Goal: Task Accomplishment & Management: Use online tool/utility

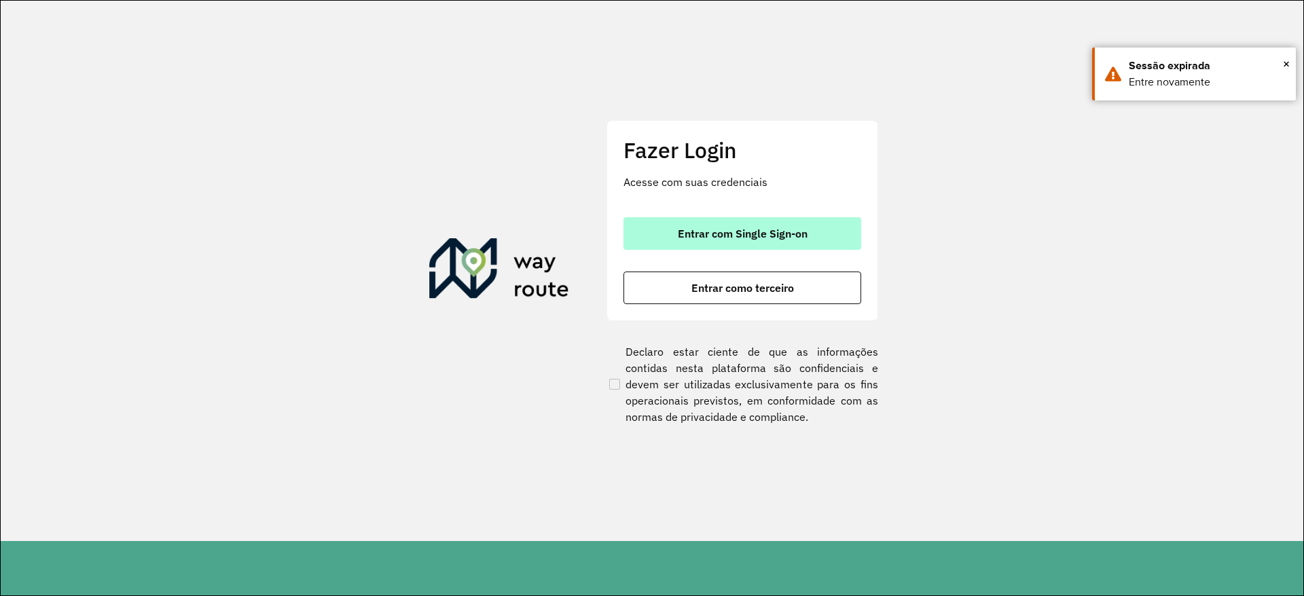
click at [714, 234] on span "Entrar com Single Sign-on" at bounding box center [743, 233] width 130 height 11
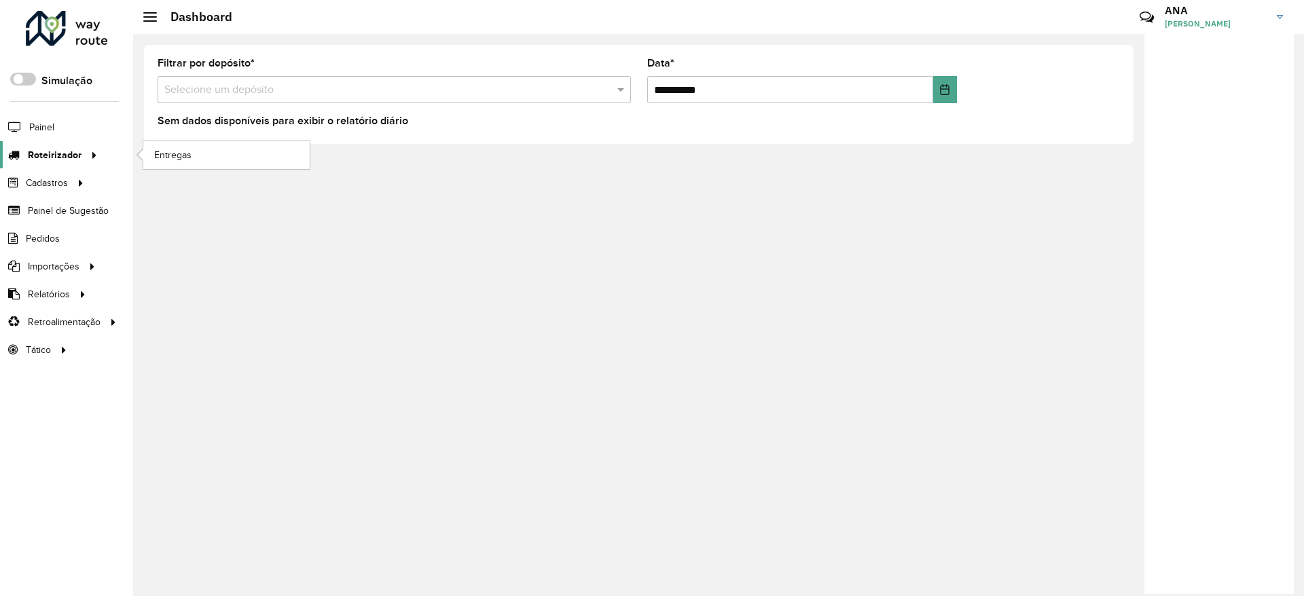
click at [51, 162] on span "Roteirizador" at bounding box center [55, 155] width 54 height 14
click at [202, 147] on link "Entregas" at bounding box center [226, 154] width 166 height 27
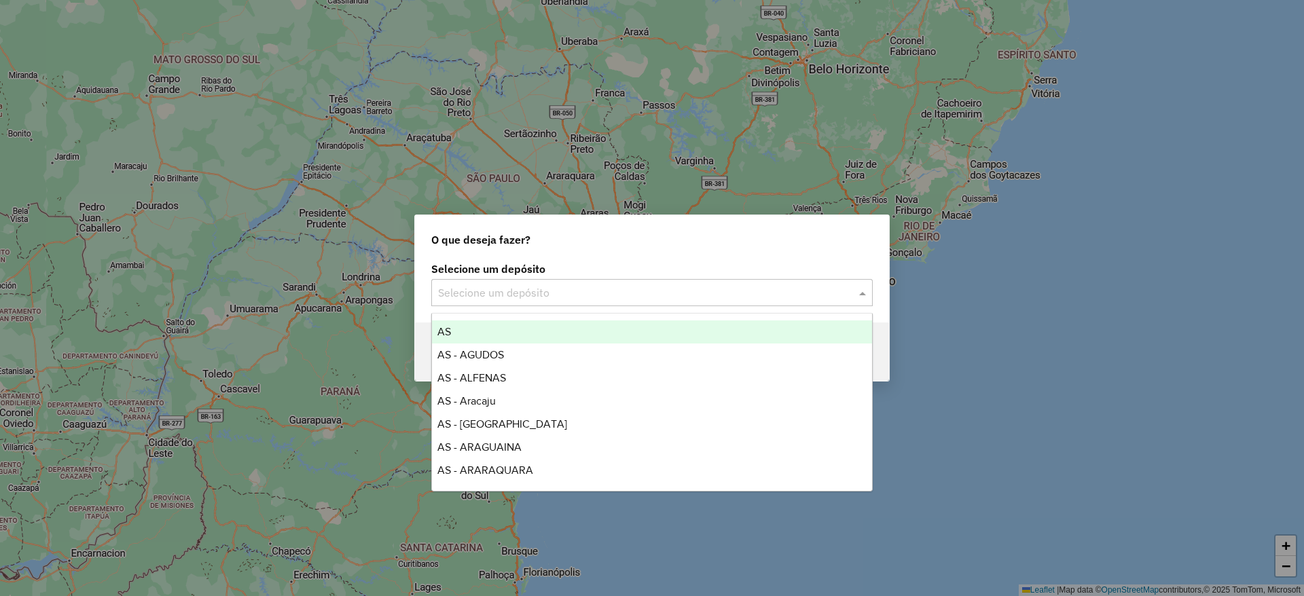
click at [565, 285] on input "text" at bounding box center [638, 293] width 401 height 16
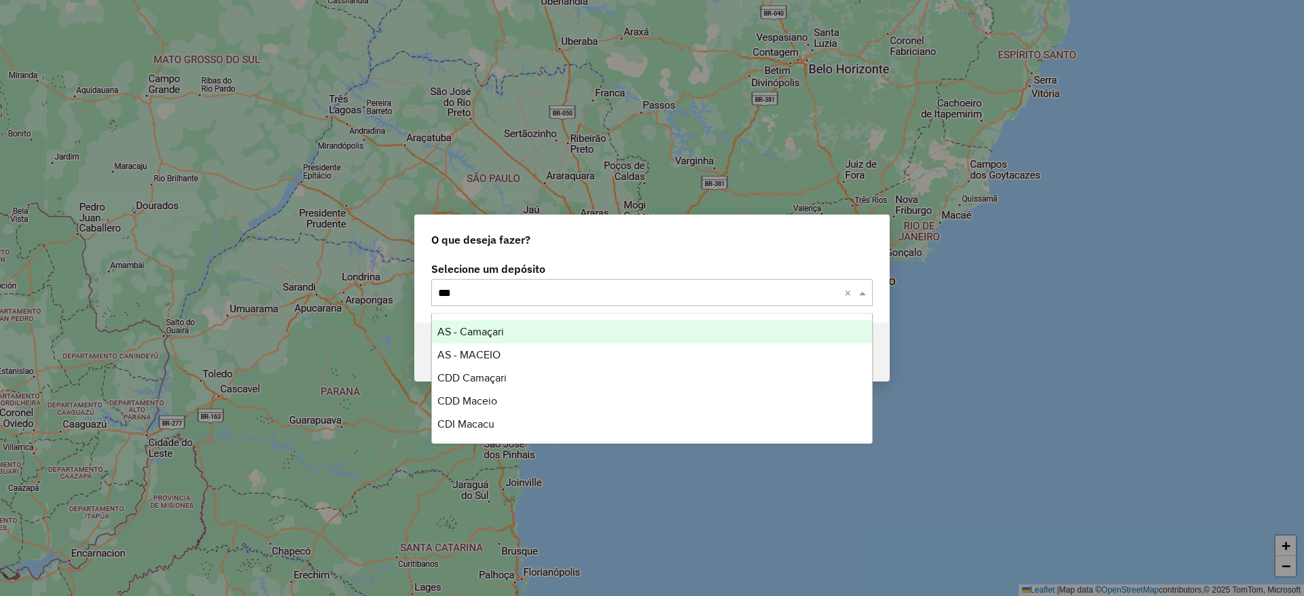
type input "****"
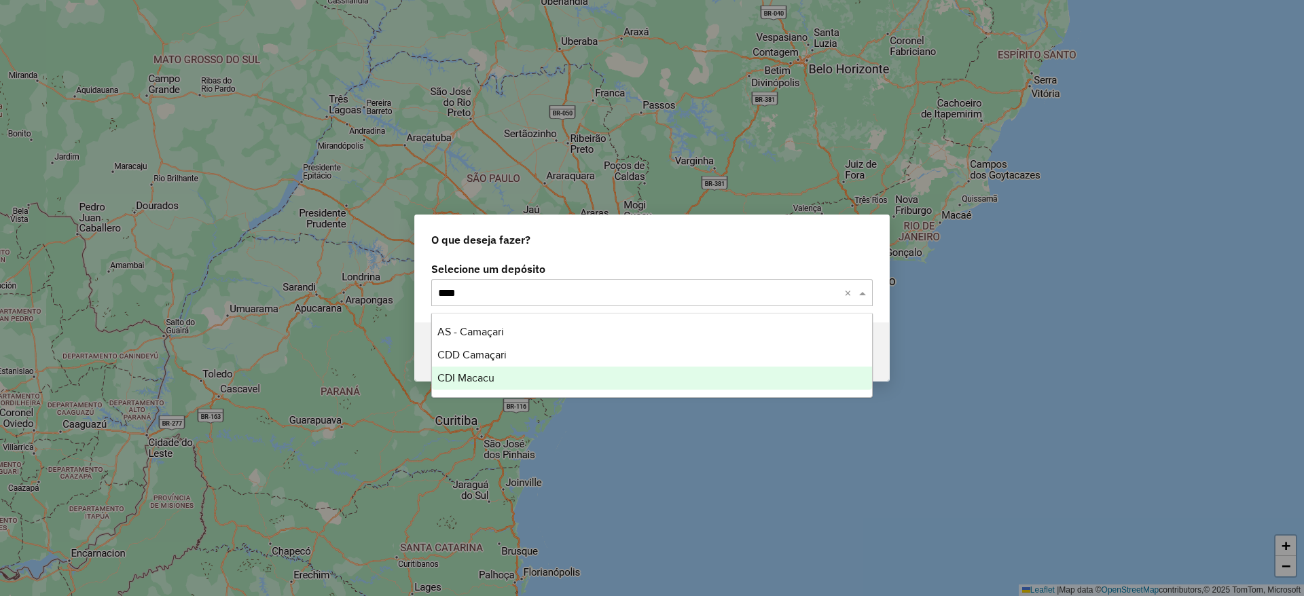
click at [499, 371] on div "CDI Macacu" at bounding box center [652, 378] width 440 height 23
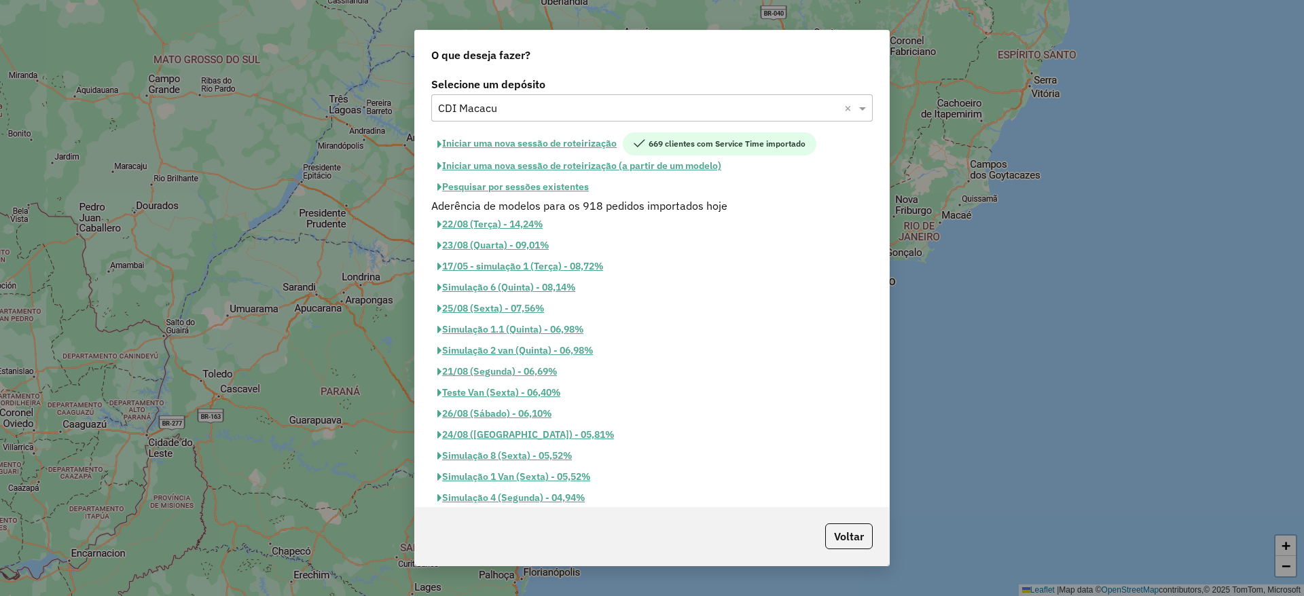
click at [551, 141] on button "Iniciar uma nova sessão de roteirização" at bounding box center [526, 143] width 191 height 23
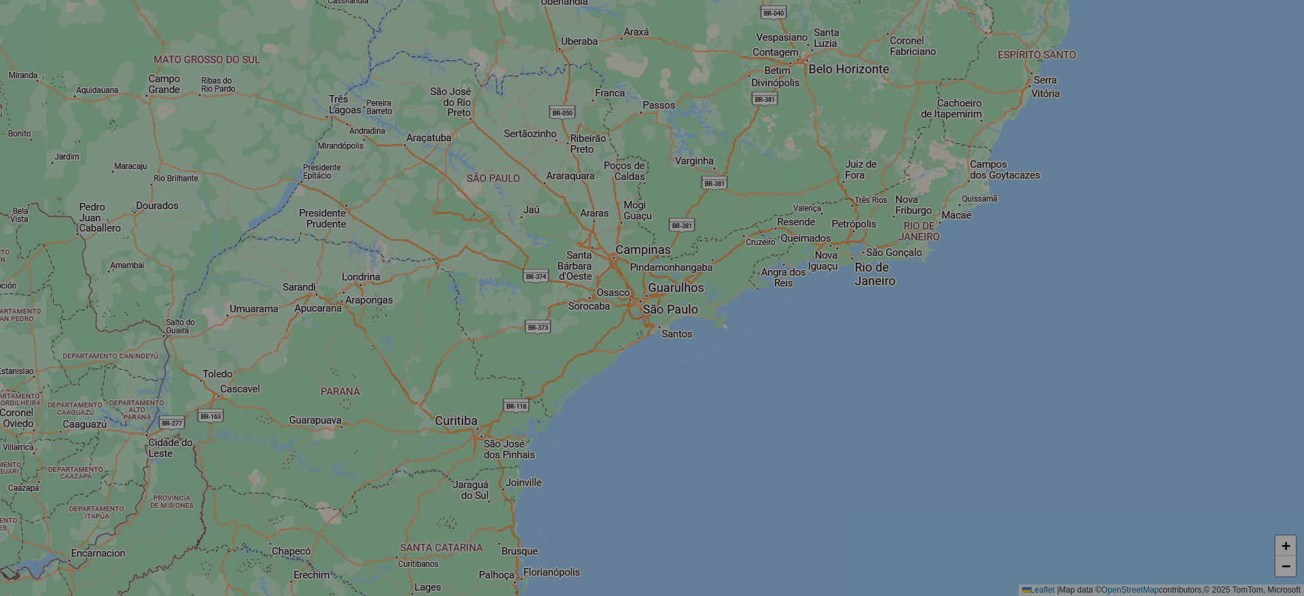
select select "*"
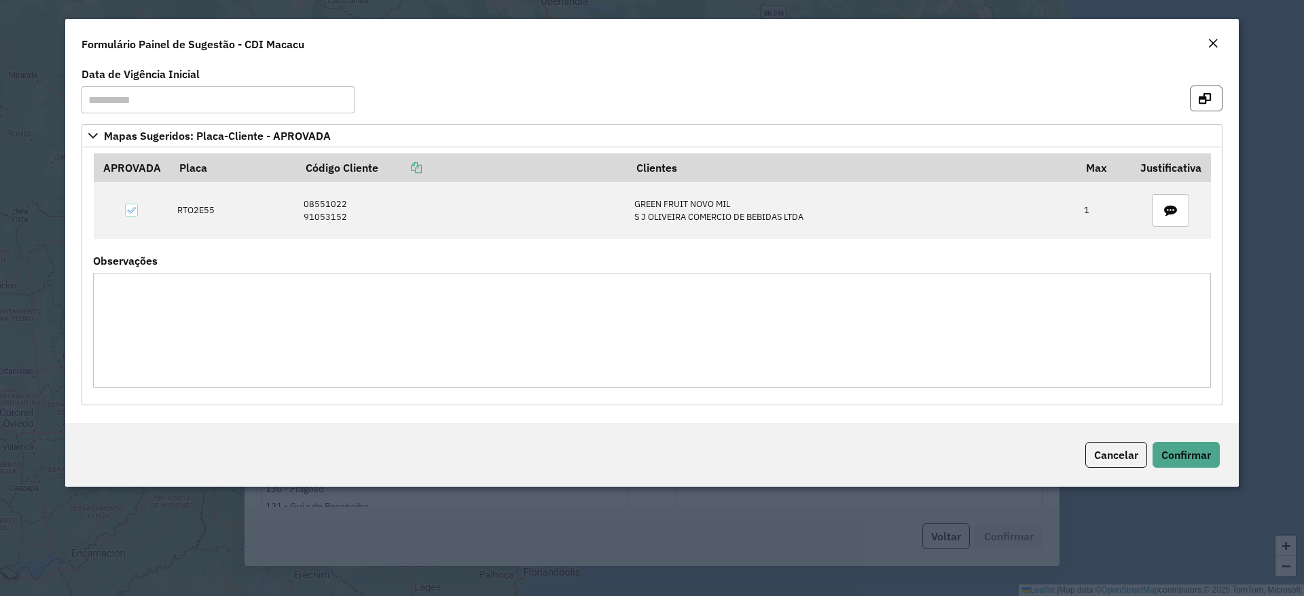
click at [1198, 98] on icon "button" at bounding box center [1204, 98] width 12 height 11
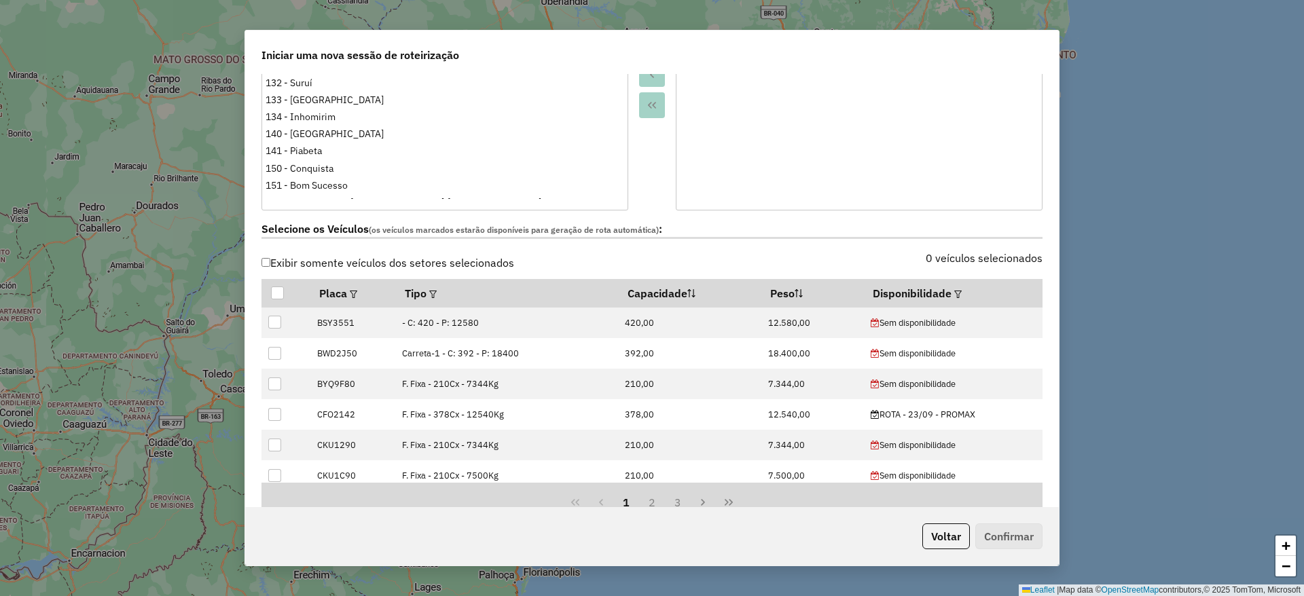
scroll to position [366, 0]
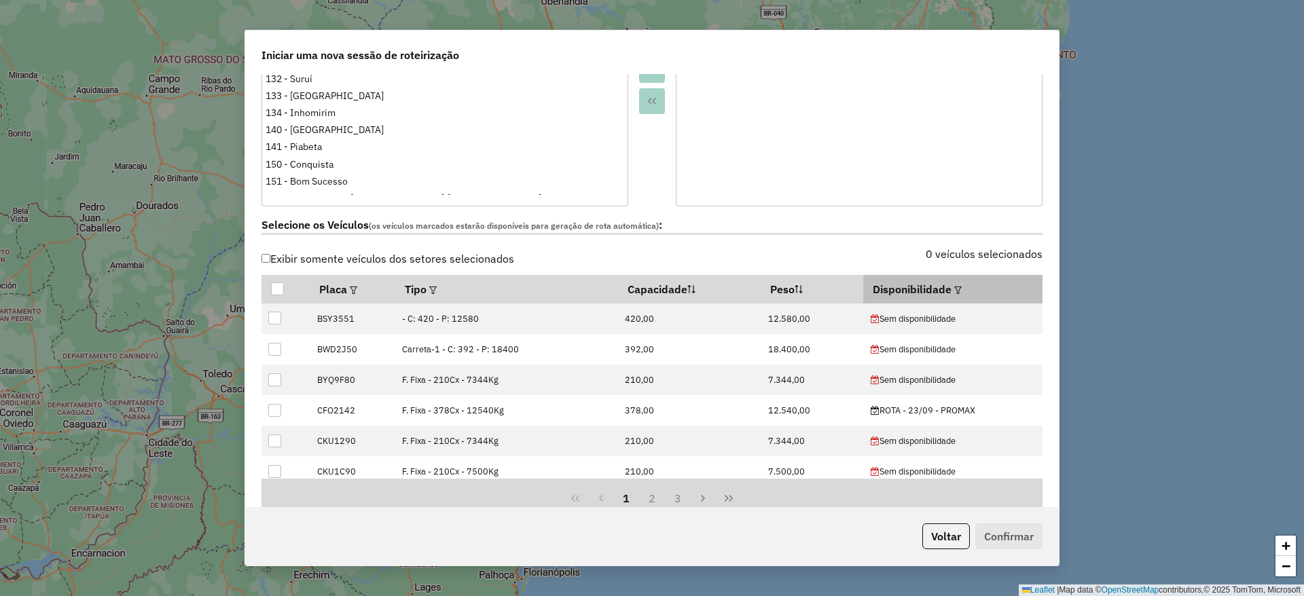
click at [951, 287] on div at bounding box center [956, 289] width 10 height 16
click at [954, 287] on em at bounding box center [957, 290] width 7 height 7
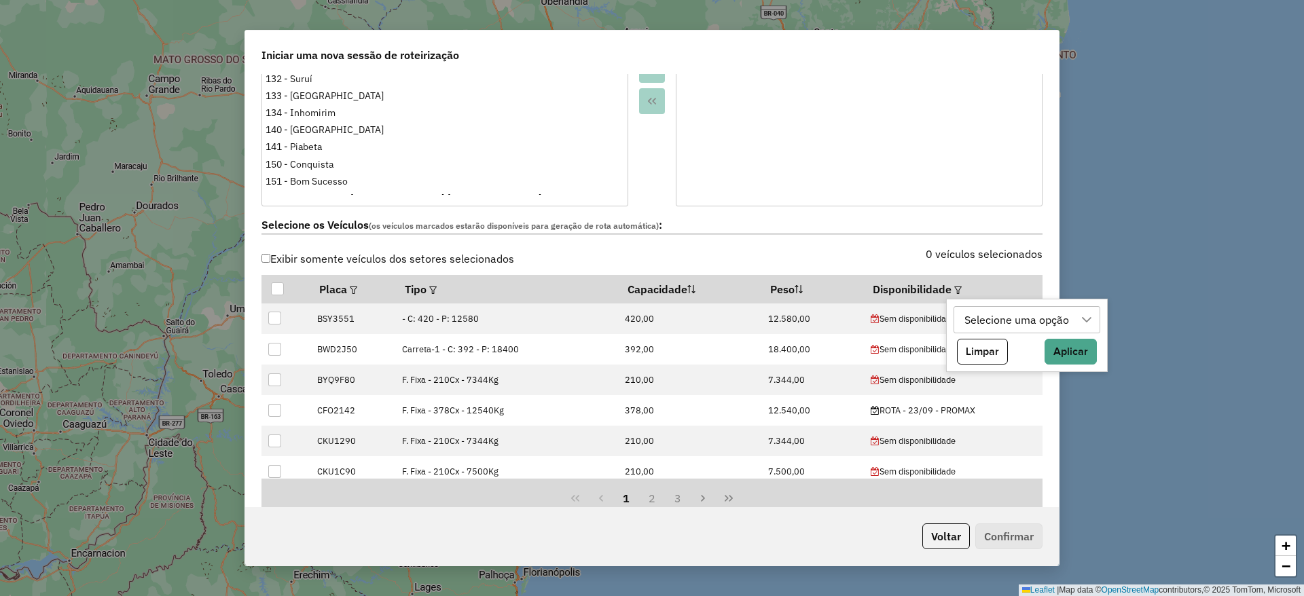
click at [1006, 318] on div "Selecione uma opção" at bounding box center [1016, 320] width 114 height 26
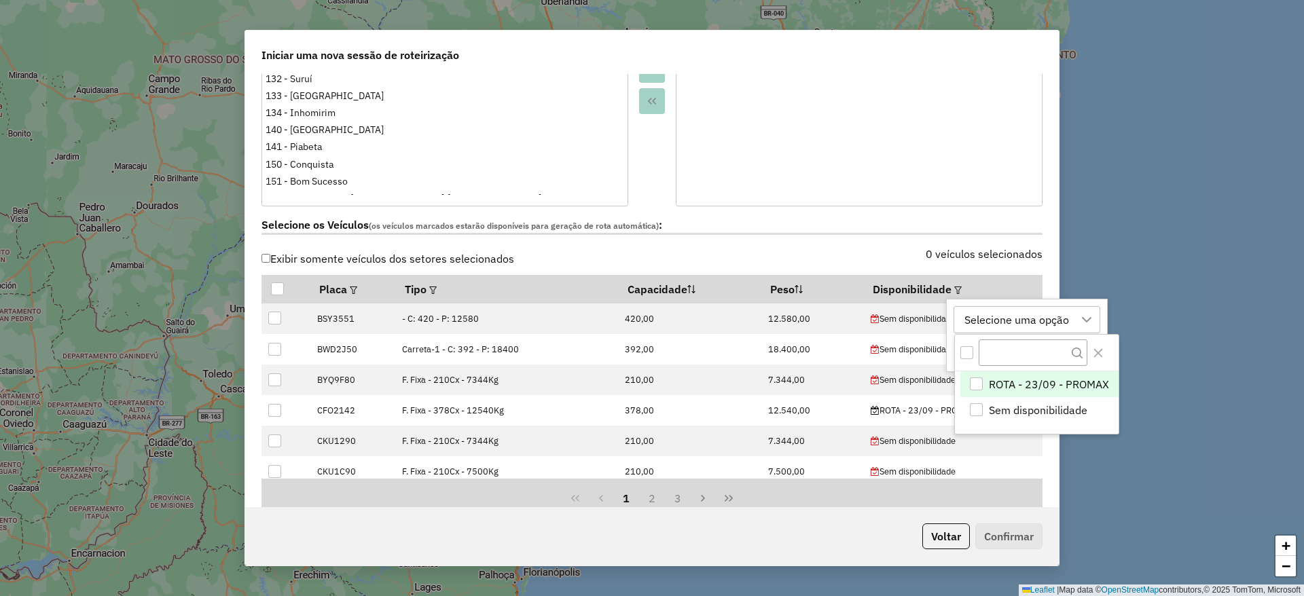
scroll to position [10, 62]
click at [1022, 388] on span "ROTA - 23/09 - PROMAX" at bounding box center [1049, 384] width 120 height 16
click at [1095, 350] on icon "Close" at bounding box center [1098, 352] width 9 height 9
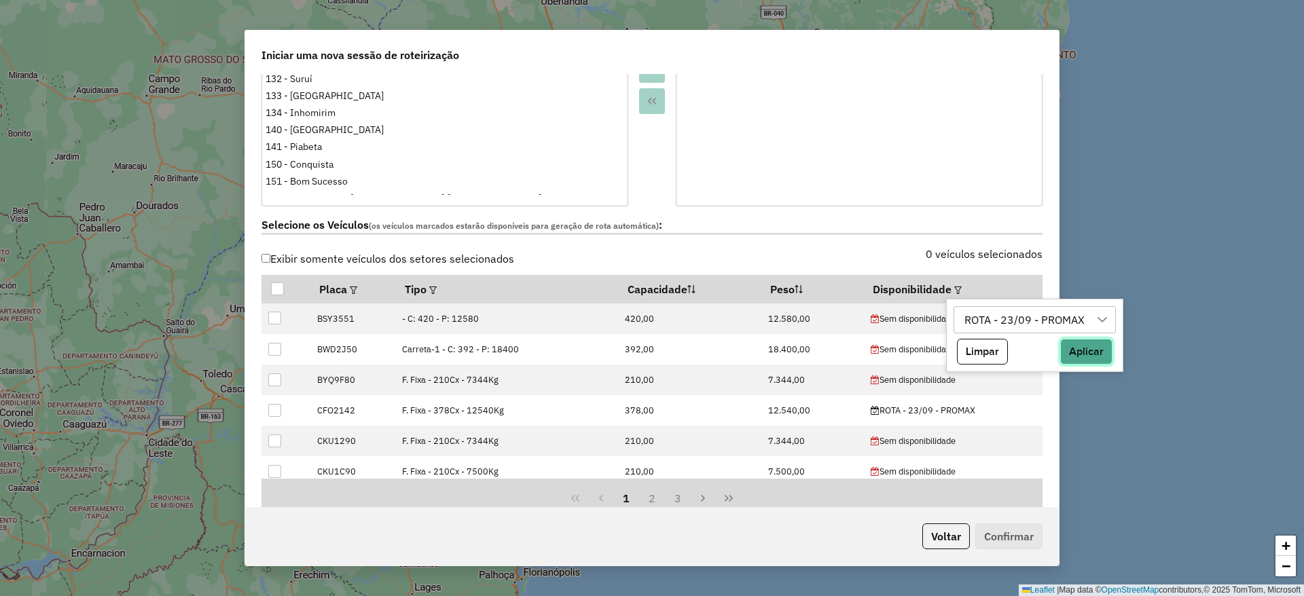
click at [1084, 349] on button "Aplicar" at bounding box center [1086, 352] width 52 height 26
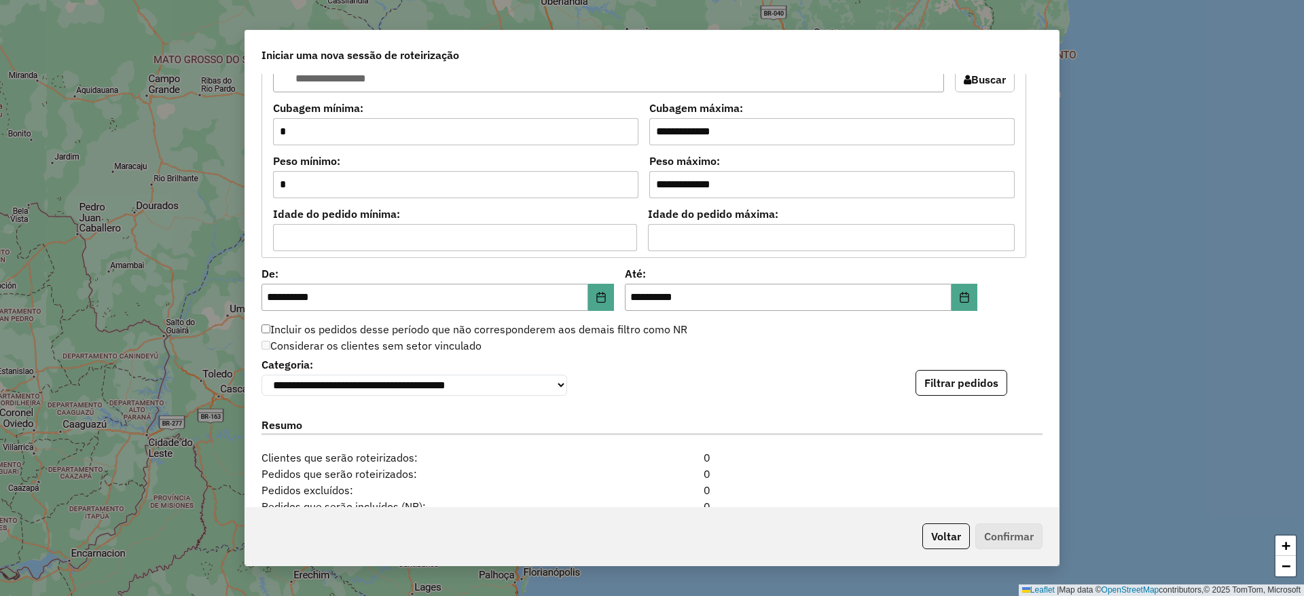
scroll to position [1189, 0]
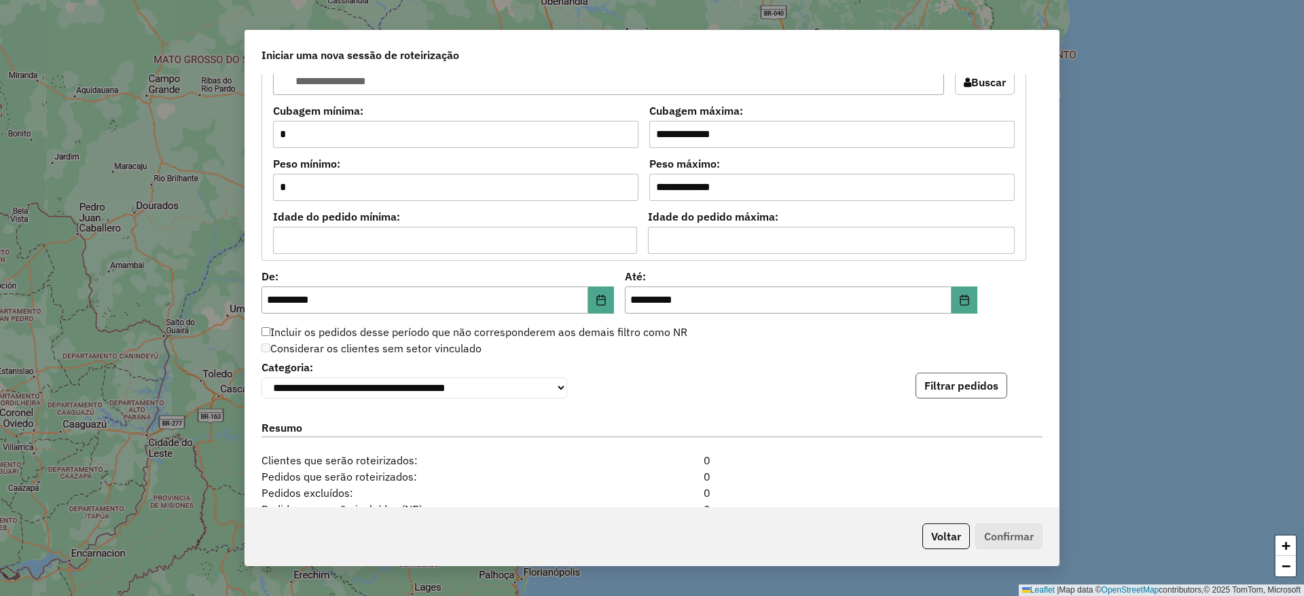
click at [934, 384] on button "Filtrar pedidos" at bounding box center [961, 386] width 92 height 26
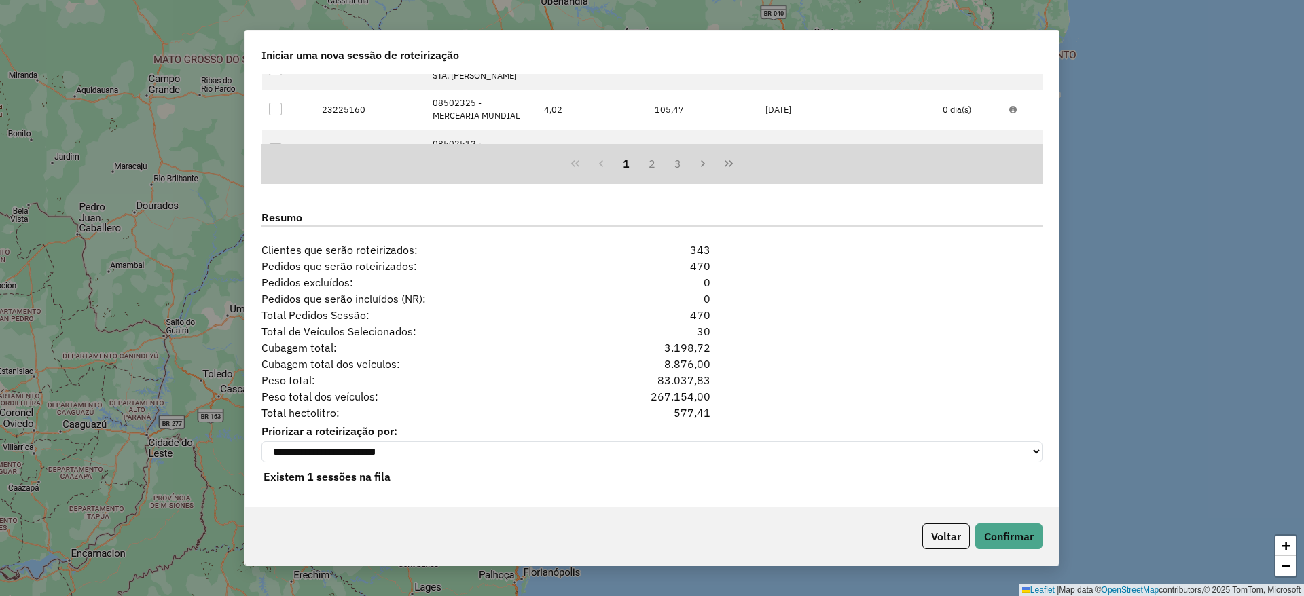
scroll to position [1688, 0]
drag, startPoint x: 303, startPoint y: 329, endPoint x: 740, endPoint y: 320, distance: 437.4
click at [740, 322] on div "Total de Veículos Selecionados: 30" at bounding box center [651, 330] width 797 height 16
drag, startPoint x: 301, startPoint y: 337, endPoint x: 755, endPoint y: 356, distance: 454.6
click at [755, 356] on div "**********" at bounding box center [651, 290] width 813 height 433
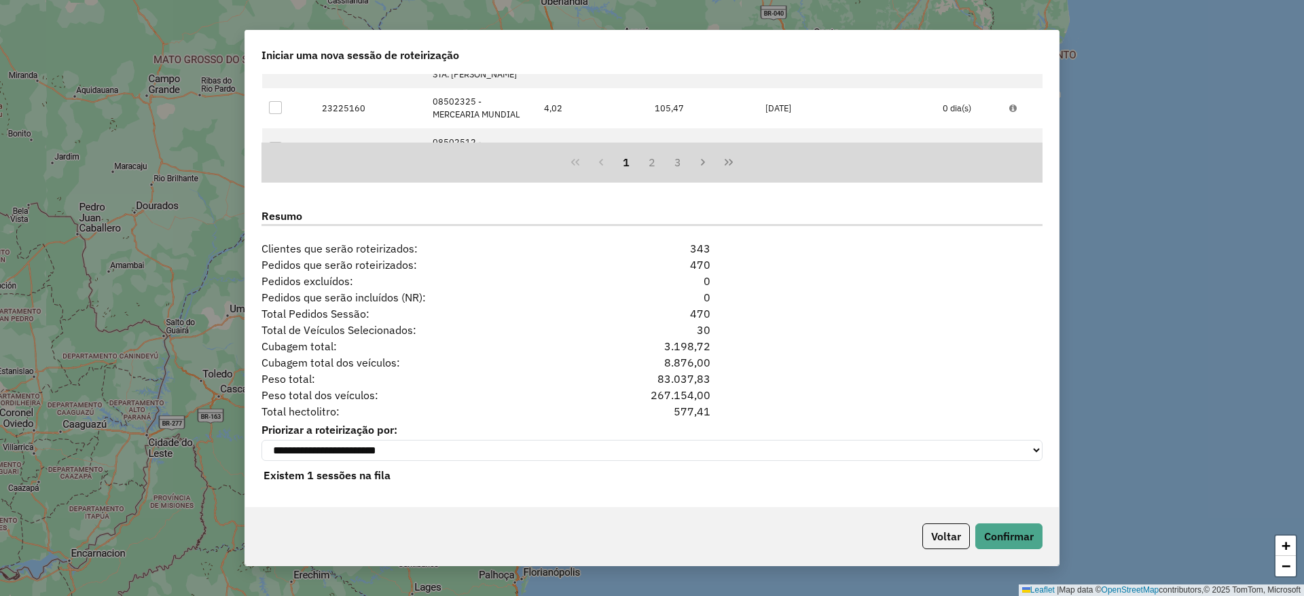
click at [558, 306] on span "Total Pedidos Sessão:" at bounding box center [419, 314] width 332 height 16
click at [998, 539] on button "Confirmar" at bounding box center [1008, 536] width 67 height 26
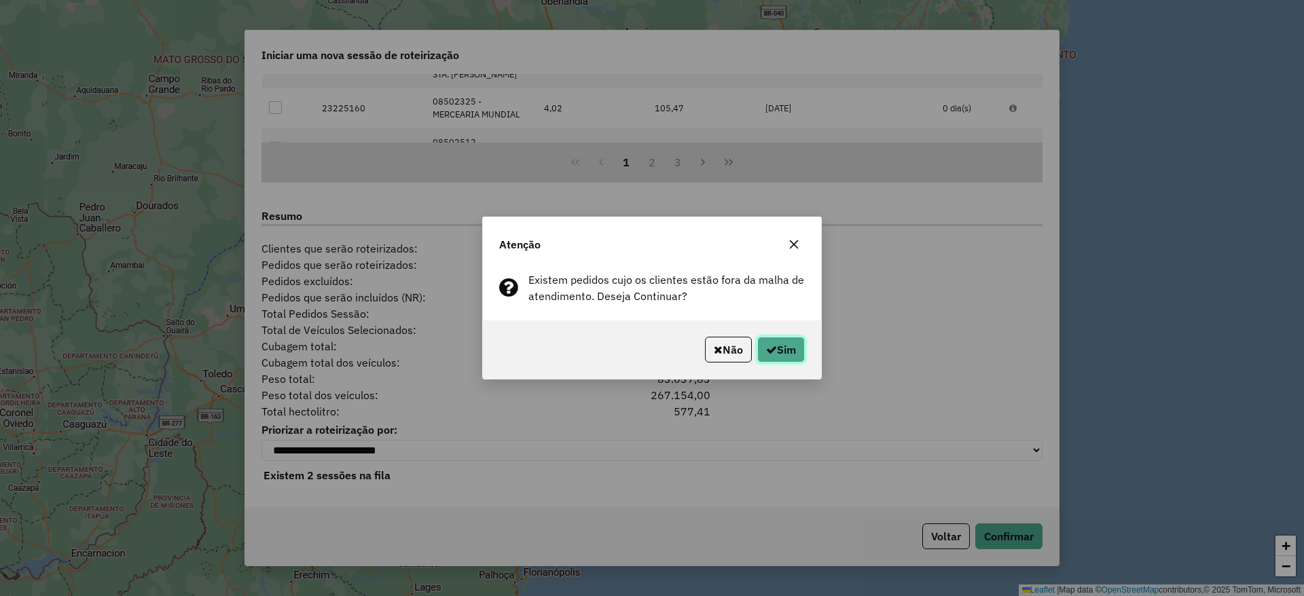
click at [777, 353] on button "Sim" at bounding box center [781, 350] width 48 height 26
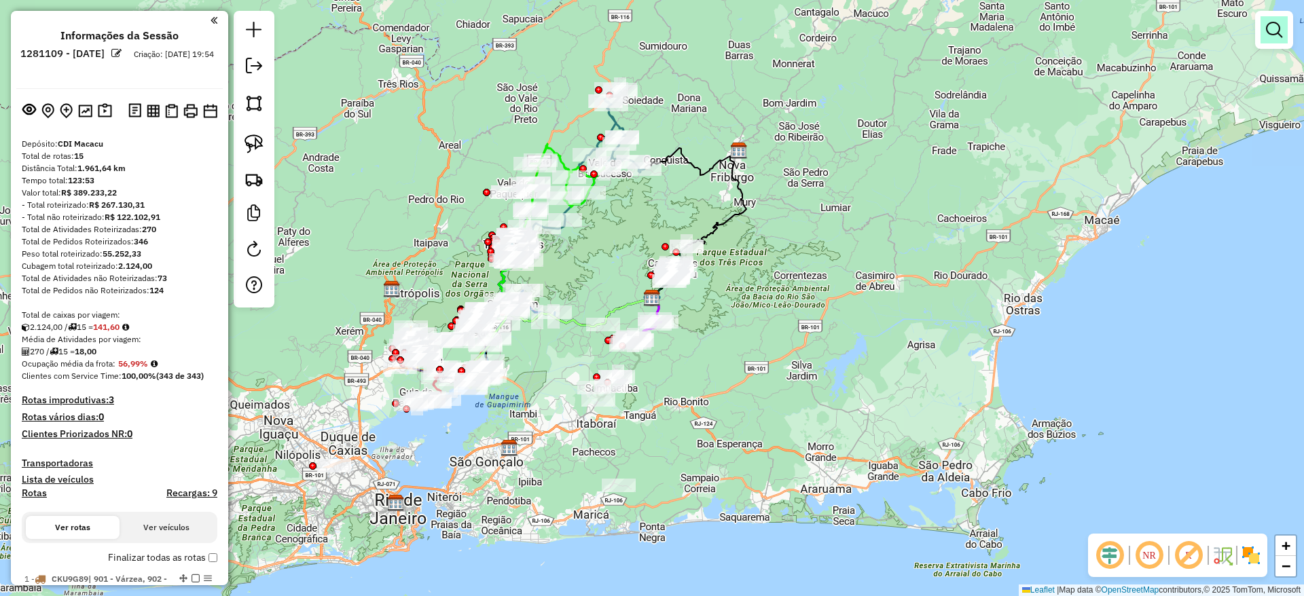
click at [1268, 37] on em at bounding box center [1274, 30] width 16 height 16
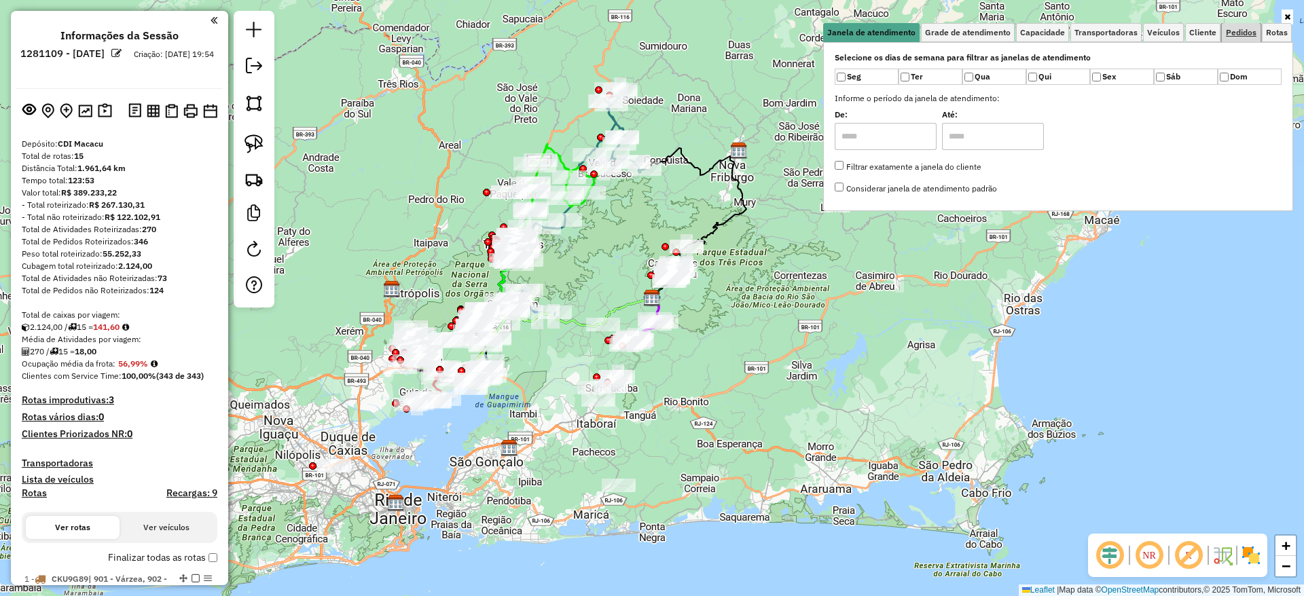
click at [1226, 30] on span "Pedidos" at bounding box center [1241, 33] width 31 height 8
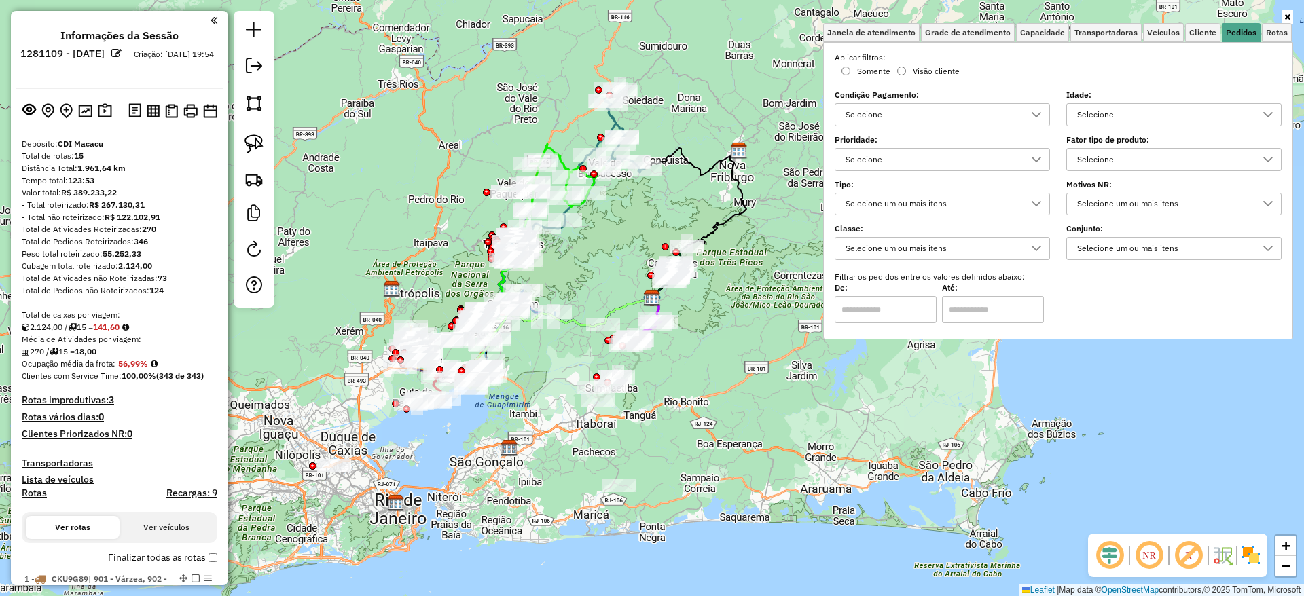
click at [1126, 157] on div "Selecione" at bounding box center [1163, 160] width 183 height 22
type input "*"
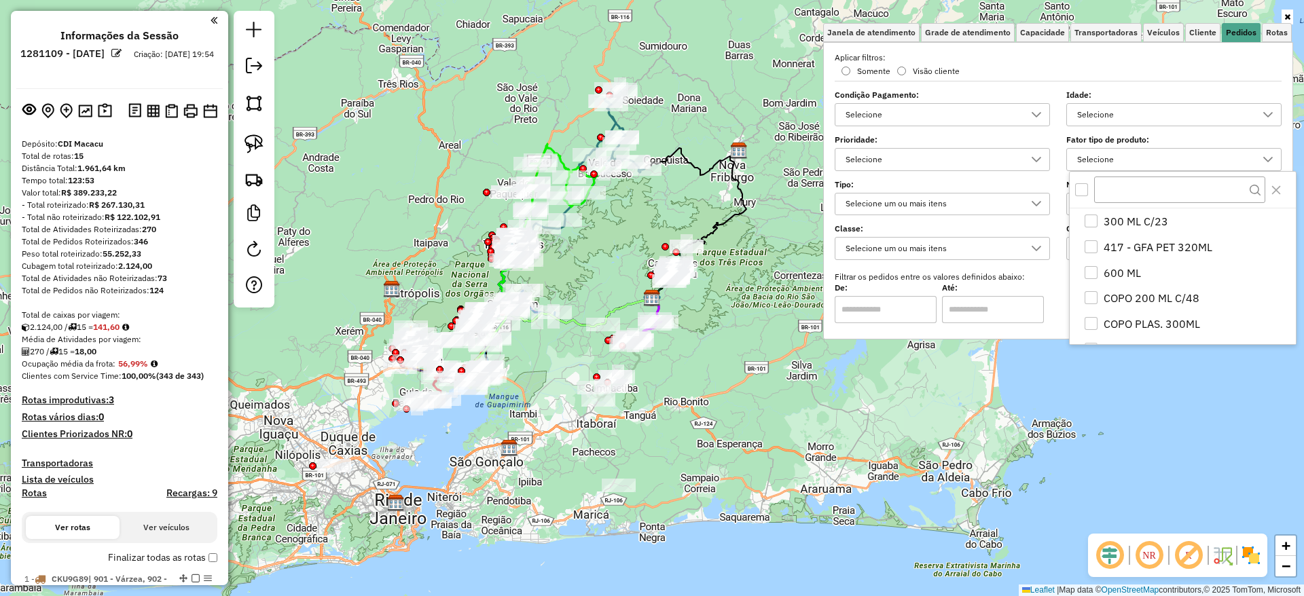
click at [1172, 113] on div "Selecione" at bounding box center [1163, 115] width 183 height 22
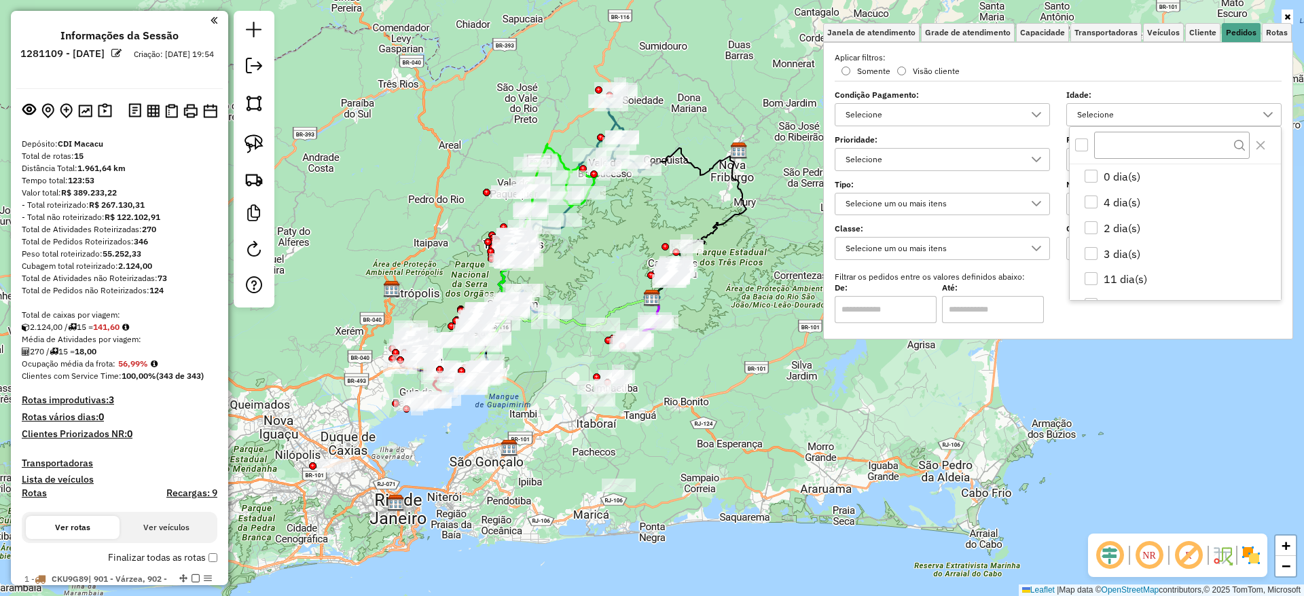
click at [1203, 107] on div "Selecione" at bounding box center [1163, 115] width 183 height 22
drag, startPoint x: 1213, startPoint y: 60, endPoint x: 1155, endPoint y: 187, distance: 139.5
click at [1155, 187] on div "Aplicar filtros: Somente Visão cliente Condição Pagamento: Selecione Idade: Sel…" at bounding box center [1057, 188] width 447 height 272
click at [1151, 208] on div "Selecione um ou mais itens" at bounding box center [1163, 205] width 183 height 22
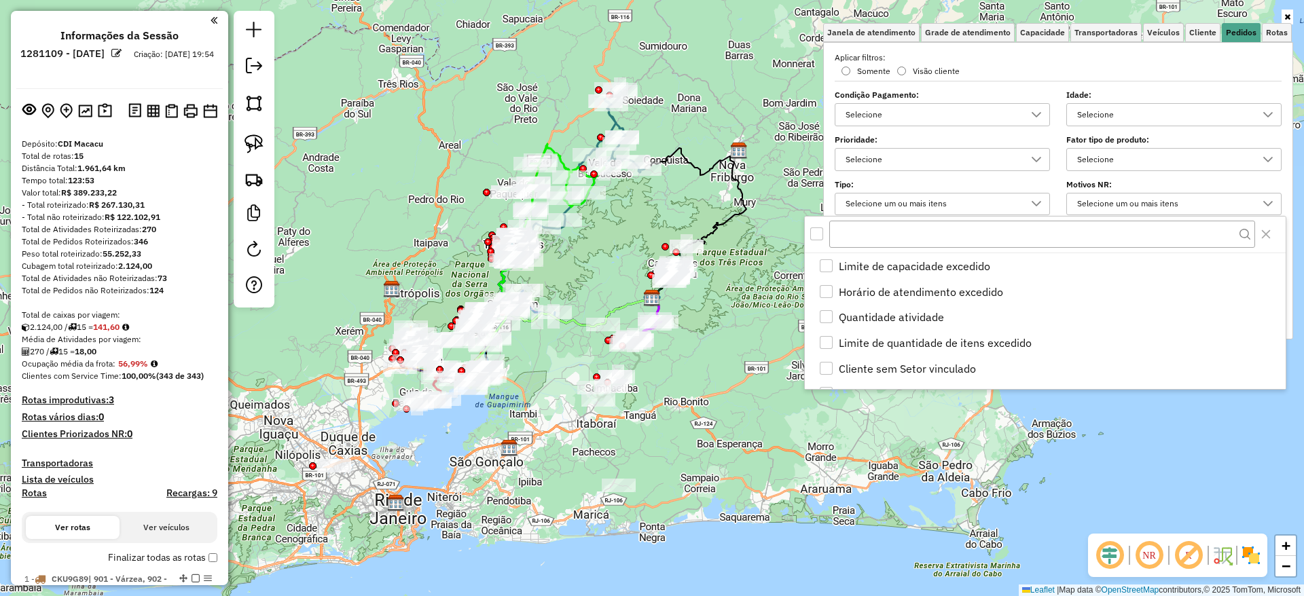
click at [1102, 128] on div "Aplicar filtros: Somente Visão cliente Condição Pagamento: Selecione Idade: Sel…" at bounding box center [1057, 188] width 447 height 272
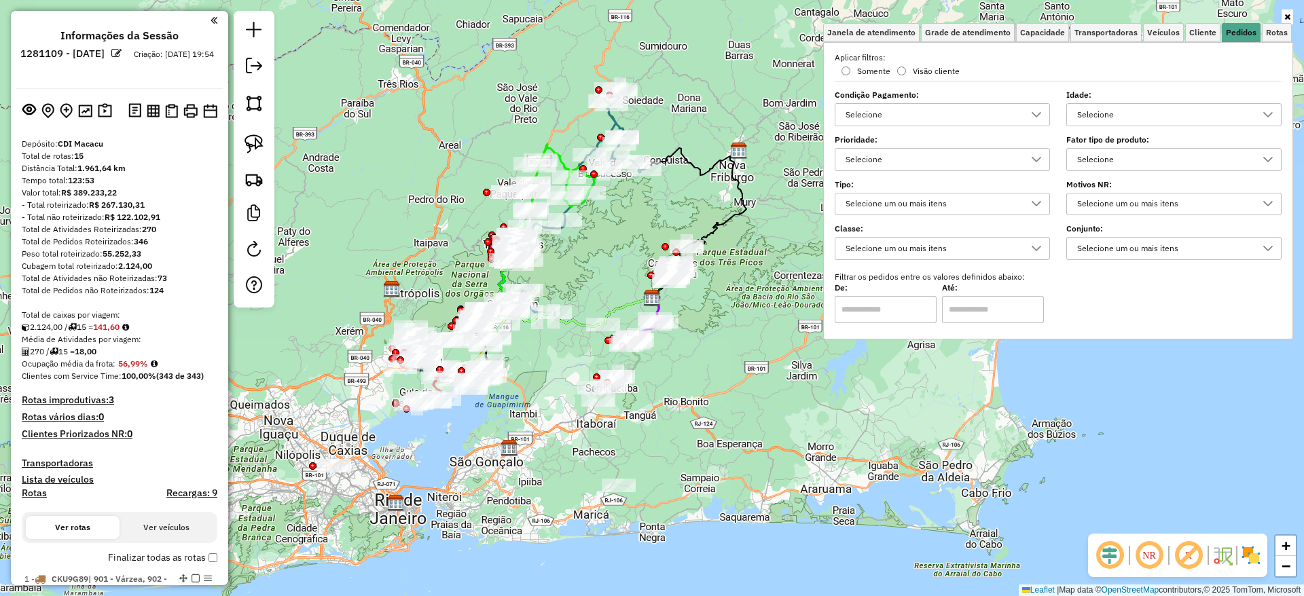
click at [1080, 251] on div "Selecione um ou mais itens" at bounding box center [1163, 249] width 183 height 22
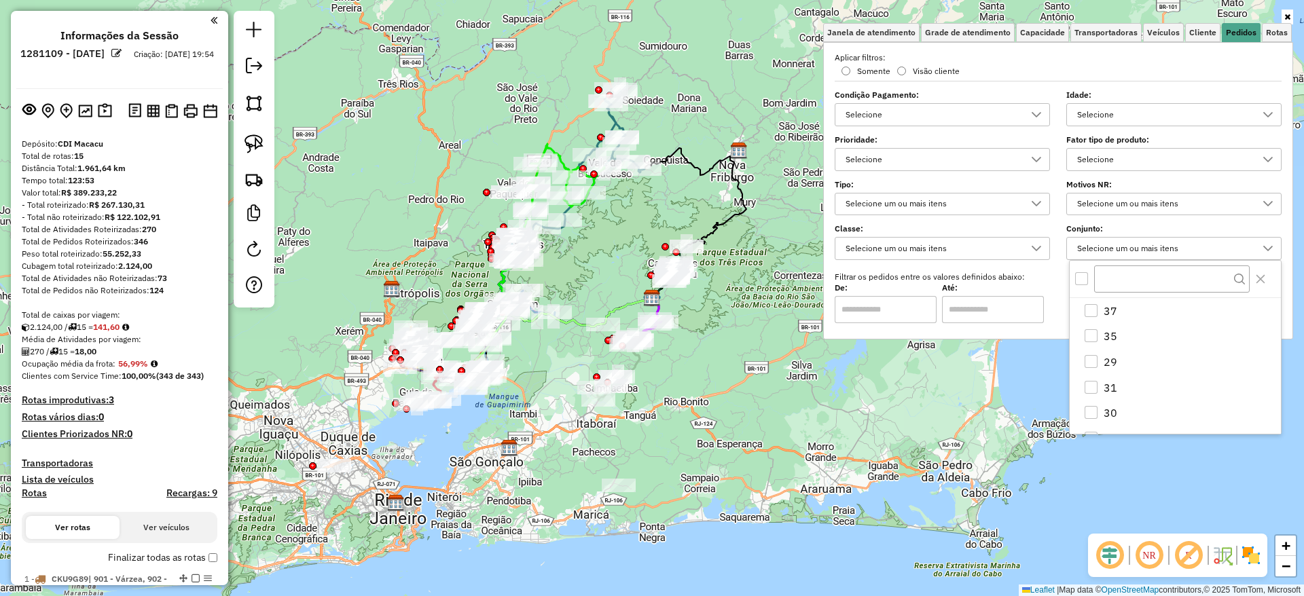
click at [1166, 58] on label "Aplicar filtros:" at bounding box center [1057, 58] width 463 height 12
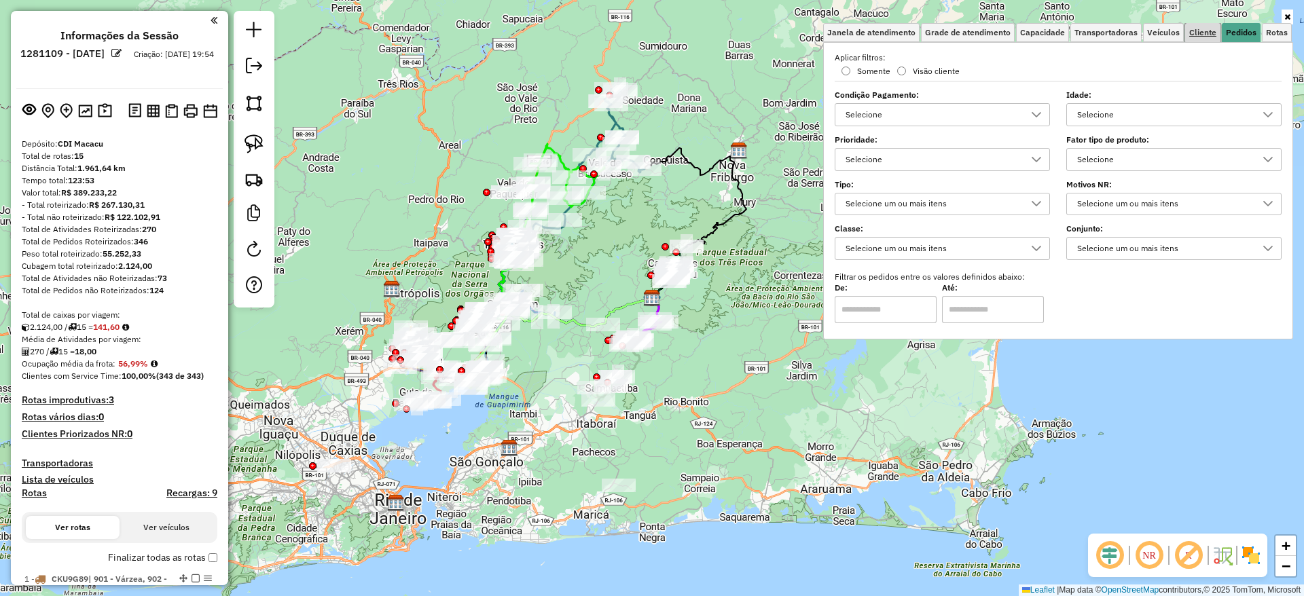
click at [1192, 29] on span "Cliente" at bounding box center [1202, 33] width 27 height 8
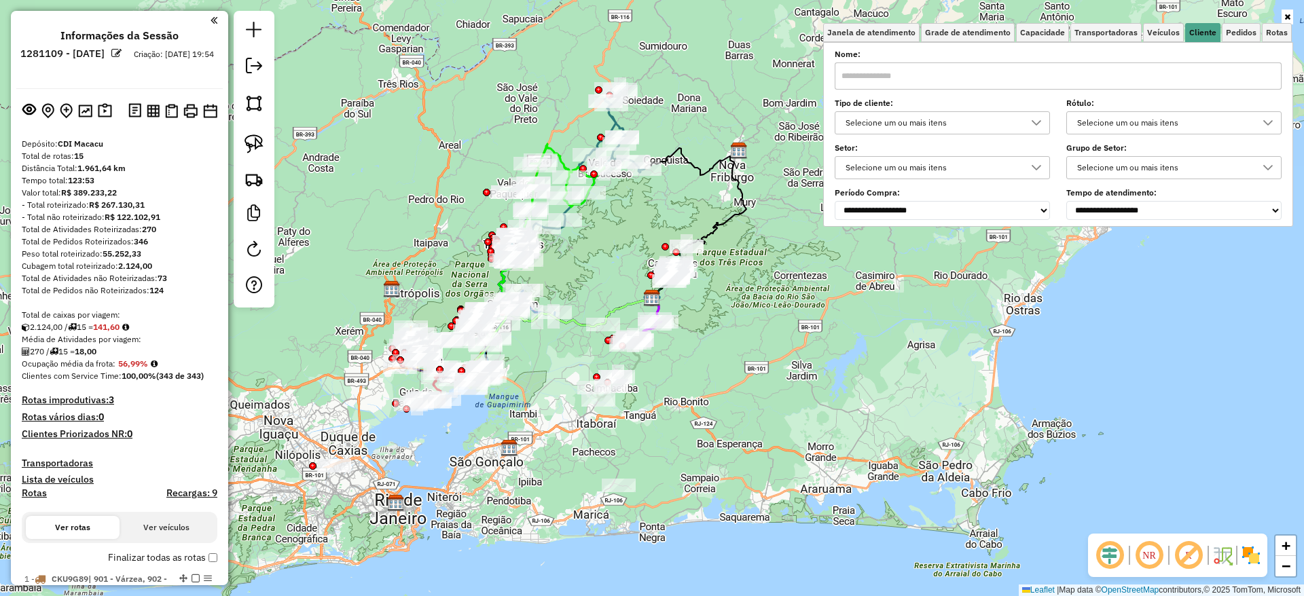
click at [966, 109] on label "Tipo de cliente:" at bounding box center [941, 103] width 215 height 12
click at [964, 114] on div "Selecione um ou mais itens" at bounding box center [932, 123] width 183 height 22
type input "*"
click at [864, 186] on div "9 - Difícil acesso" at bounding box center [862, 184] width 13 height 13
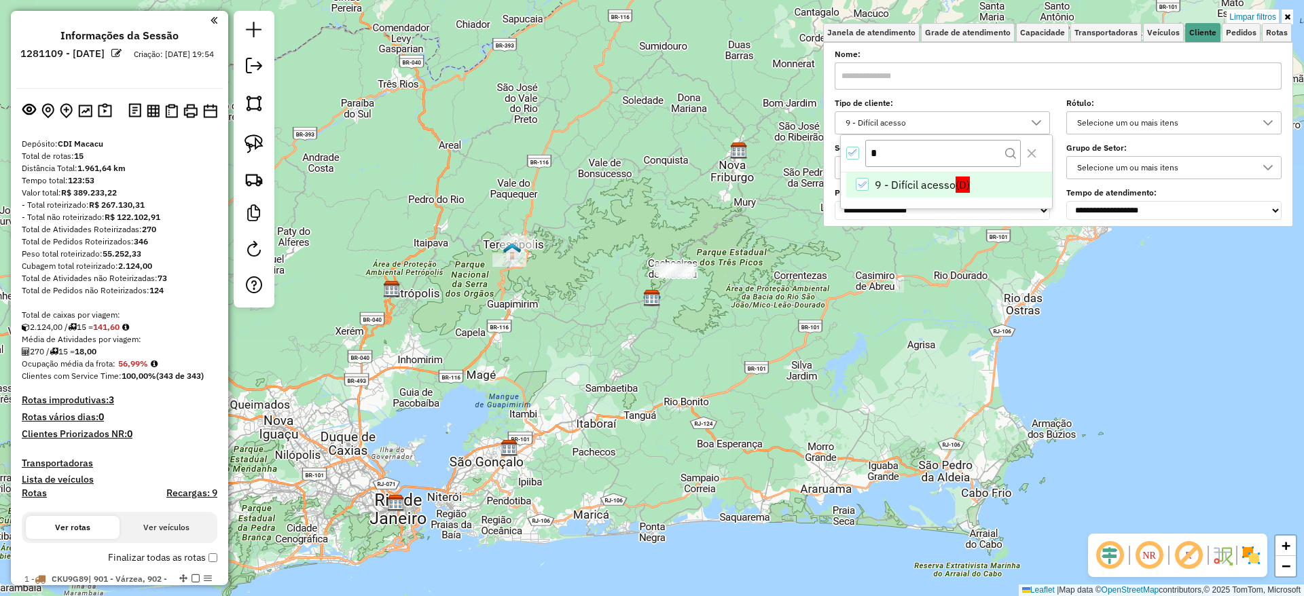
click at [1180, 549] on em at bounding box center [1188, 555] width 33 height 33
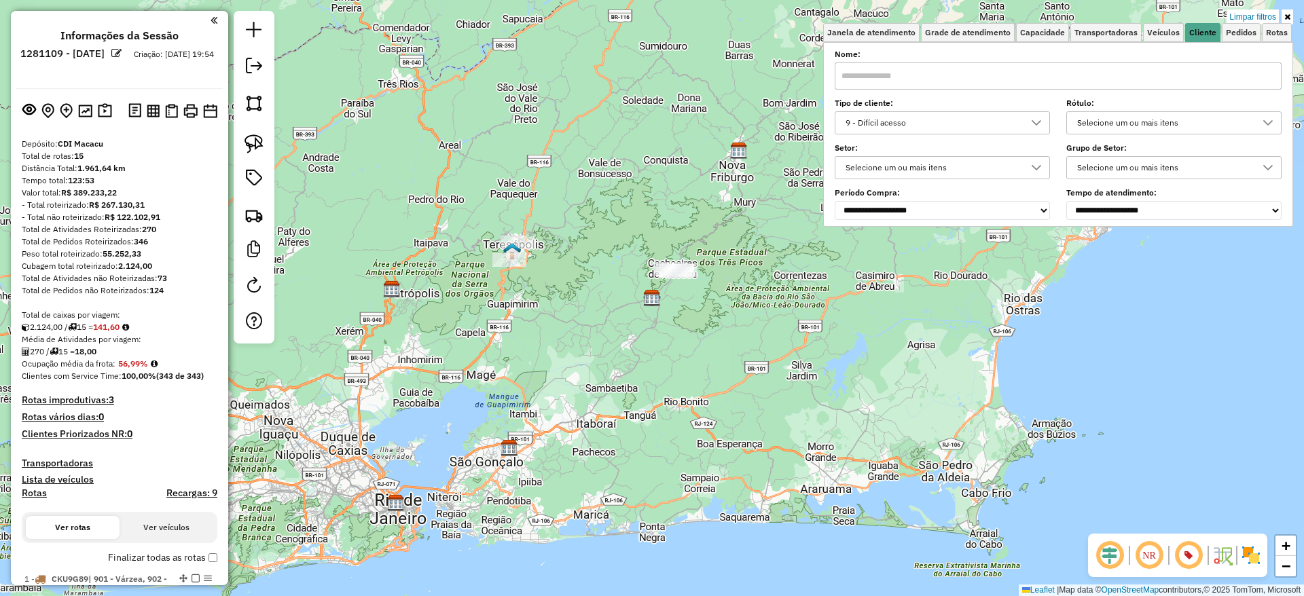
click at [1253, 549] on img at bounding box center [1251, 556] width 22 height 22
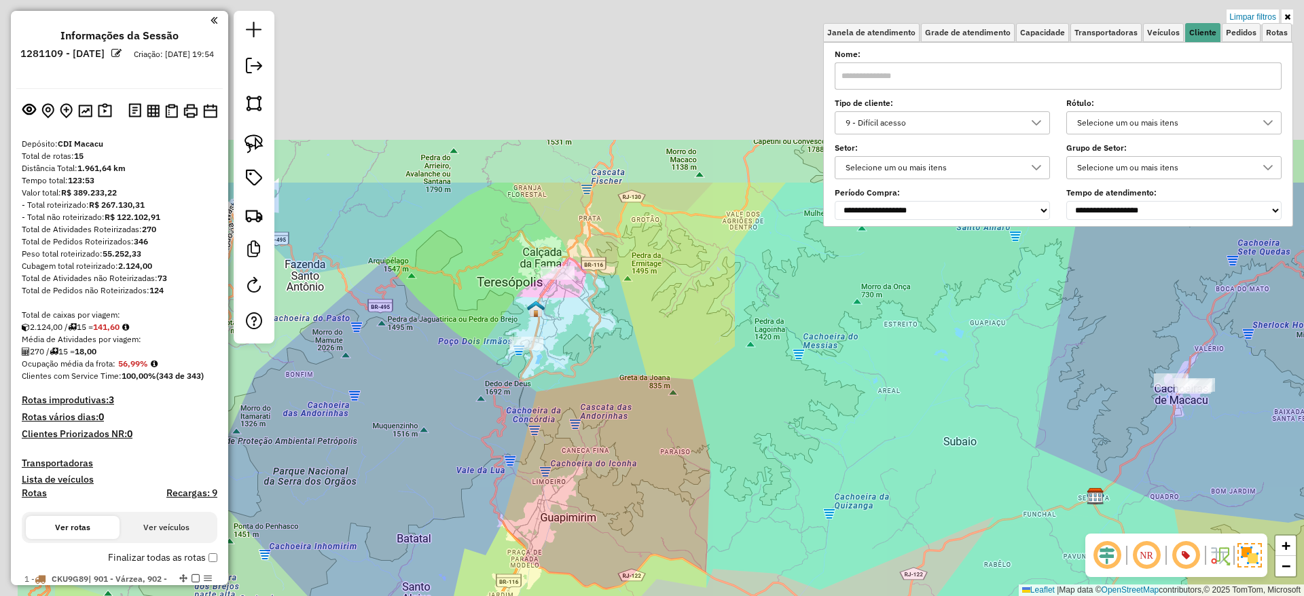
drag, startPoint x: 421, startPoint y: 146, endPoint x: 620, endPoint y: 401, distance: 323.1
click at [620, 401] on div "Limpar filtros Janela de atendimento Grade de atendimento Capacidade Transporta…" at bounding box center [652, 298] width 1304 height 596
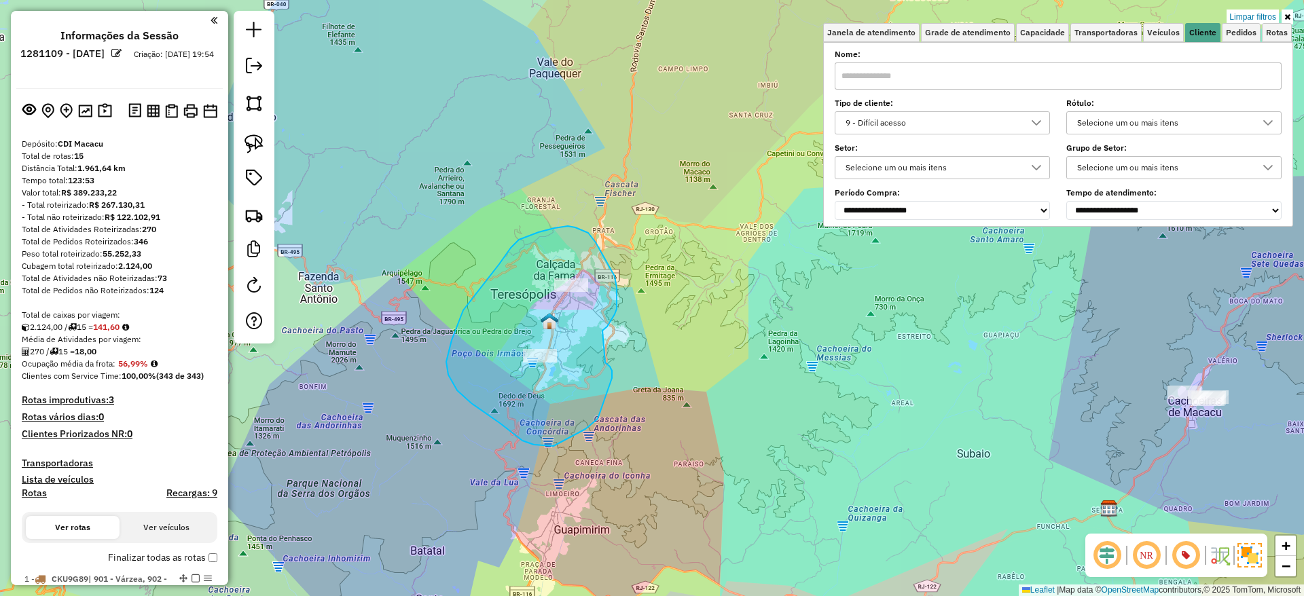
drag, startPoint x: 602, startPoint y: 331, endPoint x: 605, endPoint y: 363, distance: 31.4
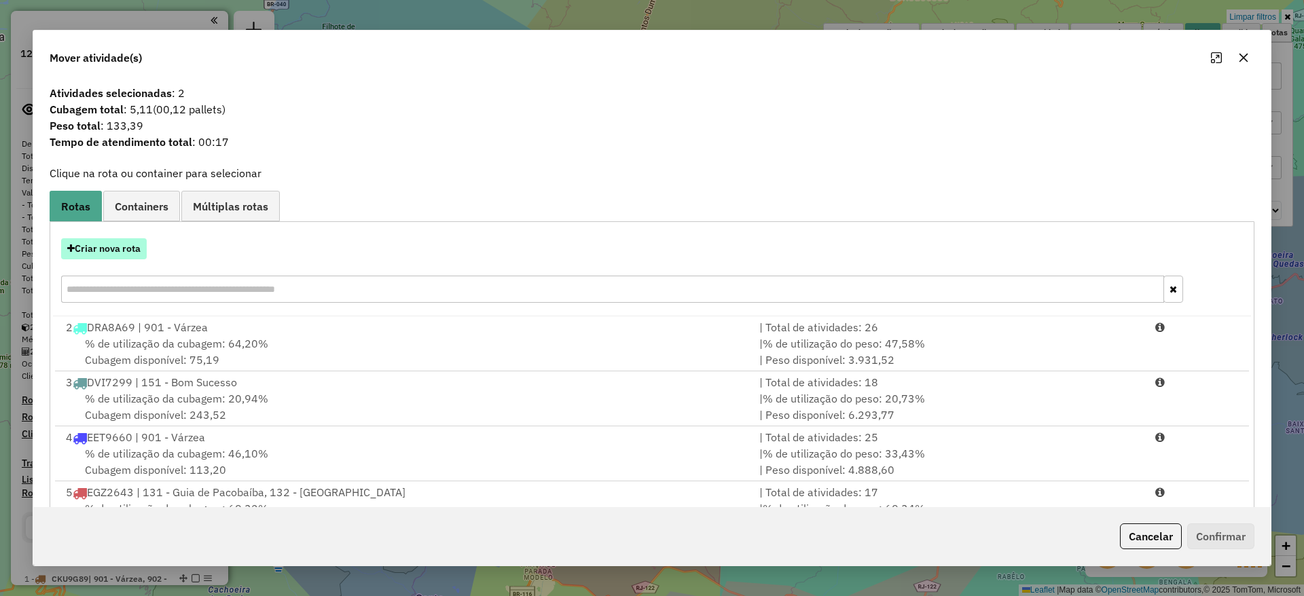
click at [120, 251] on button "Criar nova rota" at bounding box center [104, 248] width 86 height 21
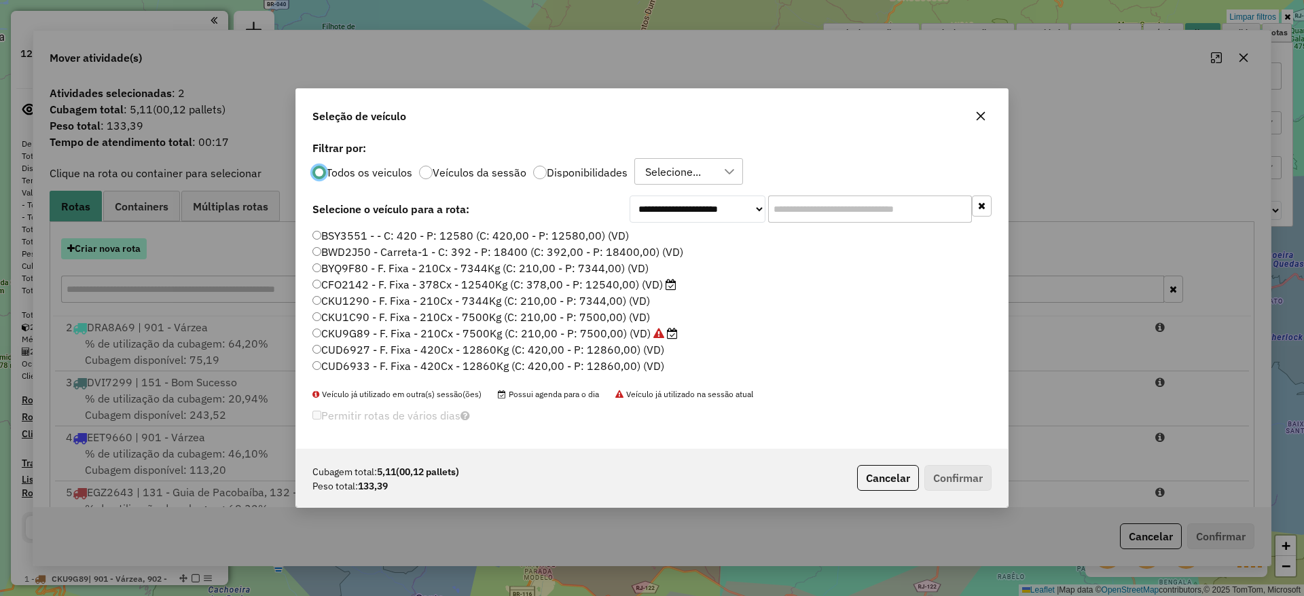
scroll to position [7, 4]
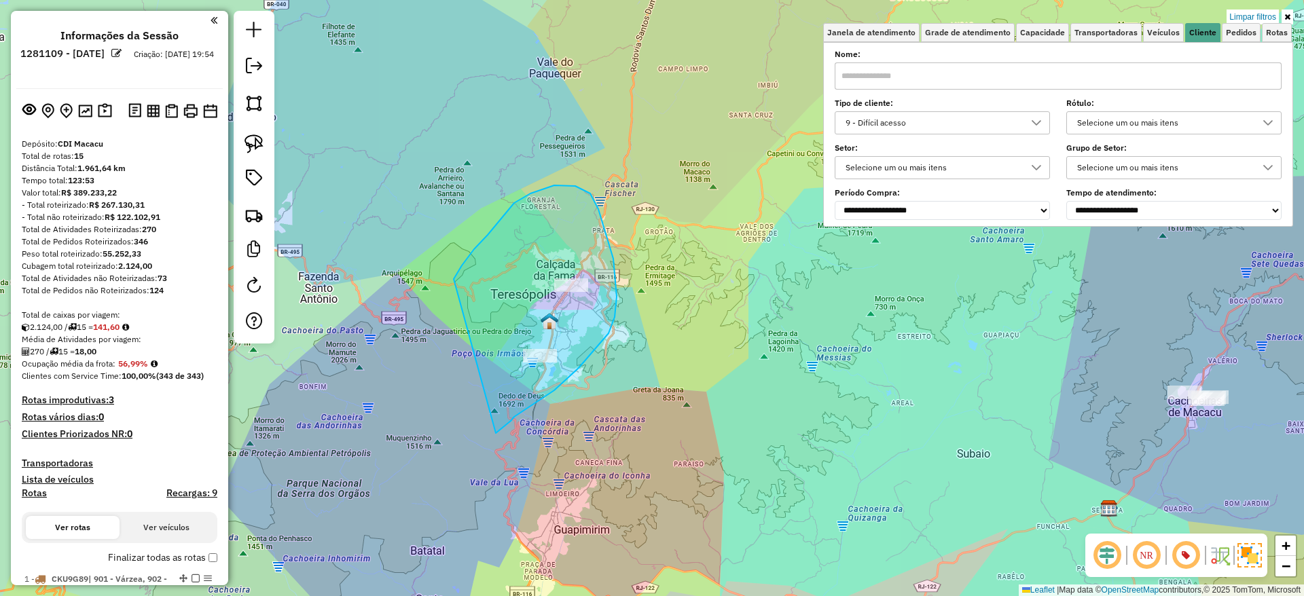
drag, startPoint x: 578, startPoint y: 368, endPoint x: 454, endPoint y: 281, distance: 152.2
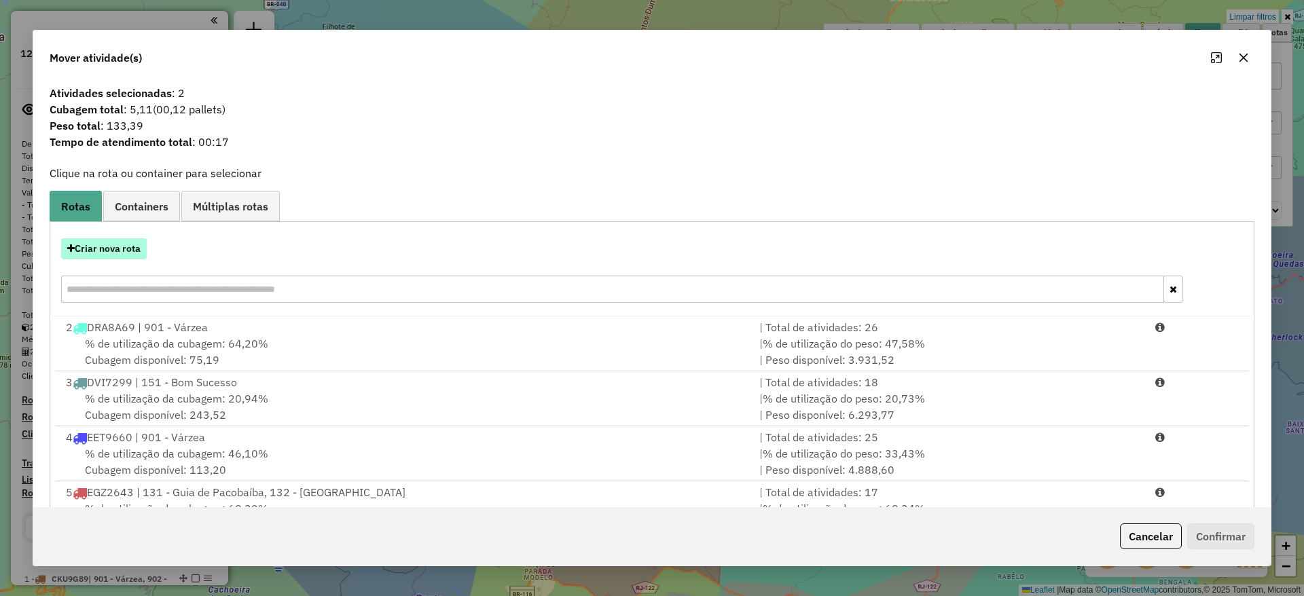
click at [123, 244] on button "Criar nova rota" at bounding box center [104, 248] width 86 height 21
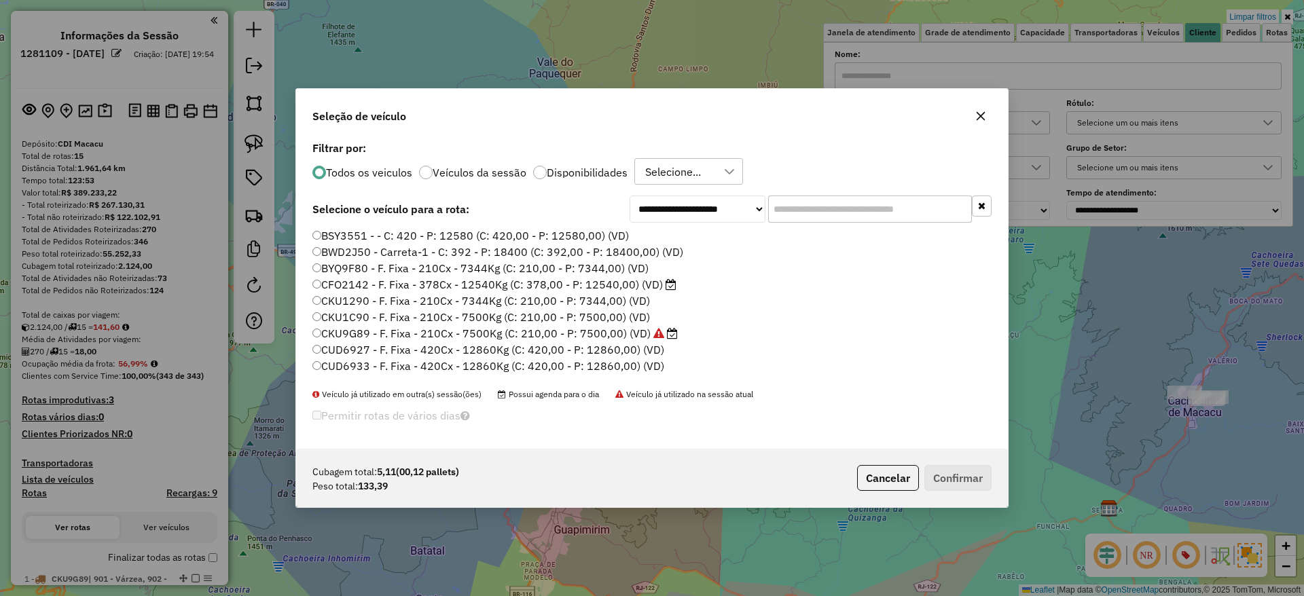
click at [870, 198] on input "text" at bounding box center [870, 209] width 204 height 27
paste input "*******"
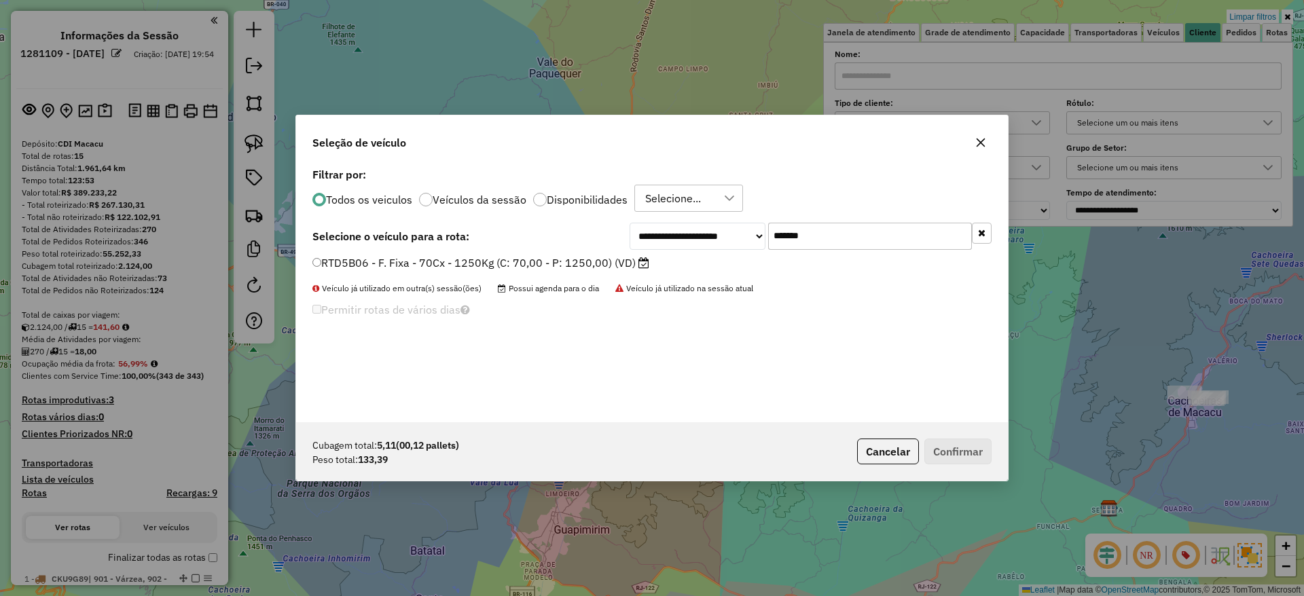
type input "*******"
click at [587, 272] on div "RTD5B06 - F. Fixa - 70Cx - 1250Kg (C: 70,00 - P: 1250,00) (VD)" at bounding box center [651, 268] width 695 height 27
click at [589, 265] on label "RTD5B06 - F. Fixa - 70Cx - 1250Kg (C: 70,00 - P: 1250,00) (VD)" at bounding box center [480, 263] width 337 height 16
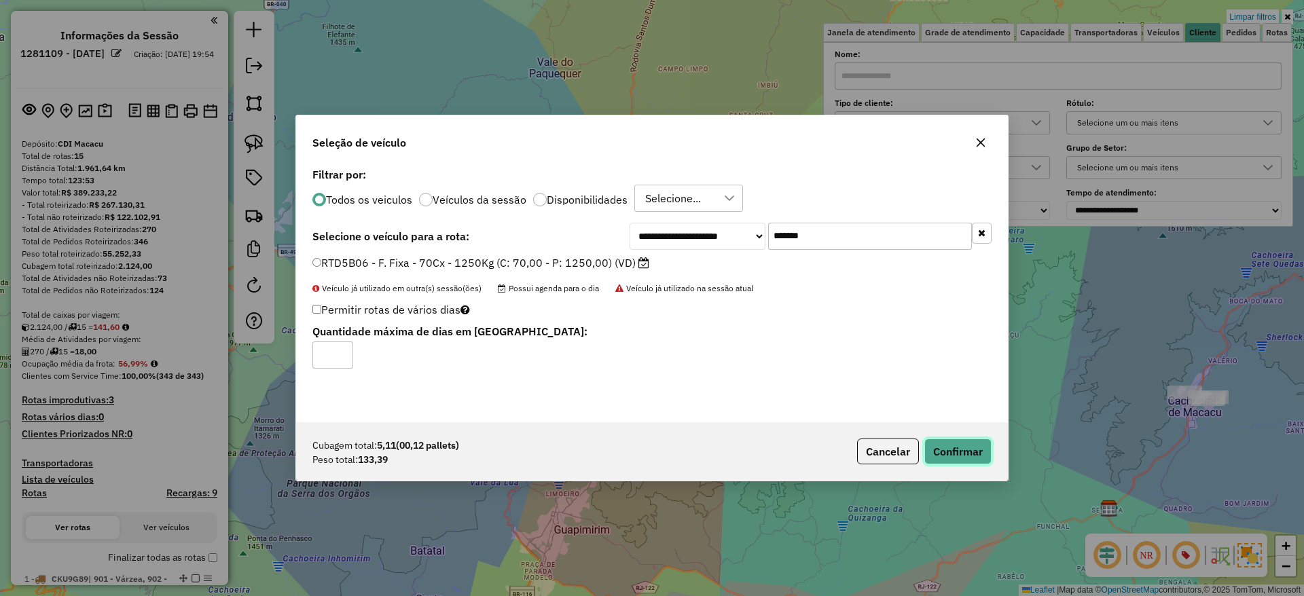
click at [957, 458] on button "Confirmar" at bounding box center [957, 452] width 67 height 26
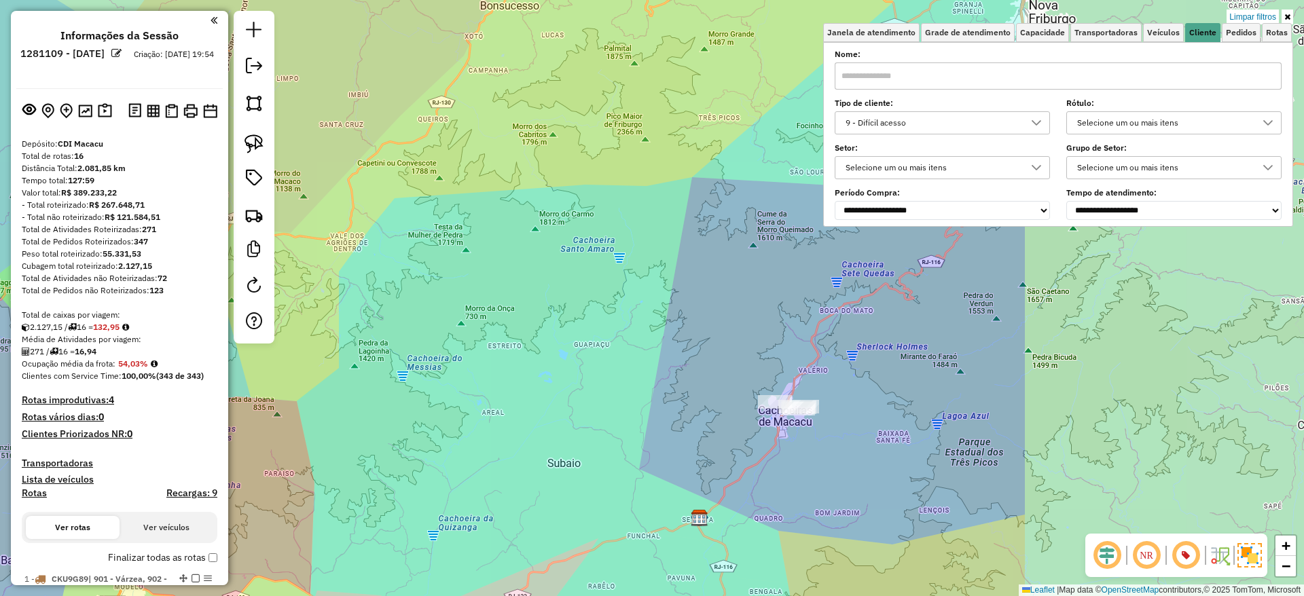
drag, startPoint x: 1118, startPoint y: 350, endPoint x: 707, endPoint y: 359, distance: 410.9
click at [707, 359] on div "Limpar filtros Janela de atendimento Grade de atendimento Capacidade Transporta…" at bounding box center [652, 298] width 1304 height 596
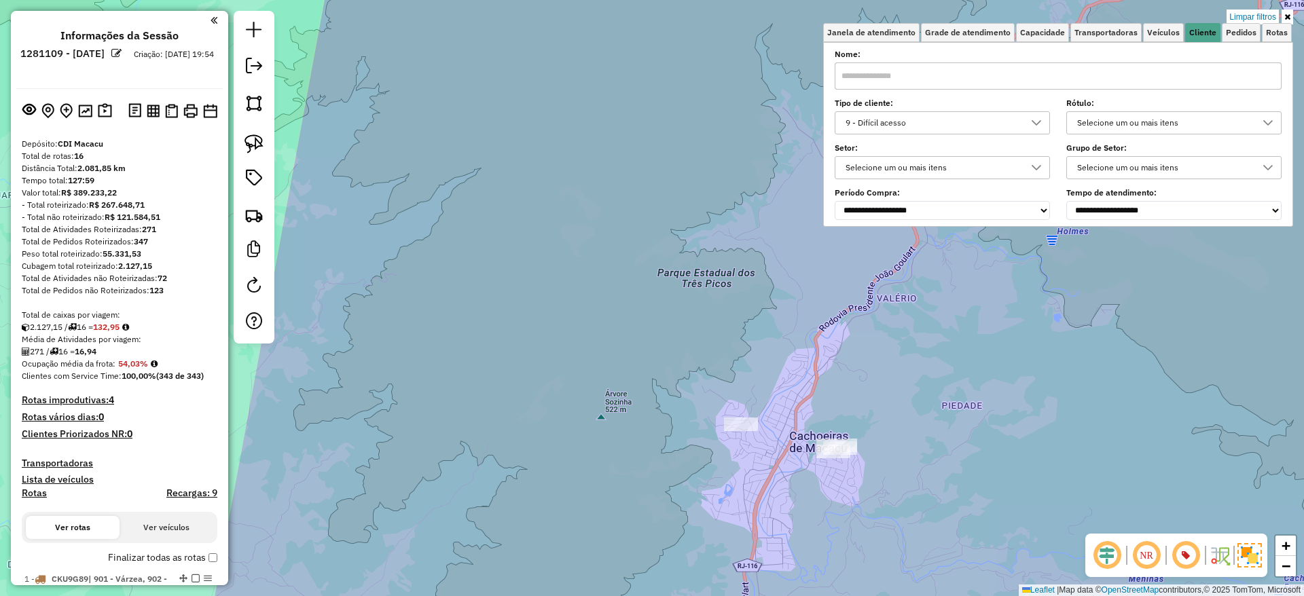
drag, startPoint x: 811, startPoint y: 393, endPoint x: 754, endPoint y: 322, distance: 91.3
click at [754, 322] on div "Limpar filtros Janela de atendimento Grade de atendimento Capacidade Transporta…" at bounding box center [652, 298] width 1304 height 596
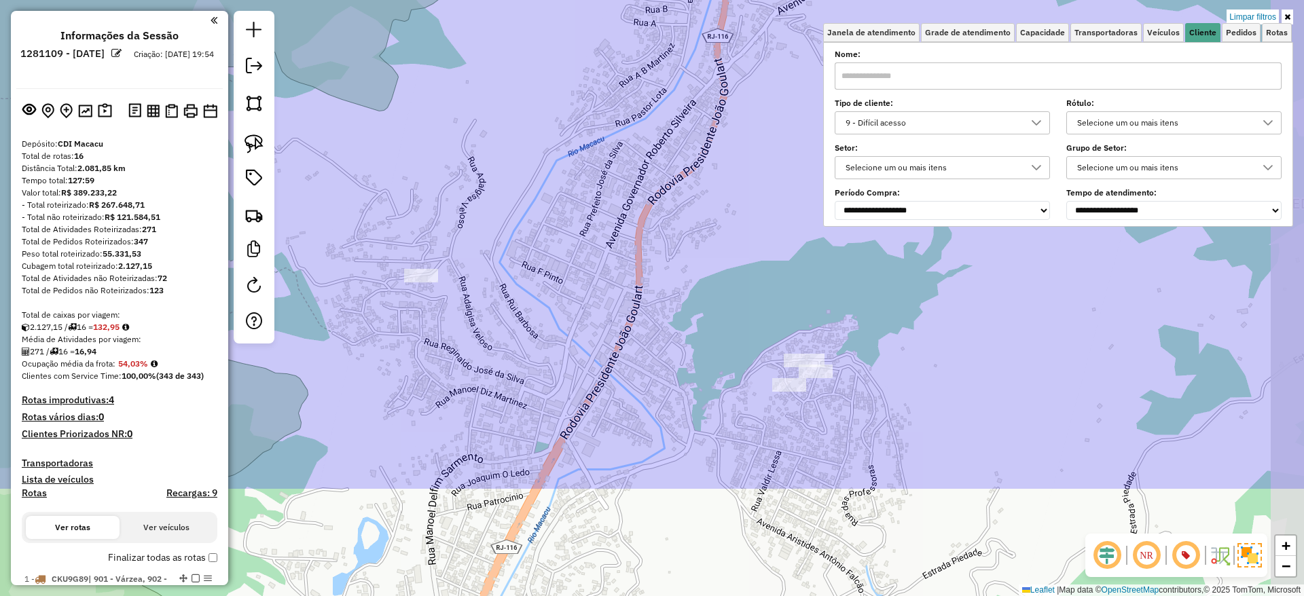
drag, startPoint x: 772, startPoint y: 424, endPoint x: 721, endPoint y: 257, distance: 174.6
click at [721, 257] on div "Limpar filtros Janela de atendimento Grade de atendimento Capacidade Transporta…" at bounding box center [652, 298] width 1304 height 596
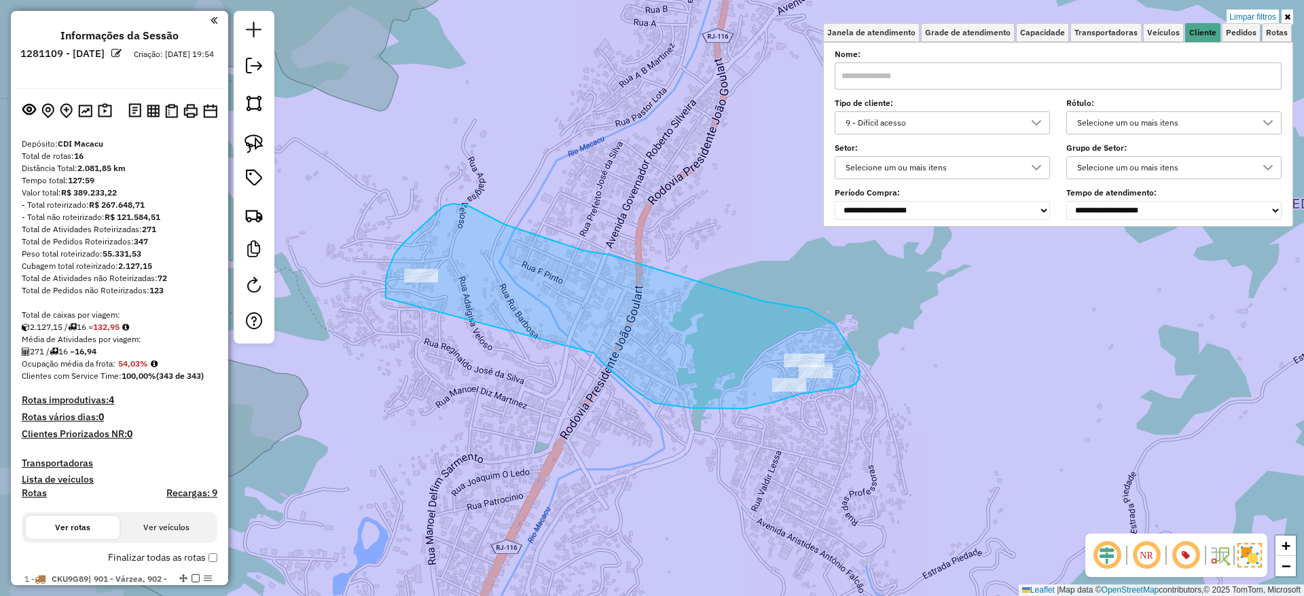
drag, startPoint x: 594, startPoint y: 353, endPoint x: 386, endPoint y: 298, distance: 215.6
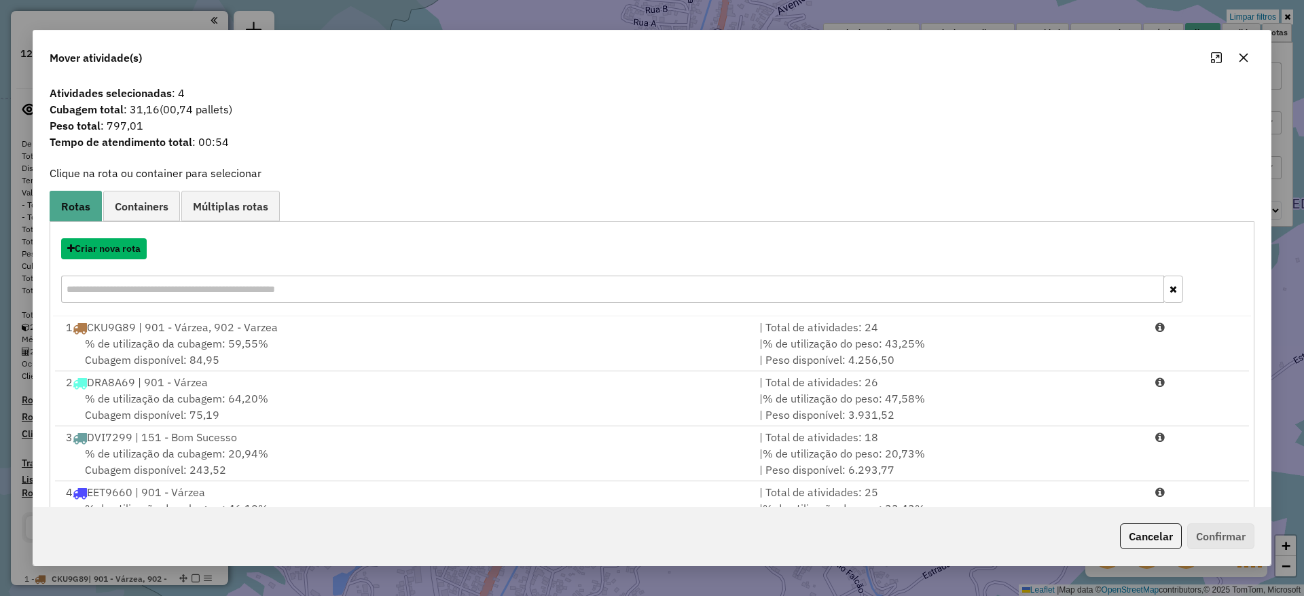
click at [124, 255] on button "Criar nova rota" at bounding box center [104, 248] width 86 height 21
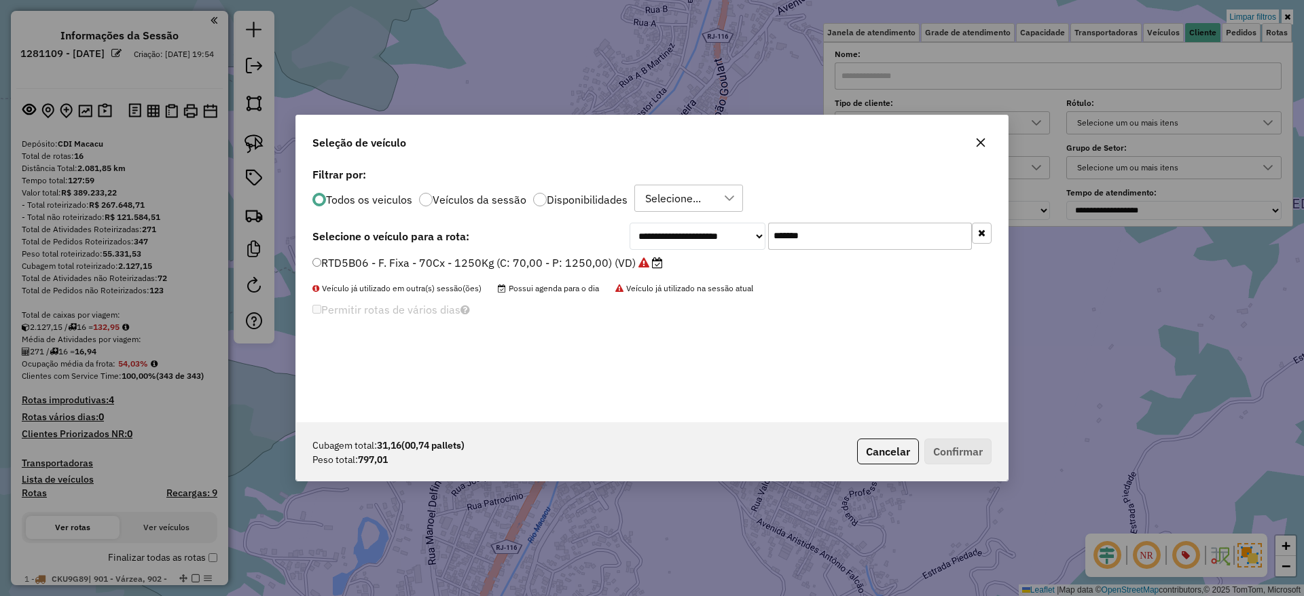
click at [877, 244] on input "*******" at bounding box center [870, 236] width 204 height 27
paste input "text"
type input "*******"
click at [570, 266] on label "RTD5A90 - F. Fixa - 70Cx - 1250Kg (C: 70,00 - P: 1250,00) (VD)" at bounding box center [487, 263] width 350 height 16
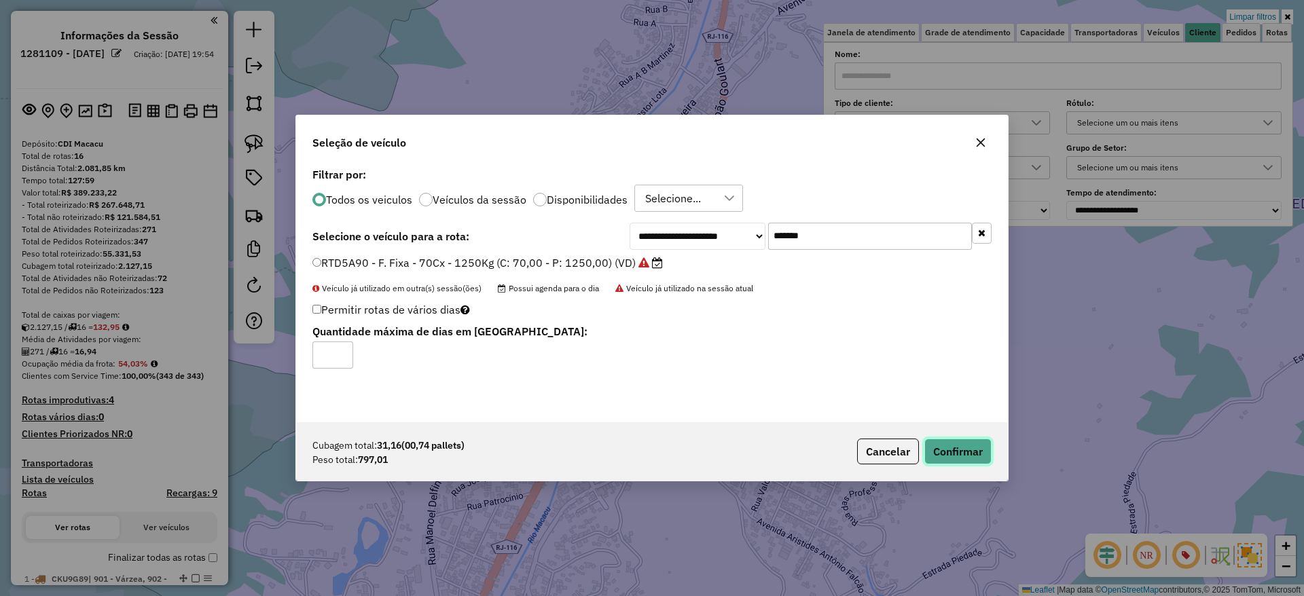
click at [953, 448] on button "Confirmar" at bounding box center [957, 452] width 67 height 26
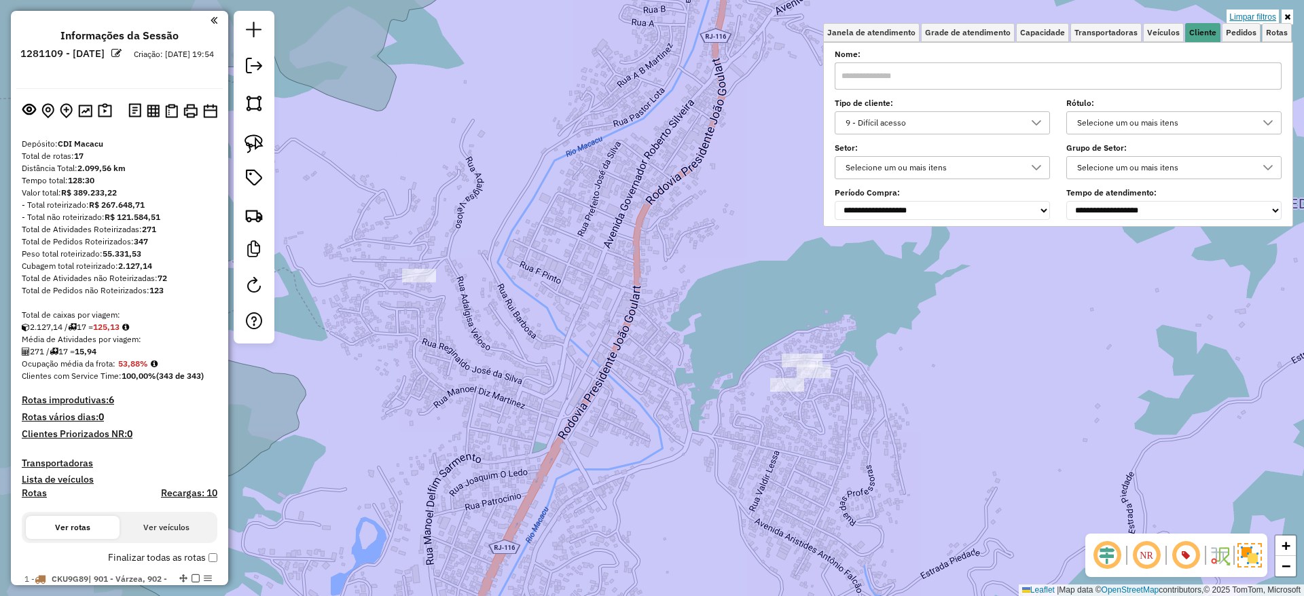
click at [1256, 14] on link "Limpar filtros" at bounding box center [1252, 17] width 52 height 15
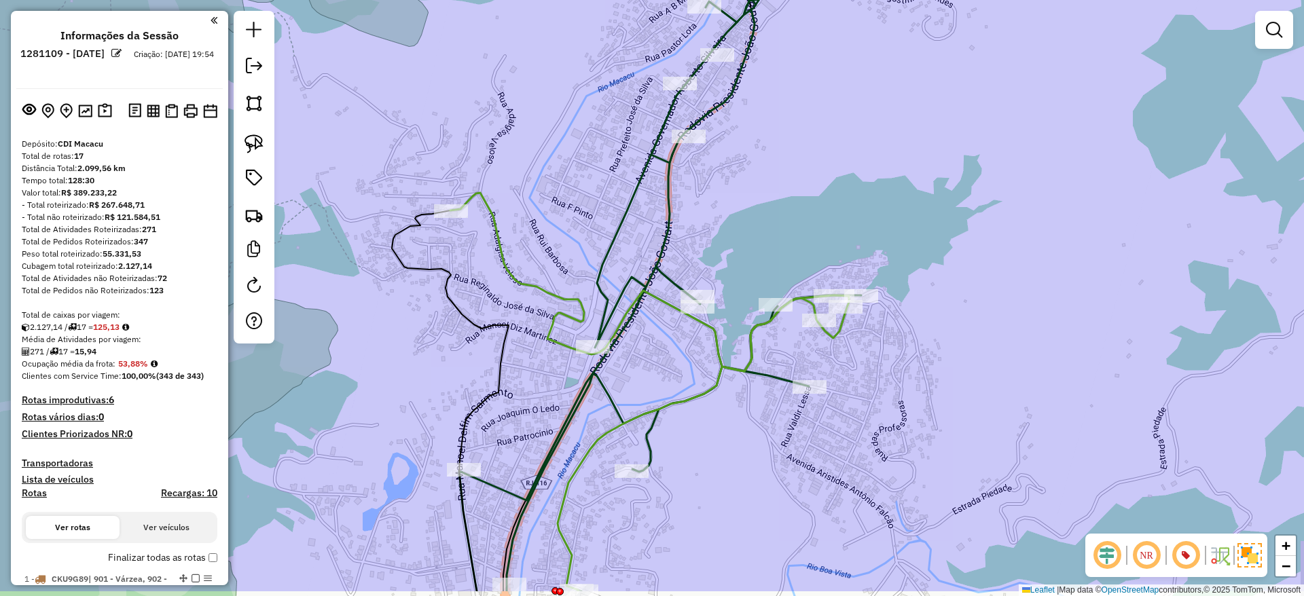
drag, startPoint x: 1021, startPoint y: 468, endPoint x: 1029, endPoint y: 445, distance: 24.3
click at [1029, 445] on div "Janela de atendimento Grade de atendimento Capacidade Transportadoras Veículos …" at bounding box center [652, 298] width 1304 height 596
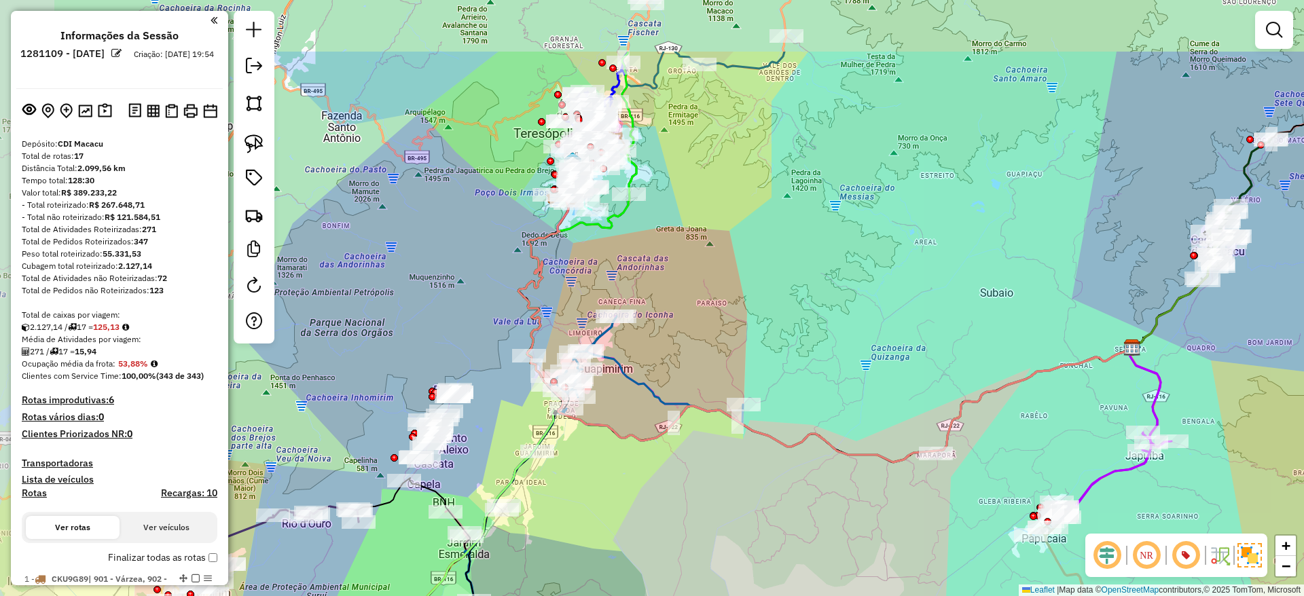
drag, startPoint x: 739, startPoint y: 273, endPoint x: 776, endPoint y: 330, distance: 67.8
click at [776, 330] on div "Janela de atendimento Grade de atendimento Capacidade Transportadoras Veículos …" at bounding box center [652, 298] width 1304 height 596
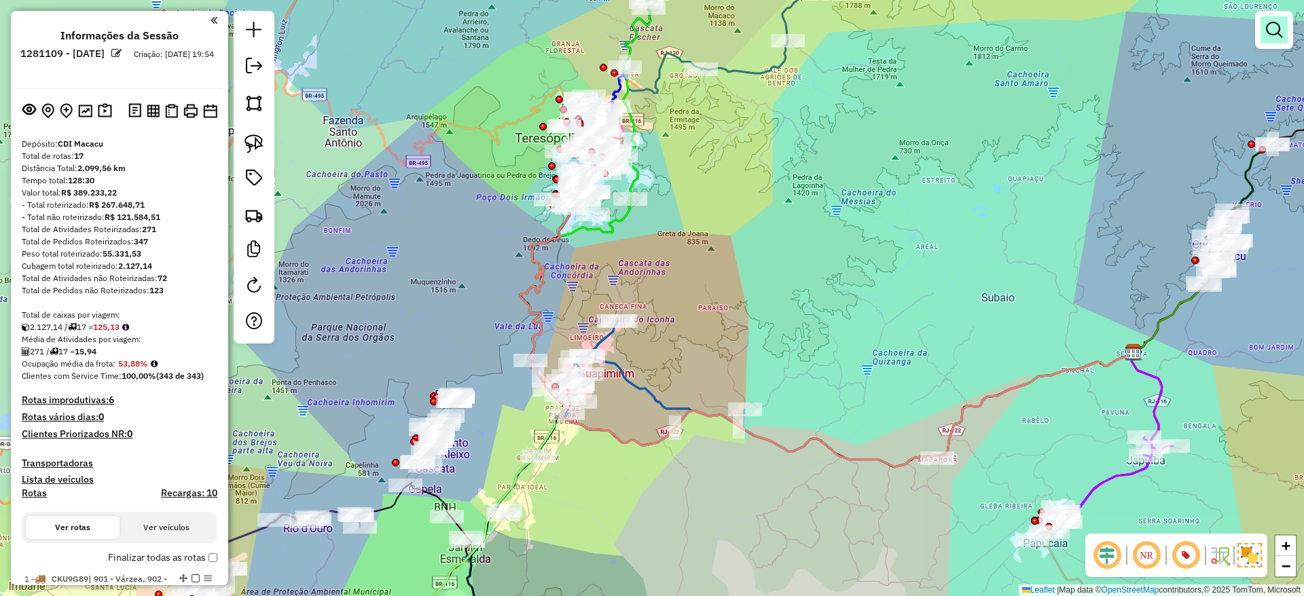
click at [1268, 29] on em at bounding box center [1274, 30] width 16 height 16
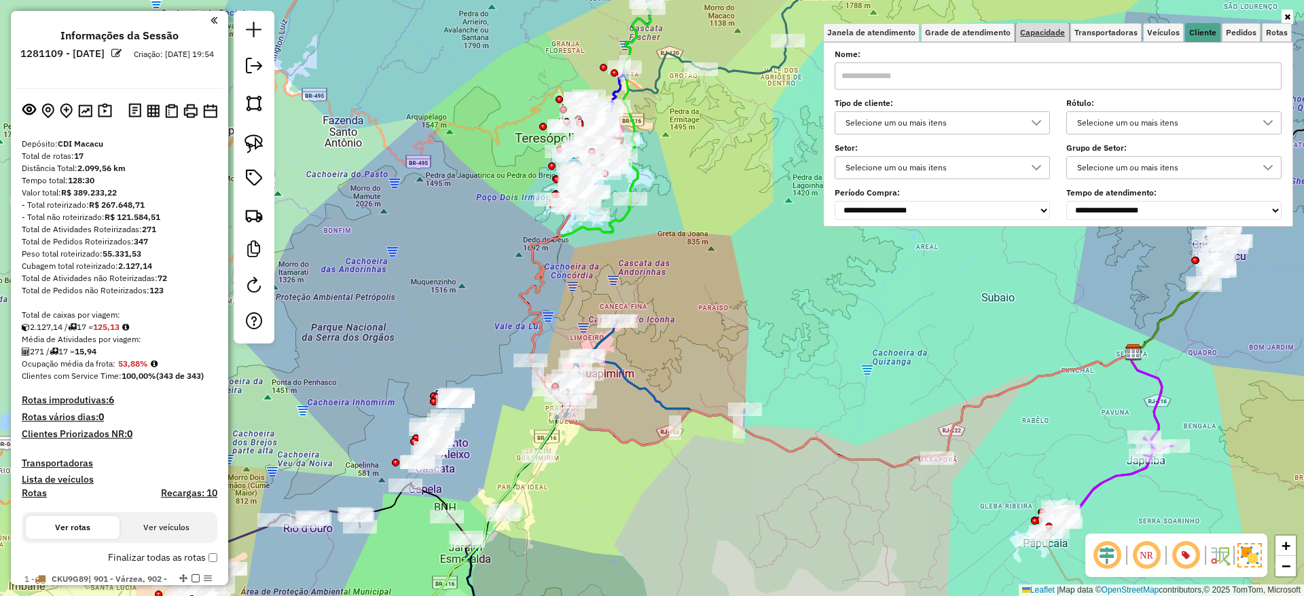
click at [1042, 33] on span "Capacidade" at bounding box center [1042, 33] width 45 height 8
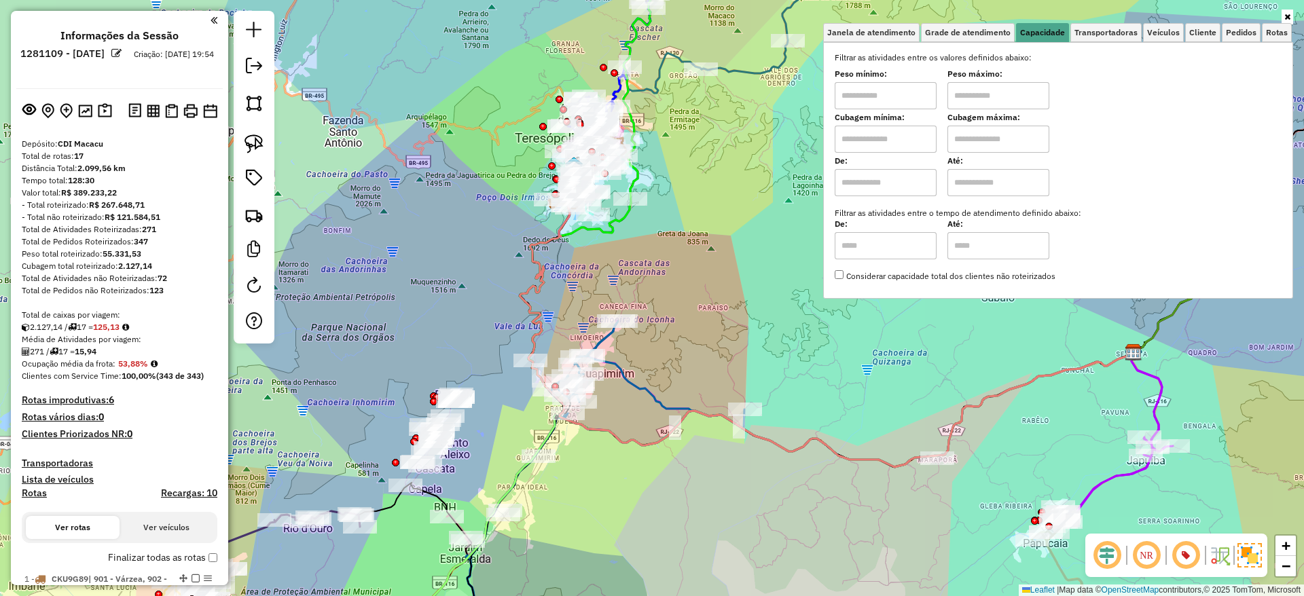
click at [896, 98] on input "text" at bounding box center [885, 95] width 102 height 27
type input "****"
click at [994, 87] on input "text" at bounding box center [998, 95] width 102 height 27
type input "******"
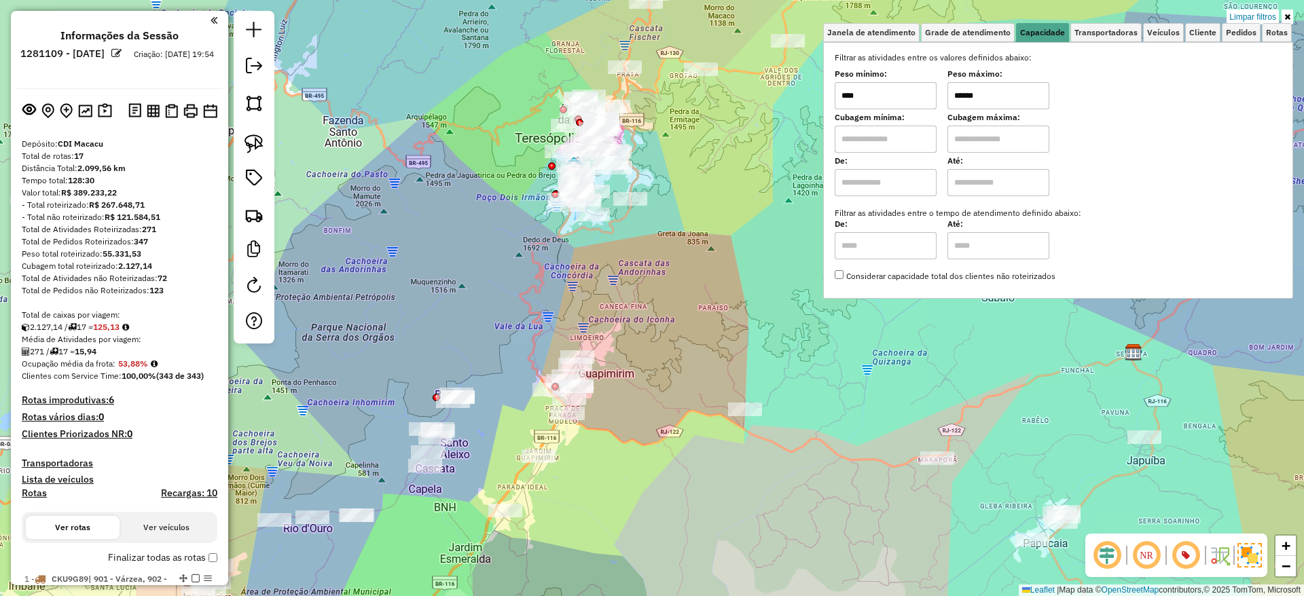
click at [646, 366] on div "Limpar filtros Janela de atendimento Grade de atendimento Capacidade Transporta…" at bounding box center [652, 298] width 1304 height 596
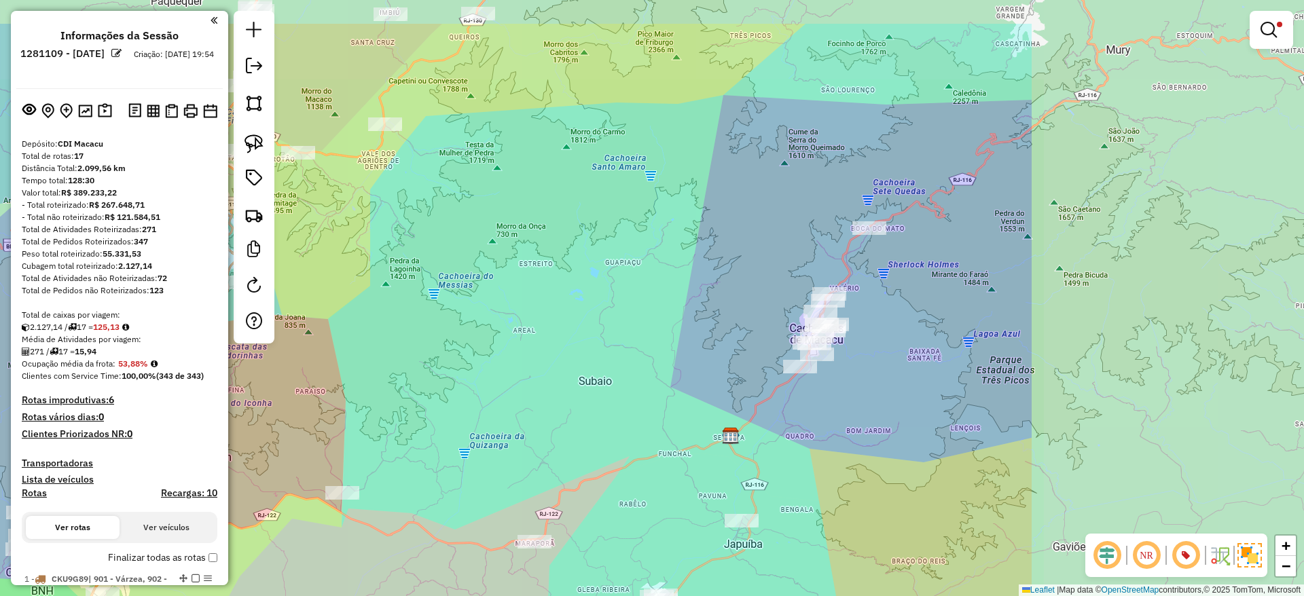
drag, startPoint x: 1083, startPoint y: 308, endPoint x: 678, endPoint y: 391, distance: 413.9
click at [678, 391] on div "Limpar filtros Janela de atendimento Grade de atendimento Capacidade Transporta…" at bounding box center [652, 298] width 1304 height 596
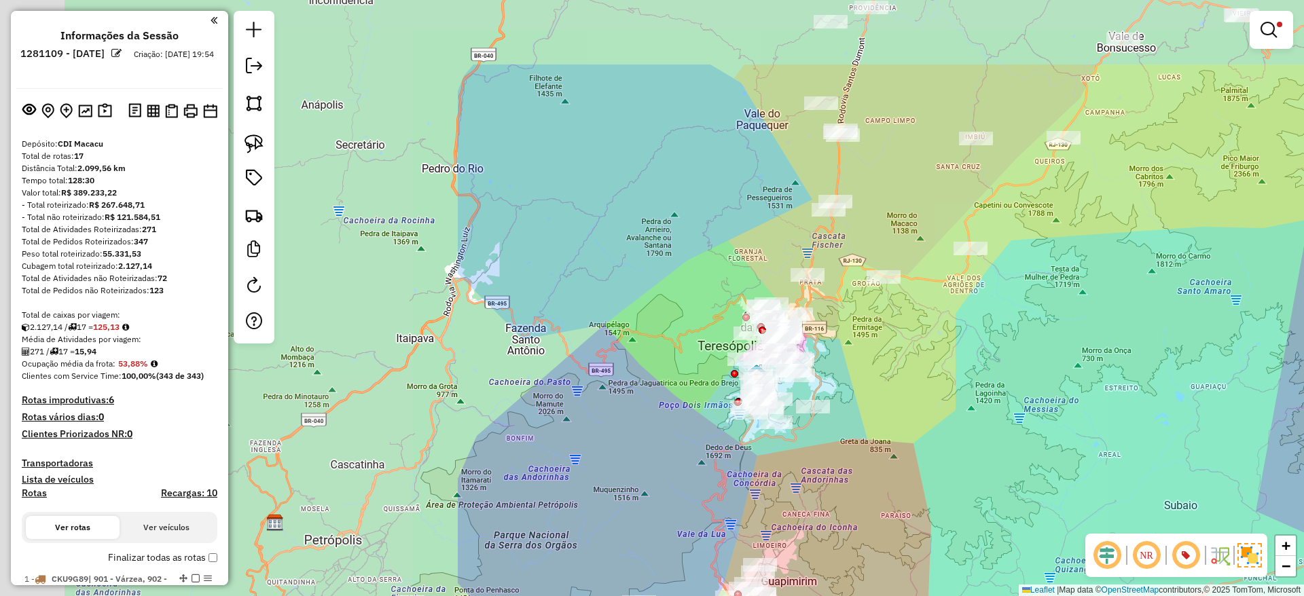
drag, startPoint x: 382, startPoint y: 204, endPoint x: 974, endPoint y: 329, distance: 605.0
click at [974, 329] on div "Limpar filtros Janela de atendimento Grade de atendimento Capacidade Transporta…" at bounding box center [652, 298] width 1304 height 596
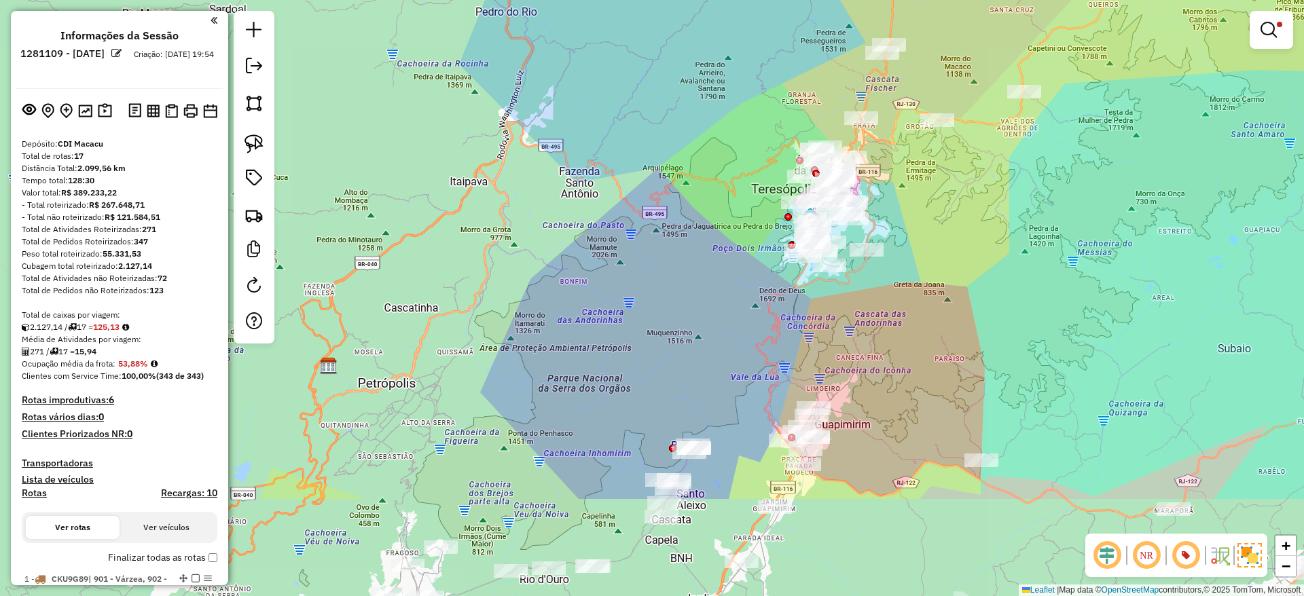
drag, startPoint x: 915, startPoint y: 454, endPoint x: 938, endPoint y: 315, distance: 141.1
click at [938, 315] on div "Limpar filtros Janela de atendimento Grade de atendimento Capacidade Transporta…" at bounding box center [652, 298] width 1304 height 596
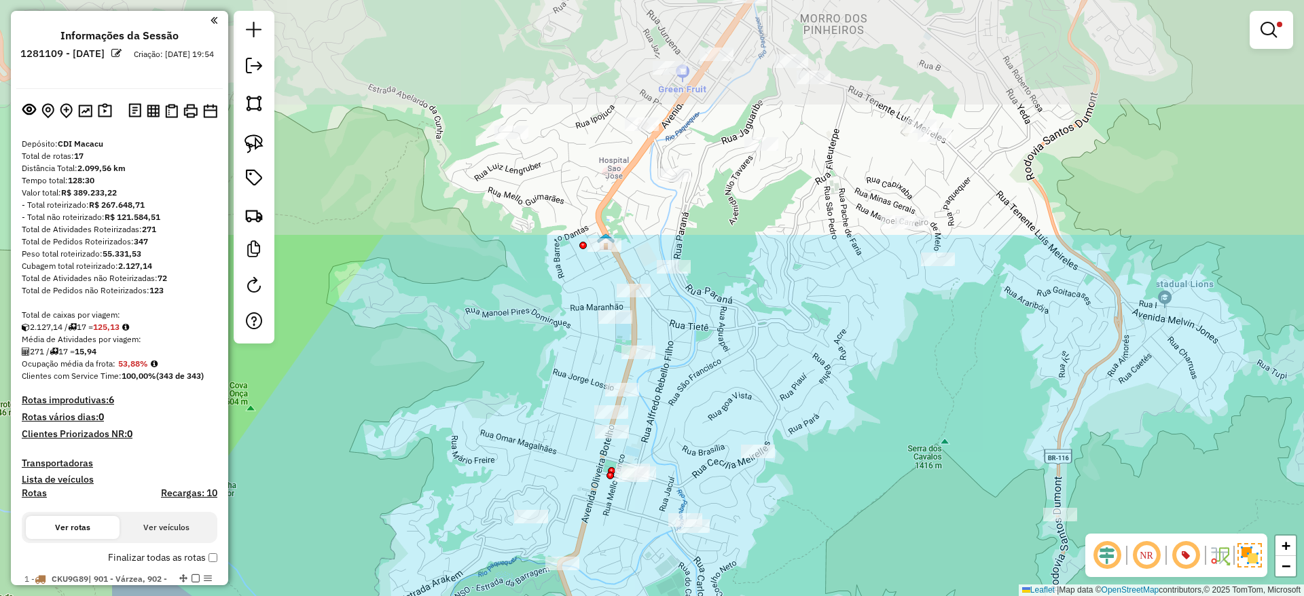
drag, startPoint x: 530, startPoint y: 114, endPoint x: 767, endPoint y: 398, distance: 370.2
click at [767, 398] on div "Limpar filtros Janela de atendimento Grade de atendimento Capacidade Transporta…" at bounding box center [652, 298] width 1304 height 596
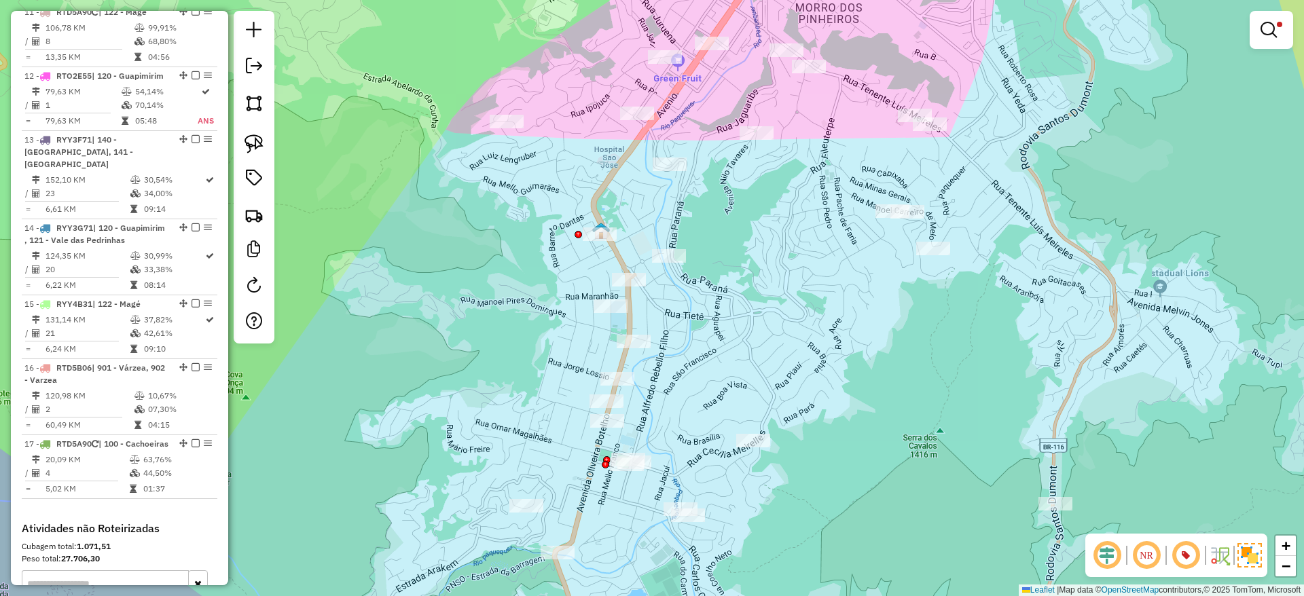
scroll to position [1485, 0]
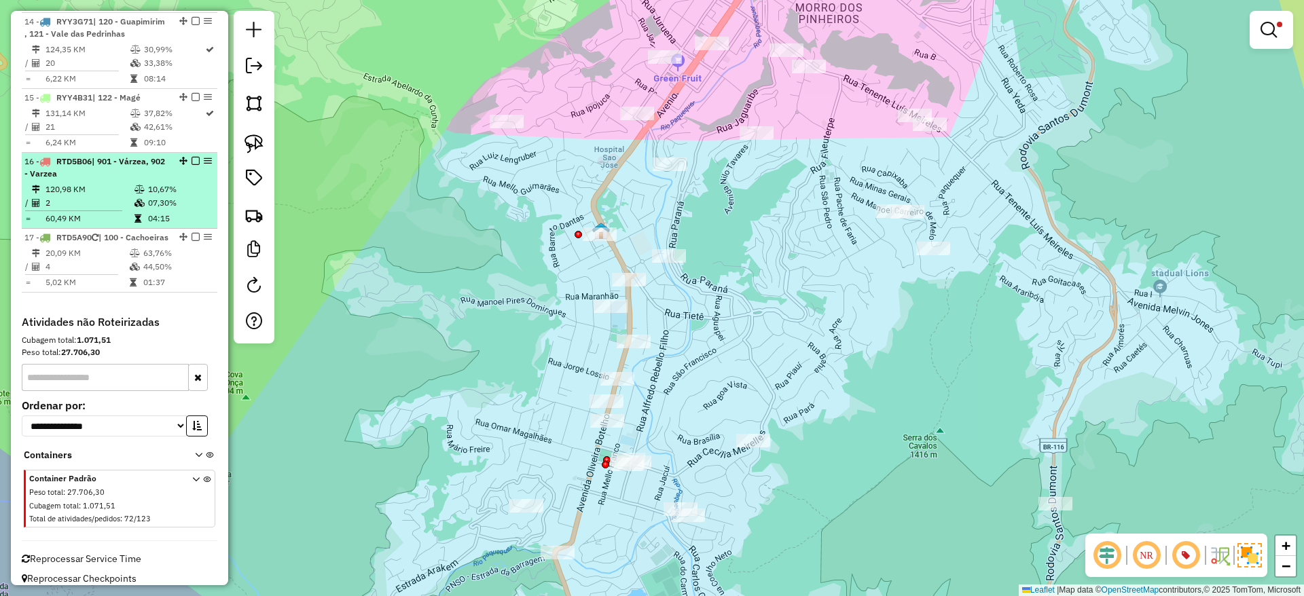
click at [98, 196] on td "120,98 KM" at bounding box center [89, 190] width 89 height 14
select select "**********"
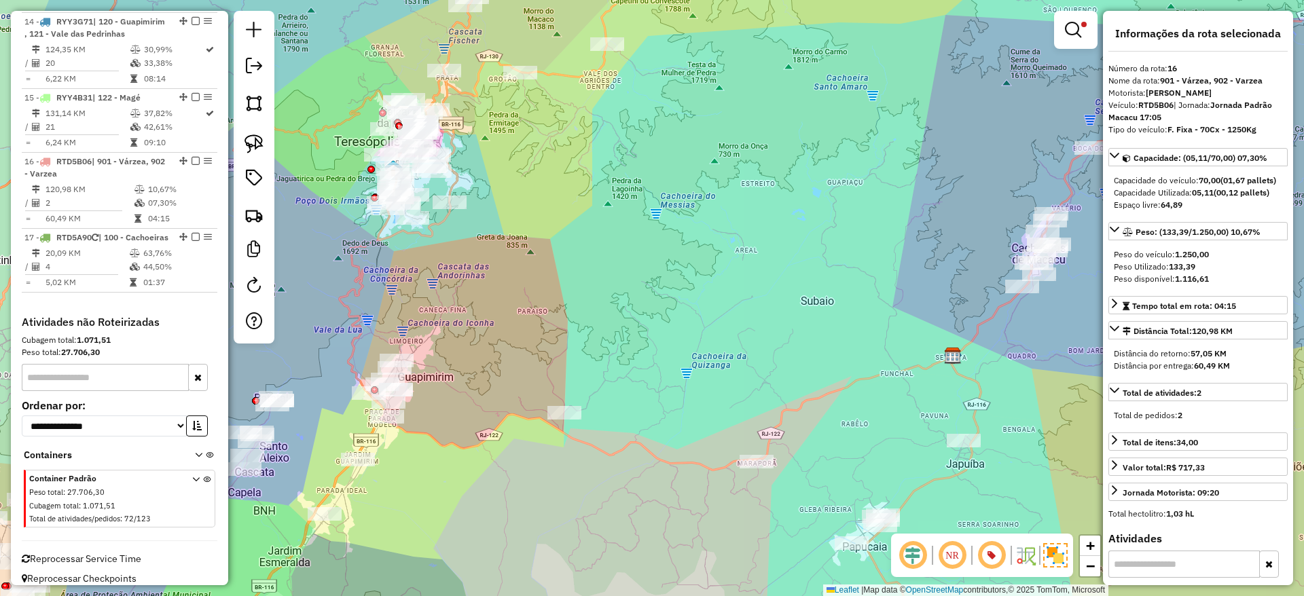
click at [1056, 43] on div at bounding box center [1075, 30] width 43 height 38
click at [1063, 36] on link at bounding box center [1075, 29] width 33 height 27
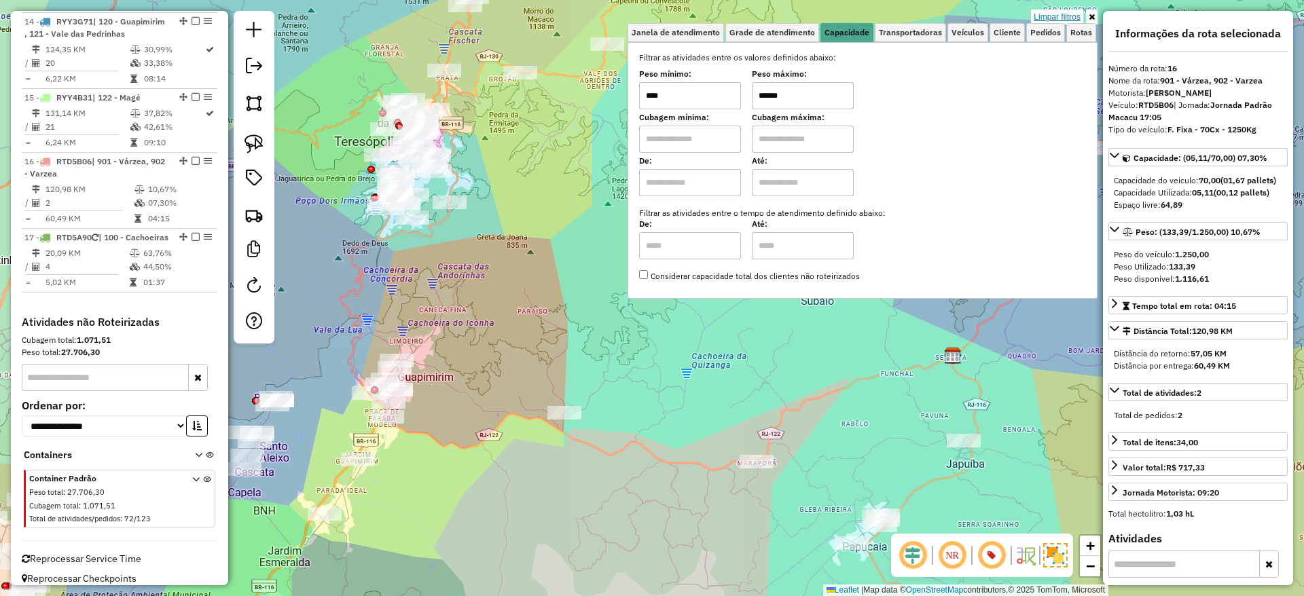
click at [1065, 16] on link "Limpar filtros" at bounding box center [1057, 17] width 52 height 15
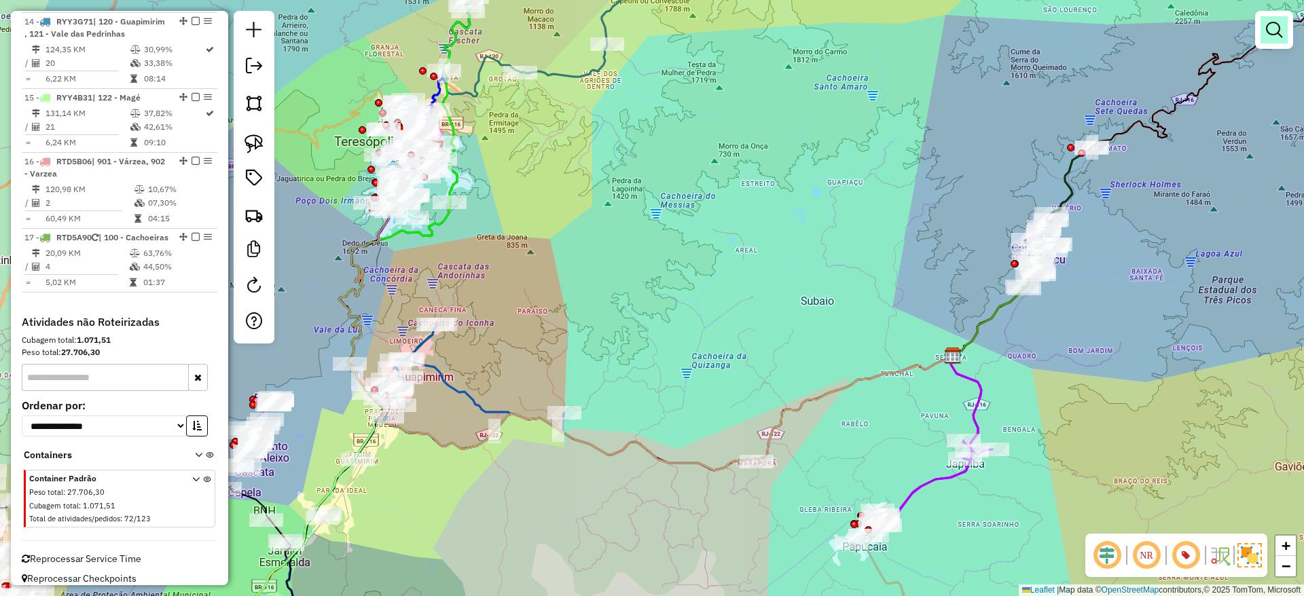
click at [1272, 31] on em at bounding box center [1274, 30] width 16 height 16
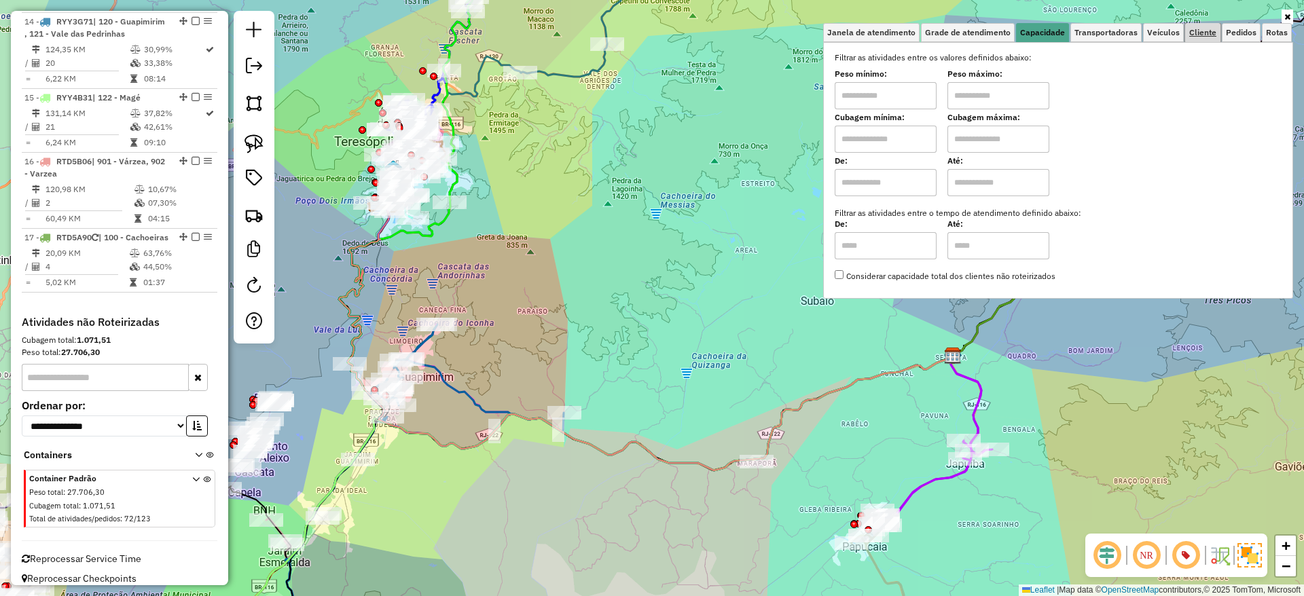
click at [1193, 23] on link "Cliente" at bounding box center [1202, 32] width 35 height 19
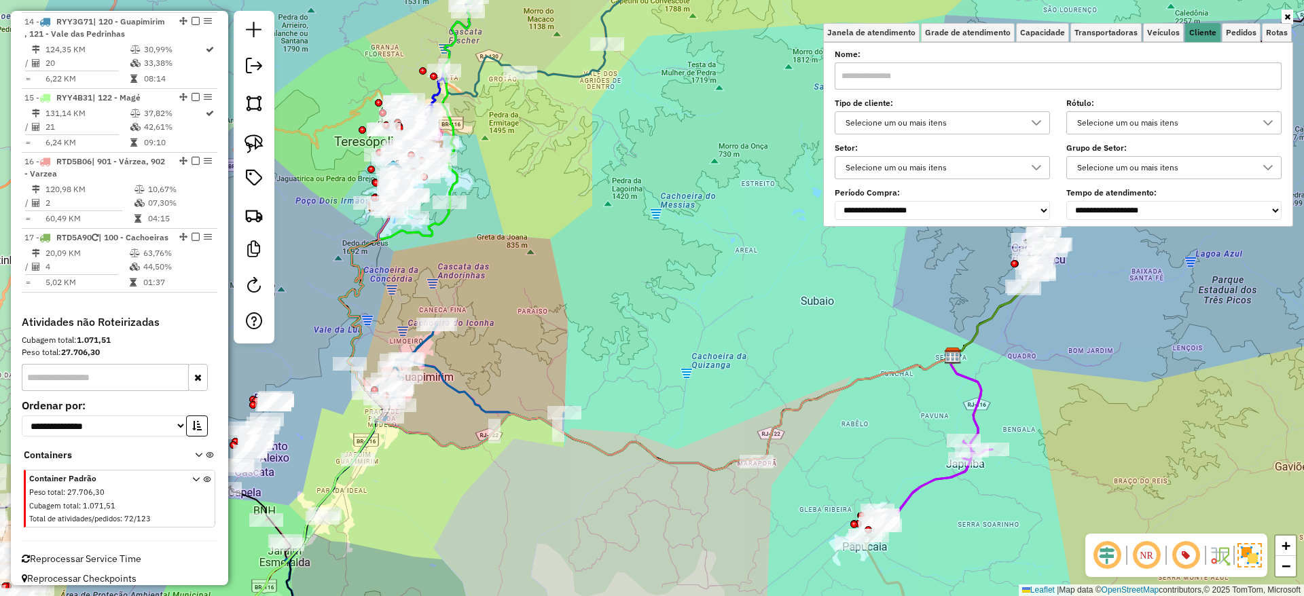
click at [911, 127] on div "Selecione um ou mais itens" at bounding box center [932, 123] width 183 height 22
type input "*"
click at [878, 181] on li "9 - Difícil acesso (D)" at bounding box center [949, 185] width 206 height 26
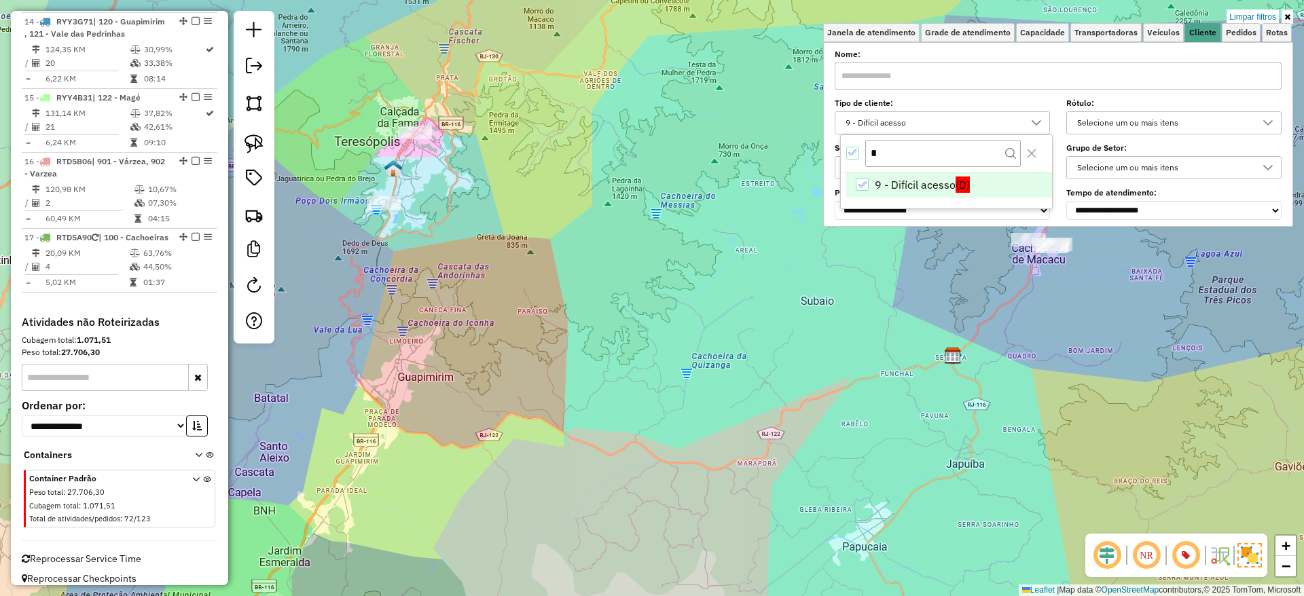
click at [878, 181] on li "9 - Difícil acesso (D)" at bounding box center [949, 185] width 206 height 26
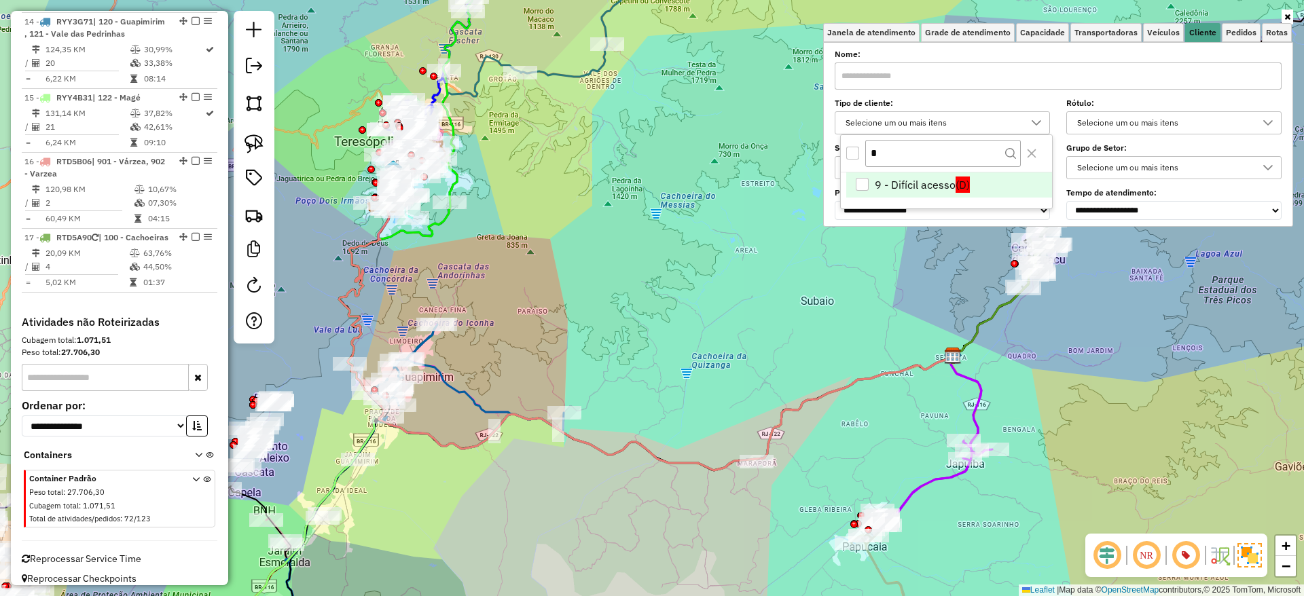
click at [878, 181] on li "9 - Difícil acesso (D)" at bounding box center [949, 185] width 206 height 26
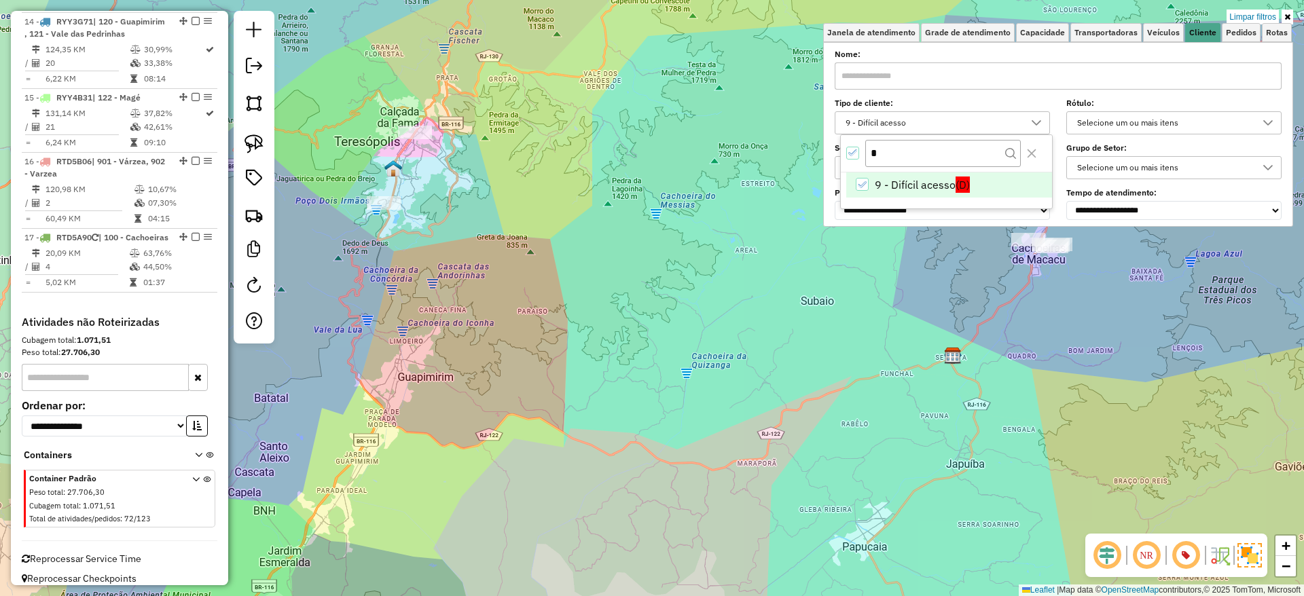
click at [878, 181] on li "9 - Difícil acesso (D)" at bounding box center [949, 185] width 206 height 26
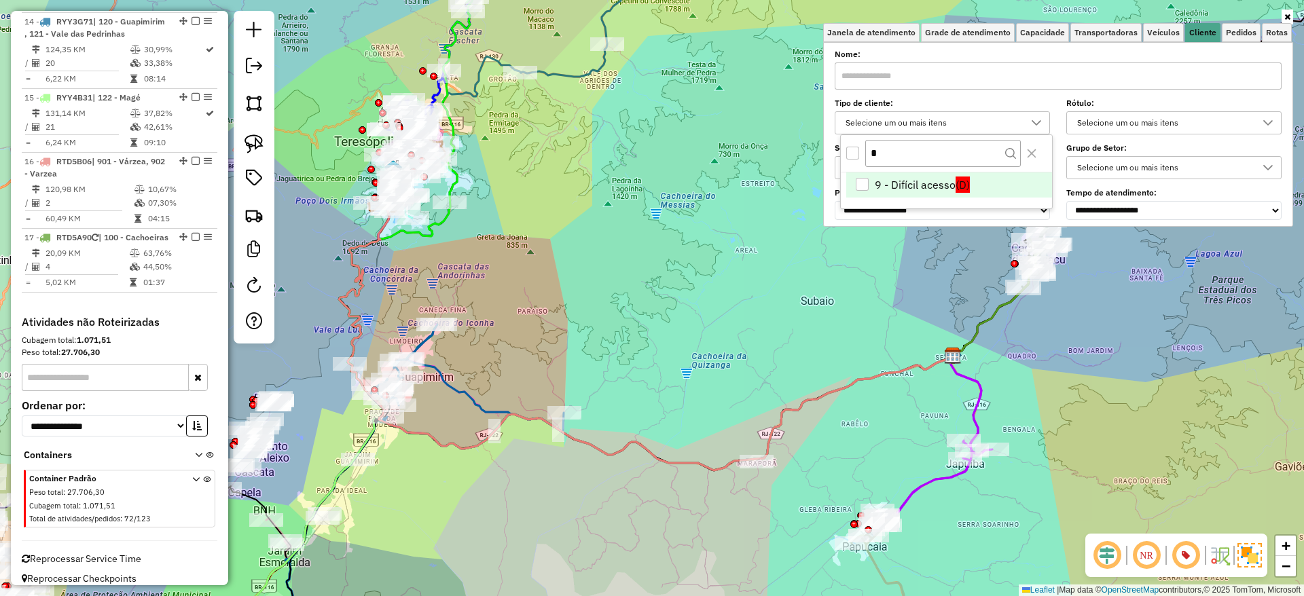
click at [878, 181] on li "9 - Difícil acesso (D)" at bounding box center [949, 185] width 206 height 26
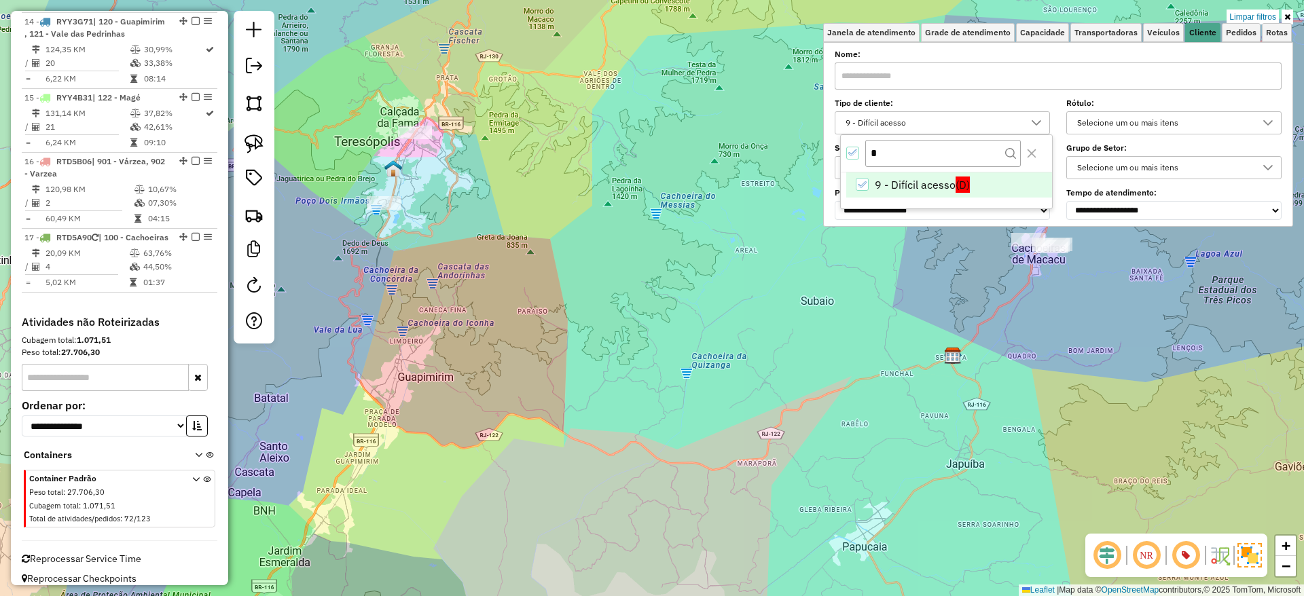
click at [878, 181] on li "9 - Difícil acesso (D)" at bounding box center [949, 185] width 206 height 26
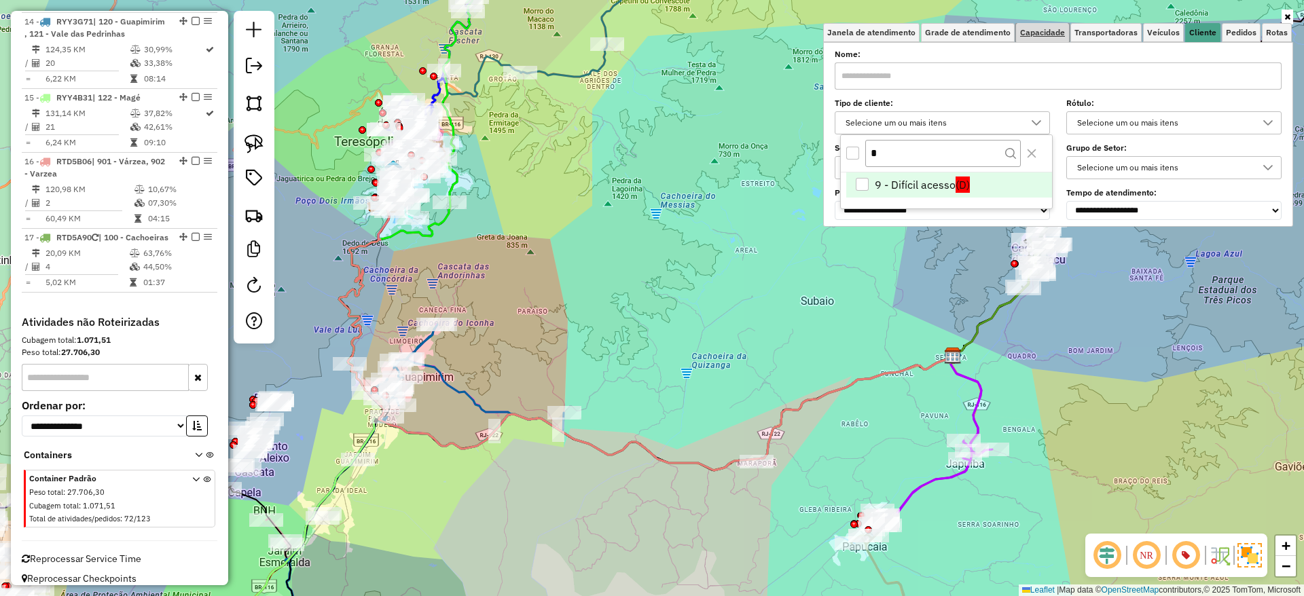
click at [1048, 33] on span "Capacidade" at bounding box center [1042, 33] width 45 height 8
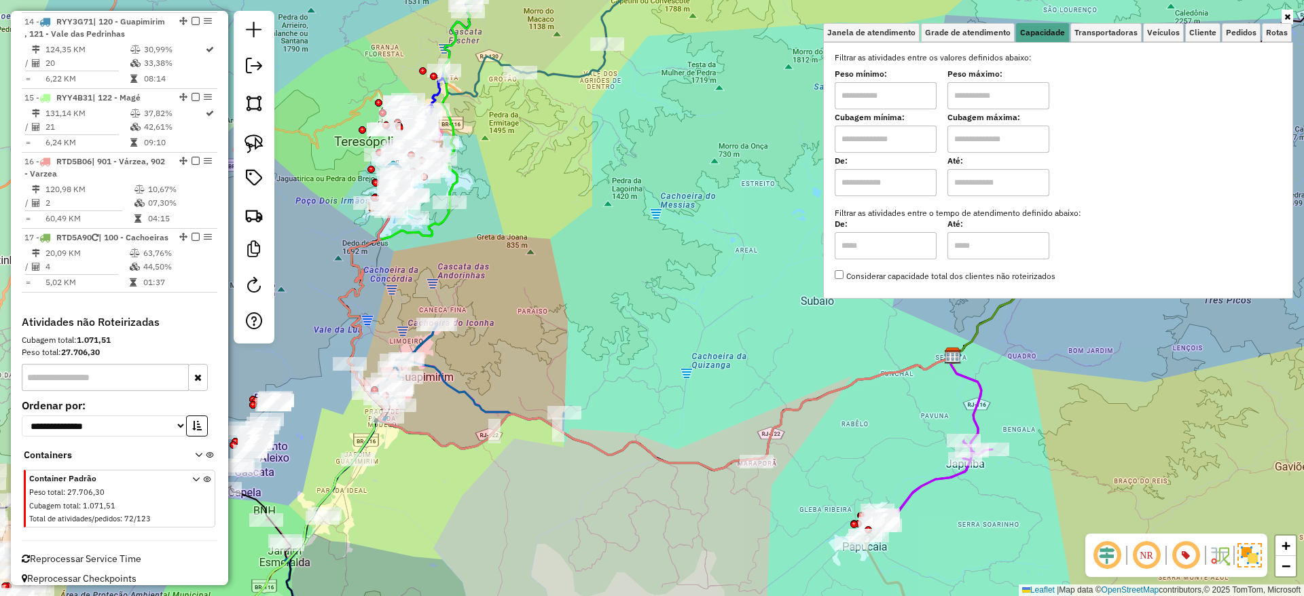
drag, startPoint x: 901, startPoint y: 103, endPoint x: 911, endPoint y: 128, distance: 27.7
click at [911, 128] on div "Filtrar as atividades entre os valores definidos abaixo: Peso mínimo: Peso máxi…" at bounding box center [1057, 167] width 447 height 231
type input "****"
click at [972, 92] on input "text" at bounding box center [998, 95] width 102 height 27
type input "******"
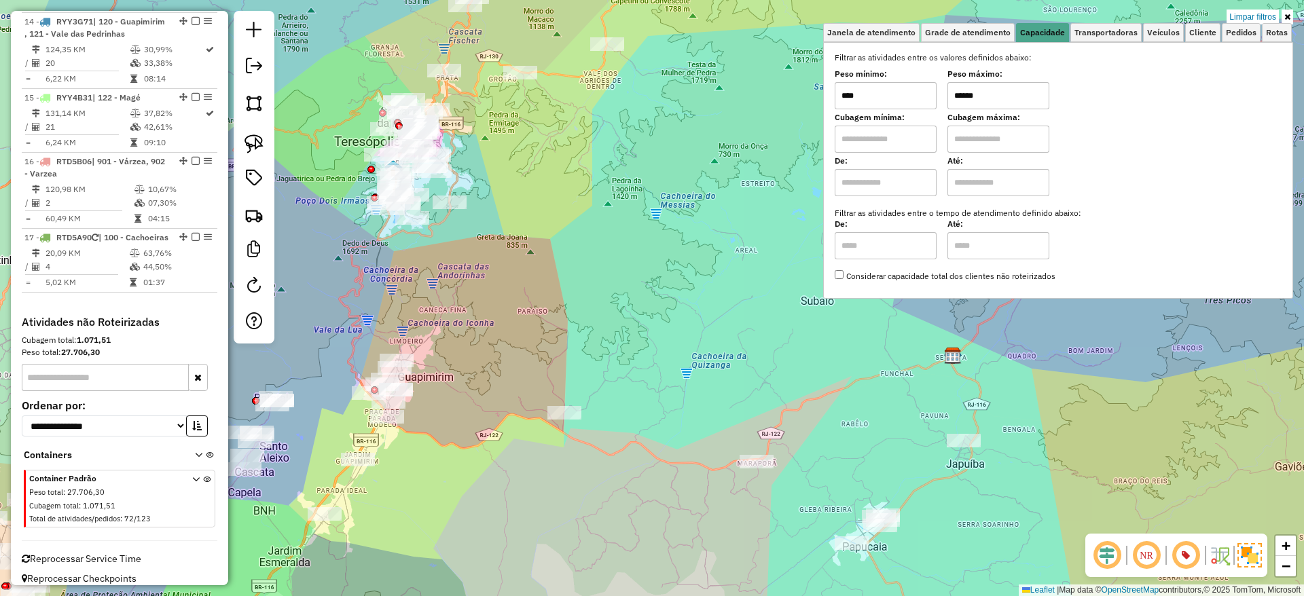
click at [732, 267] on div "Limpar filtros Janela de atendimento Grade de atendimento Capacidade Transporta…" at bounding box center [652, 298] width 1304 height 596
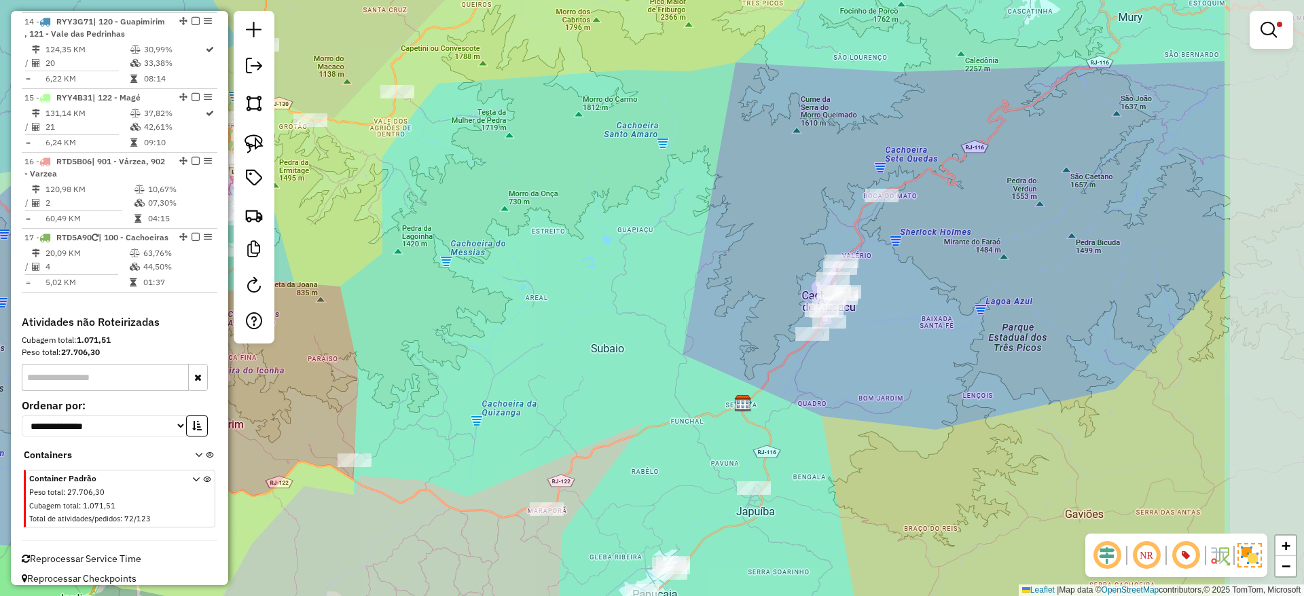
drag, startPoint x: 1098, startPoint y: 283, endPoint x: 886, endPoint y: 330, distance: 217.0
click at [886, 330] on div "Limpar filtros Janela de atendimento Grade de atendimento Capacidade Transporta…" at bounding box center [652, 298] width 1304 height 596
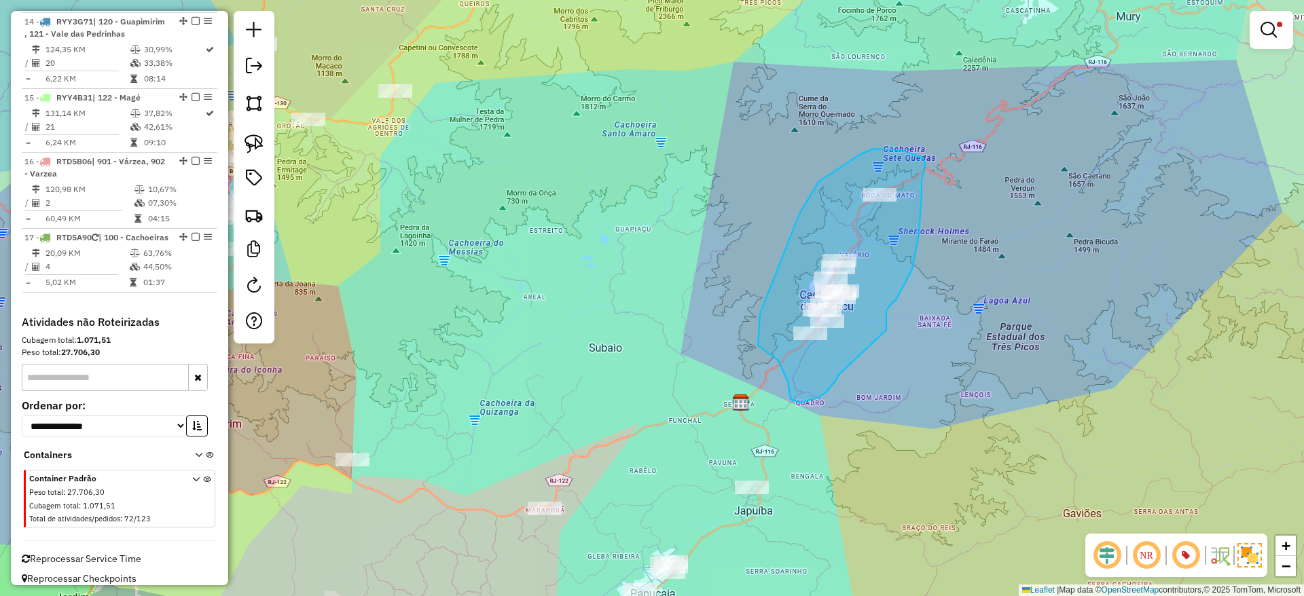
drag, startPoint x: 886, startPoint y: 330, endPoint x: 838, endPoint y: 373, distance: 64.9
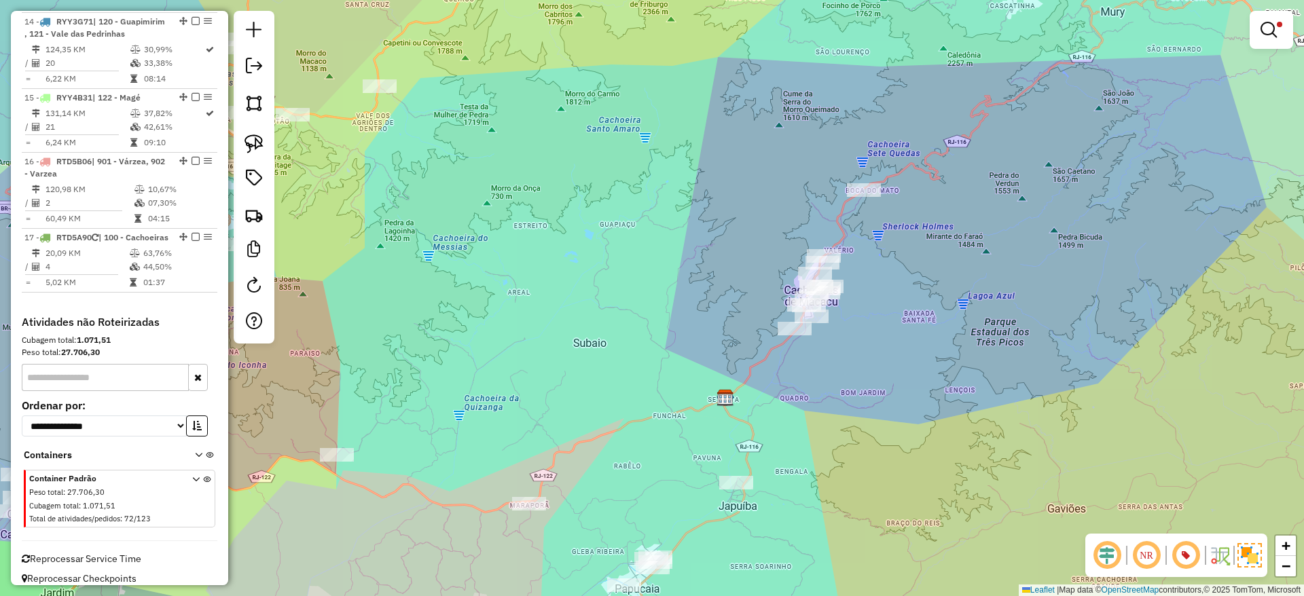
drag, startPoint x: 838, startPoint y: 373, endPoint x: 822, endPoint y: 369, distance: 17.0
click at [822, 369] on div "Limpar filtros Janela de atendimento Grade de atendimento Capacidade Transporta…" at bounding box center [652, 298] width 1304 height 596
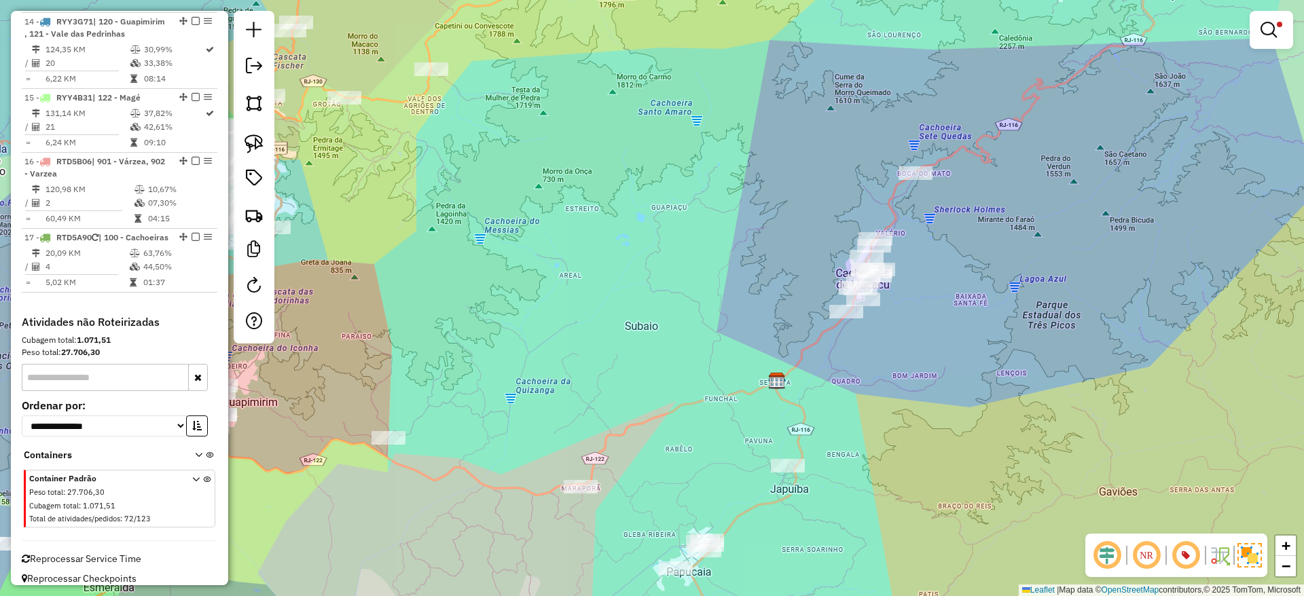
drag, startPoint x: 822, startPoint y: 369, endPoint x: 874, endPoint y: 352, distance: 55.0
click at [874, 352] on div "Limpar filtros Janela de atendimento Grade de atendimento Capacidade Transporta…" at bounding box center [652, 298] width 1304 height 596
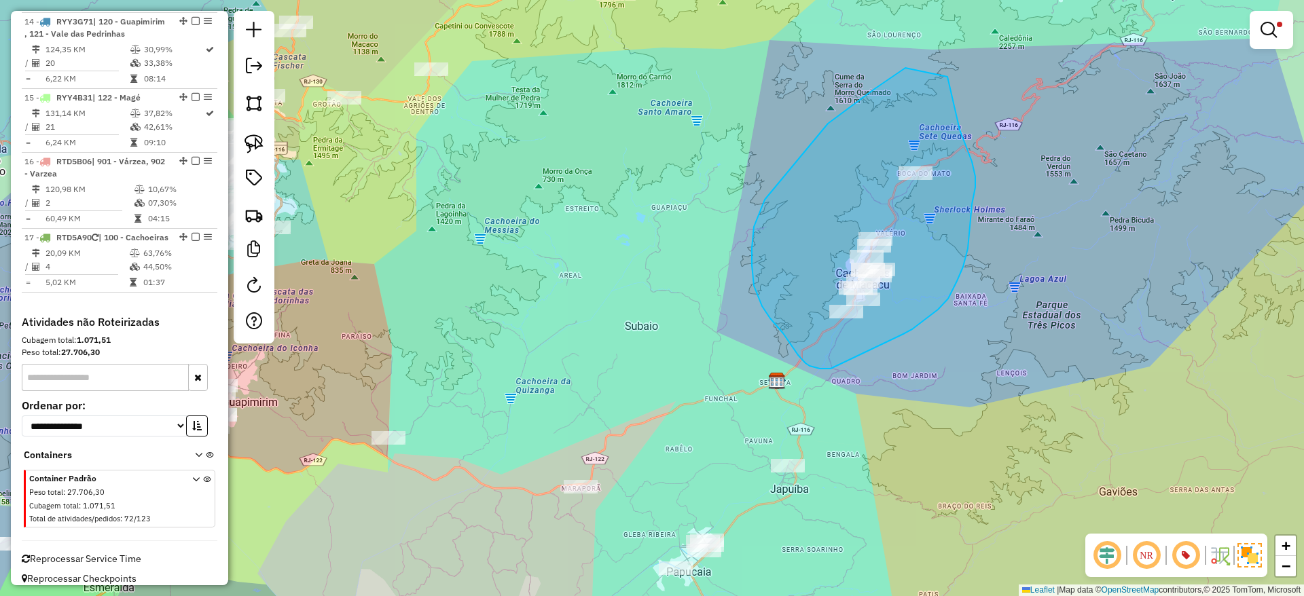
drag, startPoint x: 903, startPoint y: 334, endPoint x: 830, endPoint y: 369, distance: 80.5
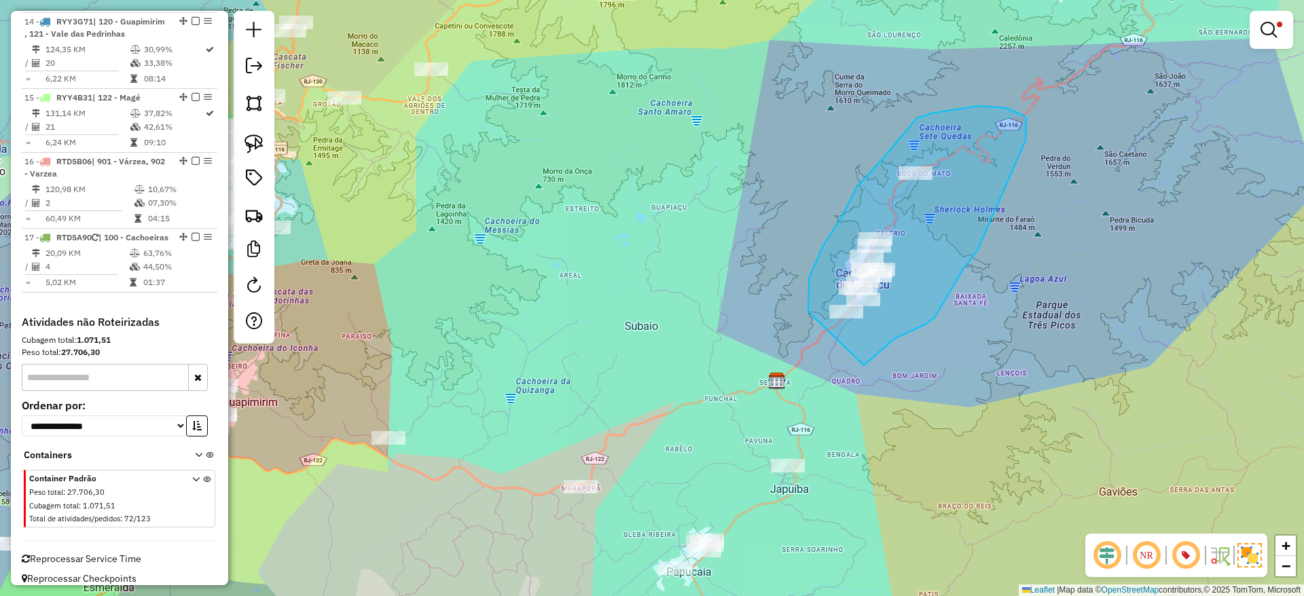
drag, startPoint x: 864, startPoint y: 365, endPoint x: 811, endPoint y: 314, distance: 73.5
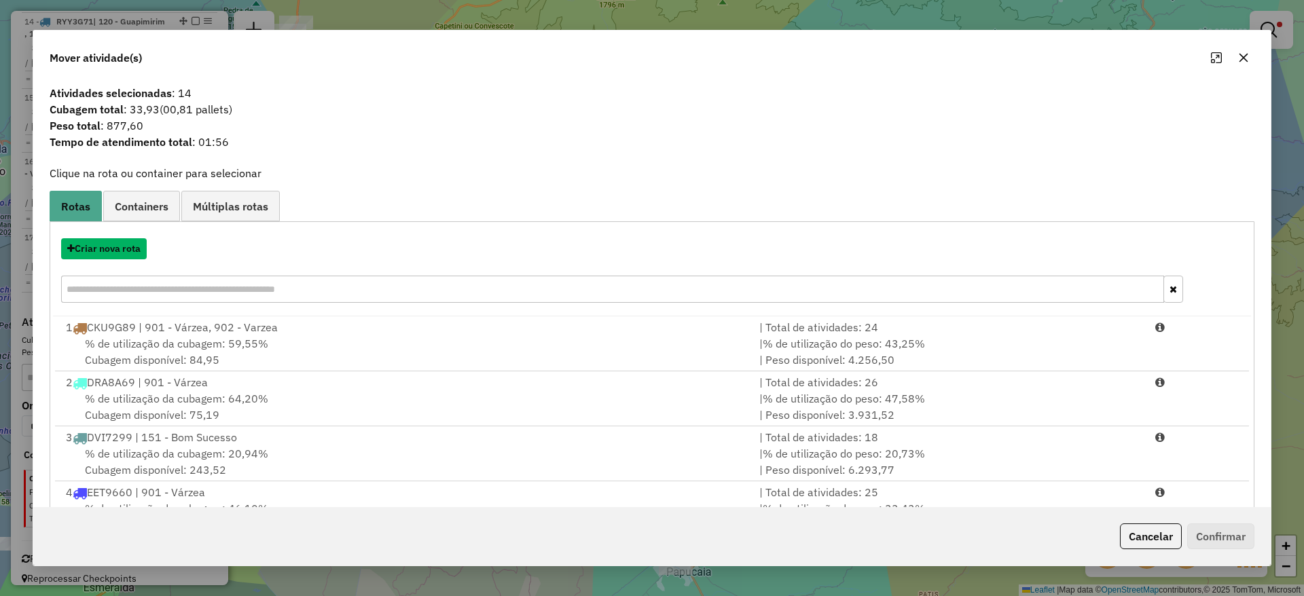
click at [139, 249] on button "Criar nova rota" at bounding box center [104, 248] width 86 height 21
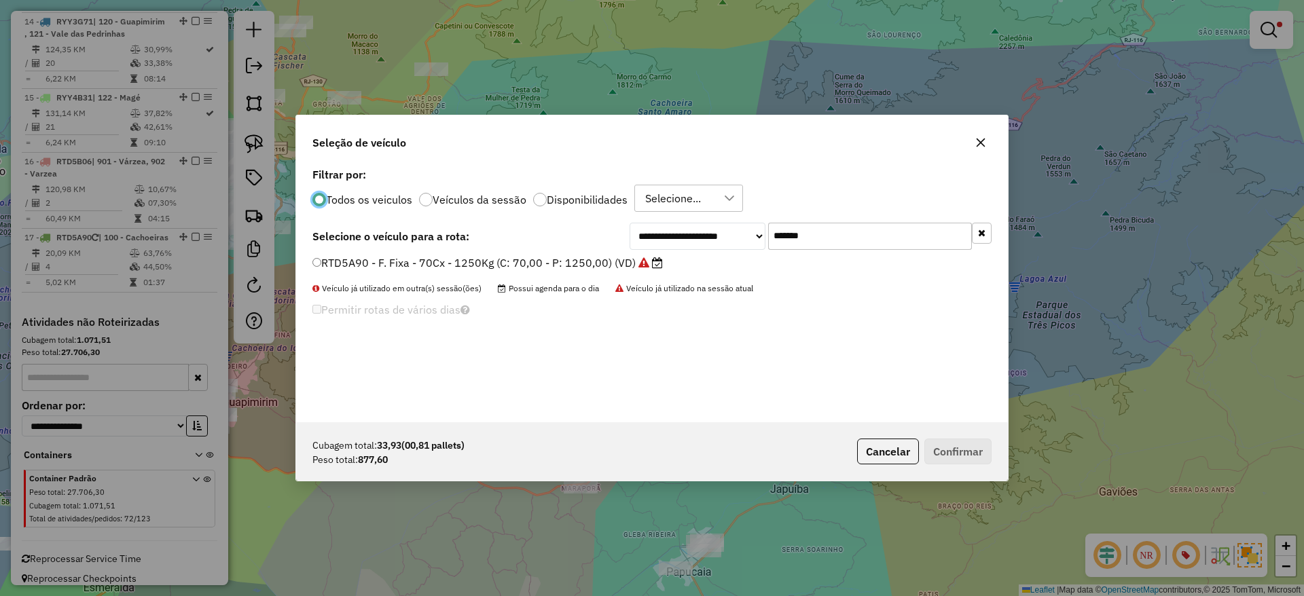
scroll to position [7, 4]
click at [787, 236] on input "*******" at bounding box center [870, 236] width 204 height 27
click at [578, 270] on label "RTD5A90 - F. Fixa - 70Cx - 1250Kg (C: 70,00 - P: 1250,00) (VD)" at bounding box center [487, 263] width 350 height 16
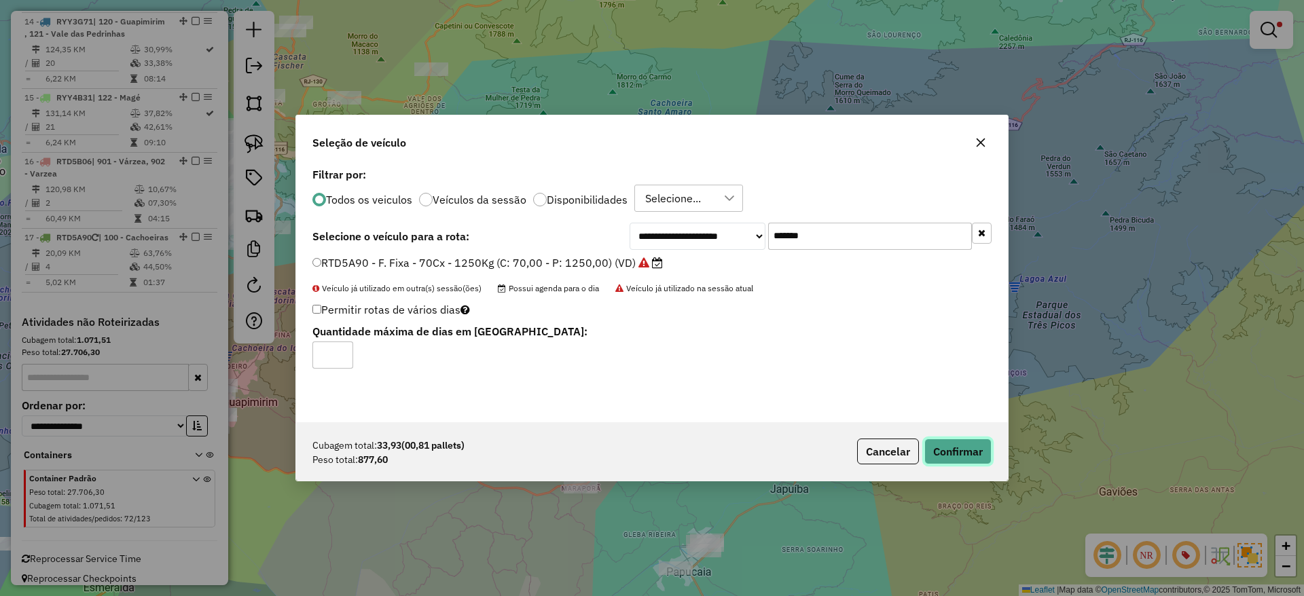
click at [940, 456] on button "Confirmar" at bounding box center [957, 452] width 67 height 26
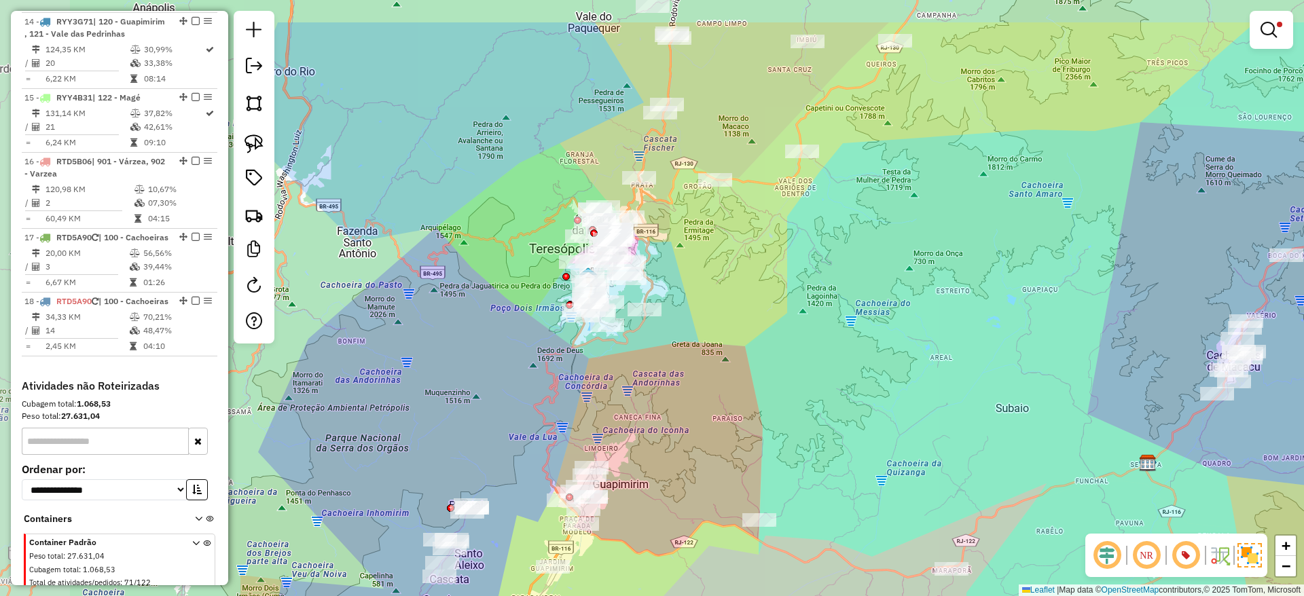
drag, startPoint x: 532, startPoint y: 187, endPoint x: 906, endPoint y: 273, distance: 383.8
click at [906, 273] on div "Limpar filtros Janela de atendimento Grade de atendimento Capacidade Transporta…" at bounding box center [652, 298] width 1304 height 596
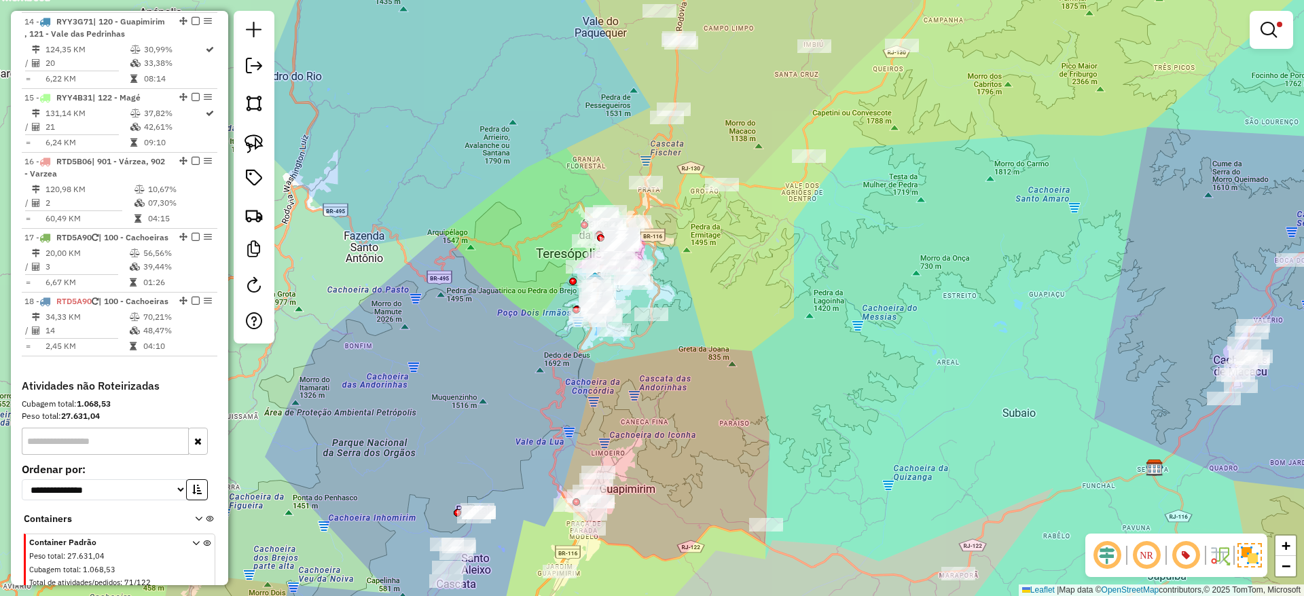
drag, startPoint x: 735, startPoint y: 305, endPoint x: 749, endPoint y: 314, distance: 16.6
click at [749, 314] on div "Limpar filtros Janela de atendimento Grade de atendimento Capacidade Transporta…" at bounding box center [652, 298] width 1304 height 596
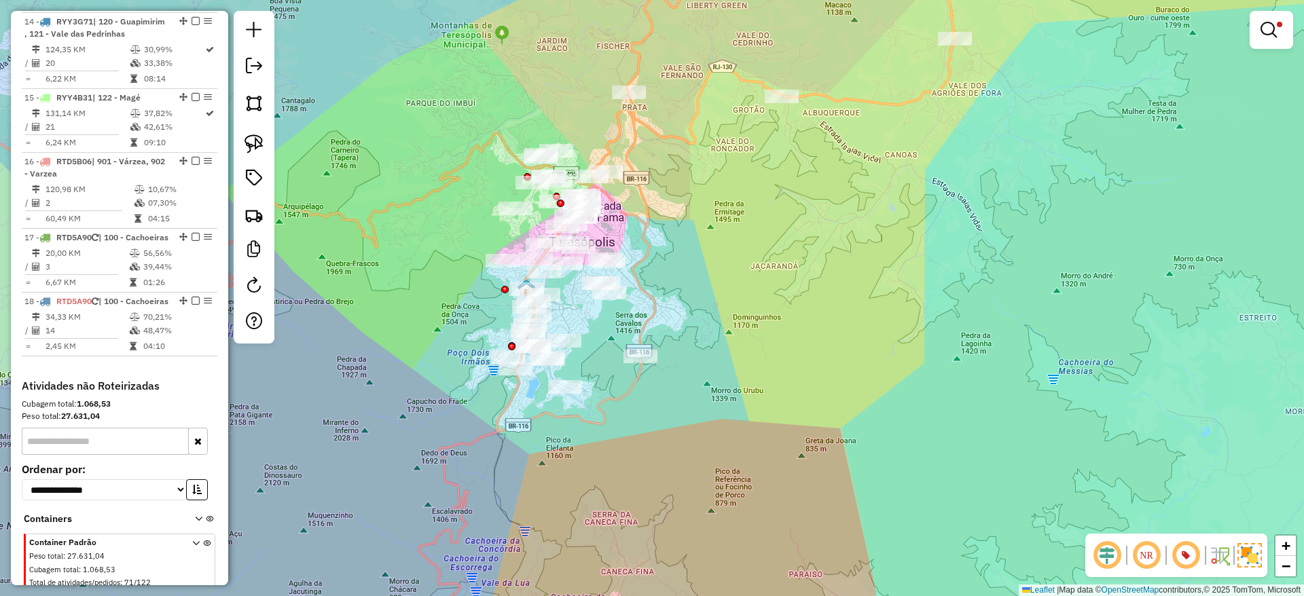
drag, startPoint x: 661, startPoint y: 292, endPoint x: 678, endPoint y: 325, distance: 37.0
click at [678, 325] on div "Limpar filtros Janela de atendimento Grade de atendimento Capacidade Transporta…" at bounding box center [652, 298] width 1304 height 596
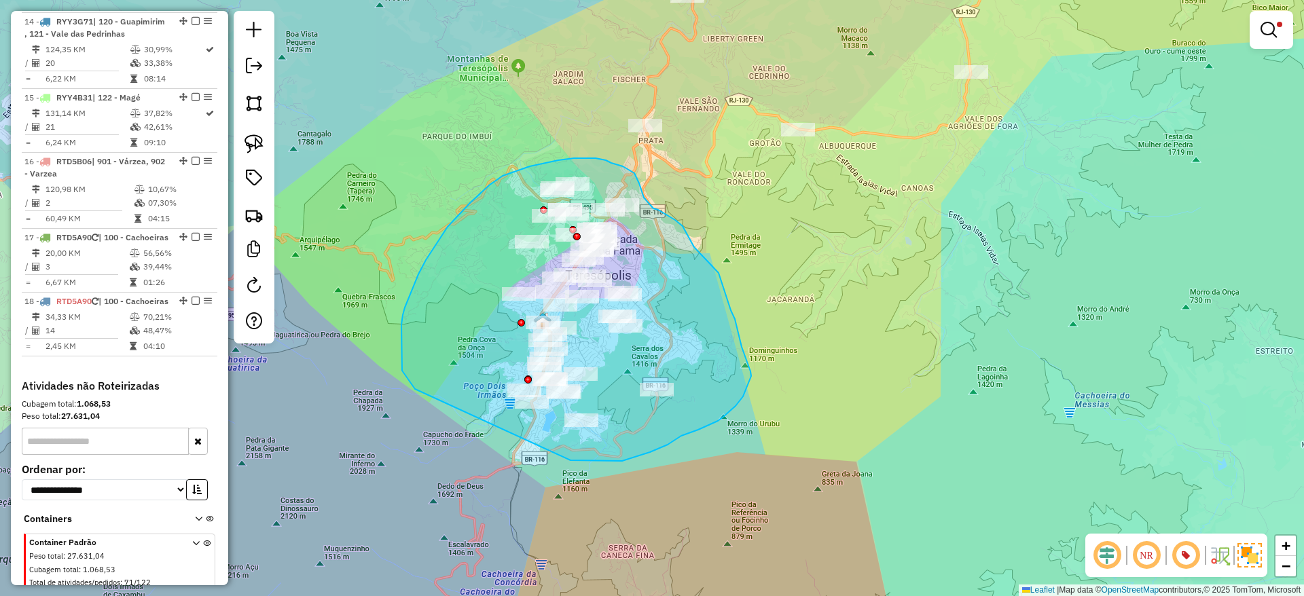
drag, startPoint x: 571, startPoint y: 460, endPoint x: 416, endPoint y: 395, distance: 168.0
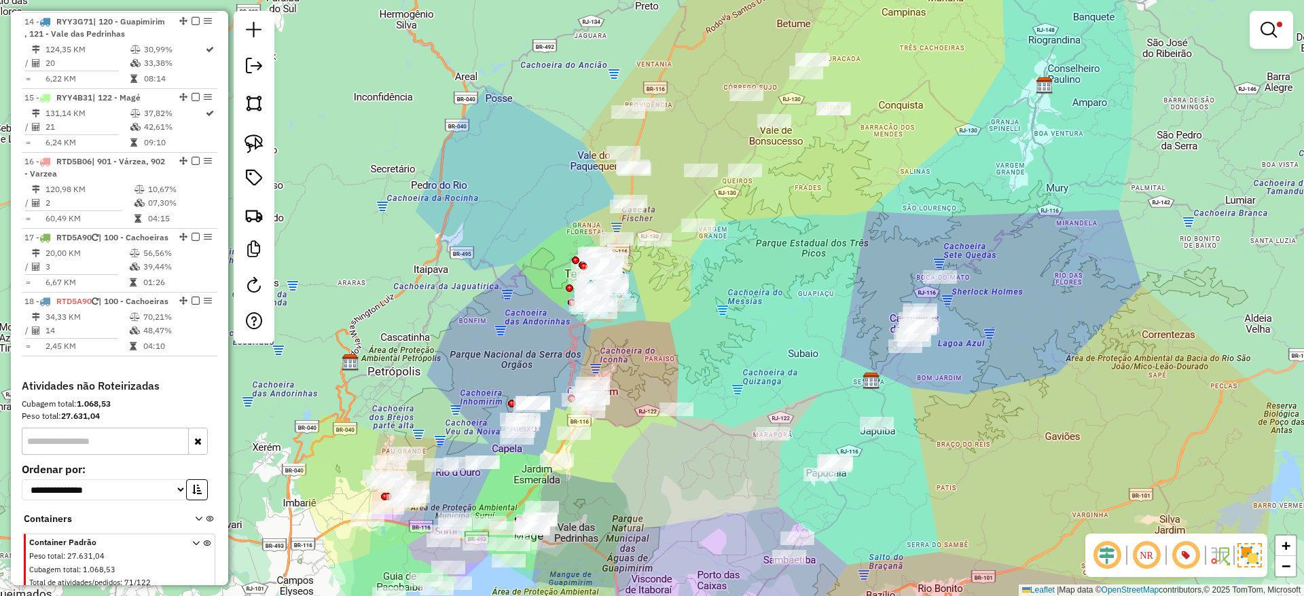
drag, startPoint x: 688, startPoint y: 426, endPoint x: 667, endPoint y: 382, distance: 48.9
click at [667, 382] on div "Limpar filtros Janela de atendimento Grade de atendimento Capacidade Transporta…" at bounding box center [652, 298] width 1304 height 596
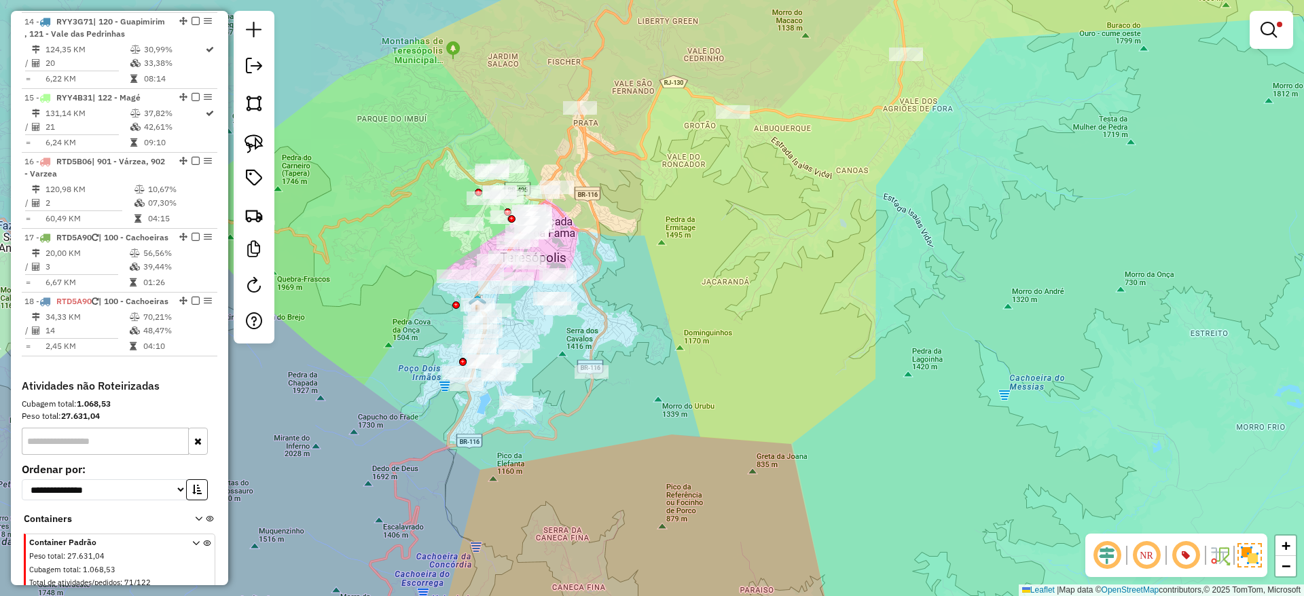
drag, startPoint x: 590, startPoint y: 278, endPoint x: 603, endPoint y: 371, distance: 93.2
click at [603, 371] on div "Limpar filtros Janela de atendimento Grade de atendimento Capacidade Transporta…" at bounding box center [652, 298] width 1304 height 596
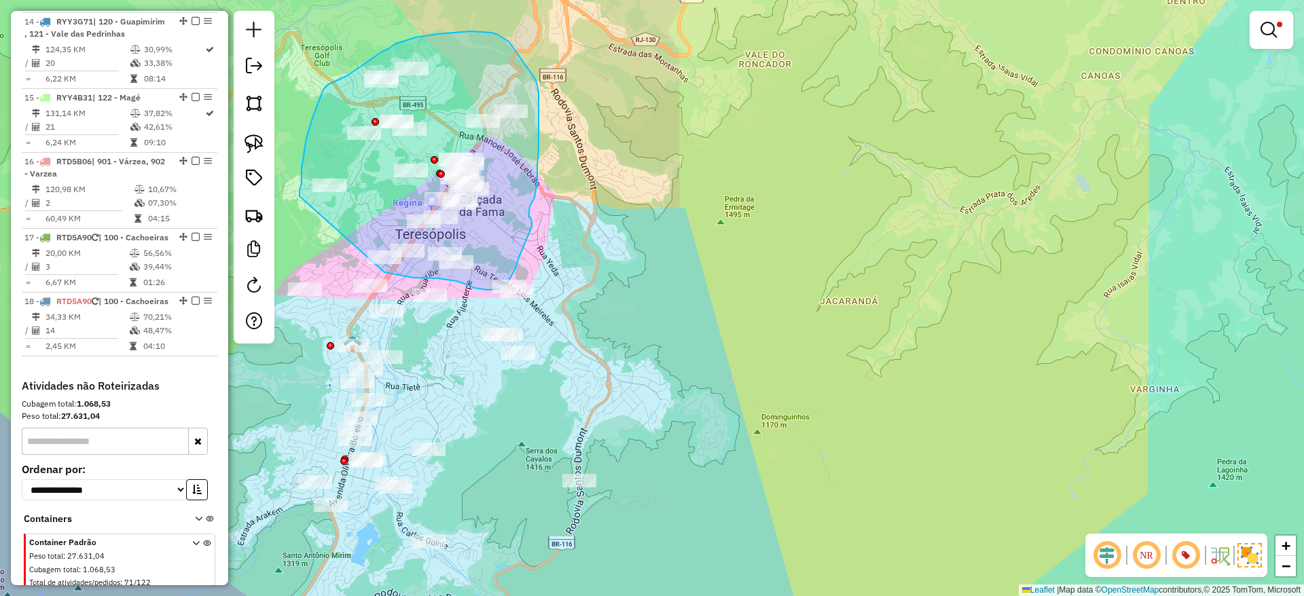
drag, startPoint x: 384, startPoint y: 272, endPoint x: 299, endPoint y: 196, distance: 114.0
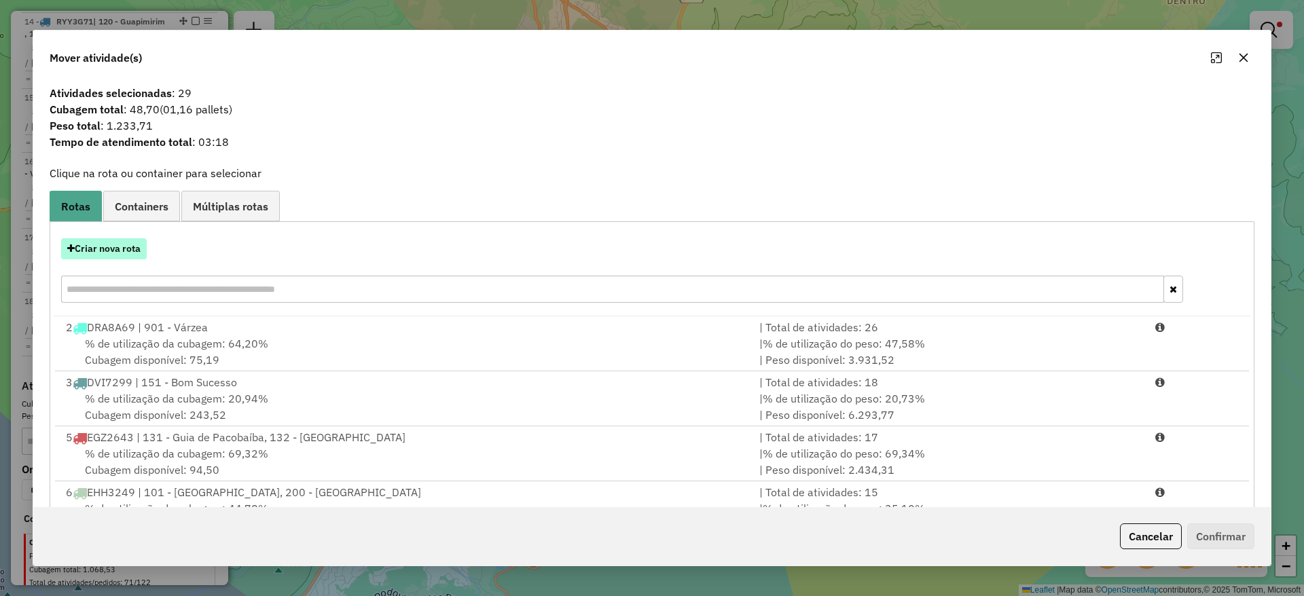
click at [122, 249] on button "Criar nova rota" at bounding box center [104, 248] width 86 height 21
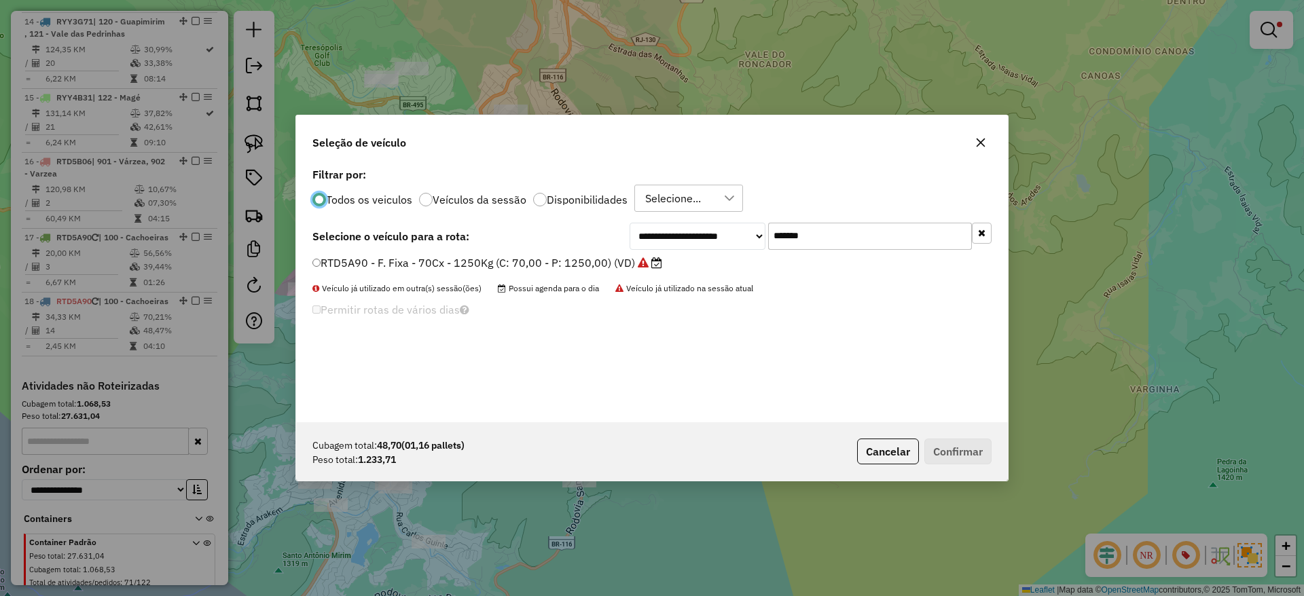
click at [777, 243] on input "*******" at bounding box center [870, 236] width 204 height 27
type input "****"
click at [553, 259] on label "RTD5B06 - F. Fixa - 70Cx - 1250Kg (C: 70,00 - P: 1250,00) (VD)" at bounding box center [487, 263] width 350 height 16
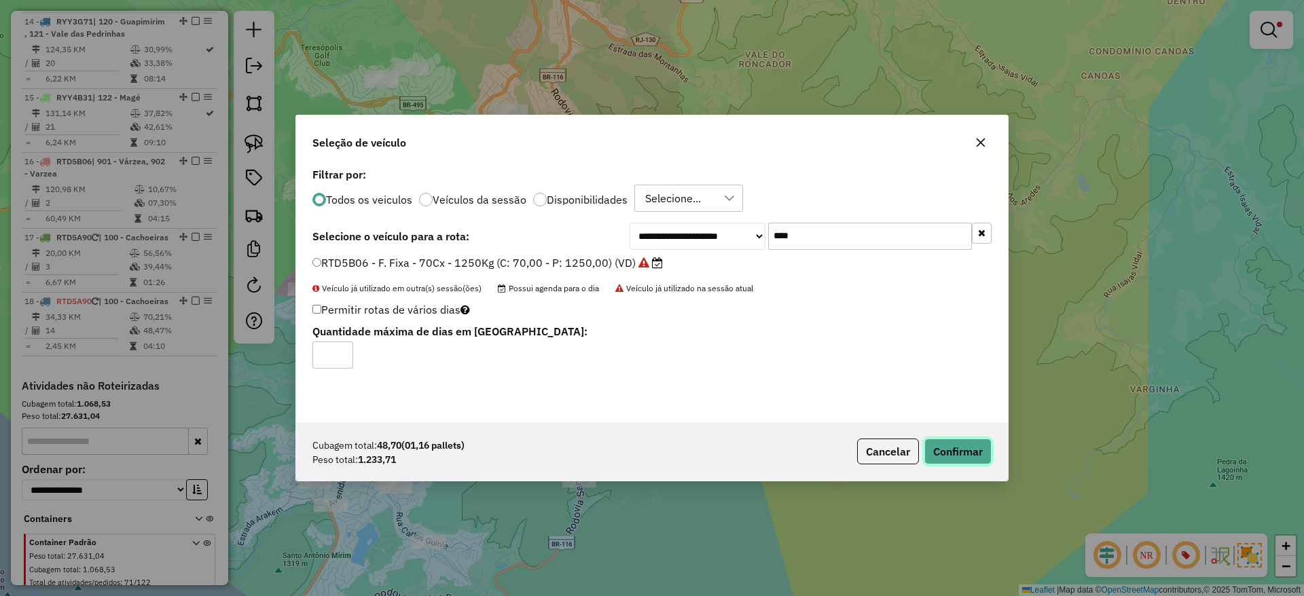
click at [945, 448] on button "Confirmar" at bounding box center [957, 452] width 67 height 26
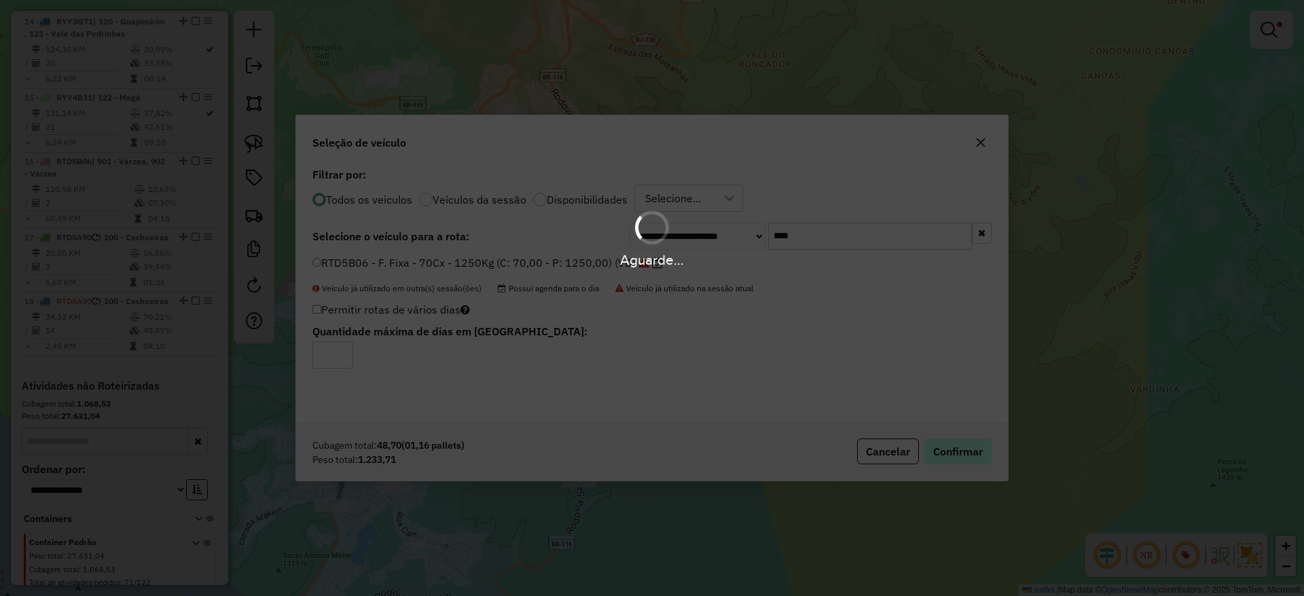
click at [945, 448] on div "Aguarde..." at bounding box center [652, 298] width 1304 height 596
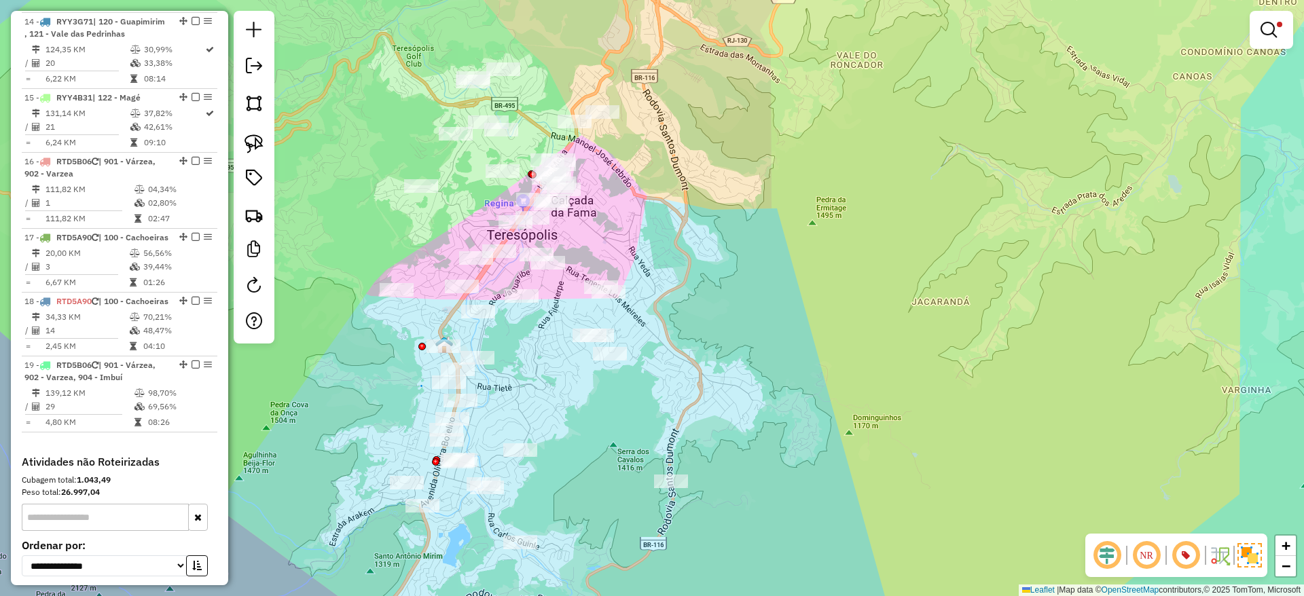
drag, startPoint x: 288, startPoint y: 266, endPoint x: 380, endPoint y: 263, distance: 91.7
click at [380, 263] on div "Limpar filtros Janela de atendimento Grade de atendimento Capacidade Transporta…" at bounding box center [652, 298] width 1304 height 596
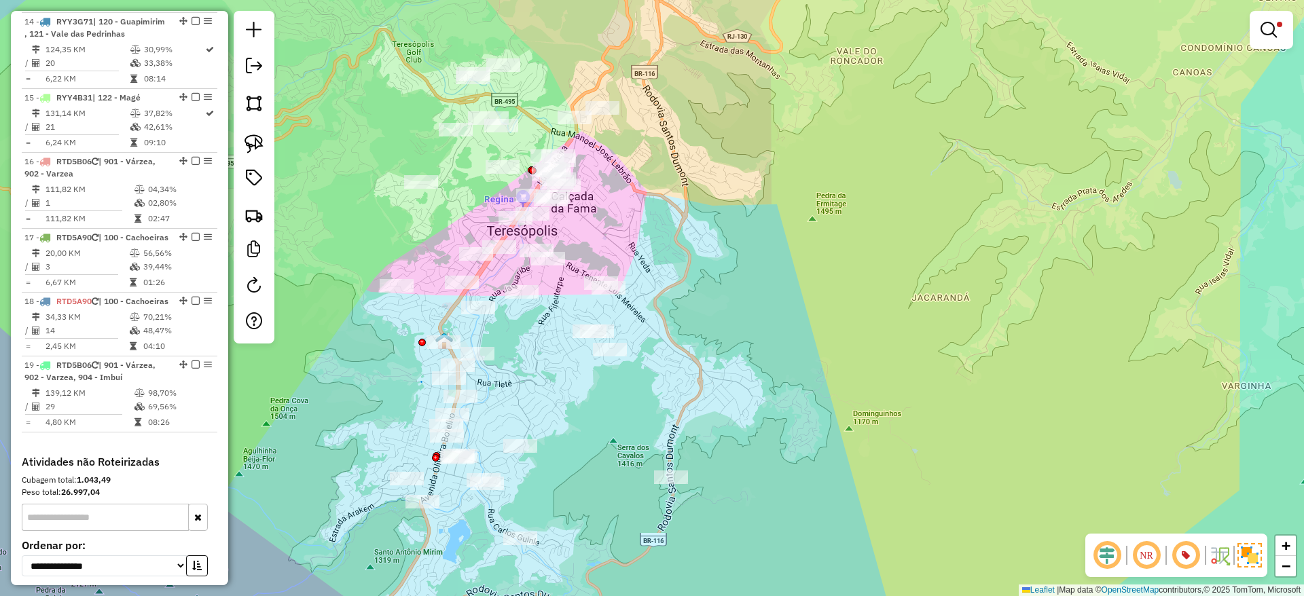
click at [640, 231] on div "Limpar filtros Janela de atendimento Grade de atendimento Capacidade Transporta…" at bounding box center [652, 298] width 1304 height 596
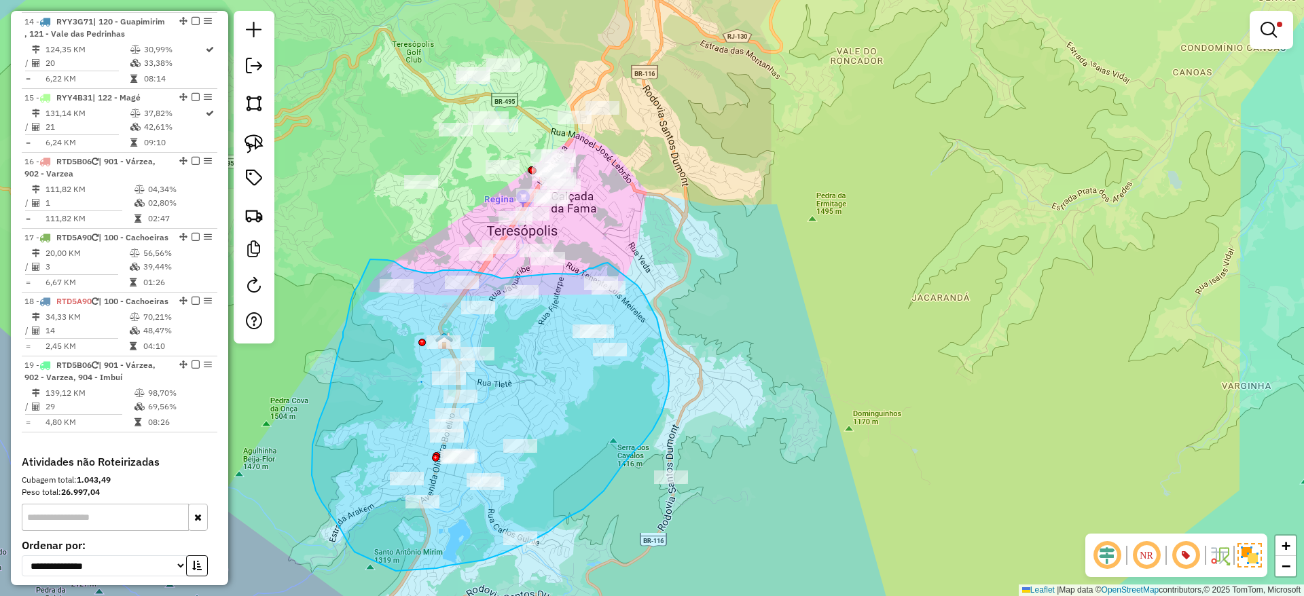
drag, startPoint x: 370, startPoint y: 259, endPoint x: 359, endPoint y: 284, distance: 27.6
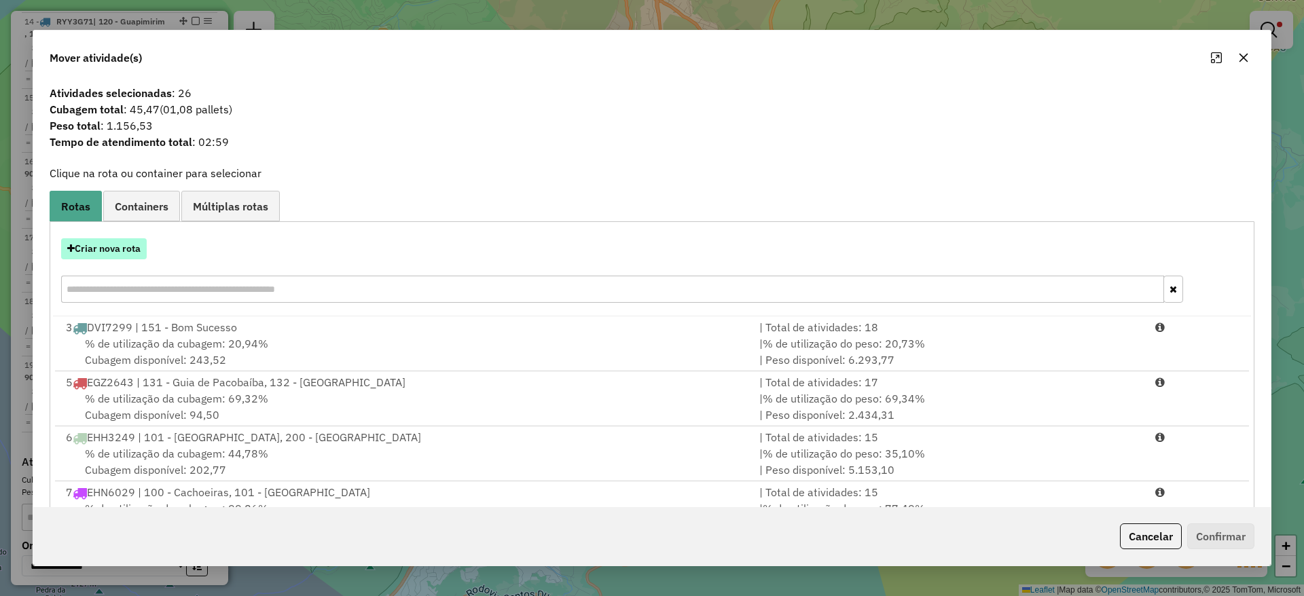
click at [140, 250] on button "Criar nova rota" at bounding box center [104, 248] width 86 height 21
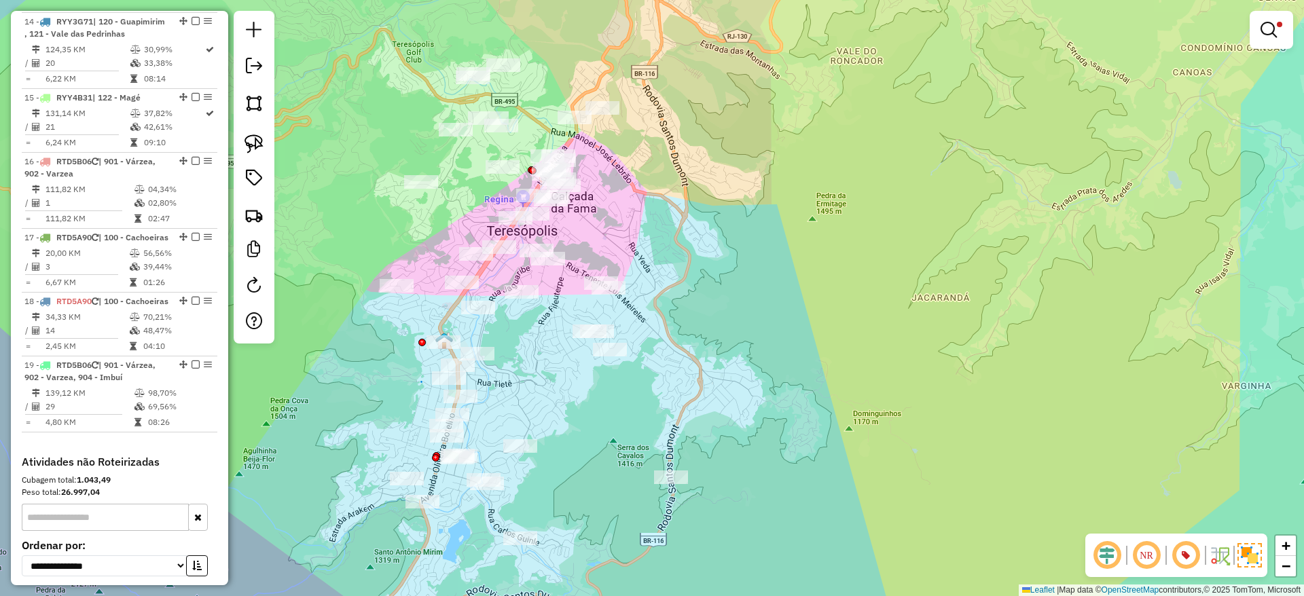
click at [433, 307] on div "Limpar filtros Janela de atendimento Grade de atendimento Capacidade Transporta…" at bounding box center [652, 298] width 1304 height 596
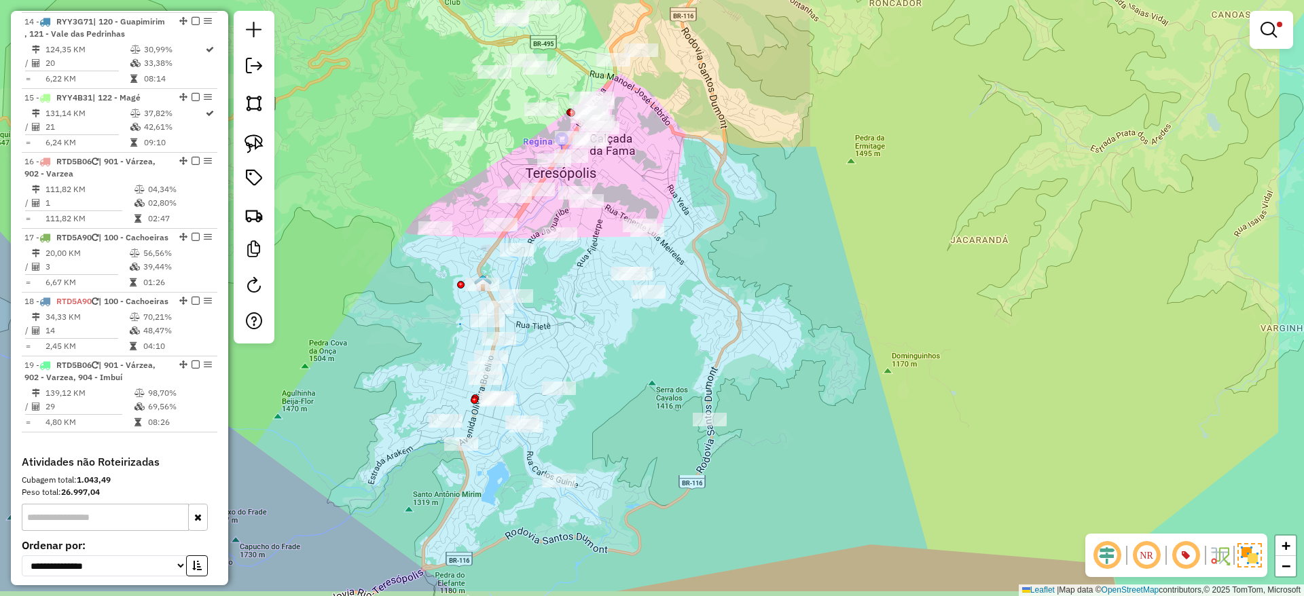
drag, startPoint x: 449, startPoint y: 559, endPoint x: 426, endPoint y: 490, distance: 73.4
click at [426, 490] on div "Limpar filtros Janela de atendimento Grade de atendimento Capacidade Transporta…" at bounding box center [652, 298] width 1304 height 596
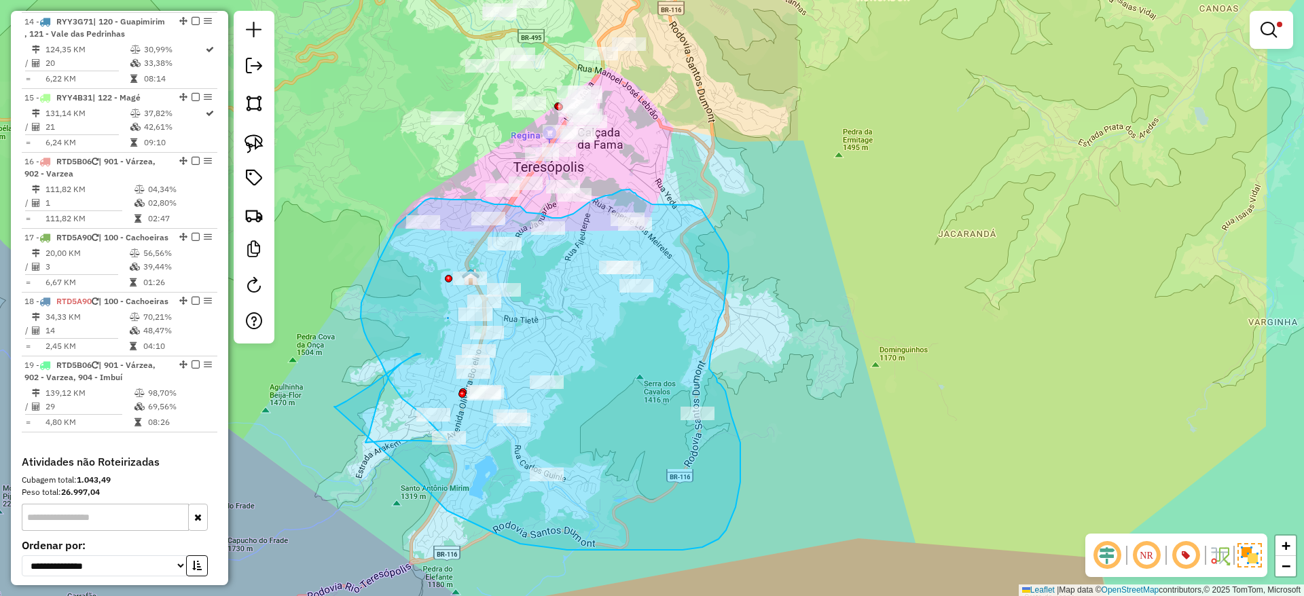
drag, startPoint x: 426, startPoint y: 490, endPoint x: 334, endPoint y: 407, distance: 124.1
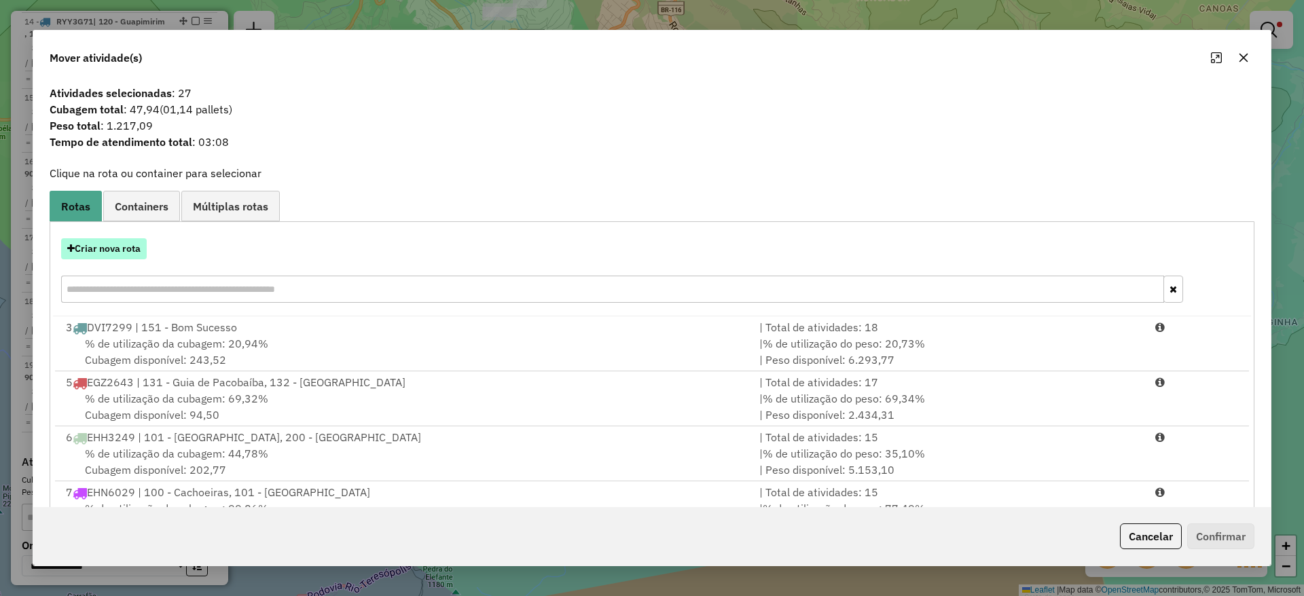
click at [123, 257] on button "Criar nova rota" at bounding box center [104, 248] width 86 height 21
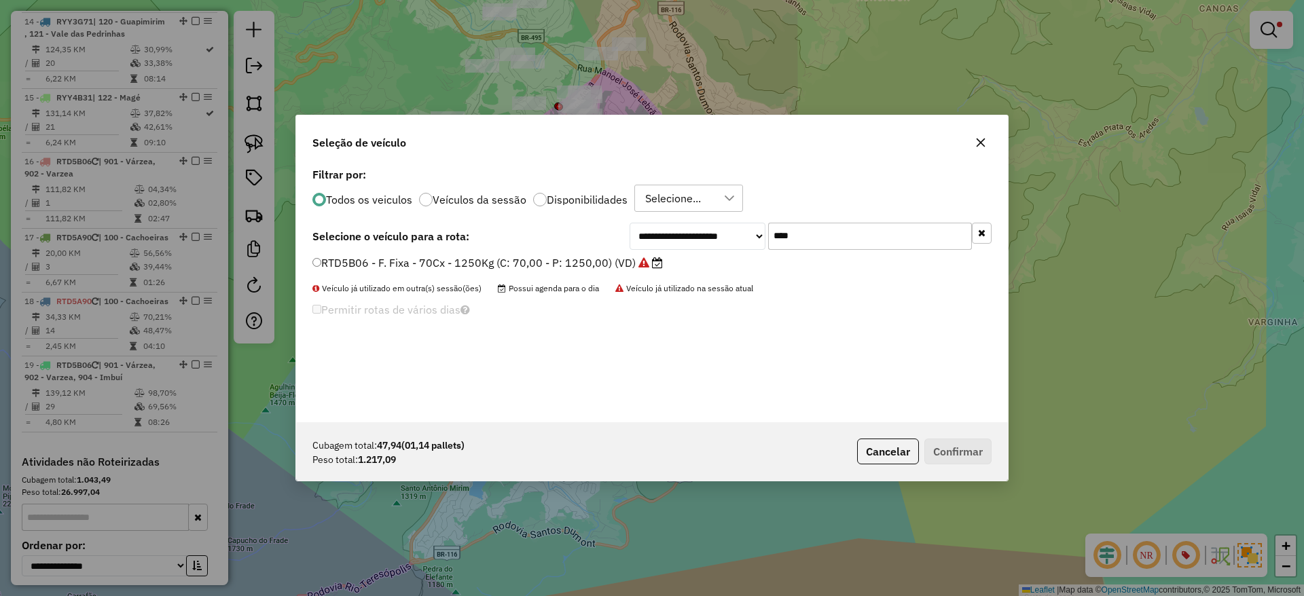
click at [810, 236] on input "****" at bounding box center [870, 236] width 204 height 27
paste input "***"
type input "*******"
click at [584, 255] on label "RTD5A46 - F. Fixa - 70Cx - 1250Kg (C: 70,00 - P: 1250,00) (VD)" at bounding box center [480, 263] width 337 height 16
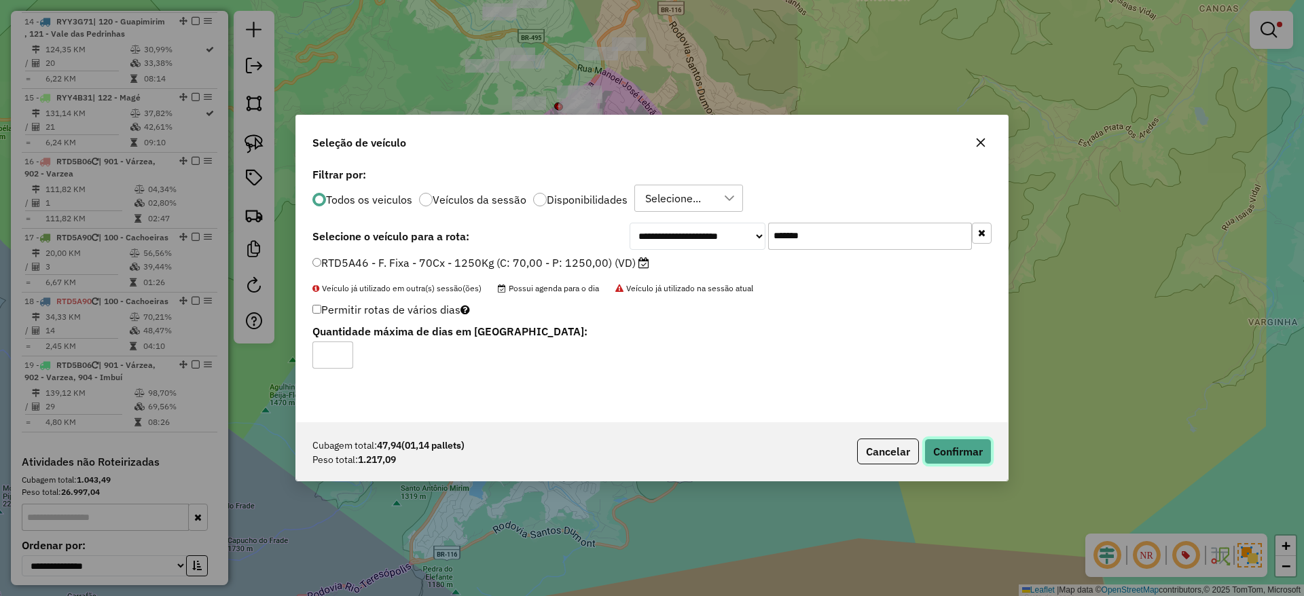
click at [957, 443] on button "Confirmar" at bounding box center [957, 452] width 67 height 26
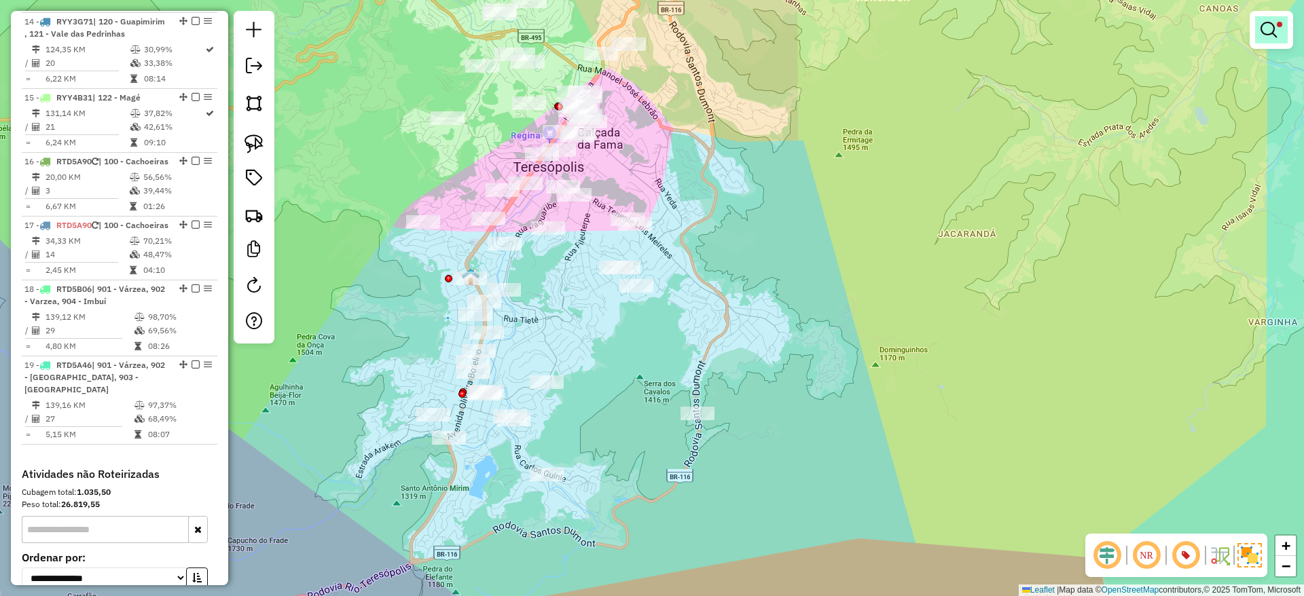
click at [1260, 29] on em at bounding box center [1268, 30] width 16 height 16
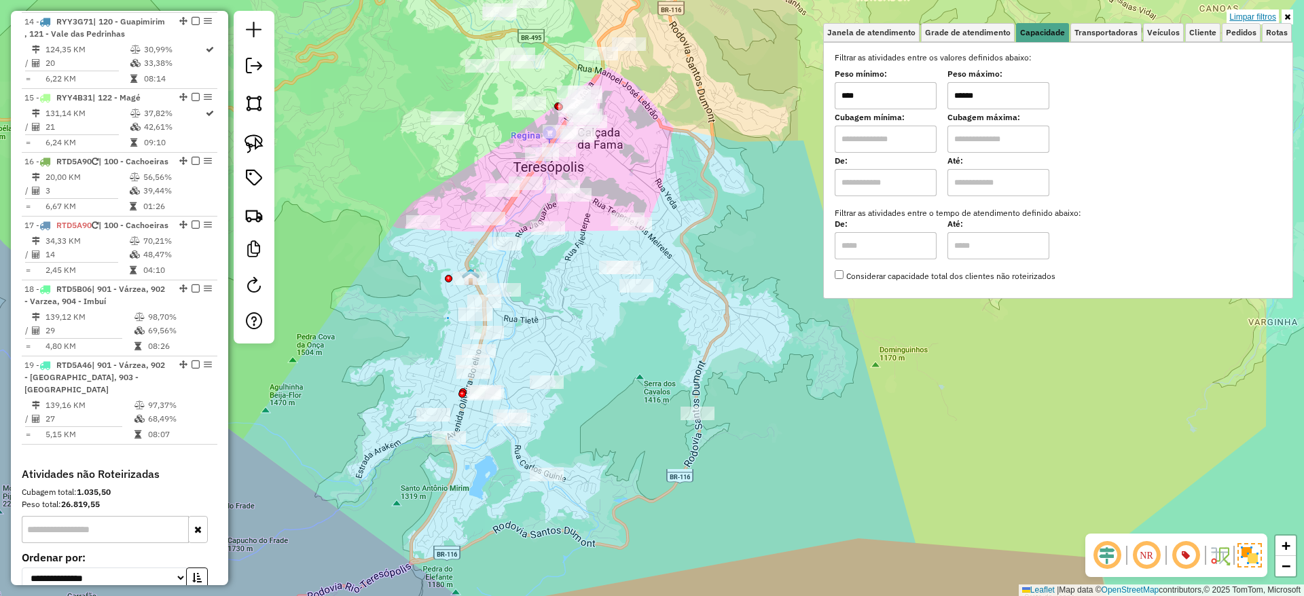
click at [1243, 18] on link "Limpar filtros" at bounding box center [1252, 17] width 52 height 15
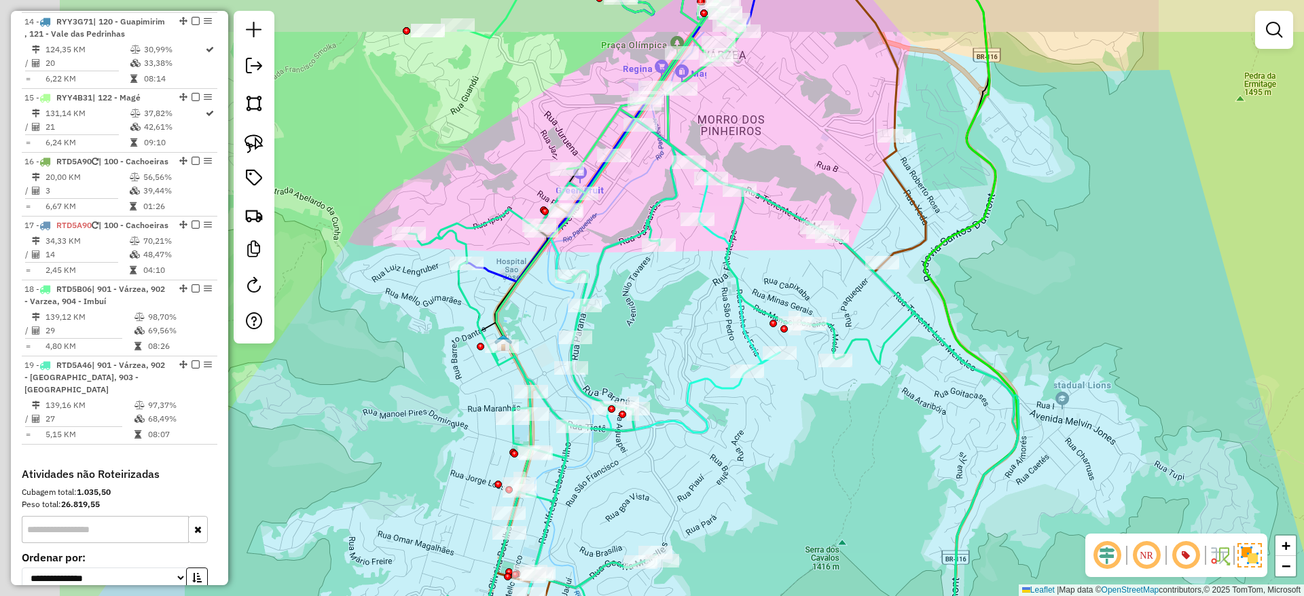
drag, startPoint x: 420, startPoint y: 334, endPoint x: 615, endPoint y: 371, distance: 198.3
click at [615, 371] on div "Janela de atendimento Grade de atendimento Capacidade Transportadoras Veículos …" at bounding box center [652, 298] width 1304 height 596
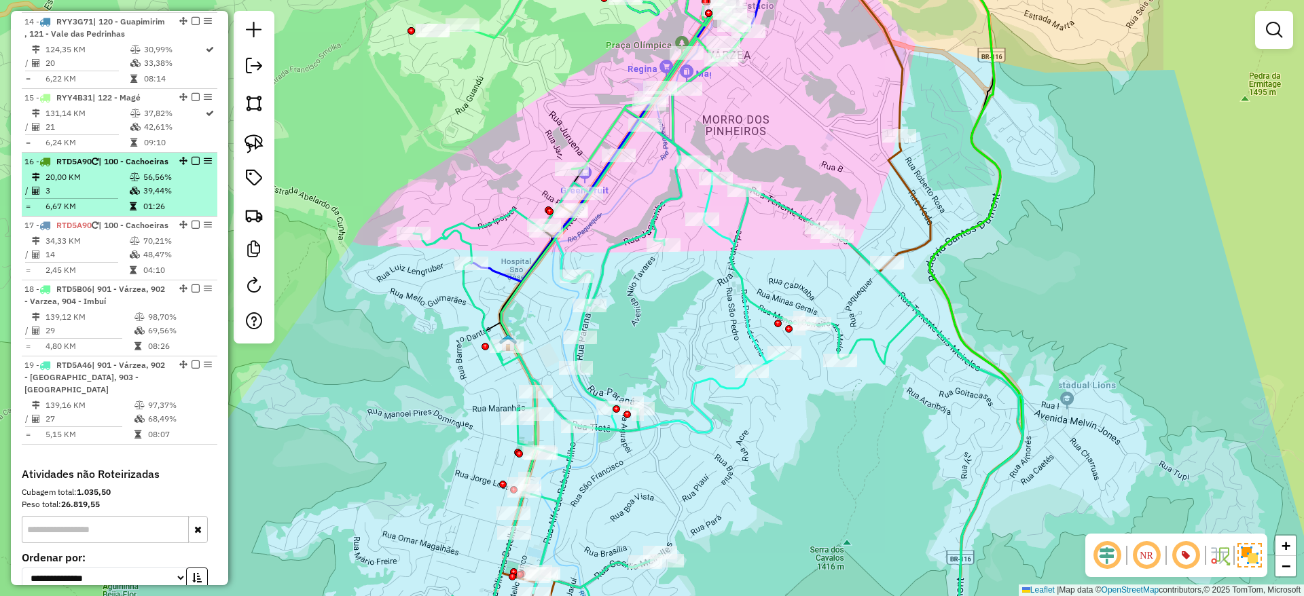
drag, startPoint x: 110, startPoint y: 422, endPoint x: 137, endPoint y: 228, distance: 196.1
click at [130, 213] on td at bounding box center [136, 207] width 14 height 14
select select "**********"
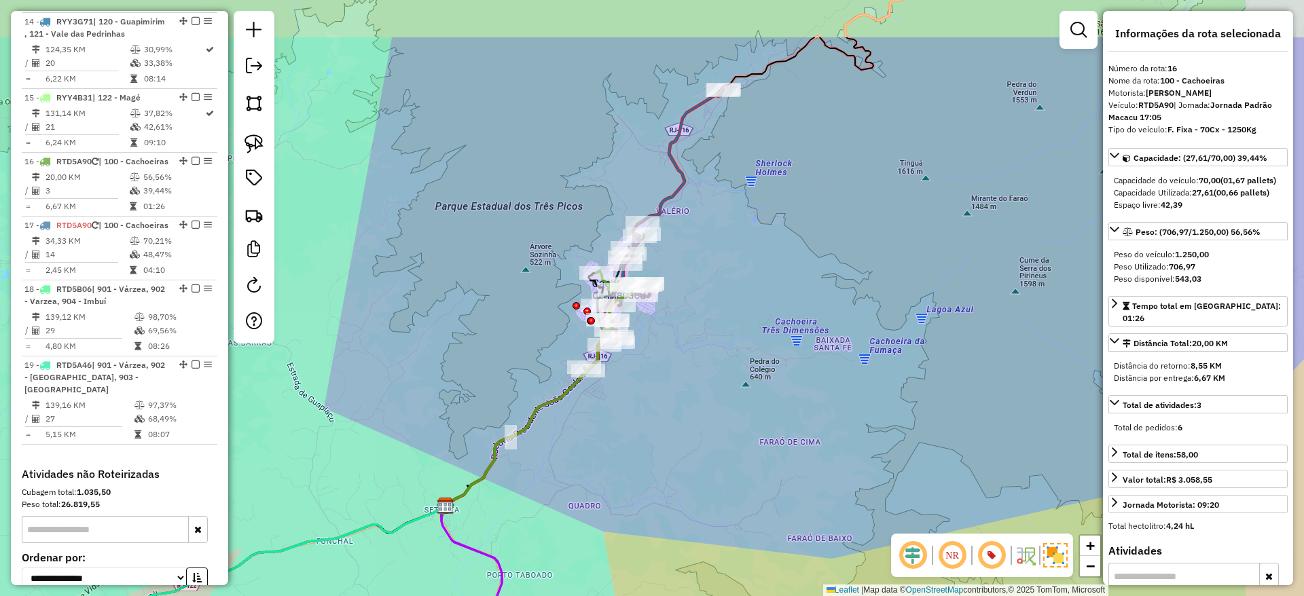
drag, startPoint x: 801, startPoint y: 256, endPoint x: 675, endPoint y: 353, distance: 159.3
click at [675, 353] on div "Janela de atendimento Grade de atendimento Capacidade Transportadoras Veículos …" at bounding box center [652, 298] width 1304 height 596
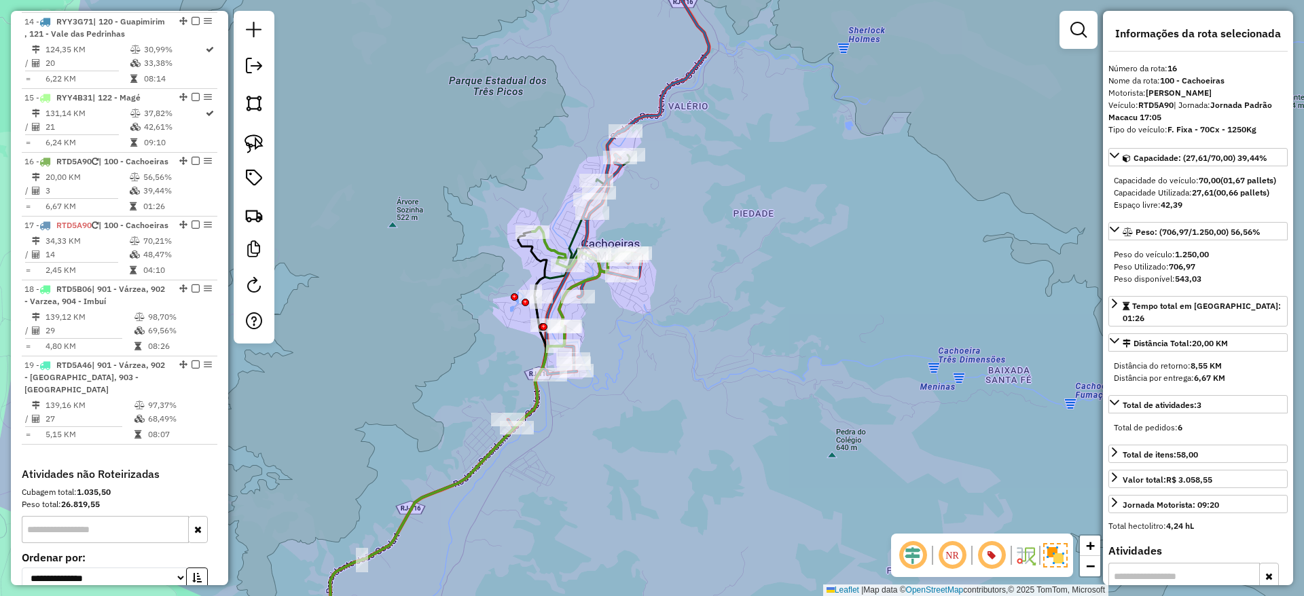
drag, startPoint x: 669, startPoint y: 326, endPoint x: 691, endPoint y: 370, distance: 49.5
click at [691, 370] on div "Janela de atendimento Grade de atendimento Capacidade Transportadoras Veículos …" at bounding box center [652, 298] width 1304 height 596
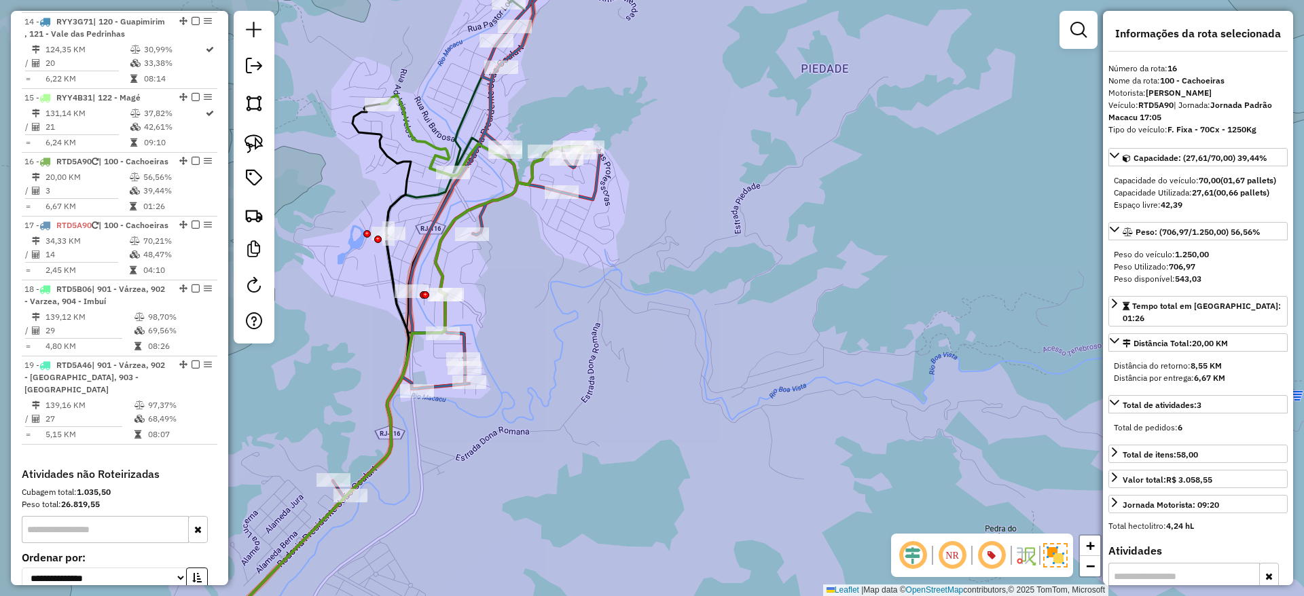
drag, startPoint x: 640, startPoint y: 346, endPoint x: 676, endPoint y: 377, distance: 47.6
click at [676, 377] on div "Janela de atendimento Grade de atendimento Capacidade Transportadoras Veículos …" at bounding box center [652, 298] width 1304 height 596
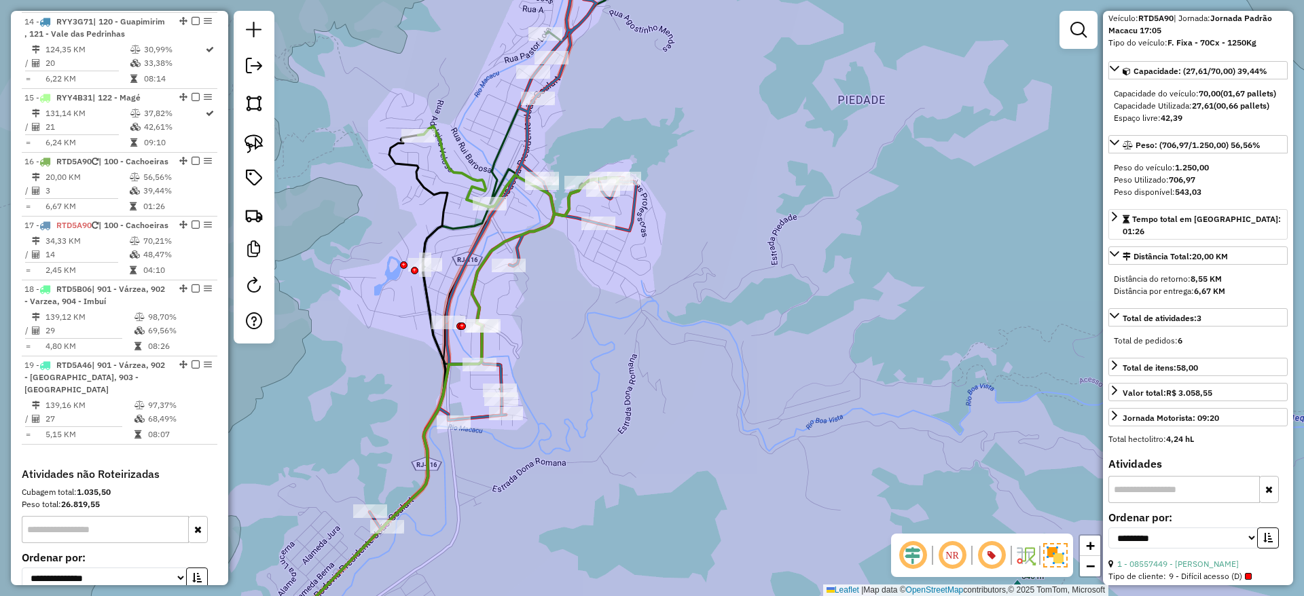
scroll to position [0, 0]
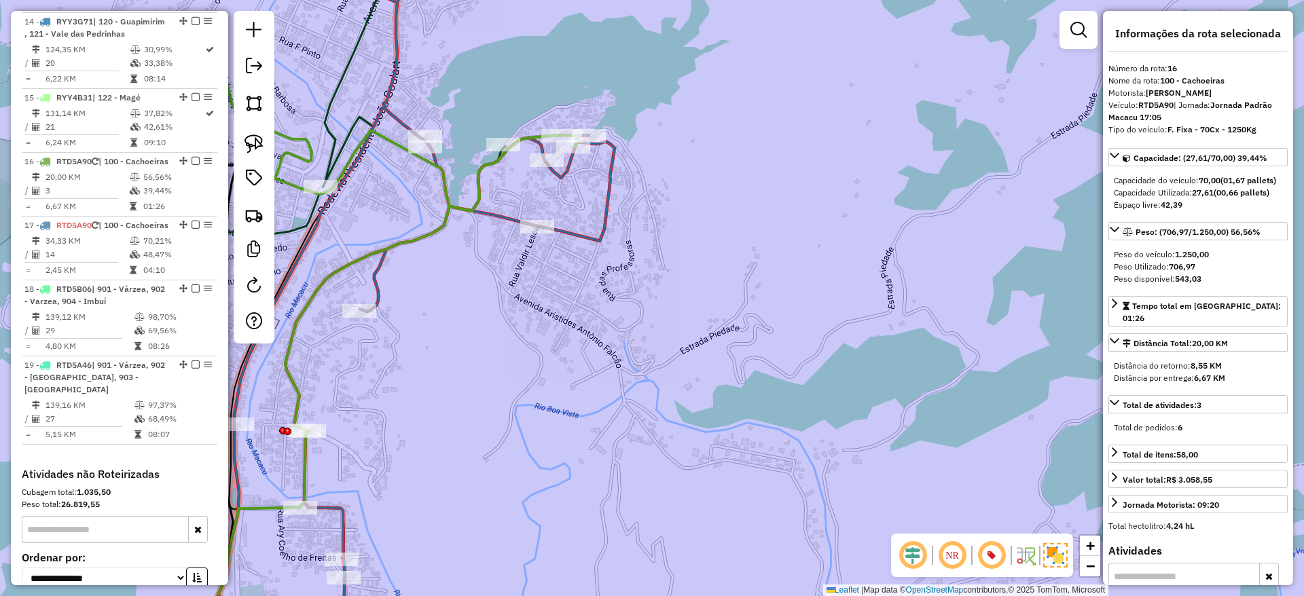
click at [571, 240] on icon at bounding box center [401, 298] width 425 height 716
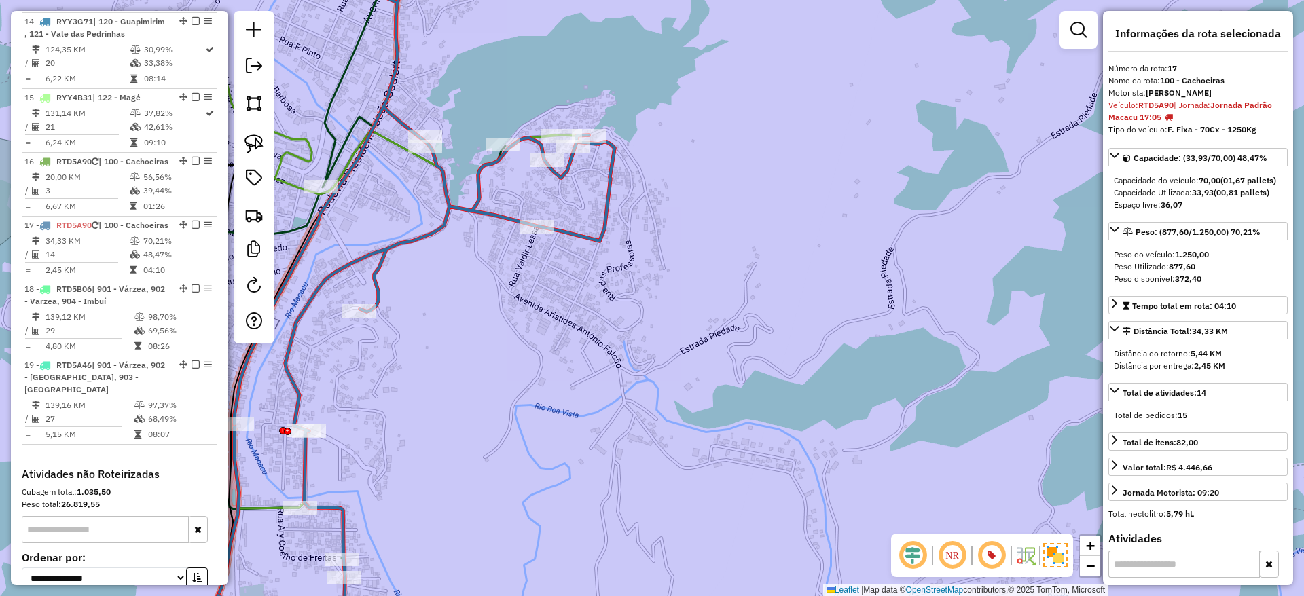
scroll to position [1673, 0]
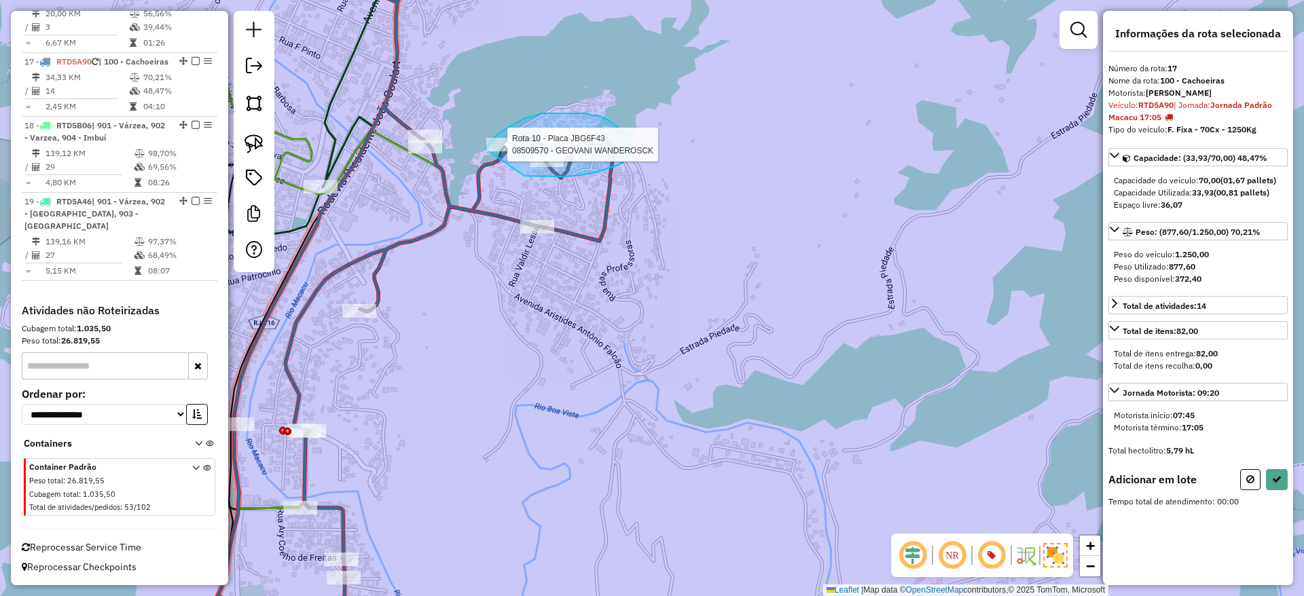
drag, startPoint x: 524, startPoint y: 176, endPoint x: 484, endPoint y: 150, distance: 47.6
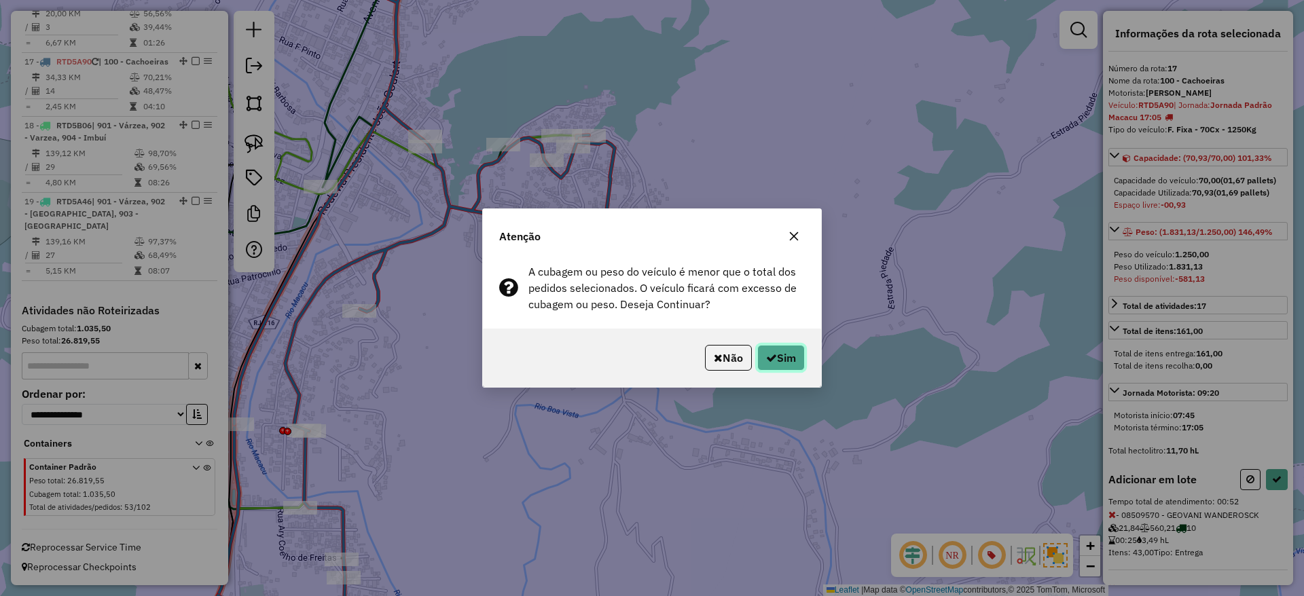
click at [773, 368] on button "Sim" at bounding box center [781, 358] width 48 height 26
select select "**********"
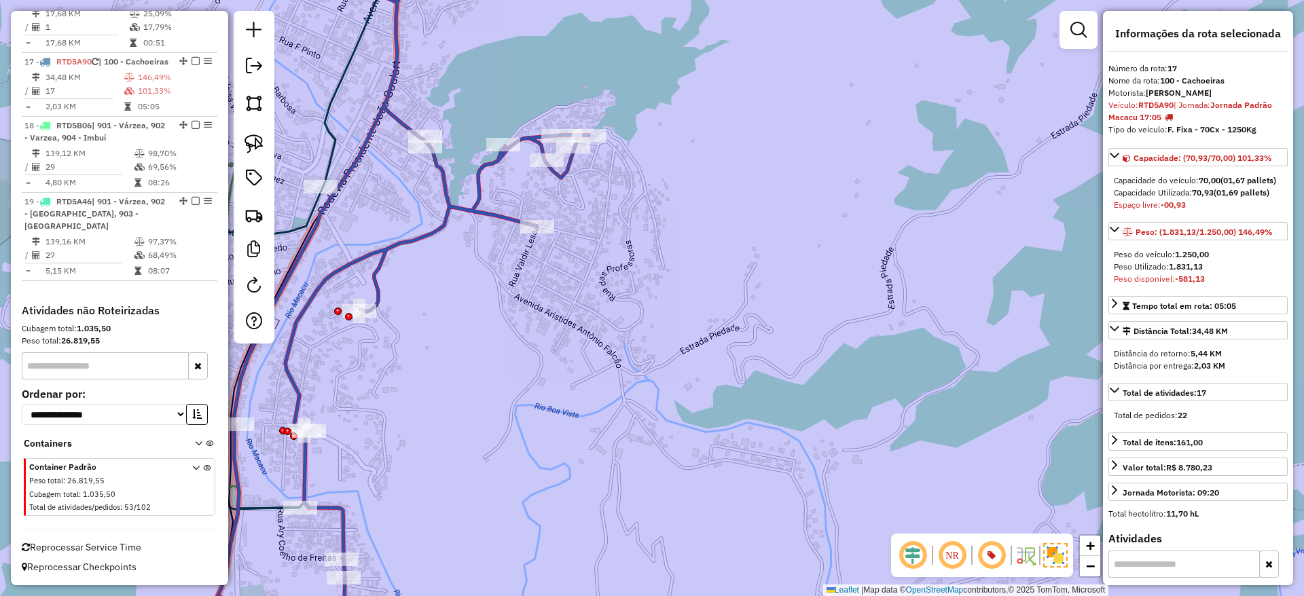
click at [563, 347] on div "Janela de atendimento Grade de atendimento Capacidade Transportadoras Veículos …" at bounding box center [652, 298] width 1304 height 596
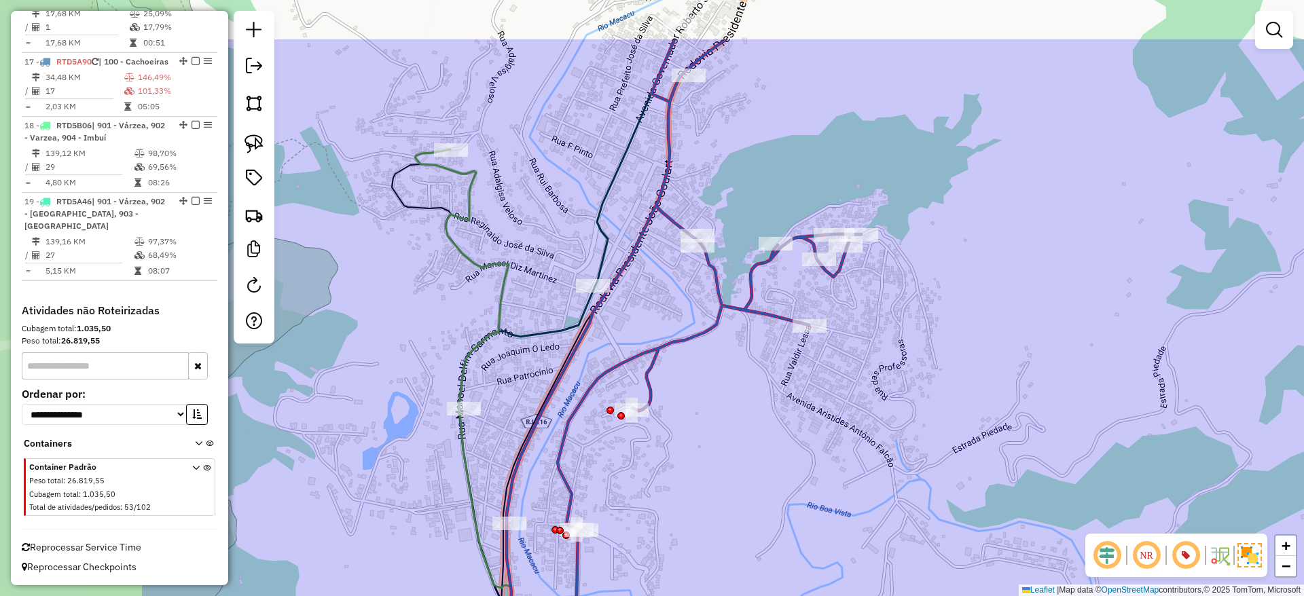
drag, startPoint x: 416, startPoint y: 189, endPoint x: 693, endPoint y: 294, distance: 296.1
click at [693, 294] on div "Janela de atendimento Grade de atendimento Capacidade Transportadoras Veículos …" at bounding box center [652, 298] width 1304 height 596
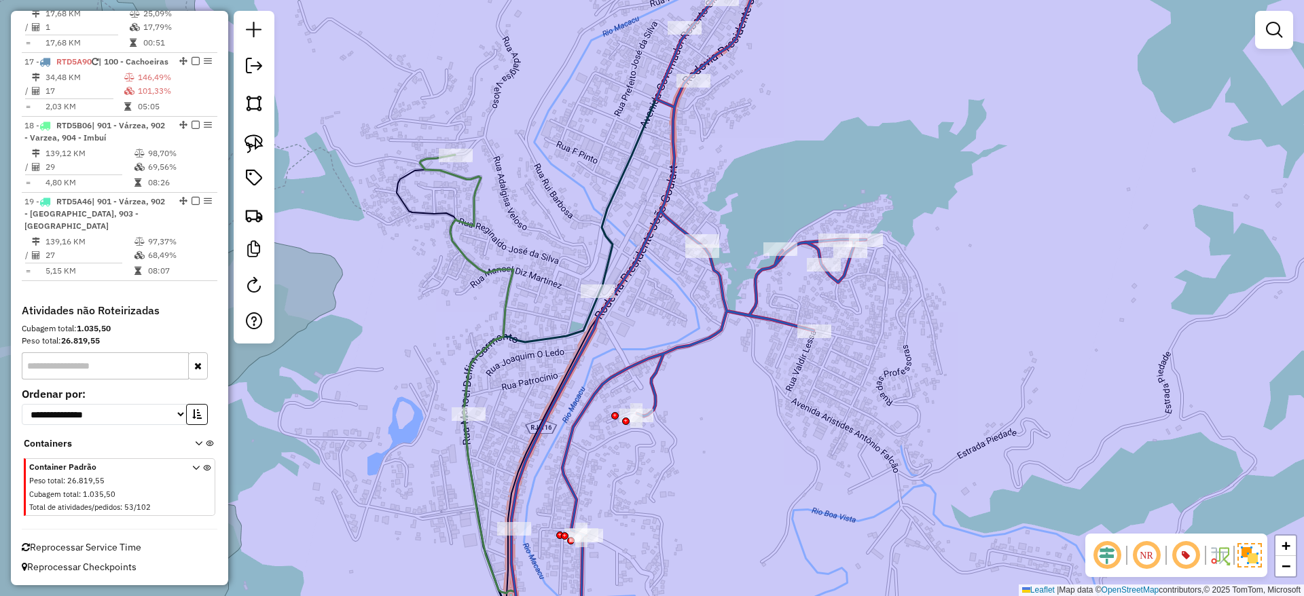
click at [623, 179] on icon at bounding box center [616, 298] width 304 height 716
select select "**********"
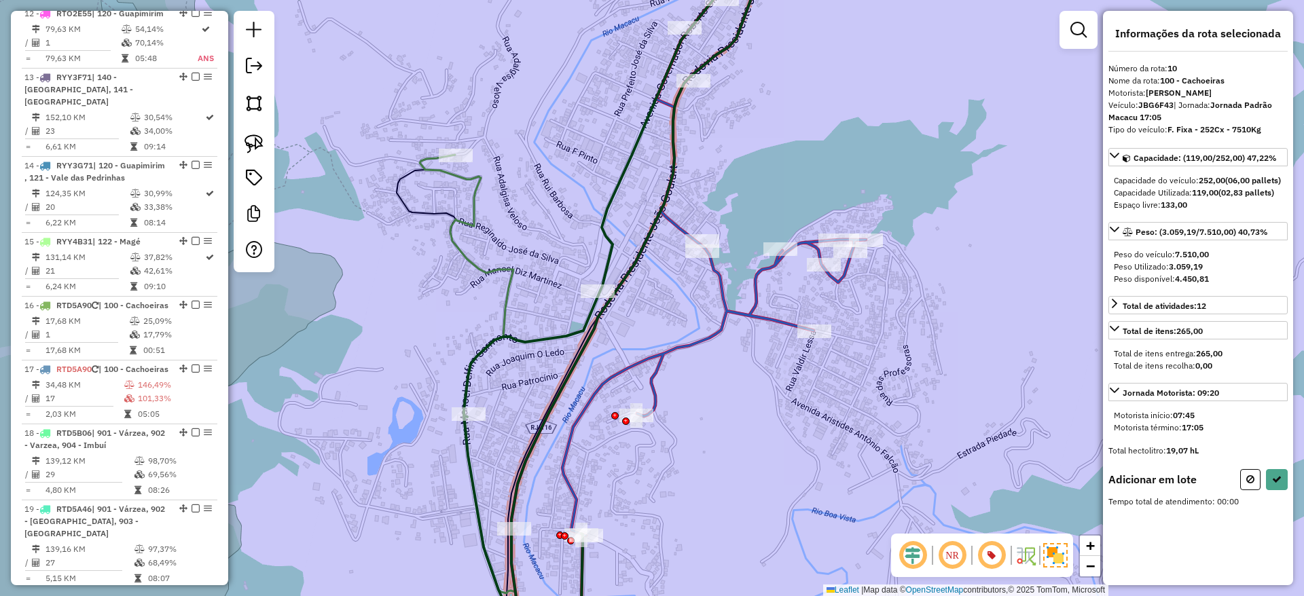
scroll to position [1342, 0]
click at [759, 285] on icon at bounding box center [688, 298] width 354 height 716
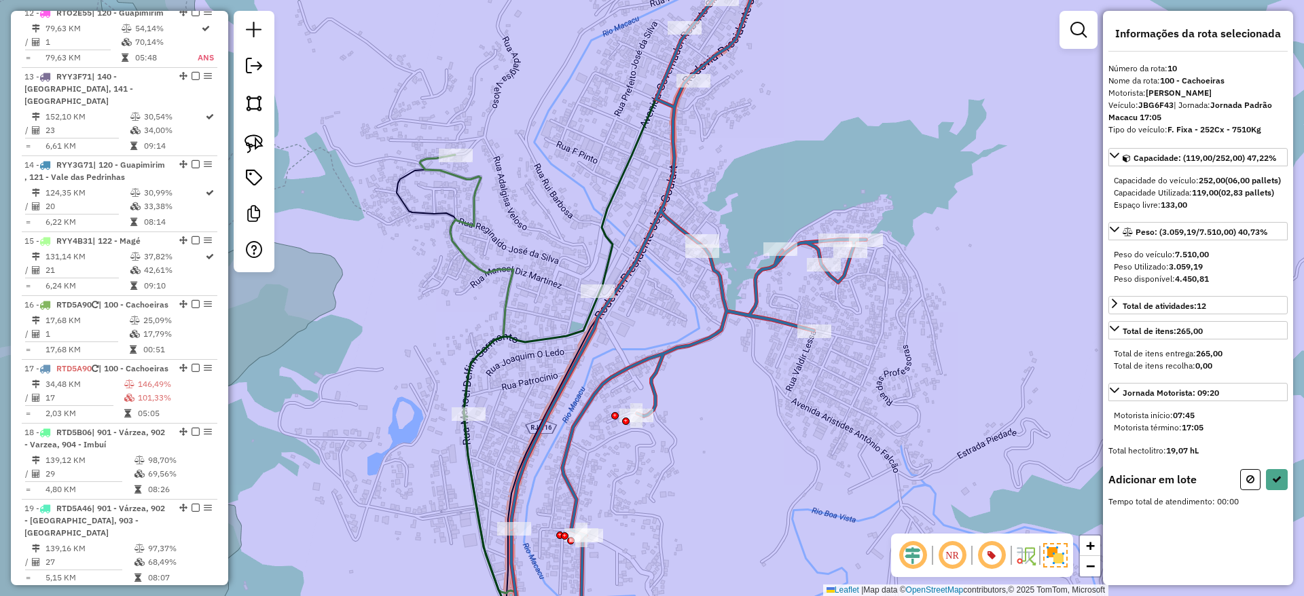
click at [759, 285] on icon at bounding box center [688, 298] width 354 height 716
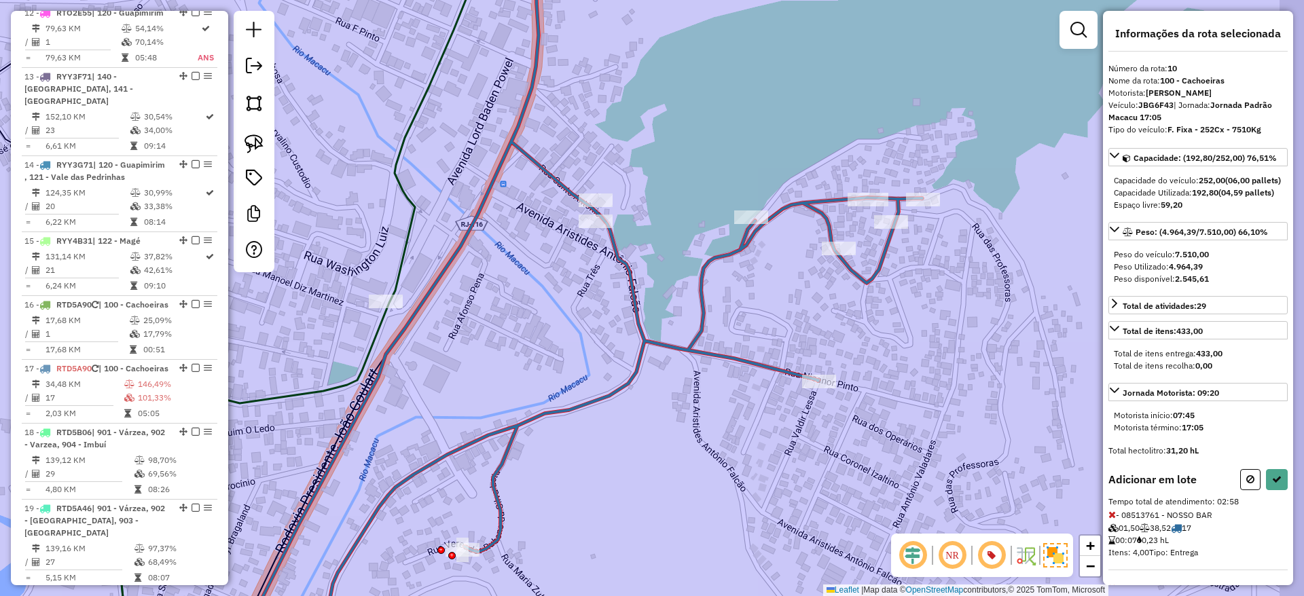
drag, startPoint x: 619, startPoint y: 304, endPoint x: 562, endPoint y: 308, distance: 57.2
click at [562, 308] on div "Janela de atendimento Grade de atendimento Capacidade Transportadoras Veículos …" at bounding box center [652, 298] width 1304 height 596
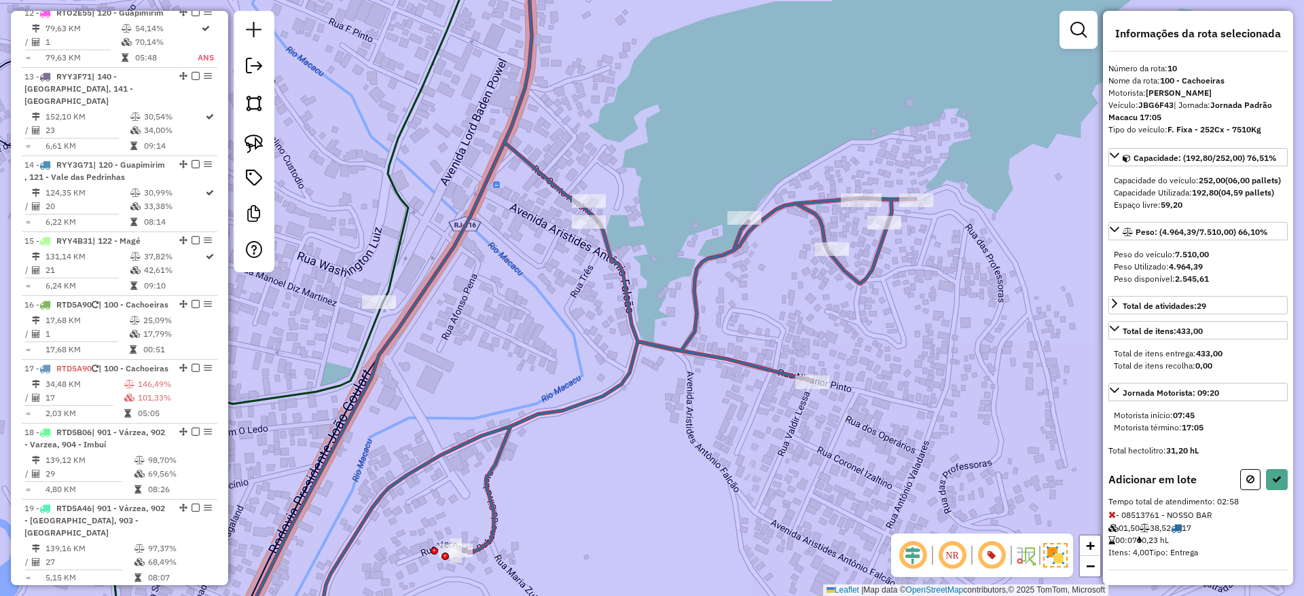
click at [856, 280] on icon at bounding box center [572, 298] width 685 height 716
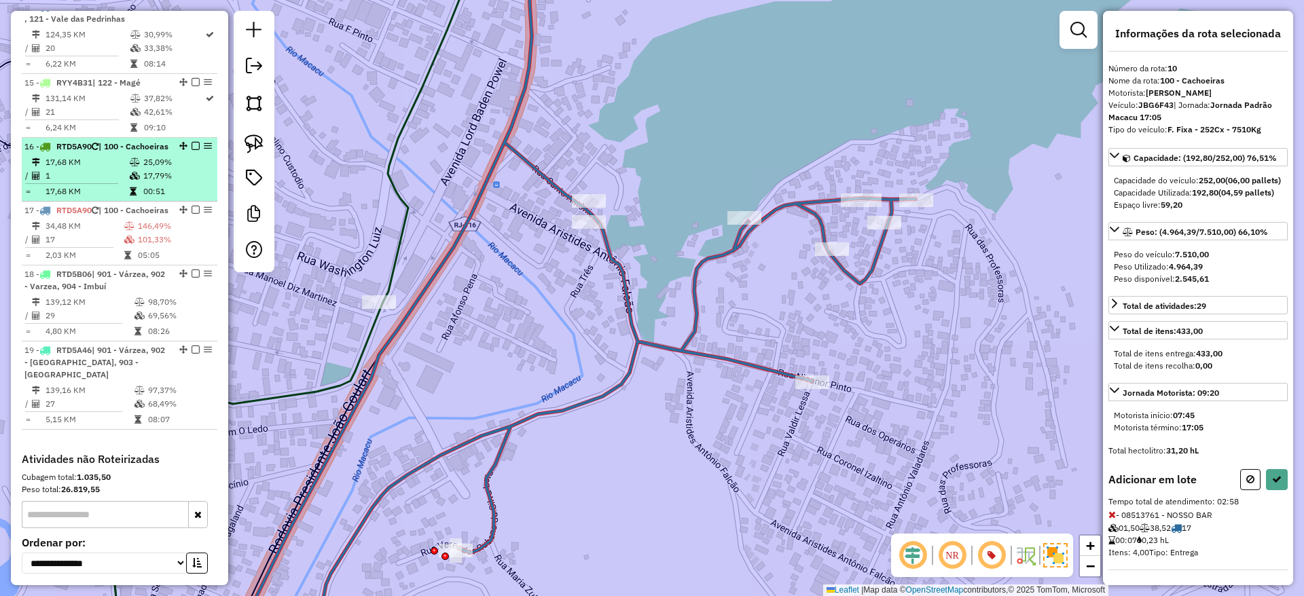
scroll to position [1501, 0]
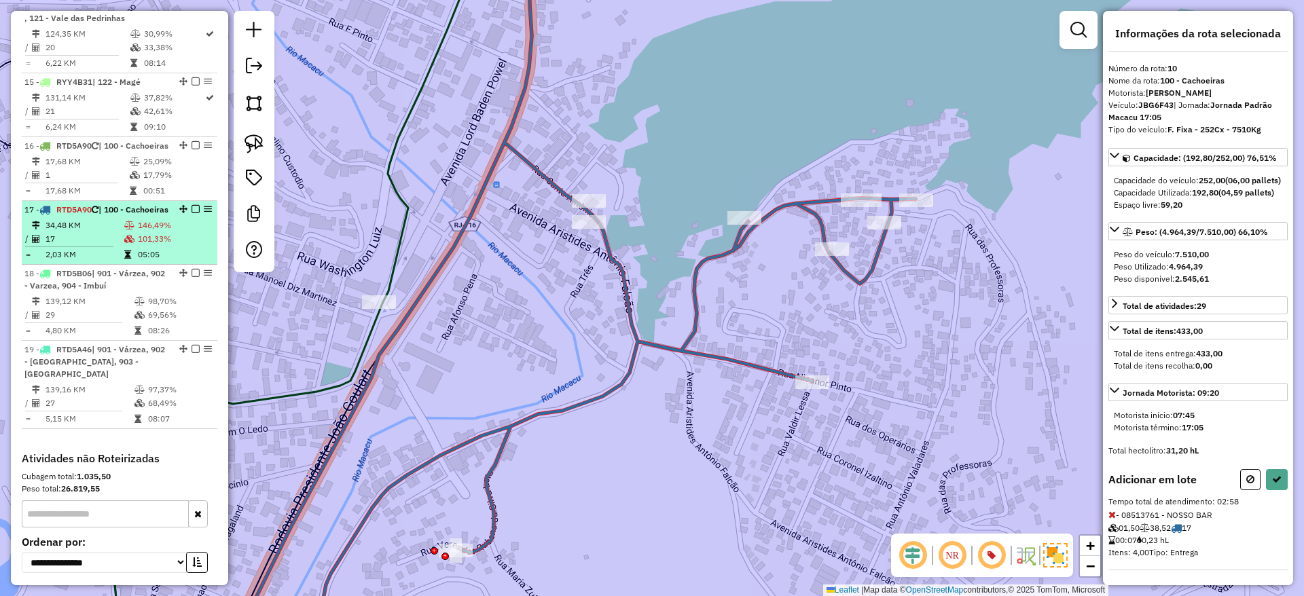
click at [111, 265] on li "17 - RTD5A90 | 100 - Cachoeiras 34,48 KM 146,49% / 17 101,33% = 2,03 KM 05:05" at bounding box center [120, 233] width 196 height 64
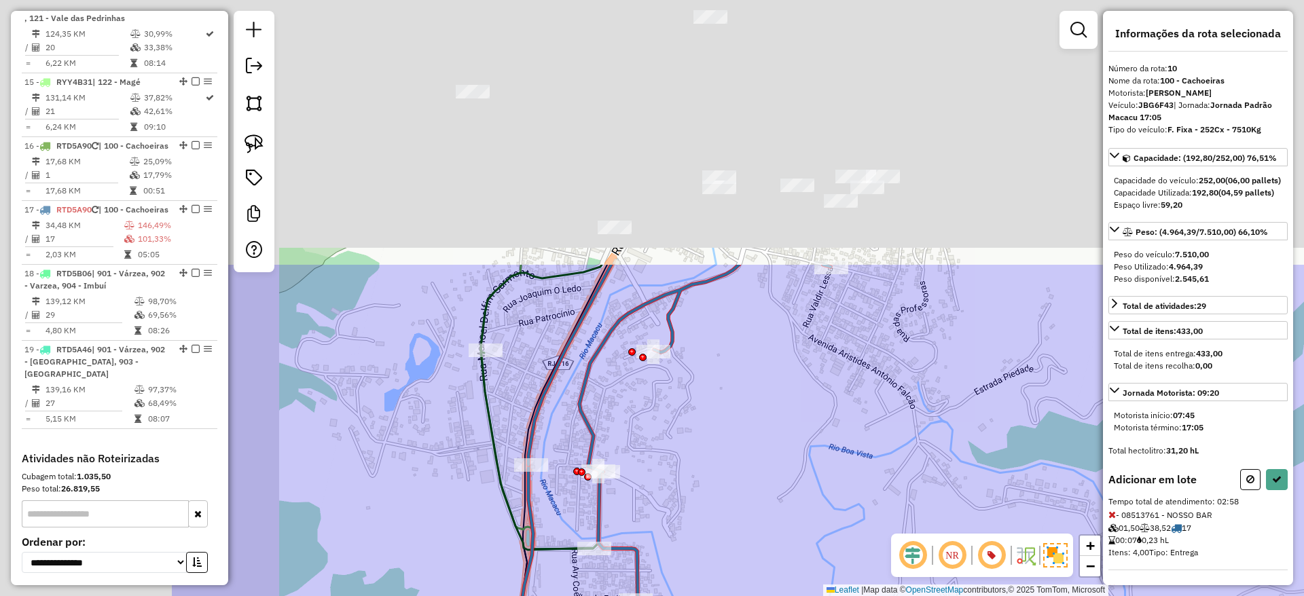
drag, startPoint x: 510, startPoint y: 131, endPoint x: 820, endPoint y: 490, distance: 474.7
click at [820, 490] on div "Janela de atendimento Grade de atendimento Capacidade Transportadoras Veículos …" at bounding box center [652, 298] width 1304 height 596
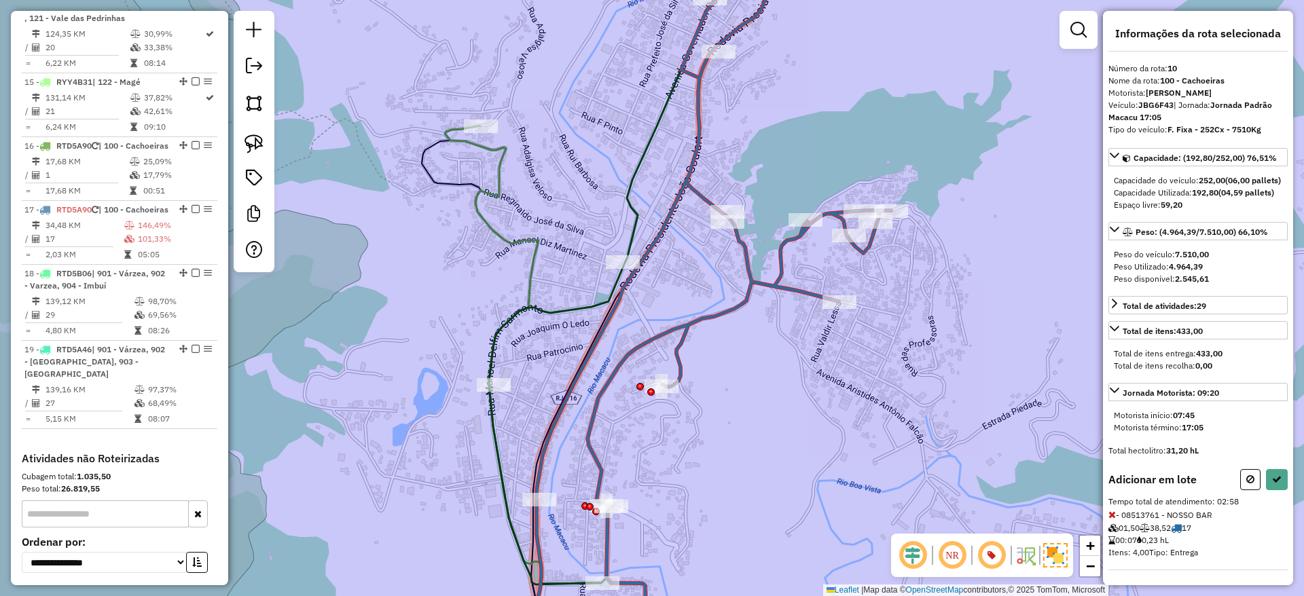
click at [765, 288] on icon at bounding box center [713, 298] width 354 height 716
click at [585, 306] on icon at bounding box center [636, 298] width 295 height 716
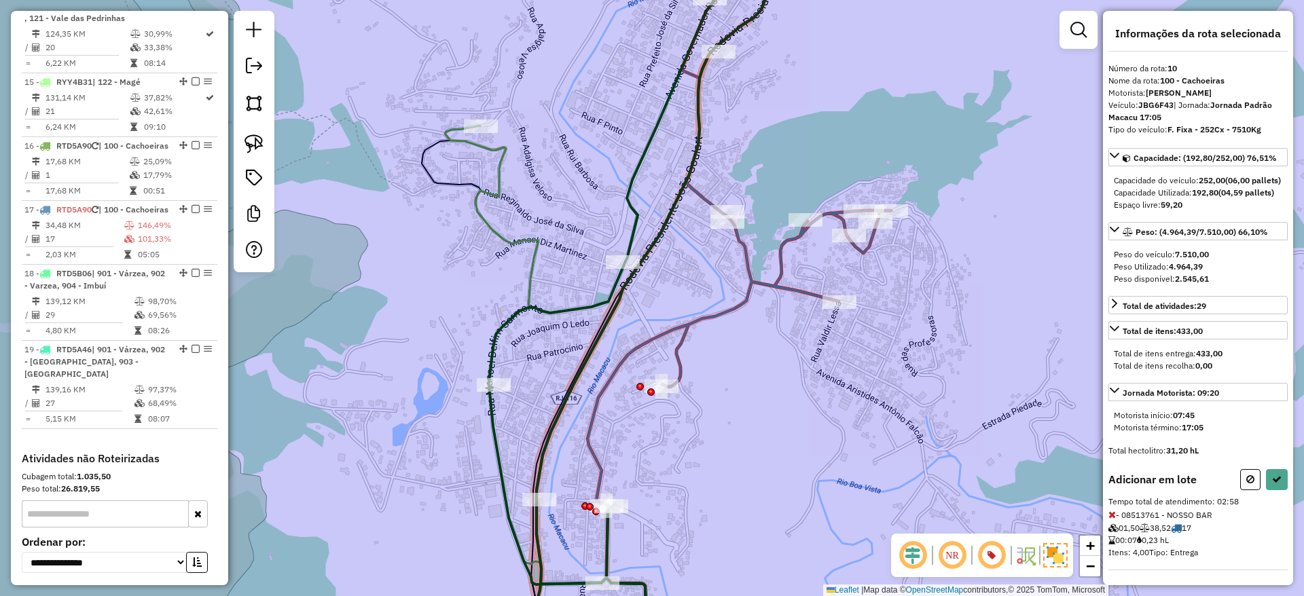
click at [635, 226] on icon at bounding box center [636, 298] width 295 height 716
click at [501, 182] on icon at bounding box center [493, 391] width 96 height 530
click at [496, 185] on icon at bounding box center [493, 391] width 96 height 530
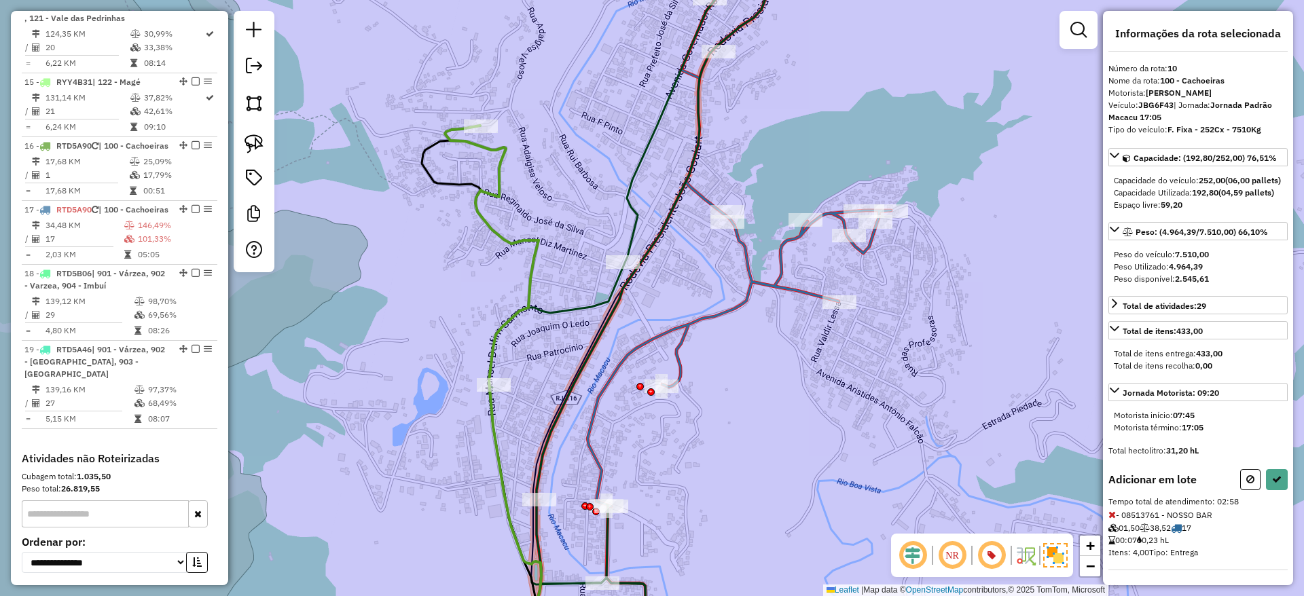
click at [496, 185] on icon at bounding box center [493, 391] width 96 height 530
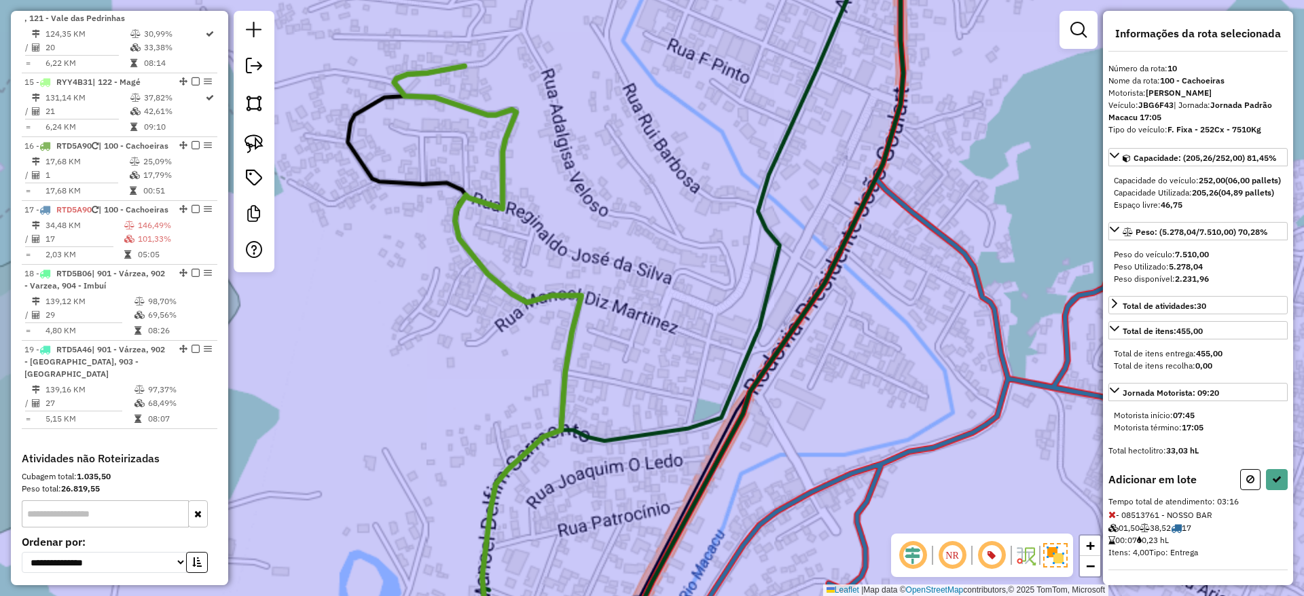
click at [496, 185] on icon at bounding box center [490, 596] width 193 height 1061
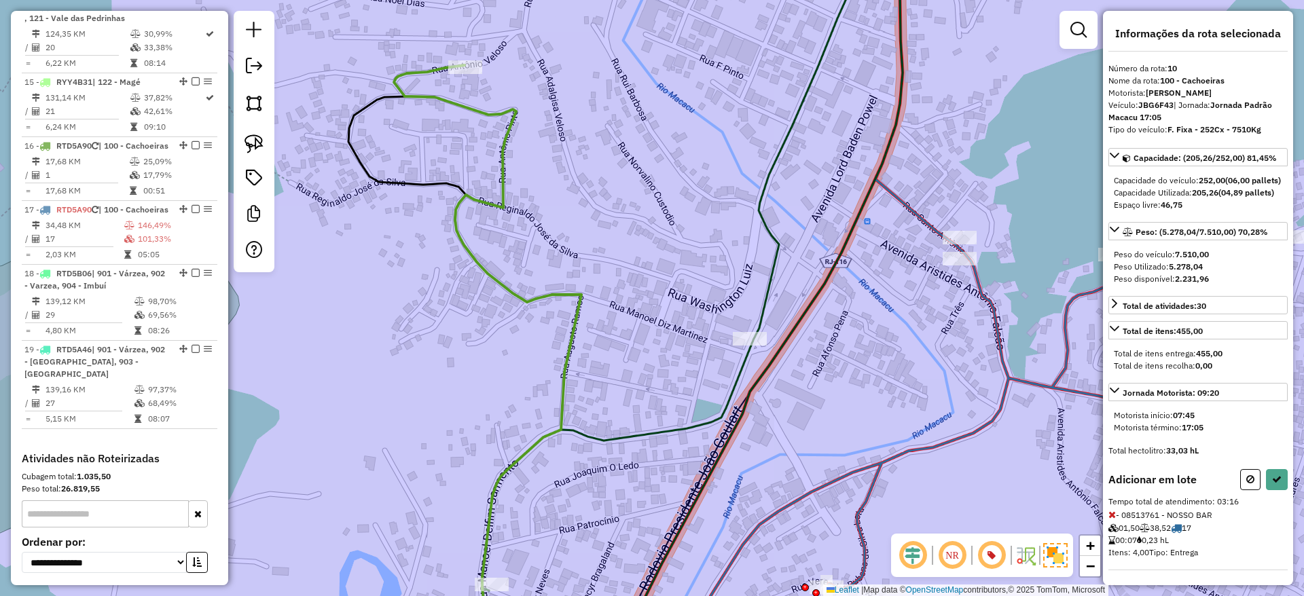
click at [496, 185] on icon at bounding box center [487, 360] width 187 height 591
click at [596, 119] on div "Janela de atendimento Grade de atendimento Capacidade Transportadoras Veículos …" at bounding box center [652, 298] width 1304 height 596
select select "**********"
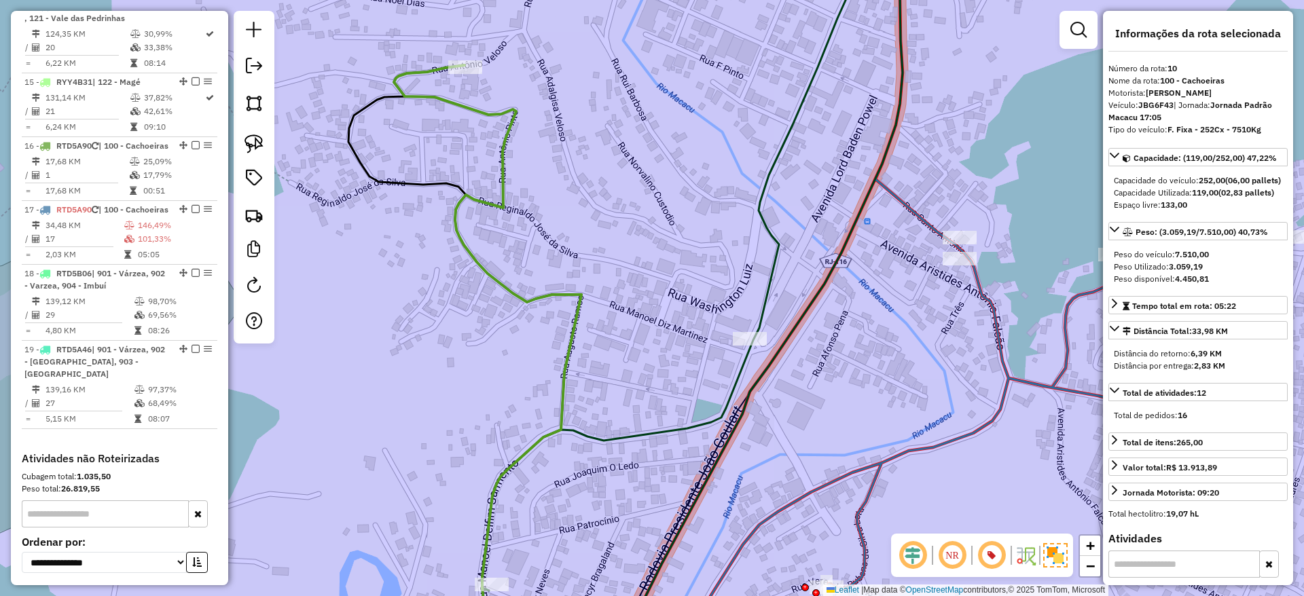
click at [506, 189] on icon at bounding box center [487, 360] width 187 height 591
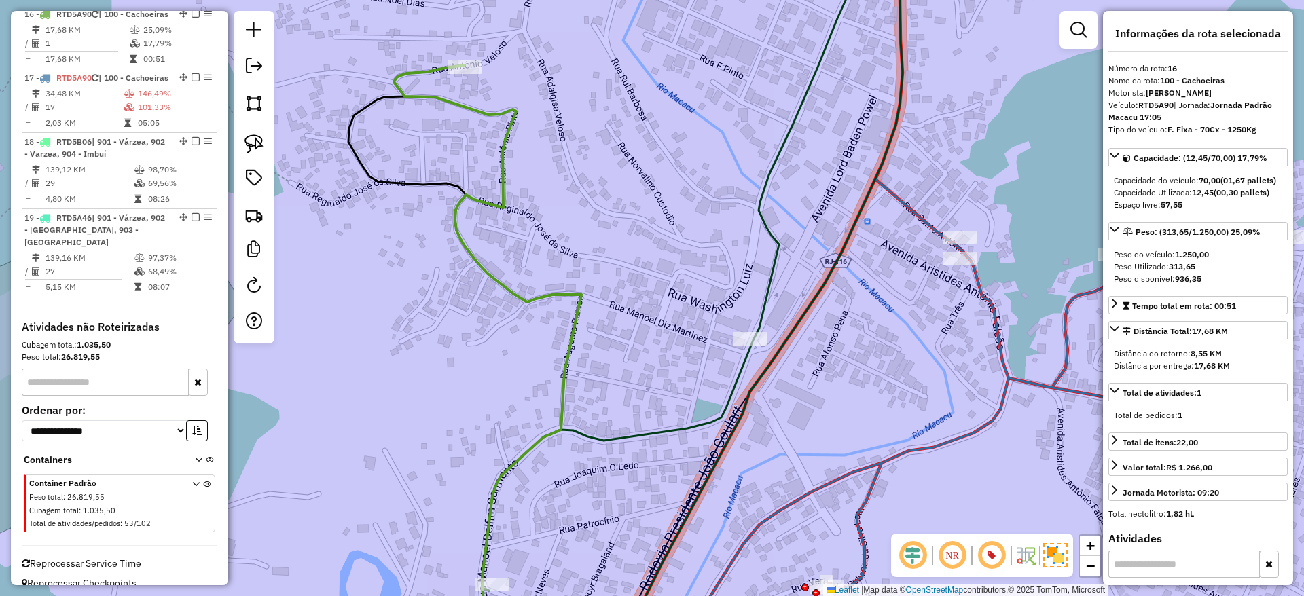
scroll to position [1639, 0]
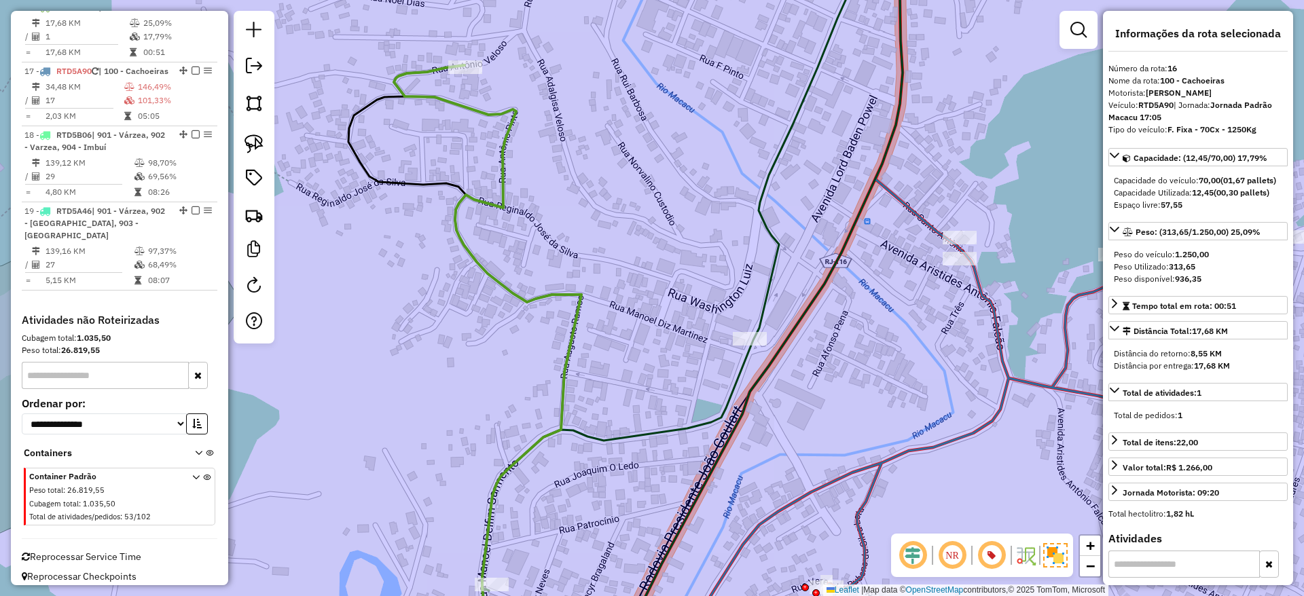
click at [995, 332] on icon at bounding box center [951, 298] width 669 height 716
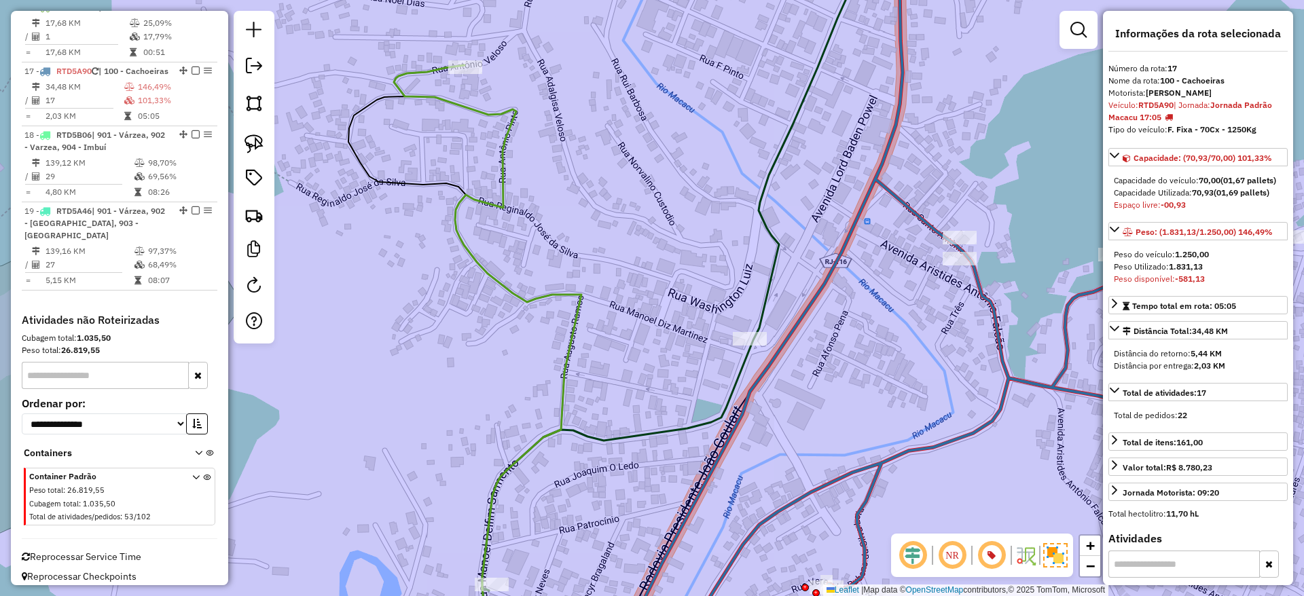
scroll to position [1673, 0]
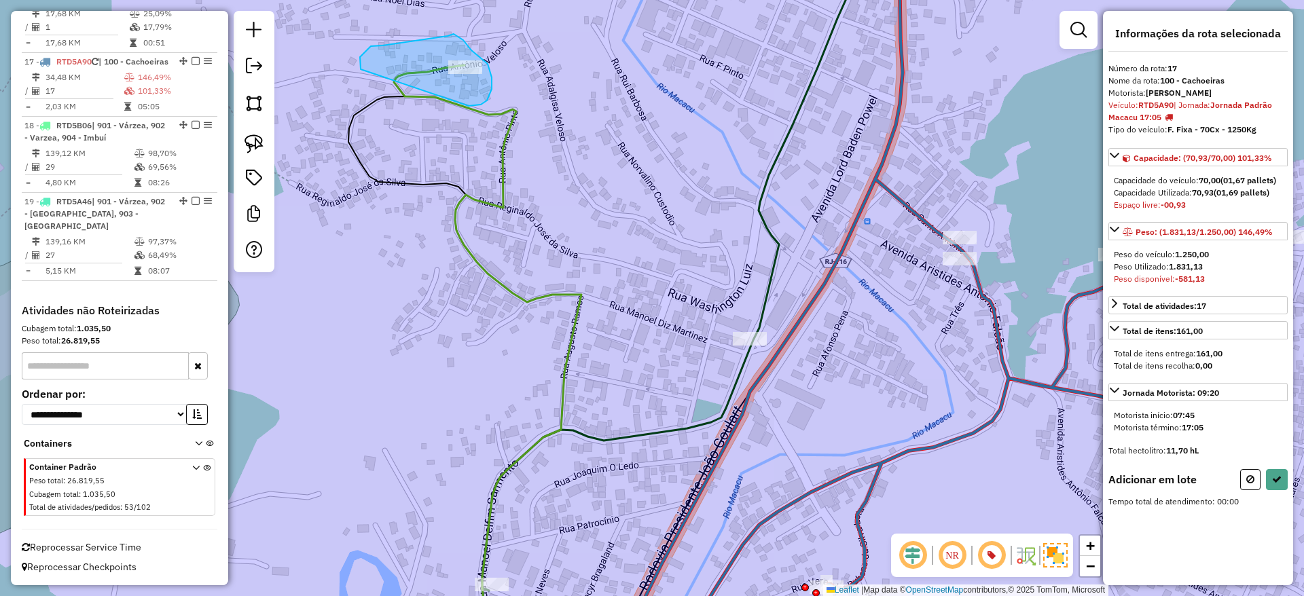
drag, startPoint x: 481, startPoint y: 105, endPoint x: 366, endPoint y: 78, distance: 117.8
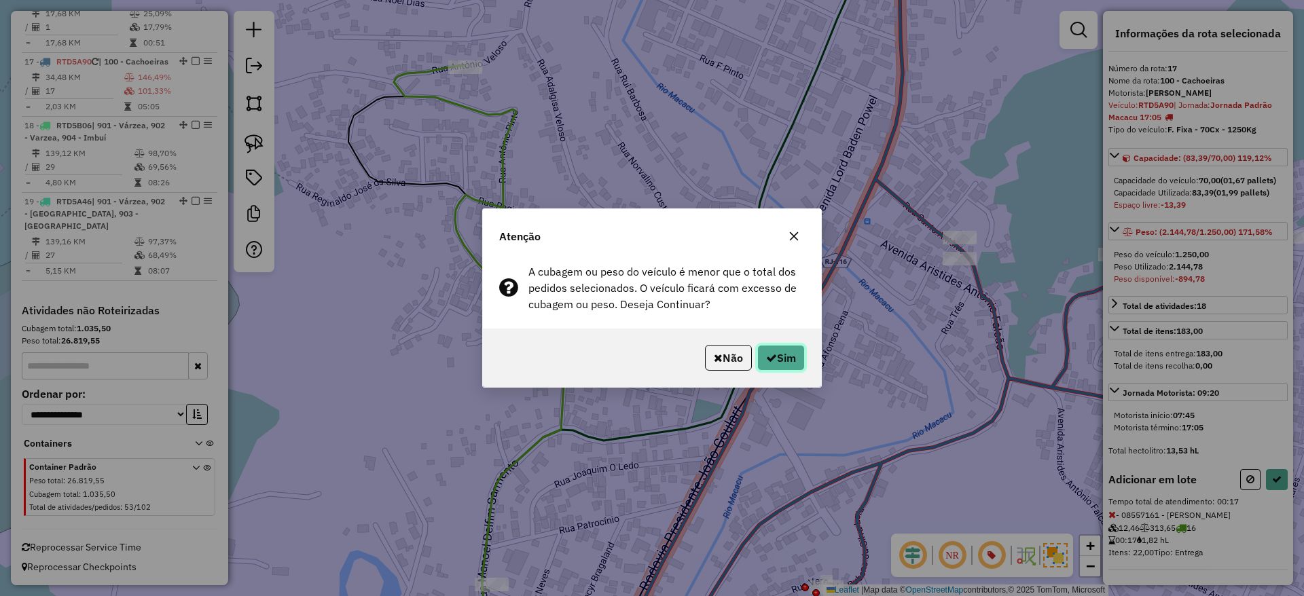
click at [779, 348] on button "Sim" at bounding box center [781, 358] width 48 height 26
select select "**********"
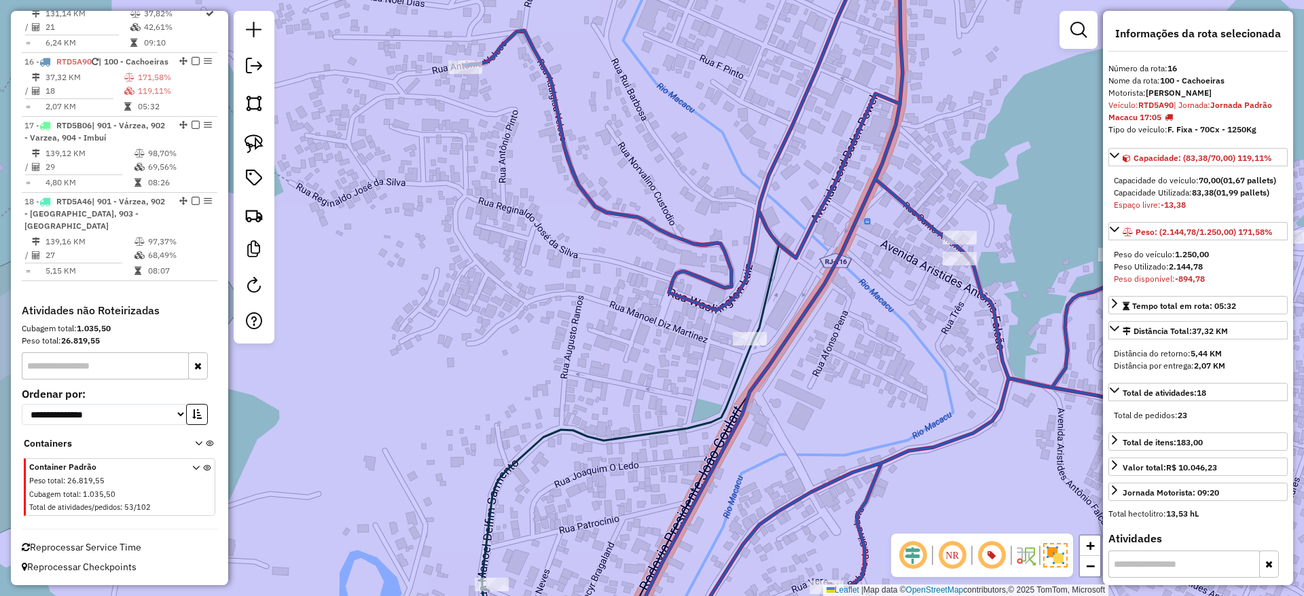
scroll to position [1597, 0]
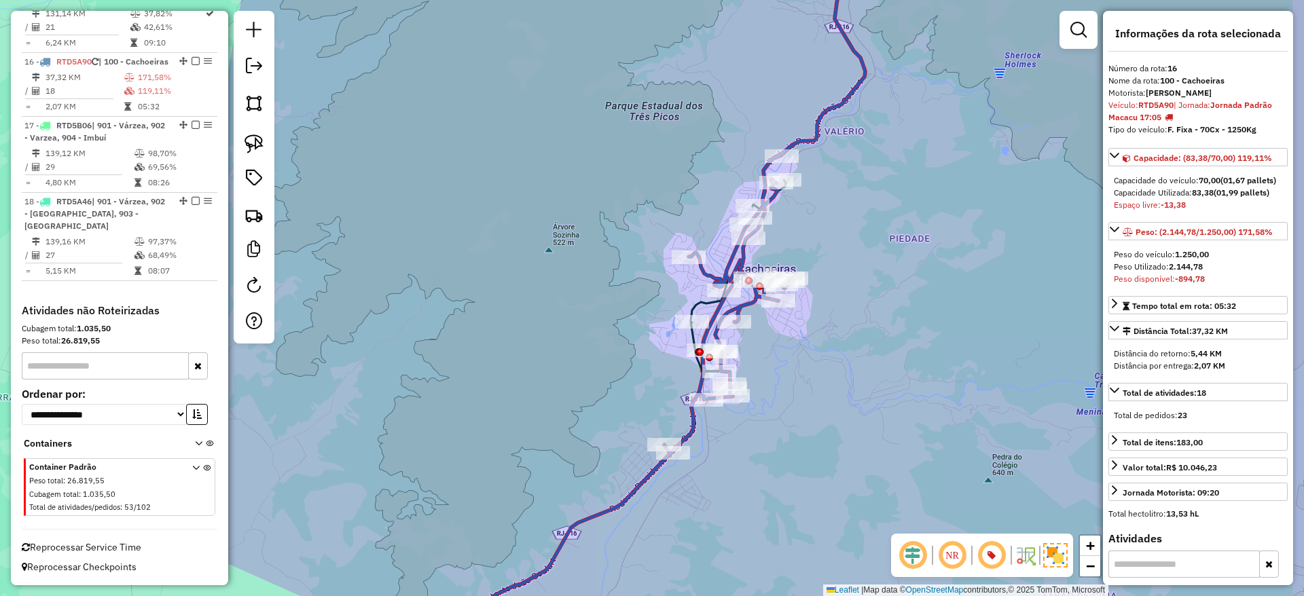
drag, startPoint x: 890, startPoint y: 430, endPoint x: 837, endPoint y: 373, distance: 77.8
click at [837, 373] on div "Janela de atendimento Grade de atendimento Capacidade Transportadoras Veículos …" at bounding box center [652, 298] width 1304 height 596
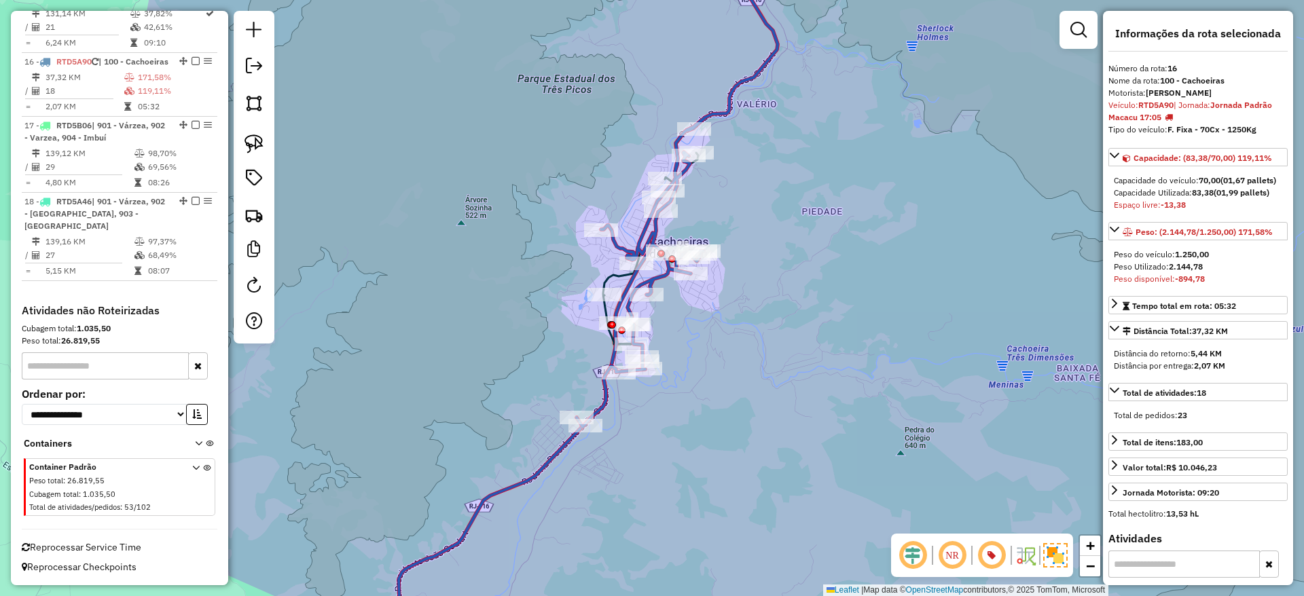
drag, startPoint x: 757, startPoint y: 454, endPoint x: 666, endPoint y: 435, distance: 92.9
click at [666, 435] on div "Janela de atendimento Grade de atendimento Capacidade Transportadoras Veículos …" at bounding box center [652, 298] width 1304 height 596
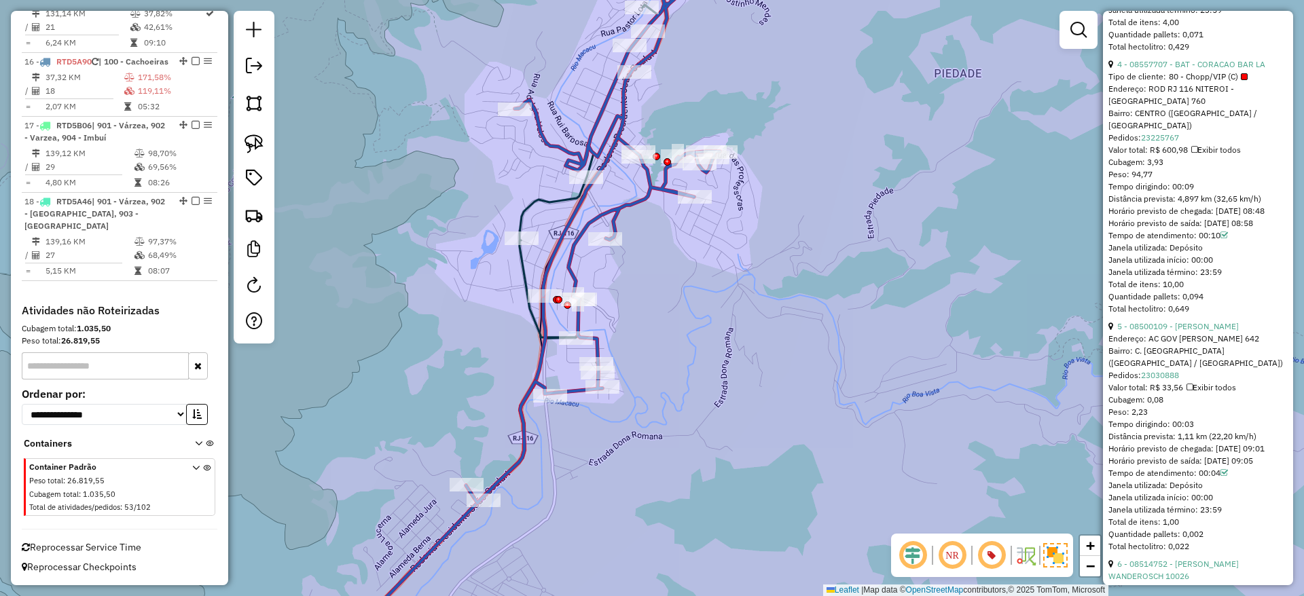
scroll to position [1317, 0]
click at [1185, 327] on div "5 - 08500109 - NELCI MIRANDA MONTEI" at bounding box center [1197, 321] width 179 height 12
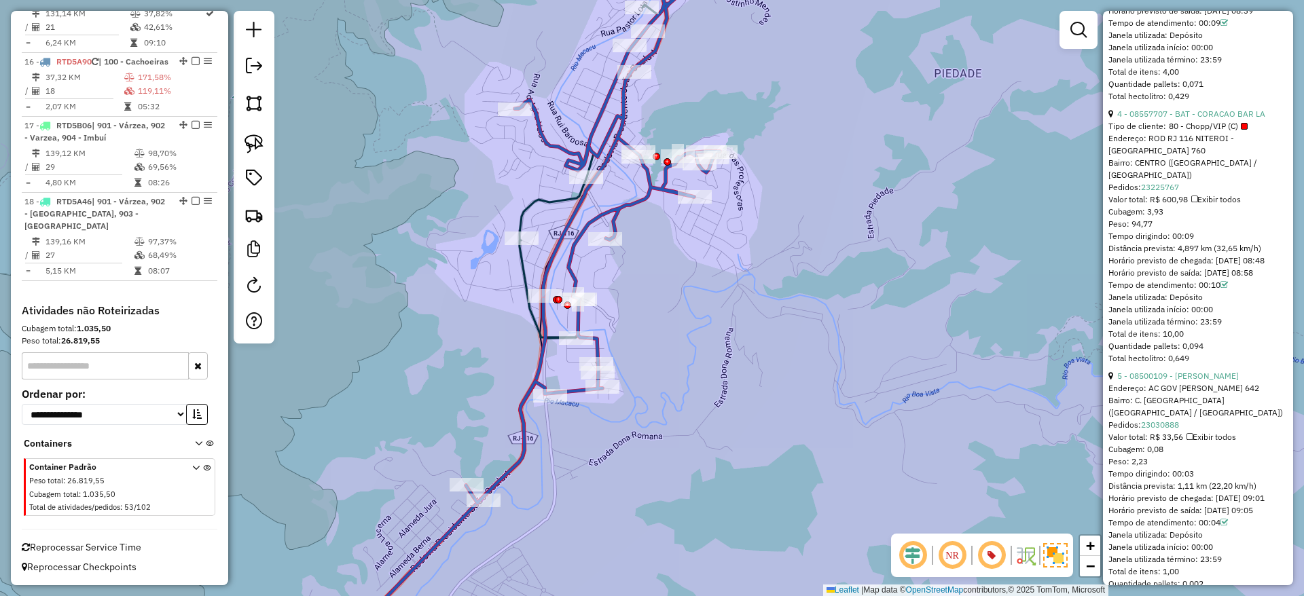
scroll to position [1260, 0]
click at [1076, 27] on em at bounding box center [1078, 30] width 16 height 16
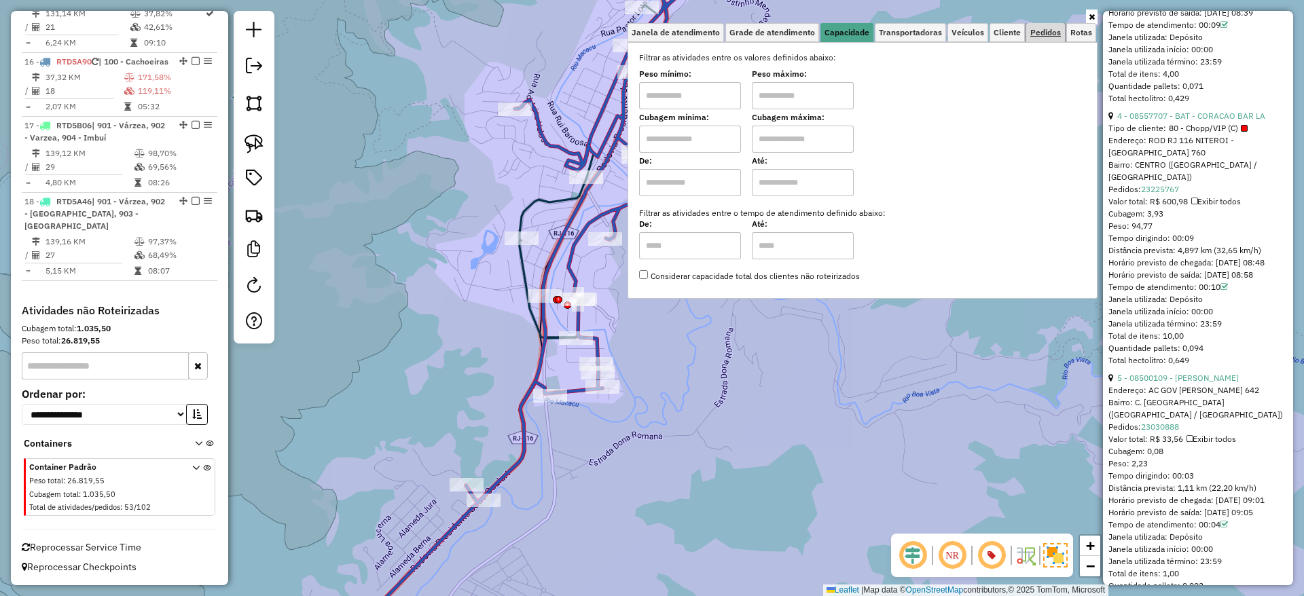
click at [1037, 31] on span "Pedidos" at bounding box center [1045, 33] width 31 height 8
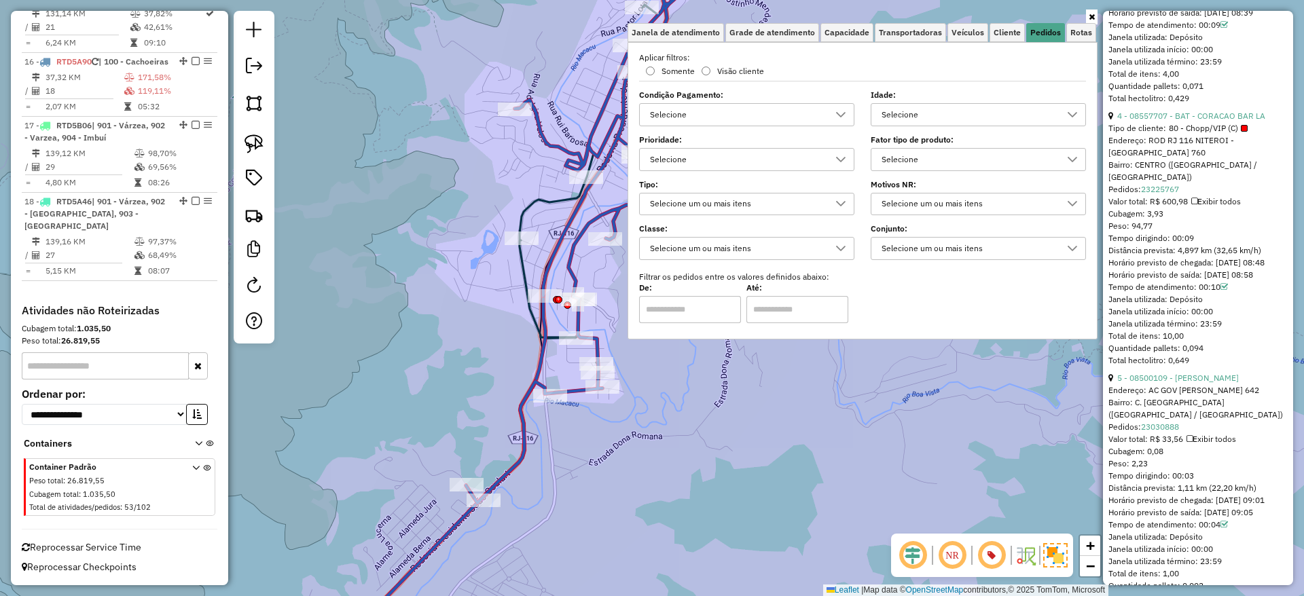
click at [940, 158] on div "Selecione" at bounding box center [968, 160] width 183 height 22
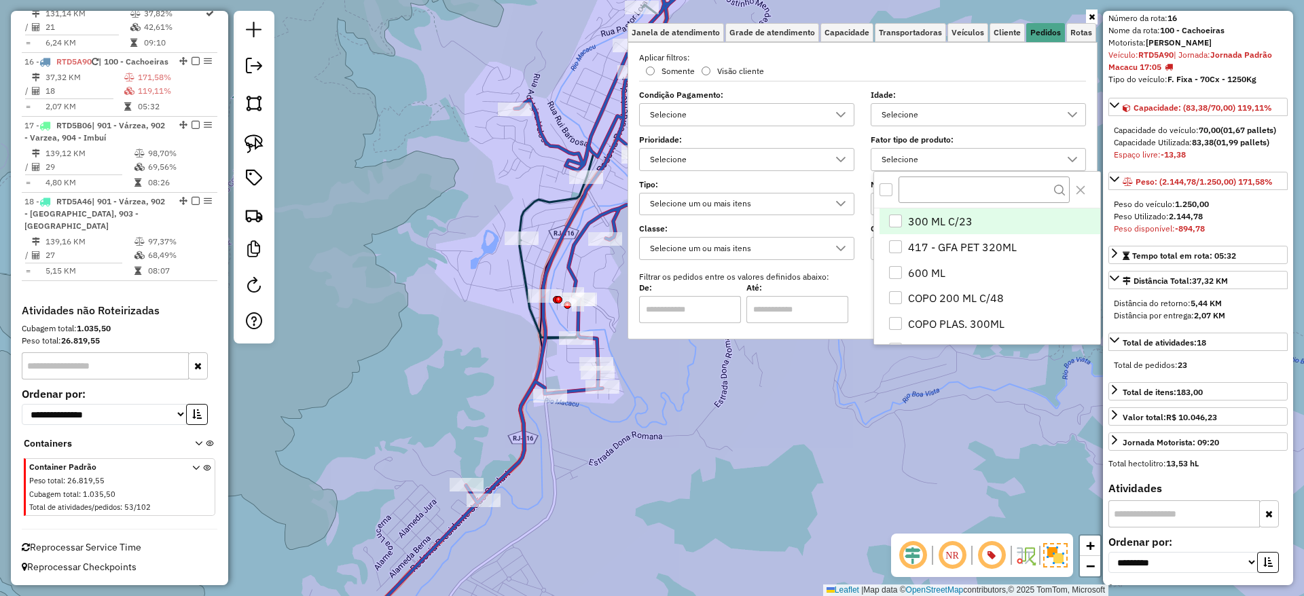
scroll to position [65, 0]
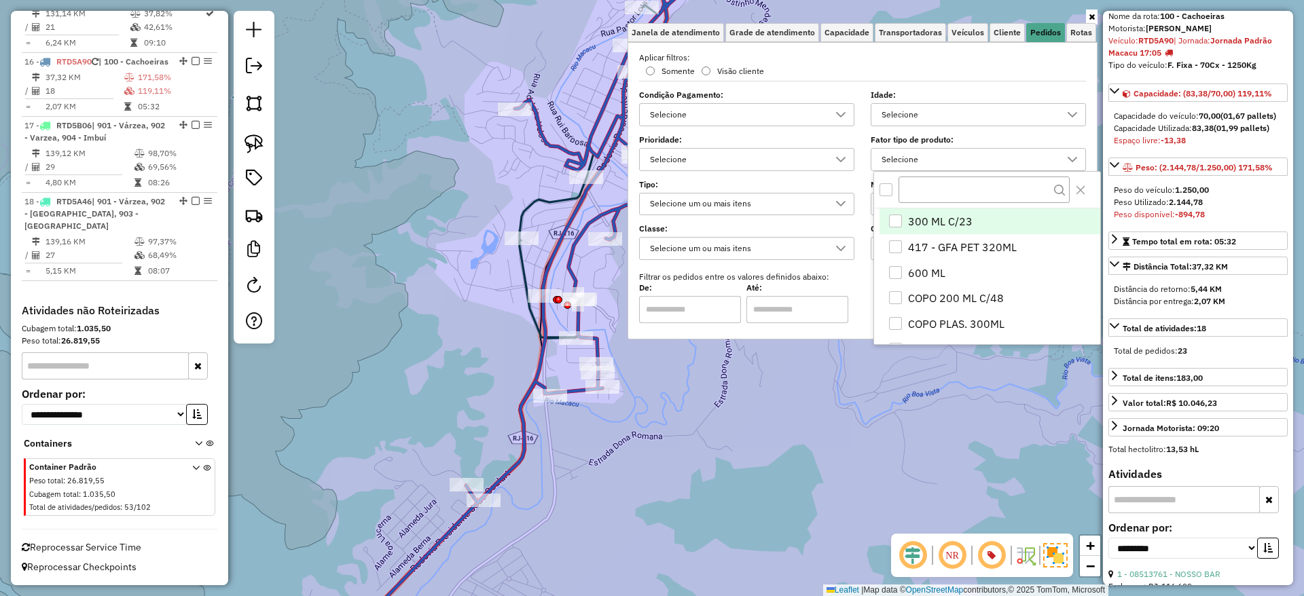
click at [903, 394] on div "Janela de atendimento Grade de atendimento Capacidade Transportadoras Veículos …" at bounding box center [652, 298] width 1304 height 596
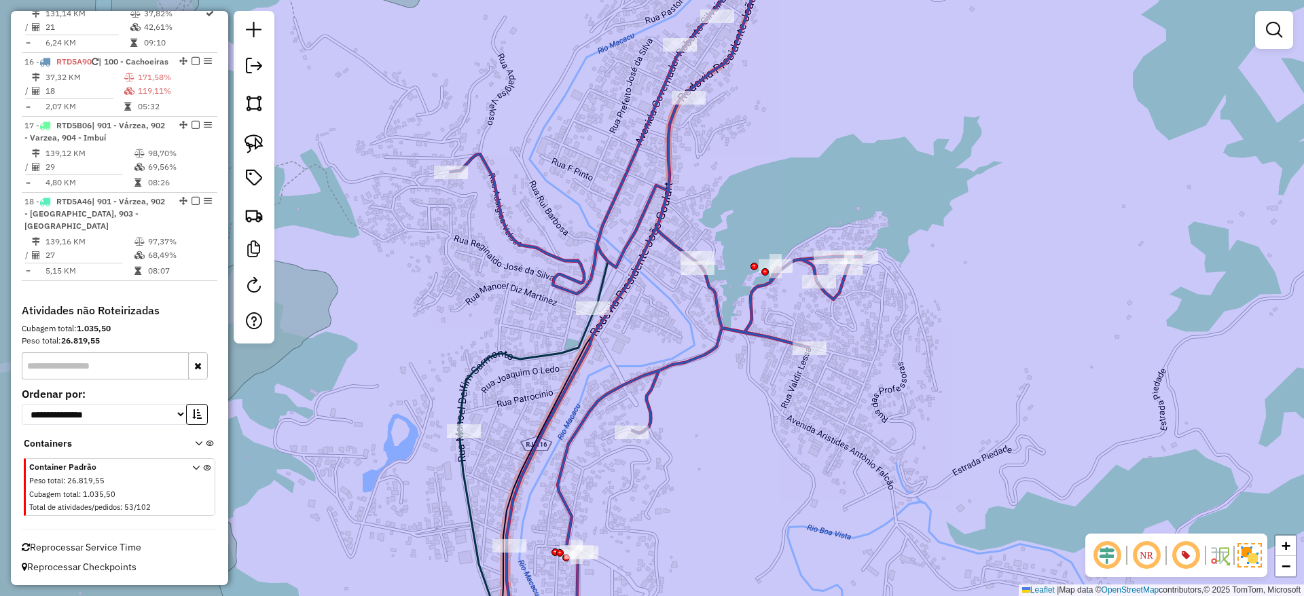
click at [718, 314] on icon at bounding box center [655, 298] width 411 height 716
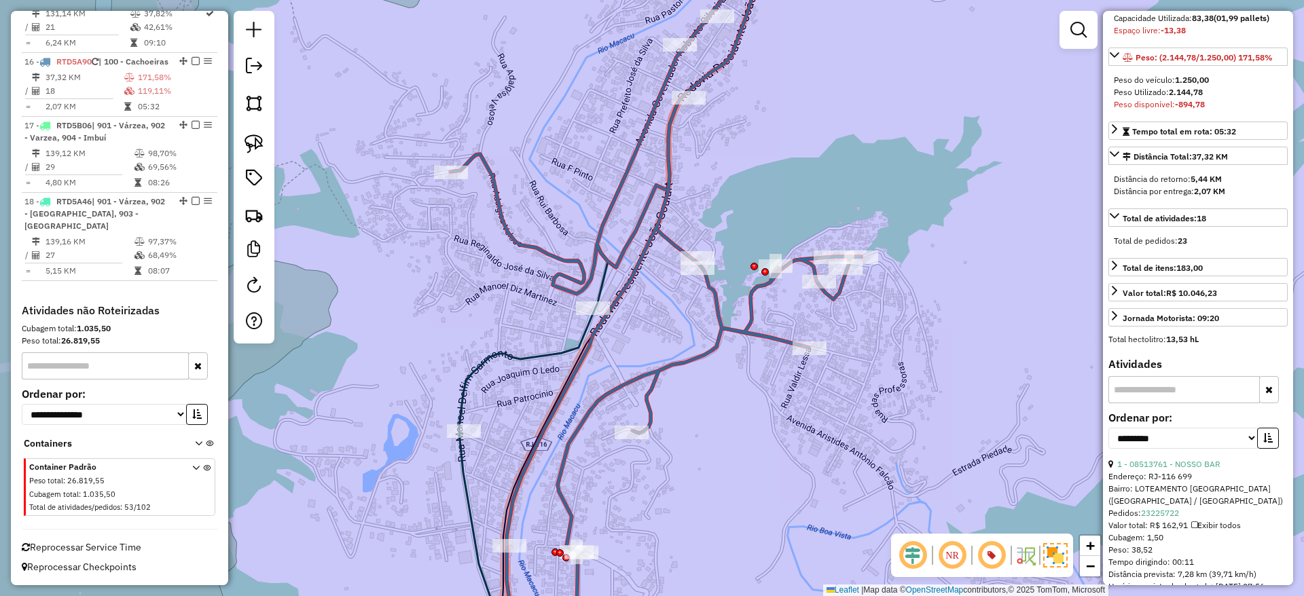
scroll to position [199, 0]
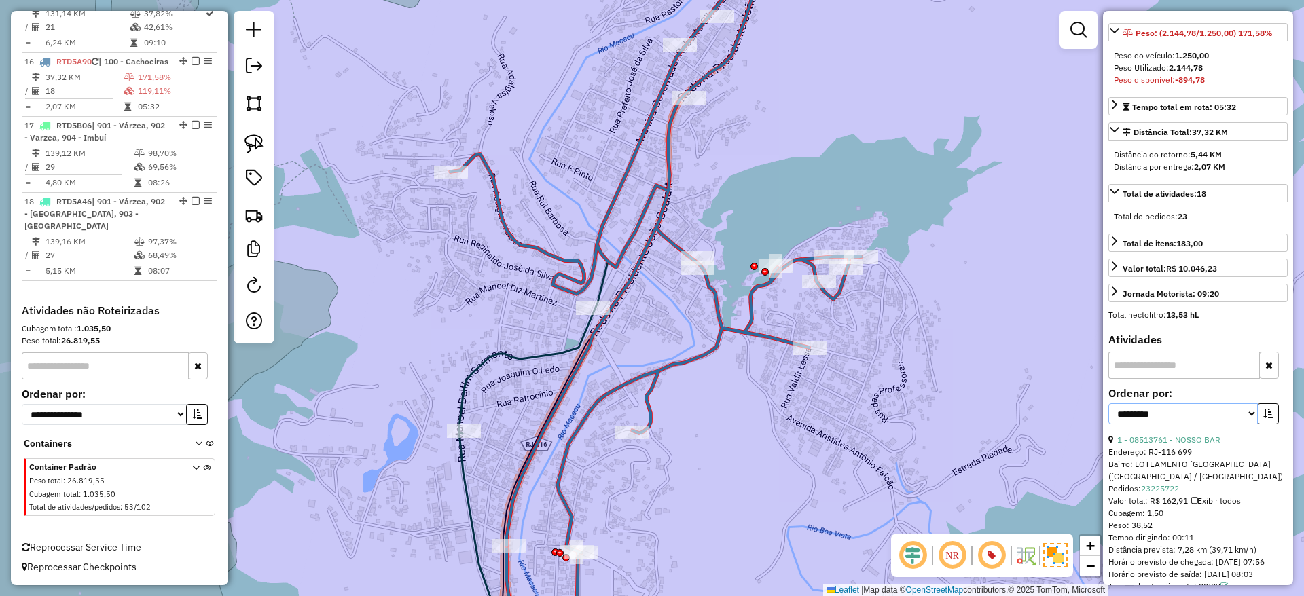
click at [1228, 424] on select "**********" at bounding box center [1182, 413] width 149 height 21
select select "*********"
click at [1108, 416] on select "**********" at bounding box center [1182, 413] width 149 height 21
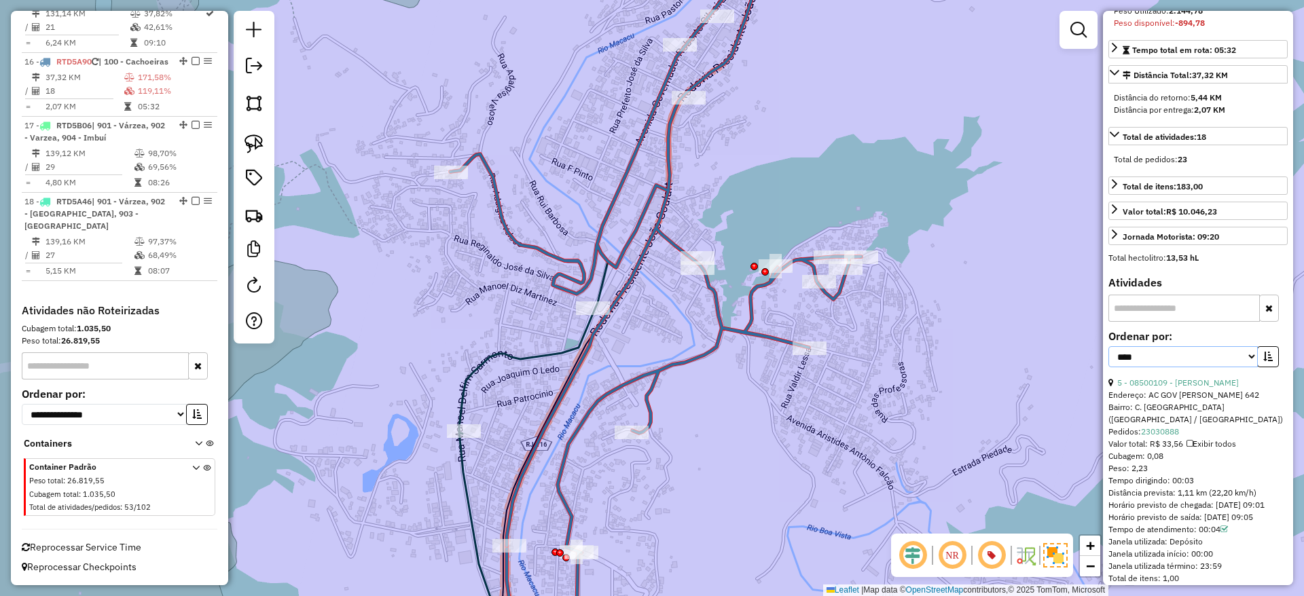
scroll to position [284, 0]
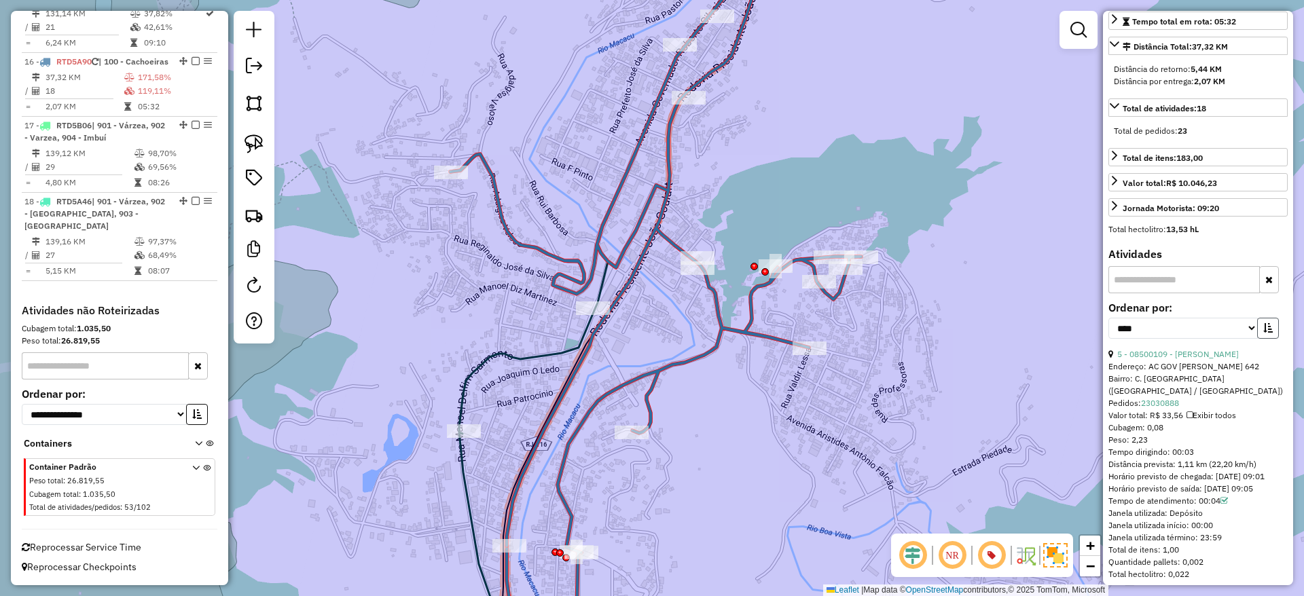
click at [1265, 333] on icon "button" at bounding box center [1268, 328] width 10 height 10
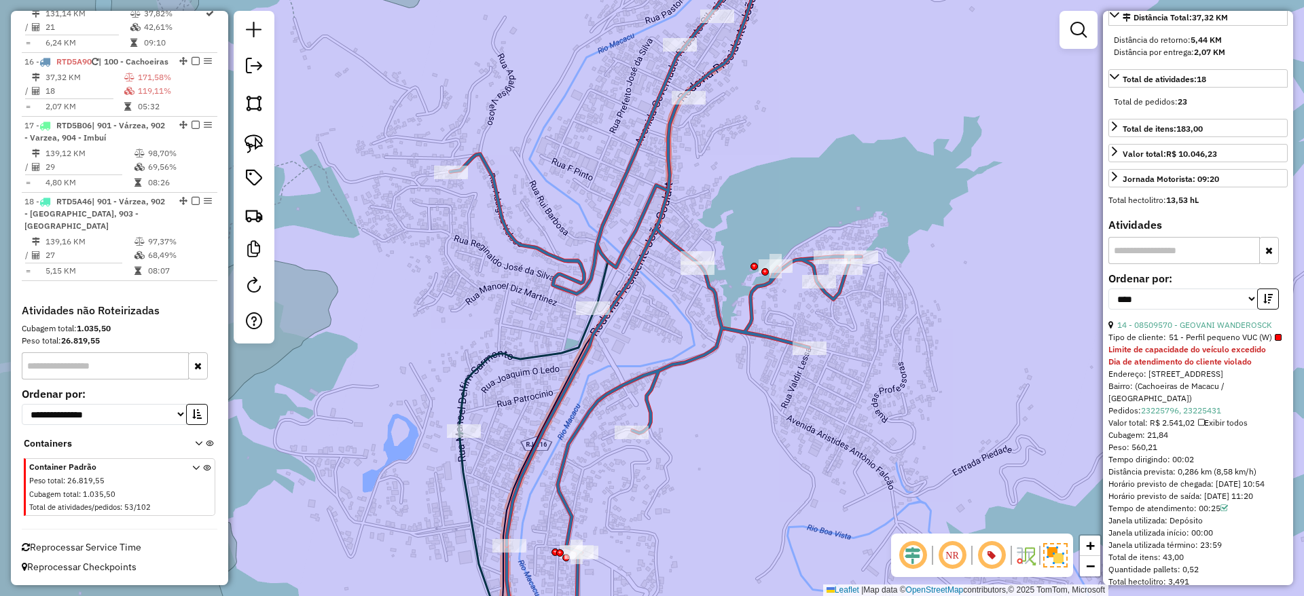
scroll to position [315, 0]
click at [1184, 329] on link "14 - 08509570 - GEOVANI WANDEROSCK" at bounding box center [1194, 323] width 155 height 10
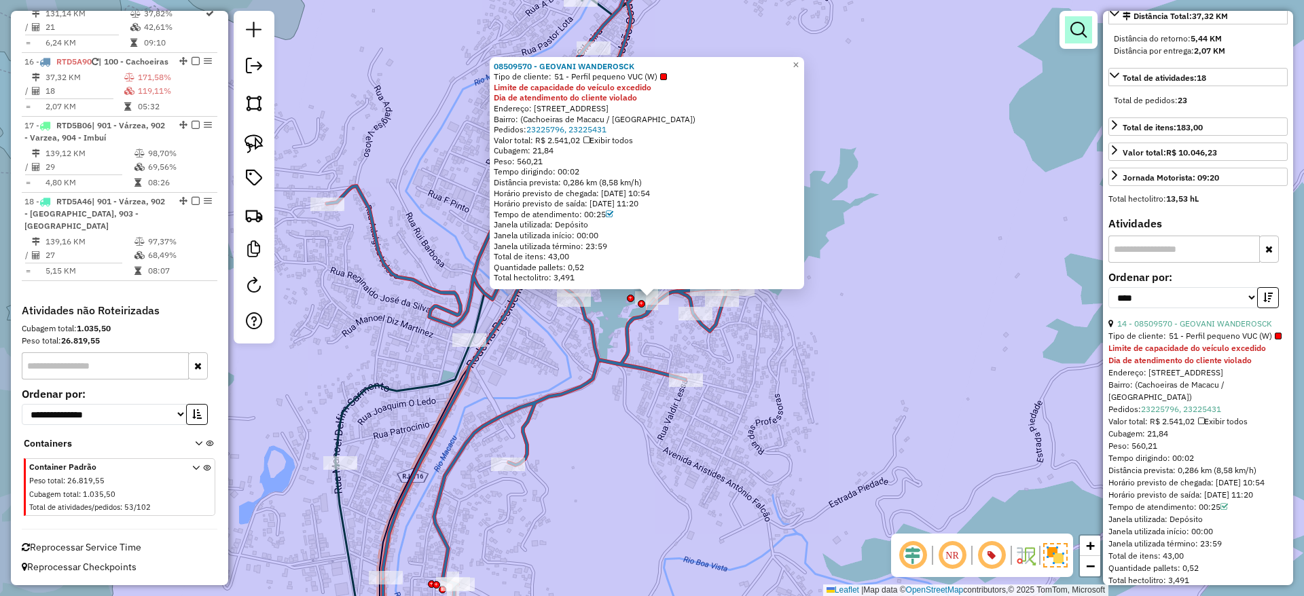
click at [1081, 32] on em at bounding box center [1078, 30] width 16 height 16
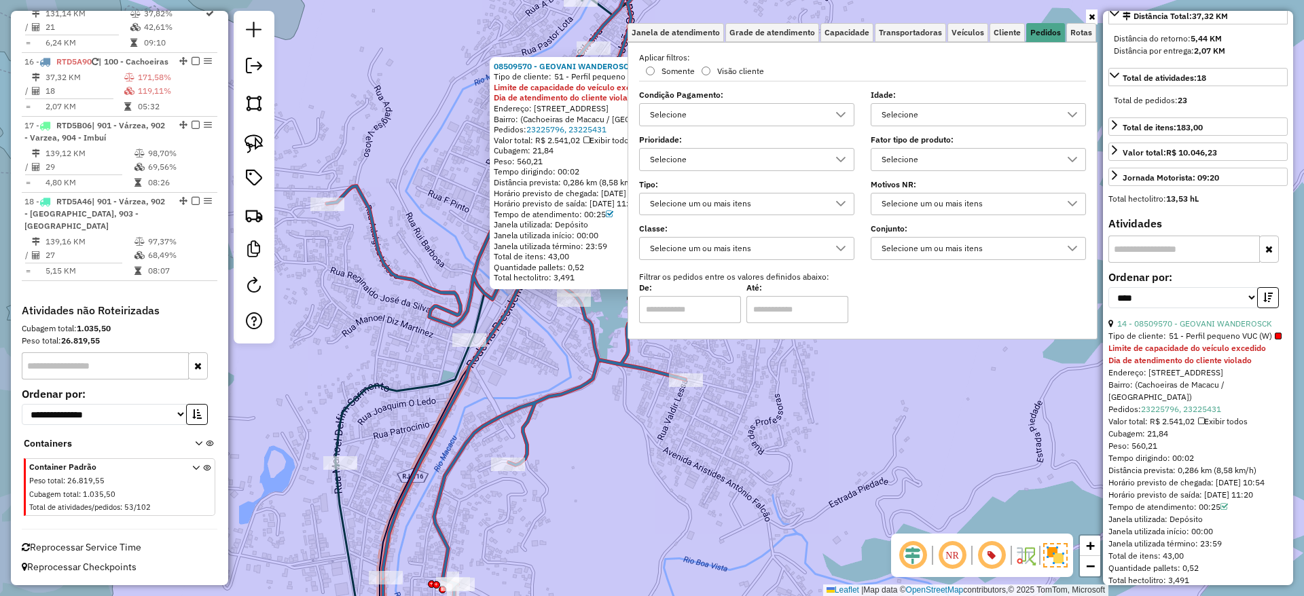
click at [789, 162] on div "Selecione" at bounding box center [736, 160] width 183 height 22
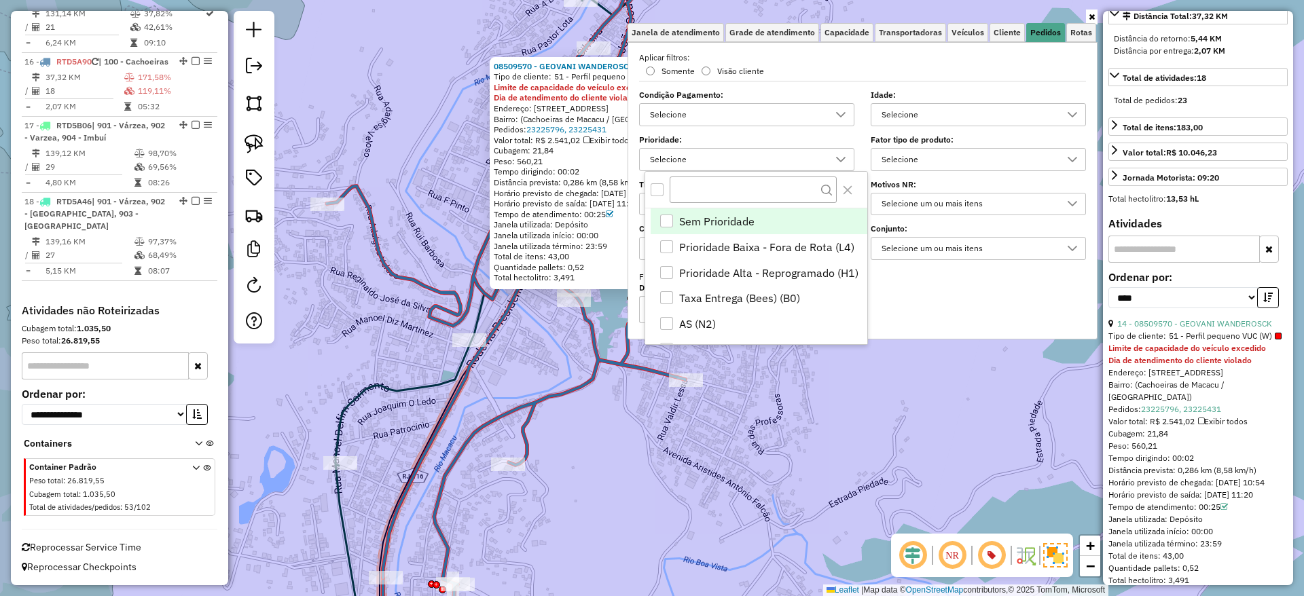
scroll to position [8, 47]
type input "*"
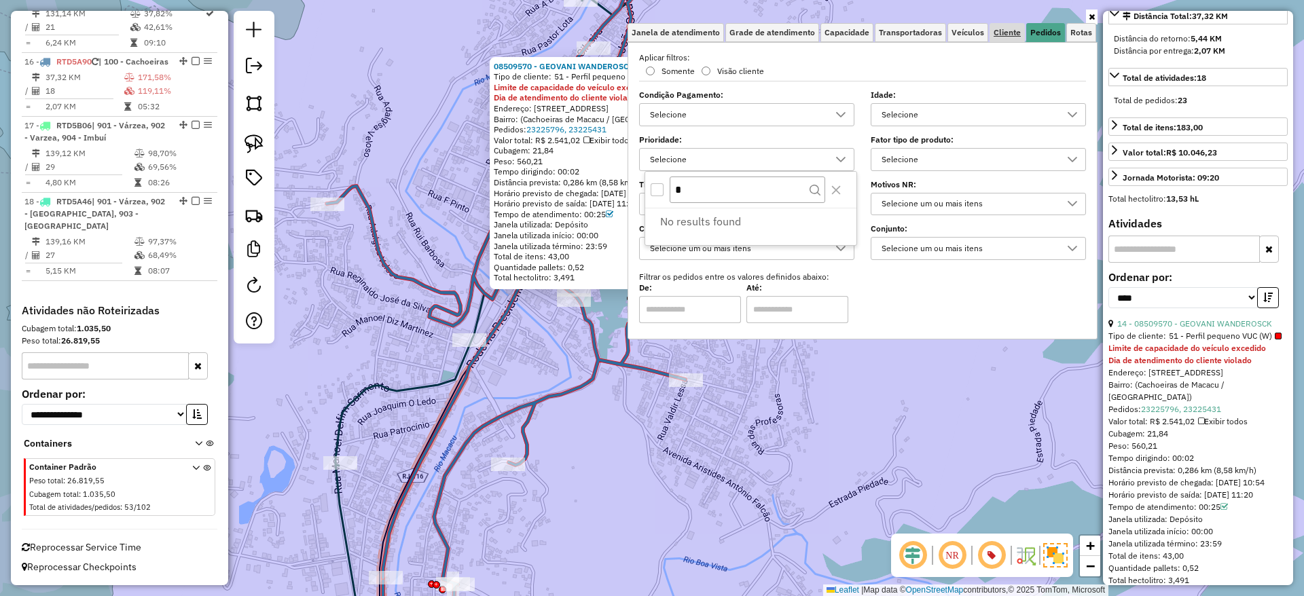
type input "*"
click at [1020, 25] on link "Cliente" at bounding box center [1006, 32] width 35 height 19
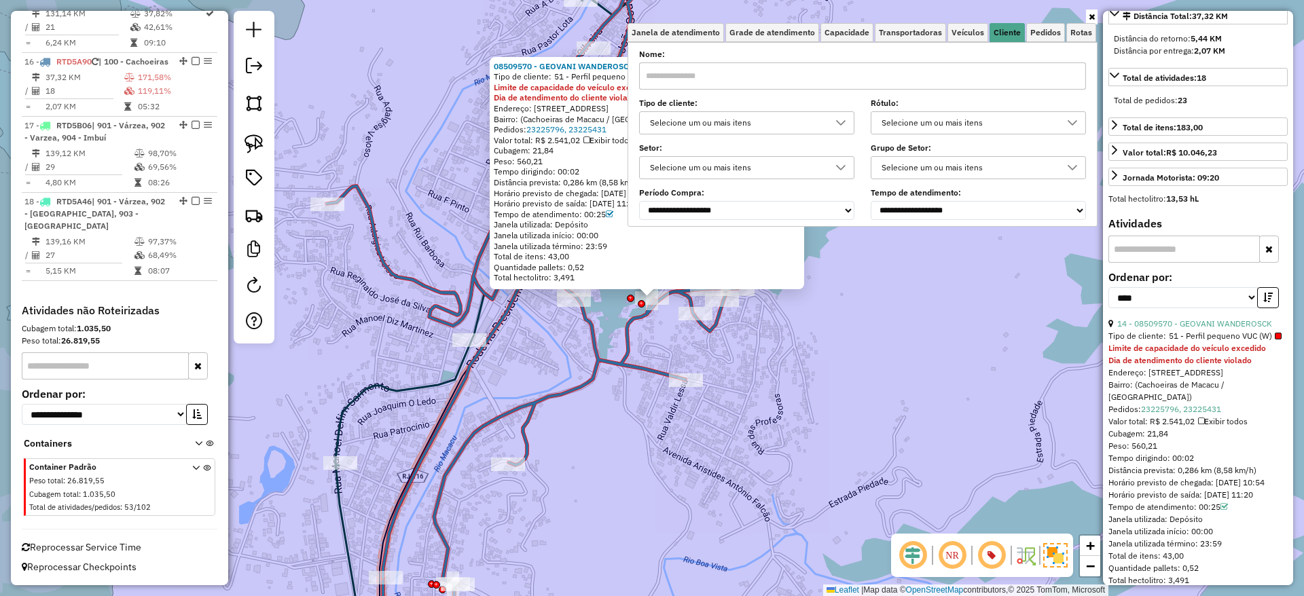
click at [788, 130] on div "Selecione um ou mais itens" at bounding box center [736, 123] width 183 height 22
click at [703, 190] on li "9 - Difícil acesso (D)" at bounding box center [753, 185] width 206 height 26
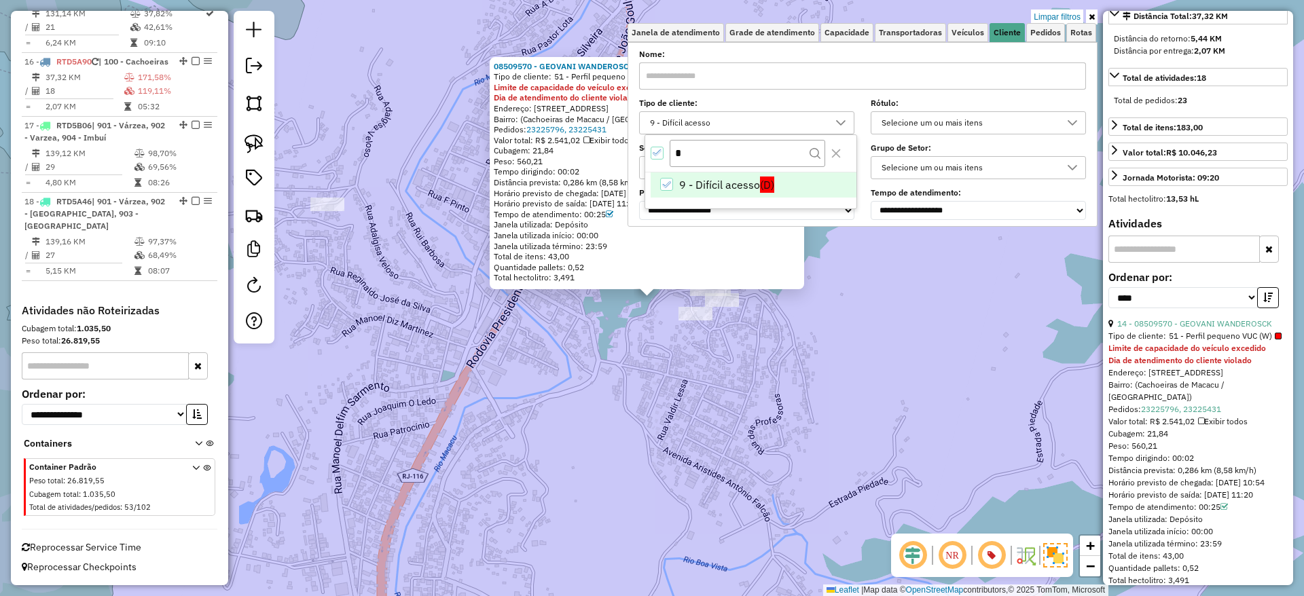
click at [722, 424] on div "08509570 - GEOVANI WANDEROSCK Tipo de cliente: 51 - Perfil pequeno VUC (W) Limi…" at bounding box center [652, 298] width 1304 height 596
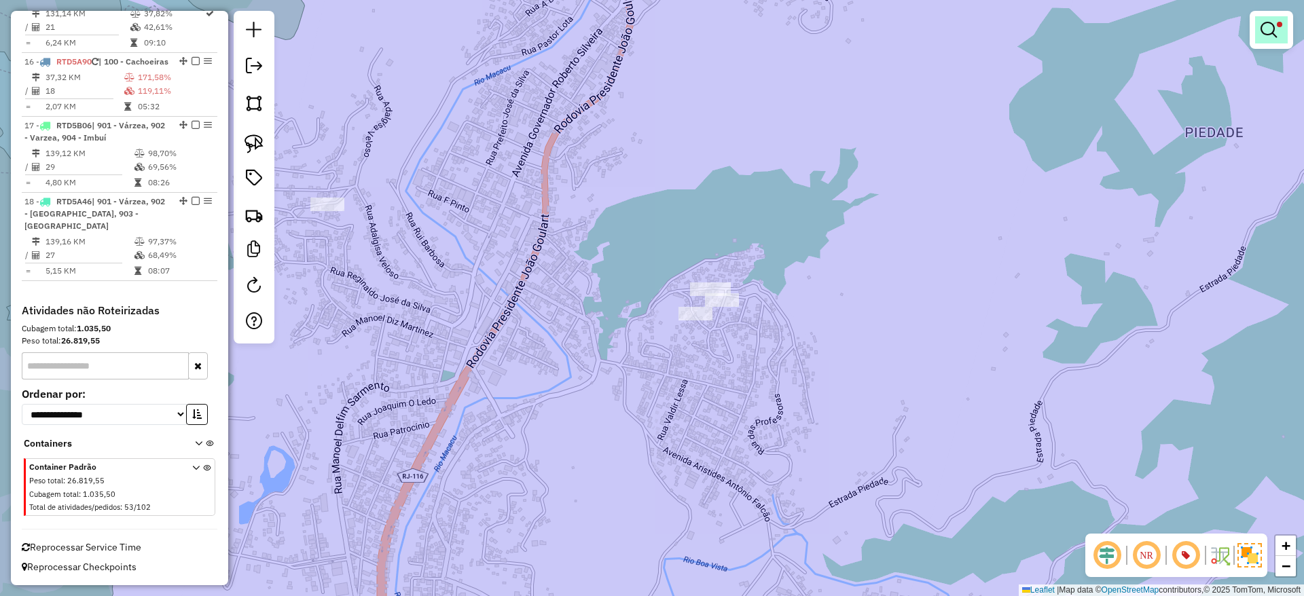
click at [1270, 22] on em at bounding box center [1268, 30] width 16 height 16
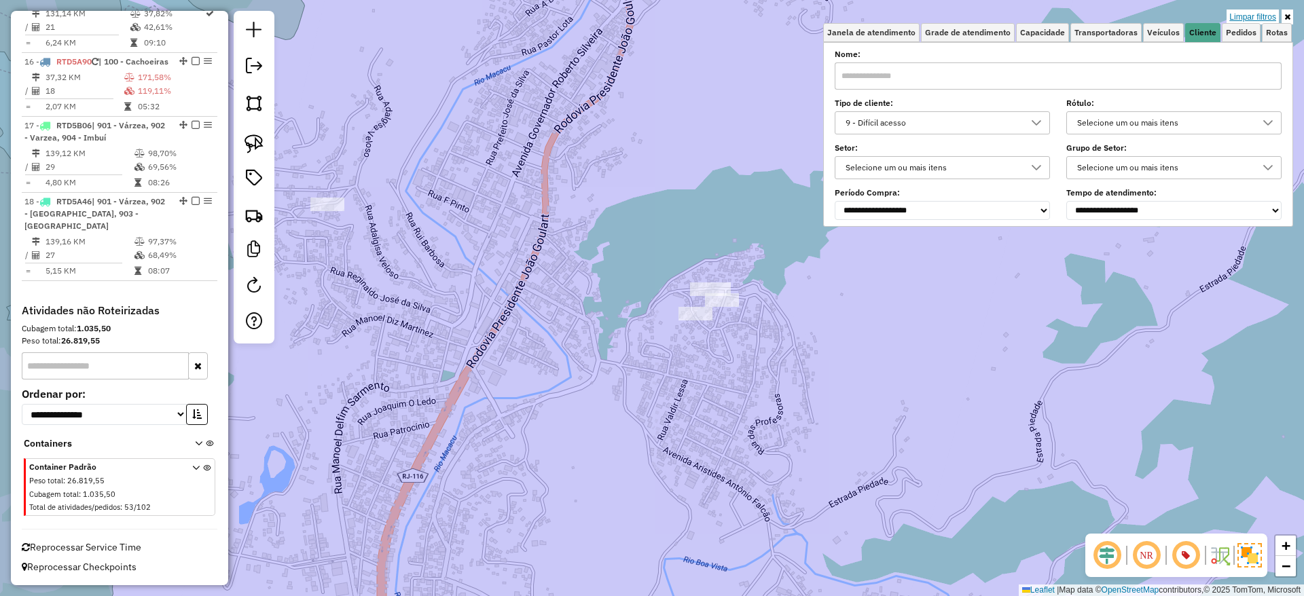
click at [1258, 12] on link "Limpar filtros" at bounding box center [1252, 17] width 52 height 15
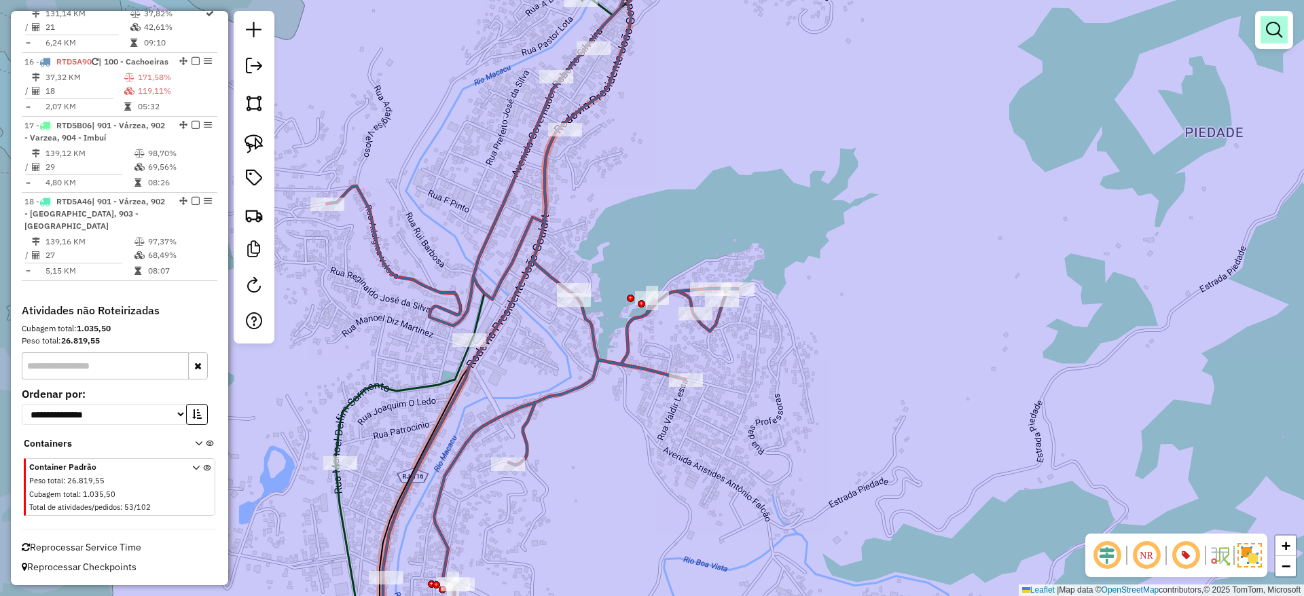
click at [1271, 34] on em at bounding box center [1274, 30] width 16 height 16
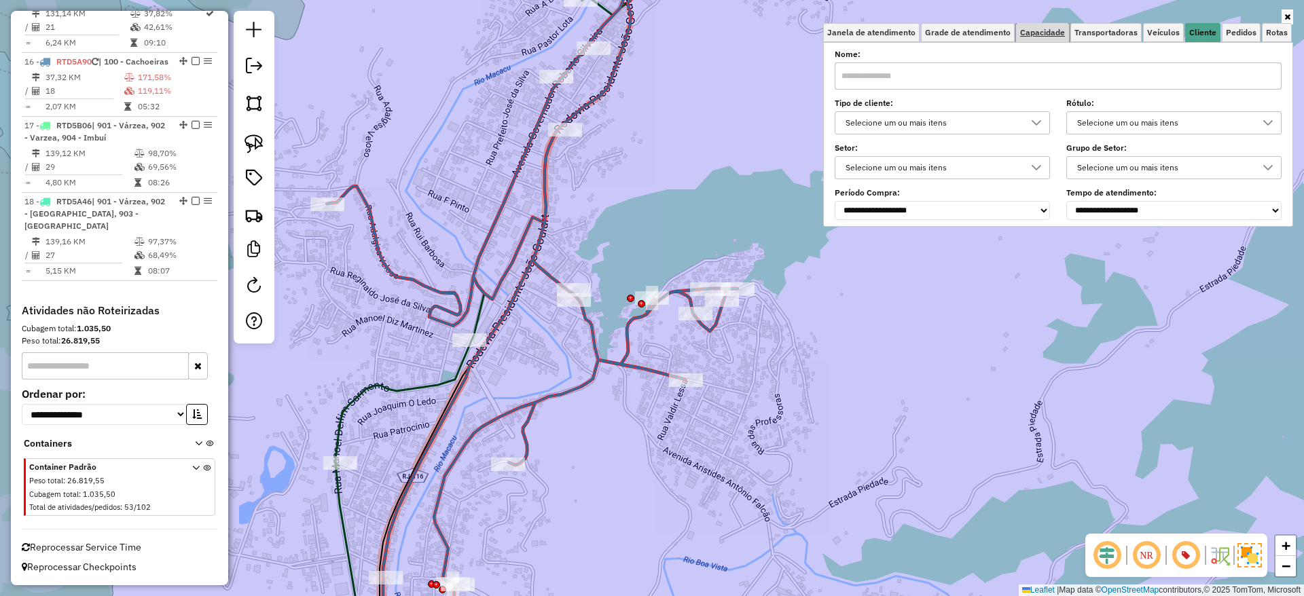
click at [1035, 29] on span "Capacidade" at bounding box center [1042, 33] width 45 height 8
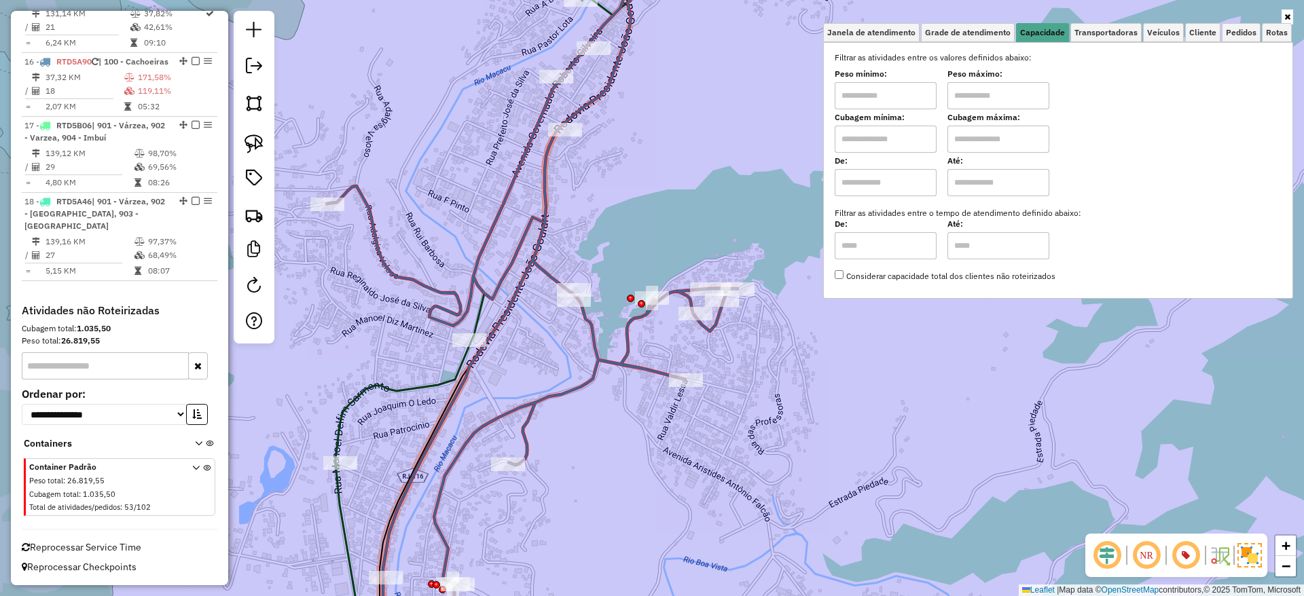
click at [910, 107] on input "text" at bounding box center [885, 95] width 102 height 27
type input "****"
click at [987, 97] on input "text" at bounding box center [998, 95] width 102 height 27
type input "******"
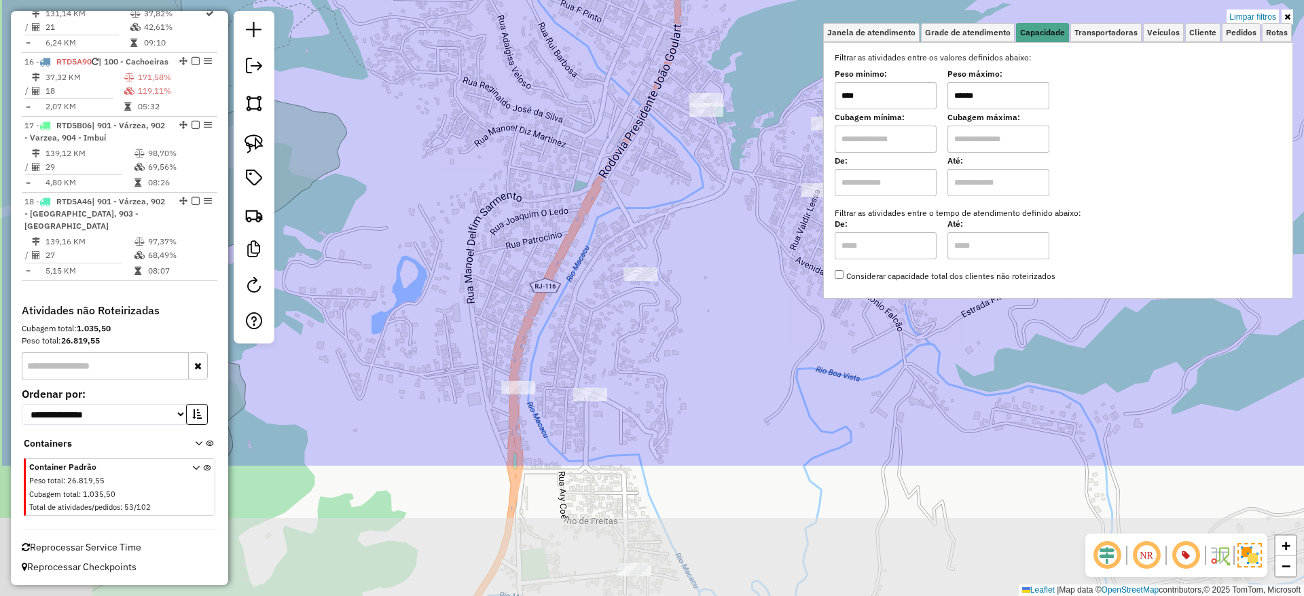
drag, startPoint x: 745, startPoint y: 458, endPoint x: 842, endPoint y: 284, distance: 199.7
click at [842, 284] on div "Limpar filtros Janela de atendimento Grade de atendimento Capacidade Transporta…" at bounding box center [652, 298] width 1304 height 596
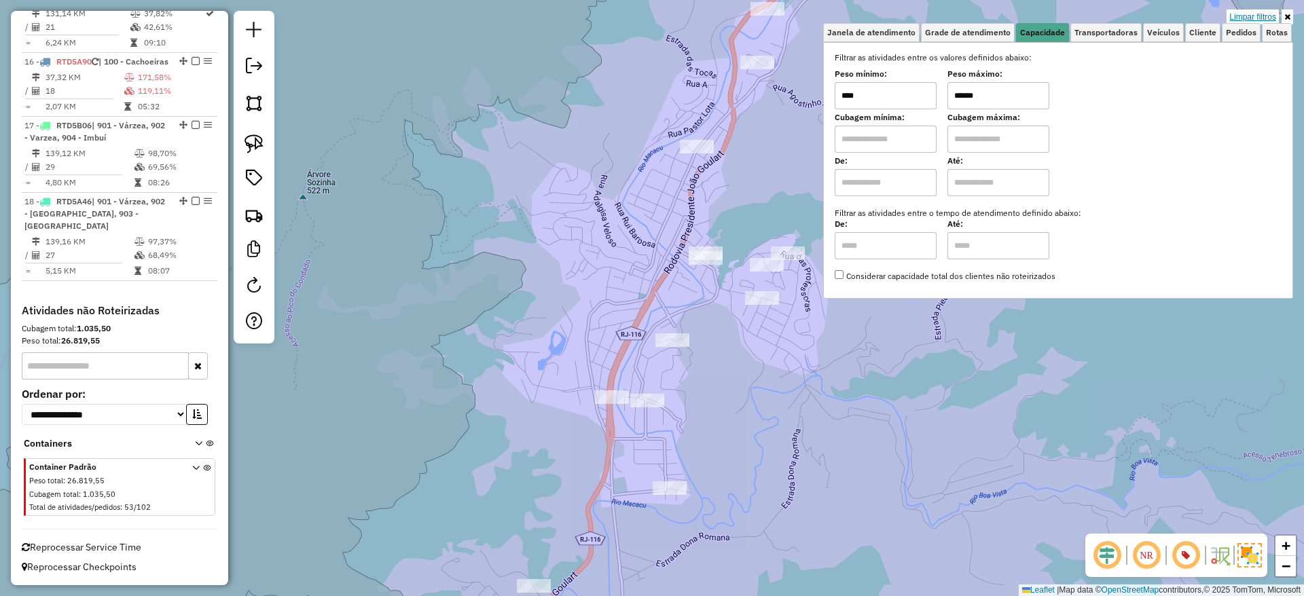
click at [1260, 12] on link "Limpar filtros" at bounding box center [1252, 17] width 52 height 15
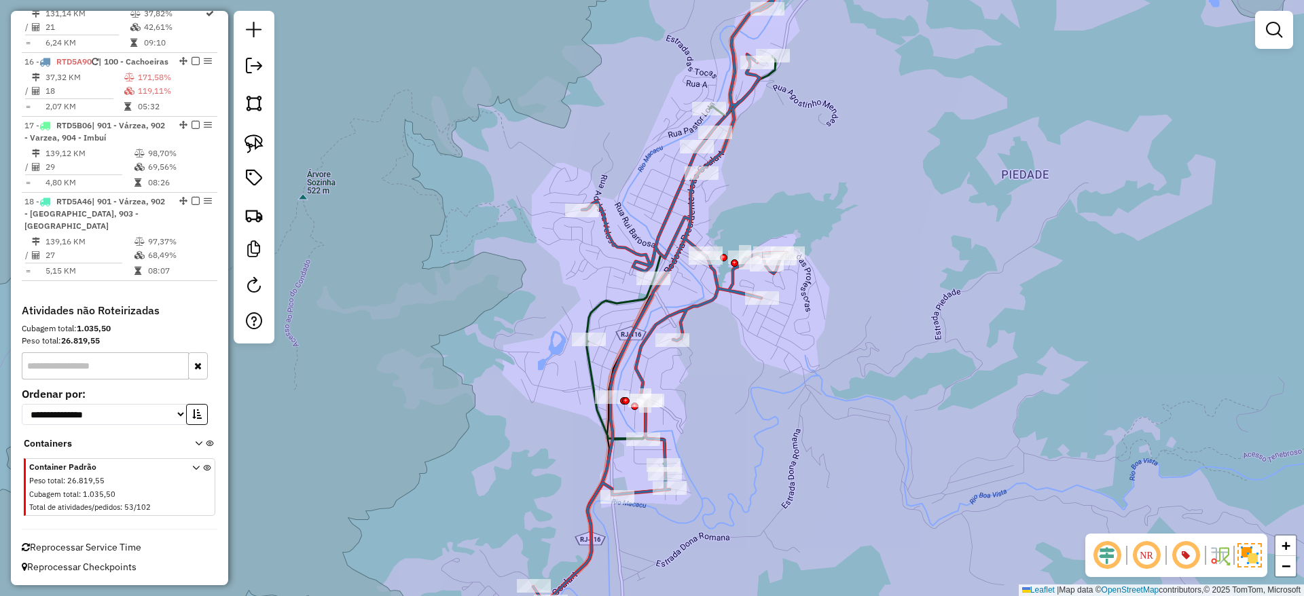
click at [697, 305] on icon at bounding box center [687, 272] width 308 height 664
select select "*********"
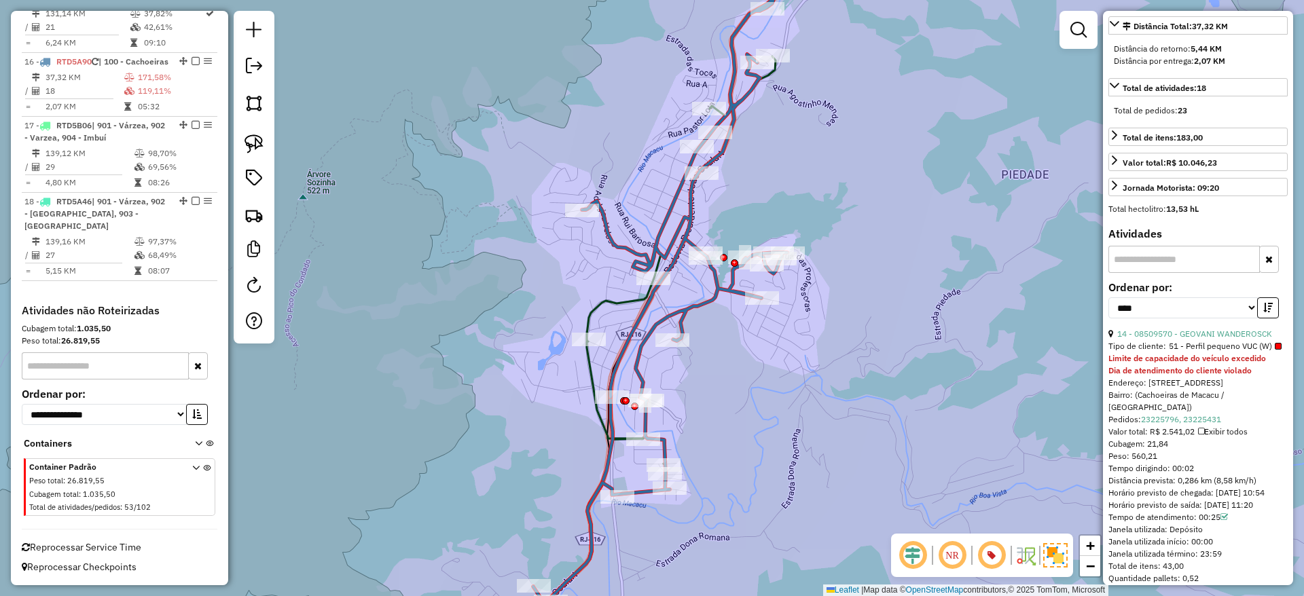
scroll to position [405, 0]
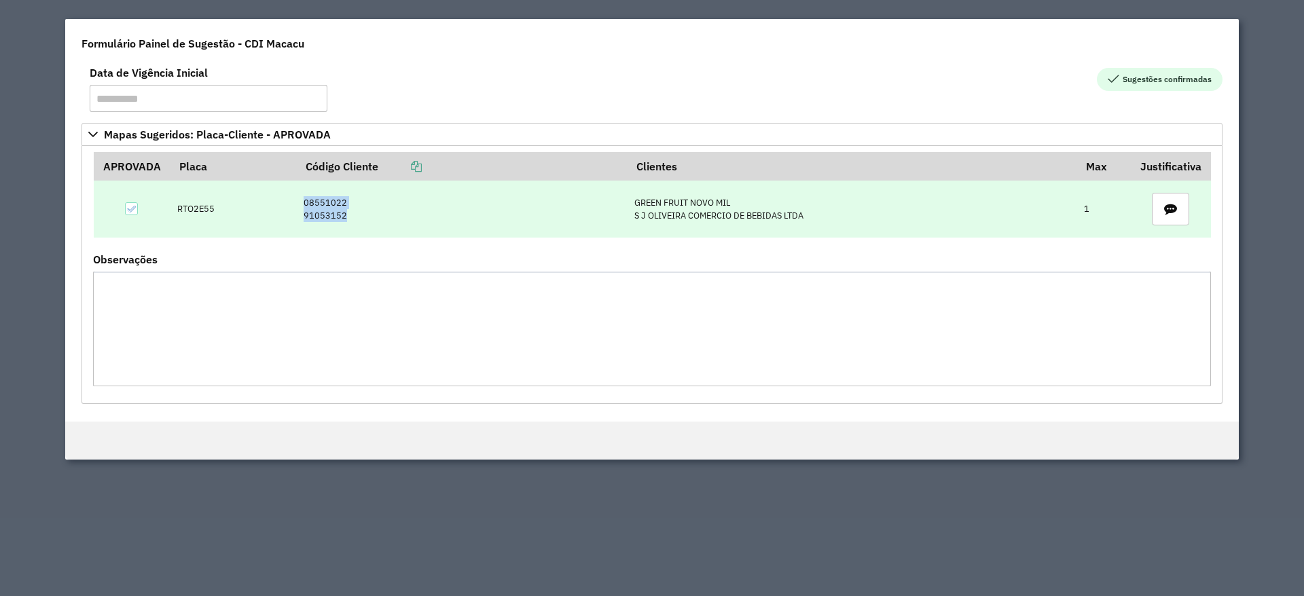
drag, startPoint x: 299, startPoint y: 204, endPoint x: 344, endPoint y: 213, distance: 45.5
click at [344, 213] on td "08551022 91053152" at bounding box center [462, 209] width 330 height 57
copy td "08551022 91053152"
click at [198, 207] on td "RTO2E55" at bounding box center [233, 209] width 126 height 57
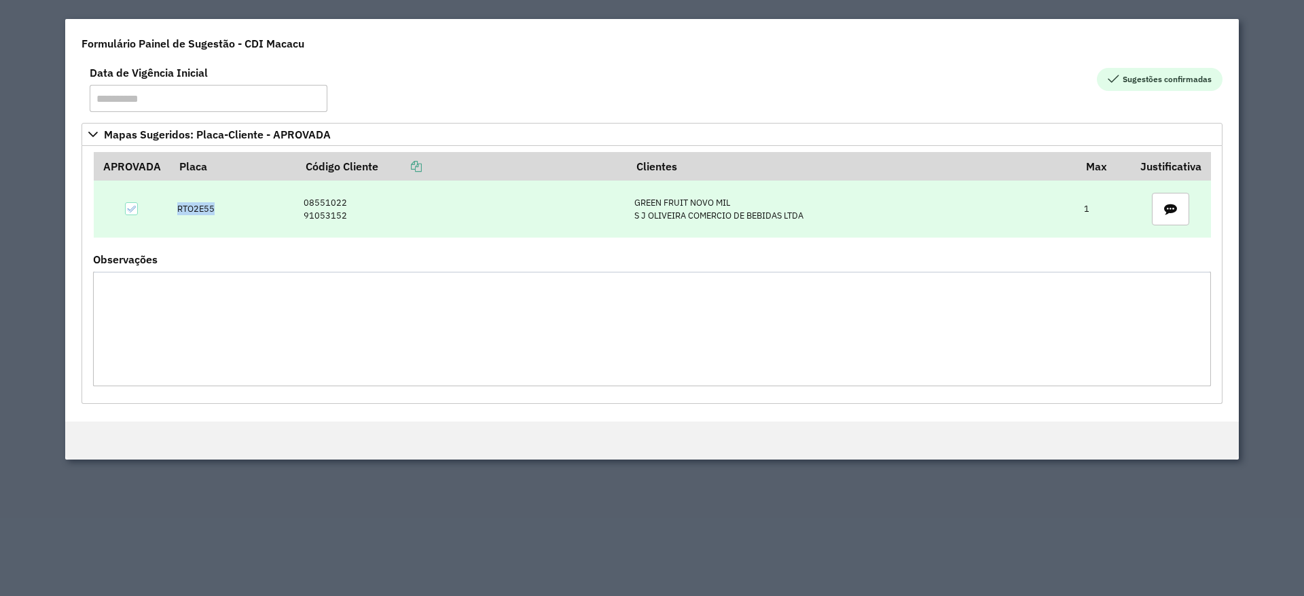
copy td "RTO2E55"
click at [322, 204] on td "08551022 91053152" at bounding box center [462, 209] width 330 height 57
copy td "08551022"
click at [316, 200] on td "08551022 91053152" at bounding box center [462, 209] width 330 height 57
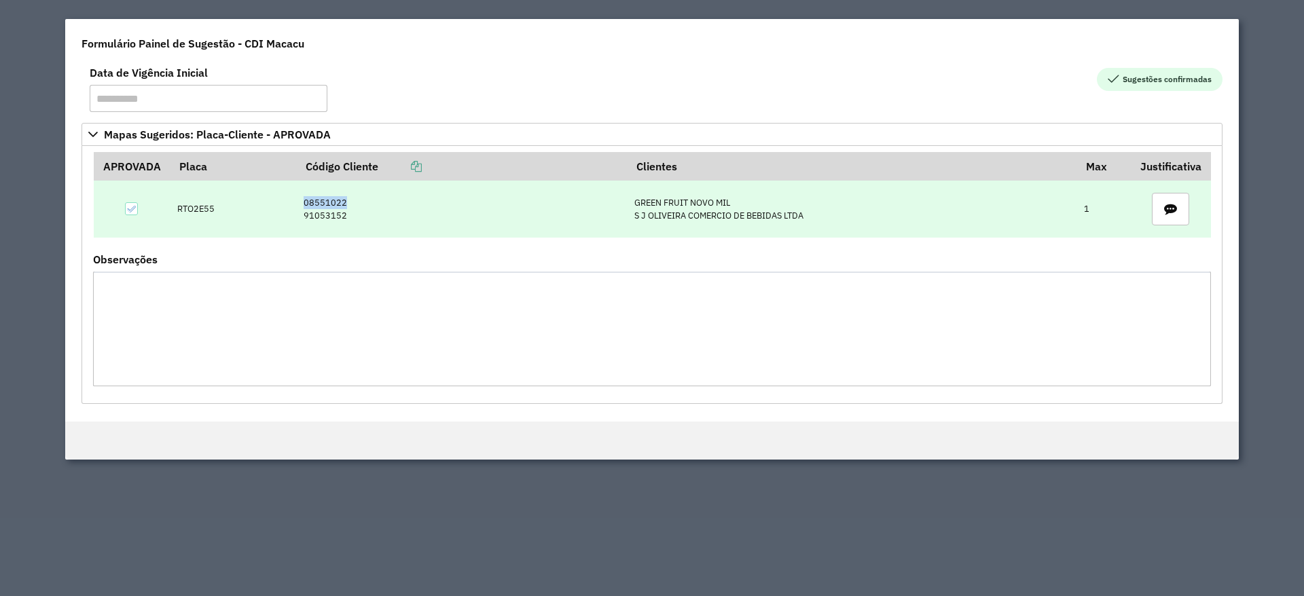
click at [316, 200] on td "08551022 91053152" at bounding box center [462, 209] width 330 height 57
copy td "08551022"
click at [330, 198] on td "08551022 91053152" at bounding box center [462, 209] width 330 height 57
copy td "08551022"
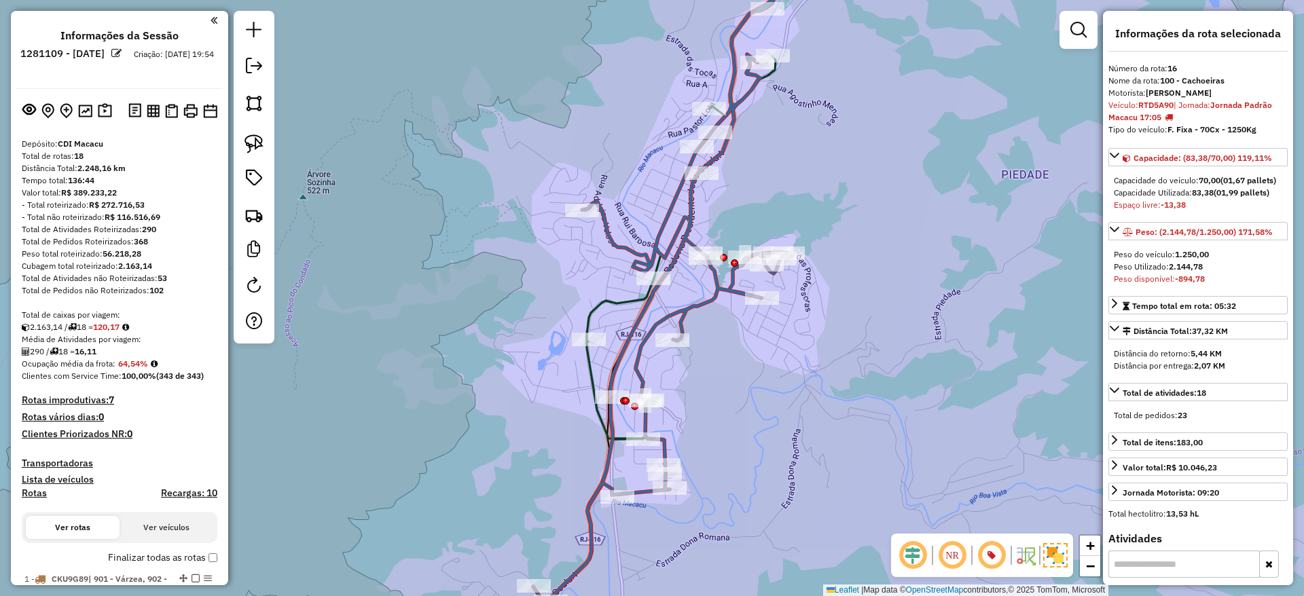
select select "*********"
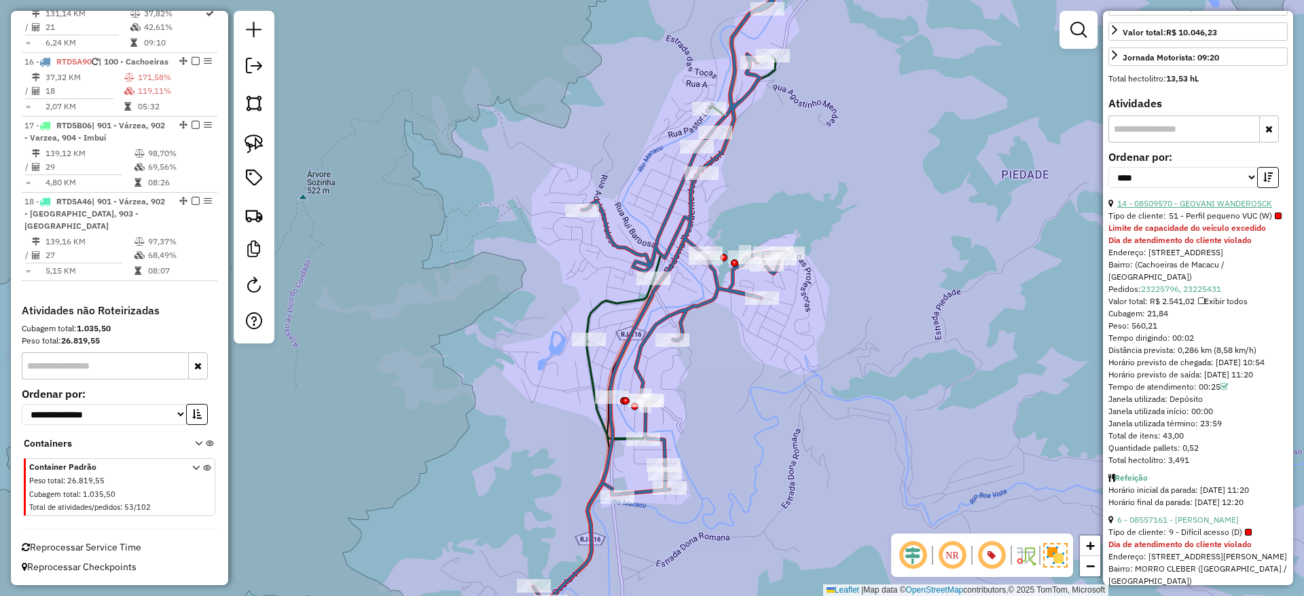
click at [1210, 208] on link "14 - 08509570 - GEOVANI WANDEROSCK" at bounding box center [1194, 203] width 155 height 10
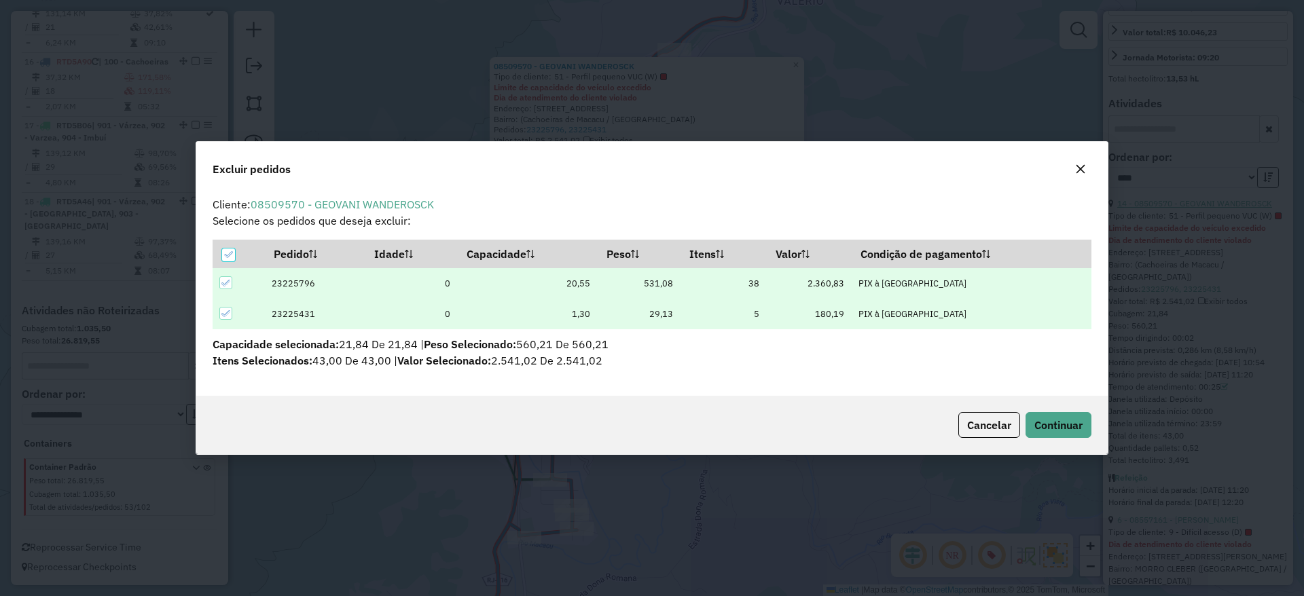
scroll to position [0, 0]
click at [1059, 420] on span "Continuar" at bounding box center [1058, 425] width 48 height 14
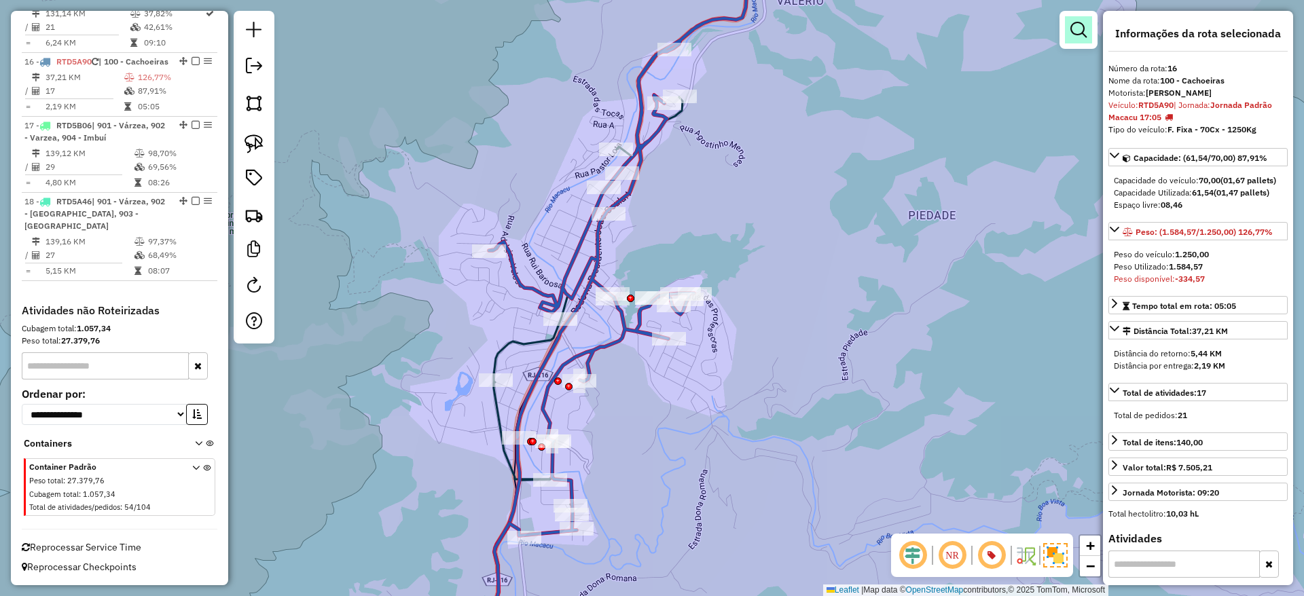
click at [1080, 38] on link at bounding box center [1078, 29] width 27 height 27
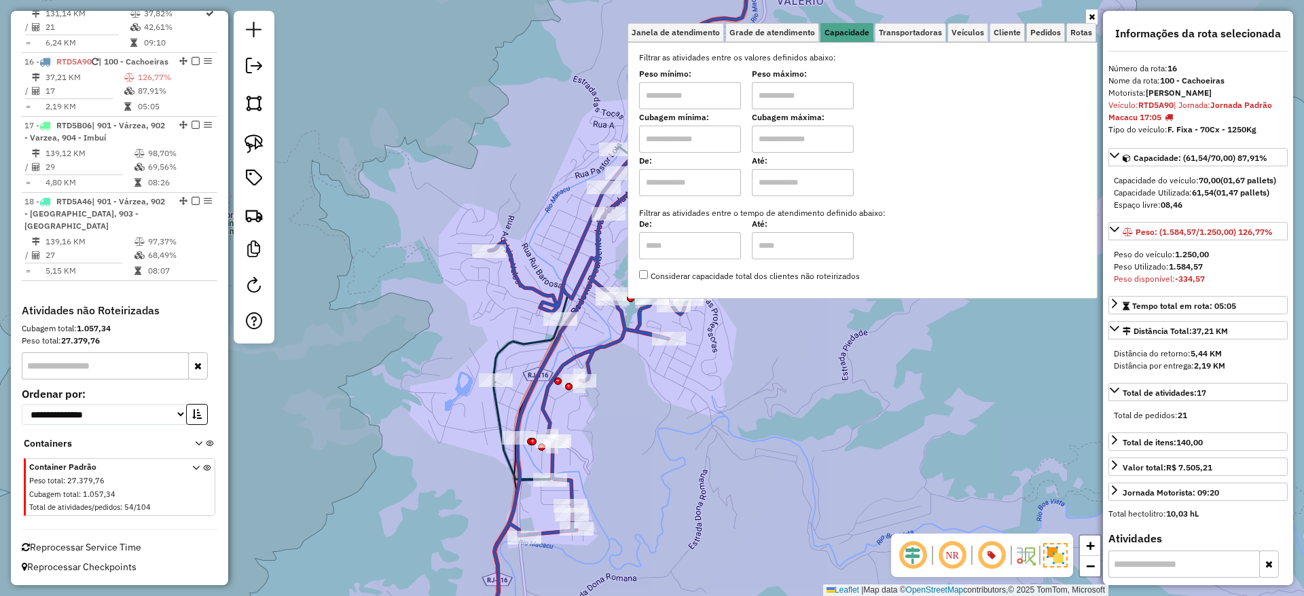
click at [711, 108] on input "text" at bounding box center [690, 95] width 102 height 27
type input "****"
click at [805, 97] on input "text" at bounding box center [803, 95] width 102 height 27
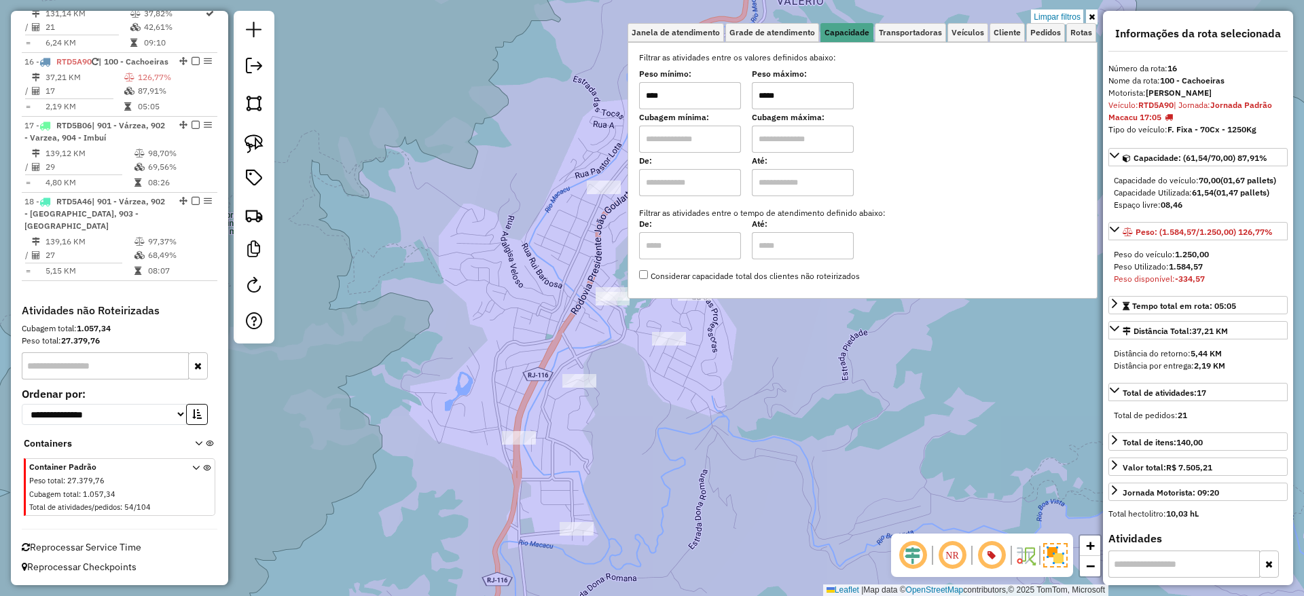
click at [801, 95] on input "*****" at bounding box center [803, 95] width 102 height 27
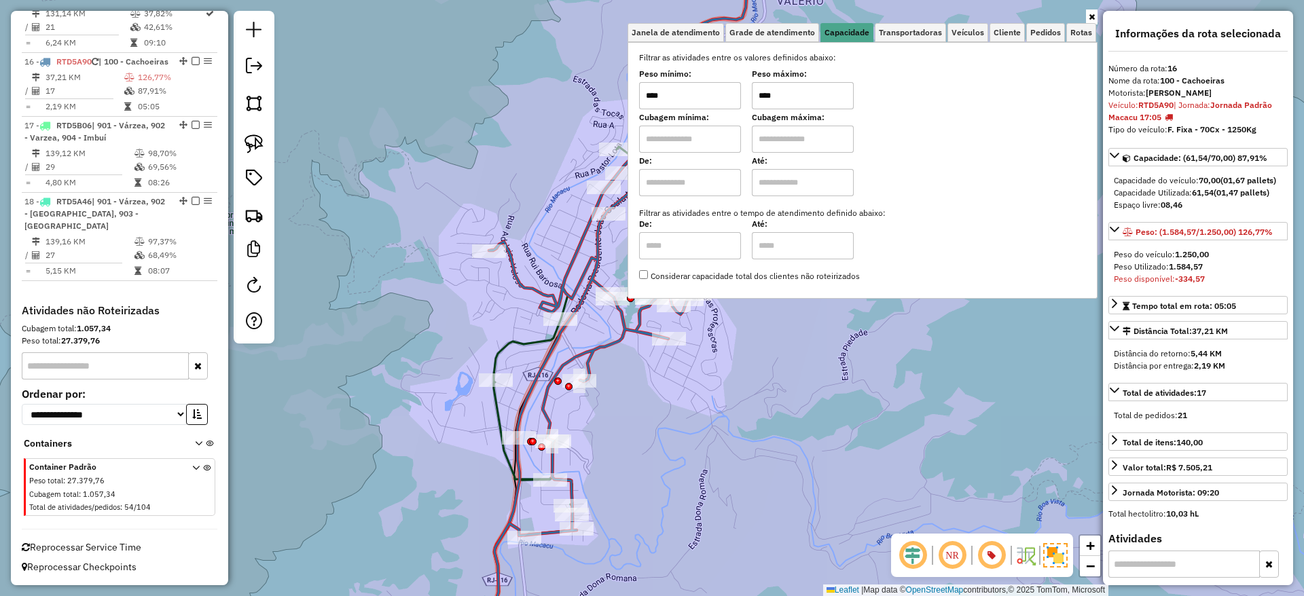
click at [697, 90] on input "****" at bounding box center [690, 95] width 102 height 27
click at [788, 93] on input "****" at bounding box center [803, 95] width 102 height 27
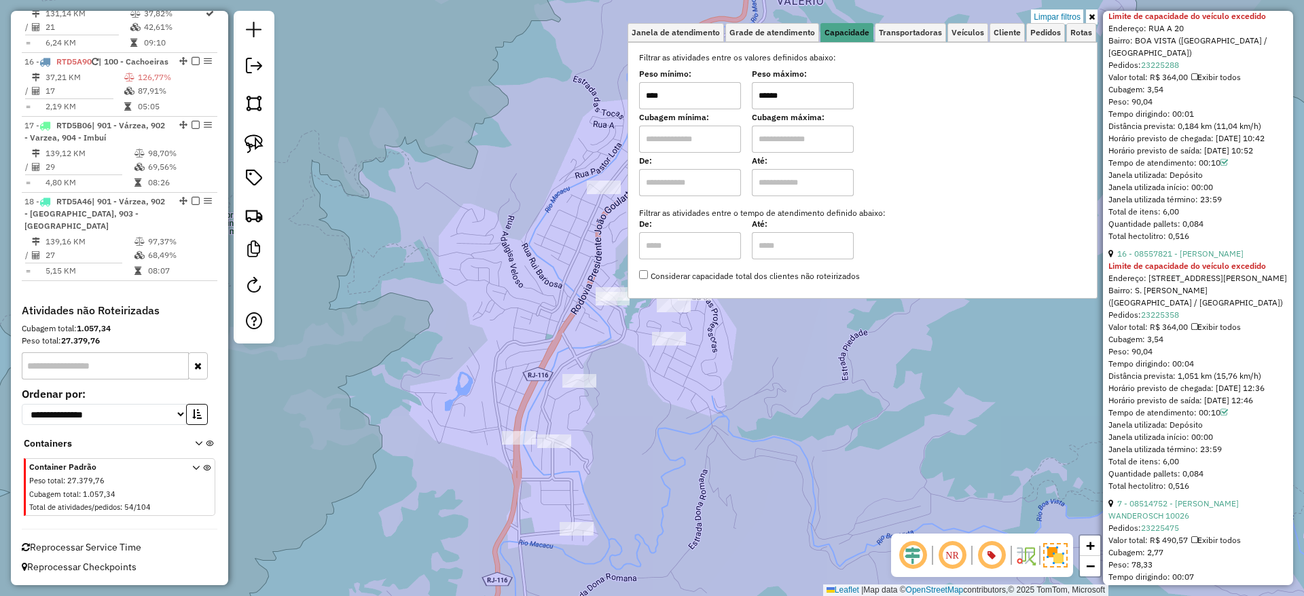
scroll to position [2017, 0]
type input "******"
click at [1223, 254] on link "16 - 08557821 - MARCO ANTONIO SANDRE" at bounding box center [1180, 249] width 126 height 10
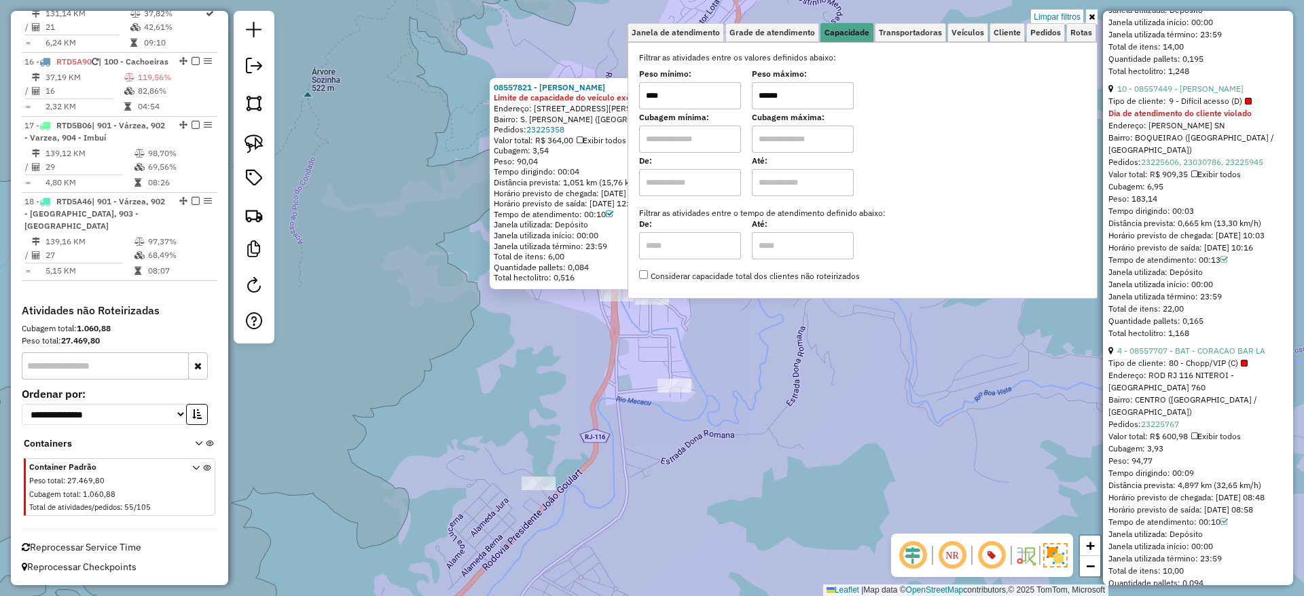
scroll to position [1387, 0]
click at [1186, 359] on link "4 - 08557707 - BAT - CORACAO BAR LA" at bounding box center [1191, 354] width 148 height 10
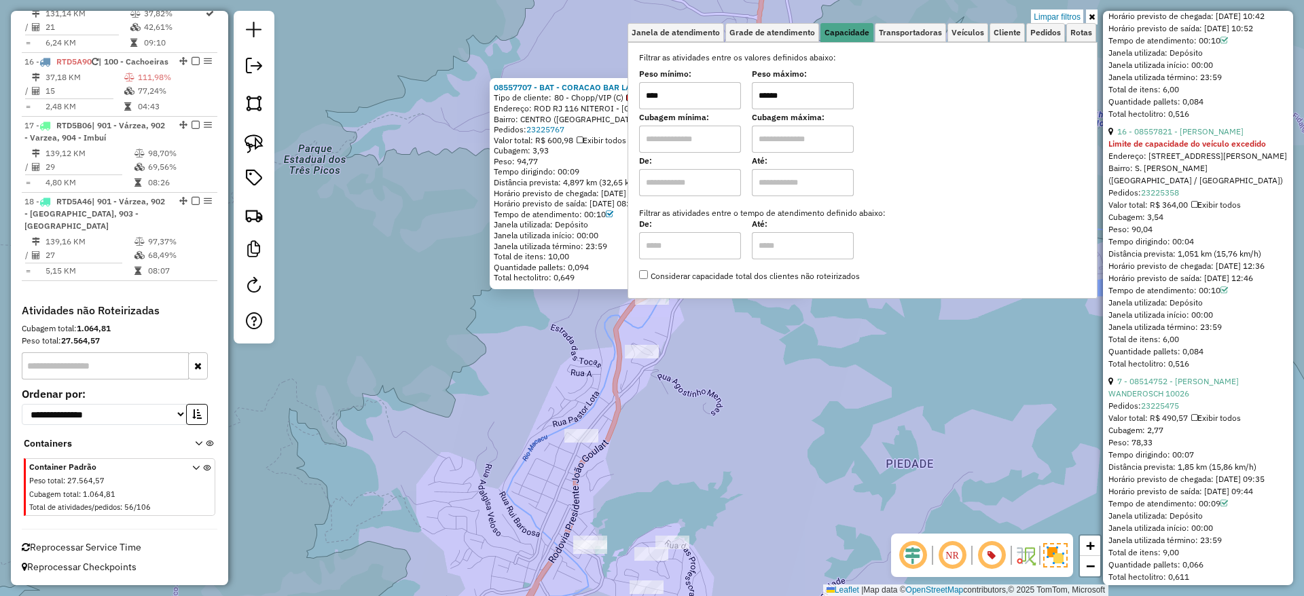
scroll to position [2135, 0]
click at [1243, 136] on link "16 - 08557821 - MARCO ANTONIO SANDRE" at bounding box center [1180, 131] width 126 height 10
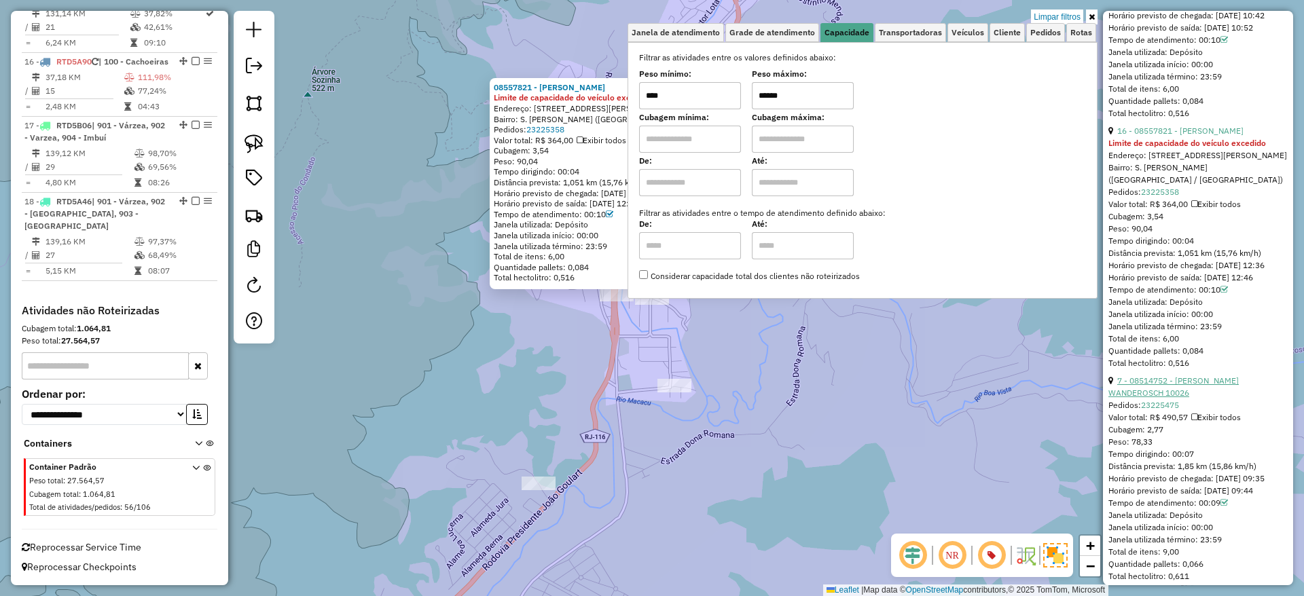
click at [1195, 398] on link "7 - 08514752 - MARCIA CORREA RODRIGUES WANDEROSCH 10026" at bounding box center [1173, 386] width 130 height 22
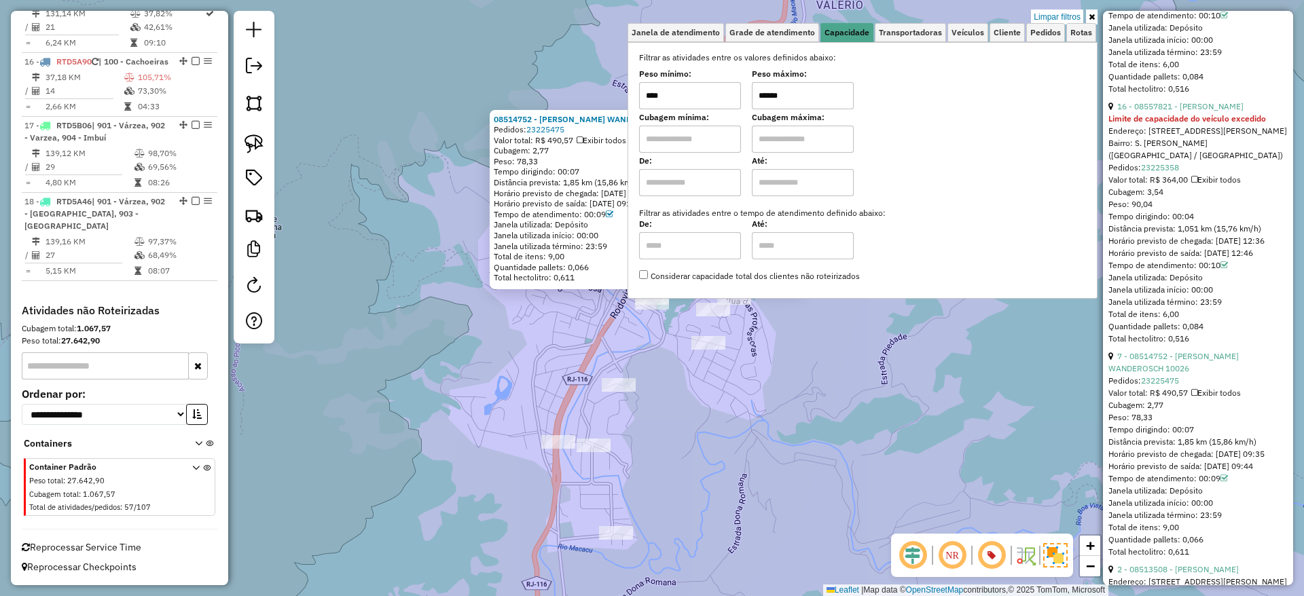
scroll to position [2204, 0]
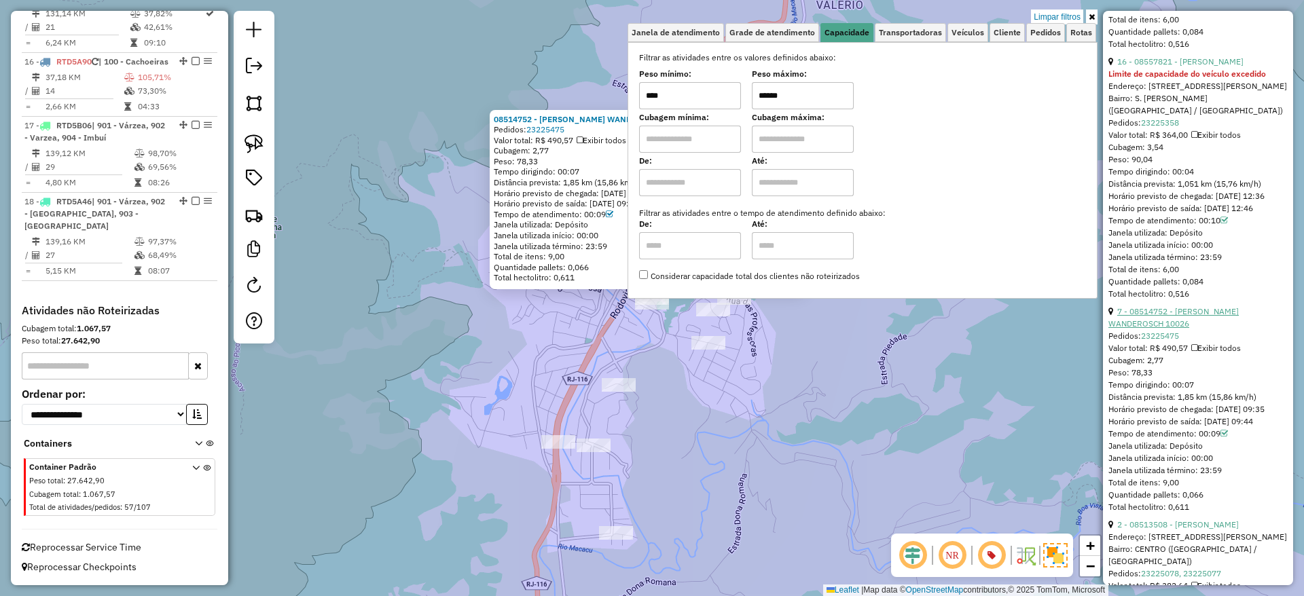
click at [1168, 329] on link "7 - 08514752 - MARCIA CORREA RODRIGUES WANDEROSCH 10026" at bounding box center [1173, 317] width 130 height 22
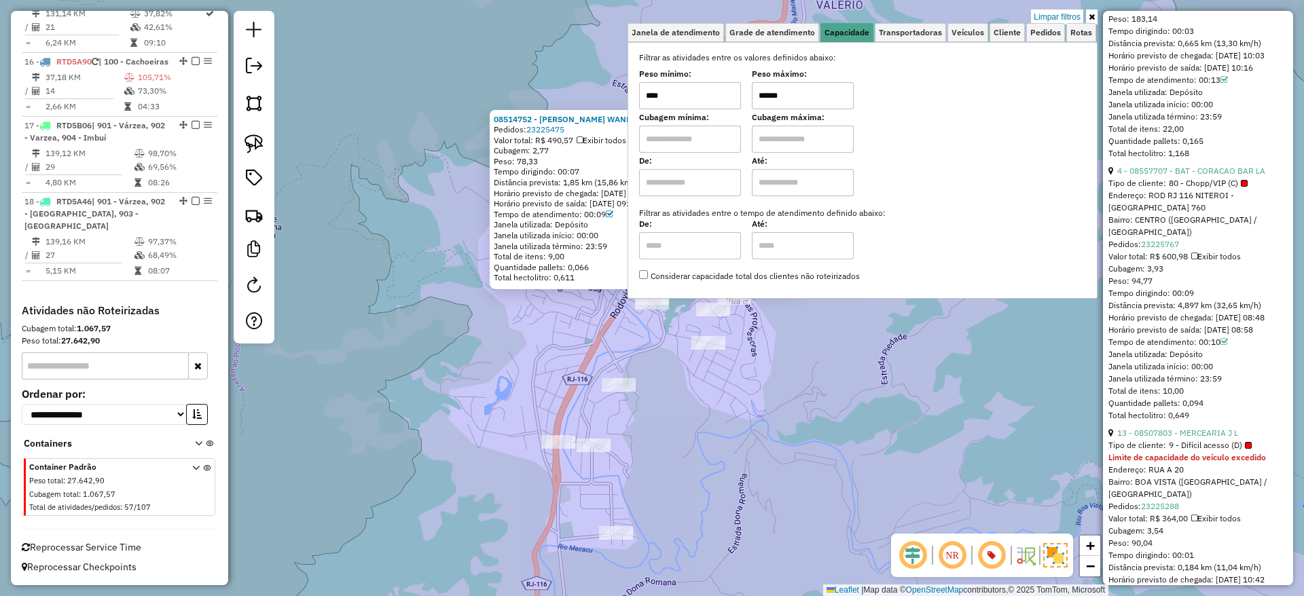
scroll to position [1572, 0]
click at [967, 427] on div "08514752 - MARCIA CORREA RODRIGUES WANDEROSCH 10026 Pedidos: 23225475 Valor tot…" at bounding box center [652, 298] width 1304 height 596
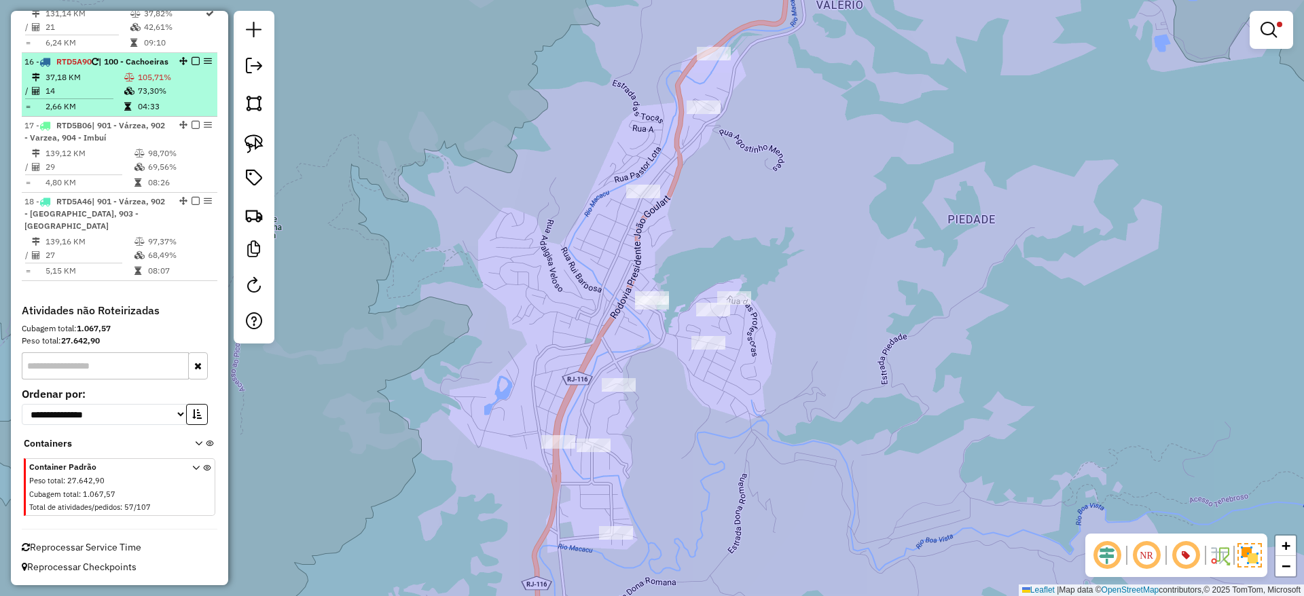
click at [103, 68] on div "16 - RTD5A90 | 100 - Cachoeiras" at bounding box center [96, 62] width 144 height 12
select select "*********"
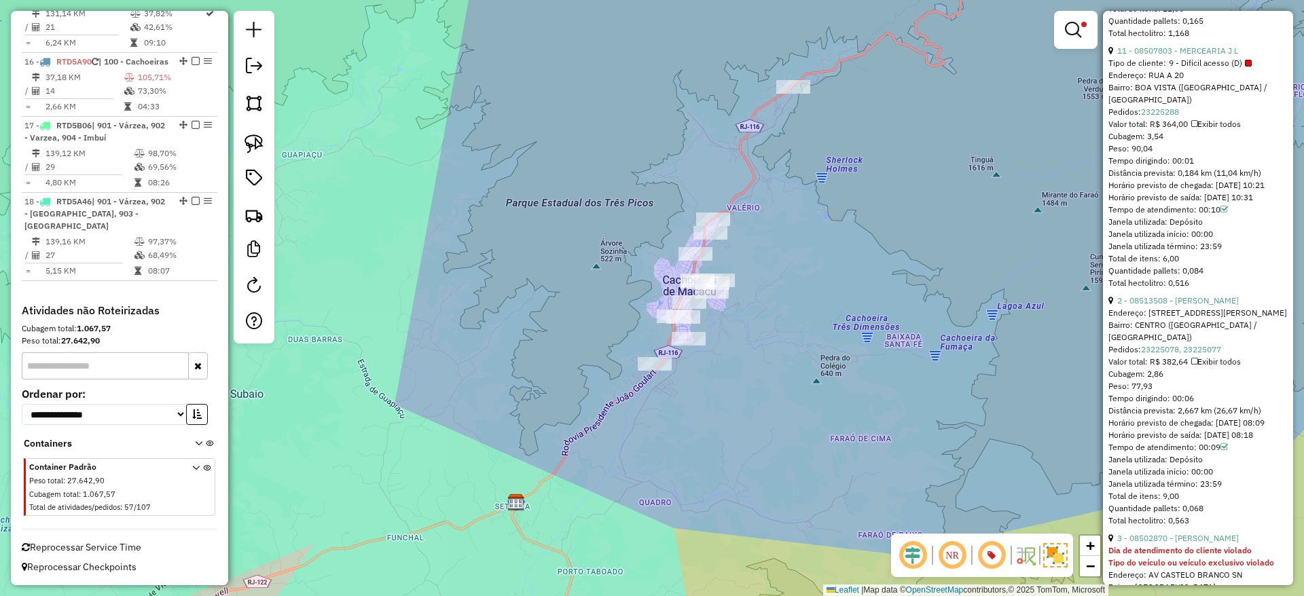
scroll to position [1369, 0]
click at [1190, 311] on link "2 - 08513508 - JANE CABRAL" at bounding box center [1178, 306] width 122 height 10
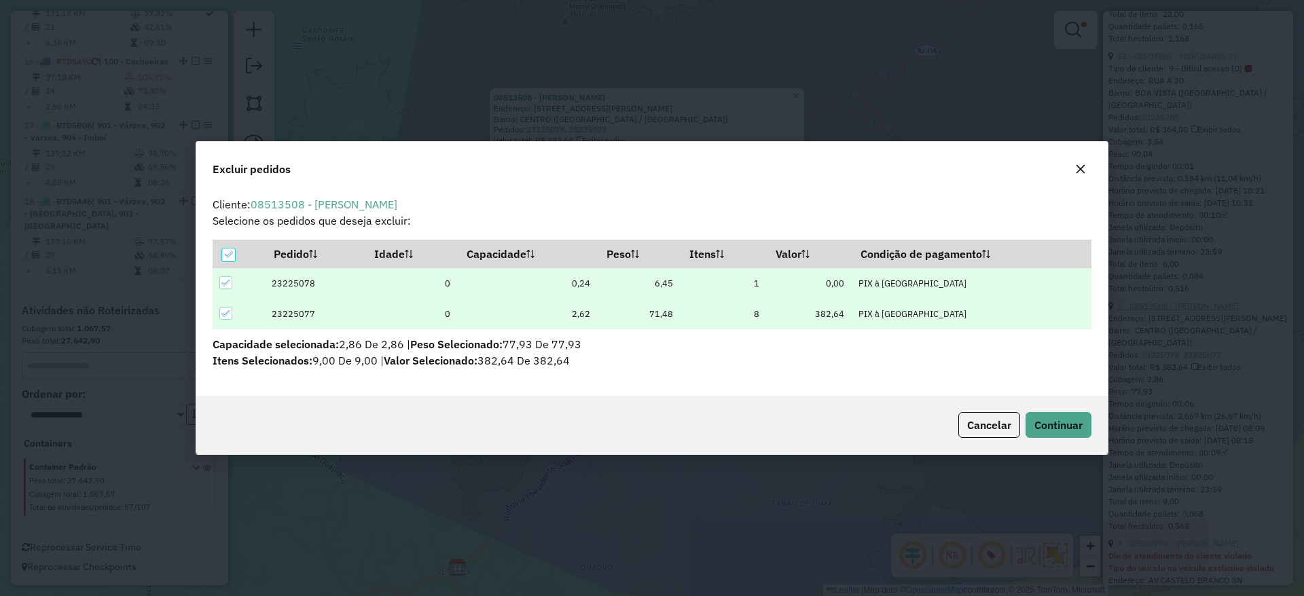
scroll to position [0, 0]
click at [1040, 420] on span "Continuar" at bounding box center [1058, 425] width 48 height 14
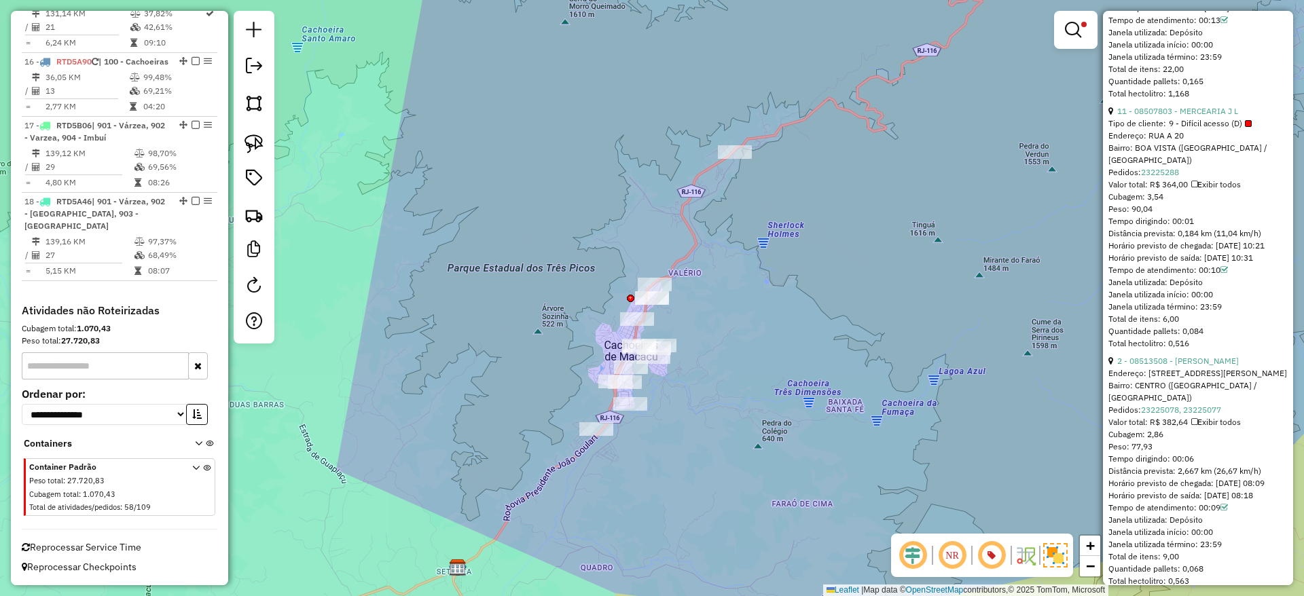
scroll to position [1315, 0]
click at [1078, 32] on em at bounding box center [1073, 30] width 16 height 16
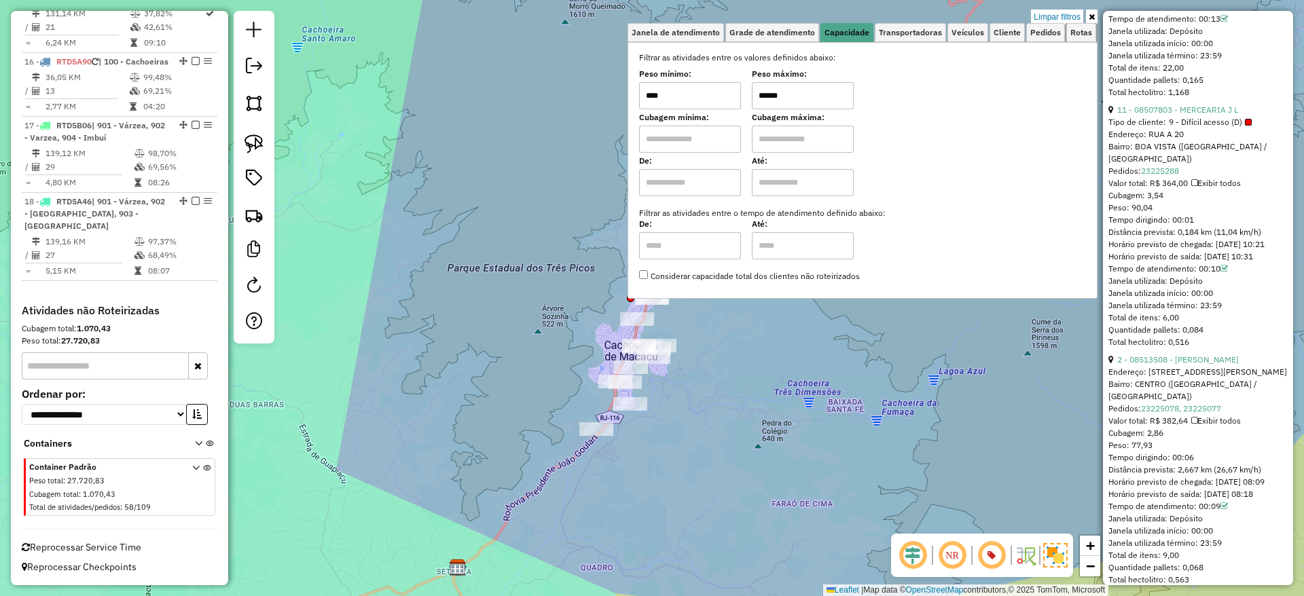
click at [1078, 32] on span "Rotas" at bounding box center [1081, 33] width 22 height 8
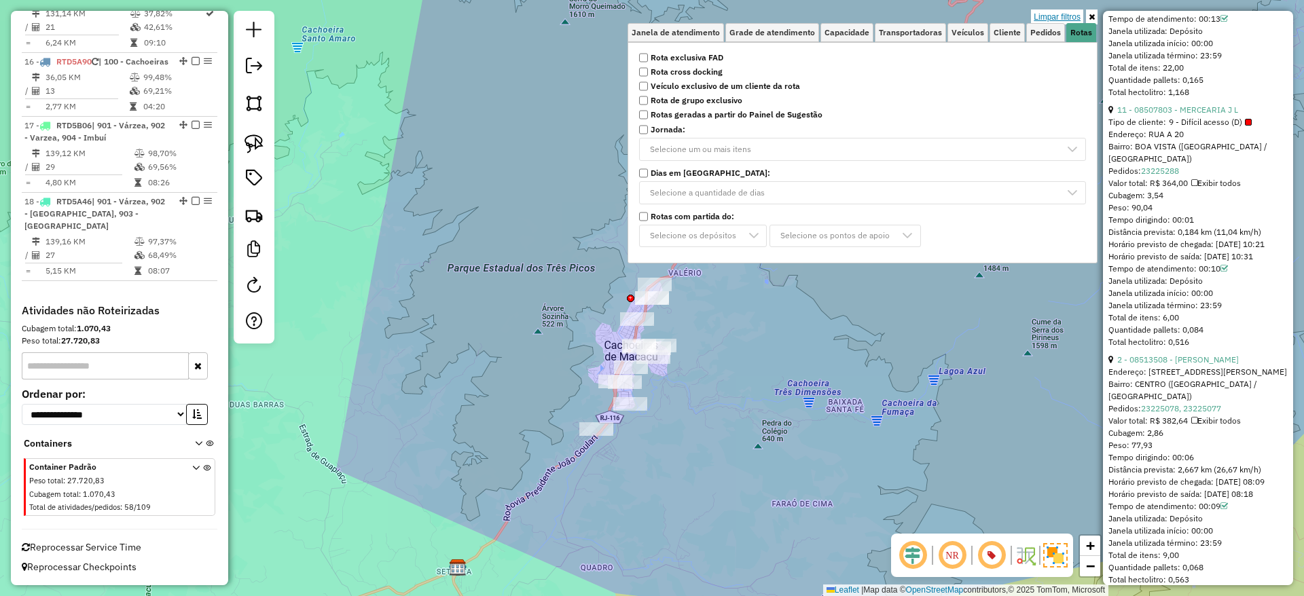
click at [1057, 12] on link "Limpar filtros" at bounding box center [1057, 17] width 52 height 15
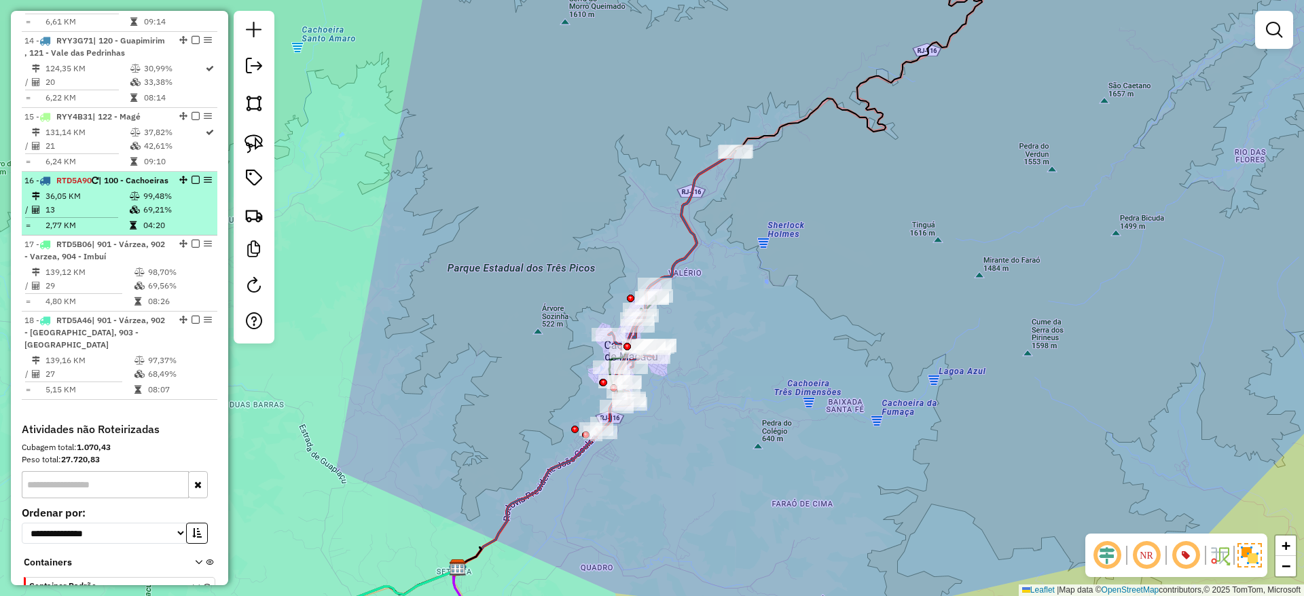
scroll to position [1465, 0]
click at [96, 188] on div "16 - RTD5A90 | 100 - Cachoeiras" at bounding box center [96, 182] width 144 height 12
select select "*********"
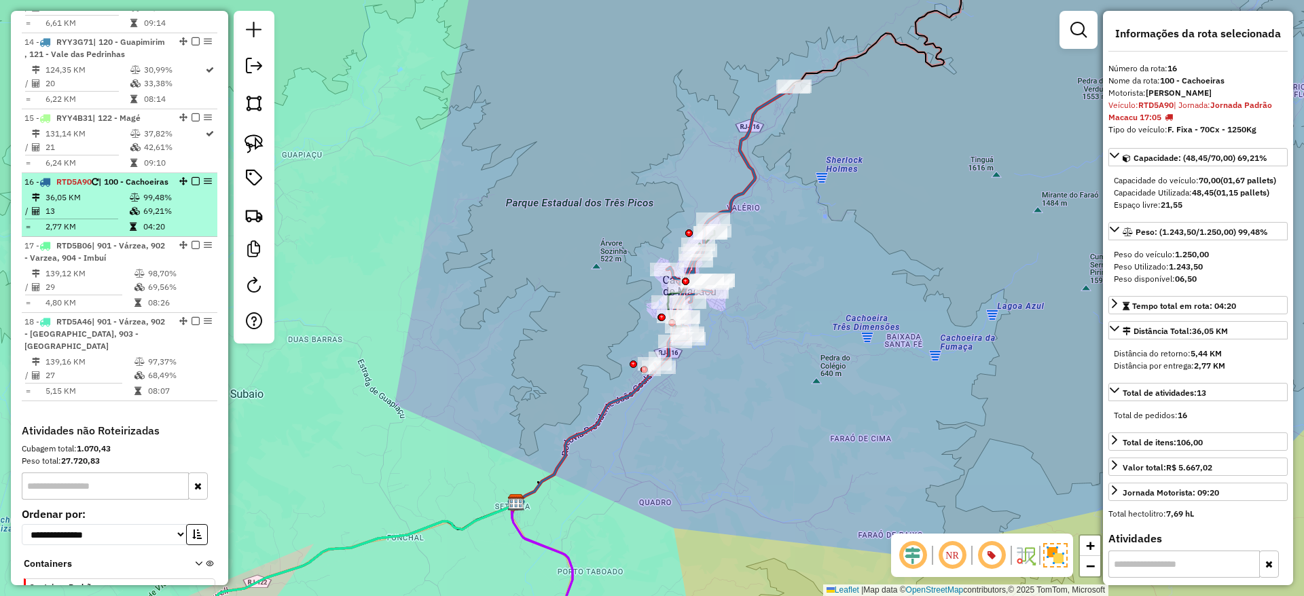
click at [189, 188] on div "16 - RTD5A90 | 100 - Cachoeiras" at bounding box center [119, 182] width 190 height 12
click at [191, 185] on em at bounding box center [195, 181] width 8 height 8
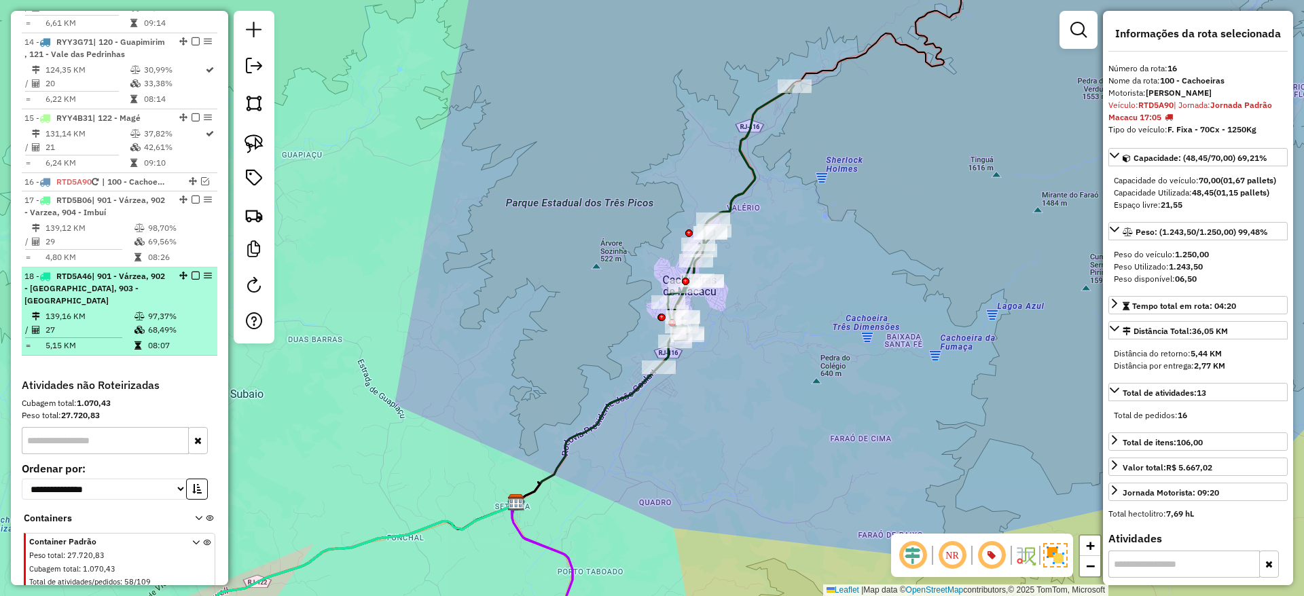
click at [130, 298] on span "| 901 - Várzea, 902 - [GEOGRAPHIC_DATA], 903 - [GEOGRAPHIC_DATA]" at bounding box center [94, 288] width 141 height 35
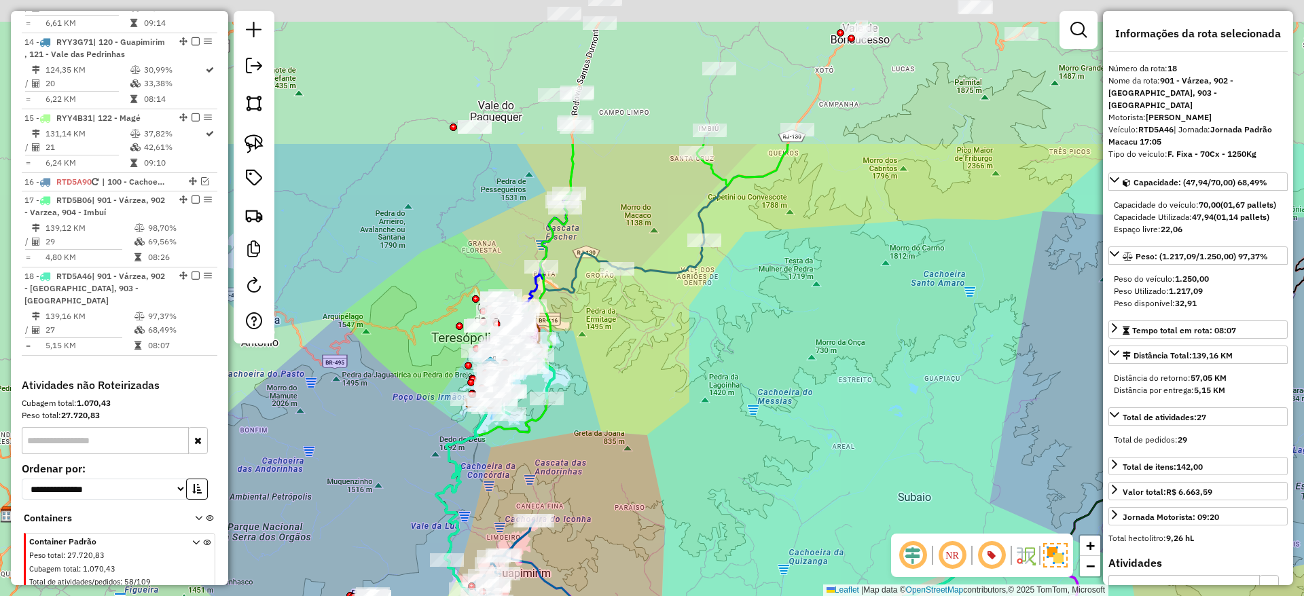
drag, startPoint x: 405, startPoint y: 242, endPoint x: 502, endPoint y: 447, distance: 226.6
click at [502, 447] on div "Janela de atendimento Grade de atendimento Capacidade Transportadoras Veículos …" at bounding box center [652, 298] width 1304 height 596
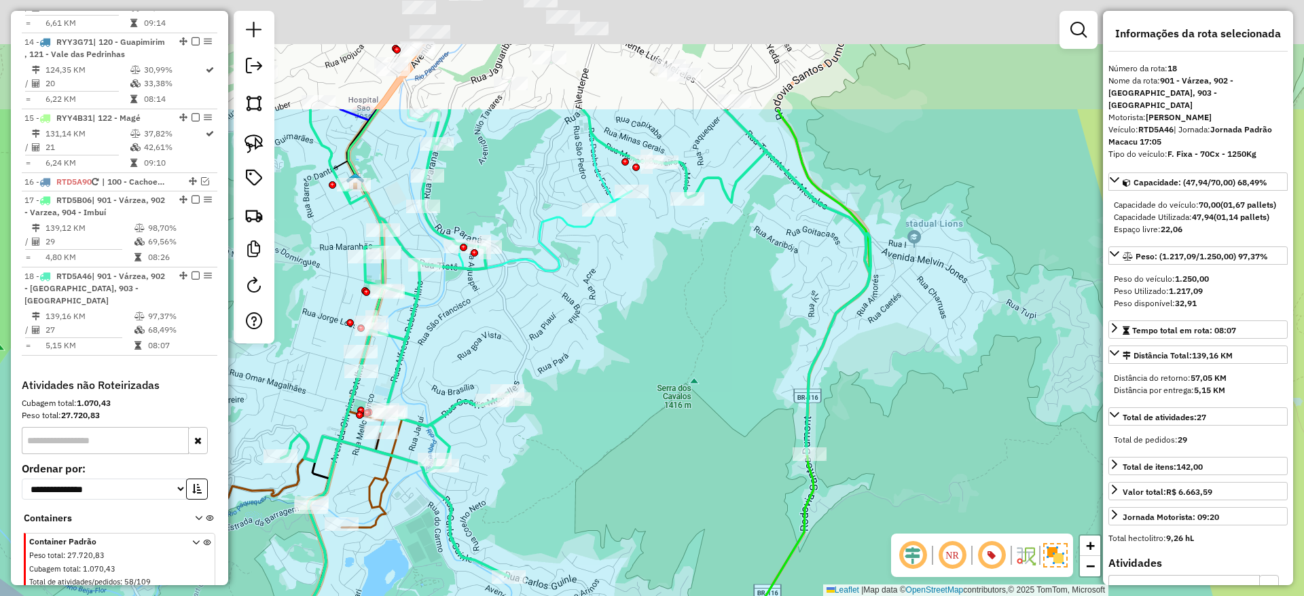
drag, startPoint x: 526, startPoint y: 164, endPoint x: 471, endPoint y: 363, distance: 206.4
click at [471, 363] on div "Janela de atendimento Grade de atendimento Capacidade Transportadoras Veículos …" at bounding box center [652, 298] width 1304 height 596
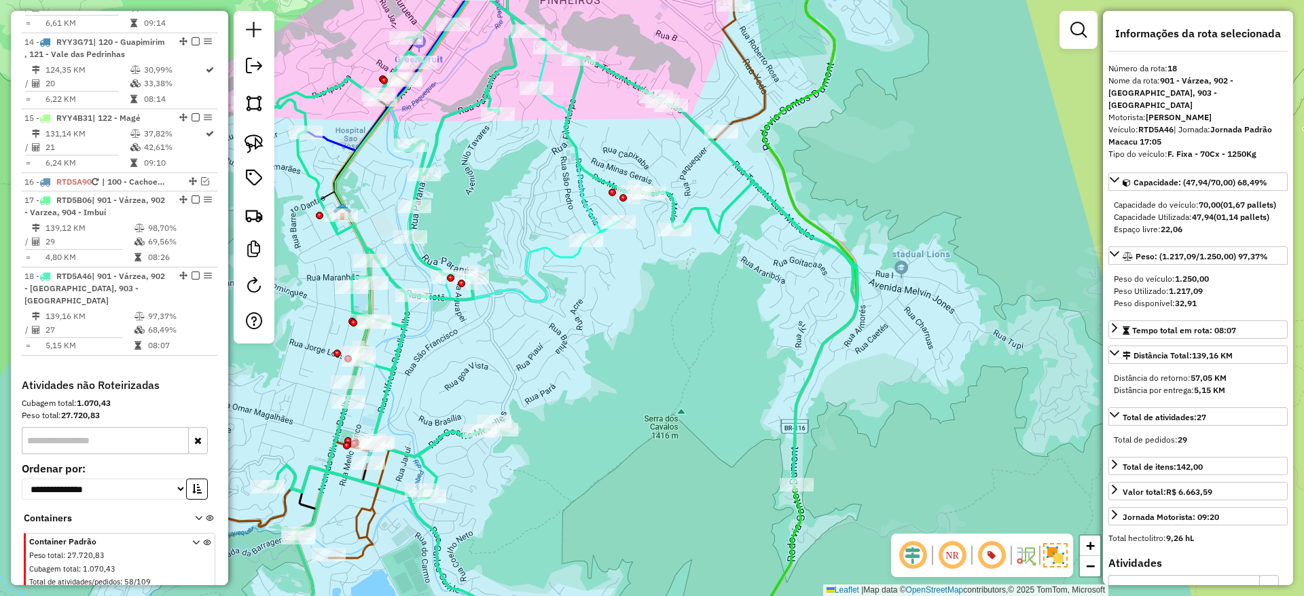
click at [511, 293] on icon at bounding box center [491, 225] width 253 height 474
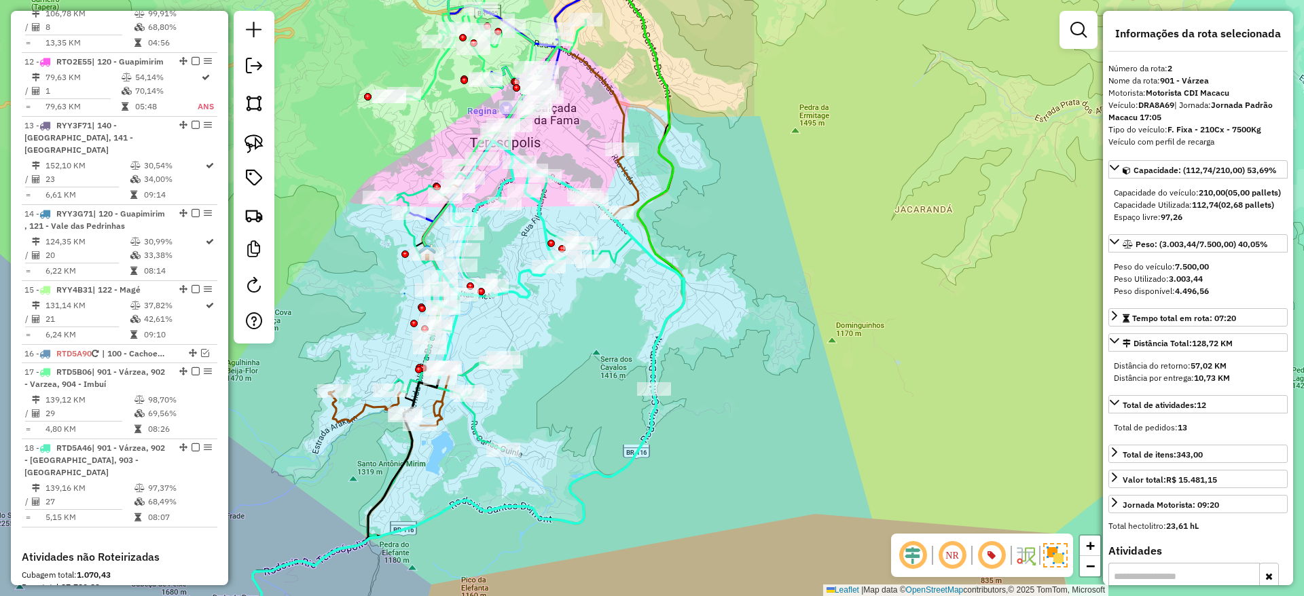
scroll to position [1539, 0]
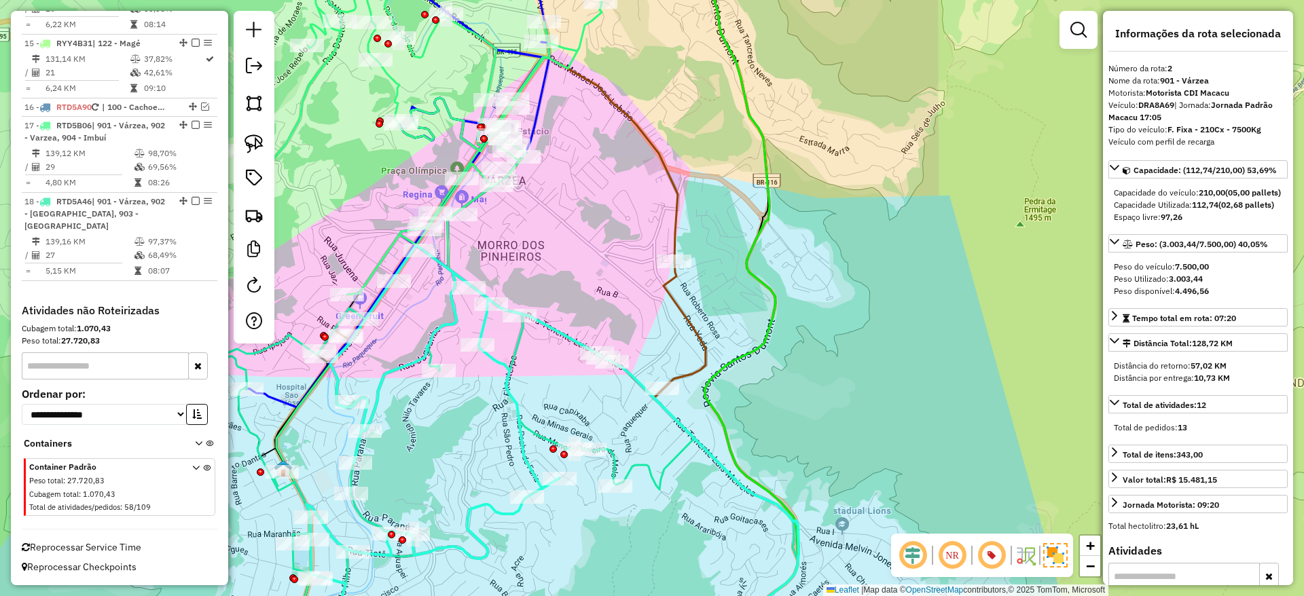
click at [579, 41] on icon at bounding box center [420, 121] width 364 height 362
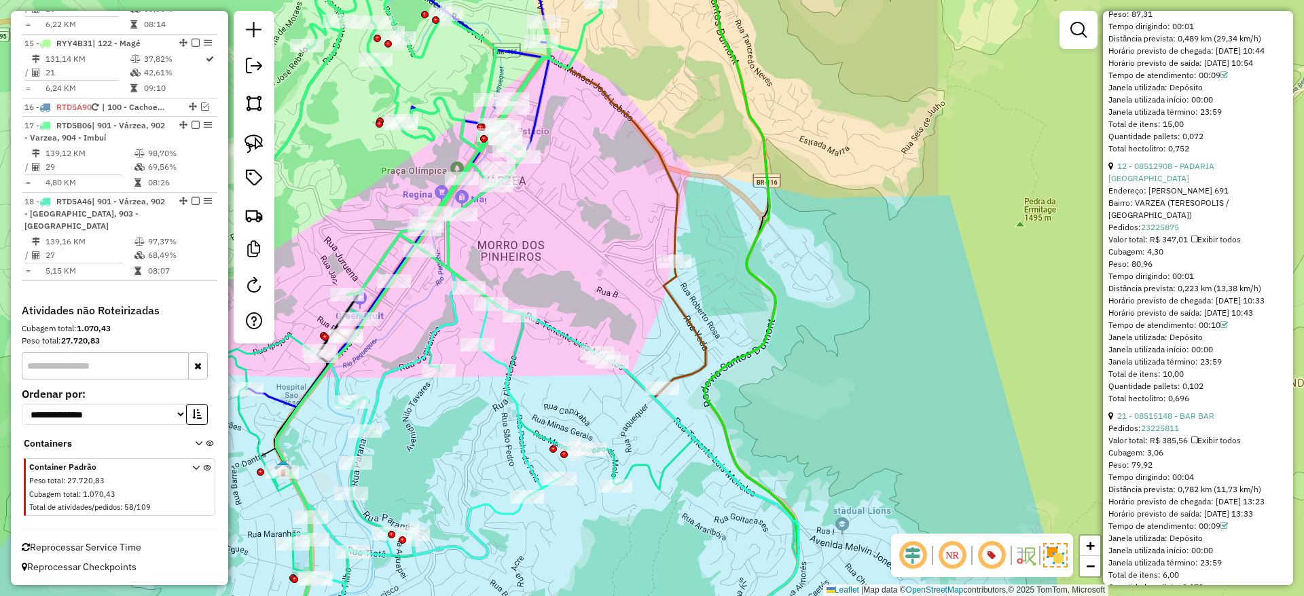
scroll to position [0, 0]
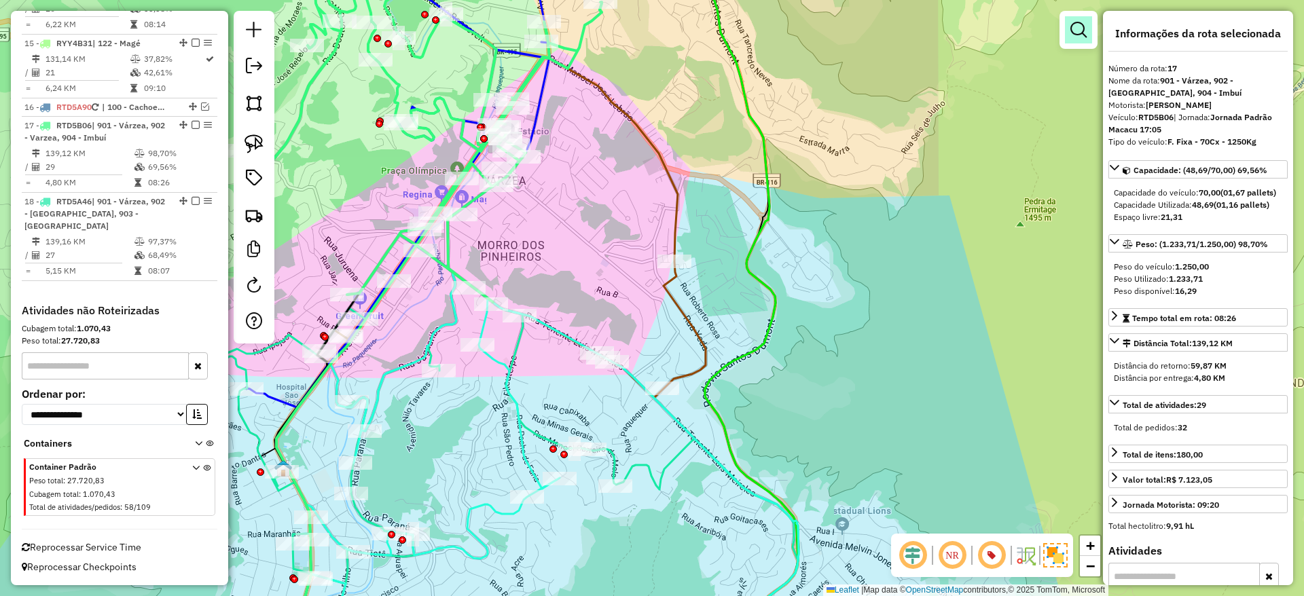
click at [1075, 28] on em at bounding box center [1078, 30] width 16 height 16
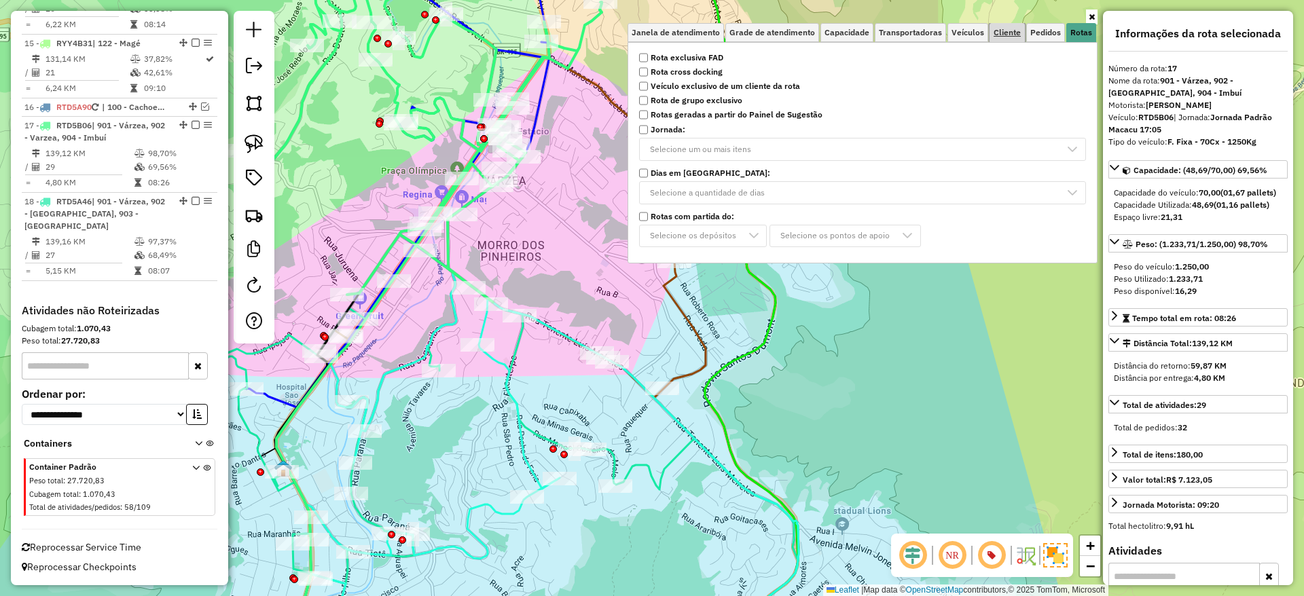
click at [1012, 29] on span "Cliente" at bounding box center [1006, 33] width 27 height 8
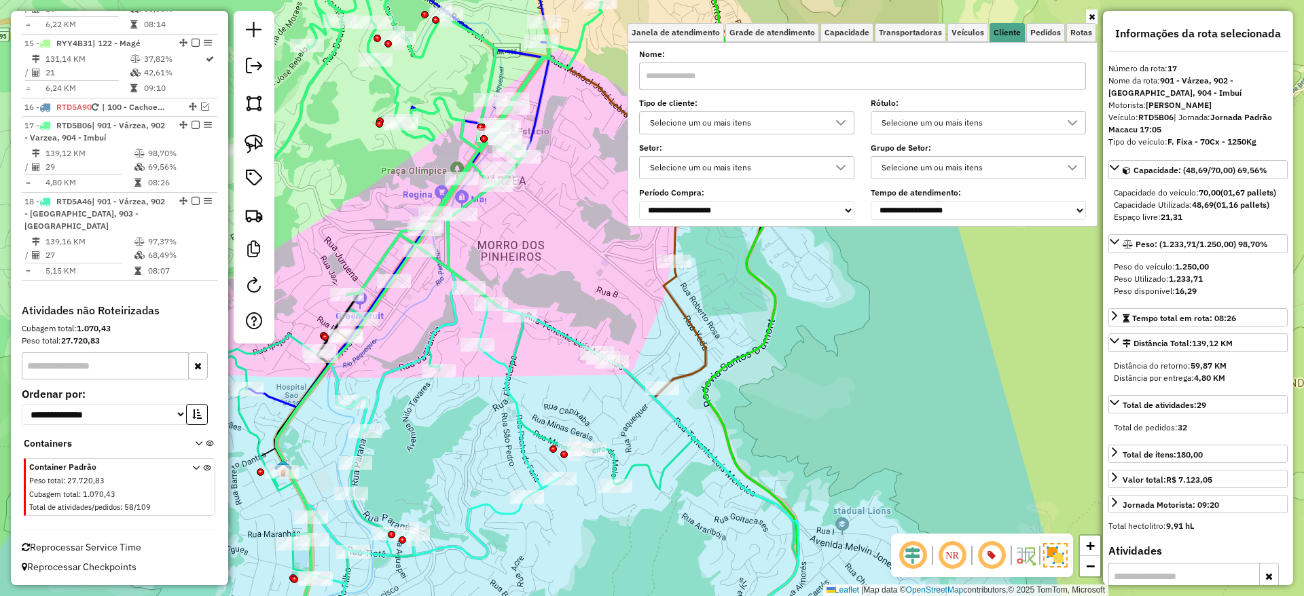
click at [734, 112] on div "Selecione um ou mais itens" at bounding box center [736, 123] width 183 height 22
click at [699, 182] on li "9 - Difícil acesso (D)" at bounding box center [753, 185] width 206 height 26
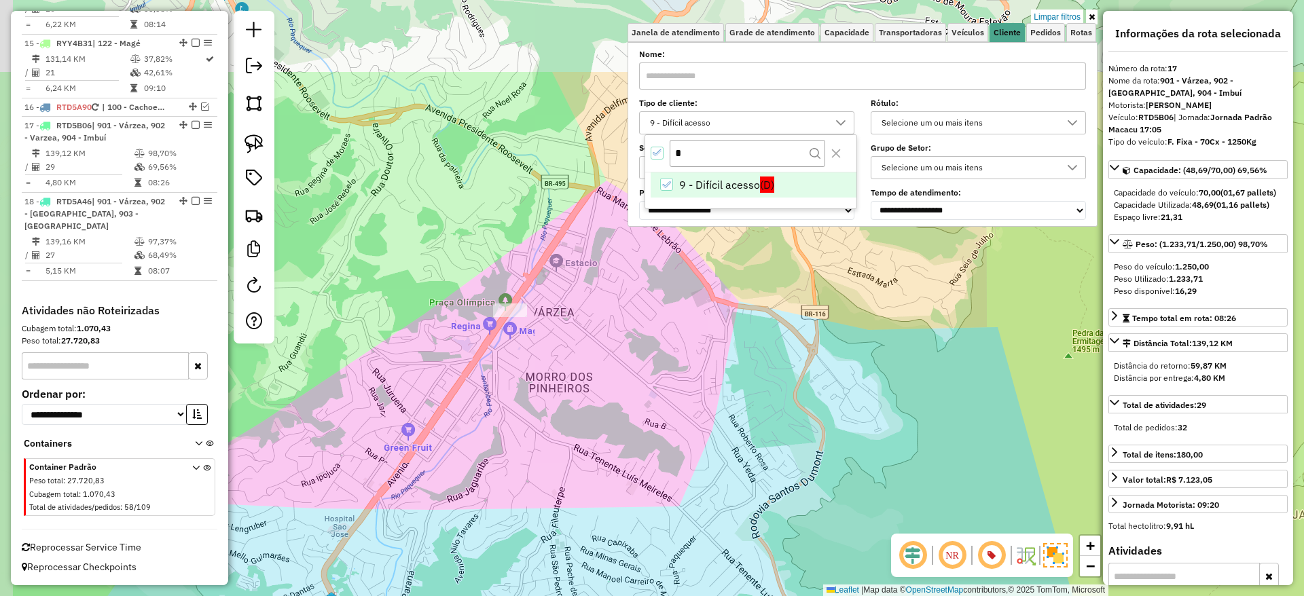
drag, startPoint x: 559, startPoint y: 238, endPoint x: 601, endPoint y: 363, distance: 131.8
click at [601, 363] on div "Limpar filtros Janela de atendimento Grade de atendimento Capacidade Transporta…" at bounding box center [652, 298] width 1304 height 596
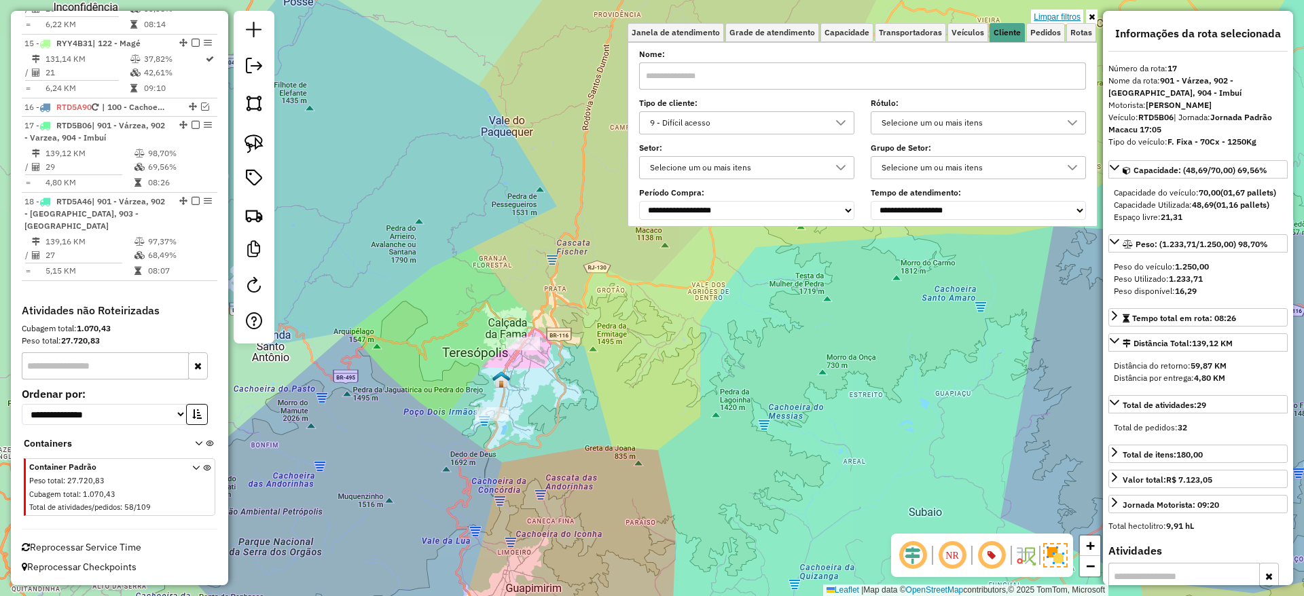
click at [1048, 14] on link "Limpar filtros" at bounding box center [1057, 17] width 52 height 15
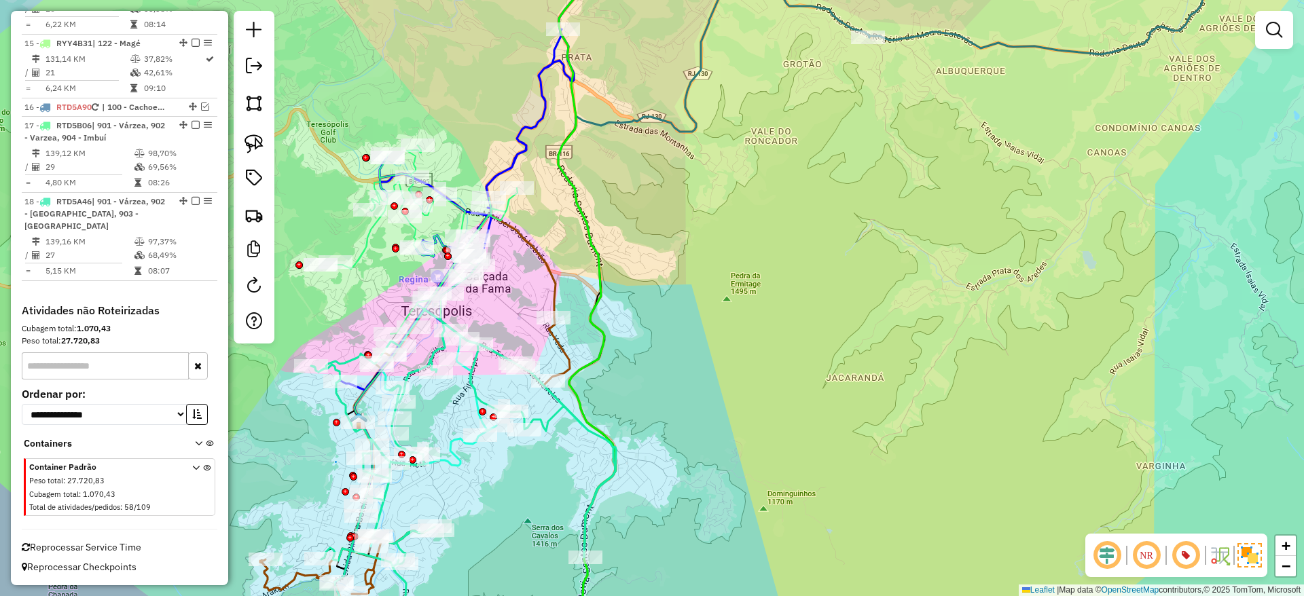
click at [511, 201] on icon at bounding box center [426, 241] width 182 height 193
select select "*********"
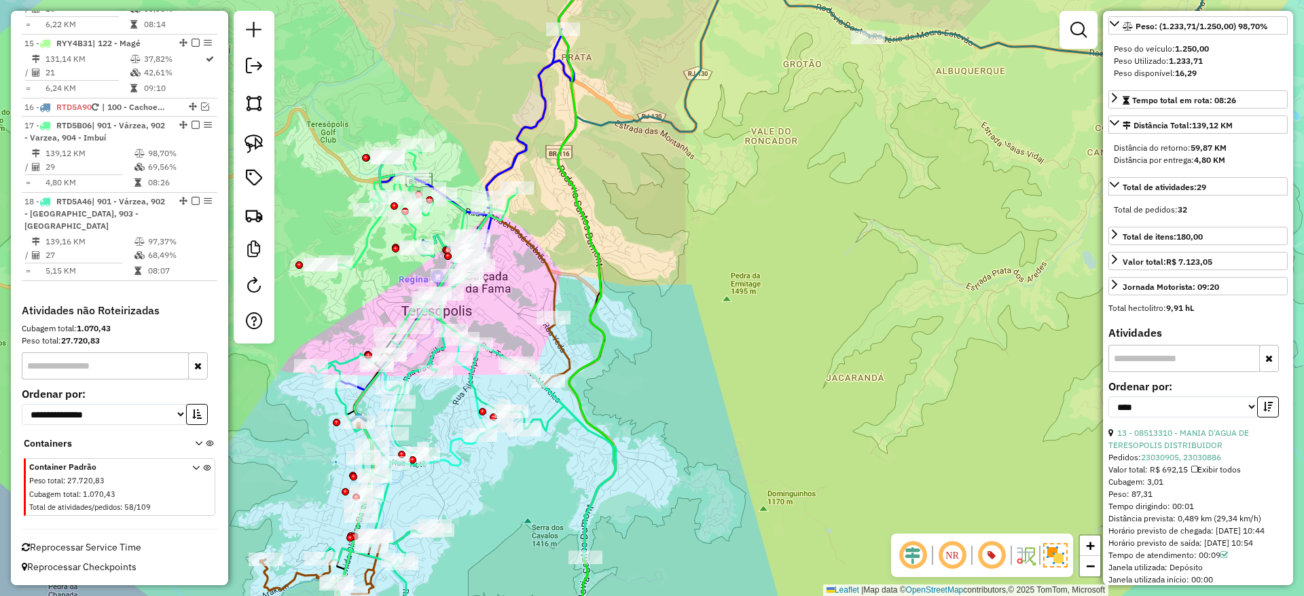
scroll to position [0, 0]
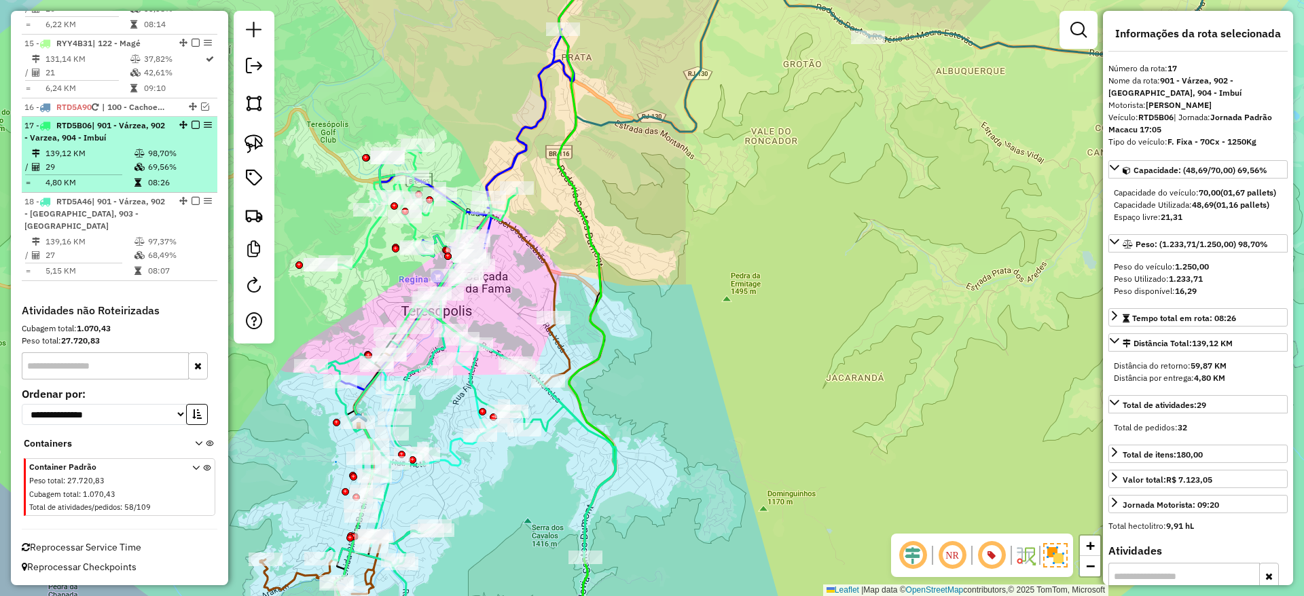
click at [194, 129] on em at bounding box center [195, 125] width 8 height 8
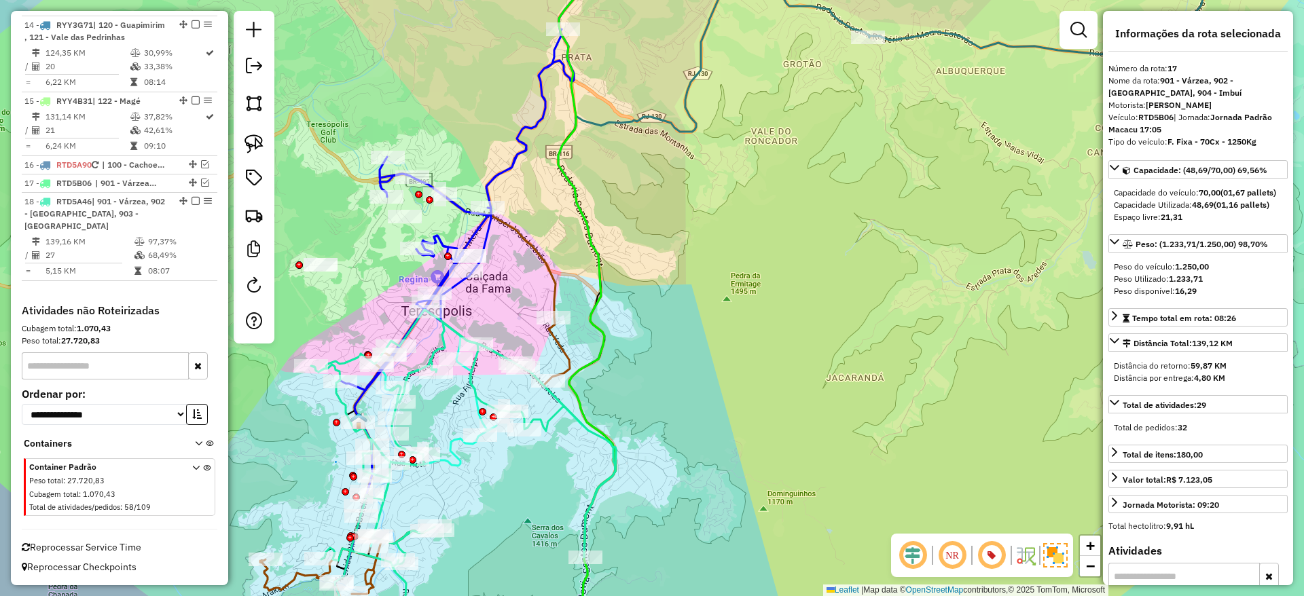
click at [473, 359] on icon at bounding box center [463, 464] width 305 height 309
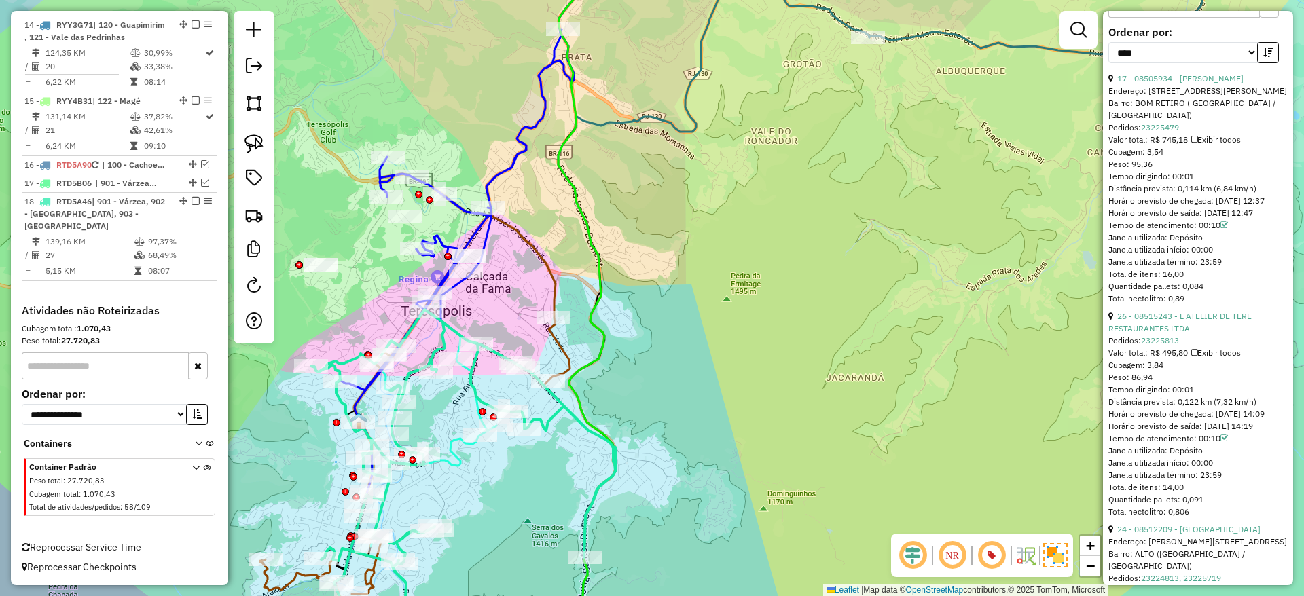
scroll to position [686, 0]
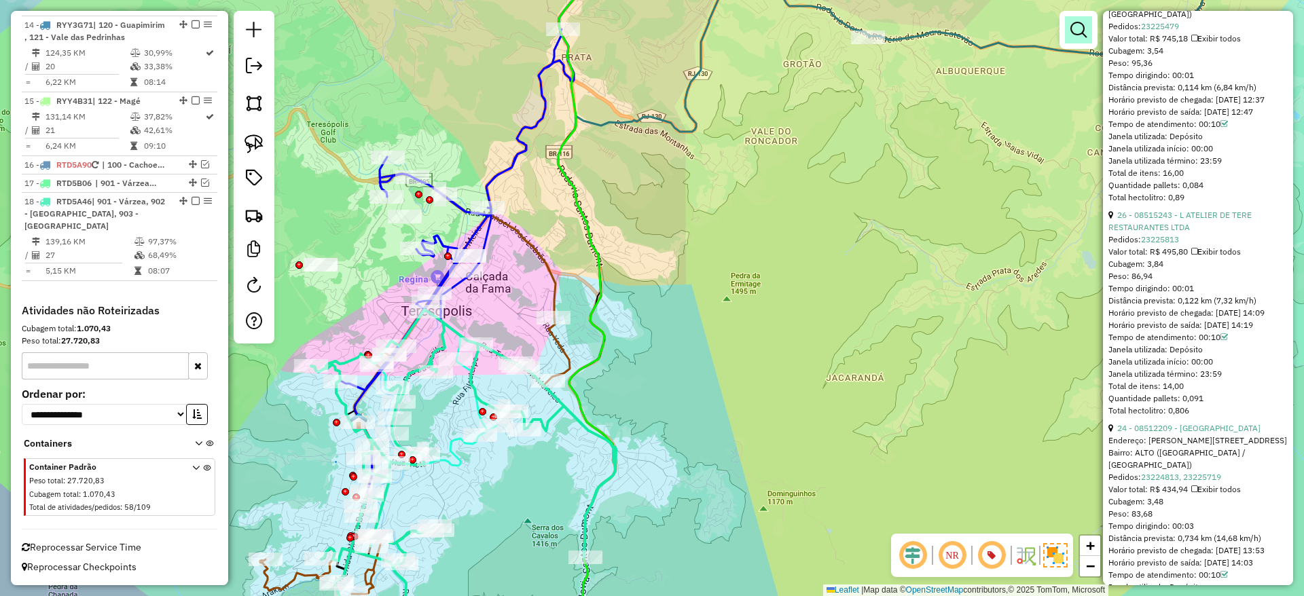
click at [1079, 41] on link at bounding box center [1078, 29] width 27 height 27
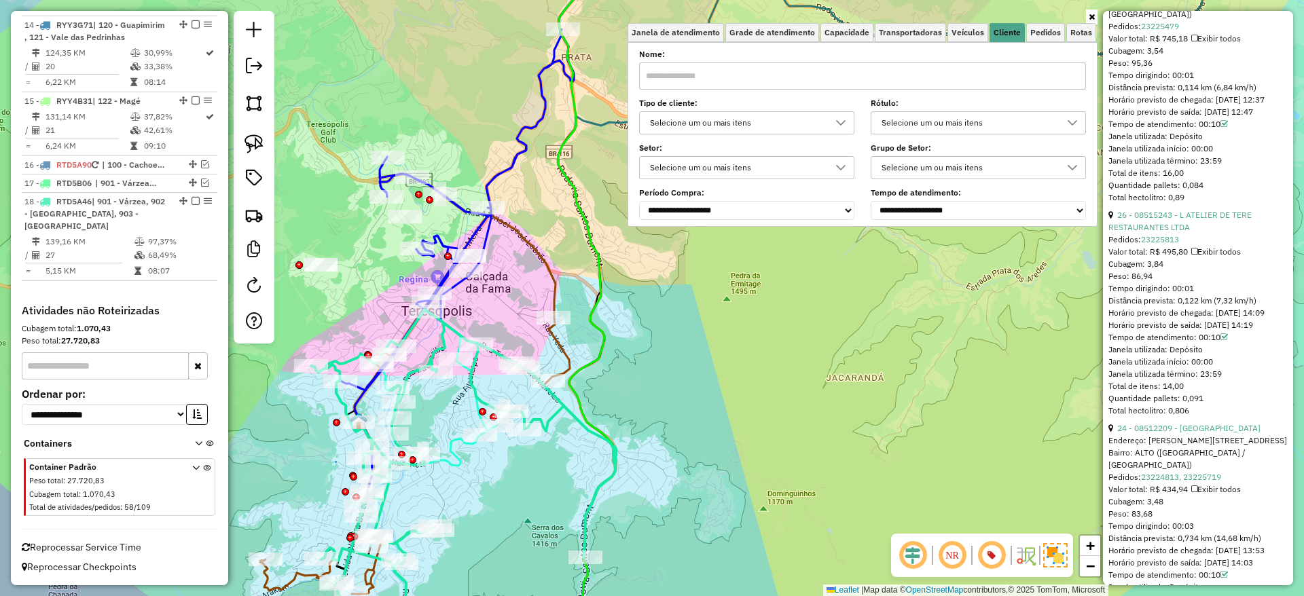
click at [791, 123] on div "Selecione um ou mais itens" at bounding box center [736, 123] width 183 height 22
click at [743, 176] on li "9 - Difícil acesso (D)" at bounding box center [753, 185] width 206 height 26
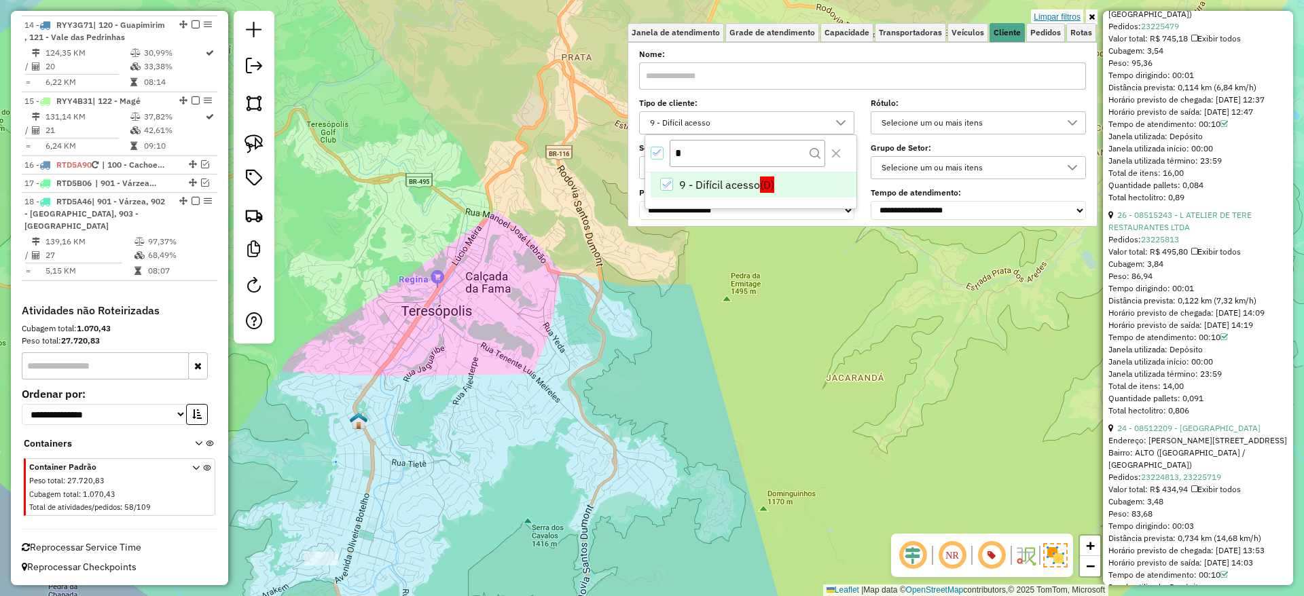
click at [1058, 18] on link "Limpar filtros" at bounding box center [1057, 17] width 52 height 15
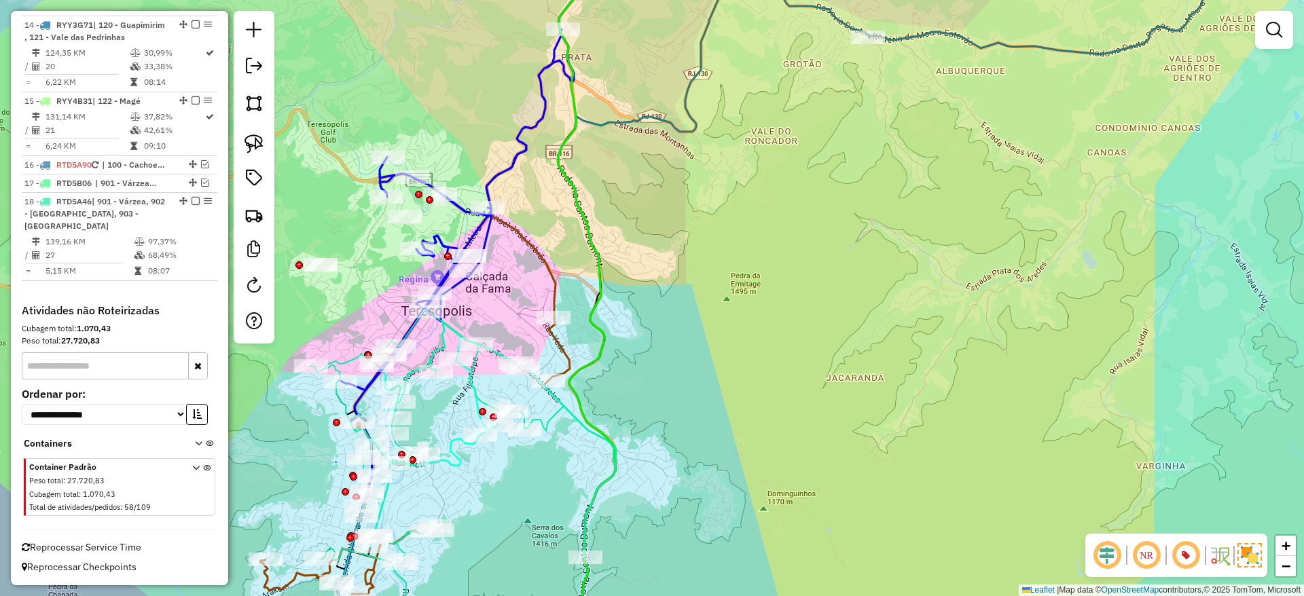
click at [347, 361] on icon at bounding box center [463, 464] width 305 height 309
select select "*********"
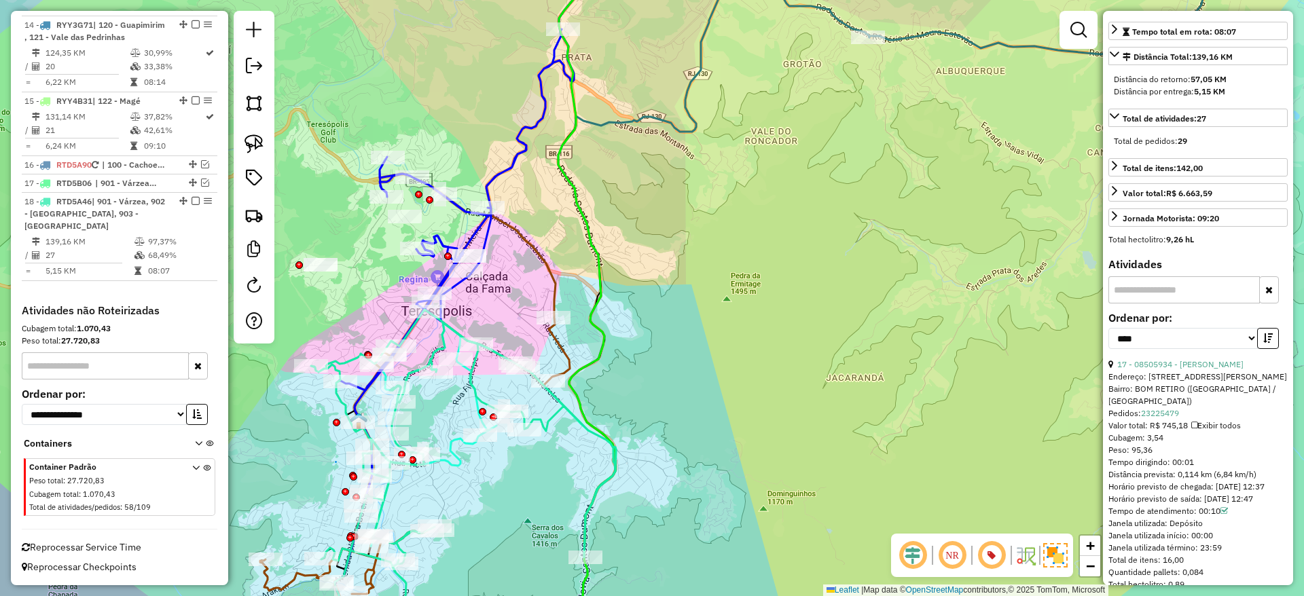
scroll to position [0, 0]
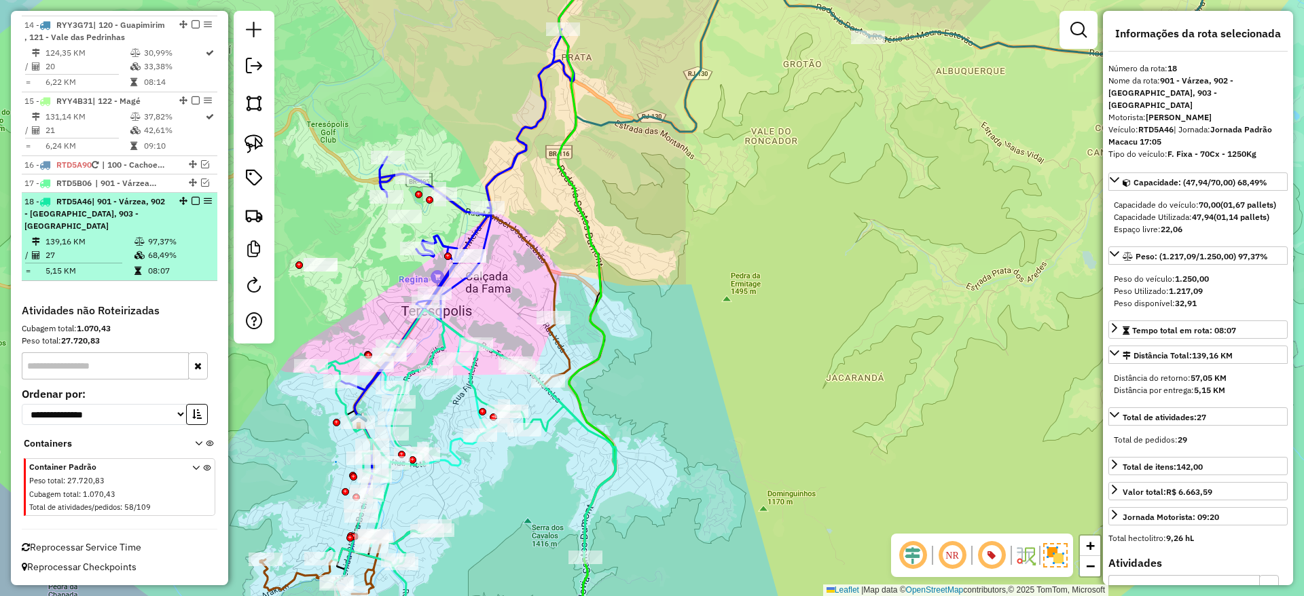
click at [191, 205] on em at bounding box center [195, 201] width 8 height 8
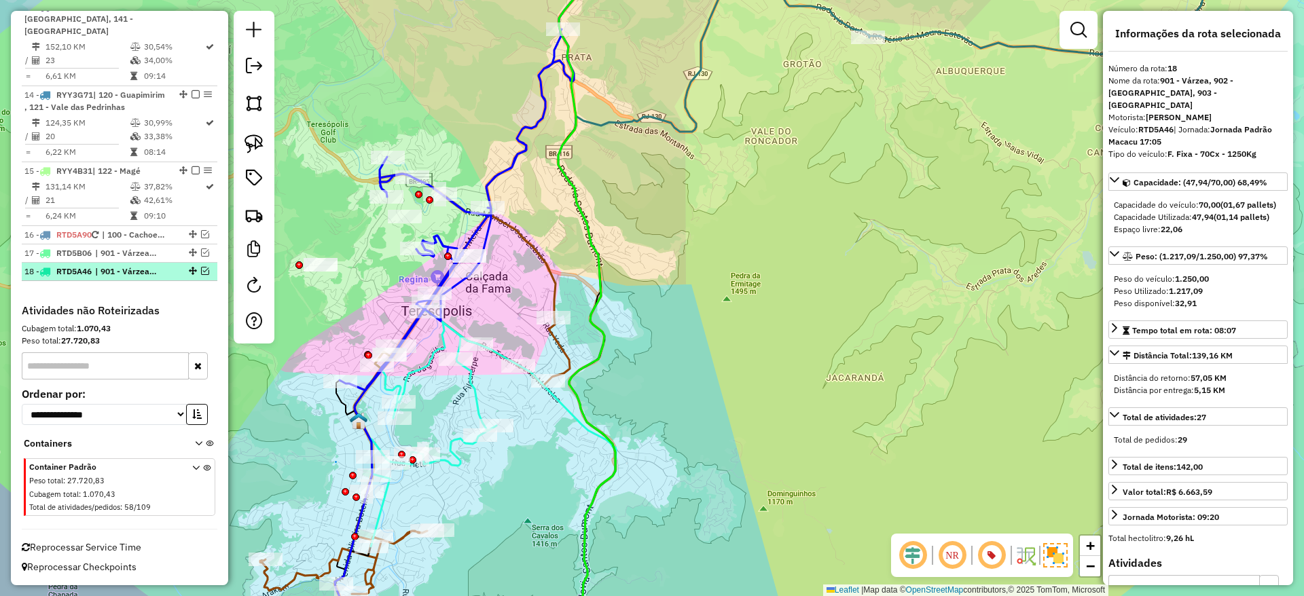
scroll to position [1424, 0]
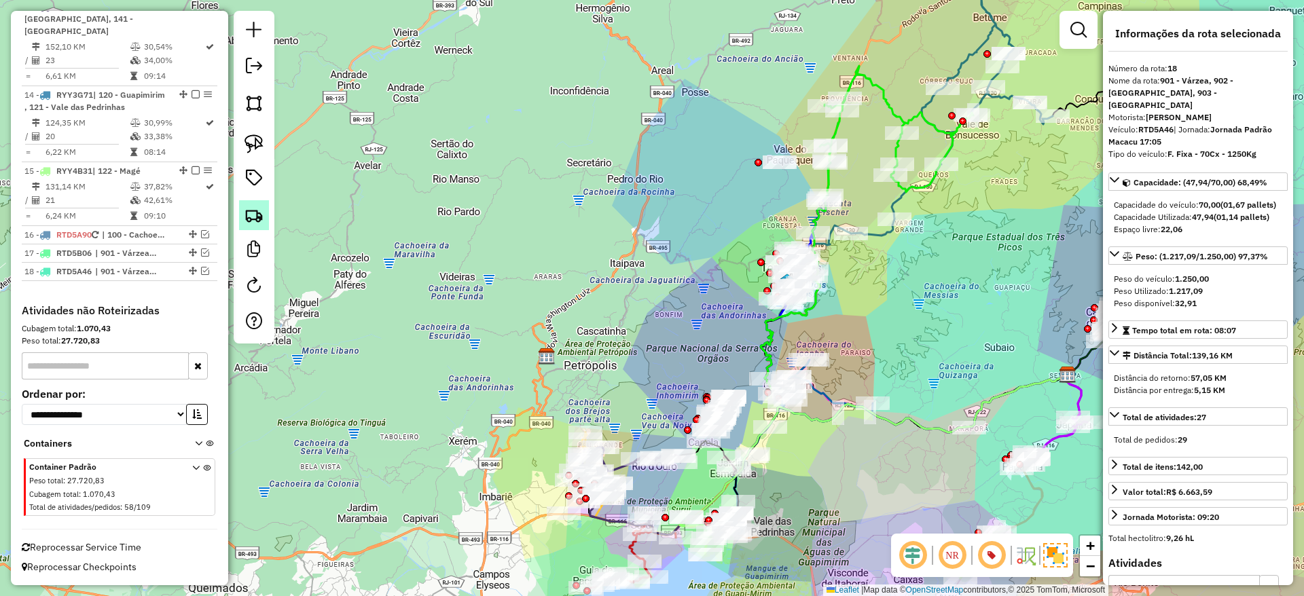
click at [260, 222] on img at bounding box center [253, 215] width 19 height 19
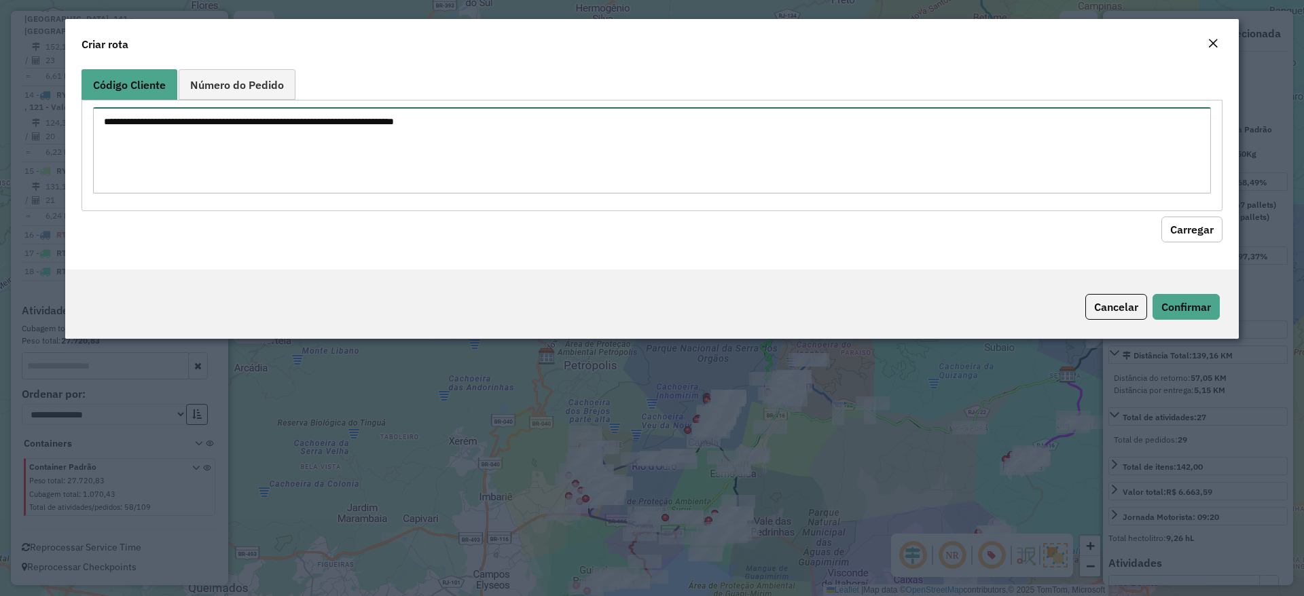
click at [529, 154] on textarea at bounding box center [652, 150] width 1118 height 86
paste textarea "******** ********"
type textarea "******** ********"
click at [1187, 227] on button "Carregar" at bounding box center [1191, 230] width 61 height 26
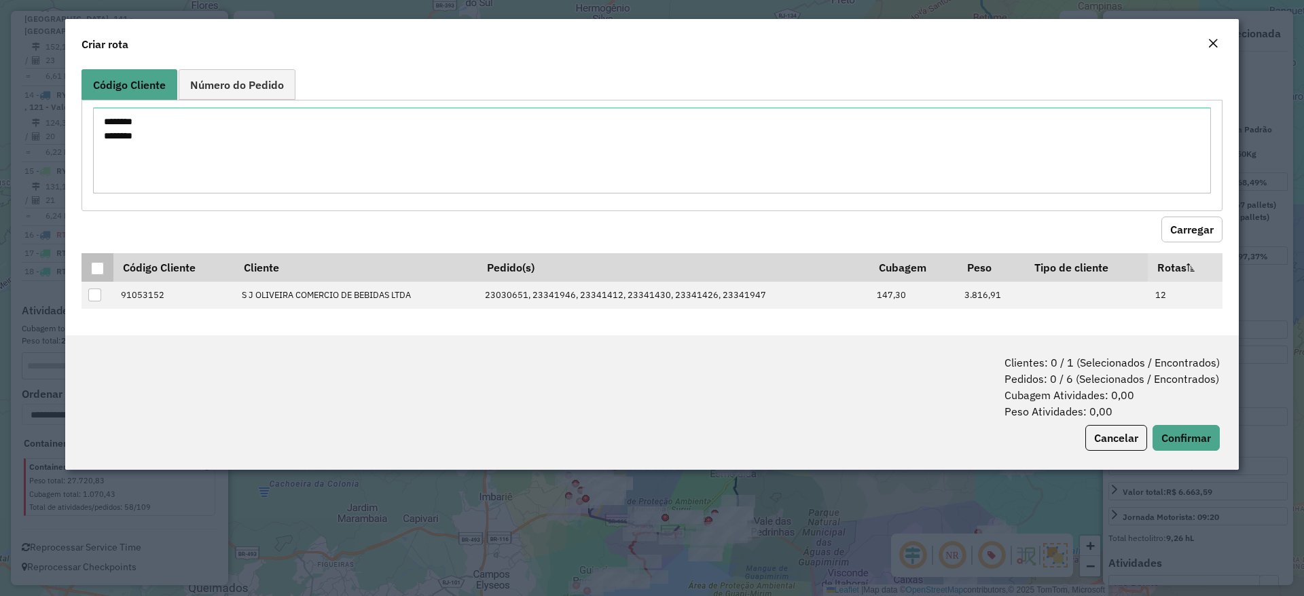
click at [94, 264] on div at bounding box center [97, 268] width 13 height 13
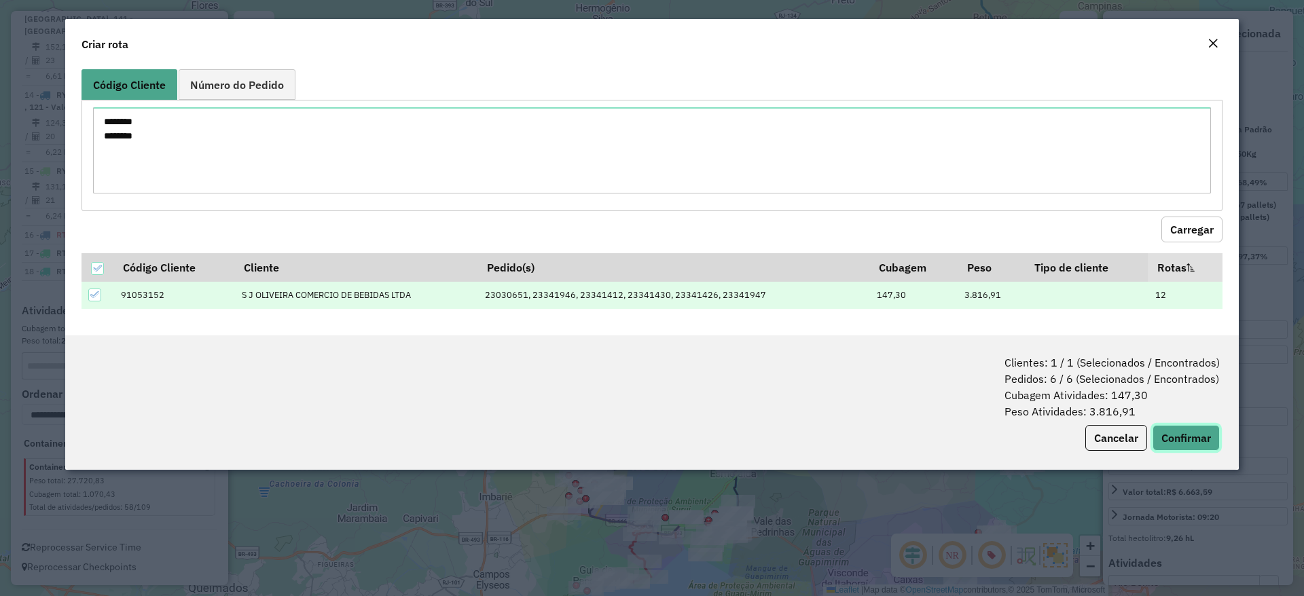
click at [1195, 439] on button "Confirmar" at bounding box center [1185, 438] width 67 height 26
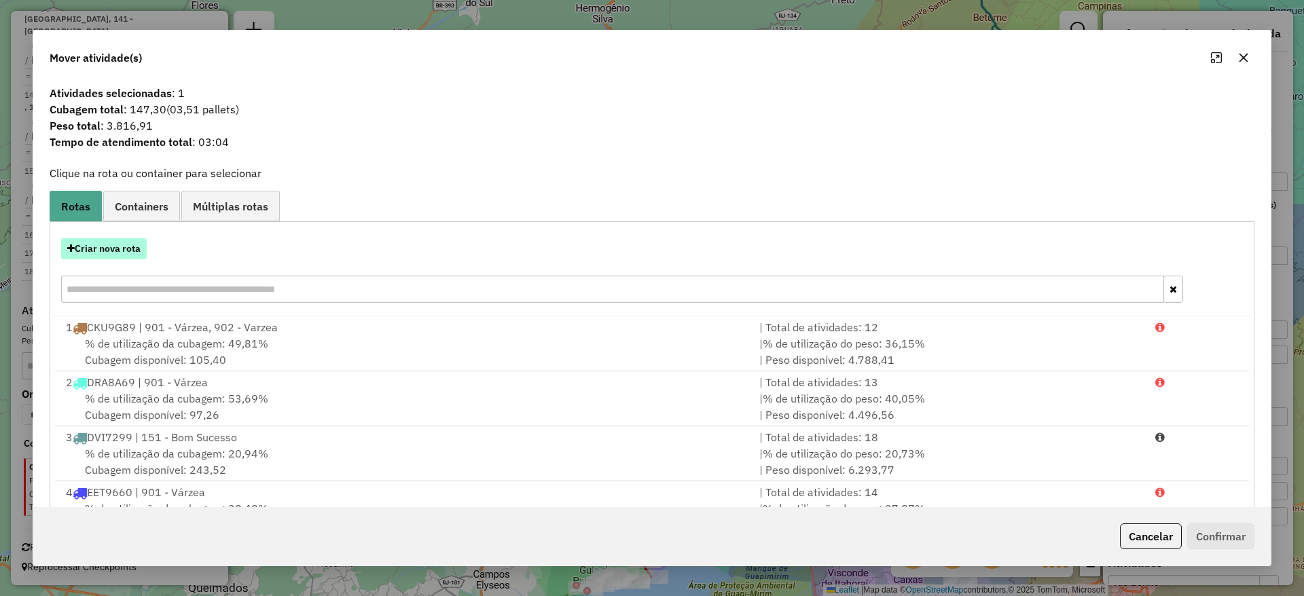
click at [124, 242] on button "Criar nova rota" at bounding box center [104, 248] width 86 height 21
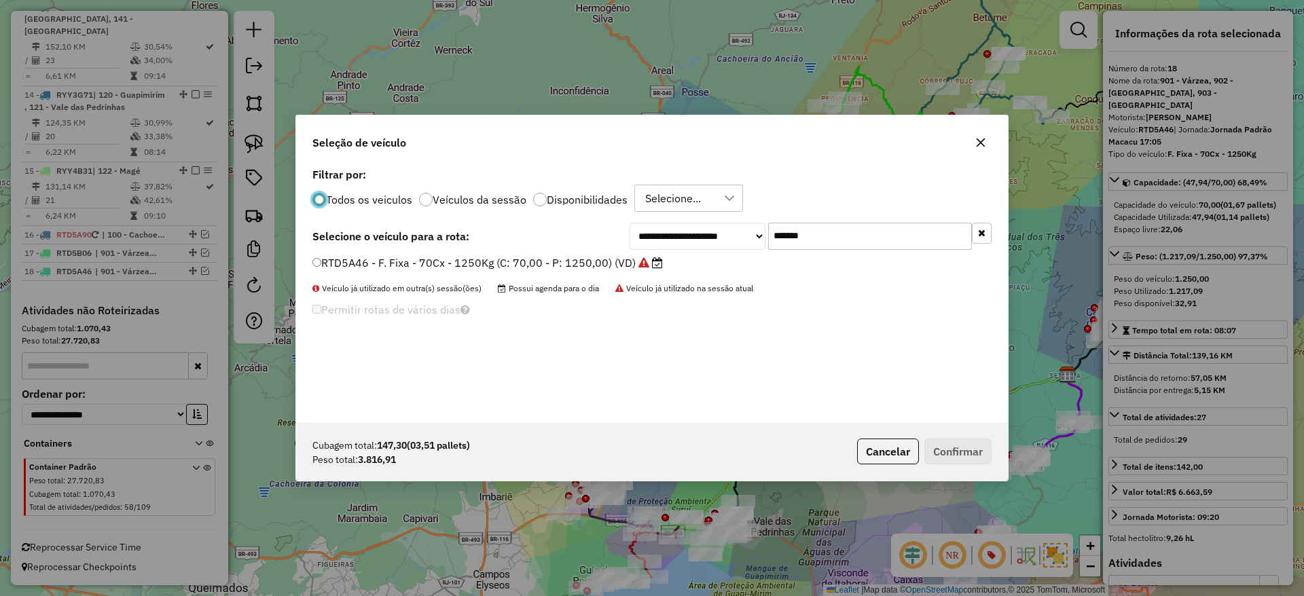
scroll to position [7, 4]
click at [787, 236] on input "*******" at bounding box center [870, 236] width 204 height 27
paste input "text"
type input "*******"
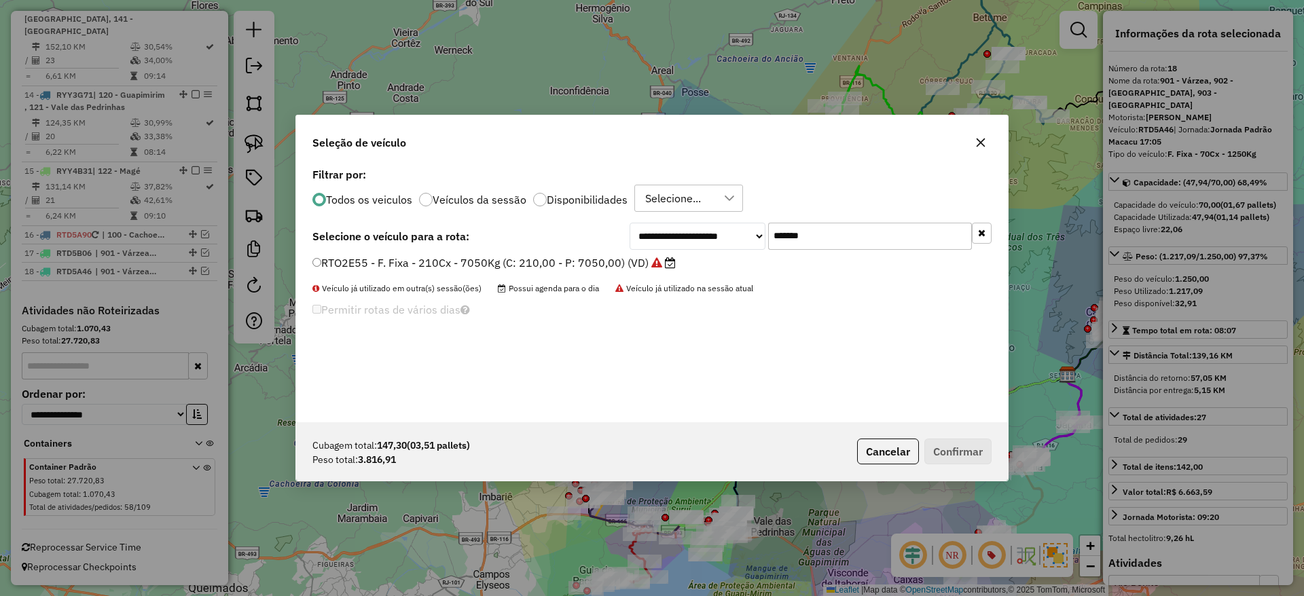
click at [572, 268] on label "RTO2E55 - F. Fixa - 210Cx - 7050Kg (C: 210,00 - P: 7050,00) (VD)" at bounding box center [493, 263] width 363 height 16
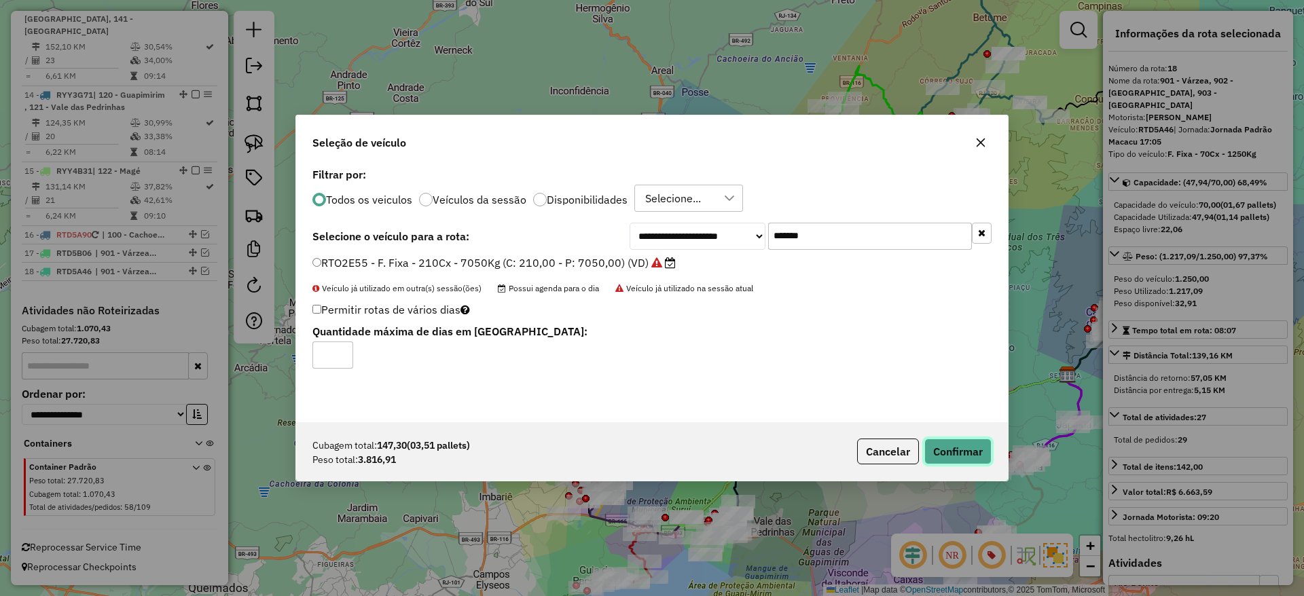
click at [976, 441] on button "Confirmar" at bounding box center [957, 452] width 67 height 26
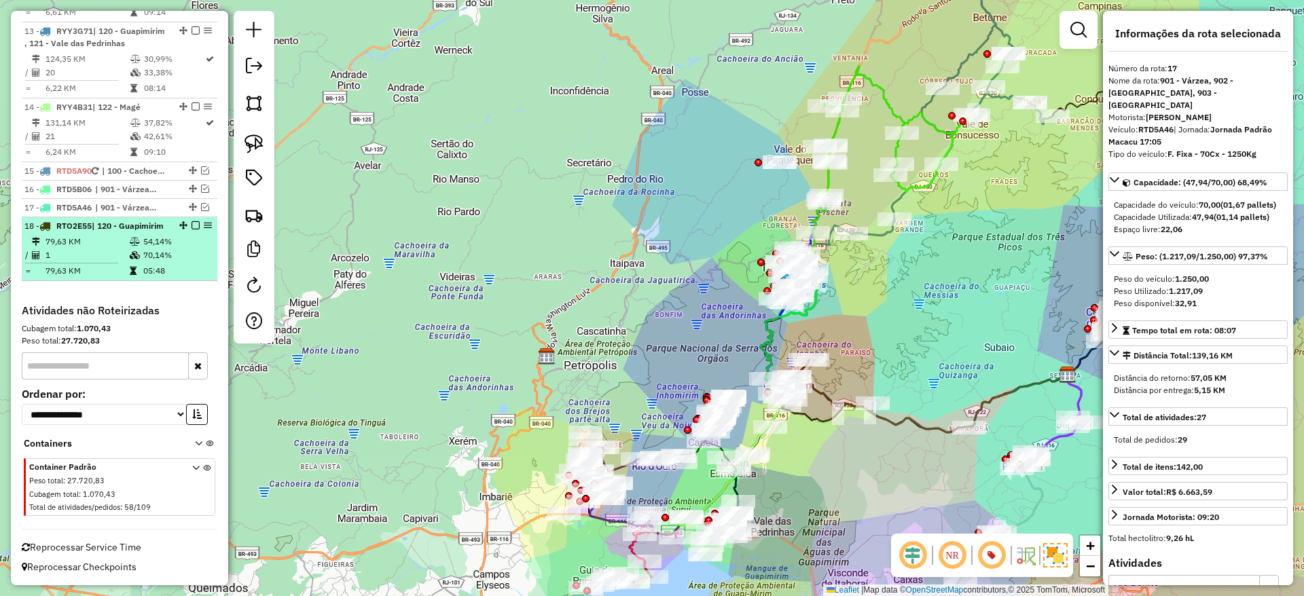
click at [88, 227] on div "18 - RTO2E55 | 120 - Guapimirim" at bounding box center [96, 226] width 144 height 12
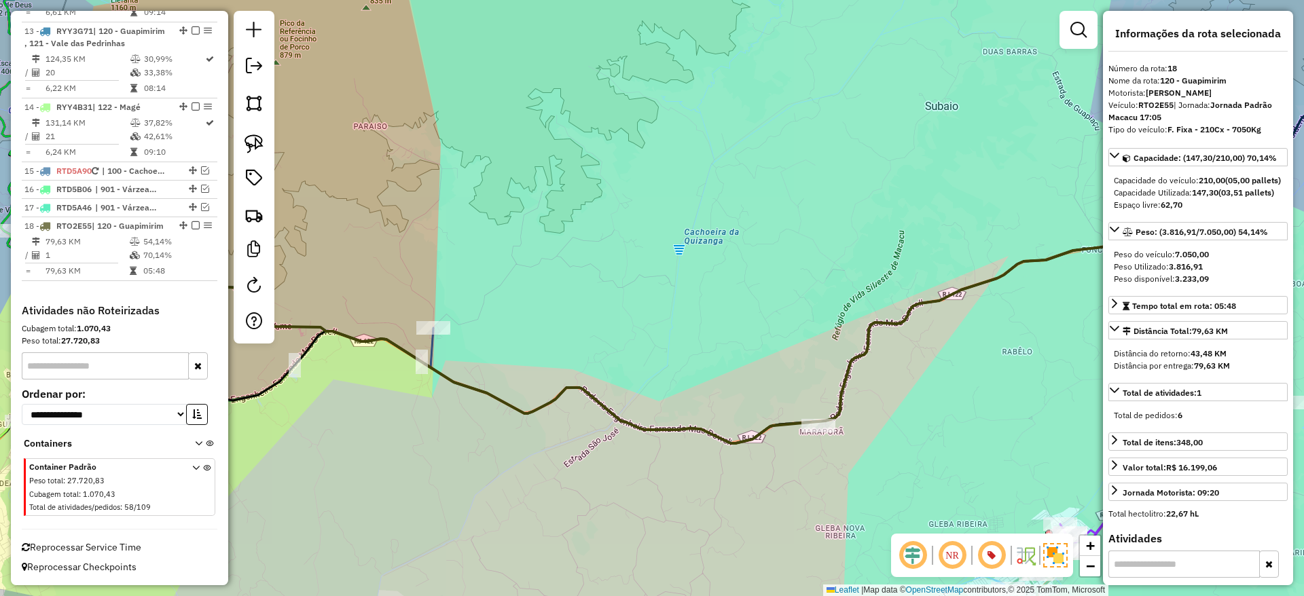
click at [500, 400] on icon at bounding box center [664, 298] width 1092 height 291
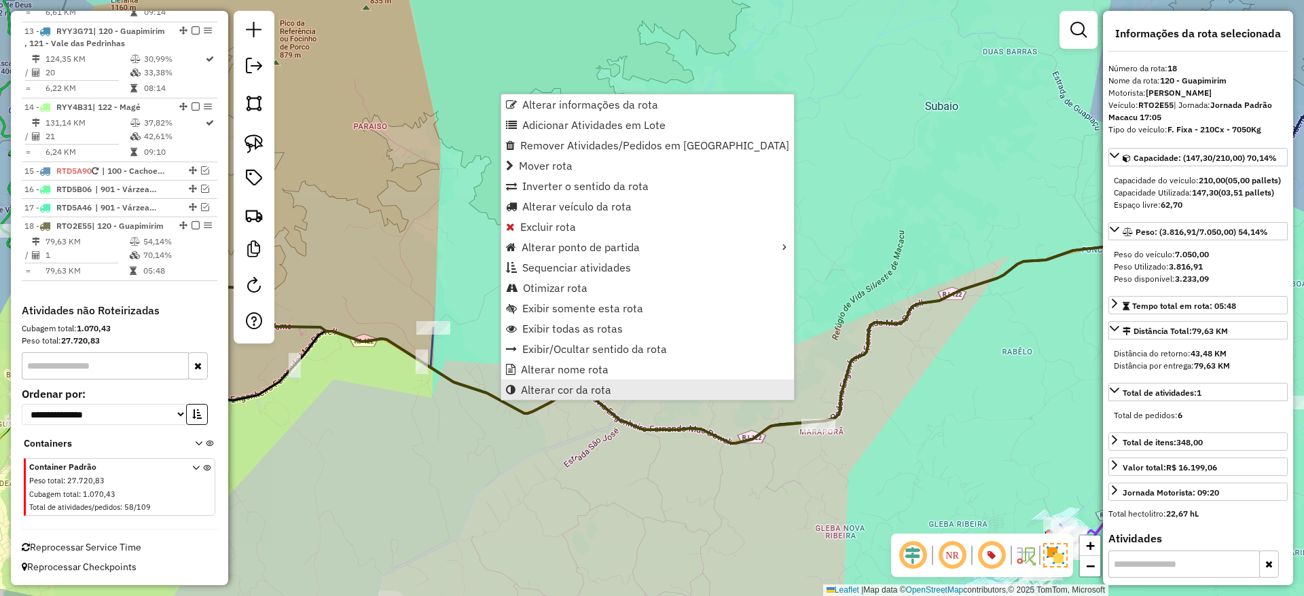
click at [523, 395] on span "Alterar cor da rota" at bounding box center [566, 389] width 90 height 11
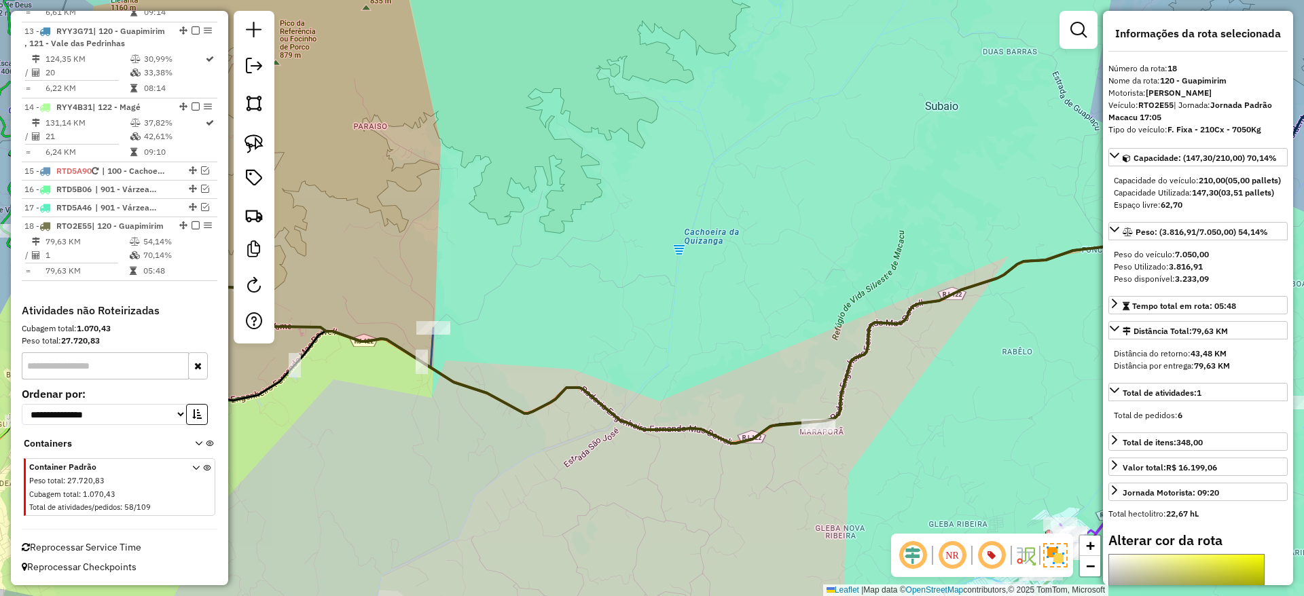
scroll to position [249, 0]
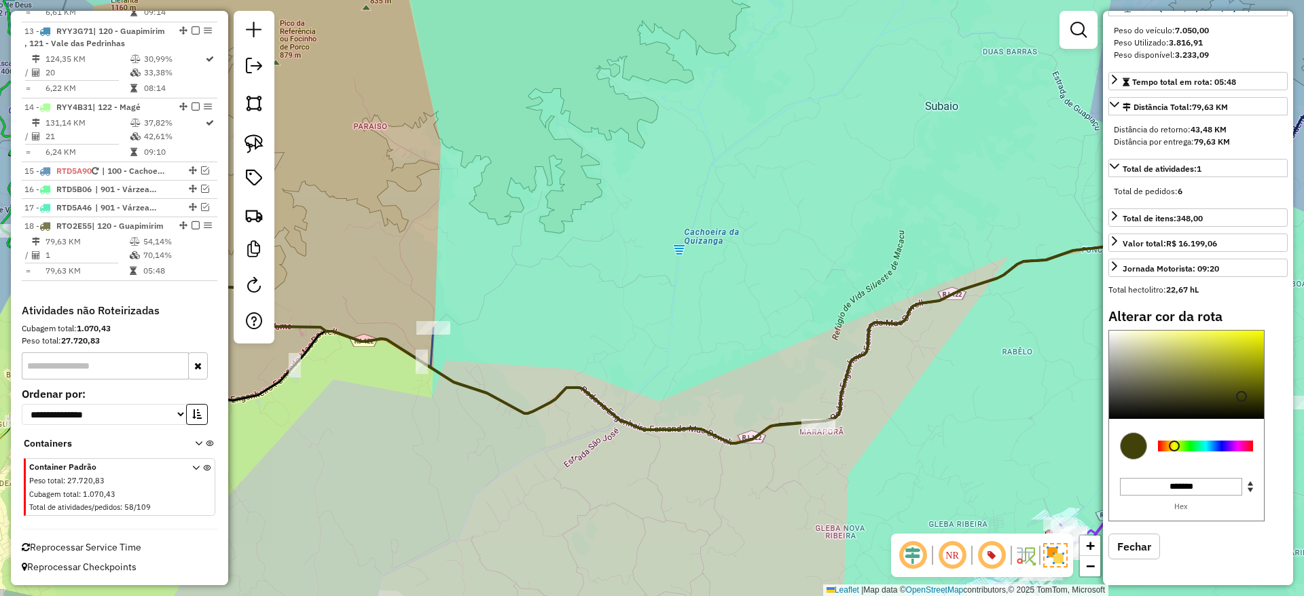
click at [1240, 452] on div at bounding box center [1205, 446] width 106 height 49
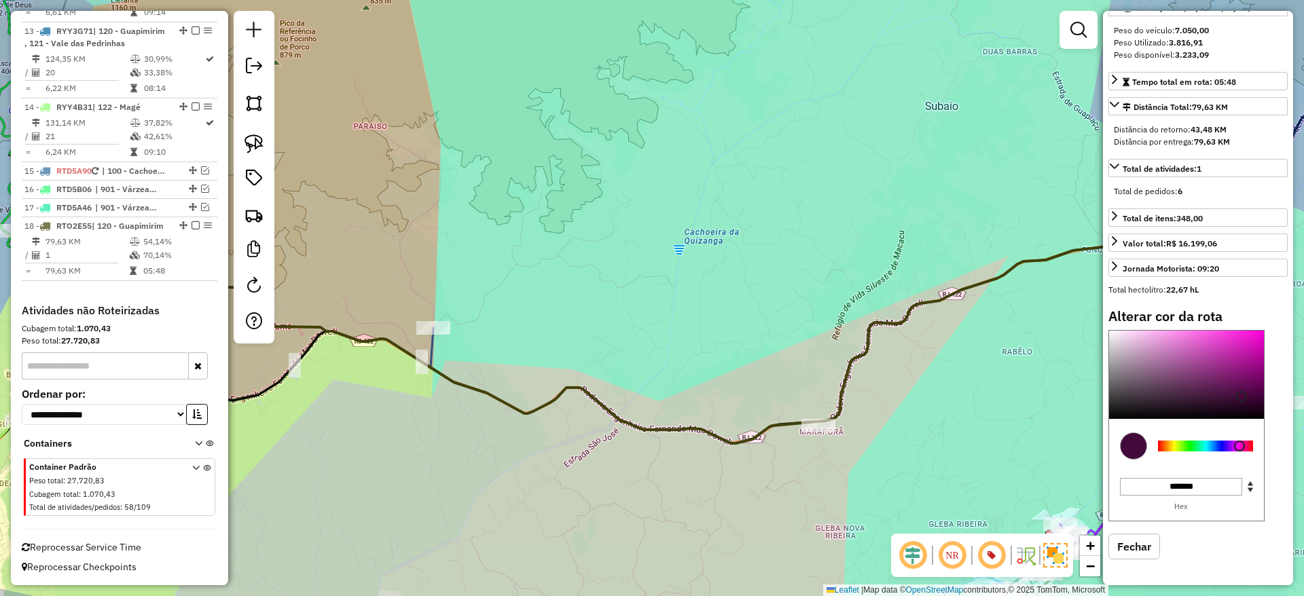
click at [1239, 448] on div at bounding box center [1205, 446] width 95 height 11
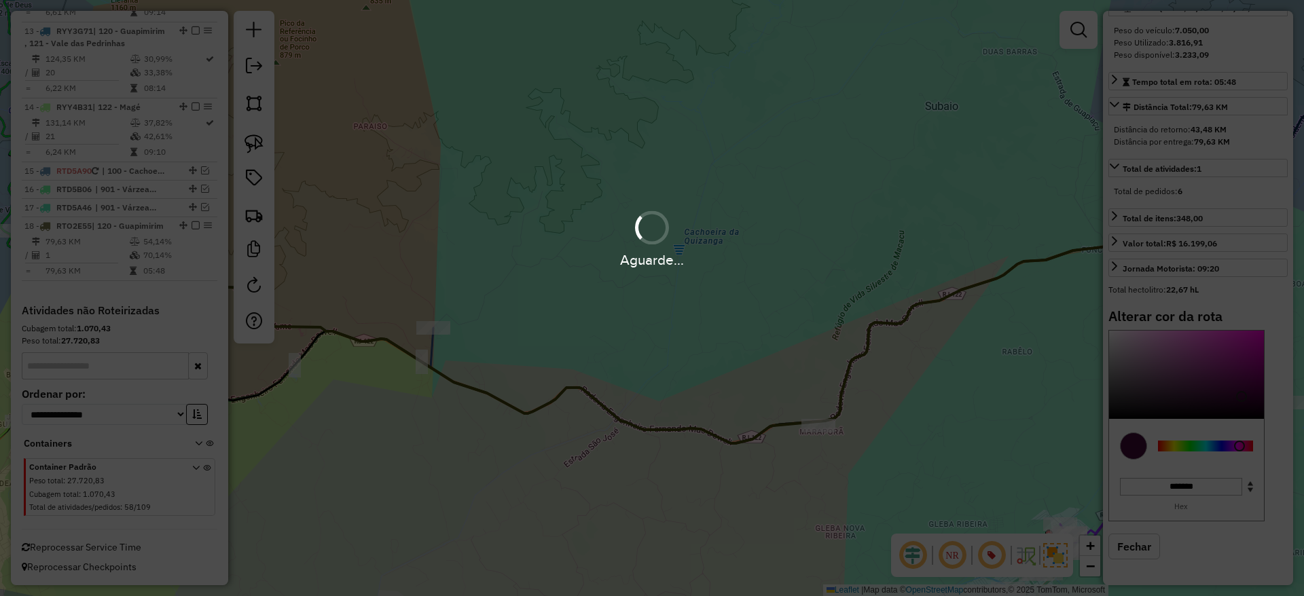
click at [1191, 335] on div "Aguarde..." at bounding box center [652, 298] width 1304 height 596
type input "*******"
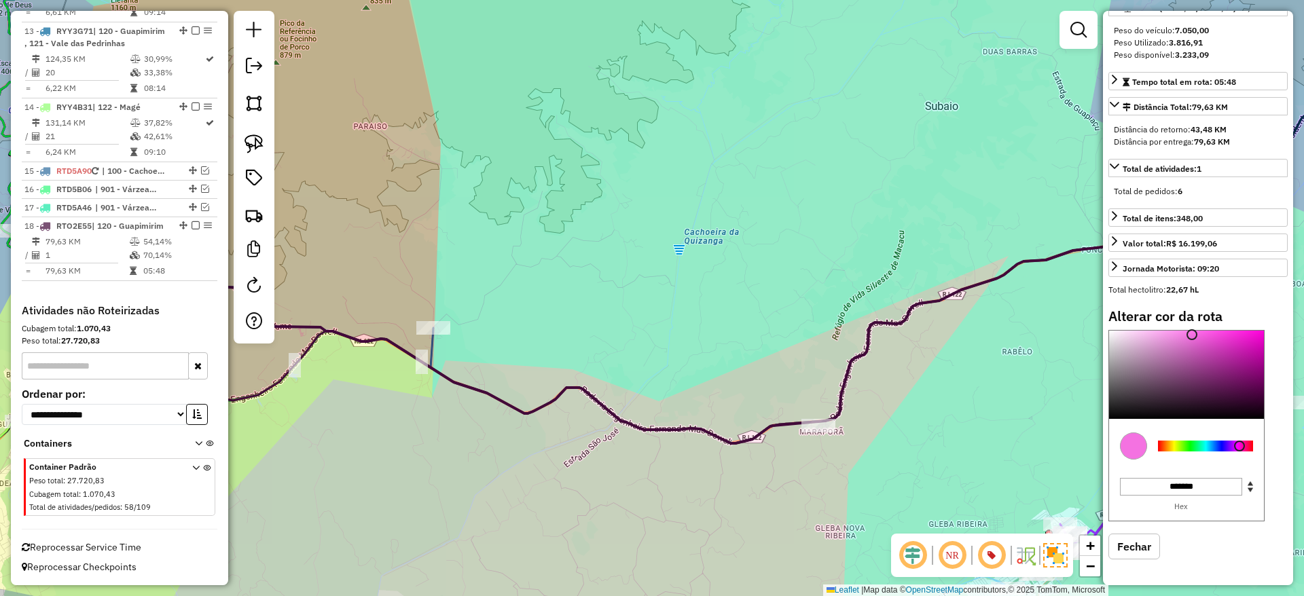
click at [1191, 335] on div at bounding box center [1186, 375] width 155 height 88
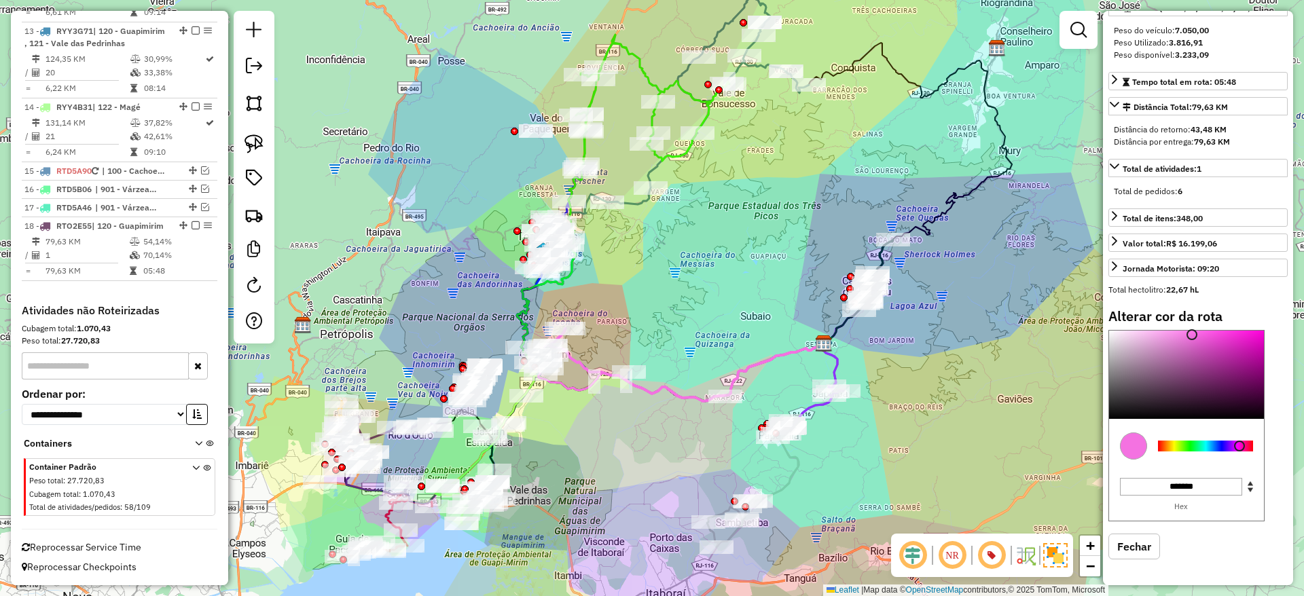
drag, startPoint x: 585, startPoint y: 396, endPoint x: 591, endPoint y: 470, distance: 74.3
click at [591, 470] on div "Janela de atendimento Grade de atendimento Capacidade Transportadoras Veículos …" at bounding box center [652, 298] width 1304 height 596
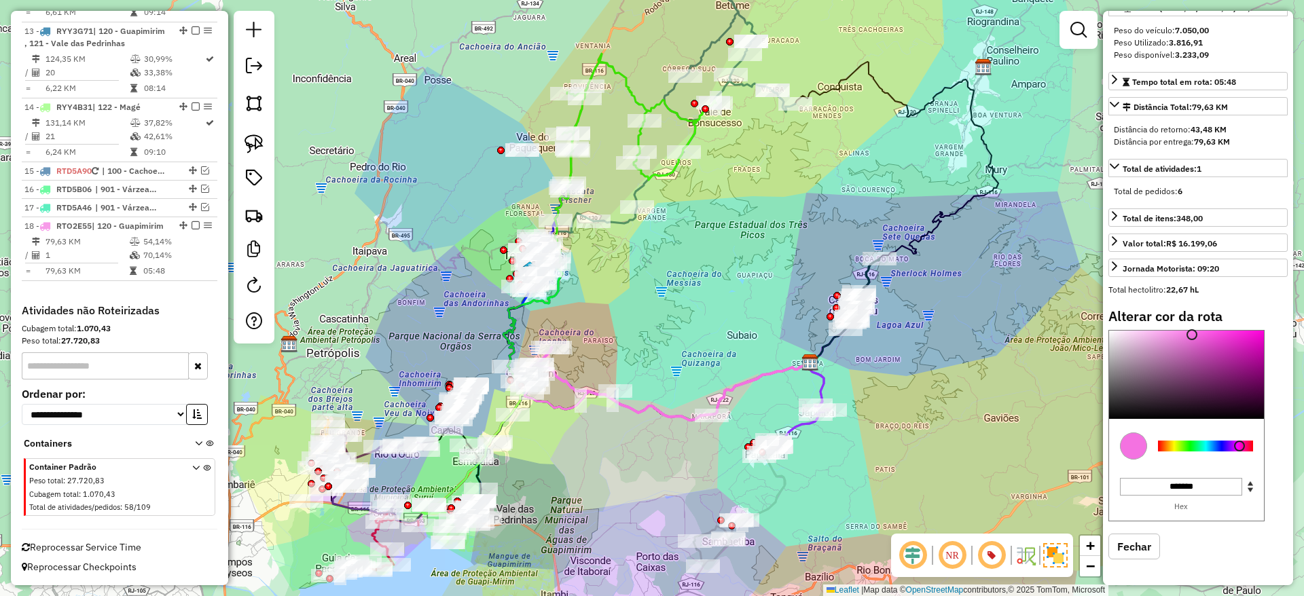
click at [631, 409] on icon at bounding box center [673, 384] width 274 height 73
select select "*********"
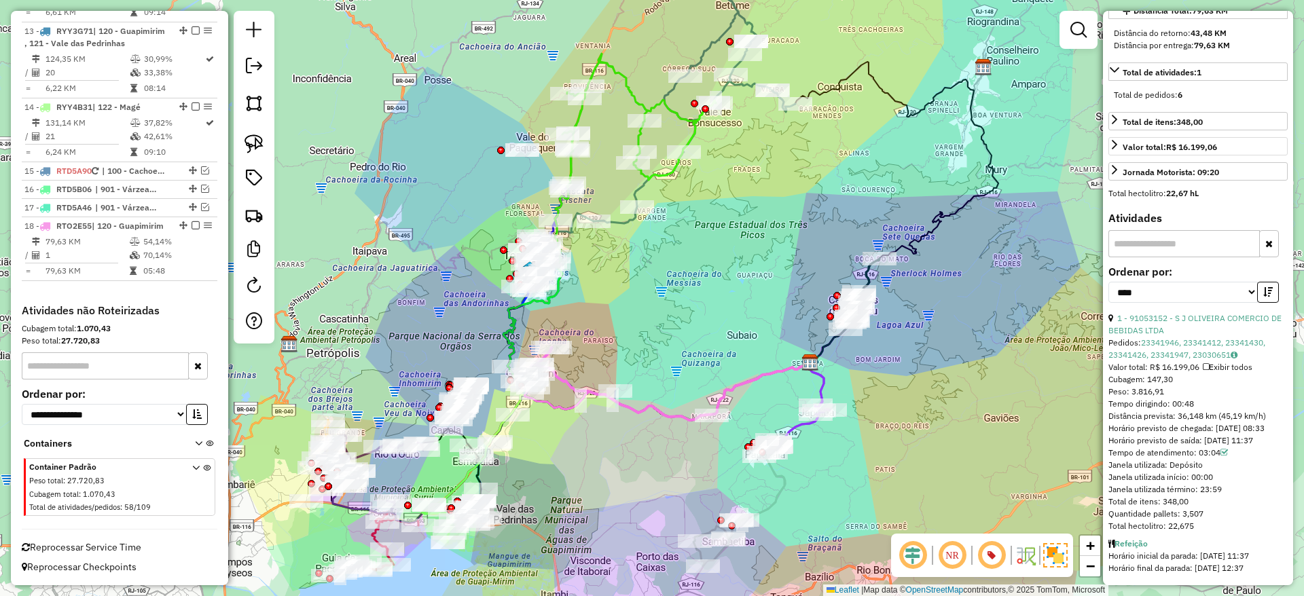
scroll to position [0, 0]
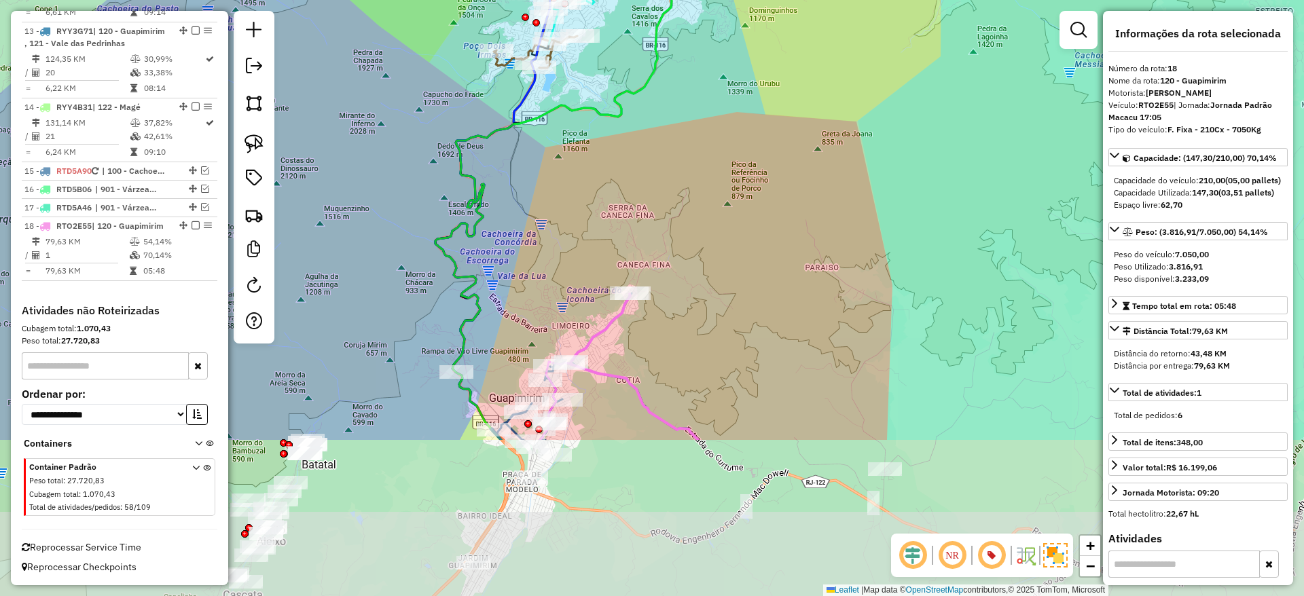
drag, startPoint x: 674, startPoint y: 442, endPoint x: 674, endPoint y: 225, distance: 216.6
click at [674, 225] on div "Janela de atendimento Grade de atendimento Capacidade Transportadoras Veículos …" at bounding box center [652, 298] width 1304 height 596
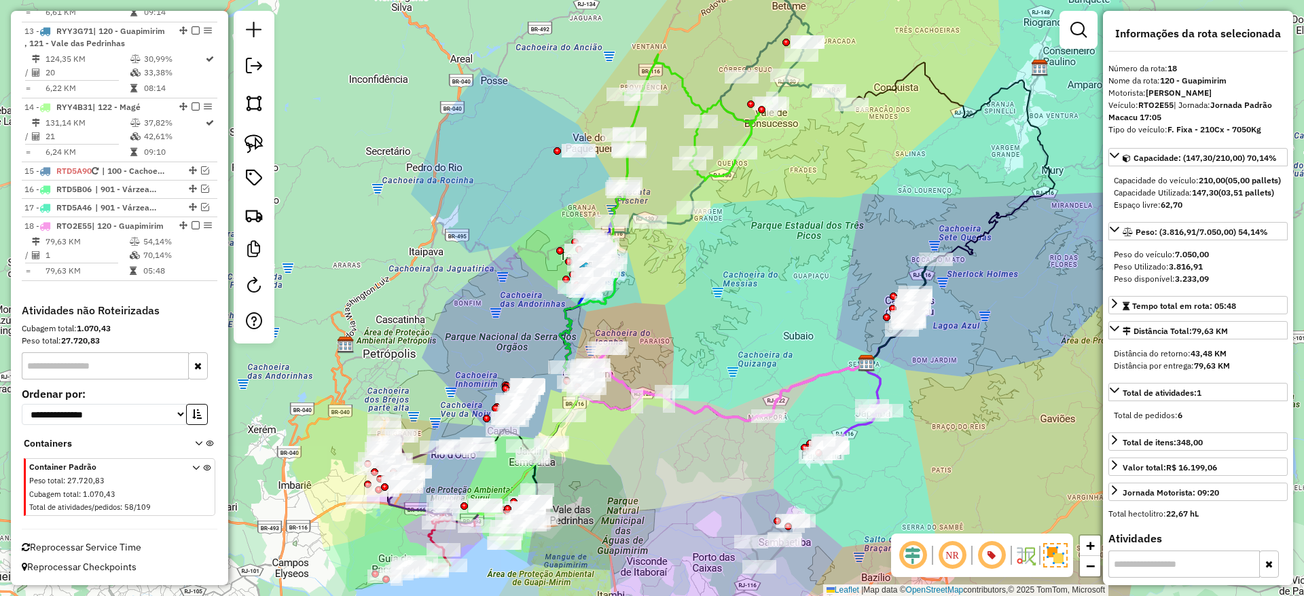
drag, startPoint x: 872, startPoint y: 312, endPoint x: 785, endPoint y: 328, distance: 88.3
click at [785, 328] on div "Janela de atendimento Grade de atendimento Capacidade Transportadoras Veículos …" at bounding box center [652, 298] width 1304 height 596
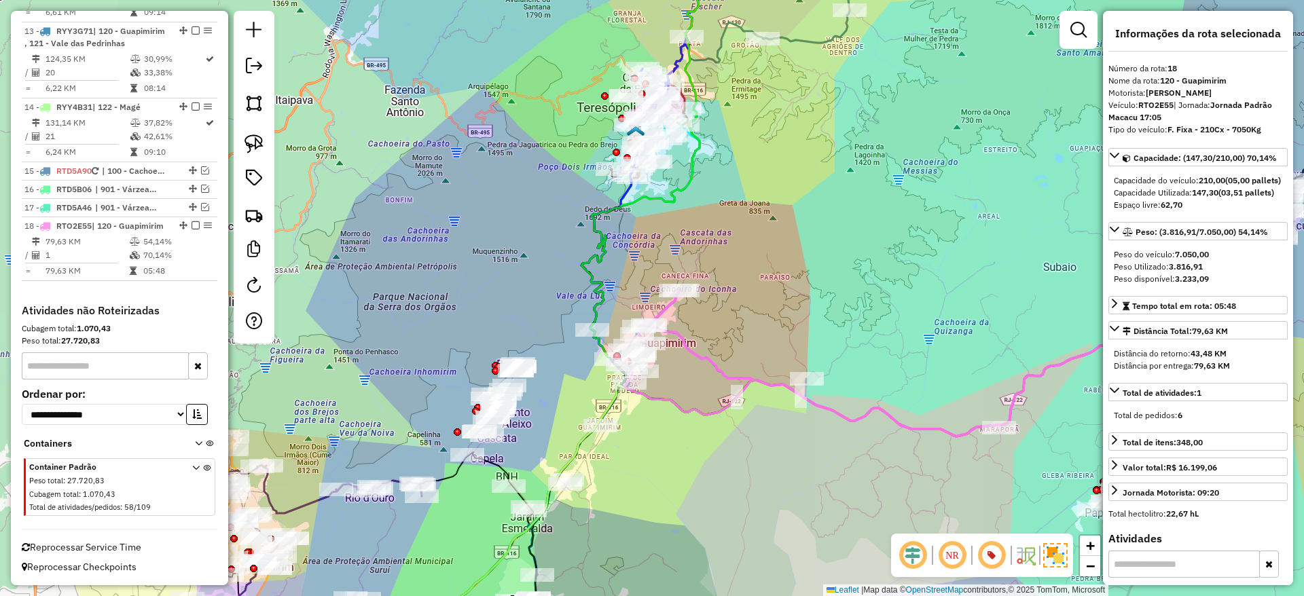
drag, startPoint x: 726, startPoint y: 388, endPoint x: 917, endPoint y: 371, distance: 192.2
click at [917, 371] on div "Janela de atendimento Grade de atendimento Capacidade Transportadoras Veículos …" at bounding box center [652, 298] width 1304 height 596
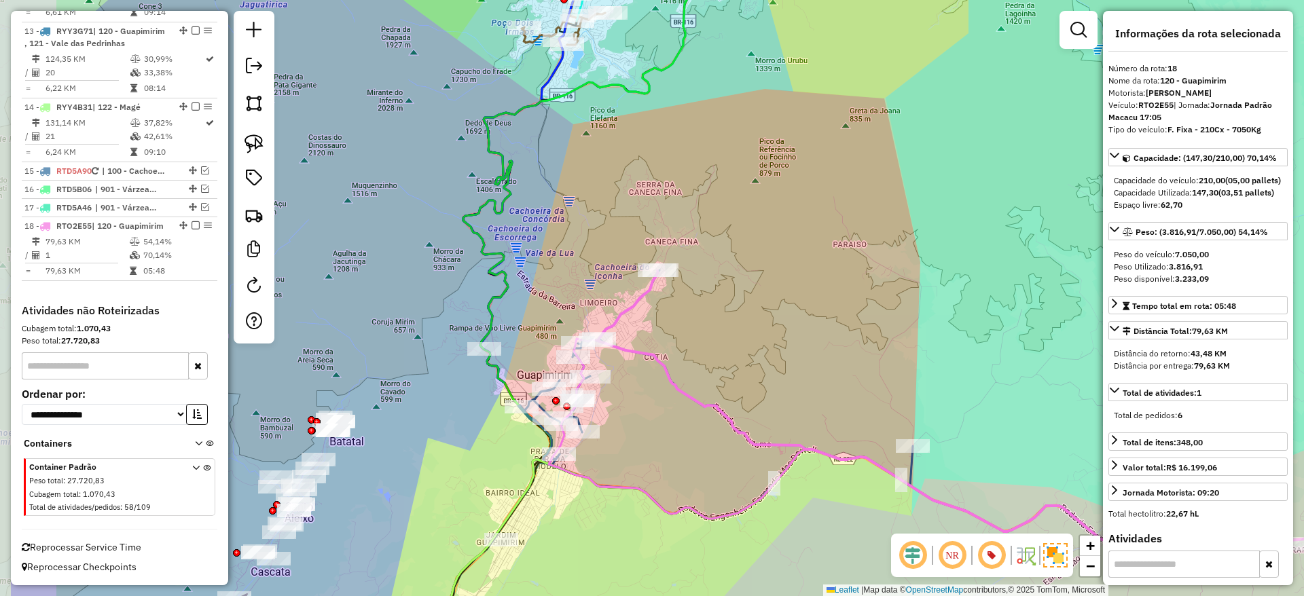
drag, startPoint x: 717, startPoint y: 331, endPoint x: 817, endPoint y: 346, distance: 101.5
click at [817, 346] on div "Janela de atendimento Grade de atendimento Capacidade Transportadoras Veículos …" at bounding box center [652, 298] width 1304 height 596
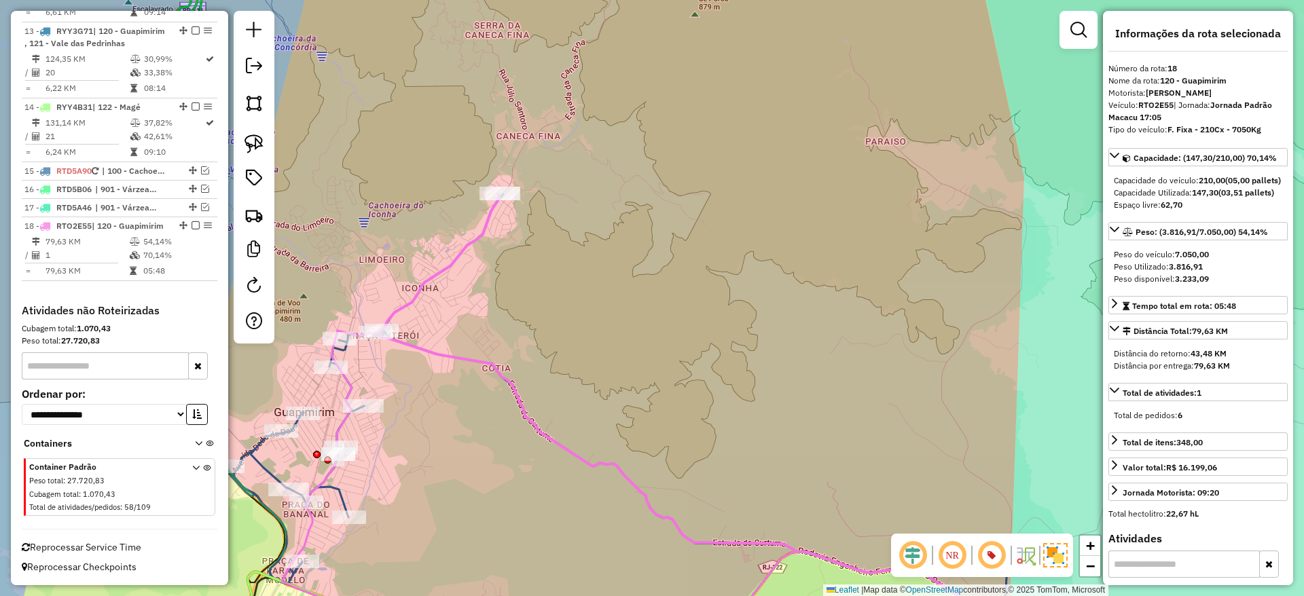
scroll to position [357, 0]
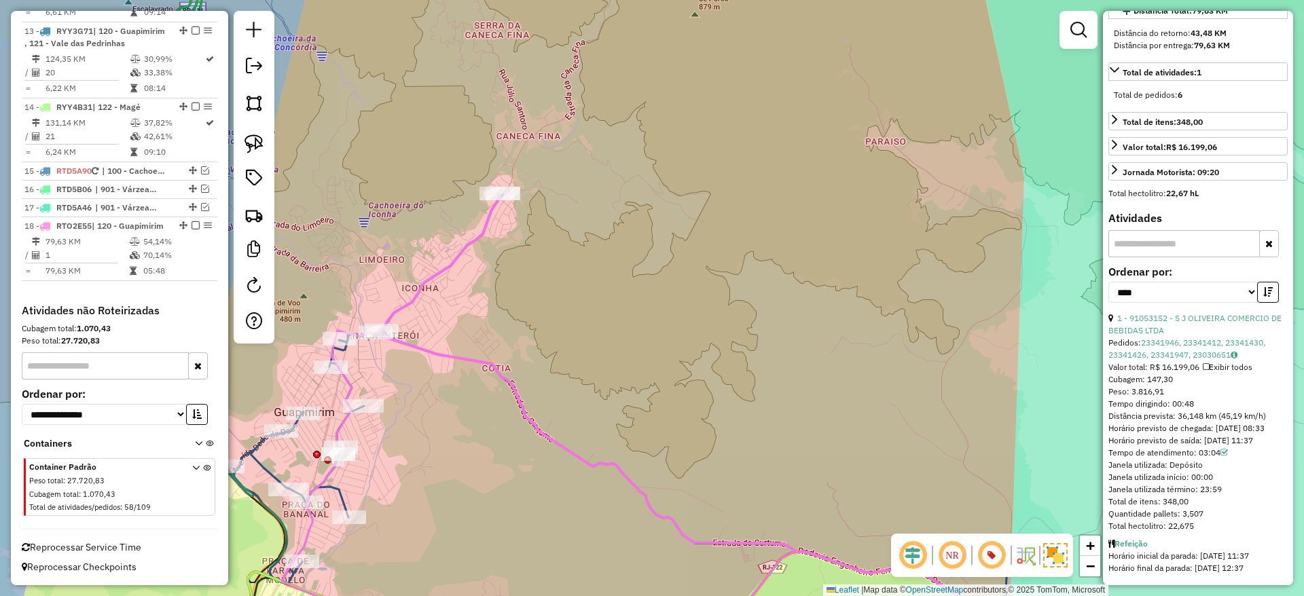
click at [496, 370] on icon at bounding box center [717, 425] width 679 height 462
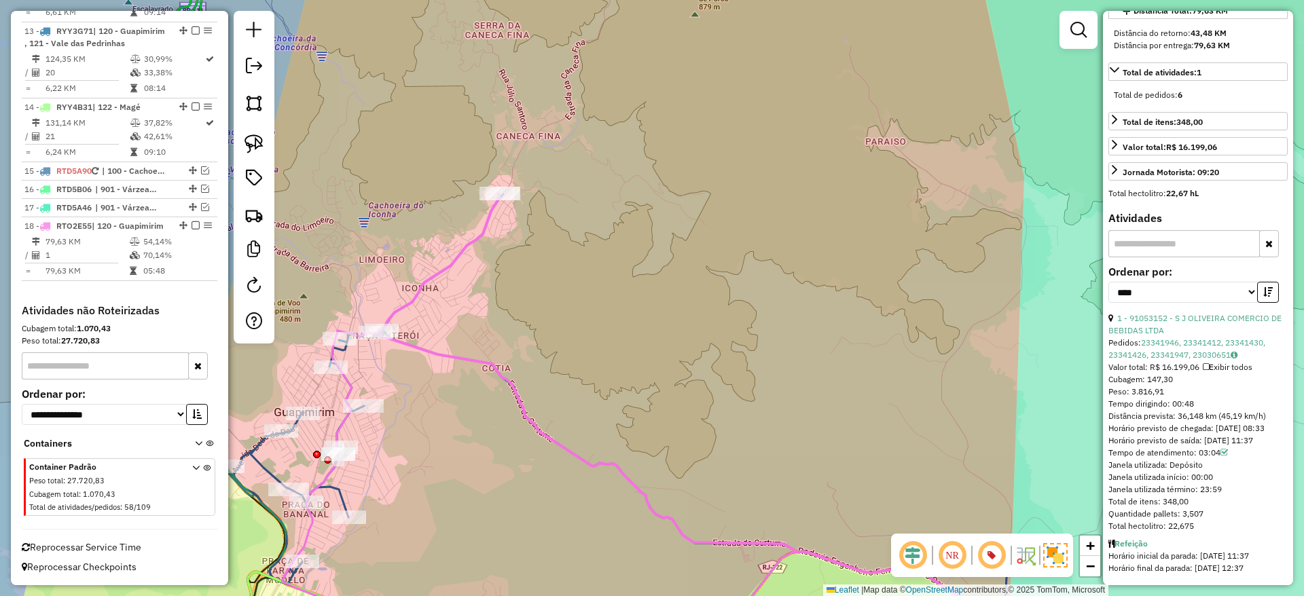
click at [496, 370] on icon at bounding box center [717, 425] width 679 height 462
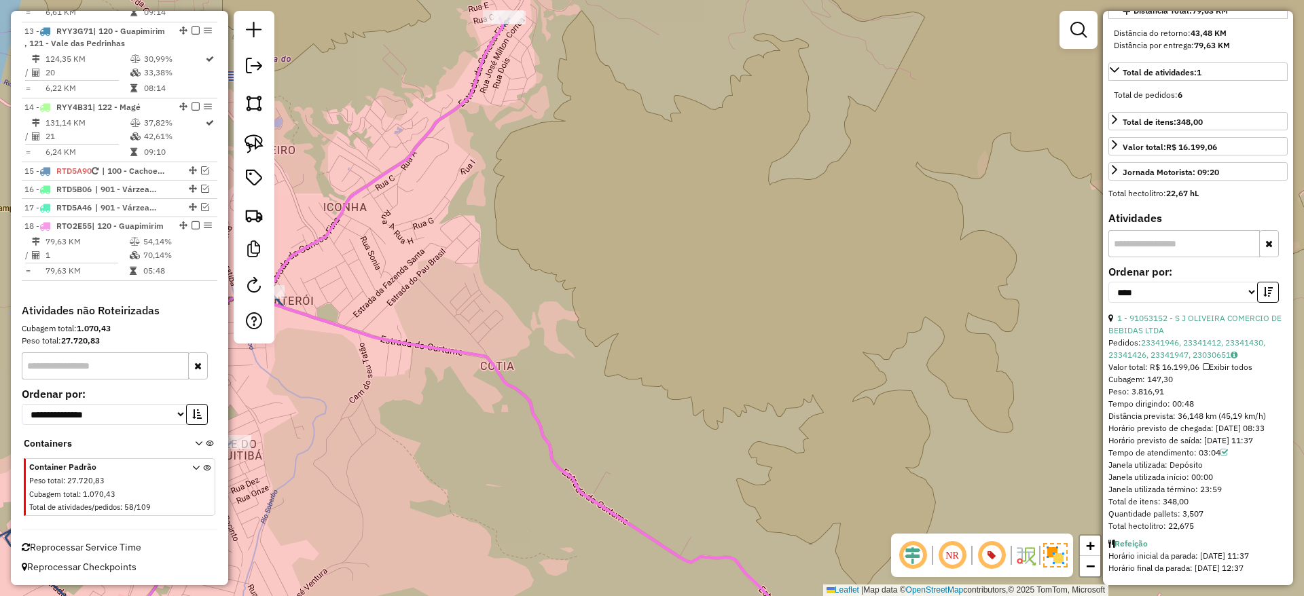
click at [502, 381] on icon at bounding box center [536, 337] width 554 height 638
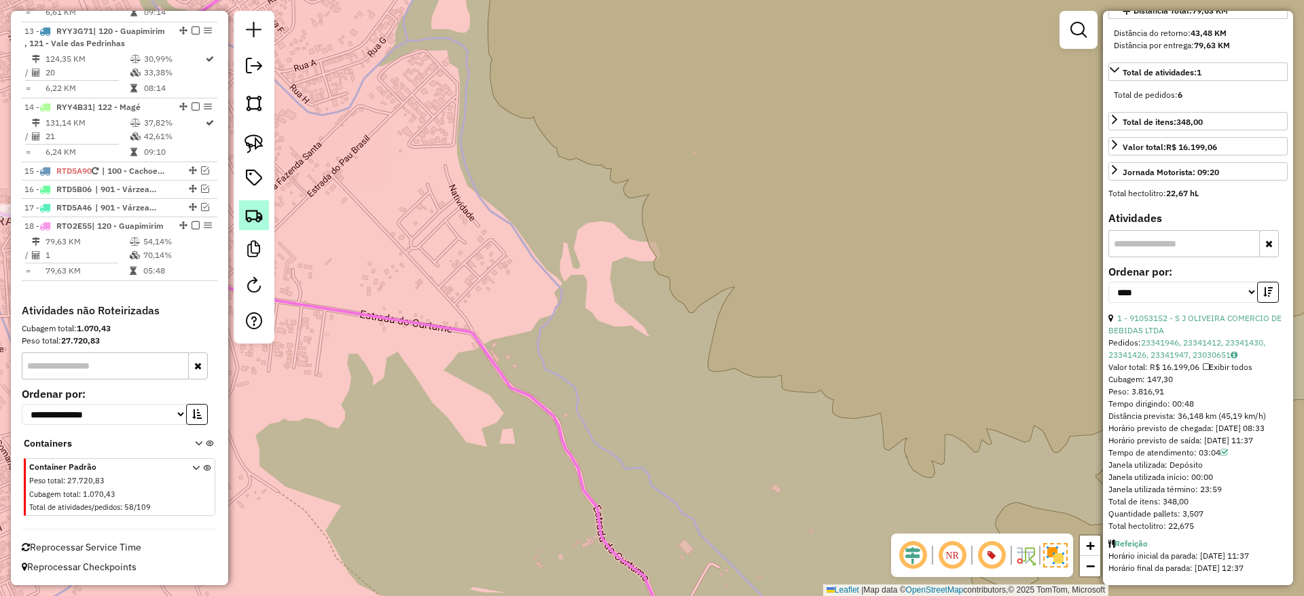
click at [255, 225] on link at bounding box center [254, 215] width 30 height 30
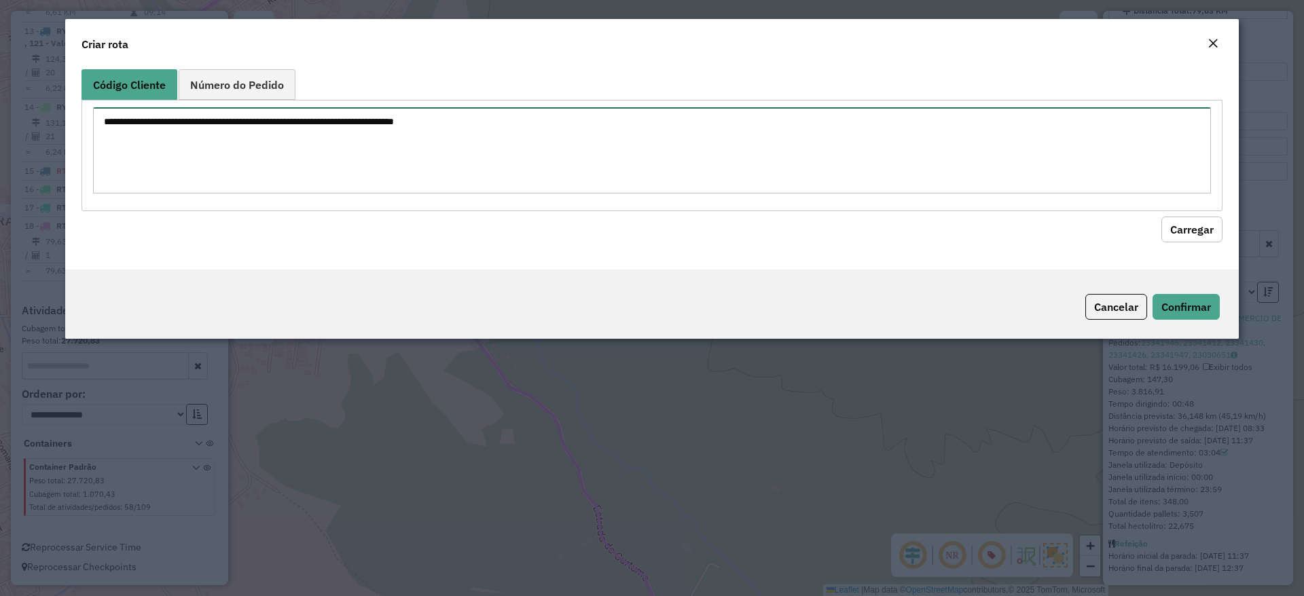
click at [380, 166] on textarea at bounding box center [652, 150] width 1118 height 86
paste textarea "********"
click at [1183, 232] on button "Carregar" at bounding box center [1191, 230] width 61 height 26
click at [100, 122] on textarea "********" at bounding box center [652, 150] width 1118 height 86
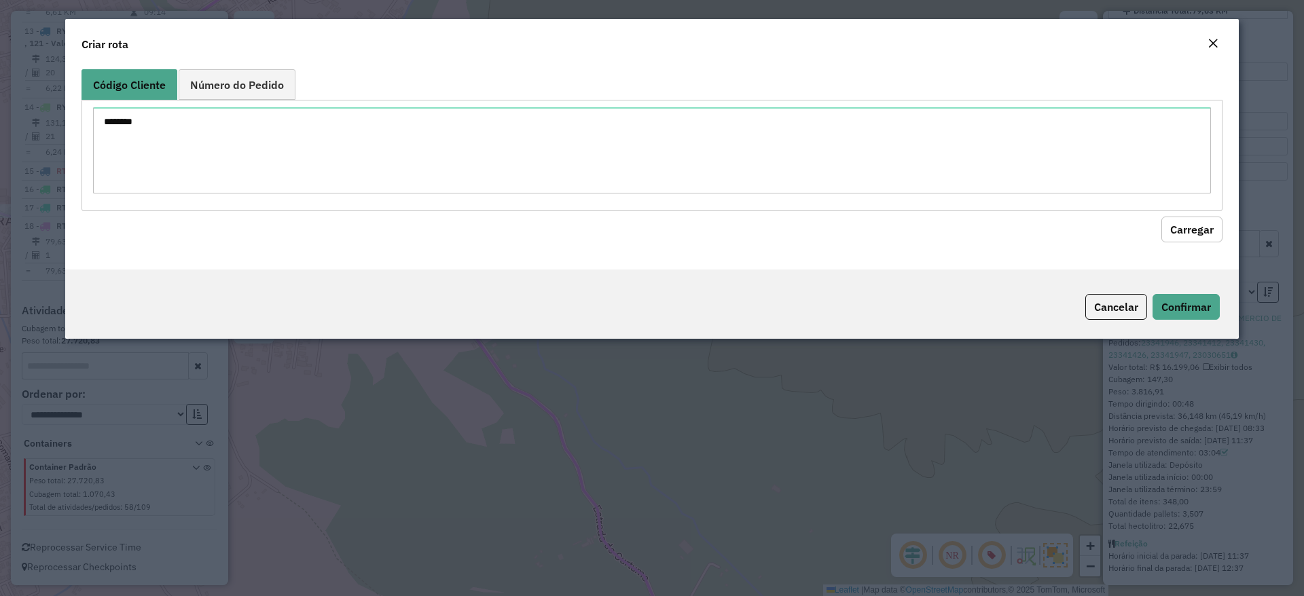
click at [1195, 231] on button "Carregar" at bounding box center [1191, 230] width 61 height 26
click at [104, 124] on textarea "********" at bounding box center [652, 150] width 1118 height 86
type textarea "*******"
drag, startPoint x: 1183, startPoint y: 244, endPoint x: 1163, endPoint y: 200, distance: 49.2
click at [1163, 200] on div "Código Cliente Número do Pedido ******* Carregar" at bounding box center [651, 167] width 1173 height 206
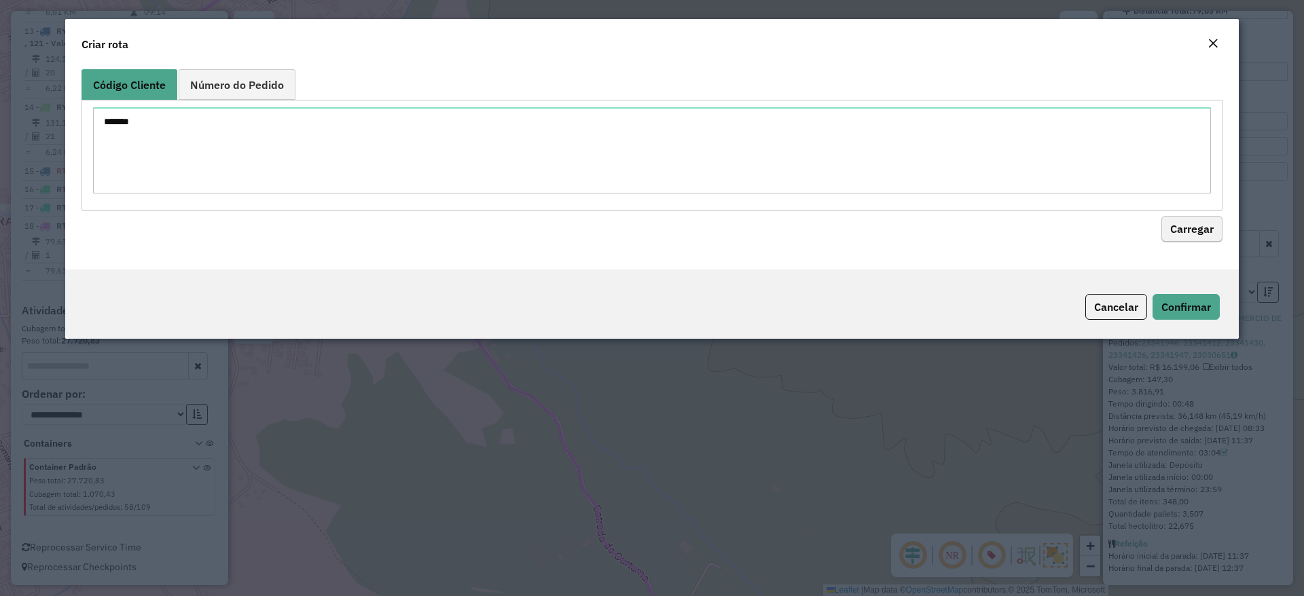
drag, startPoint x: 1163, startPoint y: 200, endPoint x: 1181, endPoint y: 236, distance: 41.0
click at [1181, 236] on formly-group "Código Cliente Número do Pedido ******* Carregar" at bounding box center [651, 155] width 1141 height 173
click at [1181, 236] on button "Carregar" at bounding box center [1191, 230] width 61 height 26
click at [1217, 43] on em "Close" at bounding box center [1212, 43] width 11 height 11
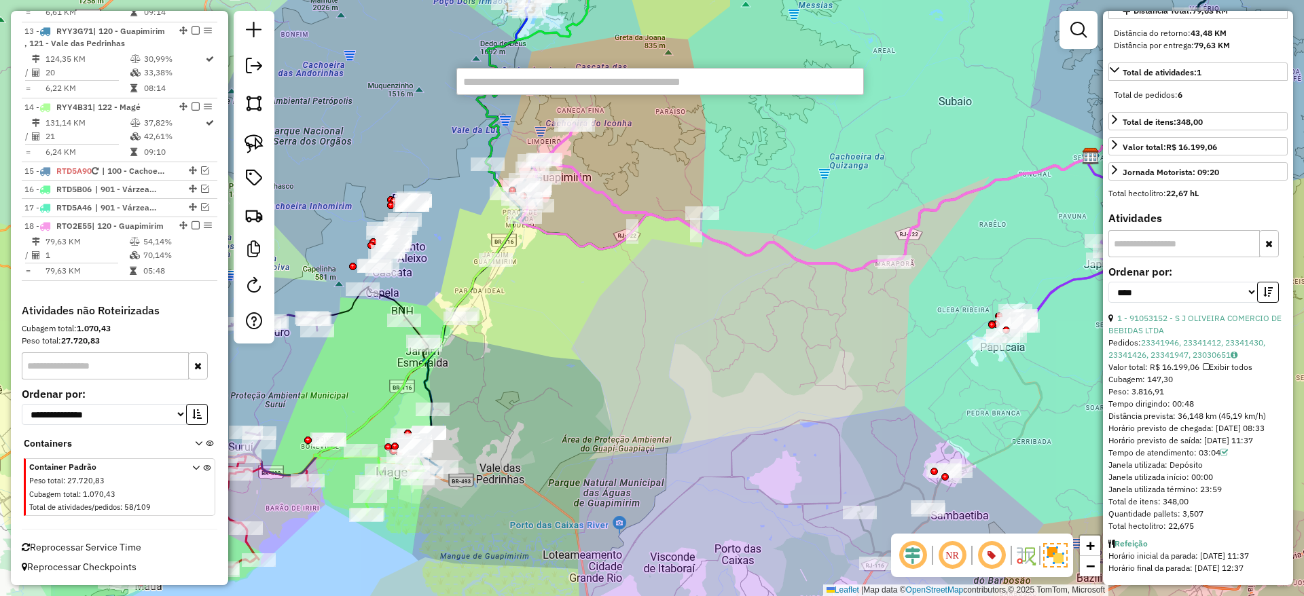
click at [587, 80] on input "text" at bounding box center [659, 81] width 407 height 27
click at [600, 89] on input "text" at bounding box center [659, 81] width 407 height 27
click at [593, 75] on input "text" at bounding box center [659, 81] width 407 height 27
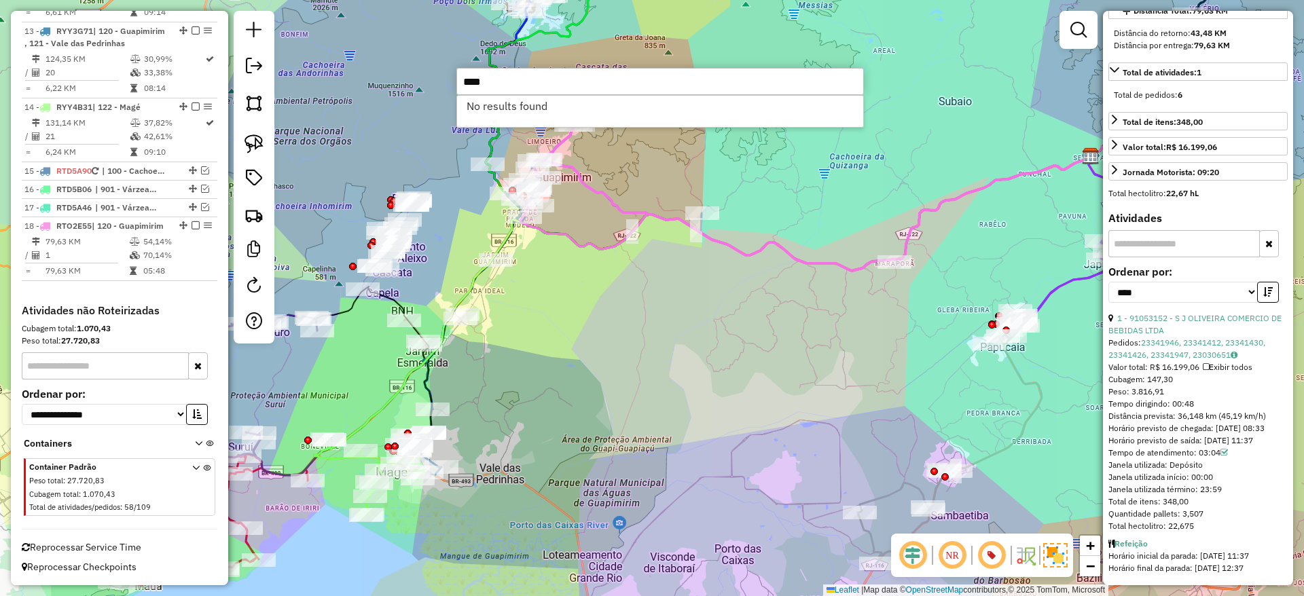
click at [466, 82] on input "****" at bounding box center [659, 81] width 407 height 27
click at [566, 84] on input "********" at bounding box center [659, 81] width 407 height 27
type input "*"
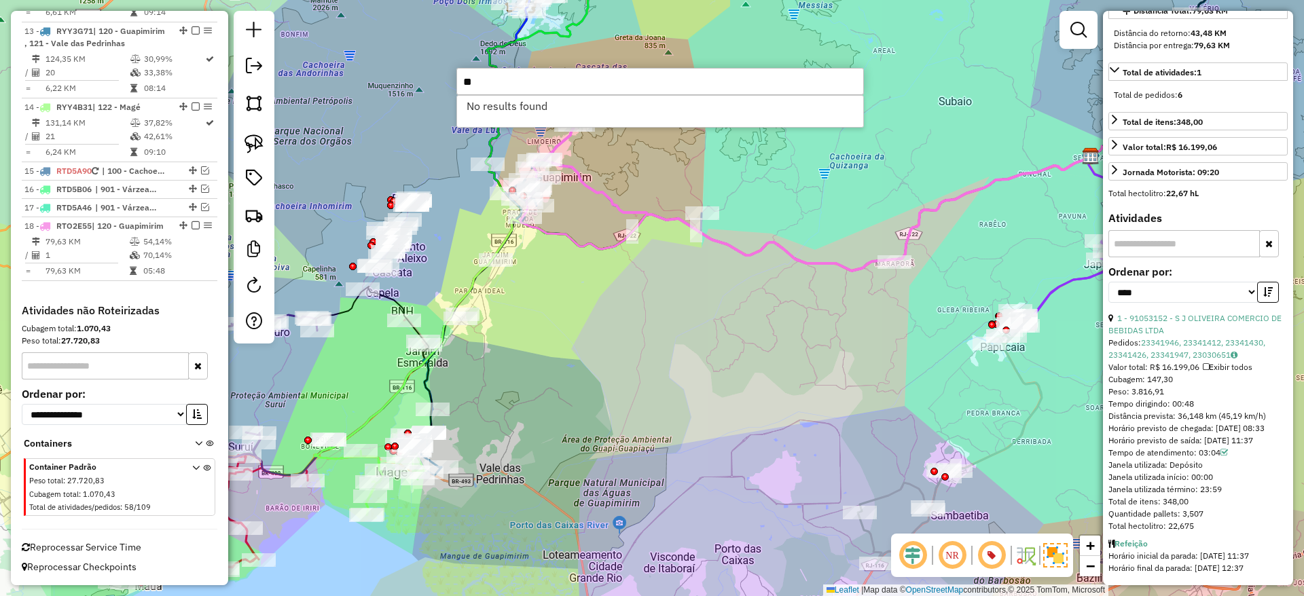
type input "*"
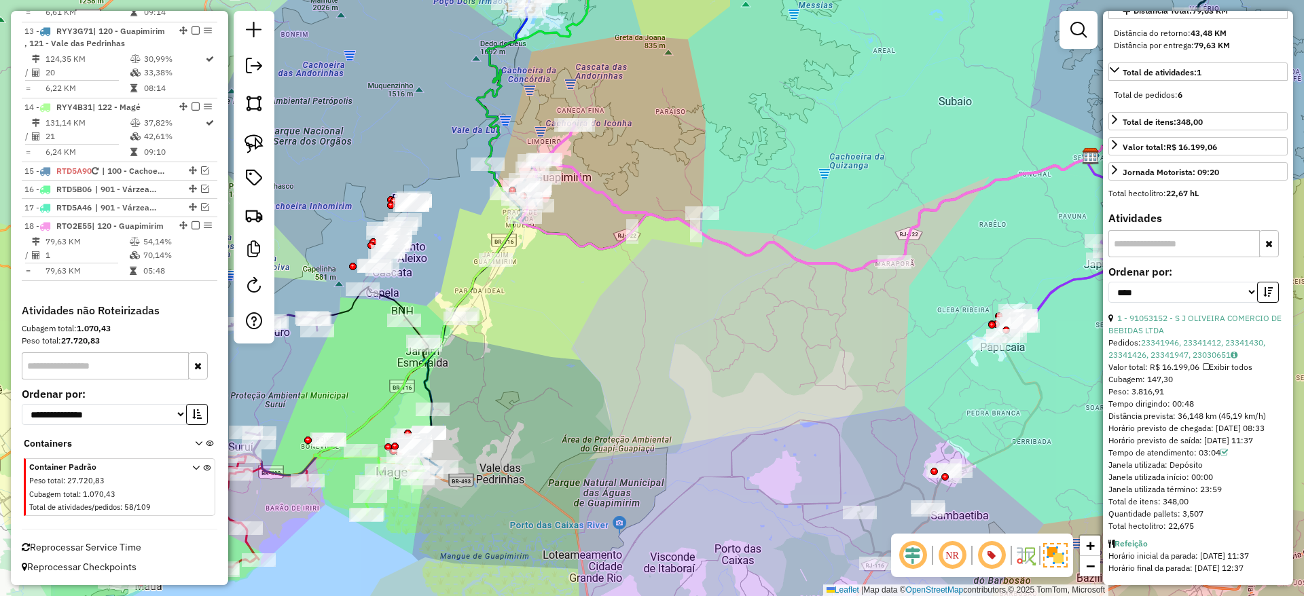
click at [760, 250] on icon at bounding box center [818, 198] width 546 height 146
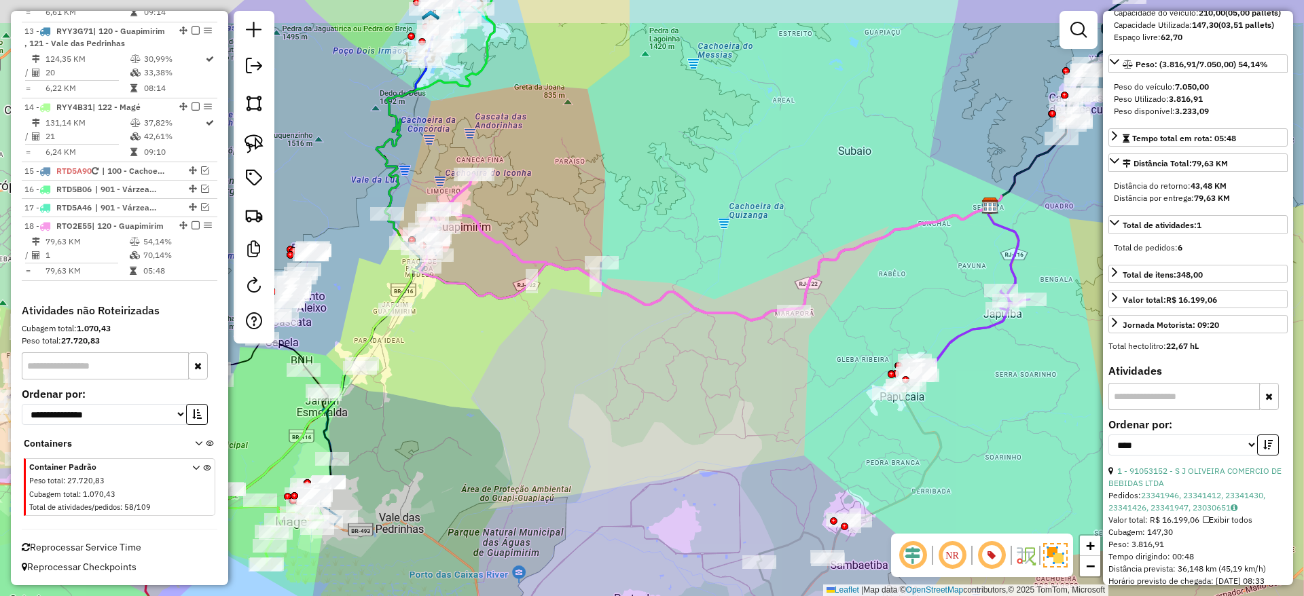
drag, startPoint x: 915, startPoint y: 319, endPoint x: 819, endPoint y: 359, distance: 103.5
click at [819, 359] on div "Janela de atendimento Grade de atendimento Capacidade Transportadoras Veículos …" at bounding box center [652, 298] width 1304 height 596
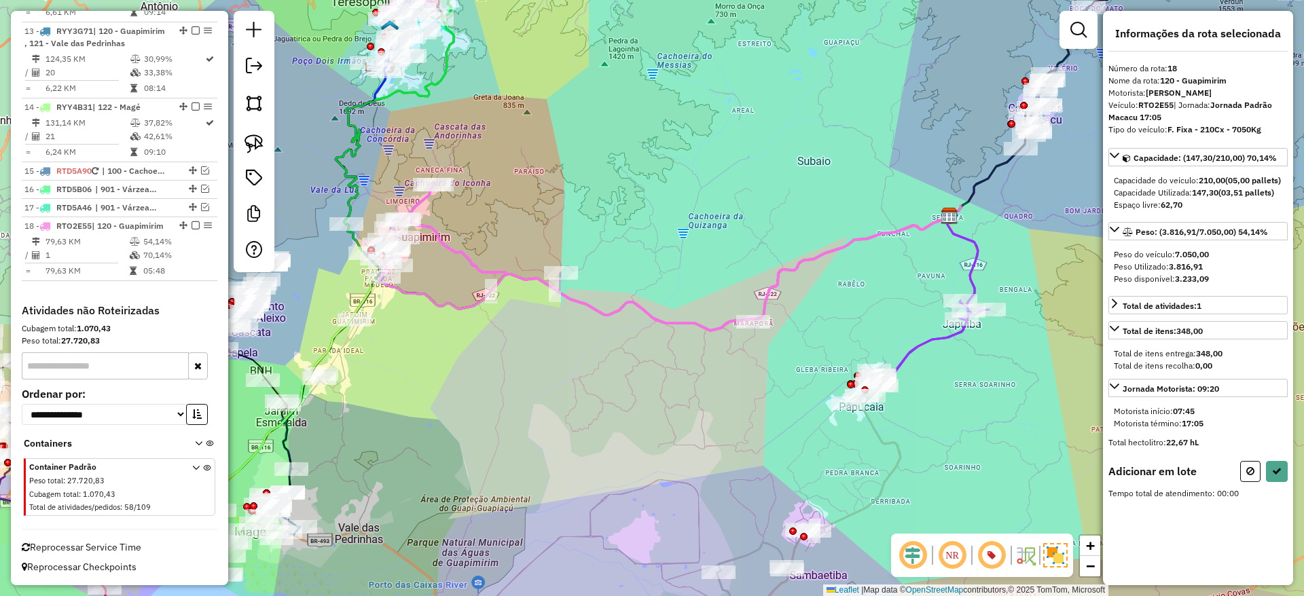
scroll to position [0, 0]
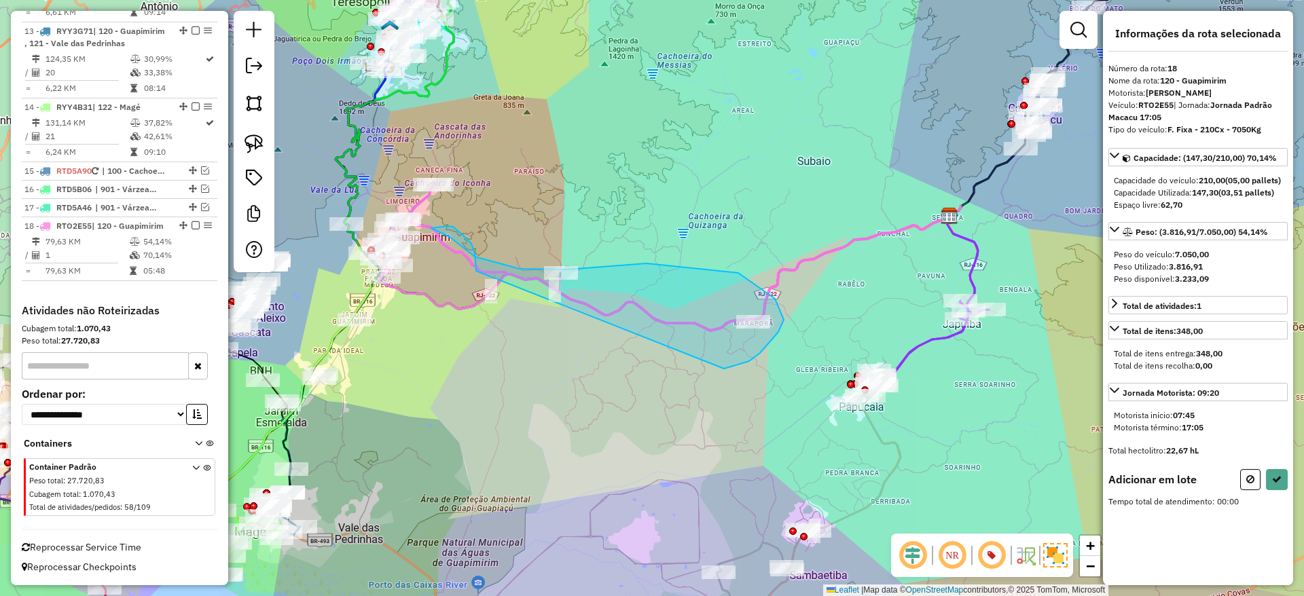
drag, startPoint x: 724, startPoint y: 369, endPoint x: 476, endPoint y: 271, distance: 266.4
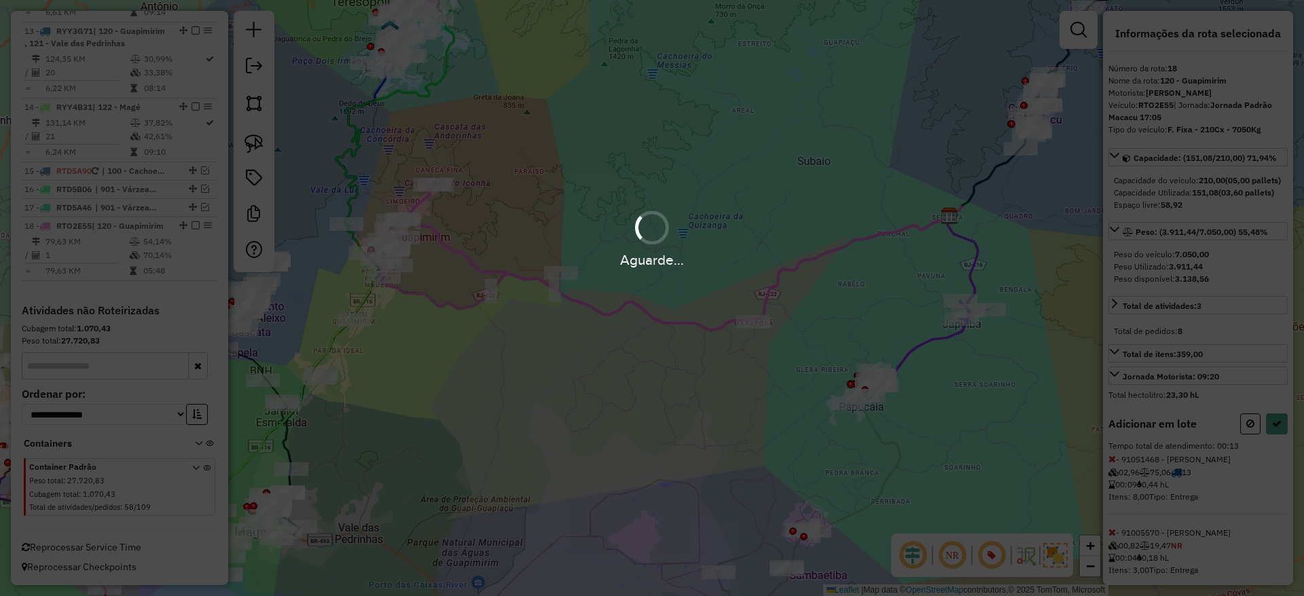
select select "*********"
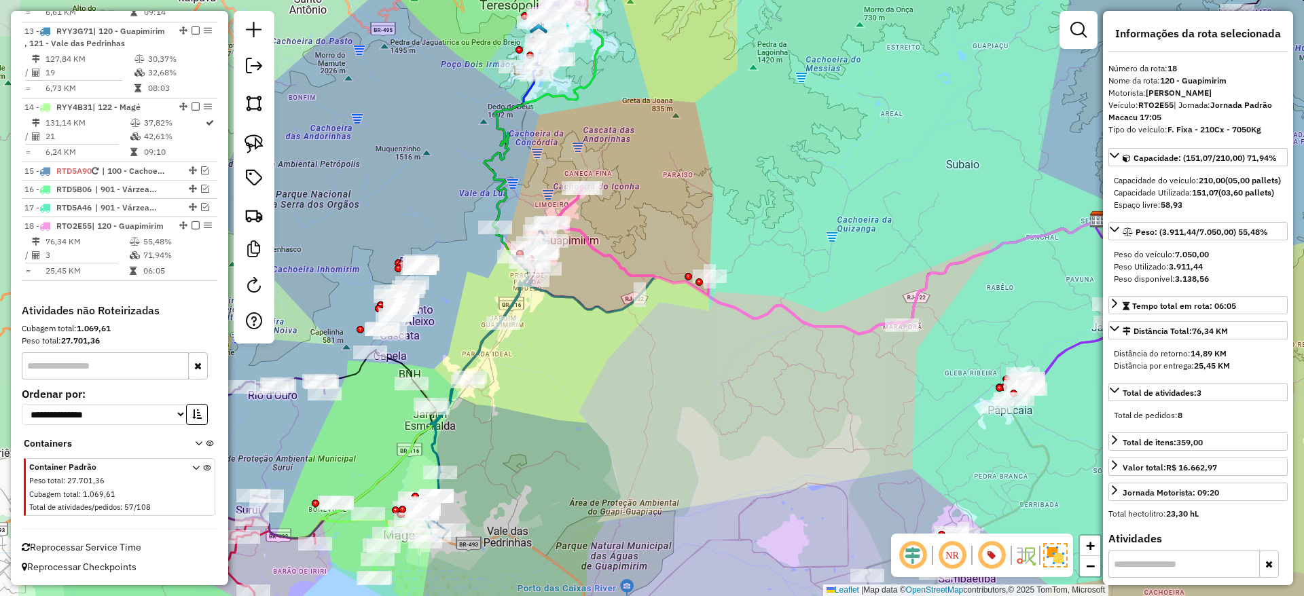
drag, startPoint x: 510, startPoint y: 320, endPoint x: 659, endPoint y: 323, distance: 148.7
click at [659, 323] on div "Janela de atendimento Grade de atendimento Capacidade Transportadoras Veículos …" at bounding box center [652, 298] width 1304 height 596
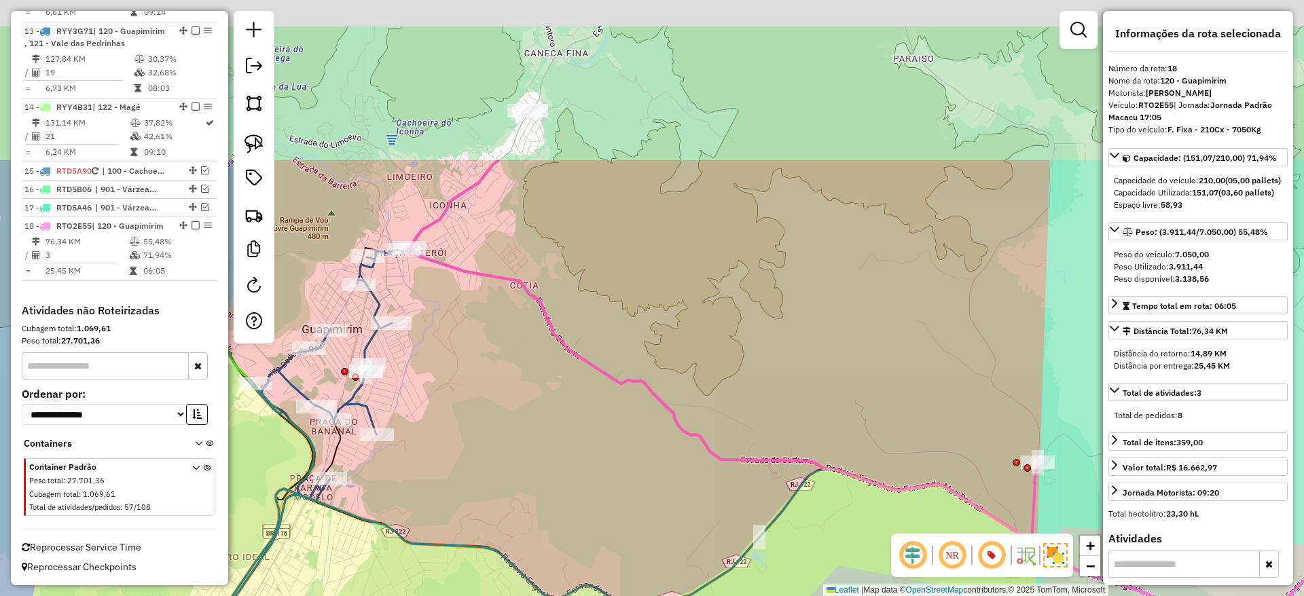
drag, startPoint x: 526, startPoint y: 57, endPoint x: 546, endPoint y: 390, distance: 334.0
click at [546, 390] on div "Janela de atendimento Grade de atendimento Capacidade Transportadoras Veículos …" at bounding box center [652, 298] width 1304 height 596
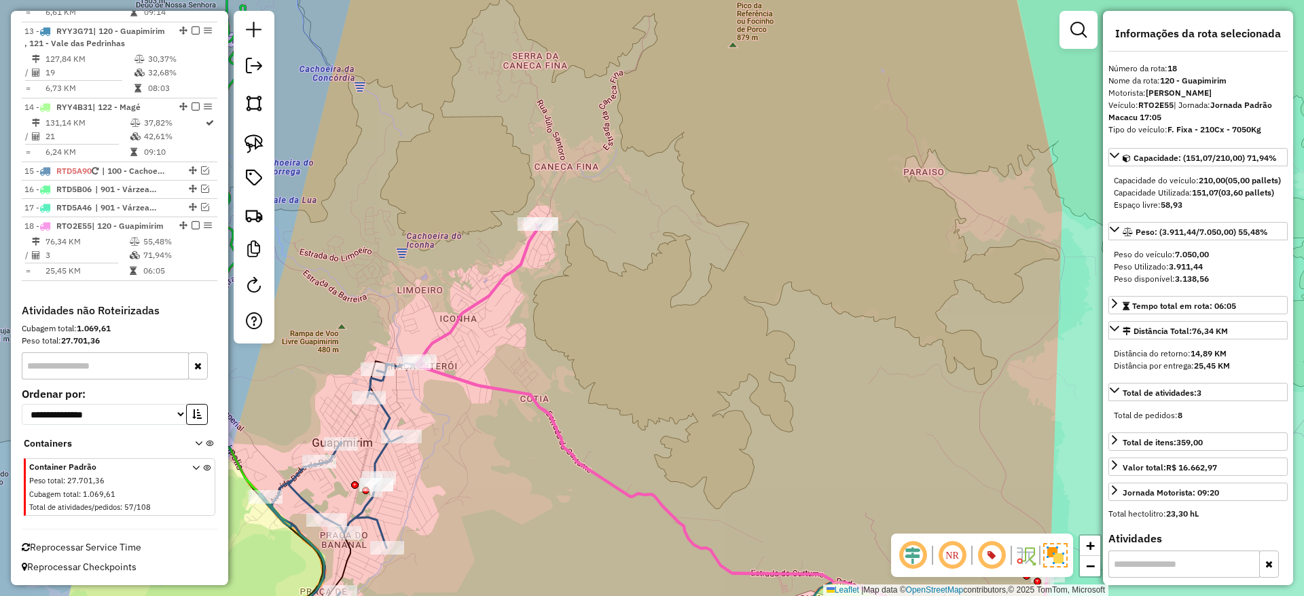
click at [541, 331] on div "Janela de atendimento Grade de atendimento Capacidade Transportadoras Veículos …" at bounding box center [652, 298] width 1304 height 596
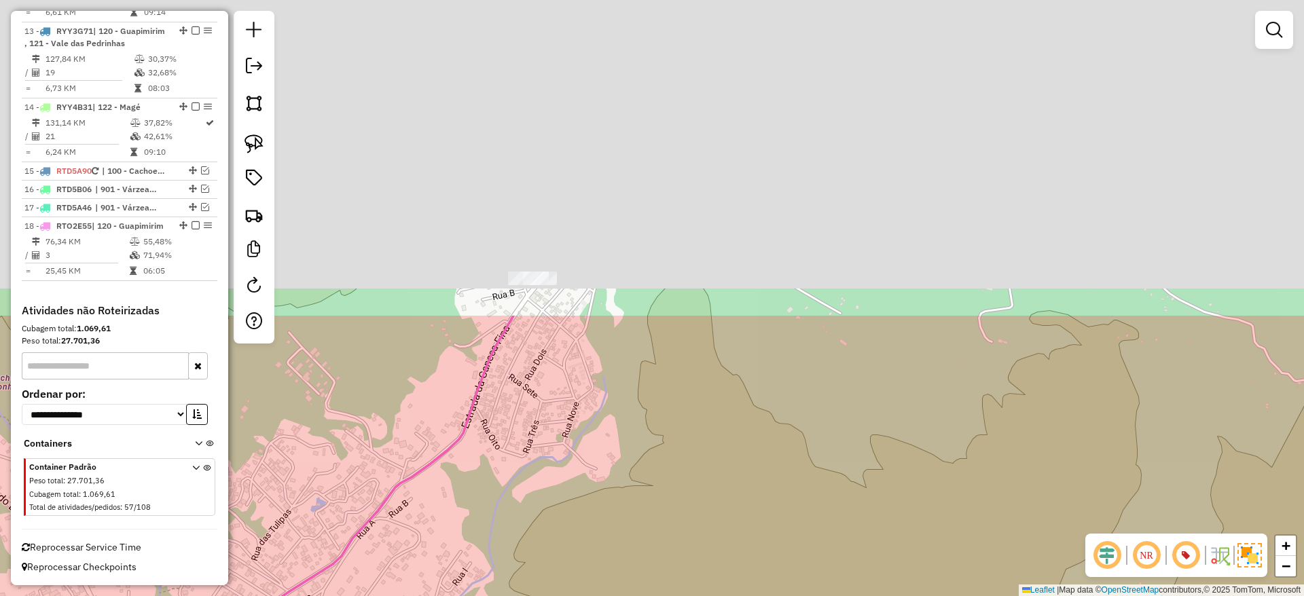
drag, startPoint x: 539, startPoint y: 141, endPoint x: 537, endPoint y: 586, distance: 445.4
click at [537, 586] on div "Janela de atendimento Grade de atendimento Capacidade Transportadoras Veículos …" at bounding box center [652, 298] width 1304 height 596
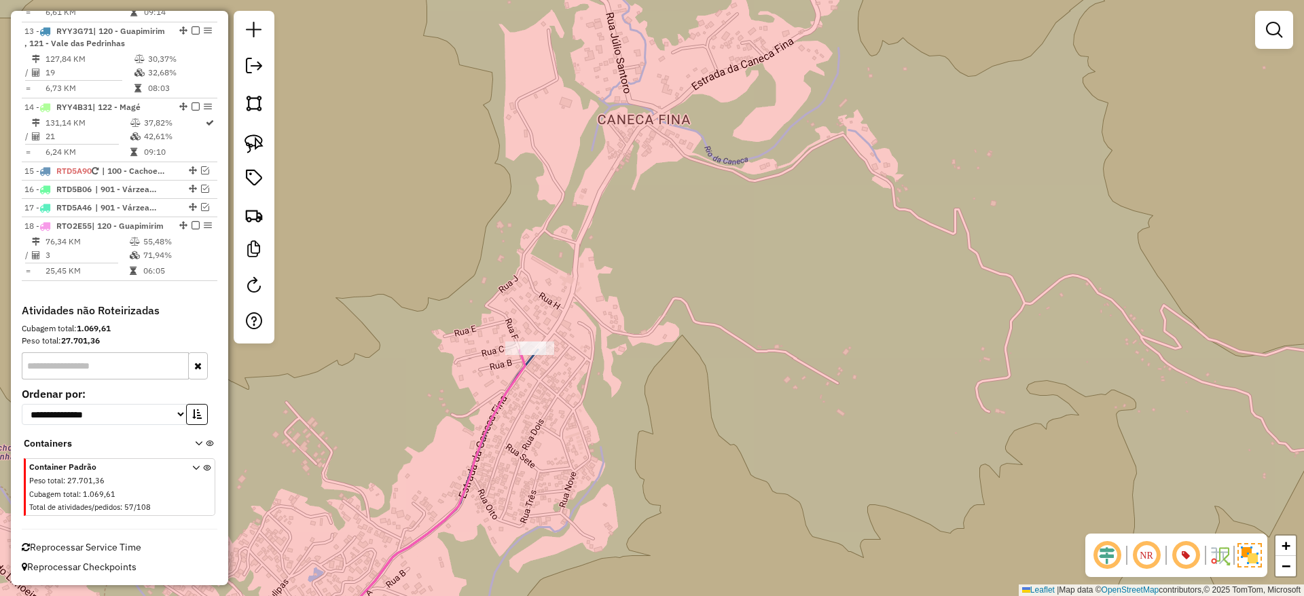
click at [515, 381] on icon at bounding box center [409, 503] width 229 height 306
select select "*********"
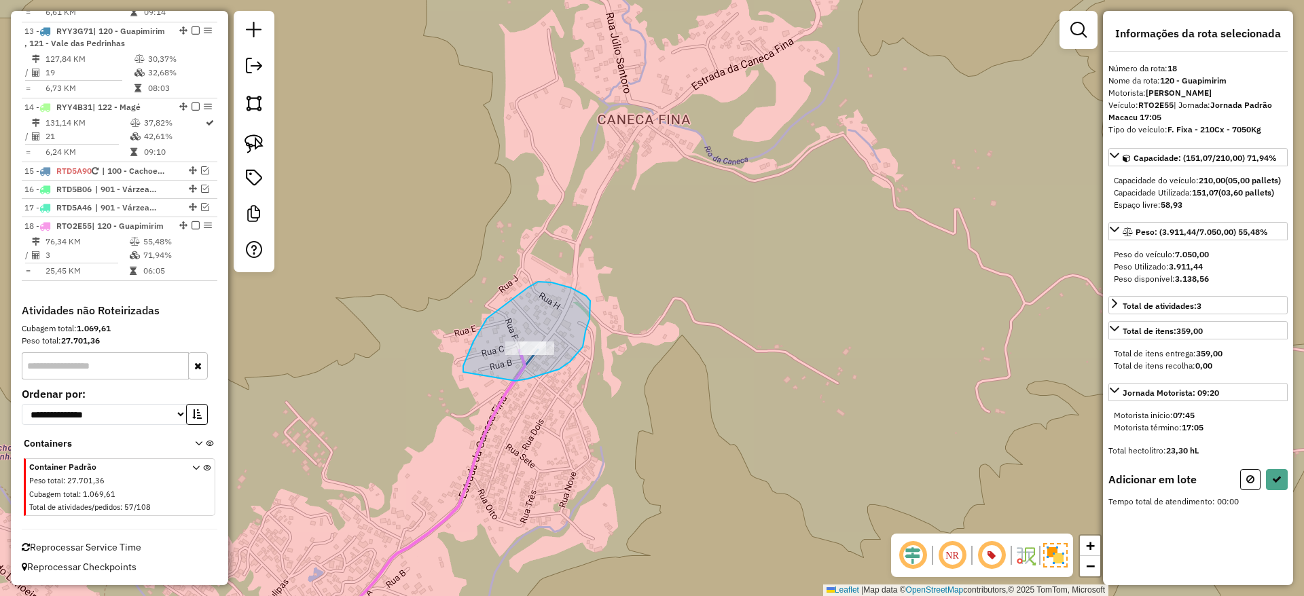
drag, startPoint x: 515, startPoint y: 381, endPoint x: 463, endPoint y: 372, distance: 53.0
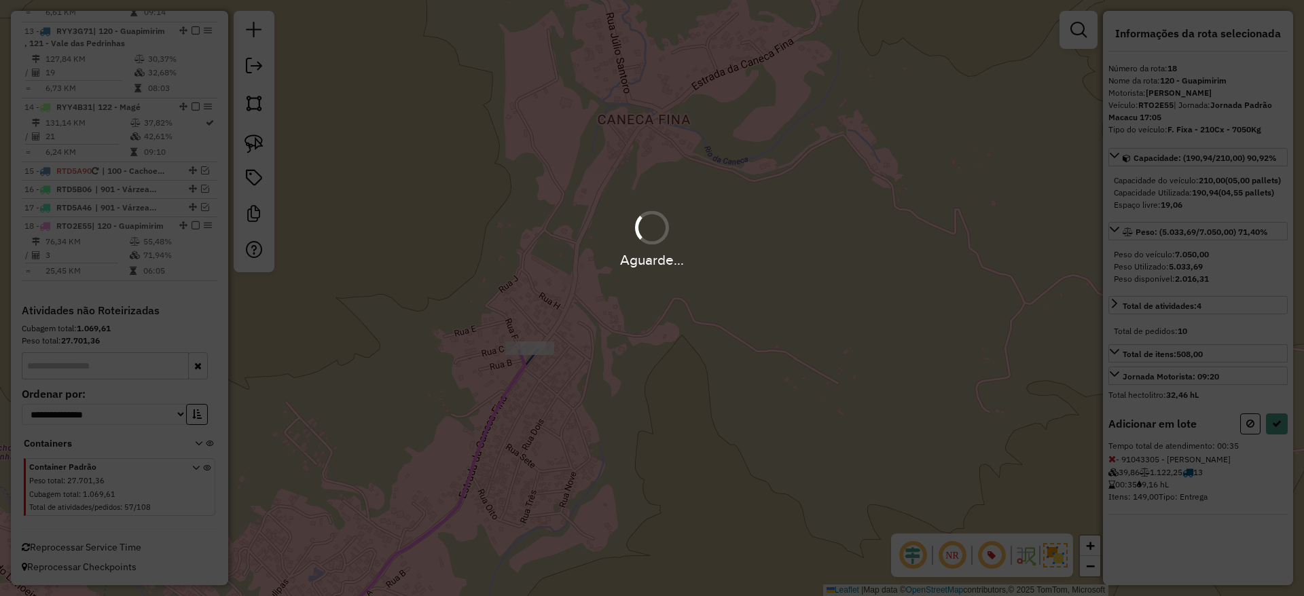
select select "*********"
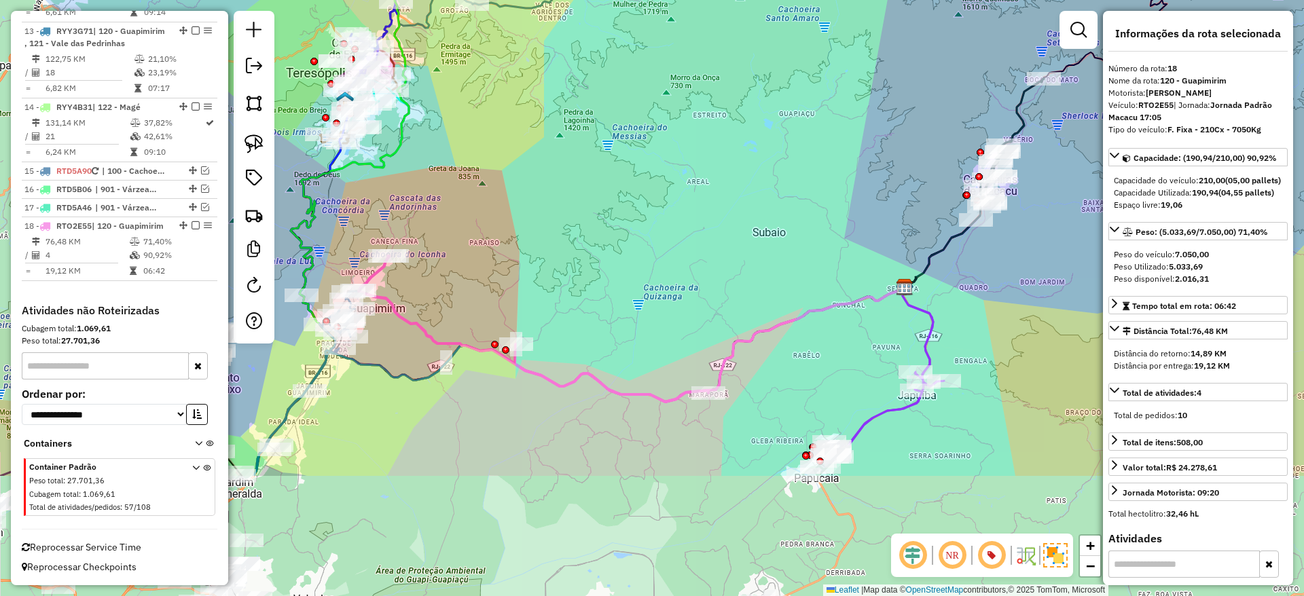
drag, startPoint x: 608, startPoint y: 487, endPoint x: 481, endPoint y: 307, distance: 220.2
click at [481, 307] on div "Janela de atendimento Grade de atendimento Capacidade Transportadoras Veículos …" at bounding box center [652, 298] width 1304 height 596
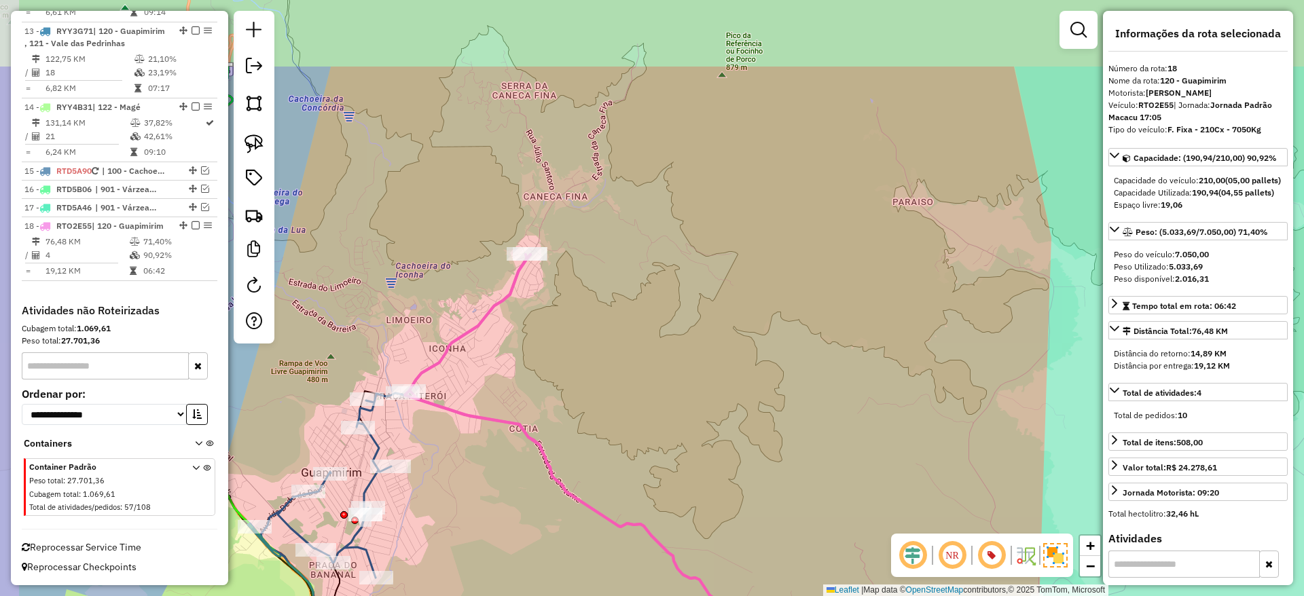
drag, startPoint x: 355, startPoint y: 293, endPoint x: 409, endPoint y: 418, distance: 136.9
click at [409, 418] on div "Janela de atendimento Grade de atendimento Capacidade Transportadoras Veículos …" at bounding box center [652, 298] width 1304 height 596
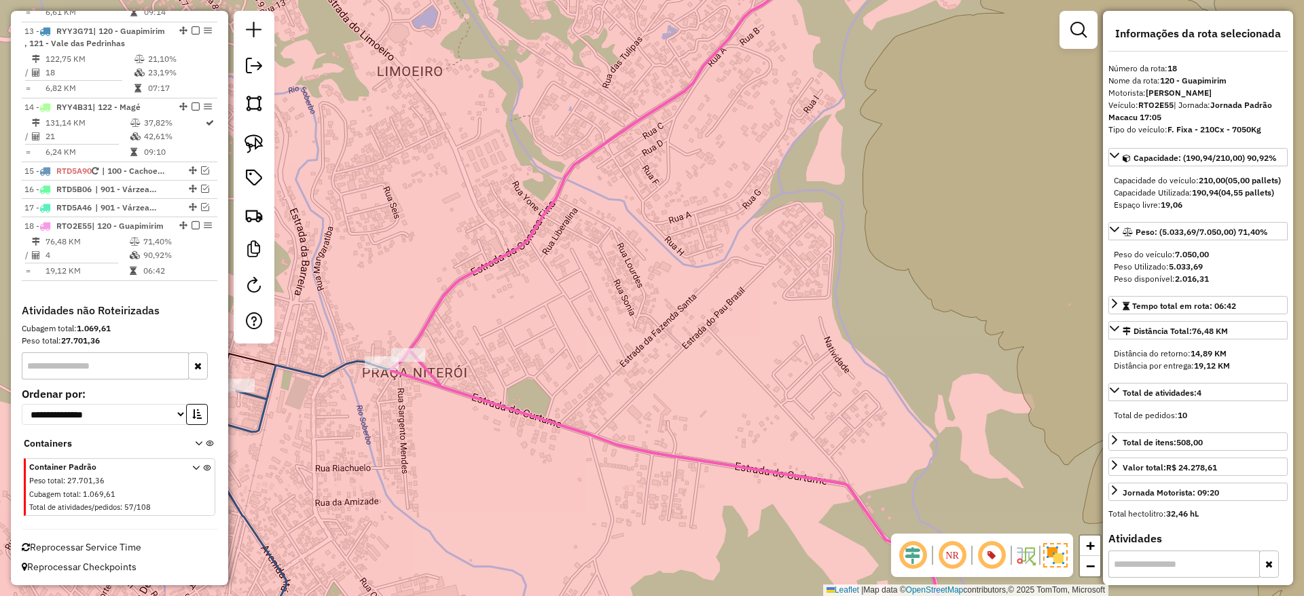
drag, startPoint x: 405, startPoint y: 362, endPoint x: 405, endPoint y: 408, distance: 46.2
click at [405, 408] on div "Janela de atendimento Grade de atendimento Capacidade Transportadoras Veículos …" at bounding box center [652, 298] width 1304 height 596
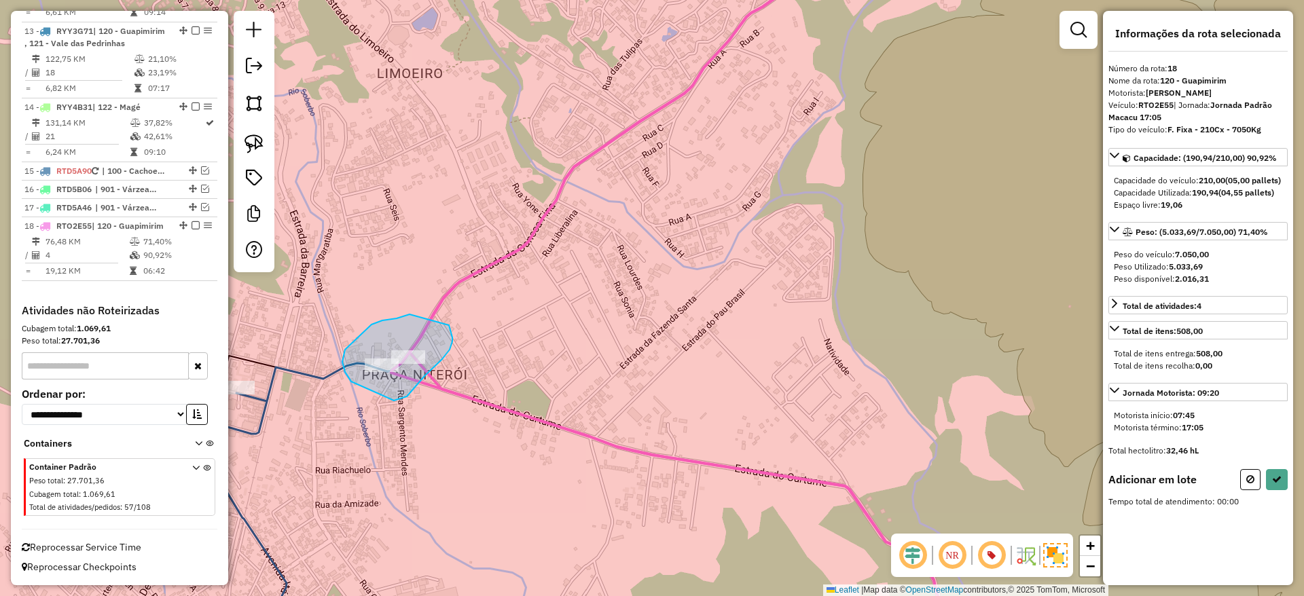
drag, startPoint x: 394, startPoint y: 401, endPoint x: 355, endPoint y: 386, distance: 41.2
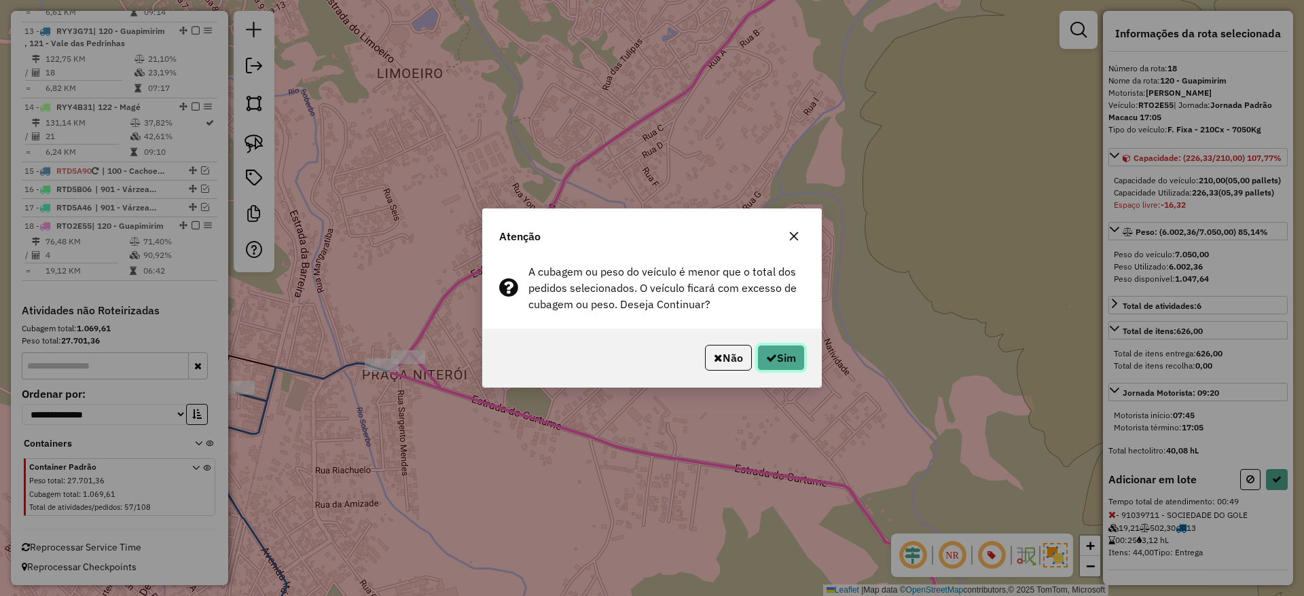
click at [778, 355] on button "Sim" at bounding box center [781, 358] width 48 height 26
select select "*********"
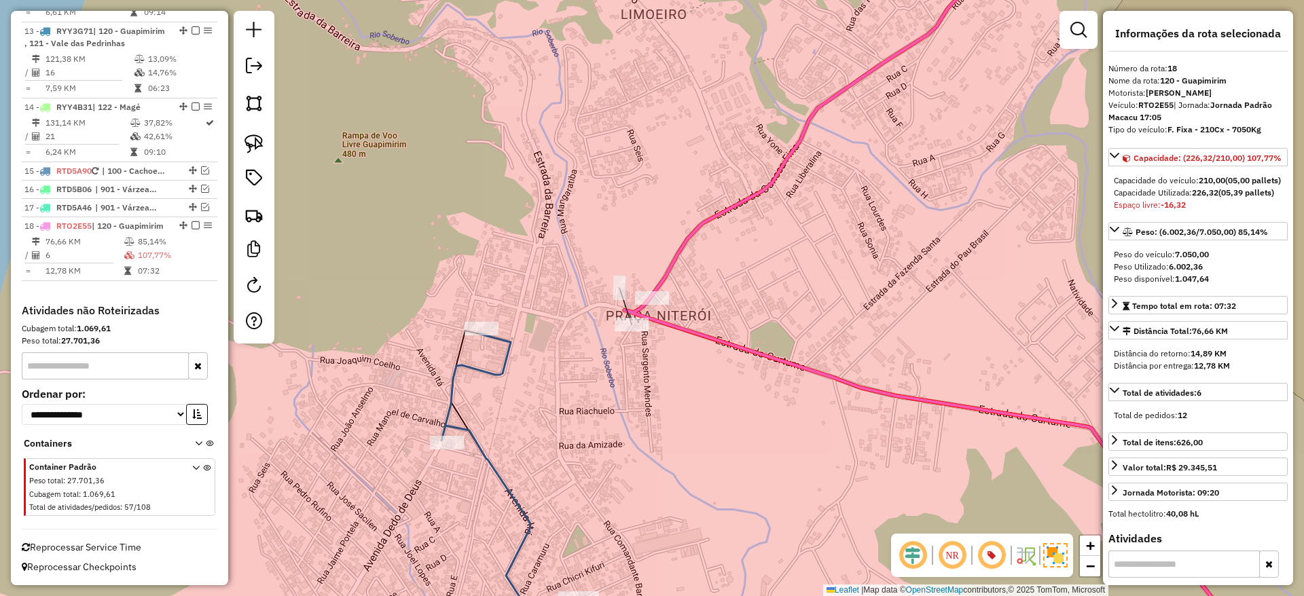
click at [624, 306] on icon at bounding box center [933, 298] width 618 height 716
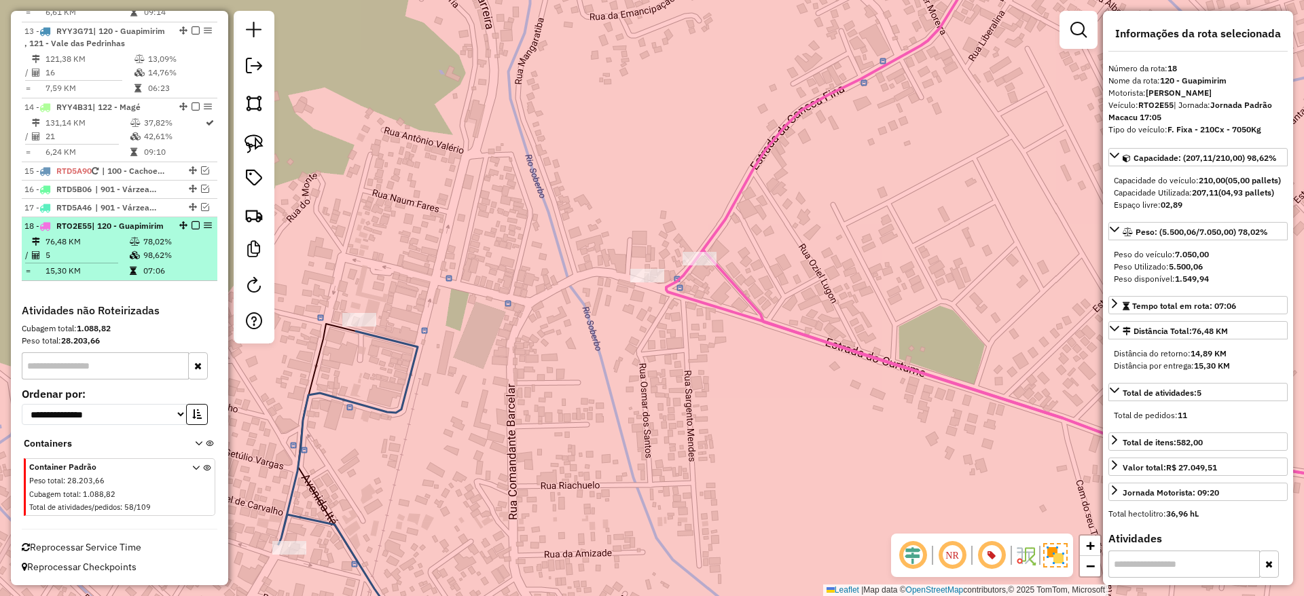
click at [191, 221] on em at bounding box center [195, 225] width 8 height 8
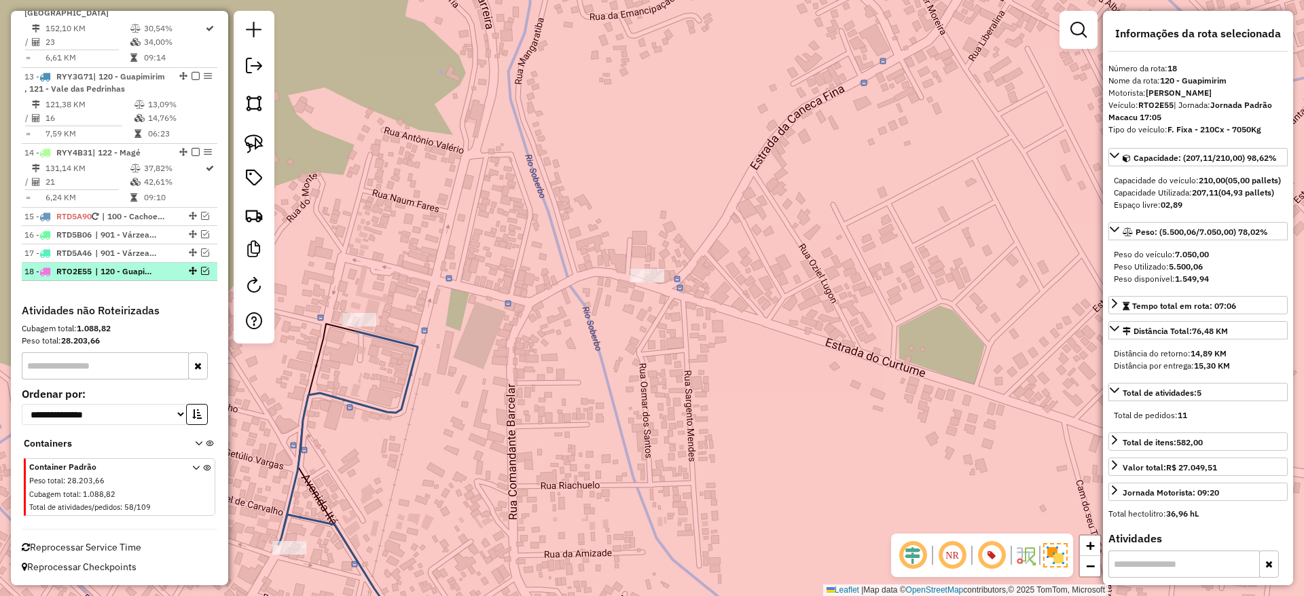
scroll to position [1366, 0]
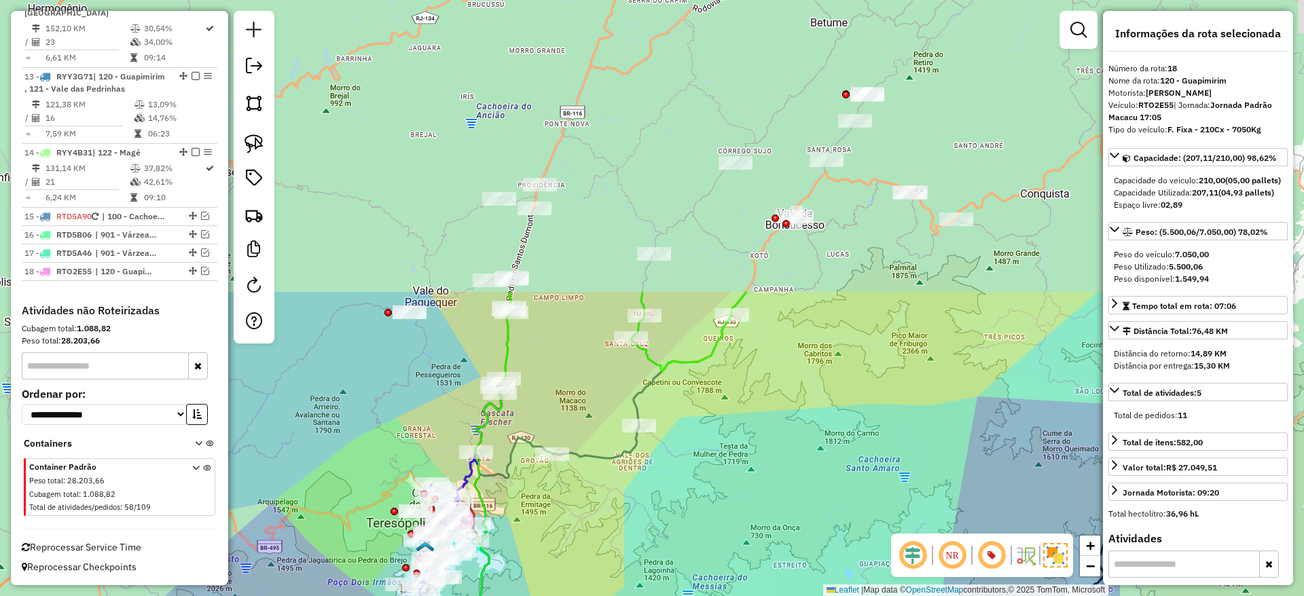
drag, startPoint x: 906, startPoint y: 227, endPoint x: 569, endPoint y: 426, distance: 391.5
click at [569, 426] on div "Janela de atendimento Grade de atendimento Capacidade Transportadoras Veículos …" at bounding box center [652, 298] width 1304 height 596
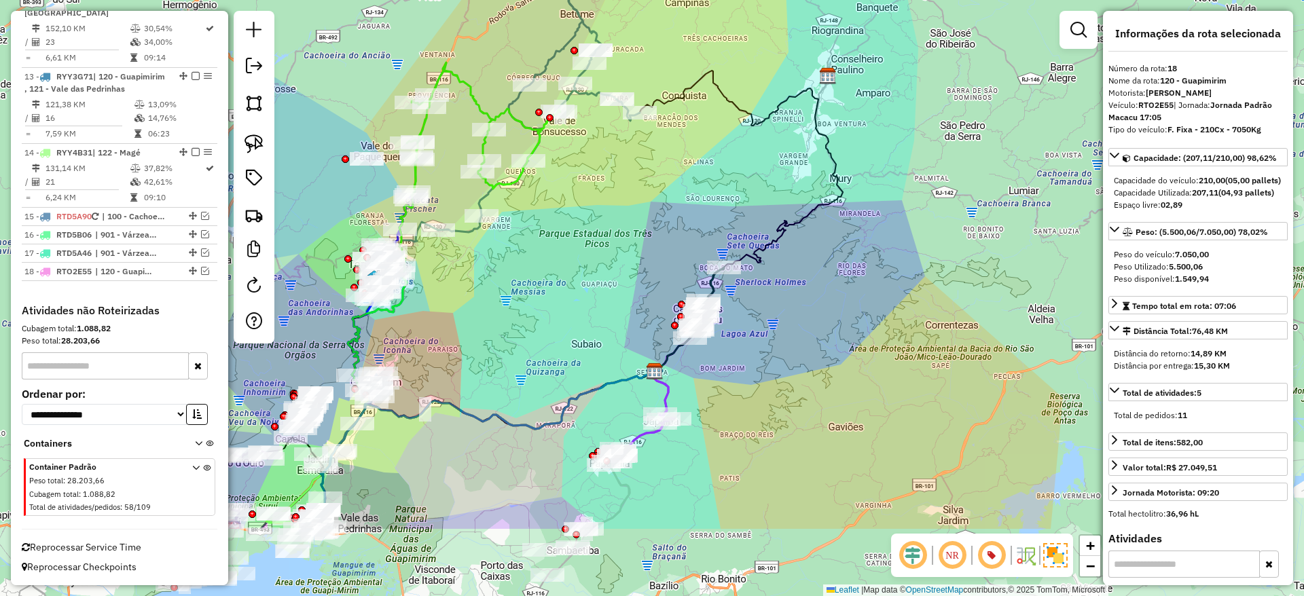
drag, startPoint x: 621, startPoint y: 532, endPoint x: 483, endPoint y: 416, distance: 179.7
click at [483, 416] on div "Janela de atendimento Grade de atendimento Capacidade Transportadoras Veículos …" at bounding box center [652, 298] width 1304 height 596
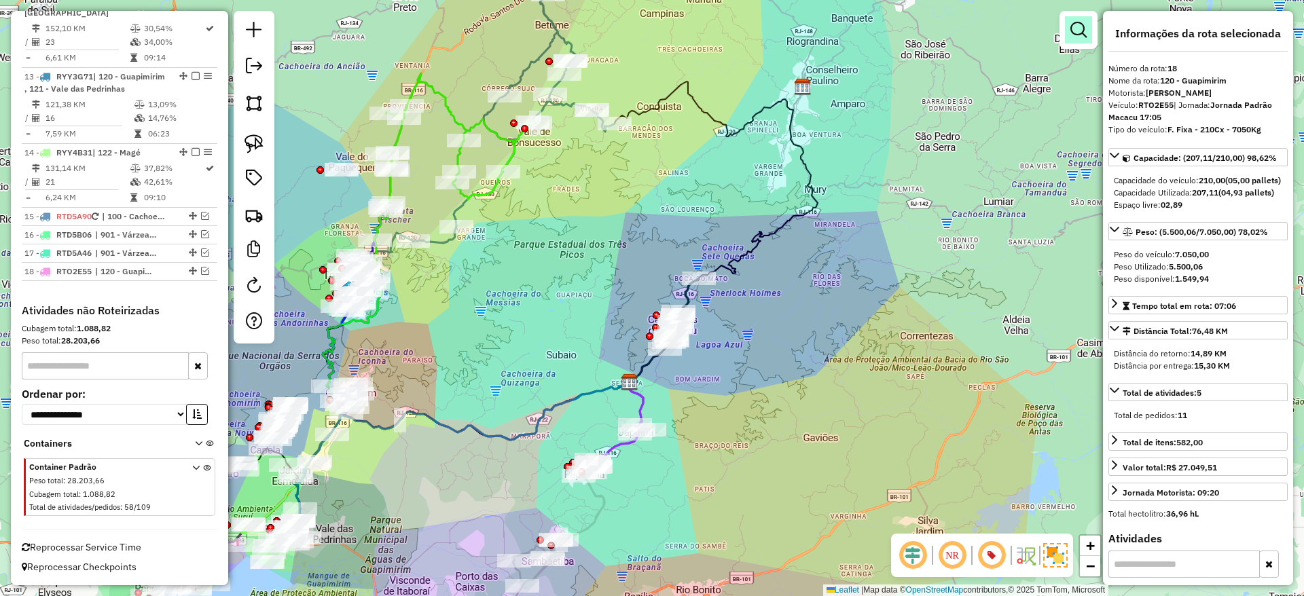
click at [1079, 22] on em at bounding box center [1078, 30] width 16 height 16
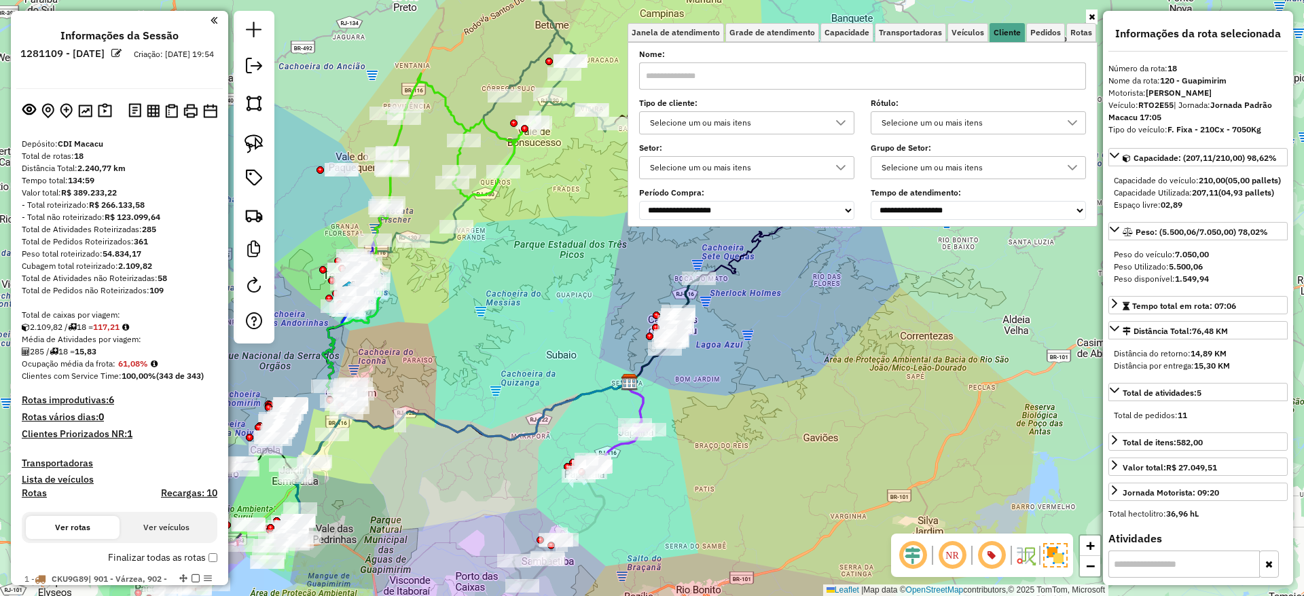
select select "*********"
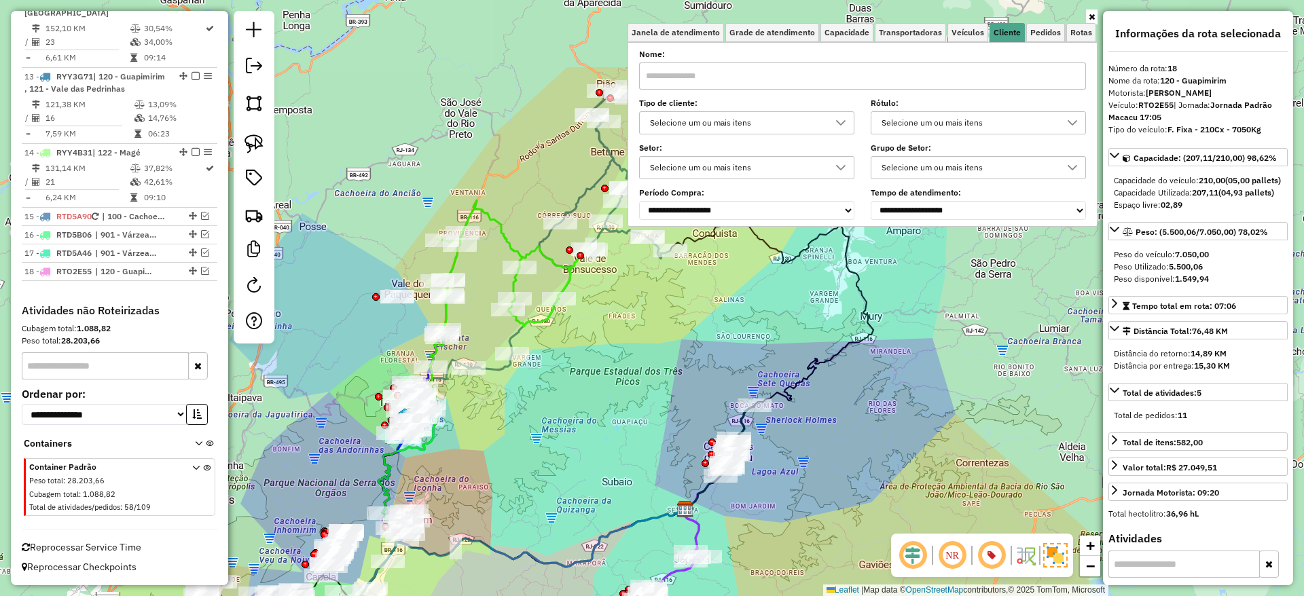
drag, startPoint x: 562, startPoint y: 257, endPoint x: 646, endPoint y: 414, distance: 178.9
click at [646, 414] on div "Janela de atendimento Grade de atendimento Capacidade Transportadoras Veículos …" at bounding box center [652, 298] width 1304 height 596
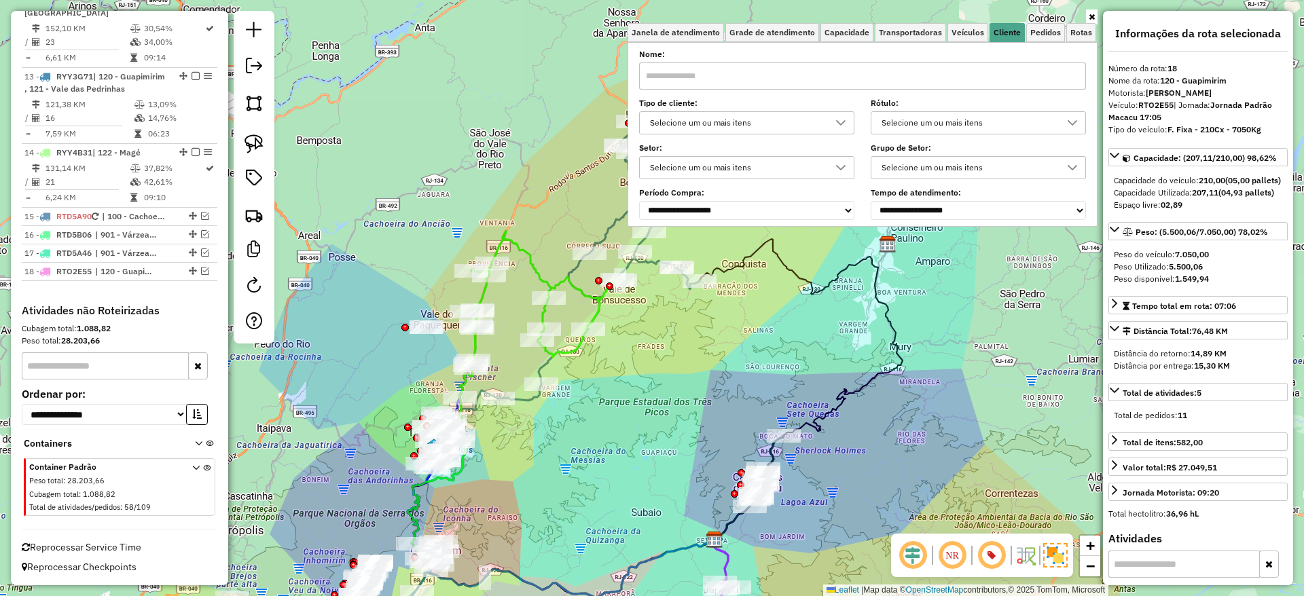
click at [646, 414] on div "Janela de atendimento Grade de atendimento Capacidade Transportadoras Veículos …" at bounding box center [652, 298] width 1304 height 596
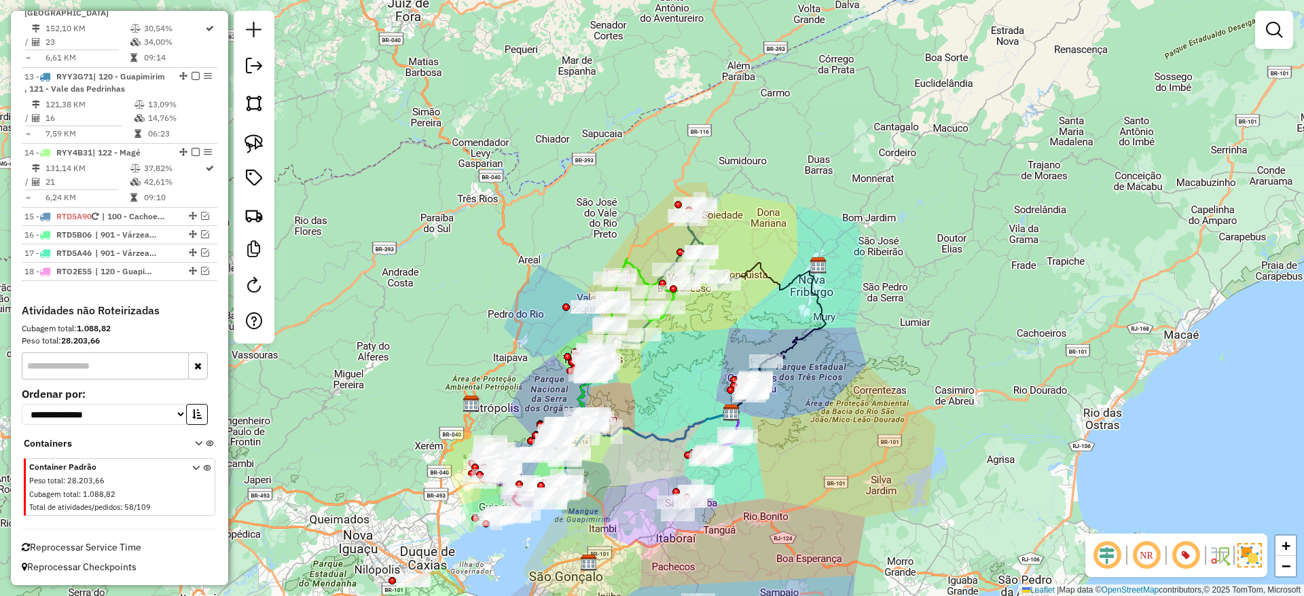
drag, startPoint x: 669, startPoint y: 427, endPoint x: 706, endPoint y: 378, distance: 62.1
click at [706, 378] on div "Janela de atendimento Grade de atendimento Capacidade Transportadoras Veículos …" at bounding box center [652, 298] width 1304 height 596
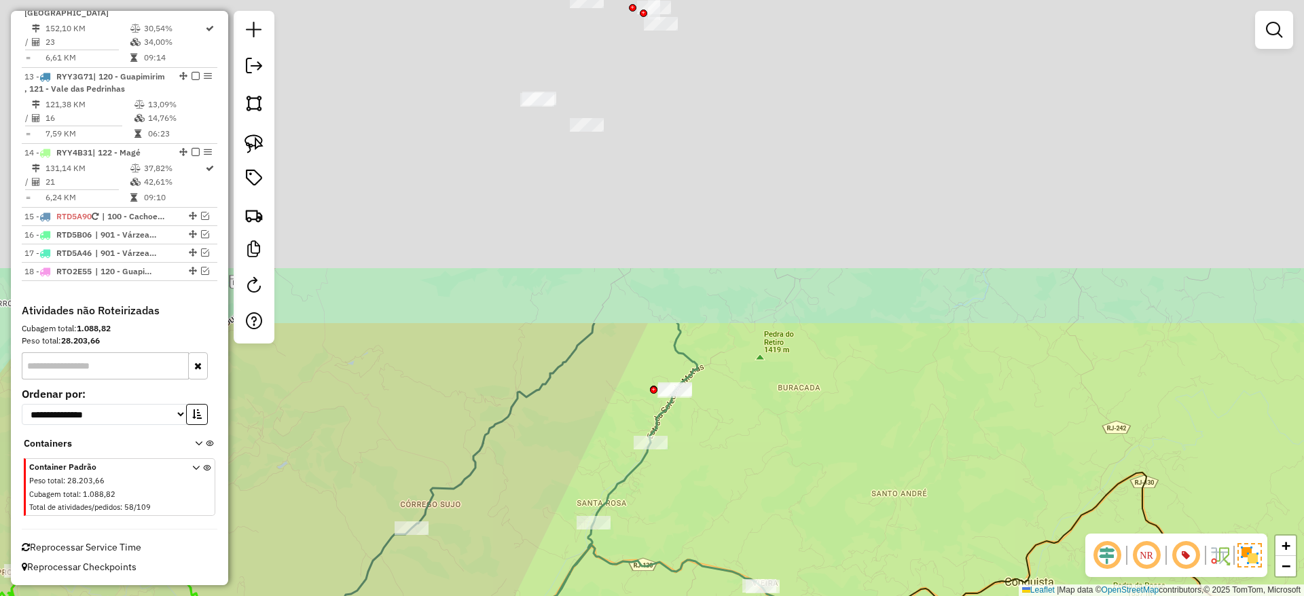
drag, startPoint x: 806, startPoint y: 129, endPoint x: 730, endPoint y: 547, distance: 424.4
click at [730, 547] on div "Janela de atendimento Grade de atendimento Capacidade Transportadoras Veículos …" at bounding box center [652, 298] width 1304 height 596
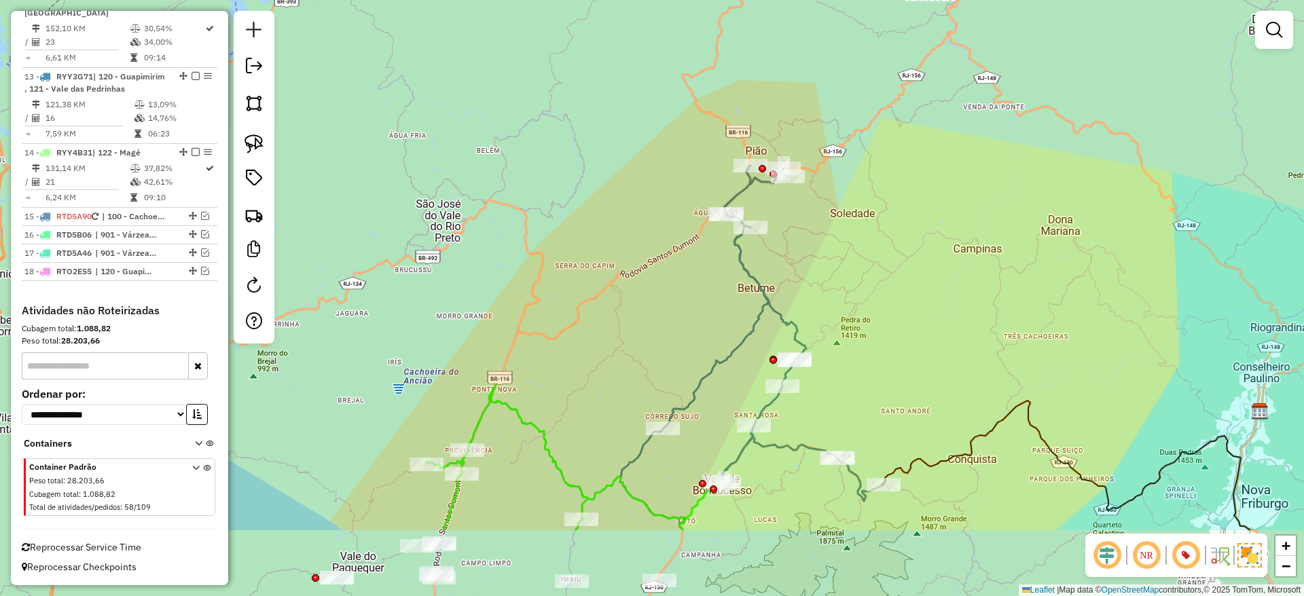
drag, startPoint x: 711, startPoint y: 466, endPoint x: 803, endPoint y: 339, distance: 156.4
click at [803, 339] on icon at bounding box center [751, 348] width 263 height 365
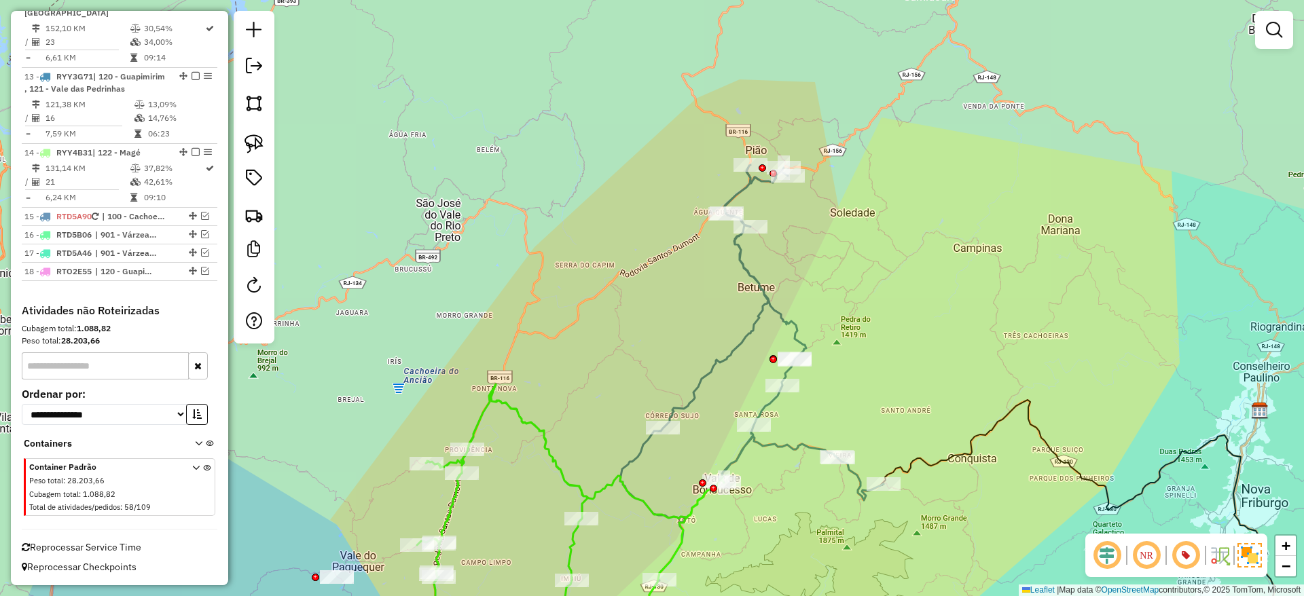
click at [767, 306] on icon at bounding box center [727, 410] width 314 height 491
select select "*********"
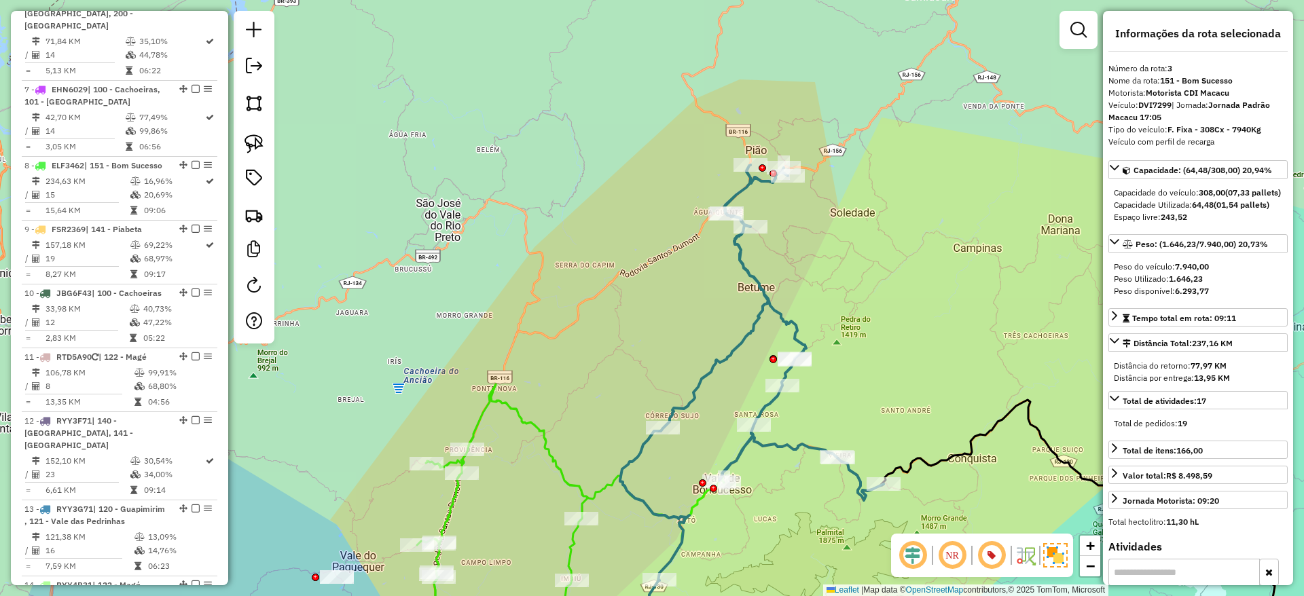
scroll to position [699, 0]
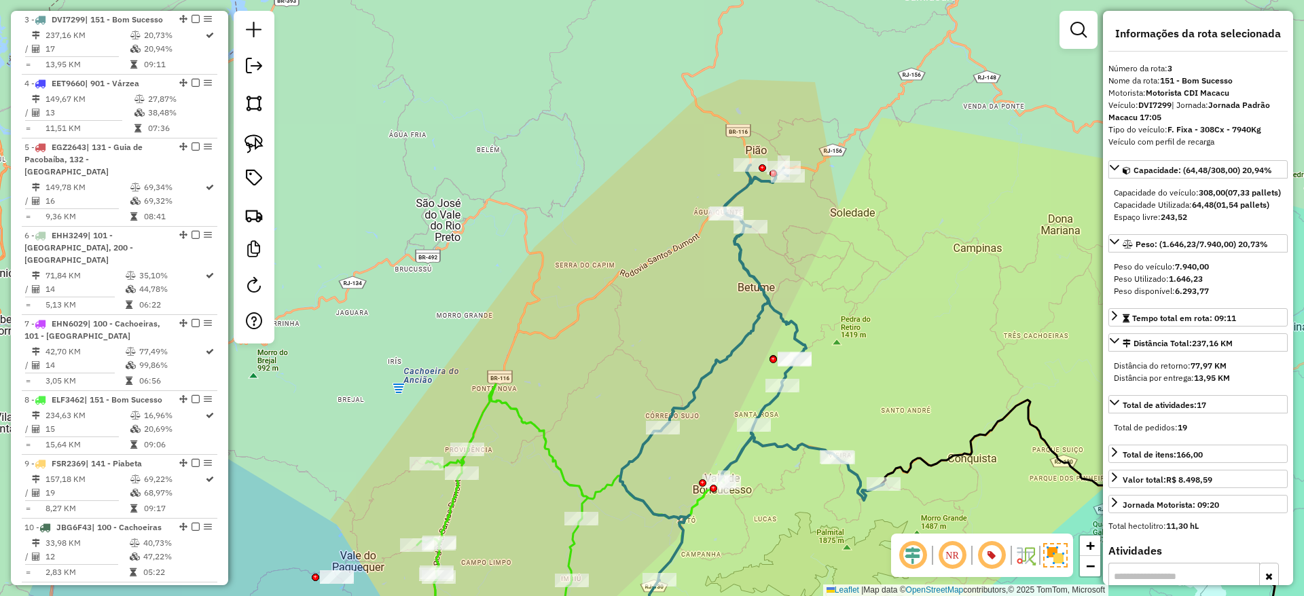
click at [769, 298] on icon at bounding box center [727, 410] width 314 height 491
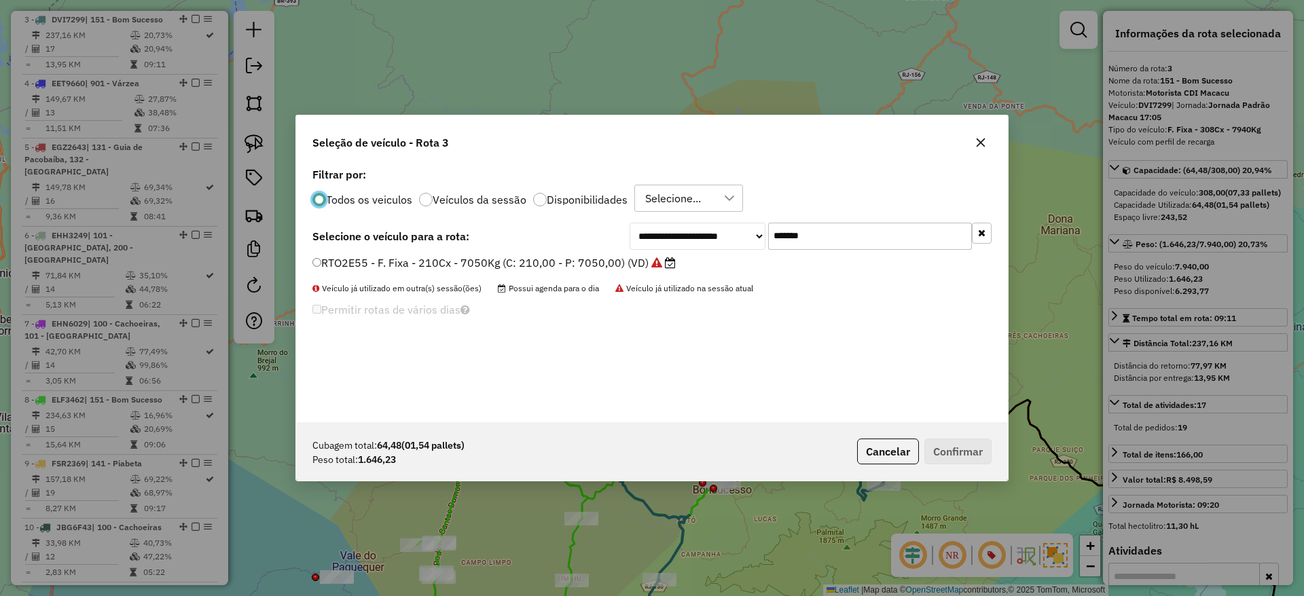
scroll to position [7, 4]
click at [799, 235] on input "*******" at bounding box center [870, 236] width 204 height 27
paste input "text"
type input "*******"
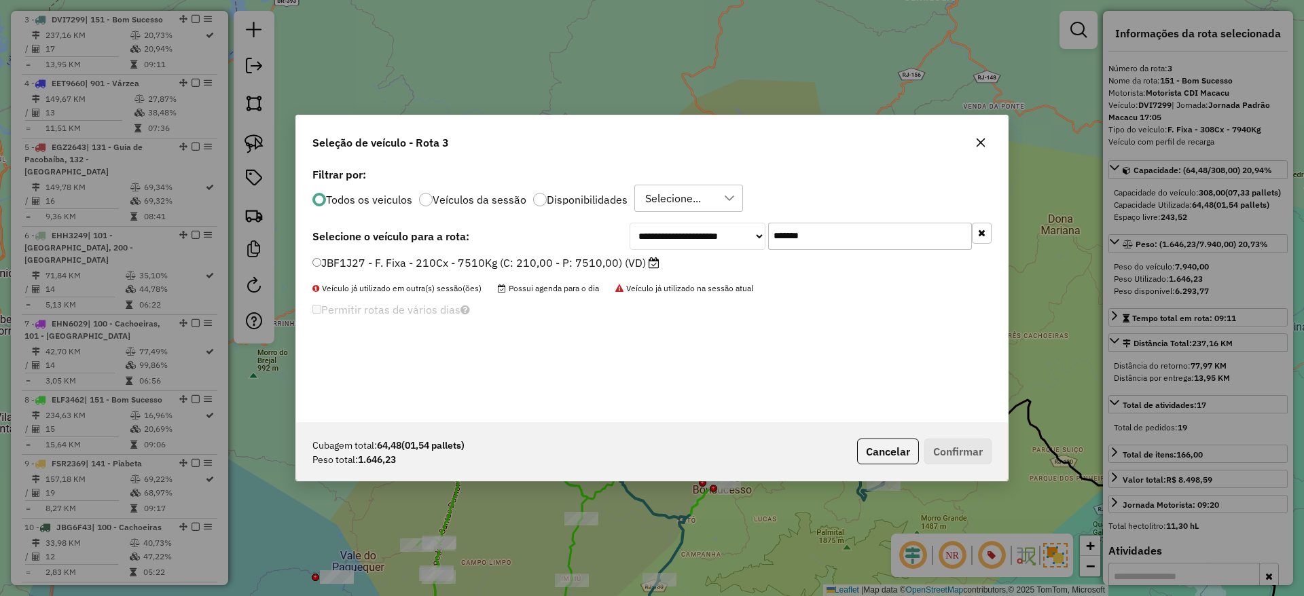
click at [606, 257] on label "JBF1J27 - F. Fixa - 210Cx - 7510Kg (C: 210,00 - P: 7510,00) (VD)" at bounding box center [485, 263] width 347 height 16
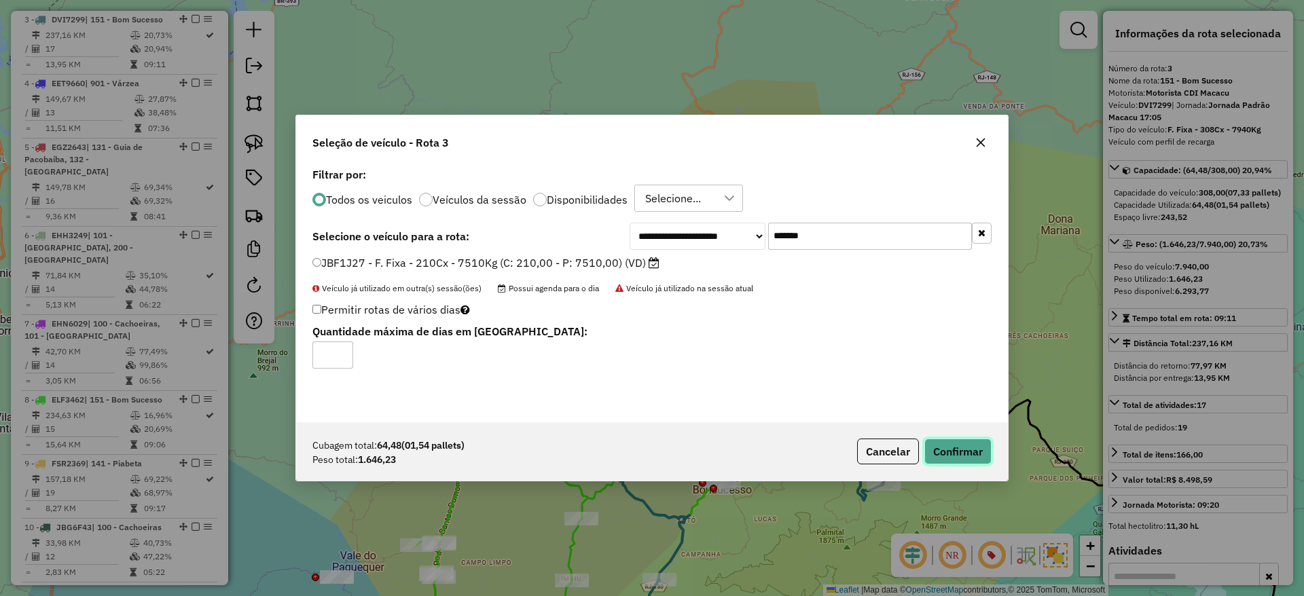
click at [941, 446] on button "Confirmar" at bounding box center [957, 452] width 67 height 26
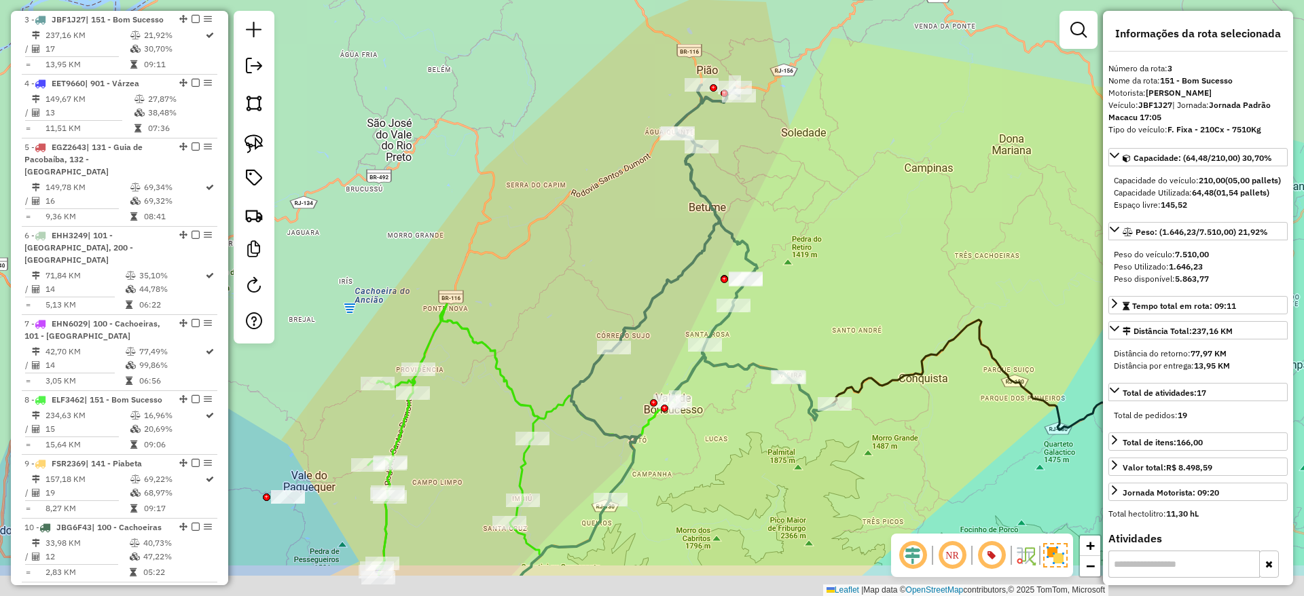
drag, startPoint x: 977, startPoint y: 390, endPoint x: 925, endPoint y: 306, distance: 99.1
click at [925, 306] on div "Janela de atendimento Grade de atendimento Capacidade Transportadoras Veículos …" at bounding box center [652, 298] width 1304 height 596
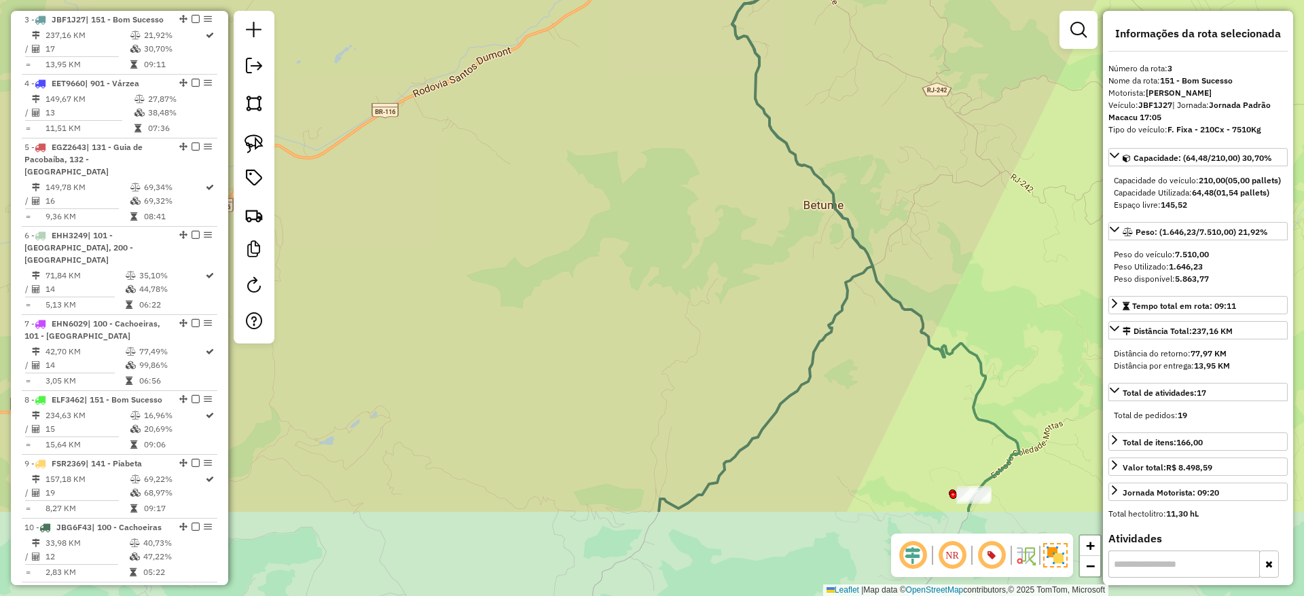
drag, startPoint x: 730, startPoint y: 455, endPoint x: 805, endPoint y: 171, distance: 293.5
click at [805, 171] on div "Janela de atendimento Grade de atendimento Capacidade Transportadoras Veículos …" at bounding box center [652, 298] width 1304 height 596
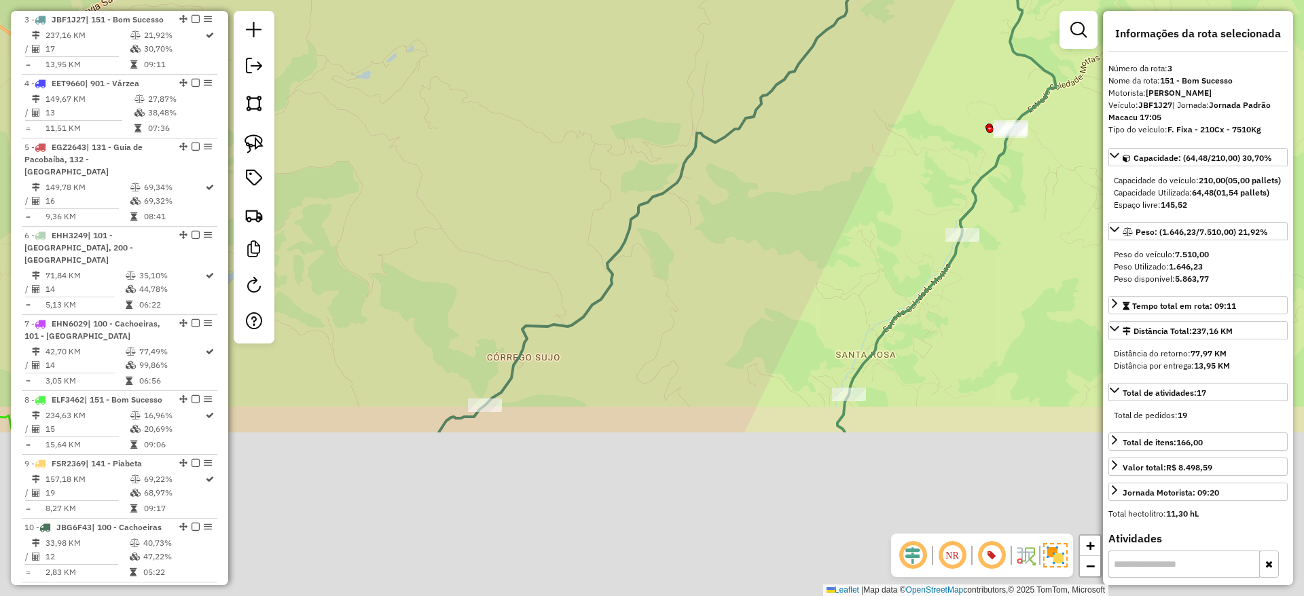
drag, startPoint x: 847, startPoint y: 376, endPoint x: 854, endPoint y: 148, distance: 228.2
click at [854, 148] on div "Janela de atendimento Grade de atendimento Capacidade Transportadoras Veículos …" at bounding box center [652, 298] width 1304 height 596
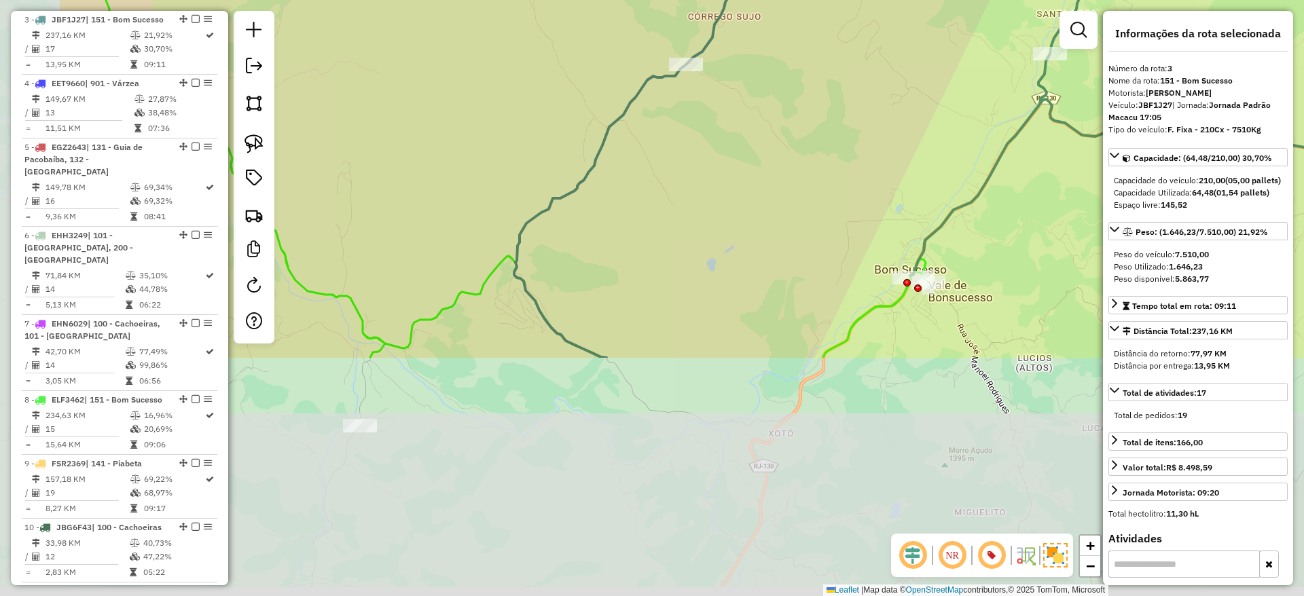
drag, startPoint x: 748, startPoint y: 369, endPoint x: 940, endPoint y: 68, distance: 356.9
click at [940, 68] on div "Janela de atendimento Grade de atendimento Capacidade Transportadoras Veículos …" at bounding box center [652, 298] width 1304 height 596
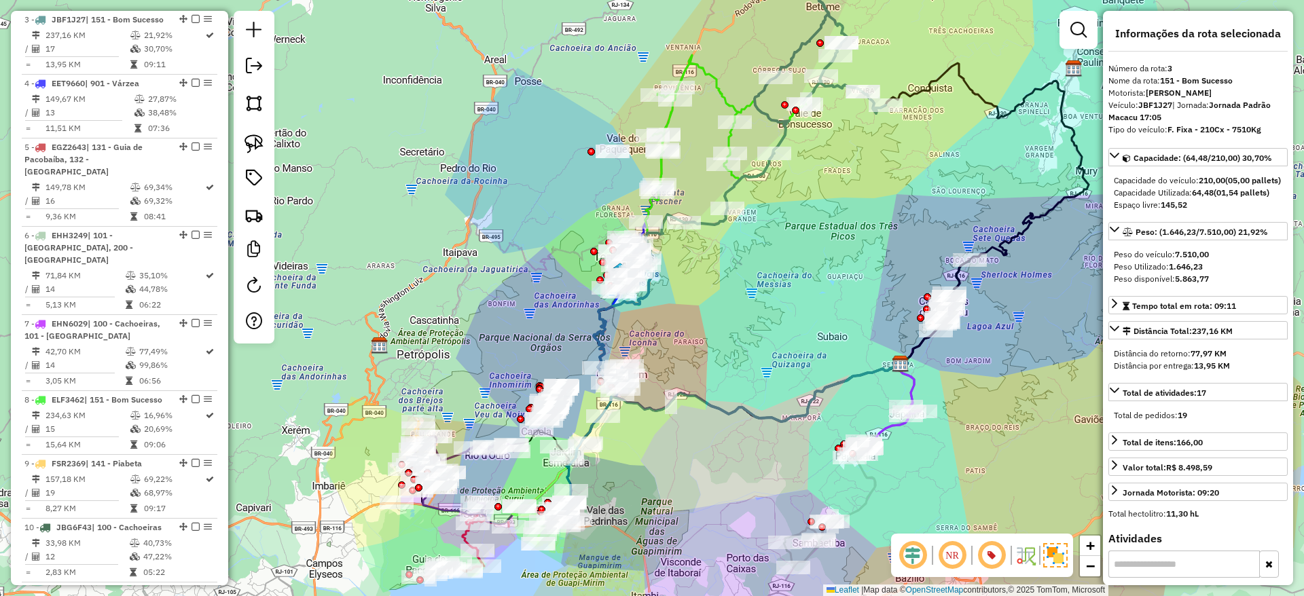
drag, startPoint x: 1014, startPoint y: 218, endPoint x: 914, endPoint y: 200, distance: 101.5
click at [914, 200] on div "Janela de atendimento Grade de atendimento Capacidade Transportadoras Veículos …" at bounding box center [652, 298] width 1304 height 596
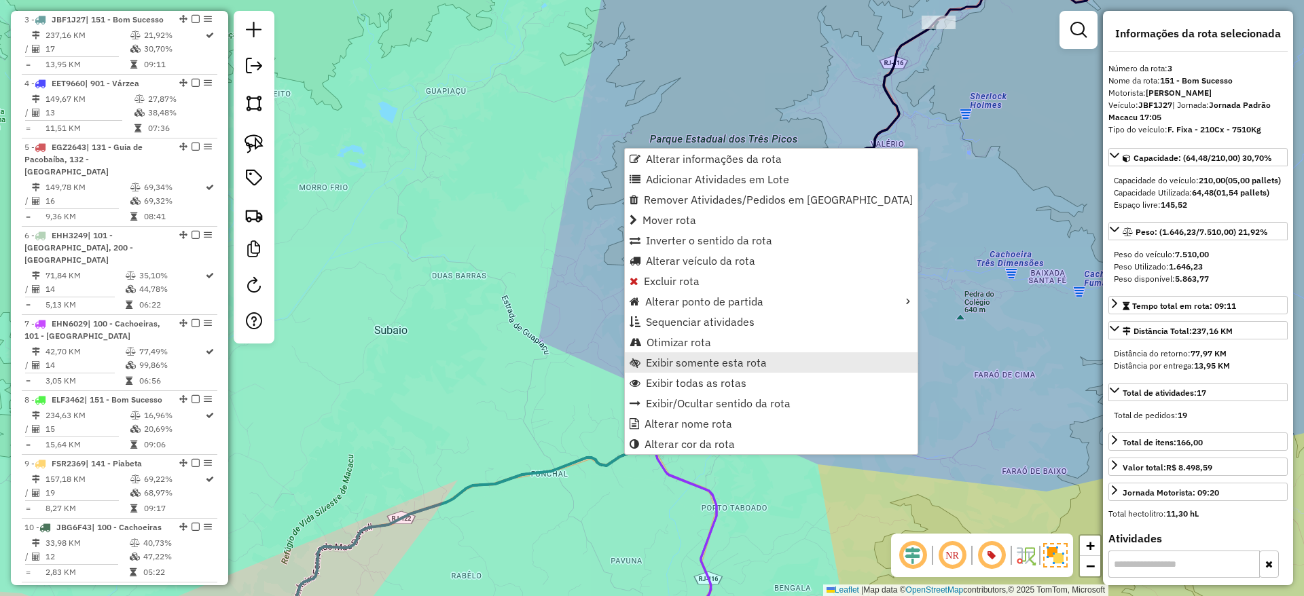
click at [688, 369] on link "Exibir somente esta rota" at bounding box center [771, 362] width 293 height 20
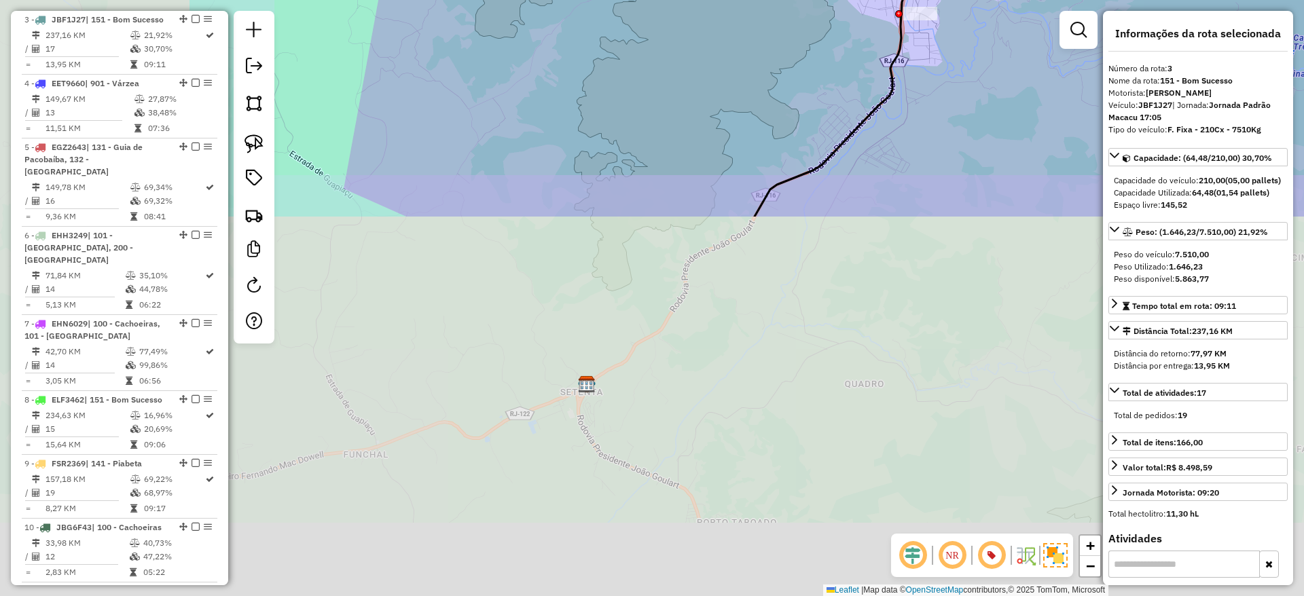
drag, startPoint x: 669, startPoint y: 543, endPoint x: 995, endPoint y: 87, distance: 561.1
click at [995, 87] on div "Janela de atendimento Grade de atendimento Capacidade Transportadoras Veículos …" at bounding box center [652, 298] width 1304 height 596
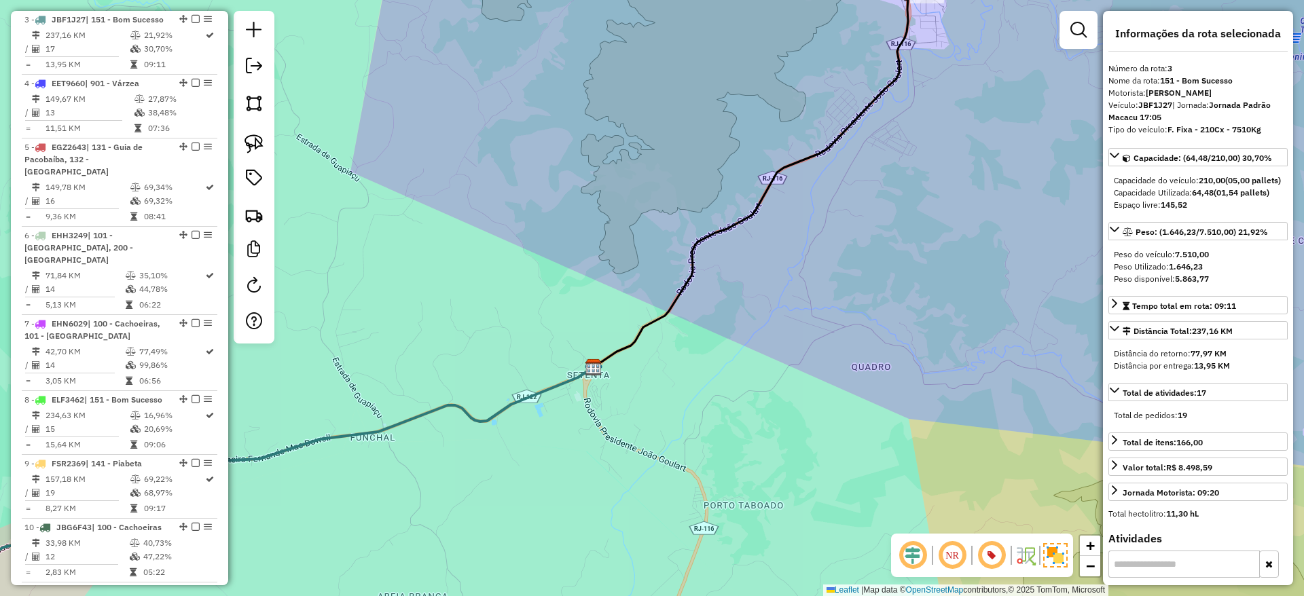
drag, startPoint x: 686, startPoint y: 313, endPoint x: 1042, endPoint y: 120, distance: 404.7
click at [1042, 120] on div "Janela de atendimento Grade de atendimento Capacidade Transportadoras Veículos …" at bounding box center [652, 298] width 1304 height 596
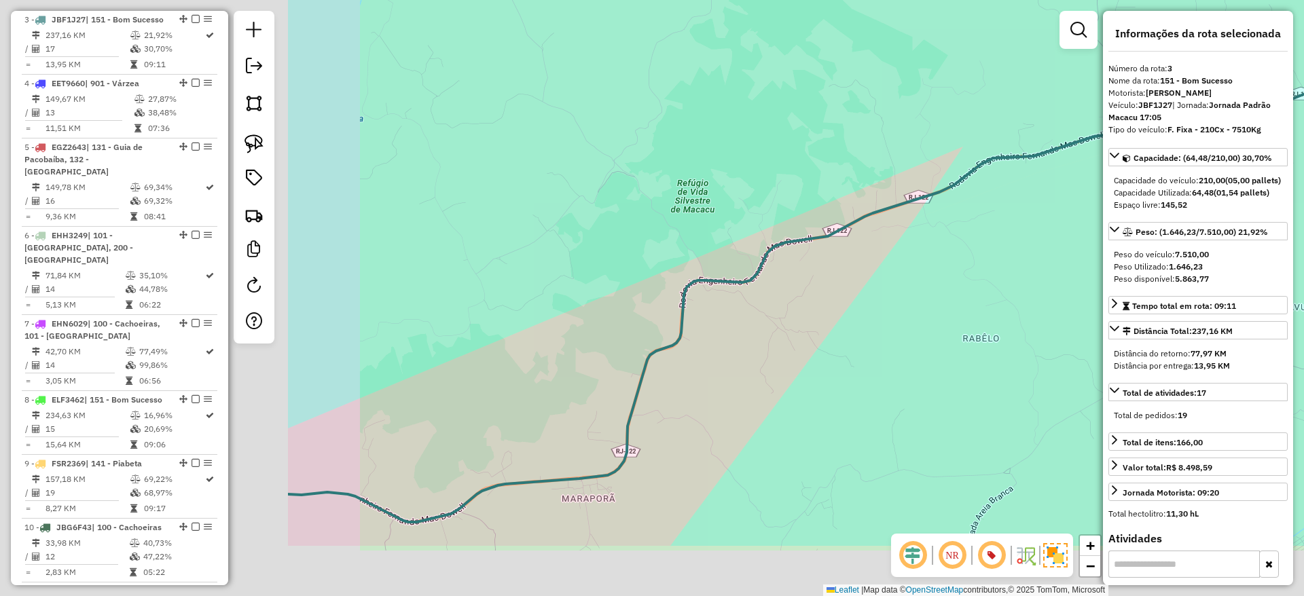
drag, startPoint x: 1105, startPoint y: 130, endPoint x: 1171, endPoint y: 111, distance: 68.4
click at [1171, 111] on hb-router-mapa "Informações da Sessão 1281109 - 23/09/2025 Criação: 22/09/2025 19:54 Depósito: …" at bounding box center [652, 298] width 1304 height 596
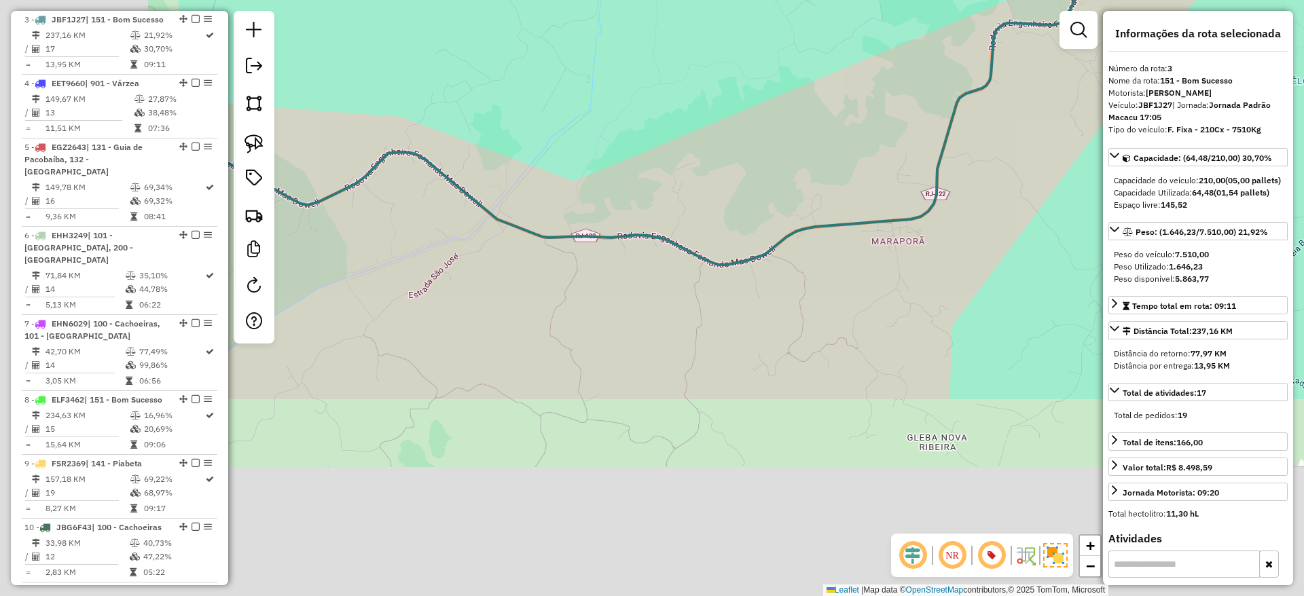
drag, startPoint x: 1071, startPoint y: 187, endPoint x: 1120, endPoint y: 85, distance: 113.3
click at [1302, 7] on div "Janela de atendimento Grade de atendimento Capacidade Transportadoras Veículos …" at bounding box center [652, 298] width 1304 height 596
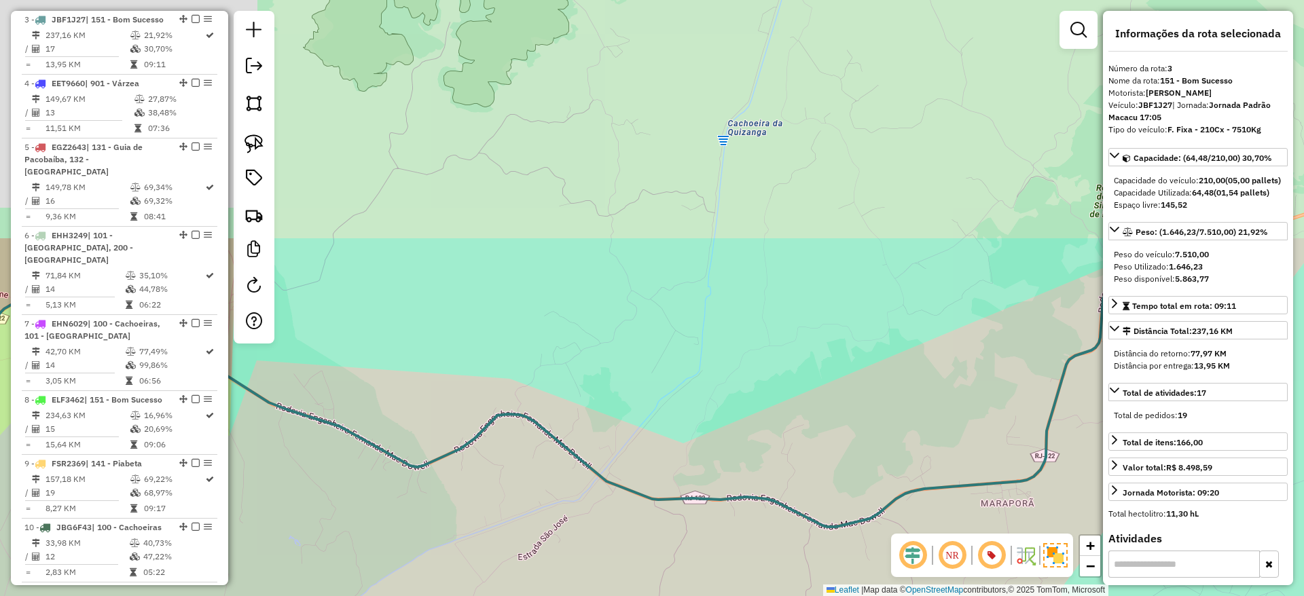
drag, startPoint x: 1027, startPoint y: 81, endPoint x: 1102, endPoint y: 379, distance: 307.3
click at [1102, 379] on div "Janela de atendimento Grade de atendimento Capacidade Transportadoras Veículos …" at bounding box center [652, 298] width 1304 height 596
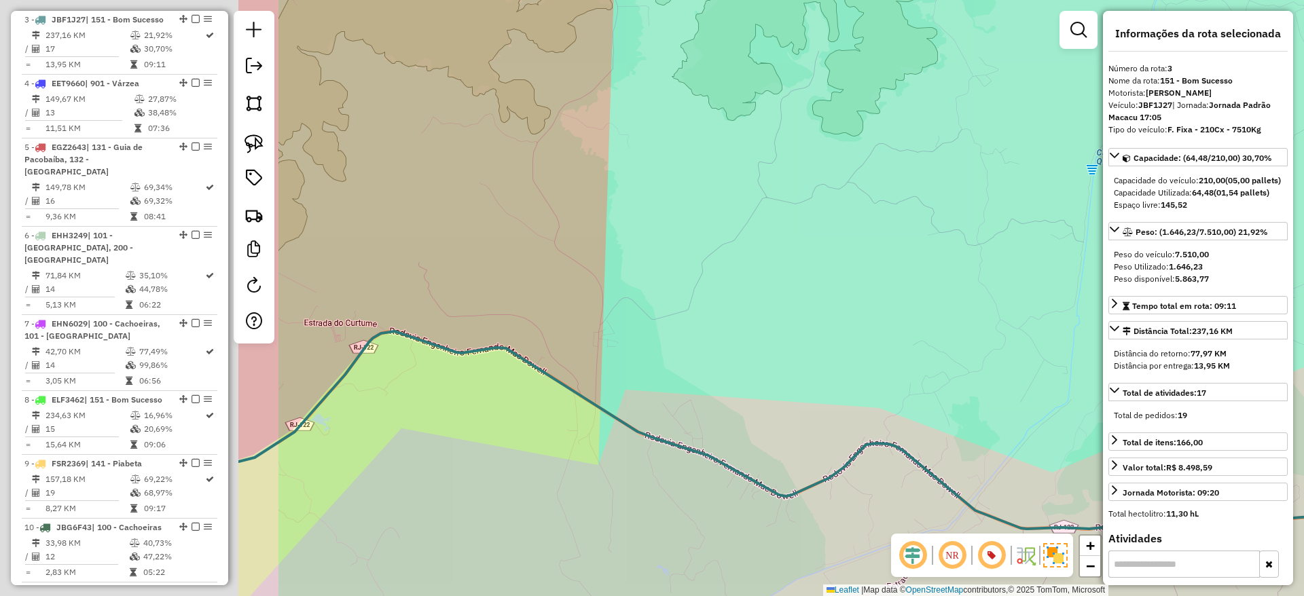
drag, startPoint x: 610, startPoint y: 428, endPoint x: 834, endPoint y: 437, distance: 224.9
click at [834, 437] on div "Janela de atendimento Grade de atendimento Capacidade Transportadoras Veículos …" at bounding box center [652, 298] width 1304 height 596
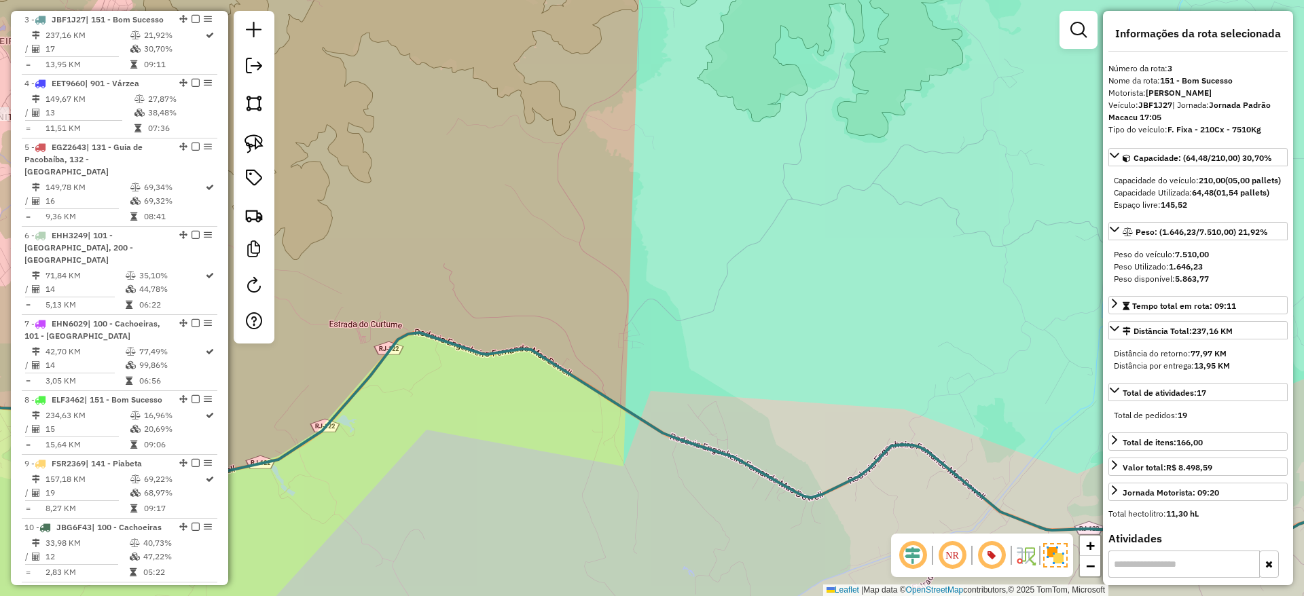
drag, startPoint x: 581, startPoint y: 365, endPoint x: 976, endPoint y: 434, distance: 400.4
click at [976, 434] on div "Janela de atendimento Grade de atendimento Capacidade Transportadoras Veículos …" at bounding box center [652, 298] width 1304 height 596
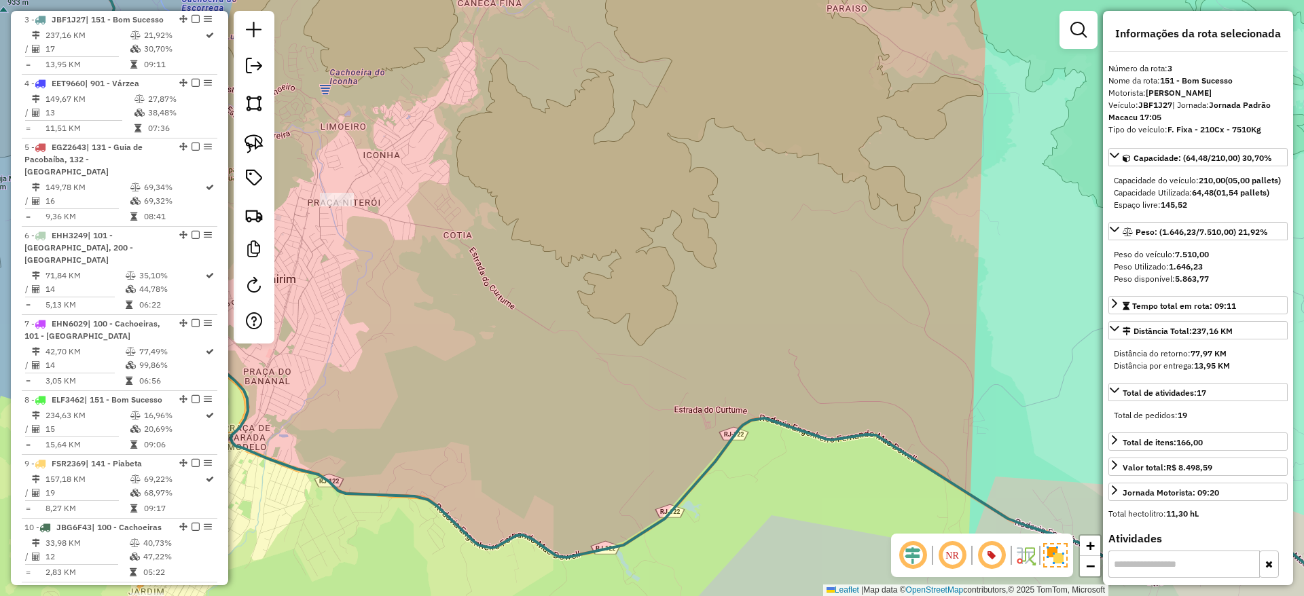
drag, startPoint x: 776, startPoint y: 449, endPoint x: 1008, endPoint y: 409, distance: 235.6
click at [1008, 409] on div "Janela de atendimento Grade de atendimento Capacidade Transportadoras Veículos …" at bounding box center [652, 298] width 1304 height 596
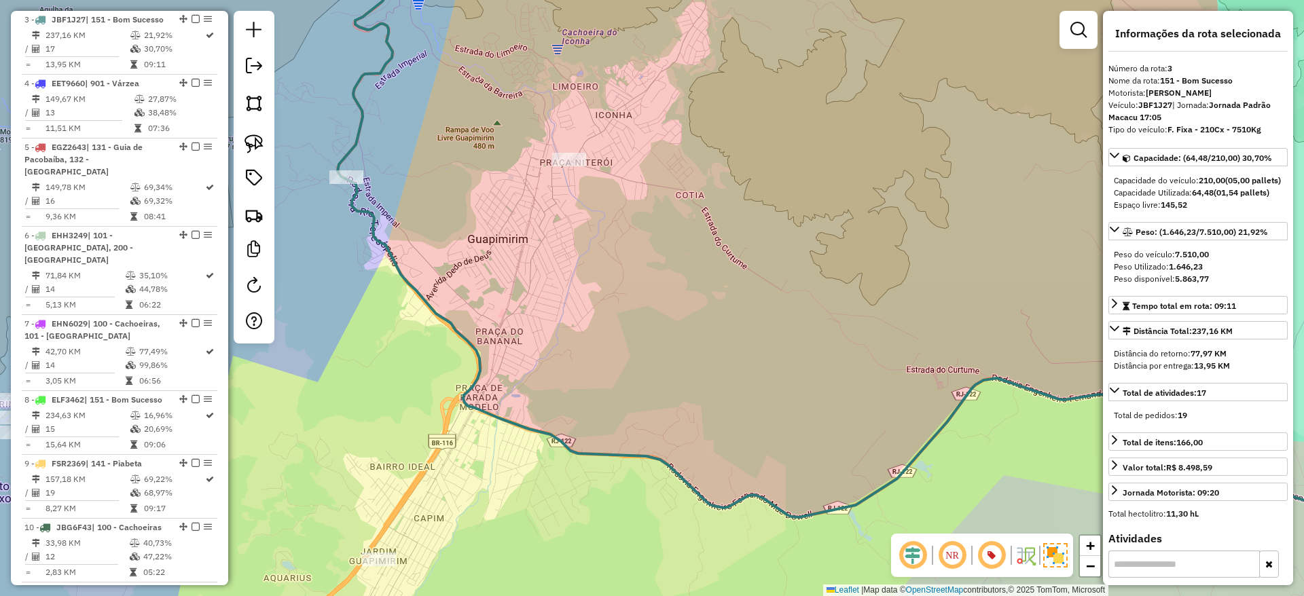
drag, startPoint x: 674, startPoint y: 281, endPoint x: 906, endPoint y: 481, distance: 306.7
click at [906, 481] on div "Janela de atendimento Grade de atendimento Capacidade Transportadoras Veículos …" at bounding box center [652, 298] width 1304 height 596
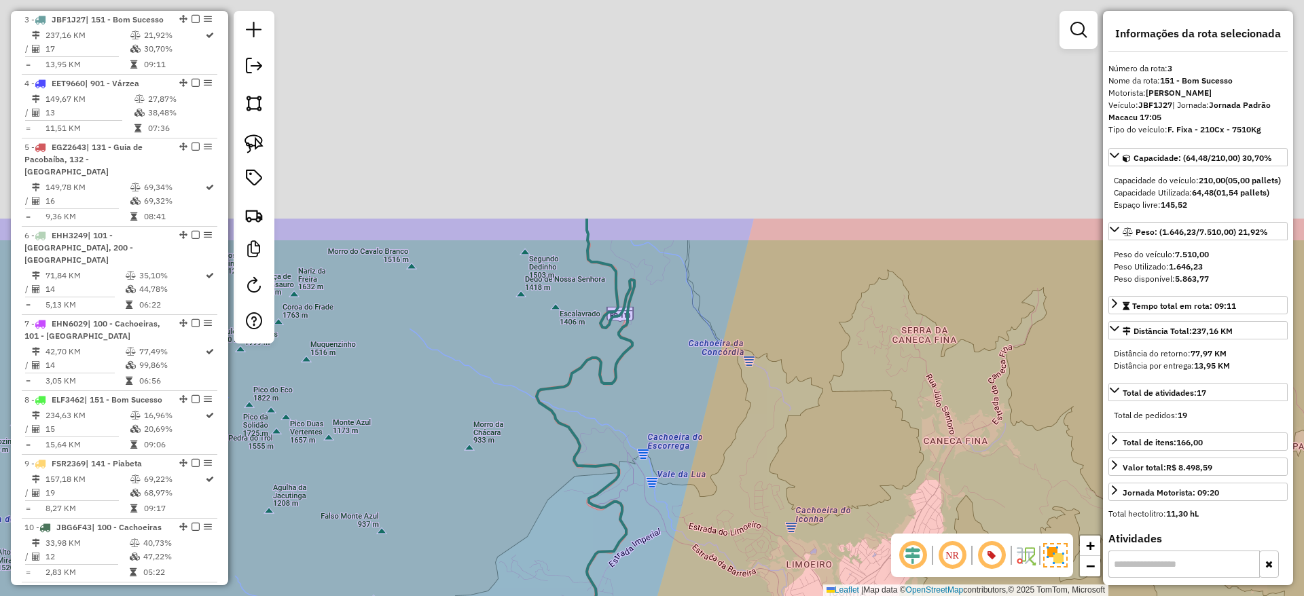
drag, startPoint x: 808, startPoint y: 272, endPoint x: 806, endPoint y: 578, distance: 306.9
click at [806, 578] on div "Janela de atendimento Grade de atendimento Capacidade Transportadoras Veículos …" at bounding box center [652, 298] width 1304 height 596
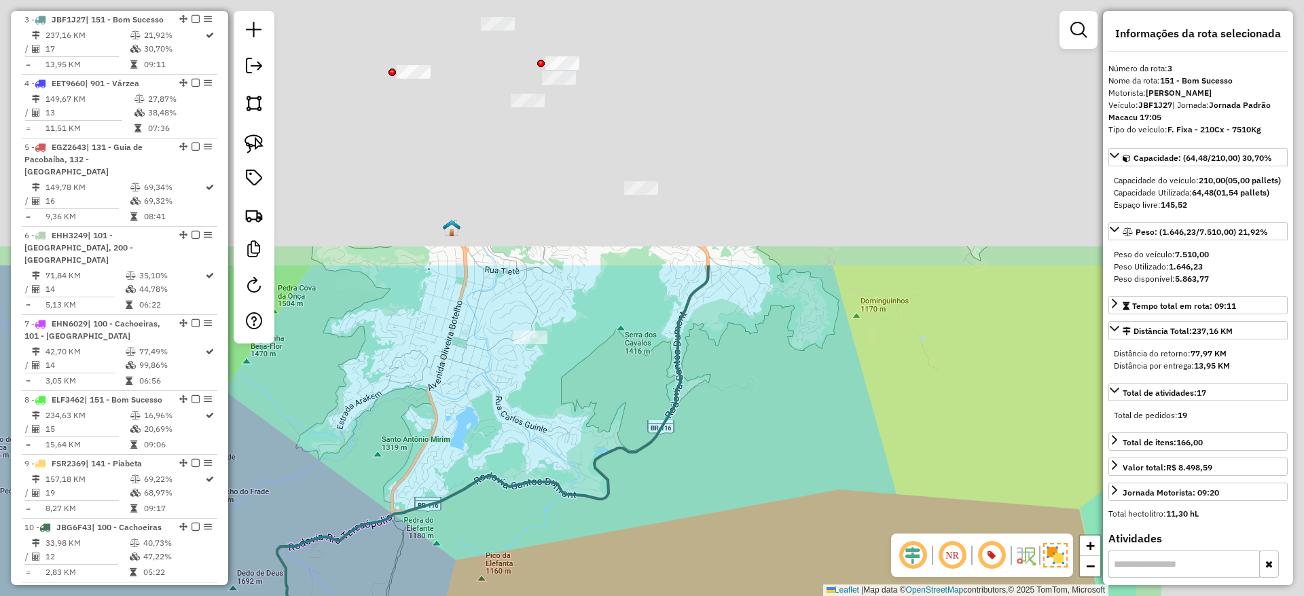
drag, startPoint x: 714, startPoint y: 504, endPoint x: 668, endPoint y: 547, distance: 62.9
click at [668, 547] on div "Janela de atendimento Grade de atendimento Capacidade Transportadoras Veículos …" at bounding box center [652, 298] width 1304 height 596
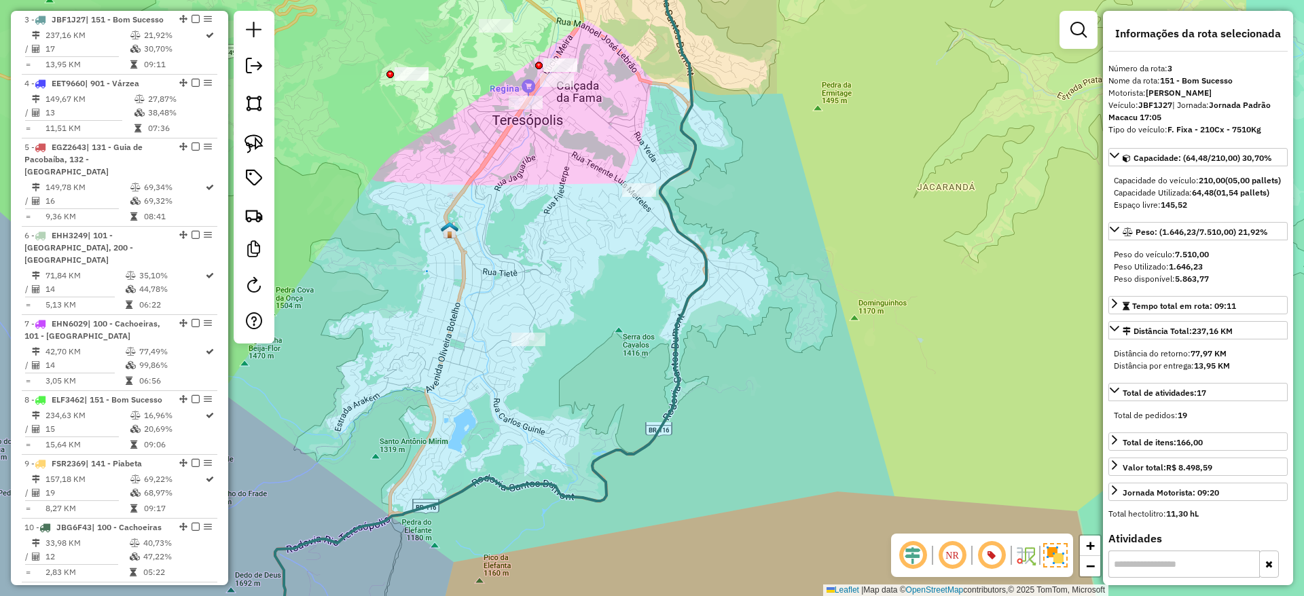
drag, startPoint x: 794, startPoint y: 135, endPoint x: 798, endPoint y: 397, distance: 261.4
click at [798, 397] on div "Janela de atendimento Grade de atendimento Capacidade Transportadoras Veículos …" at bounding box center [652, 298] width 1304 height 596
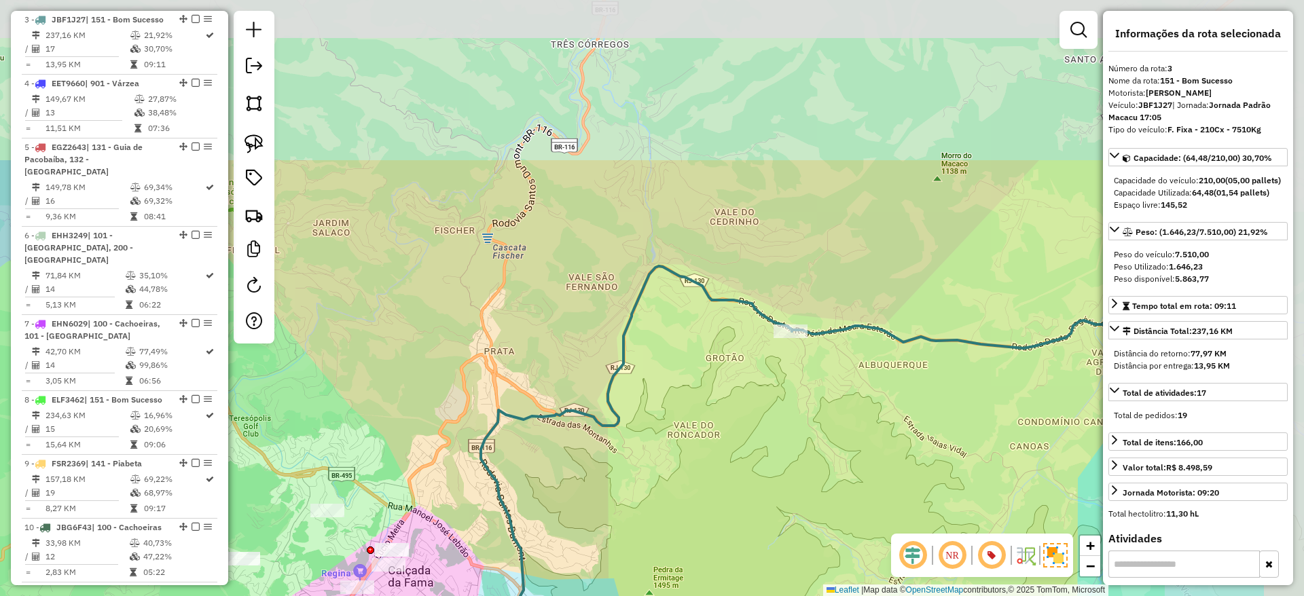
drag, startPoint x: 795, startPoint y: 217, endPoint x: 600, endPoint y: 424, distance: 283.9
click at [600, 424] on div "Janela de atendimento Grade de atendimento Capacidade Transportadoras Veículos …" at bounding box center [652, 298] width 1304 height 596
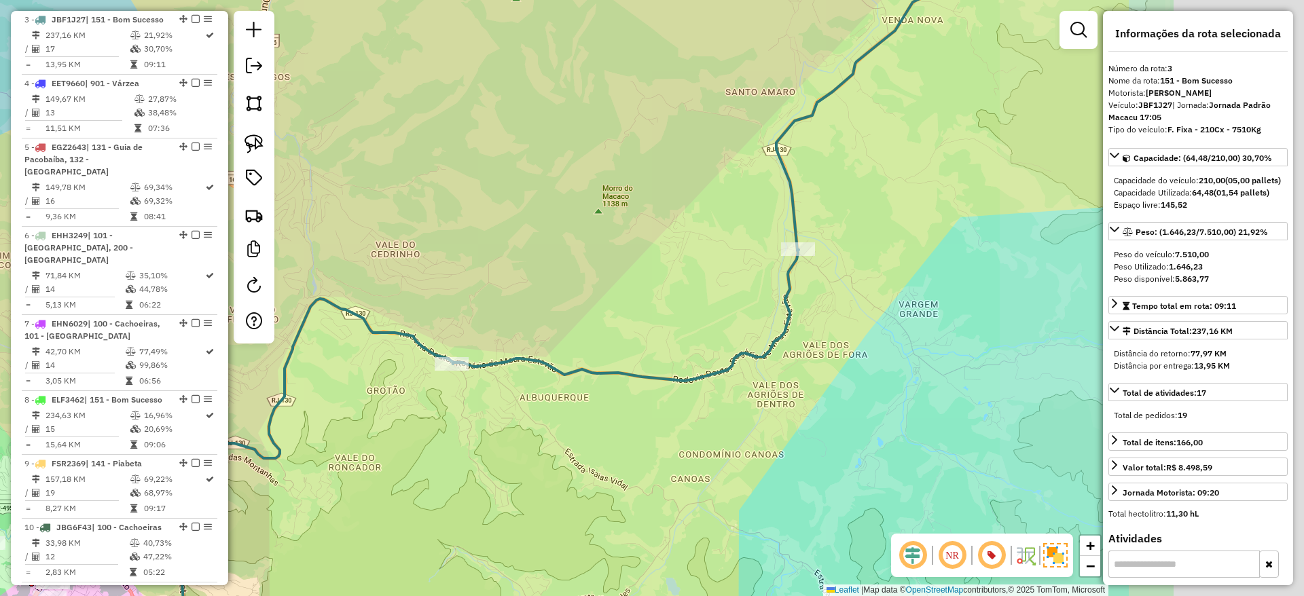
drag, startPoint x: 698, startPoint y: 394, endPoint x: 564, endPoint y: 384, distance: 134.1
click at [564, 384] on div "Janela de atendimento Grade de atendimento Capacidade Transportadoras Veículos …" at bounding box center [652, 298] width 1304 height 596
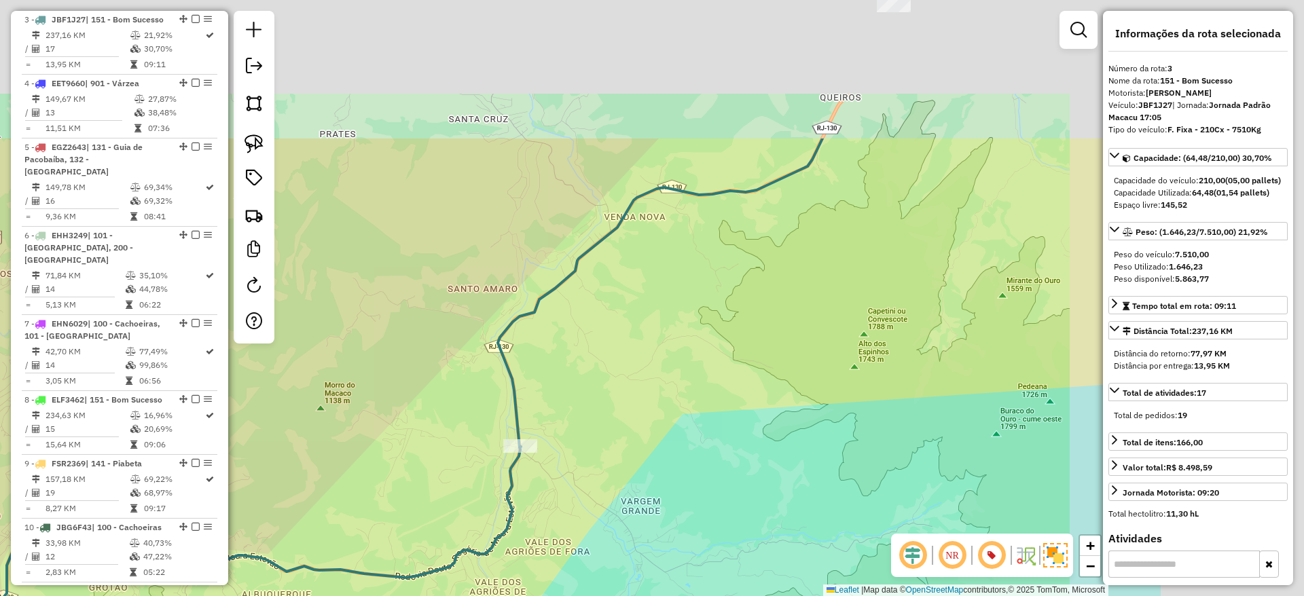
drag, startPoint x: 867, startPoint y: 260, endPoint x: 568, endPoint y: 460, distance: 360.2
click at [568, 460] on div "Janela de atendimento Grade de atendimento Capacidade Transportadoras Veículos …" at bounding box center [652, 298] width 1304 height 596
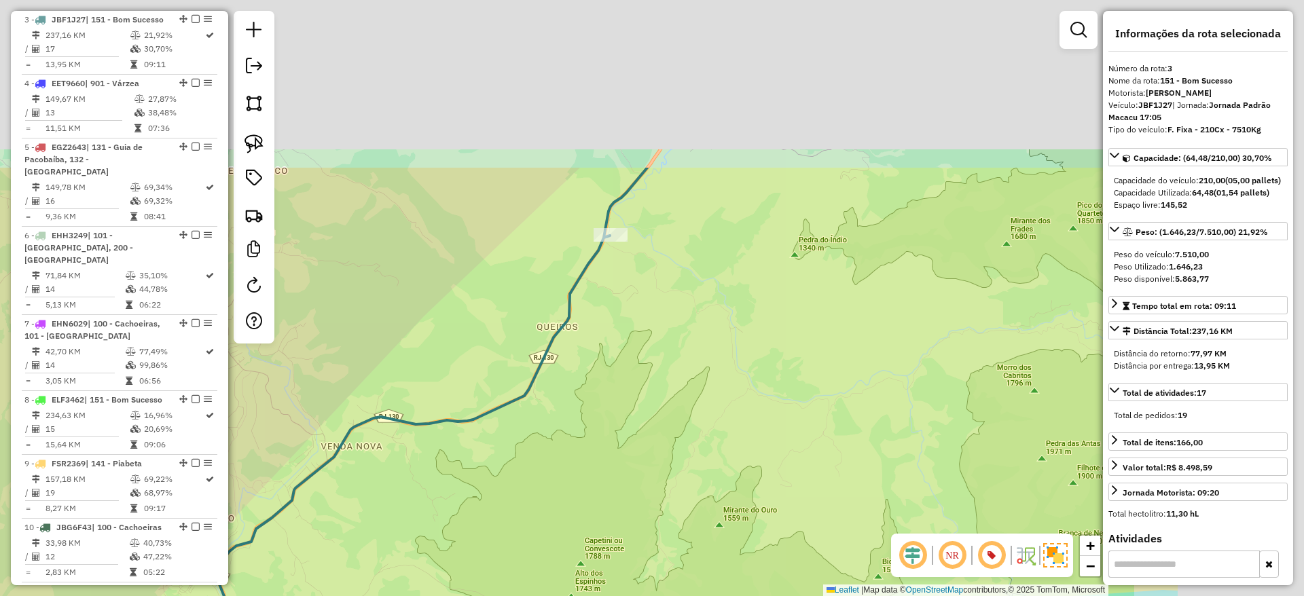
drag, startPoint x: 682, startPoint y: 363, endPoint x: 460, endPoint y: 538, distance: 282.8
click at [460, 538] on div "Janela de atendimento Grade de atendimento Capacidade Transportadoras Veículos …" at bounding box center [652, 298] width 1304 height 596
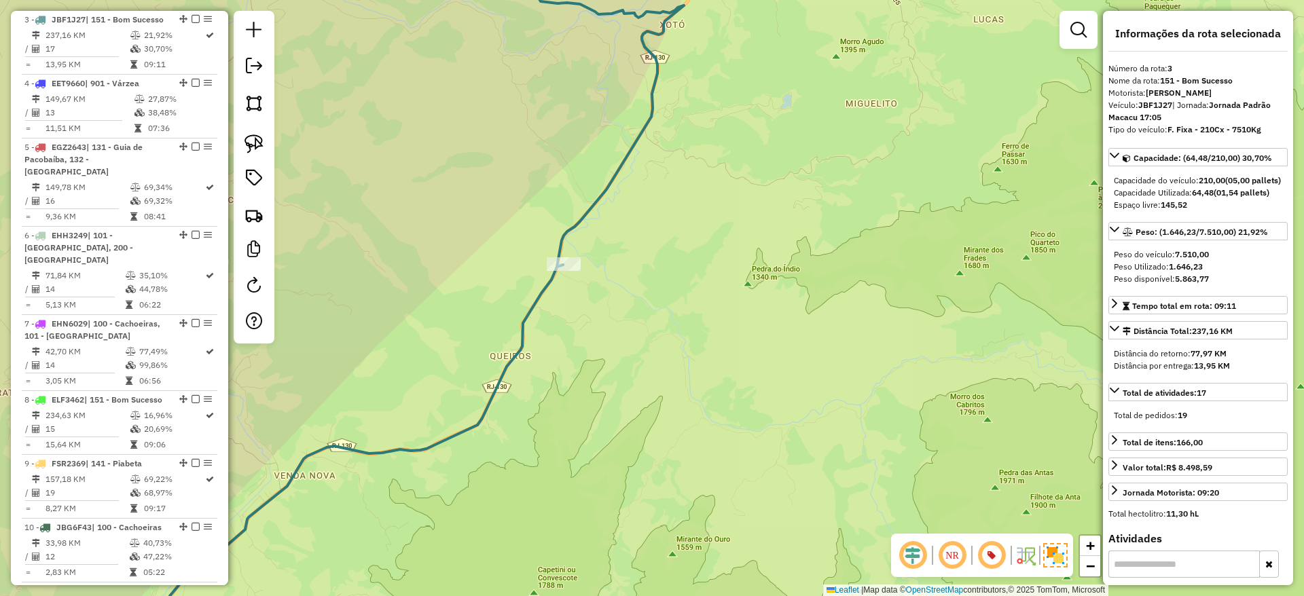
drag, startPoint x: 555, startPoint y: 477, endPoint x: 543, endPoint y: 470, distance: 13.4
click at [543, 470] on div "Janela de atendimento Grade de atendimento Capacidade Transportadoras Veículos …" at bounding box center [652, 298] width 1304 height 596
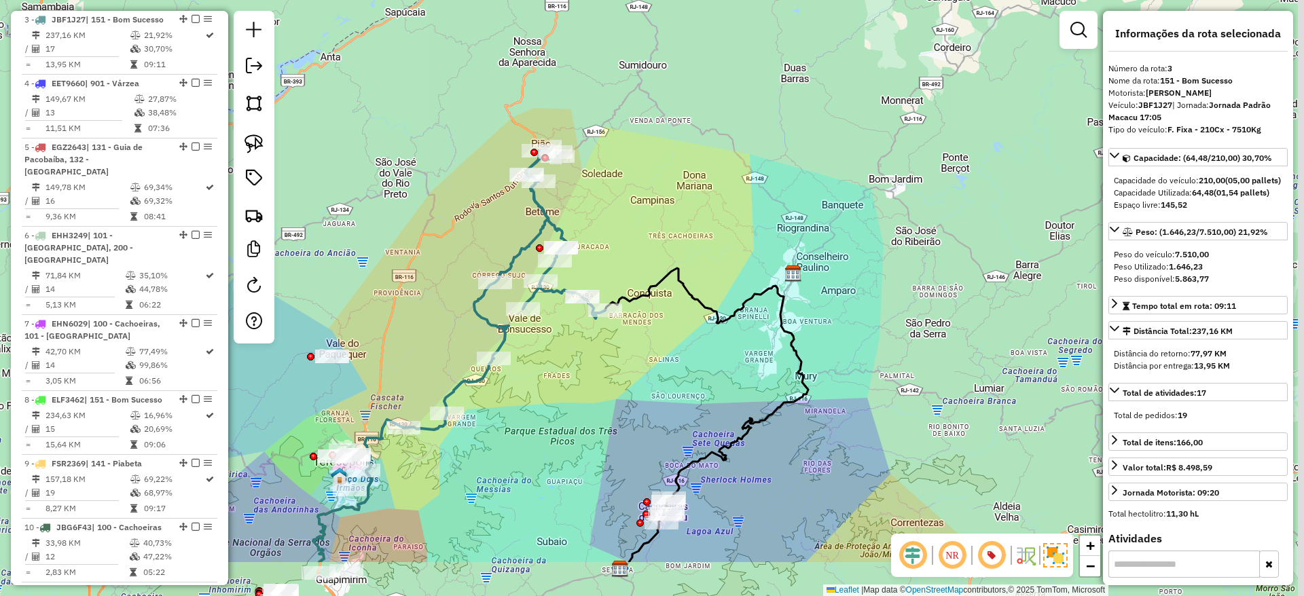
drag, startPoint x: 641, startPoint y: 506, endPoint x: 602, endPoint y: 402, distance: 111.1
click at [602, 402] on div "Janela de atendimento Grade de atendimento Capacidade Transportadoras Veículos …" at bounding box center [652, 298] width 1304 height 596
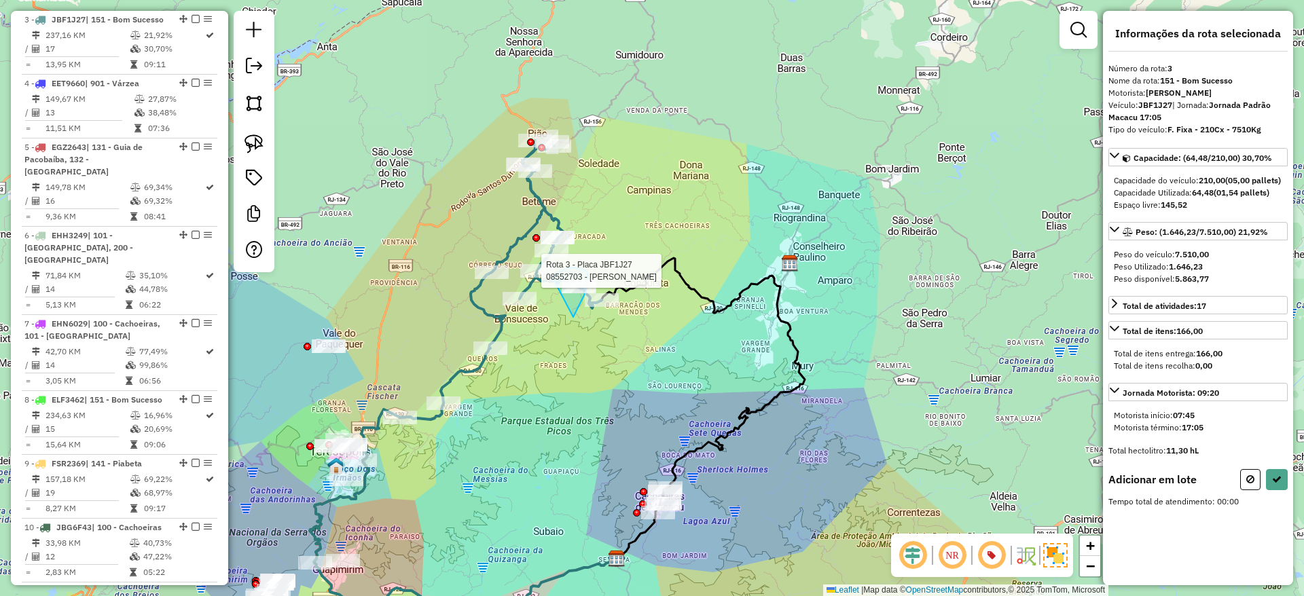
click at [551, 276] on div "Rota 3 - Placa JBF1J27 08552703 - JOAO EDIPO DA SILVA Janela de atendimento Gra…" at bounding box center [652, 298] width 1304 height 596
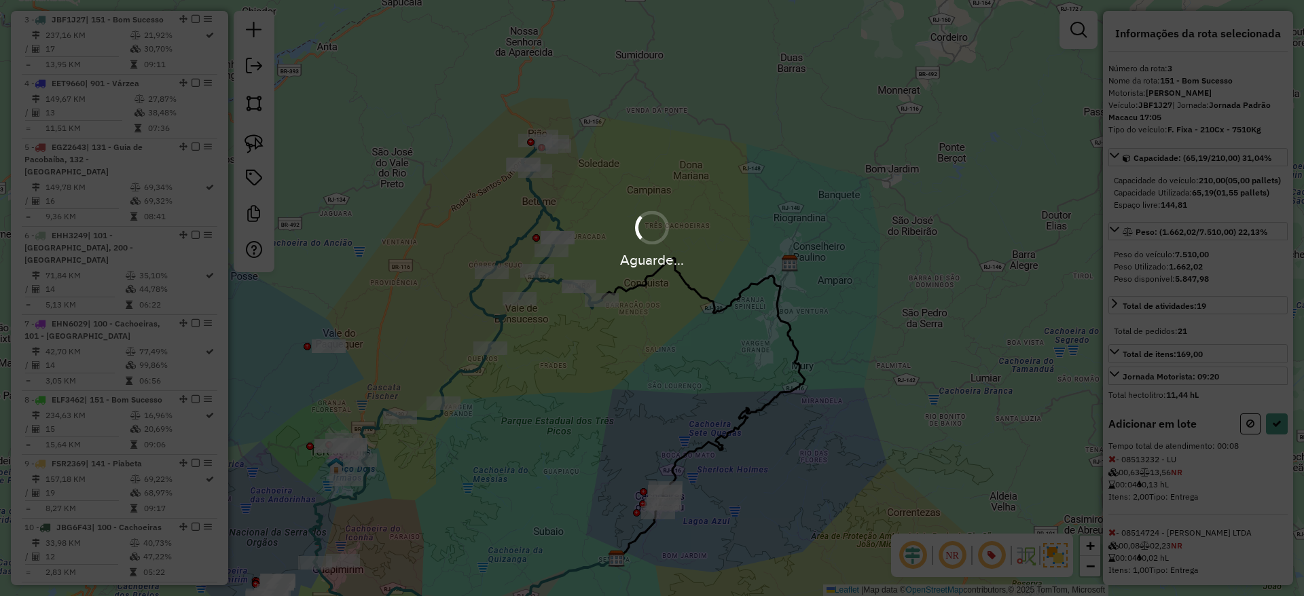
select select "*********"
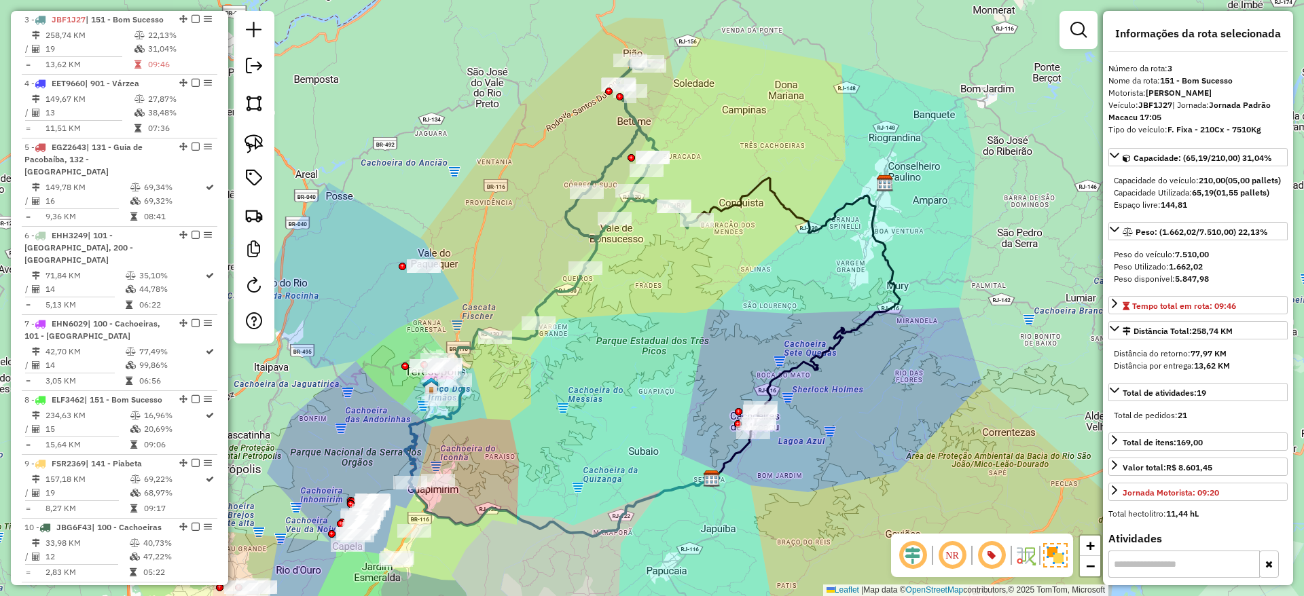
click at [559, 298] on icon at bounding box center [596, 199] width 202 height 279
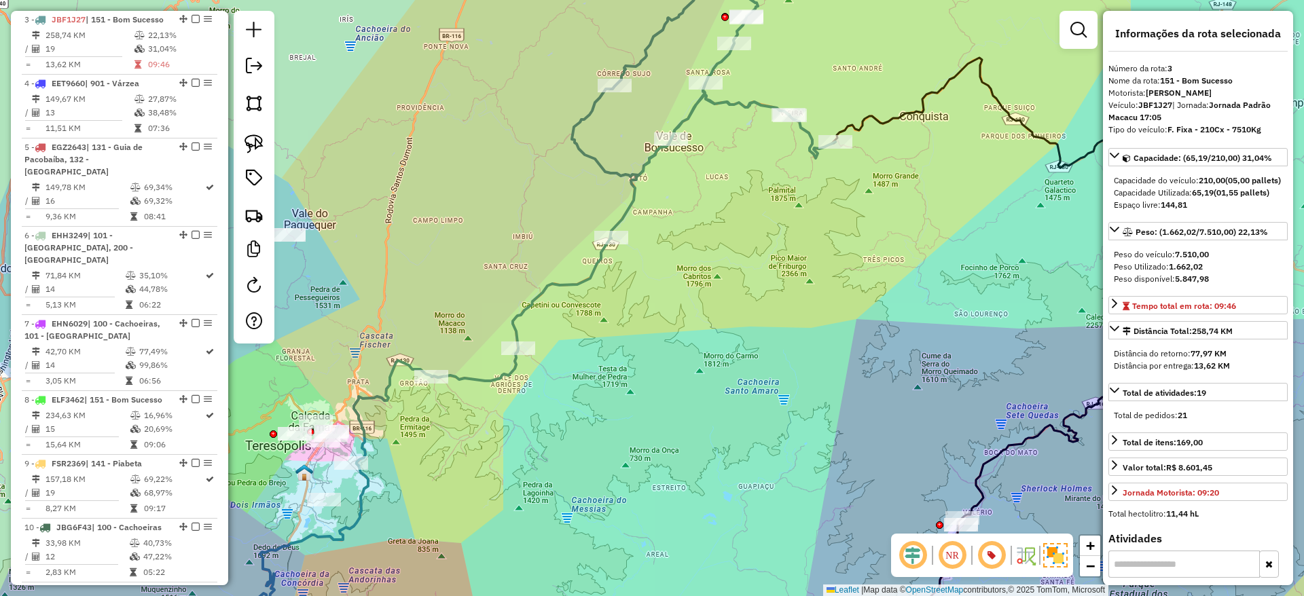
click at [589, 280] on icon at bounding box center [633, 160] width 403 height 441
click at [583, 281] on icon at bounding box center [633, 160] width 403 height 441
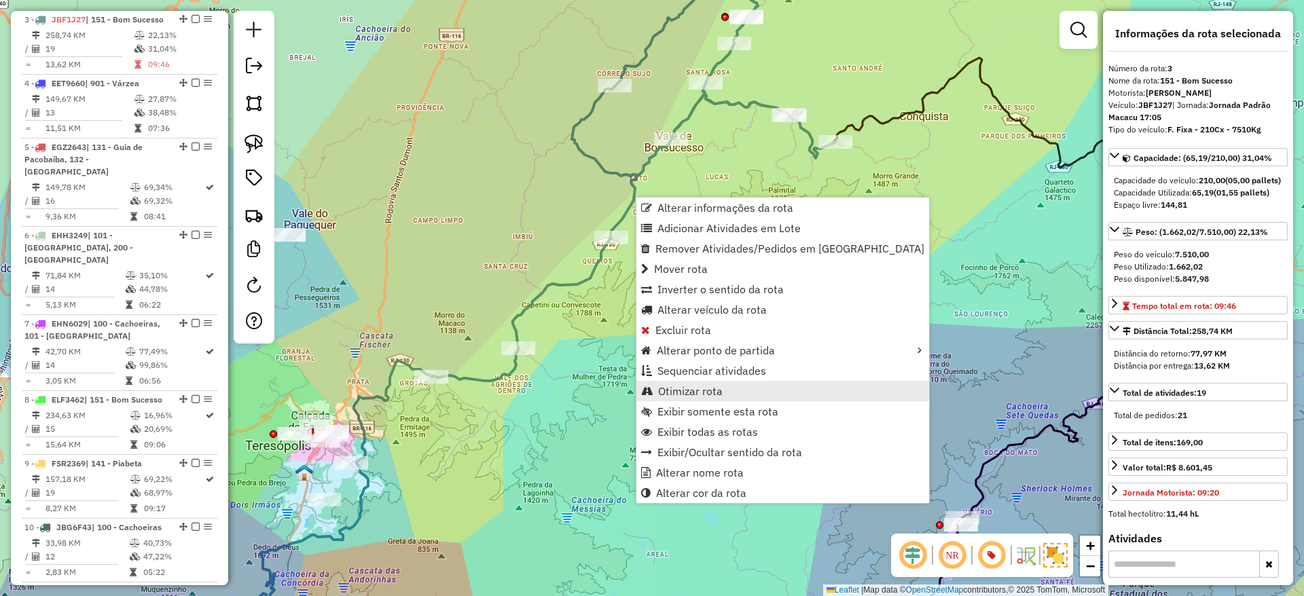
click at [687, 386] on span "Otimizar rota" at bounding box center [690, 391] width 65 height 11
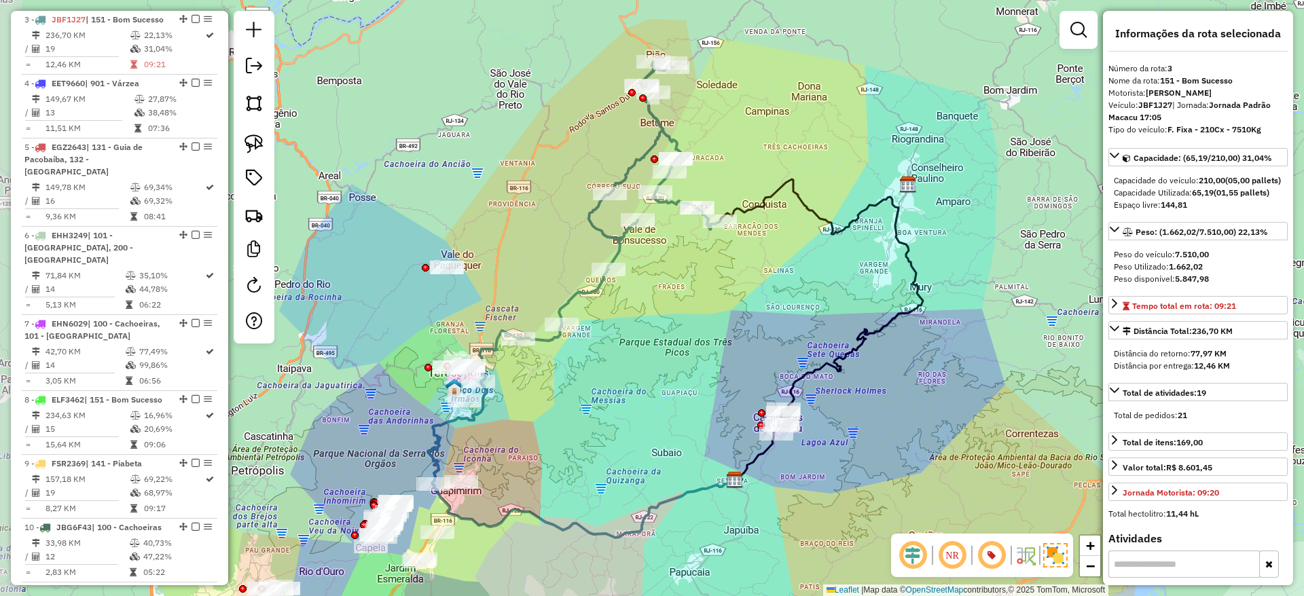
drag, startPoint x: 577, startPoint y: 370, endPoint x: 603, endPoint y: 372, distance: 25.9
click at [603, 372] on div "Janela de atendimento Grade de atendimento Capacidade Transportadoras Veículos …" at bounding box center [652, 298] width 1304 height 596
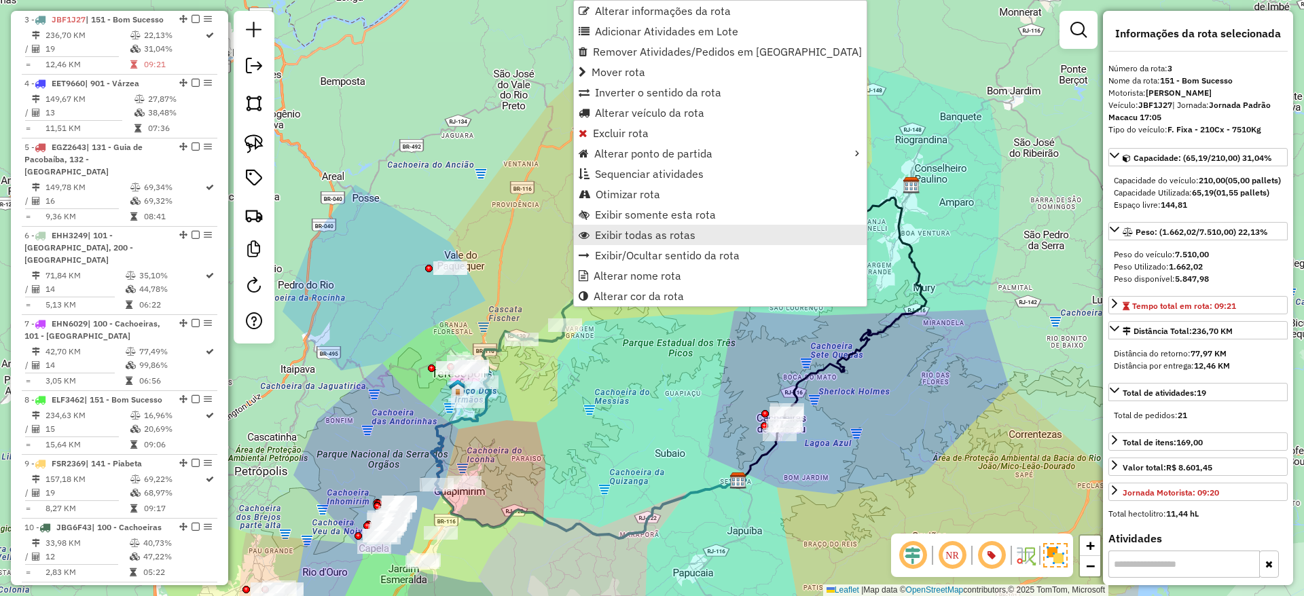
click at [623, 236] on span "Exibir todas as rotas" at bounding box center [645, 234] width 100 height 11
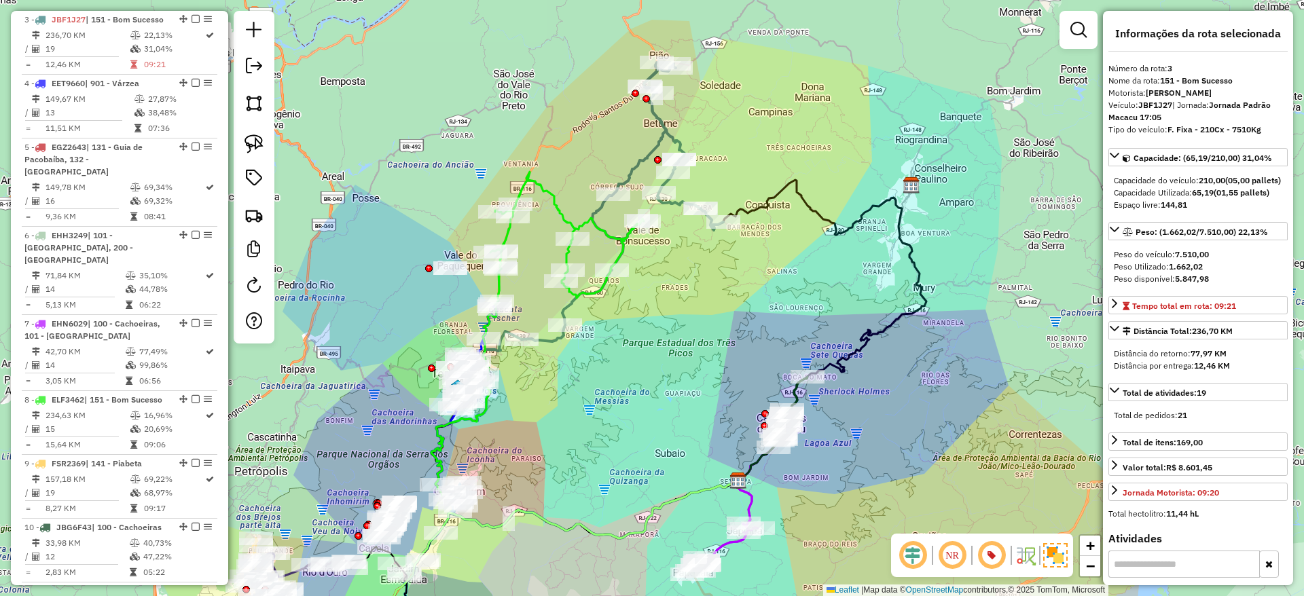
click at [557, 213] on icon at bounding box center [566, 238] width 153 height 132
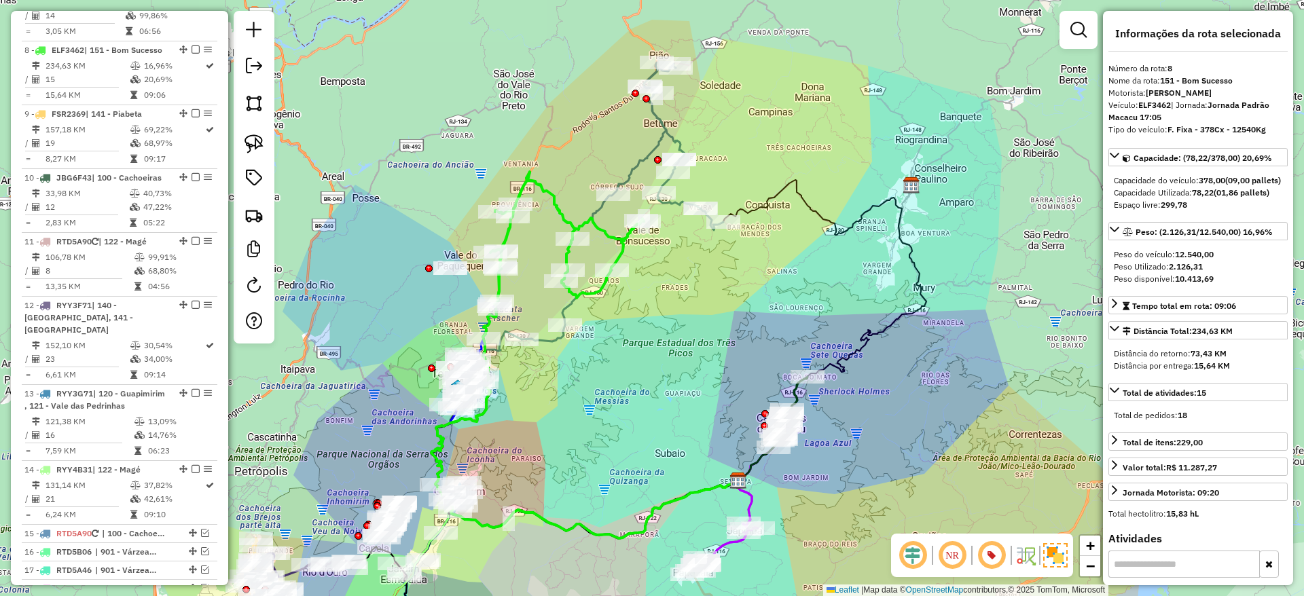
scroll to position [1067, 0]
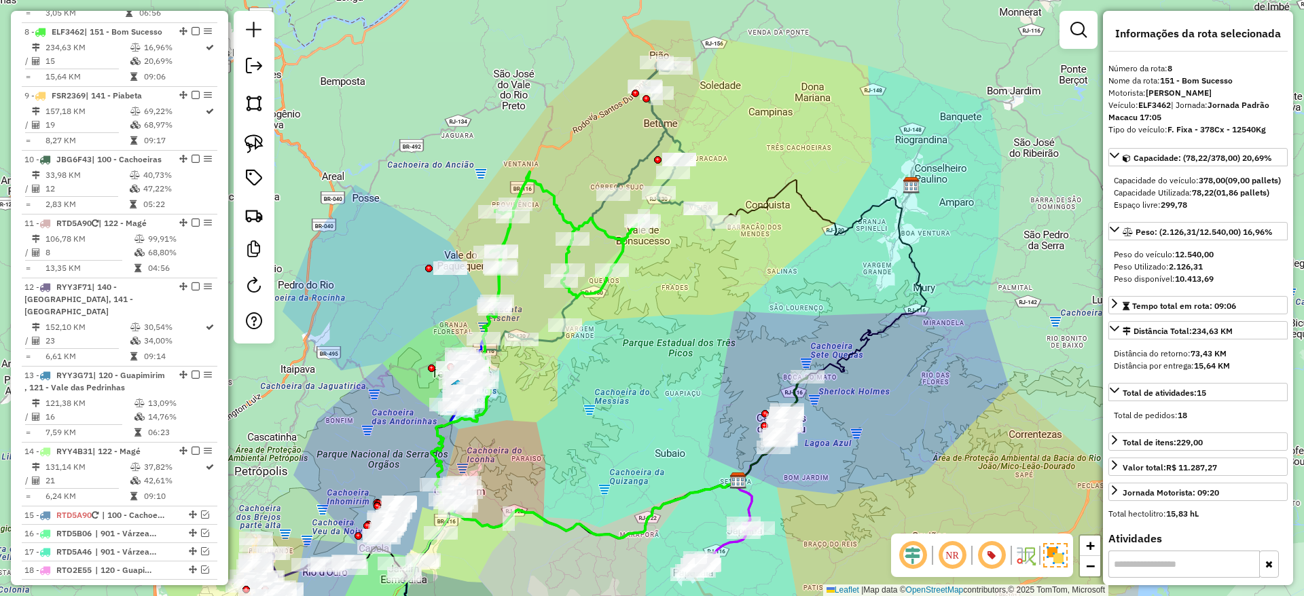
click at [566, 219] on icon at bounding box center [566, 238] width 153 height 132
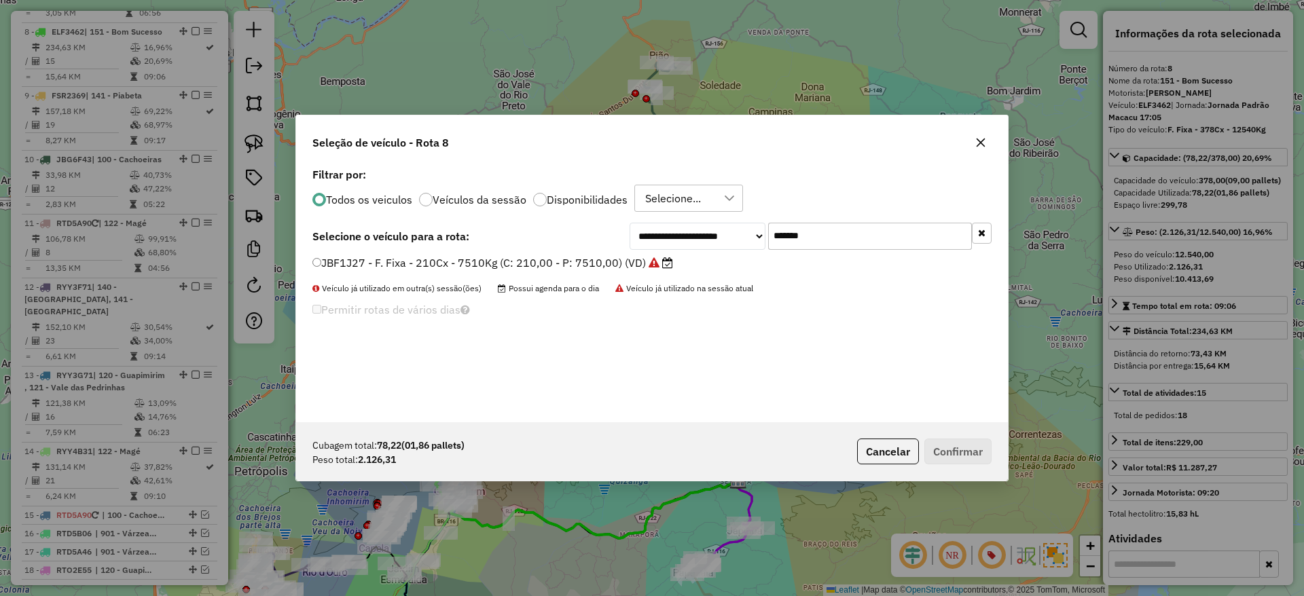
scroll to position [7, 4]
click at [793, 225] on input "*******" at bounding box center [870, 236] width 204 height 27
paste input "text"
type input "*******"
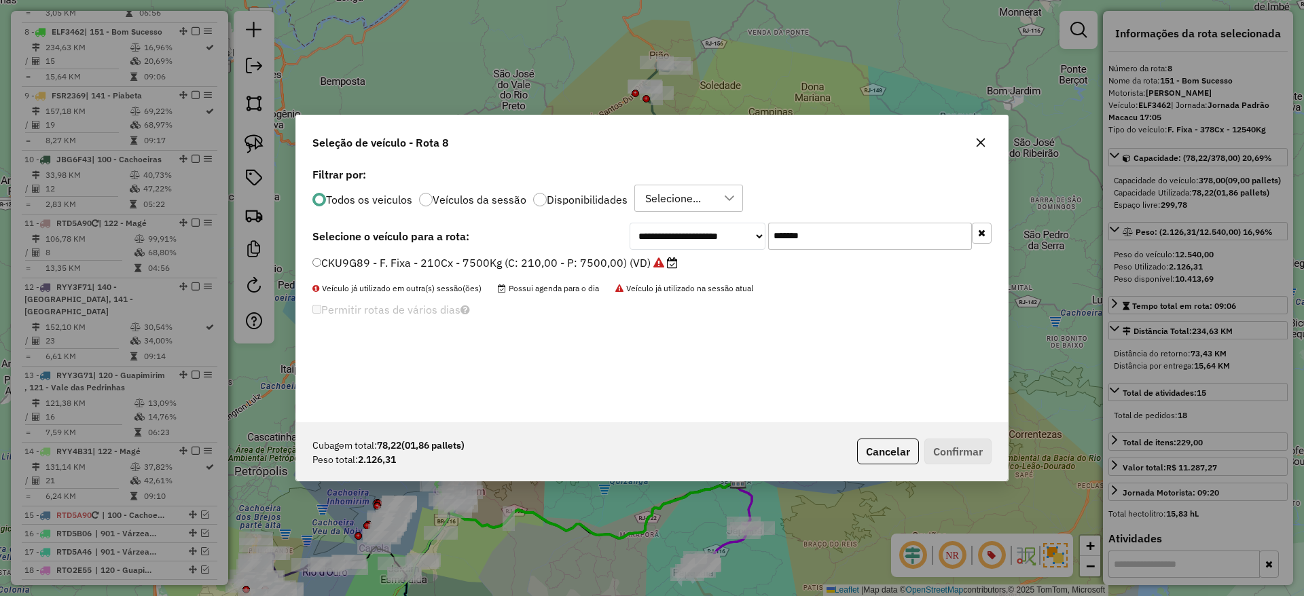
click at [591, 266] on label "CKU9G89 - F. Fixa - 210Cx - 7500Kg (C: 210,00 - P: 7500,00) (VD)" at bounding box center [494, 263] width 365 height 16
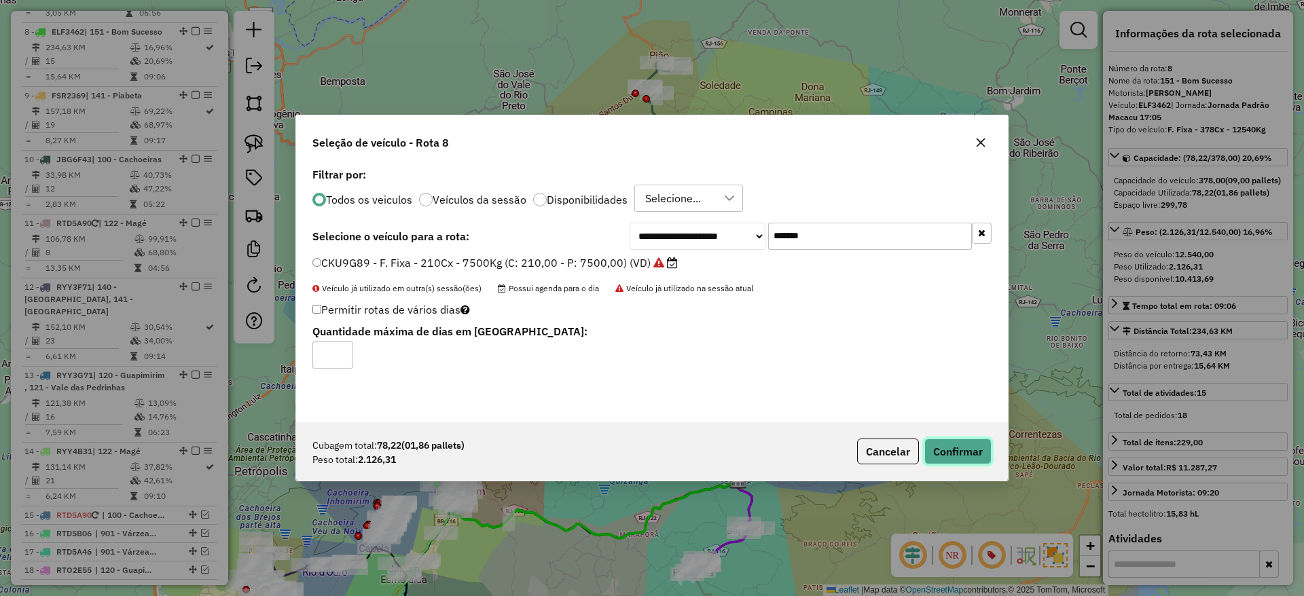
click at [973, 449] on button "Confirmar" at bounding box center [957, 452] width 67 height 26
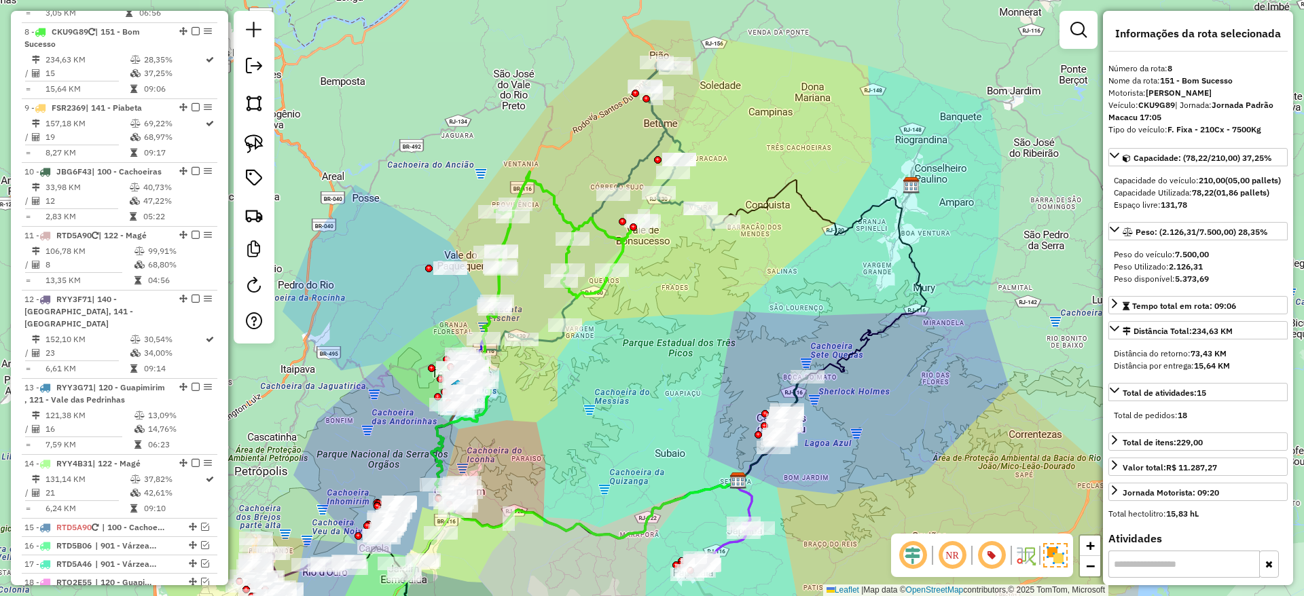
click at [567, 224] on icon at bounding box center [566, 238] width 153 height 132
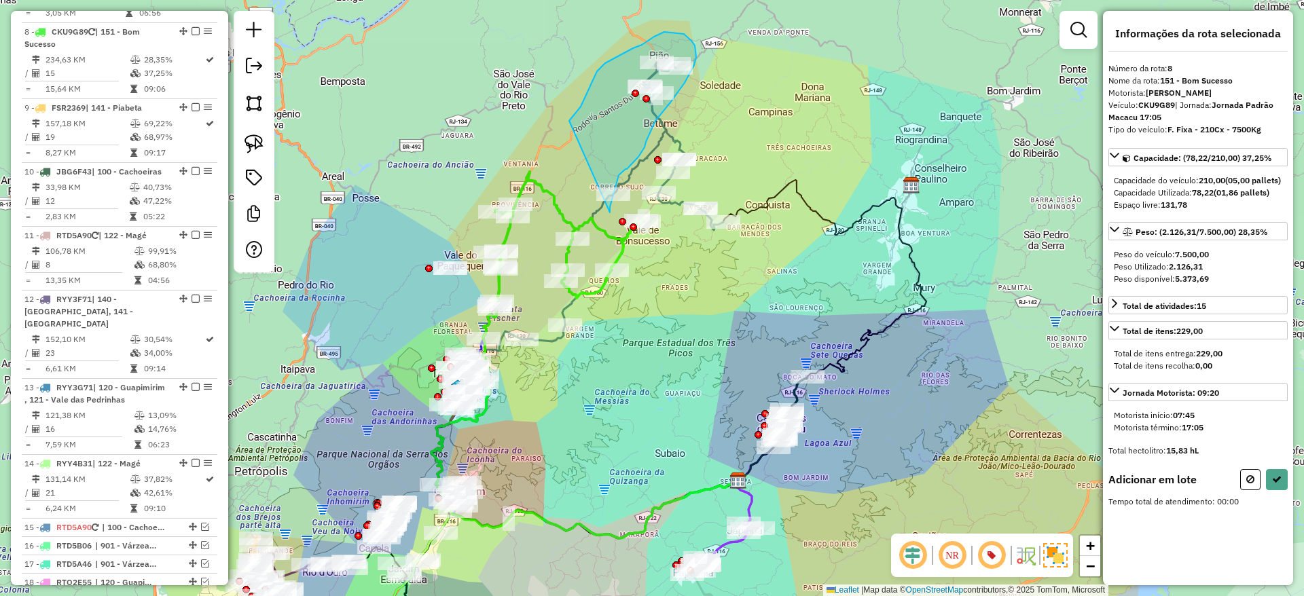
drag, startPoint x: 610, startPoint y: 213, endPoint x: 568, endPoint y: 127, distance: 95.1
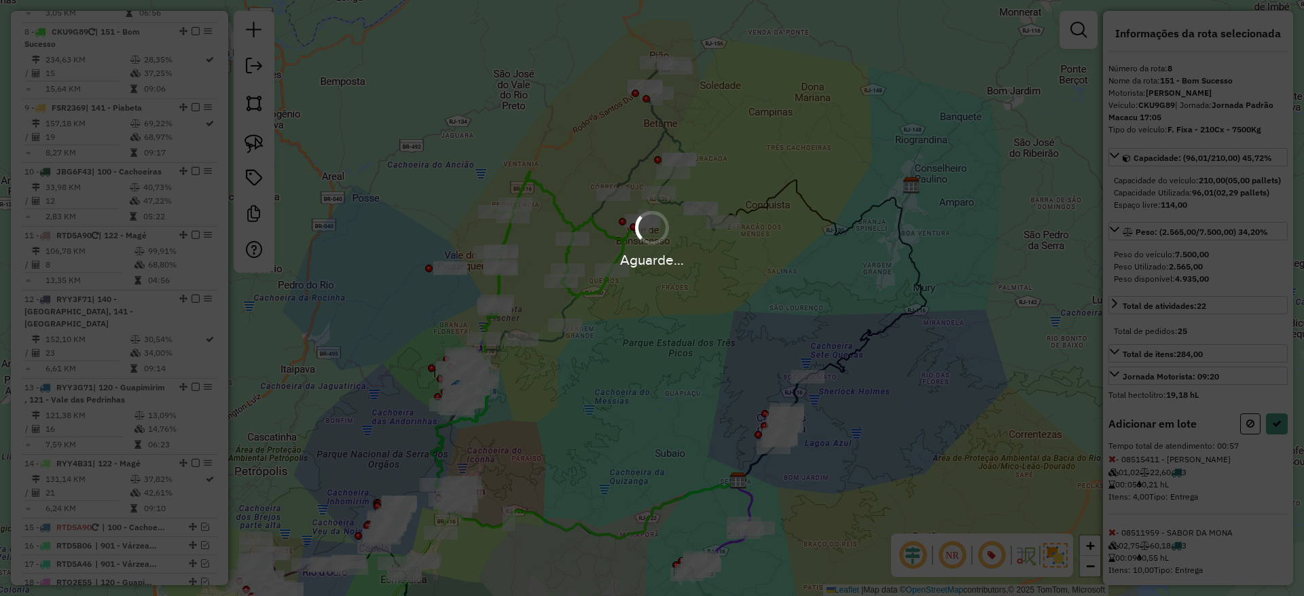
select select "*********"
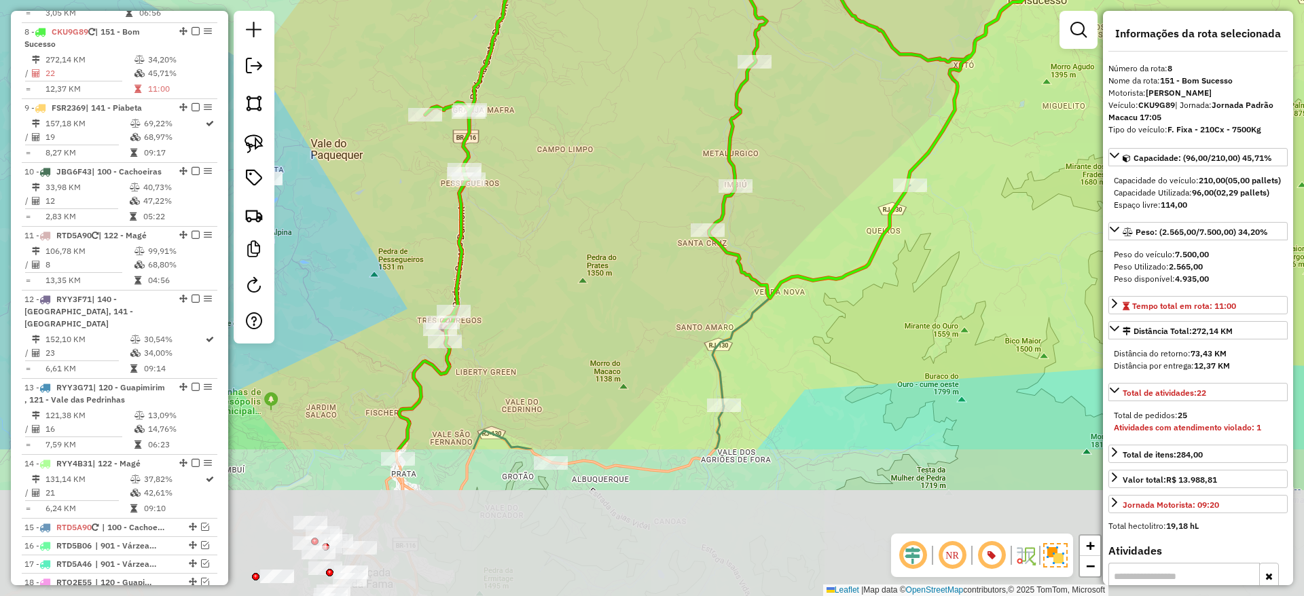
drag, startPoint x: 525, startPoint y: 439, endPoint x: 575, endPoint y: 231, distance: 213.8
click at [575, 231] on div "Janela de atendimento Grade de atendimento Capacidade Transportadoras Veículos …" at bounding box center [652, 298] width 1304 height 596
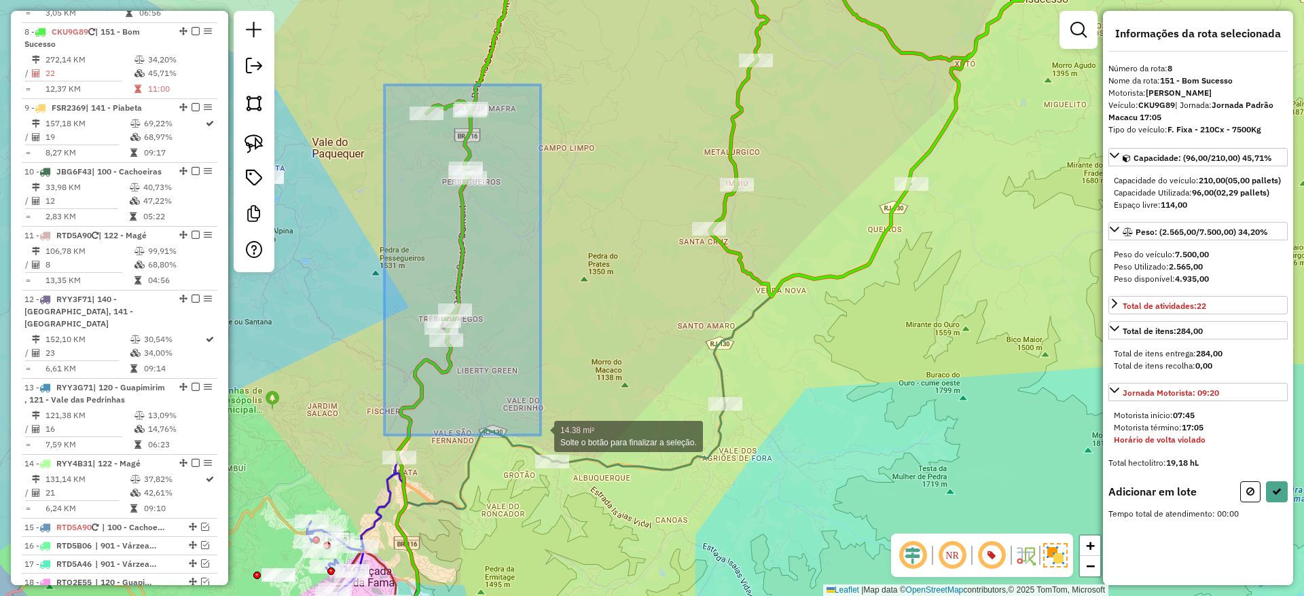
drag, startPoint x: 384, startPoint y: 85, endPoint x: 540, endPoint y: 435, distance: 383.6
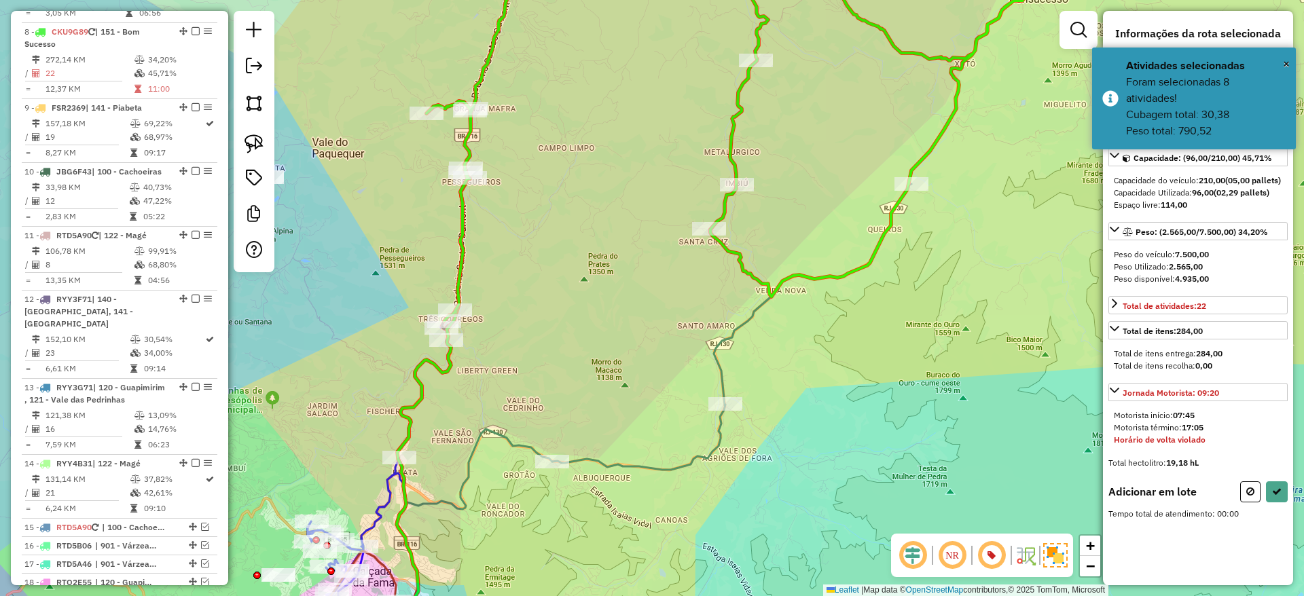
click at [459, 202] on icon at bounding box center [732, 130] width 613 height 381
click at [462, 204] on icon at bounding box center [732, 130] width 613 height 381
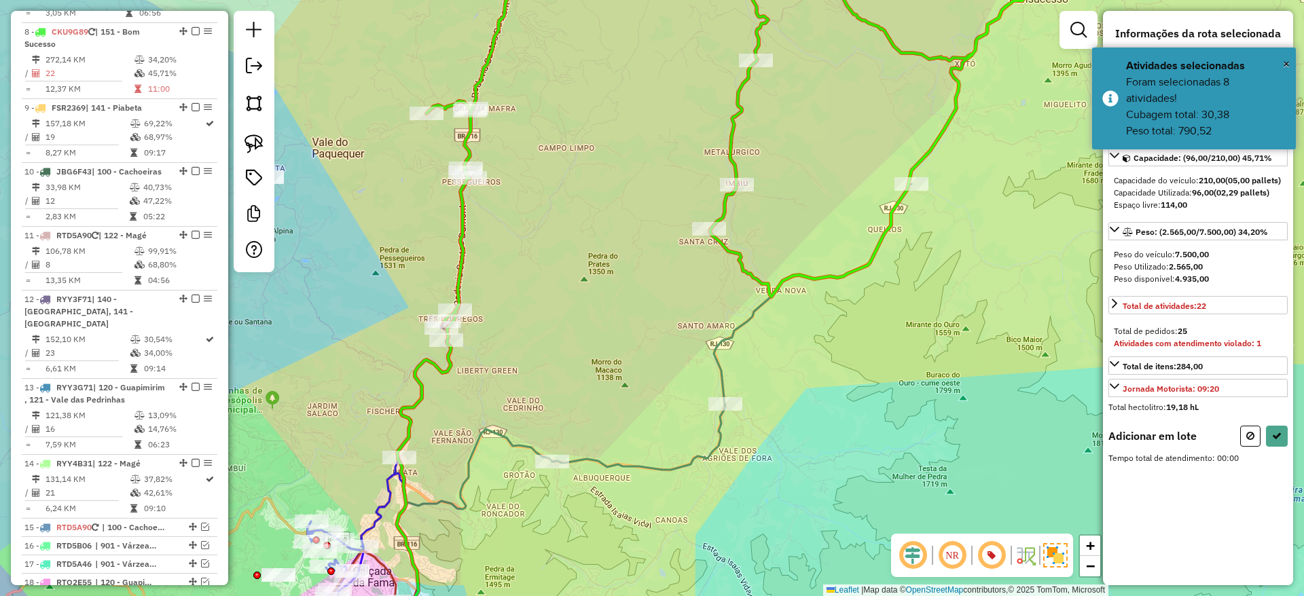
select select "*********"
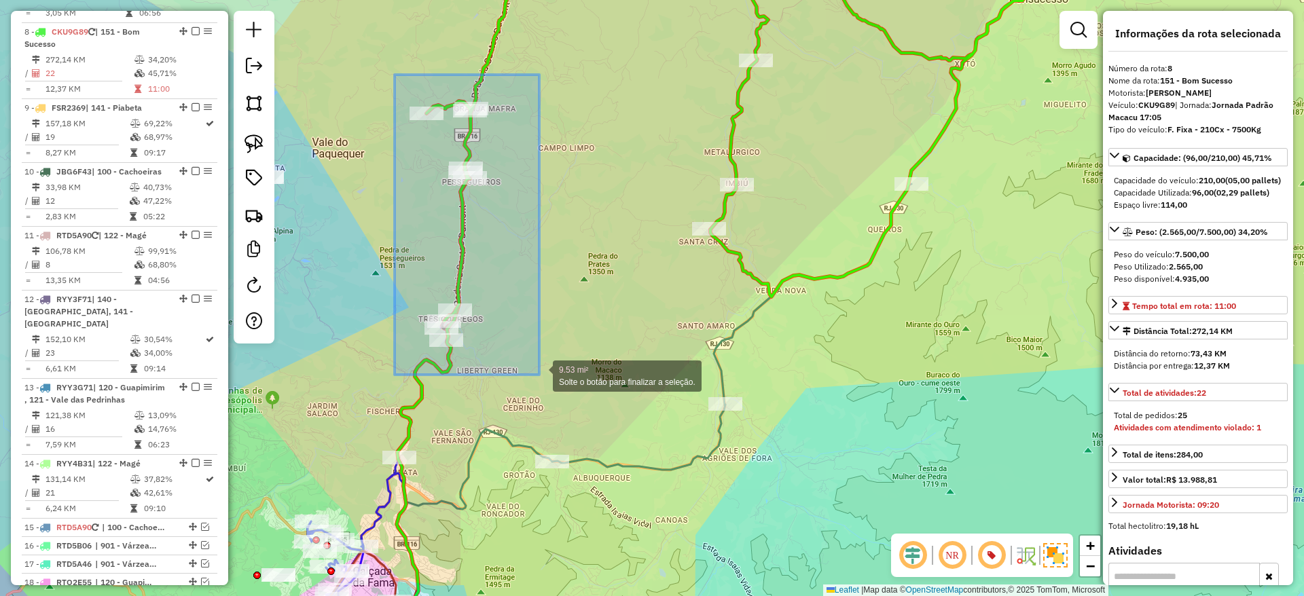
drag, startPoint x: 394, startPoint y: 75, endPoint x: 539, endPoint y: 375, distance: 333.1
click at [539, 375] on div "9.53 mi² Solte o botão para finalizar a seleção. Janela de atendimento Grade de…" at bounding box center [652, 298] width 1304 height 596
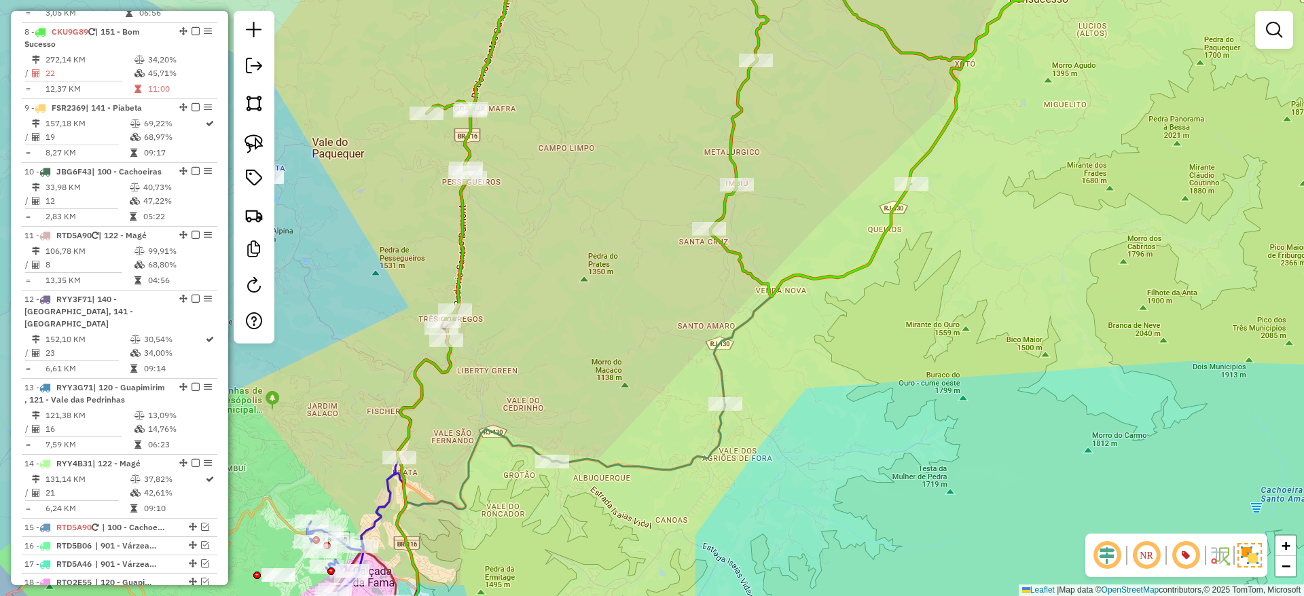
click at [462, 245] on icon at bounding box center [732, 130] width 613 height 381
select select "*********"
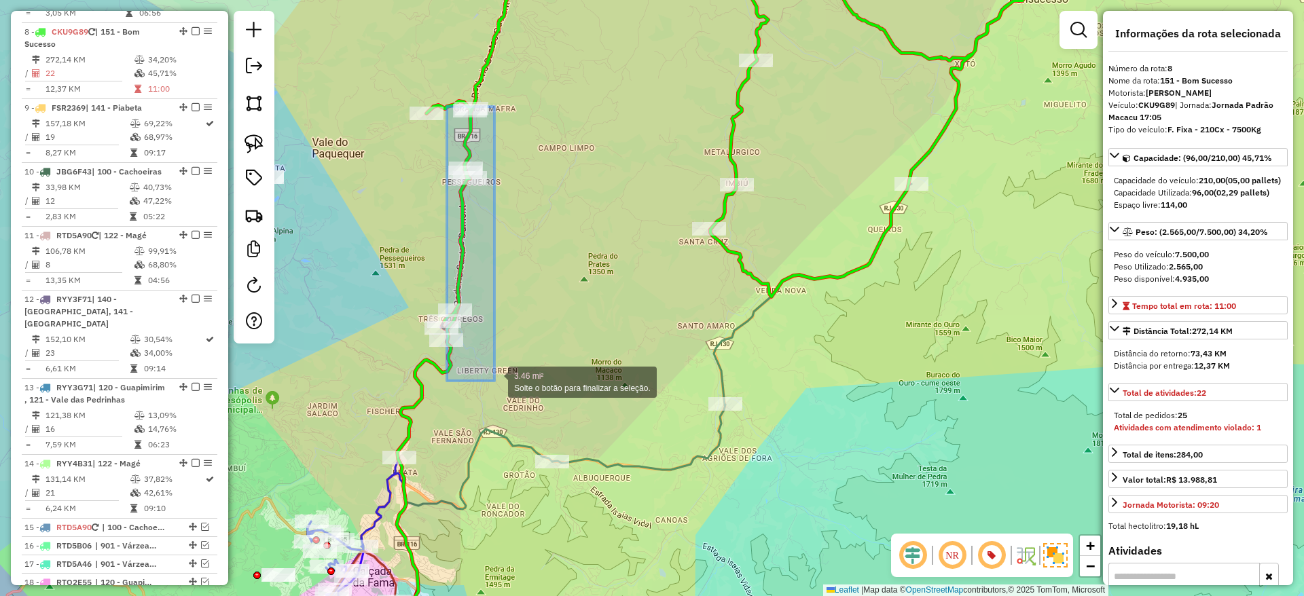
drag, startPoint x: 447, startPoint y: 107, endPoint x: 494, endPoint y: 381, distance: 278.4
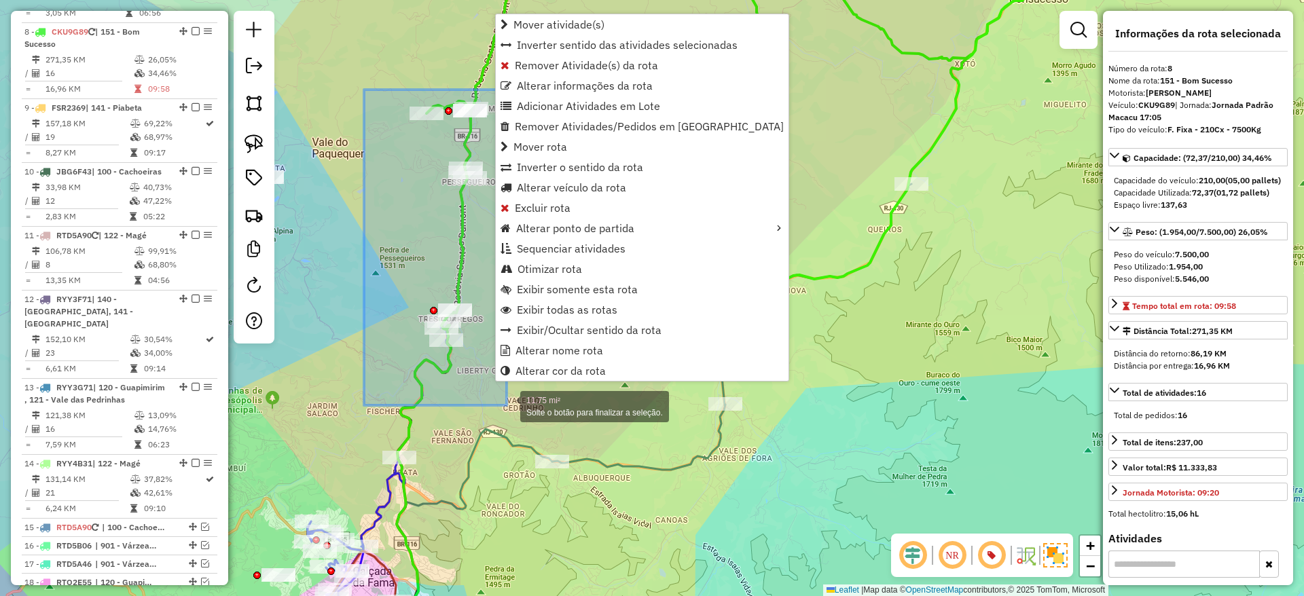
drag, startPoint x: 364, startPoint y: 90, endPoint x: 504, endPoint y: 397, distance: 338.2
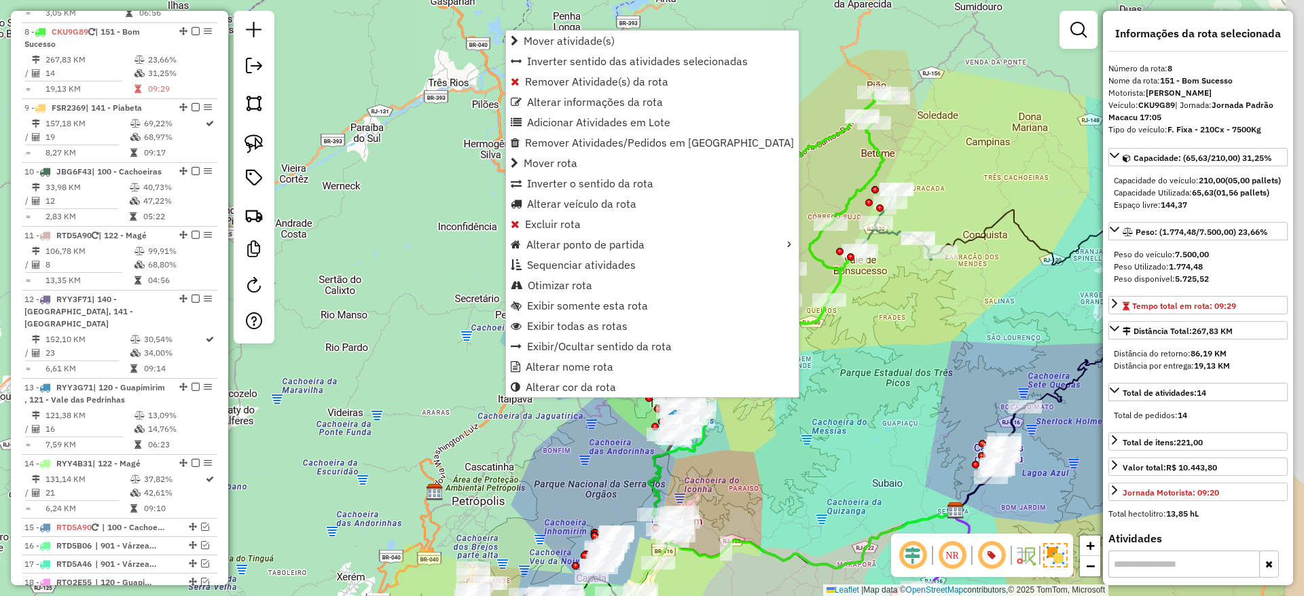
drag, startPoint x: 915, startPoint y: 311, endPoint x: 794, endPoint y: 383, distance: 140.7
click at [794, 383] on div "Janela de atendimento Grade de atendimento Capacidade Transportadoras Veículos …" at bounding box center [652, 298] width 1304 height 596
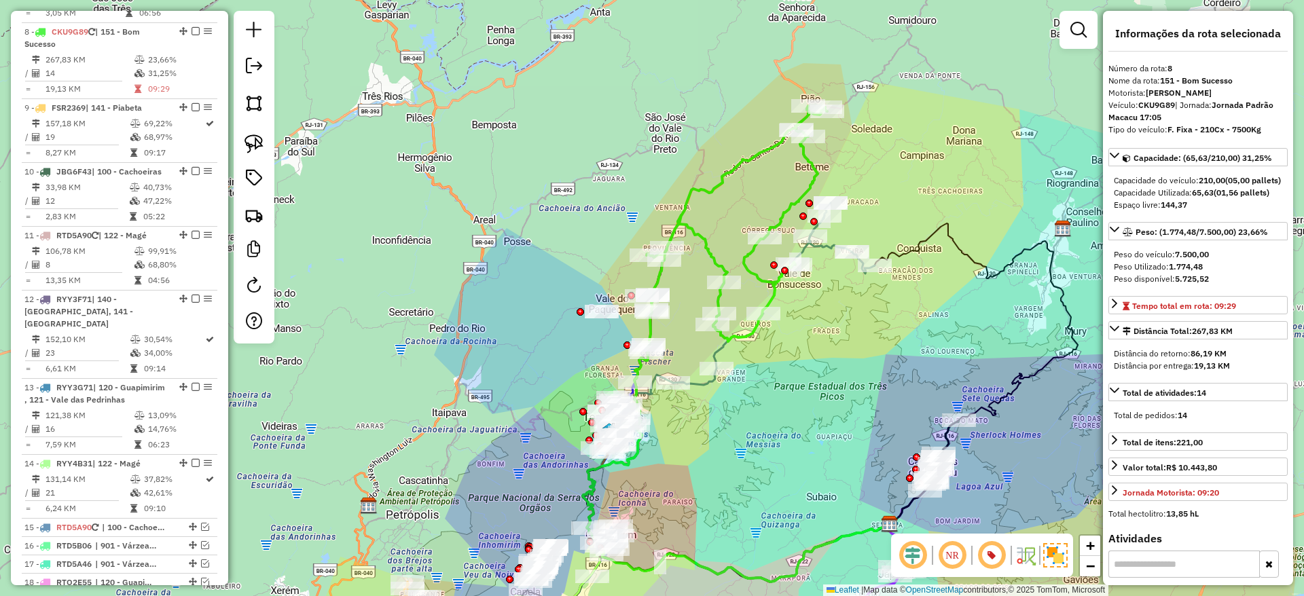
drag, startPoint x: 879, startPoint y: 314, endPoint x: 832, endPoint y: 323, distance: 47.7
click at [832, 323] on div "Janela de atendimento Grade de atendimento Capacidade Transportadoras Veículos …" at bounding box center [652, 298] width 1304 height 596
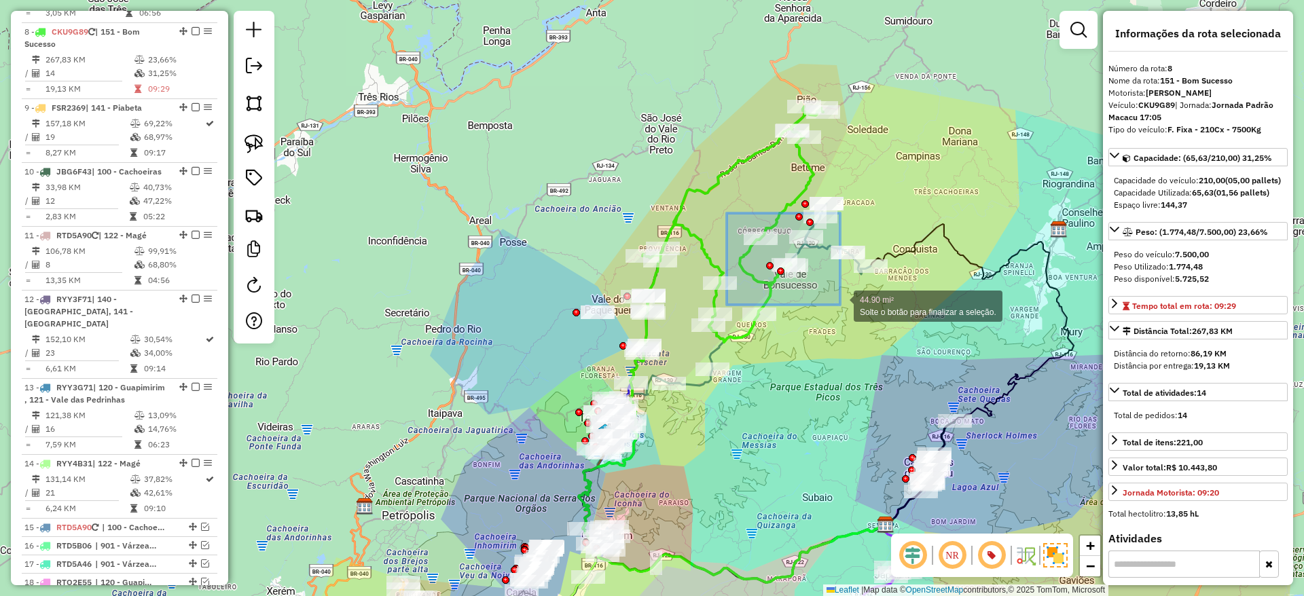
drag, startPoint x: 727, startPoint y: 213, endPoint x: 840, endPoint y: 305, distance: 145.8
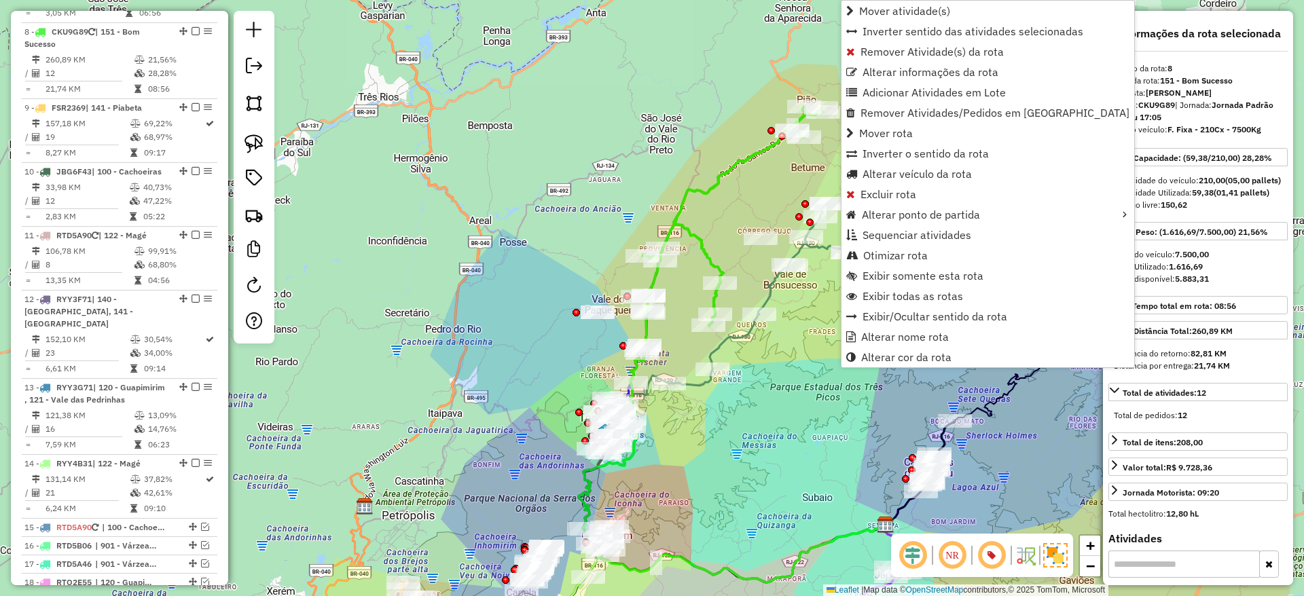
click at [703, 198] on icon at bounding box center [732, 216] width 181 height 219
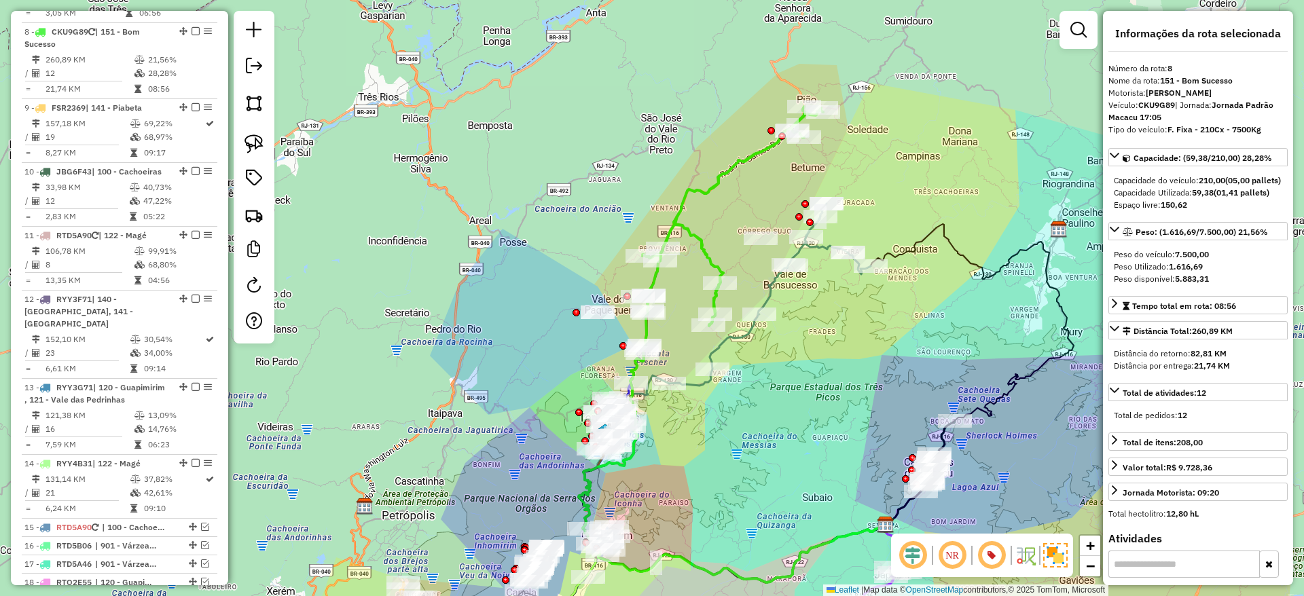
click at [703, 198] on icon at bounding box center [732, 216] width 181 height 219
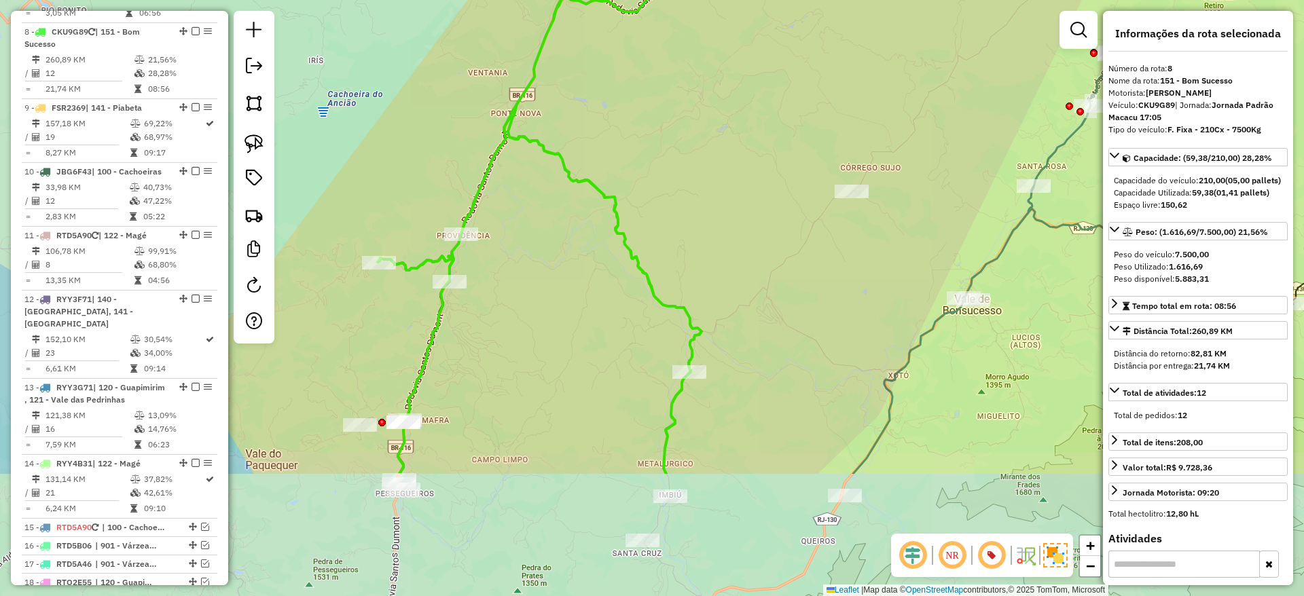
drag, startPoint x: 643, startPoint y: 407, endPoint x: 737, endPoint y: 217, distance: 212.3
click at [737, 217] on div "Janela de atendimento Grade de atendimento Capacidade Transportadoras Veículos …" at bounding box center [652, 298] width 1304 height 596
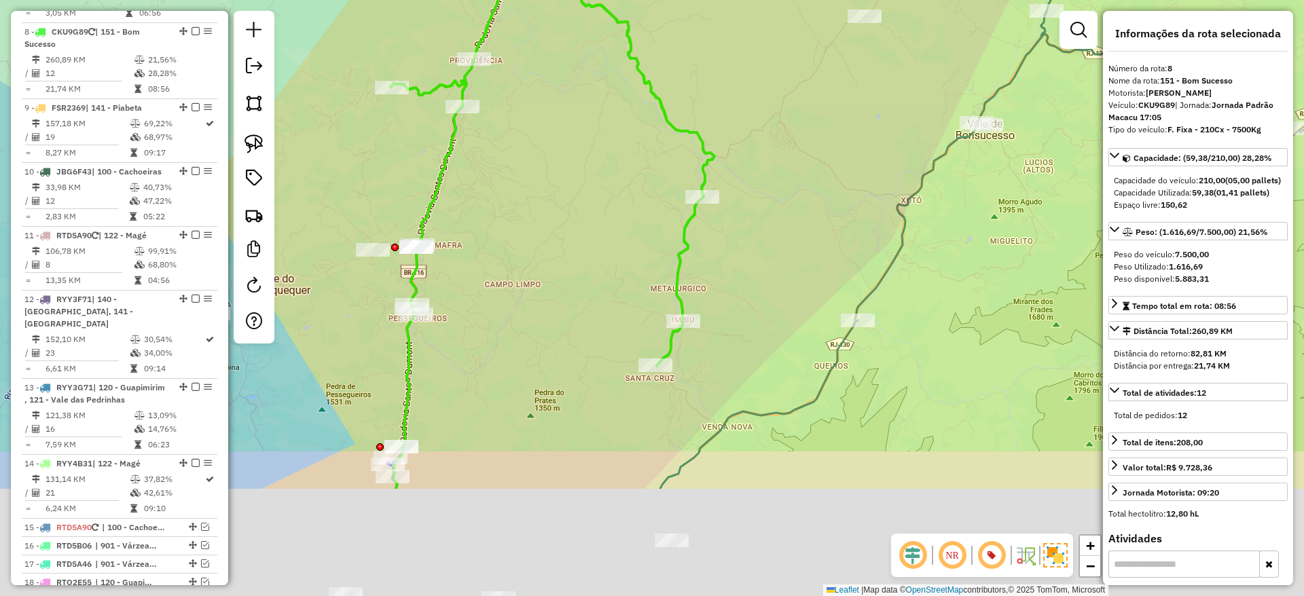
drag, startPoint x: 729, startPoint y: 345, endPoint x: 737, endPoint y: 172, distance: 172.7
click at [737, 172] on div "Janela de atendimento Grade de atendimento Capacidade Transportadoras Veículos …" at bounding box center [652, 298] width 1304 height 596
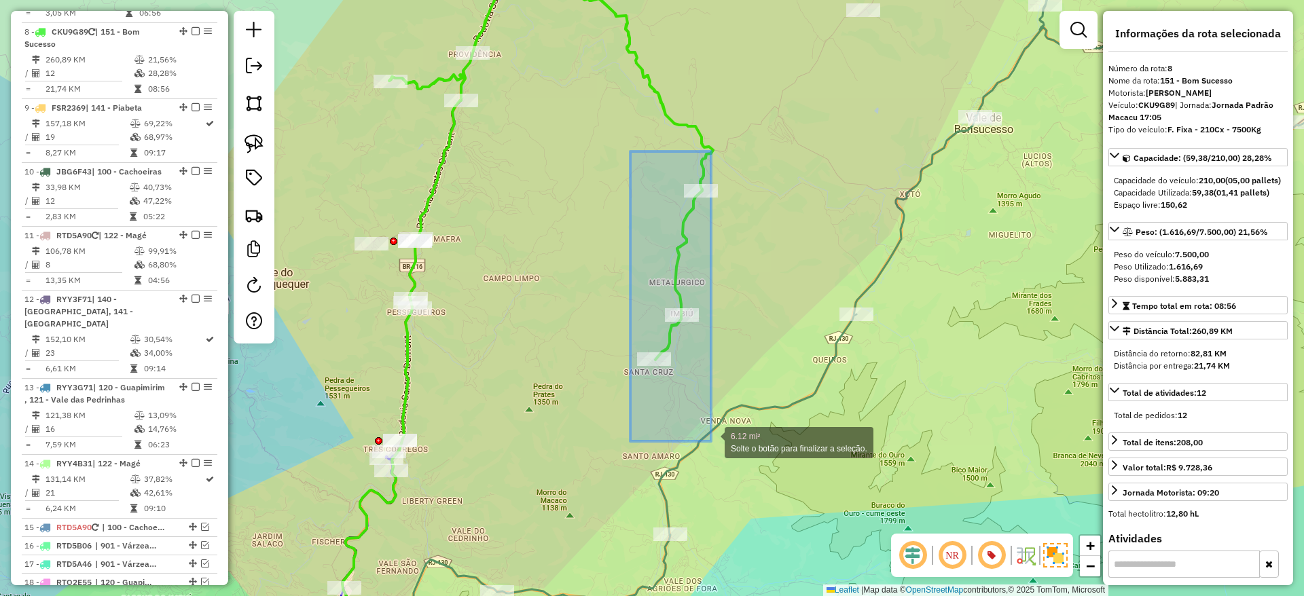
drag, startPoint x: 630, startPoint y: 151, endPoint x: 711, endPoint y: 441, distance: 301.0
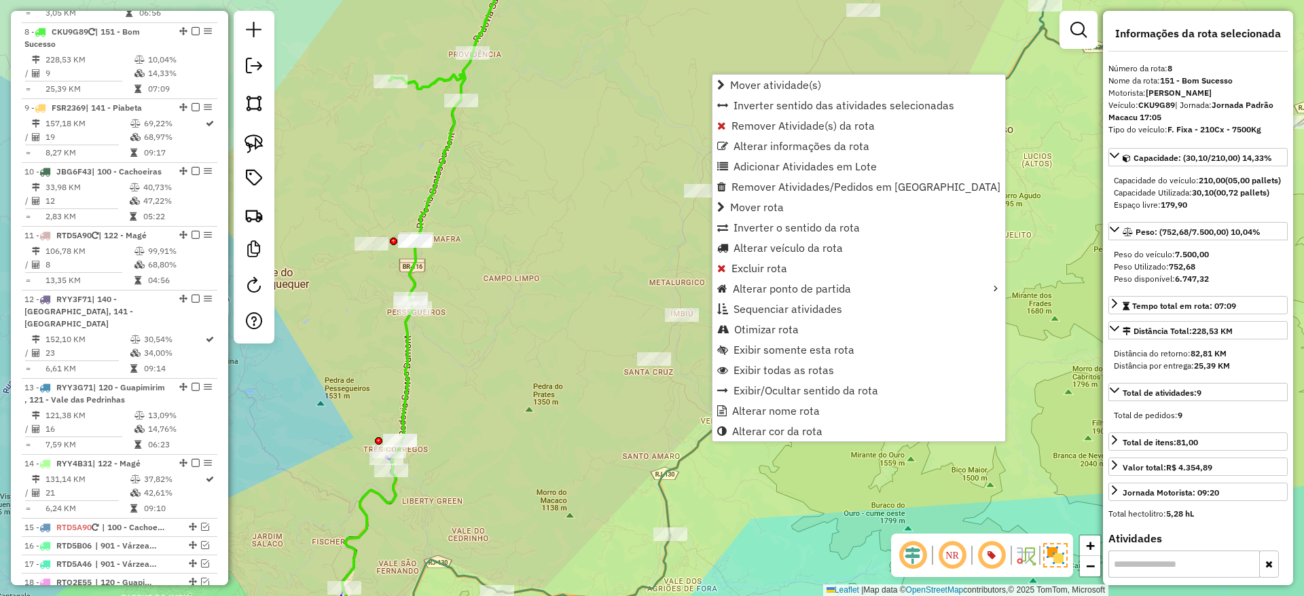
click at [619, 265] on div "Janela de atendimento Grade de atendimento Capacidade Transportadoras Veículos …" at bounding box center [652, 298] width 1304 height 596
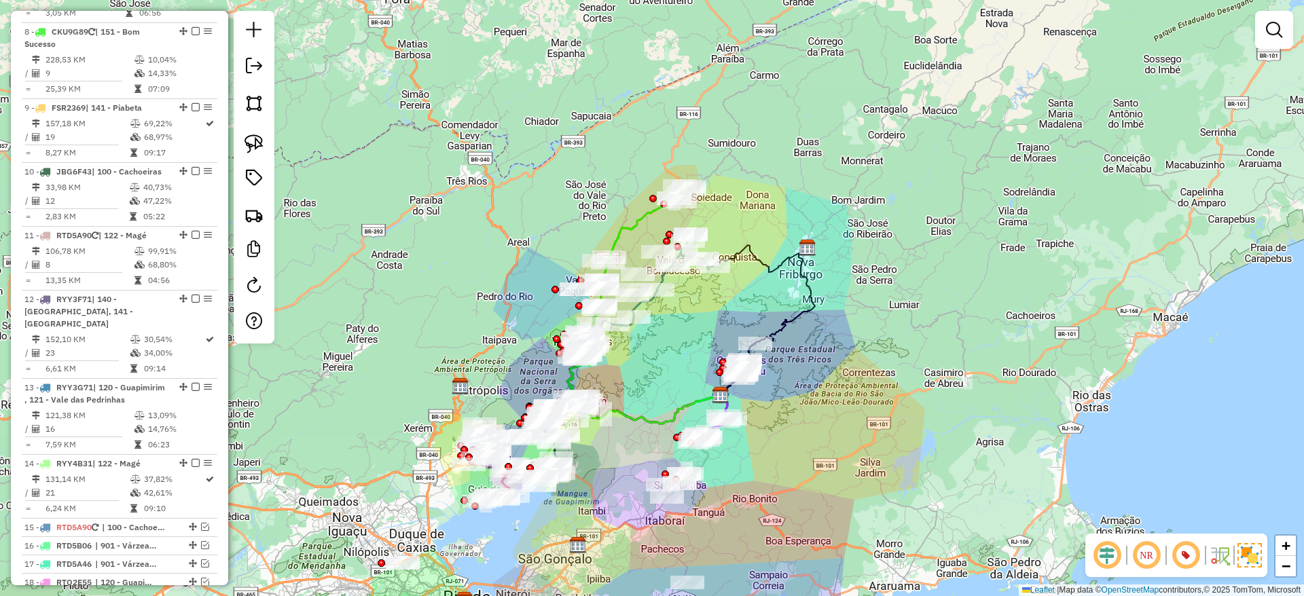
drag, startPoint x: 640, startPoint y: 211, endPoint x: 648, endPoint y: 235, distance: 25.4
click at [648, 235] on div "Janela de atendimento Grade de atendimento Capacidade Transportadoras Veículos …" at bounding box center [652, 298] width 1304 height 596
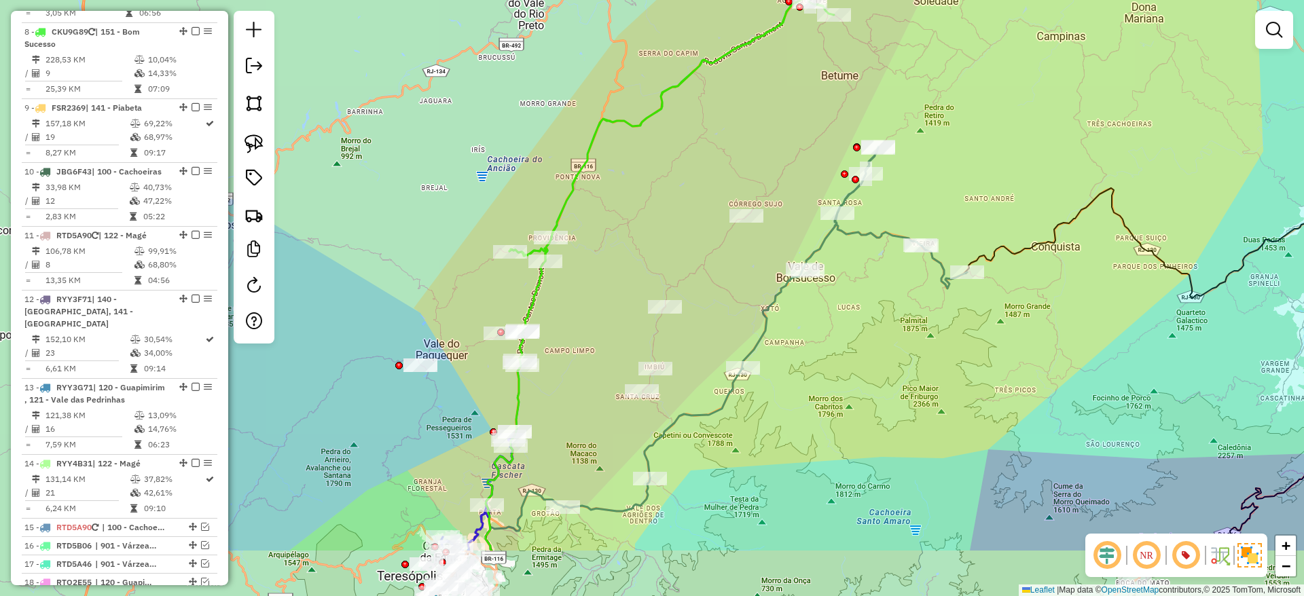
drag, startPoint x: 530, startPoint y: 380, endPoint x: 574, endPoint y: 318, distance: 75.9
click at [574, 318] on div "Janela de atendimento Grade de atendimento Capacidade Transportadoras Veículos …" at bounding box center [652, 298] width 1304 height 596
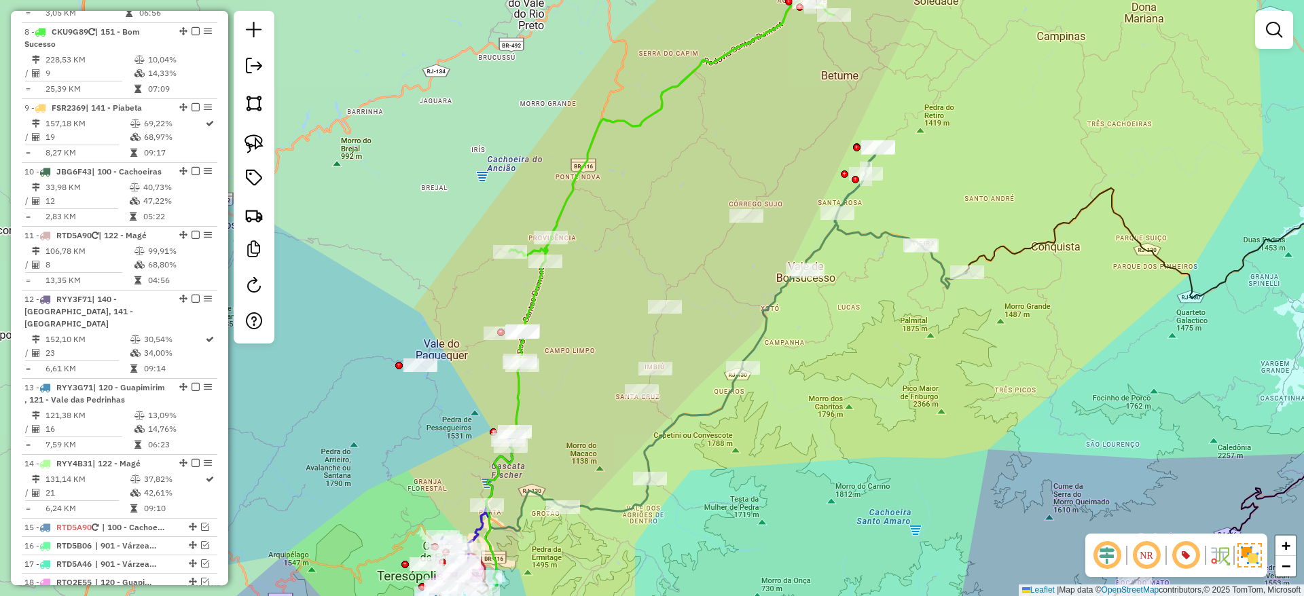
click at [538, 284] on icon at bounding box center [516, 452] width 62 height 407
select select "*********"
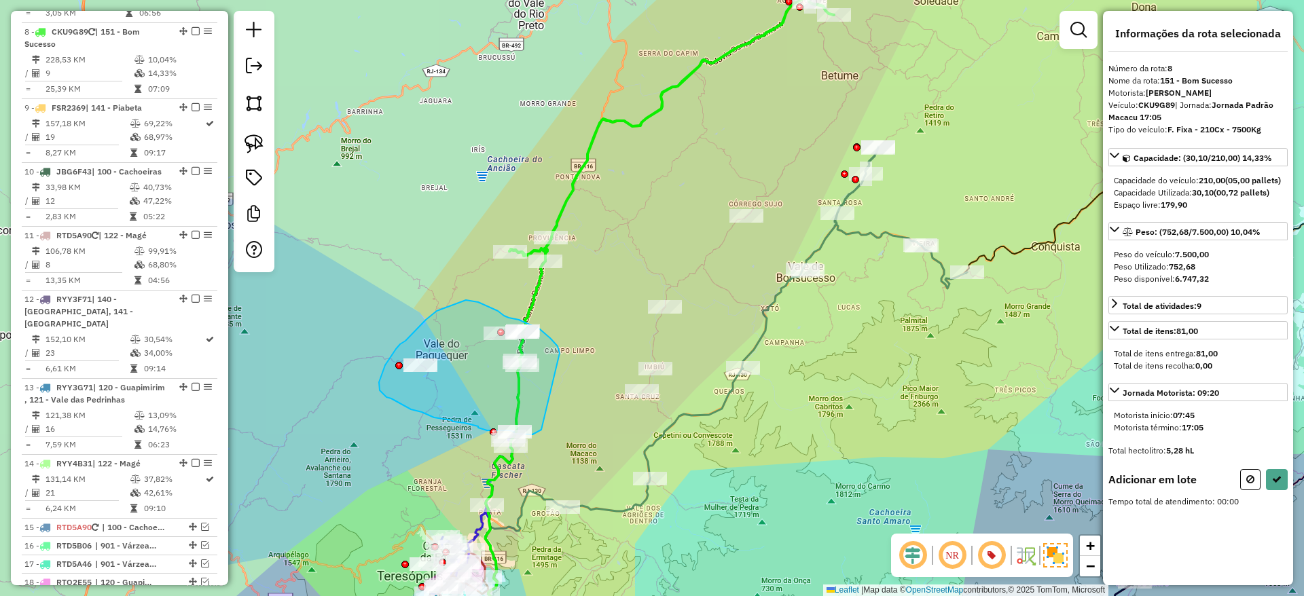
drag, startPoint x: 559, startPoint y: 353, endPoint x: 541, endPoint y: 430, distance: 78.9
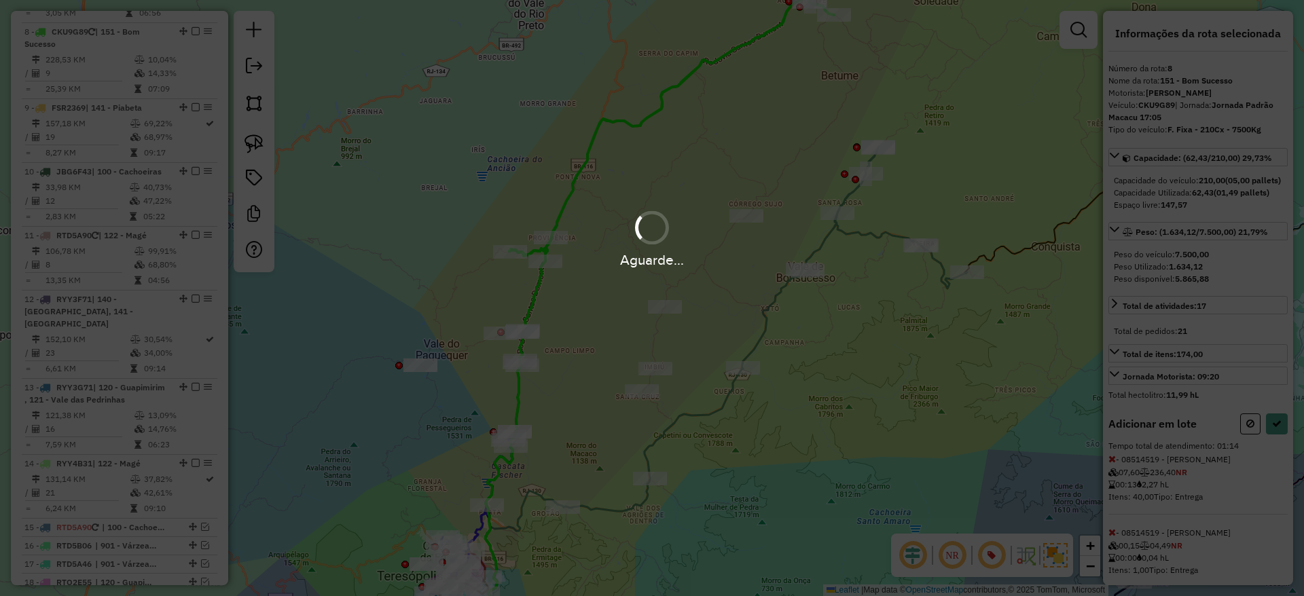
select select "*********"
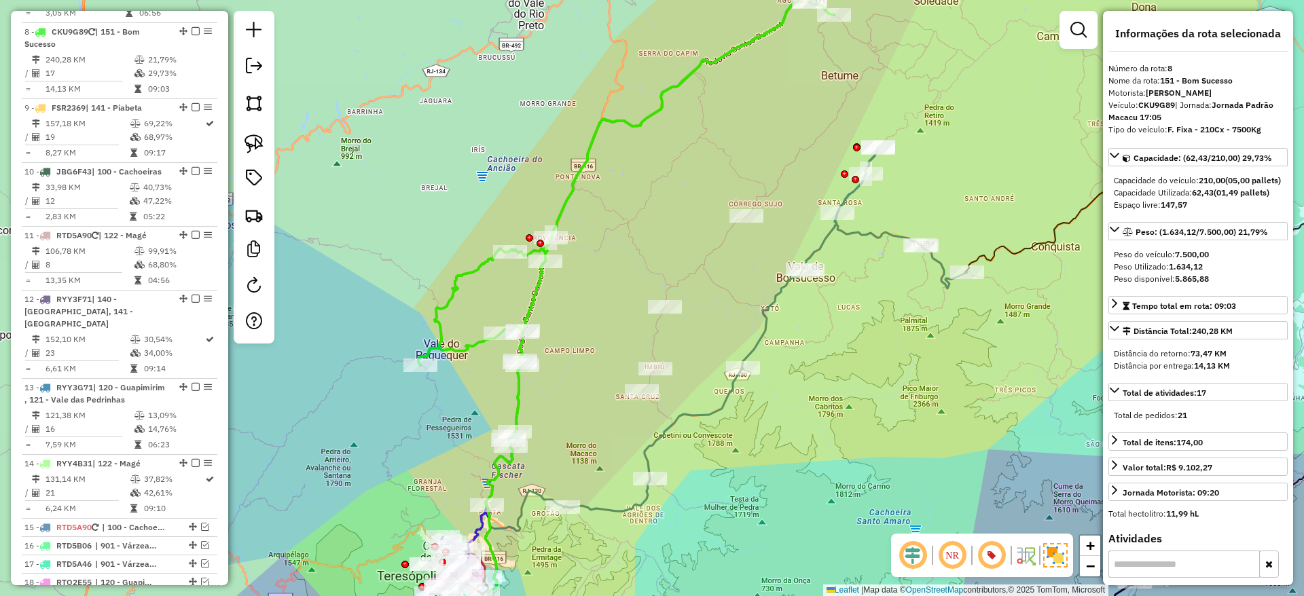
click at [521, 395] on icon at bounding box center [644, 192] width 453 height 479
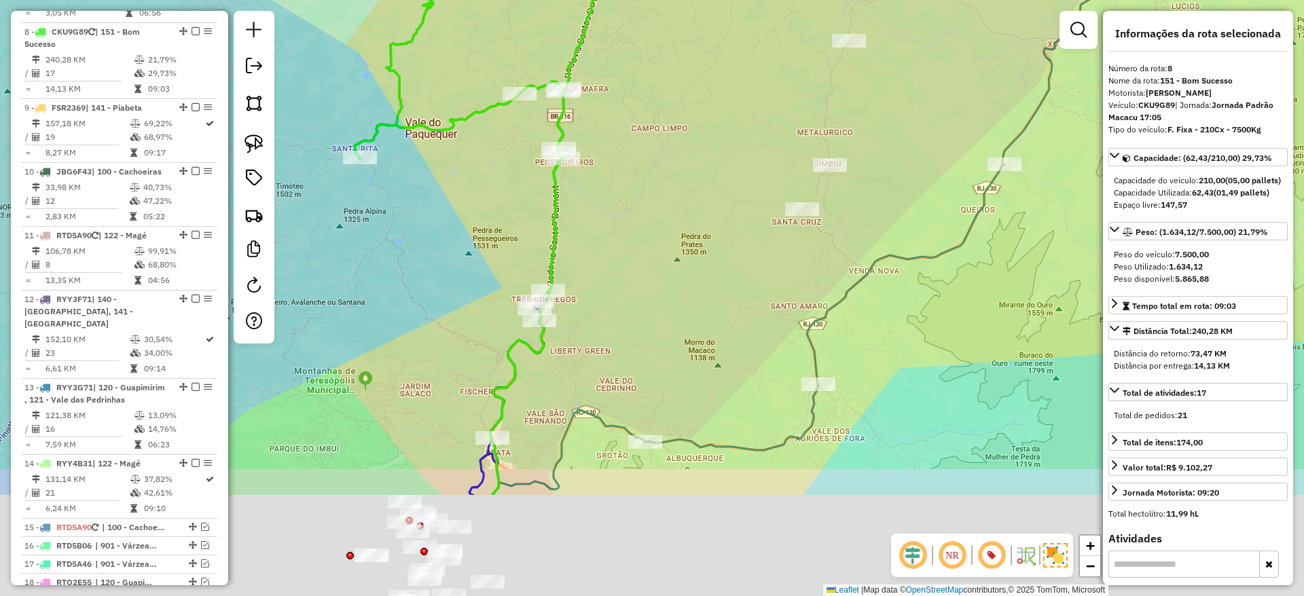
drag, startPoint x: 566, startPoint y: 485, endPoint x: 599, endPoint y: 312, distance: 175.5
click at [599, 312] on div "Janela de atendimento Grade de atendimento Capacidade Transportadoras Veículos …" at bounding box center [652, 298] width 1304 height 596
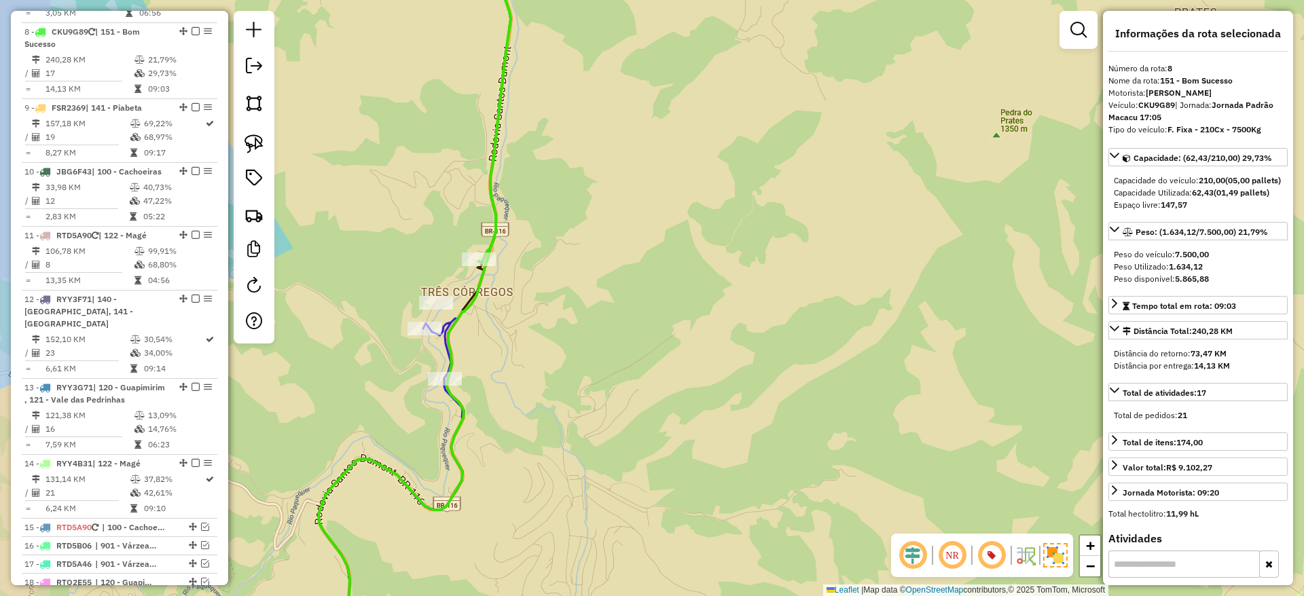
drag, startPoint x: 476, startPoint y: 314, endPoint x: 542, endPoint y: 339, distance: 70.3
click at [542, 339] on div "Janela de atendimento Grade de atendimento Capacidade Transportadoras Veículos …" at bounding box center [652, 298] width 1304 height 596
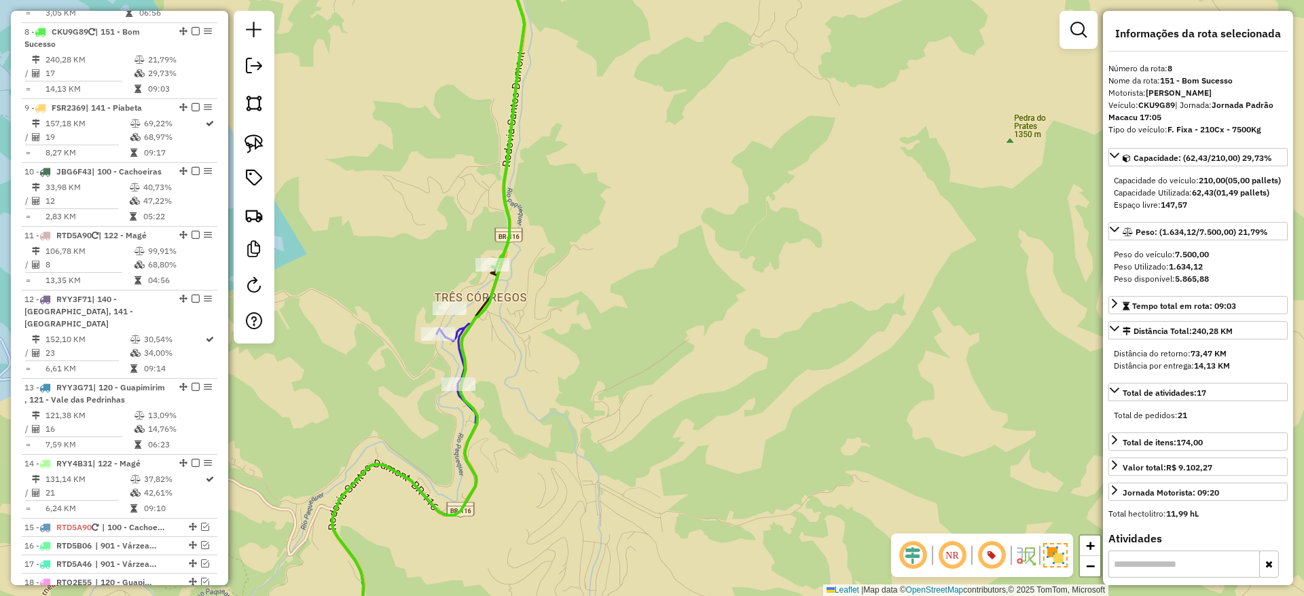
click at [509, 240] on icon at bounding box center [508, 104] width 32 height 328
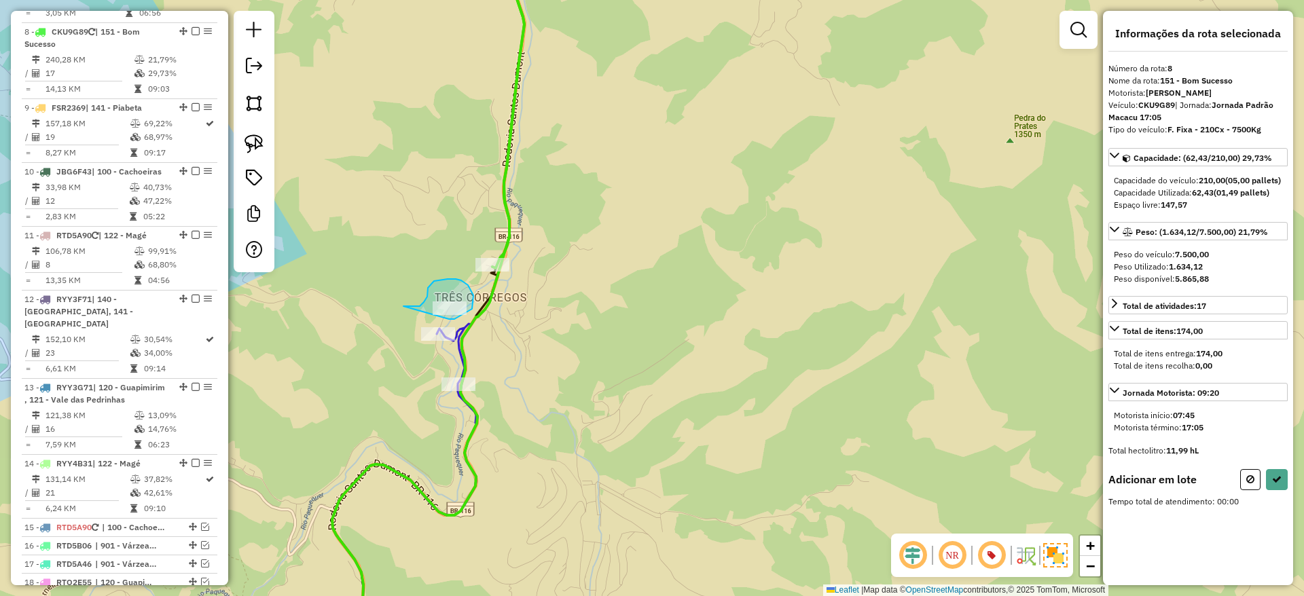
drag, startPoint x: 449, startPoint y: 318, endPoint x: 403, endPoint y: 306, distance: 47.1
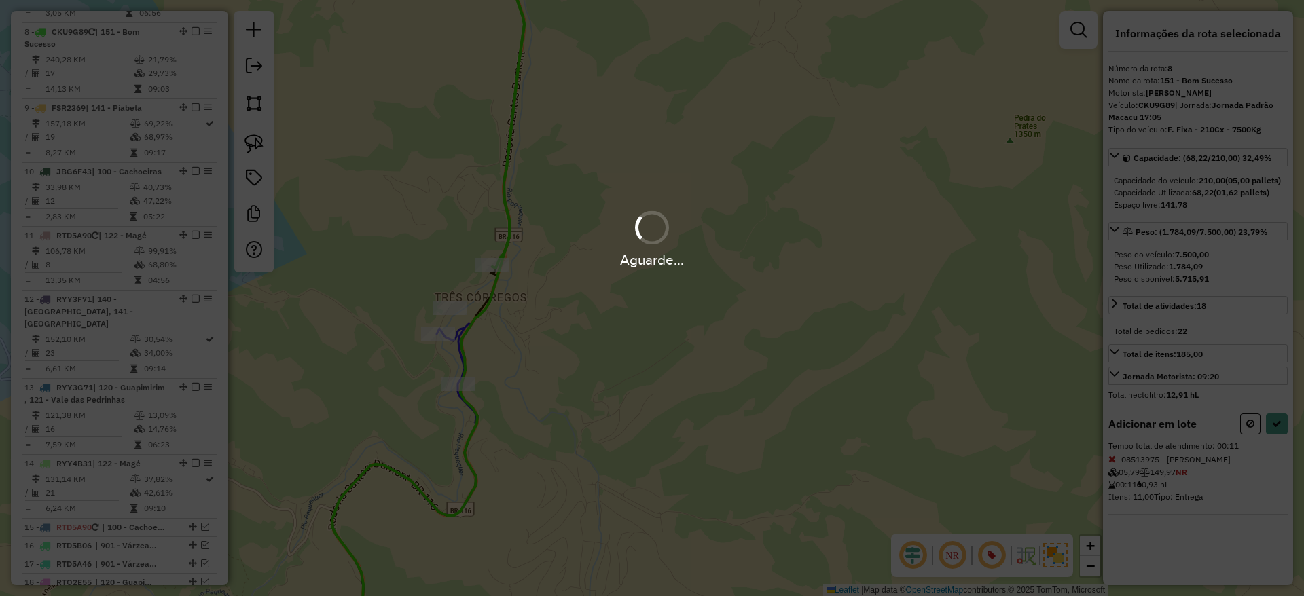
select select "*********"
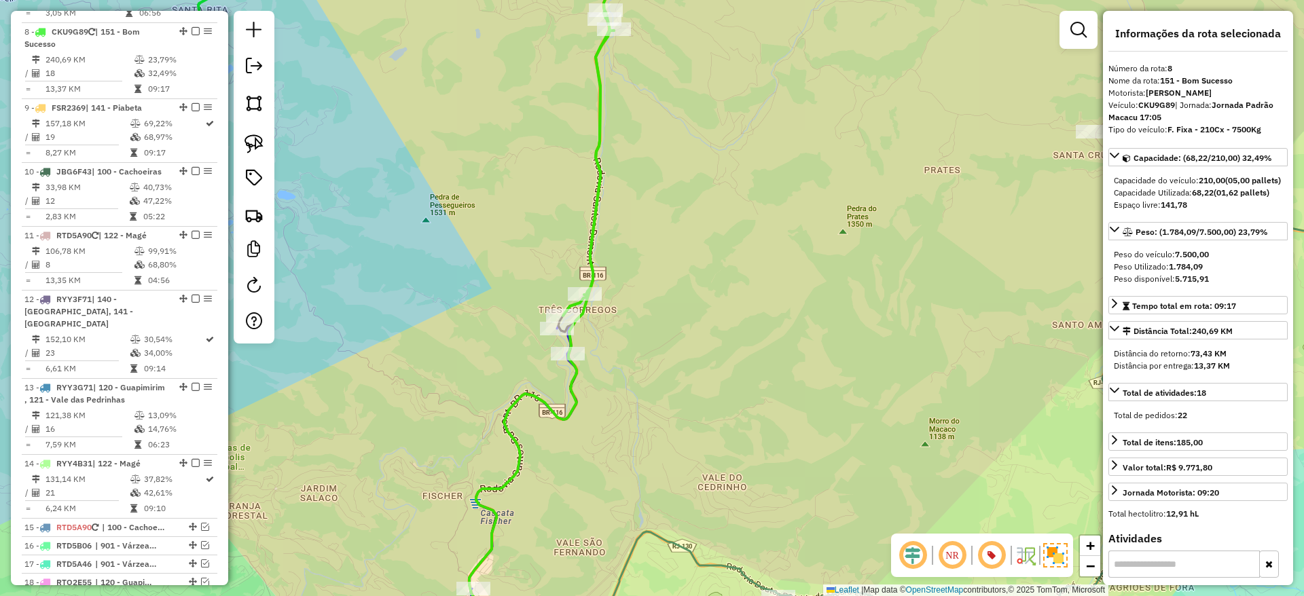
drag, startPoint x: 613, startPoint y: 522, endPoint x: 595, endPoint y: 295, distance: 228.2
click at [595, 295] on div "Janela de atendimento Grade de atendimento Capacidade Transportadoras Veículos …" at bounding box center [652, 298] width 1304 height 596
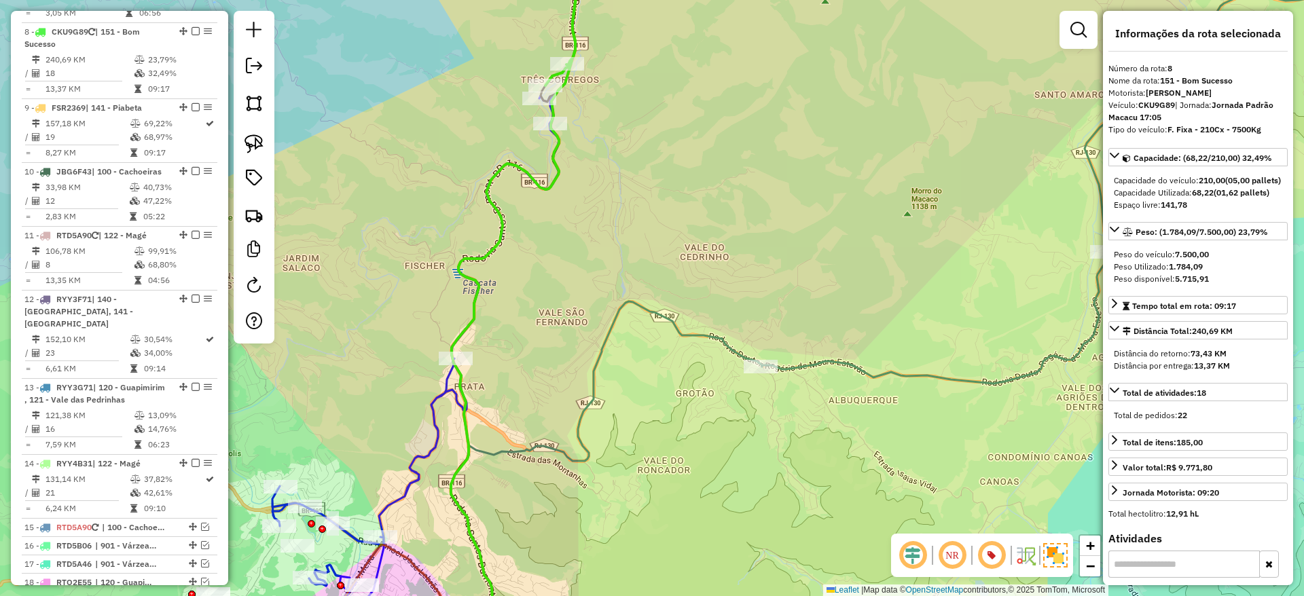
drag, startPoint x: 581, startPoint y: 410, endPoint x: 556, endPoint y: 213, distance: 198.4
click at [556, 301] on icon at bounding box center [606, 478] width 311 height 354
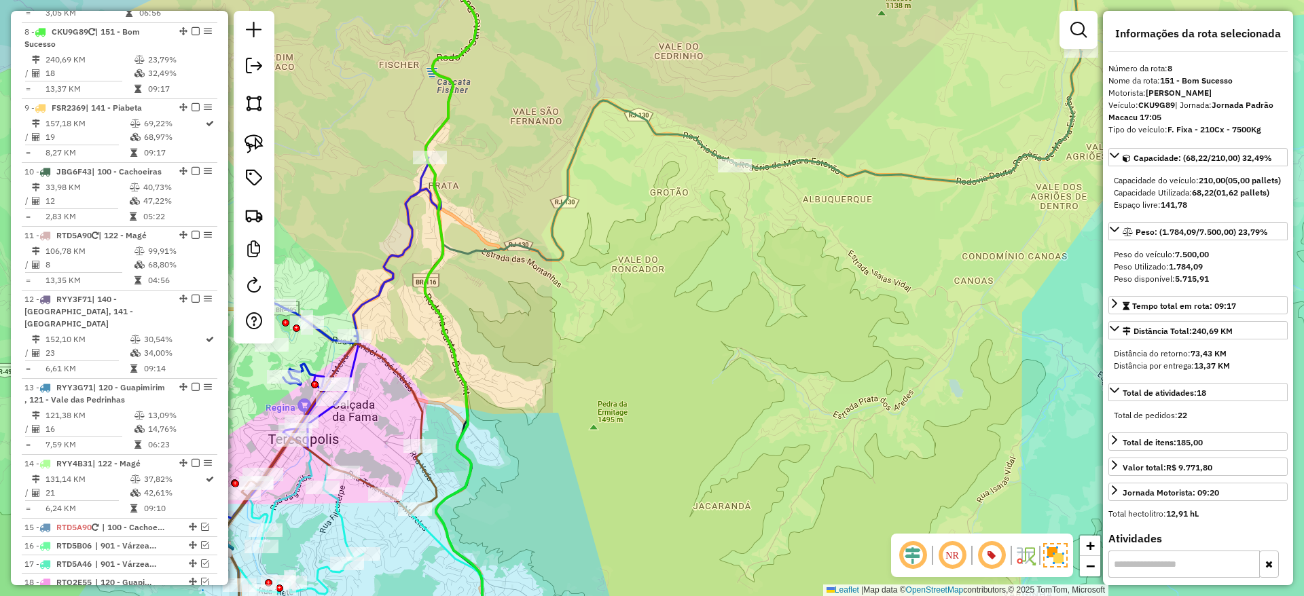
drag, startPoint x: 559, startPoint y: 343, endPoint x: 448, endPoint y: 137, distance: 233.6
click at [448, 137] on div "Janela de atendimento Grade de atendimento Capacidade Transportadoras Veículos …" at bounding box center [652, 298] width 1304 height 596
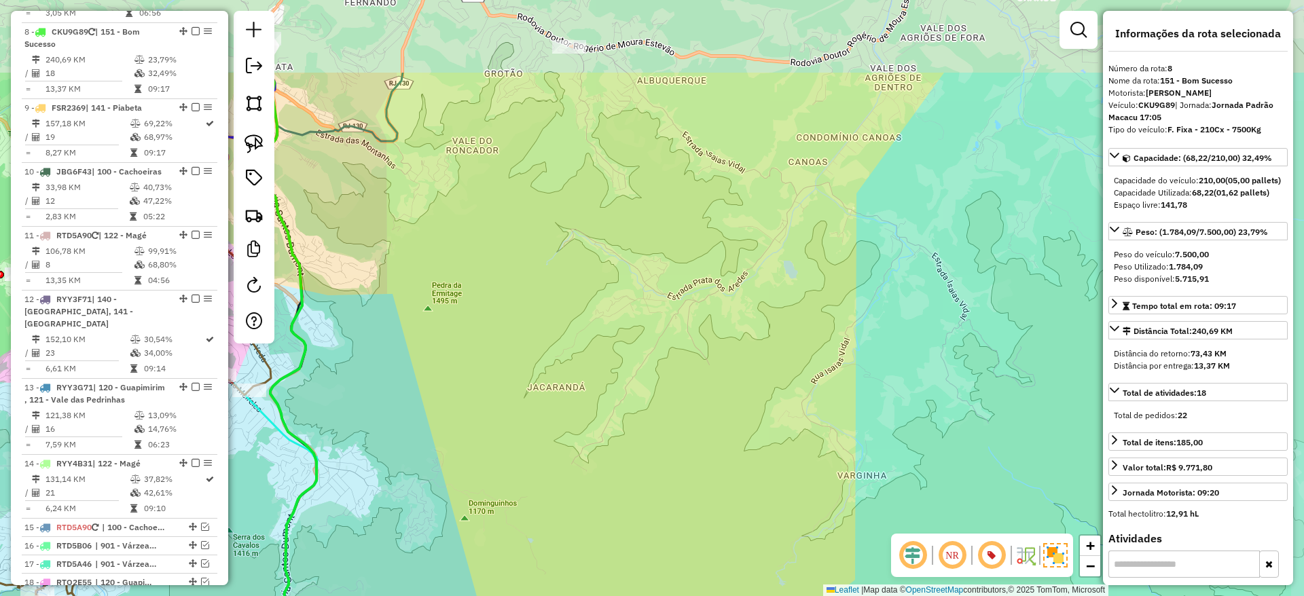
drag, startPoint x: 527, startPoint y: 282, endPoint x: 494, endPoint y: 414, distance: 136.4
click at [494, 414] on div "Janela de atendimento Grade de atendimento Capacidade Transportadoras Veículos …" at bounding box center [652, 298] width 1304 height 596
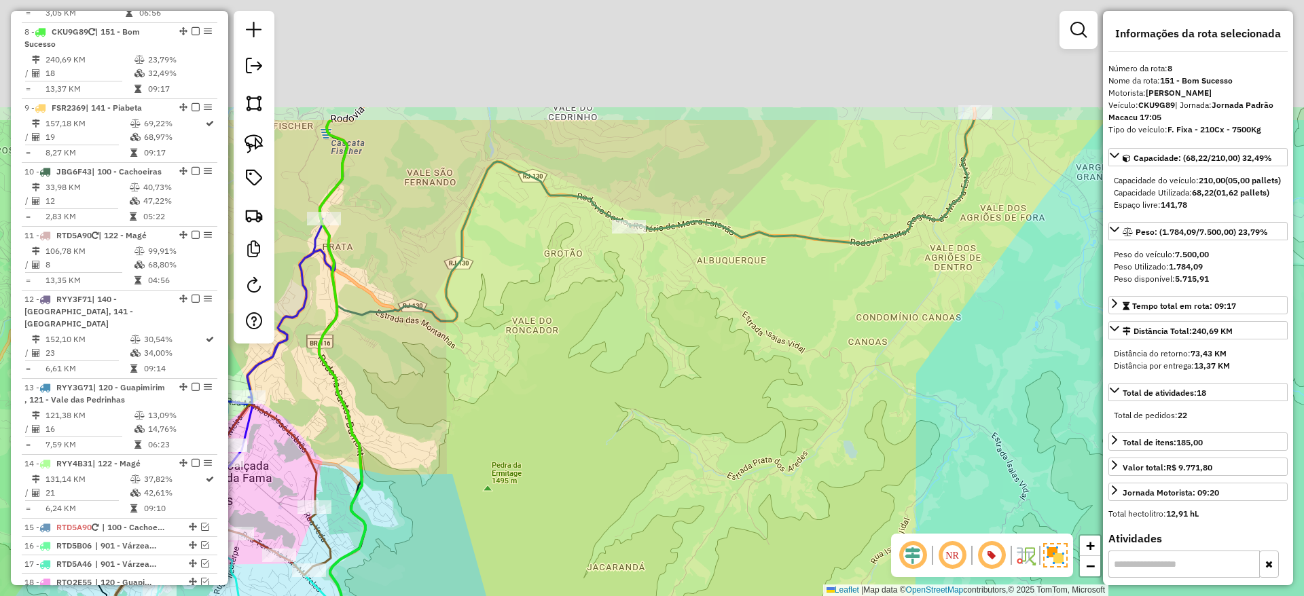
drag, startPoint x: 494, startPoint y: 414, endPoint x: 554, endPoint y: 598, distance: 193.5
click at [554, 595] on html "Aguarde... Pop-up bloqueado! Seu navegador bloqueou automáticamente a abertura …" at bounding box center [652, 298] width 1304 height 596
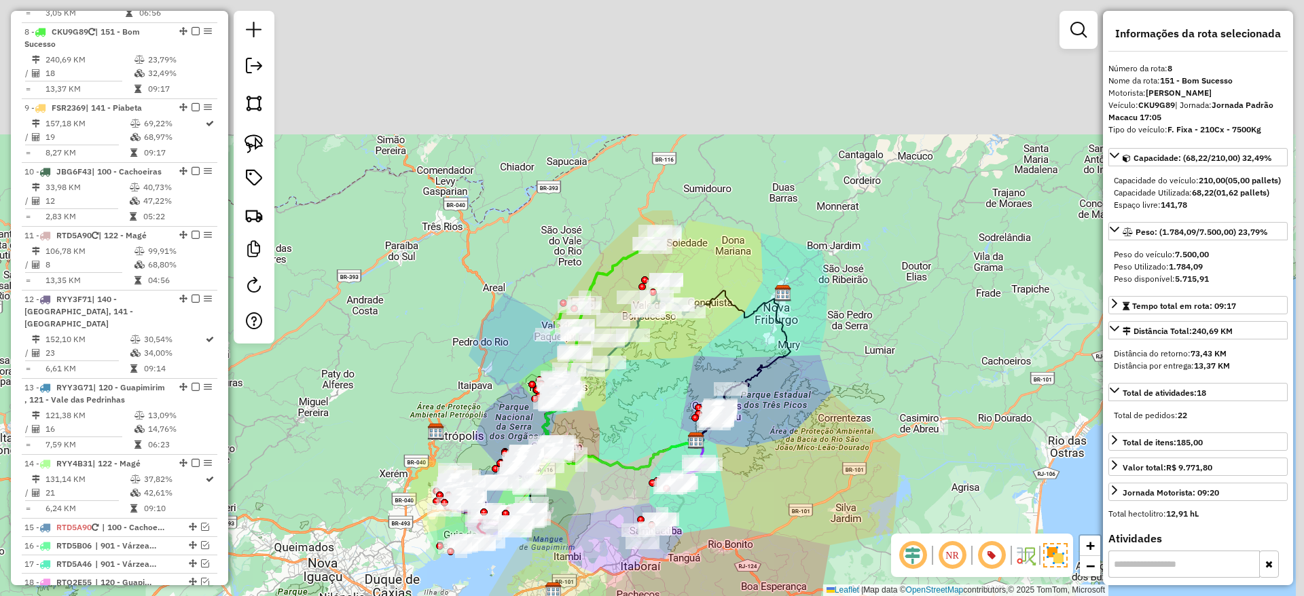
drag, startPoint x: 686, startPoint y: 248, endPoint x: 607, endPoint y: 463, distance: 229.4
click at [607, 463] on div "Janela de atendimento Grade de atendimento Capacidade Transportadoras Veículos …" at bounding box center [652, 298] width 1304 height 596
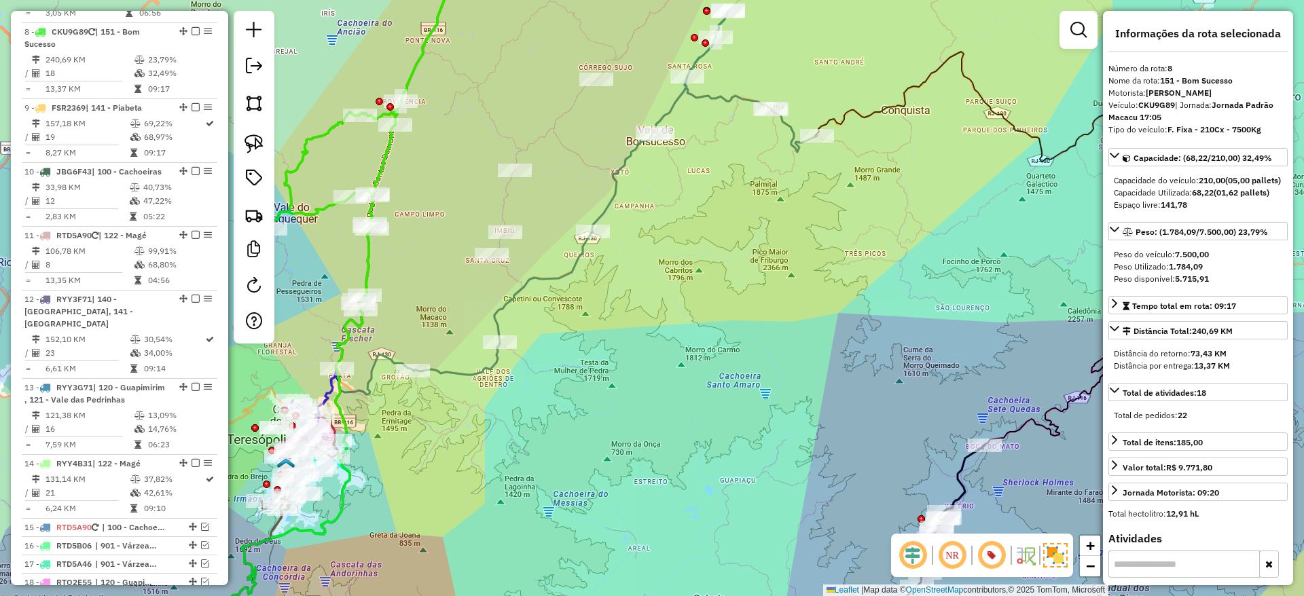
click at [623, 166] on icon at bounding box center [615, 192] width 403 height 365
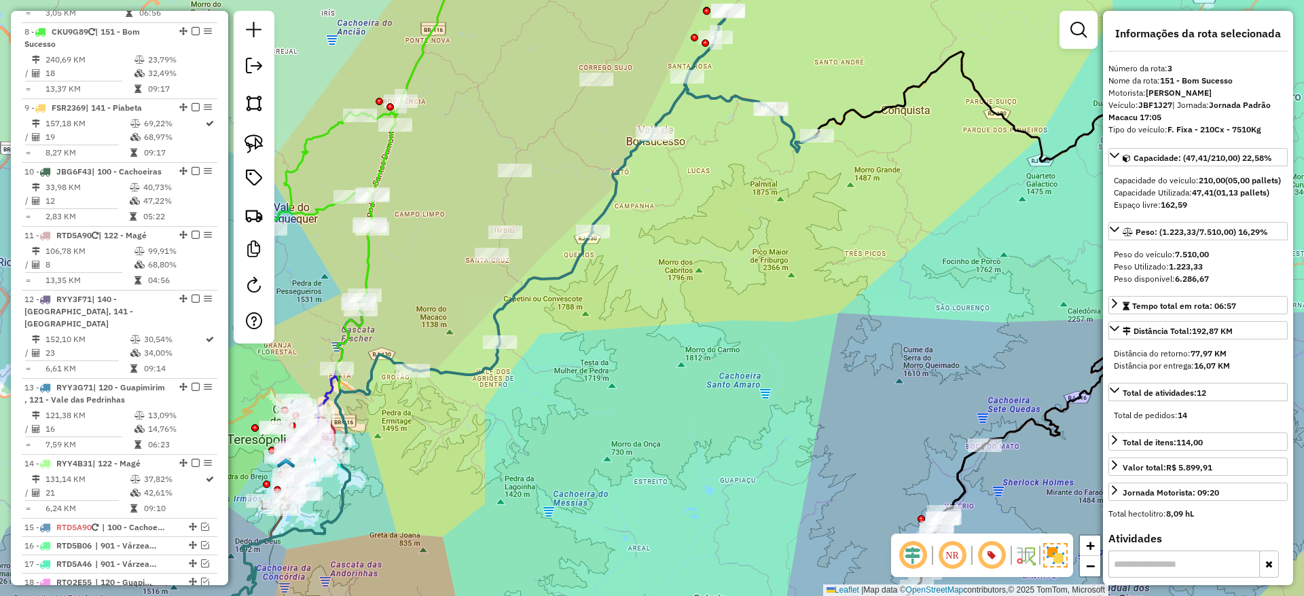
scroll to position [699, 0]
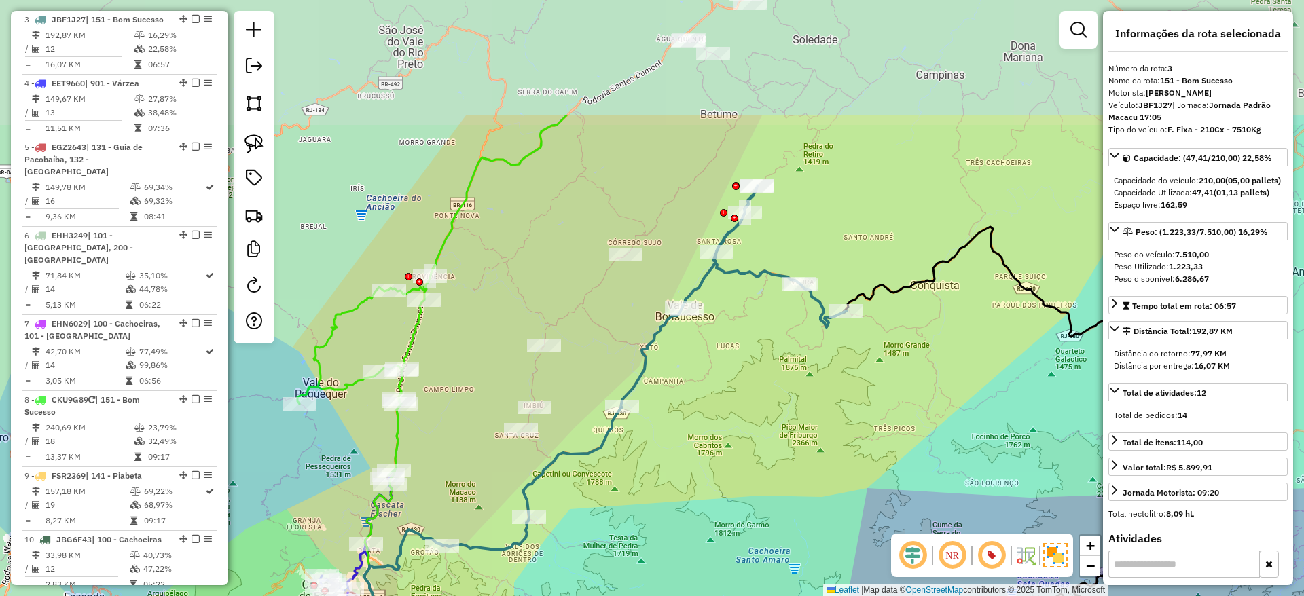
drag, startPoint x: 685, startPoint y: 306, endPoint x: 714, endPoint y: 482, distance: 178.3
click at [714, 482] on div "Janela de atendimento Grade de atendimento Capacidade Transportadoras Veículos …" at bounding box center [652, 298] width 1304 height 596
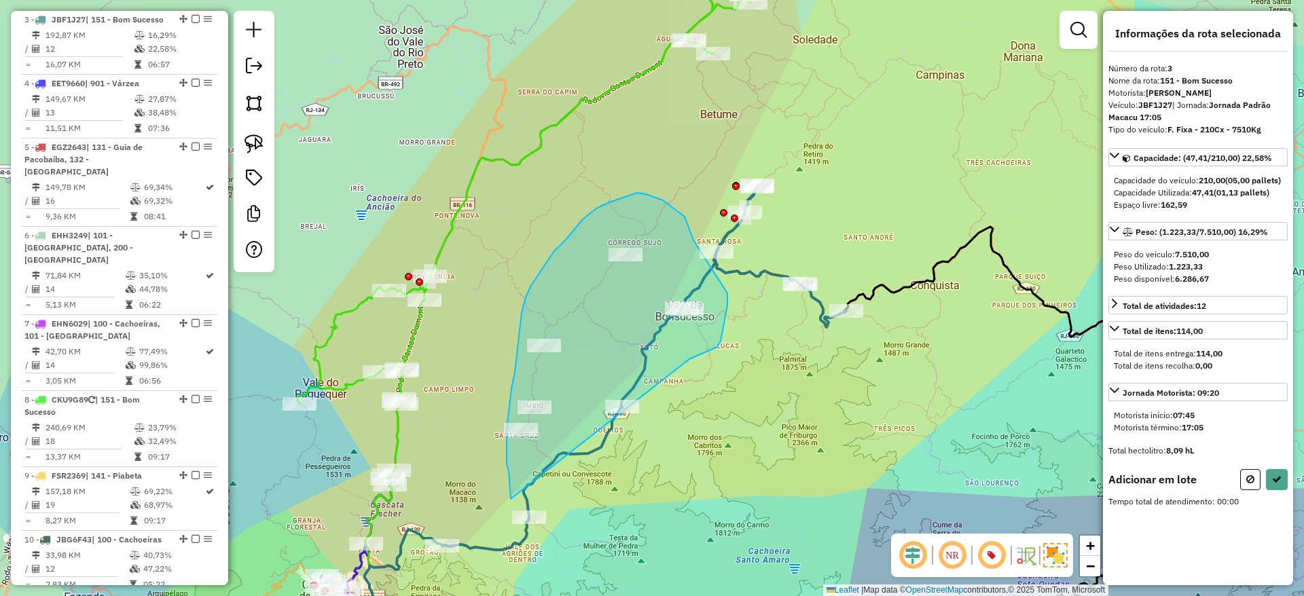
drag, startPoint x: 689, startPoint y: 360, endPoint x: 511, endPoint y: 499, distance: 226.4
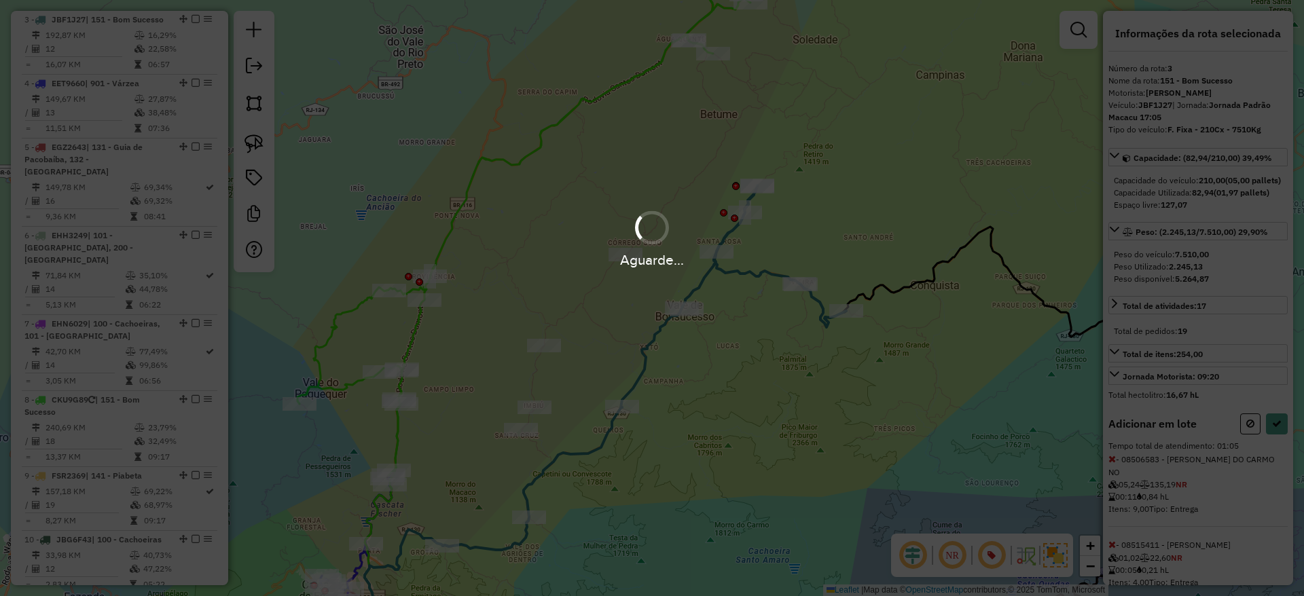
select select "*********"
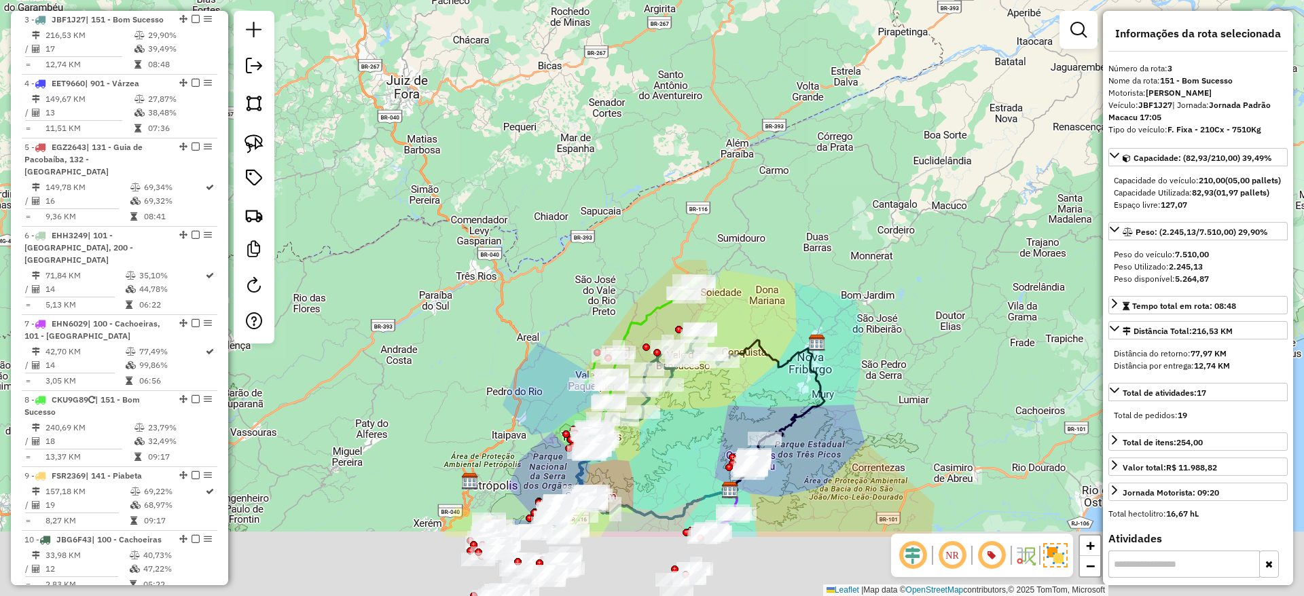
drag, startPoint x: 760, startPoint y: 464, endPoint x: 788, endPoint y: 324, distance: 143.4
click at [788, 324] on div "Janela de atendimento Grade de atendimento Capacidade Transportadoras Veículos …" at bounding box center [652, 298] width 1304 height 596
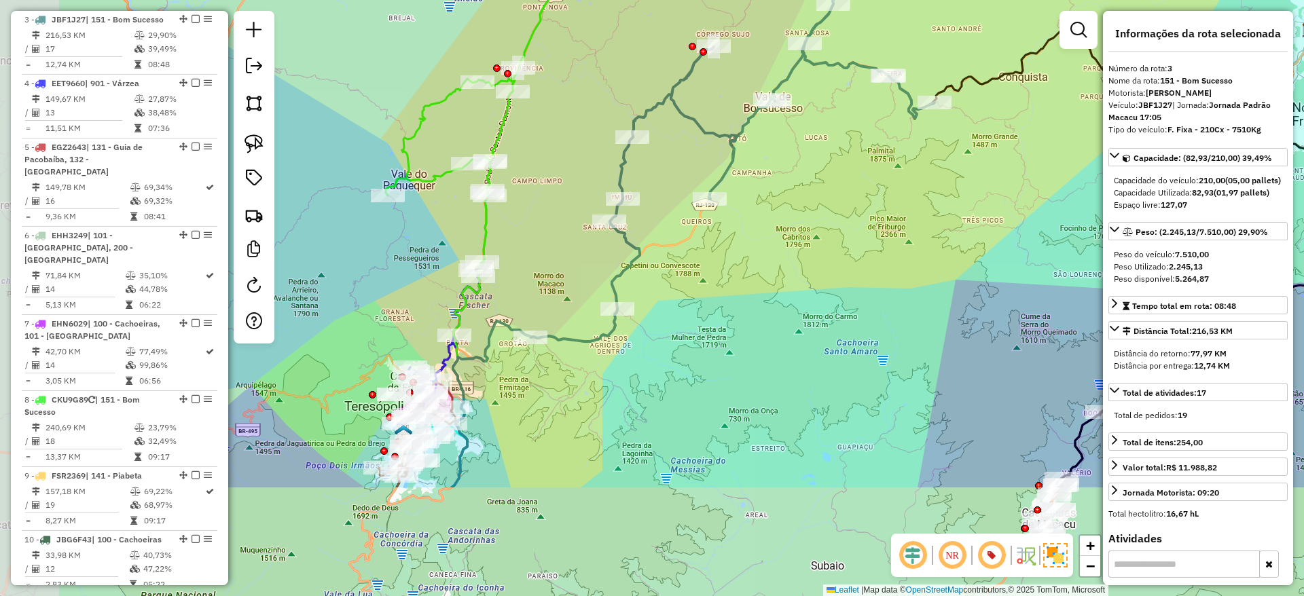
drag, startPoint x: 661, startPoint y: 452, endPoint x: 853, endPoint y: 282, distance: 255.9
click at [853, 282] on div "Janela de atendimento Grade de atendimento Capacidade Transportadoras Veículos …" at bounding box center [652, 298] width 1304 height 596
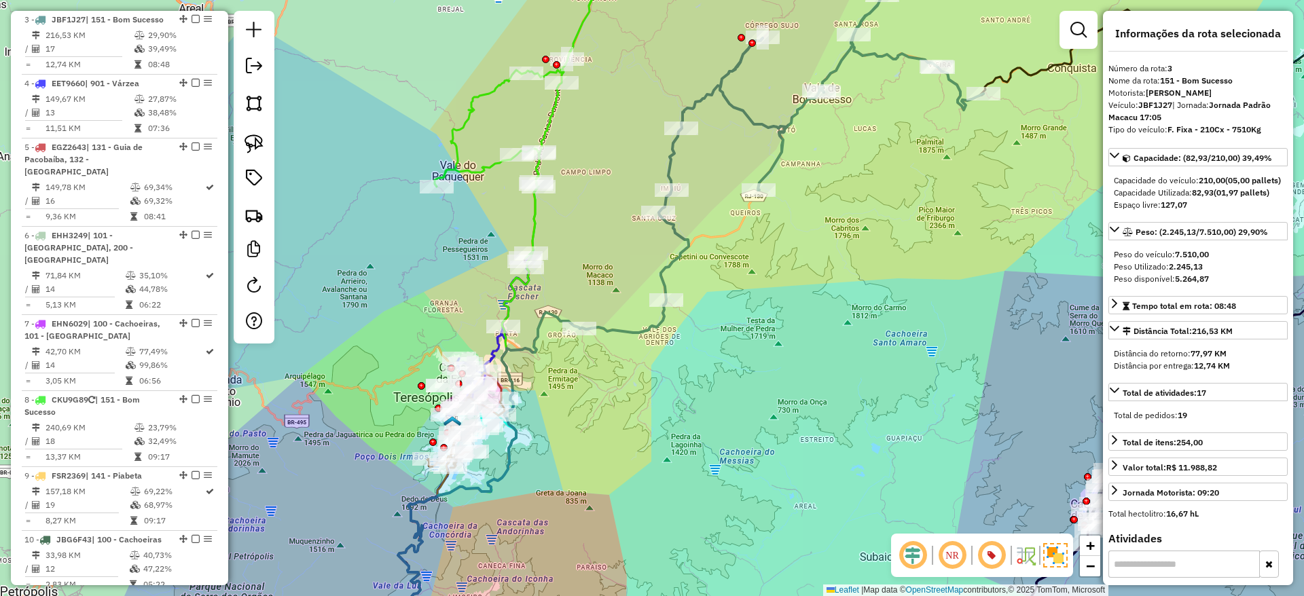
drag, startPoint x: 545, startPoint y: 464, endPoint x: 638, endPoint y: 434, distance: 97.7
click at [638, 434] on div "Janela de atendimento Grade de atendimento Capacidade Transportadoras Veículos …" at bounding box center [652, 298] width 1304 height 596
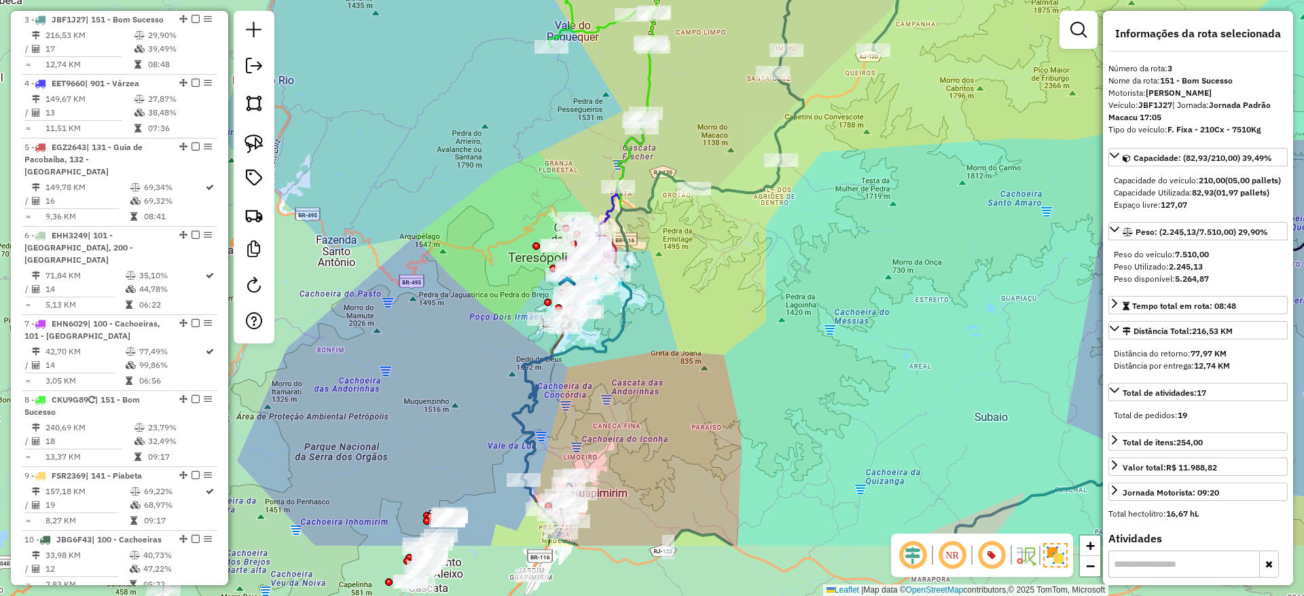
drag, startPoint x: 647, startPoint y: 420, endPoint x: 669, endPoint y: 304, distance: 118.2
click at [669, 304] on div "Janela de atendimento Grade de atendimento Capacidade Transportadoras Veículos …" at bounding box center [652, 298] width 1304 height 596
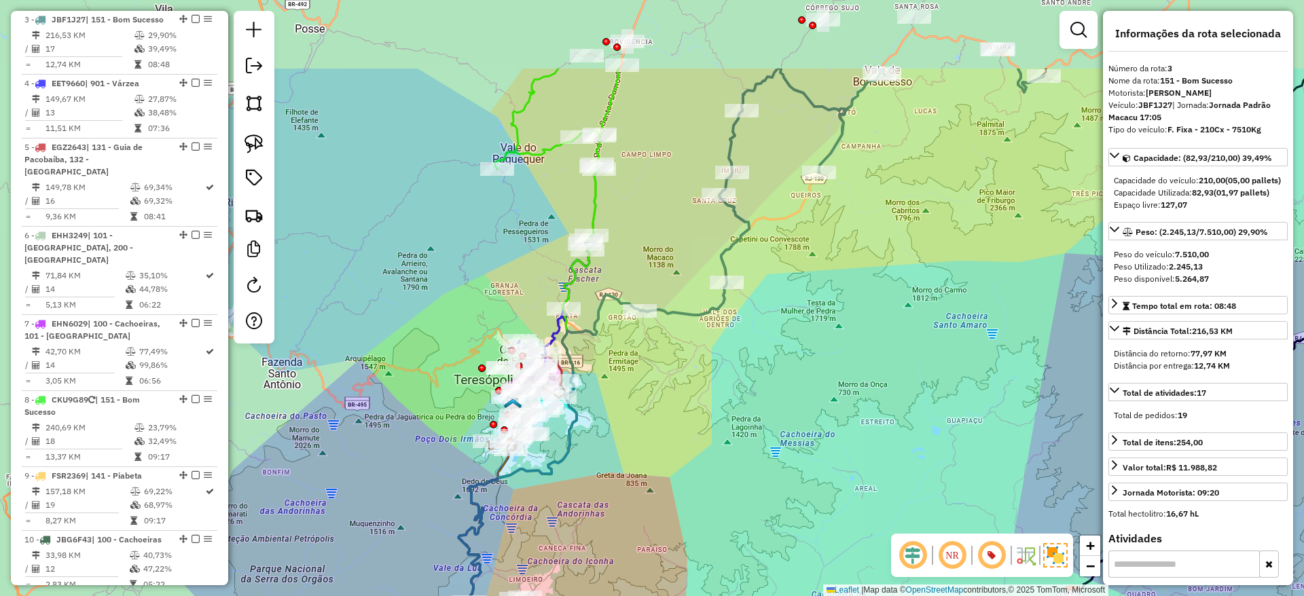
drag, startPoint x: 634, startPoint y: 506, endPoint x: 579, endPoint y: 635, distance: 140.2
click at [579, 595] on html "Aguarde... Pop-up bloqueado! Seu navegador bloqueou automáticamente a abertura …" at bounding box center [652, 298] width 1304 height 596
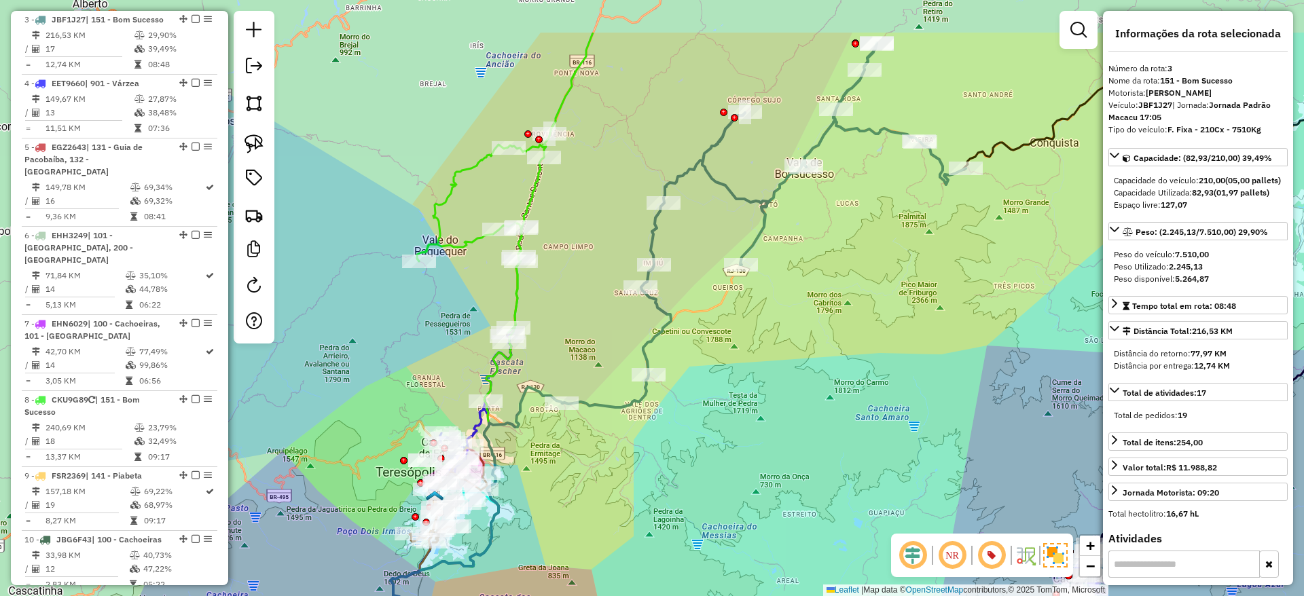
drag, startPoint x: 610, startPoint y: 521, endPoint x: 567, endPoint y: 573, distance: 67.0
click at [567, 573] on div "Janela de atendimento Grade de atendimento Capacidade Transportadoras Veículos …" at bounding box center [652, 298] width 1304 height 596
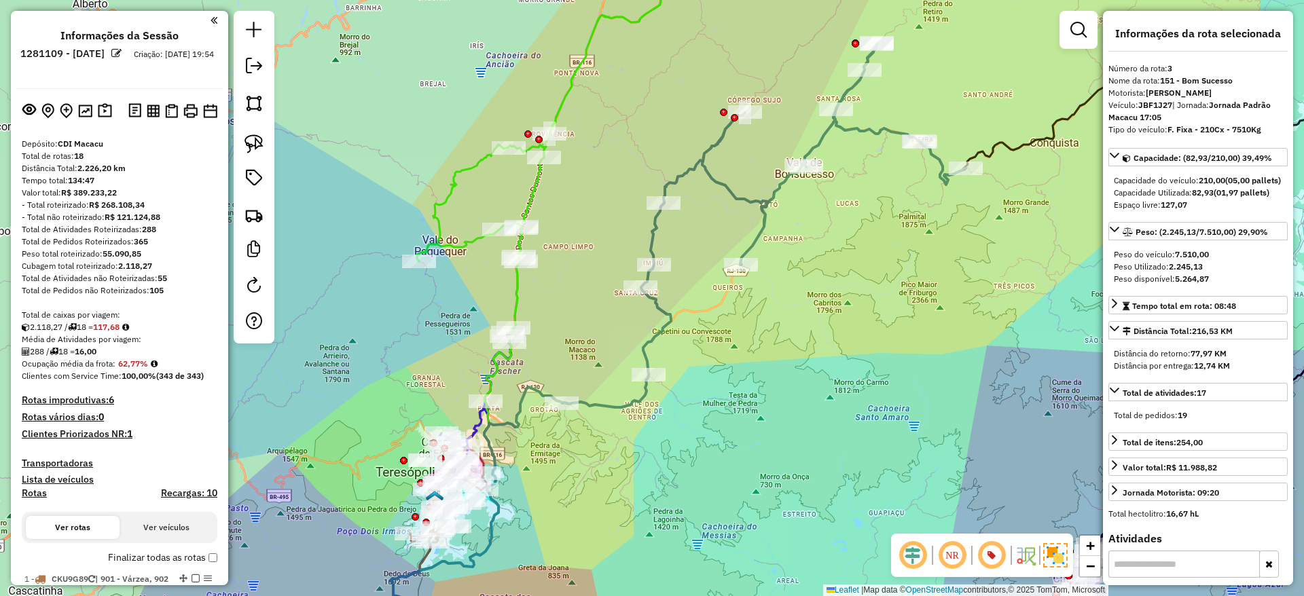
select select "*********"
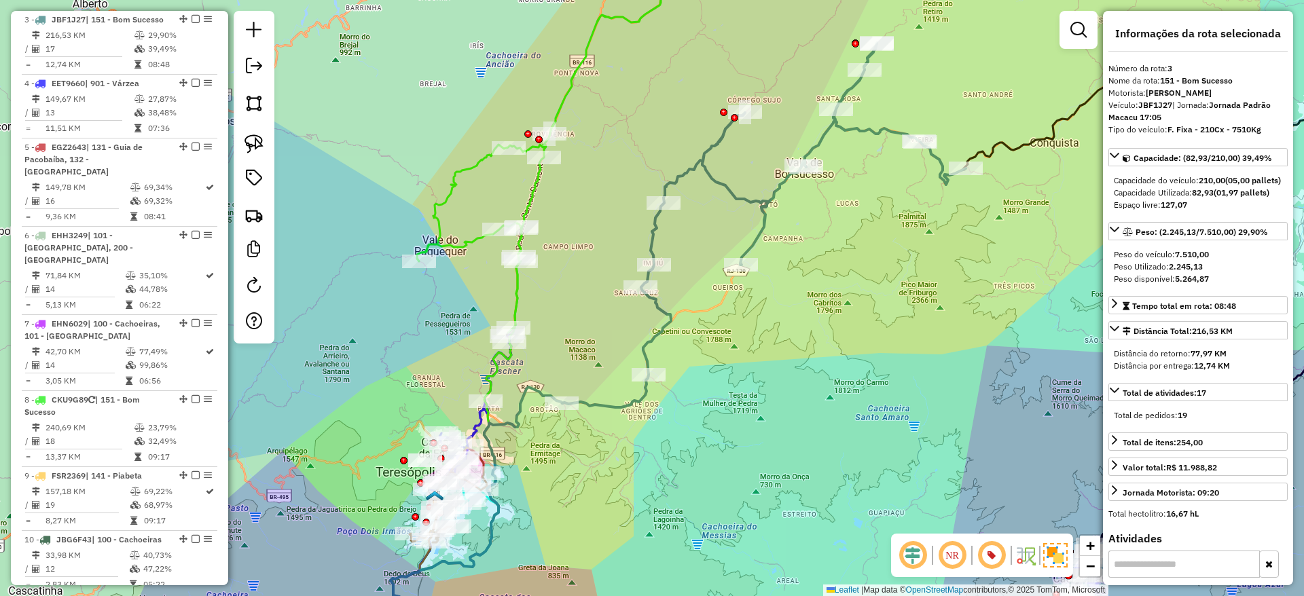
click at [642, 391] on icon at bounding box center [763, 225] width 403 height 365
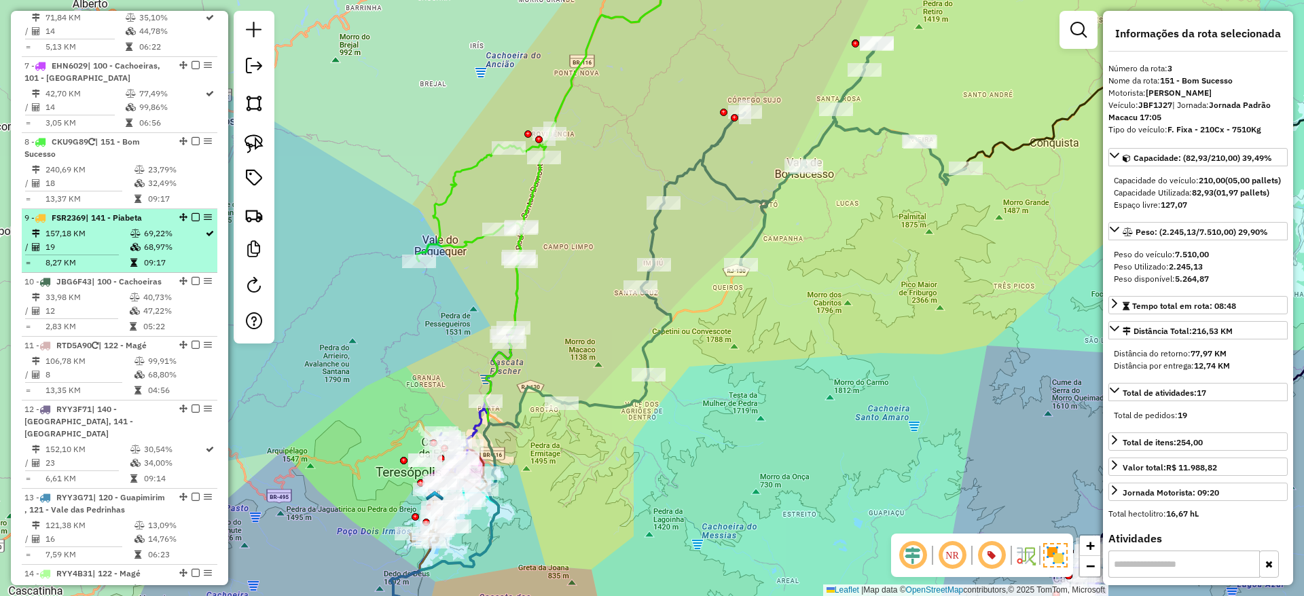
scroll to position [956, 0]
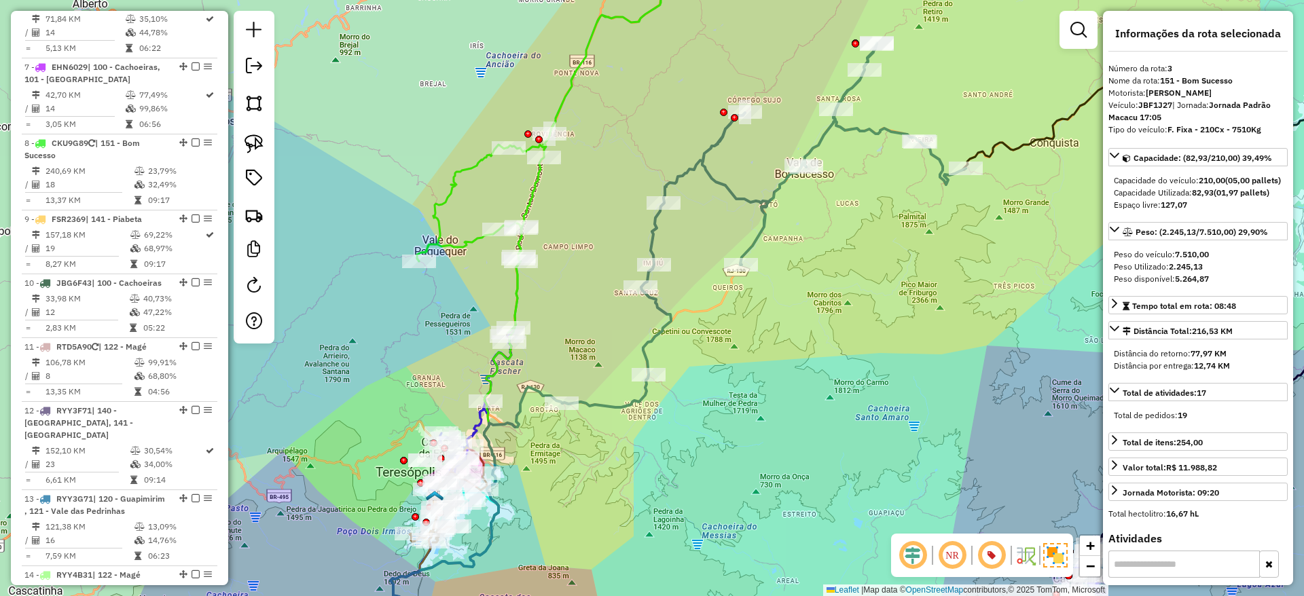
click at [661, 328] on icon at bounding box center [763, 225] width 403 height 365
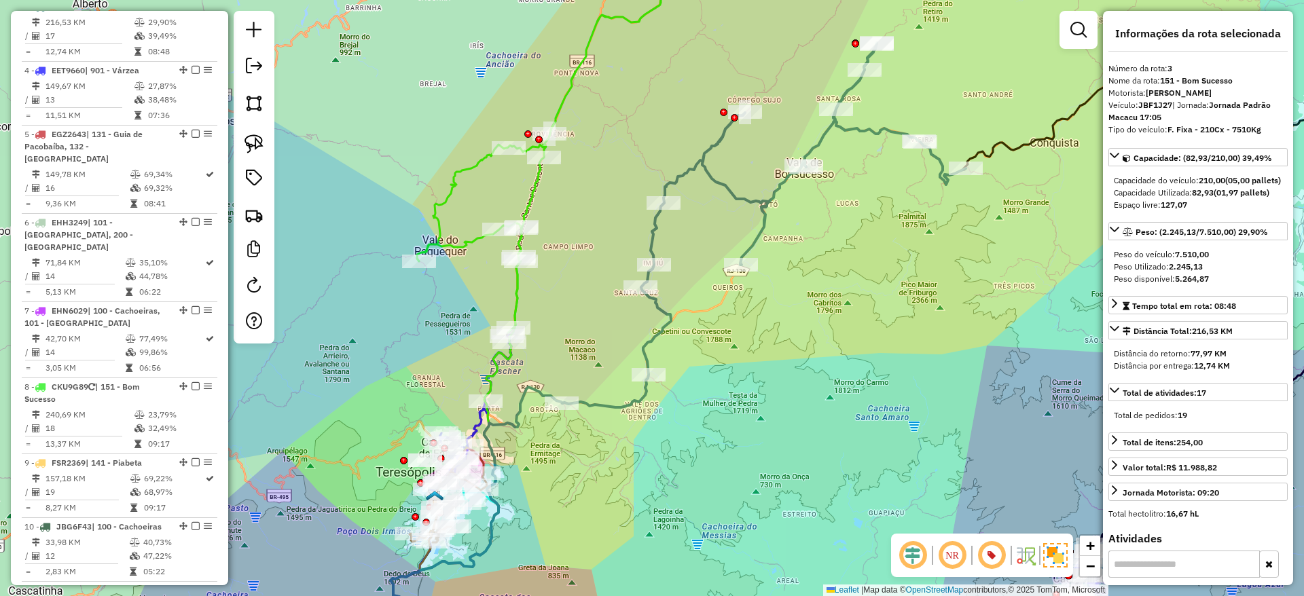
scroll to position [699, 0]
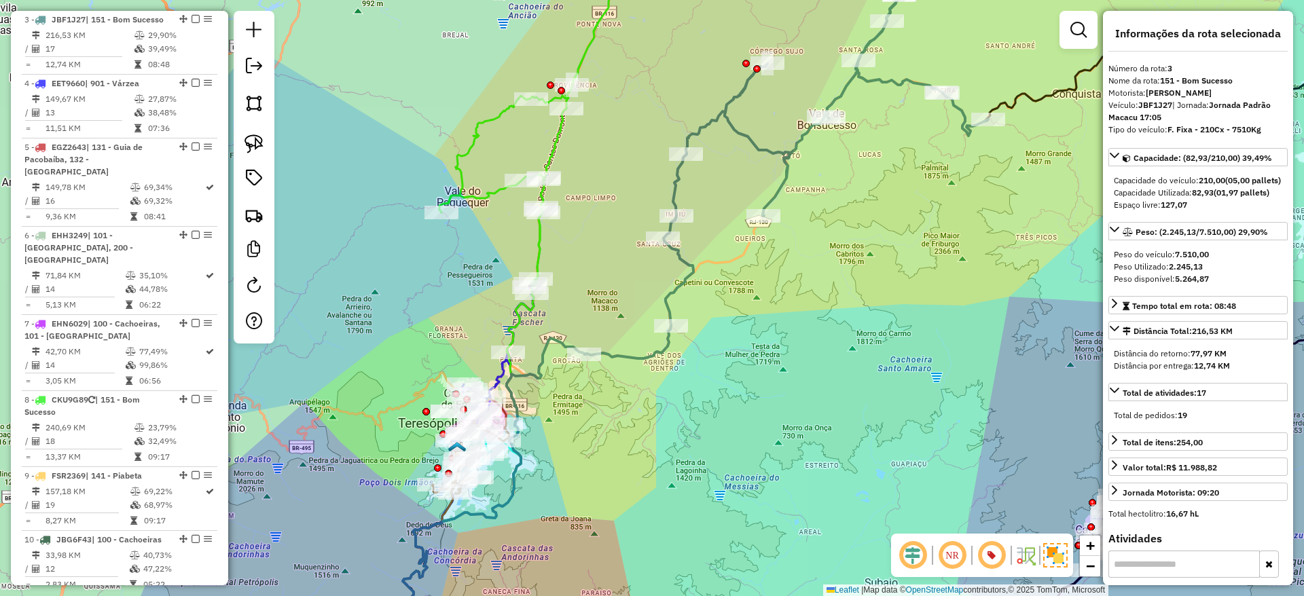
drag, startPoint x: 574, startPoint y: 490, endPoint x: 597, endPoint y: 435, distance: 59.0
click at [597, 435] on div "Janela de atendimento Grade de atendimento Capacidade Transportadoras Veículos …" at bounding box center [652, 298] width 1304 height 596
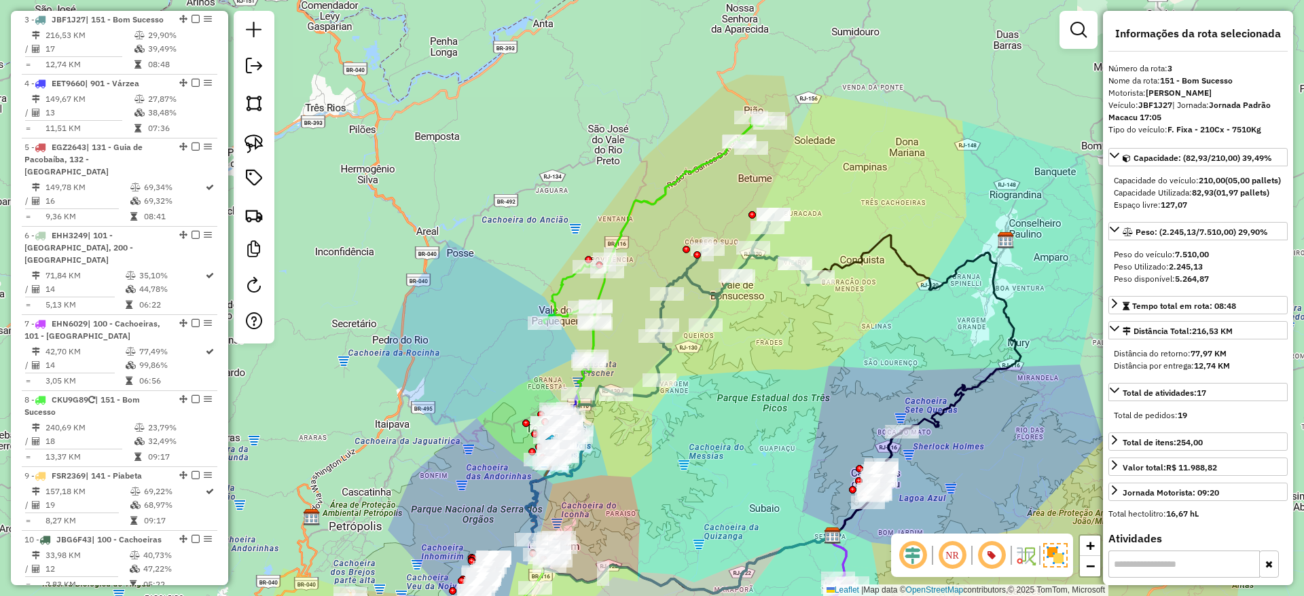
drag, startPoint x: 900, startPoint y: 439, endPoint x: 826, endPoint y: 450, distance: 74.1
click at [872, 445] on div "Rota 10 - Placa JBG6F43 08505510 - [PERSON_NAME] de atendimento Grade de atendi…" at bounding box center [652, 298] width 1304 height 596
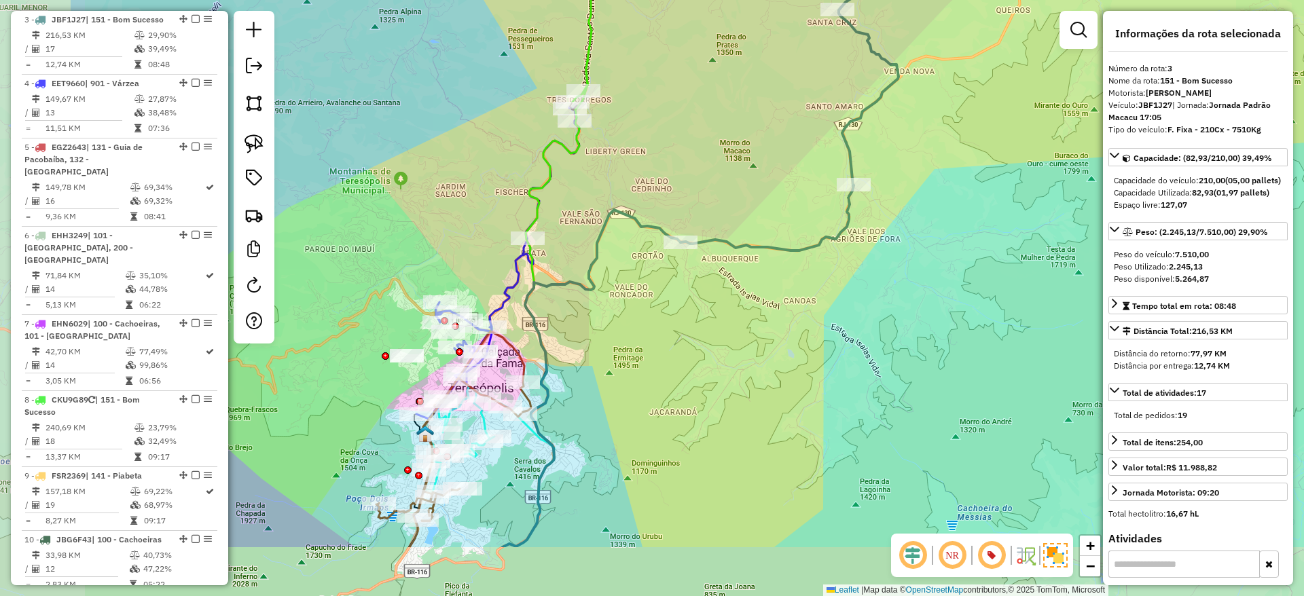
drag, startPoint x: 463, startPoint y: 531, endPoint x: 691, endPoint y: 417, distance: 254.5
click at [691, 417] on div "Rota 10 - Placa JBG6F43 08505510 - [PERSON_NAME] de atendimento Grade de atendi…" at bounding box center [652, 298] width 1304 height 596
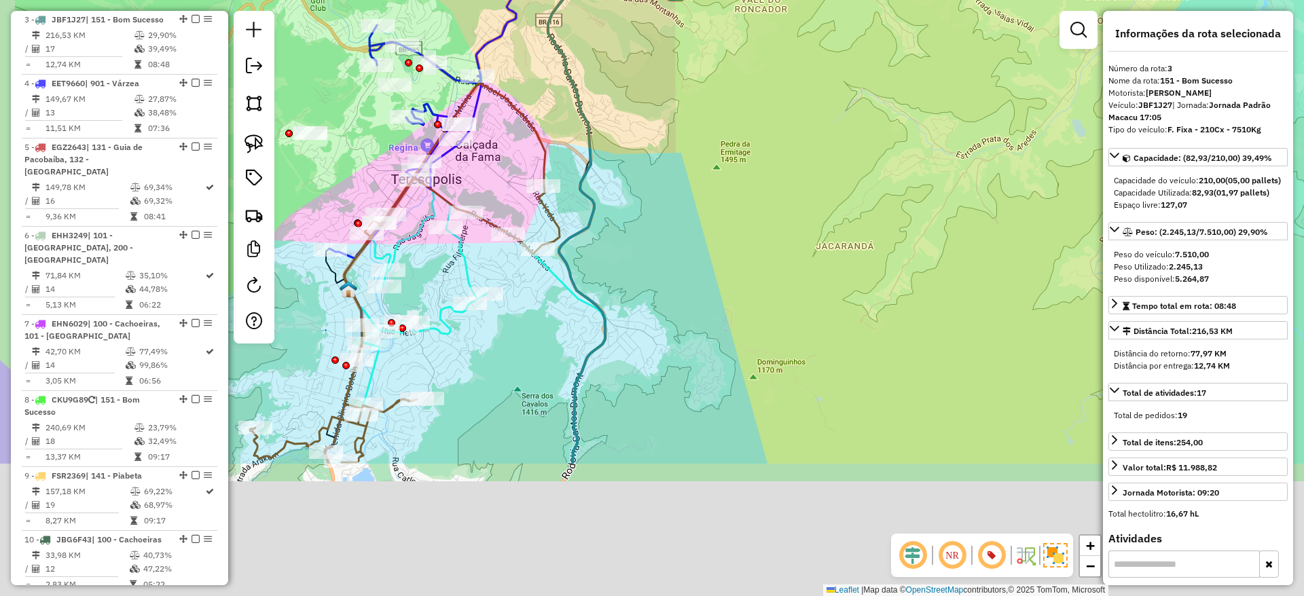
drag, startPoint x: 569, startPoint y: 490, endPoint x: 646, endPoint y: 241, distance: 260.7
click at [646, 241] on div "Rota 10 - Placa JBG6F43 08505510 - [PERSON_NAME] de atendimento Grade de atendi…" at bounding box center [652, 298] width 1304 height 596
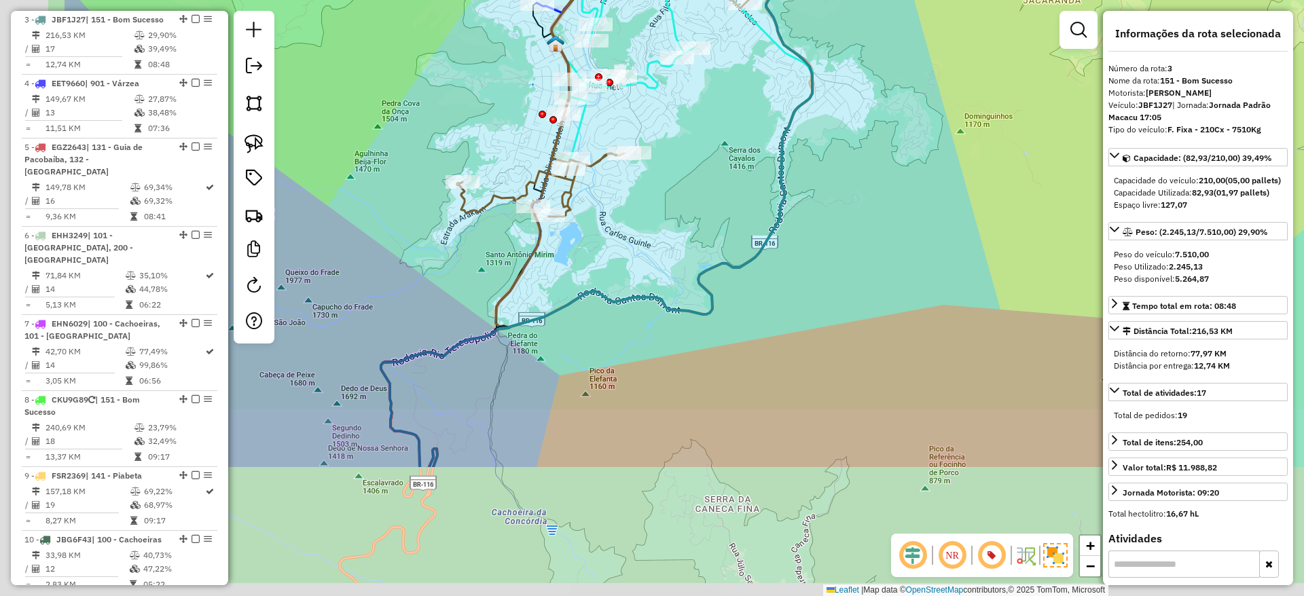
drag, startPoint x: 551, startPoint y: 582, endPoint x: 769, endPoint y: 379, distance: 297.4
click at [769, 379] on div "Rota 10 - Placa JBG6F43 08505510 - [PERSON_NAME] de atendimento Grade de atendi…" at bounding box center [652, 298] width 1304 height 596
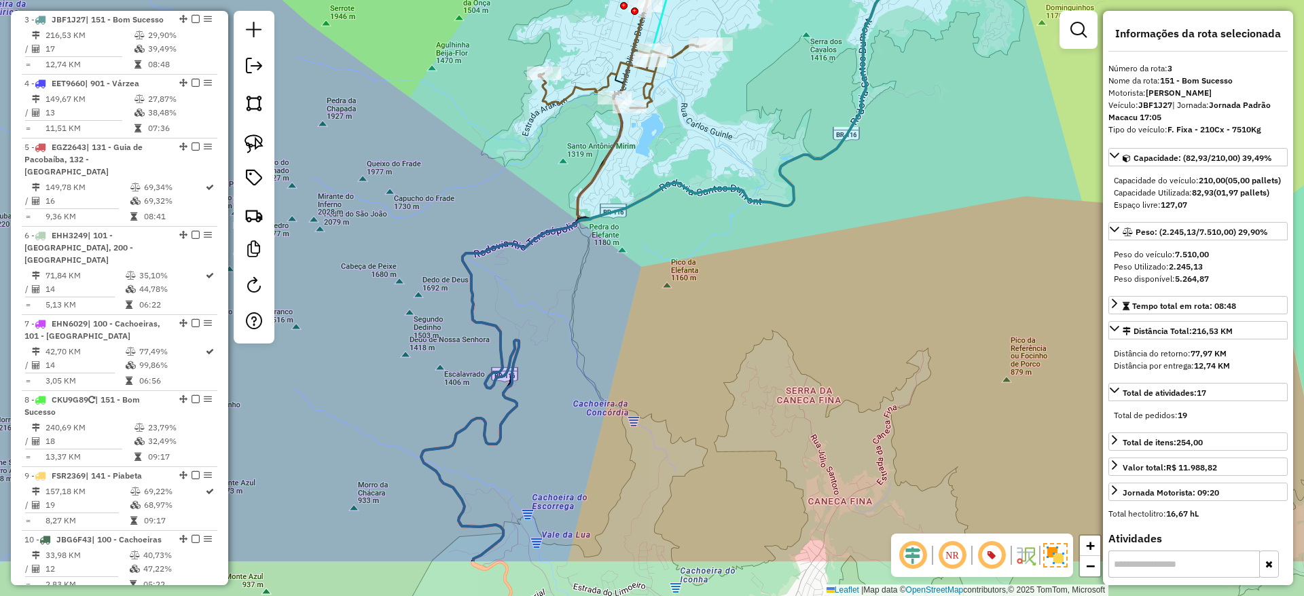
drag, startPoint x: 554, startPoint y: 431, endPoint x: 639, endPoint y: 248, distance: 202.0
click at [639, 248] on div "Rota 10 - Placa JBG6F43 08505510 - [PERSON_NAME] de atendimento Grade de atendi…" at bounding box center [652, 298] width 1304 height 596
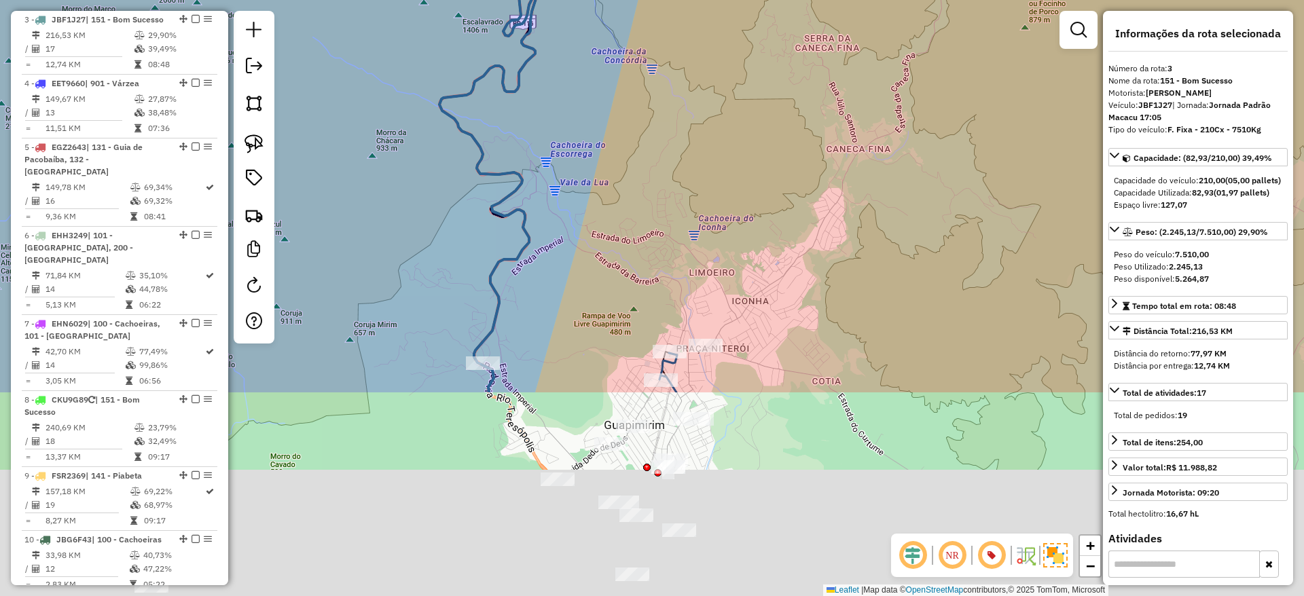
drag, startPoint x: 564, startPoint y: 468, endPoint x: 555, endPoint y: 204, distance: 264.3
click at [555, 204] on div "Rota 10 - Placa JBG6F43 08505510 - [PERSON_NAME] de atendimento Grade de atendi…" at bounding box center [652, 298] width 1304 height 596
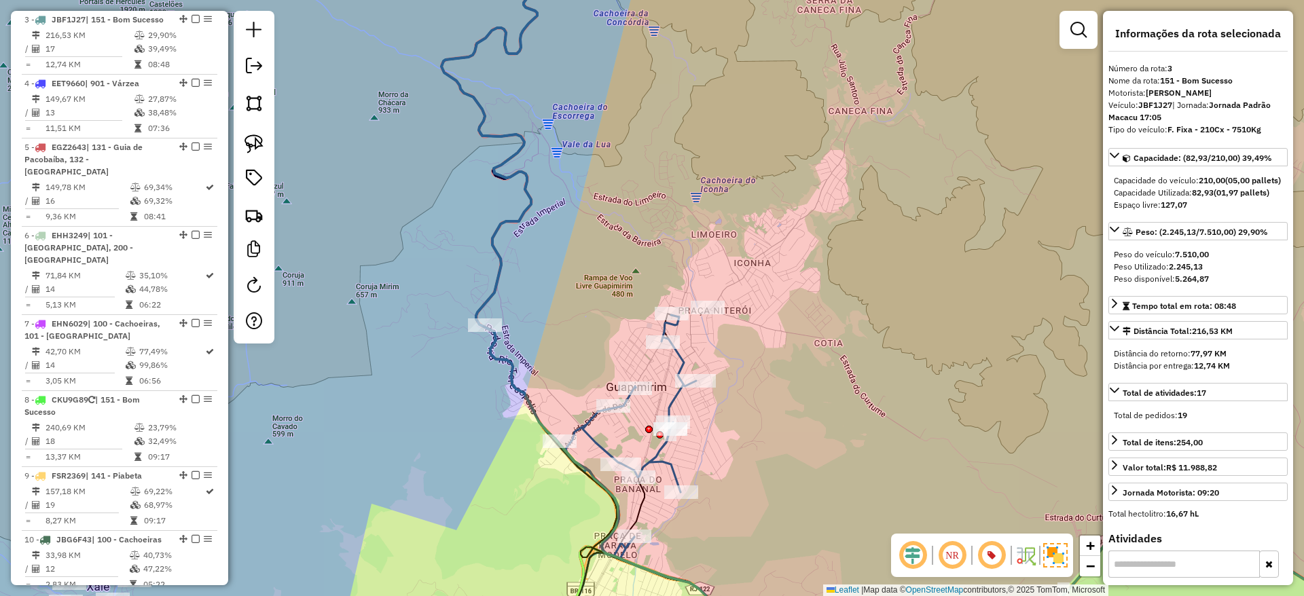
drag, startPoint x: 551, startPoint y: 337, endPoint x: 553, endPoint y: 296, distance: 40.8
click at [553, 296] on div "Rota 10 - Placa JBG6F43 08505510 - [PERSON_NAME] de atendimento Grade de atendi…" at bounding box center [652, 298] width 1304 height 596
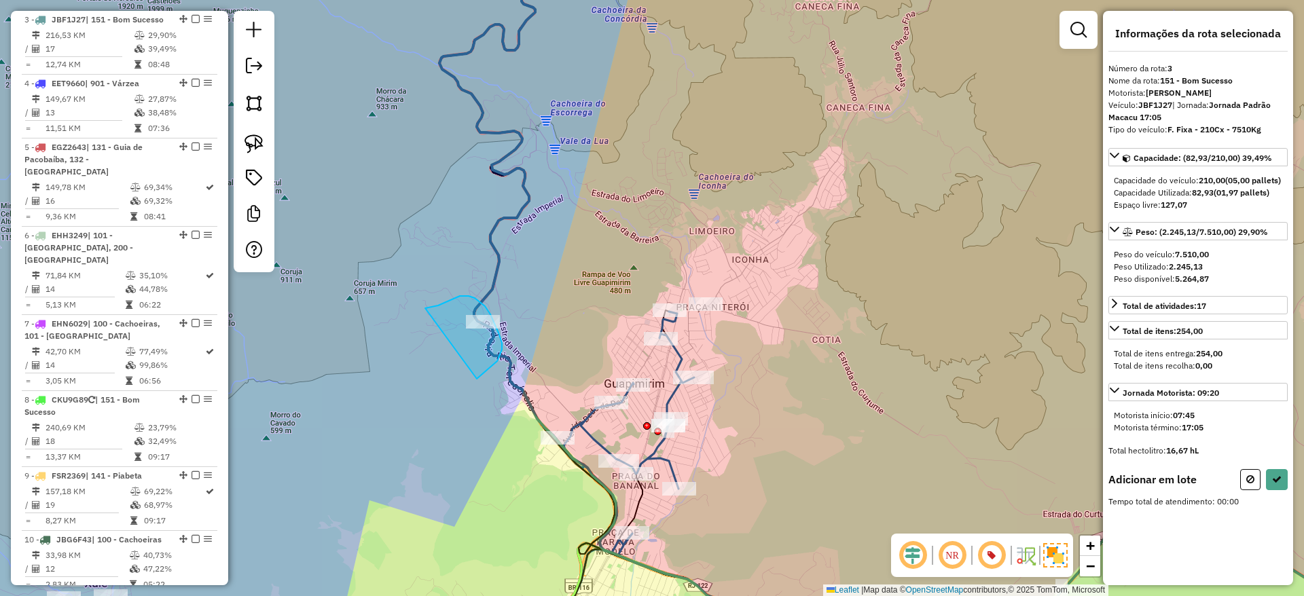
drag, startPoint x: 477, startPoint y: 379, endPoint x: 424, endPoint y: 314, distance: 84.4
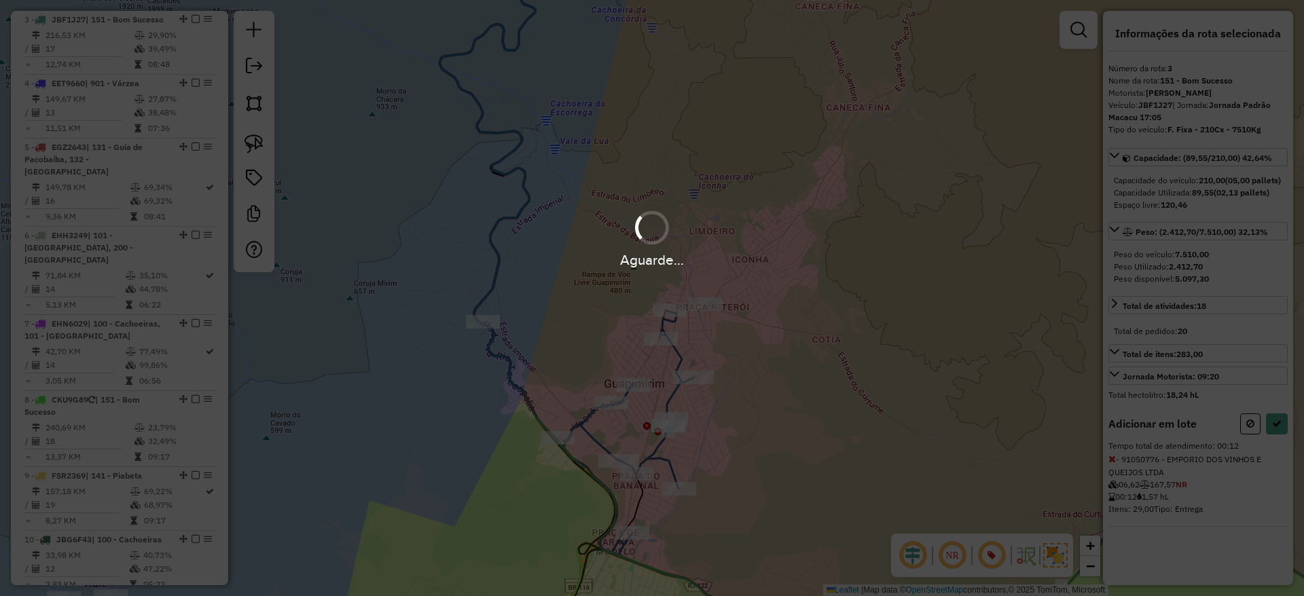
select select "*********"
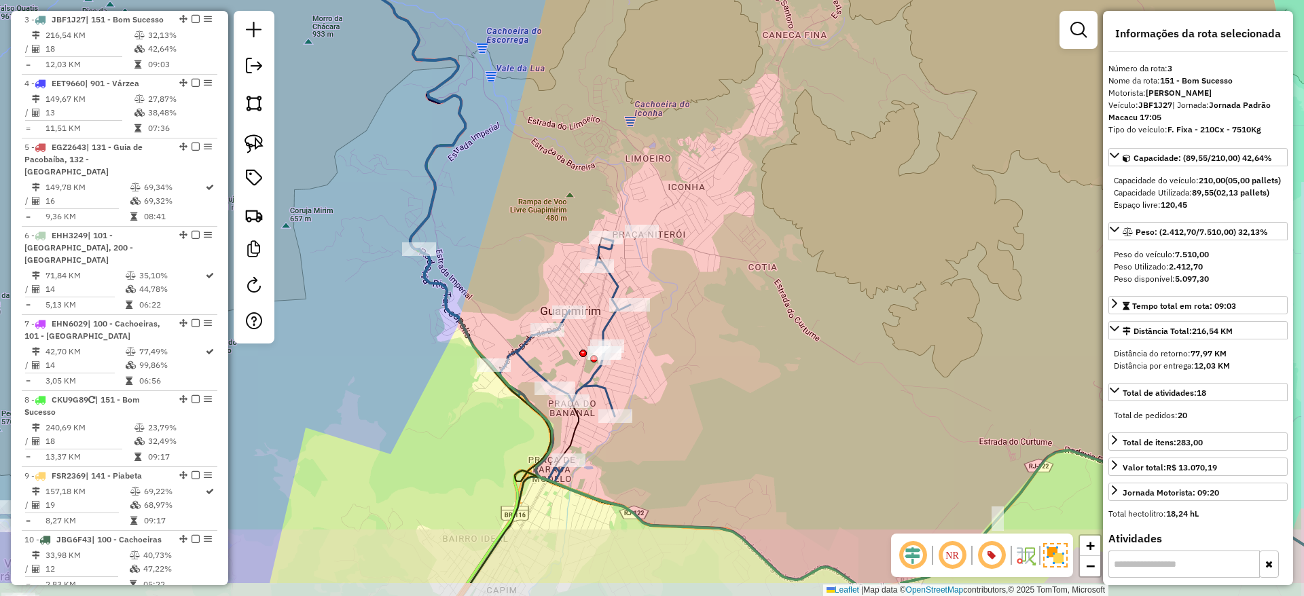
drag, startPoint x: 570, startPoint y: 375, endPoint x: 496, endPoint y: 294, distance: 110.1
click at [496, 294] on div "Rota 10 - Placa JBG6F43 08505510 - [PERSON_NAME] de atendimento Grade de atendi…" at bounding box center [652, 298] width 1304 height 596
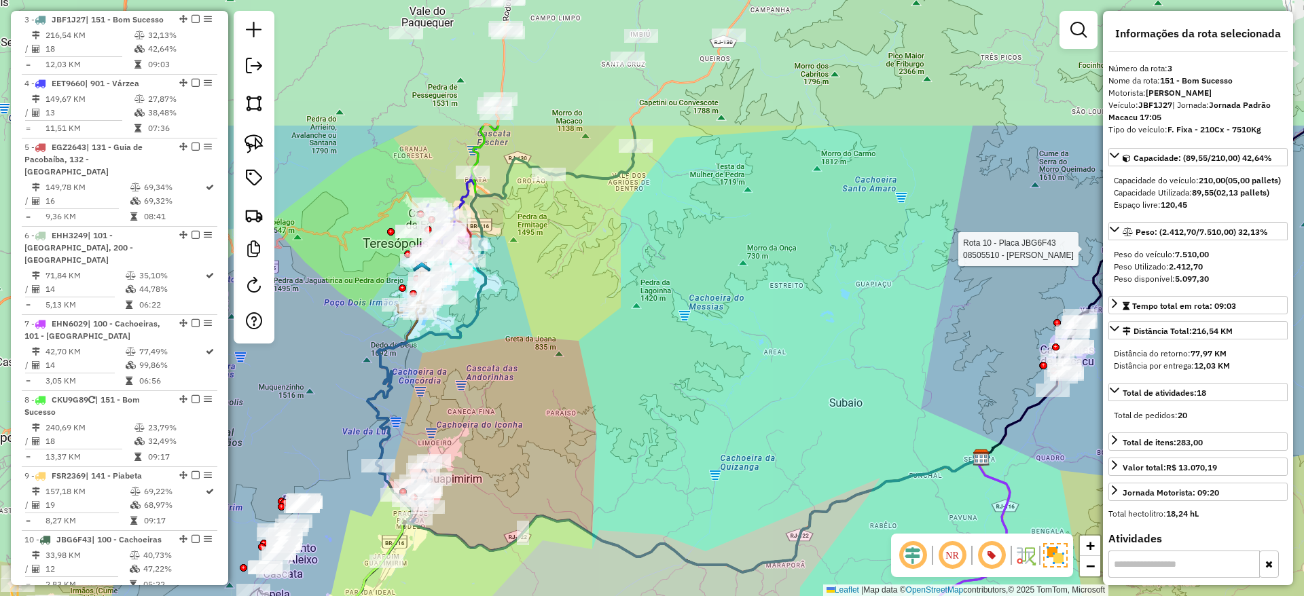
drag, startPoint x: 867, startPoint y: 372, endPoint x: 772, endPoint y: 557, distance: 208.3
click at [772, 557] on icon at bounding box center [679, 515] width 603 height 115
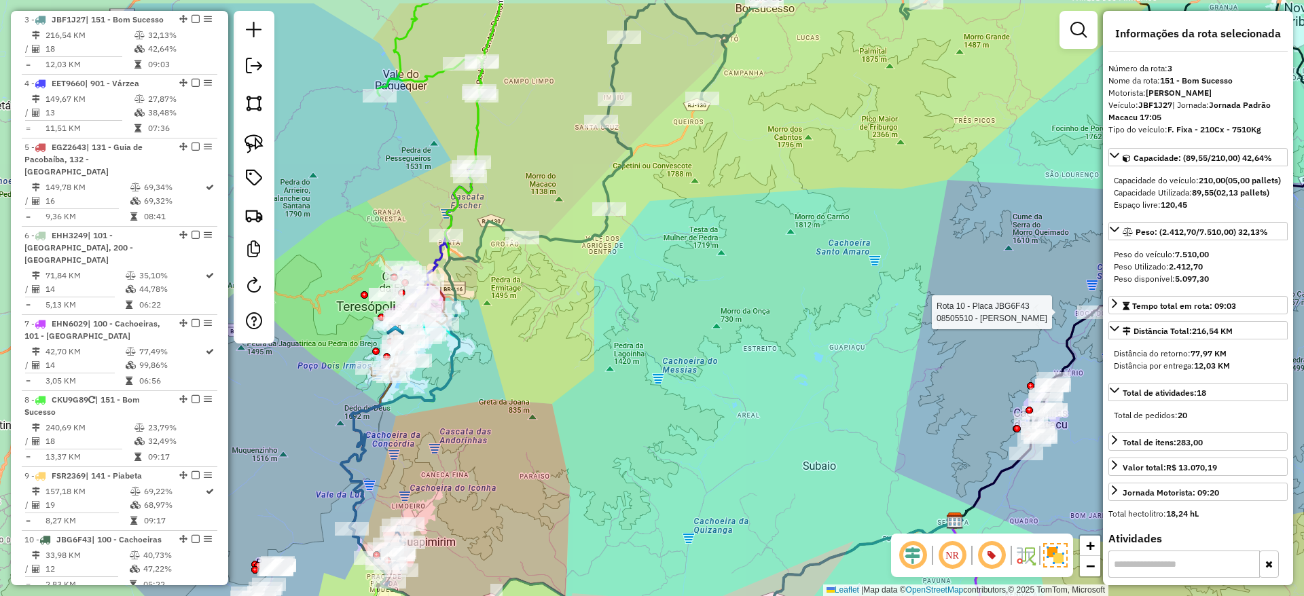
drag, startPoint x: 655, startPoint y: 358, endPoint x: 640, endPoint y: 375, distance: 22.7
click at [640, 375] on div "Rota 10 - Placa JBG6F43 08505510 - [PERSON_NAME] de atendimento Grade de atendi…" at bounding box center [652, 298] width 1304 height 596
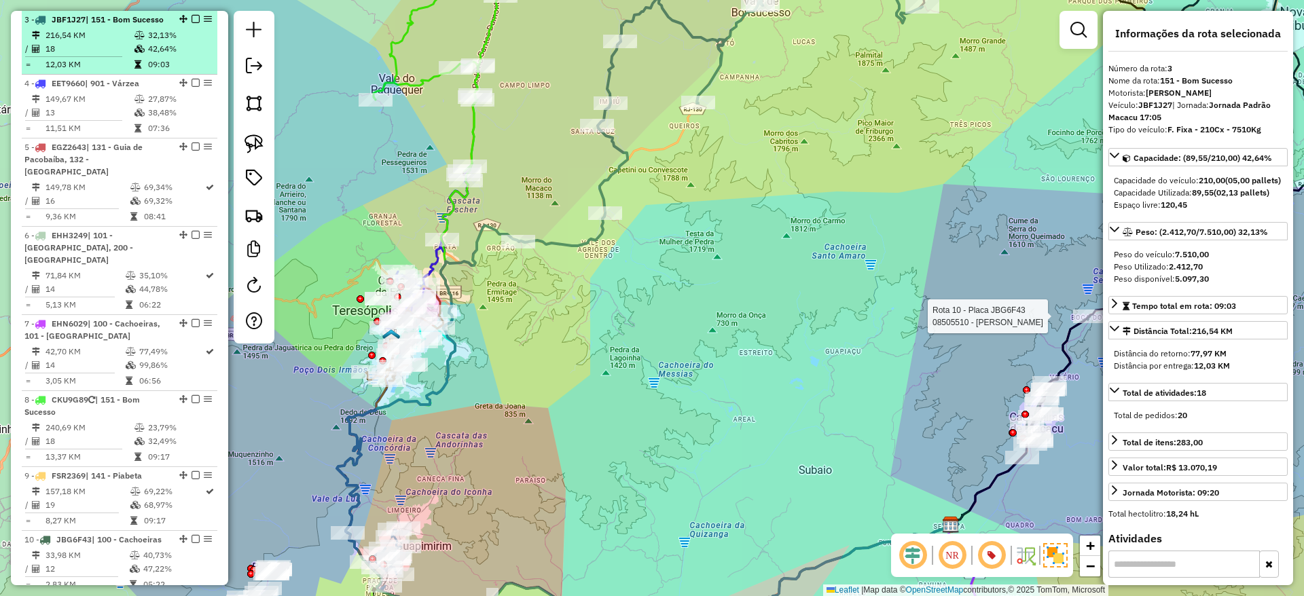
click at [192, 20] on em at bounding box center [195, 19] width 8 height 8
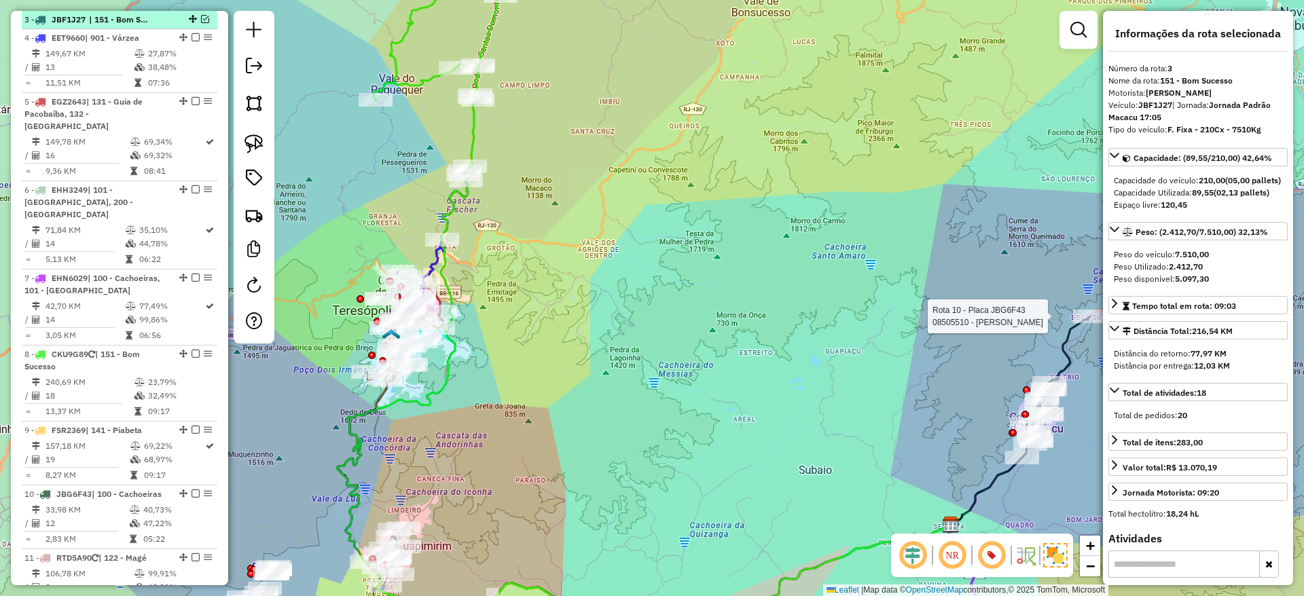
scroll to position [642, 0]
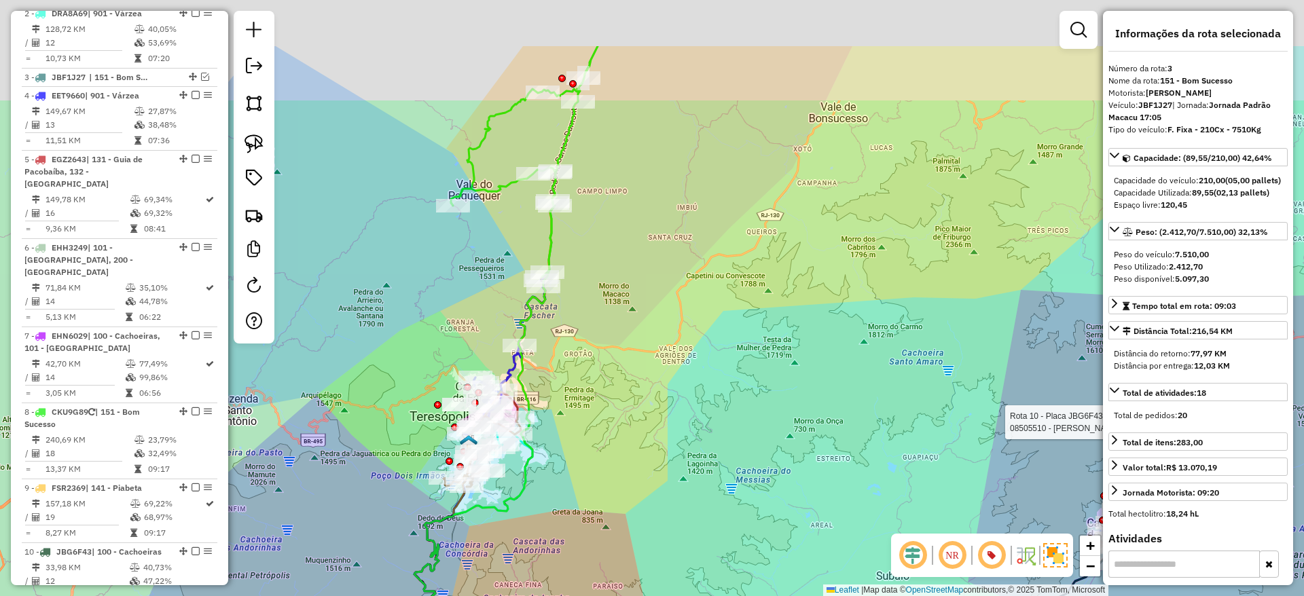
drag, startPoint x: 536, startPoint y: 163, endPoint x: 618, endPoint y: 275, distance: 138.9
click at [618, 275] on div "Rota 10 - Placa JBG6F43 08505510 - [PERSON_NAME] de atendimento Grade de atendi…" at bounding box center [652, 298] width 1304 height 596
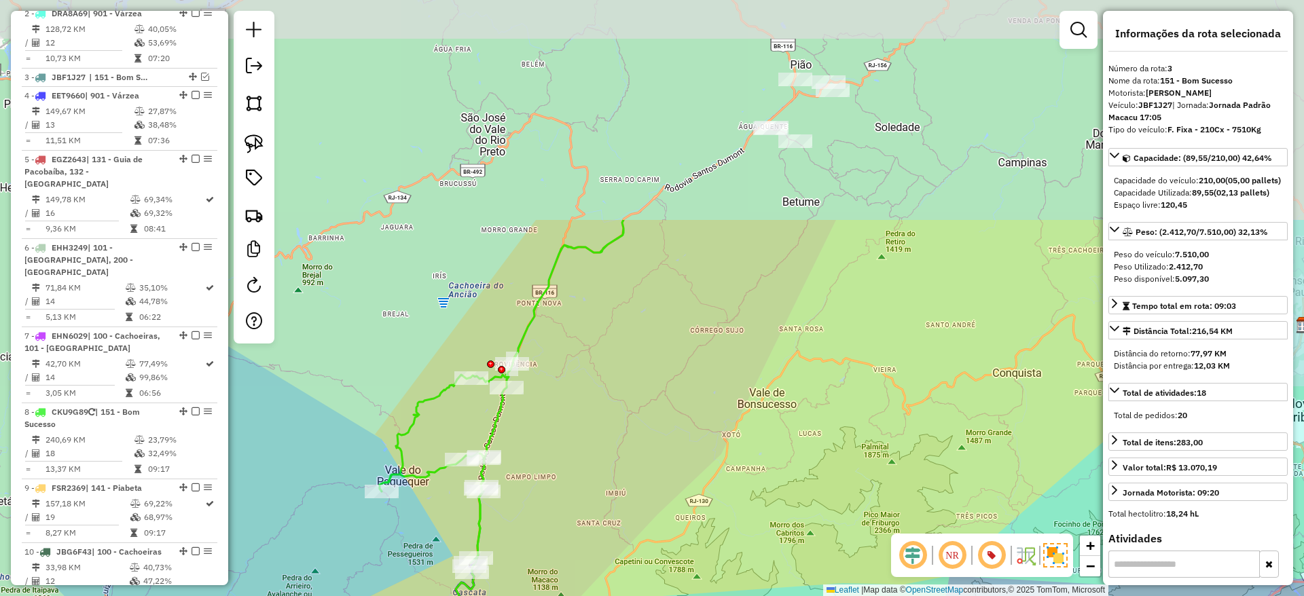
drag, startPoint x: 611, startPoint y: 251, endPoint x: 533, endPoint y: 531, distance: 290.4
click at [533, 531] on div "Rota 10 - Placa JBG6F43 08505510 - [PERSON_NAME] de atendimento Grade de atendi…" at bounding box center [652, 298] width 1304 height 596
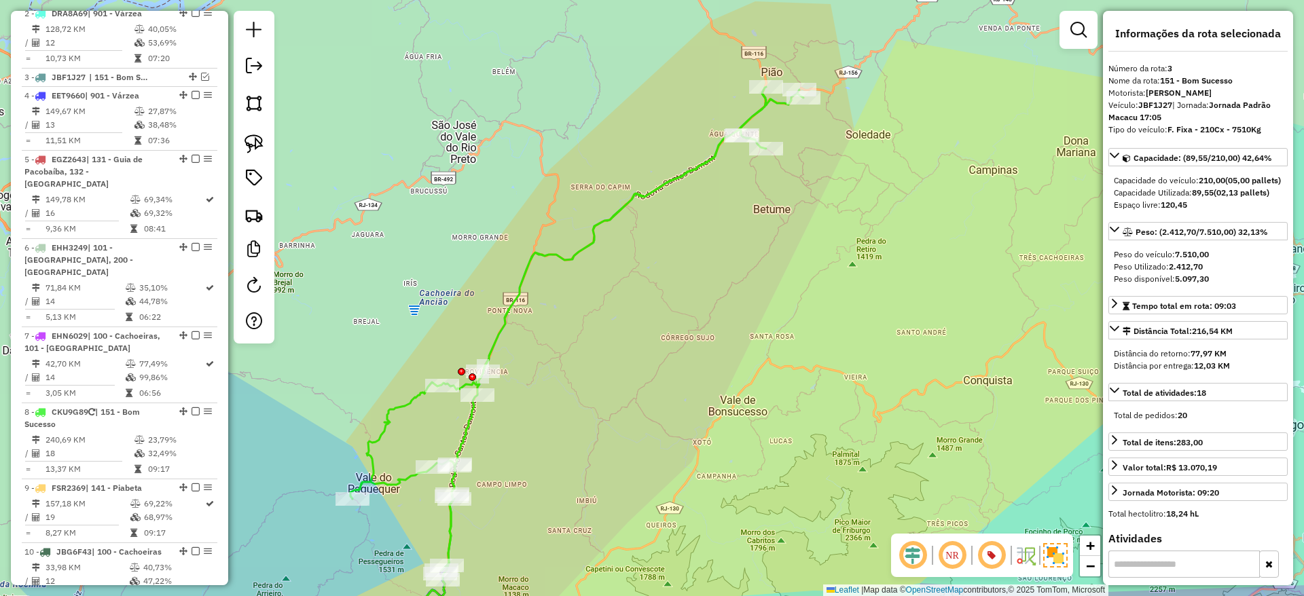
drag, startPoint x: 789, startPoint y: 221, endPoint x: 771, endPoint y: 215, distance: 18.7
click at [771, 215] on div "Rota 10 - Placa JBG6F43 08505510 - [PERSON_NAME] de atendimento Grade de atendi…" at bounding box center [652, 298] width 1304 height 596
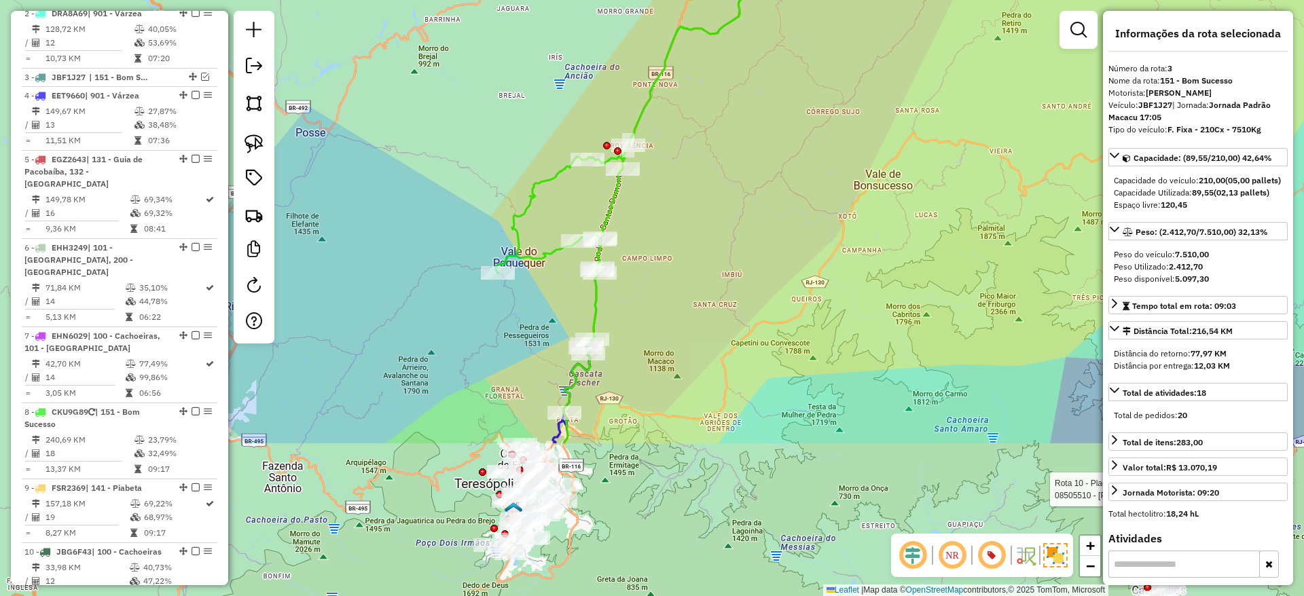
drag, startPoint x: 545, startPoint y: 449, endPoint x: 686, endPoint y: 221, distance: 269.2
click at [686, 221] on div "Rota 10 - Placa JBG6F43 08505510 - [PERSON_NAME] de atendimento Grade de atendi…" at bounding box center [652, 298] width 1304 height 596
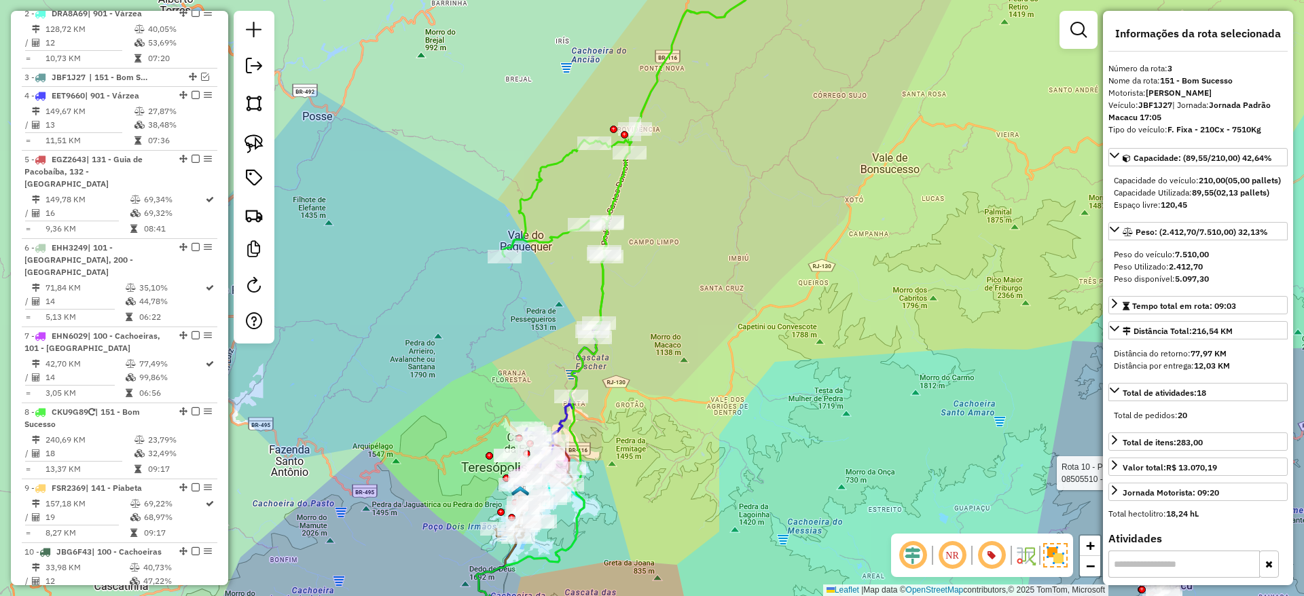
click at [603, 281] on icon at bounding box center [660, 134] width 316 height 388
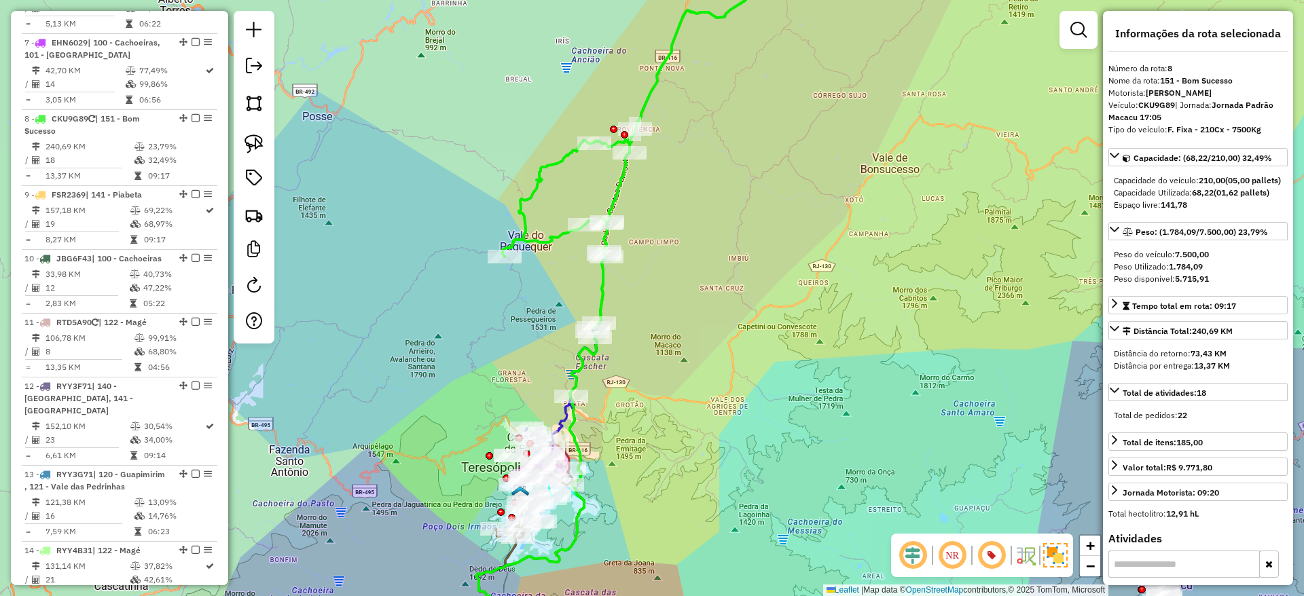
scroll to position [1010, 0]
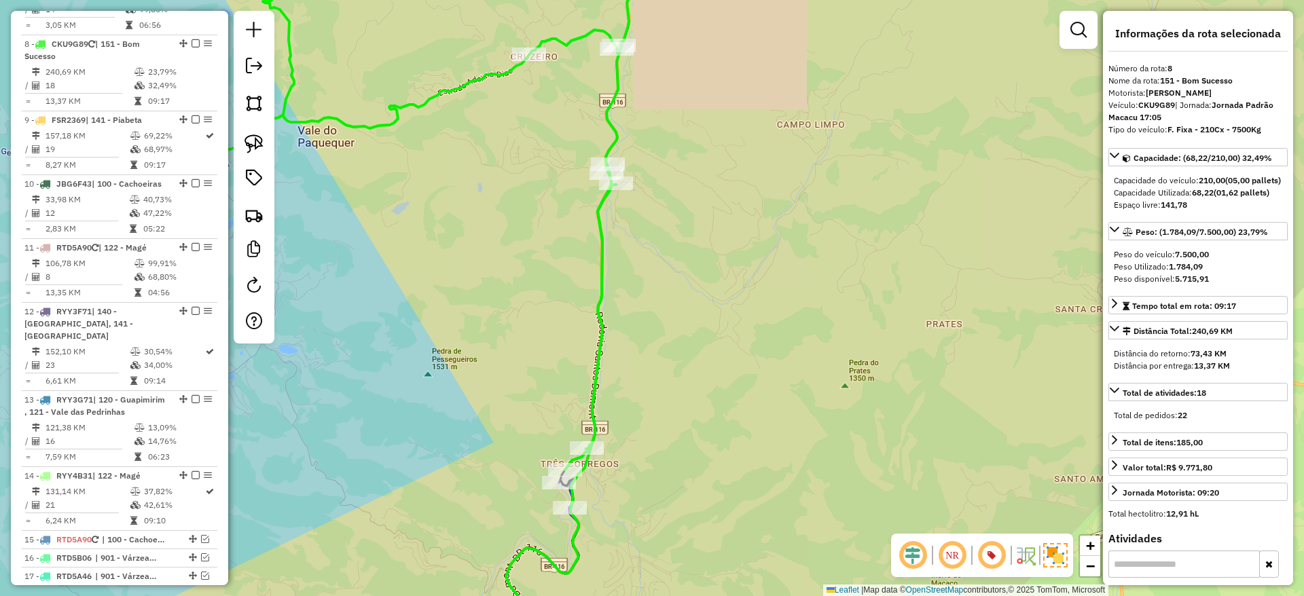
click at [598, 353] on icon at bounding box center [427, 205] width 455 height 530
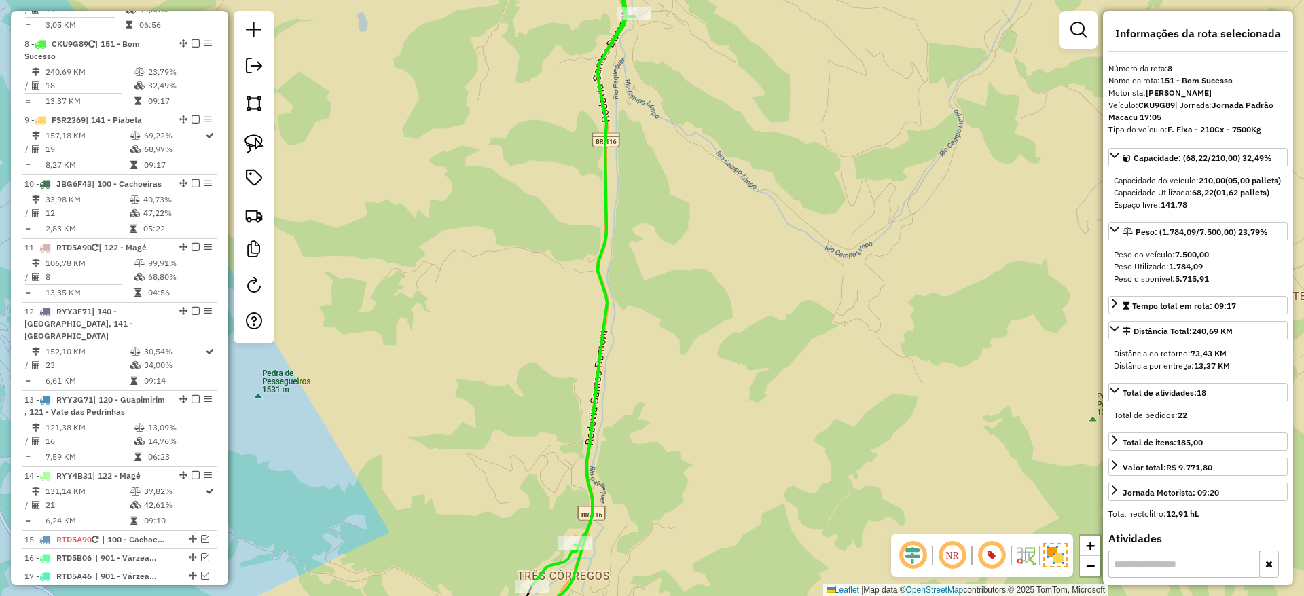
click at [605, 328] on icon at bounding box center [252, 263] width 765 height 646
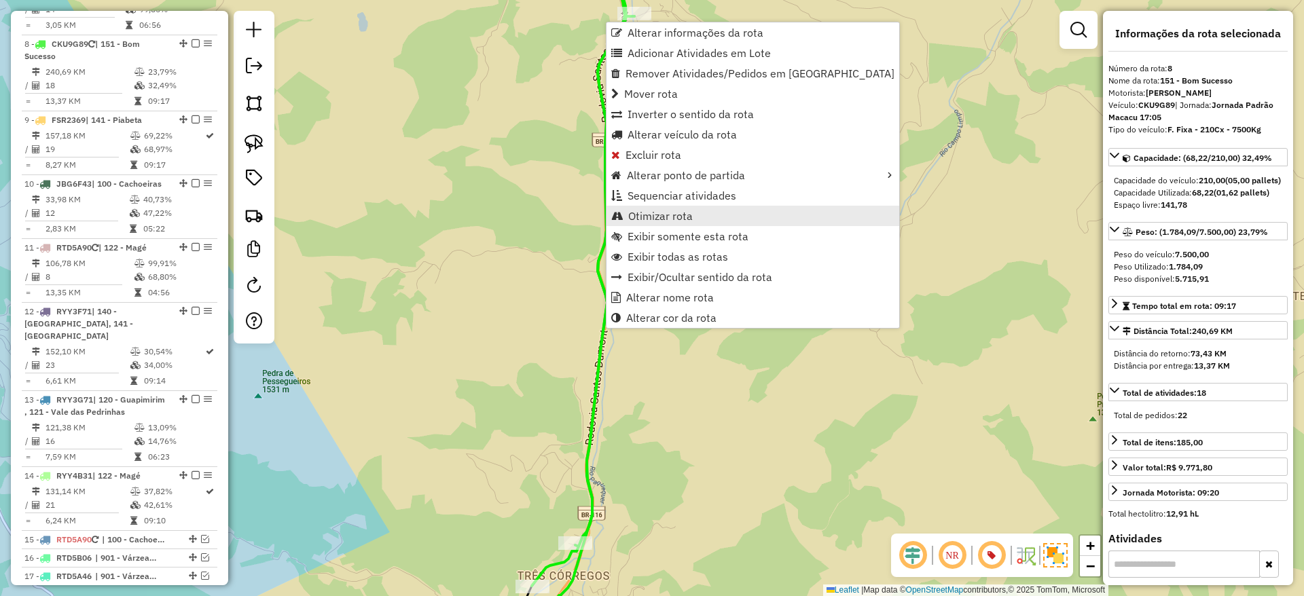
click at [658, 215] on span "Otimizar rota" at bounding box center [660, 215] width 65 height 11
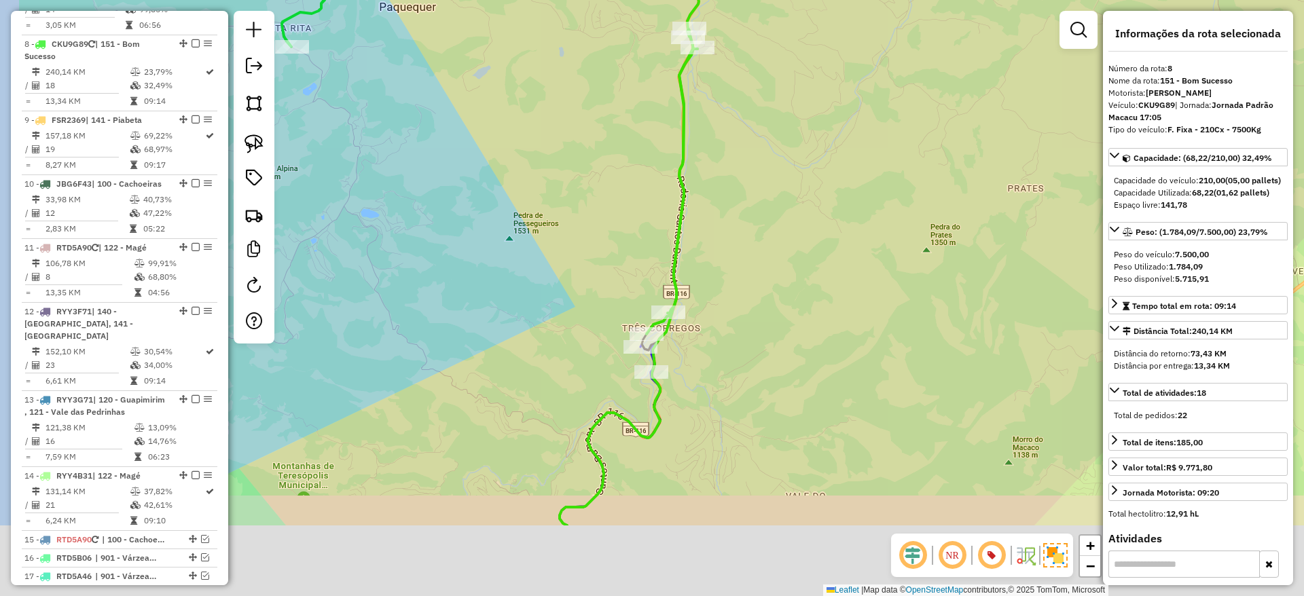
drag, startPoint x: 675, startPoint y: 500, endPoint x: 727, endPoint y: 359, distance: 150.4
click at [727, 359] on div "Janela de atendimento Grade de atendimento Capacidade Transportadoras Veículos …" at bounding box center [652, 298] width 1304 height 596
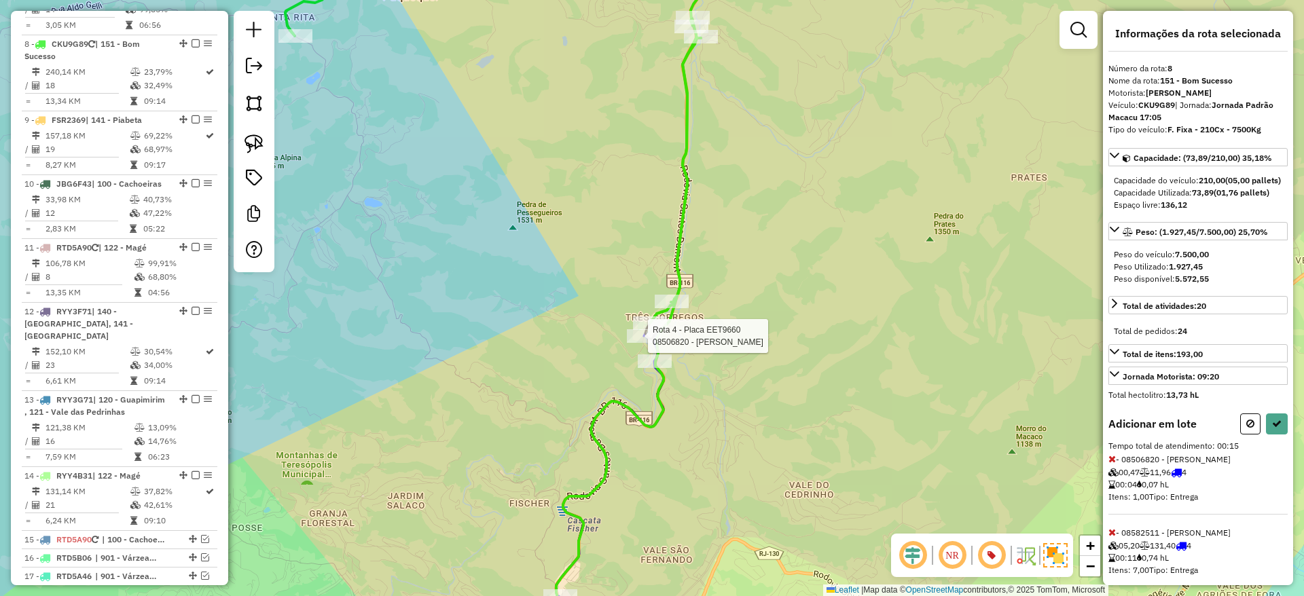
select select "*********"
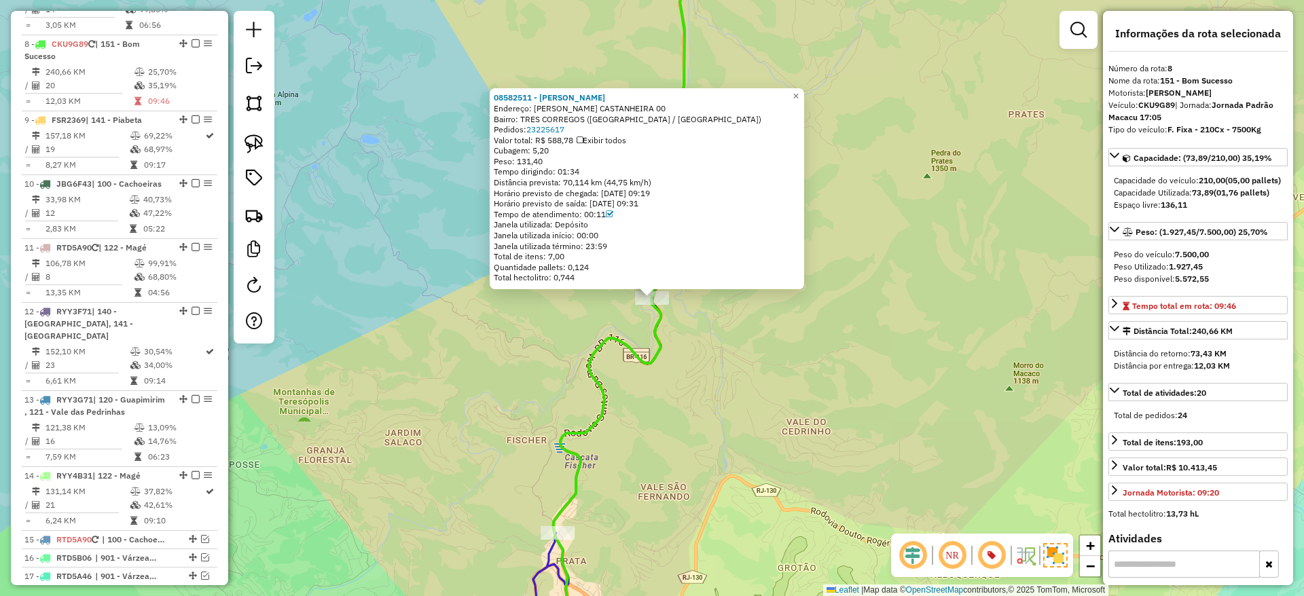
click at [659, 343] on icon at bounding box center [606, 477] width 107 height 358
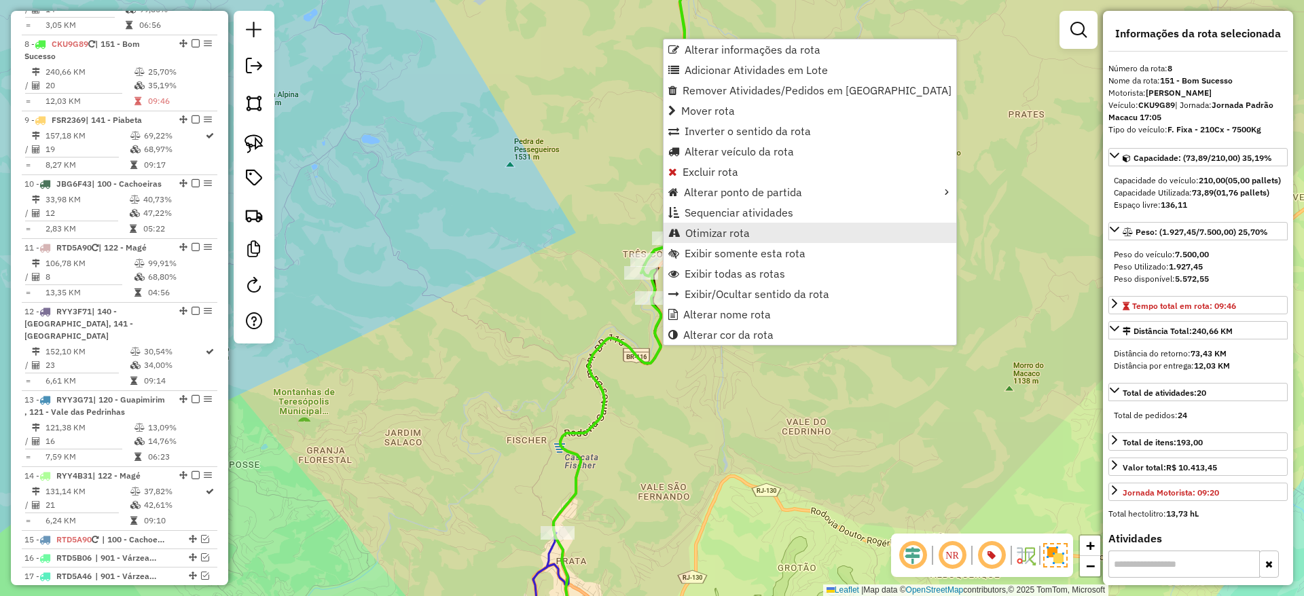
click at [720, 238] on span "Otimizar rota" at bounding box center [717, 232] width 65 height 11
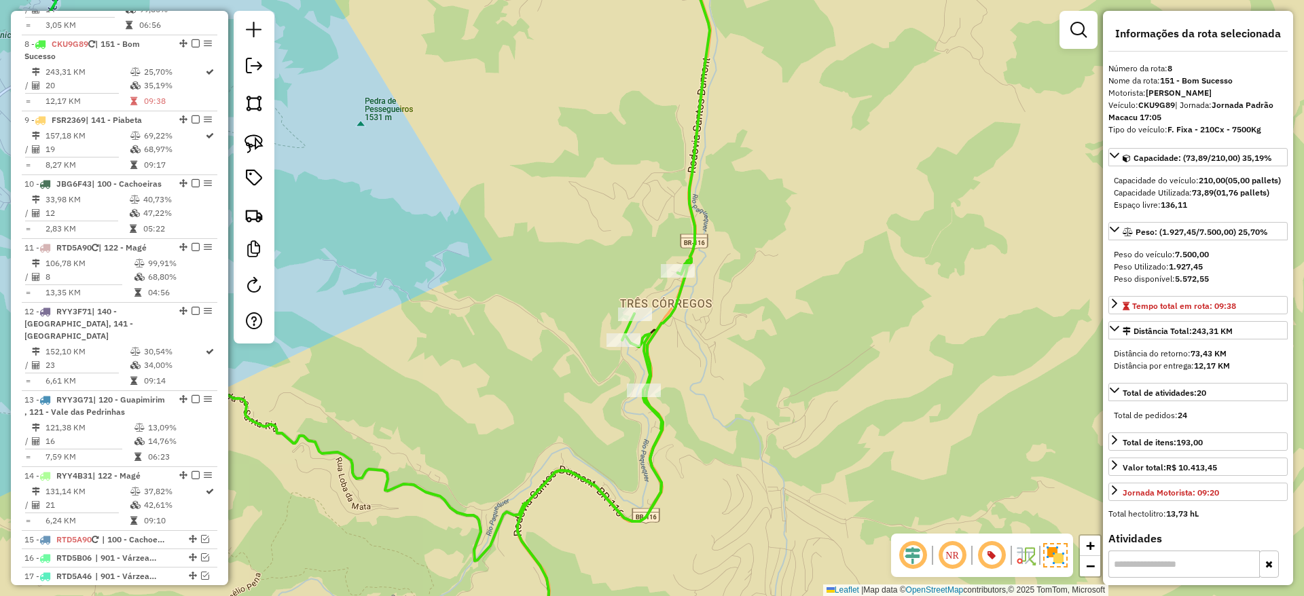
drag, startPoint x: 699, startPoint y: 297, endPoint x: 699, endPoint y: 361, distance: 63.8
click at [699, 361] on div "Janela de atendimento Grade de atendimento Capacidade Transportadoras Veículos …" at bounding box center [652, 298] width 1304 height 596
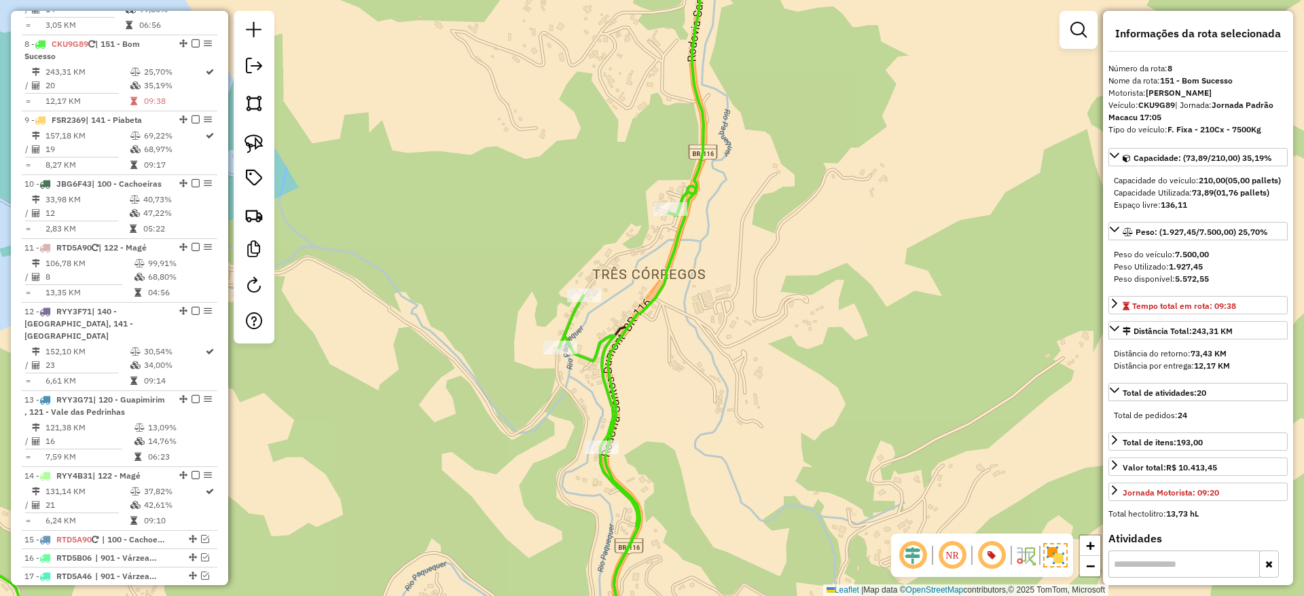
drag, startPoint x: 585, startPoint y: 397, endPoint x: 659, endPoint y: 426, distance: 78.9
click at [659, 426] on icon at bounding box center [297, 301] width 820 height 716
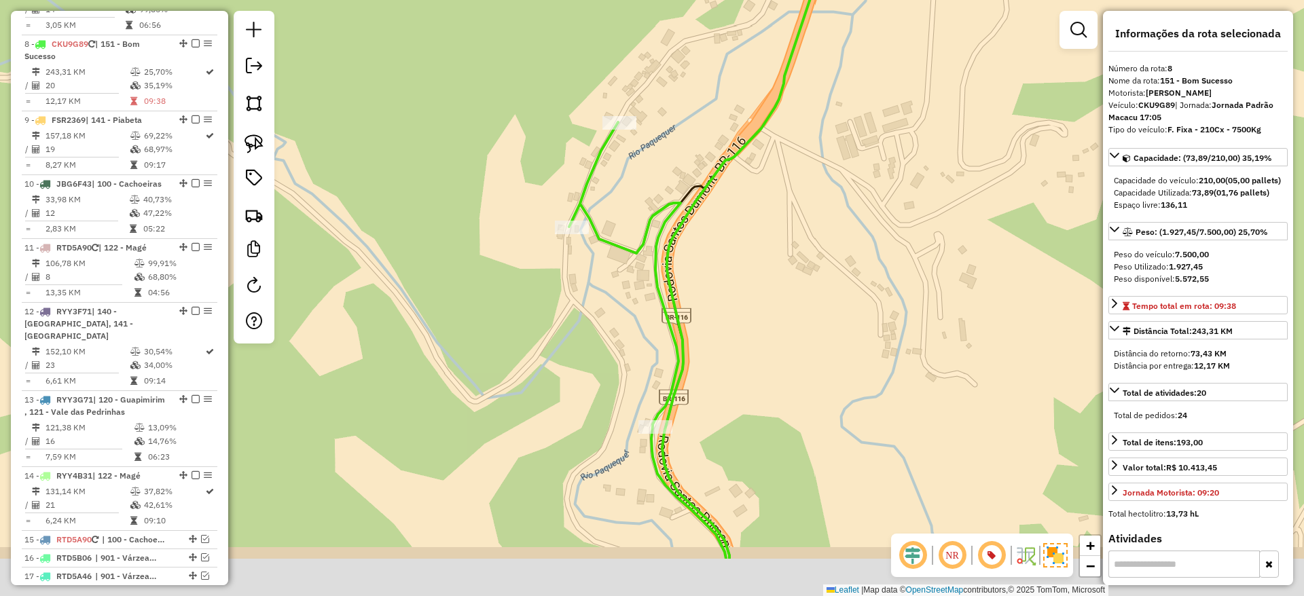
drag, startPoint x: 707, startPoint y: 511, endPoint x: 720, endPoint y: 411, distance: 100.7
click at [720, 411] on div "Janela de atendimento Grade de atendimento Capacidade Transportadoras Veículos …" at bounding box center [652, 298] width 1304 height 596
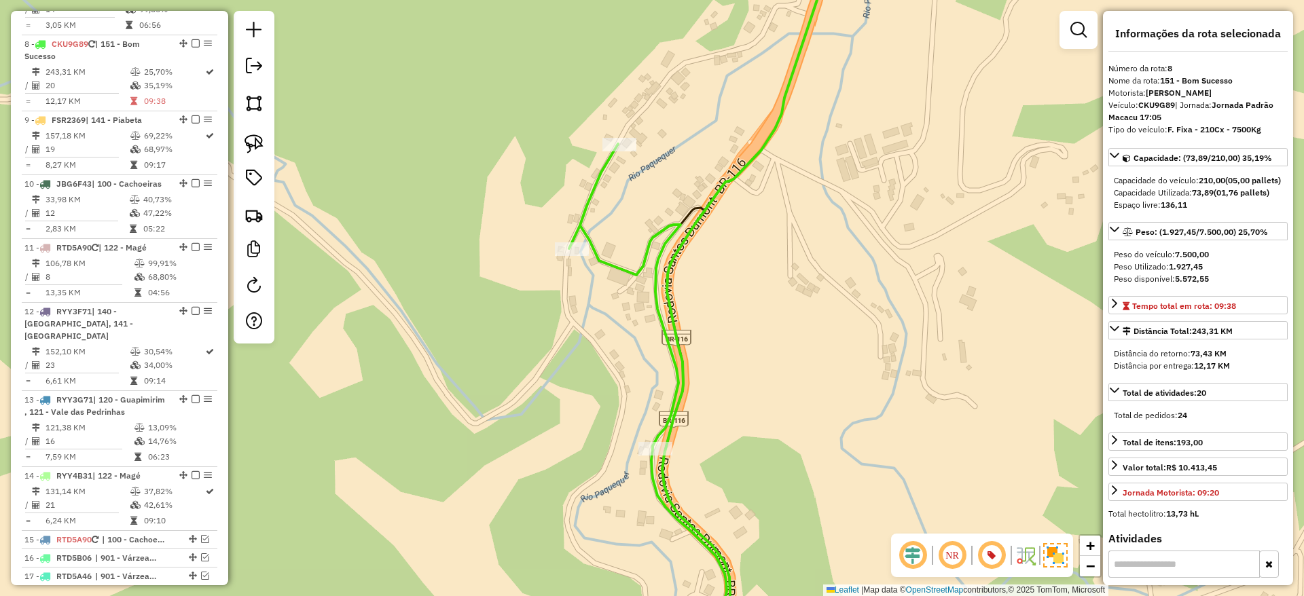
drag, startPoint x: 638, startPoint y: 324, endPoint x: 638, endPoint y: 358, distance: 33.9
click at [638, 358] on div "Janela de atendimento Grade de atendimento Capacidade Transportadoras Veículos …" at bounding box center [652, 298] width 1304 height 596
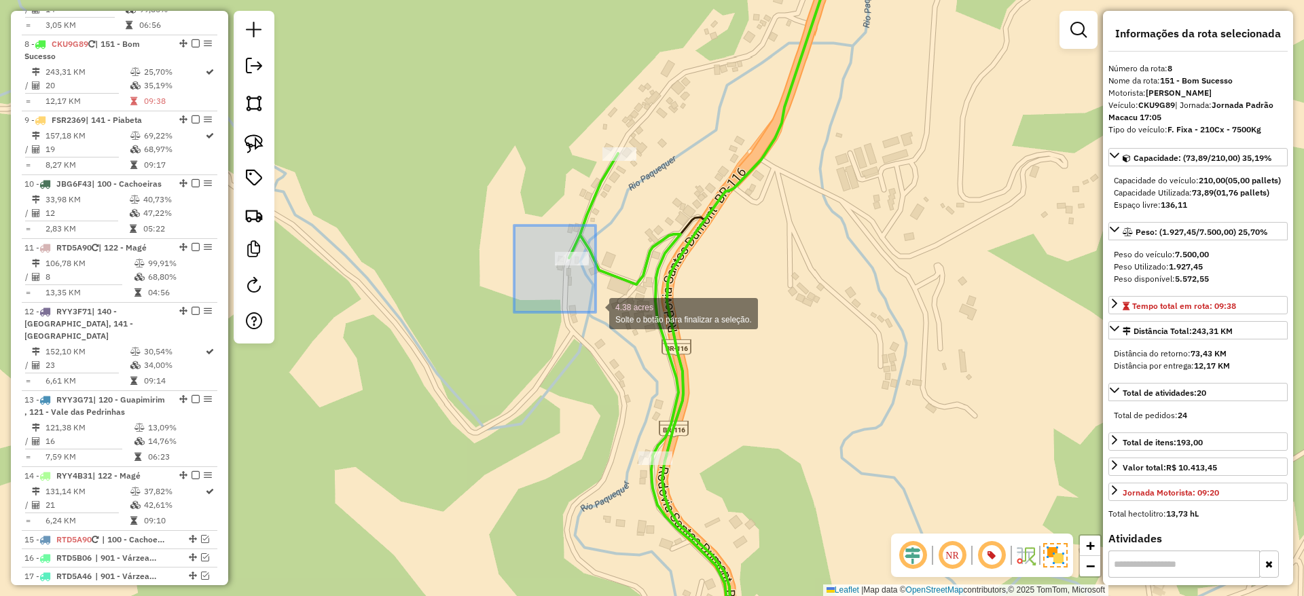
drag, startPoint x: 533, startPoint y: 236, endPoint x: 597, endPoint y: 314, distance: 100.3
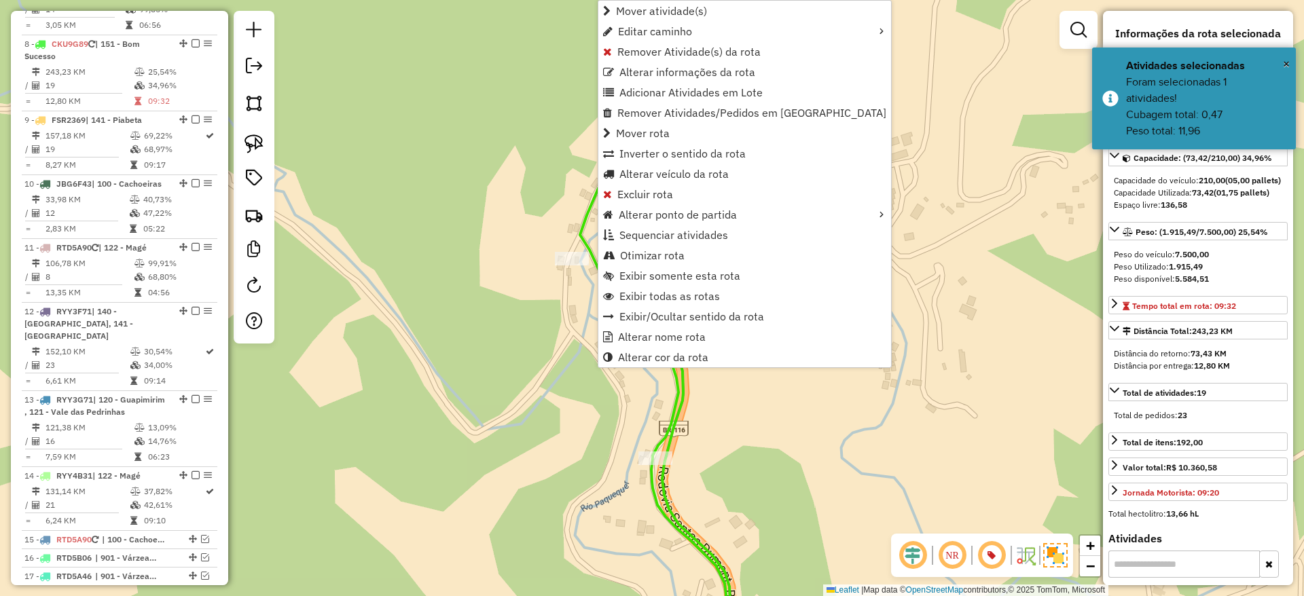
click at [572, 338] on div "Janela de atendimento Grade de atendimento Capacidade Transportadoras Veículos …" at bounding box center [652, 298] width 1304 height 596
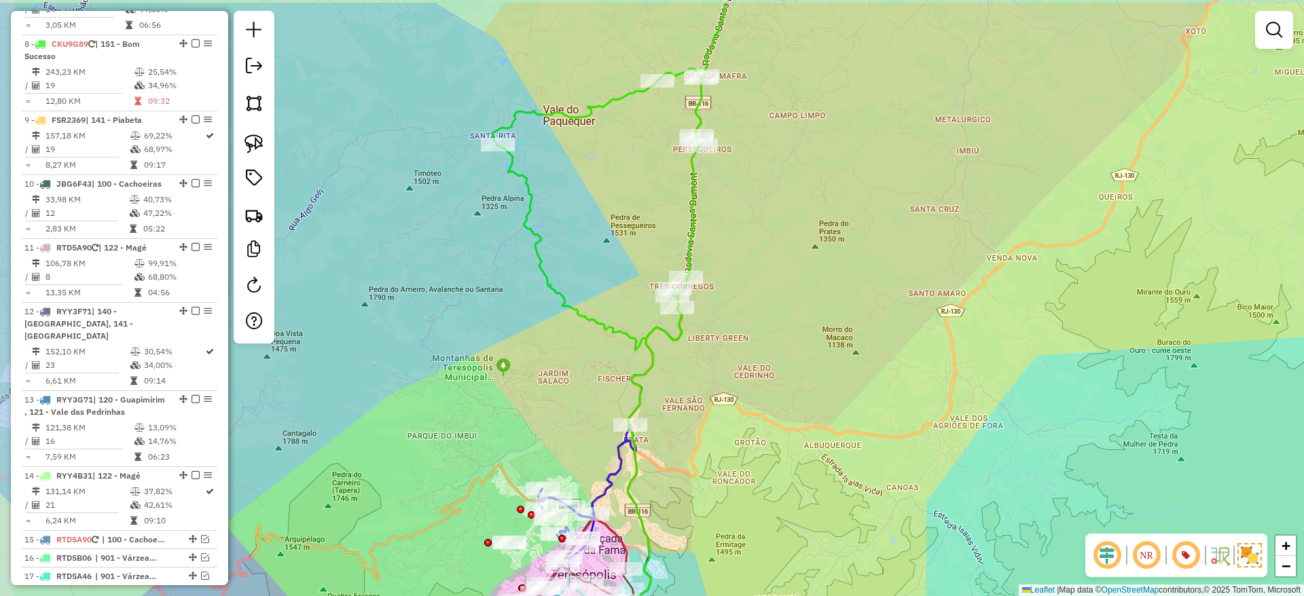
drag, startPoint x: 682, startPoint y: 228, endPoint x: 755, endPoint y: 291, distance: 95.8
click at [755, 291] on div "Janela de atendimento Grade de atendimento Capacidade Transportadoras Veículos …" at bounding box center [652, 298] width 1304 height 596
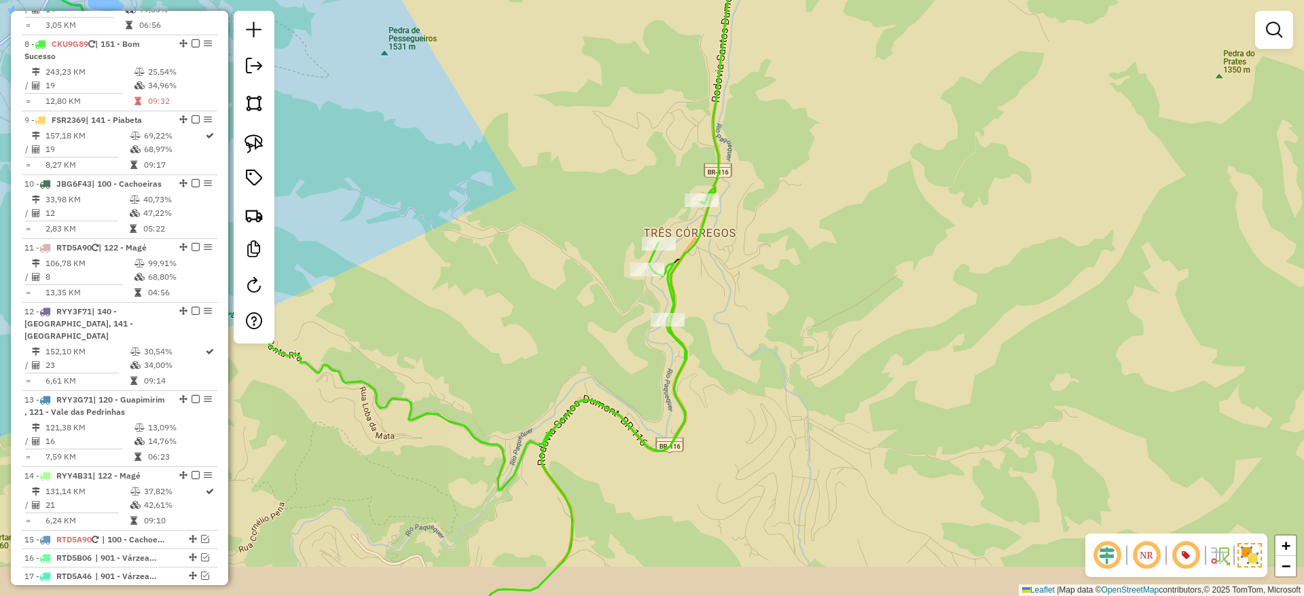
drag, startPoint x: 708, startPoint y: 392, endPoint x: 720, endPoint y: 358, distance: 36.1
click at [720, 358] on div "Janela de atendimento Grade de atendimento Capacidade Transportadoras Veículos …" at bounding box center [652, 298] width 1304 height 596
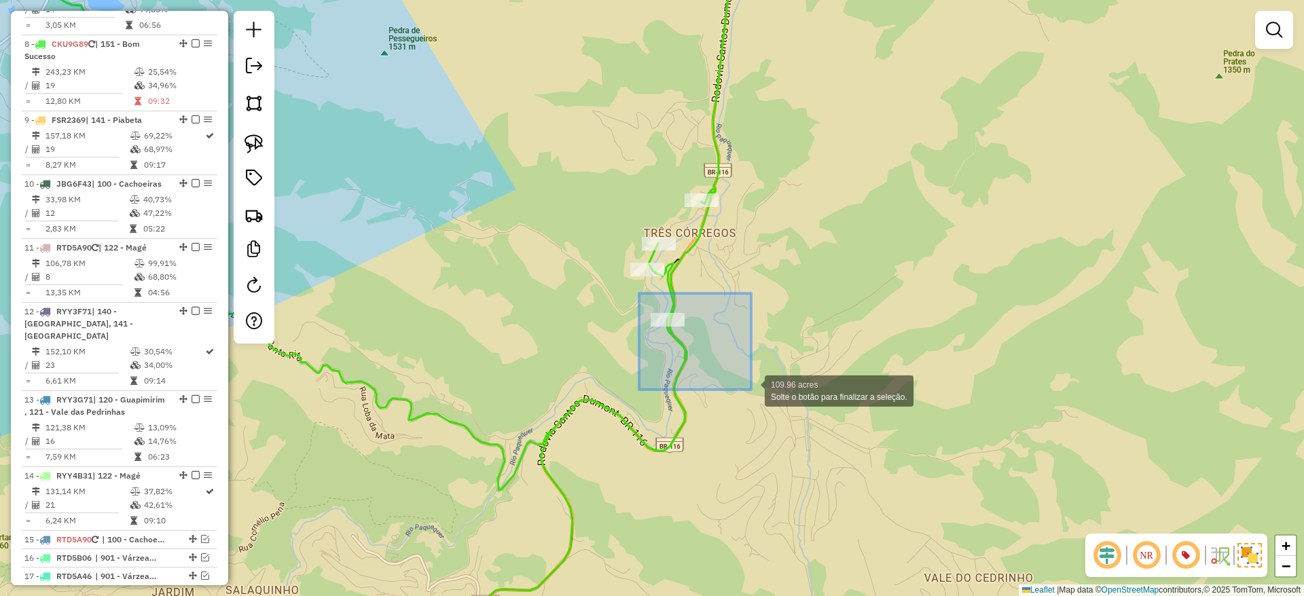
drag, startPoint x: 639, startPoint y: 293, endPoint x: 752, endPoint y: 394, distance: 152.0
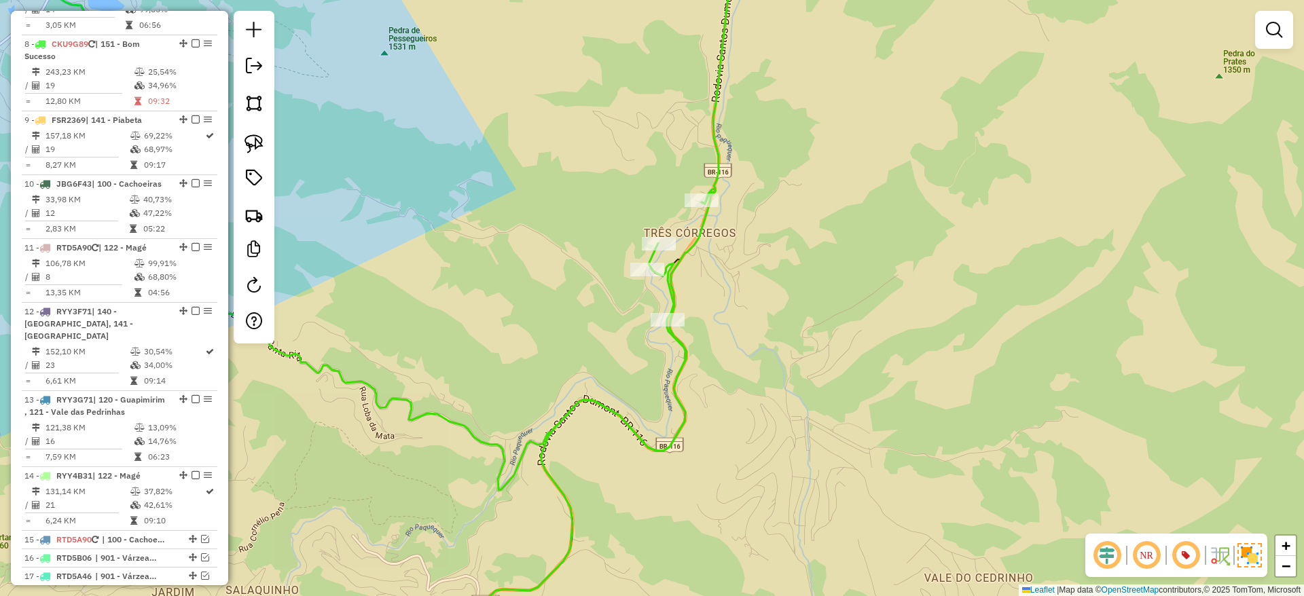
click at [685, 361] on icon at bounding box center [393, 215] width 679 height 550
select select "*********"
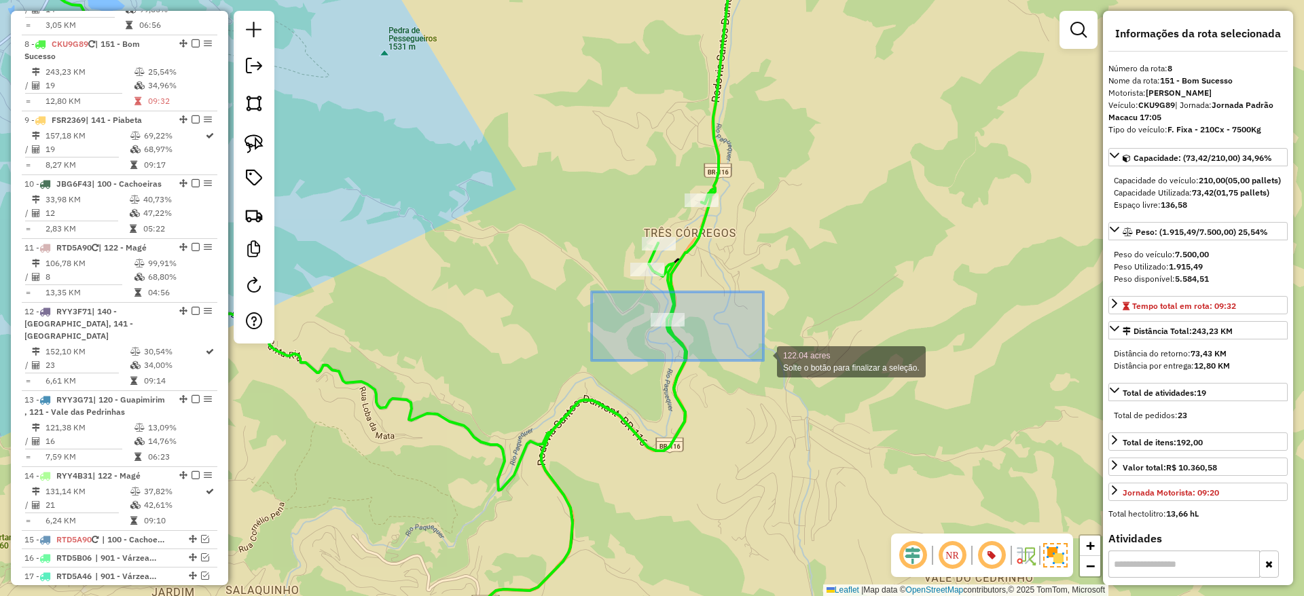
drag, startPoint x: 605, startPoint y: 292, endPoint x: 763, endPoint y: 361, distance: 172.7
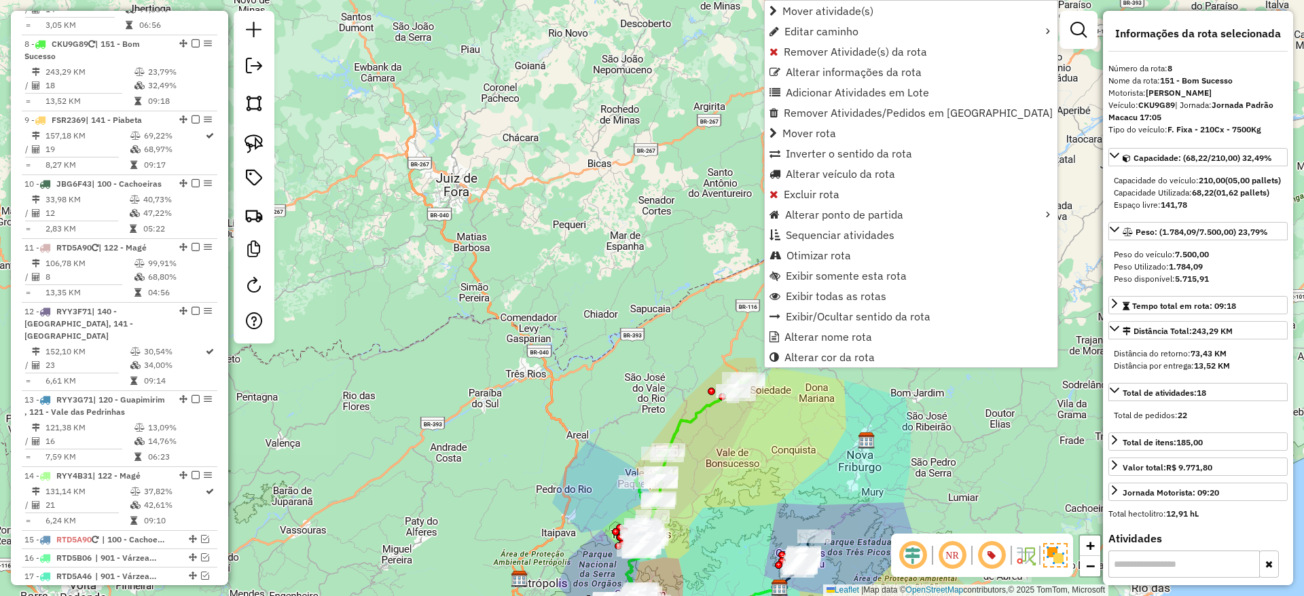
drag, startPoint x: 798, startPoint y: 487, endPoint x: 779, endPoint y: 445, distance: 45.6
click at [779, 445] on div "Janela de atendimento Grade de atendimento Capacidade Transportadoras Veículos …" at bounding box center [652, 298] width 1304 height 596
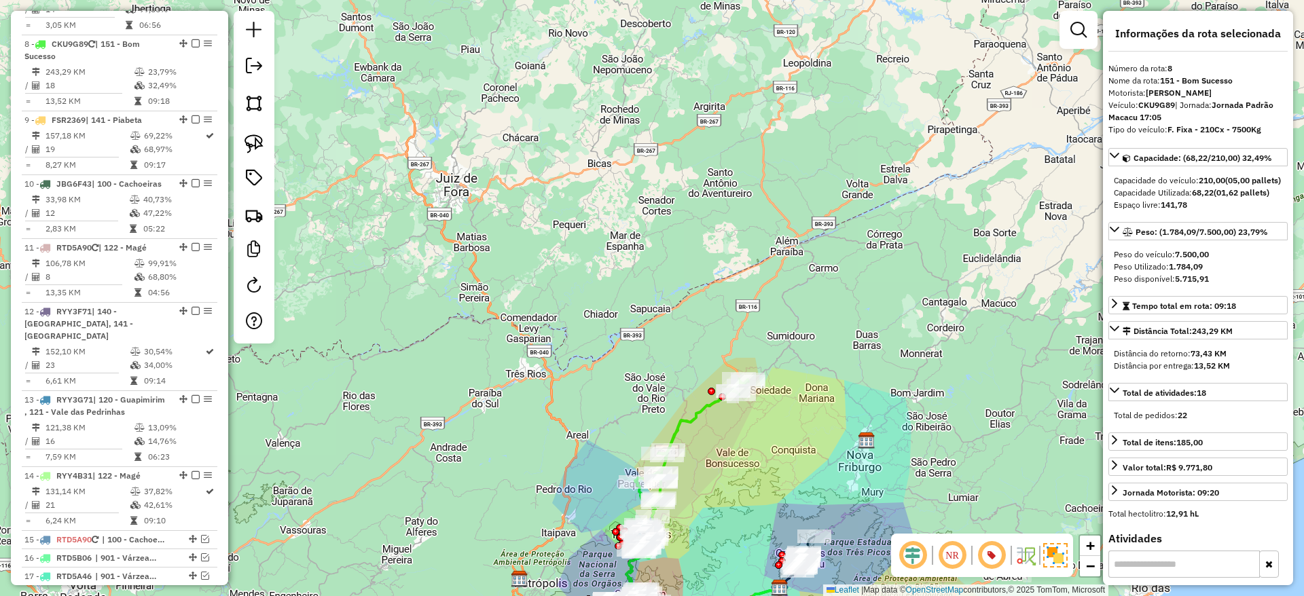
click at [693, 414] on icon at bounding box center [691, 443] width 113 height 128
click at [693, 420] on icon at bounding box center [691, 443] width 113 height 128
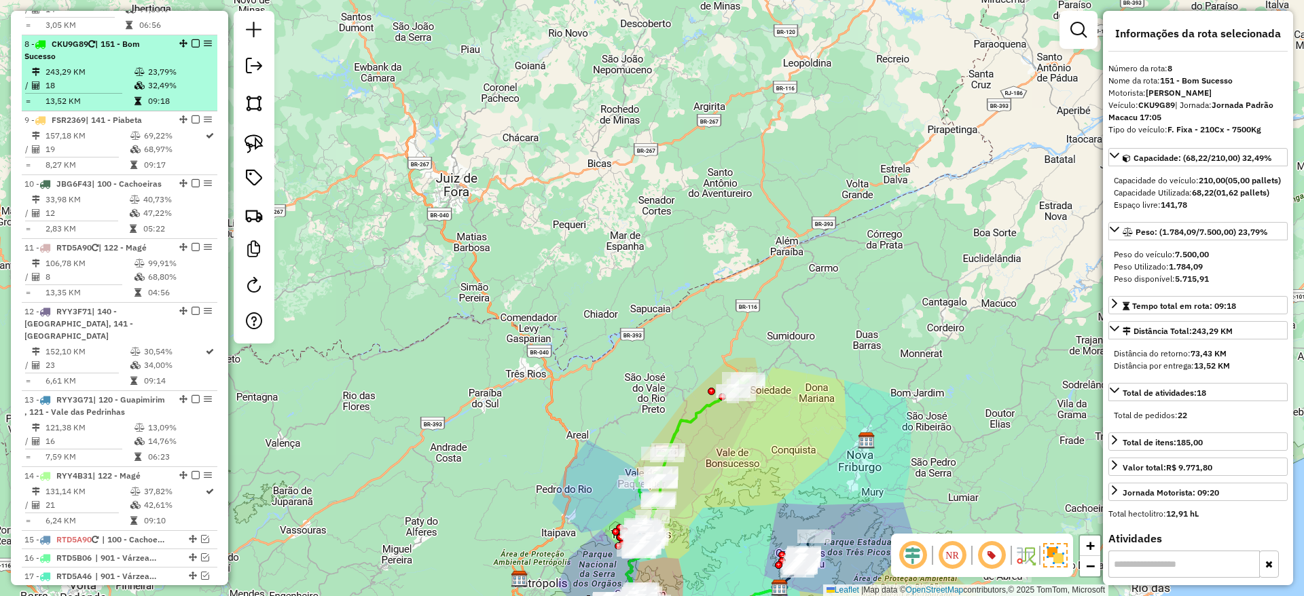
click at [191, 39] on em at bounding box center [195, 43] width 8 height 8
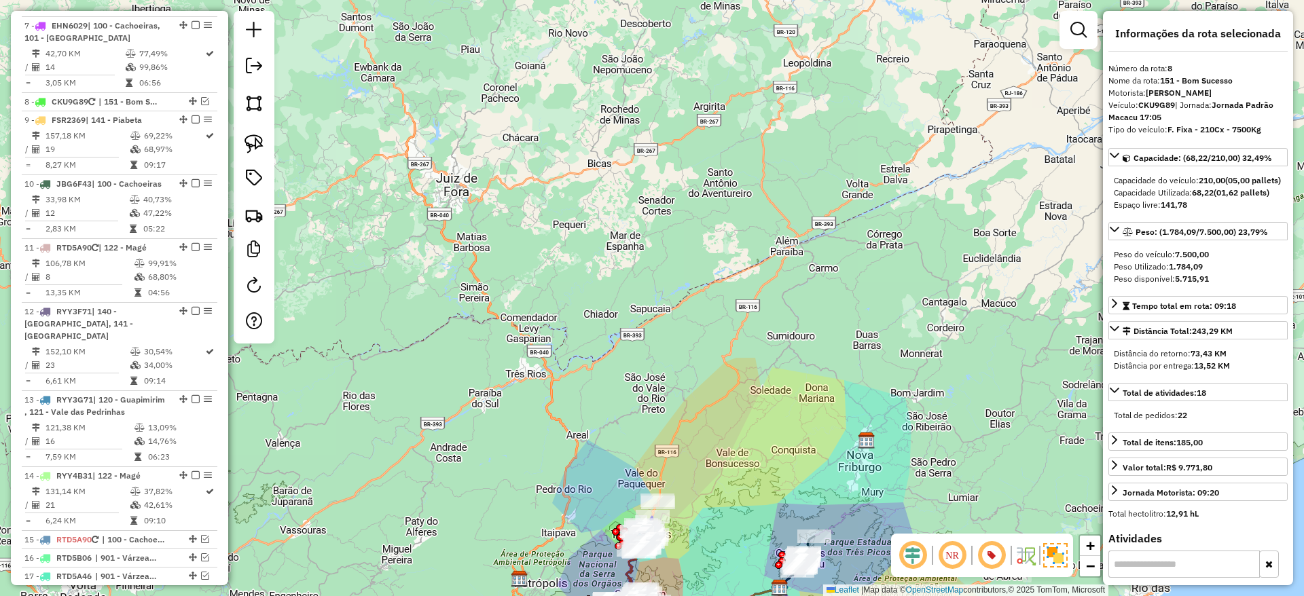
drag, startPoint x: 654, startPoint y: 420, endPoint x: 540, endPoint y: 191, distance: 255.7
click at [540, 191] on div "Janela de atendimento Grade de atendimento Capacidade Transportadoras Veículos …" at bounding box center [652, 298] width 1304 height 596
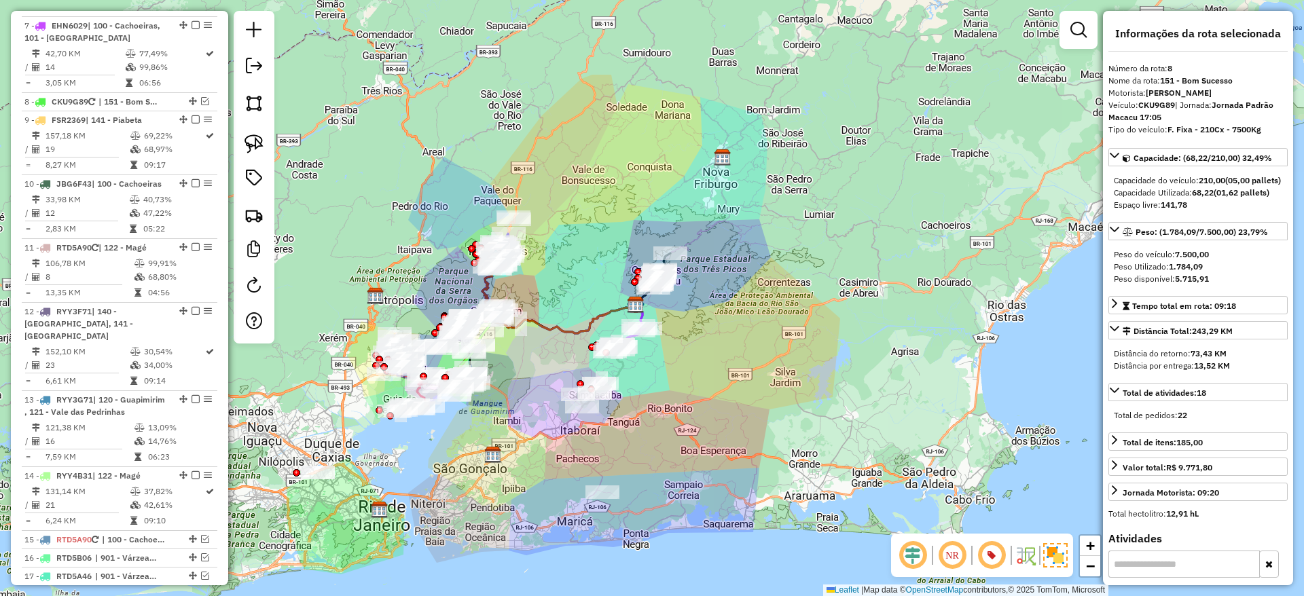
drag, startPoint x: 631, startPoint y: 284, endPoint x: 595, endPoint y: 208, distance: 84.1
click at [595, 208] on div "Janela de atendimento Grade de atendimento Capacidade Transportadoras Veículos …" at bounding box center [652, 298] width 1304 height 596
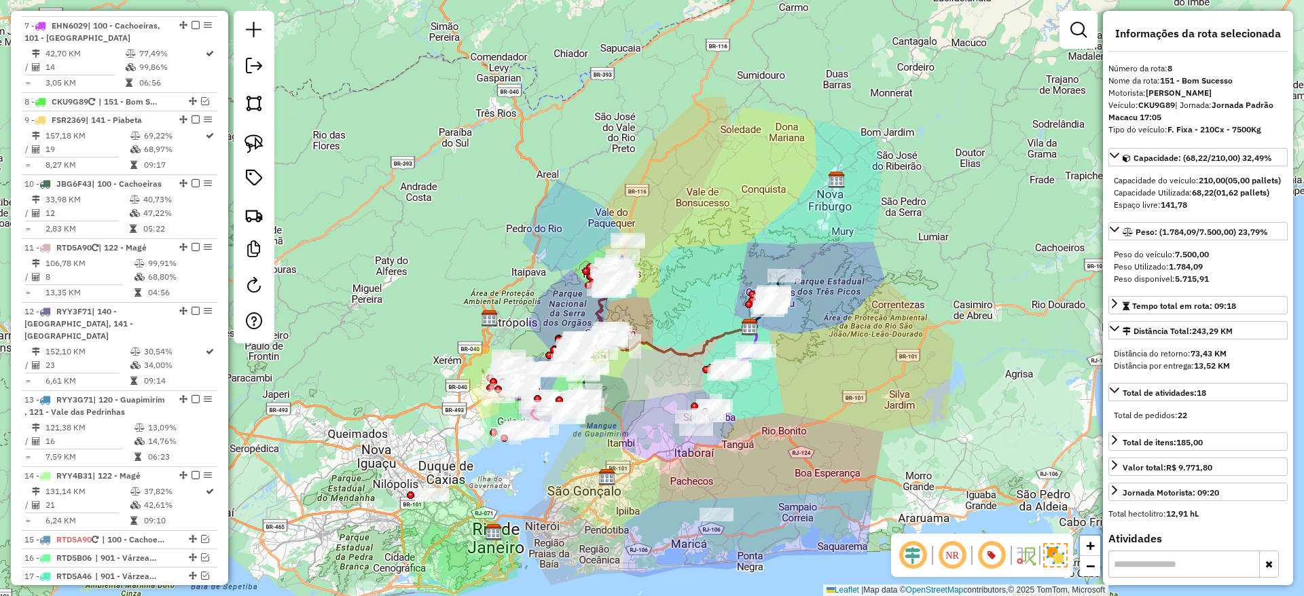
drag, startPoint x: 522, startPoint y: 329, endPoint x: 648, endPoint y: 392, distance: 140.3
click at [648, 392] on div "Janela de atendimento Grade de atendimento Capacidade Transportadoras Veículos …" at bounding box center [652, 298] width 1304 height 596
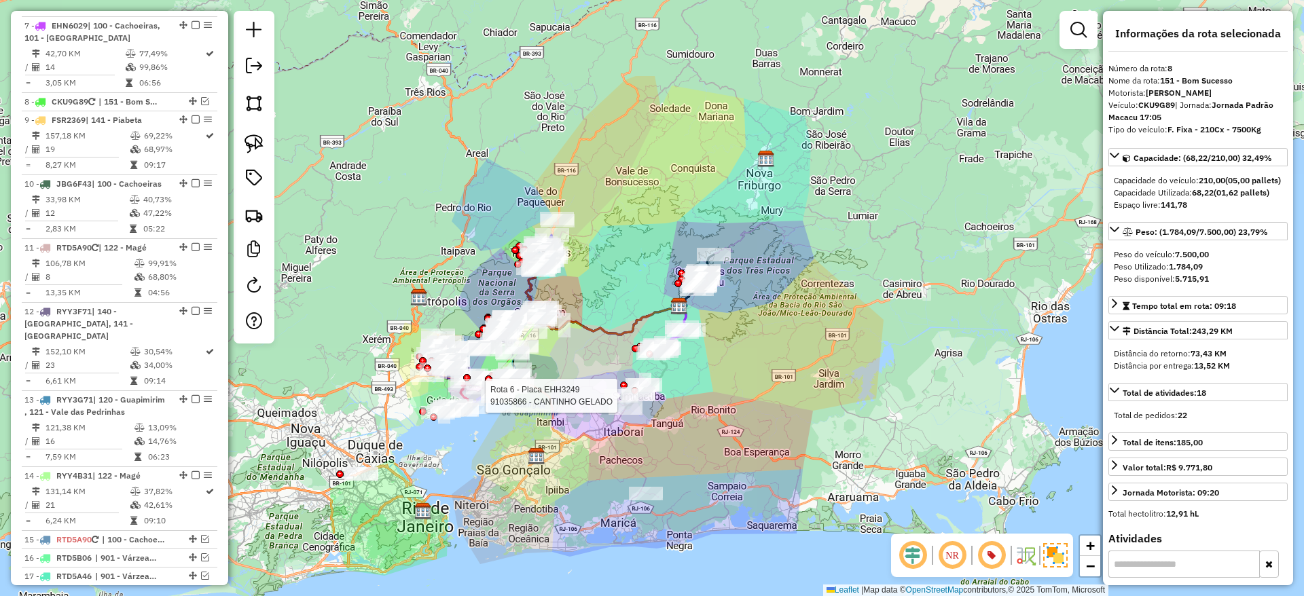
drag, startPoint x: 666, startPoint y: 295, endPoint x: 600, endPoint y: 262, distance: 74.4
click at [600, 262] on div "Rota 6 - Placa EHH3249 91035866 - CANTINHO GELADO Janela de atendimento Grade d…" at bounding box center [652, 298] width 1304 height 596
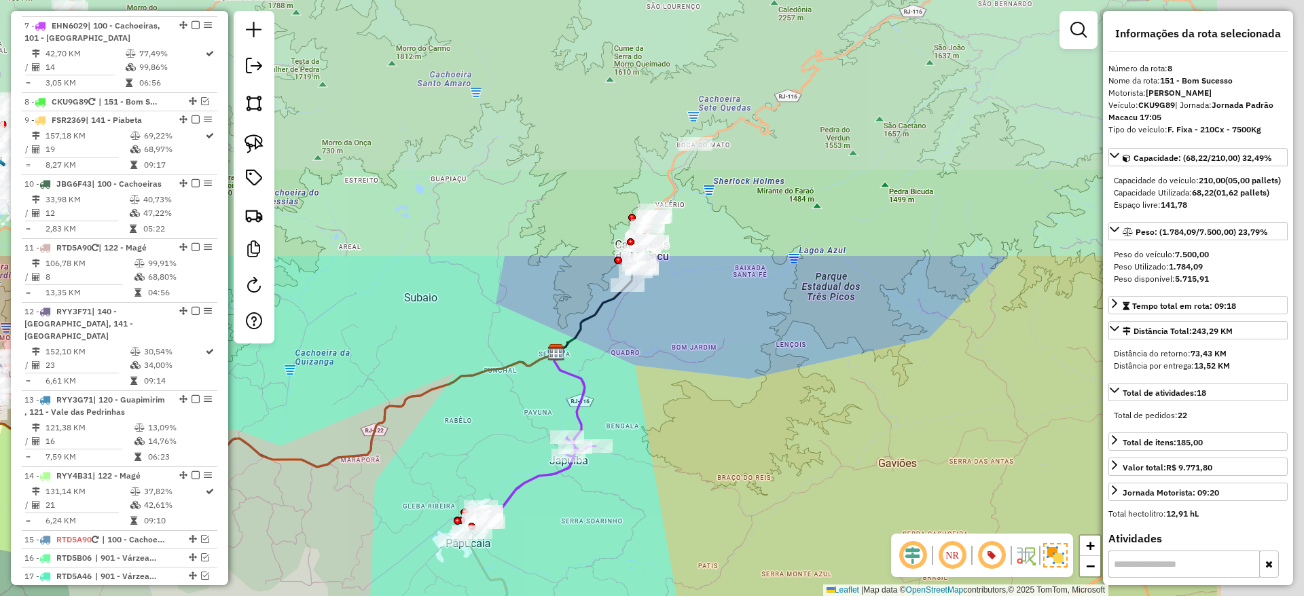
drag, startPoint x: 754, startPoint y: 328, endPoint x: 539, endPoint y: 644, distance: 382.1
click at [539, 595] on html "Aguarde... Pop-up bloqueado! Seu navegador bloqueou automáticamente a abertura …" at bounding box center [652, 298] width 1304 height 596
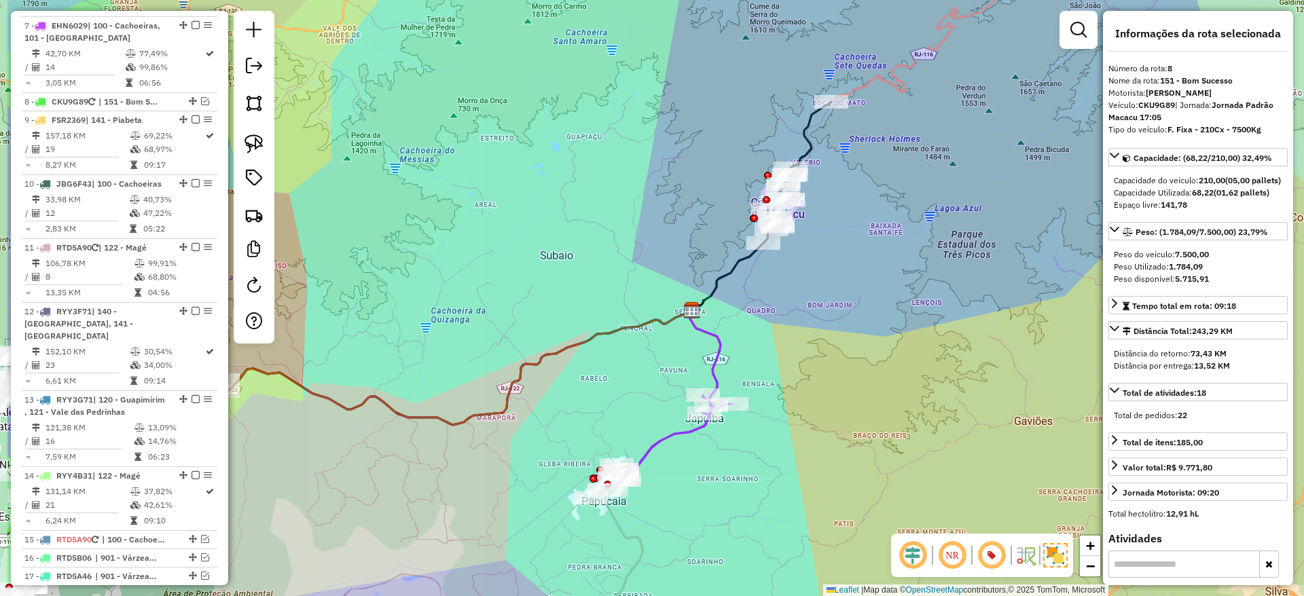
drag, startPoint x: 646, startPoint y: 394, endPoint x: 903, endPoint y: 130, distance: 368.8
click at [903, 130] on div "Rota 6 - Placa EHH3249 91035866 - CANTINHO GELADO Janela de atendimento Grade d…" at bounding box center [652, 298] width 1304 height 596
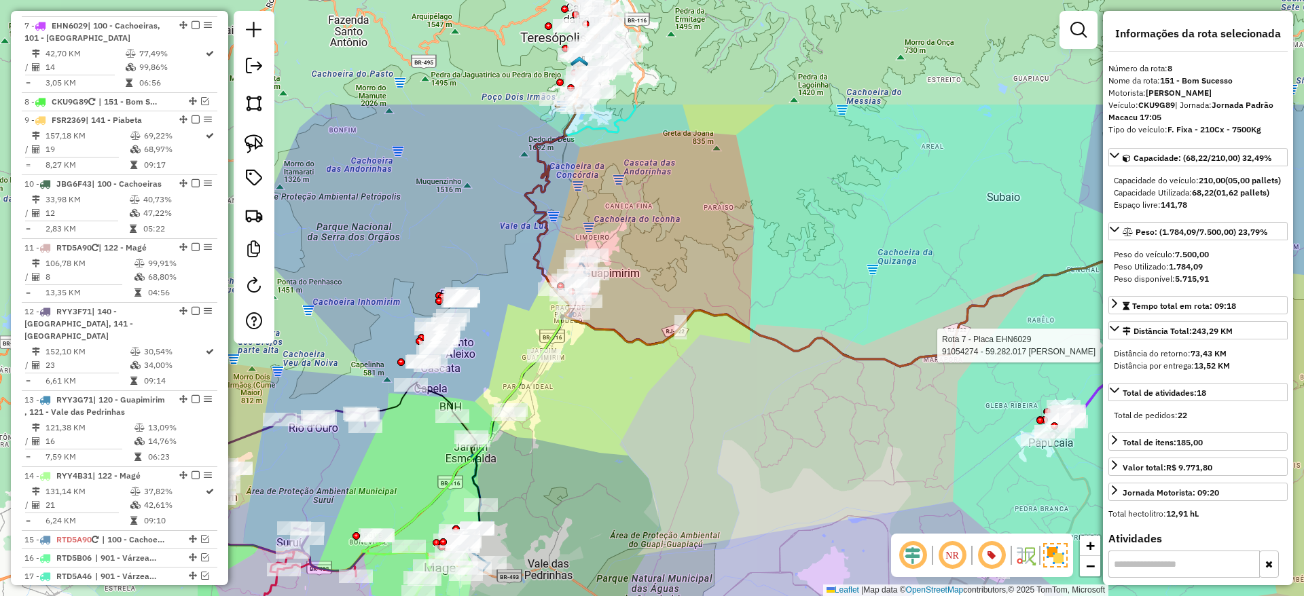
drag, startPoint x: 571, startPoint y: 325, endPoint x: 898, endPoint y: 489, distance: 365.9
click at [898, 489] on div "Rota 6 - Placa EHH3249 91035866 - CANTINHO GELADO Rota 7 - Placa EHN6029 910542…" at bounding box center [652, 298] width 1304 height 596
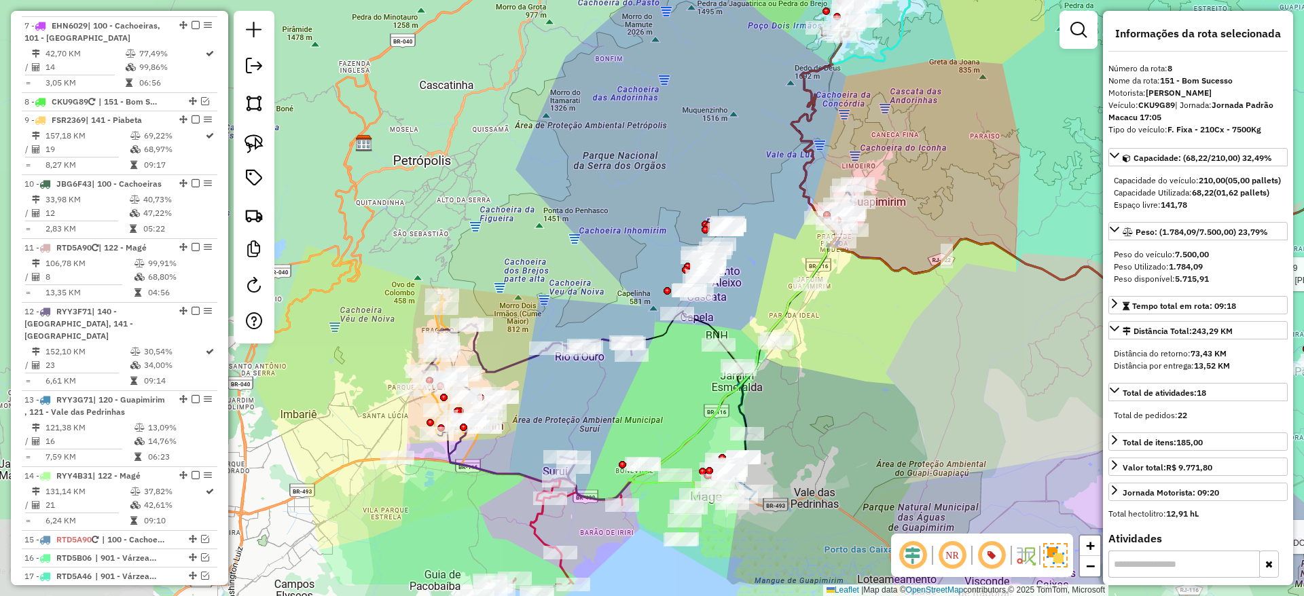
drag, startPoint x: 659, startPoint y: 277, endPoint x: 925, endPoint y: 206, distance: 275.5
click at [925, 206] on div "Rota 6 - Placa EHH3249 91035866 - CANTINHO GELADO Rota 7 - Placa EHN6029 910542…" at bounding box center [652, 298] width 1304 height 596
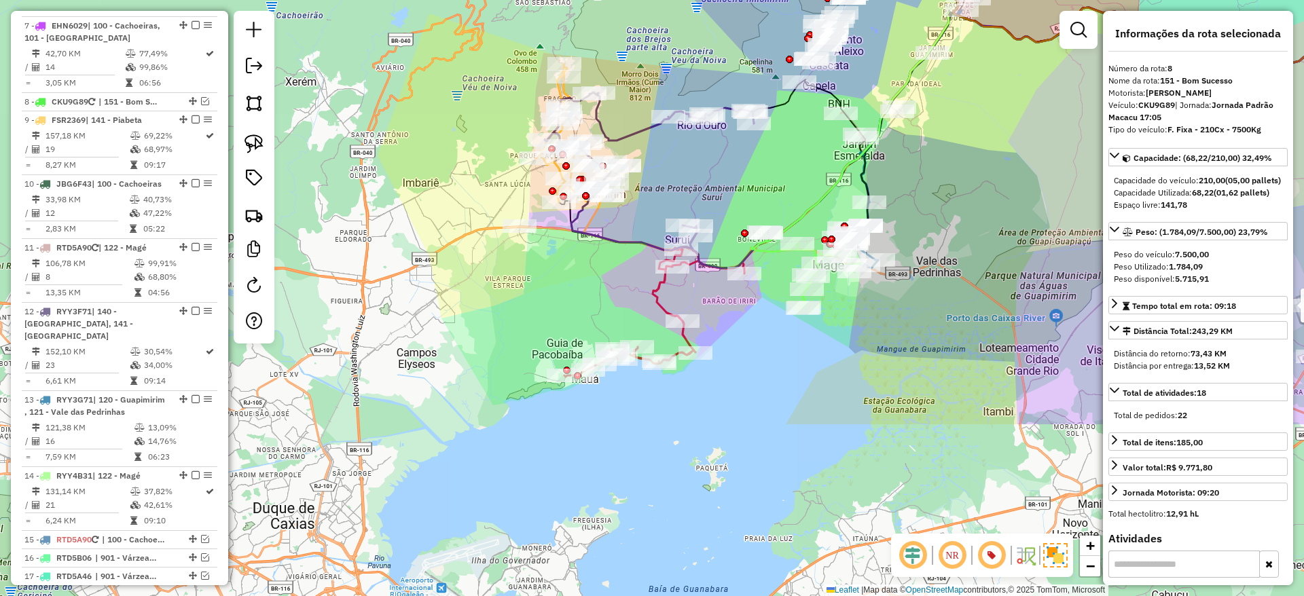
drag, startPoint x: 673, startPoint y: 431, endPoint x: 795, endPoint y: 200, distance: 261.8
click at [795, 200] on div "Rota 6 - Placa EHH3249 91035866 - CANTINHO GELADO Rota 7 - Placa EHN6029 910542…" at bounding box center [652, 298] width 1304 height 596
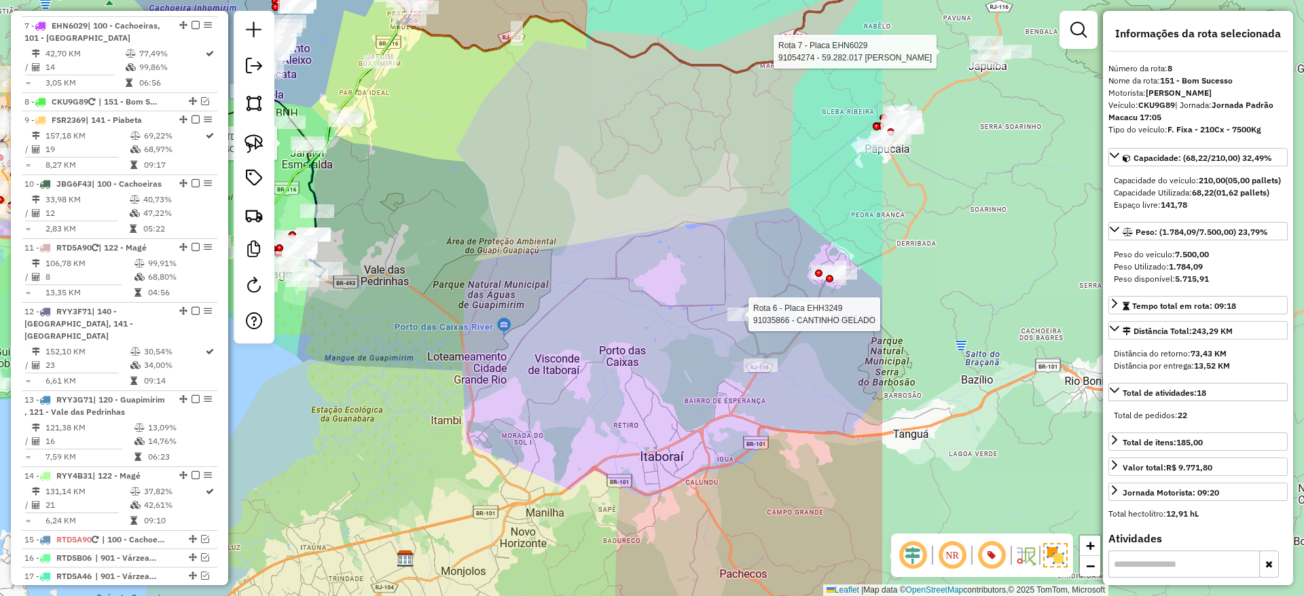
drag, startPoint x: 837, startPoint y: 391, endPoint x: 286, endPoint y: 400, distance: 551.4
click at [286, 400] on div "Rota 6 - Placa EHH3249 91035866 - CANTINHO GELADO Rota 7 - Placa EHN6029 910542…" at bounding box center [652, 298] width 1304 height 596
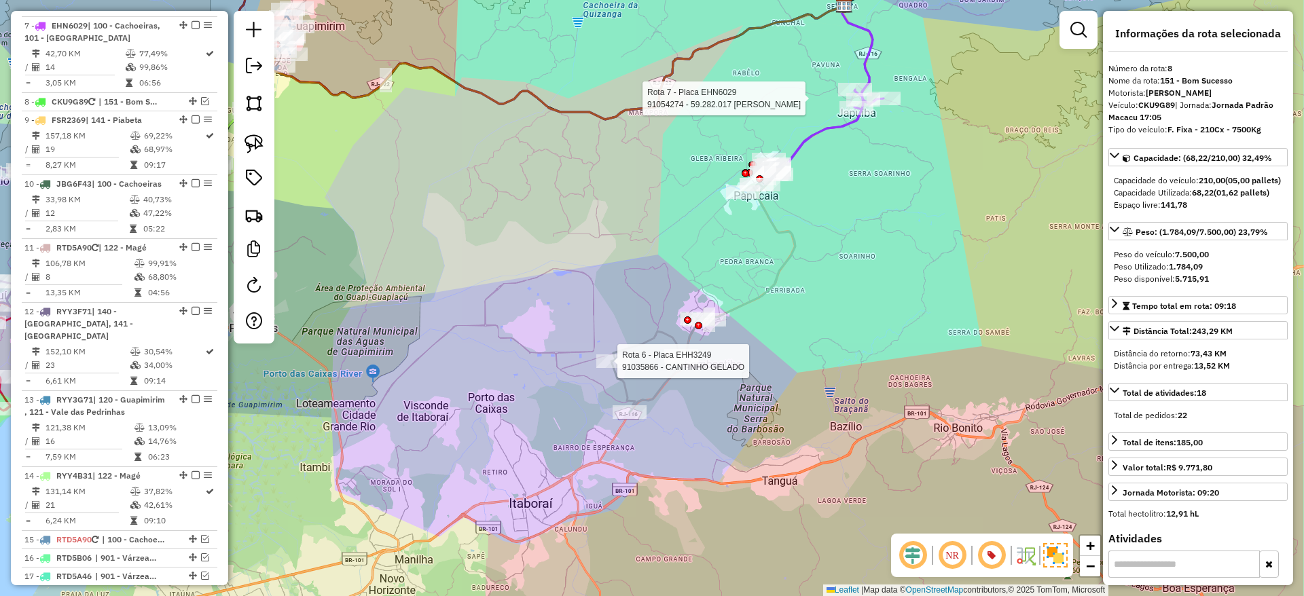
drag, startPoint x: 428, startPoint y: 386, endPoint x: 308, endPoint y: 443, distance: 133.9
click at [308, 443] on div "Rota 6 - Placa EHH3249 91035866 - CANTINHO GELADO Rota 7 - Placa EHN6029 910542…" at bounding box center [652, 298] width 1304 height 596
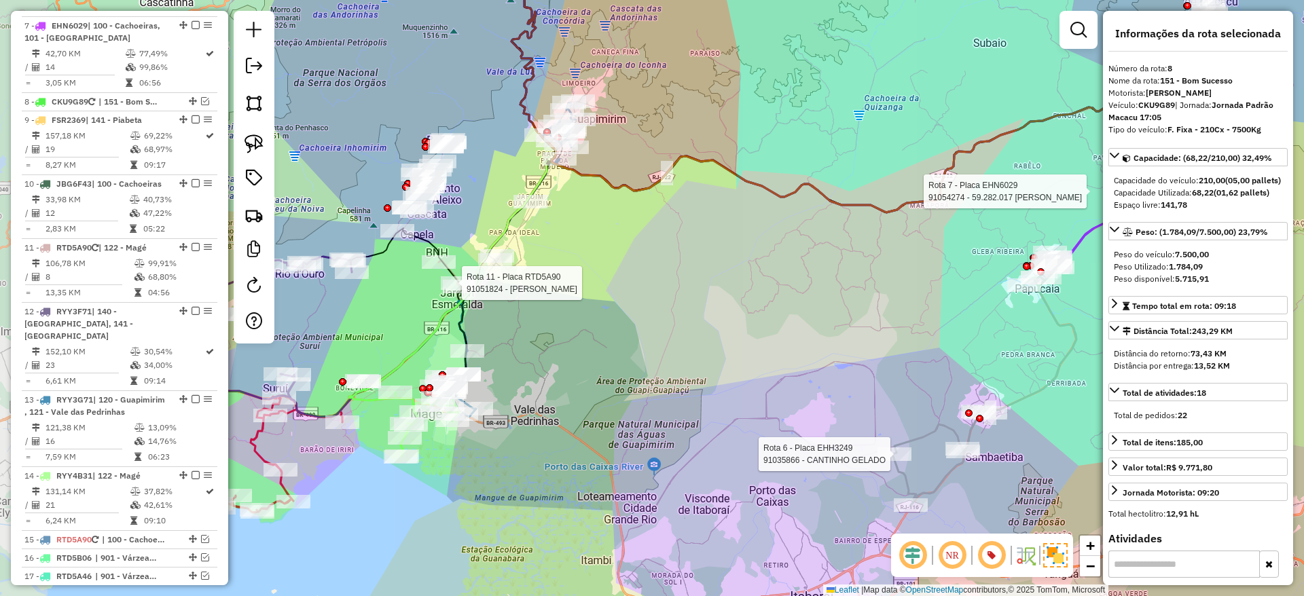
drag, startPoint x: 612, startPoint y: 358, endPoint x: 837, endPoint y: 341, distance: 225.4
click at [837, 341] on div "Rota 6 - Placa EHH3249 91035866 - CANTINHO GELADO Rota 7 - Placa EHN6029 910542…" at bounding box center [652, 298] width 1304 height 596
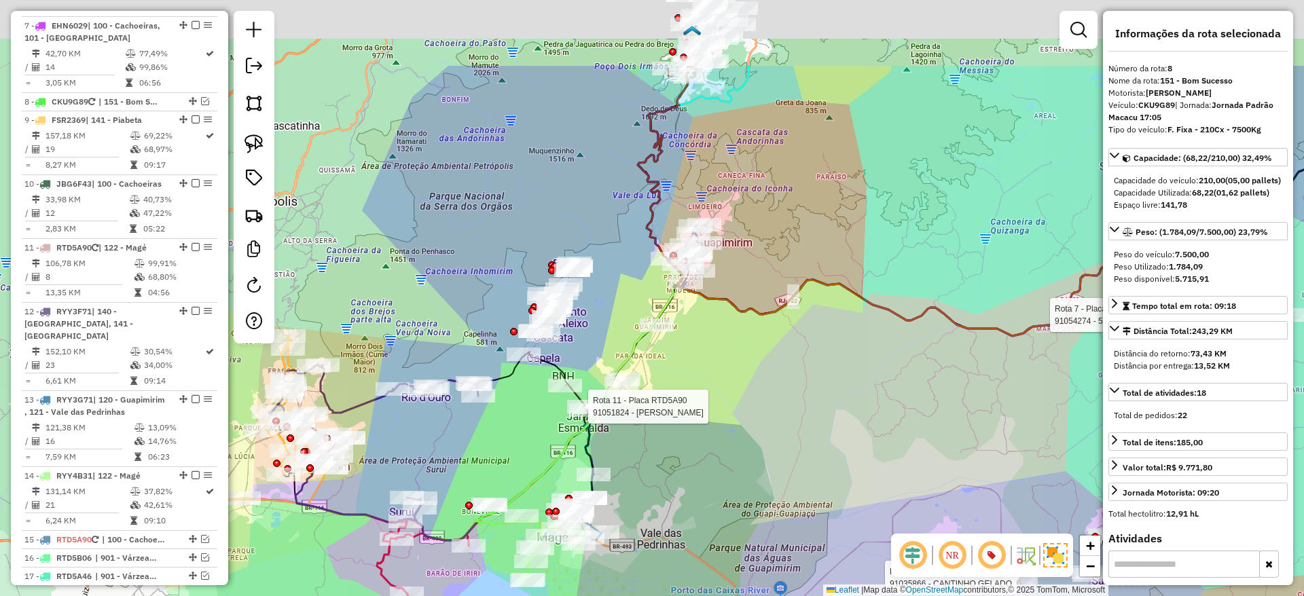
drag, startPoint x: 583, startPoint y: 403, endPoint x: 631, endPoint y: 644, distance: 245.1
click at [631, 595] on html "Aguarde... Pop-up bloqueado! Seu navegador bloqueou automáticamente a abertura …" at bounding box center [652, 298] width 1304 height 596
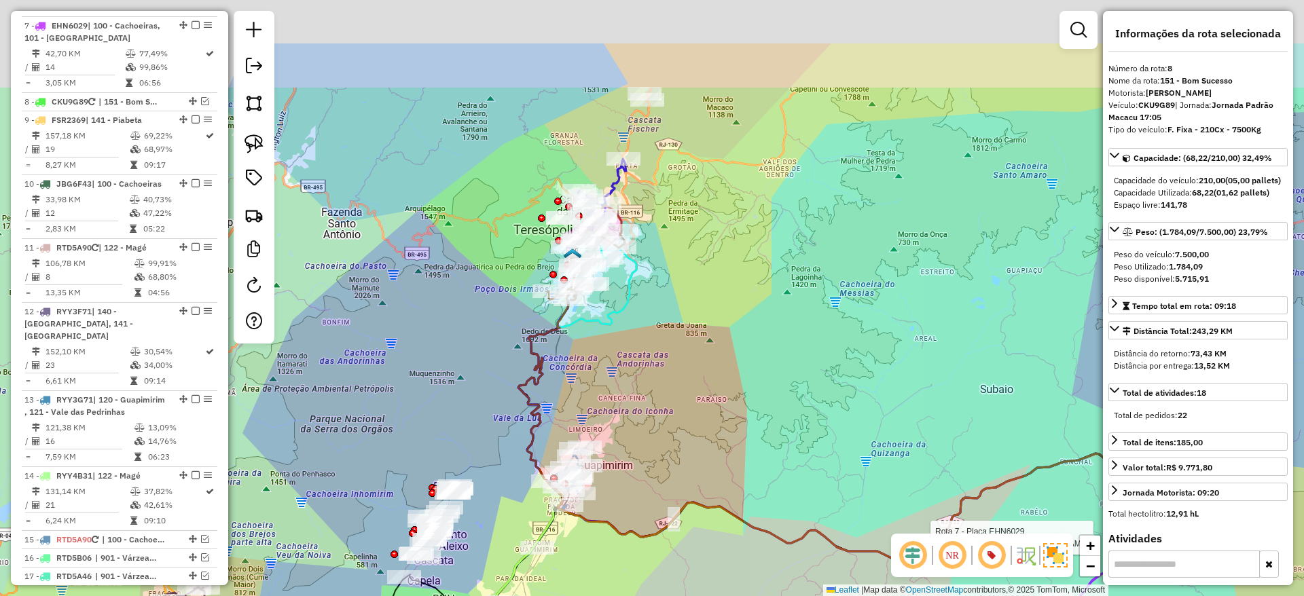
drag, startPoint x: 739, startPoint y: 244, endPoint x: 668, endPoint y: 446, distance: 214.5
click at [668, 446] on div "Rota 6 - Placa EHH3249 91035866 - CANTINHO GELADO Rota 7 - Placa EHN6029 910542…" at bounding box center [652, 298] width 1304 height 596
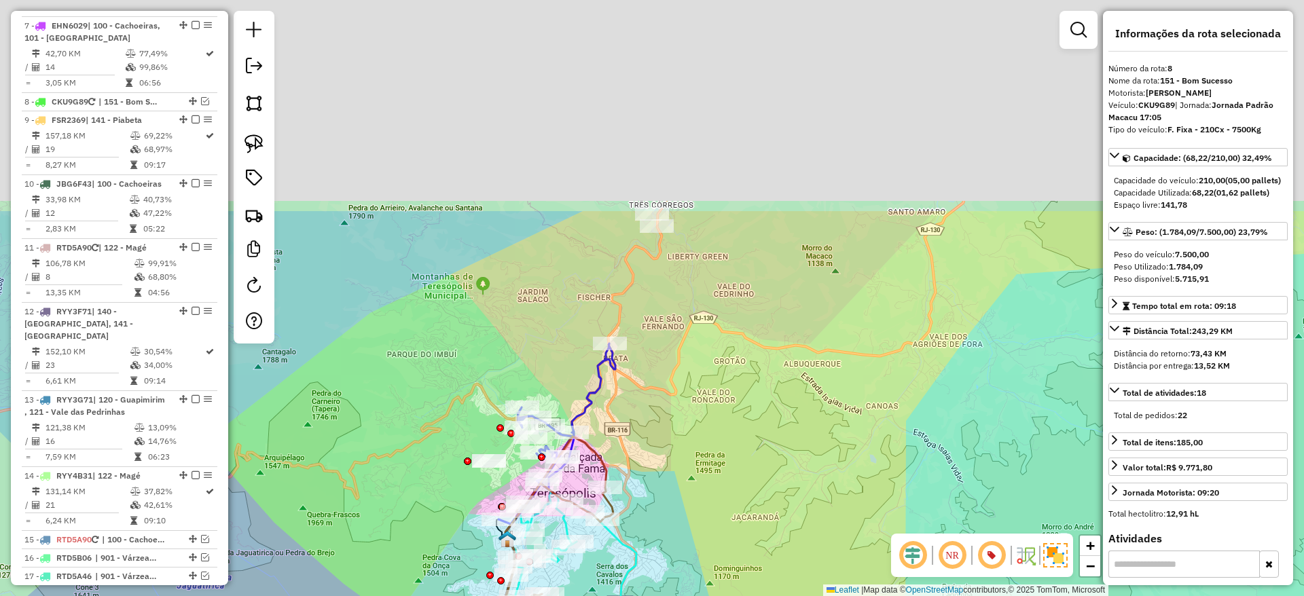
drag, startPoint x: 570, startPoint y: 128, endPoint x: 697, endPoint y: 418, distance: 315.9
click at [697, 418] on div "Rota 6 - Placa EHH3249 91035866 - CANTINHO GELADO Rota 7 - Placa EHN6029 910542…" at bounding box center [652, 298] width 1304 height 596
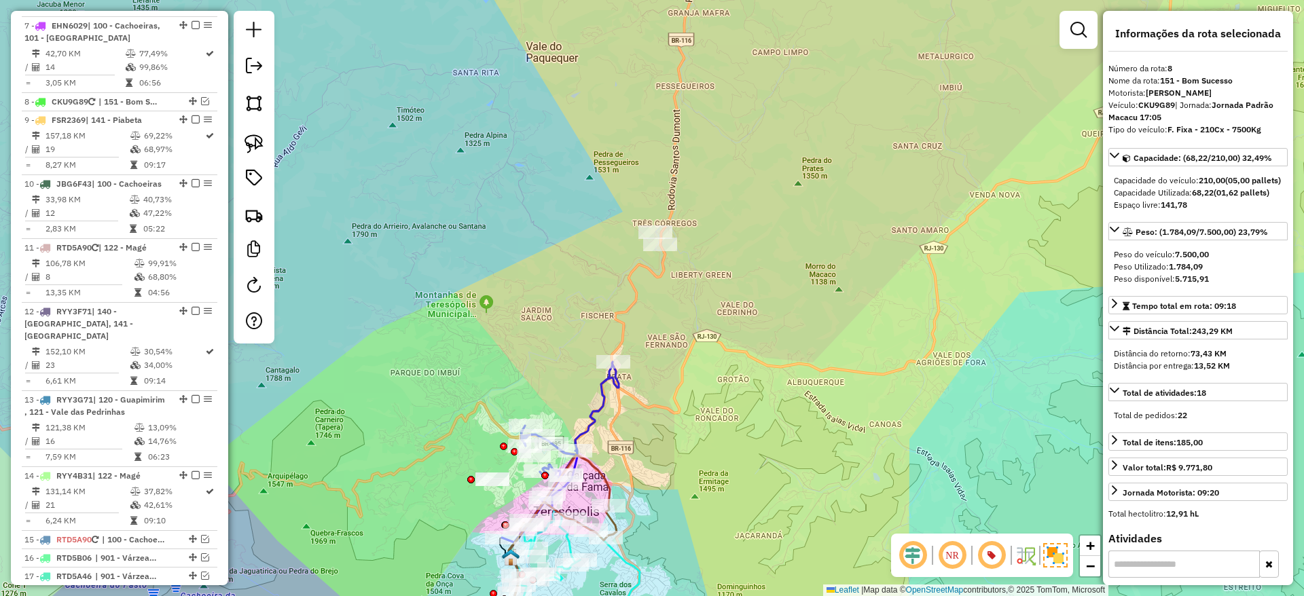
click at [643, 276] on div "Rota 6 - Placa EHH3249 91035866 - CANTINHO GELADO Rota 7 - Placa EHN6029 910542…" at bounding box center [652, 298] width 1304 height 596
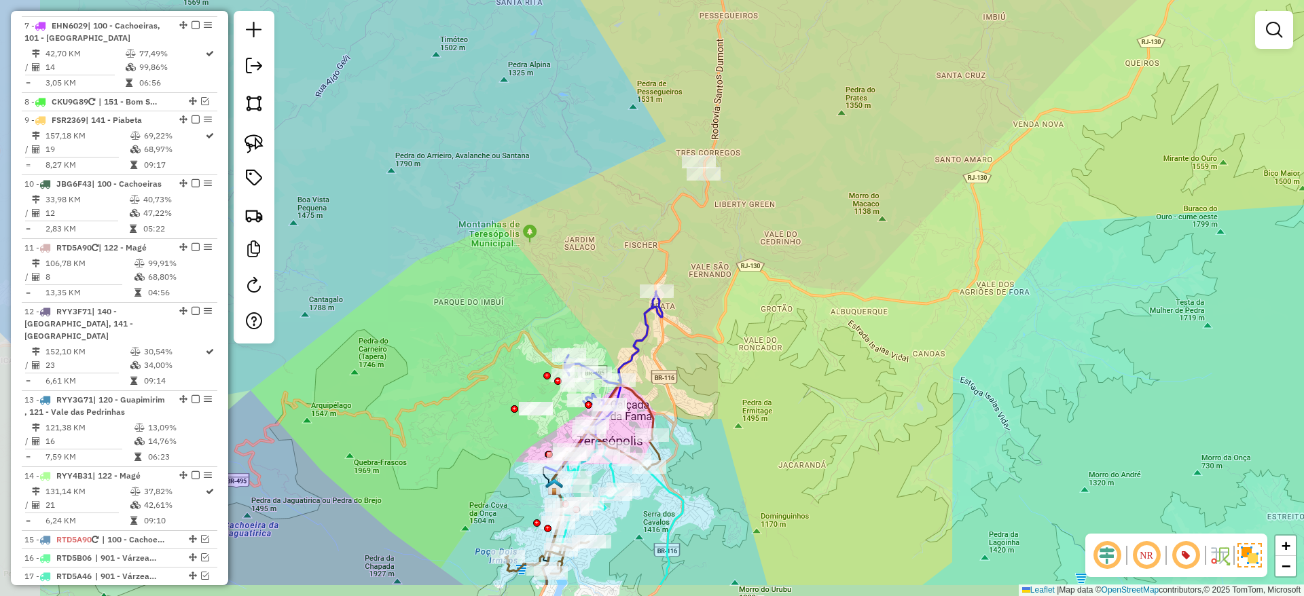
drag, startPoint x: 663, startPoint y: 256, endPoint x: 706, endPoint y: 185, distance: 82.9
click at [706, 185] on div "Janela de atendimento Grade de atendimento Capacidade Transportadoras Veículos …" at bounding box center [652, 298] width 1304 height 596
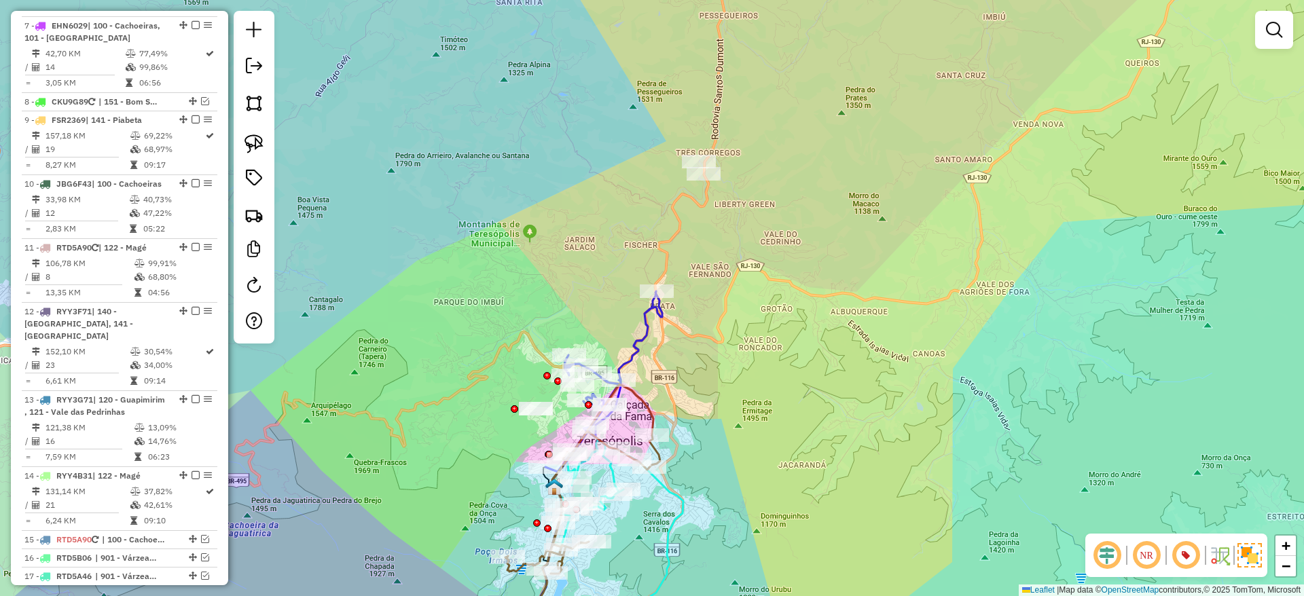
click at [641, 323] on icon at bounding box center [603, 381] width 117 height 181
select select "*********"
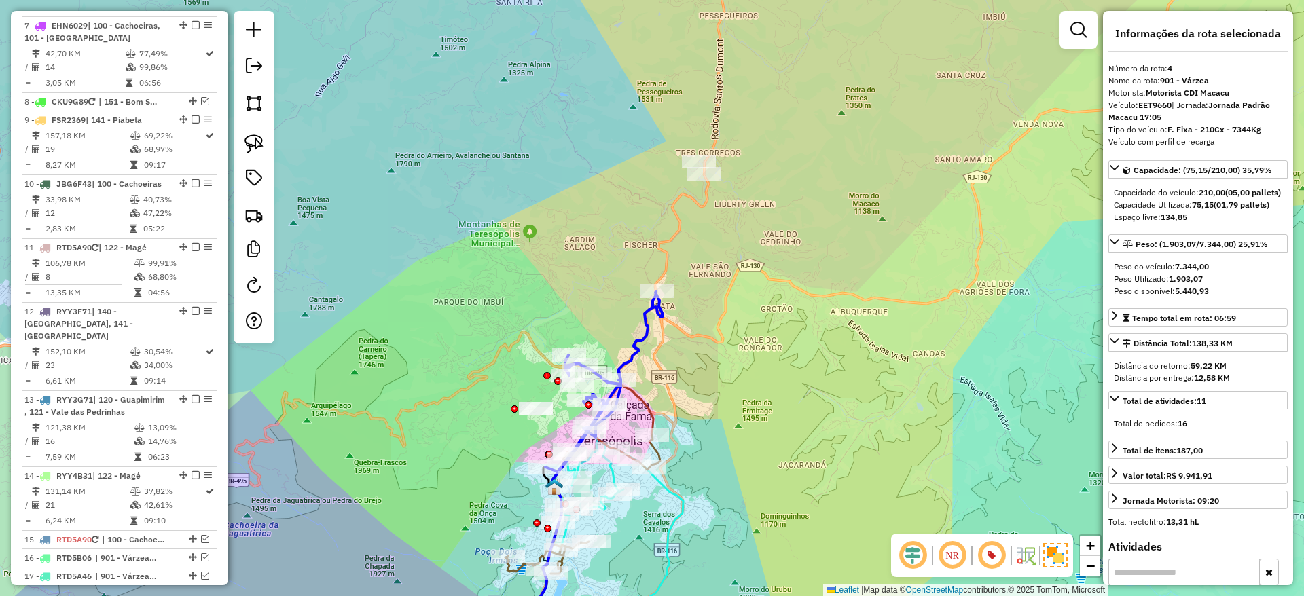
click at [641, 323] on icon at bounding box center [603, 381] width 117 height 181
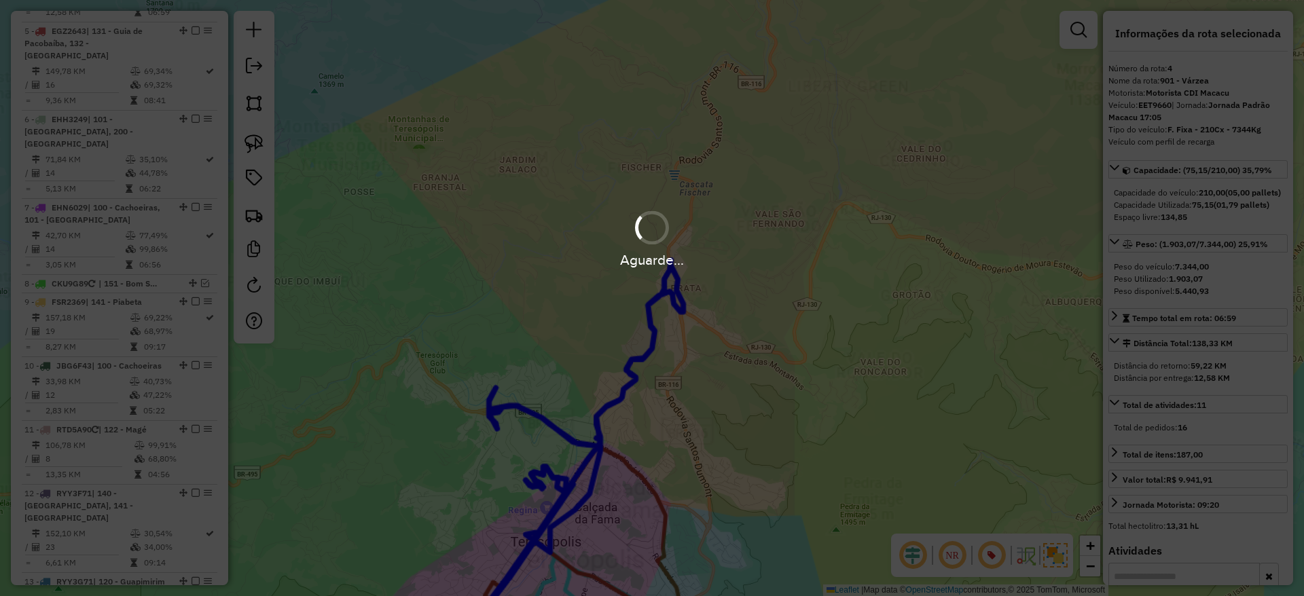
scroll to position [718, 0]
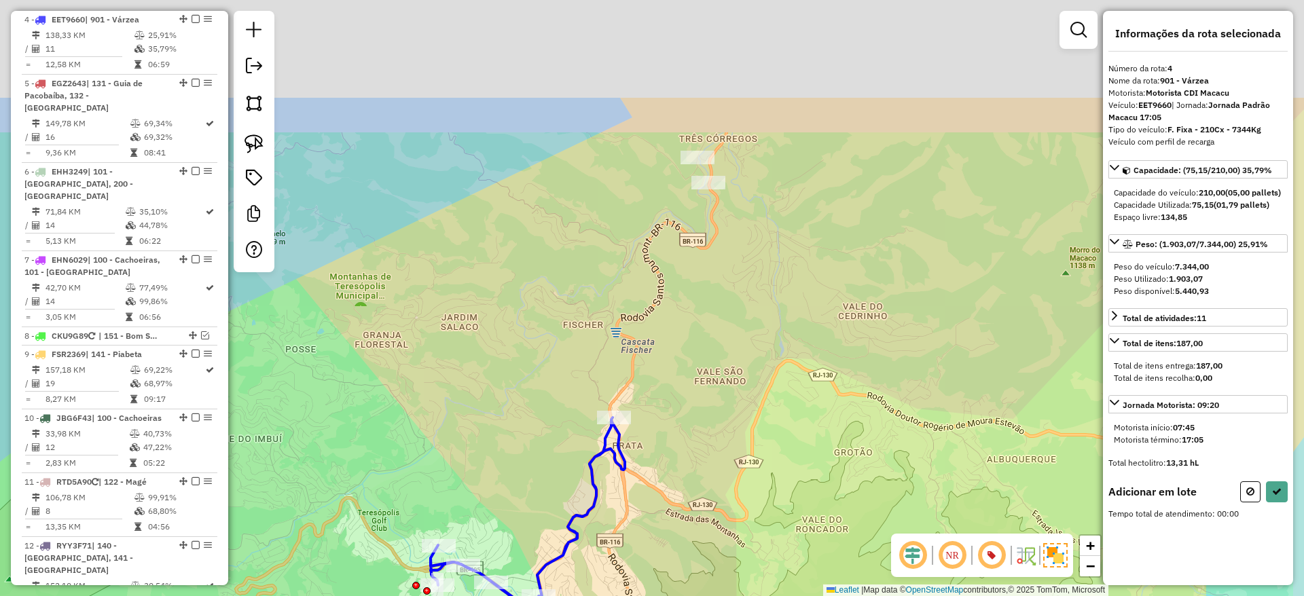
drag, startPoint x: 767, startPoint y: 69, endPoint x: 669, endPoint y: 380, distance: 326.4
click at [669, 380] on div "Janela de atendimento Grade de atendimento Capacidade Transportadoras Veículos …" at bounding box center [652, 298] width 1304 height 596
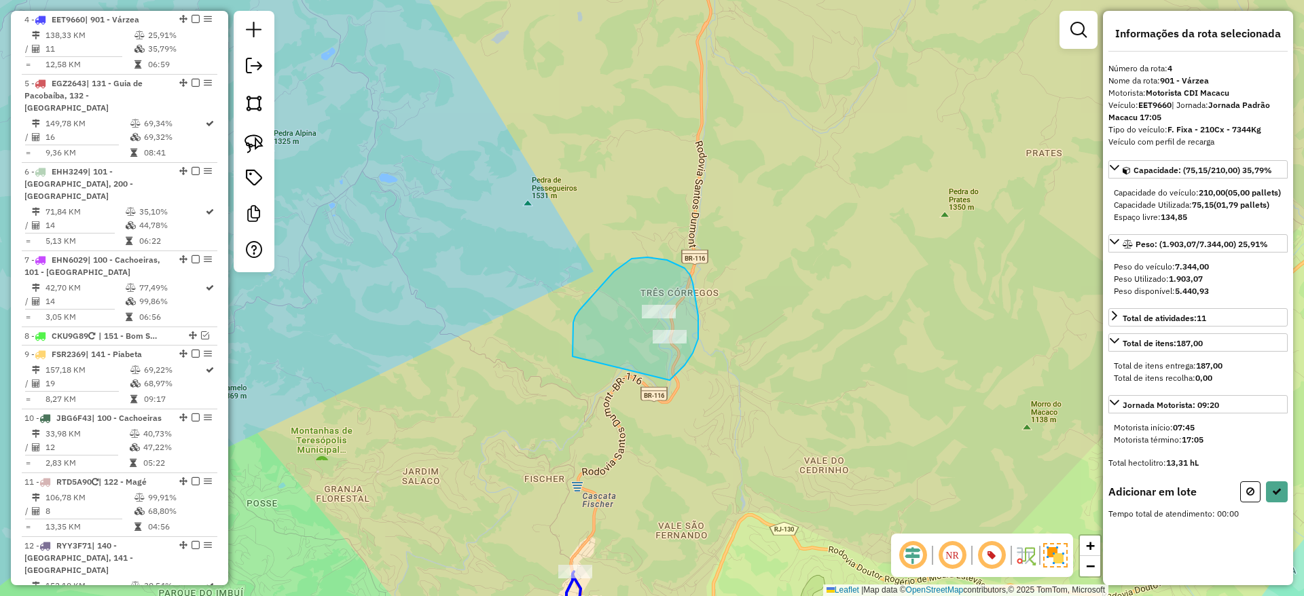
drag, startPoint x: 669, startPoint y: 380, endPoint x: 572, endPoint y: 356, distance: 100.0
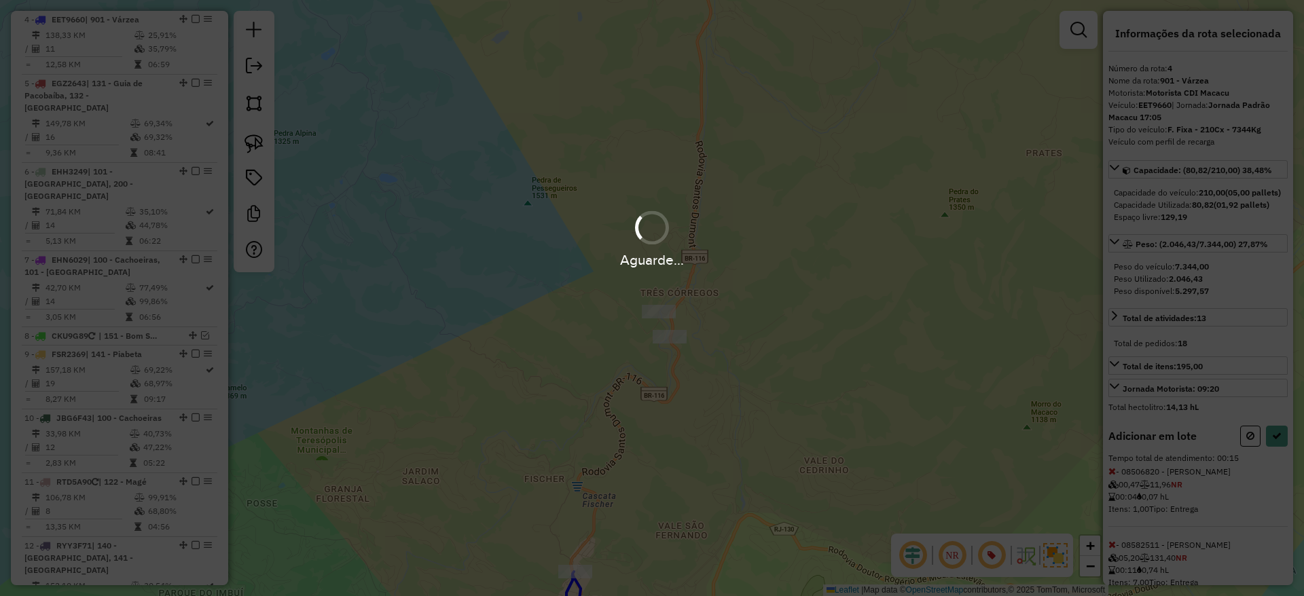
select select "*********"
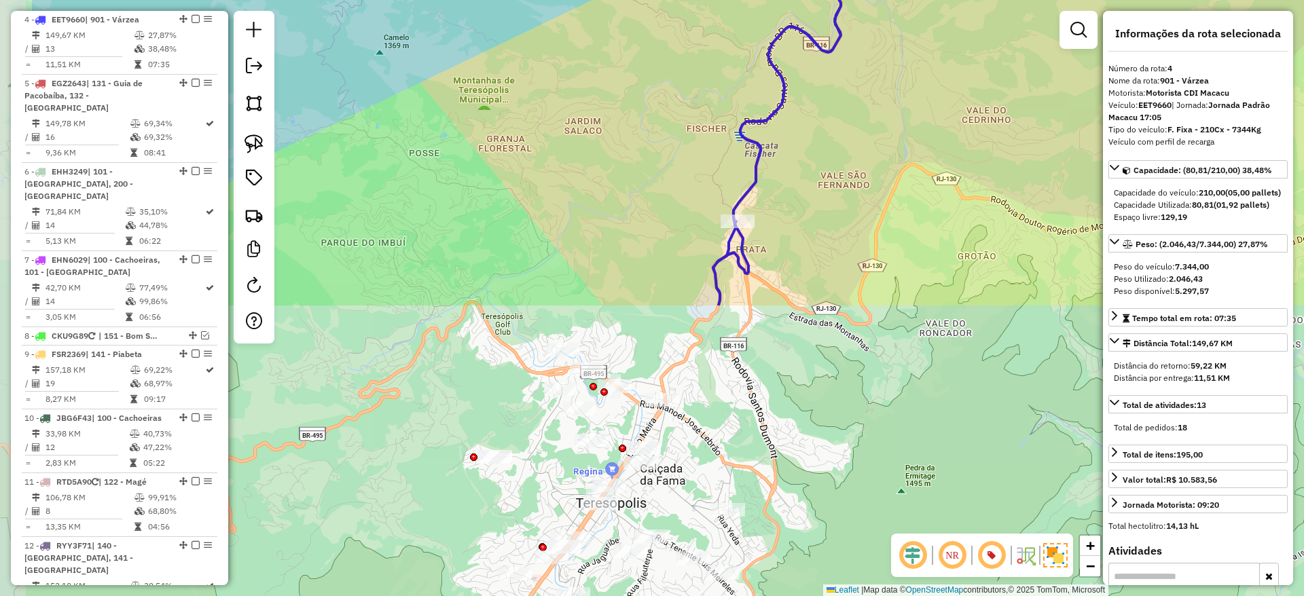
drag, startPoint x: 626, startPoint y: 441, endPoint x: 788, endPoint y: 91, distance: 385.8
click at [788, 91] on icon at bounding box center [777, 131] width 128 height 349
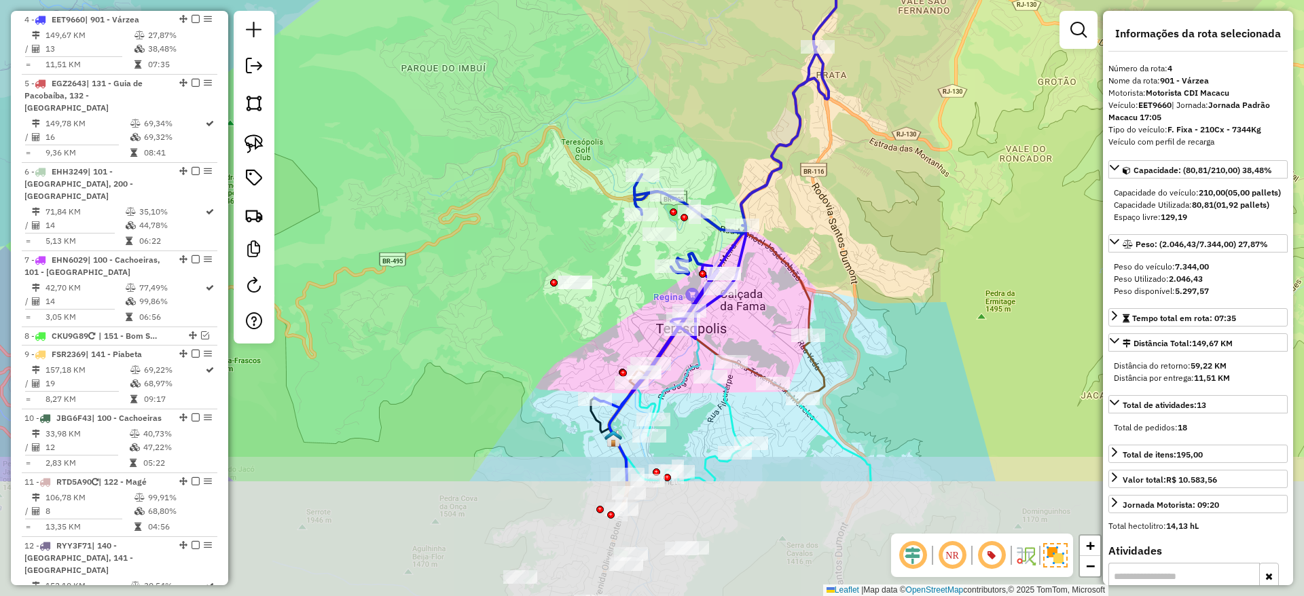
drag, startPoint x: 680, startPoint y: 369, endPoint x: 773, endPoint y: 161, distance: 227.9
click at [773, 161] on icon at bounding box center [757, 95] width 327 height 626
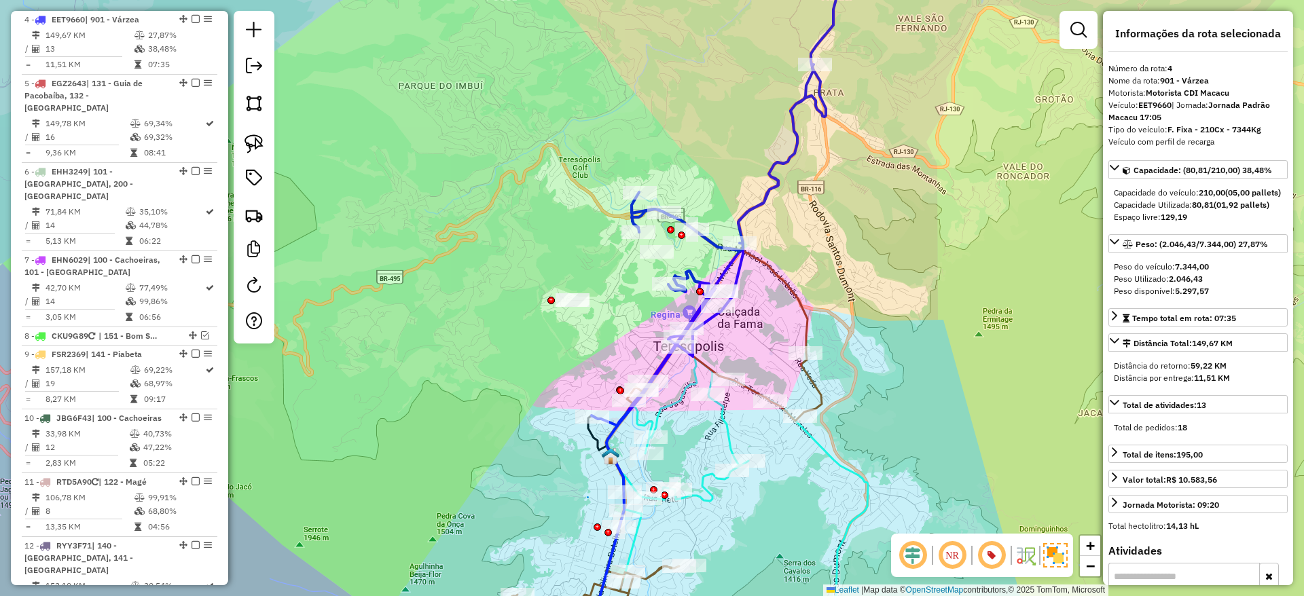
drag, startPoint x: 627, startPoint y: 242, endPoint x: 610, endPoint y: 295, distance: 55.6
click at [610, 295] on div "Janela de atendimento Grade de atendimento Capacidade Transportadoras Veículos …" at bounding box center [652, 298] width 1304 height 596
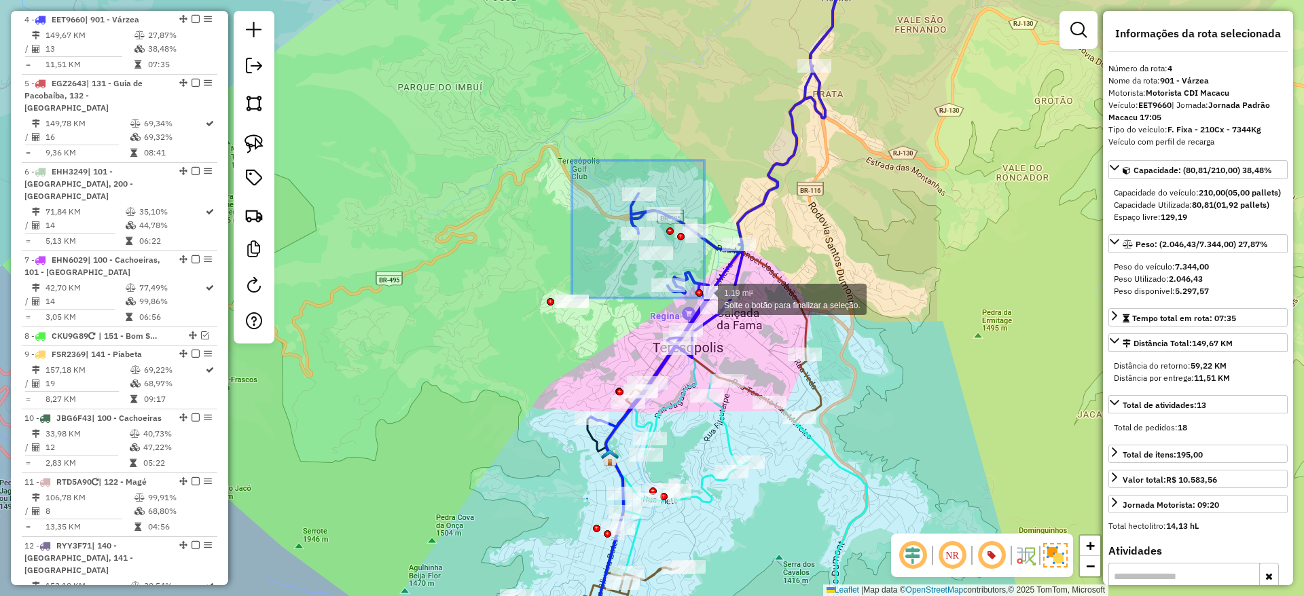
click at [704, 298] on div "1.19 mi² Solte o botão para finalizar a seleção. Janela de atendimento Grade de…" at bounding box center [652, 298] width 1304 height 596
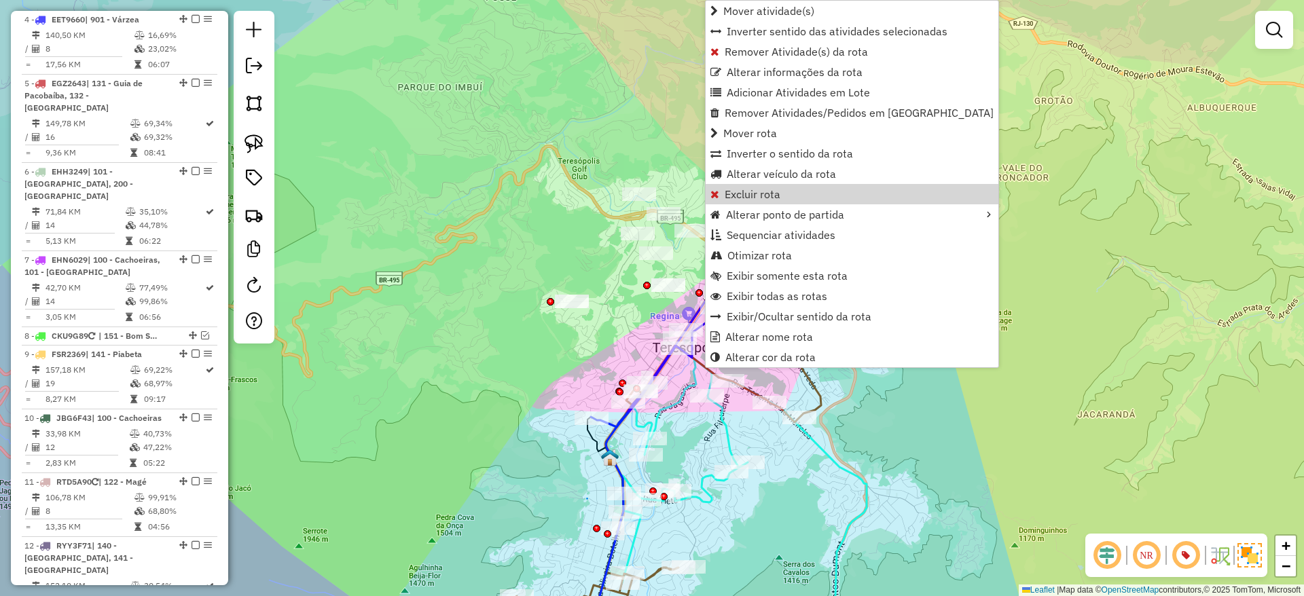
click at [1117, 137] on div "Janela de atendimento Grade de atendimento Capacidade Transportadoras Veículos …" at bounding box center [652, 298] width 1304 height 596
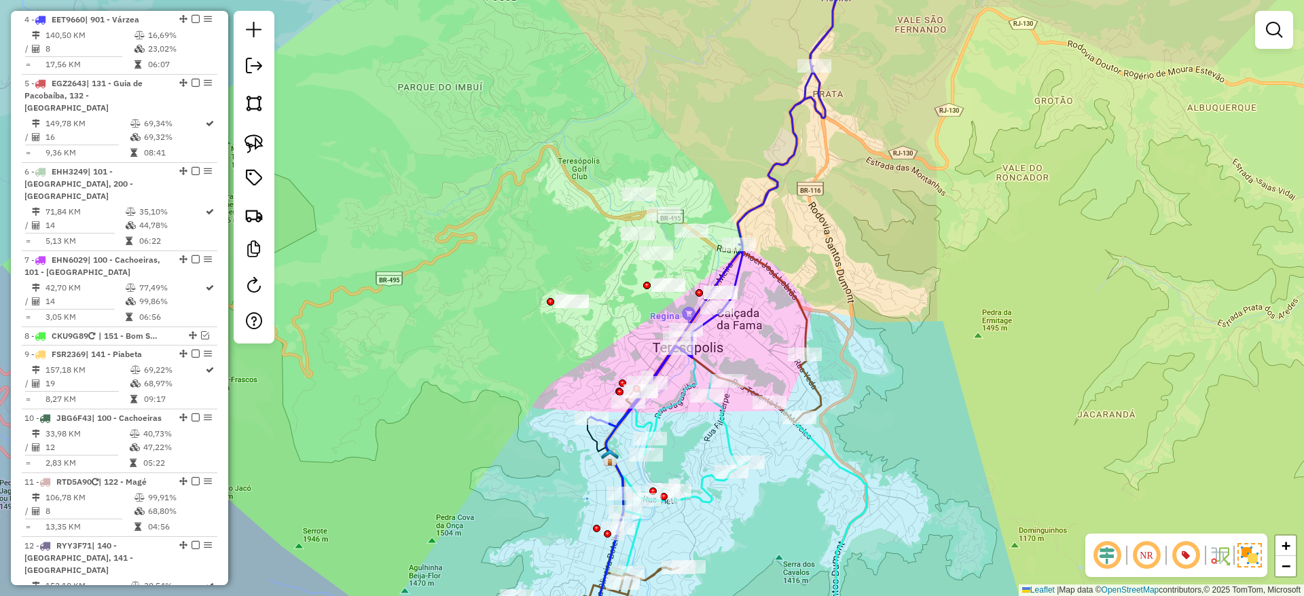
click at [1043, 141] on div "Janela de atendimento Grade de atendimento Capacidade Transportadoras Veículos …" at bounding box center [652, 298] width 1304 height 596
click at [792, 132] on icon at bounding box center [726, 183] width 270 height 487
select select "*********"
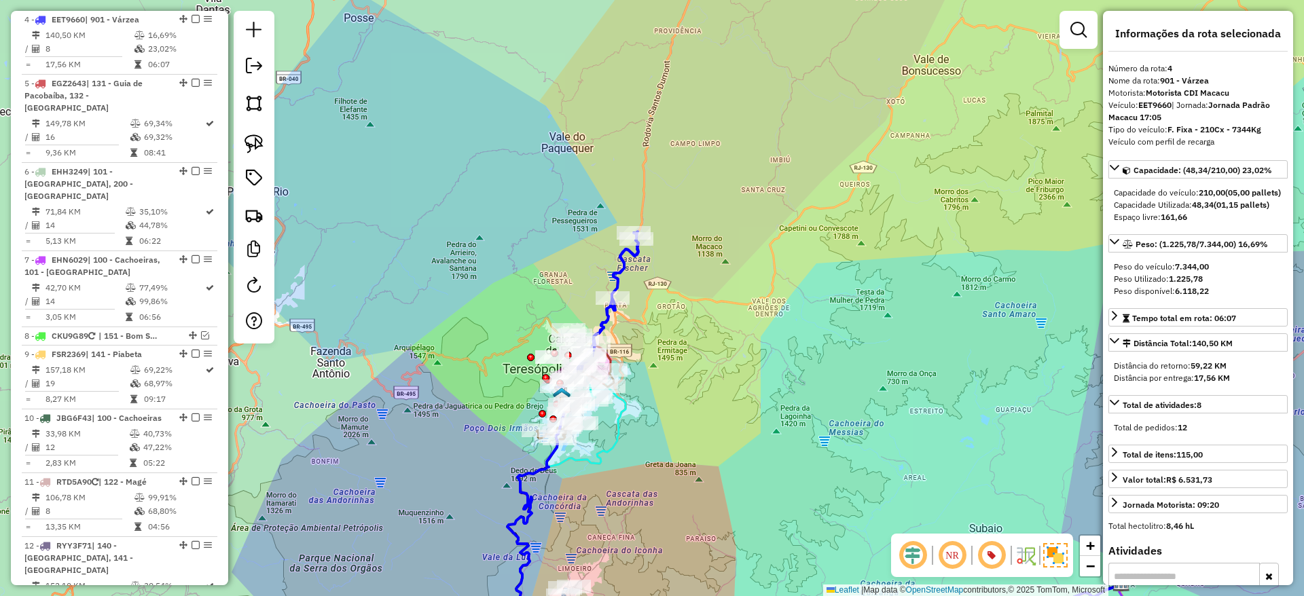
drag, startPoint x: 513, startPoint y: 447, endPoint x: 700, endPoint y: 164, distance: 339.7
click at [700, 164] on div "Janela de atendimento Grade de atendimento Capacidade Transportadoras Veículos …" at bounding box center [652, 298] width 1304 height 596
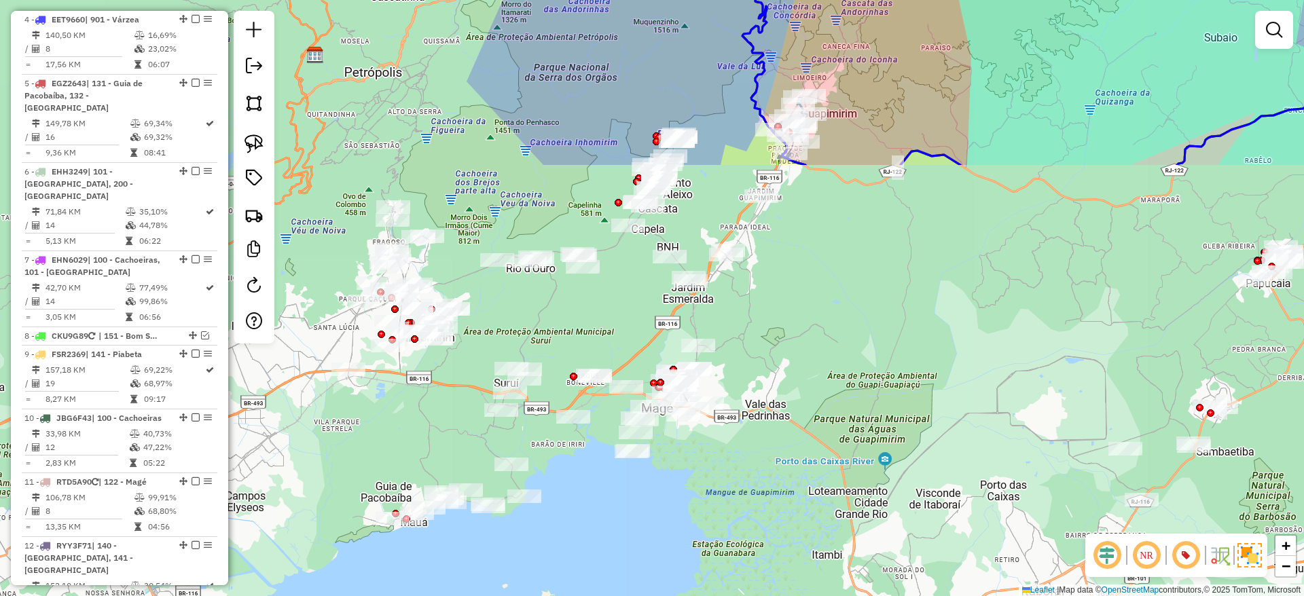
drag, startPoint x: 424, startPoint y: 426, endPoint x: 659, endPoint y: -65, distance: 543.9
click at [659, 0] on html "Aguarde... Pop-up bloqueado! Seu navegador bloqueou automáticamente a abertura …" at bounding box center [652, 298] width 1304 height 596
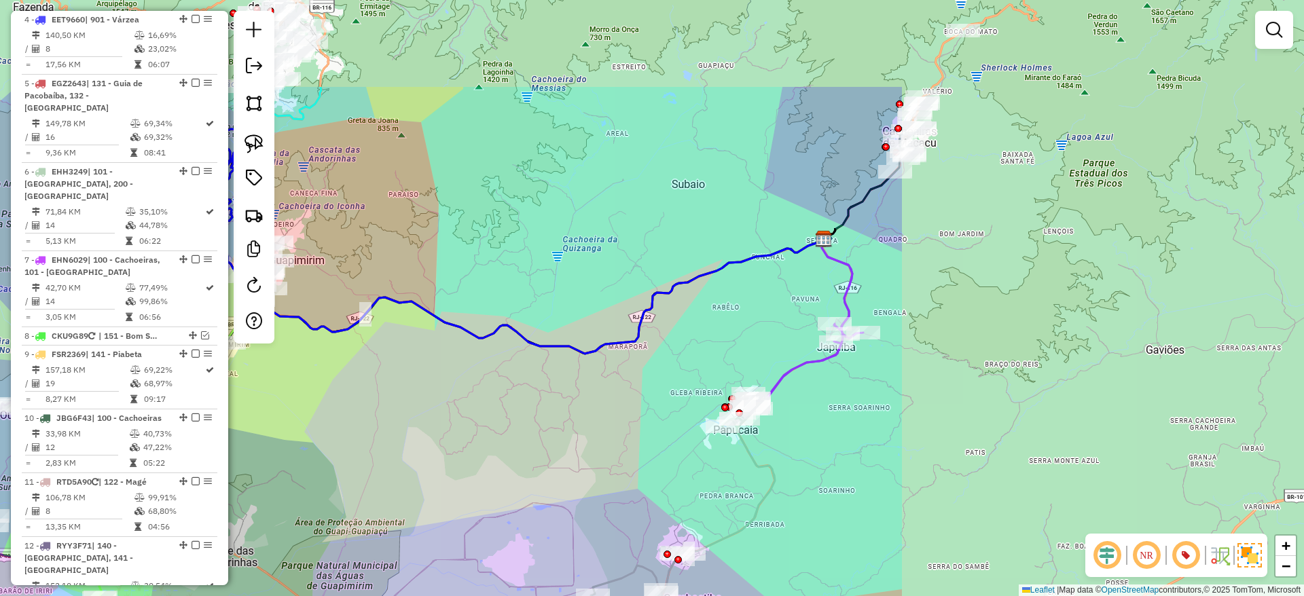
drag, startPoint x: 976, startPoint y: 267, endPoint x: 443, endPoint y: 414, distance: 552.2
click at [443, 414] on div "Janela de atendimento Grade de atendimento Capacidade Transportadoras Veículos …" at bounding box center [652, 298] width 1304 height 596
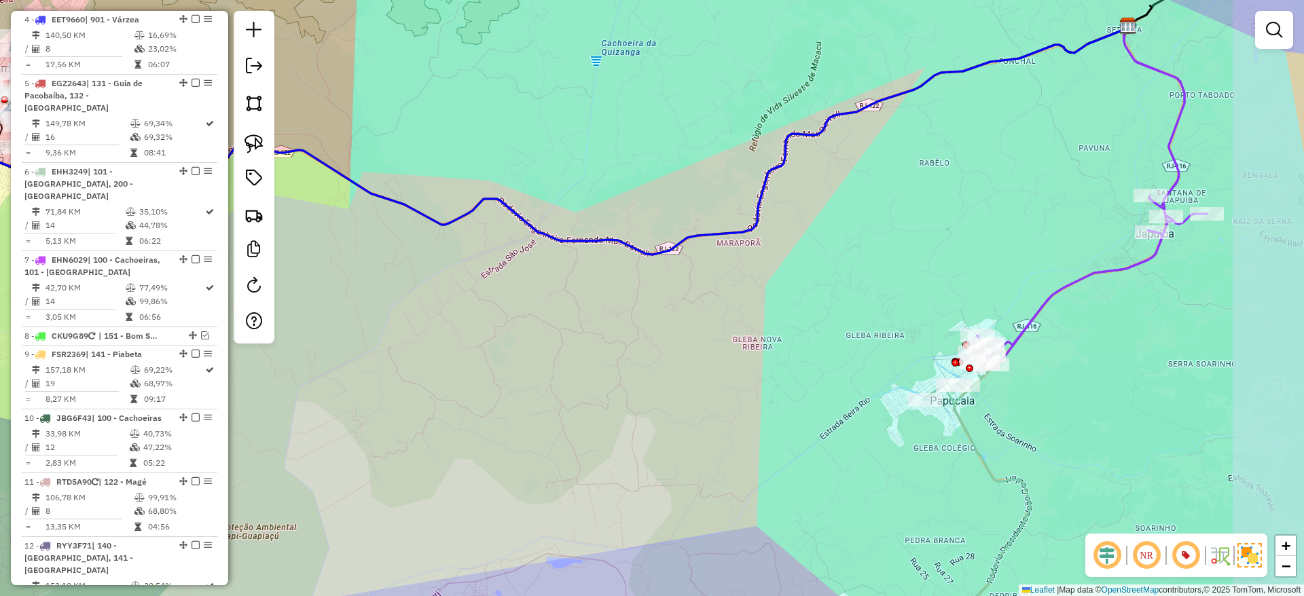
drag, startPoint x: 562, startPoint y: 377, endPoint x: 422, endPoint y: 352, distance: 142.1
click at [422, 352] on div "Janela de atendimento Grade de atendimento Capacidade Transportadoras Veículos …" at bounding box center [652, 298] width 1304 height 596
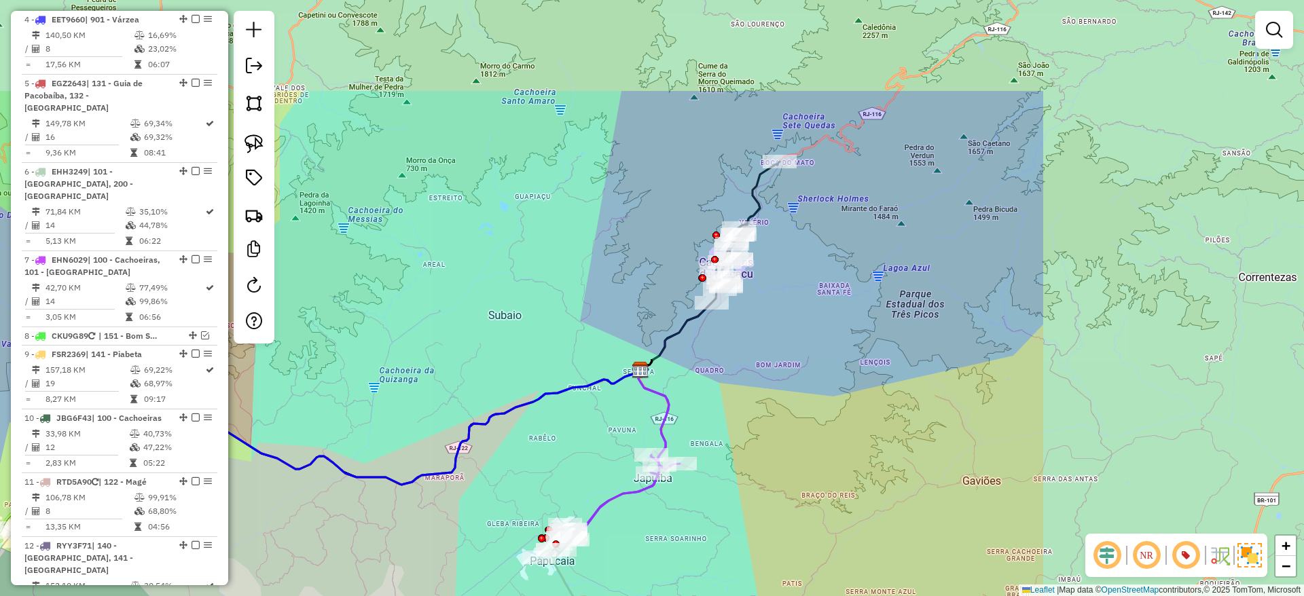
drag, startPoint x: 1125, startPoint y: 390, endPoint x: 734, endPoint y: 540, distance: 419.1
click at [734, 540] on div "Janela de atendimento Grade de atendimento Capacidade Transportadoras Veículos …" at bounding box center [652, 298] width 1304 height 596
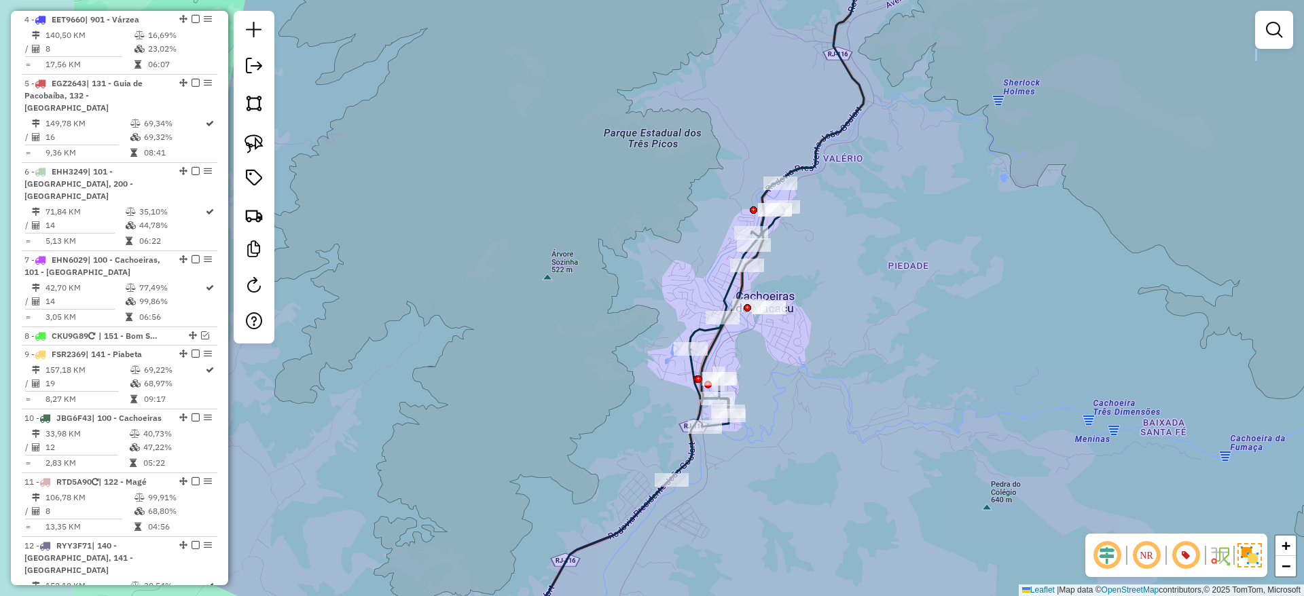
drag, startPoint x: 695, startPoint y: 302, endPoint x: 804, endPoint y: 276, distance: 111.7
click at [804, 276] on div "Janela de atendimento Grade de atendimento Capacidade Transportadoras Veículos …" at bounding box center [652, 298] width 1304 height 596
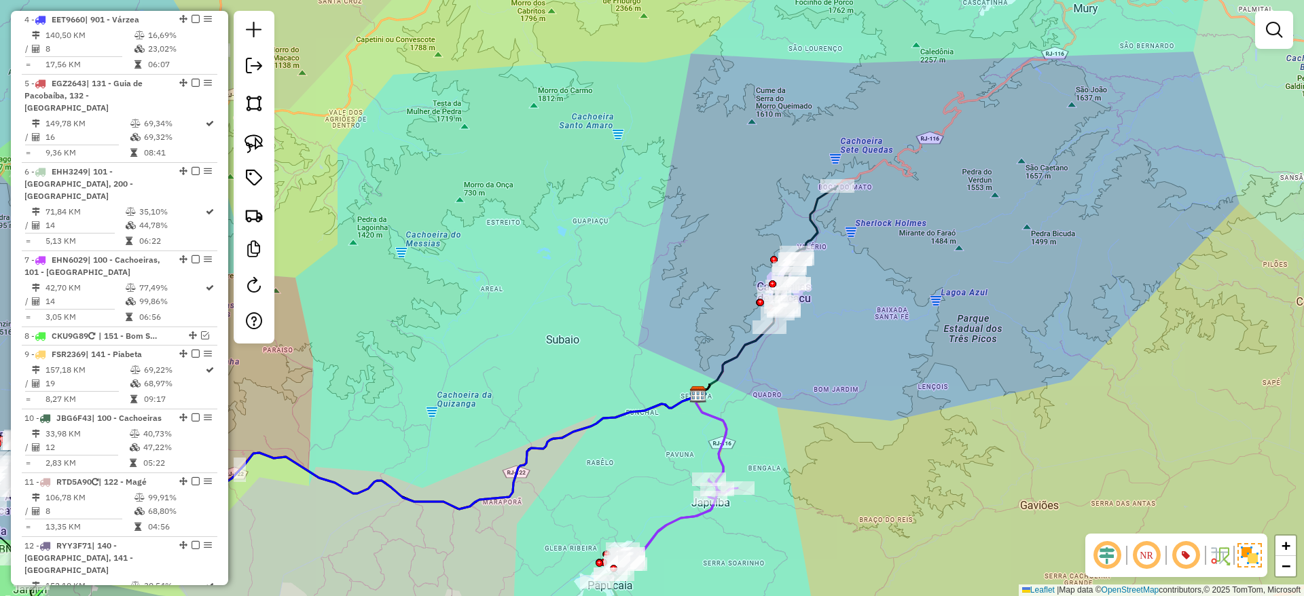
drag, startPoint x: 517, startPoint y: 342, endPoint x: 939, endPoint y: 409, distance: 427.1
click at [939, 409] on div "Janela de atendimento Grade de atendimento Capacidade Transportadoras Veículos …" at bounding box center [652, 298] width 1304 height 596
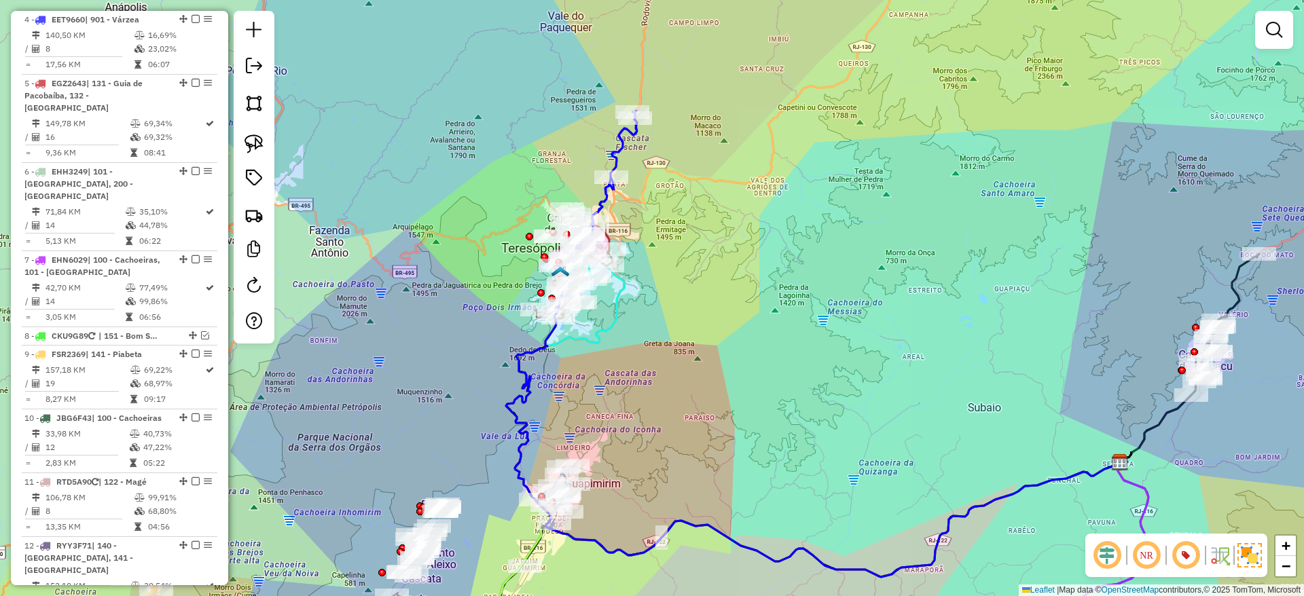
drag, startPoint x: 653, startPoint y: 413, endPoint x: 799, endPoint y: 454, distance: 152.2
click at [799, 454] on div "Janela de atendimento Grade de atendimento Capacidade Transportadoras Veículos …" at bounding box center [652, 298] width 1304 height 596
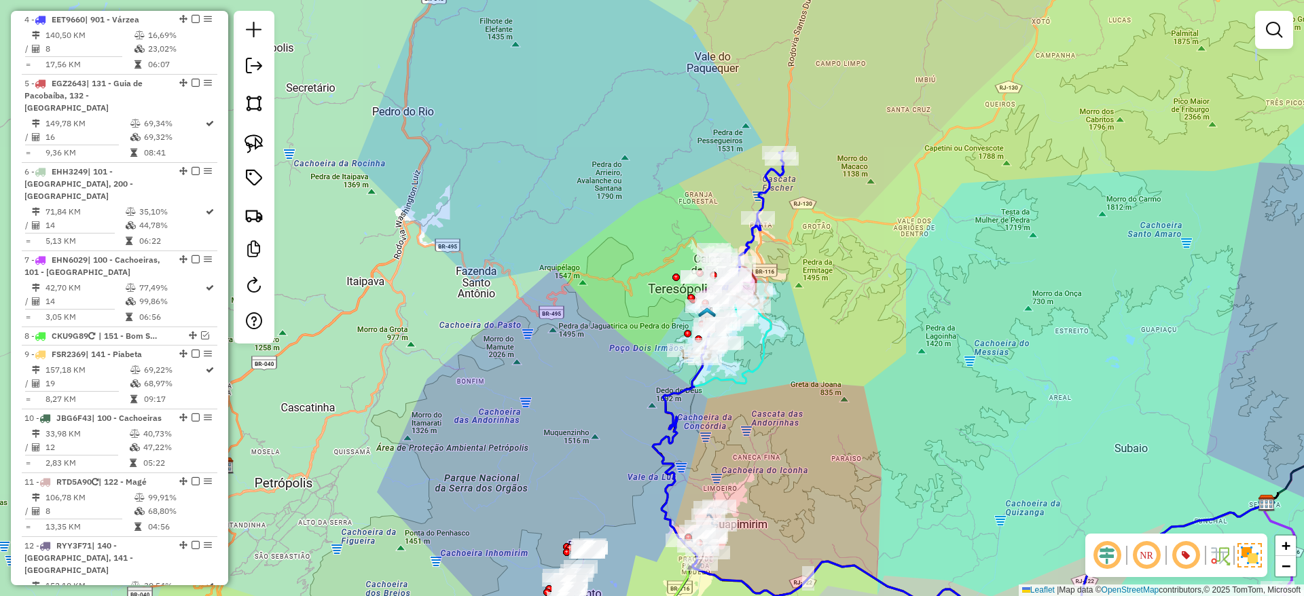
click at [791, 196] on div "Janela de atendimento Grade de atendimento Capacidade Transportadoras Veículos …" at bounding box center [652, 298] width 1304 height 596
click at [760, 189] on icon at bounding box center [742, 229] width 81 height 157
select select "*********"
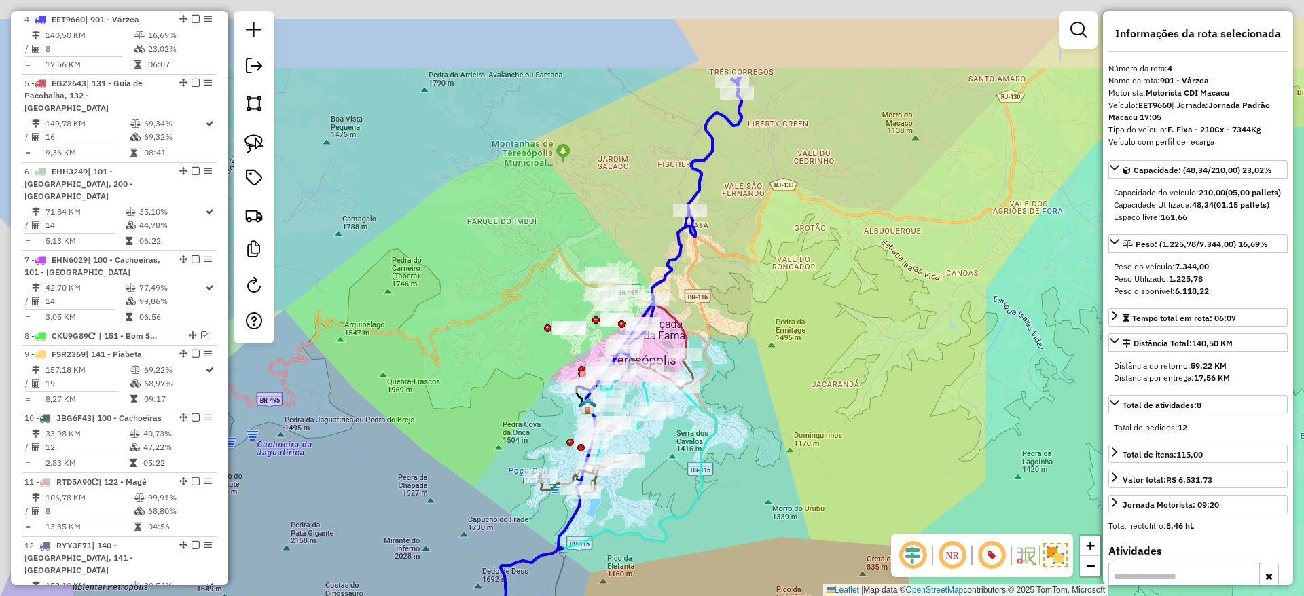
drag, startPoint x: 613, startPoint y: 229, endPoint x: 694, endPoint y: 300, distance: 107.3
click at [694, 300] on div "Janela de atendimento Grade de atendimento Capacidade Transportadoras Veículos …" at bounding box center [652, 298] width 1304 height 596
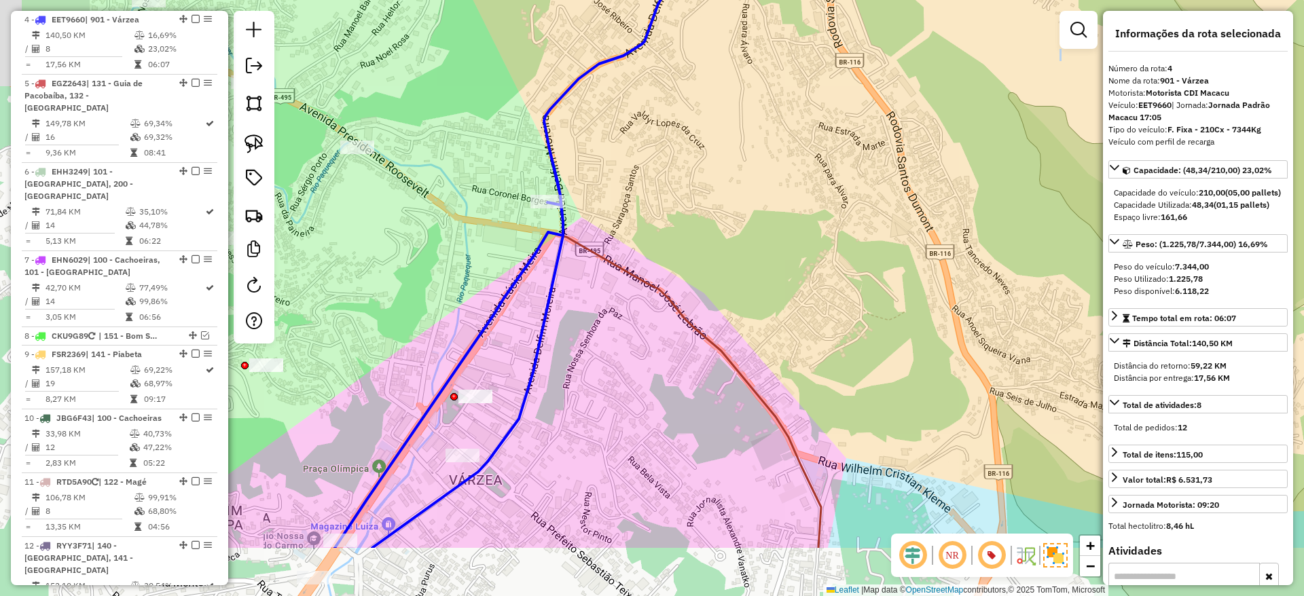
drag, startPoint x: 496, startPoint y: 495, endPoint x: 642, endPoint y: 394, distance: 177.2
click at [642, 394] on div "Janela de atendimento Grade de atendimento Capacidade Transportadoras Veículos …" at bounding box center [652, 298] width 1304 height 596
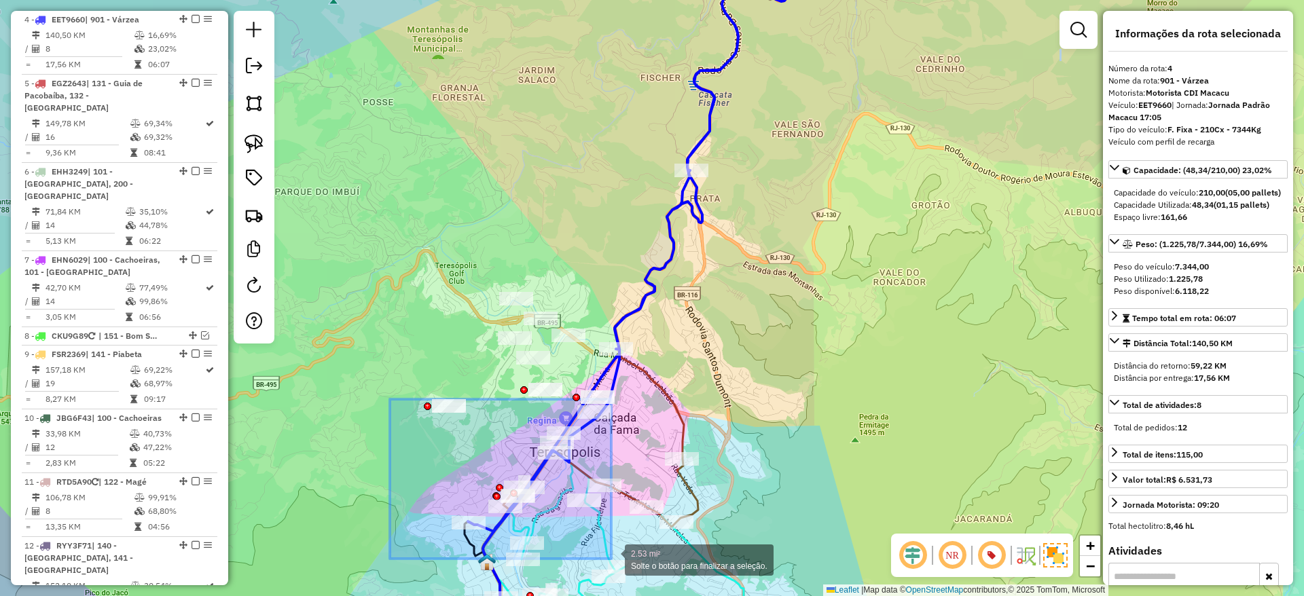
drag, startPoint x: 390, startPoint y: 399, endPoint x: 611, endPoint y: 559, distance: 272.9
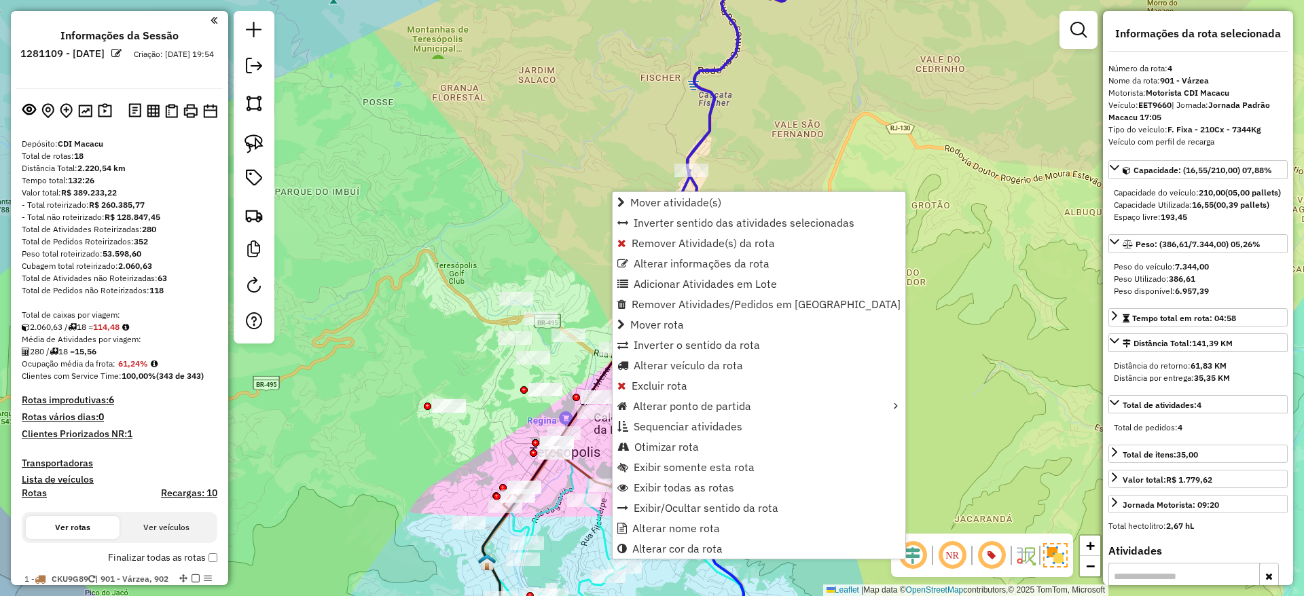
select select "*********"
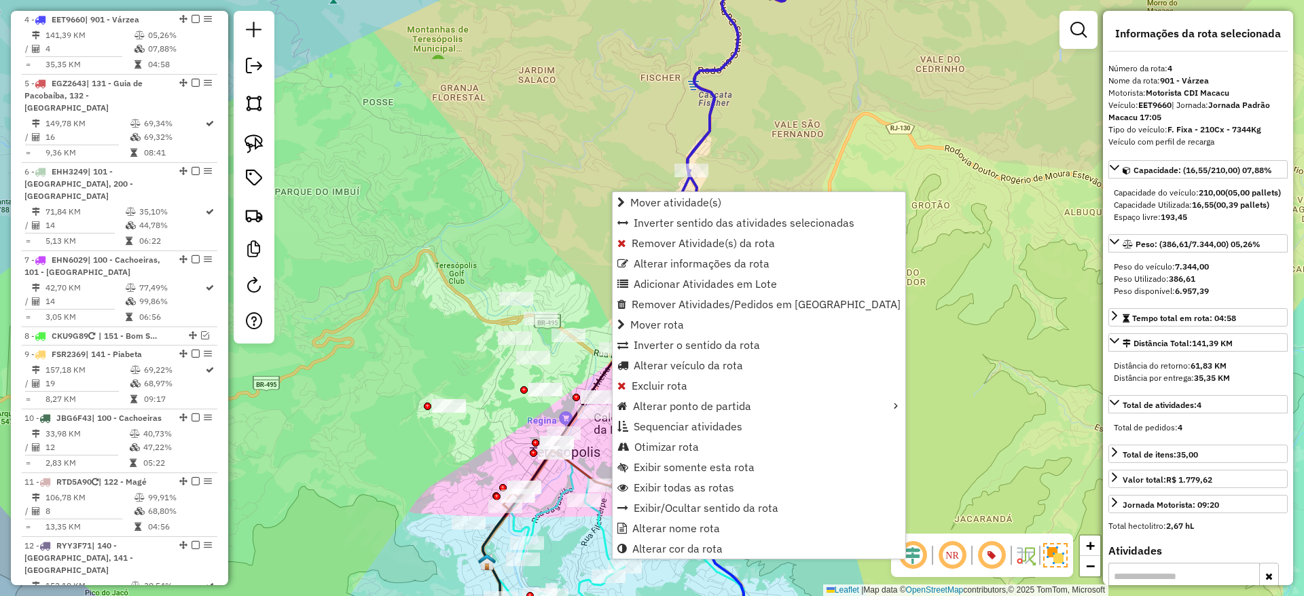
click at [587, 243] on div "Janela de atendimento Grade de atendimento Capacidade Transportadoras Veículos …" at bounding box center [652, 298] width 1304 height 596
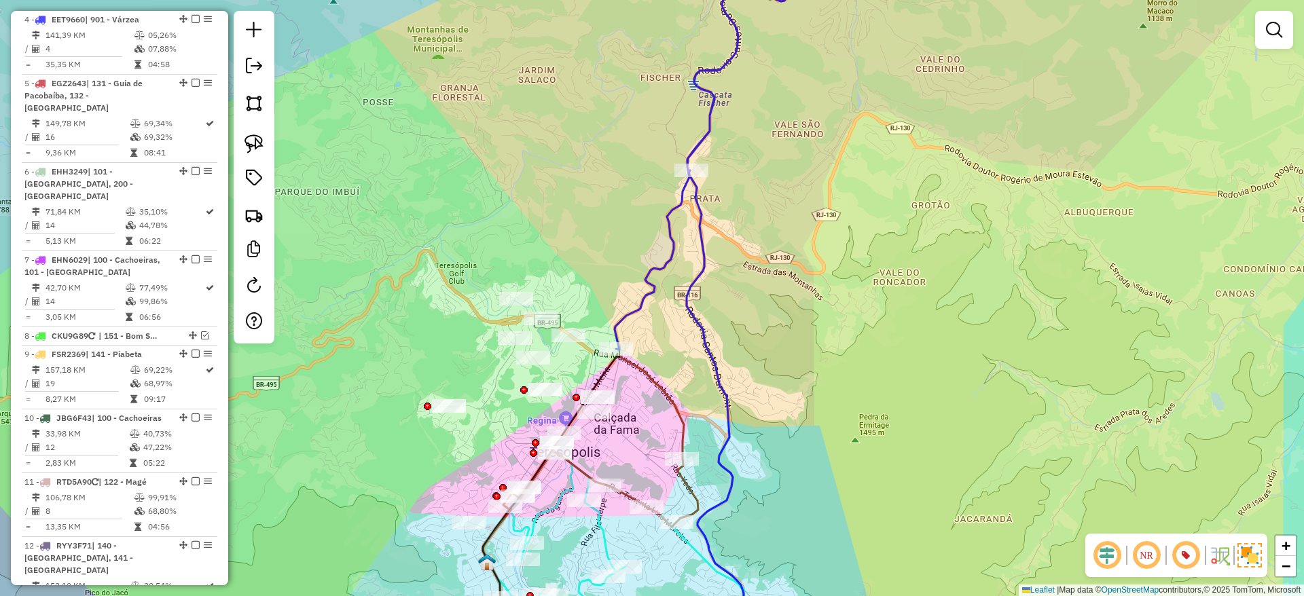
click at [652, 265] on icon at bounding box center [704, 144] width 180 height 409
select select "*********"
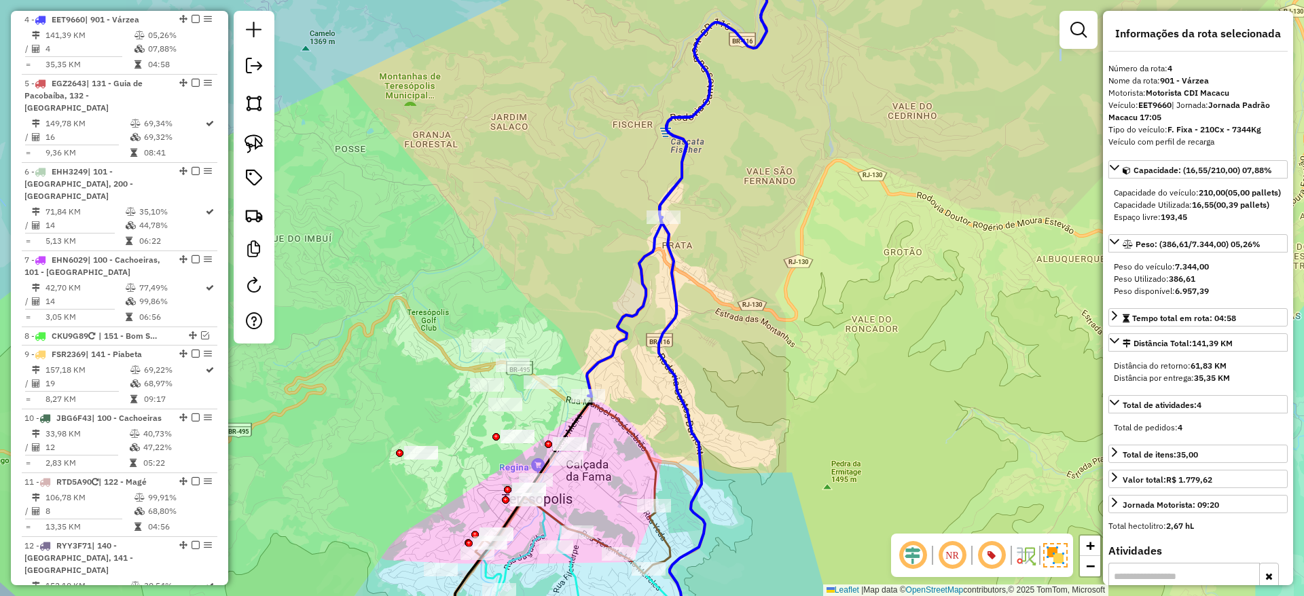
drag, startPoint x: 652, startPoint y: 266, endPoint x: 580, endPoint y: 526, distance: 269.8
click at [587, 397] on icon at bounding box center [677, 191] width 180 height 409
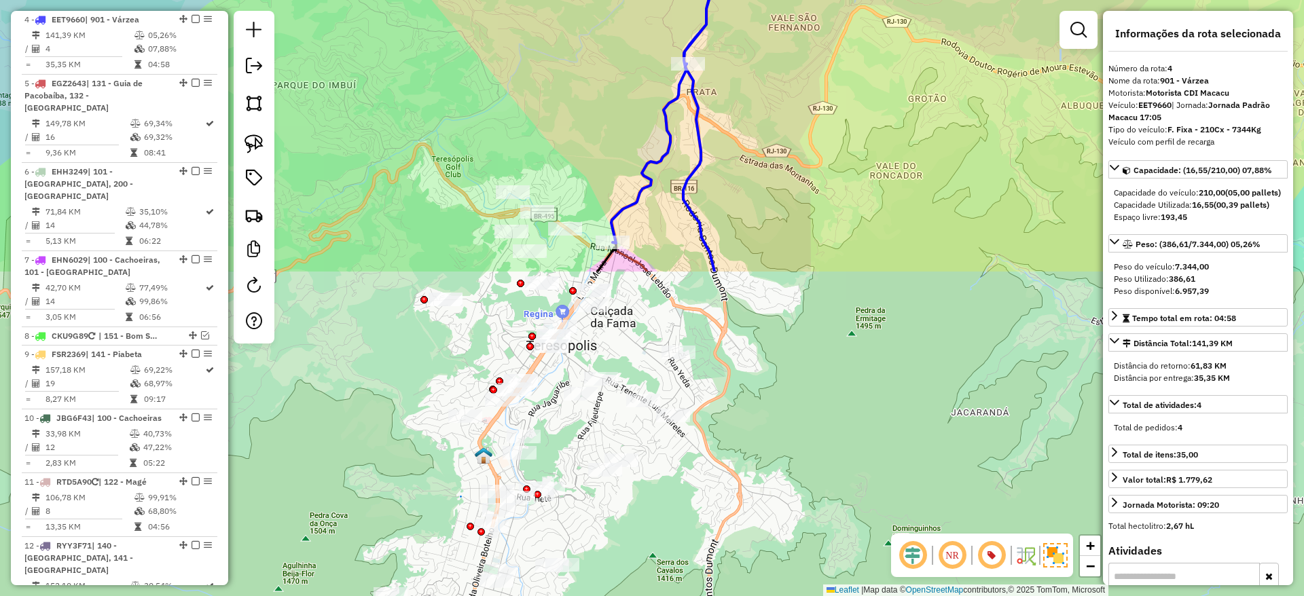
drag, startPoint x: 703, startPoint y: 538, endPoint x: 774, endPoint y: 154, distance: 390.7
click at [774, 154] on div "Janela de atendimento Grade de atendimento Capacidade Transportadoras Veículos …" at bounding box center [652, 298] width 1304 height 596
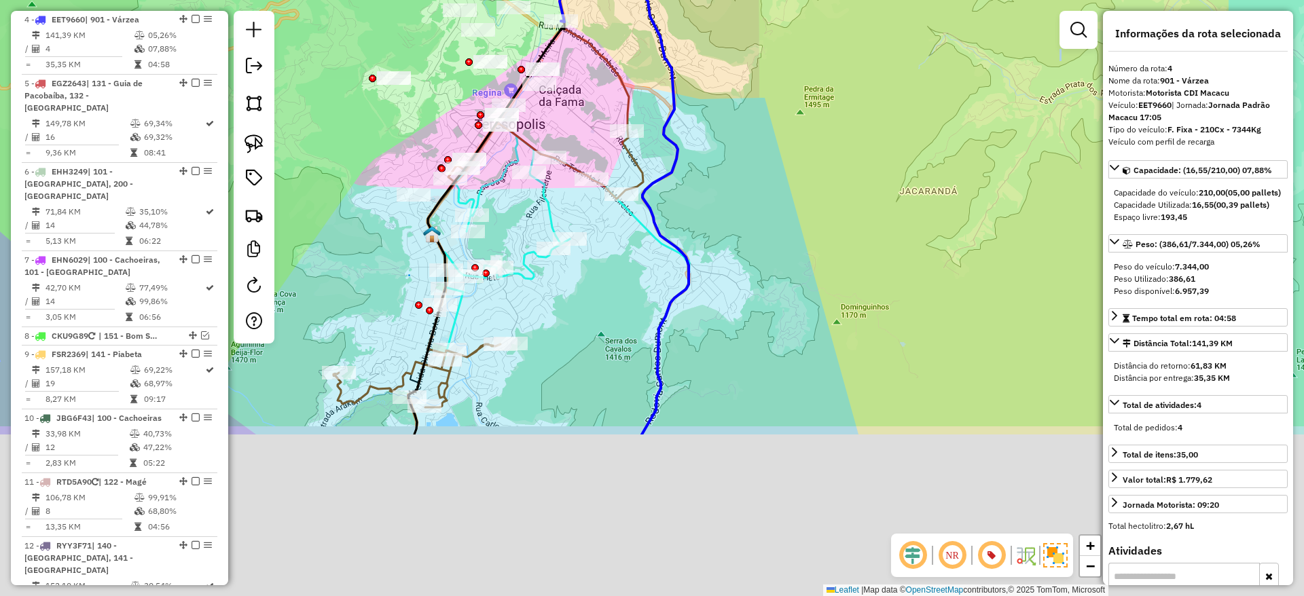
drag, startPoint x: 756, startPoint y: 412, endPoint x: 695, endPoint y: 147, distance: 272.3
click at [695, 147] on div "Janela de atendimento Grade de atendimento Capacidade Transportadoras Veículos …" at bounding box center [652, 298] width 1304 height 596
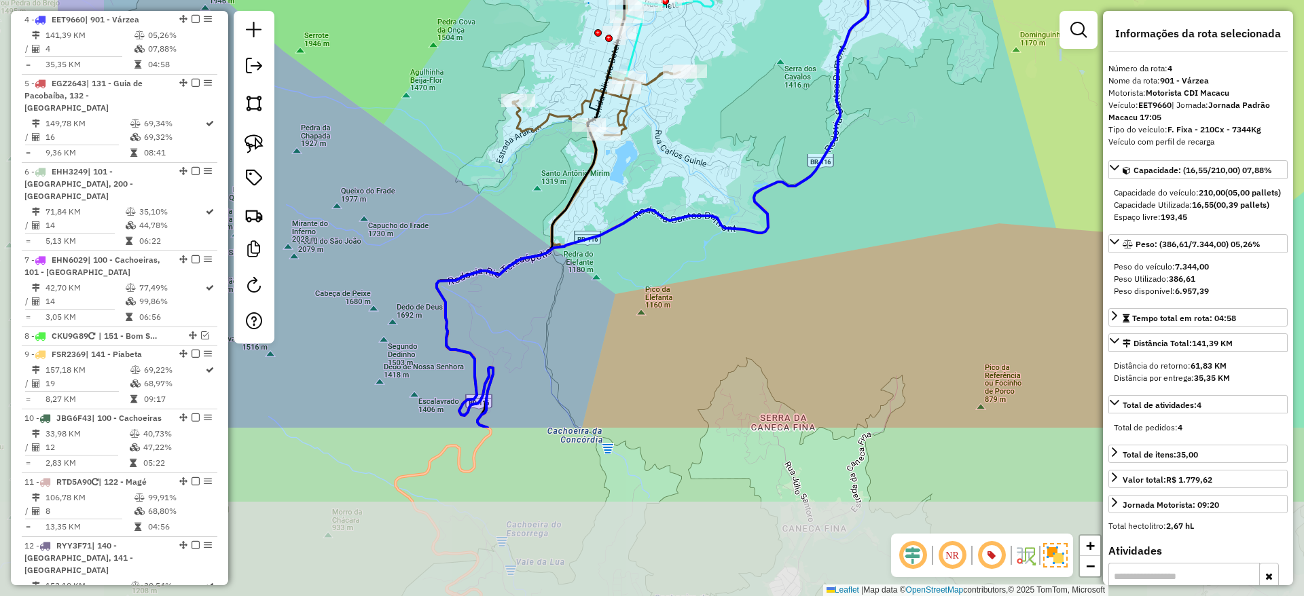
drag, startPoint x: 729, startPoint y: 428, endPoint x: 917, endPoint y: 200, distance: 296.6
click at [917, 200] on div "Janela de atendimento Grade de atendimento Capacidade Transportadoras Veículos …" at bounding box center [652, 298] width 1304 height 596
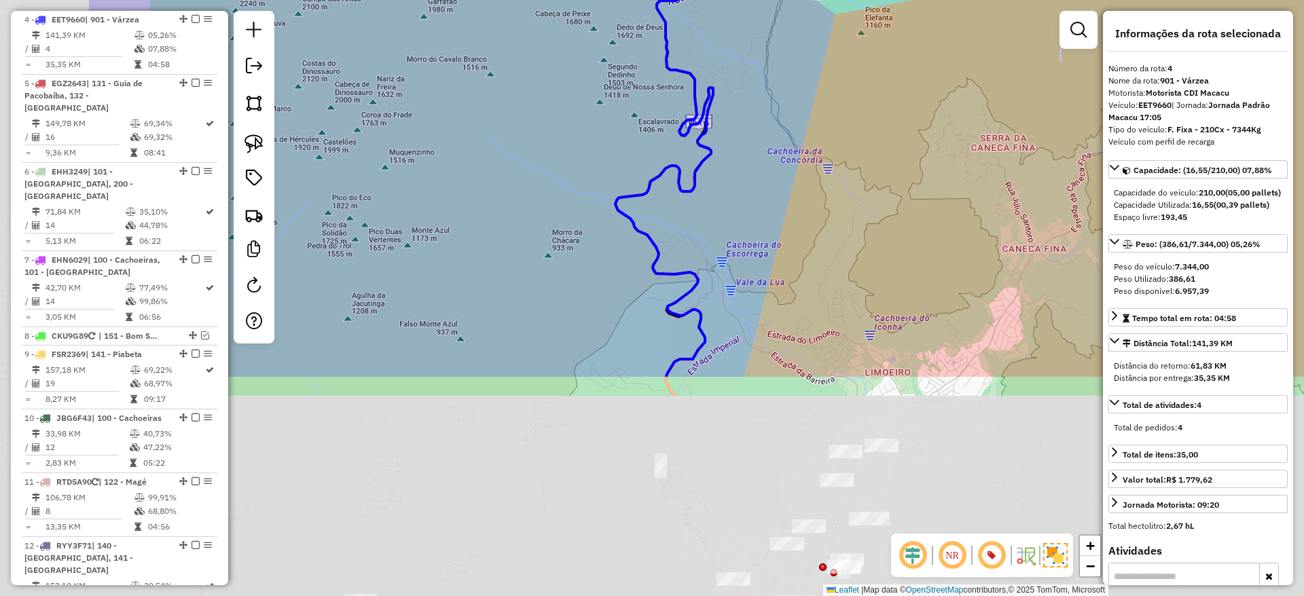
drag, startPoint x: 633, startPoint y: 442, endPoint x: 853, endPoint y: 162, distance: 355.5
click at [853, 162] on div "Janela de atendimento Grade de atendimento Capacidade Transportadoras Veículos …" at bounding box center [652, 298] width 1304 height 596
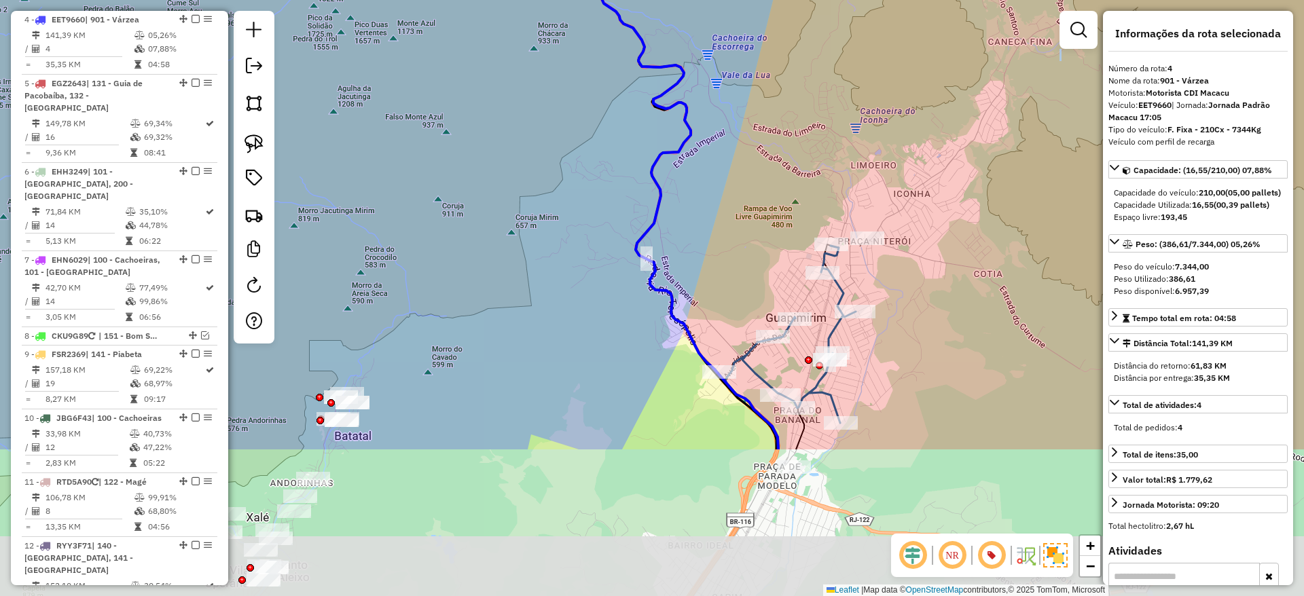
drag, startPoint x: 756, startPoint y: 351, endPoint x: 739, endPoint y: 144, distance: 207.8
click at [739, 144] on div "Janela de atendimento Grade de atendimento Capacidade Transportadoras Veículos …" at bounding box center [652, 298] width 1304 height 596
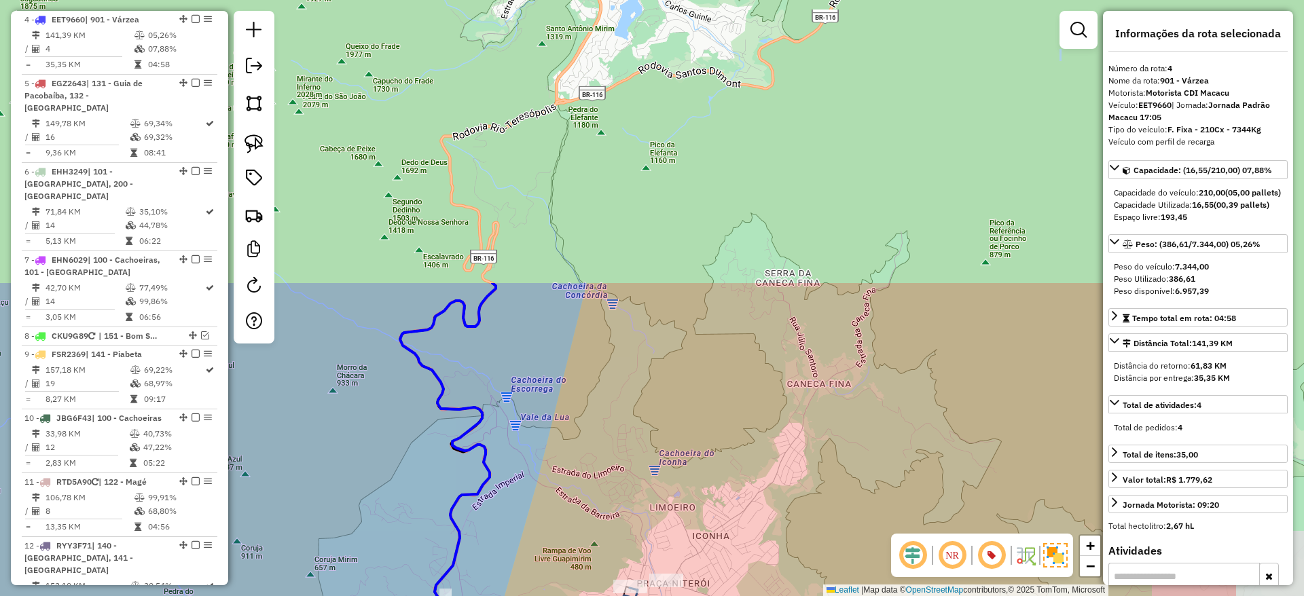
drag, startPoint x: 896, startPoint y: 183, endPoint x: 598, endPoint y: 644, distance: 548.6
click at [598, 595] on html "Aguarde... Pop-up bloqueado! Seu navegador bloqueou automáticamente a abertura …" at bounding box center [652, 298] width 1304 height 596
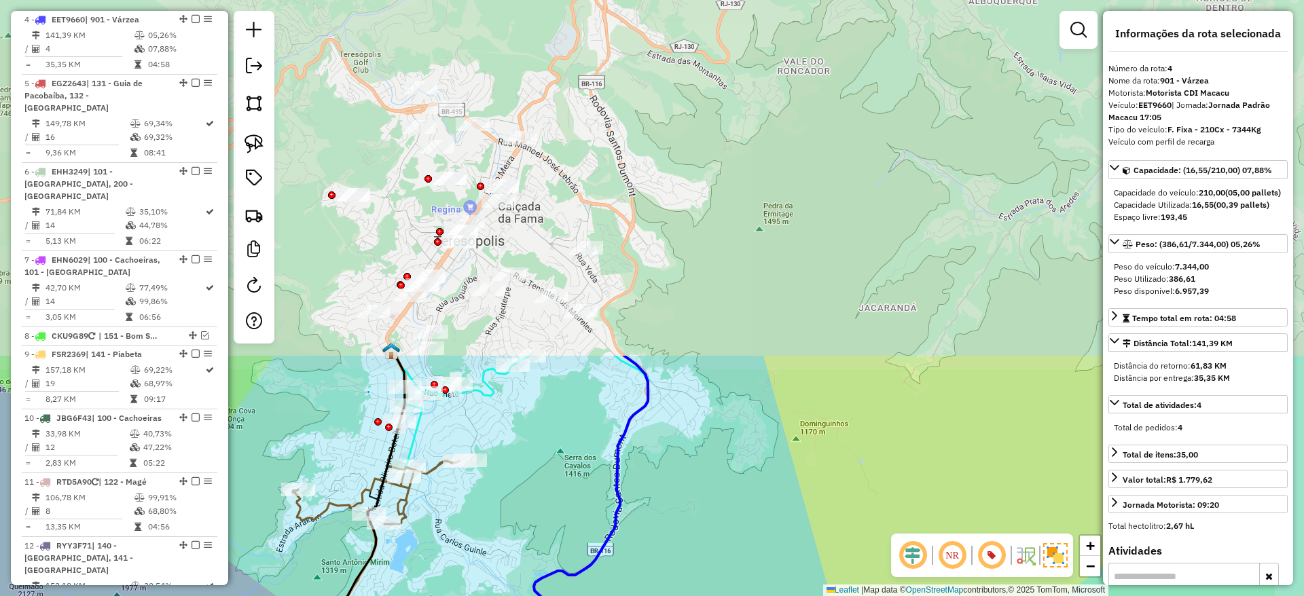
drag, startPoint x: 670, startPoint y: 172, endPoint x: 545, endPoint y: 588, distance: 434.1
click at [545, 588] on div "Janela de atendimento Grade de atendimento Capacidade Transportadoras Veículos …" at bounding box center [652, 298] width 1304 height 596
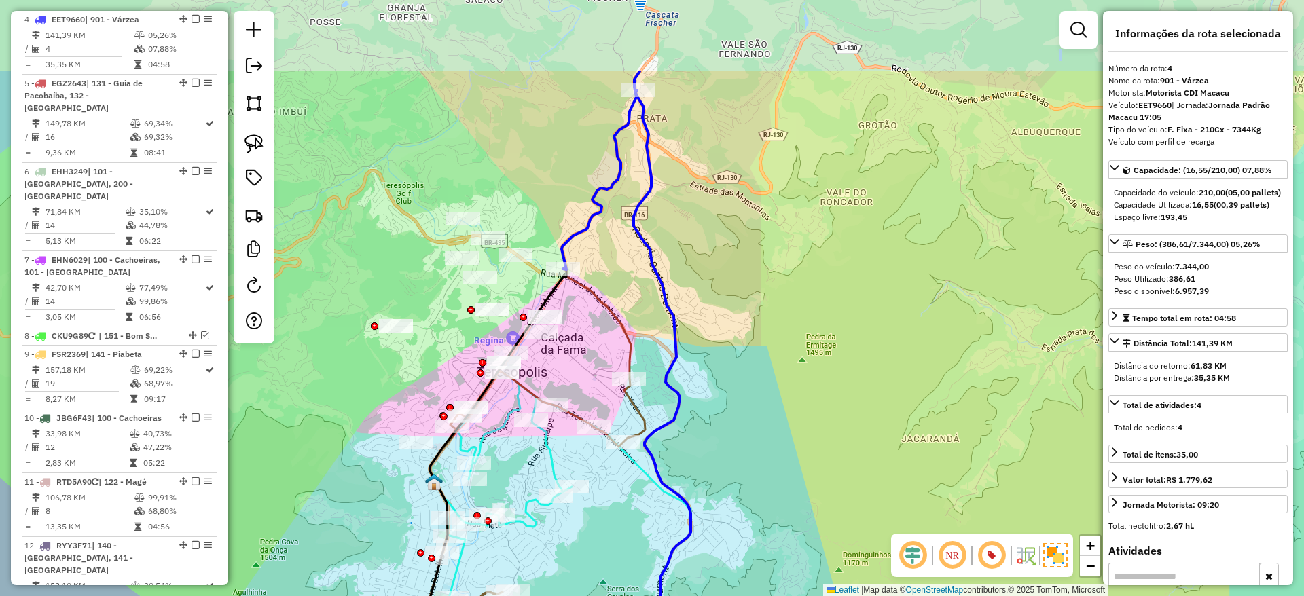
drag, startPoint x: 690, startPoint y: 373, endPoint x: 722, endPoint y: 462, distance: 94.5
click at [722, 462] on div "Janela de atendimento Grade de atendimento Capacidade Transportadoras Veículos …" at bounding box center [652, 298] width 1304 height 596
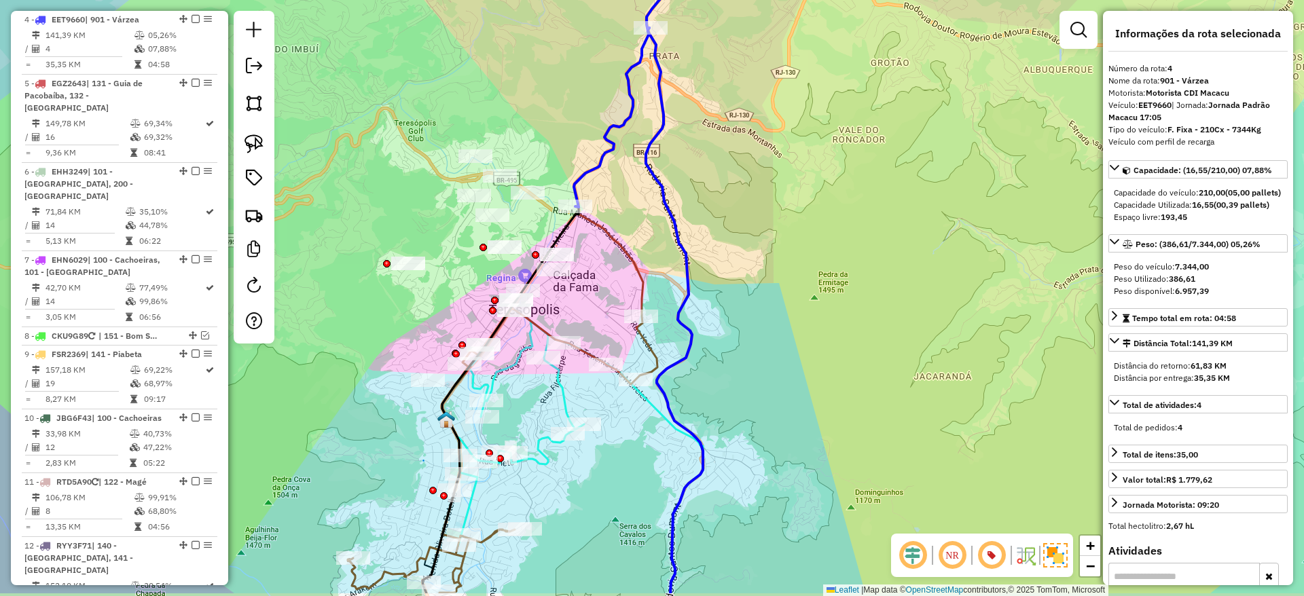
drag, startPoint x: 610, startPoint y: 300, endPoint x: 623, endPoint y: 238, distance: 63.7
click at [623, 238] on icon at bounding box center [503, 403] width 310 height 379
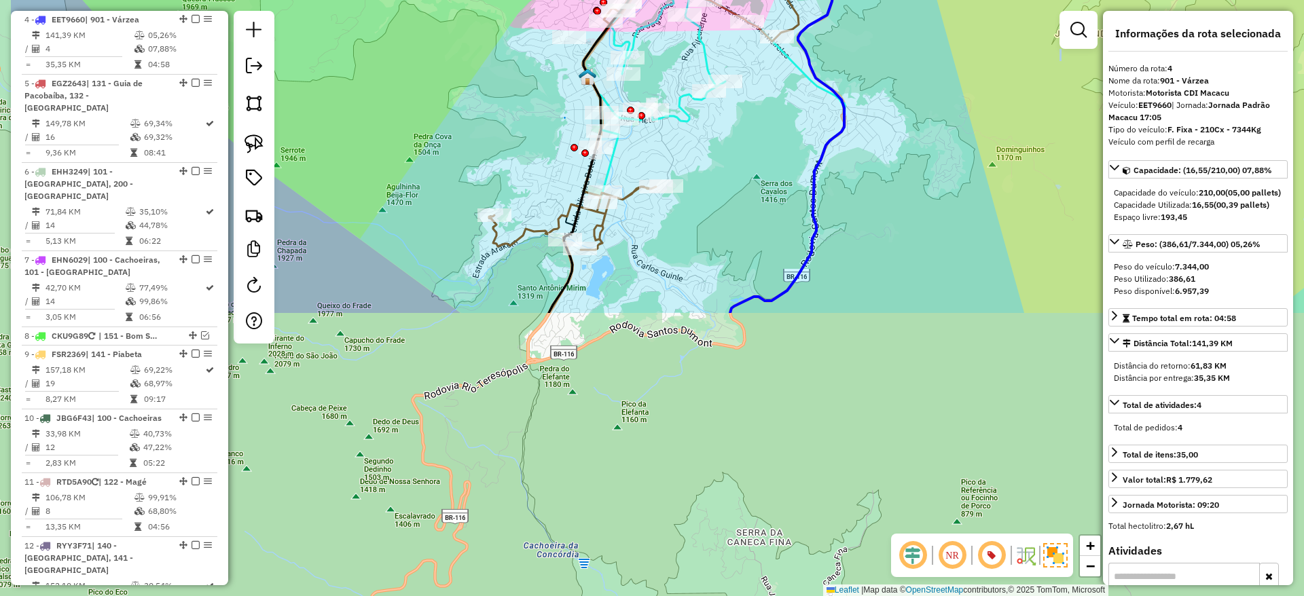
drag, startPoint x: 595, startPoint y: 403, endPoint x: 737, endPoint y: 60, distance: 370.8
click at [737, 60] on div "Janela de atendimento Grade de atendimento Capacidade Transportadoras Veículos …" at bounding box center [652, 298] width 1304 height 596
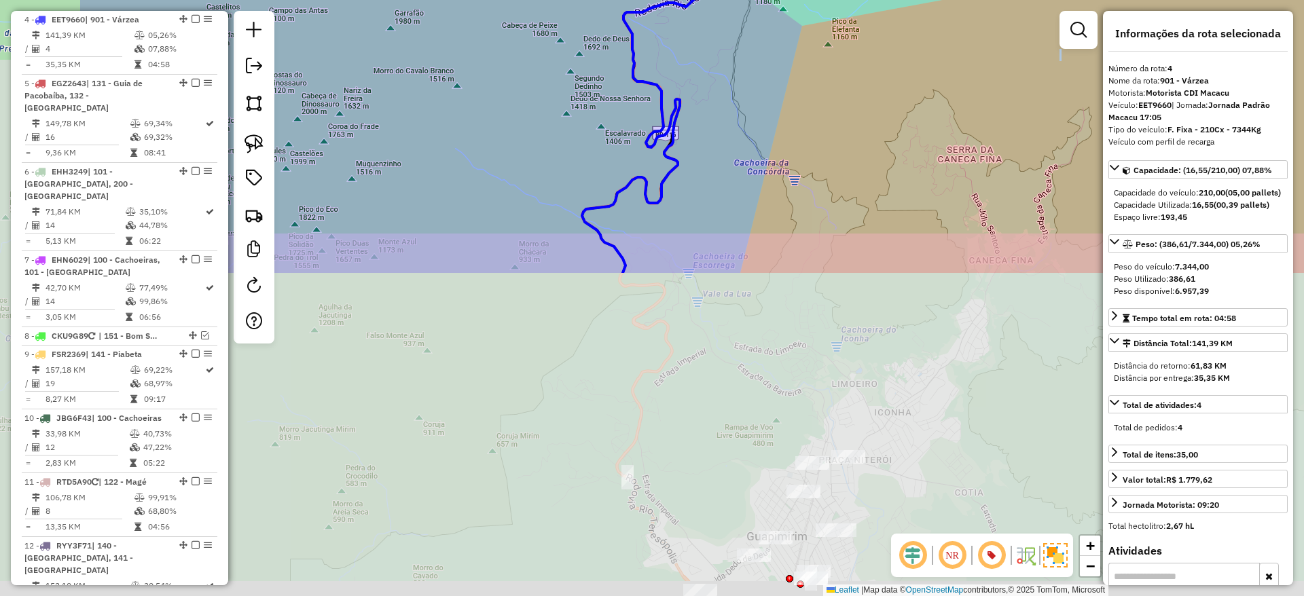
drag, startPoint x: 606, startPoint y: 424, endPoint x: 818, endPoint y: 37, distance: 441.8
click at [818, 37] on div "Rota 1 - Placa CKU9G89 08557316 - CILEIA SILVEIRA Janela de atendimento Grade d…" at bounding box center [652, 298] width 1304 height 596
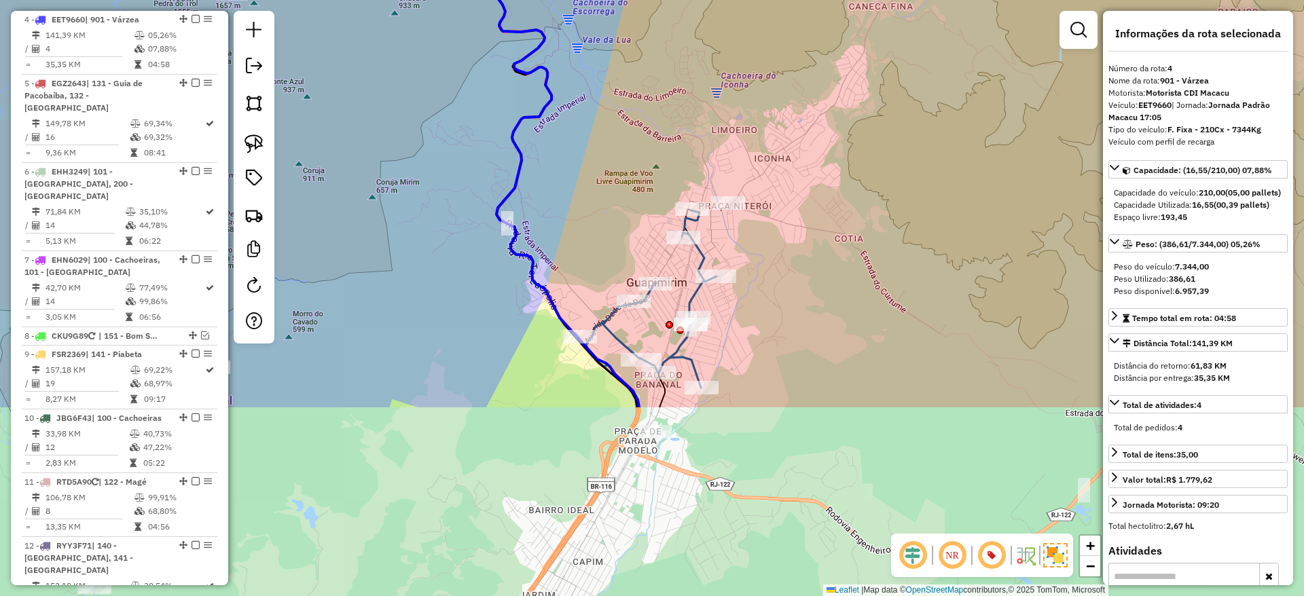
drag, startPoint x: 708, startPoint y: 446, endPoint x: 586, endPoint y: 196, distance: 278.8
click at [586, 196] on div "Rota 1 - Placa CKU9G89 08557316 - CILEIA SILVEIRA Janela de atendimento Grade d…" at bounding box center [652, 298] width 1304 height 596
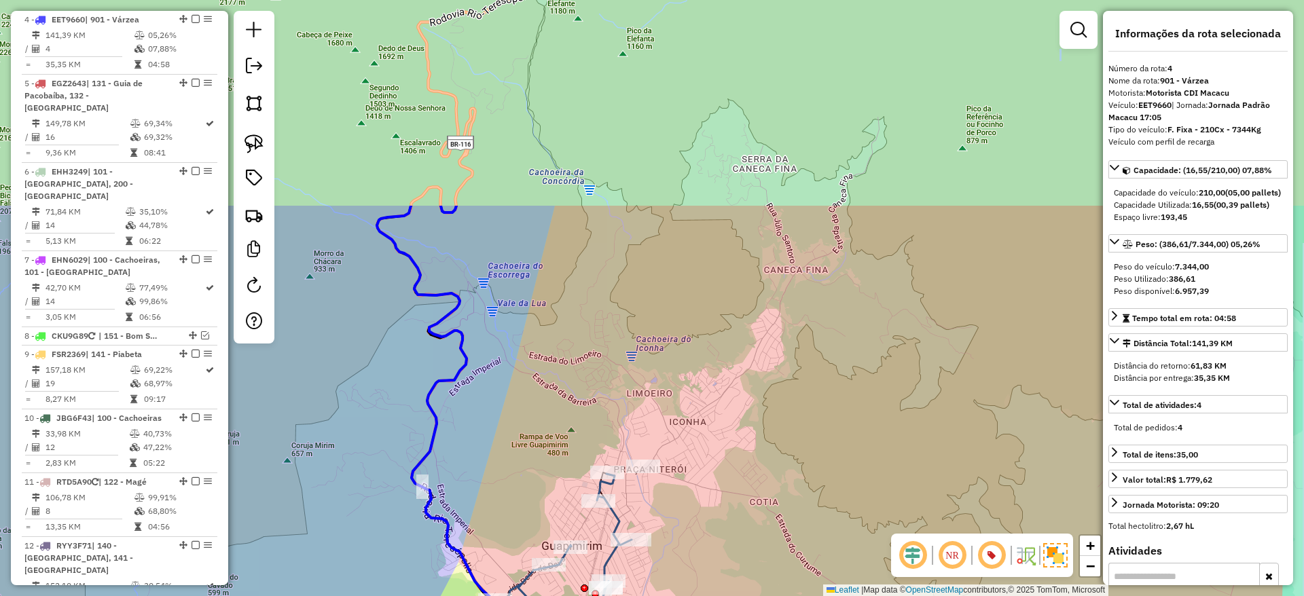
drag, startPoint x: 684, startPoint y: 105, endPoint x: 528, endPoint y: 631, distance: 548.2
click at [528, 595] on html "Aguarde... Pop-up bloqueado! Seu navegador bloqueou automáticamente a abertura …" at bounding box center [652, 298] width 1304 height 596
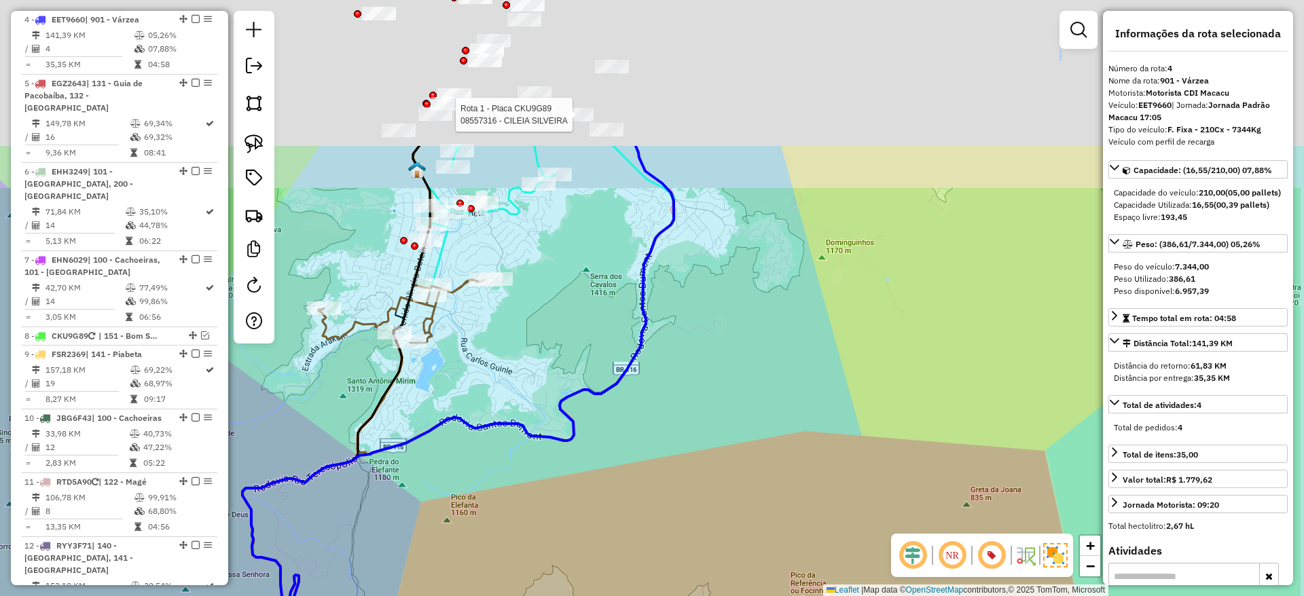
drag, startPoint x: 614, startPoint y: 354, endPoint x: 470, endPoint y: 633, distance: 313.4
click at [470, 595] on html "Aguarde... Pop-up bloqueado! Seu navegador bloqueou automáticamente a abertura …" at bounding box center [652, 298] width 1304 height 596
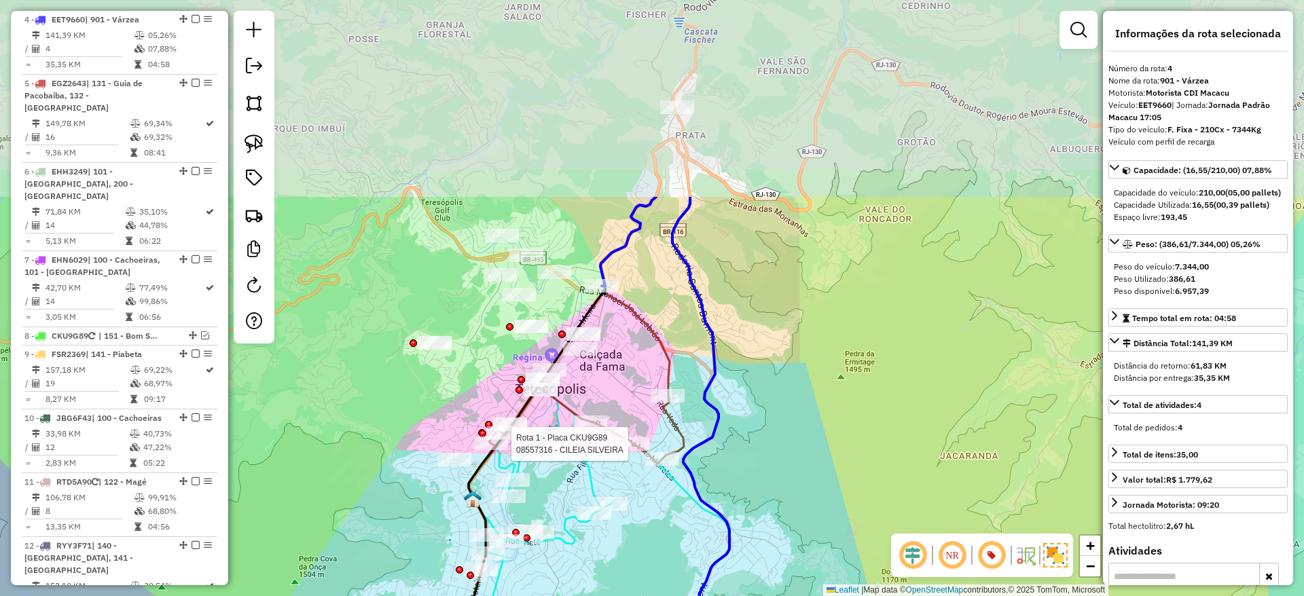
drag, startPoint x: 669, startPoint y: 202, endPoint x: 765, endPoint y: 460, distance: 275.2
click at [765, 460] on div "Rota 1 - Placa CKU9G89 08557316 - CILEIA SILVEIRA Janela de atendimento Grade d…" at bounding box center [652, 298] width 1304 height 596
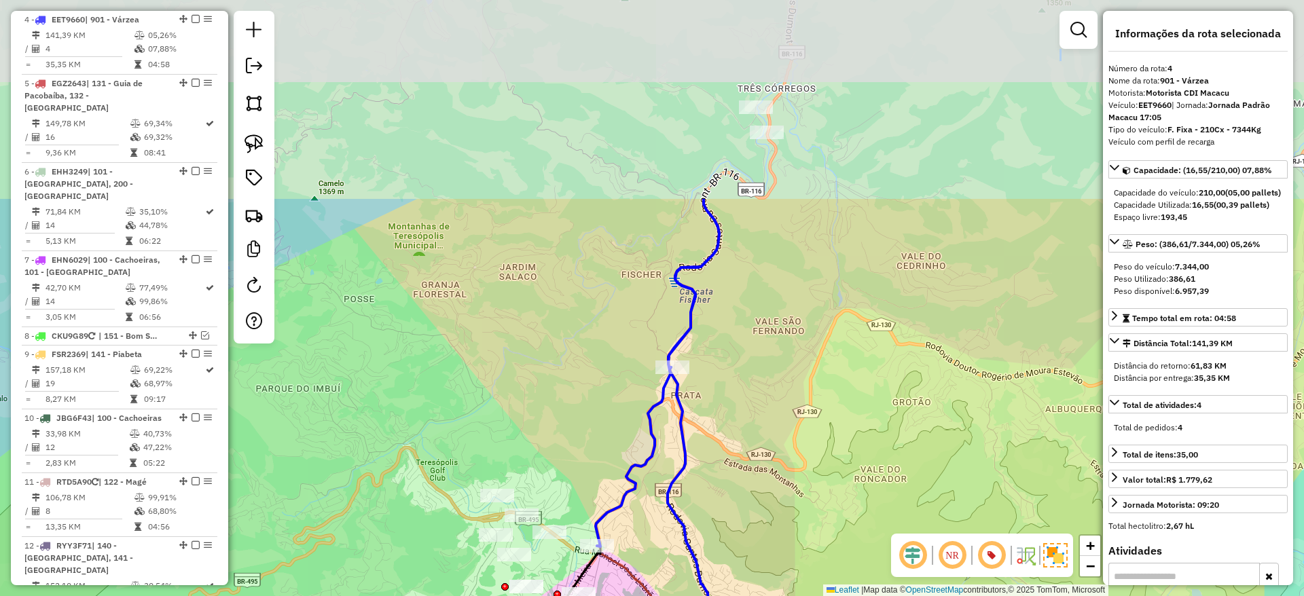
drag, startPoint x: 748, startPoint y: 371, endPoint x: 738, endPoint y: 551, distance: 180.2
click at [738, 551] on div "Rota 1 - Placa CKU9G89 08557316 - CILEIA SILVEIRA Janela de atendimento Grade d…" at bounding box center [652, 298] width 1304 height 596
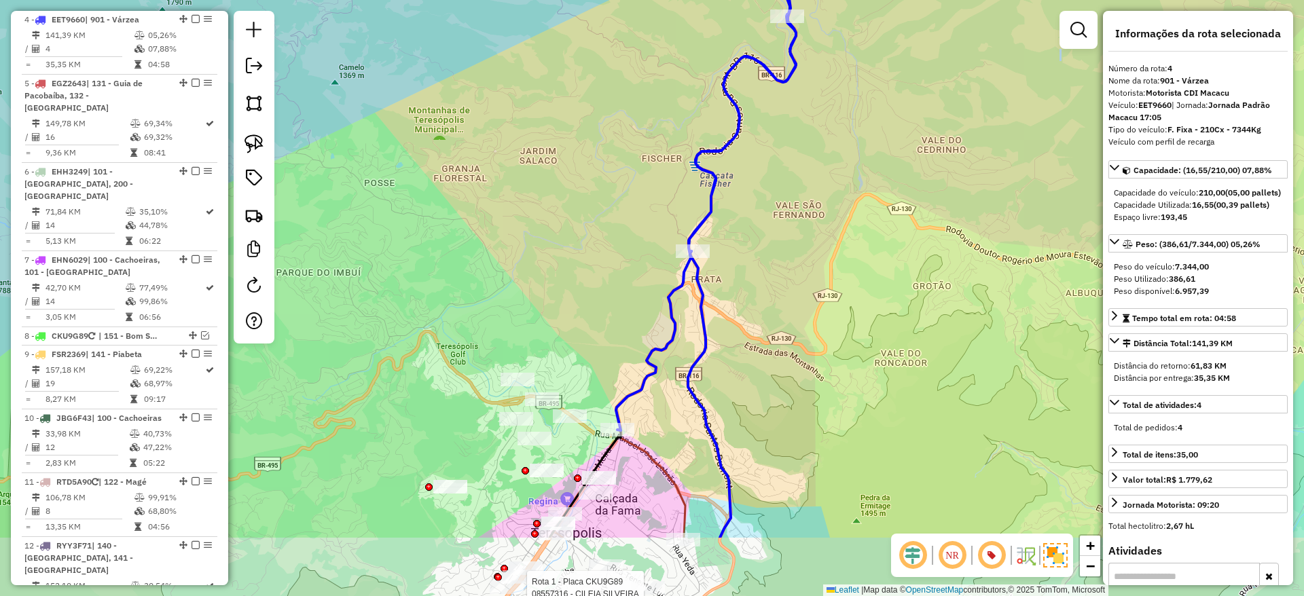
drag, startPoint x: 839, startPoint y: 238, endPoint x: 862, endPoint y: 120, distance: 120.4
click at [862, 120] on div "Rota 1 - Placa CKU9G89 08557316 - CILEIA SILVEIRA Janela de atendimento Grade d…" at bounding box center [652, 298] width 1304 height 596
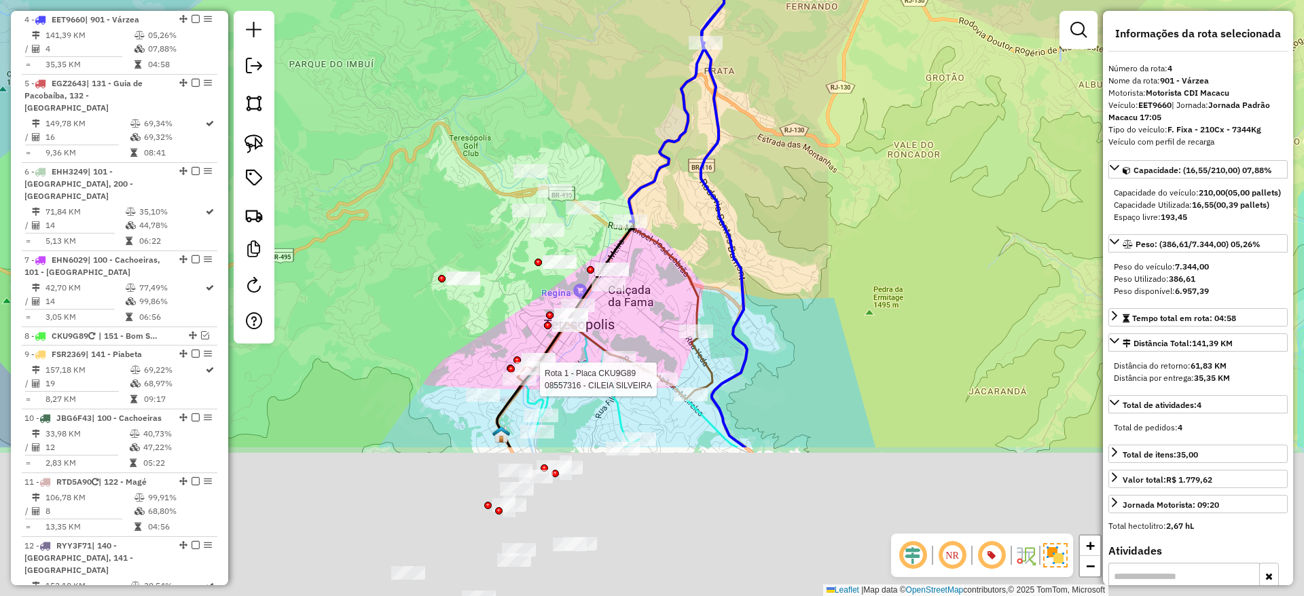
drag, startPoint x: 862, startPoint y: 120, endPoint x: 871, endPoint y: -89, distance: 208.6
click at [871, 0] on html "Aguarde... Pop-up bloqueado! Seu navegador bloqueou automáticamente a abertura …" at bounding box center [652, 298] width 1304 height 596
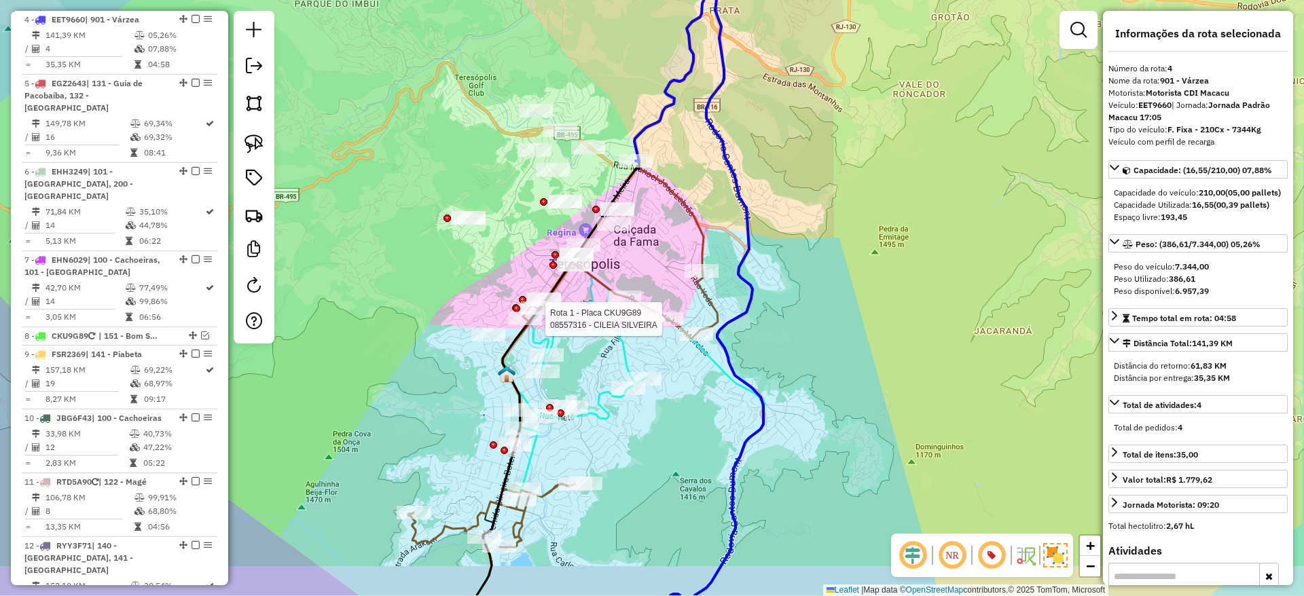
drag, startPoint x: 807, startPoint y: 221, endPoint x: 810, endPoint y: 200, distance: 21.3
click at [810, 200] on div "Rota 1 - Placa CKU9G89 08557316 - CILEIA SILVEIRA Janela de atendimento Grade d…" at bounding box center [652, 298] width 1304 height 596
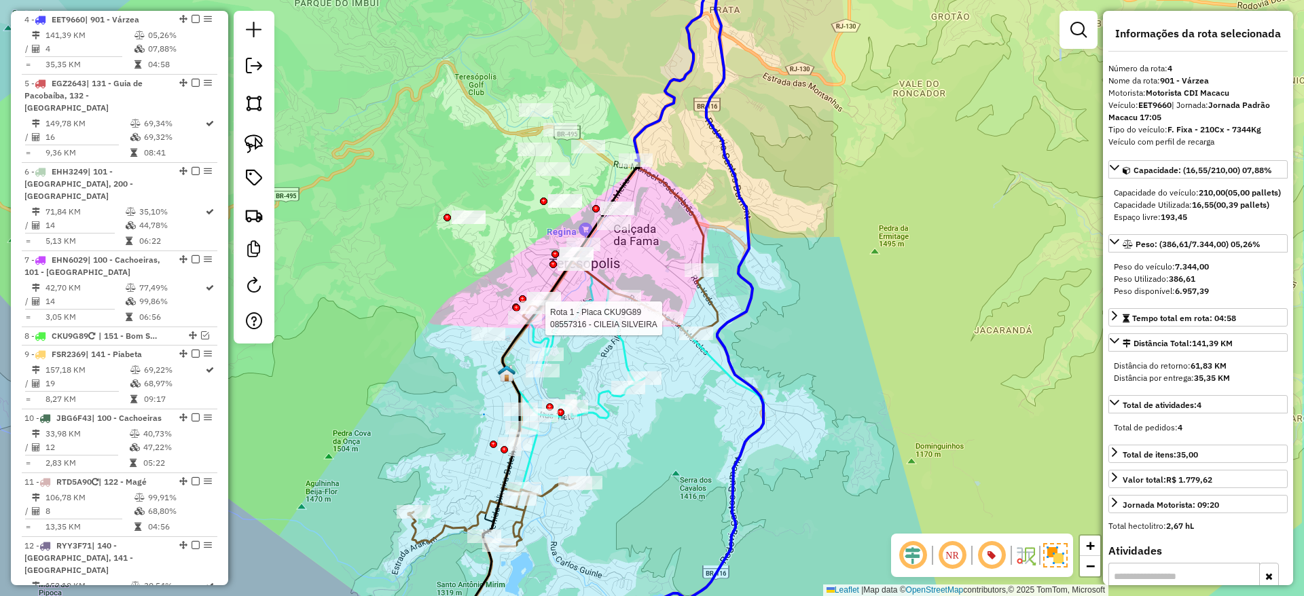
click at [752, 240] on icon at bounding box center [614, 319] width 298 height 674
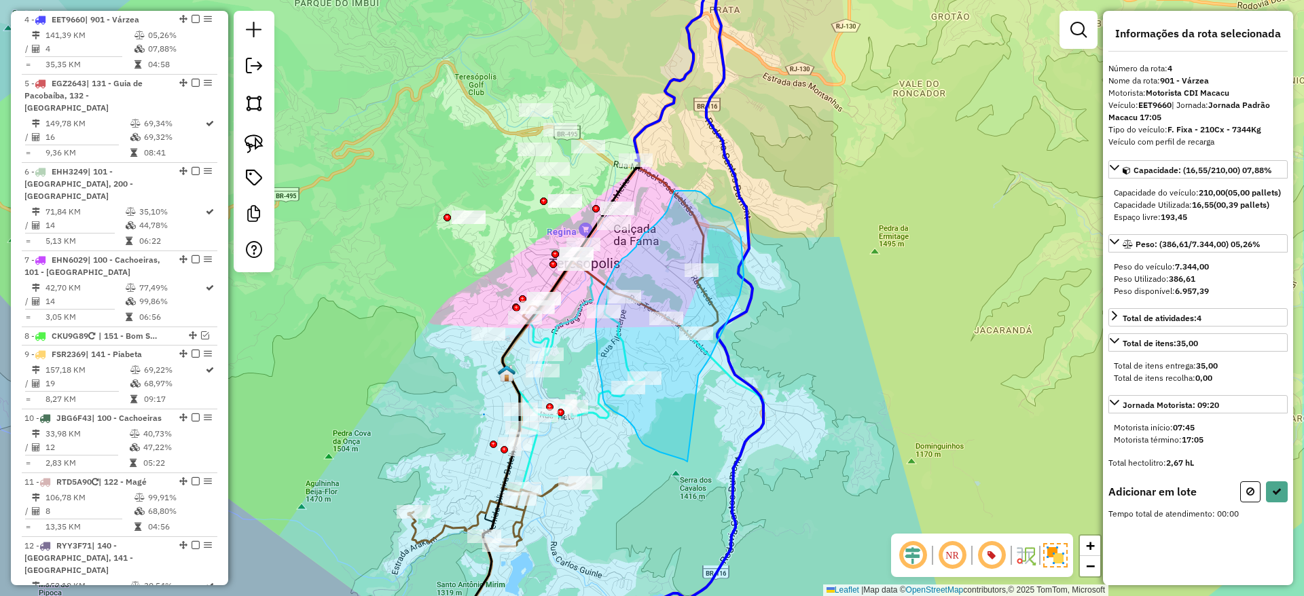
drag, startPoint x: 698, startPoint y: 375, endPoint x: 687, endPoint y: 462, distance: 86.9
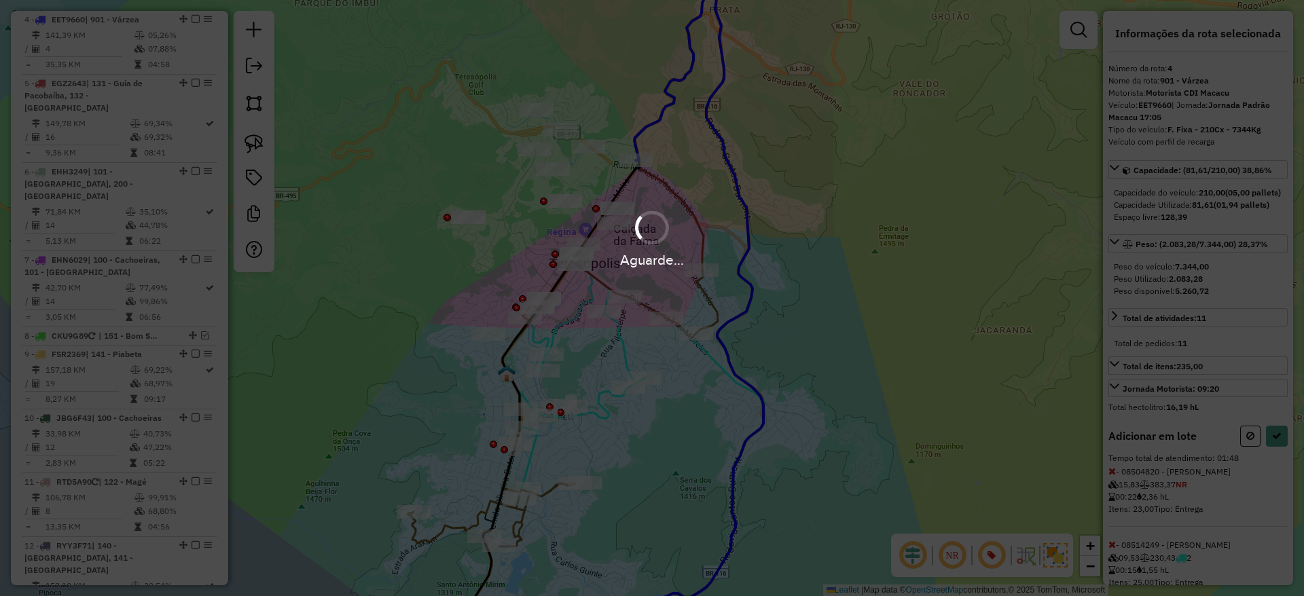
select select "*********"
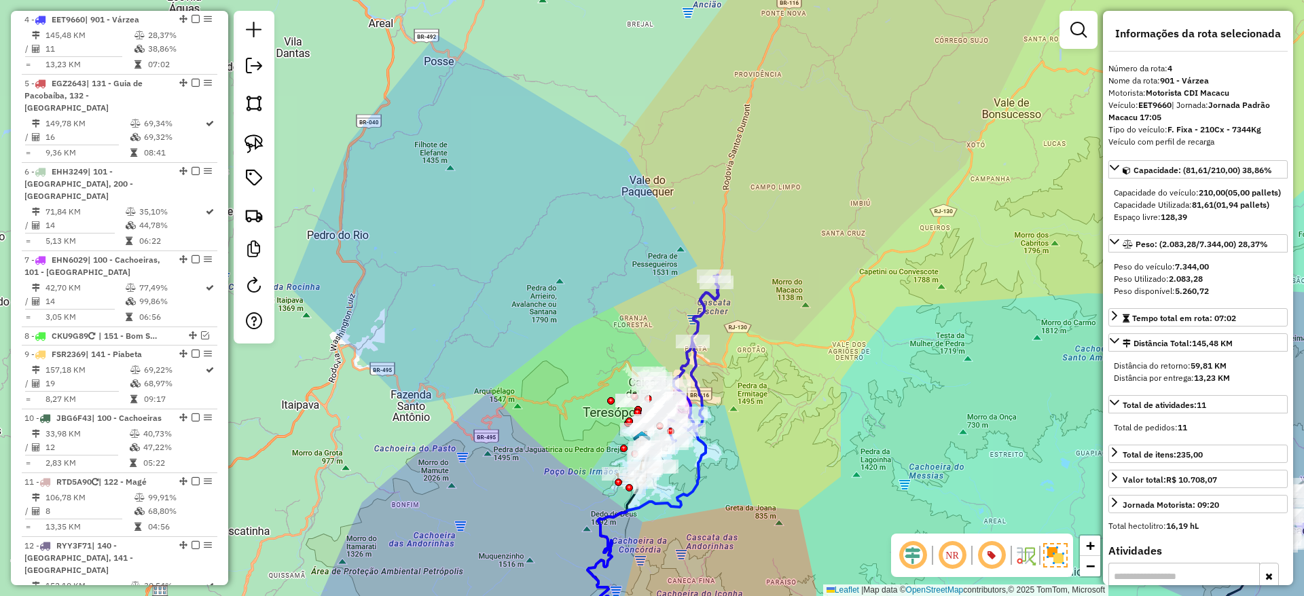
click at [691, 376] on icon at bounding box center [894, 499] width 614 height 314
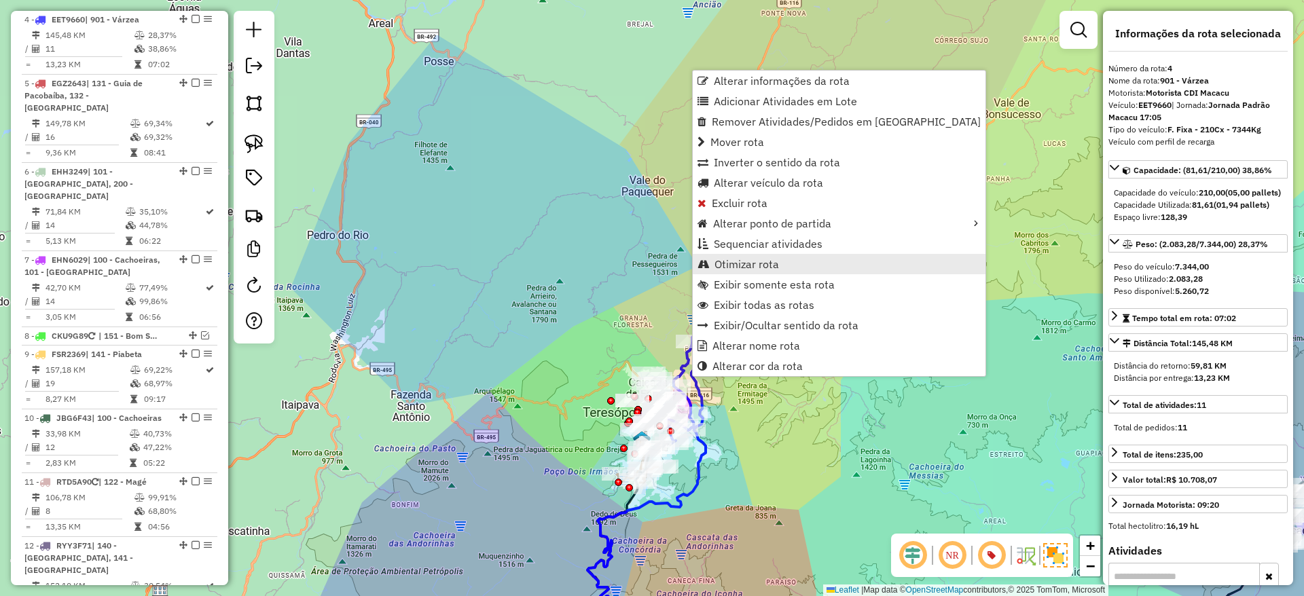
click at [739, 272] on link "Otimizar rota" at bounding box center [839, 264] width 293 height 20
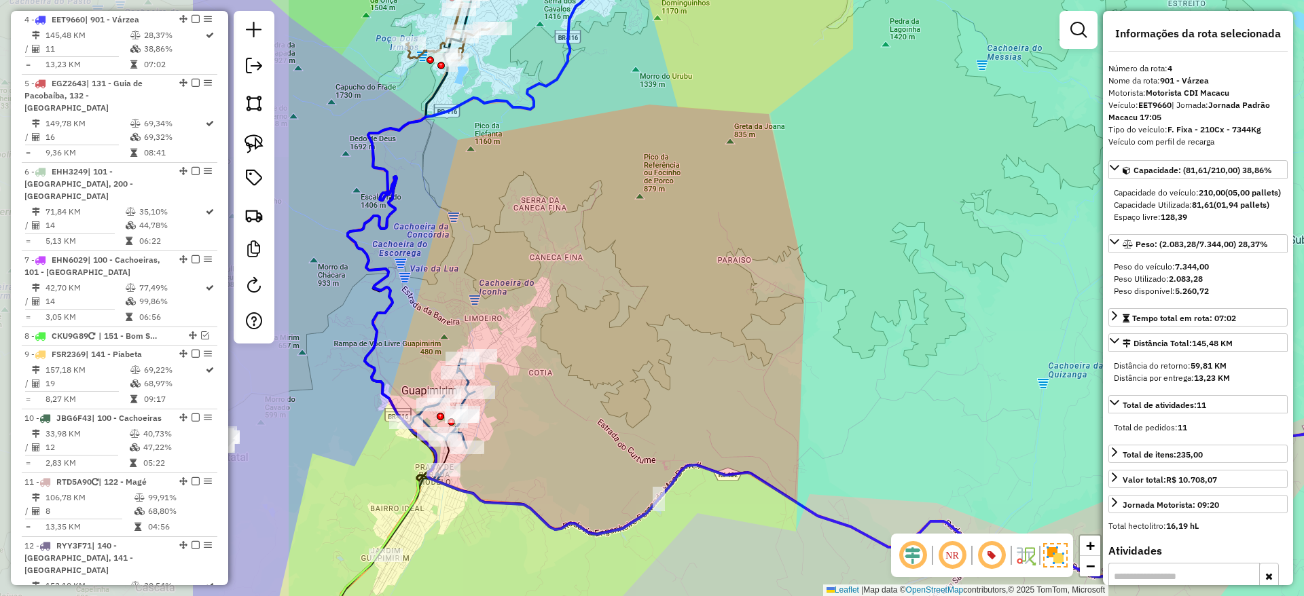
drag, startPoint x: 551, startPoint y: 504, endPoint x: 883, endPoint y: 452, distance: 336.8
click at [883, 452] on div "Janela de atendimento Grade de atendimento Capacidade Transportadoras Veículos …" at bounding box center [652, 298] width 1304 height 596
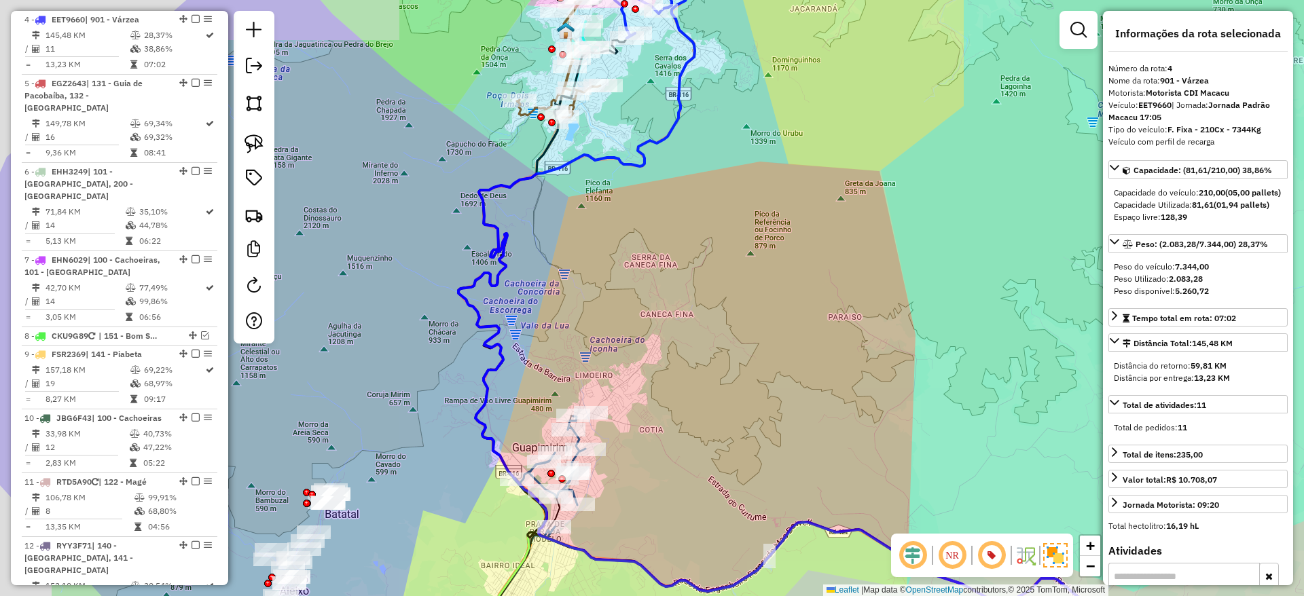
drag, startPoint x: 721, startPoint y: 455, endPoint x: 790, endPoint y: 501, distance: 83.2
click at [790, 501] on div "Janela de atendimento Grade de atendimento Capacidade Transportadoras Veículos …" at bounding box center [652, 298] width 1304 height 596
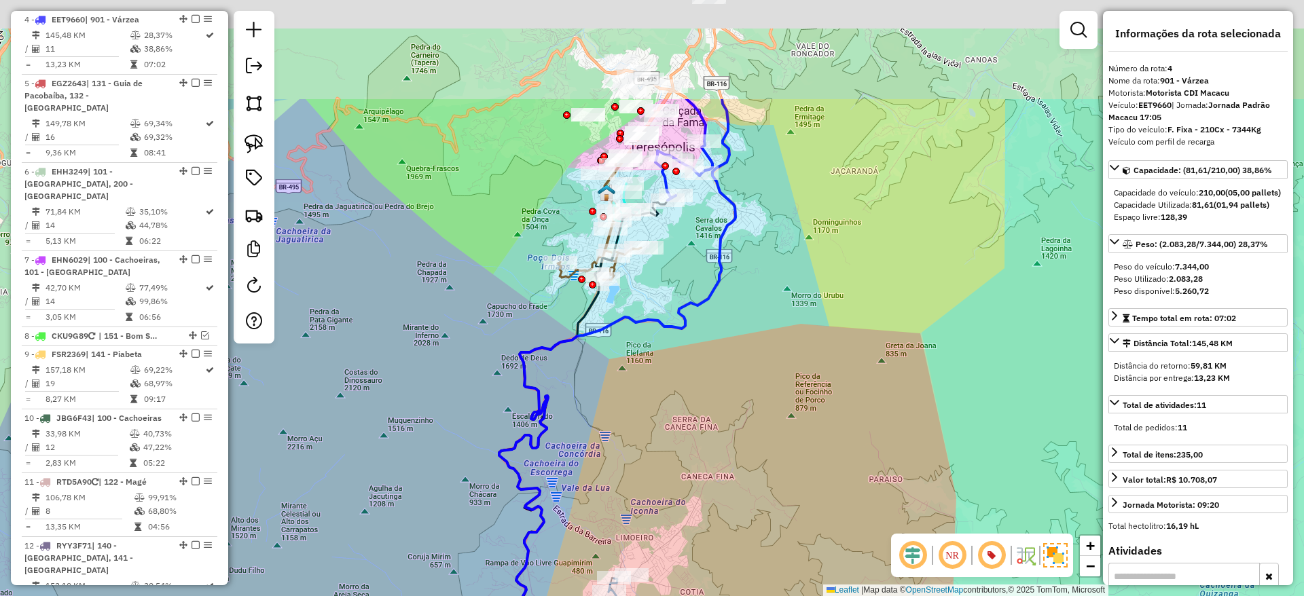
drag, startPoint x: 746, startPoint y: 515, endPoint x: 640, endPoint y: 644, distance: 166.9
click at [640, 595] on html "Aguarde... Pop-up bloqueado! Seu navegador bloqueou automáticamente a abertura …" at bounding box center [652, 298] width 1304 height 596
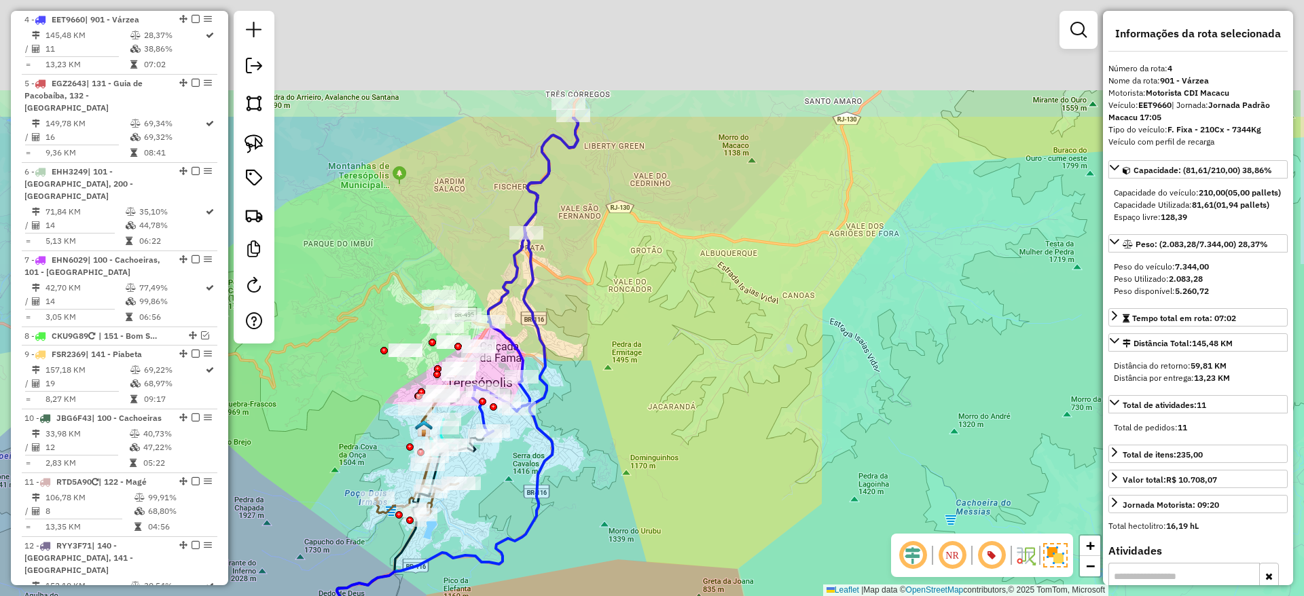
drag, startPoint x: 686, startPoint y: 446, endPoint x: 595, endPoint y: 632, distance: 207.1
click at [595, 595] on html "Aguarde... Pop-up bloqueado! Seu navegador bloqueou automáticamente a abertura …" at bounding box center [652, 298] width 1304 height 596
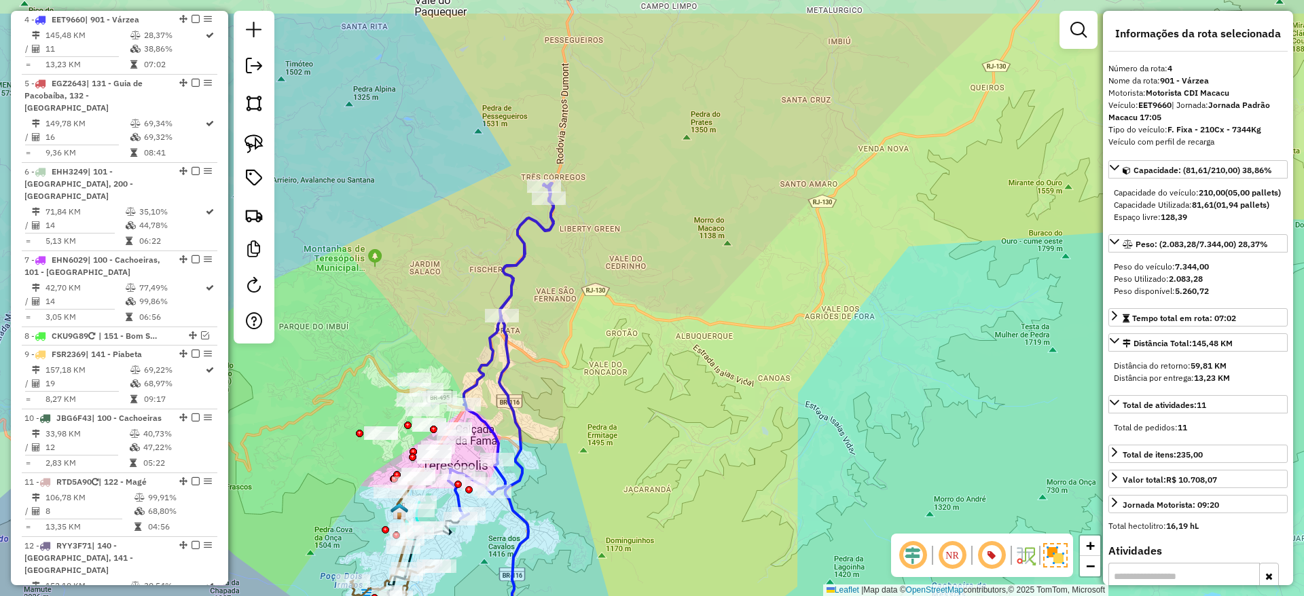
drag, startPoint x: 585, startPoint y: 483, endPoint x: 572, endPoint y: 557, distance: 74.3
click at [572, 557] on div "Janela de atendimento Grade de atendimento Capacidade Transportadoras Veículos …" at bounding box center [652, 298] width 1304 height 596
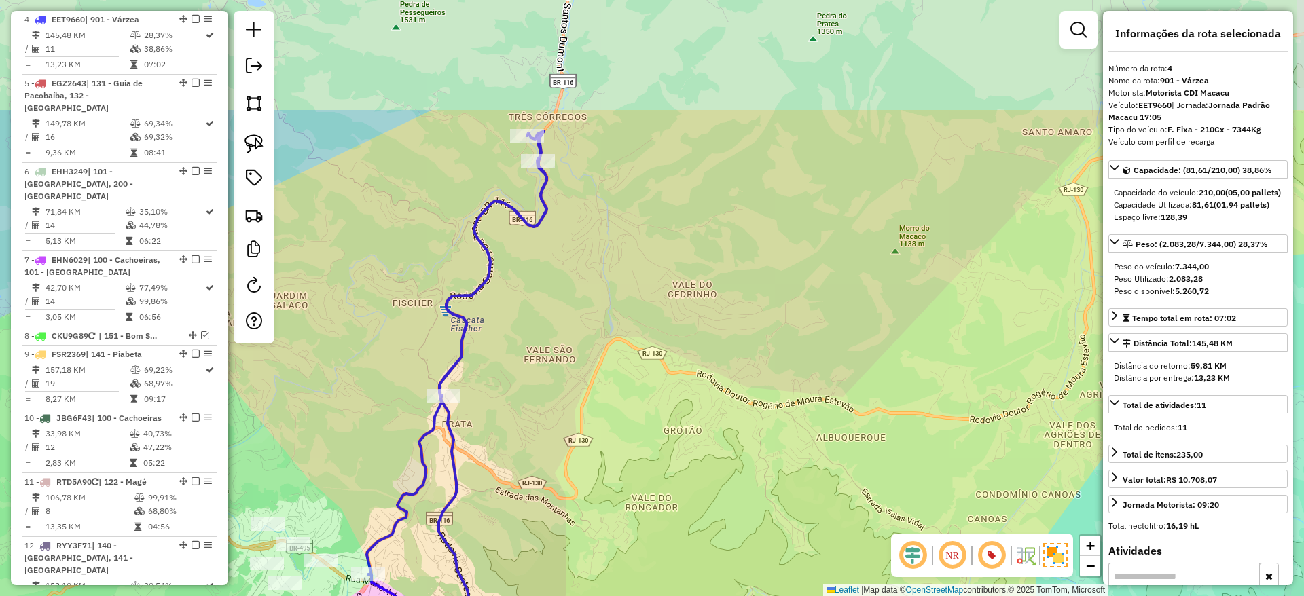
drag, startPoint x: 509, startPoint y: 403, endPoint x: 555, endPoint y: 573, distance: 175.9
click at [555, 573] on div "Janela de atendimento Grade de atendimento Capacidade Transportadoras Veículos …" at bounding box center [652, 298] width 1304 height 596
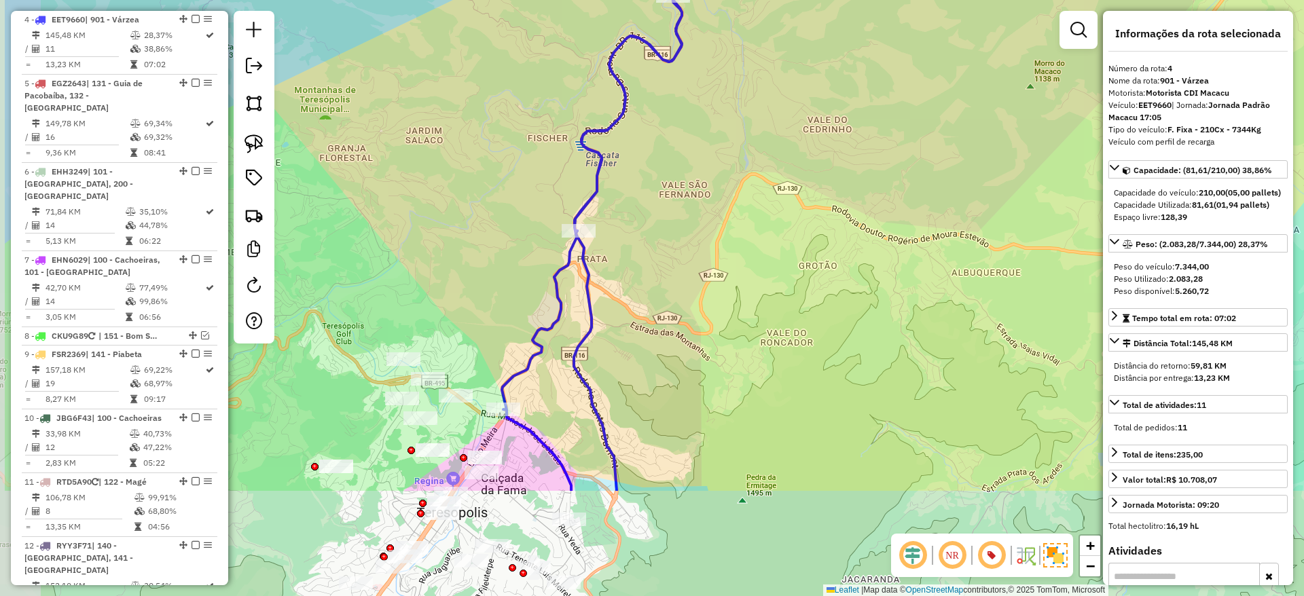
drag, startPoint x: 516, startPoint y: 471, endPoint x: 655, endPoint y: 301, distance: 219.5
click at [655, 301] on div "Janela de atendimento Grade de atendimento Capacidade Transportadoras Veículos …" at bounding box center [652, 298] width 1304 height 596
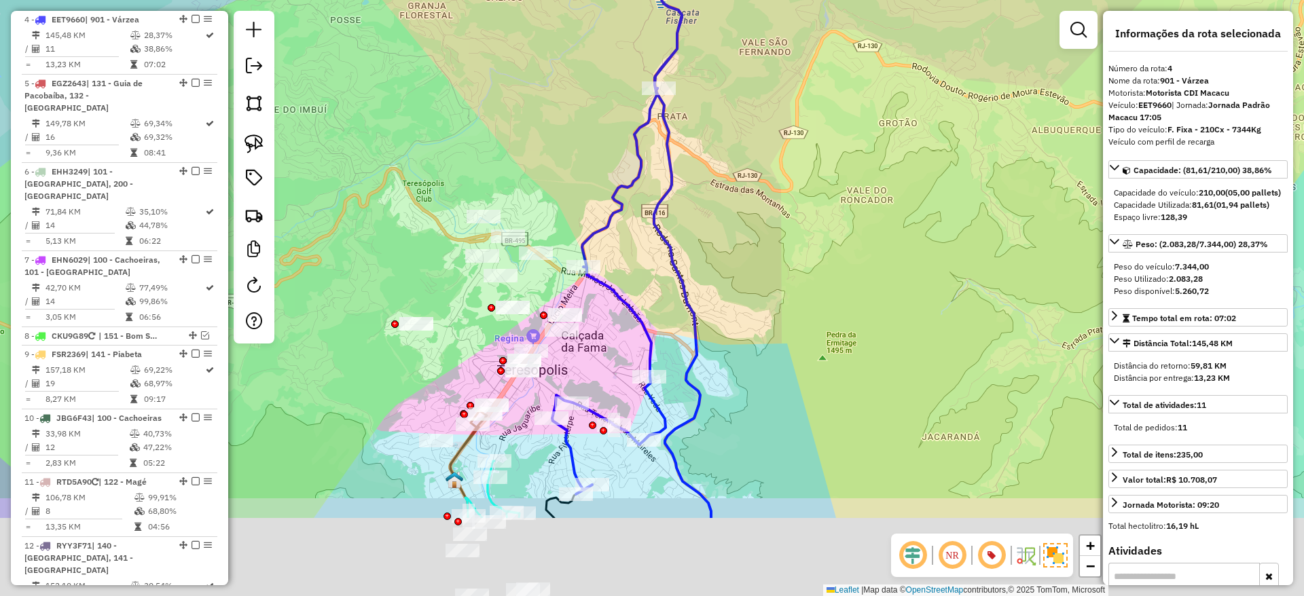
drag, startPoint x: 559, startPoint y: 395, endPoint x: 636, endPoint y: 253, distance: 161.3
click at [636, 253] on div "Janela de atendimento Grade de atendimento Capacidade Transportadoras Veículos …" at bounding box center [652, 298] width 1304 height 596
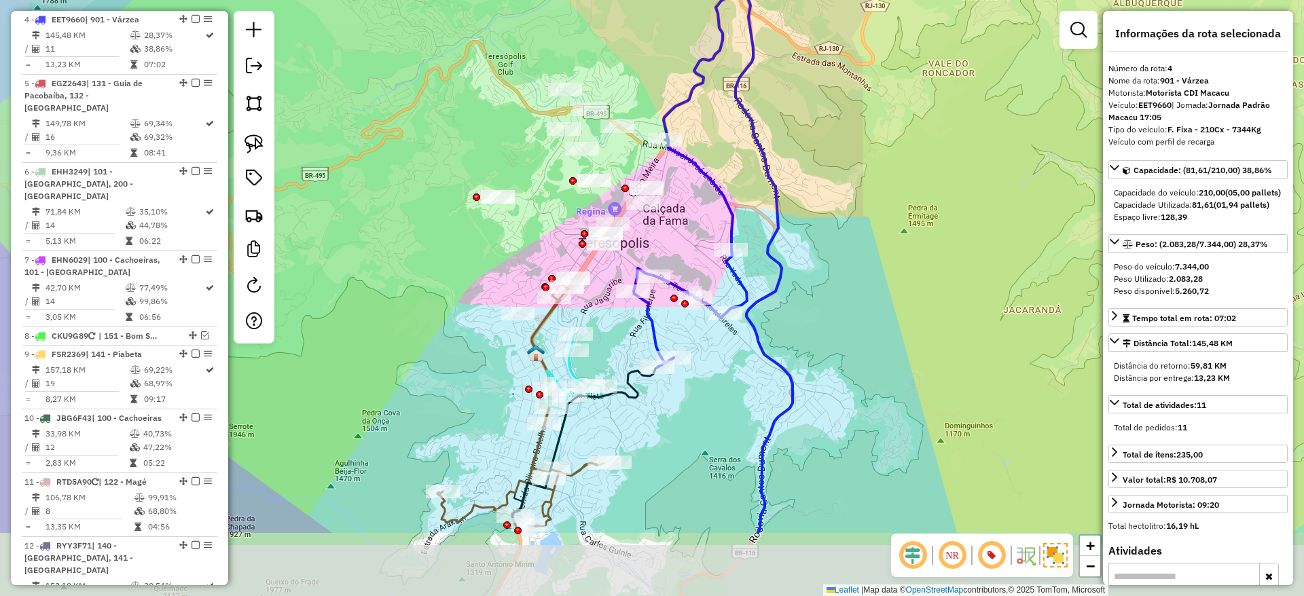
drag, startPoint x: 644, startPoint y: 496, endPoint x: 725, endPoint y: 371, distance: 148.2
click at [725, 371] on div "Janela de atendimento Grade de atendimento Capacidade Transportadoras Veículos …" at bounding box center [652, 298] width 1304 height 596
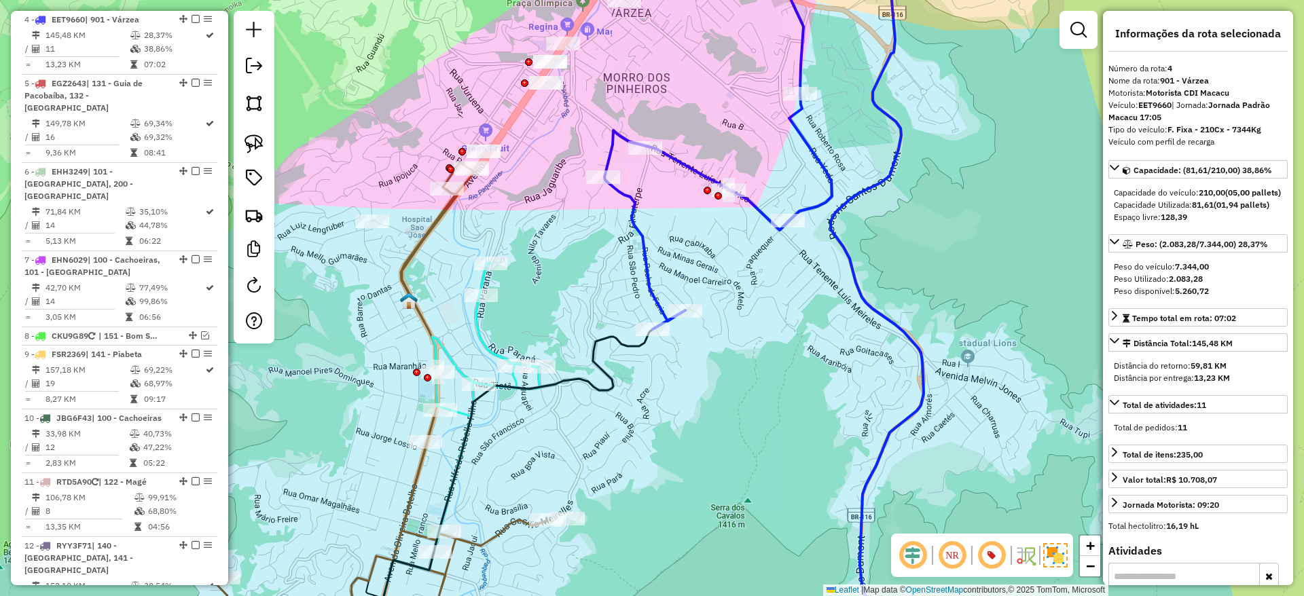
click at [448, 362] on icon at bounding box center [485, 407] width 107 height 289
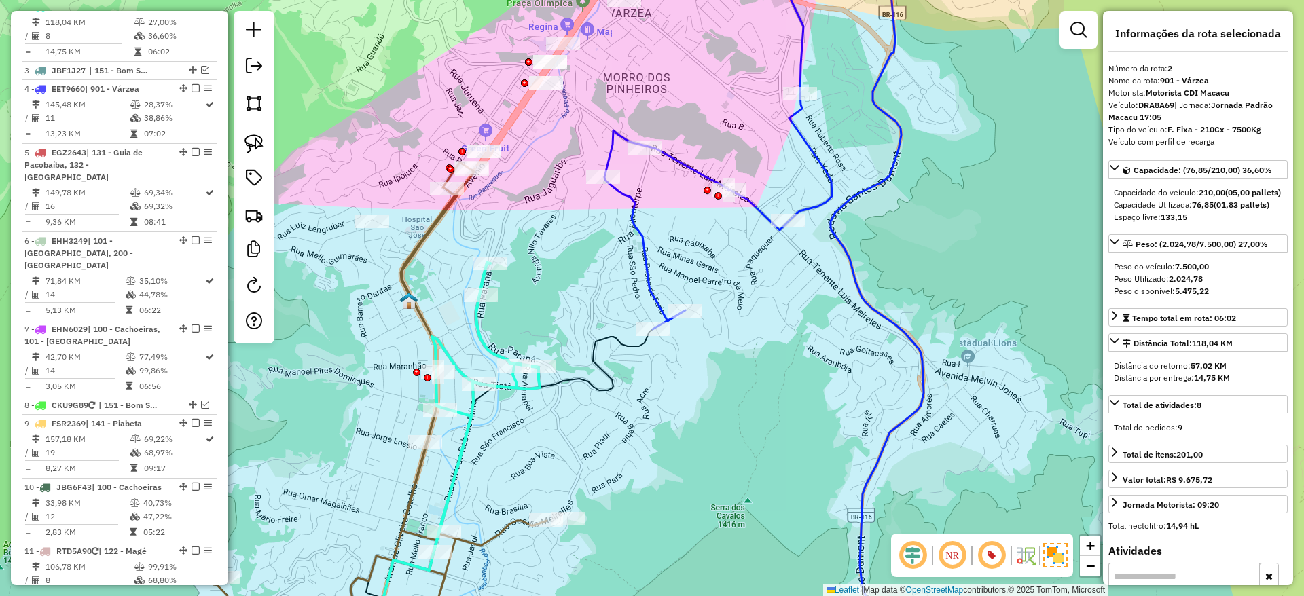
scroll to position [636, 0]
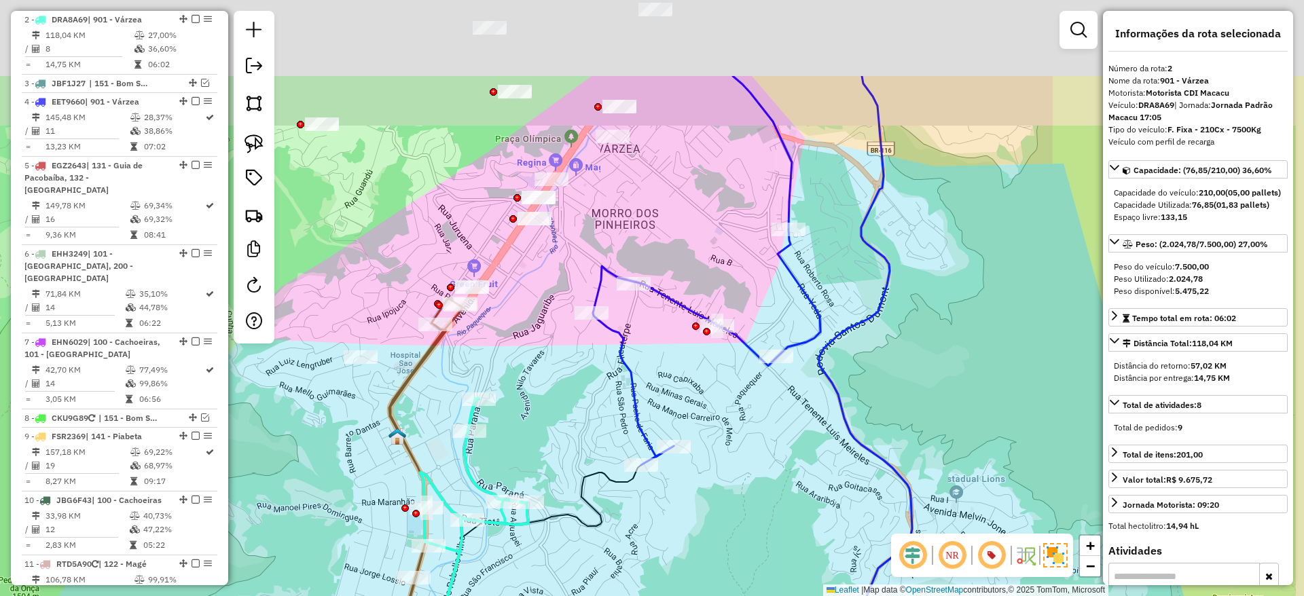
drag, startPoint x: 535, startPoint y: 182, endPoint x: 529, endPoint y: 356, distance: 173.9
click at [529, 356] on div "Janela de atendimento Grade de atendimento Capacidade Transportadoras Veículos …" at bounding box center [652, 298] width 1304 height 596
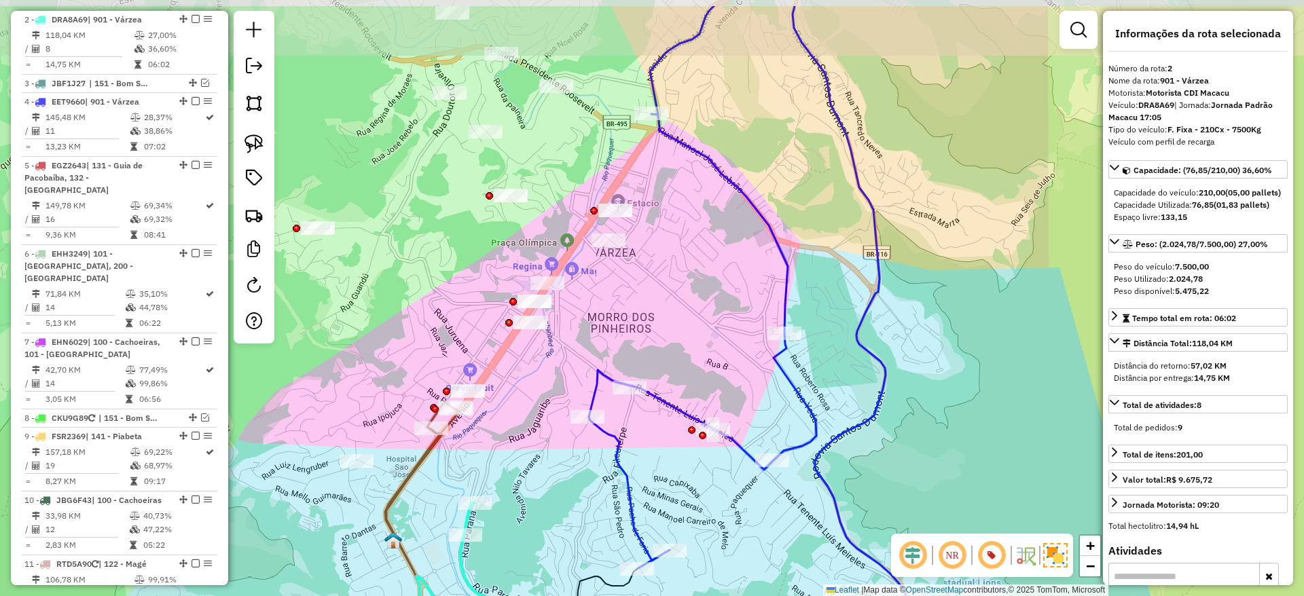
drag, startPoint x: 526, startPoint y: 304, endPoint x: 499, endPoint y: 386, distance: 87.0
click at [499, 386] on div "Janela de atendimento Grade de atendimento Capacidade Transportadoras Veículos …" at bounding box center [652, 298] width 1304 height 596
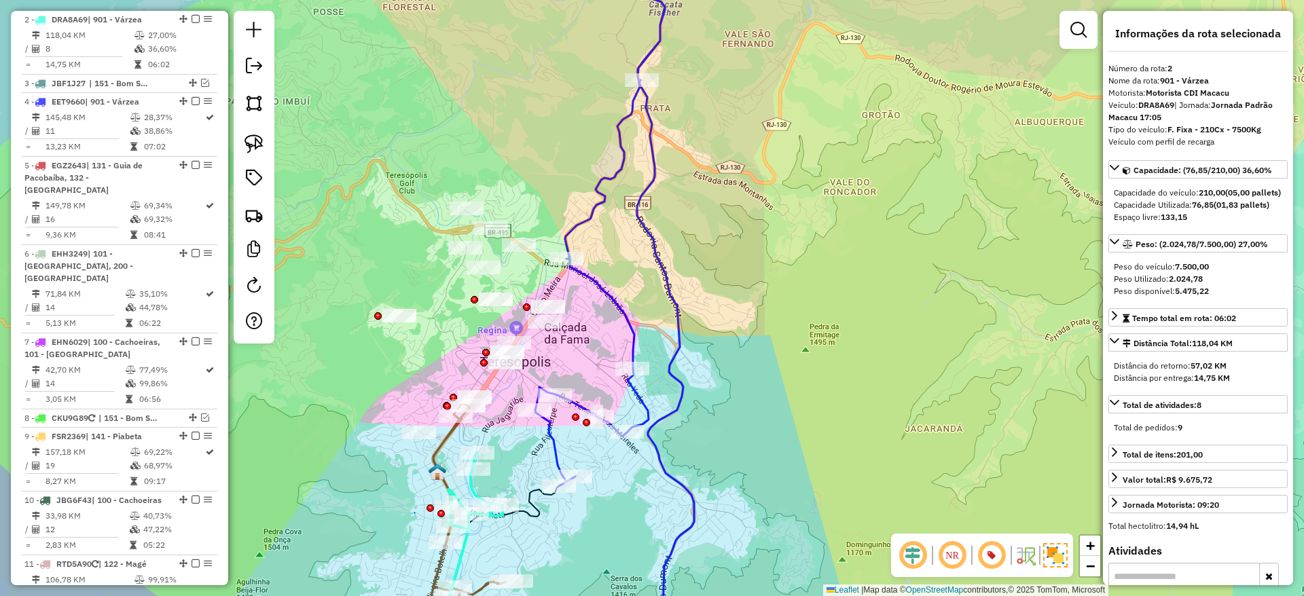
click at [467, 484] on icon at bounding box center [475, 525] width 54 height 145
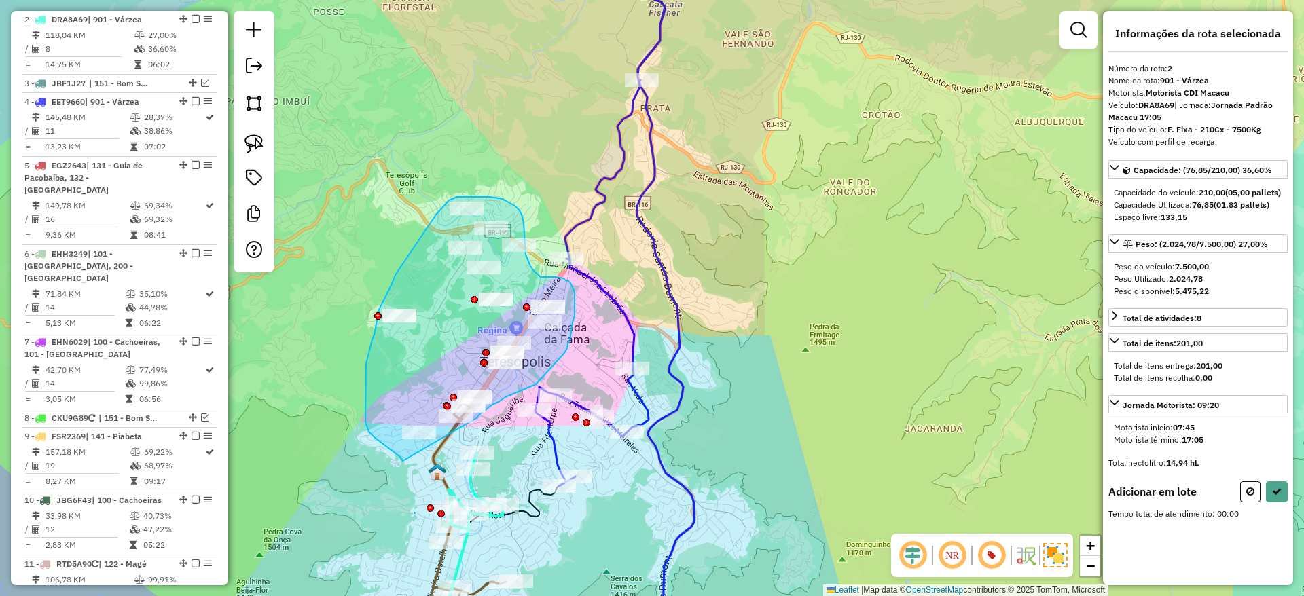
drag, startPoint x: 477, startPoint y: 418, endPoint x: 403, endPoint y: 461, distance: 86.4
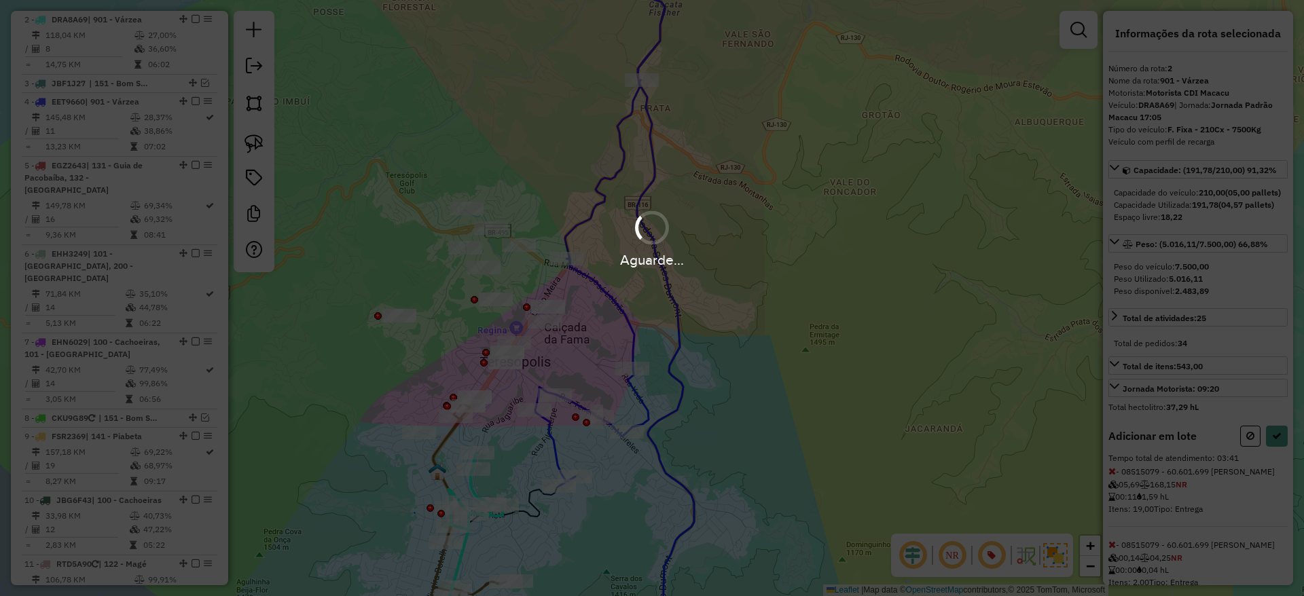
select select "*********"
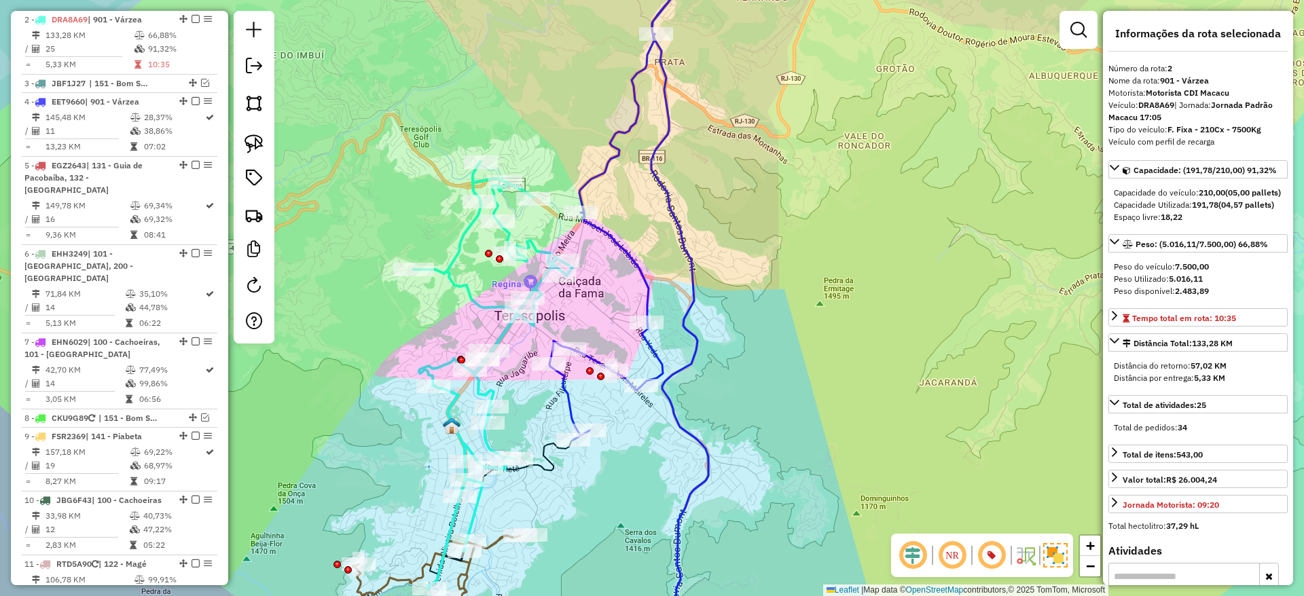
drag, startPoint x: 595, startPoint y: 307, endPoint x: 606, endPoint y: 267, distance: 41.7
click at [606, 267] on div "Janela de atendimento Grade de atendimento Capacidade Transportadoras Veículos …" at bounding box center [652, 298] width 1304 height 596
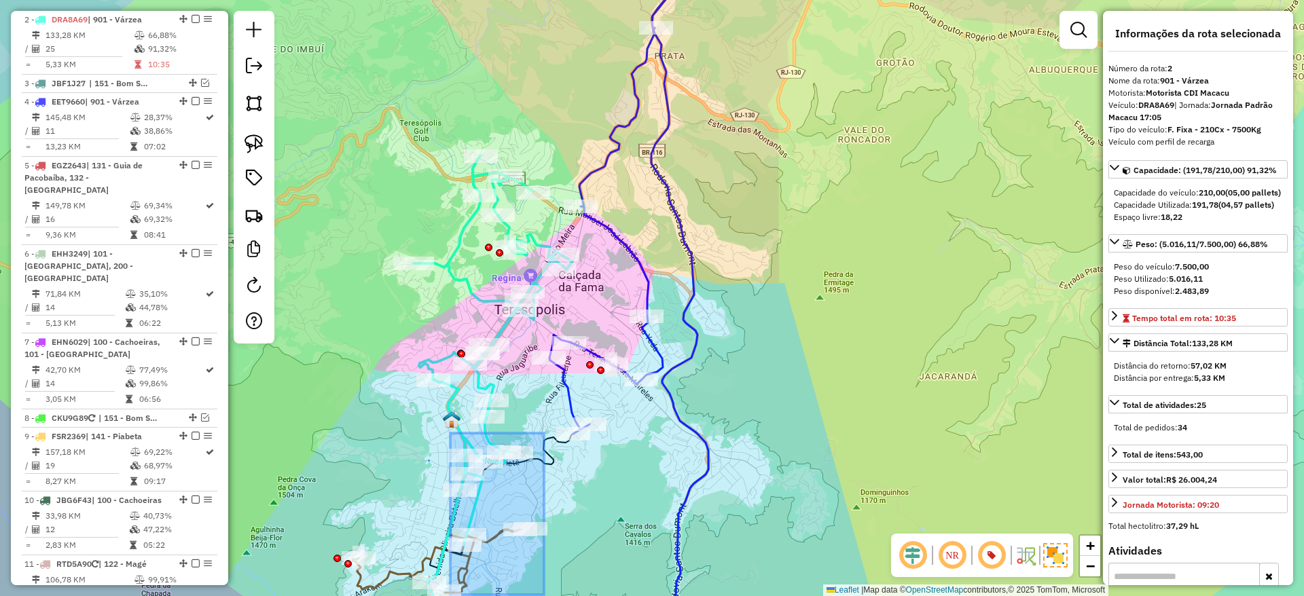
drag, startPoint x: 451, startPoint y: 433, endPoint x: 560, endPoint y: 603, distance: 201.9
click at [560, 595] on html "Aguarde... Pop-up bloqueado! Seu navegador bloqueou automáticamente a abertura …" at bounding box center [652, 298] width 1304 height 596
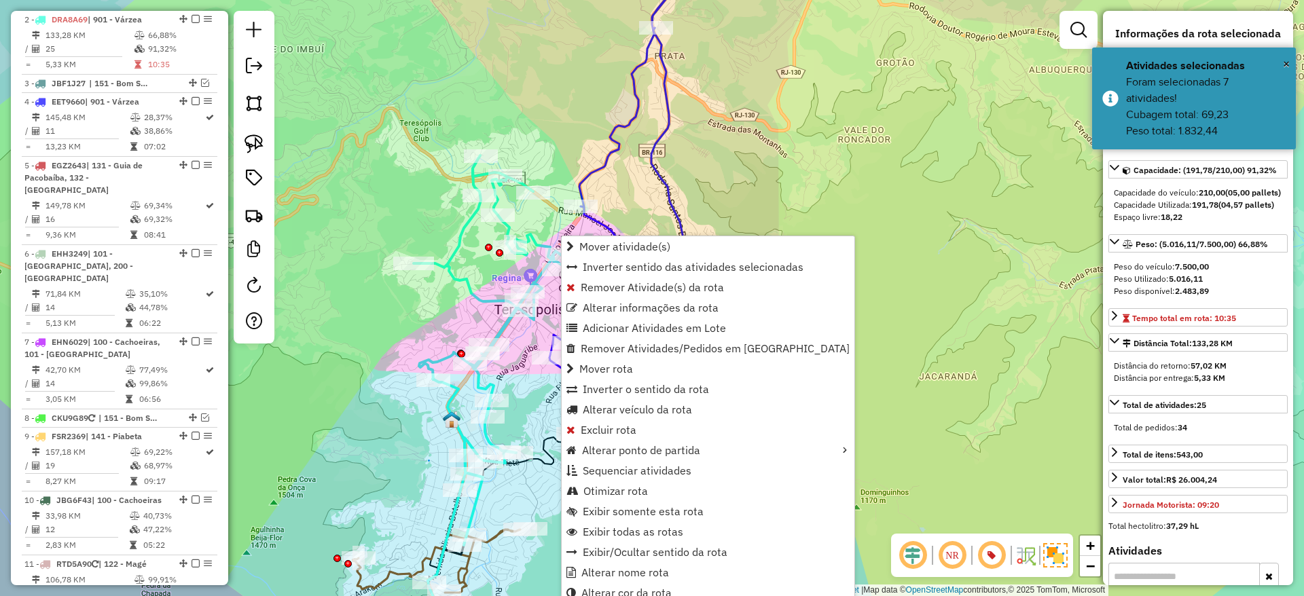
scroll to position [7, 0]
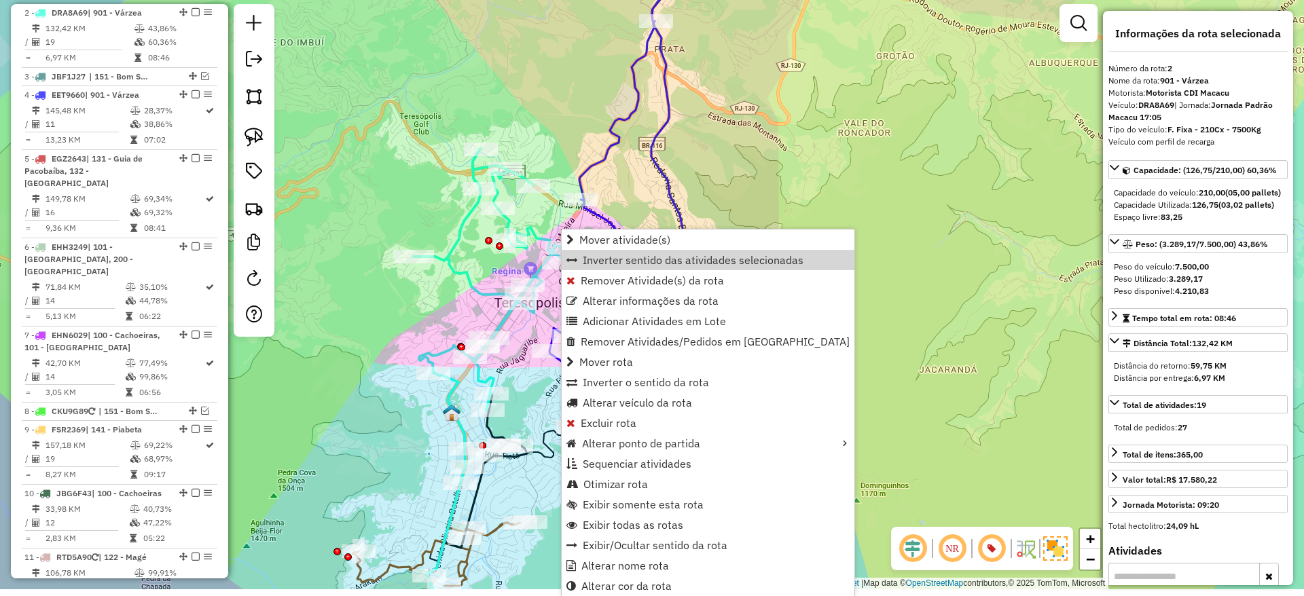
click at [473, 282] on icon at bounding box center [493, 279] width 159 height 261
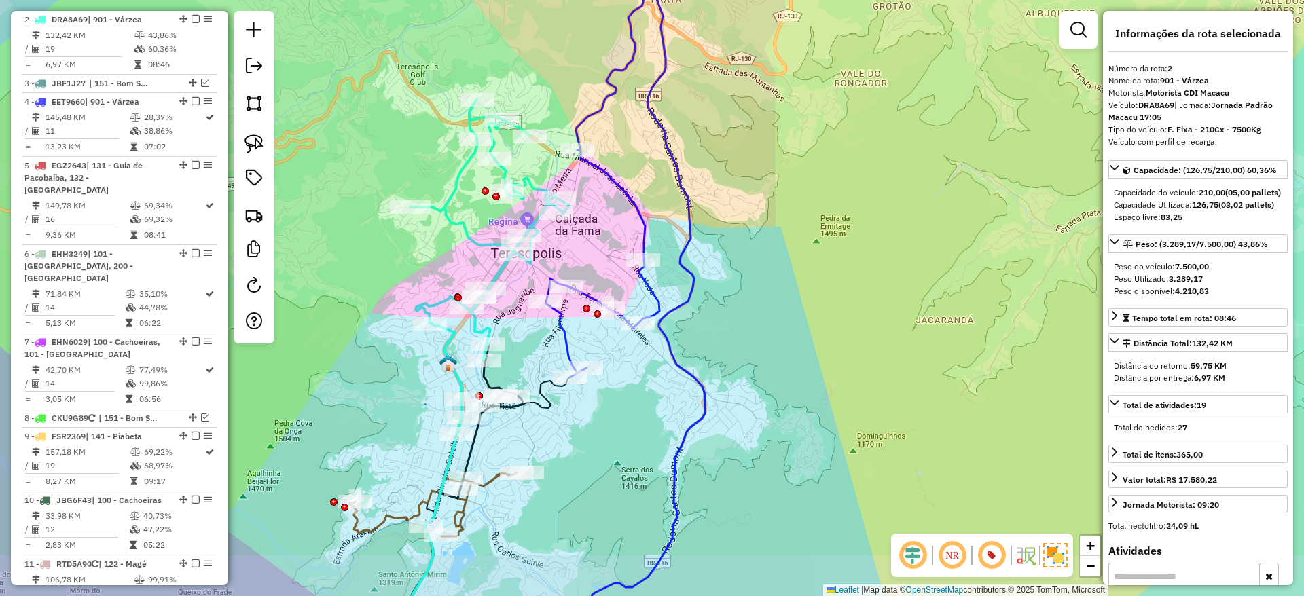
drag, startPoint x: 598, startPoint y: 291, endPoint x: 595, endPoint y: 234, distance: 56.5
click at [595, 234] on div "Janela de atendimento Grade de atendimento Capacidade Transportadoras Veículos …" at bounding box center [652, 298] width 1304 height 596
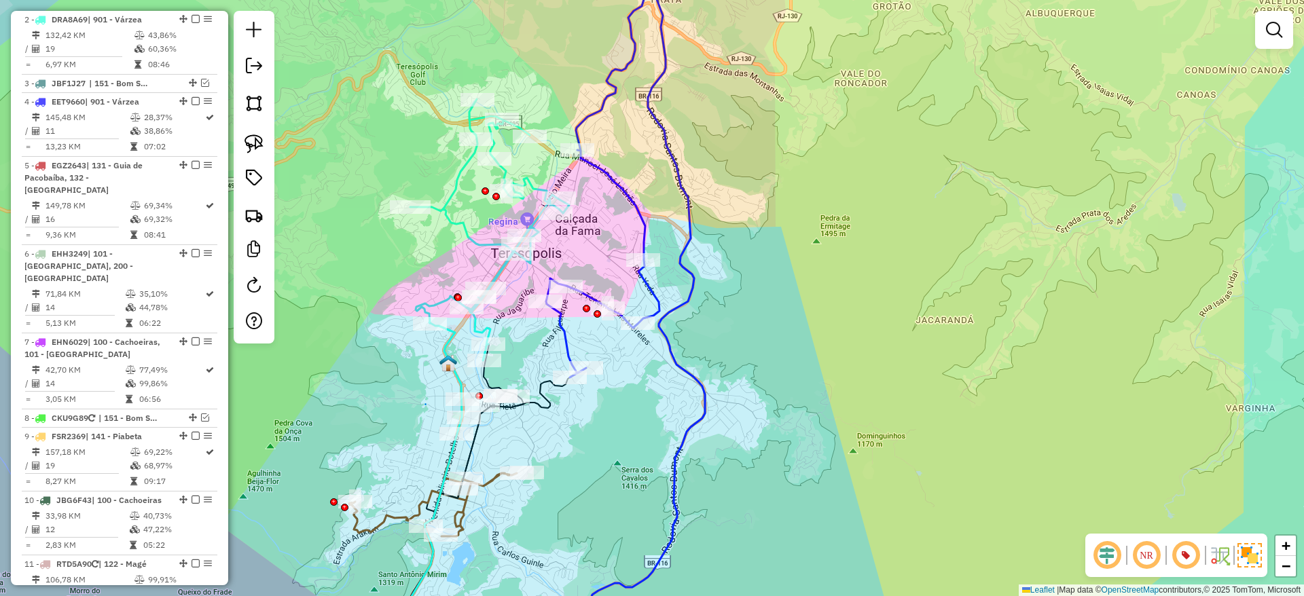
click at [566, 335] on icon at bounding box center [605, 158] width 118 height 437
select select "*********"
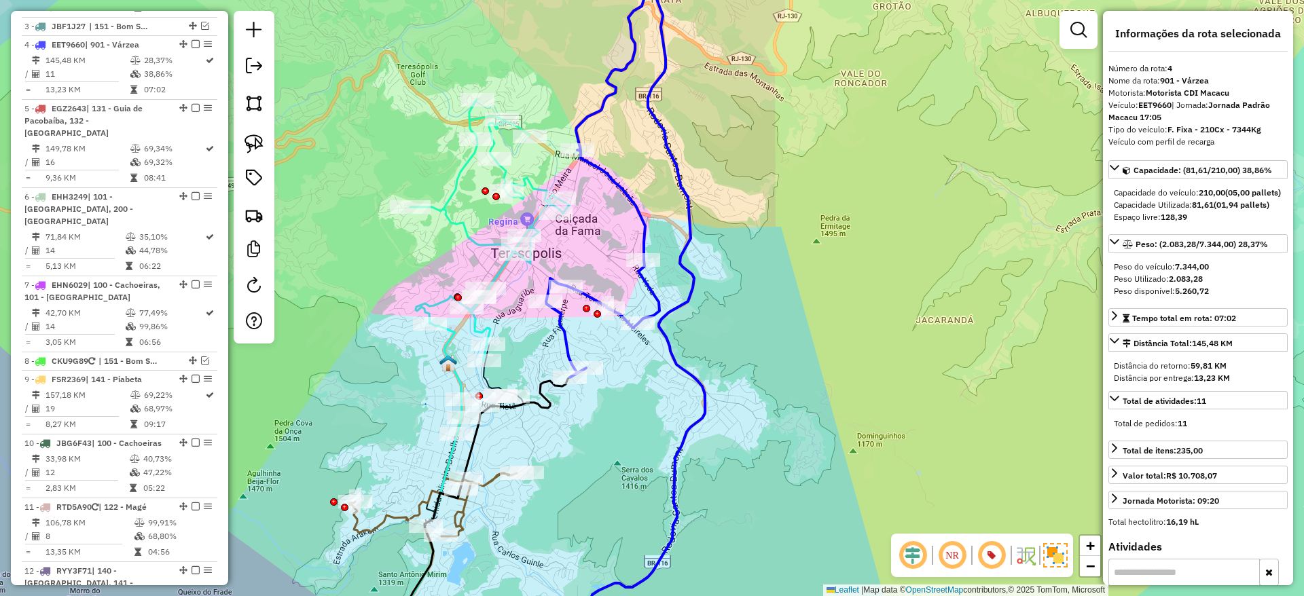
scroll to position [718, 0]
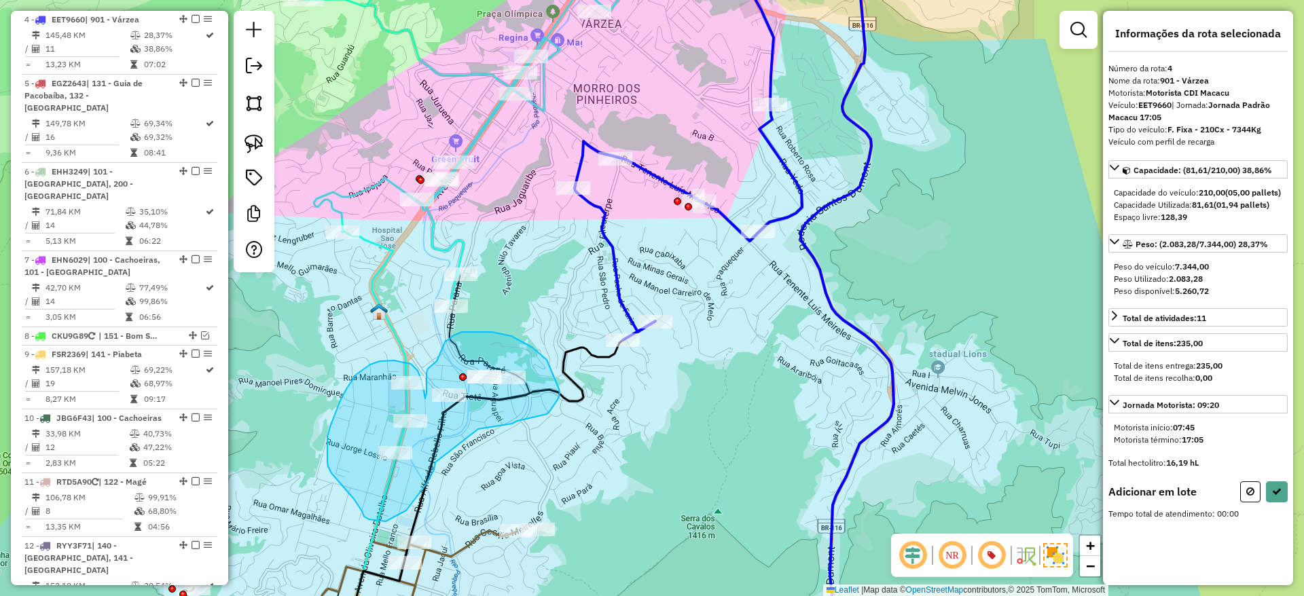
drag, startPoint x: 478, startPoint y: 429, endPoint x: 435, endPoint y: 462, distance: 54.2
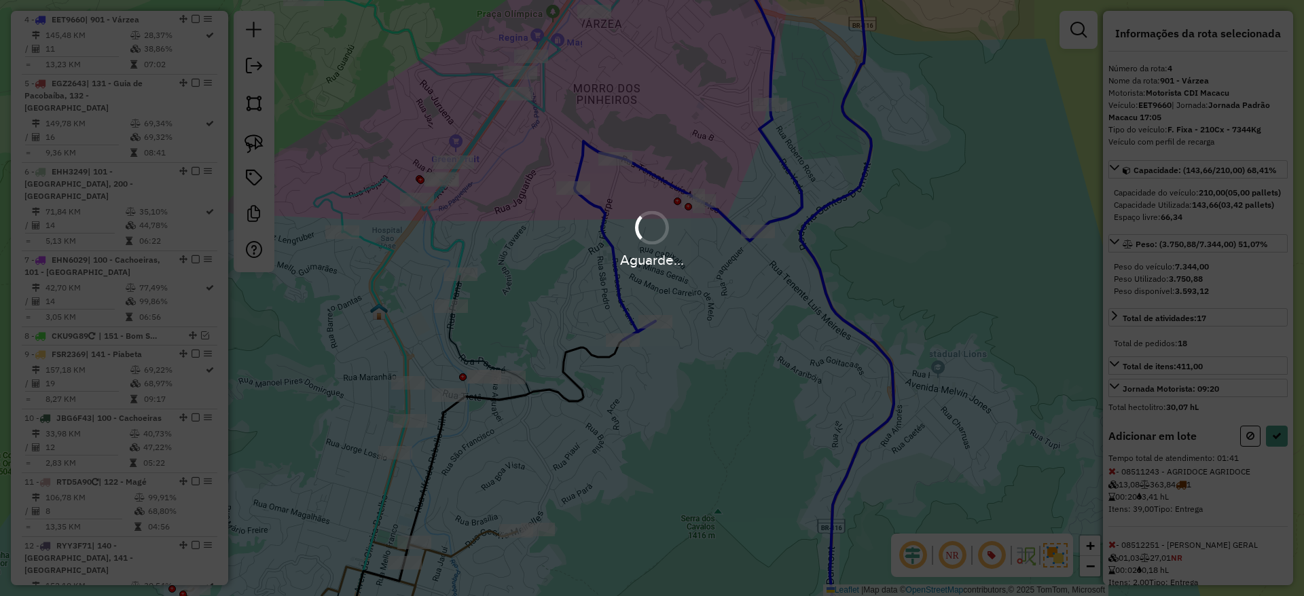
select select "*********"
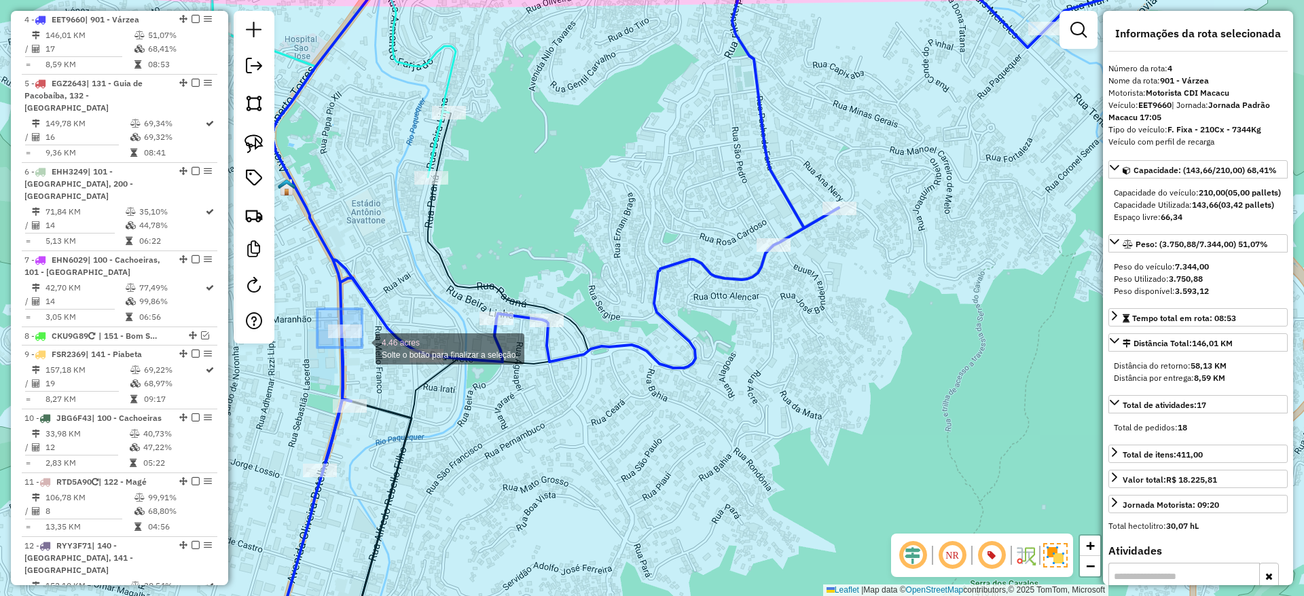
drag, startPoint x: 317, startPoint y: 309, endPoint x: 362, endPoint y: 348, distance: 59.2
click at [362, 348] on div "4.46 acres Solte o botão para finalizar a seleção. Janela de atendimento Grade …" at bounding box center [652, 298] width 1304 height 596
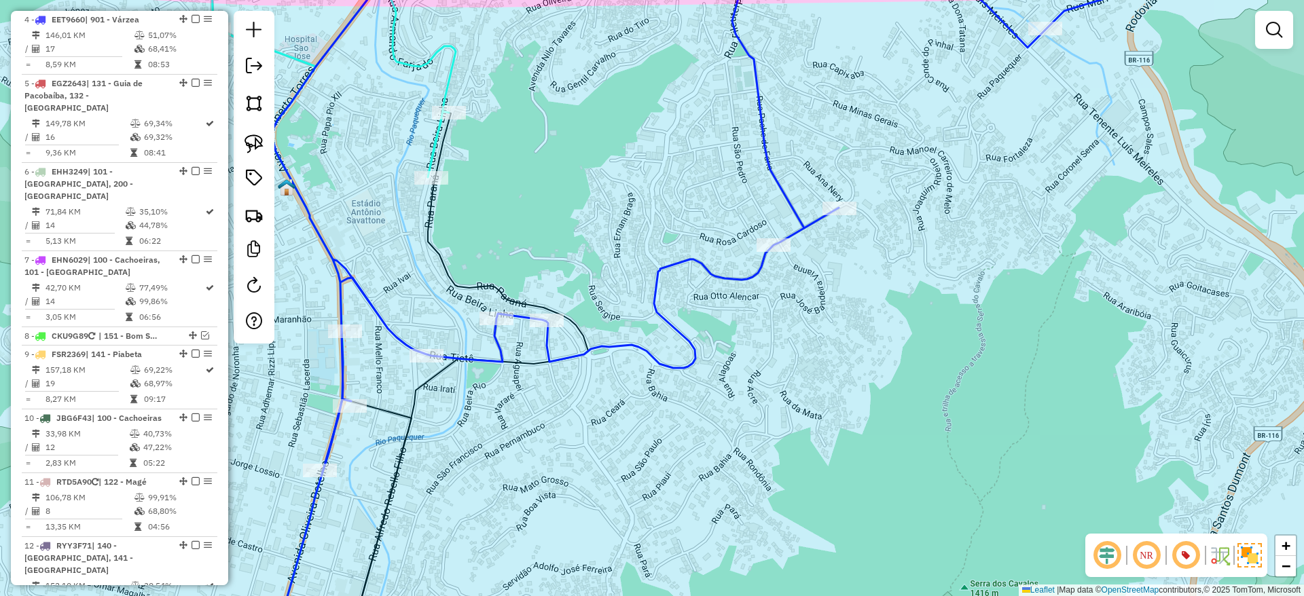
click at [434, 143] on icon at bounding box center [306, 58] width 299 height 237
select select "*********"
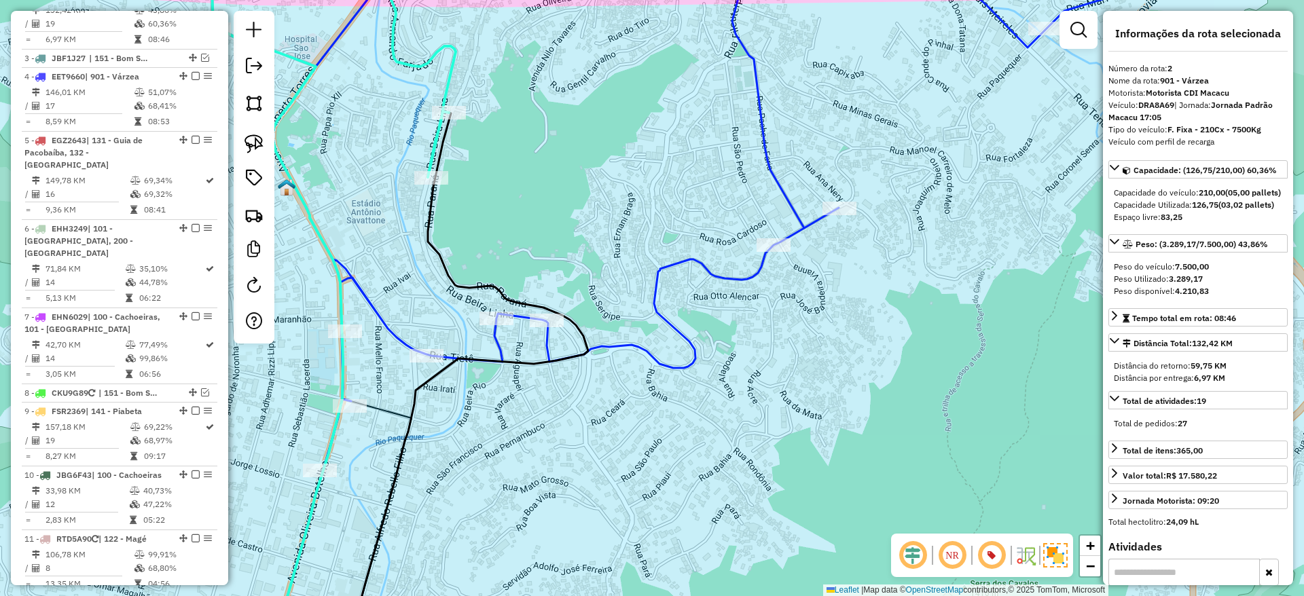
scroll to position [636, 0]
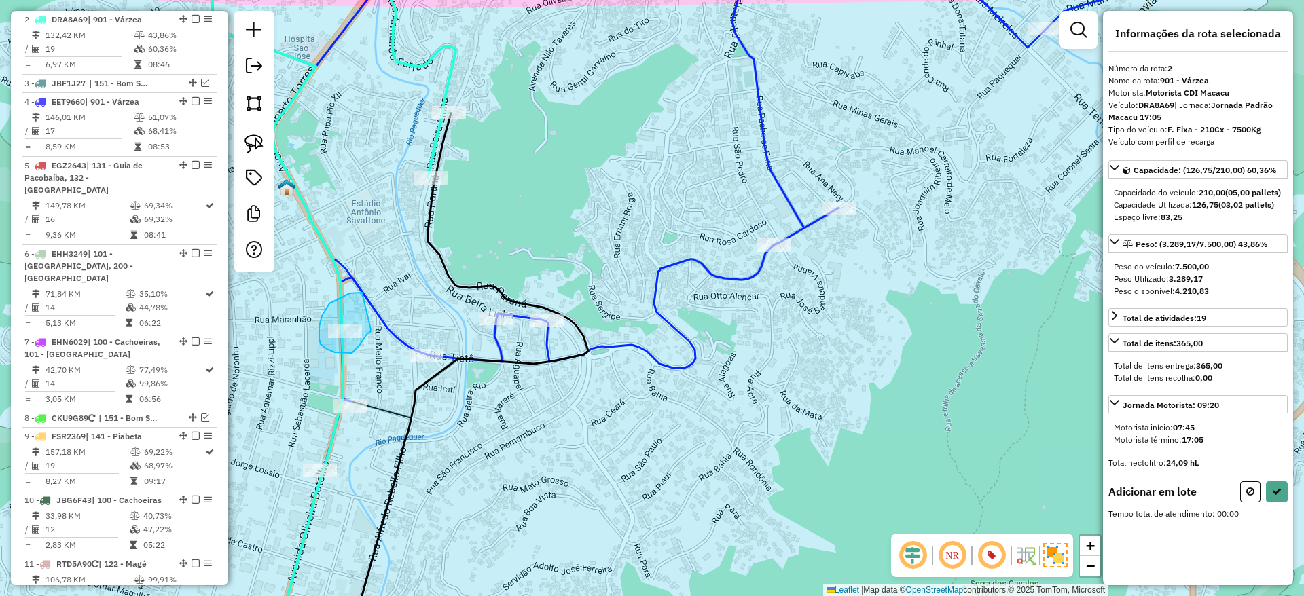
drag, startPoint x: 362, startPoint y: 292, endPoint x: 371, endPoint y: 329, distance: 38.4
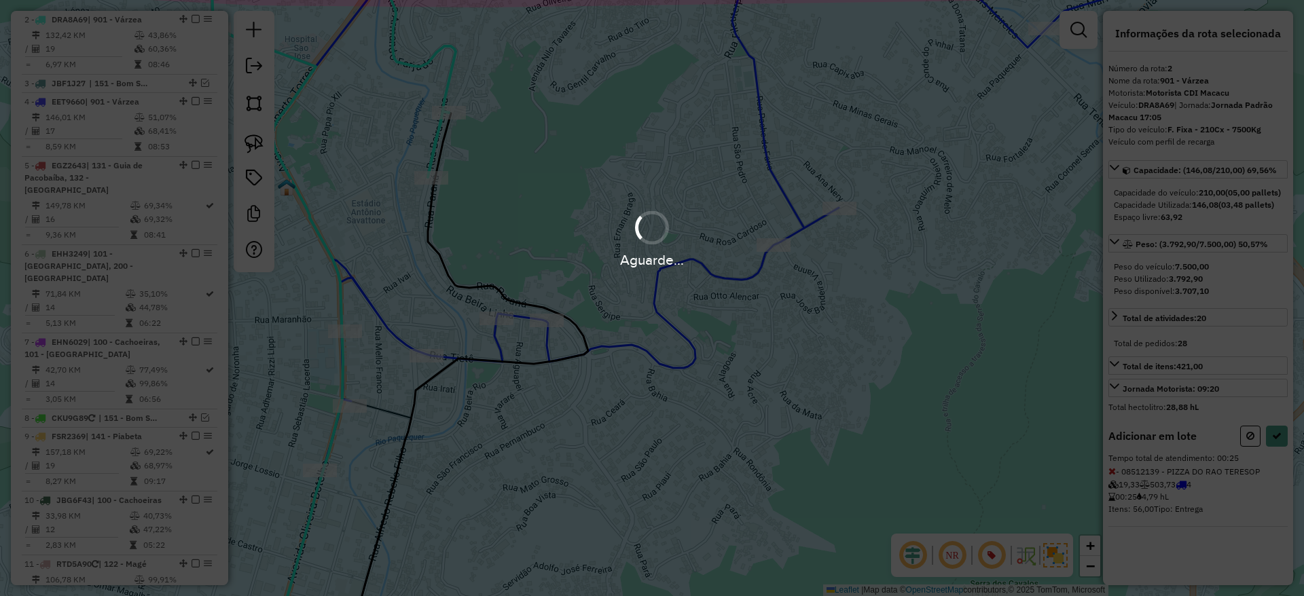
select select "*********"
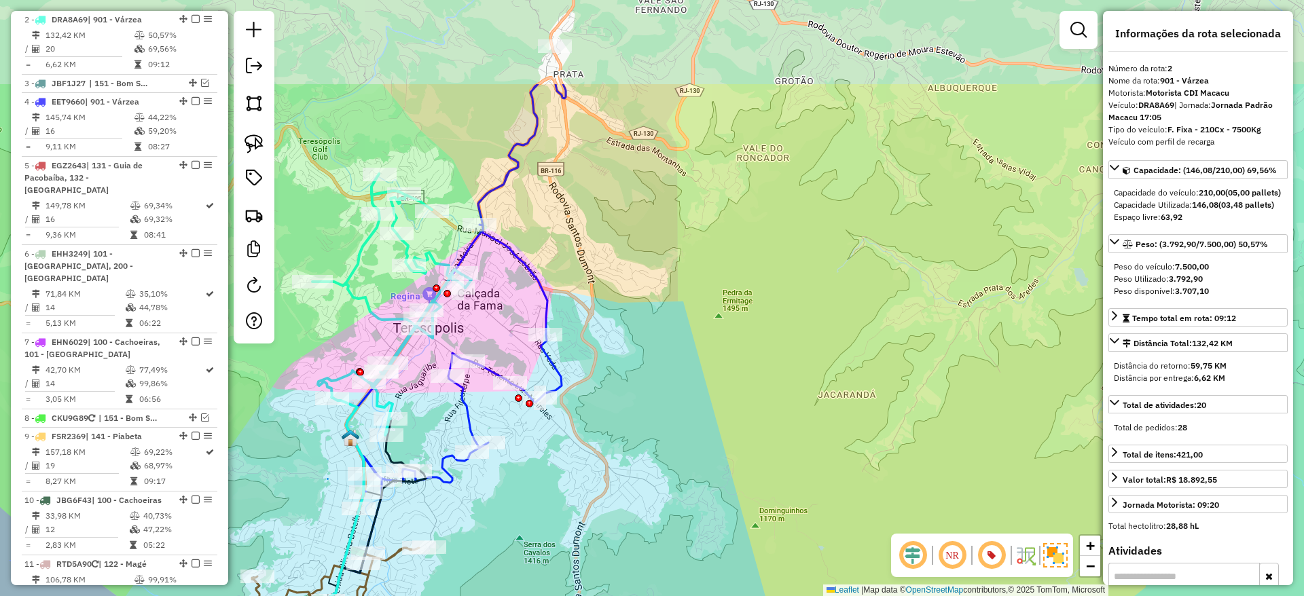
drag, startPoint x: 575, startPoint y: 299, endPoint x: 578, endPoint y: 435, distance: 136.5
click at [578, 435] on div "Janela de atendimento Grade de atendimento Capacidade Transportadoras Veículos …" at bounding box center [652, 298] width 1304 height 596
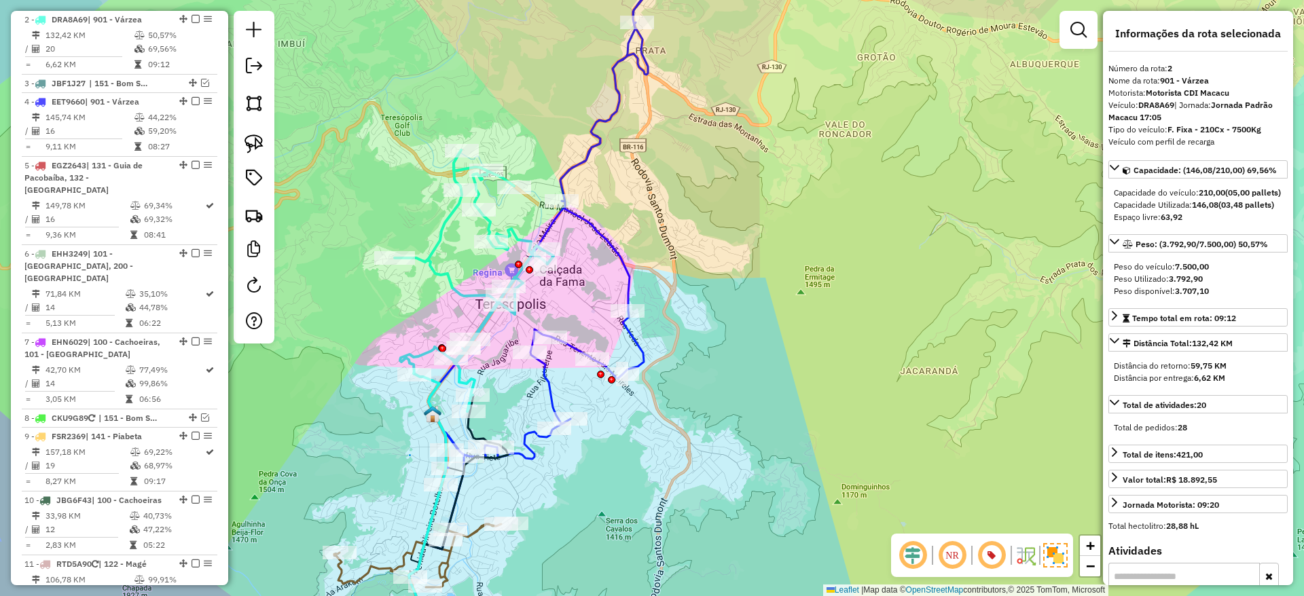
drag, startPoint x: 417, startPoint y: 517, endPoint x: 498, endPoint y: 498, distance: 82.9
click at [498, 498] on div "Janela de atendimento Grade de atendimento Capacidade Transportadoras Veículos …" at bounding box center [652, 298] width 1304 height 596
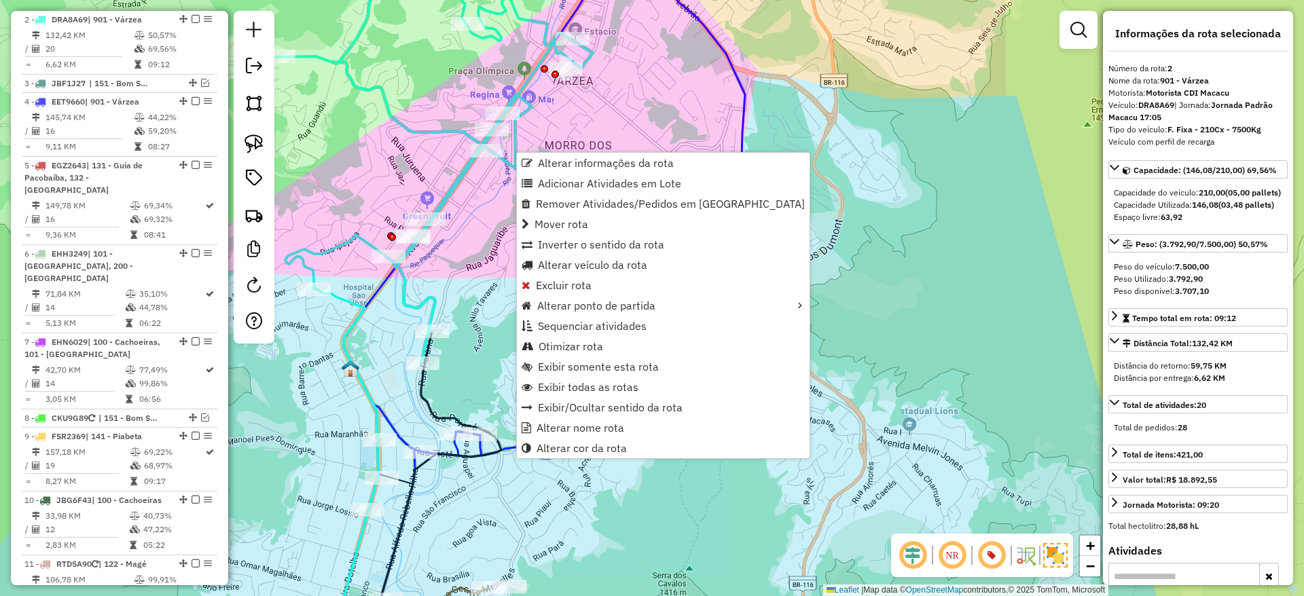
click at [538, 500] on div "Janela de atendimento Grade de atendimento Capacidade Transportadoras Veículos …" at bounding box center [652, 298] width 1304 height 596
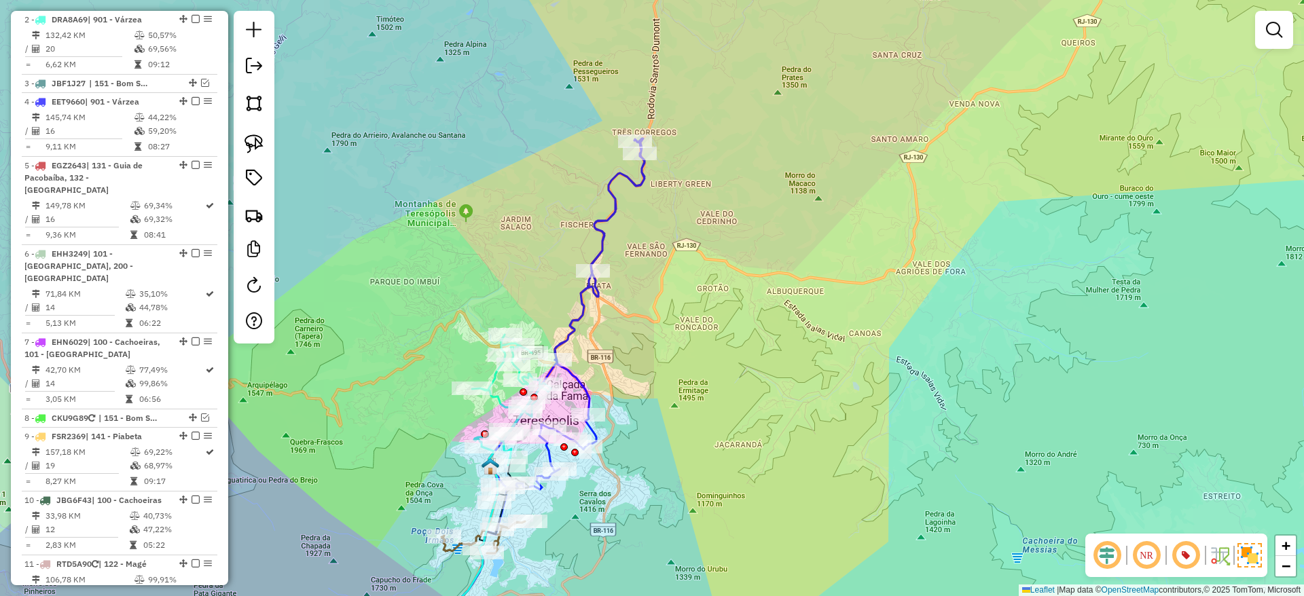
click at [538, 500] on div "Janela de atendimento Grade de atendimento Capacidade Transportadoras Veículos …" at bounding box center [652, 298] width 1304 height 596
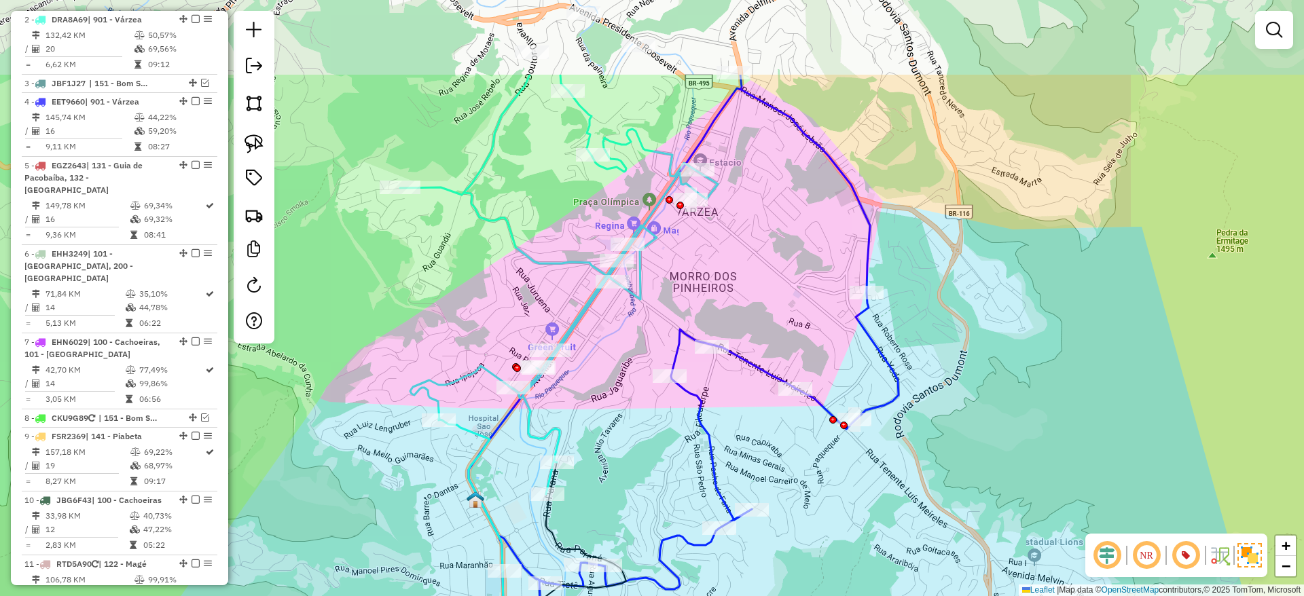
drag, startPoint x: 501, startPoint y: 336, endPoint x: 635, endPoint y: 466, distance: 186.3
click at [635, 466] on div "Janela de atendimento Grade de atendimento Capacidade Transportadoras Veículos …" at bounding box center [652, 298] width 1304 height 596
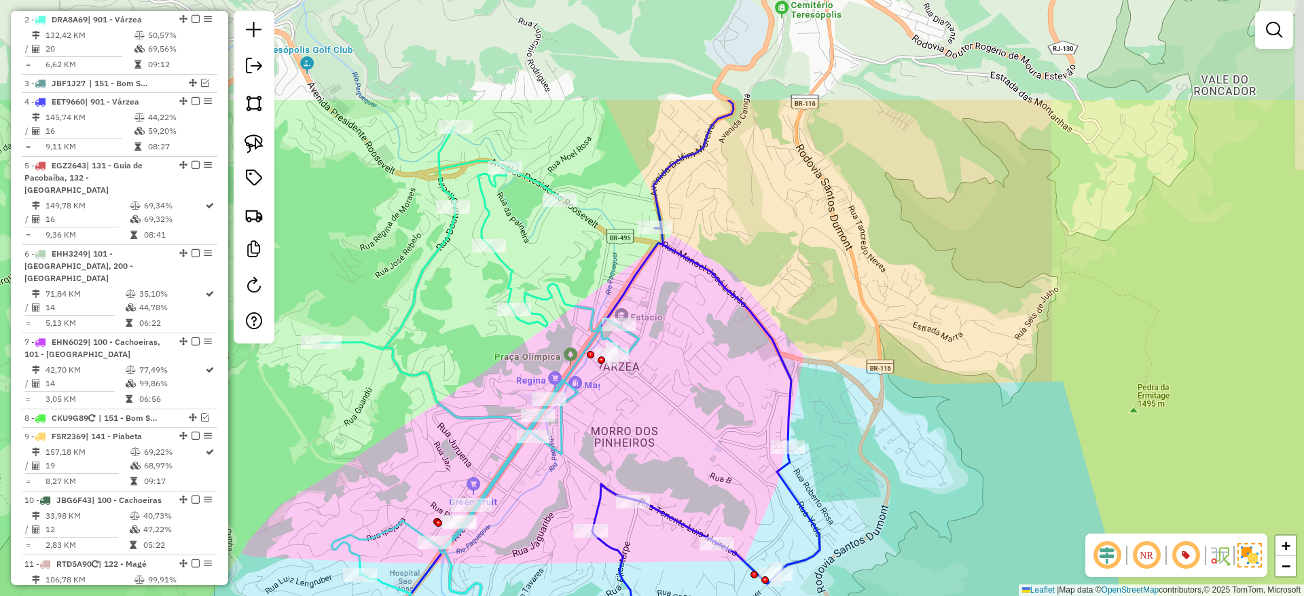
drag, startPoint x: 625, startPoint y: 331, endPoint x: 536, endPoint y: 464, distance: 159.5
click at [536, 464] on div "Janela de atendimento Grade de atendimento Capacidade Transportadoras Veículos …" at bounding box center [652, 298] width 1304 height 596
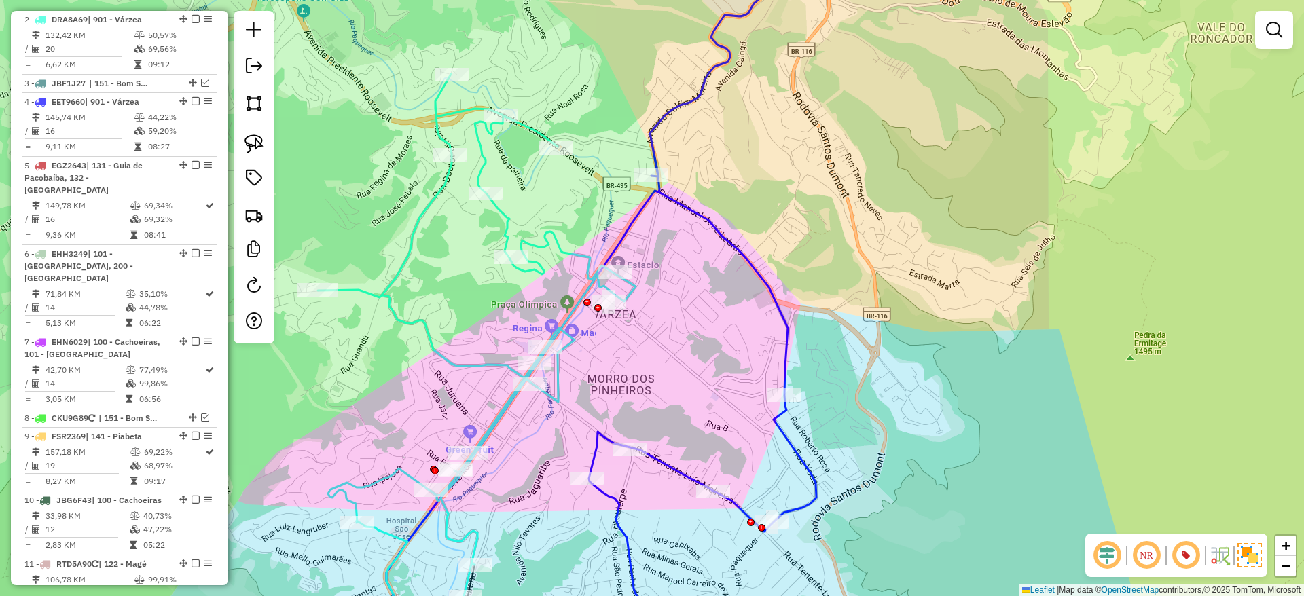
click at [617, 246] on icon at bounding box center [601, 298] width 430 height 716
select select "*********"
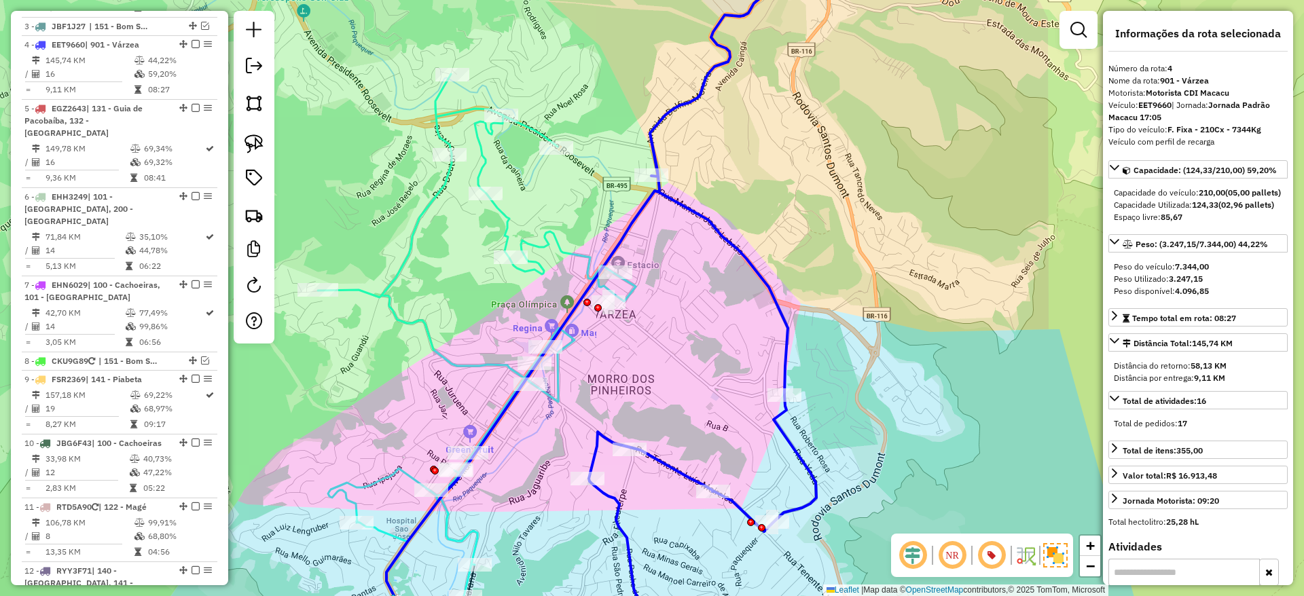
scroll to position [718, 0]
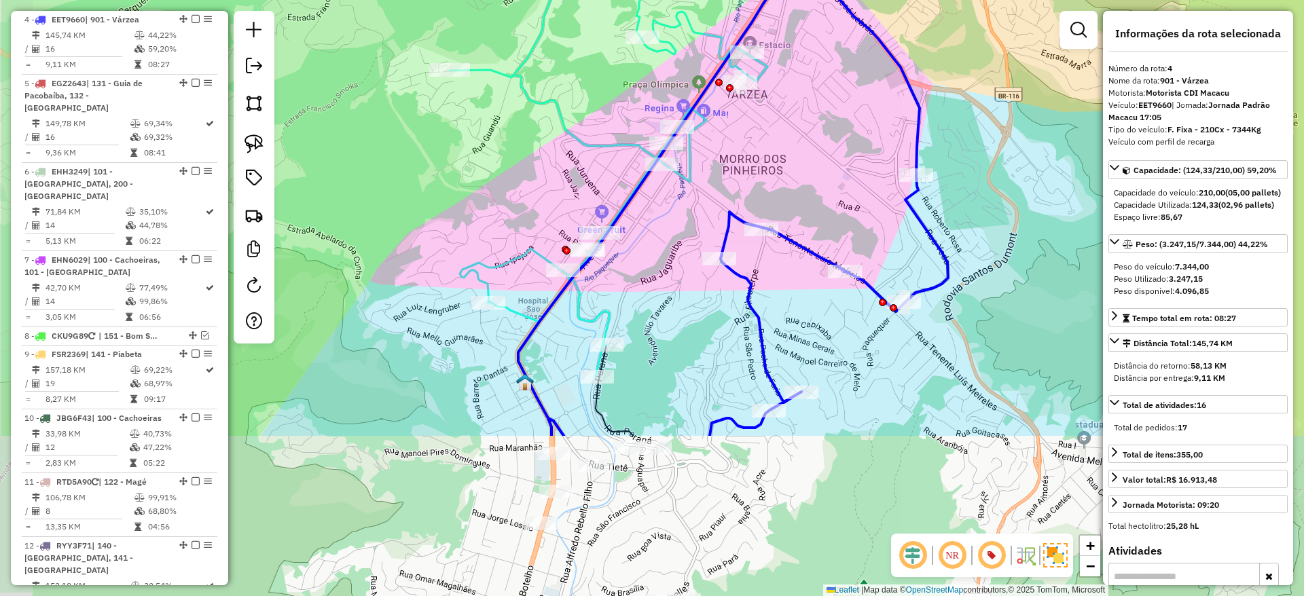
drag, startPoint x: 509, startPoint y: 466, endPoint x: 644, endPoint y: 240, distance: 264.0
click at [644, 240] on div "Janela de atendimento Grade de atendimento Capacidade Transportadoras Veículos …" at bounding box center [652, 298] width 1304 height 596
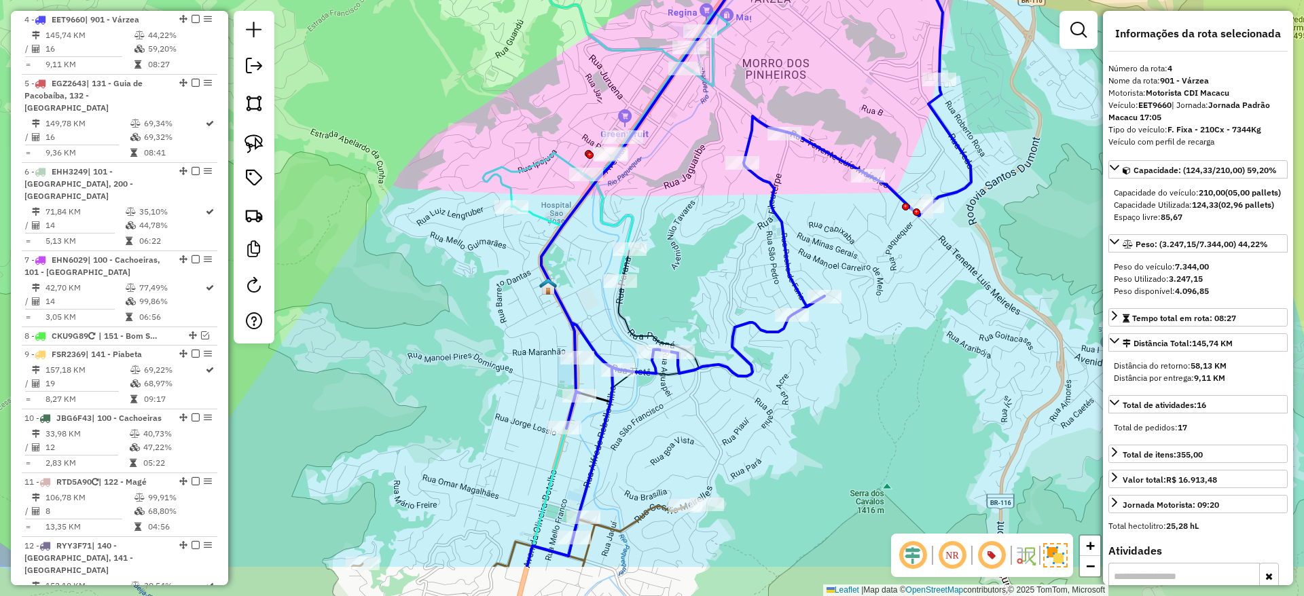
drag, startPoint x: 564, startPoint y: 401, endPoint x: 584, endPoint y: 310, distance: 93.1
click at [584, 310] on div "Janela de atendimento Grade de atendimento Capacidade Transportadoras Veículos …" at bounding box center [652, 298] width 1304 height 596
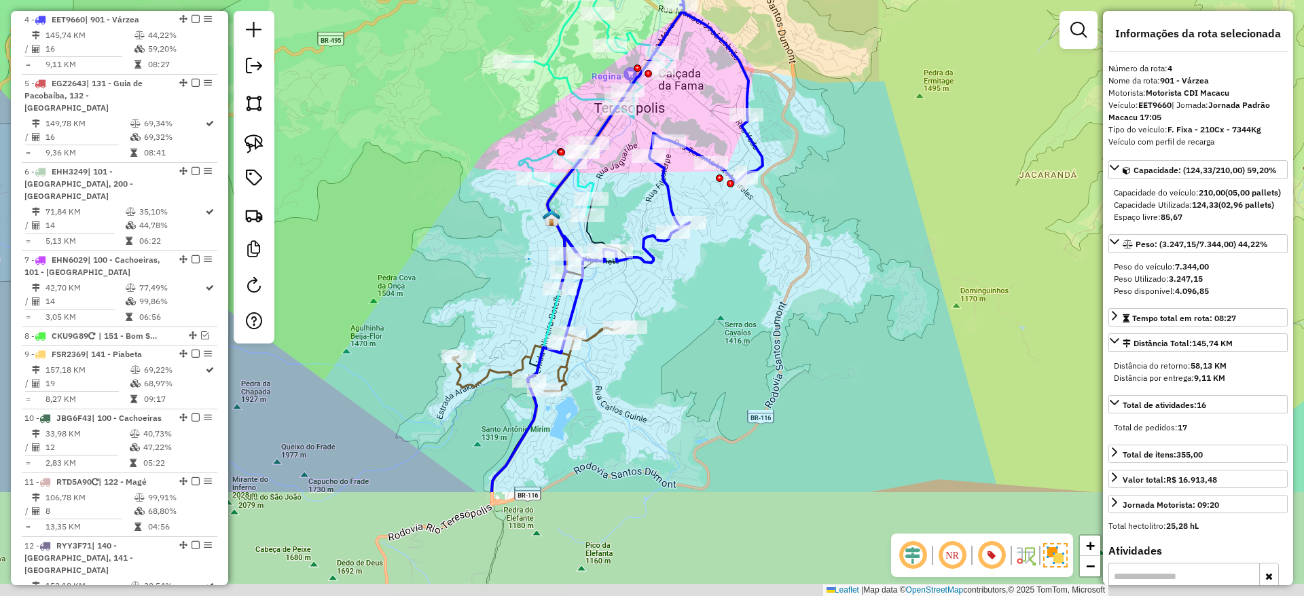
drag, startPoint x: 498, startPoint y: 515, endPoint x: 511, endPoint y: 332, distance: 183.7
click at [511, 332] on div "Janela de atendimento Grade de atendimento Capacidade Transportadoras Veículos …" at bounding box center [652, 298] width 1304 height 596
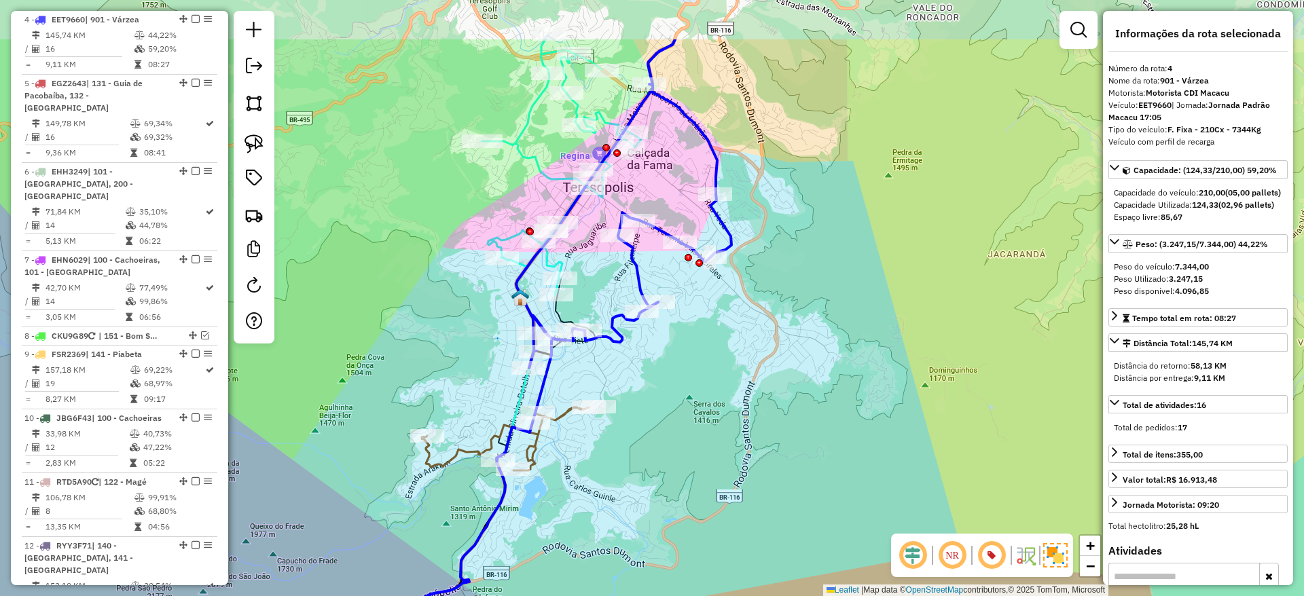
drag, startPoint x: 523, startPoint y: 308, endPoint x: 492, endPoint y: 407, distance: 104.1
click at [492, 407] on div "Janela de atendimento Grade de atendimento Capacidade Transportadoras Veículos …" at bounding box center [652, 298] width 1304 height 596
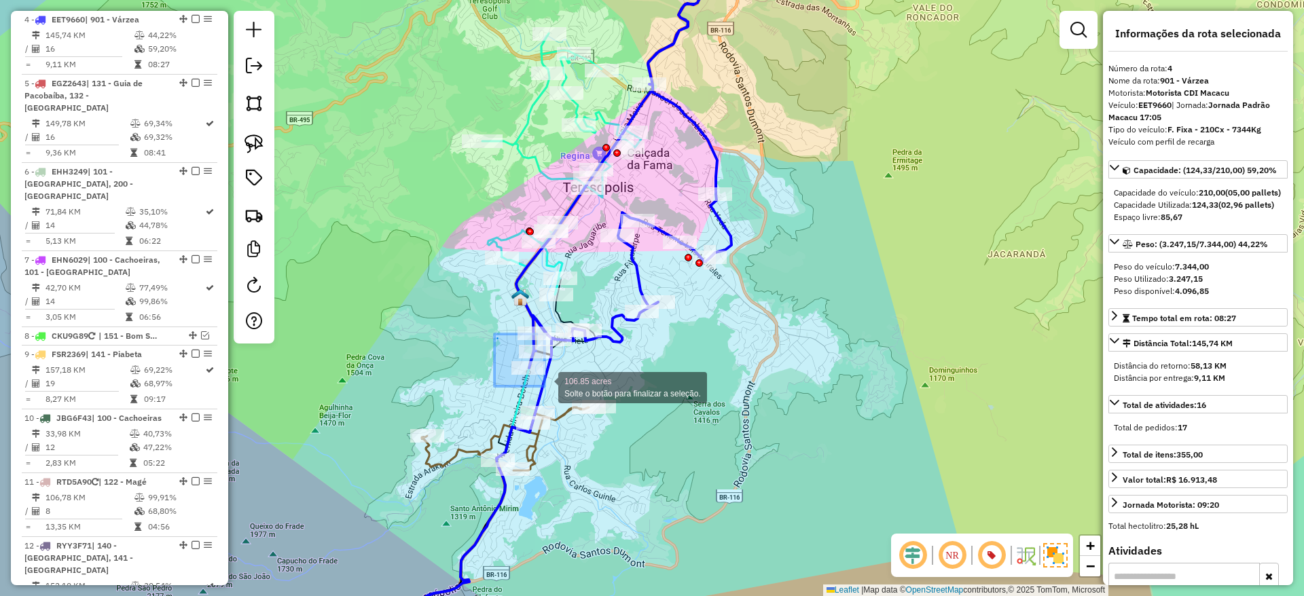
drag, startPoint x: 494, startPoint y: 334, endPoint x: 545, endPoint y: 386, distance: 72.5
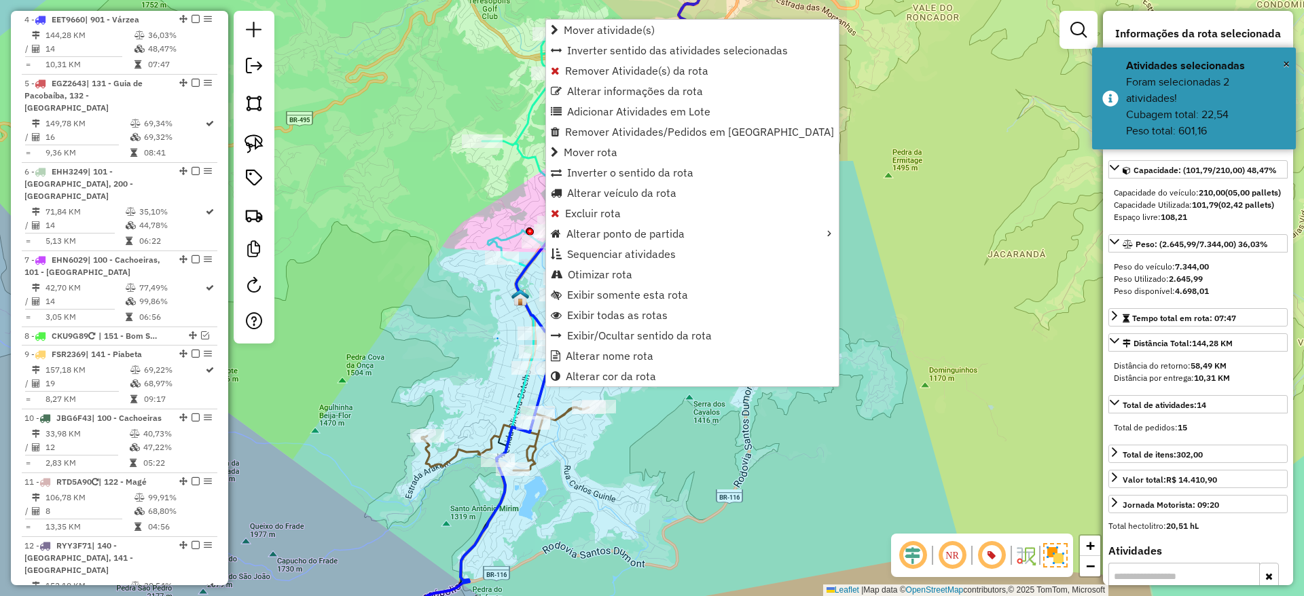
click at [543, 384] on icon at bounding box center [450, 497] width 209 height 318
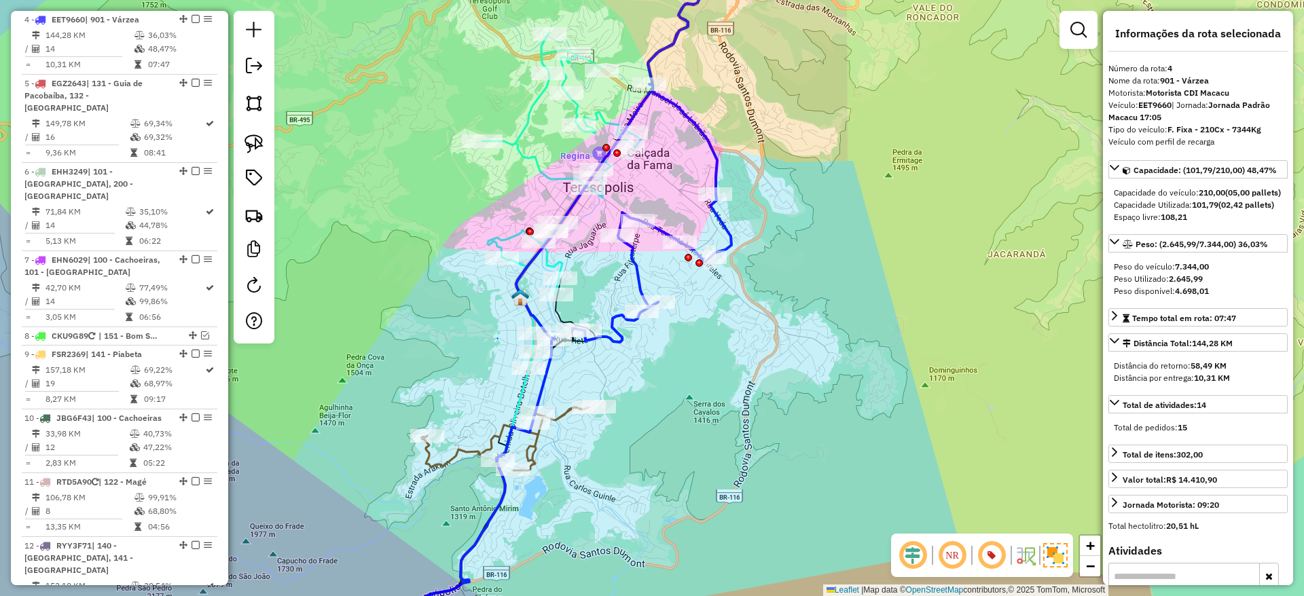
click at [543, 384] on icon at bounding box center [450, 497] width 209 height 318
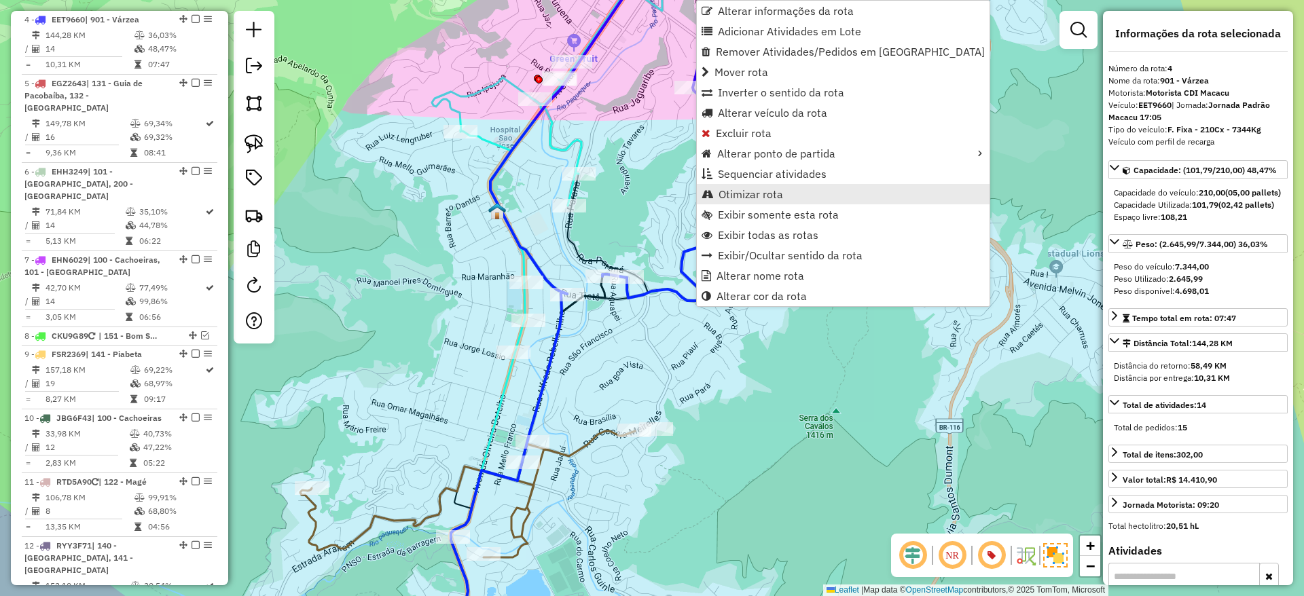
click at [769, 196] on span "Otimizar rota" at bounding box center [750, 194] width 65 height 11
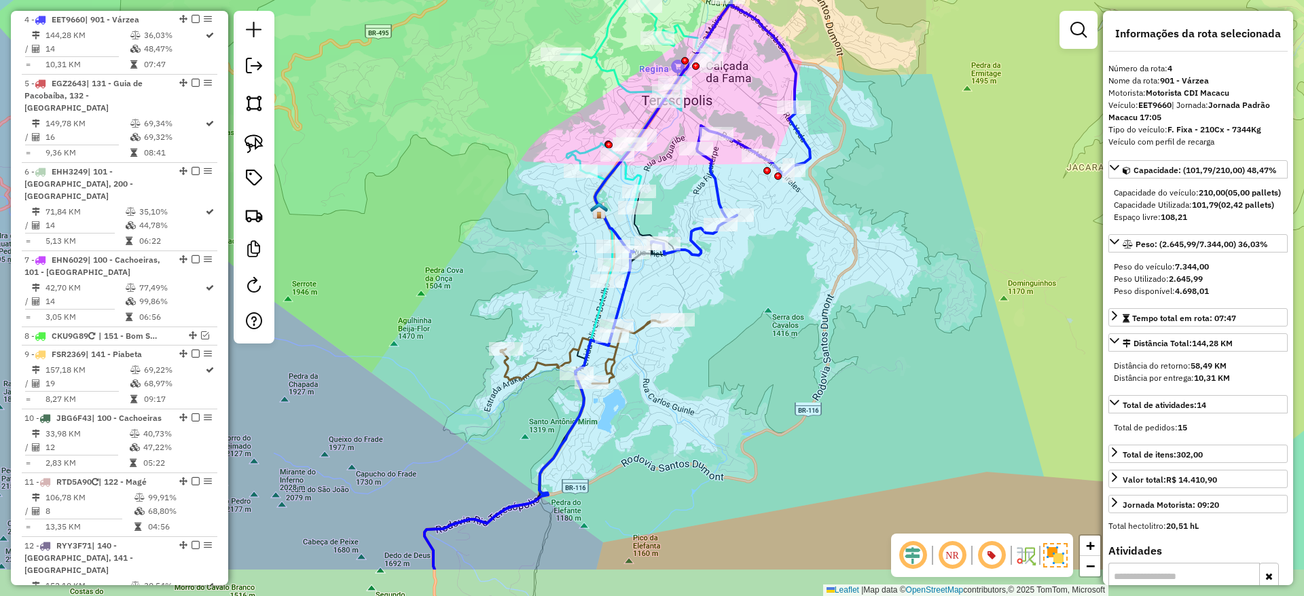
drag, startPoint x: 770, startPoint y: 462, endPoint x: 774, endPoint y: 377, distance: 85.0
click at [774, 377] on div "Janela de atendimento Grade de atendimento Capacidade Transportadoras Veículos …" at bounding box center [652, 298] width 1304 height 596
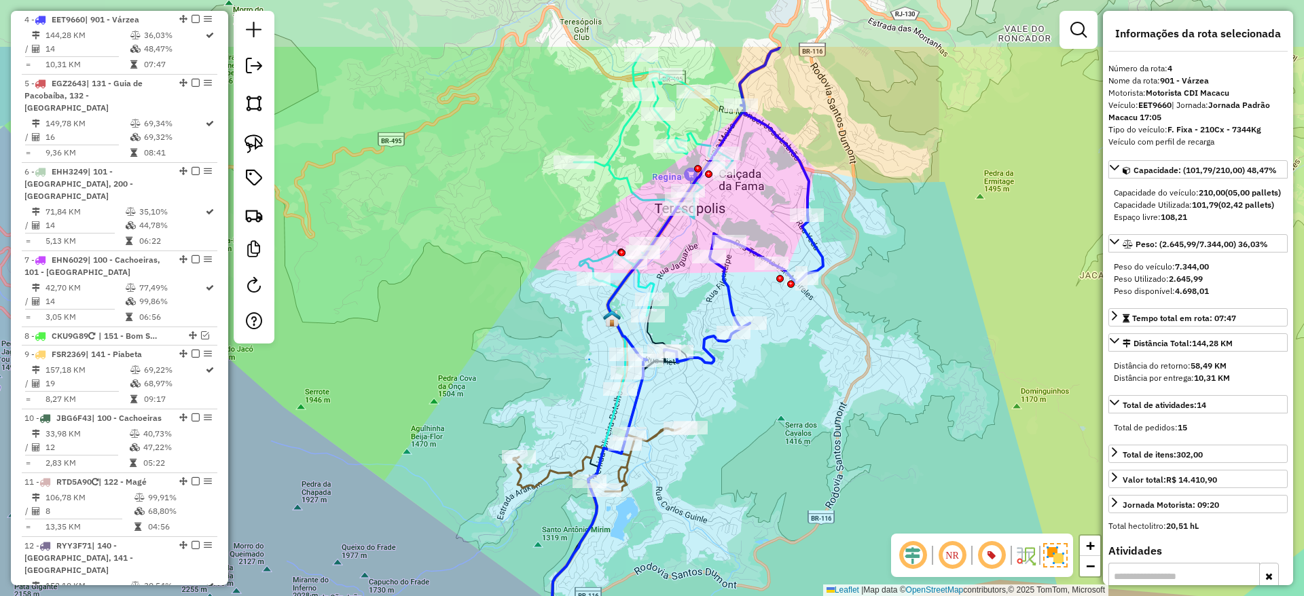
drag, startPoint x: 702, startPoint y: 267, endPoint x: 712, endPoint y: 363, distance: 96.3
click at [712, 363] on icon at bounding box center [715, 205] width 215 height 316
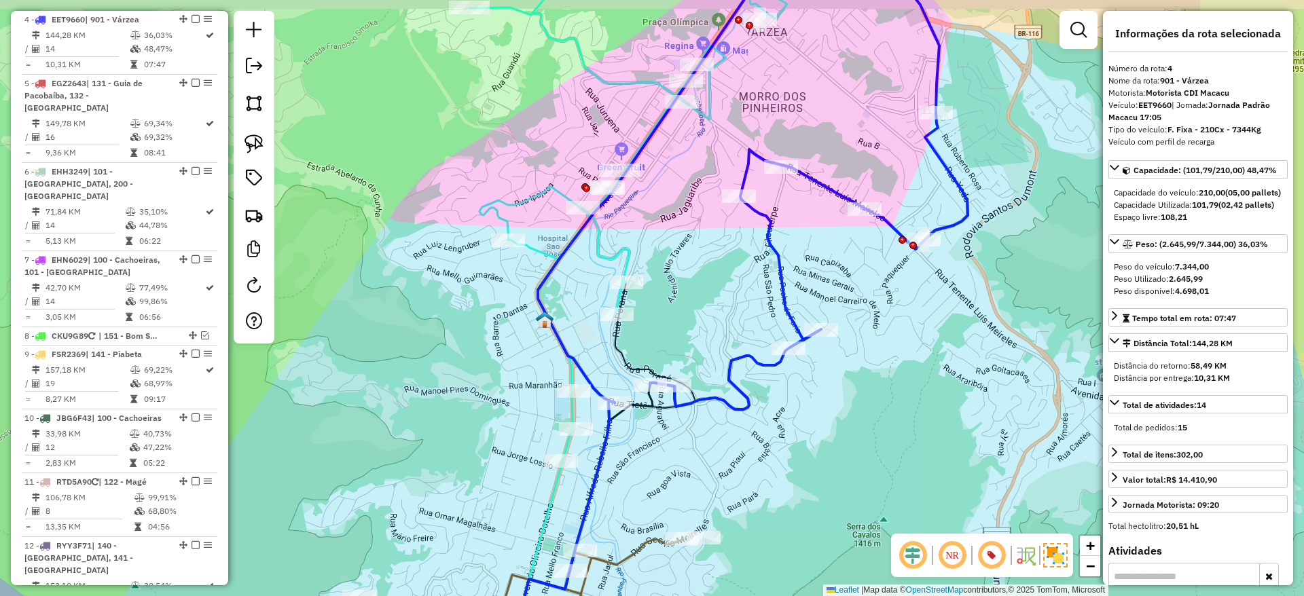
drag, startPoint x: 644, startPoint y: 303, endPoint x: 666, endPoint y: 341, distance: 44.1
click at [666, 341] on div "Janela de atendimento Grade de atendimento Capacidade Transportadoras Veículos …" at bounding box center [652, 298] width 1304 height 596
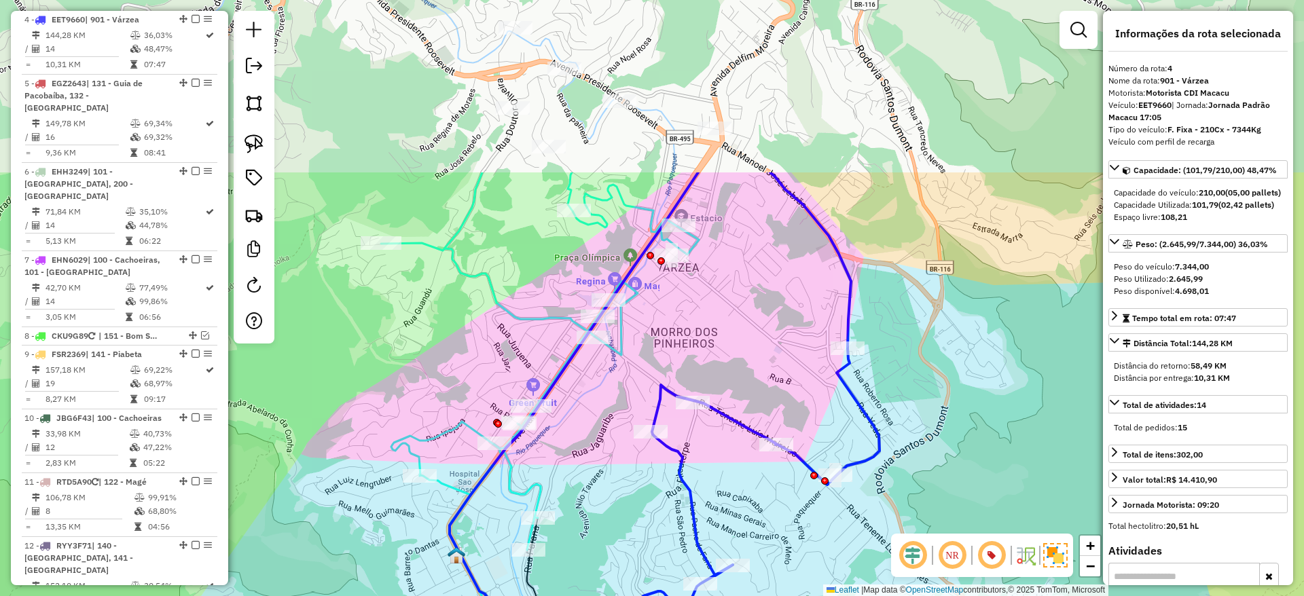
drag, startPoint x: 678, startPoint y: 174, endPoint x: 588, endPoint y: 406, distance: 248.9
click at [588, 406] on div "Janela de atendimento Grade de atendimento Capacidade Transportadoras Veículos …" at bounding box center [652, 298] width 1304 height 596
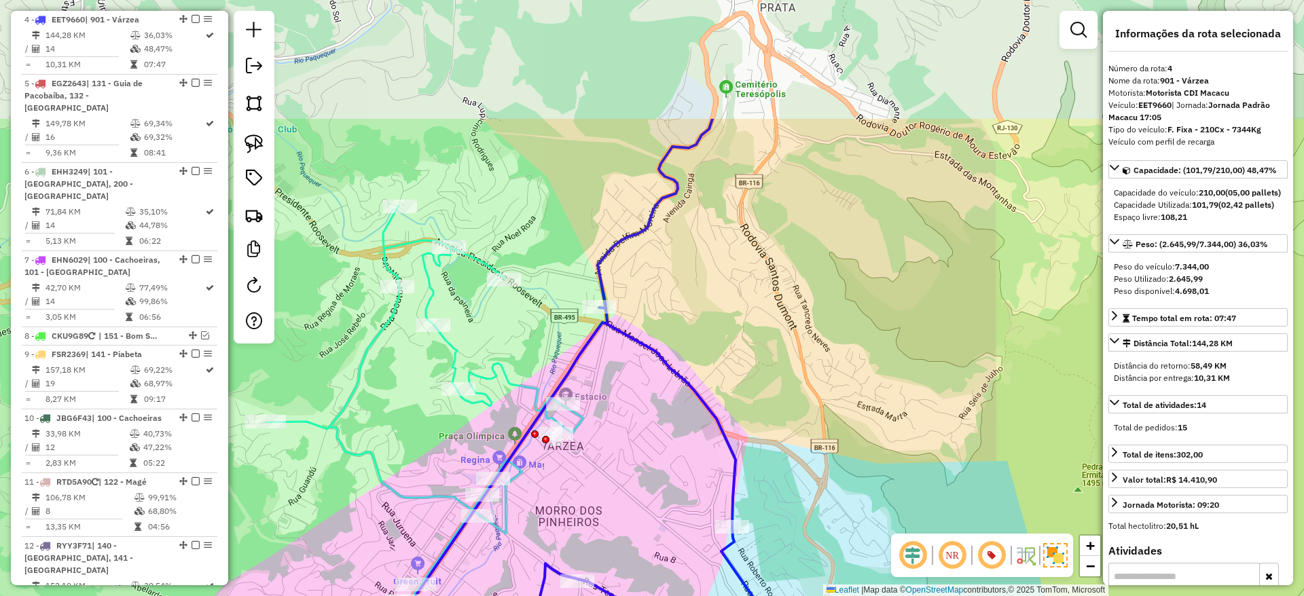
drag, startPoint x: 750, startPoint y: 221, endPoint x: 619, endPoint y: 410, distance: 229.4
click at [619, 410] on div "Janela de atendimento Grade de atendimento Capacidade Transportadoras Veículos …" at bounding box center [652, 298] width 1304 height 596
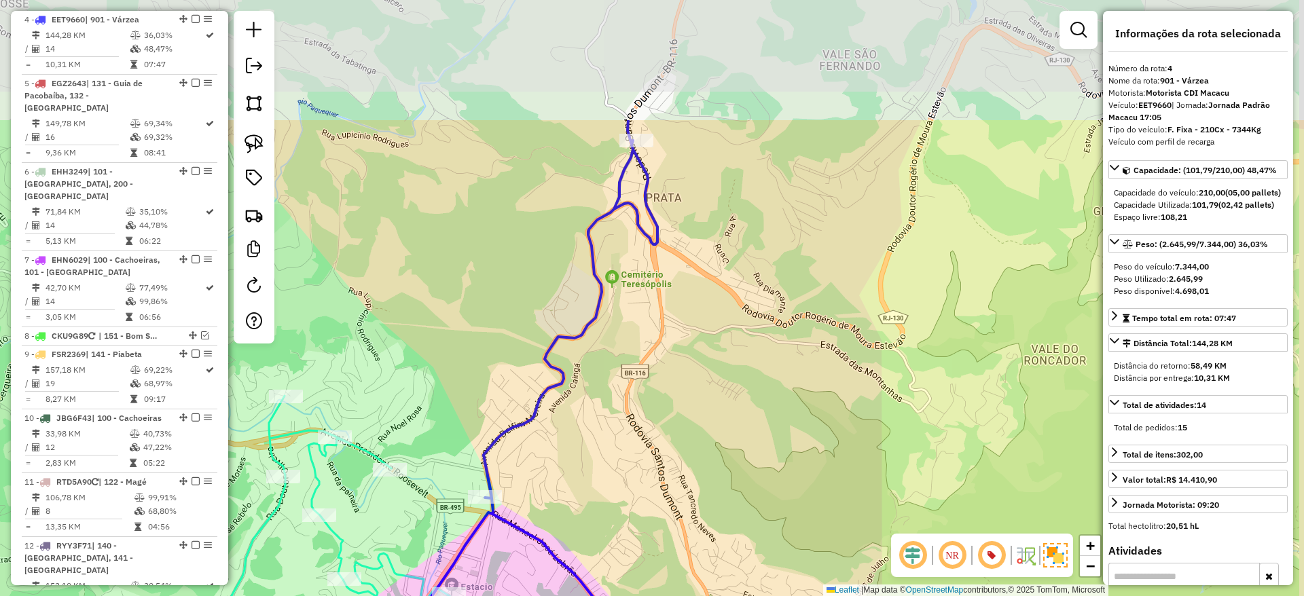
drag, startPoint x: 709, startPoint y: 274, endPoint x: 619, endPoint y: 432, distance: 181.6
click at [619, 432] on div "Janela de atendimento Grade de atendimento Capacidade Transportadoras Veículos …" at bounding box center [652, 298] width 1304 height 596
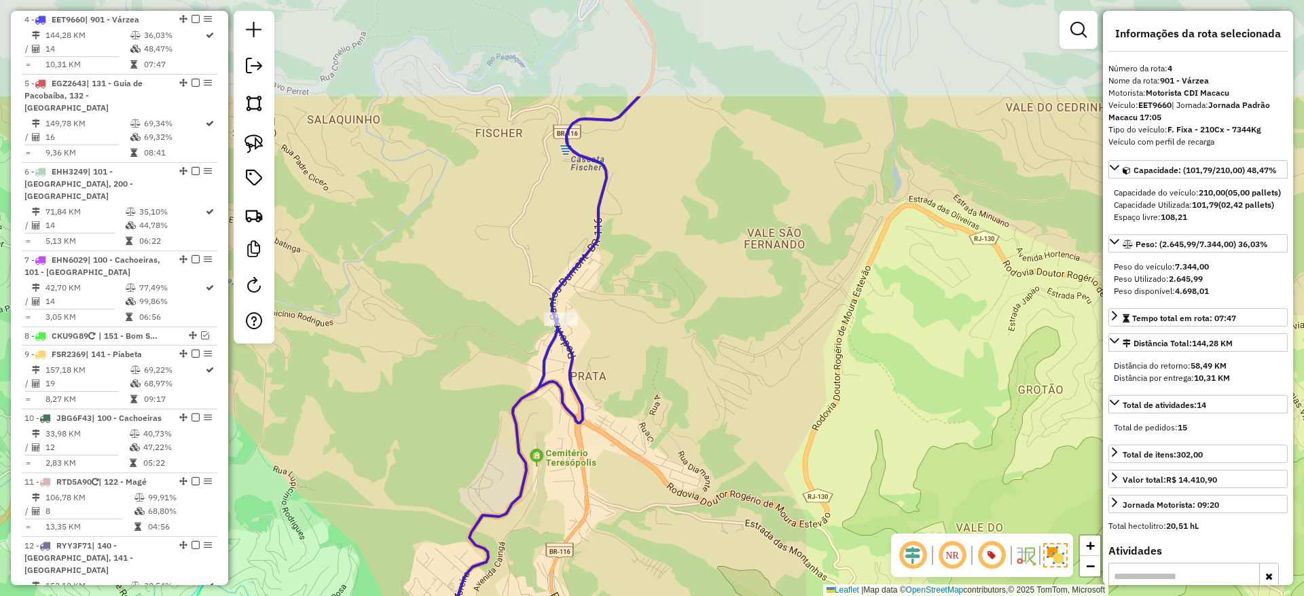
drag, startPoint x: 731, startPoint y: 234, endPoint x: 663, endPoint y: 390, distance: 170.0
click at [663, 390] on div "Janela de atendimento Grade de atendimento Capacidade Transportadoras Veículos …" at bounding box center [652, 298] width 1304 height 596
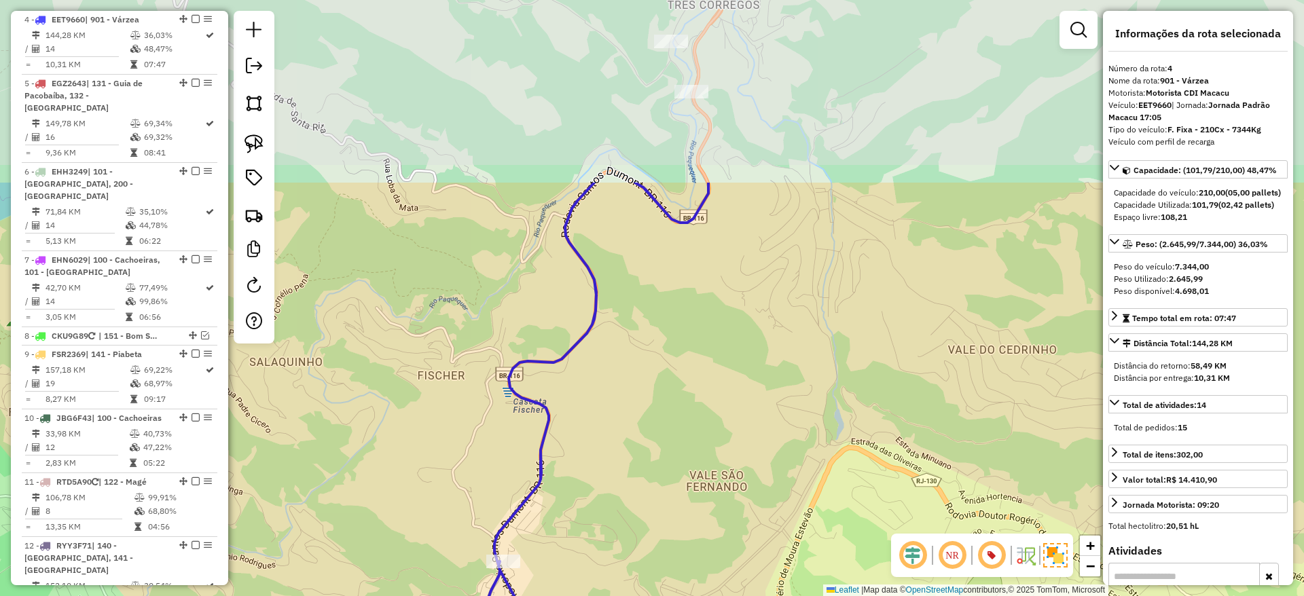
drag, startPoint x: 735, startPoint y: 105, endPoint x: 677, endPoint y: 348, distance: 249.2
click at [677, 348] on div "Janela de atendimento Grade de atendimento Capacidade Transportadoras Veículos …" at bounding box center [652, 298] width 1304 height 596
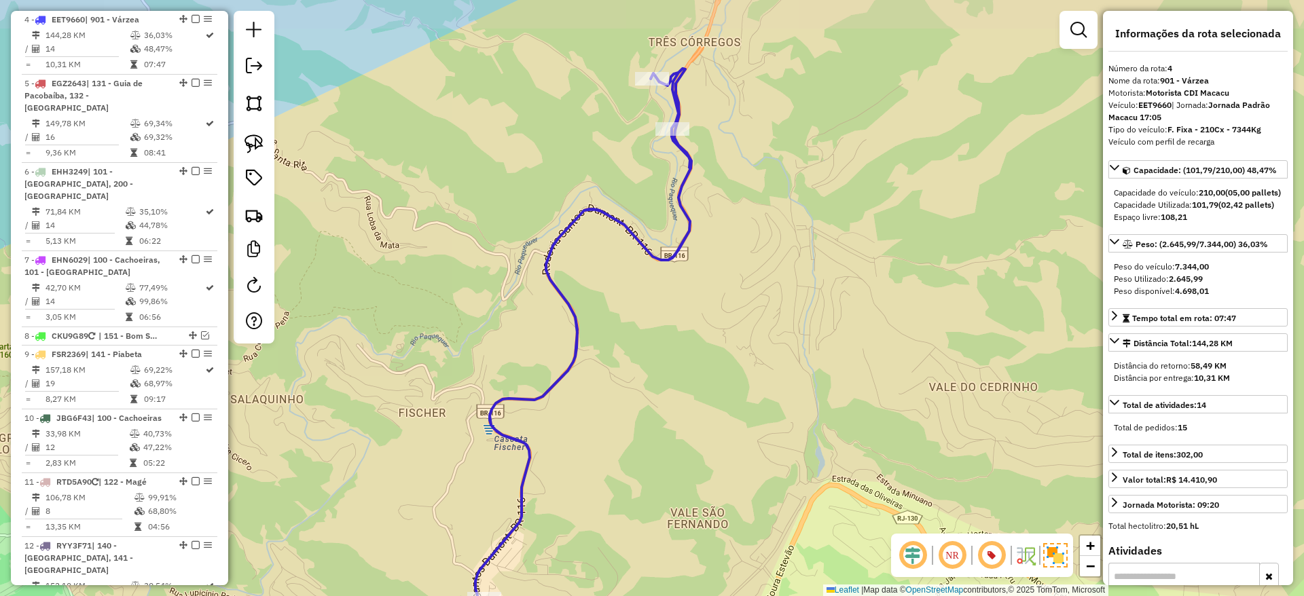
drag, startPoint x: 688, startPoint y: 295, endPoint x: 797, endPoint y: -89, distance: 398.7
click at [797, 0] on html "Aguarde... Pop-up bloqueado! Seu navegador bloqueou automáticamente a abertura …" at bounding box center [652, 298] width 1304 height 596
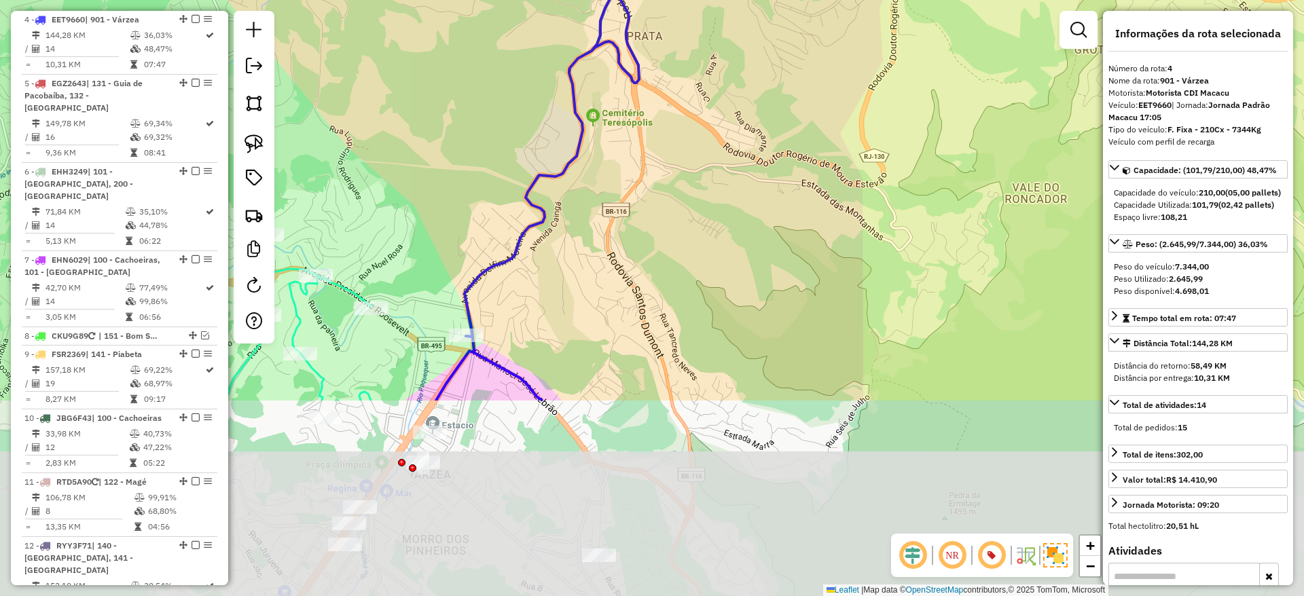
drag, startPoint x: 740, startPoint y: 212, endPoint x: 767, endPoint y: -43, distance: 256.7
click at [767, 0] on html "Aguarde... Pop-up bloqueado! Seu navegador bloqueou automáticamente a abertura …" at bounding box center [652, 298] width 1304 height 596
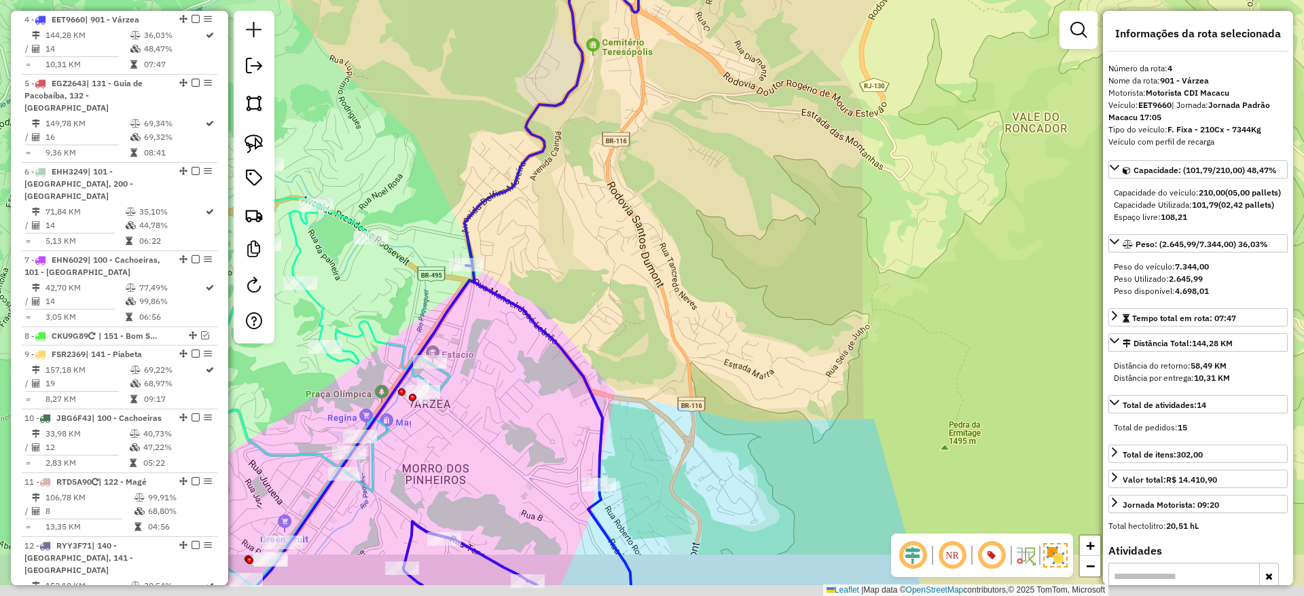
drag, startPoint x: 605, startPoint y: 400, endPoint x: 615, endPoint y: 140, distance: 260.2
click at [615, 140] on div "Janela de atendimento Grade de atendimento Capacidade Transportadoras Veículos …" at bounding box center [652, 298] width 1304 height 596
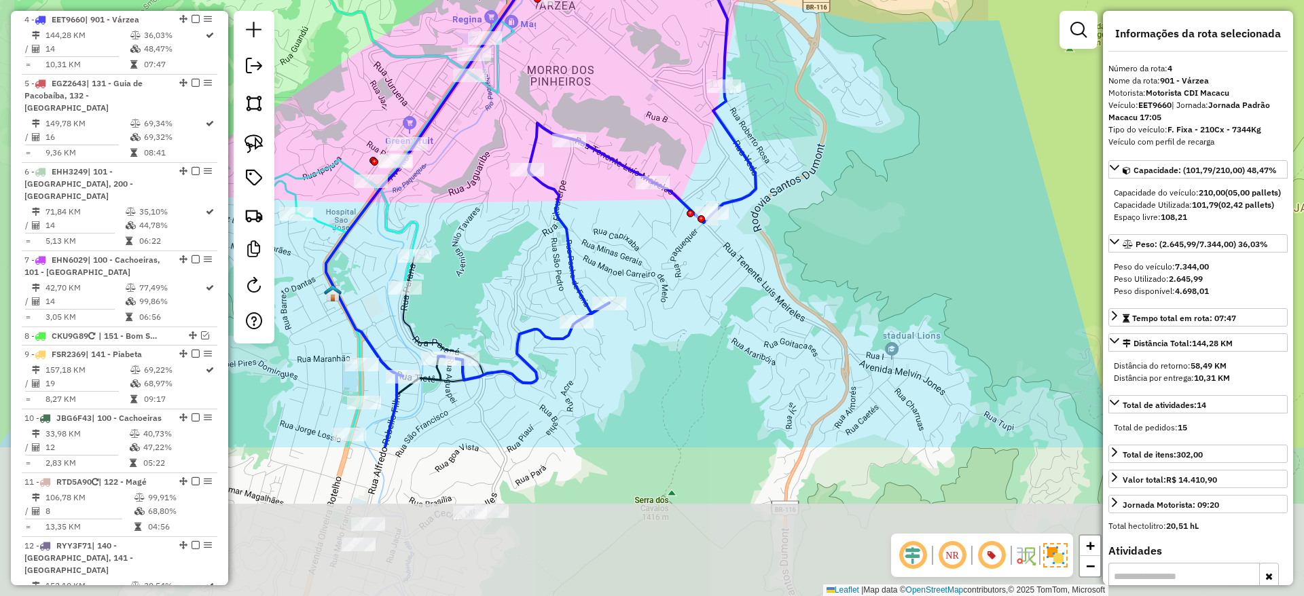
drag, startPoint x: 624, startPoint y: 321, endPoint x: 742, endPoint y: 105, distance: 246.1
click at [742, 105] on div "Janela de atendimento Grade de atendimento Capacidade Transportadoras Veículos …" at bounding box center [652, 298] width 1304 height 596
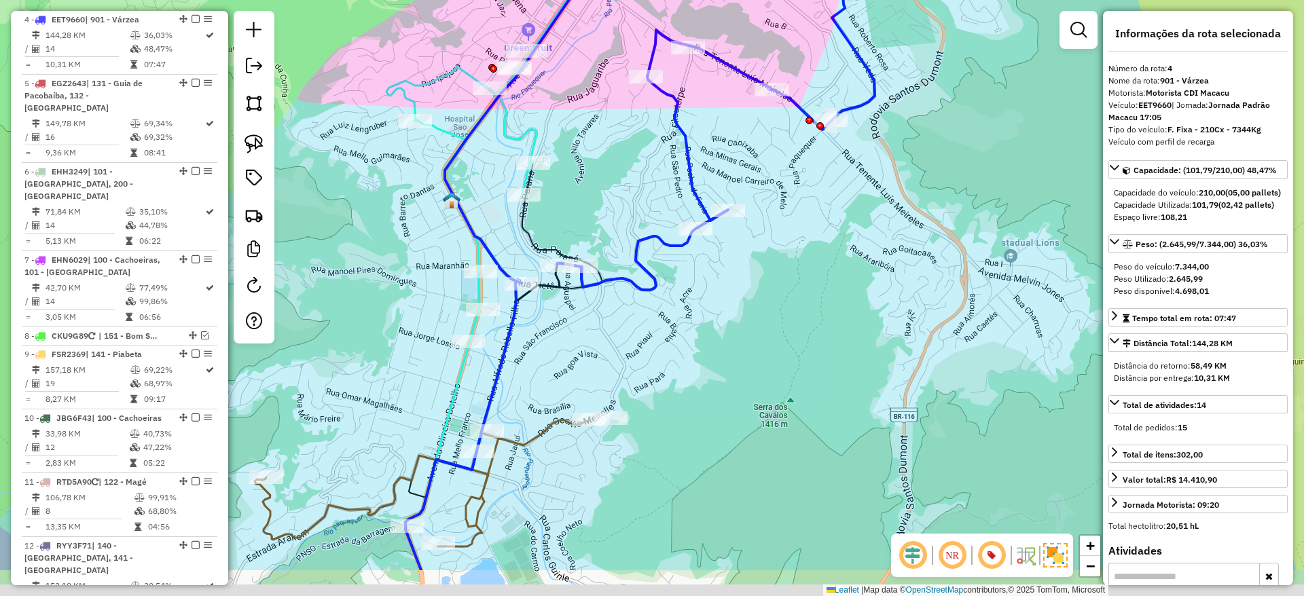
drag, startPoint x: 472, startPoint y: 454, endPoint x: 596, endPoint y: 363, distance: 154.0
click at [596, 363] on div "Janela de atendimento Grade de atendimento Capacidade Transportadoras Veículos …" at bounding box center [652, 298] width 1304 height 596
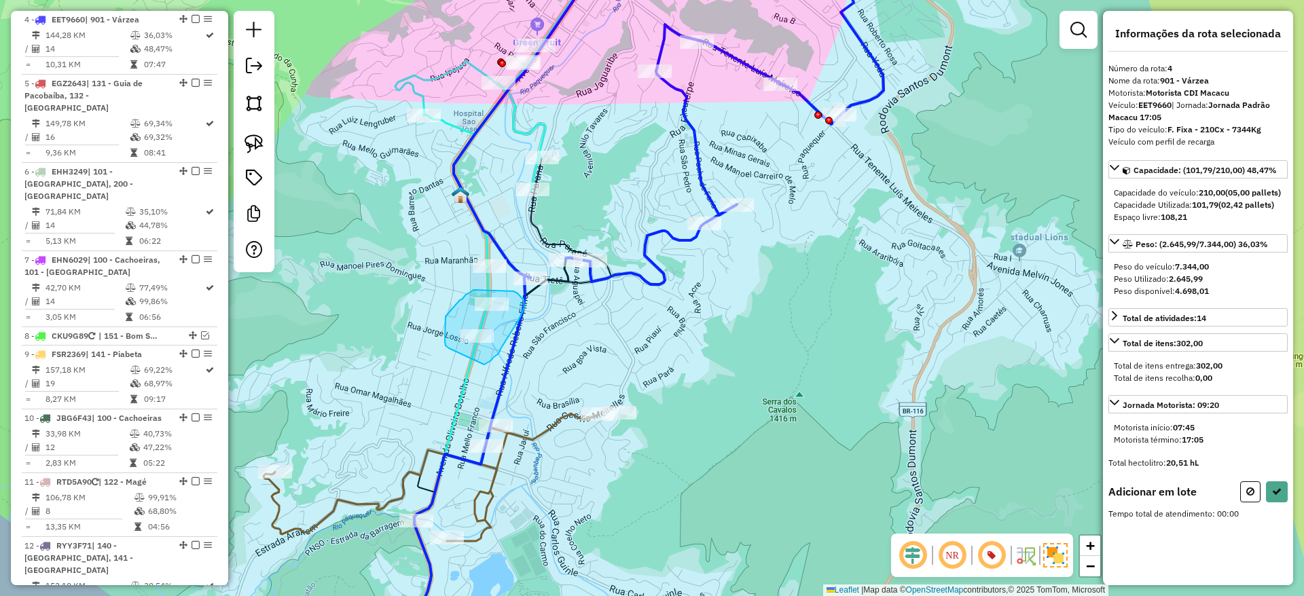
drag, startPoint x: 484, startPoint y: 365, endPoint x: 449, endPoint y: 350, distance: 37.4
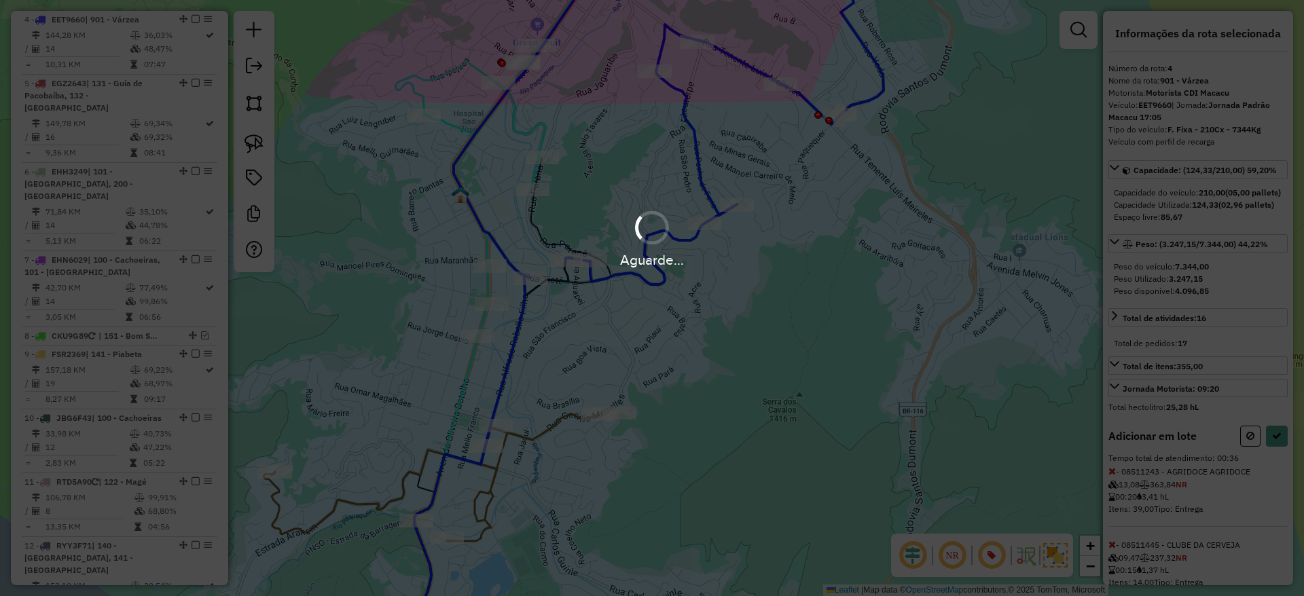
select select "*********"
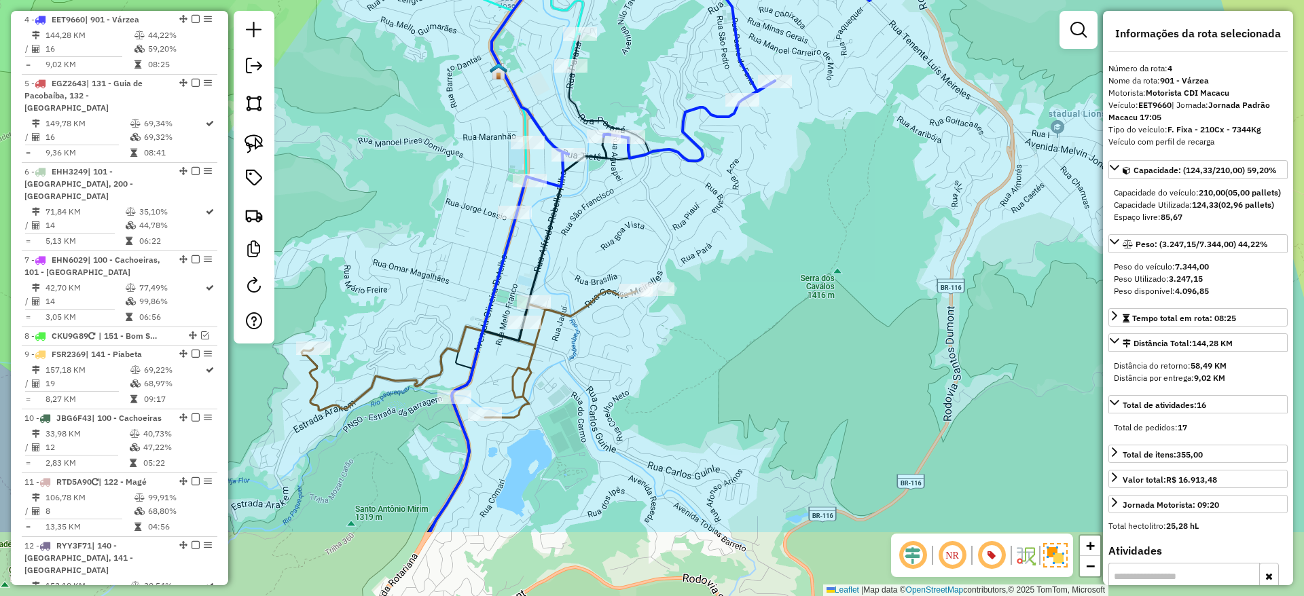
drag, startPoint x: 411, startPoint y: 469, endPoint x: 449, endPoint y: 346, distance: 128.6
click at [449, 346] on icon at bounding box center [468, 354] width 335 height 126
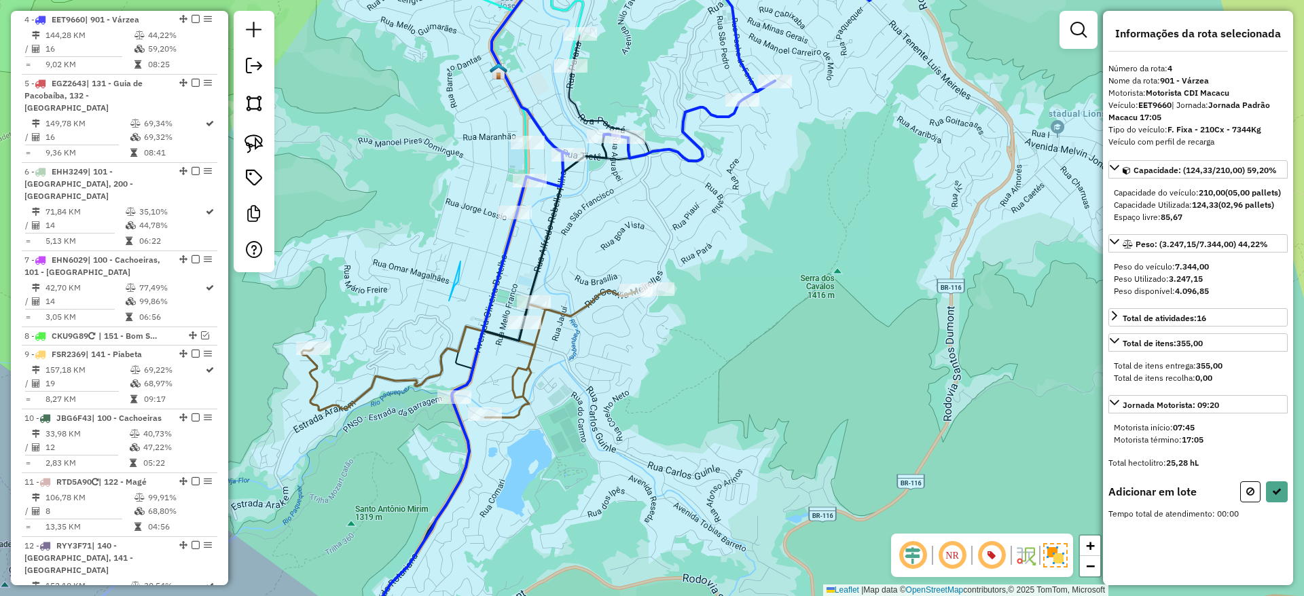
drag, startPoint x: 461, startPoint y: 261, endPoint x: 446, endPoint y: 308, distance: 49.2
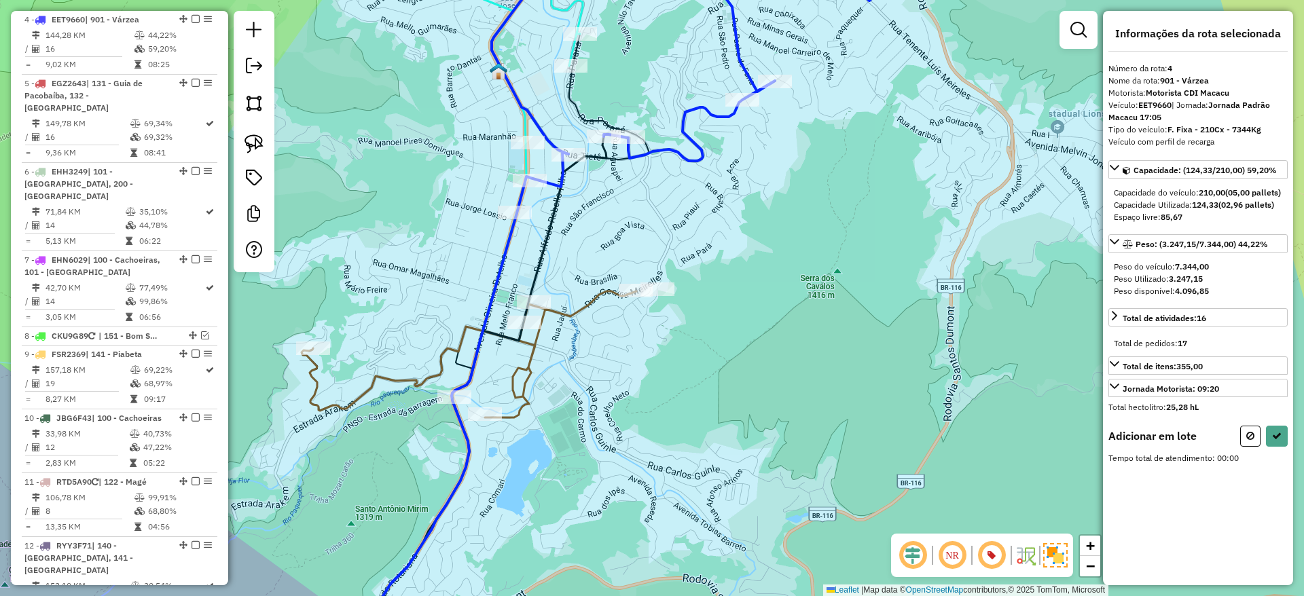
select select "*********"
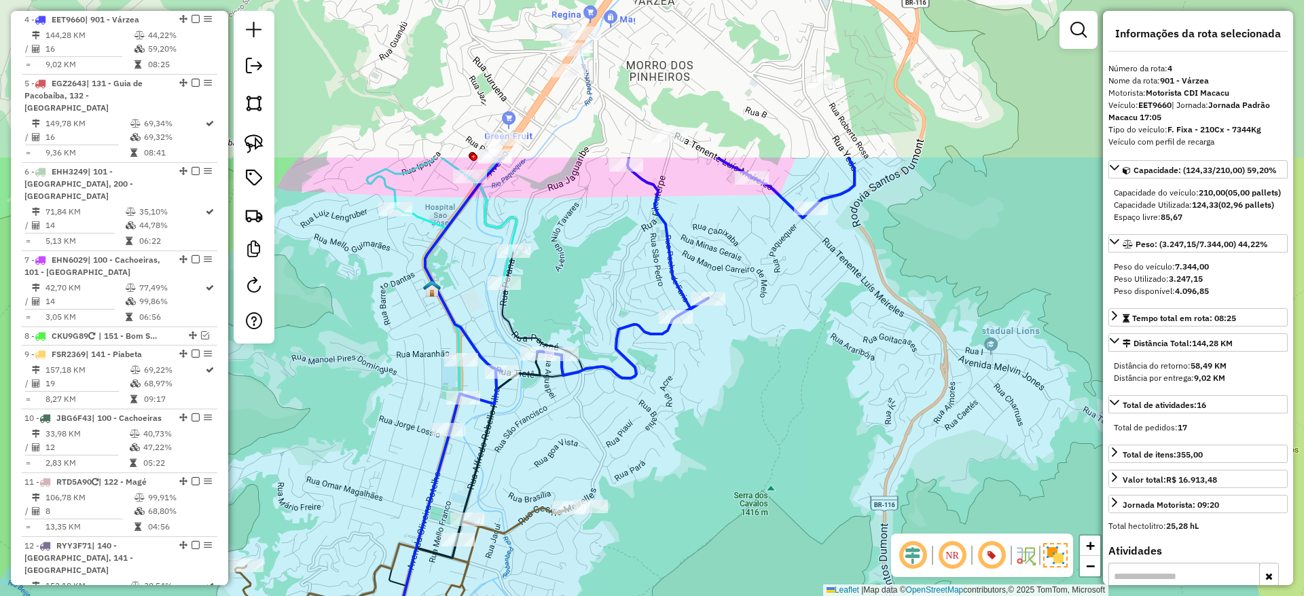
drag, startPoint x: 472, startPoint y: 240, endPoint x: 405, endPoint y: 457, distance: 227.2
click at [405, 457] on div "Janela de atendimento Grade de atendimento Capacidade Transportadoras Veículos …" at bounding box center [652, 298] width 1304 height 596
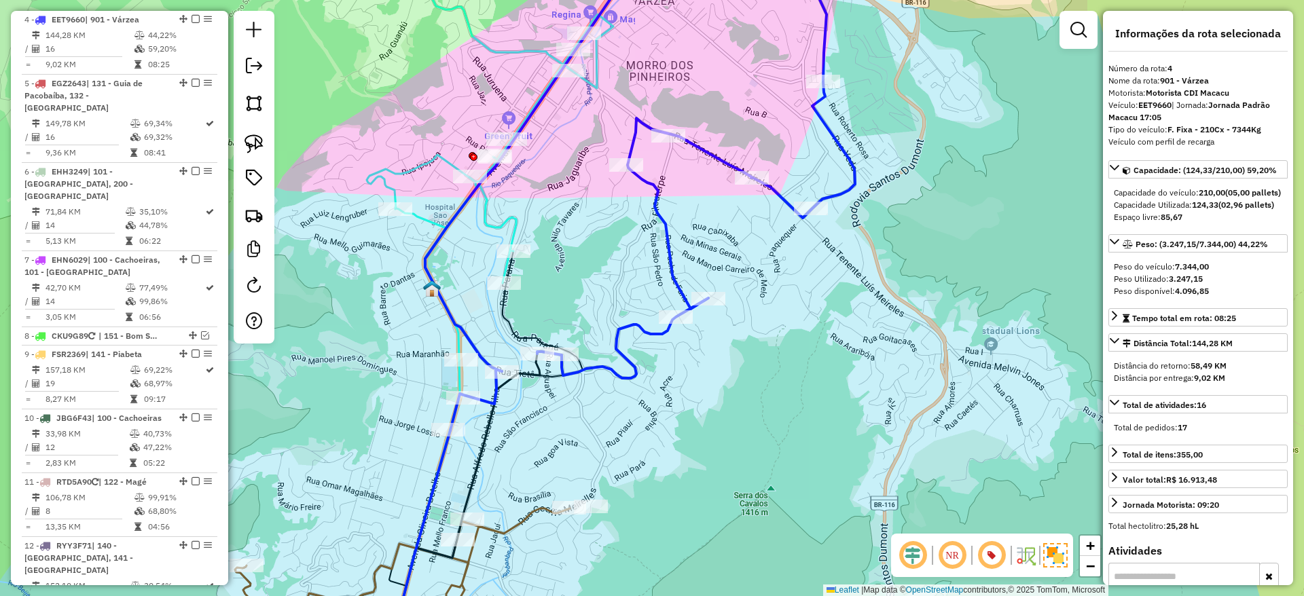
click at [498, 233] on icon at bounding box center [515, 150] width 318 height 420
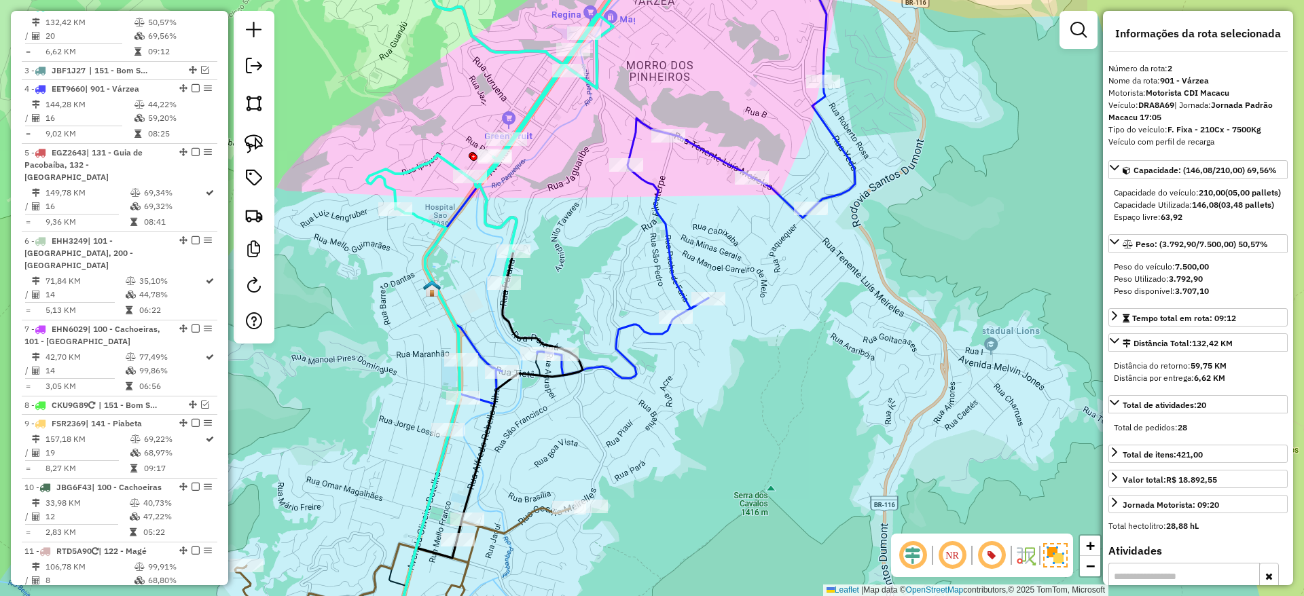
scroll to position [636, 0]
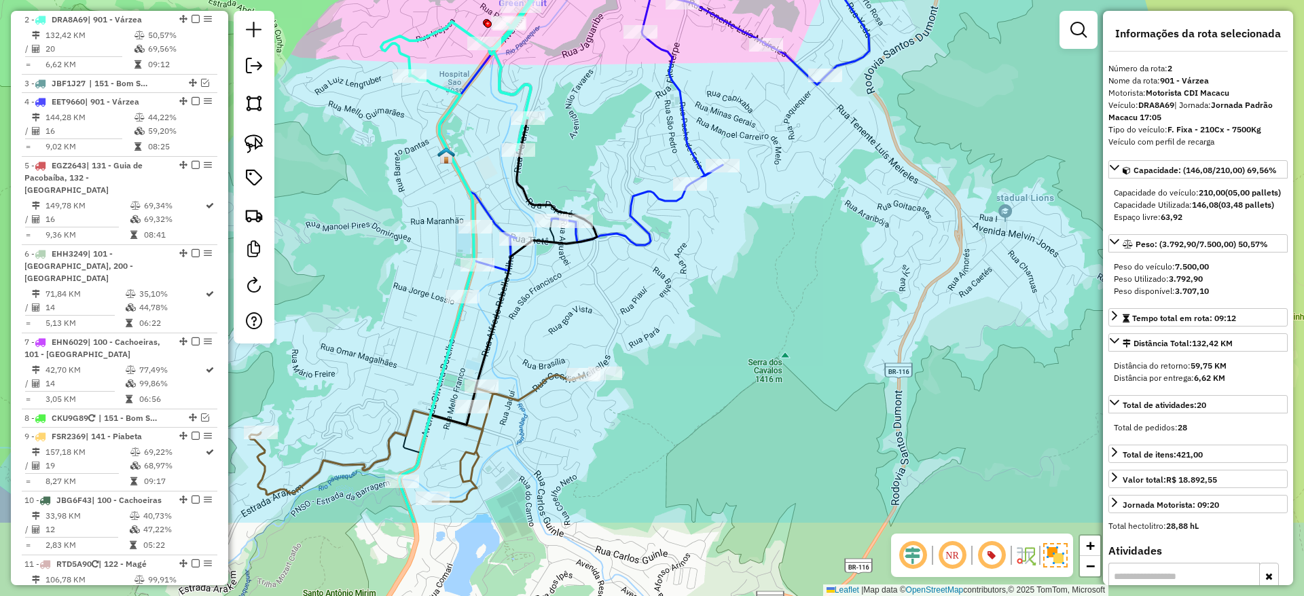
drag, startPoint x: 468, startPoint y: 480, endPoint x: 482, endPoint y: 351, distance: 129.8
click at [482, 351] on icon at bounding box center [498, 320] width 197 height 405
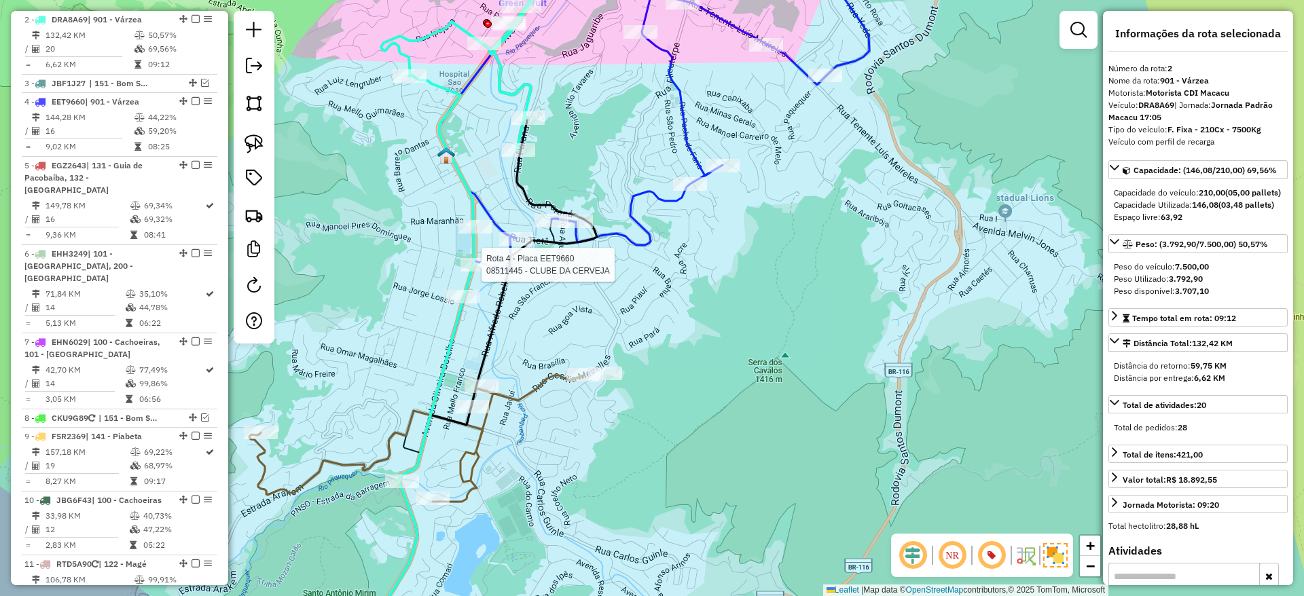
click at [615, 231] on icon at bounding box center [654, 118] width 430 height 357
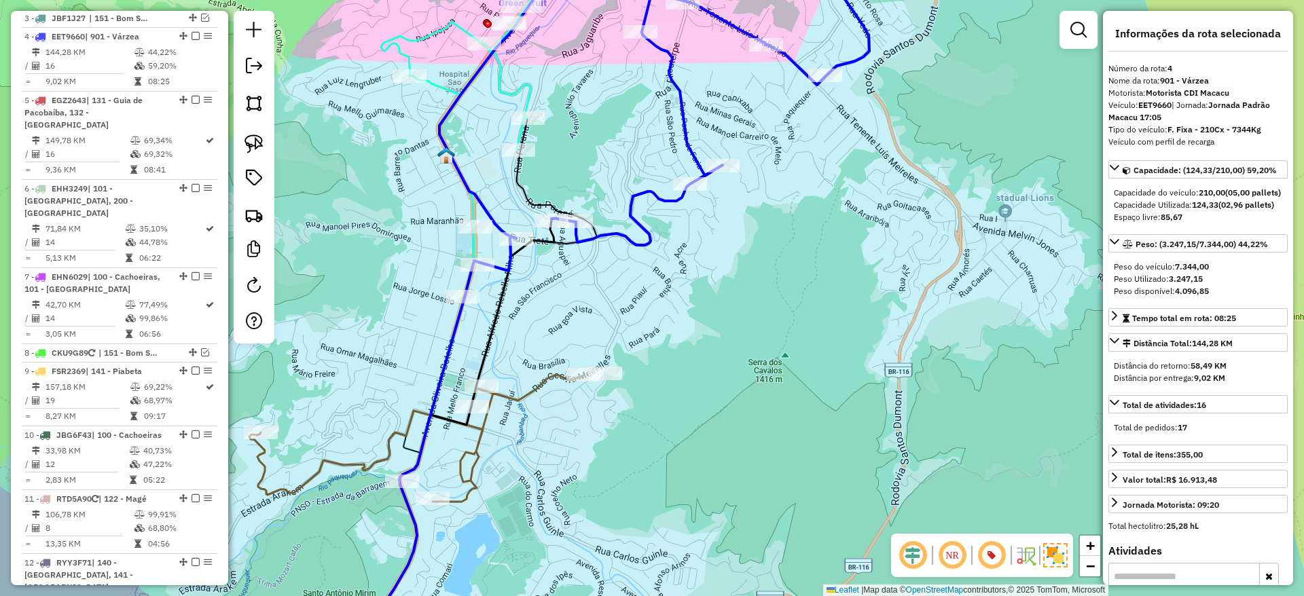
scroll to position [718, 0]
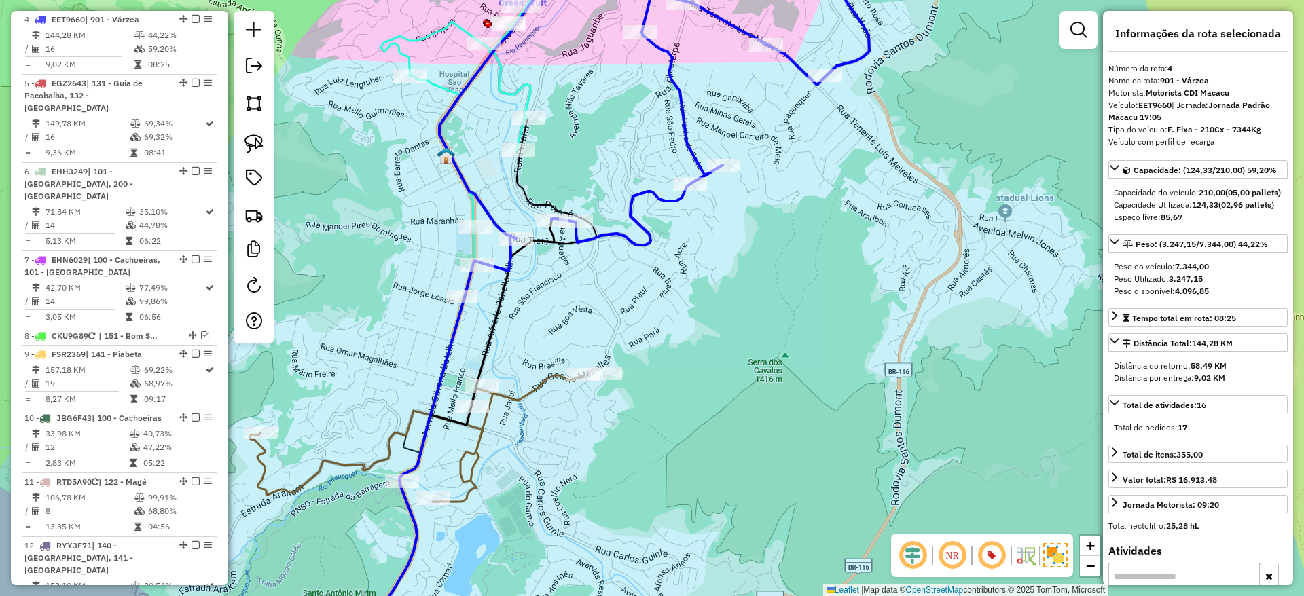
click at [574, 340] on div "Janela de atendimento Grade de atendimento Capacidade Transportadoras Veículos …" at bounding box center [652, 298] width 1304 height 596
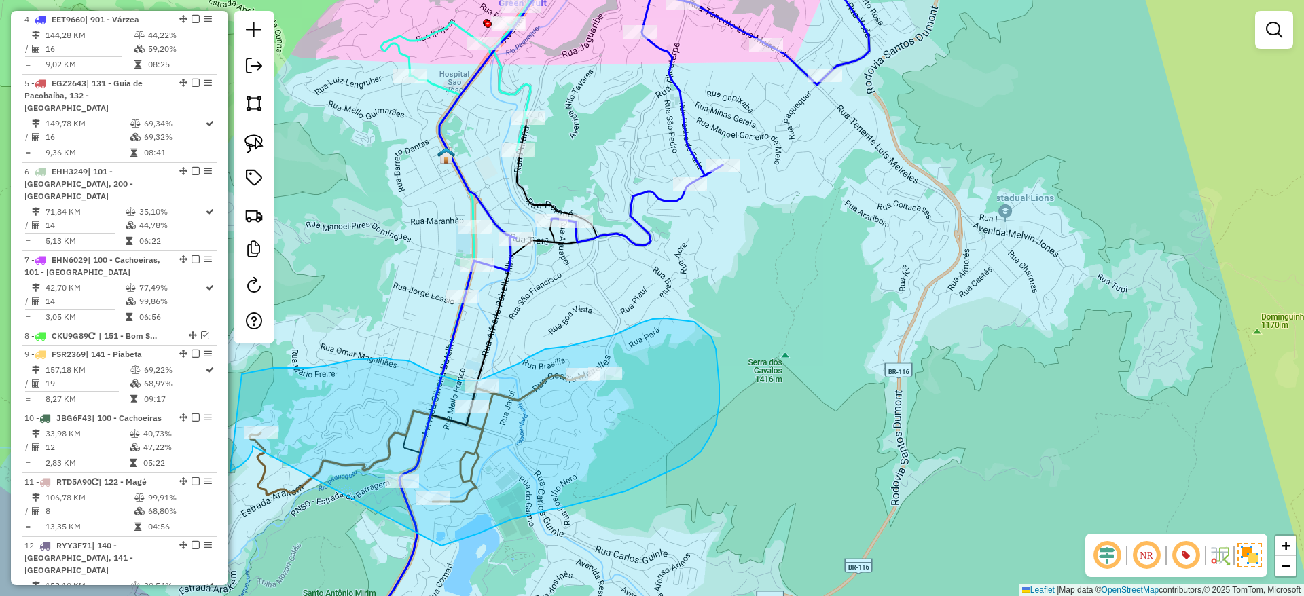
drag, startPoint x: 559, startPoint y: 509, endPoint x: 253, endPoint y: 446, distance: 312.5
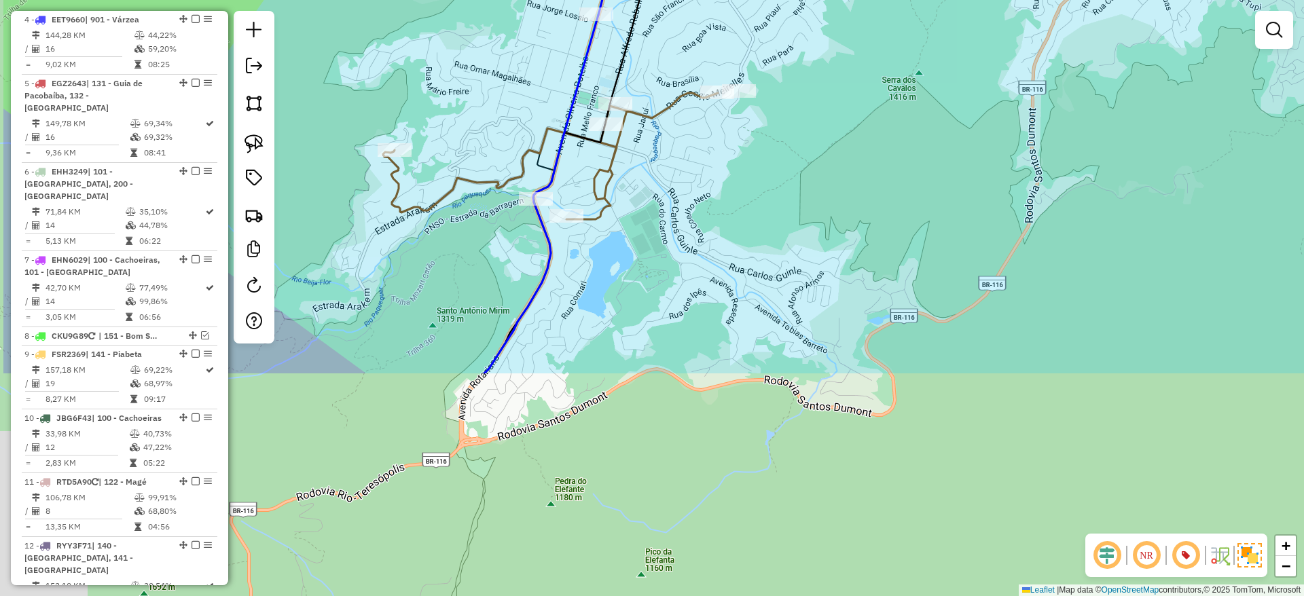
drag, startPoint x: 456, startPoint y: 526, endPoint x: 636, endPoint y: 136, distance: 429.6
click at [636, 136] on div "Janela de atendimento Grade de atendimento Capacidade Transportadoras Veículos …" at bounding box center [652, 298] width 1304 height 596
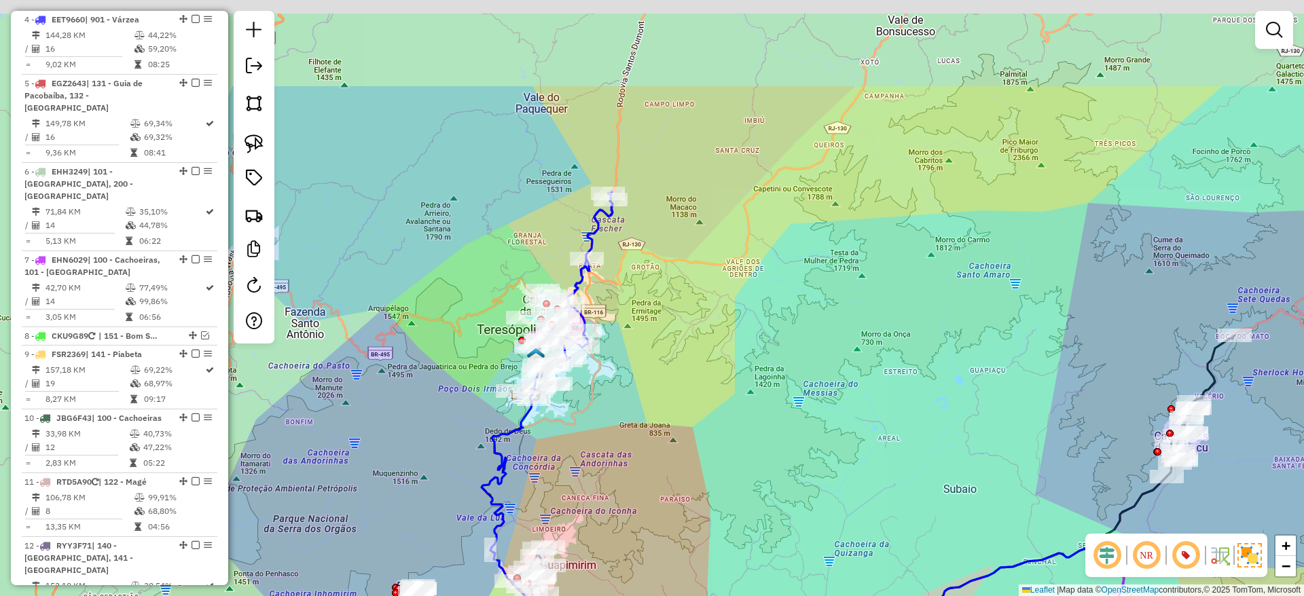
drag, startPoint x: 680, startPoint y: 219, endPoint x: 619, endPoint y: 423, distance: 212.7
click at [619, 423] on div "Janela de atendimento Grade de atendimento Capacidade Transportadoras Veículos …" at bounding box center [652, 298] width 1304 height 596
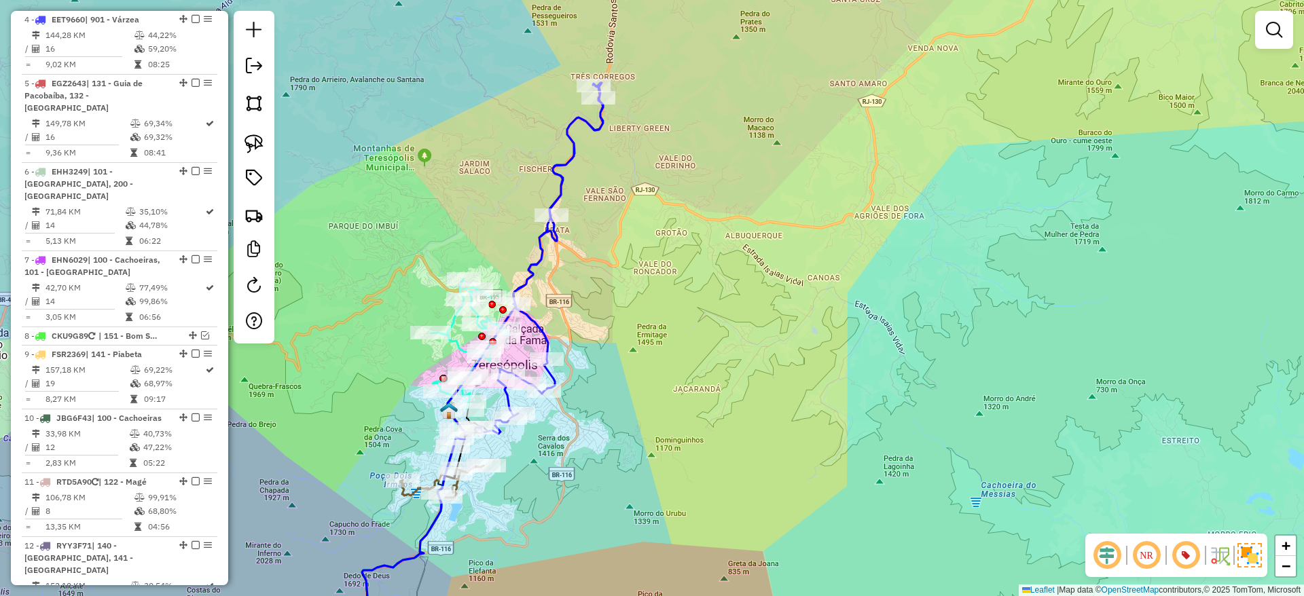
drag, startPoint x: 521, startPoint y: 424, endPoint x: 618, endPoint y: 462, distance: 104.3
click at [618, 462] on div "Janela de atendimento Grade de atendimento Capacidade Transportadoras Veículos …" at bounding box center [652, 298] width 1304 height 596
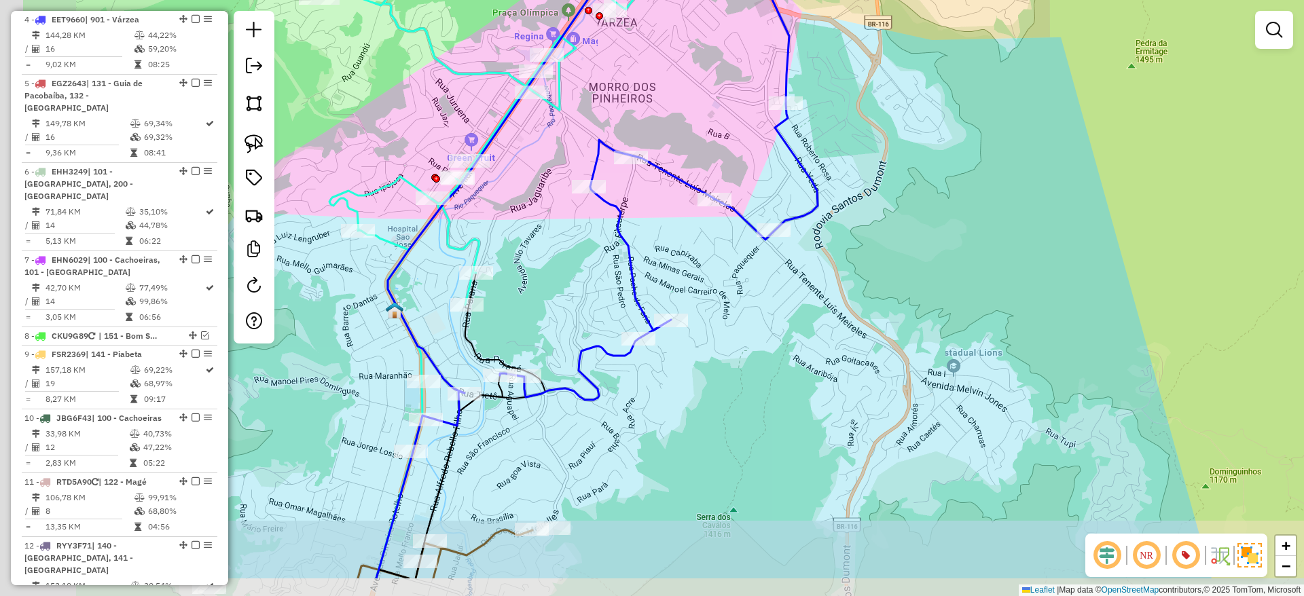
drag, startPoint x: 549, startPoint y: 466, endPoint x: 770, endPoint y: 331, distance: 259.7
click at [770, 331] on div "Janela de atendimento Grade de atendimento Capacidade Transportadoras Veículos …" at bounding box center [652, 298] width 1304 height 596
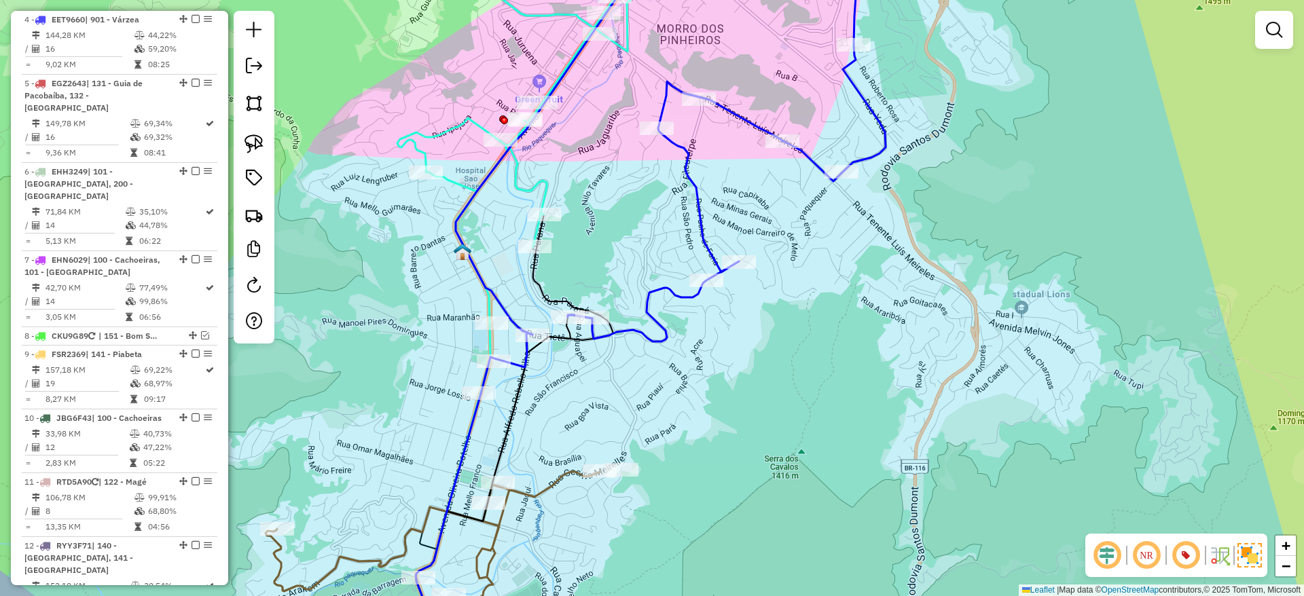
click at [570, 340] on icon at bounding box center [493, 486] width 154 height 339
select select "*********"
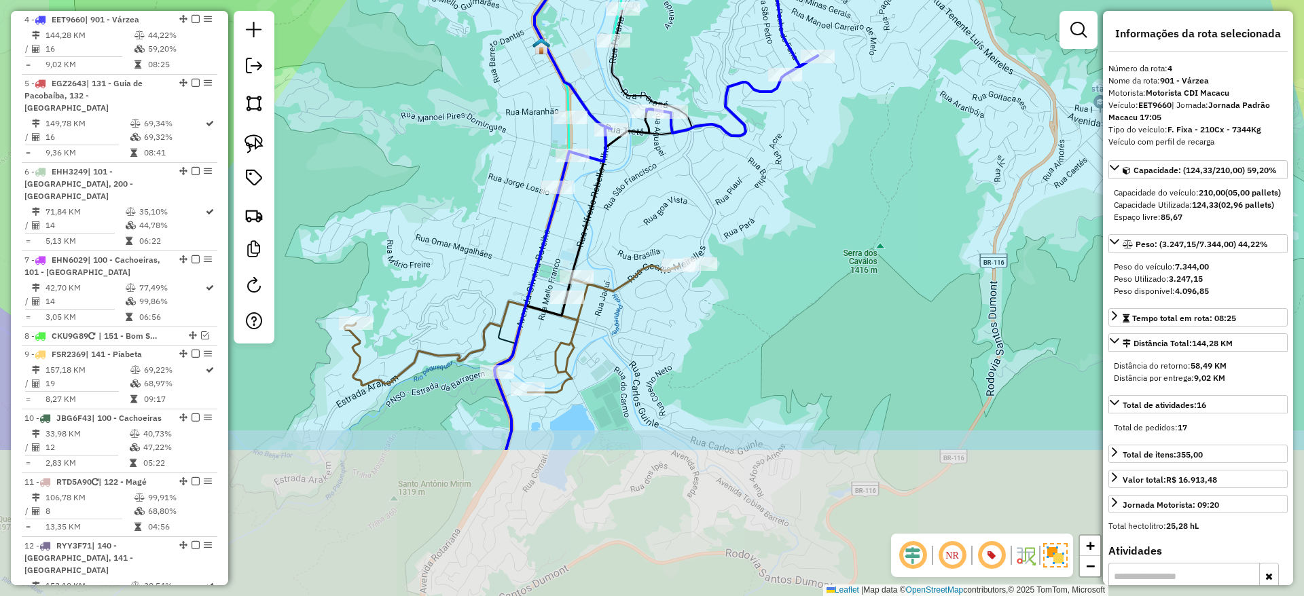
drag, startPoint x: 559, startPoint y: 462, endPoint x: 640, endPoint y: 244, distance: 233.1
click at [640, 244] on div "Janela de atendimento Grade de atendimento Capacidade Transportadoras Veículos …" at bounding box center [652, 298] width 1304 height 596
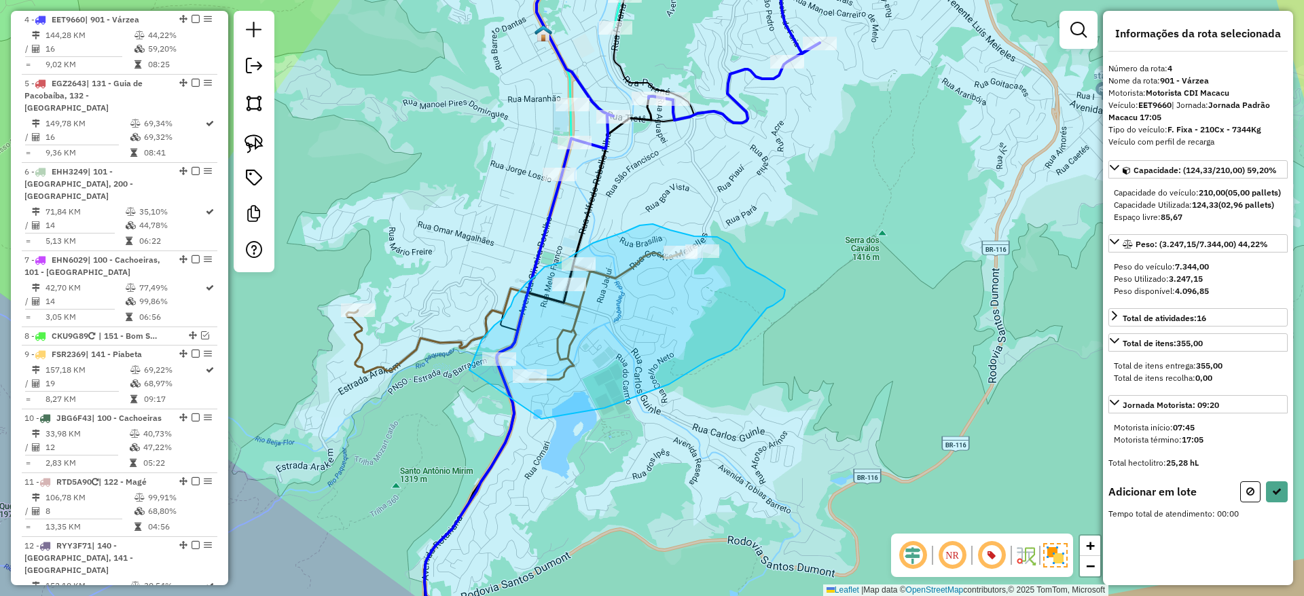
drag, startPoint x: 541, startPoint y: 419, endPoint x: 469, endPoint y: 377, distance: 83.4
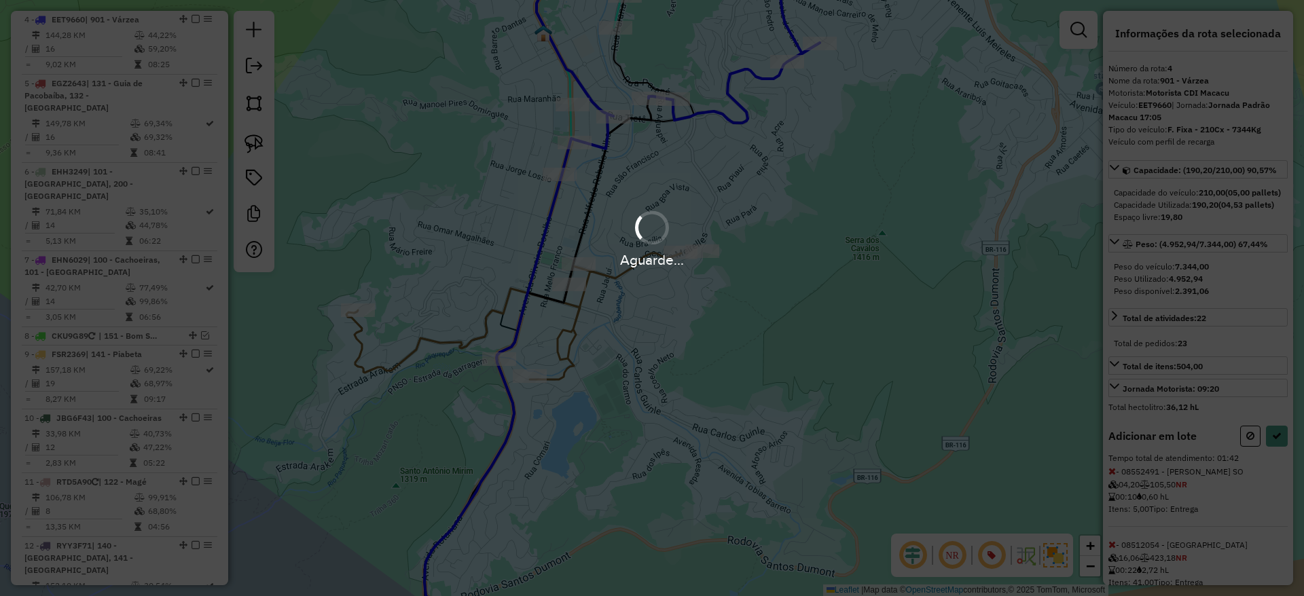
select select "*********"
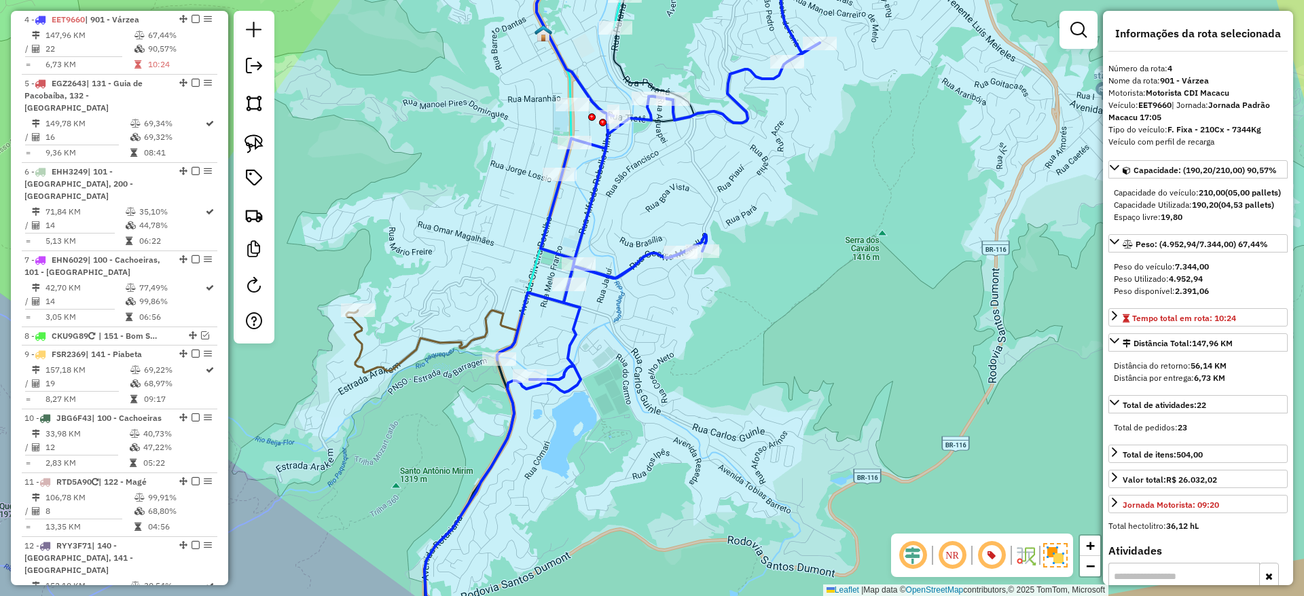
click at [548, 301] on icon at bounding box center [722, 159] width 450 height 439
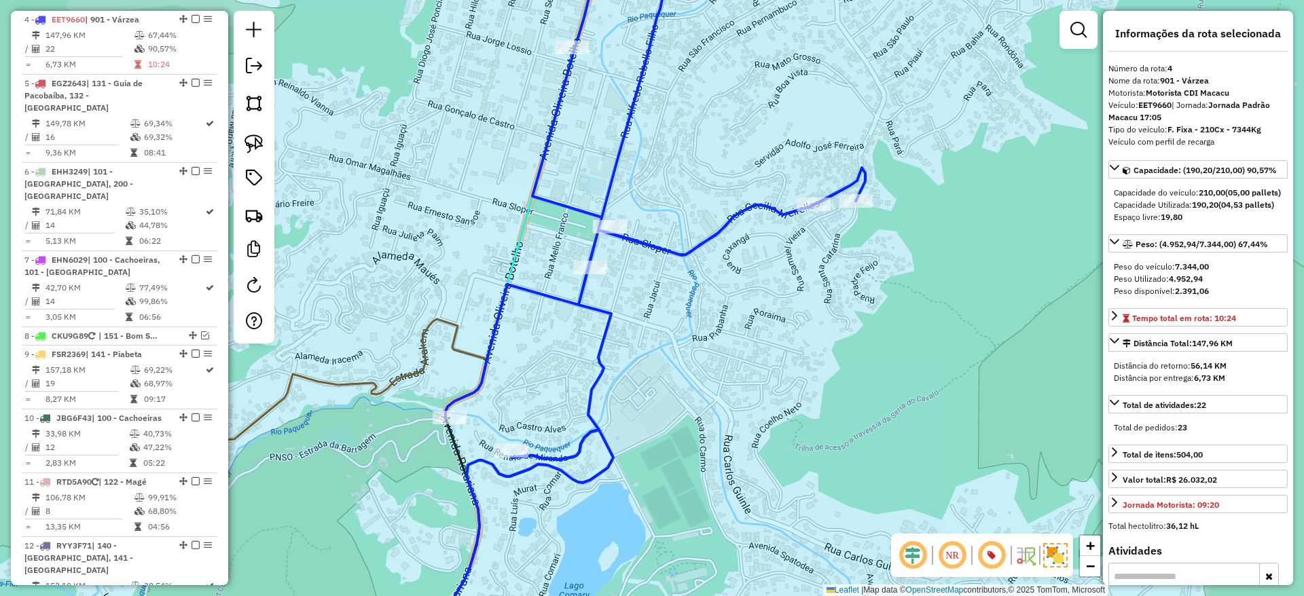
click at [604, 203] on icon at bounding box center [694, 199] width 499 height 519
click at [603, 206] on icon at bounding box center [694, 199] width 499 height 519
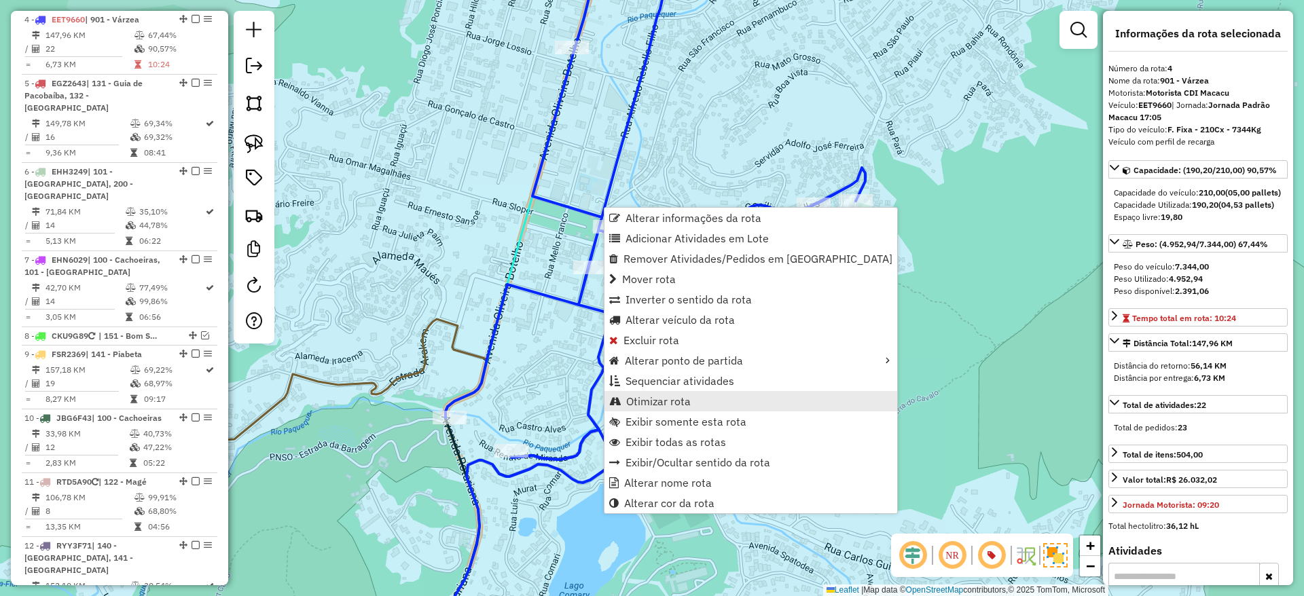
click at [659, 396] on span "Otimizar rota" at bounding box center [658, 401] width 65 height 11
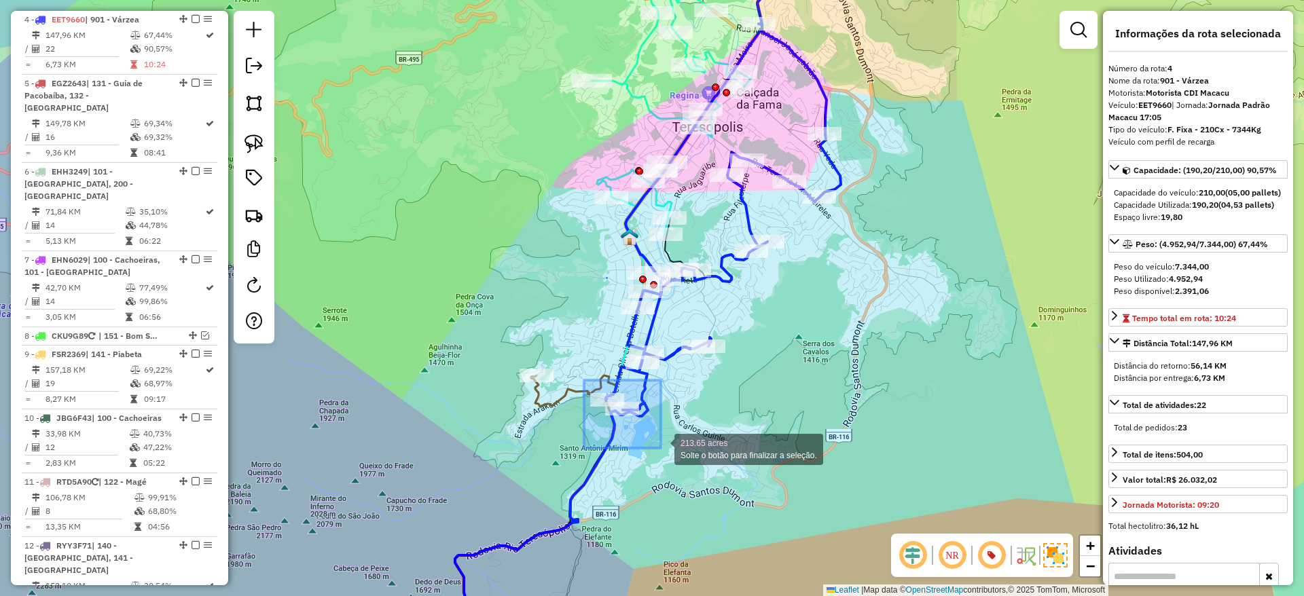
drag, startPoint x: 584, startPoint y: 380, endPoint x: 661, endPoint y: 448, distance: 102.5
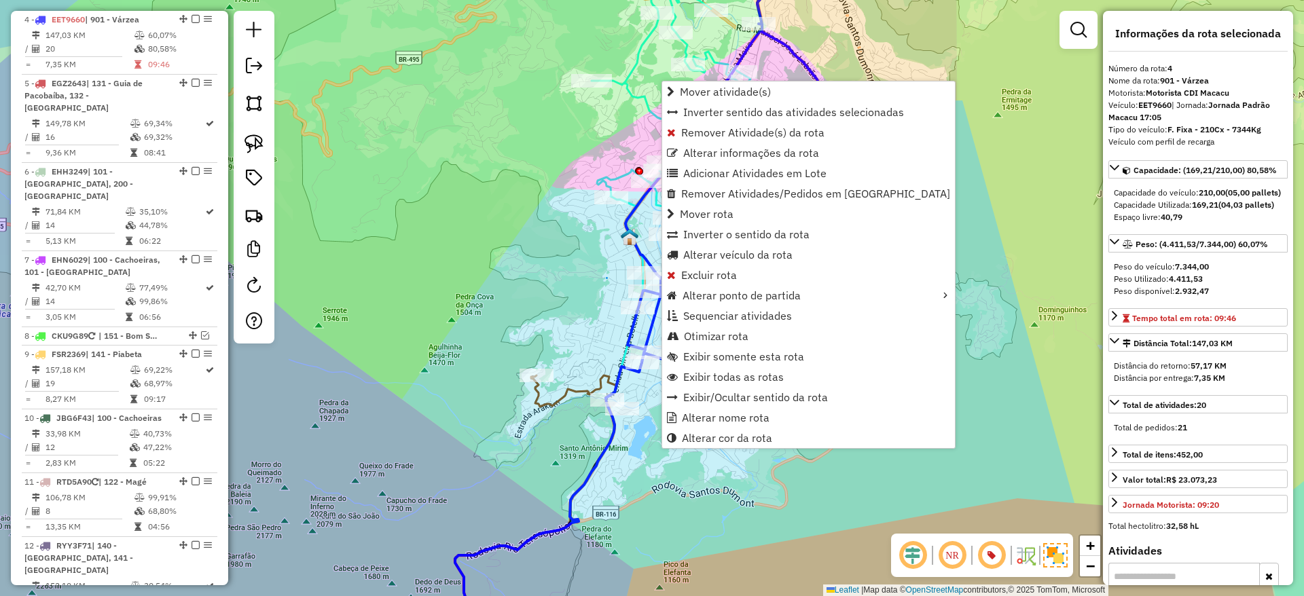
click at [621, 376] on icon at bounding box center [548, 509] width 187 height 293
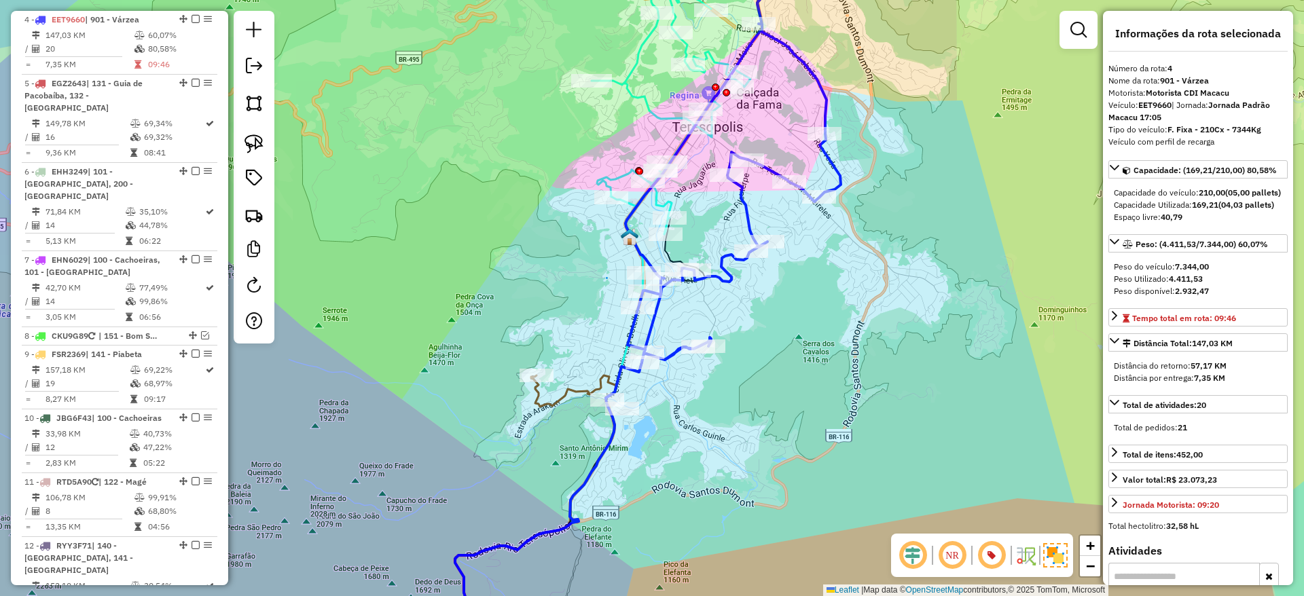
click at [621, 376] on icon at bounding box center [548, 509] width 187 height 293
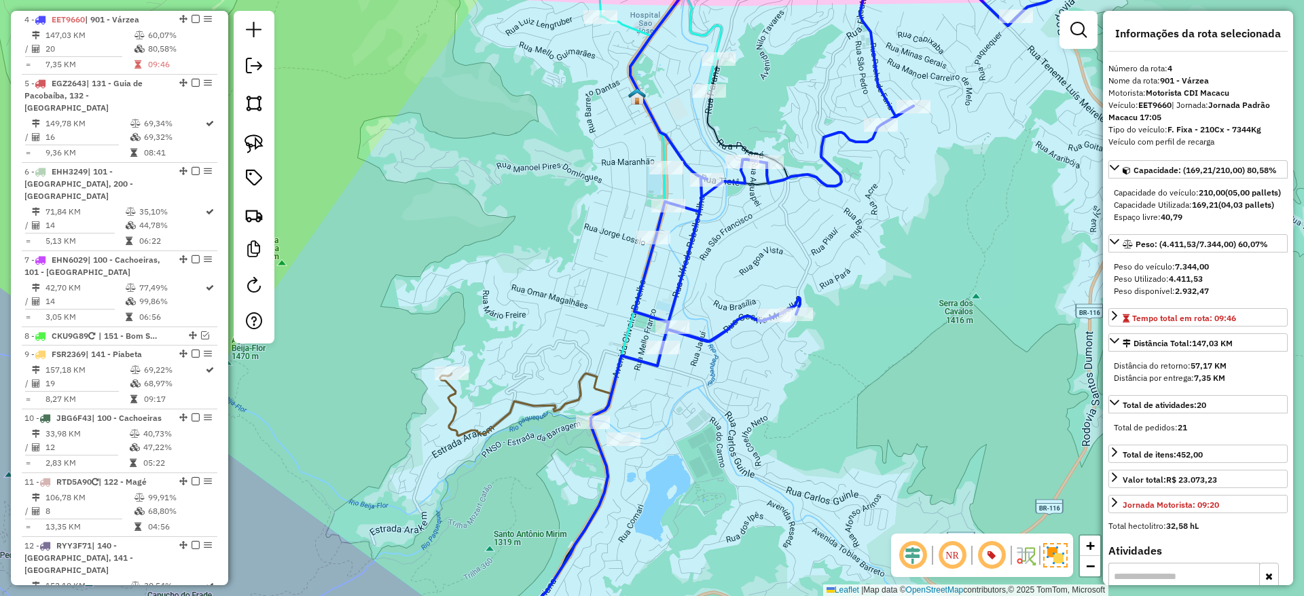
click at [715, 416] on div "Janela de atendimento Grade de atendimento Capacidade Transportadoras Veículos …" at bounding box center [652, 298] width 1304 height 596
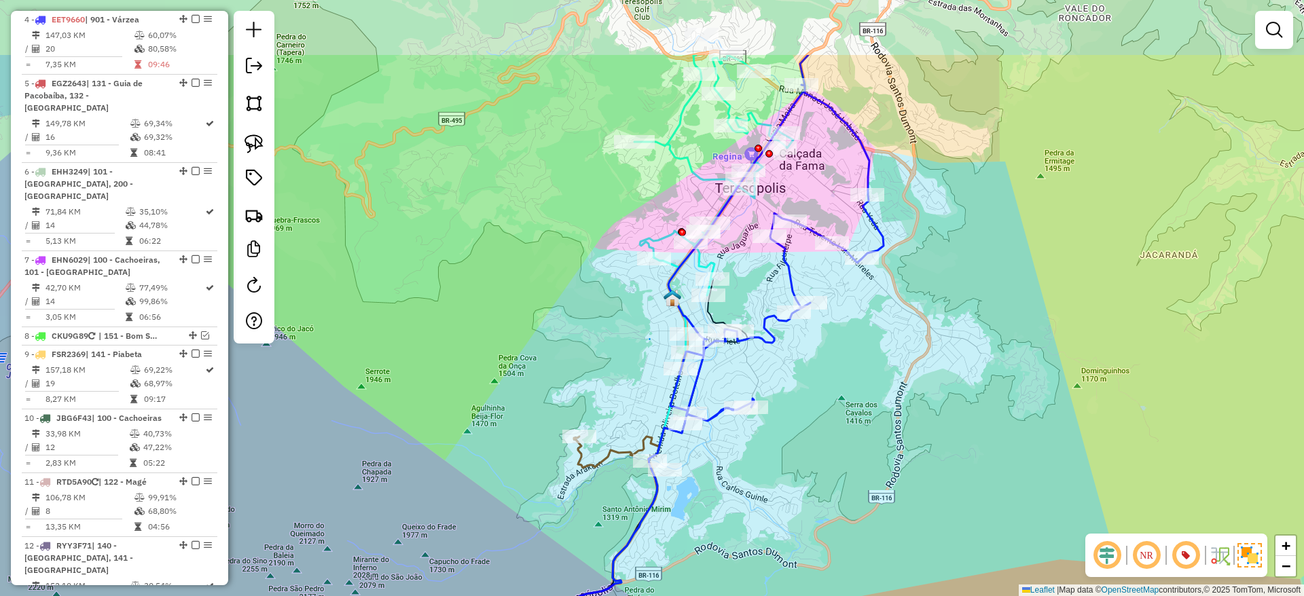
drag, startPoint x: 892, startPoint y: 185, endPoint x: 813, endPoint y: 337, distance: 171.6
click at [813, 337] on div "Janela de atendimento Grade de atendimento Capacidade Transportadoras Veículos …" at bounding box center [652, 298] width 1304 height 596
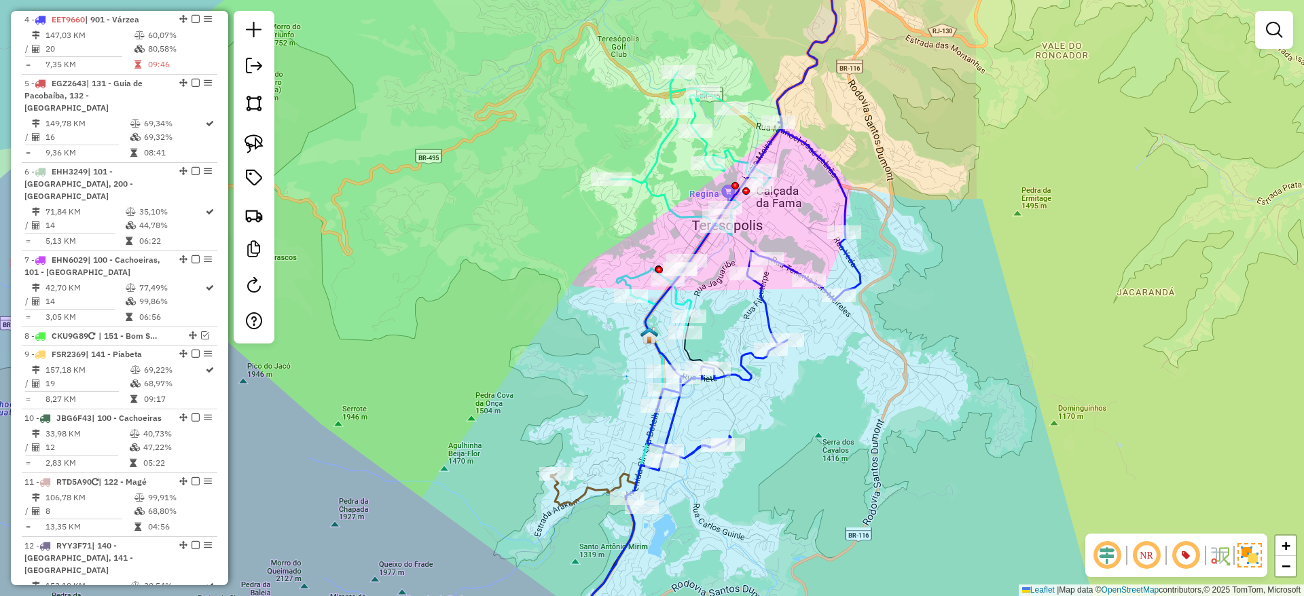
click at [845, 202] on icon at bounding box center [754, 200] width 219 height 521
select select "*********"
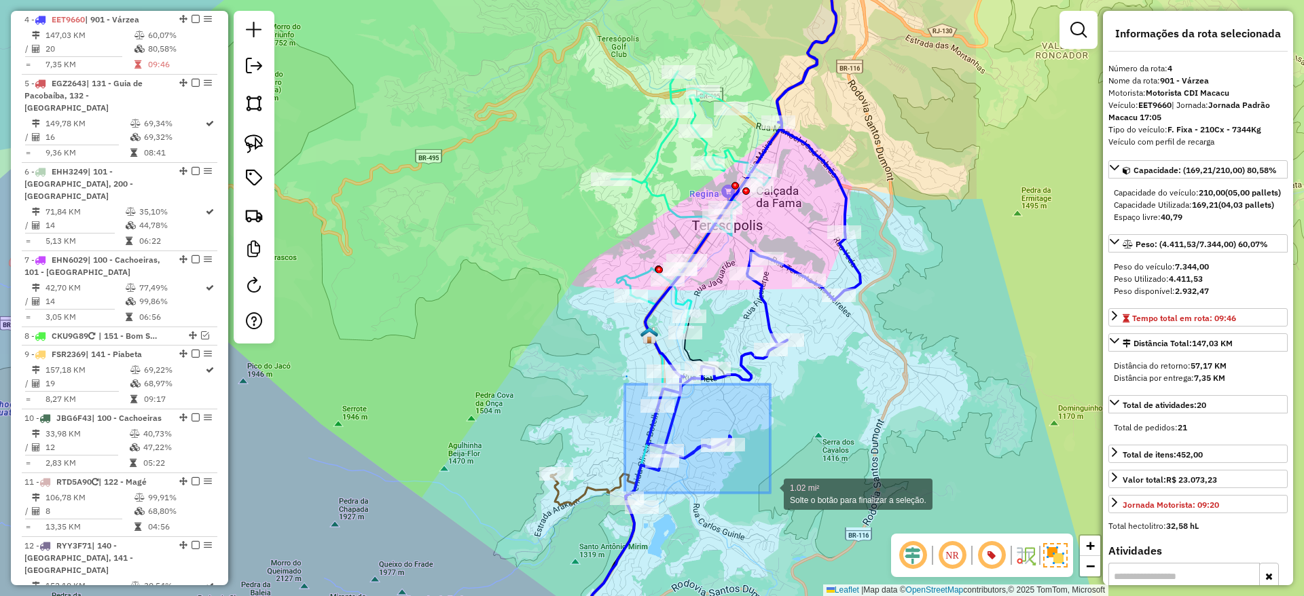
drag, startPoint x: 625, startPoint y: 384, endPoint x: 770, endPoint y: 493, distance: 181.4
click at [770, 493] on div "1.02 mi² Solte o botão para finalizar a seleção. Janela de atendimento Grade de…" at bounding box center [652, 298] width 1304 height 596
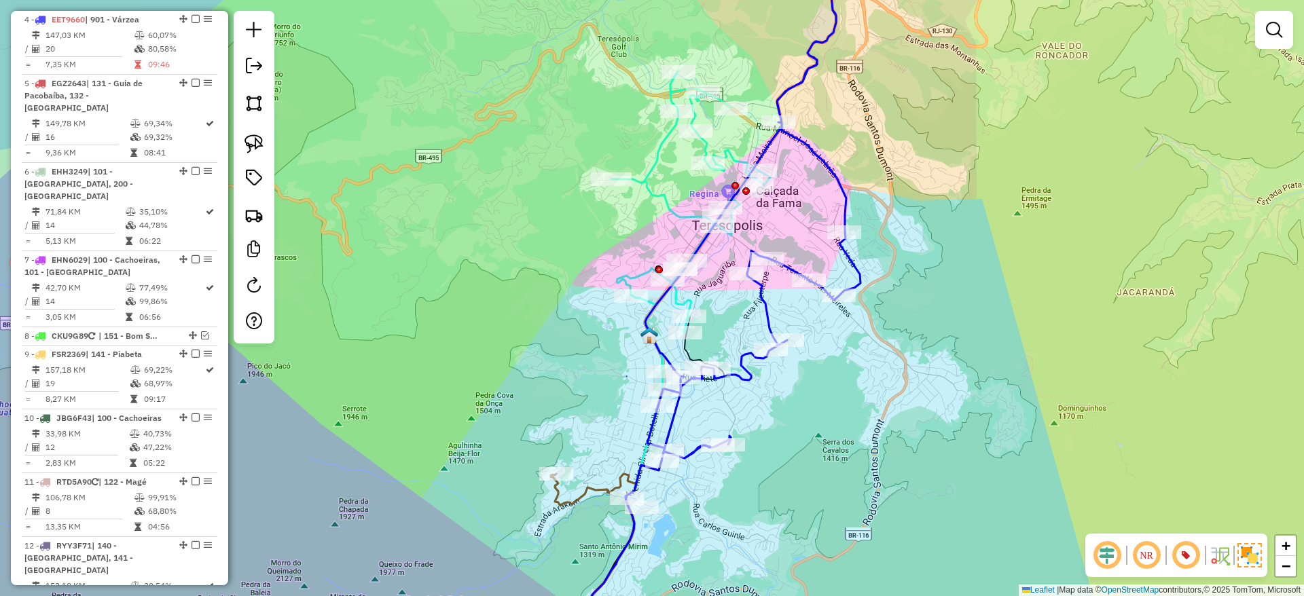
click at [736, 381] on icon at bounding box center [754, 200] width 219 height 521
select select "*********"
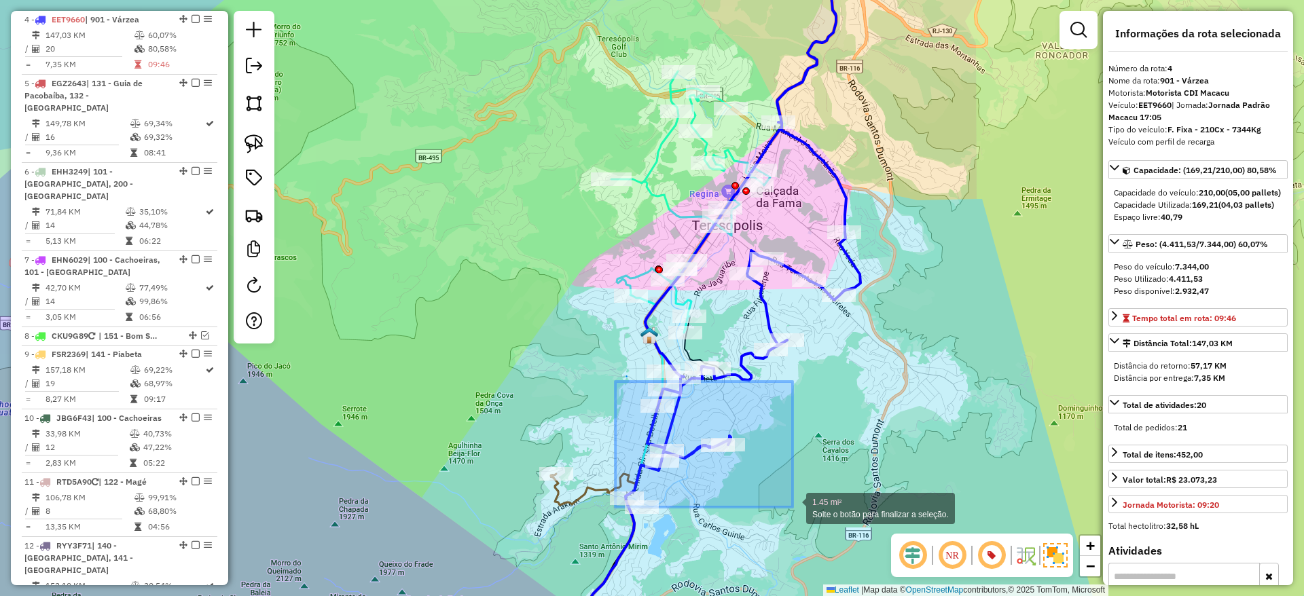
drag, startPoint x: 615, startPoint y: 382, endPoint x: 792, endPoint y: 507, distance: 216.8
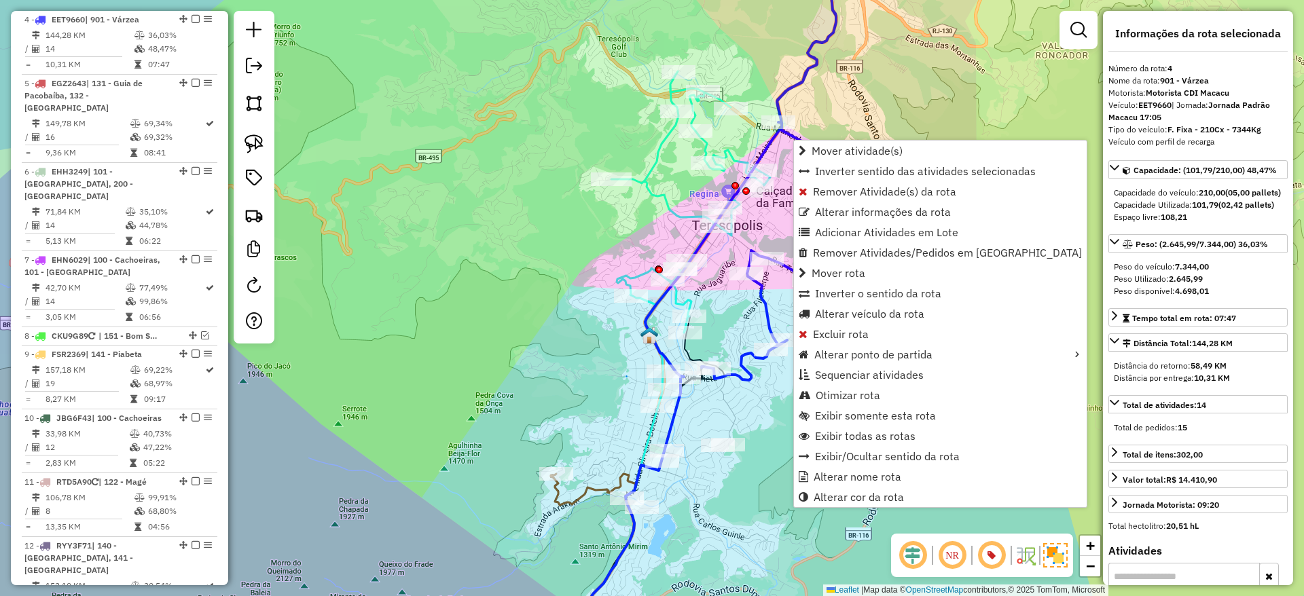
click at [746, 380] on icon at bounding box center [754, 160] width 219 height 440
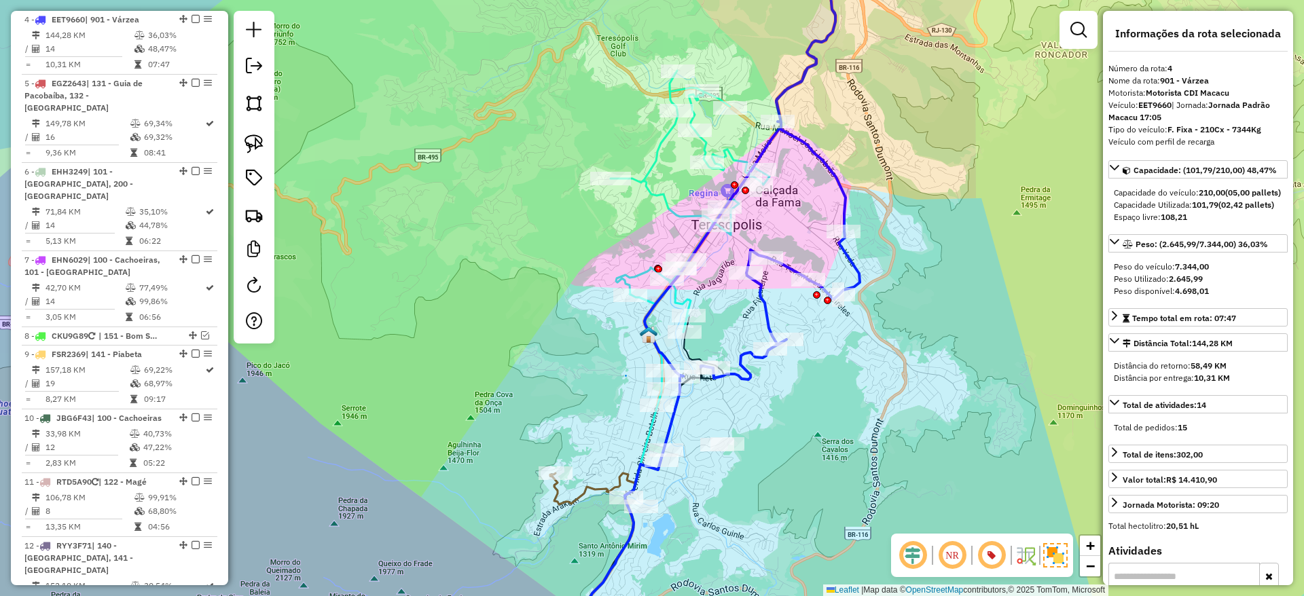
click at [673, 293] on icon at bounding box center [753, 159] width 219 height 439
click at [679, 301] on icon at bounding box center [689, 221] width 159 height 300
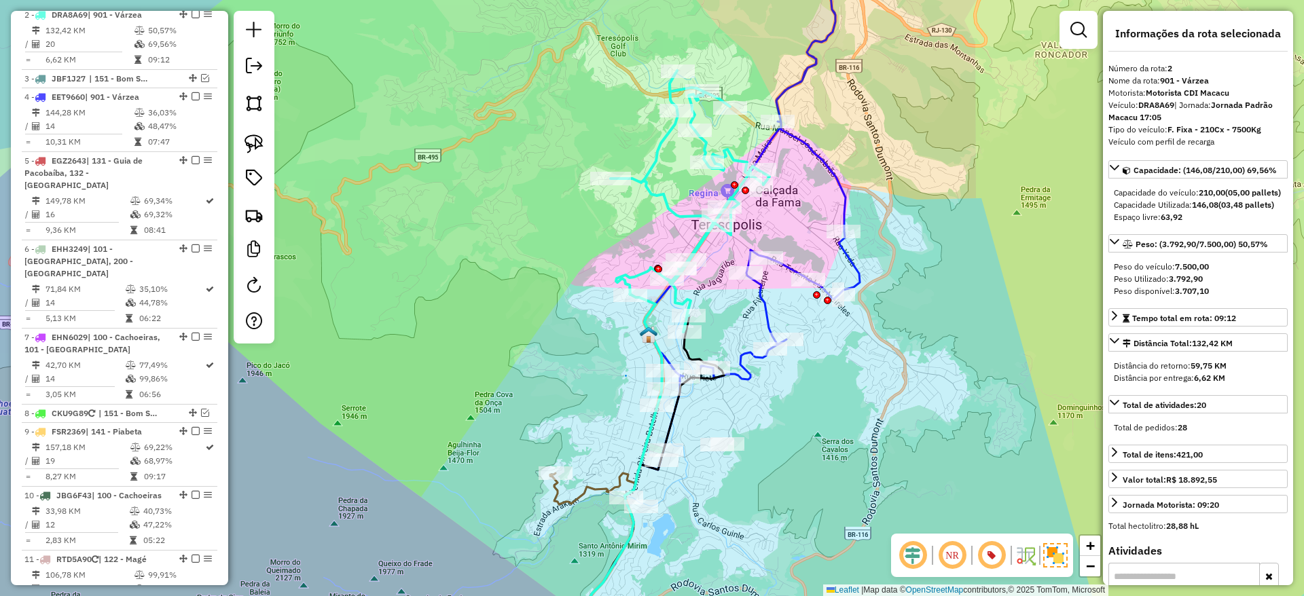
scroll to position [636, 0]
click at [748, 372] on icon at bounding box center [753, 159] width 219 height 439
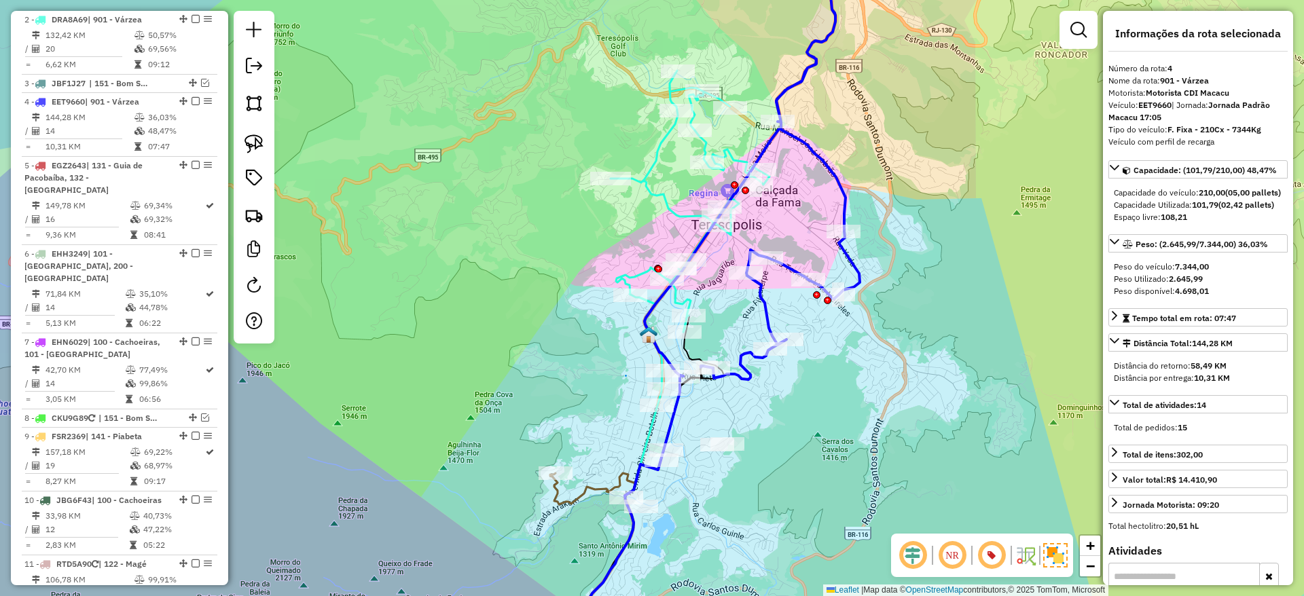
scroll to position [718, 0]
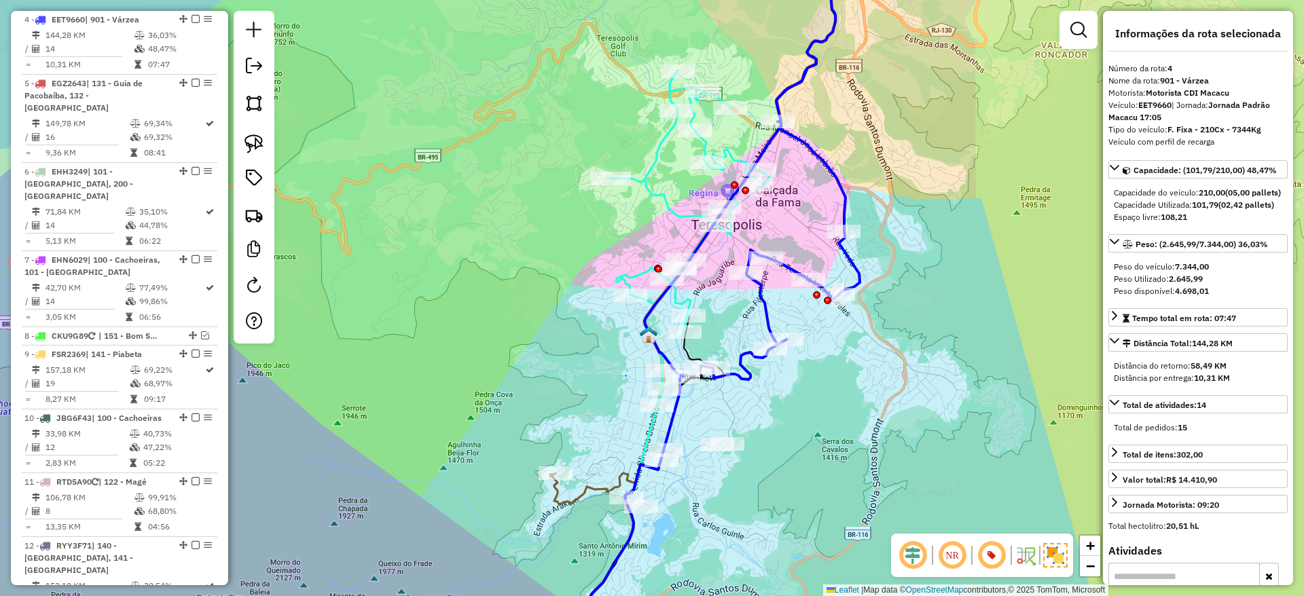
click at [1150, 110] on div "Veículo: EET9660 | Jornada: Jornada Padrão Macacu 17:05" at bounding box center [1197, 111] width 179 height 24
copy strong "EET9660"
click at [678, 213] on icon at bounding box center [689, 221] width 159 height 300
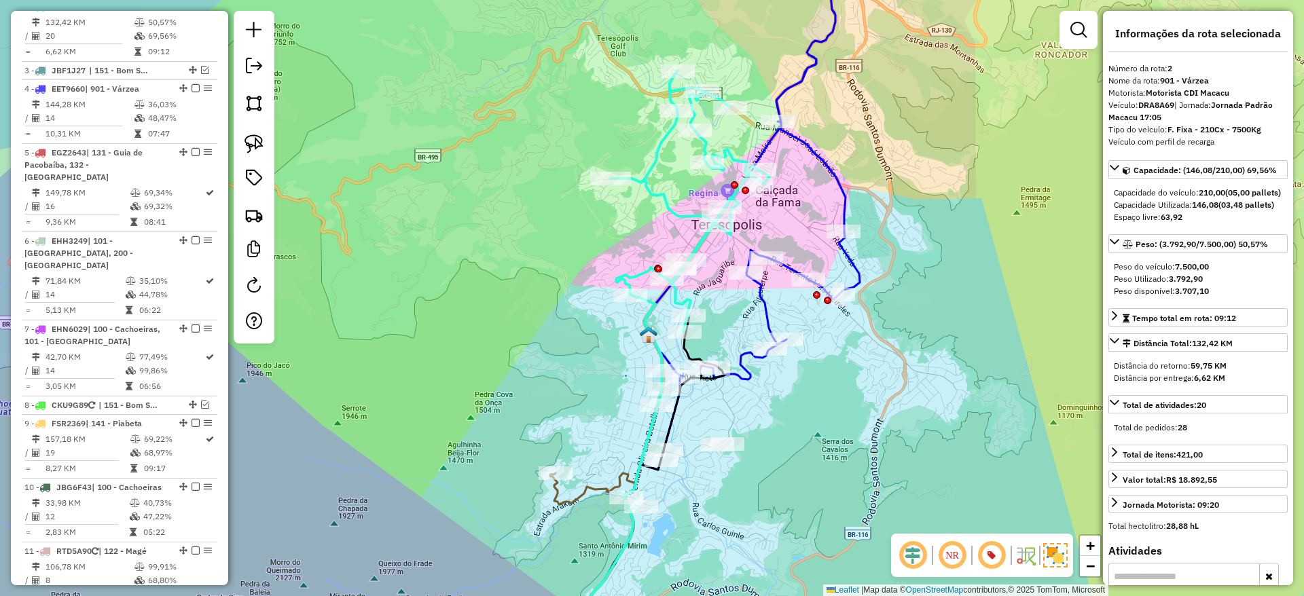
scroll to position [636, 0]
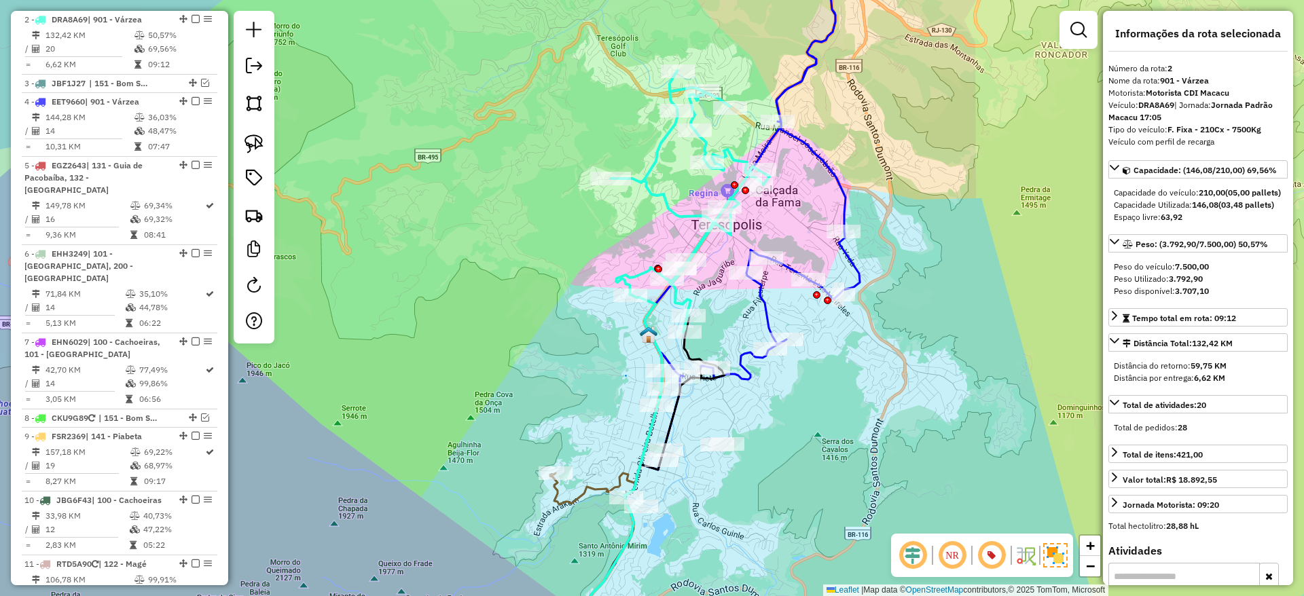
click at [1148, 104] on strong "DRA8A69" at bounding box center [1156, 105] width 36 height 10
copy strong "DRA8A69"
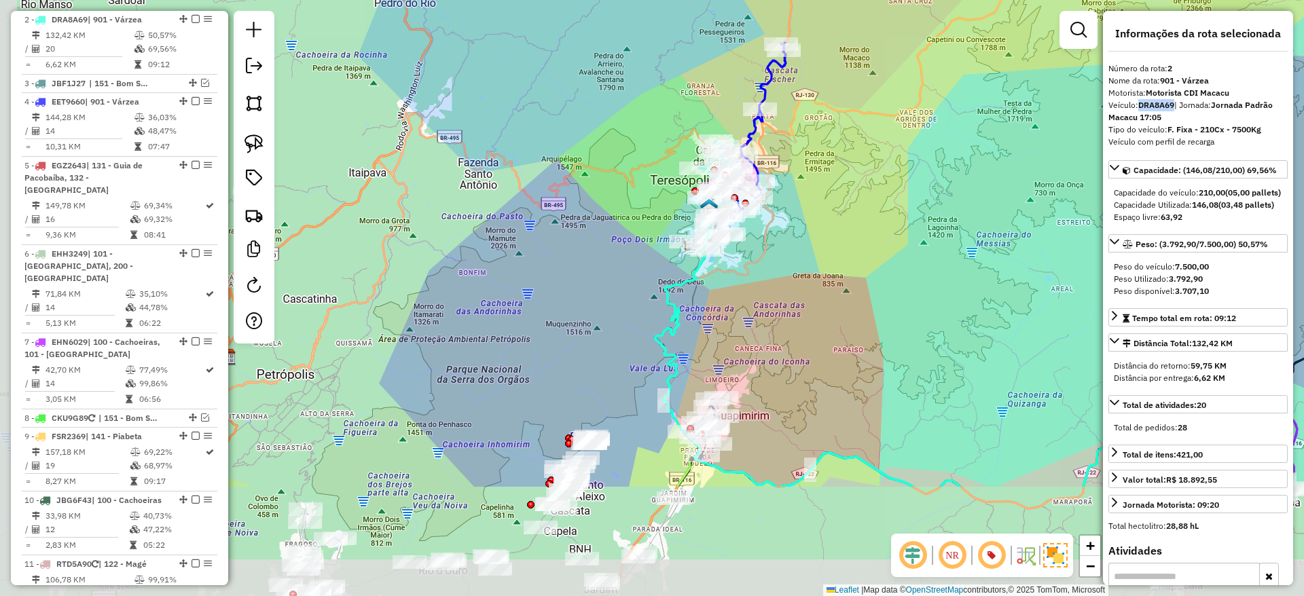
drag, startPoint x: 699, startPoint y: 534, endPoint x: 762, endPoint y: 363, distance: 182.6
click at [762, 363] on div "Janela de atendimento Grade de atendimento Capacidade Transportadoras Veículos …" at bounding box center [652, 298] width 1304 height 596
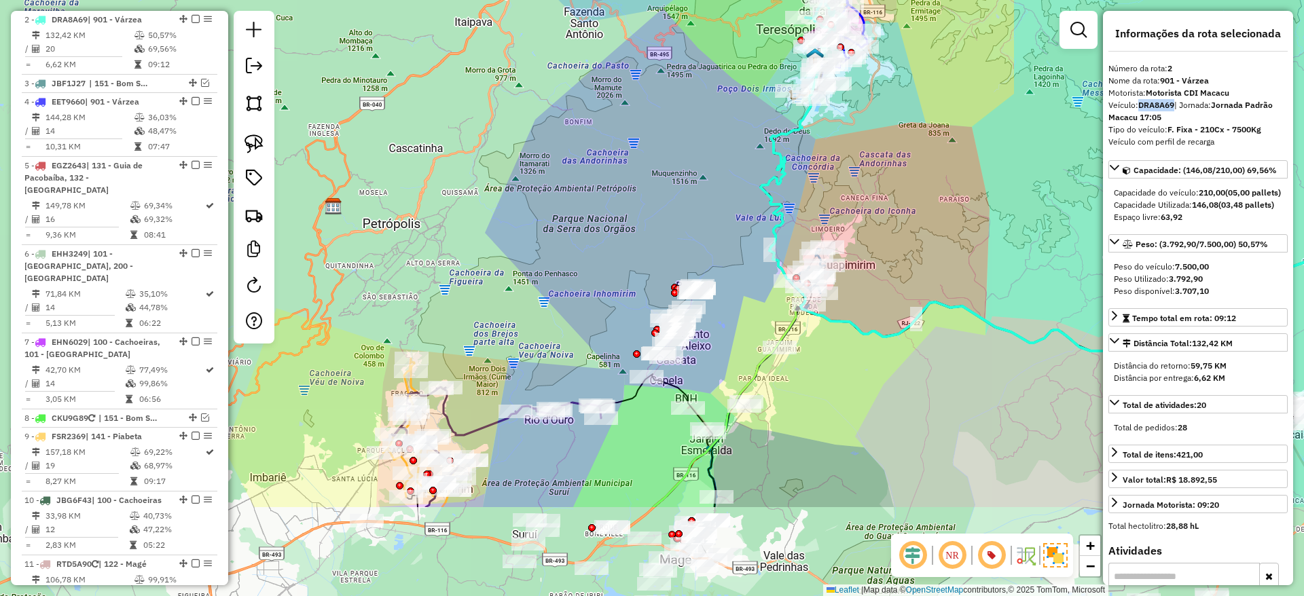
drag, startPoint x: 571, startPoint y: 386, endPoint x: 674, endPoint y: 238, distance: 181.0
click at [674, 238] on div "Janela de atendimento Grade de atendimento Capacidade Transportadoras Veículos …" at bounding box center [652, 298] width 1304 height 596
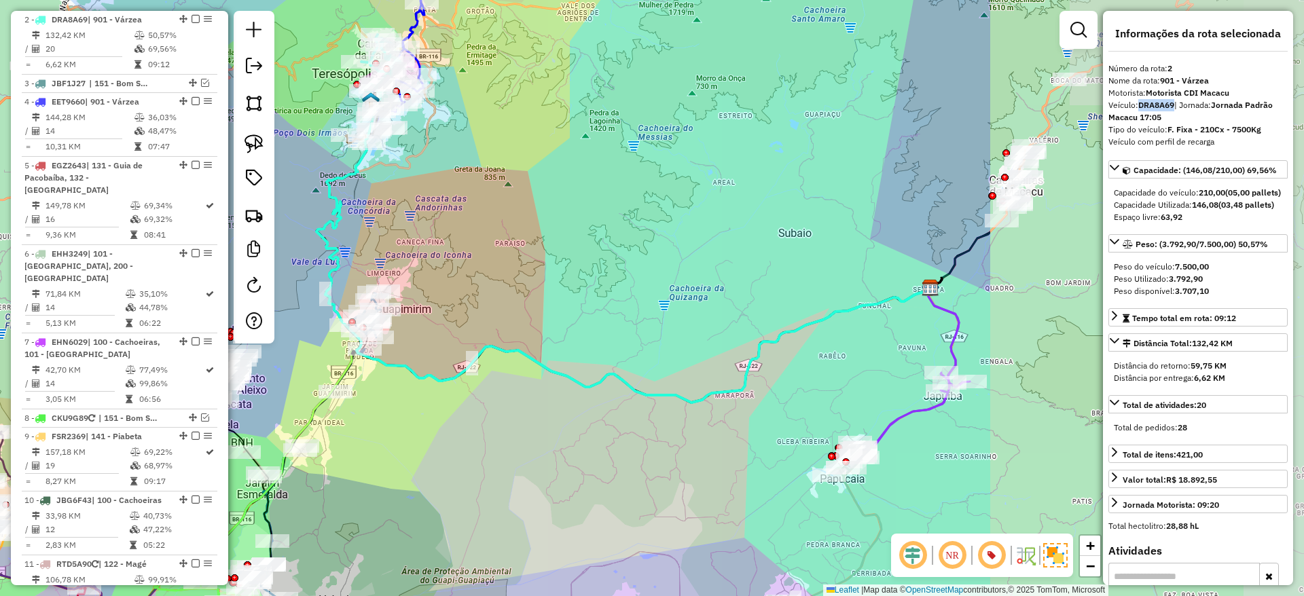
drag, startPoint x: 835, startPoint y: 391, endPoint x: 466, endPoint y: 418, distance: 369.6
click at [388, 442] on div "Janela de atendimento Grade de atendimento Capacidade Transportadoras Veículos …" at bounding box center [652, 298] width 1304 height 596
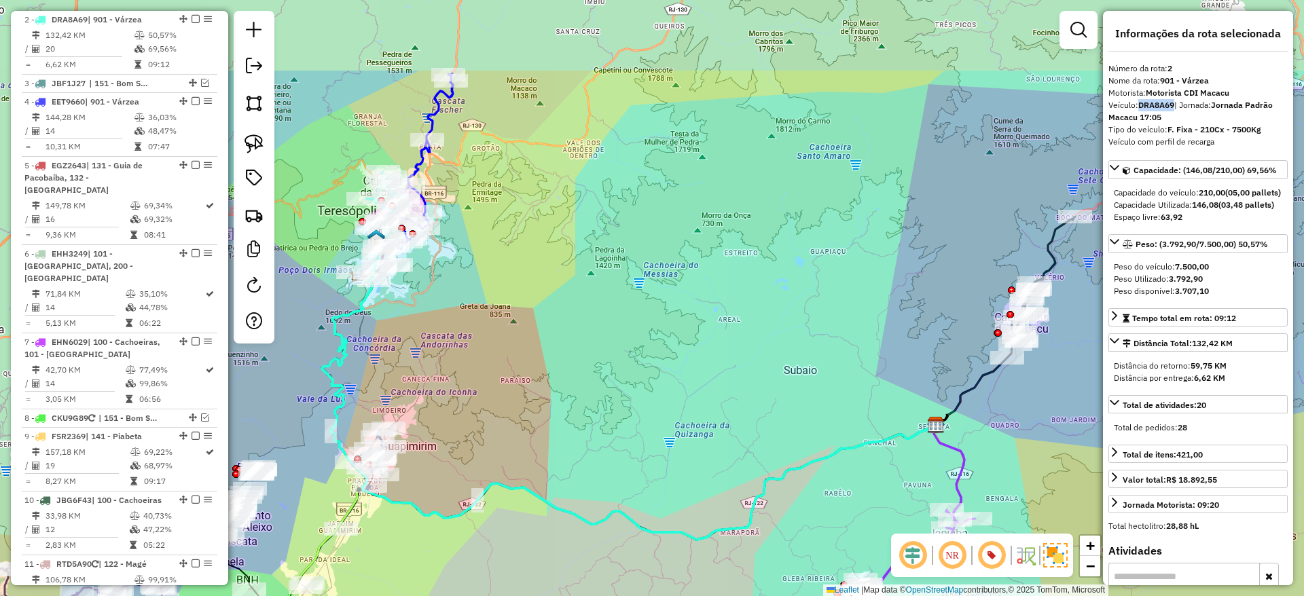
drag, startPoint x: 688, startPoint y: 369, endPoint x: 698, endPoint y: 499, distance: 130.7
click at [698, 499] on div "Janela de atendimento Grade de atendimento Capacidade Transportadoras Veículos …" at bounding box center [652, 298] width 1304 height 596
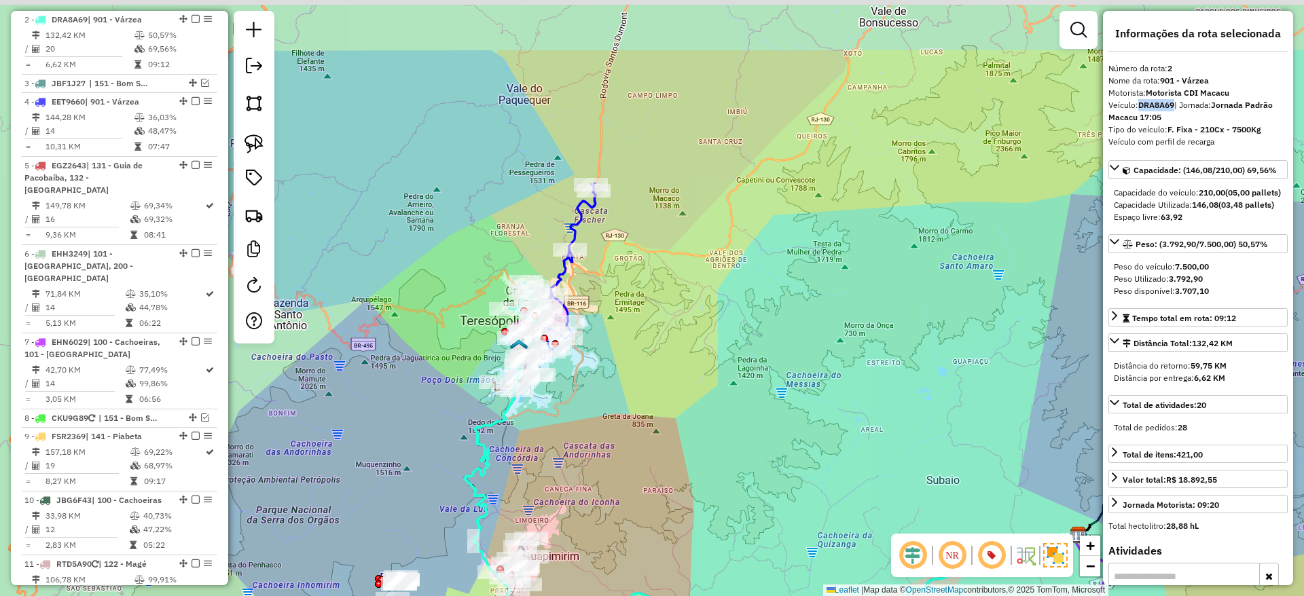
drag, startPoint x: 479, startPoint y: 342, endPoint x: 672, endPoint y: 480, distance: 237.6
click at [672, 480] on div "Janela de atendimento Grade de atendimento Capacidade Transportadoras Veículos …" at bounding box center [652, 298] width 1304 height 596
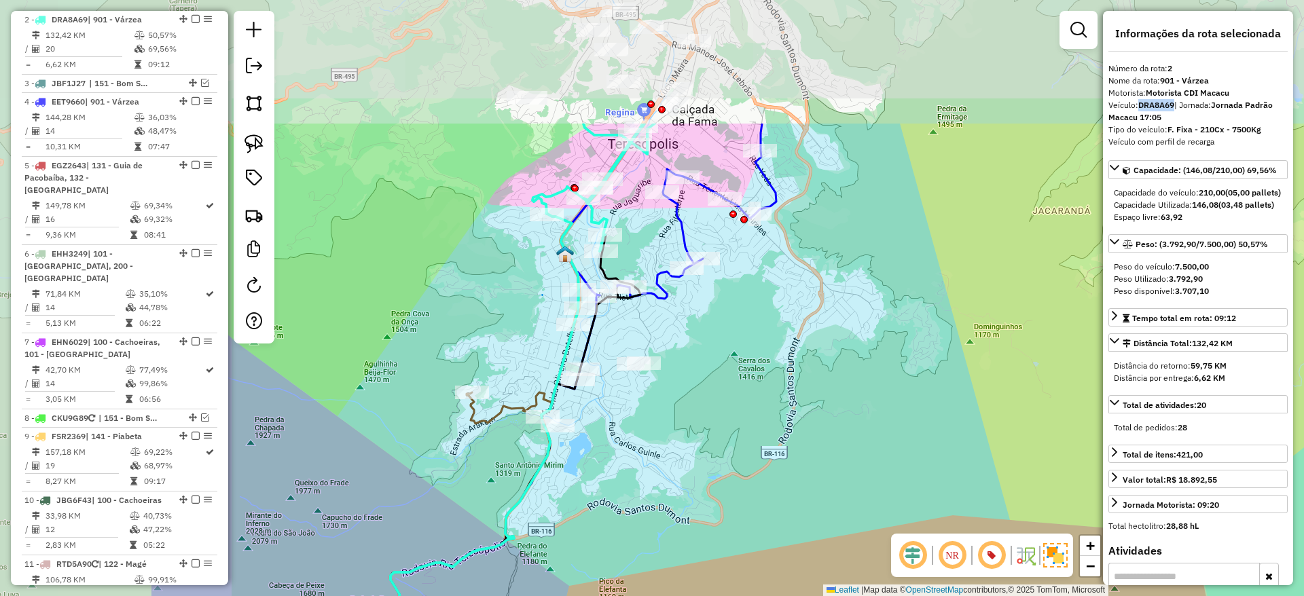
drag, startPoint x: 353, startPoint y: 213, endPoint x: 635, endPoint y: 397, distance: 336.2
click at [635, 397] on div "Janela de atendimento Grade de atendimento Capacidade Transportadoras Veículos …" at bounding box center [652, 298] width 1304 height 596
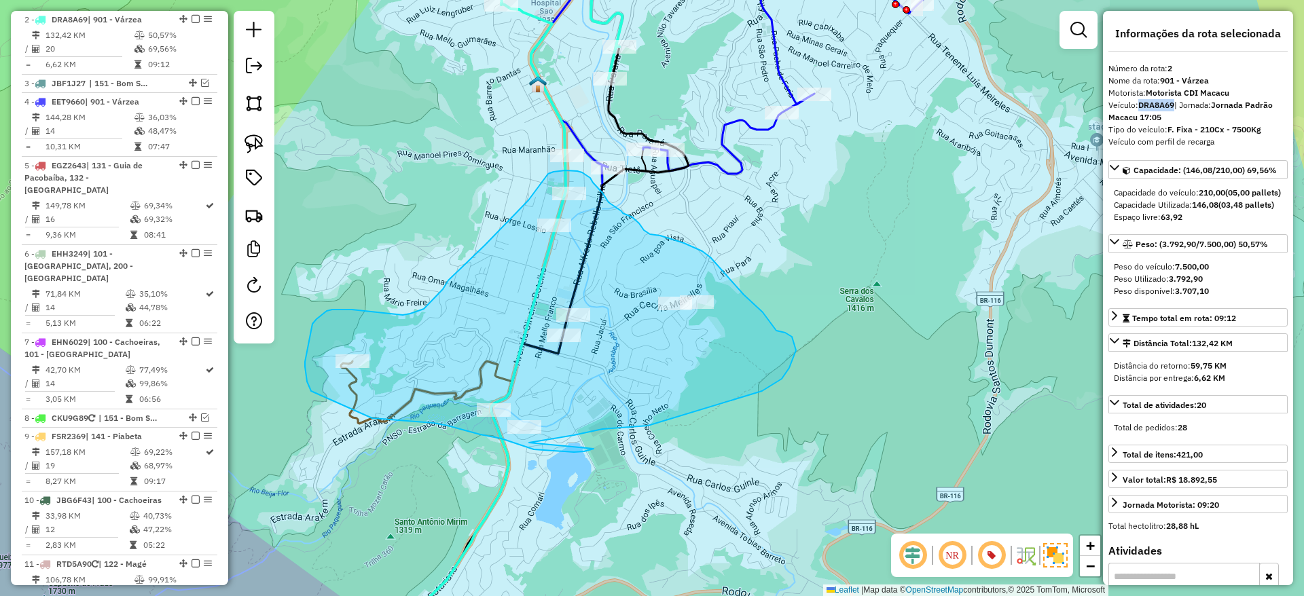
drag, startPoint x: 529, startPoint y: 443, endPoint x: 596, endPoint y: 449, distance: 67.5
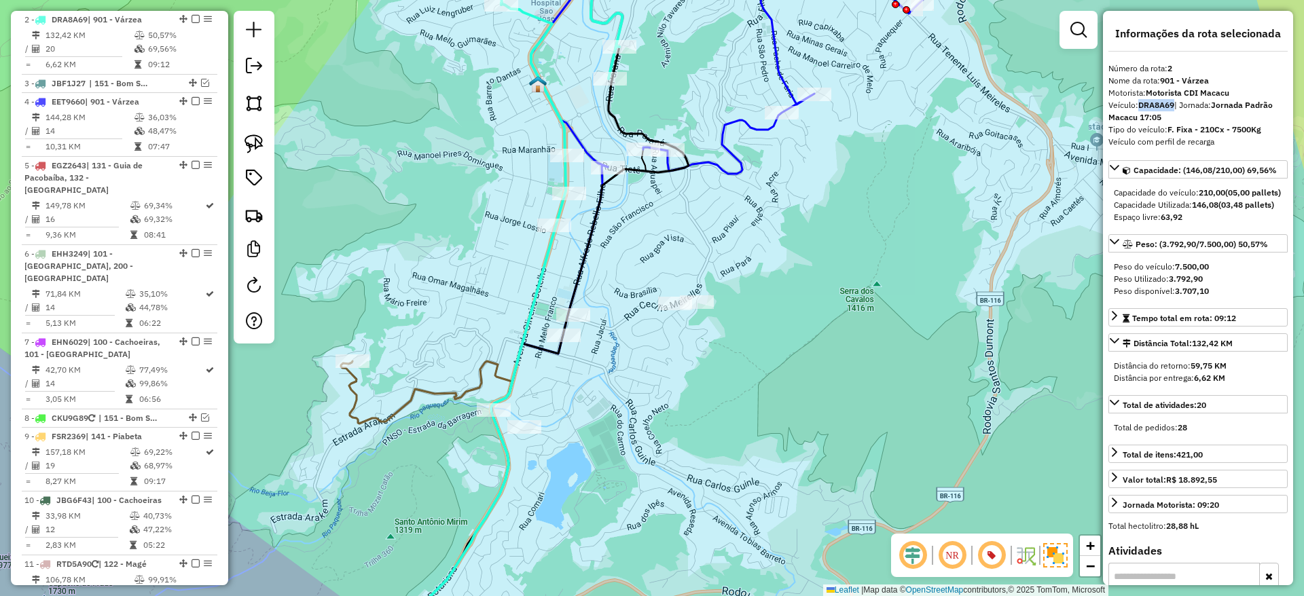
click at [413, 399] on icon at bounding box center [426, 508] width 171 height 295
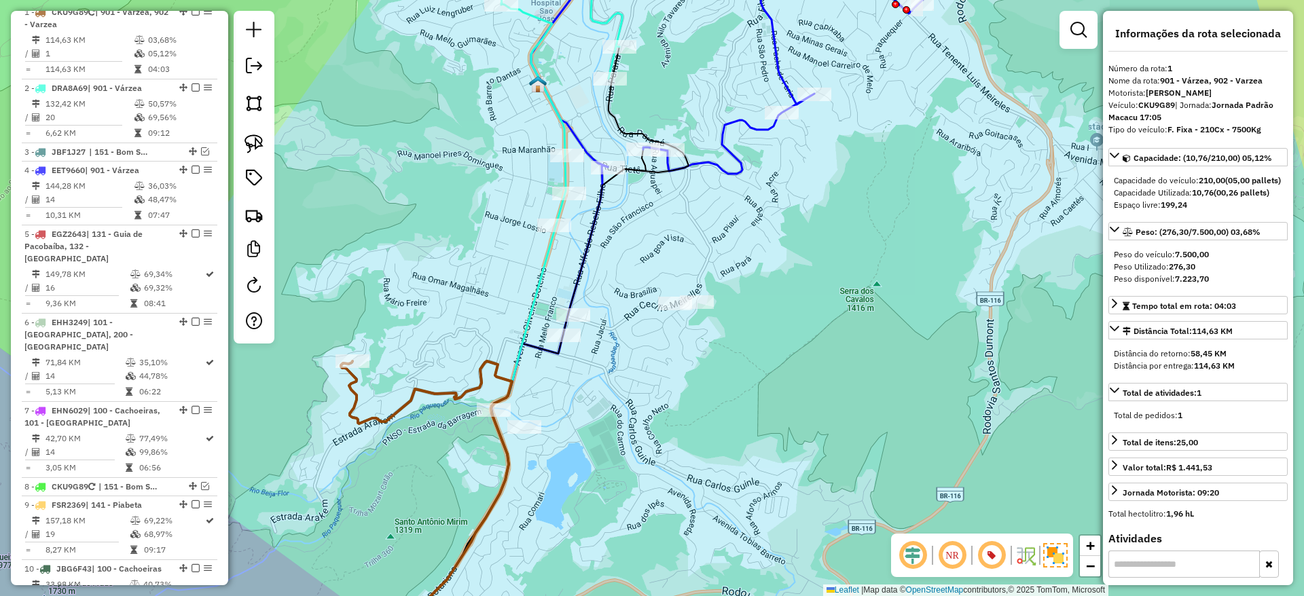
scroll to position [559, 0]
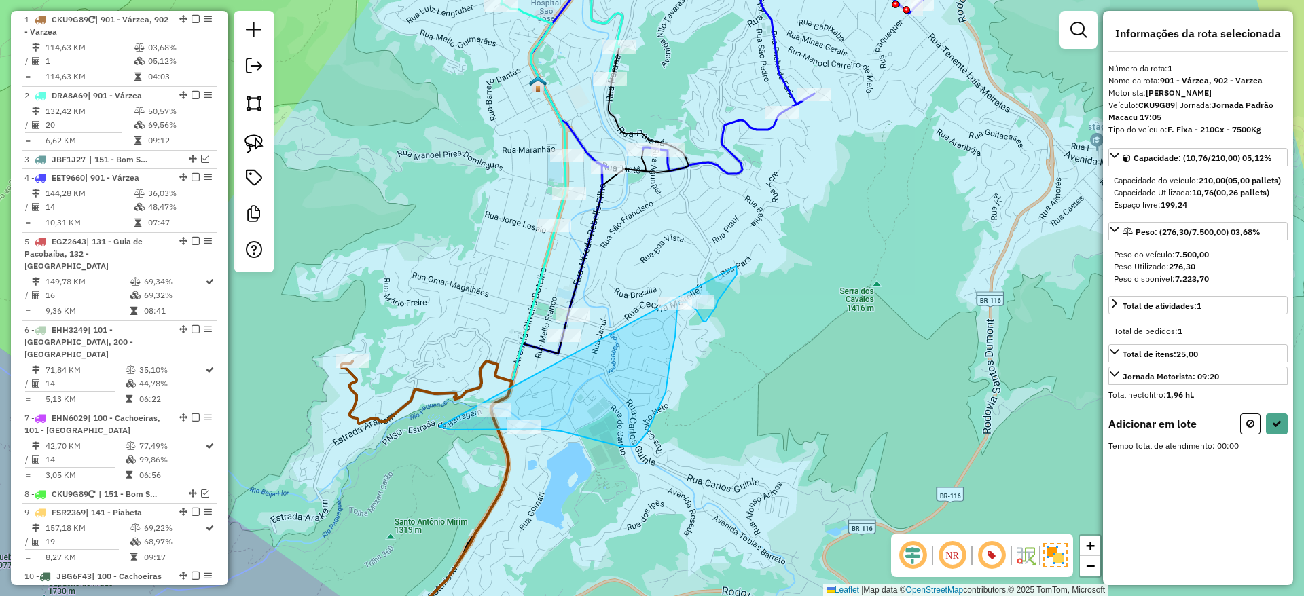
select select "*********"
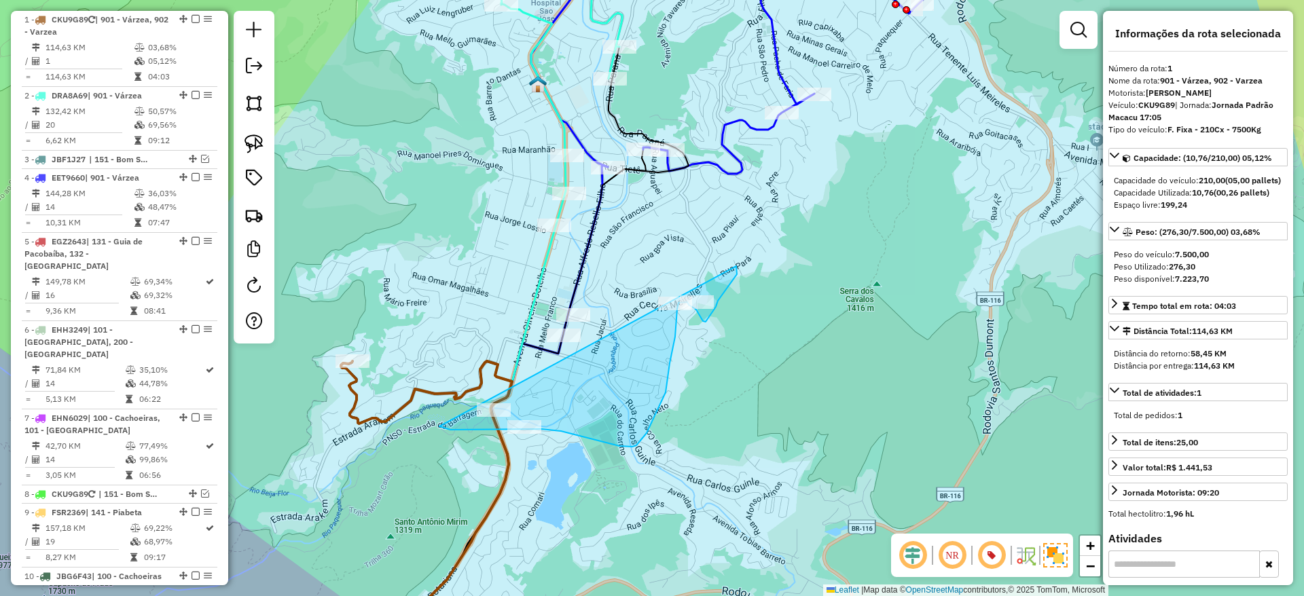
click at [386, 430] on div "Janela de atendimento Grade de atendimento Capacidade Transportadoras Veículos …" at bounding box center [652, 298] width 1304 height 596
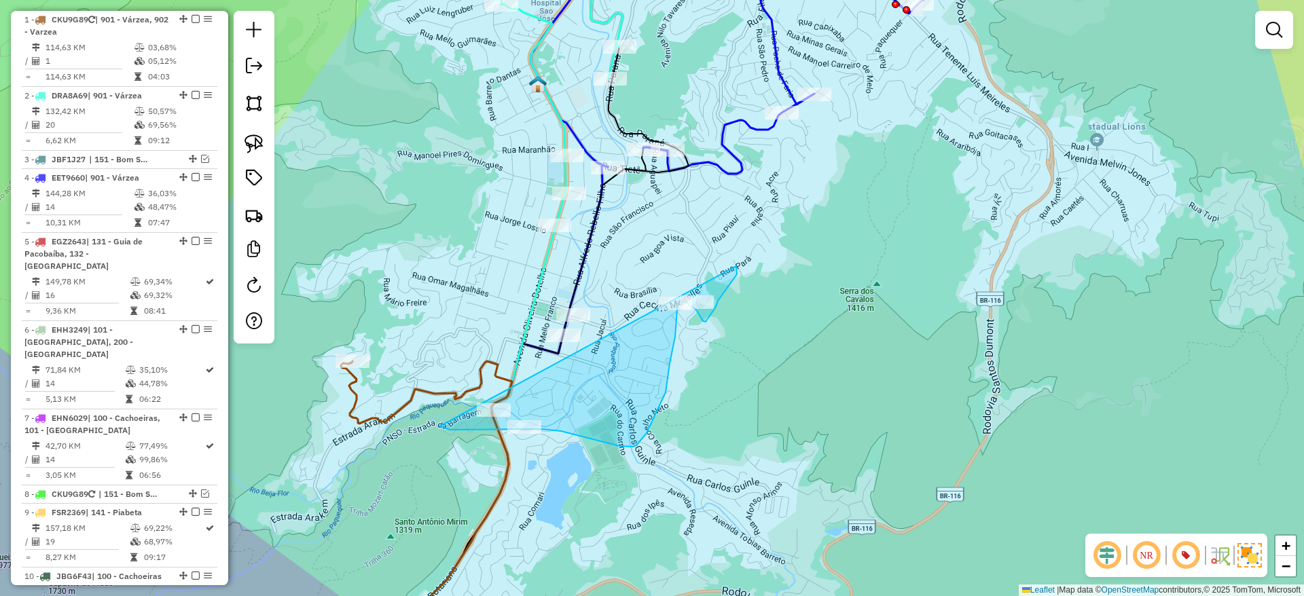
click at [394, 443] on div "Janela de atendimento Grade de atendimento Capacidade Transportadoras Veículos …" at bounding box center [652, 298] width 1304 height 596
click at [390, 414] on icon at bounding box center [426, 508] width 171 height 295
select select "*********"
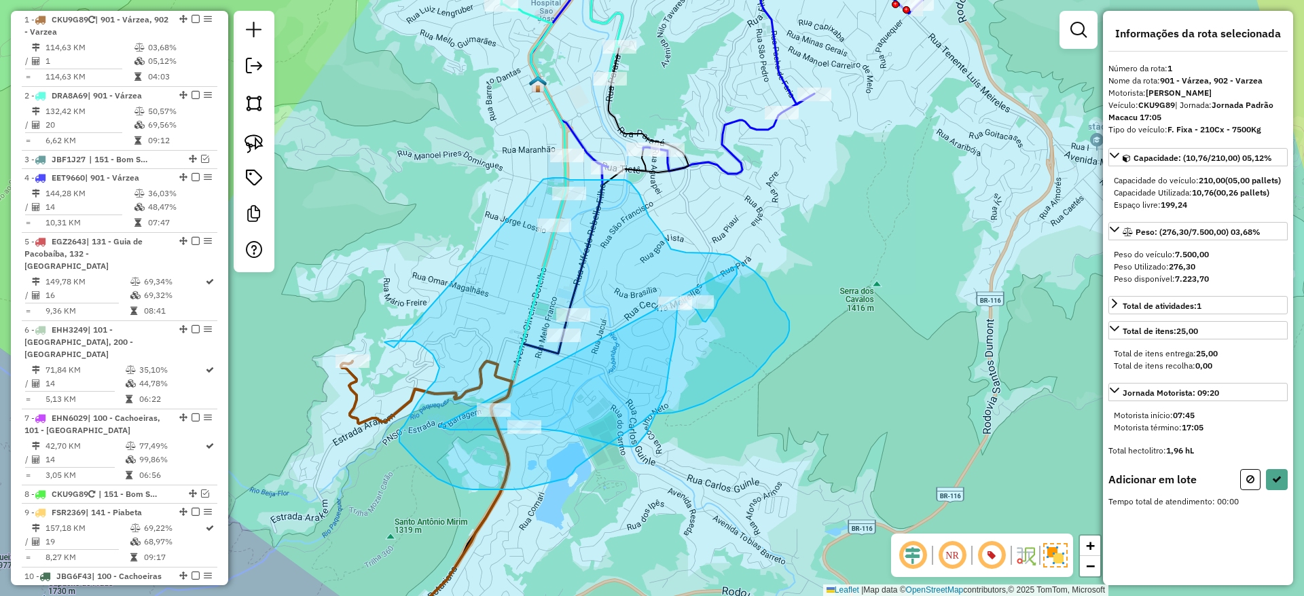
drag, startPoint x: 394, startPoint y: 348, endPoint x: 523, endPoint y: 183, distance: 209.3
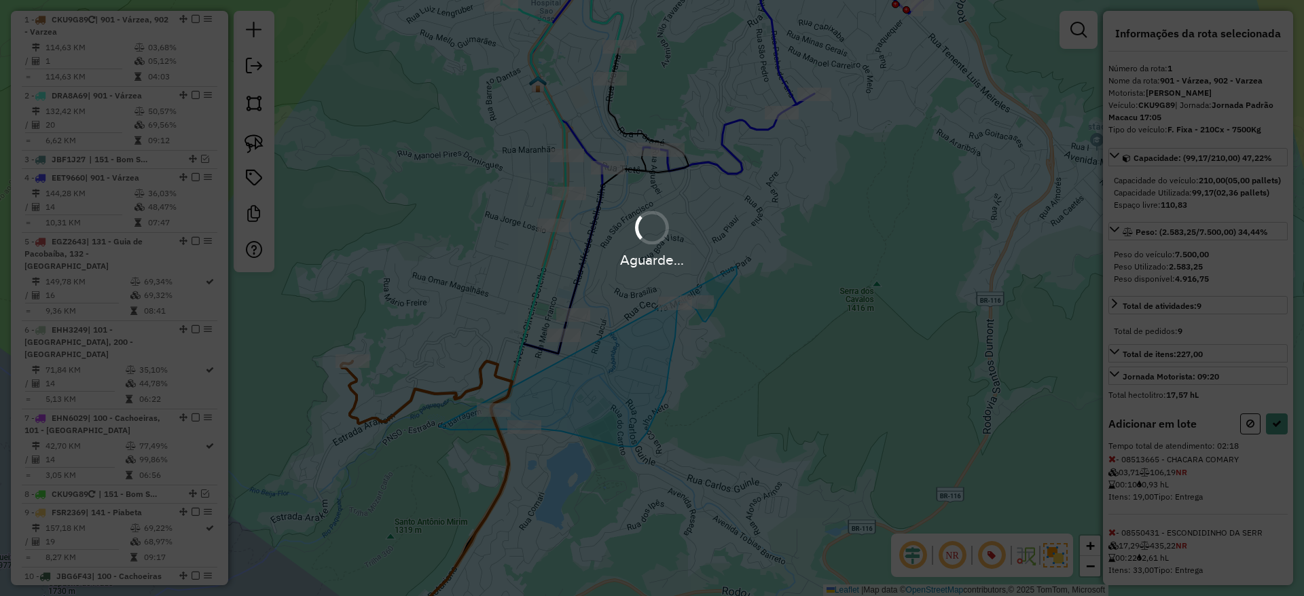
select select "*********"
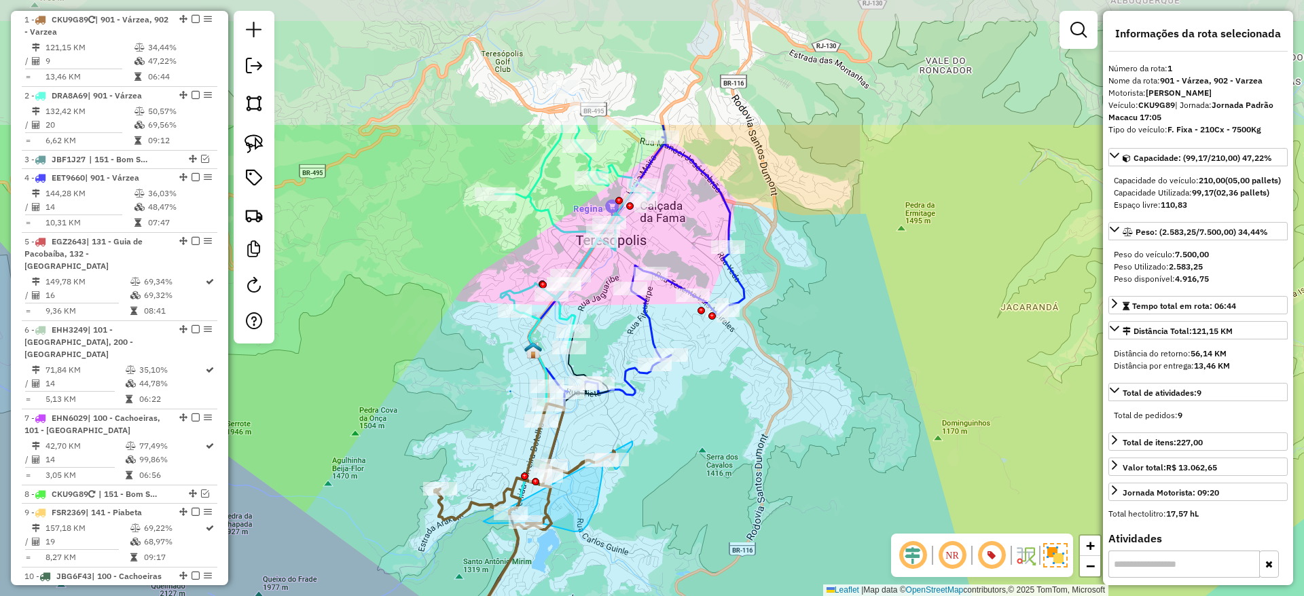
drag, startPoint x: 655, startPoint y: 247, endPoint x: 591, endPoint y: 433, distance: 196.5
click at [591, 433] on div "Janela de atendimento Grade de atendimento Capacidade Transportadoras Veículos …" at bounding box center [652, 298] width 1304 height 596
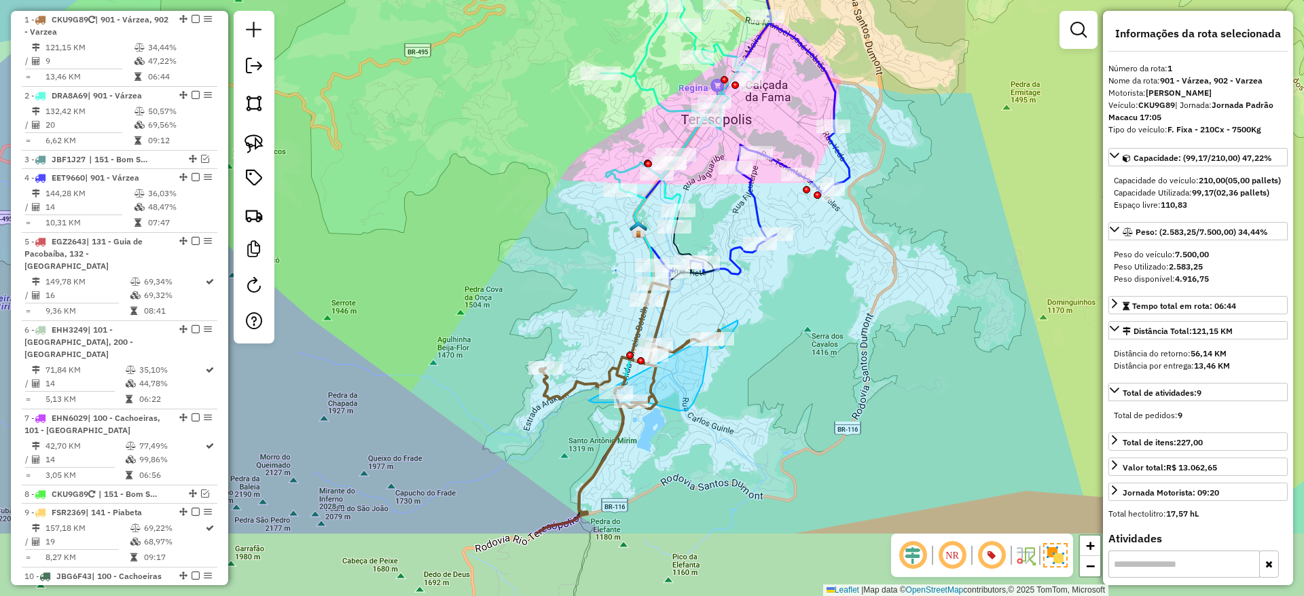
drag, startPoint x: 602, startPoint y: 437, endPoint x: 707, endPoint y: 315, distance: 161.3
click at [707, 315] on div "Janela de atendimento Grade de atendimento Capacidade Transportadoras Veículos …" at bounding box center [652, 298] width 1304 height 596
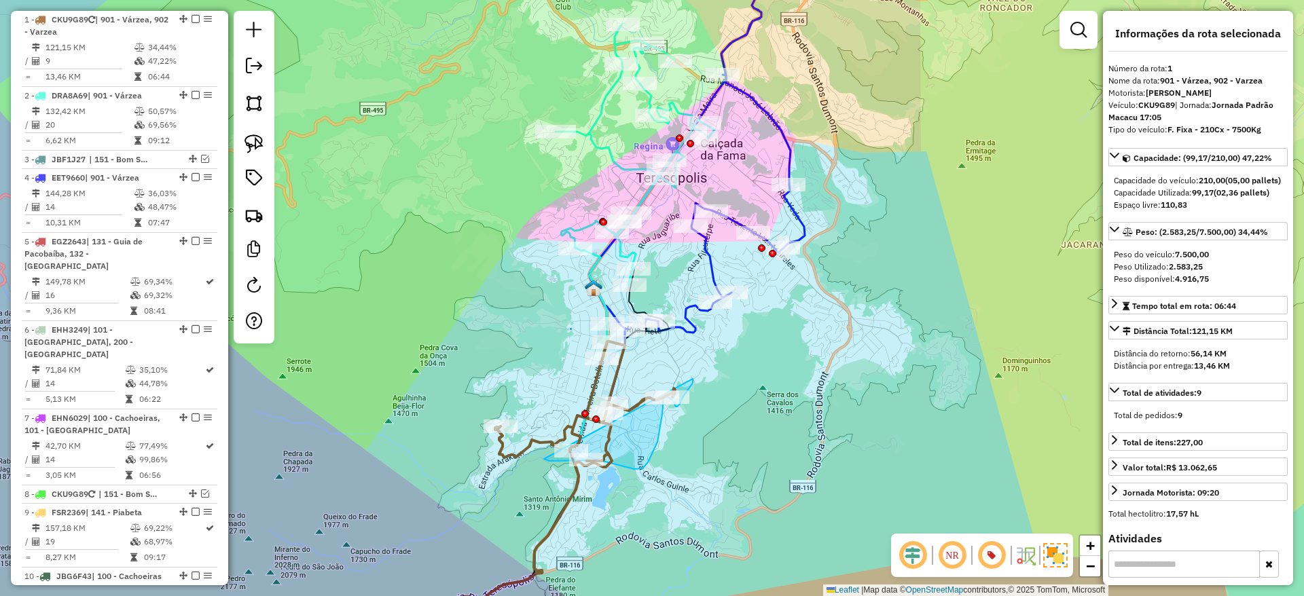
drag, startPoint x: 707, startPoint y: 315, endPoint x: 648, endPoint y: 383, distance: 89.6
click at [648, 383] on div "Janela de atendimento Grade de atendimento Capacidade Transportadoras Veículos …" at bounding box center [652, 298] width 1304 height 596
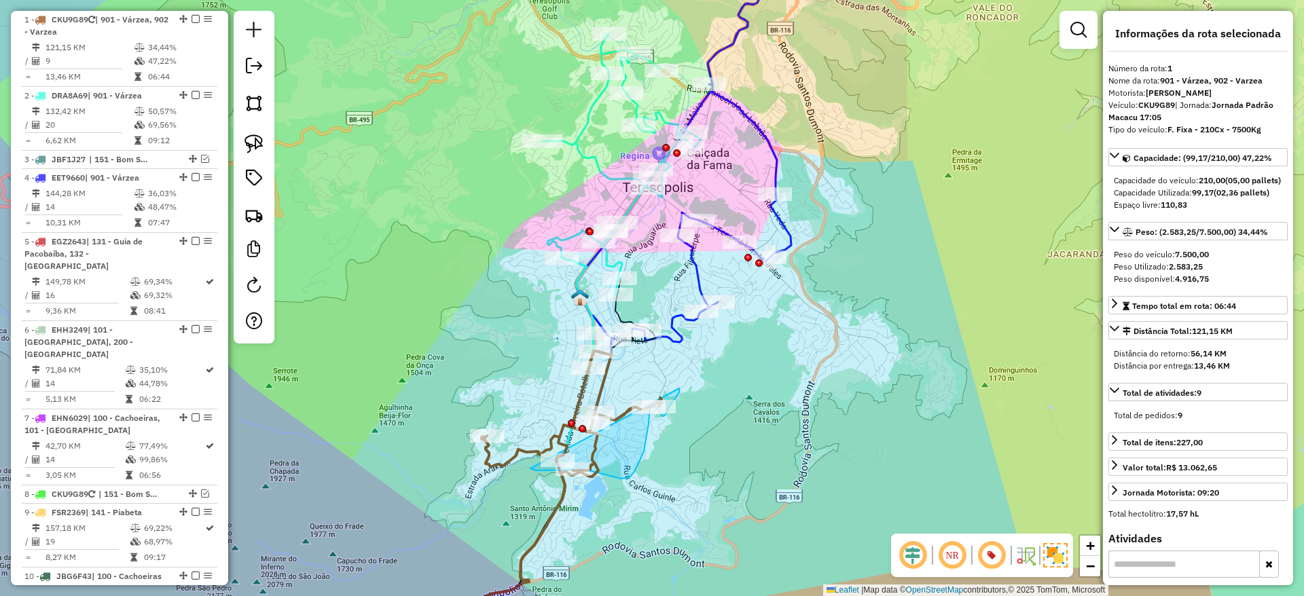
click at [655, 337] on icon at bounding box center [530, 467] width 250 height 378
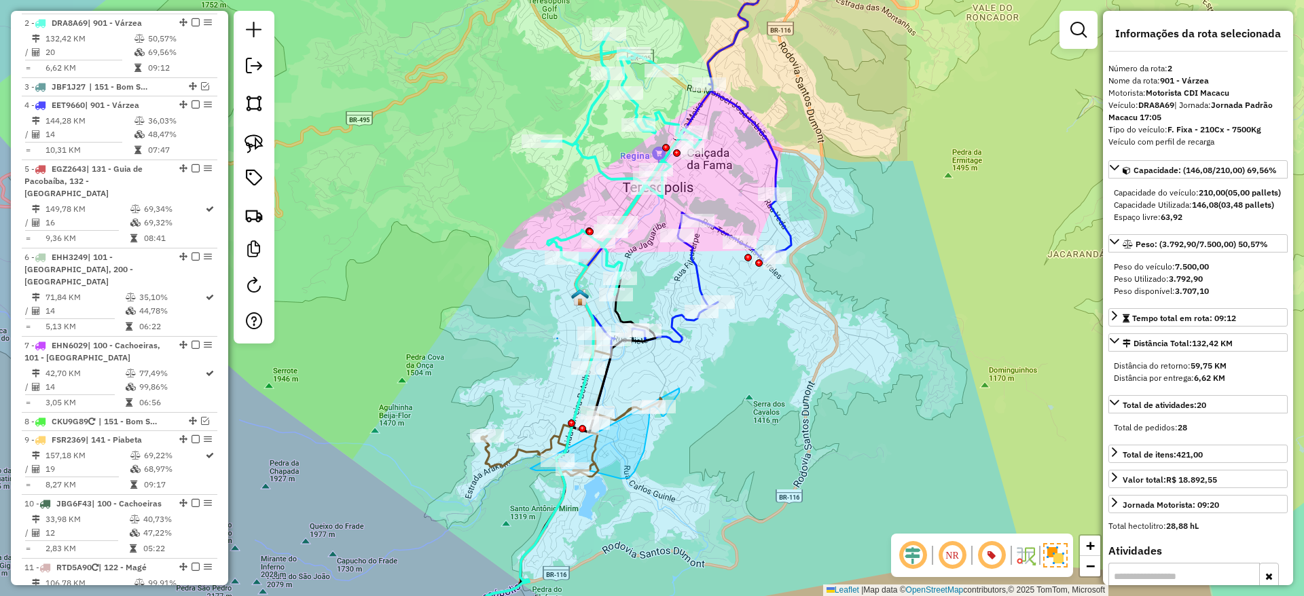
scroll to position [636, 0]
click at [587, 312] on icon at bounding box center [621, 183] width 159 height 300
click at [678, 314] on icon at bounding box center [685, 141] width 219 height 402
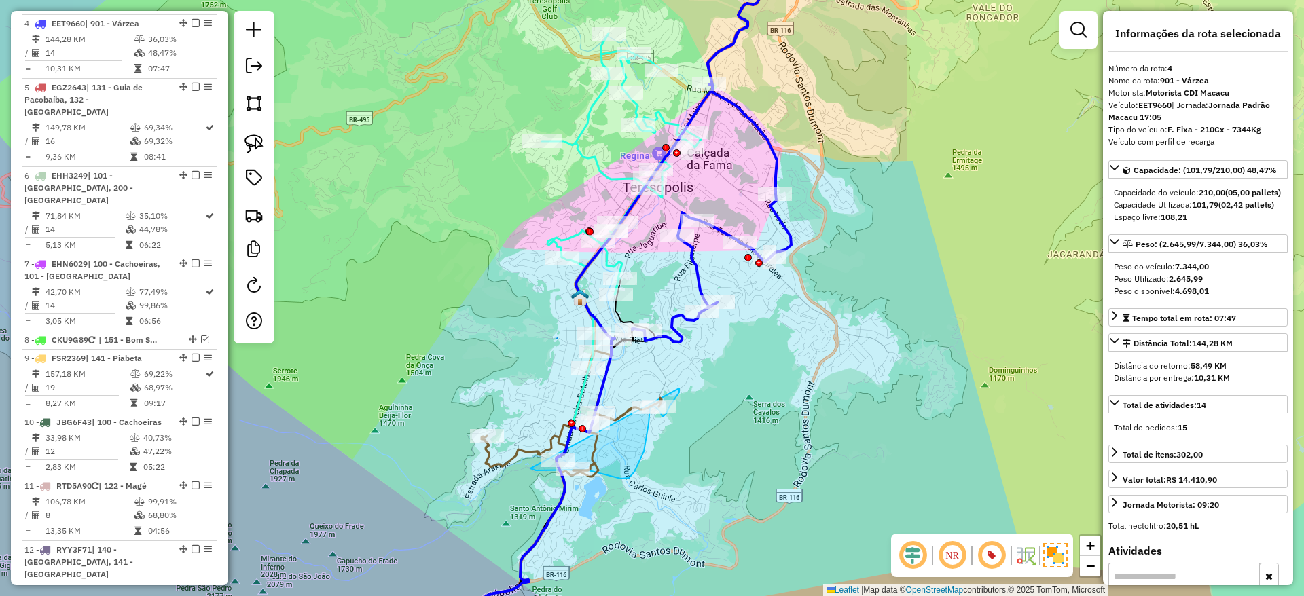
scroll to position [718, 0]
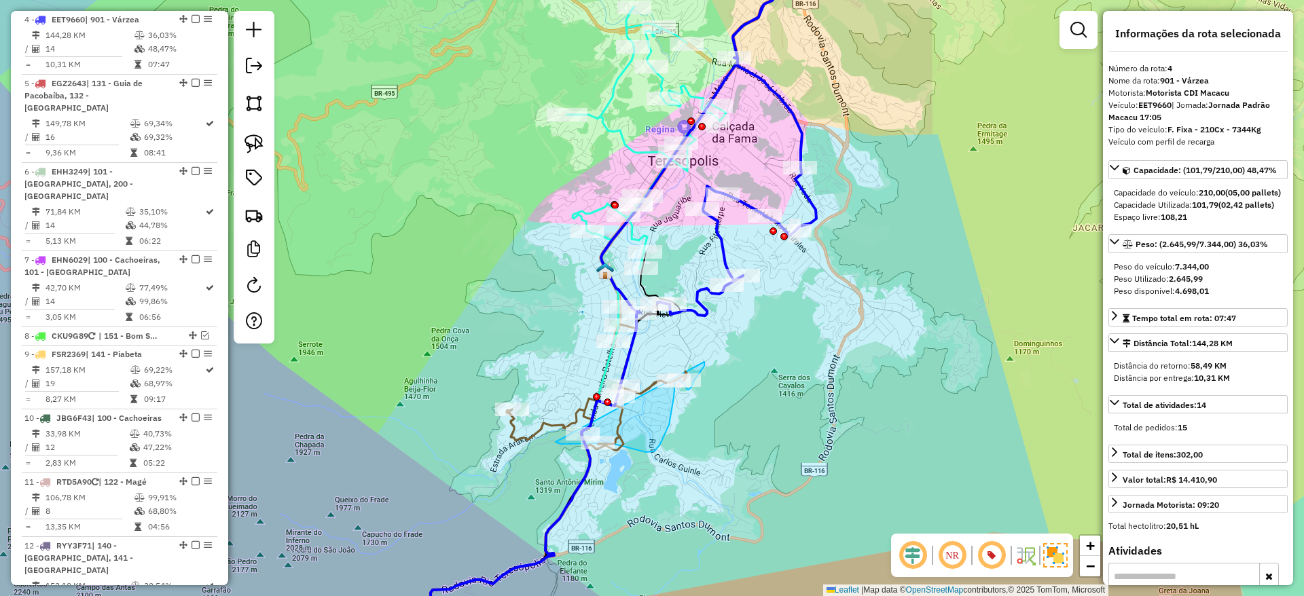
drag, startPoint x: 662, startPoint y: 373, endPoint x: 710, endPoint y: 317, distance: 73.2
click at [710, 317] on div "Janela de atendimento Grade de atendimento Capacidade Transportadoras Veículos …" at bounding box center [652, 298] width 1304 height 596
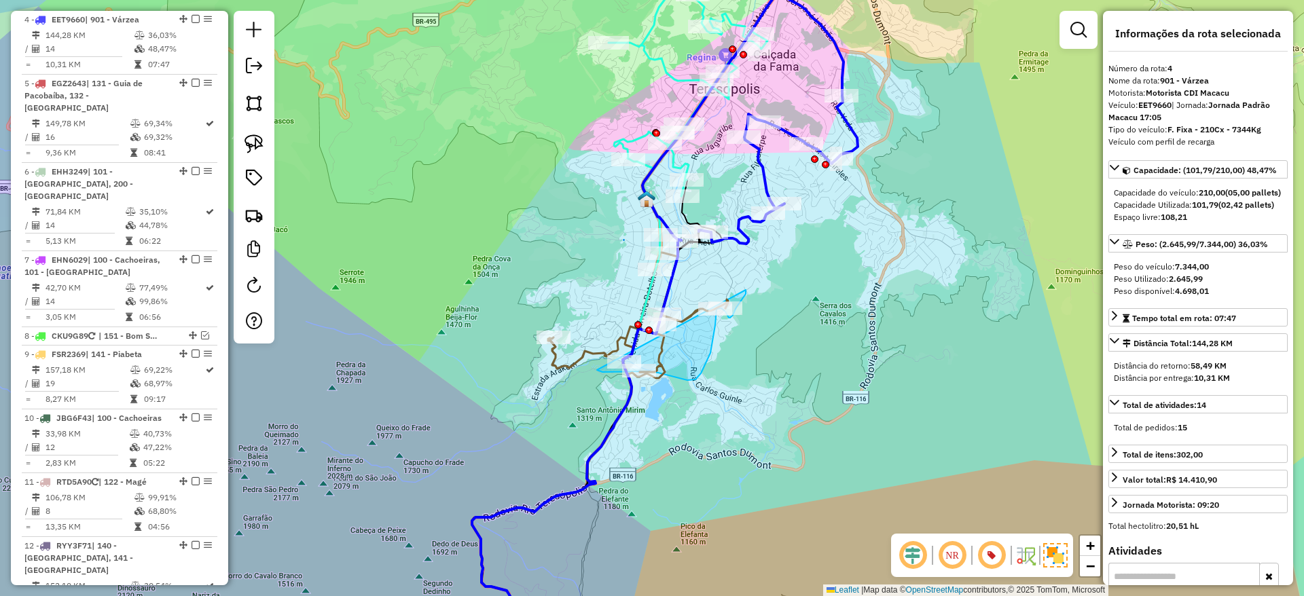
drag, startPoint x: 655, startPoint y: 502, endPoint x: 706, endPoint y: 383, distance: 130.2
click at [706, 383] on div "Janela de atendimento Grade de atendimento Capacidade Transportadoras Veículos …" at bounding box center [652, 298] width 1304 height 596
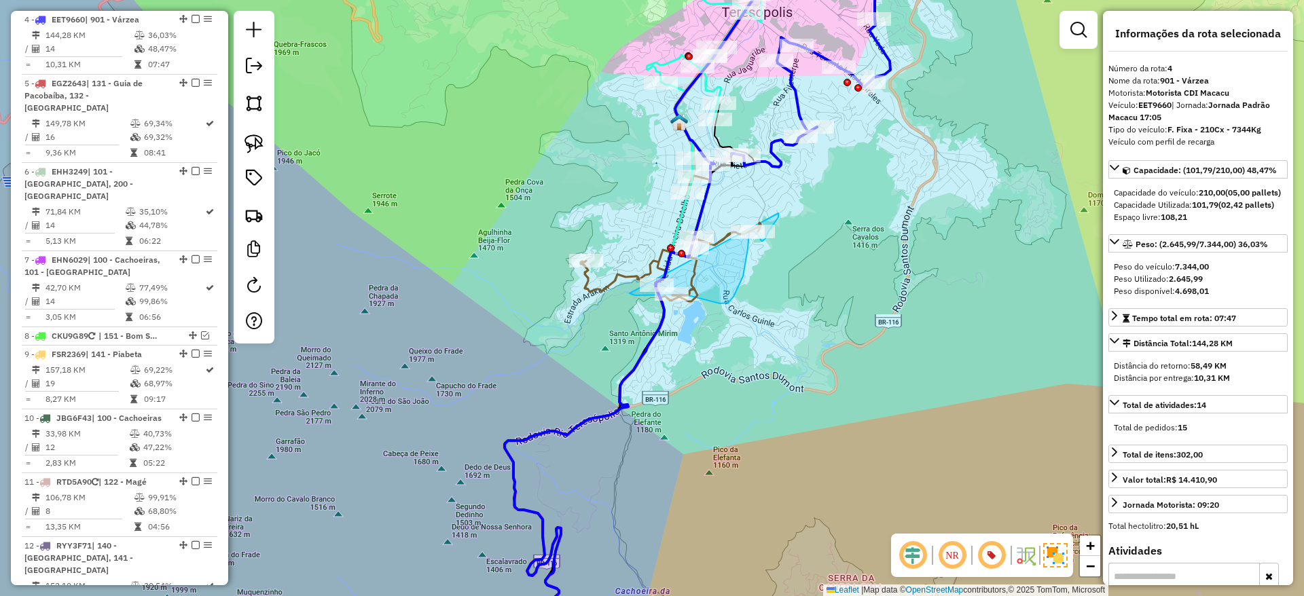
click at [616, 276] on icon at bounding box center [671, 236] width 180 height 120
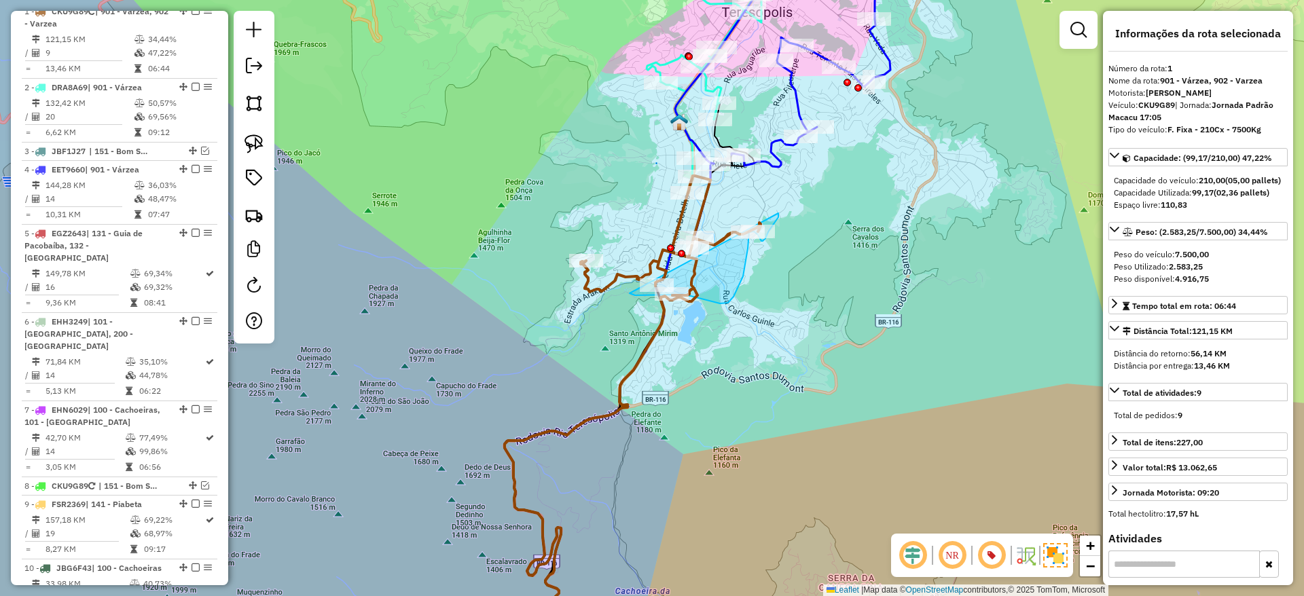
scroll to position [559, 0]
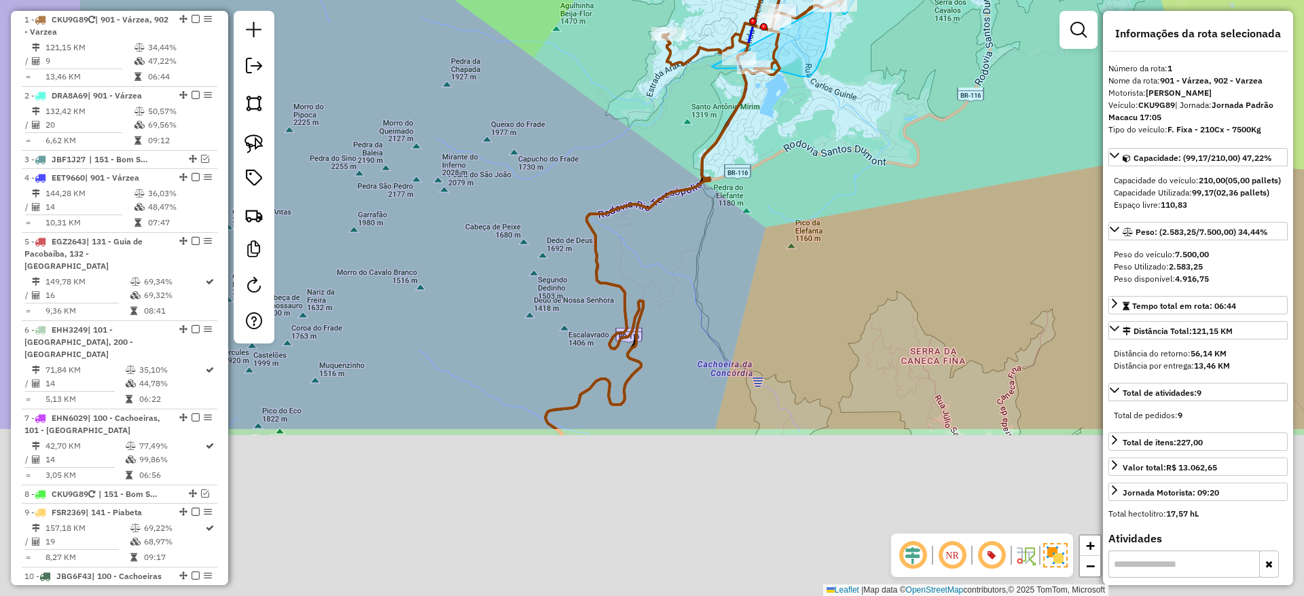
drag, startPoint x: 750, startPoint y: 470, endPoint x: 857, endPoint y: 189, distance: 300.6
click at [857, 189] on div "Janela de atendimento Grade de atendimento Capacidade Transportadoras Veículos …" at bounding box center [652, 298] width 1304 height 596
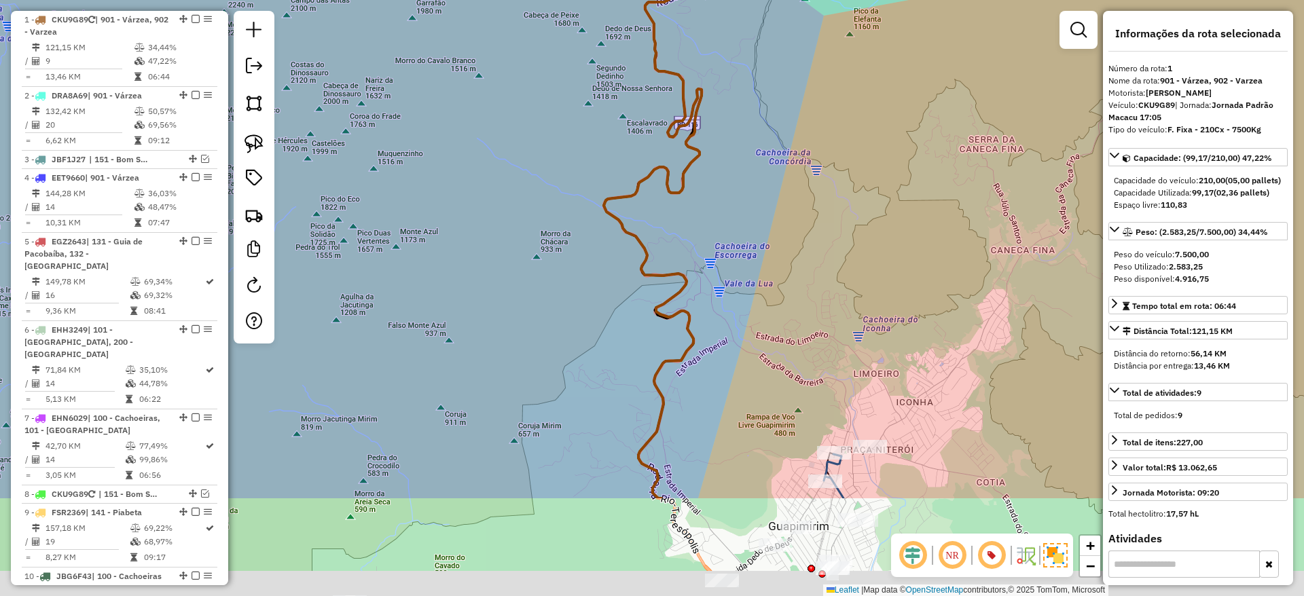
drag, startPoint x: 788, startPoint y: 268, endPoint x: 802, endPoint y: 193, distance: 76.7
click at [802, 193] on div "Janela de atendimento Grade de atendimento Capacidade Transportadoras Veículos …" at bounding box center [652, 298] width 1304 height 596
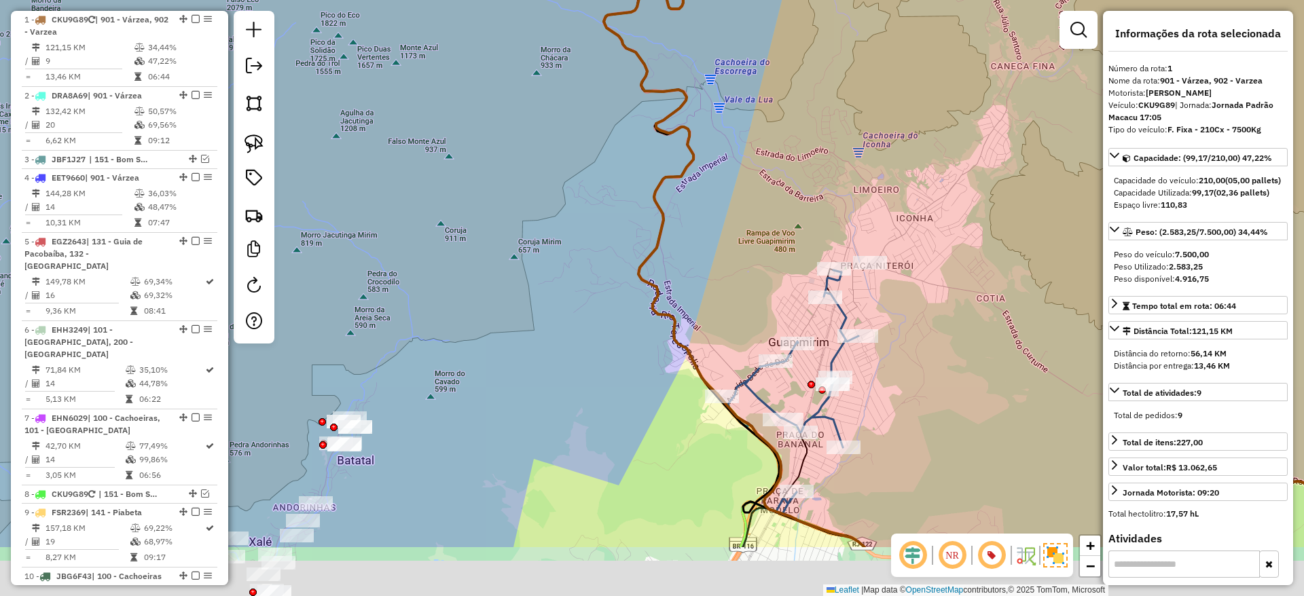
drag, startPoint x: 757, startPoint y: 242, endPoint x: 748, endPoint y: 203, distance: 40.5
click at [748, 203] on div "Janela de atendimento Grade de atendimento Capacidade Transportadoras Veículos …" at bounding box center [652, 298] width 1304 height 596
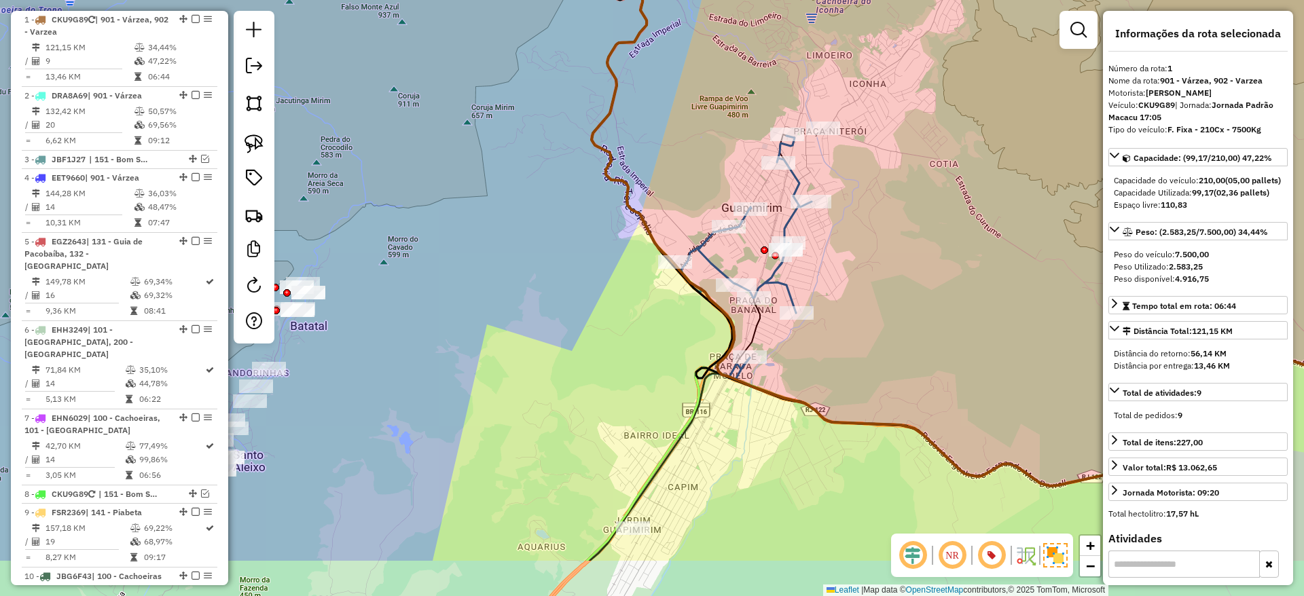
drag, startPoint x: 663, startPoint y: 519, endPoint x: 589, endPoint y: 401, distance: 140.0
click at [589, 401] on div "Janela de atendimento Grade de atendimento Capacidade Transportadoras Veículos …" at bounding box center [652, 298] width 1304 height 596
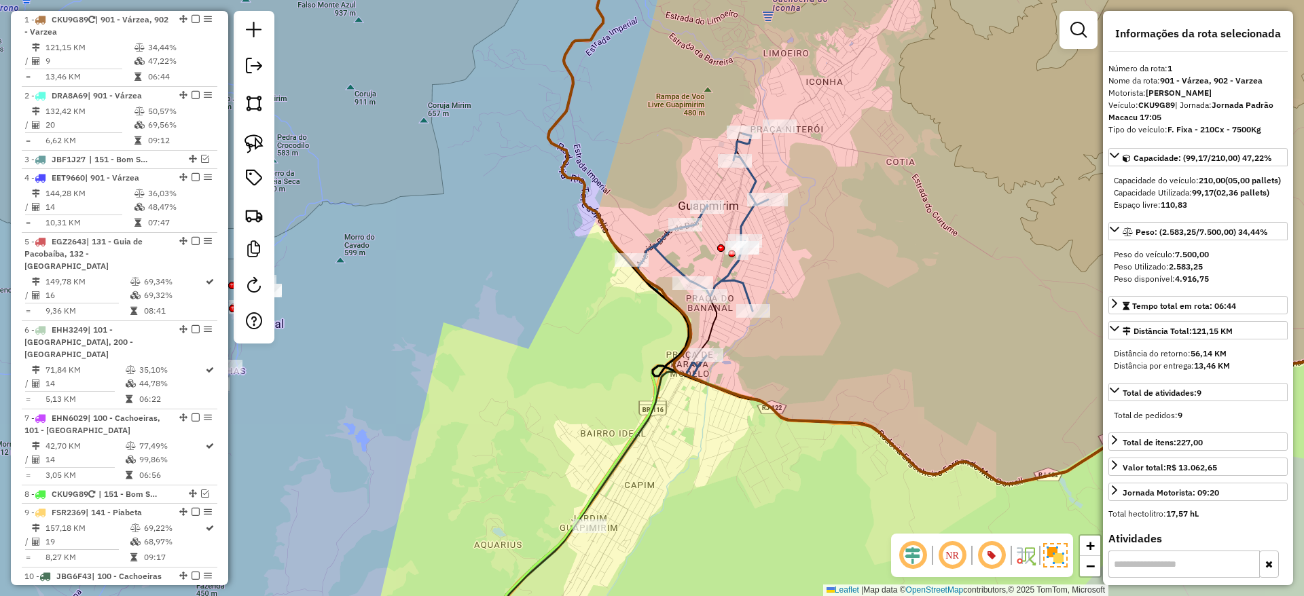
drag, startPoint x: 615, startPoint y: 282, endPoint x: 612, endPoint y: 300, distance: 18.0
click at [612, 300] on div "Janela de atendimento Grade de atendimento Capacidade Transportadoras Veículos …" at bounding box center [652, 298] width 1304 height 596
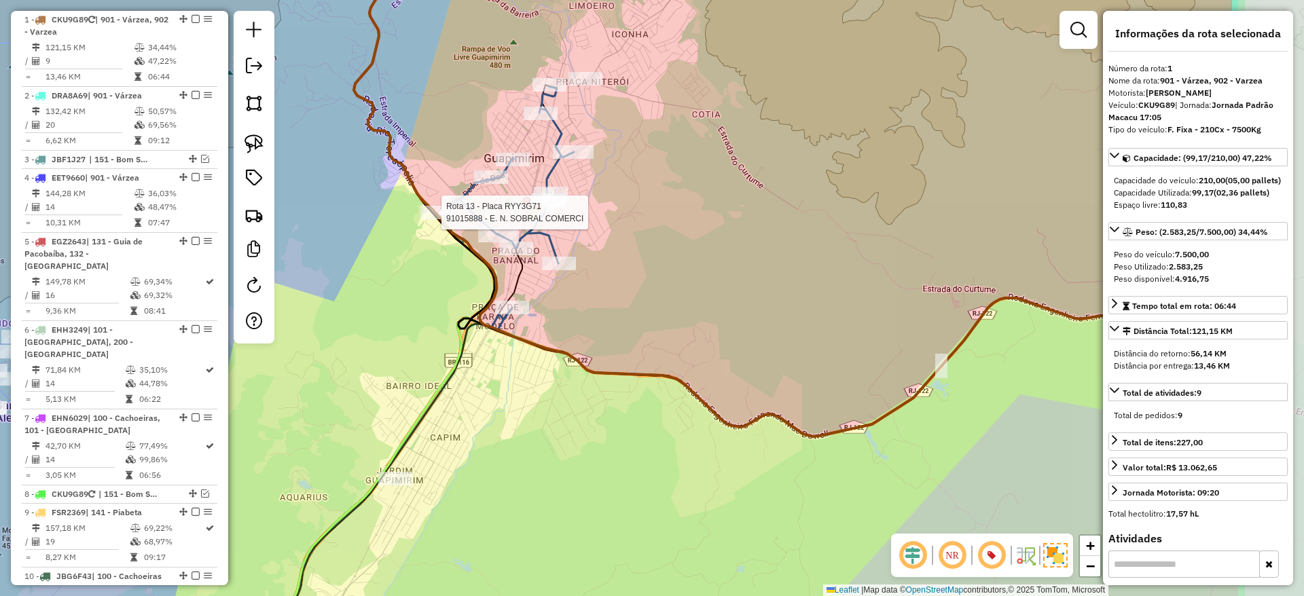
drag, startPoint x: 724, startPoint y: 441, endPoint x: 601, endPoint y: 397, distance: 131.2
click at [523, 397] on div "Rota 13 - Placa RYY3G71 91015888 - E. N. SOBRAL COMERCI Janela de atendimento G…" at bounding box center [652, 298] width 1304 height 596
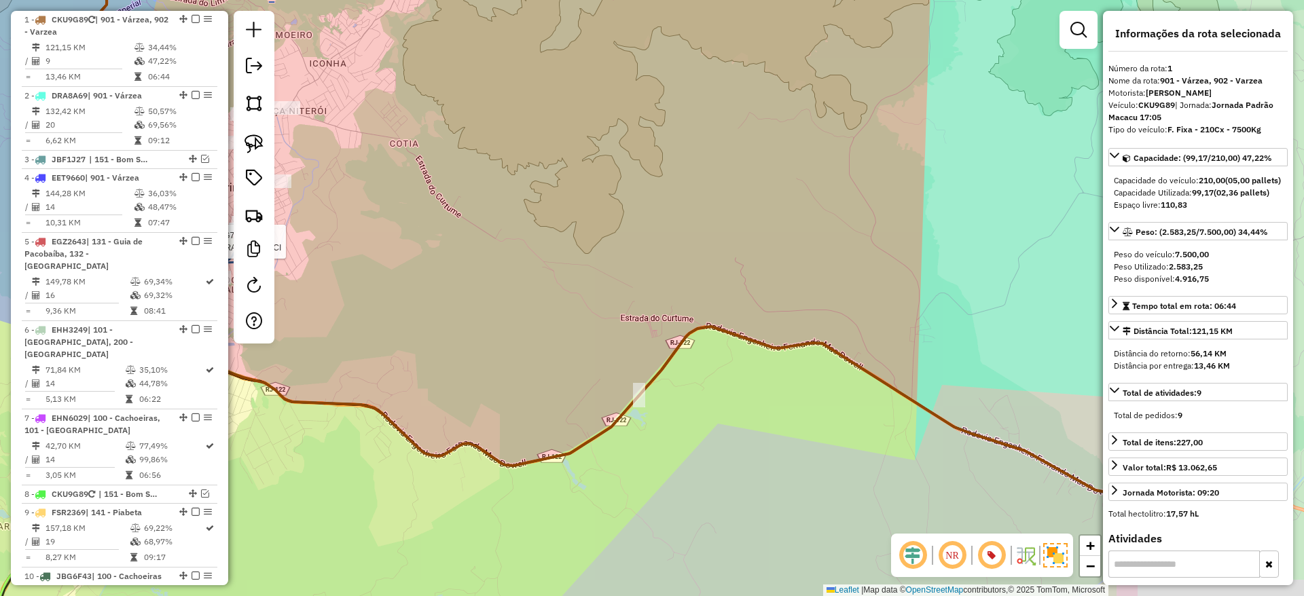
drag, startPoint x: 898, startPoint y: 339, endPoint x: 530, endPoint y: 284, distance: 371.5
click at [530, 284] on div "Rota 13 - Placa RYY3G71 91015888 - E. N. SOBRAL COMERCI Janela de atendimento G…" at bounding box center [652, 298] width 1304 height 596
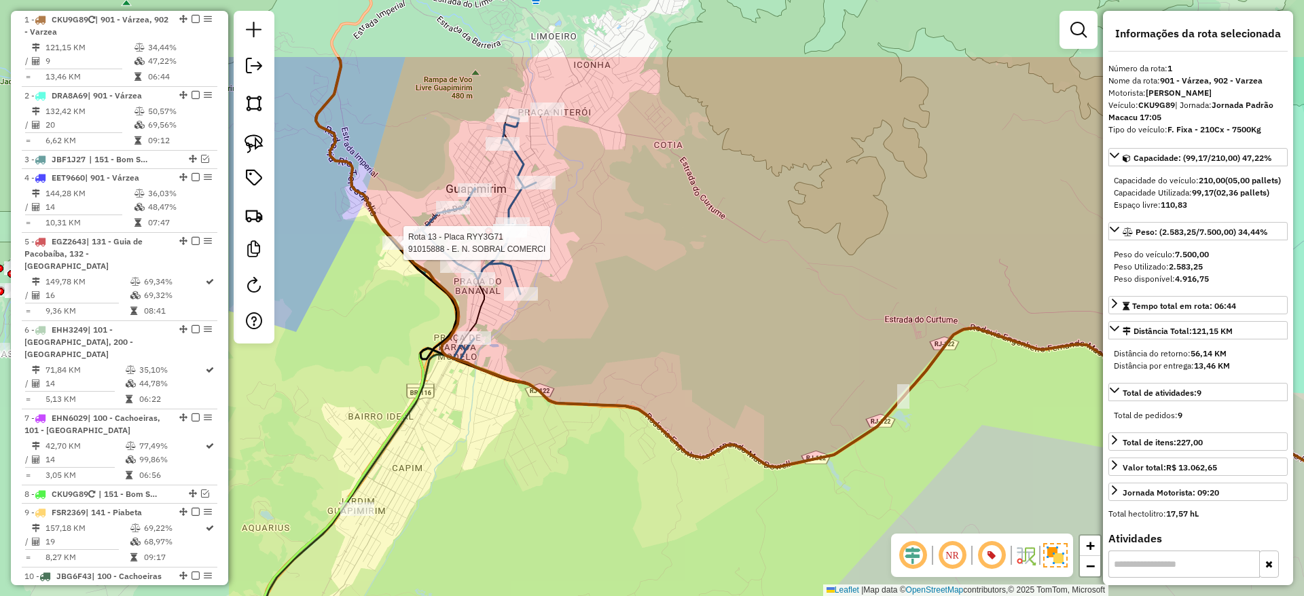
drag, startPoint x: 570, startPoint y: 272, endPoint x: 798, endPoint y: 359, distance: 243.5
click at [798, 359] on div "Rota 13 - Placa RYY3G71 91015888 - E. N. SOBRAL COMERCI Janela de atendimento G…" at bounding box center [652, 298] width 1304 height 596
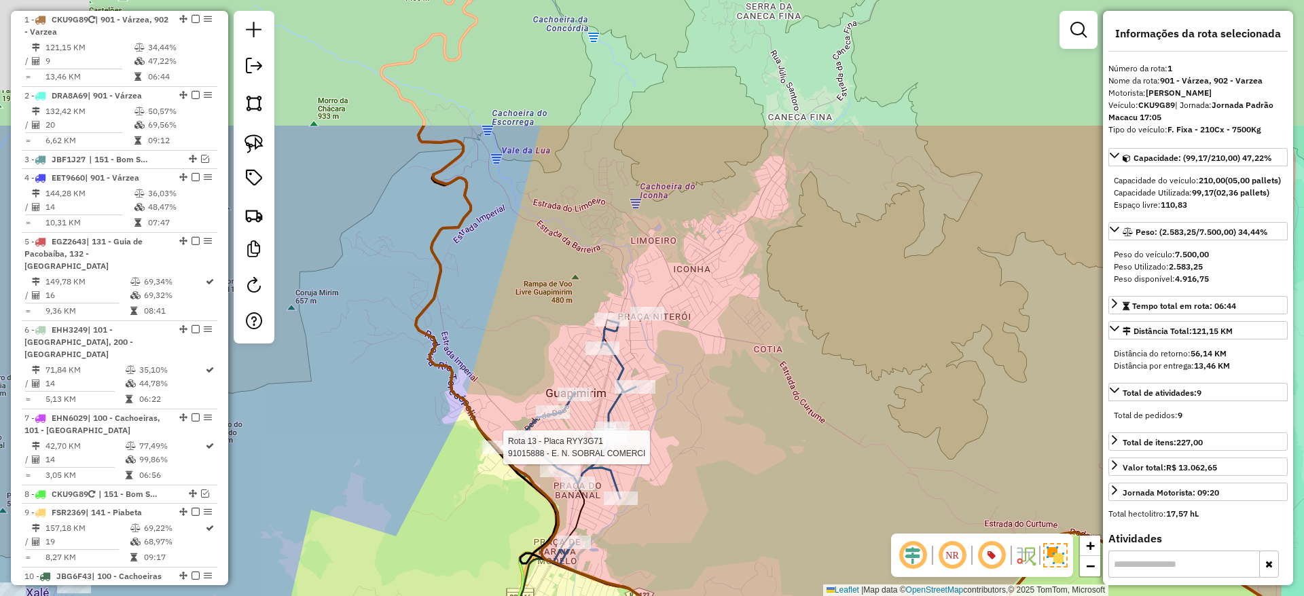
drag, startPoint x: 710, startPoint y: 390, endPoint x: 733, endPoint y: 464, distance: 78.4
click at [733, 464] on div "Rota 13 - Placa RYY3G71 91015888 - E. N. SOBRAL COMERCI Janela de atendimento G…" at bounding box center [652, 298] width 1304 height 596
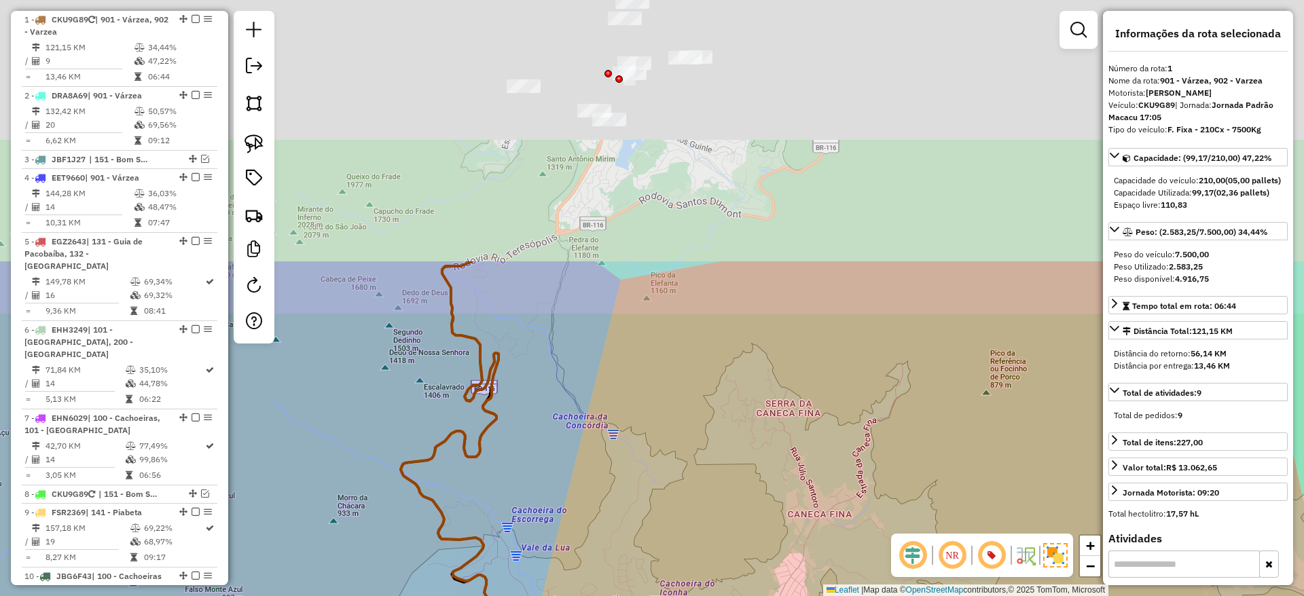
drag, startPoint x: 689, startPoint y: 297, endPoint x: 684, endPoint y: 619, distance: 321.2
click at [684, 595] on html "Aguarde... Pop-up bloqueado! Seu navegador bloqueou automáticamente a abertura …" at bounding box center [652, 298] width 1304 height 596
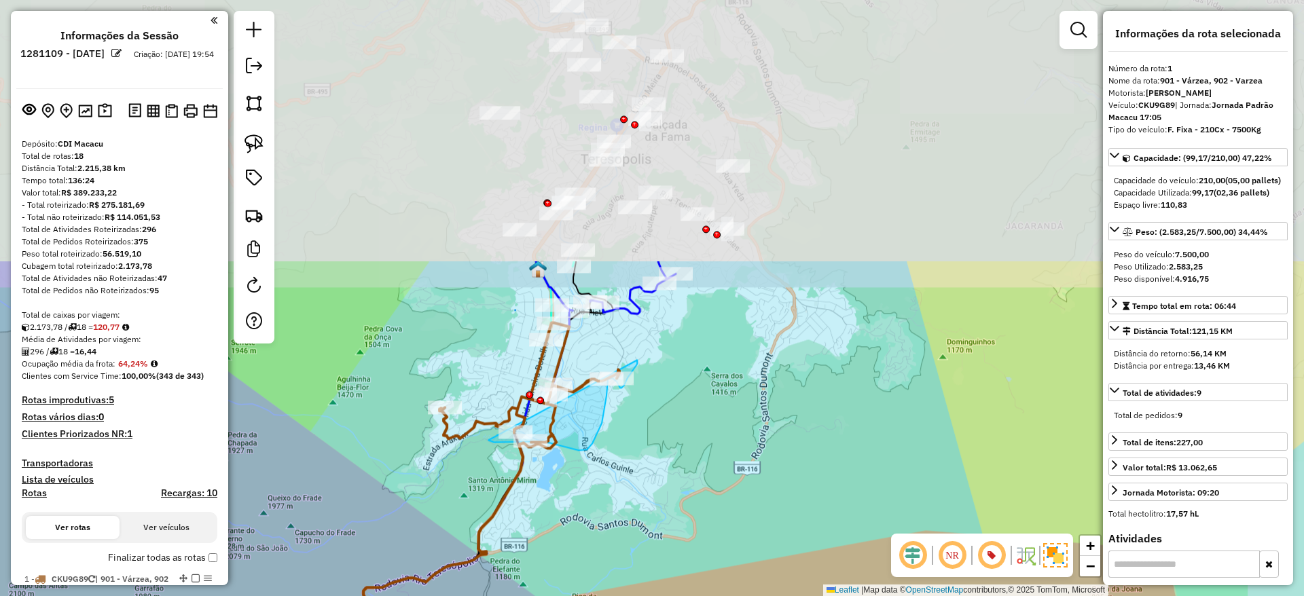
select select "*********"
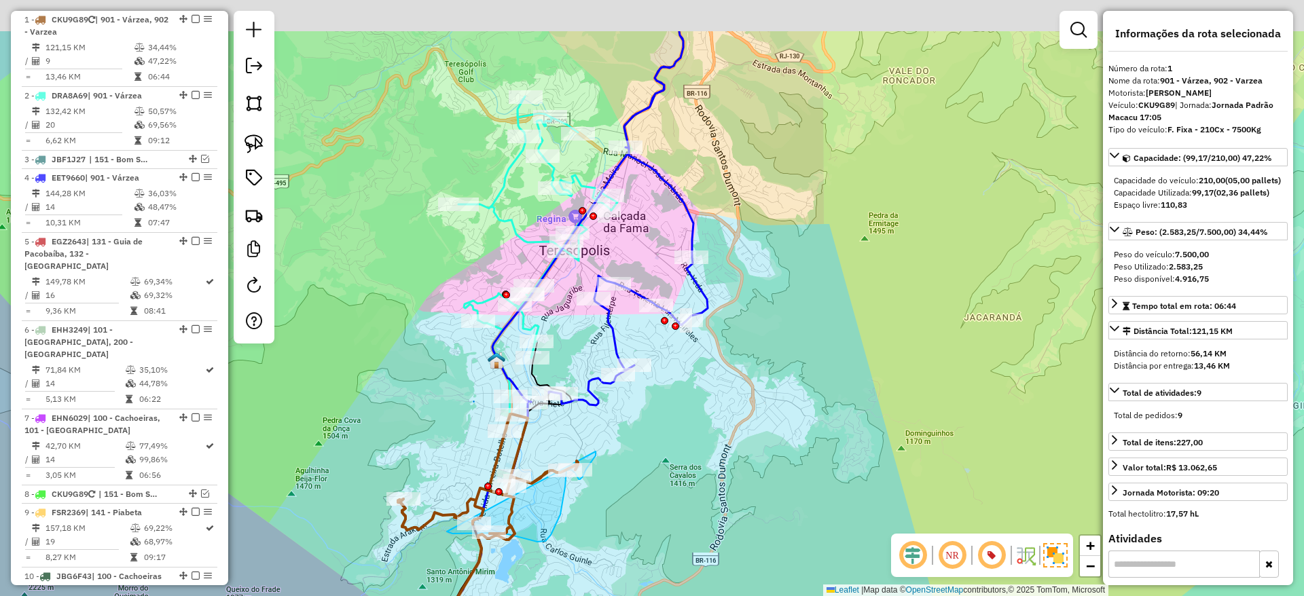
drag, startPoint x: 751, startPoint y: 376, endPoint x: 705, endPoint y: 480, distance: 113.4
click at [705, 480] on div "Rota 13 - Placa RYY3G71 91015888 - E. N. SOBRAL COMERCI Janela de atendimento G…" at bounding box center [652, 298] width 1304 height 596
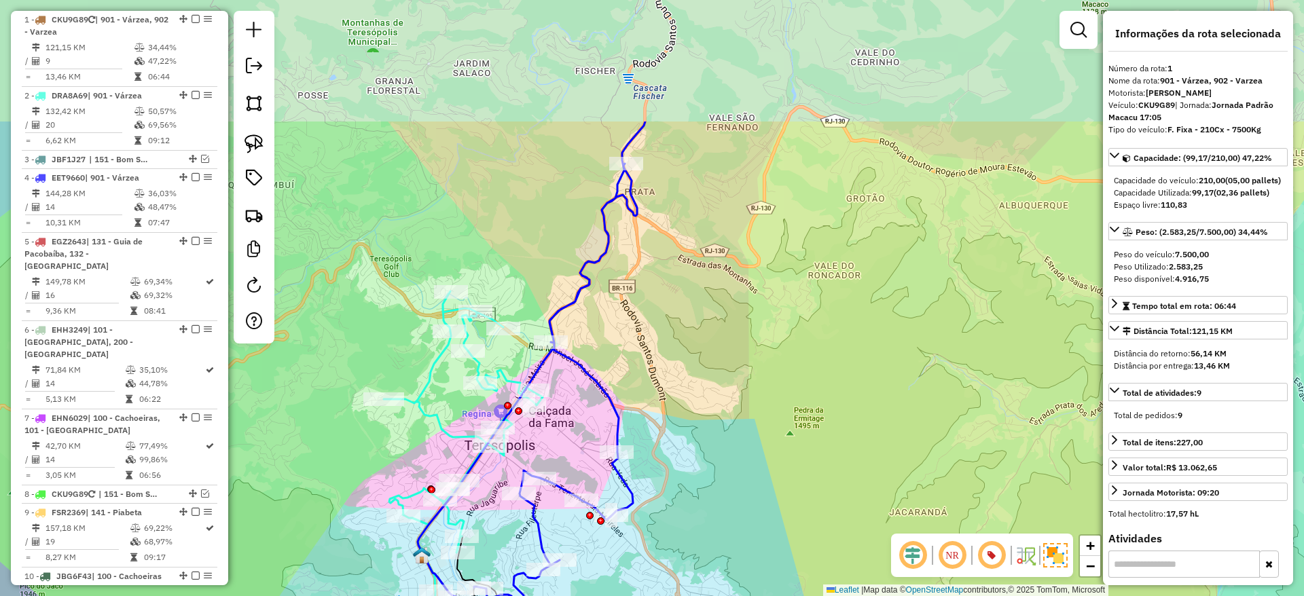
drag, startPoint x: 758, startPoint y: 375, endPoint x: 687, endPoint y: 556, distance: 194.6
click at [687, 556] on div "Rota 13 - Placa RYY3G71 91015888 - E. N. SOBRAL COMERCI Janela de atendimento G…" at bounding box center [652, 298] width 1304 height 596
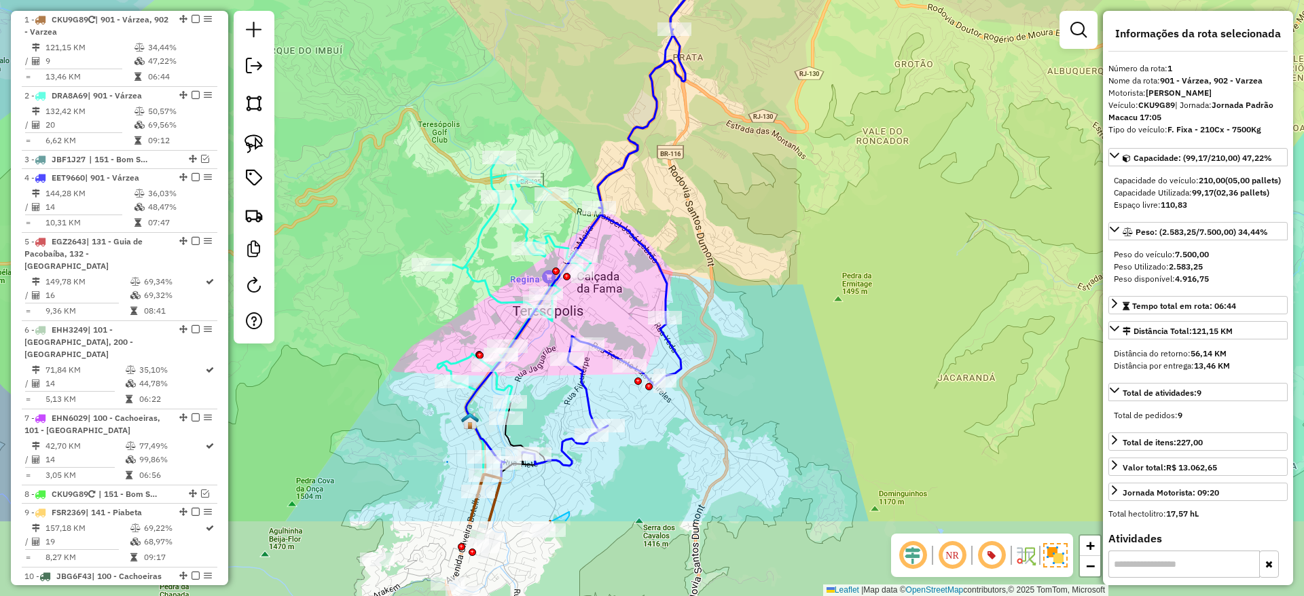
drag, startPoint x: 746, startPoint y: 393, endPoint x: 796, endPoint y: 273, distance: 130.3
click at [796, 273] on div "Rota 13 - Placa RYY3G71 91015888 - E. N. SOBRAL COMERCI Janela de atendimento G…" at bounding box center [652, 298] width 1304 height 596
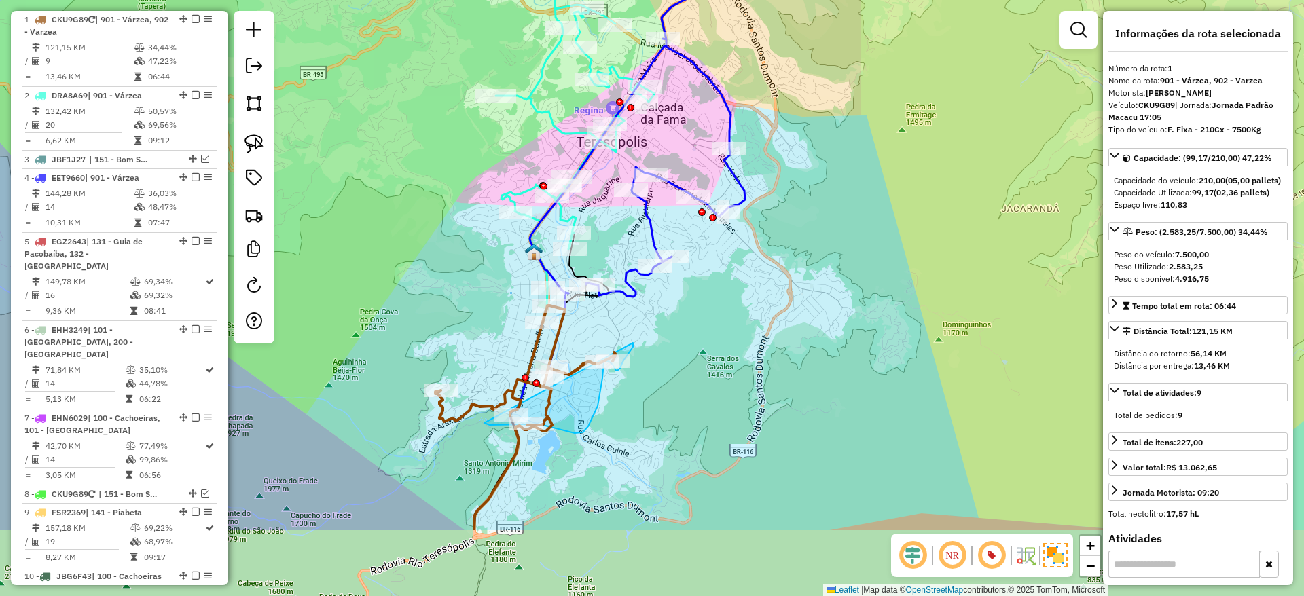
drag, startPoint x: 737, startPoint y: 361, endPoint x: 872, endPoint y: -1, distance: 385.7
click at [872, 0] on div "Rota 13 - Placa RYY3G71 91015888 - E. N. SOBRAL COMERCI Janela de atendimento G…" at bounding box center [652, 298] width 1304 height 596
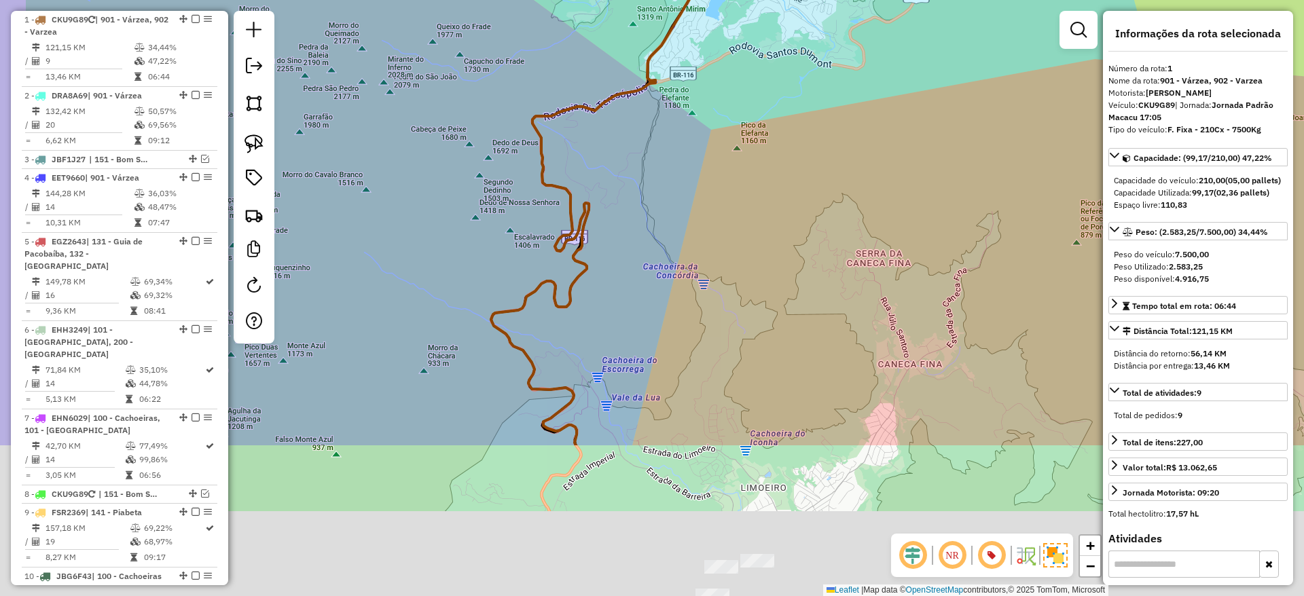
drag, startPoint x: 766, startPoint y: 326, endPoint x: 873, endPoint y: 24, distance: 320.6
click at [873, 24] on div "Rota 13 - Placa RYY3G71 91015888 - E. N. SOBRAL COMERCI Janela de atendimento G…" at bounding box center [652, 298] width 1304 height 596
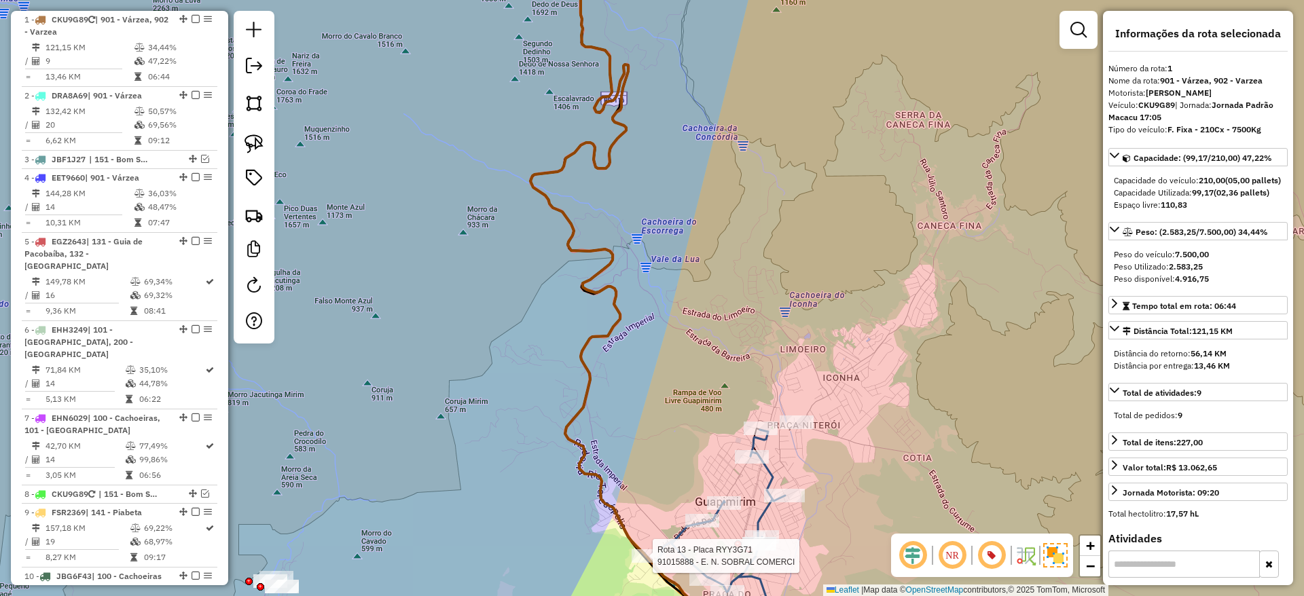
click at [563, 214] on icon at bounding box center [898, 298] width 737 height 716
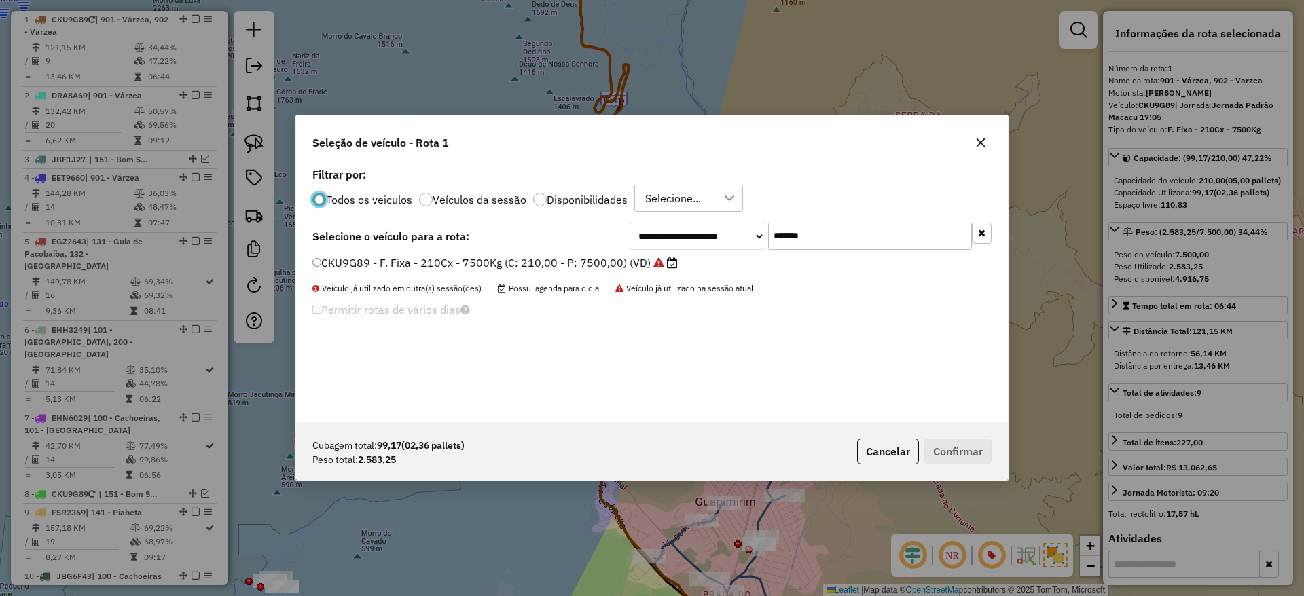
scroll to position [7, 4]
click at [790, 233] on input "*******" at bounding box center [870, 236] width 204 height 27
paste input "text"
type input "*******"
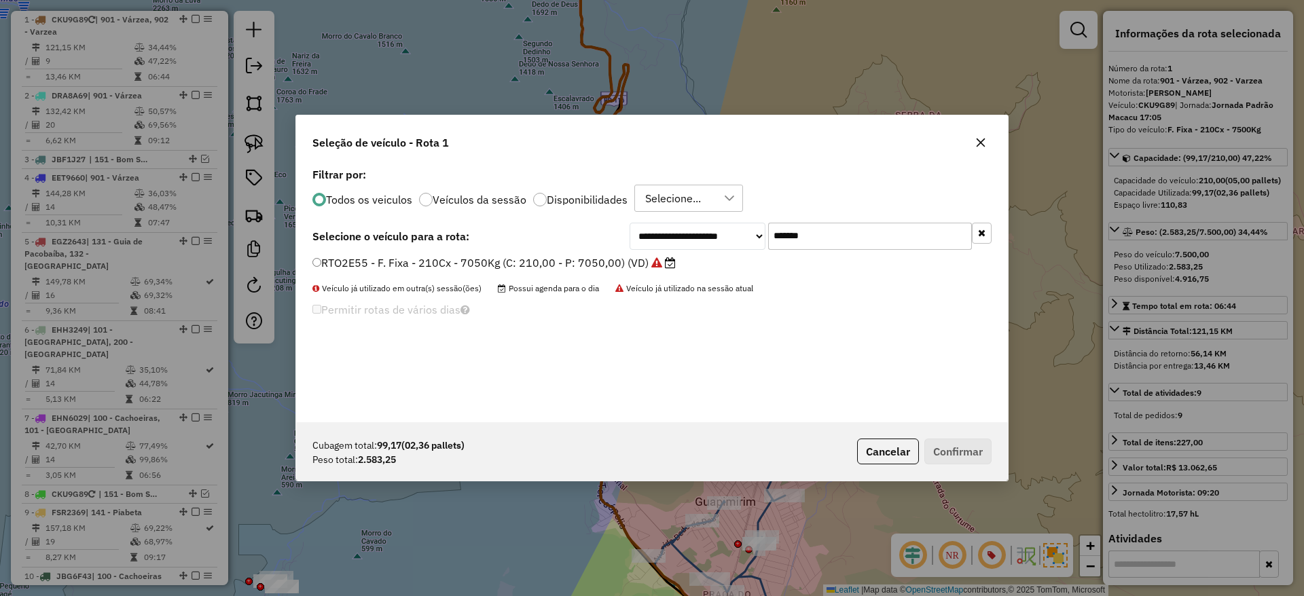
click at [640, 259] on label "RTO2E55 - F. Fixa - 210Cx - 7050Kg (C: 210,00 - P: 7050,00) (VD)" at bounding box center [493, 263] width 363 height 16
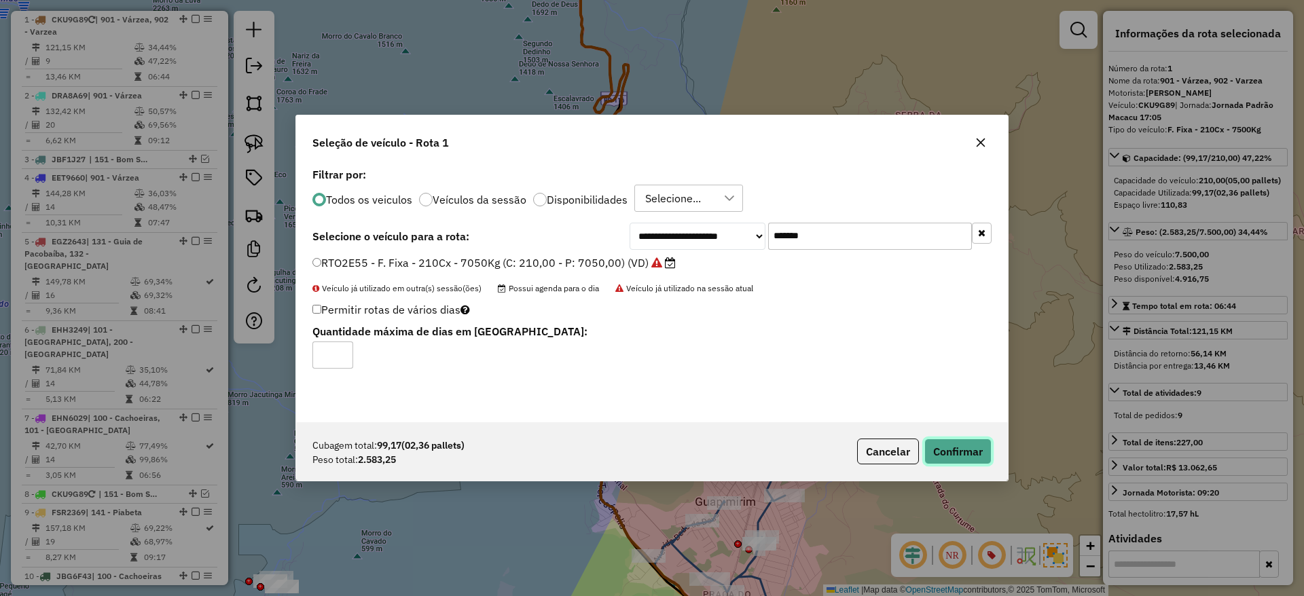
click at [954, 449] on button "Confirmar" at bounding box center [957, 452] width 67 height 26
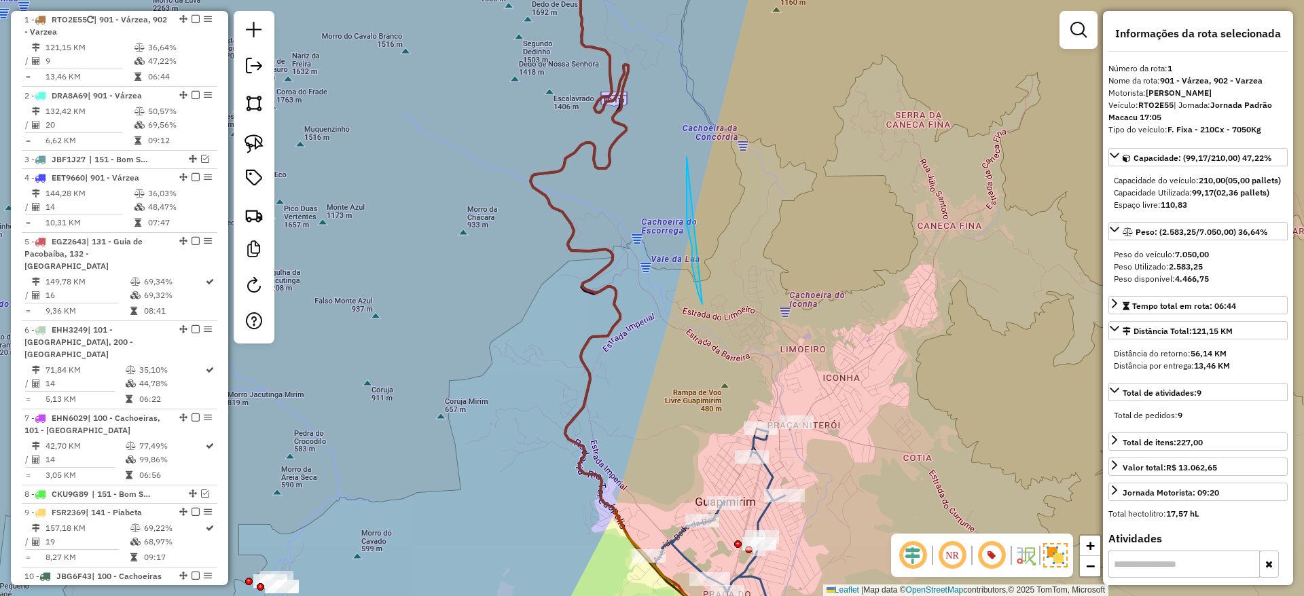
drag, startPoint x: 702, startPoint y: 304, endPoint x: 685, endPoint y: 155, distance: 150.3
drag, startPoint x: 683, startPoint y: 324, endPoint x: 673, endPoint y: 187, distance: 136.9
click at [673, 187] on div "Janela de atendimento Grade de atendimento Capacidade Transportadoras Veículos …" at bounding box center [652, 298] width 1304 height 596
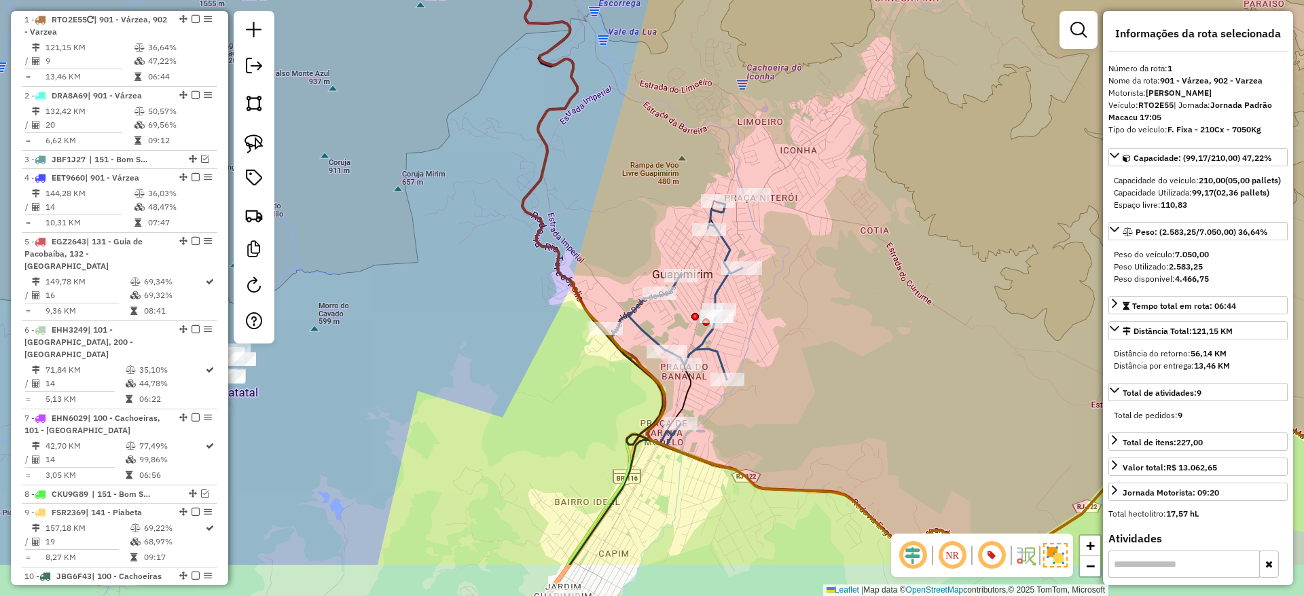
drag, startPoint x: 650, startPoint y: 284, endPoint x: 612, endPoint y: 190, distance: 101.8
click at [612, 190] on div "Janela de atendimento Grade de atendimento Capacidade Transportadoras Veículos …" at bounding box center [652, 298] width 1304 height 596
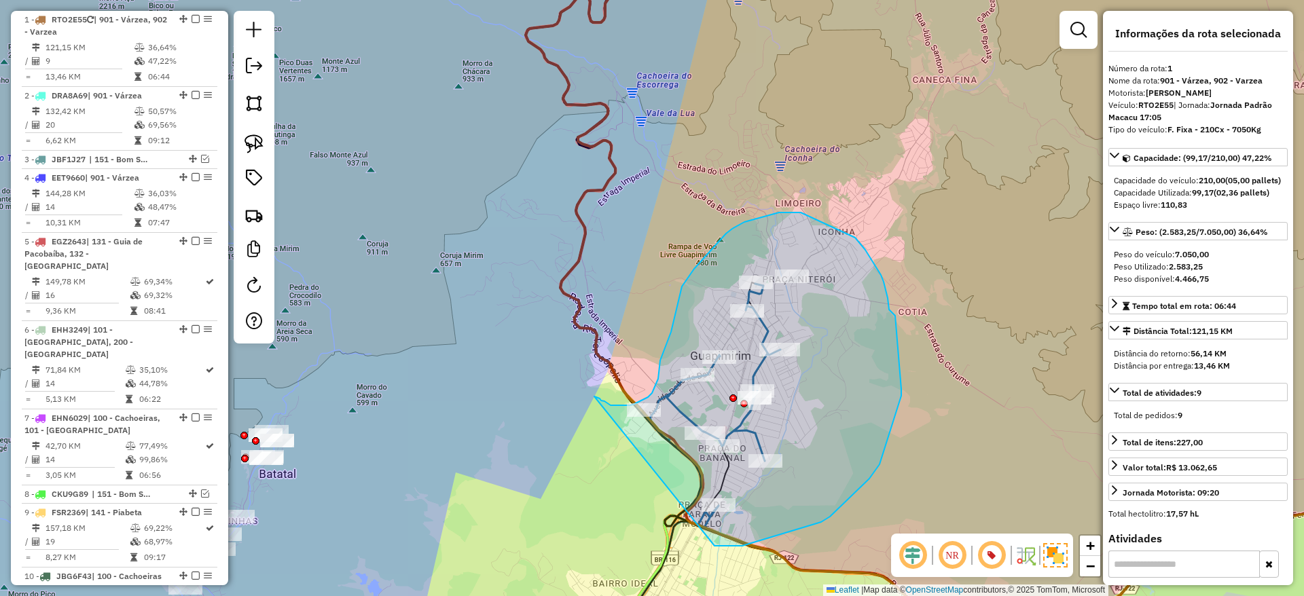
drag, startPoint x: 714, startPoint y: 546, endPoint x: 594, endPoint y: 397, distance: 191.7
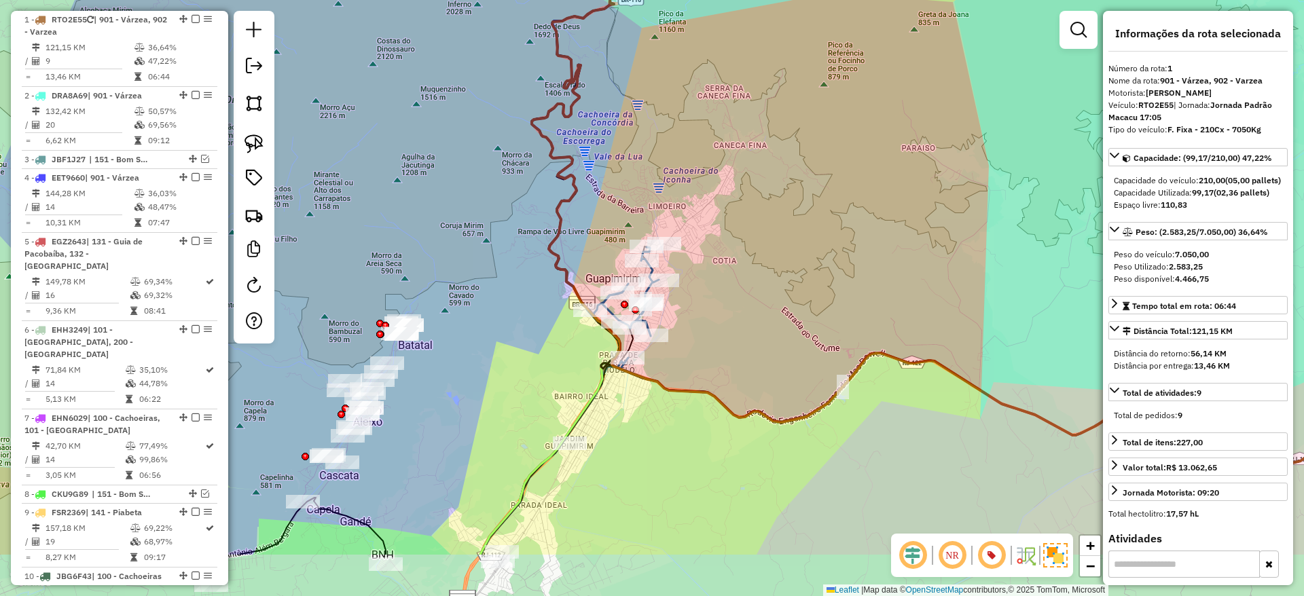
drag, startPoint x: 846, startPoint y: 500, endPoint x: 779, endPoint y: 403, distance: 118.1
click at [779, 403] on div "Janela de atendimento Grade de atendimento Capacidade Transportadoras Veículos …" at bounding box center [652, 298] width 1304 height 596
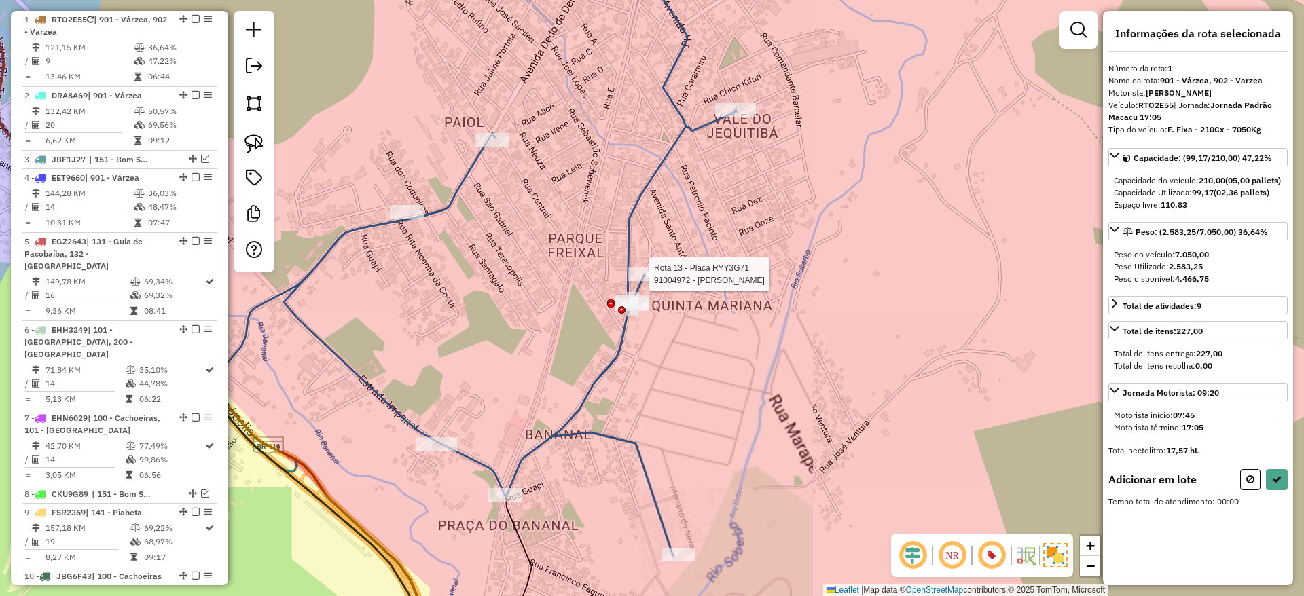
click at [629, 281] on div at bounding box center [645, 275] width 34 height 14
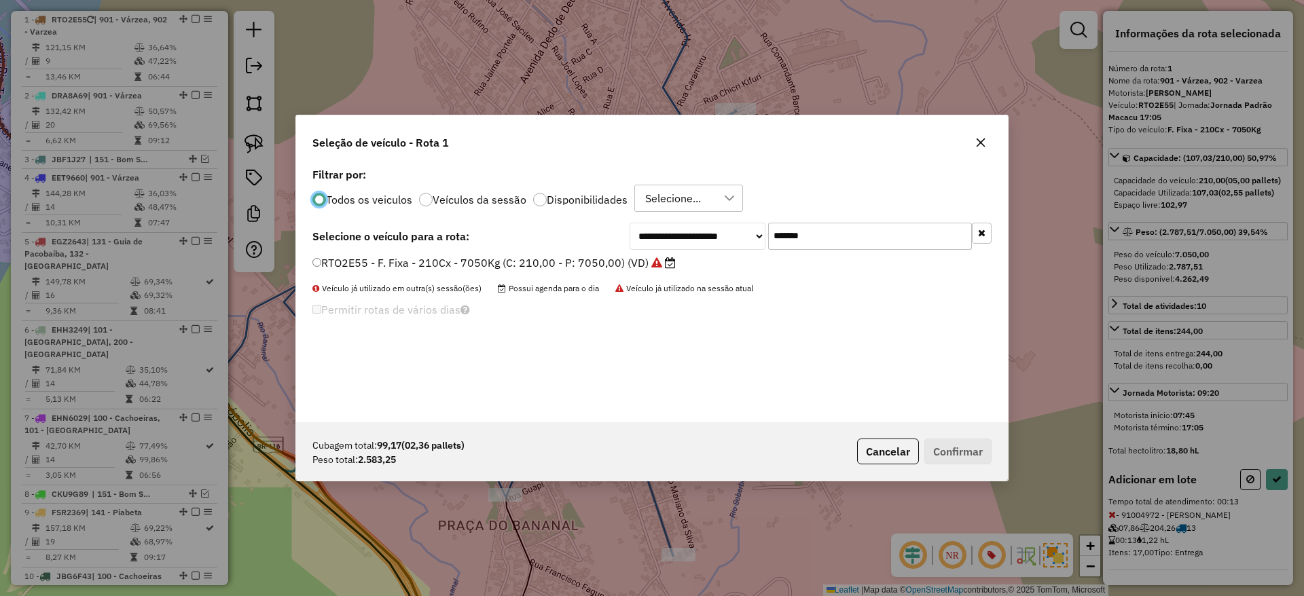
click at [777, 242] on input "*******" at bounding box center [870, 236] width 204 height 27
paste input "text"
type input "*******"
click at [634, 260] on label "EIJ8003 - F. Fixa - 378Cx - 12540Kg (C: 378,00 - P: 12540,00) (VD)" at bounding box center [491, 263] width 359 height 16
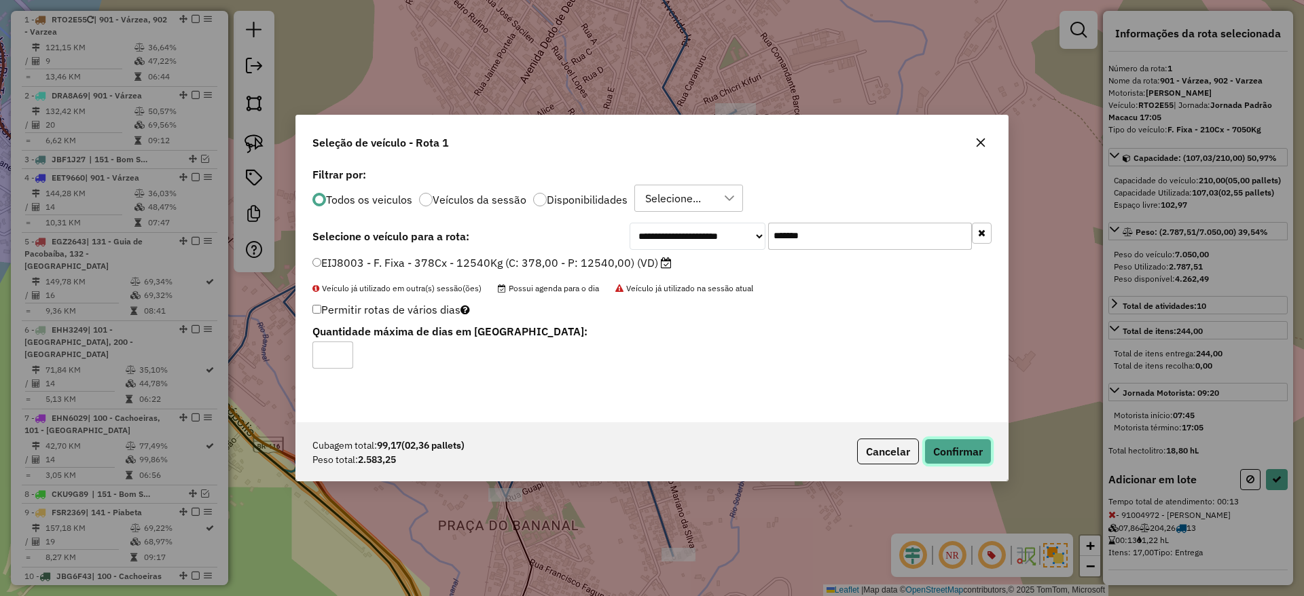
click at [947, 449] on button "Confirmar" at bounding box center [957, 452] width 67 height 26
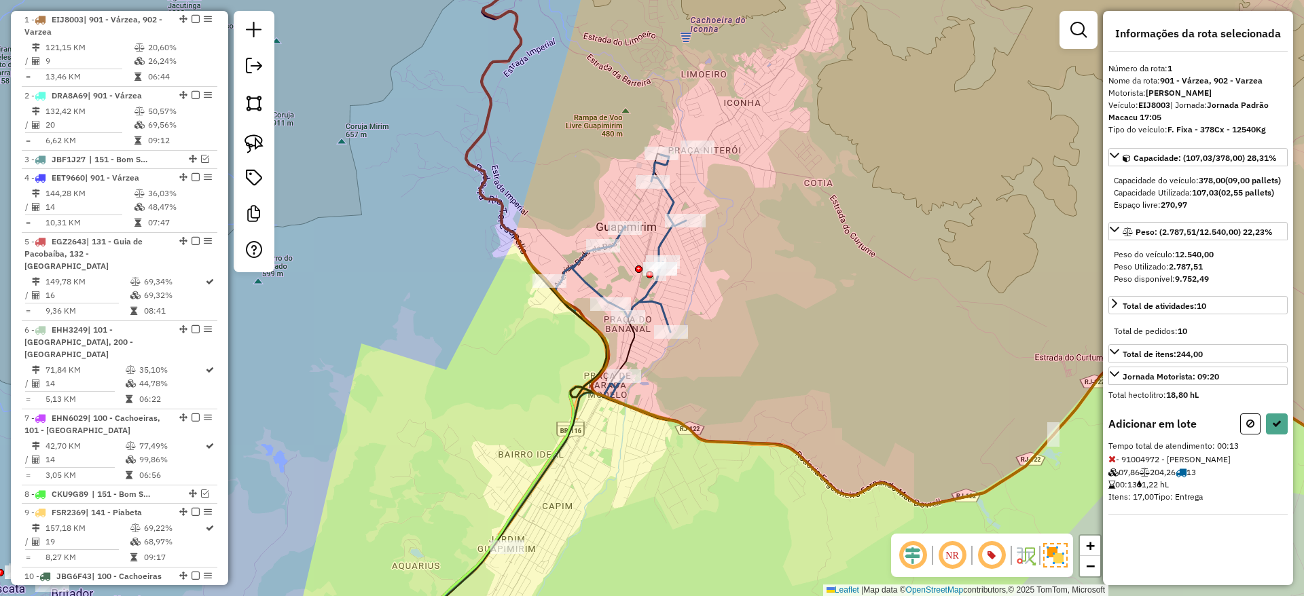
select select "*********"
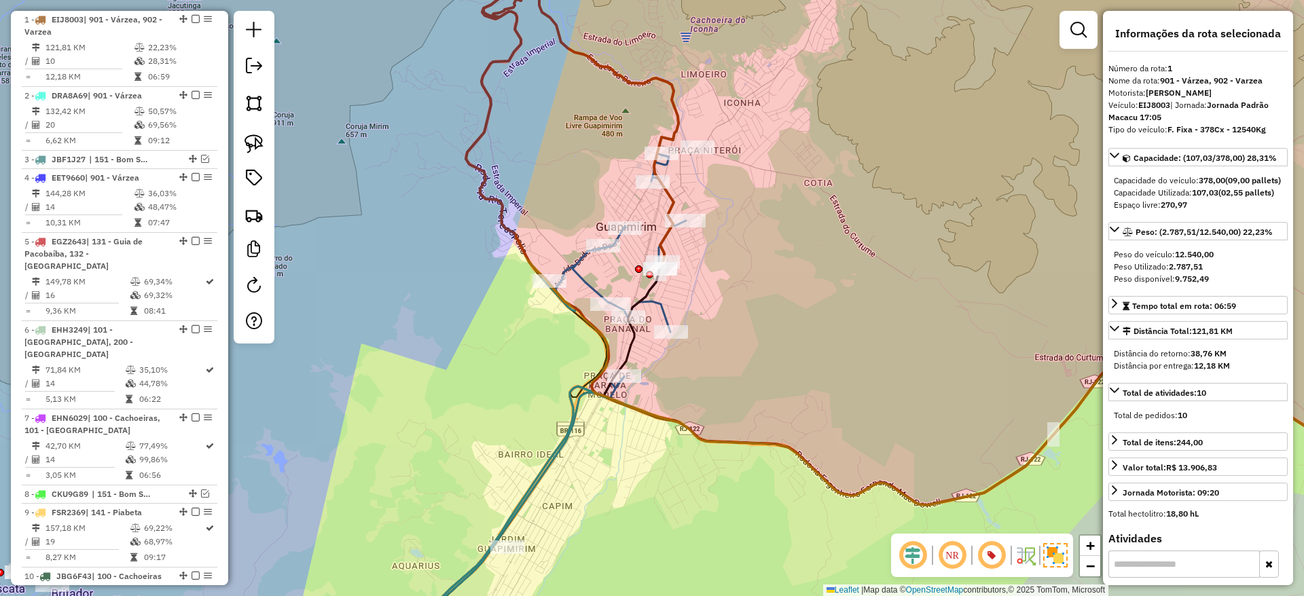
click at [665, 240] on icon at bounding box center [572, 101] width 213 height 322
click at [664, 236] on icon at bounding box center [572, 101] width 213 height 322
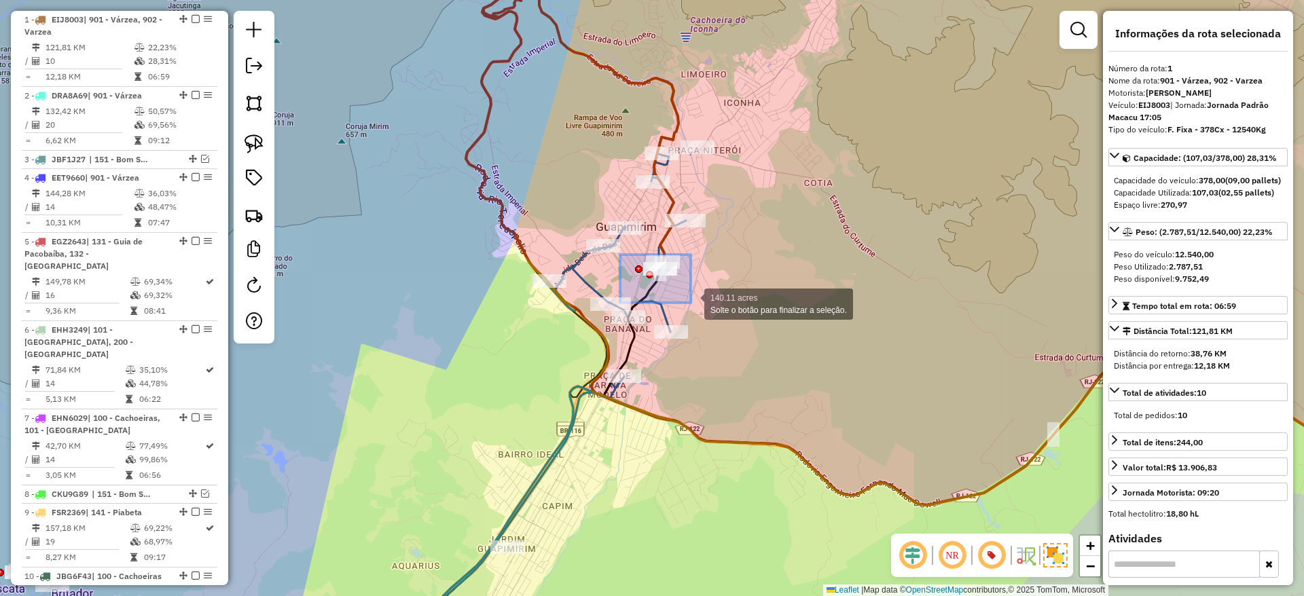
drag, startPoint x: 620, startPoint y: 255, endPoint x: 691, endPoint y: 303, distance: 85.5
click at [691, 303] on div "140.11 acres Solte o botão para finalizar a seleção. Janela de atendimento Grad…" at bounding box center [652, 298] width 1304 height 596
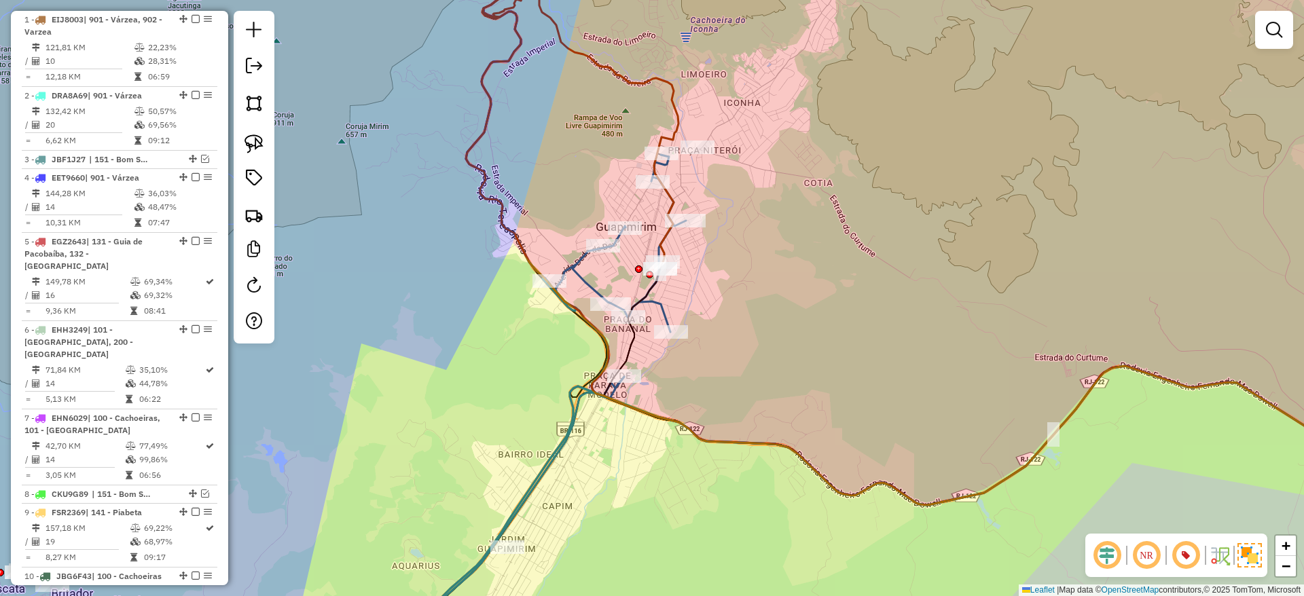
click at [501, 59] on icon at bounding box center [950, 222] width 968 height 565
select select "*********"
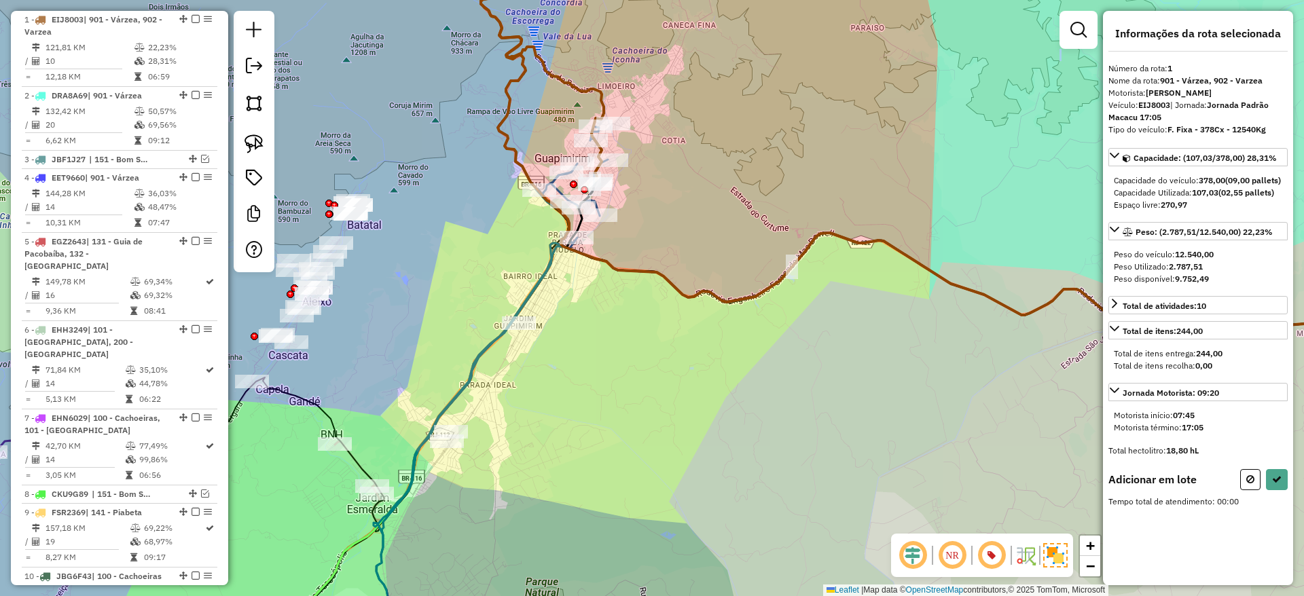
drag, startPoint x: 530, startPoint y: 100, endPoint x: 550, endPoint y: 432, distance: 332.6
click at [550, 432] on div "Janela de atendimento Grade de atendimento Capacidade Transportadoras Veículos …" at bounding box center [652, 298] width 1304 height 596
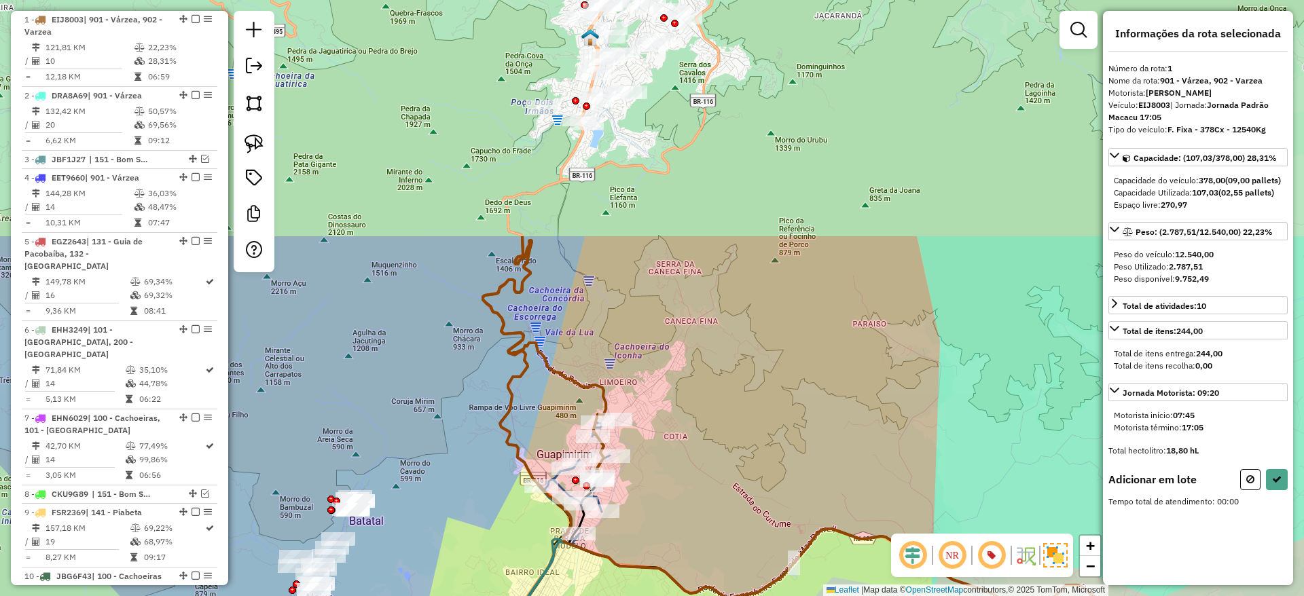
drag, startPoint x: 637, startPoint y: 105, endPoint x: 639, endPoint y: 401, distance: 296.0
click at [639, 401] on div "Janela de atendimento Grade de atendimento Capacidade Transportadoras Veículos …" at bounding box center [652, 298] width 1304 height 596
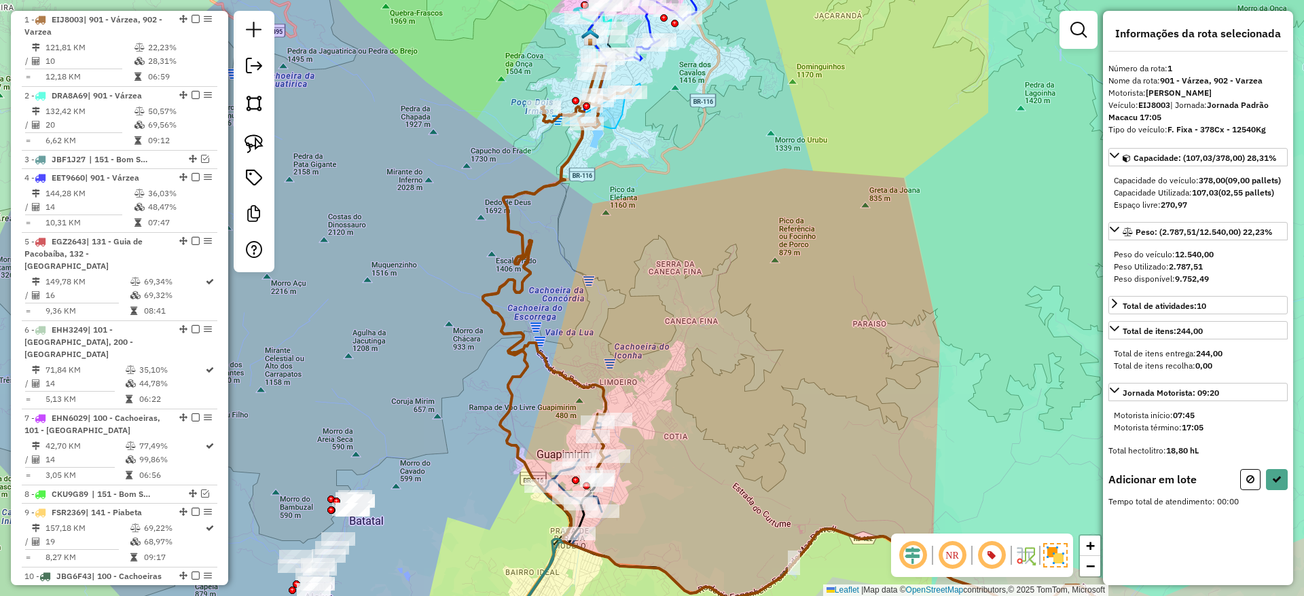
click at [545, 185] on icon at bounding box center [557, 271] width 148 height 412
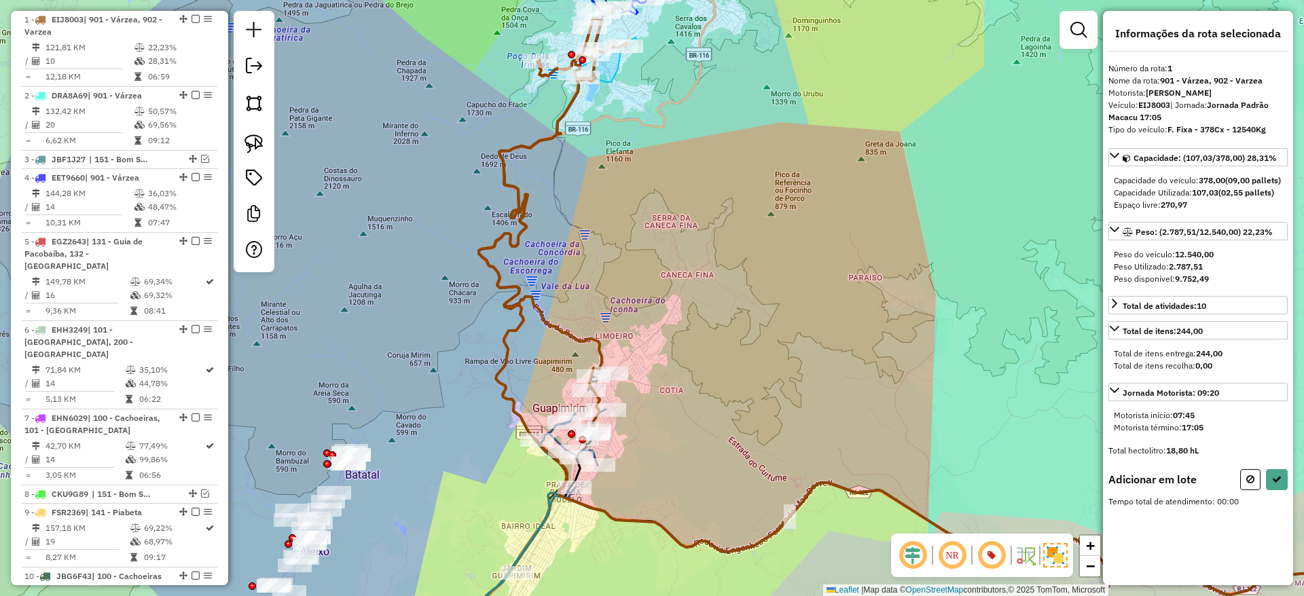
drag, startPoint x: 612, startPoint y: 355, endPoint x: 606, endPoint y: 228, distance: 127.2
click at [606, 228] on div "Janela de atendimento Grade de atendimento Capacidade Transportadoras Veículos …" at bounding box center [652, 298] width 1304 height 596
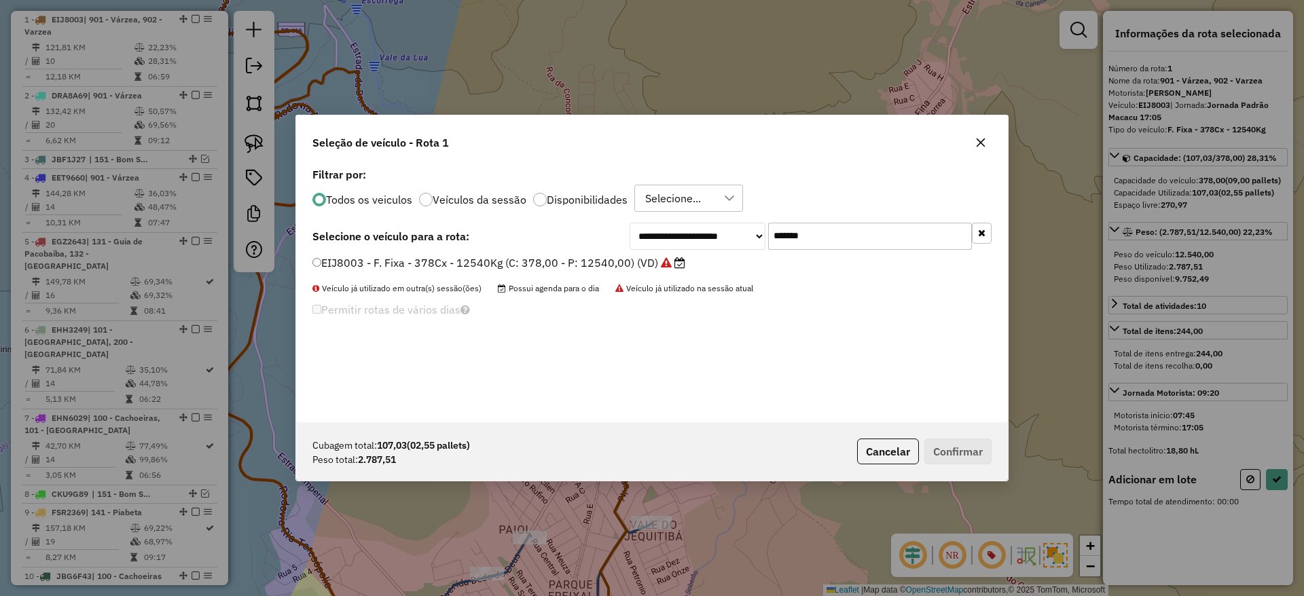
click at [788, 238] on input "*******" at bounding box center [870, 236] width 204 height 27
paste input "text"
type input "*******"
click at [605, 261] on label "RTO2E55 - F. Fixa - 210Cx - 7050Kg (C: 210,00 - P: 7050,00) (VD)" at bounding box center [493, 263] width 363 height 16
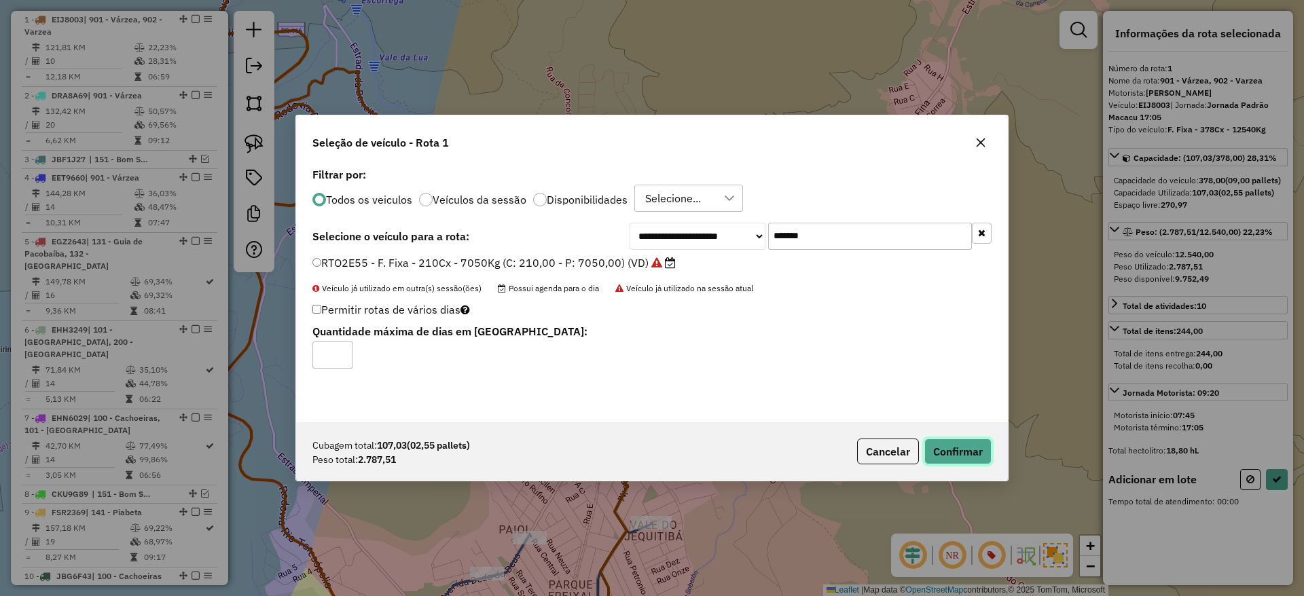
click at [964, 449] on button "Confirmar" at bounding box center [957, 452] width 67 height 26
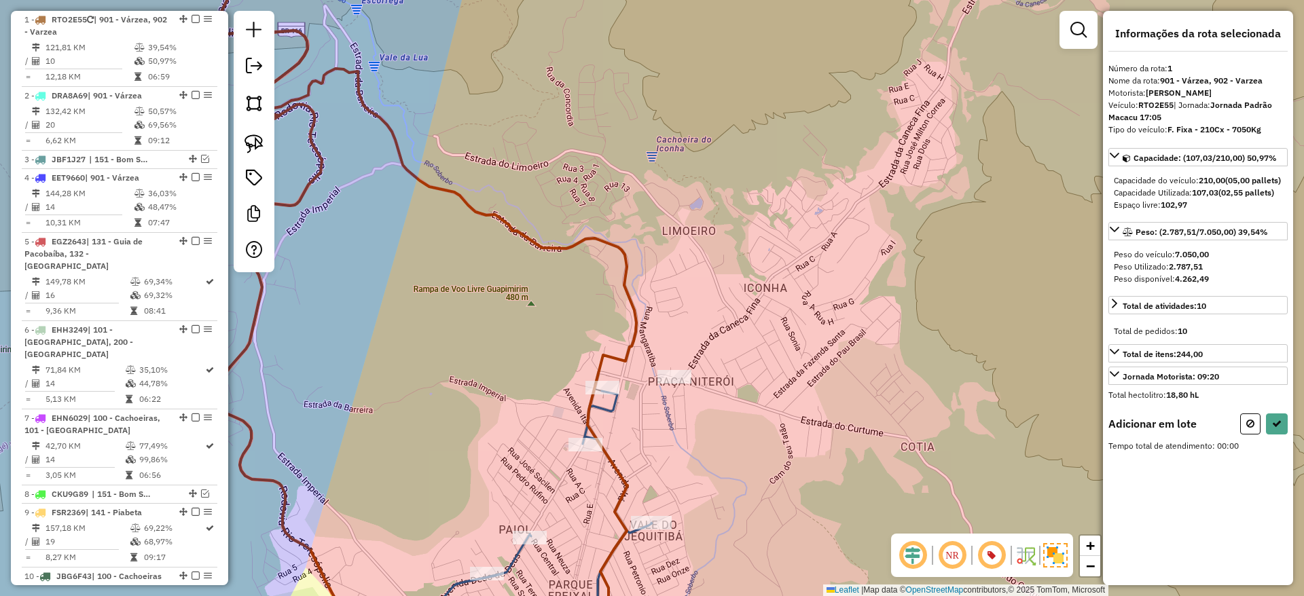
select select "*********"
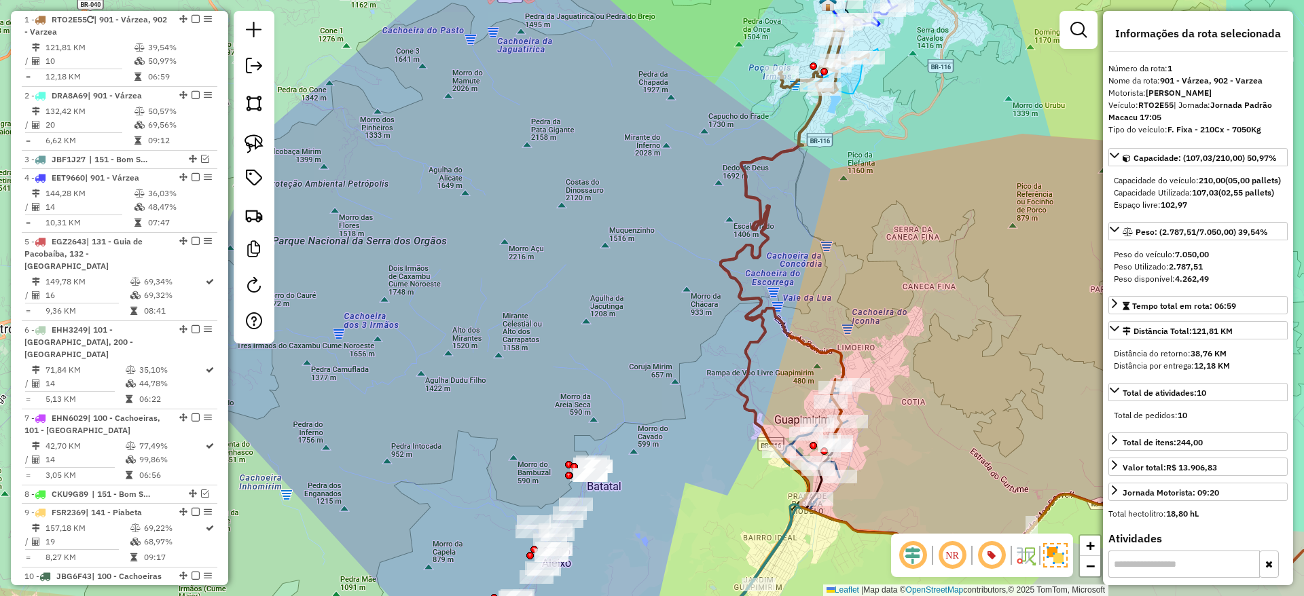
drag, startPoint x: 845, startPoint y: 430, endPoint x: 804, endPoint y: 383, distance: 62.1
click at [804, 383] on div "Janela de atendimento Grade de atendimento Capacidade Transportadoras Veículos …" at bounding box center [652, 298] width 1304 height 596
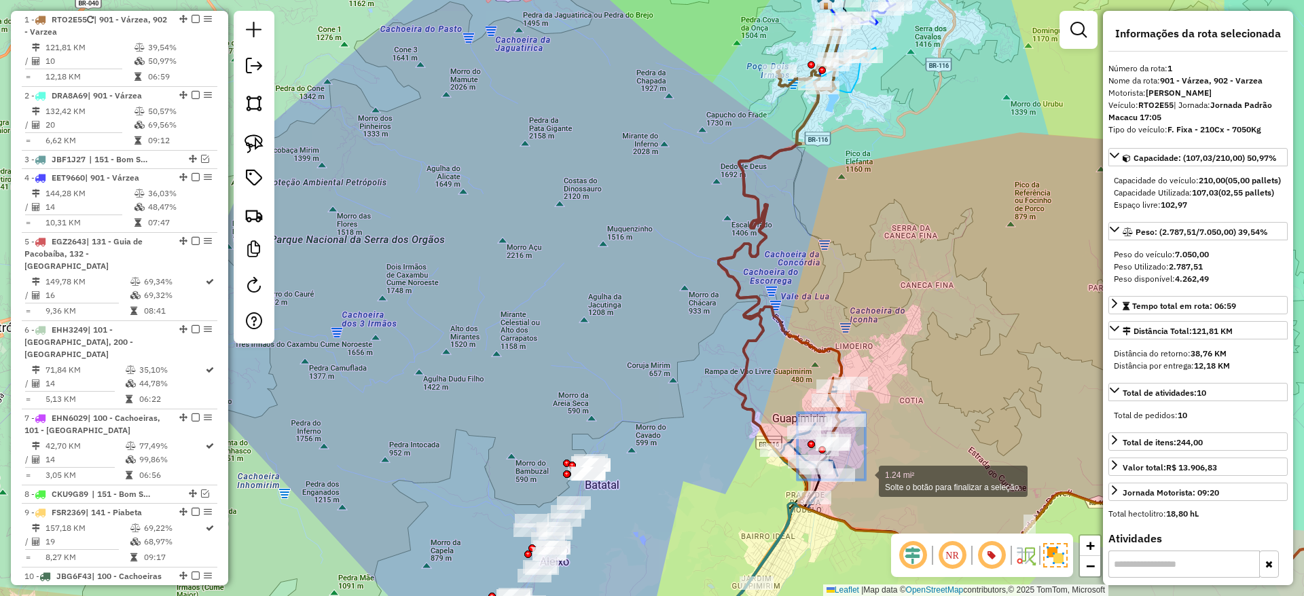
drag, startPoint x: 797, startPoint y: 413, endPoint x: 865, endPoint y: 480, distance: 95.5
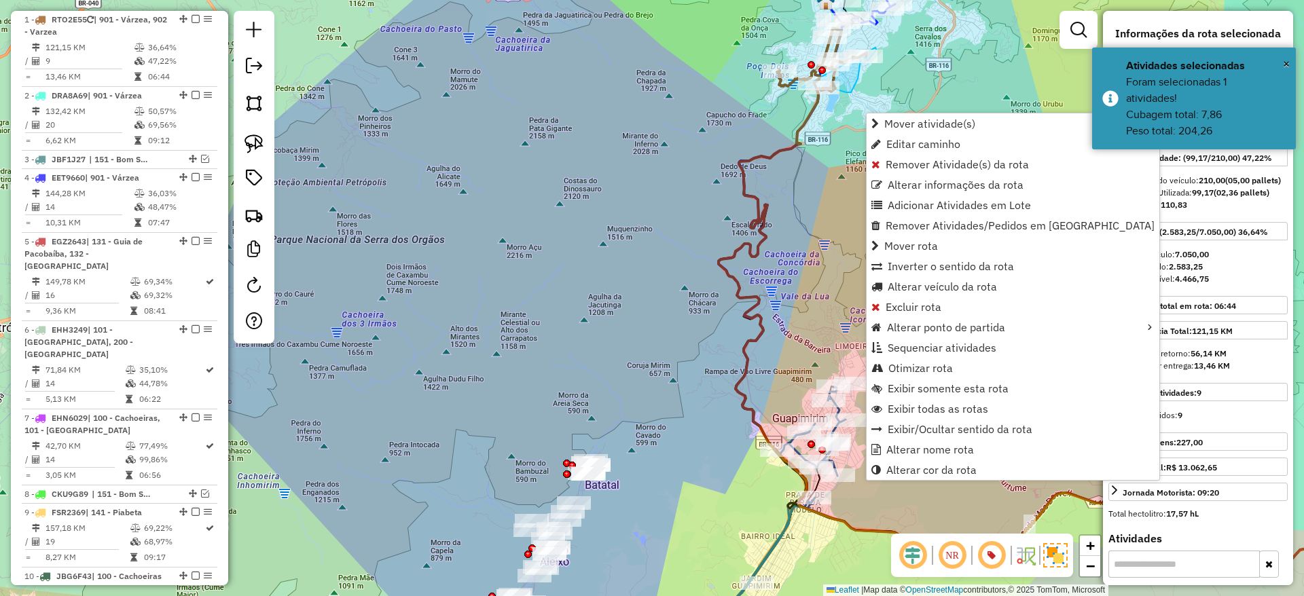
click at [642, 291] on div "Janela de atendimento Grade de atendimento Capacidade Transportadoras Veículos …" at bounding box center [652, 298] width 1304 height 596
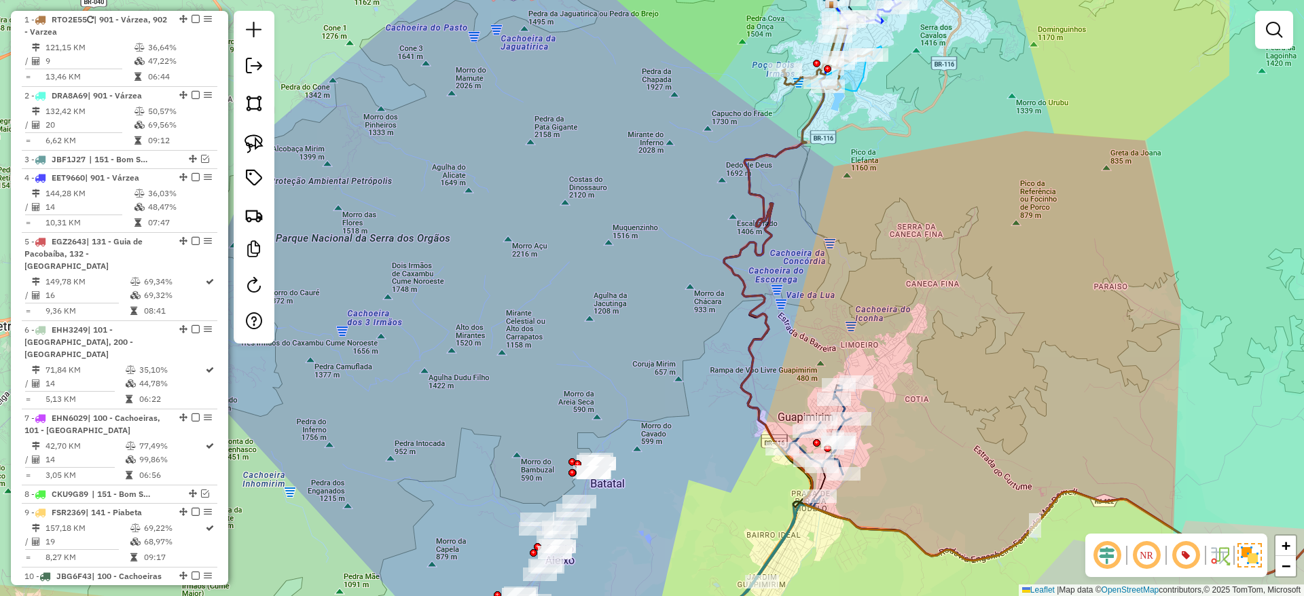
drag, startPoint x: 849, startPoint y: 341, endPoint x: 853, endPoint y: 299, distance: 41.6
click at [853, 299] on div "Janela de atendimento Grade de atendimento Capacidade Transportadoras Veículos …" at bounding box center [652, 298] width 1304 height 596
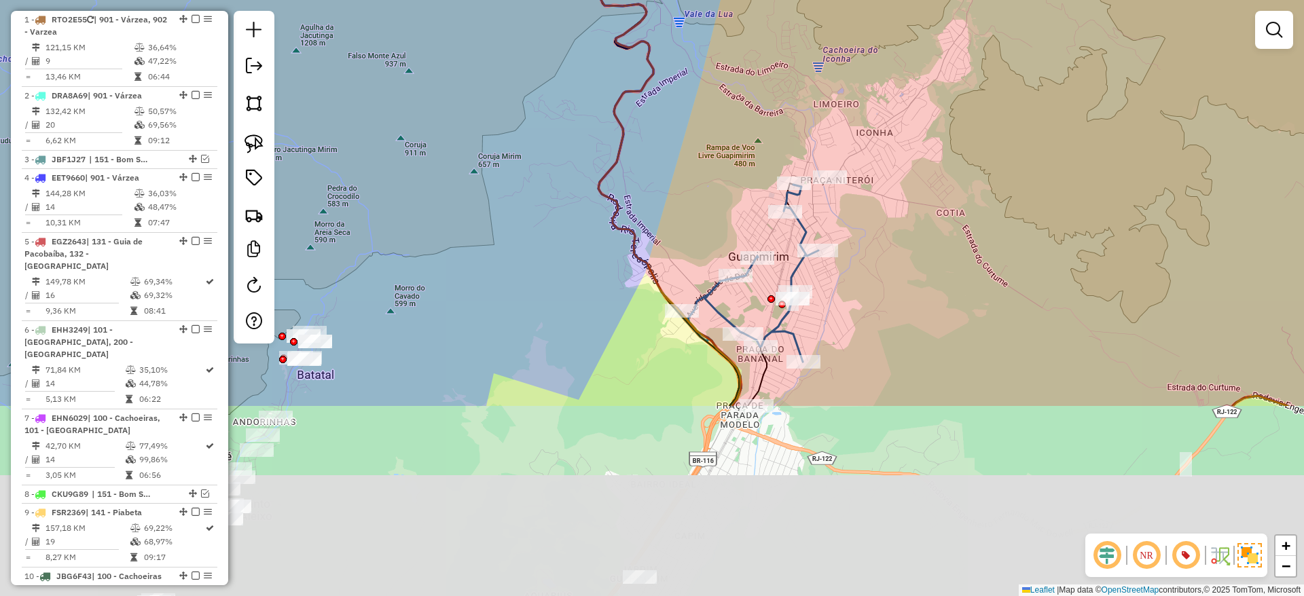
drag, startPoint x: 797, startPoint y: 437, endPoint x: 718, endPoint y: 187, distance: 262.6
click at [718, 187] on div "Janela de atendimento Grade de atendimento Capacidade Transportadoras Veículos …" at bounding box center [652, 298] width 1304 height 596
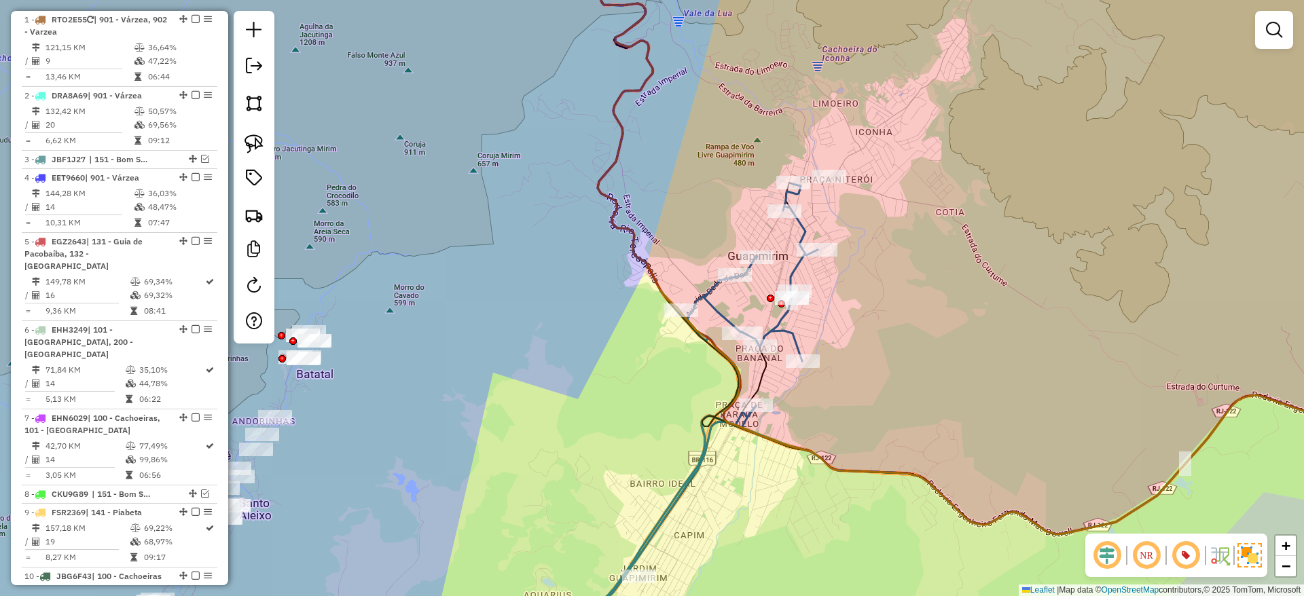
click at [795, 267] on icon at bounding box center [684, 420] width 265 height 472
select select "*********"
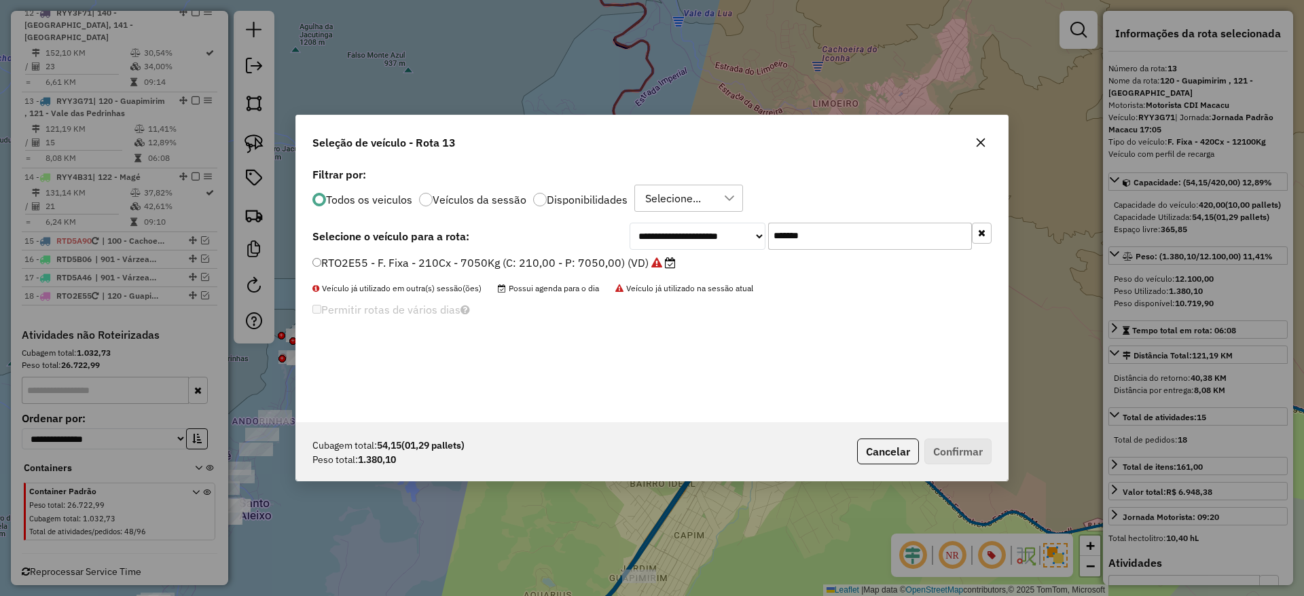
click at [838, 233] on input "*******" at bounding box center [870, 236] width 204 height 27
paste input "text"
type input "*******"
click at [591, 261] on label "EIJ8003 - F. Fixa - 378Cx - 12540Kg (C: 378,00 - P: 12540,00) (VD)" at bounding box center [491, 263] width 359 height 16
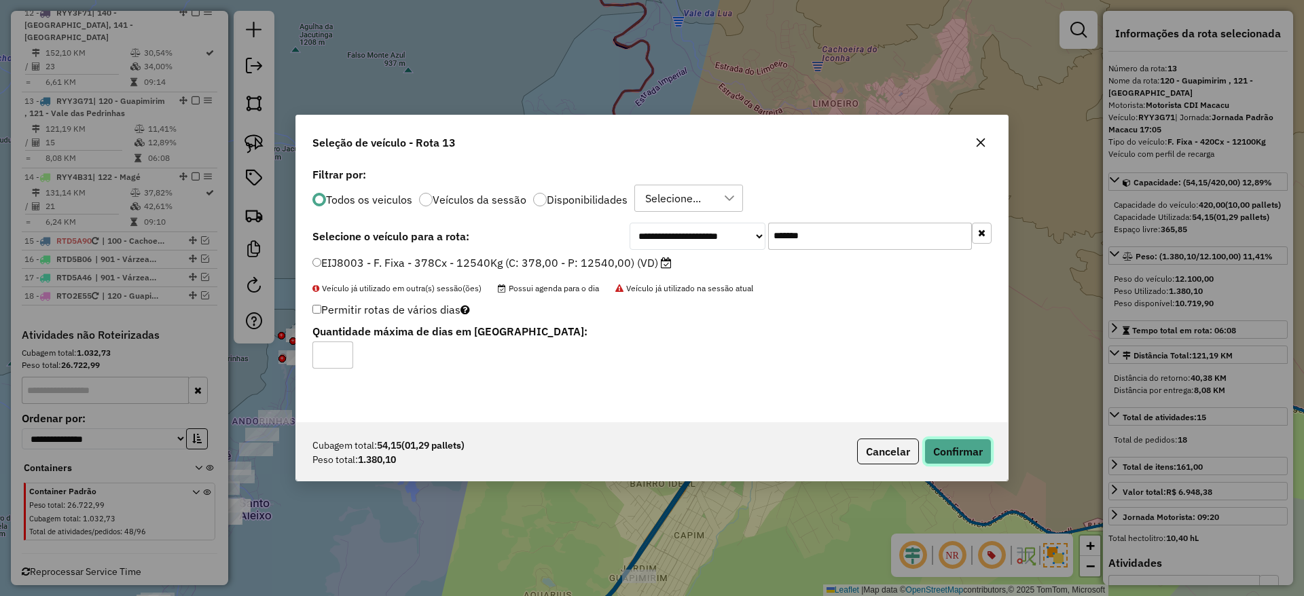
click at [942, 441] on button "Confirmar" at bounding box center [957, 452] width 67 height 26
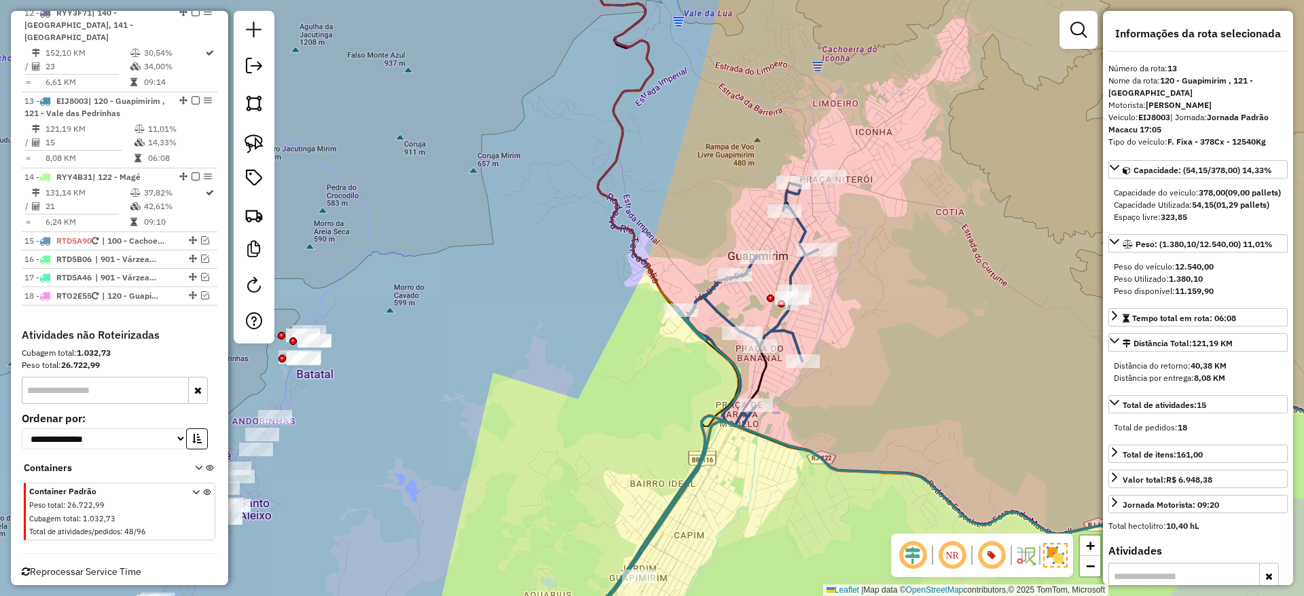
scroll to position [1238, 0]
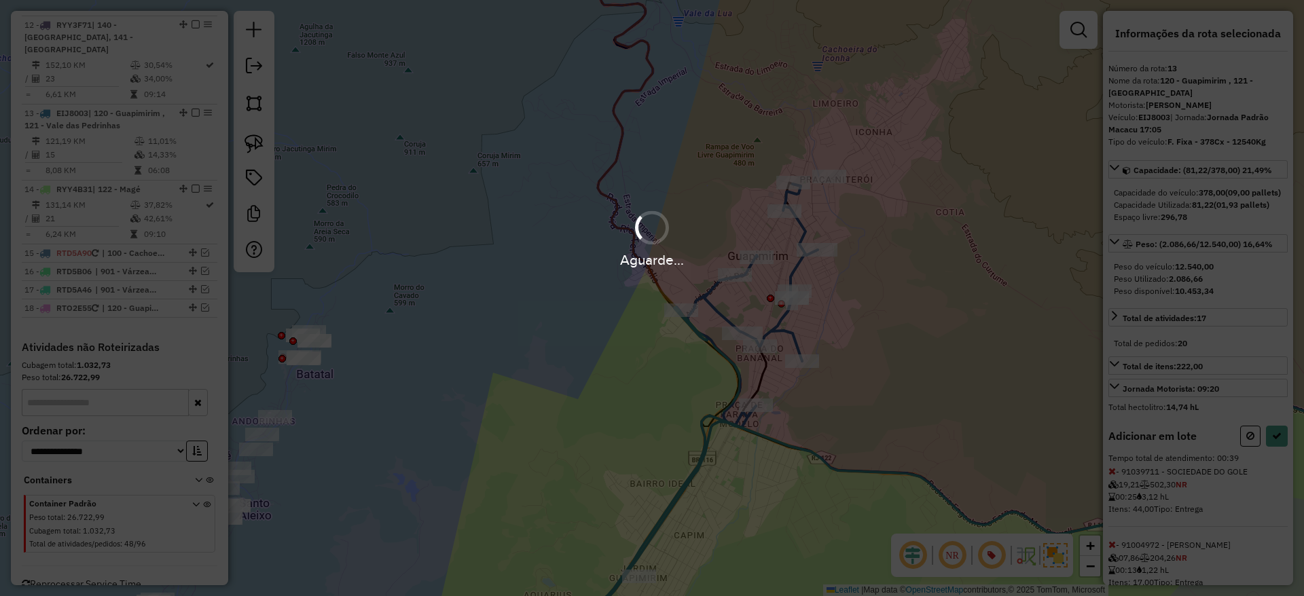
select select "*********"
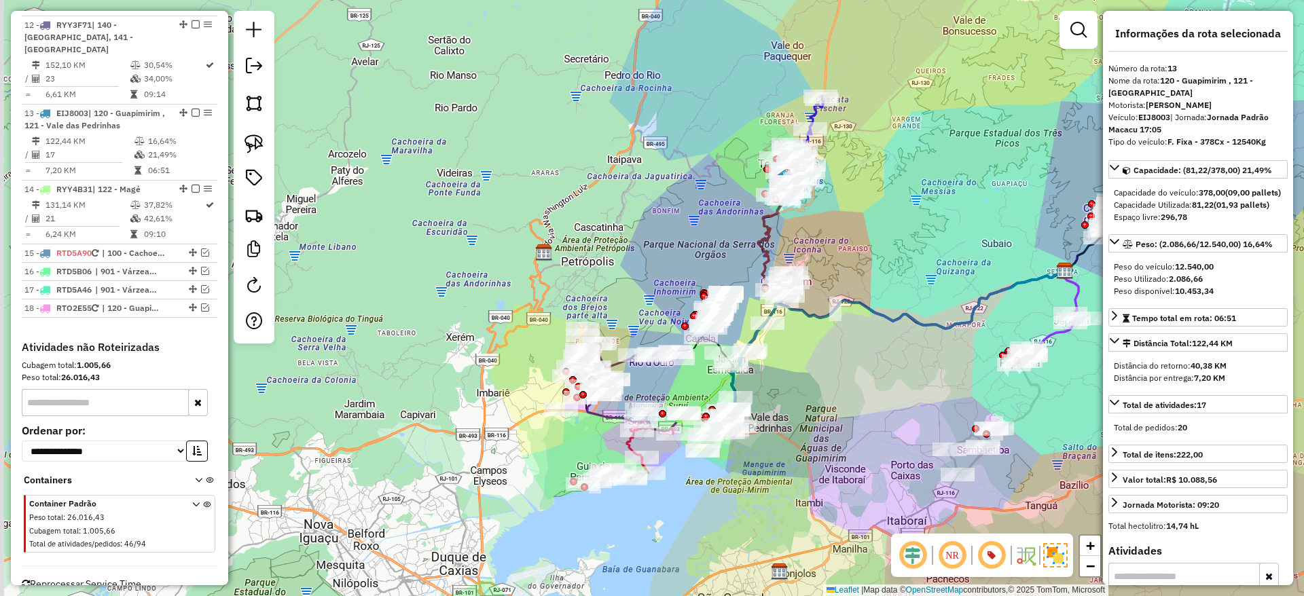
drag, startPoint x: 898, startPoint y: 375, endPoint x: 923, endPoint y: 385, distance: 26.2
click at [923, 385] on div "Janela de atendimento Grade de atendimento Capacidade Transportadoras Veículos …" at bounding box center [652, 298] width 1304 height 596
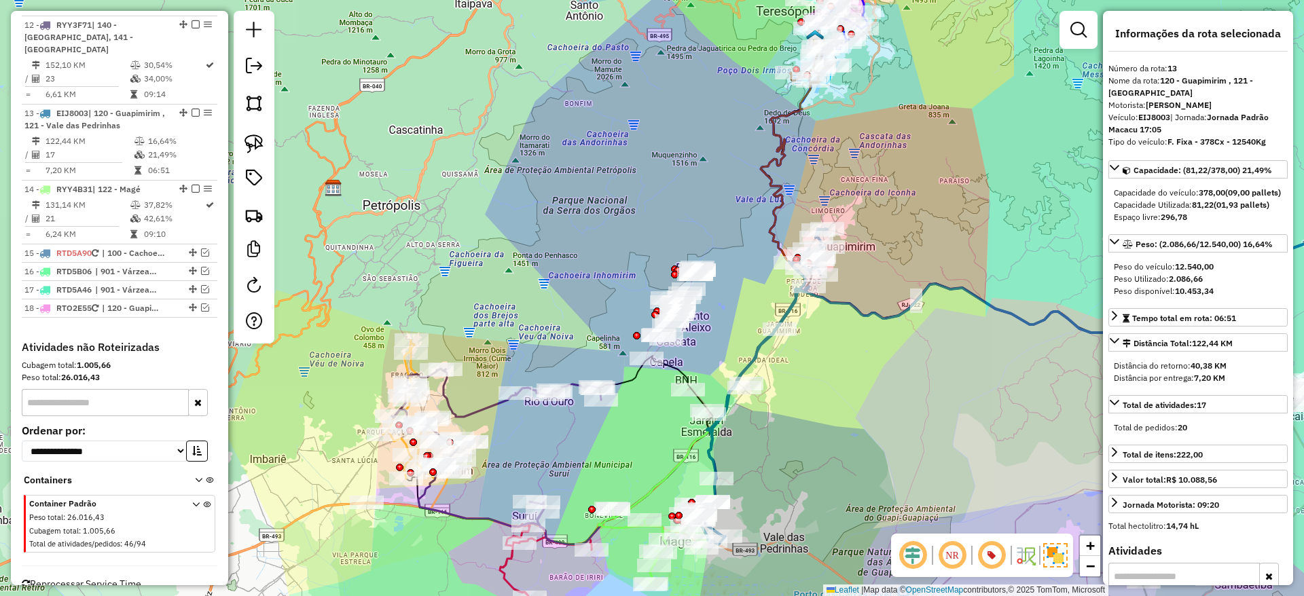
drag, startPoint x: 828, startPoint y: 380, endPoint x: 832, endPoint y: 407, distance: 28.1
click at [832, 407] on div "Janela de atendimento Grade de atendimento Capacidade Transportadoras Veículos …" at bounding box center [652, 298] width 1304 height 596
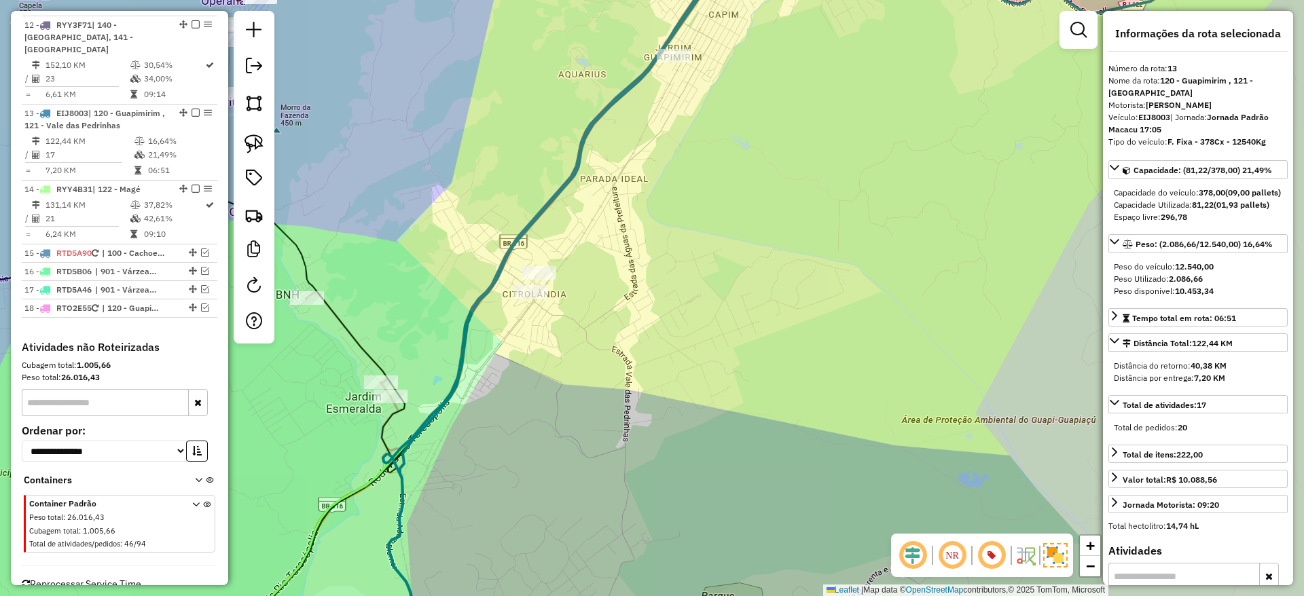
drag, startPoint x: 714, startPoint y: 337, endPoint x: 836, endPoint y: 378, distance: 128.2
click at [836, 378] on div "Janela de atendimento Grade de atendimento Capacidade Transportadoras Veículos …" at bounding box center [652, 298] width 1304 height 596
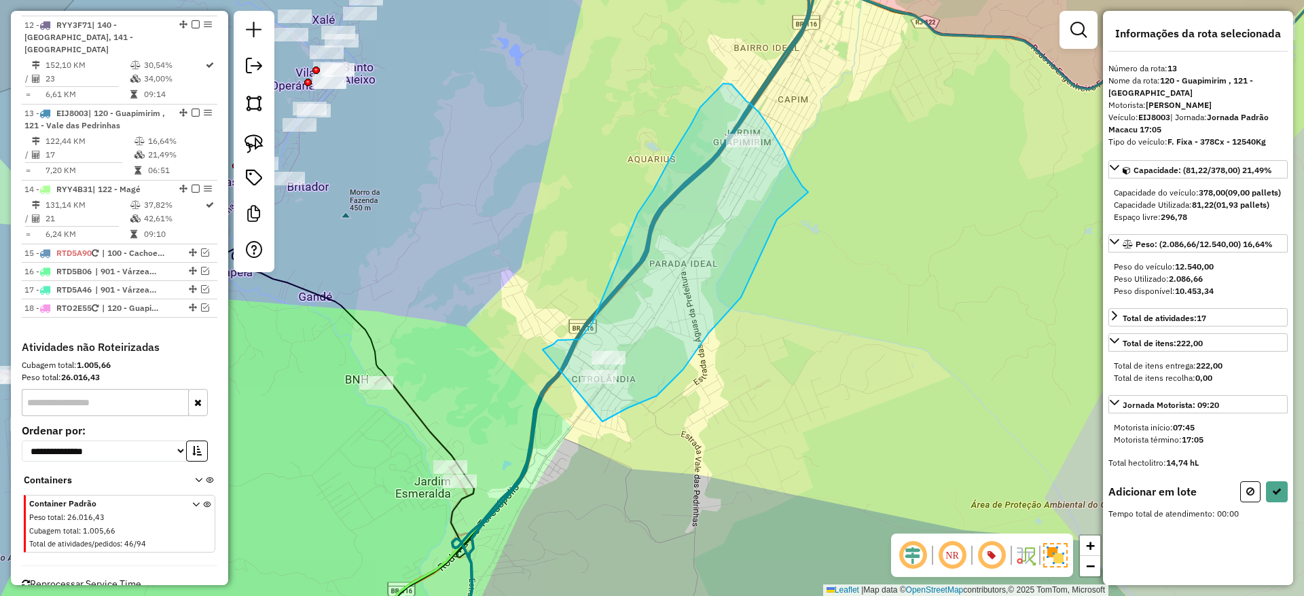
drag, startPoint x: 602, startPoint y: 422, endPoint x: 543, endPoint y: 350, distance: 93.5
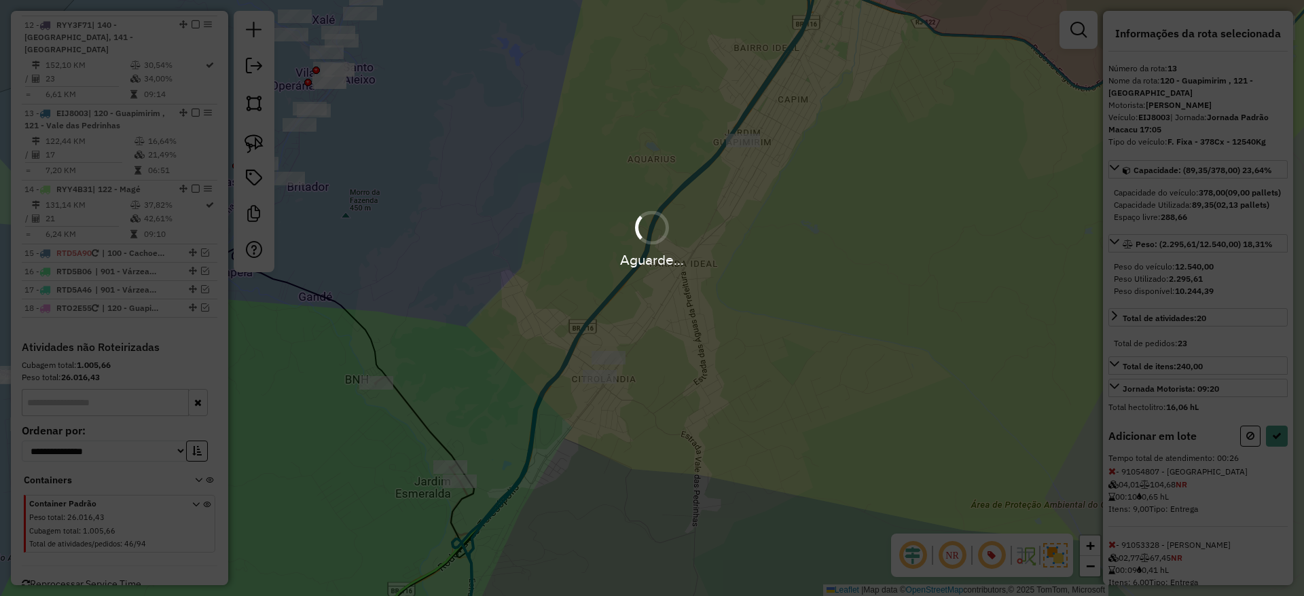
select select "*********"
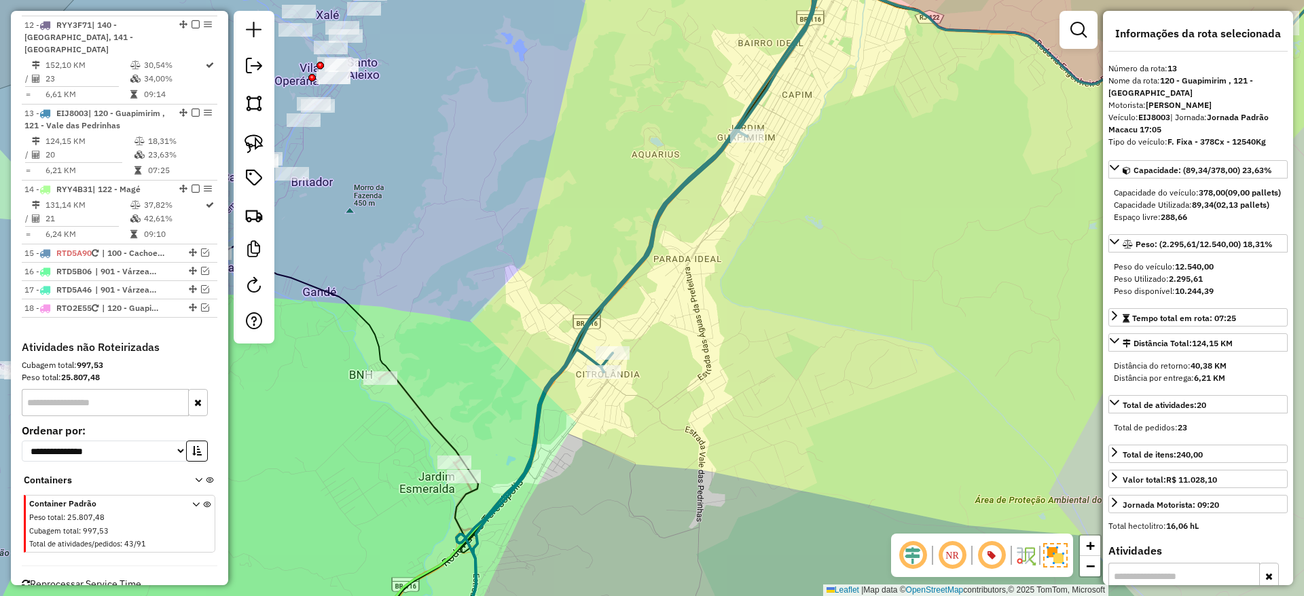
drag, startPoint x: 595, startPoint y: 458, endPoint x: 662, endPoint y: 295, distance: 176.0
click at [662, 295] on div "Janela de atendimento Grade de atendimento Capacidade Transportadoras Veículos …" at bounding box center [652, 298] width 1304 height 596
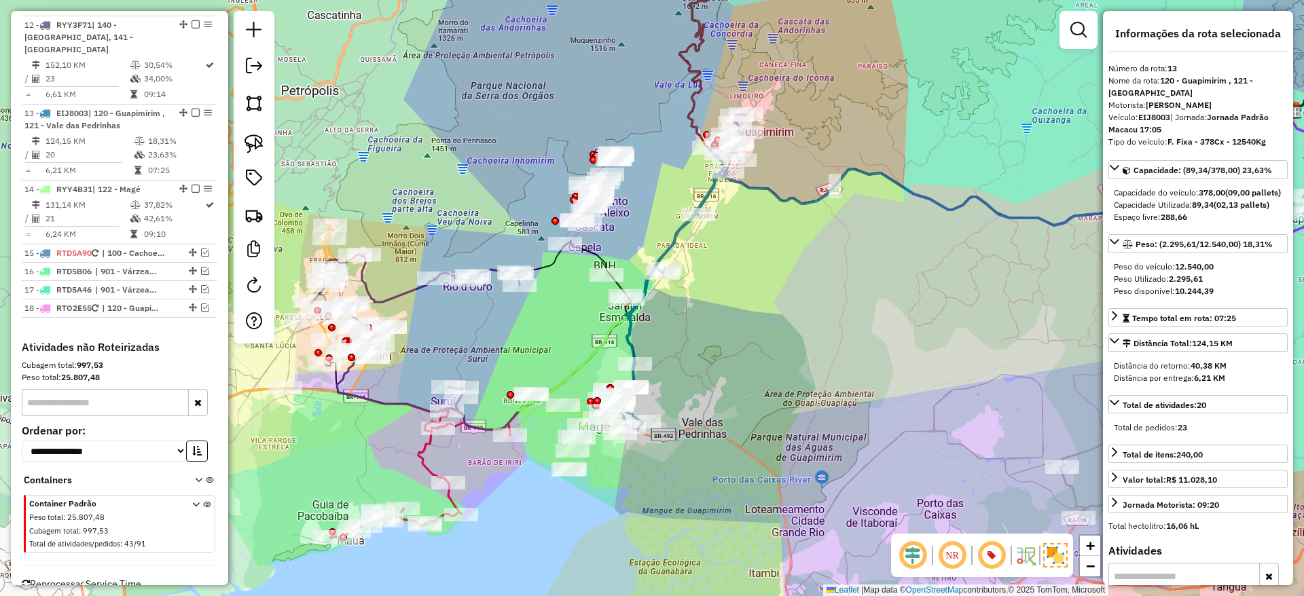
drag, startPoint x: 659, startPoint y: 337, endPoint x: 666, endPoint y: 324, distance: 14.9
click at [666, 324] on div "Janela de atendimento Grade de atendimento Capacidade Transportadoras Veículos …" at bounding box center [652, 298] width 1304 height 596
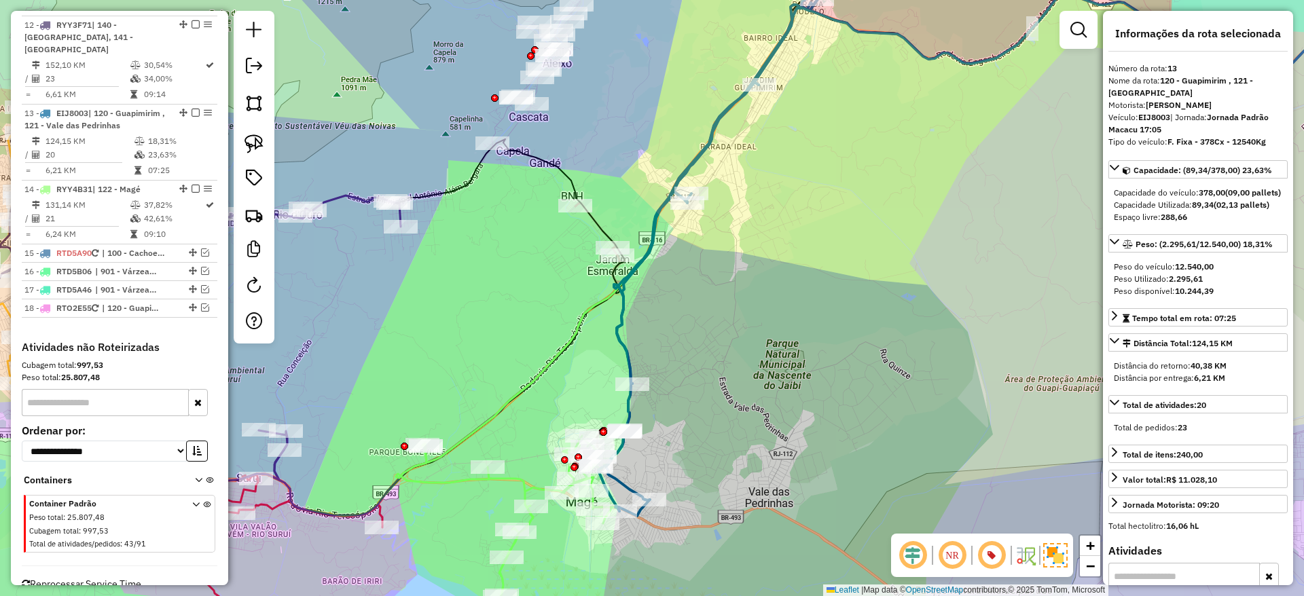
drag, startPoint x: 642, startPoint y: 387, endPoint x: 673, endPoint y: 403, distance: 35.2
click at [673, 403] on div "Janela de atendimento Grade de atendimento Capacidade Transportadoras Veículos …" at bounding box center [652, 298] width 1304 height 596
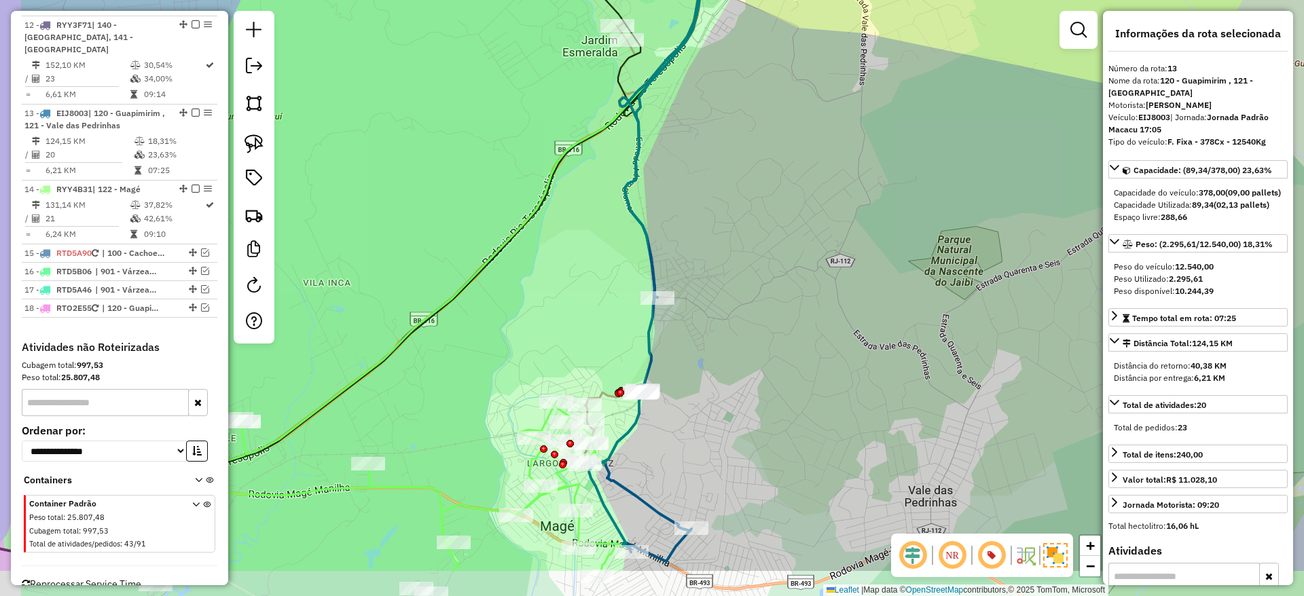
drag, startPoint x: 683, startPoint y: 356, endPoint x: 737, endPoint y: 215, distance: 151.3
click at [737, 215] on div "Janela de atendimento Grade de atendimento Capacidade Transportadoras Veículos …" at bounding box center [652, 298] width 1304 height 596
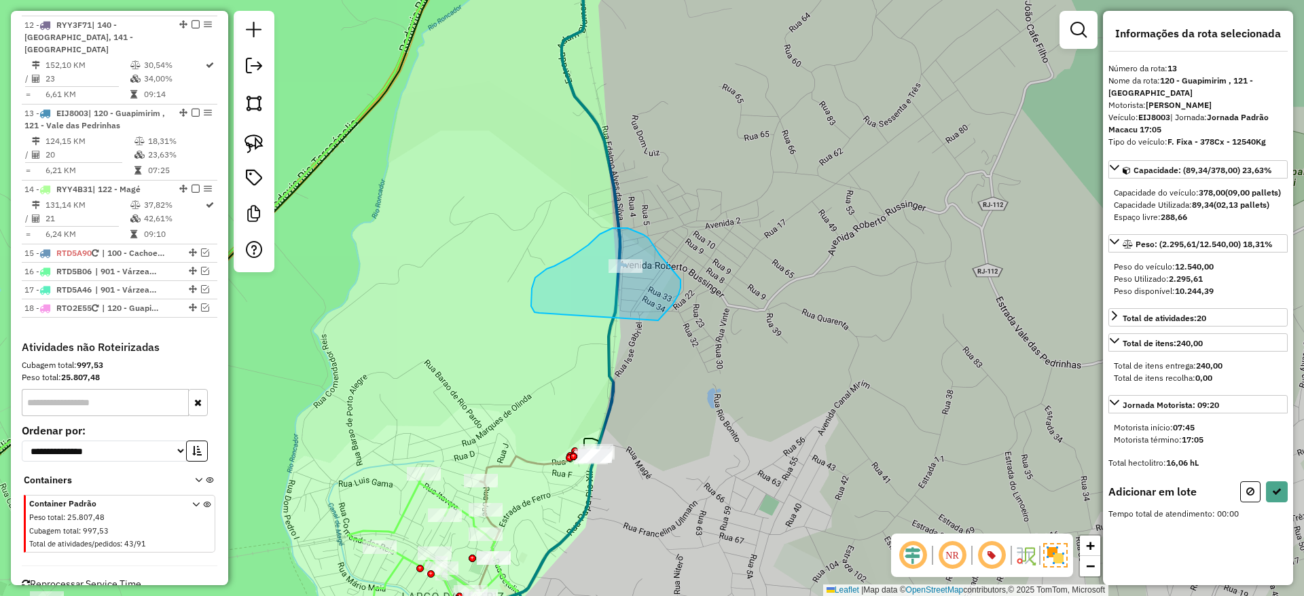
drag, startPoint x: 658, startPoint y: 321, endPoint x: 539, endPoint y: 313, distance: 119.1
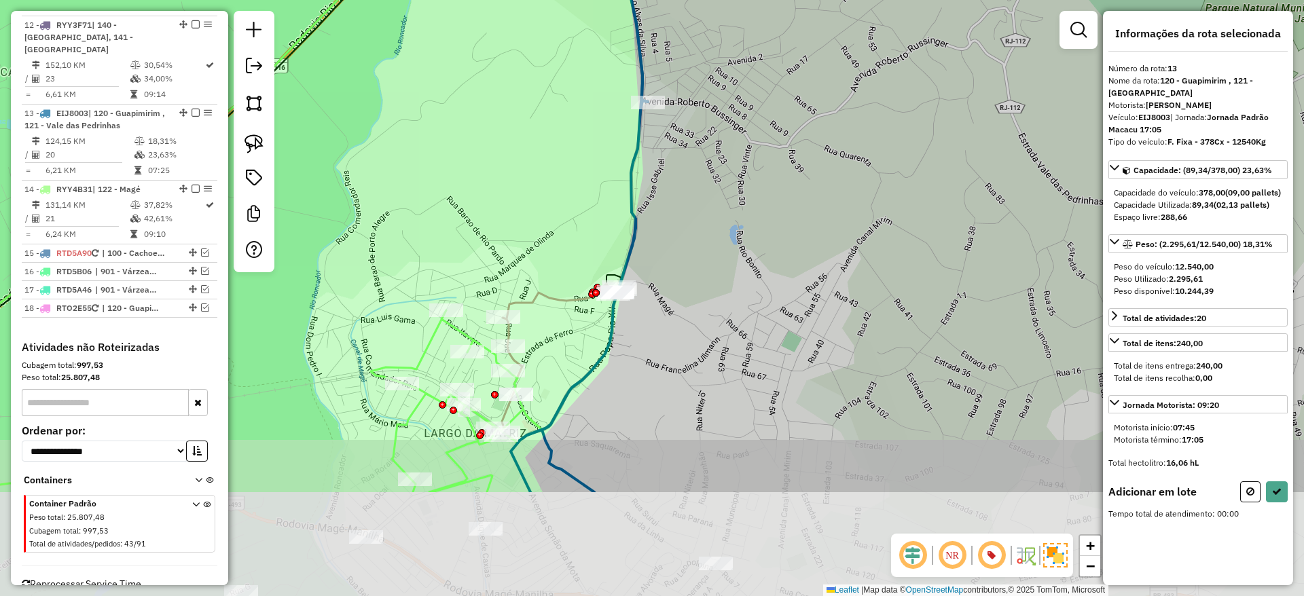
drag, startPoint x: 587, startPoint y: 403, endPoint x: 611, endPoint y: 217, distance: 187.6
click at [611, 217] on div "Janela de atendimento Grade de atendimento Capacidade Transportadoras Veículos …" at bounding box center [652, 298] width 1304 height 596
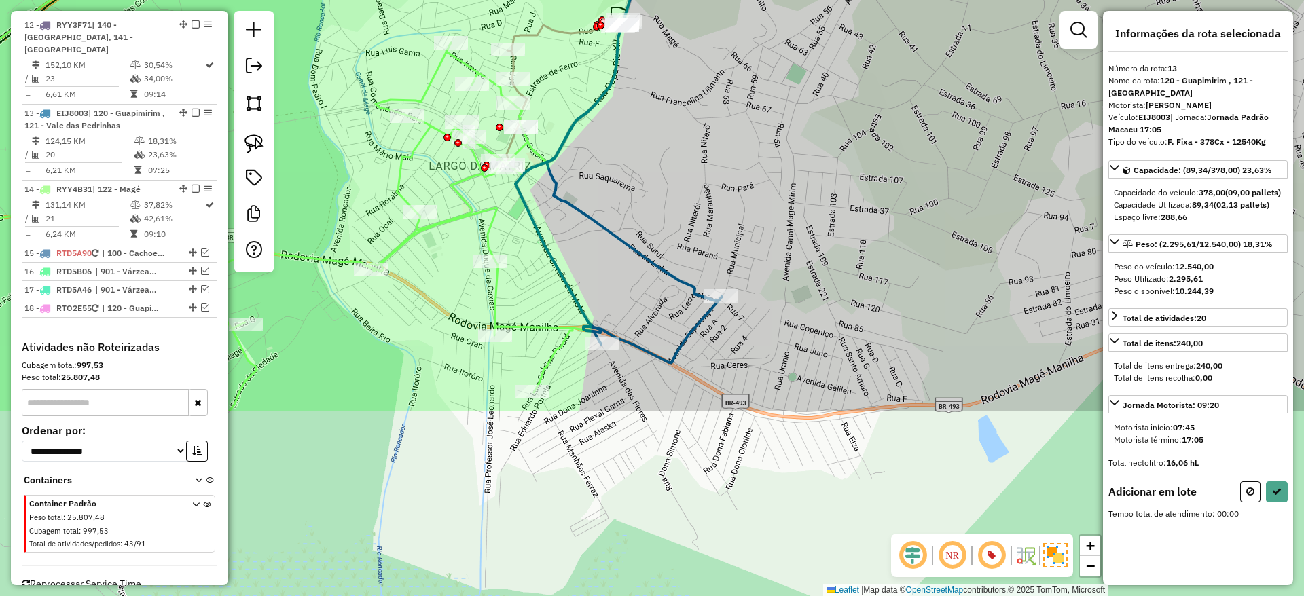
drag, startPoint x: 651, startPoint y: 435, endPoint x: 655, endPoint y: 189, distance: 245.1
click at [655, 189] on div "Janela de atendimento Grade de atendimento Capacidade Transportadoras Veículos …" at bounding box center [652, 298] width 1304 height 596
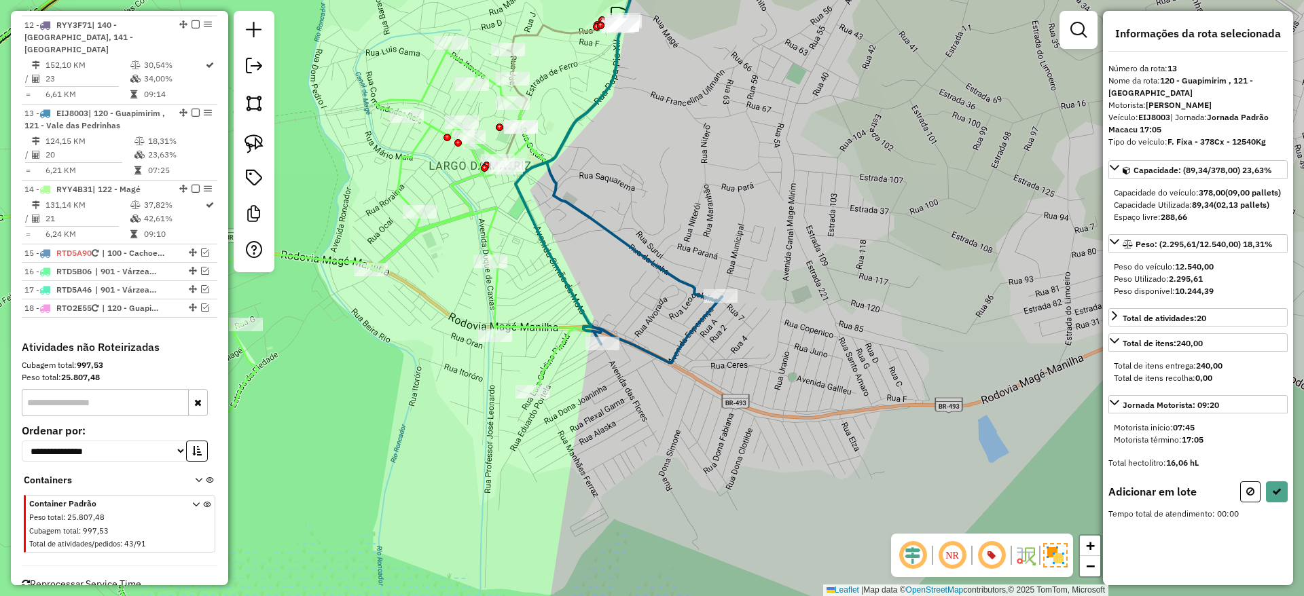
click at [699, 320] on icon at bounding box center [618, 151] width 206 height 422
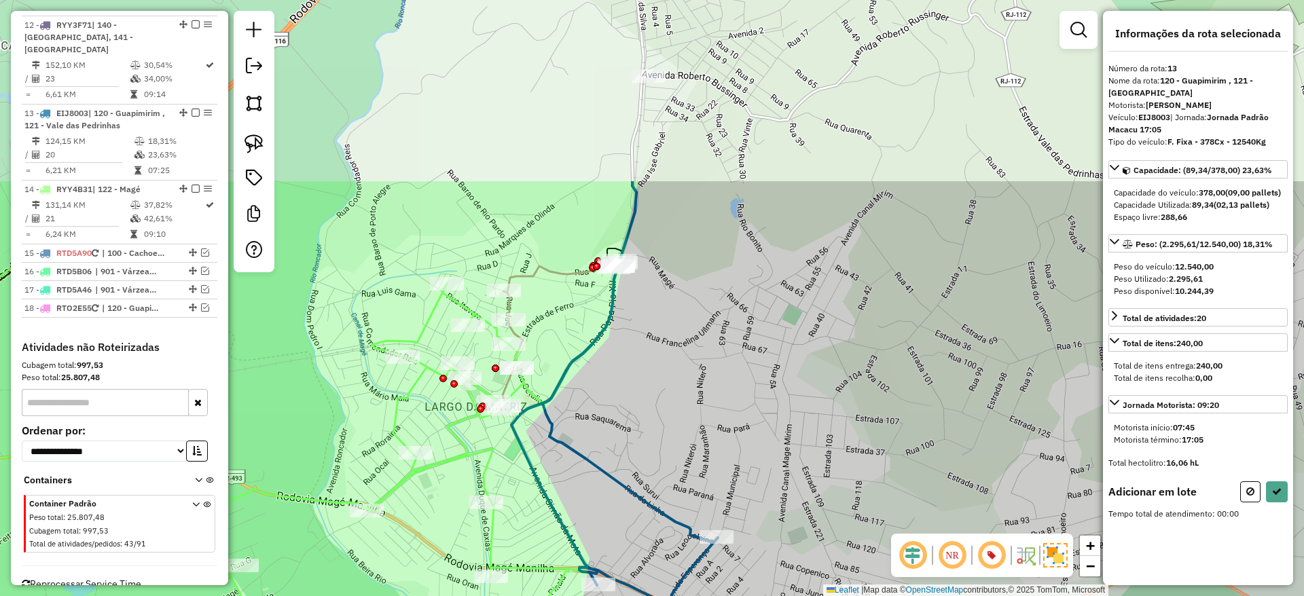
drag, startPoint x: 676, startPoint y: 207, endPoint x: 650, endPoint y: 540, distance: 334.4
click at [650, 540] on div "Janela de atendimento Grade de atendimento Capacidade Transportadoras Veículos …" at bounding box center [652, 298] width 1304 height 596
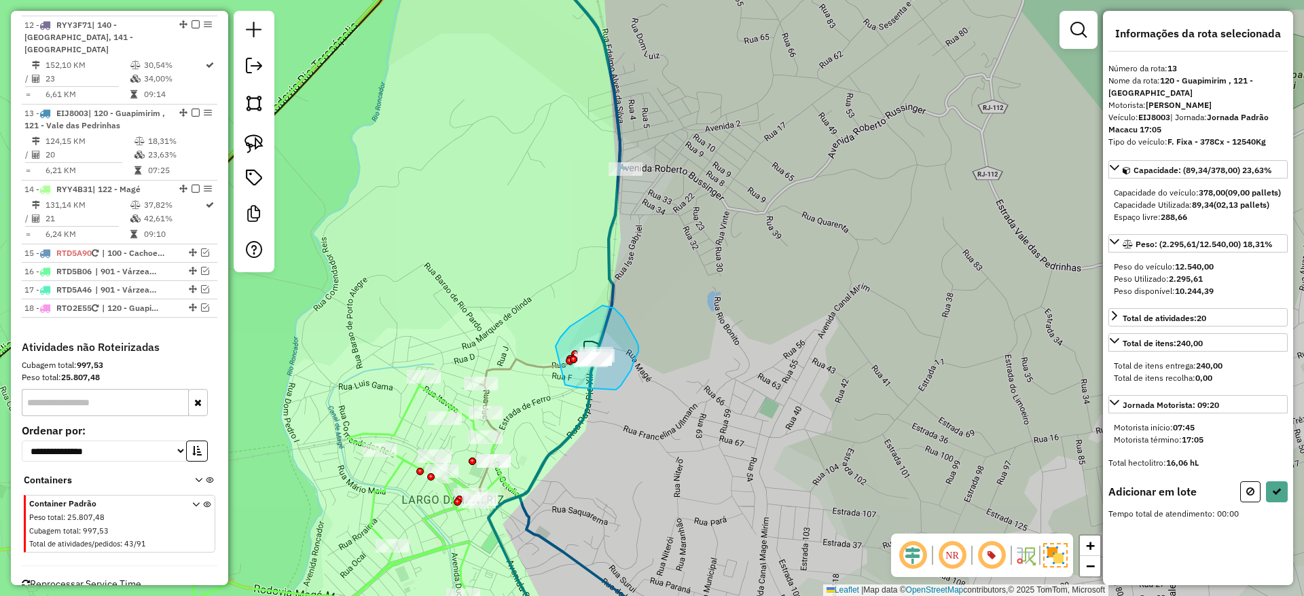
drag, startPoint x: 565, startPoint y: 385, endPoint x: 555, endPoint y: 346, distance: 39.9
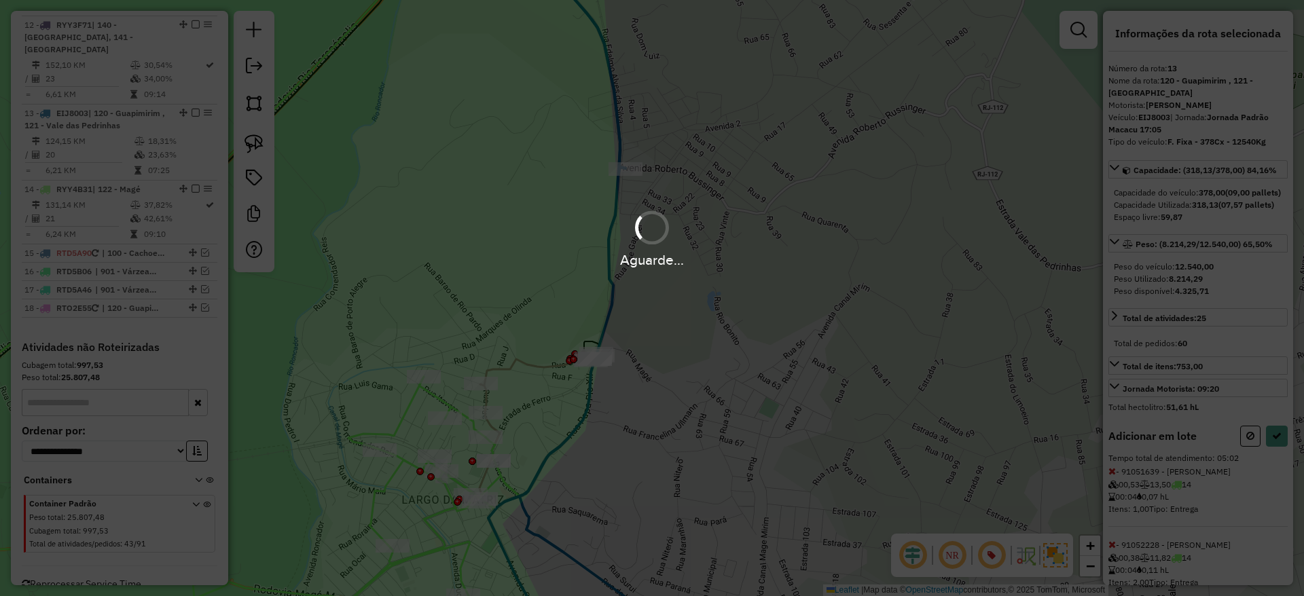
select select "*********"
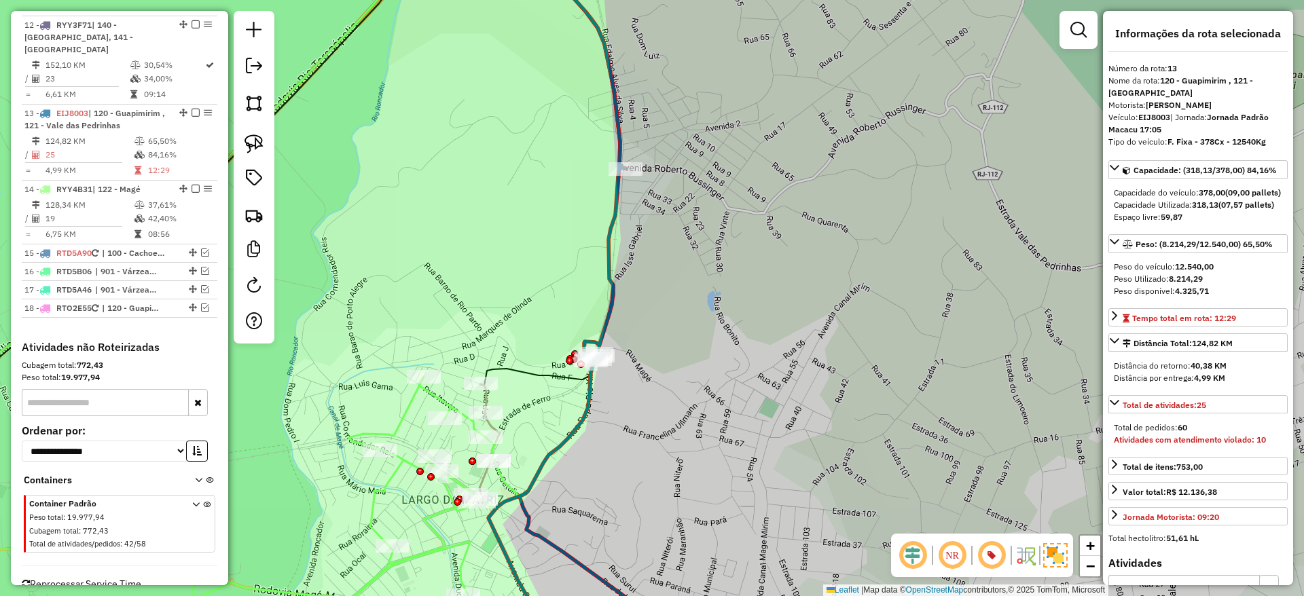
click at [610, 308] on icon at bounding box center [591, 298] width 206 height 716
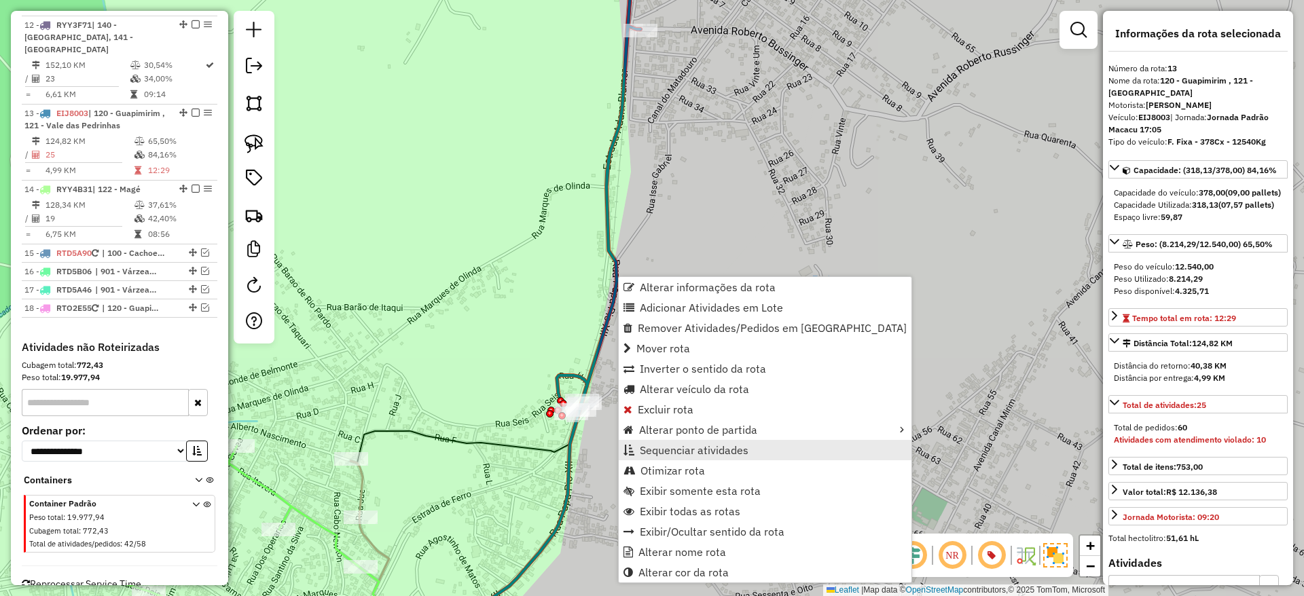
click at [655, 460] on link "Otimizar rota" at bounding box center [765, 470] width 293 height 20
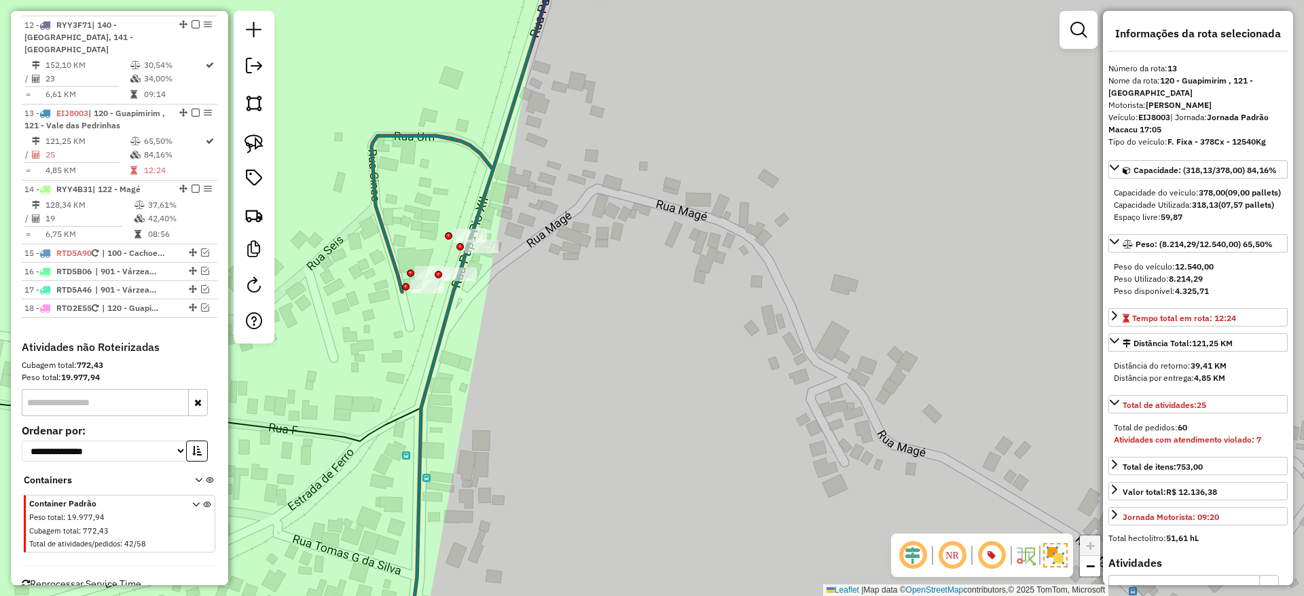
drag, startPoint x: 506, startPoint y: 289, endPoint x: 602, endPoint y: 394, distance: 143.2
click at [602, 394] on div "Janela de atendimento Grade de atendimento Capacidade Transportadoras Veículos …" at bounding box center [652, 298] width 1304 height 596
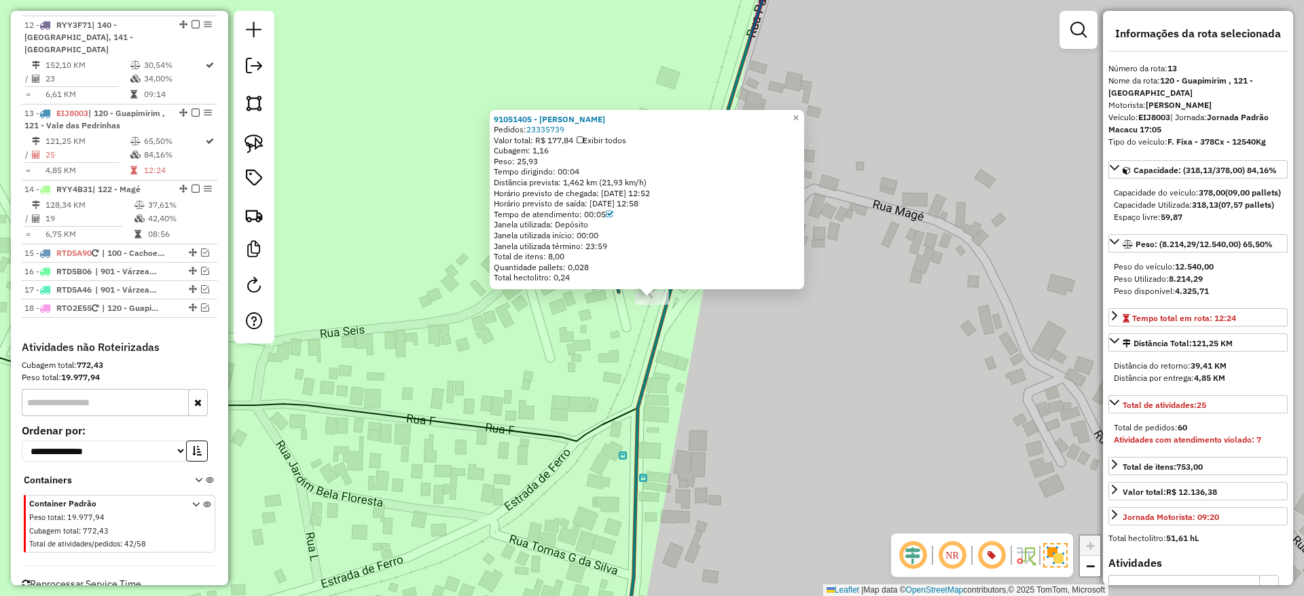
click at [662, 357] on div "91051405 - LUCIANO LOPES BERTO Pedidos: 23335739 Valor total: R$ 177,84 Exibir …" at bounding box center [652, 298] width 1304 height 596
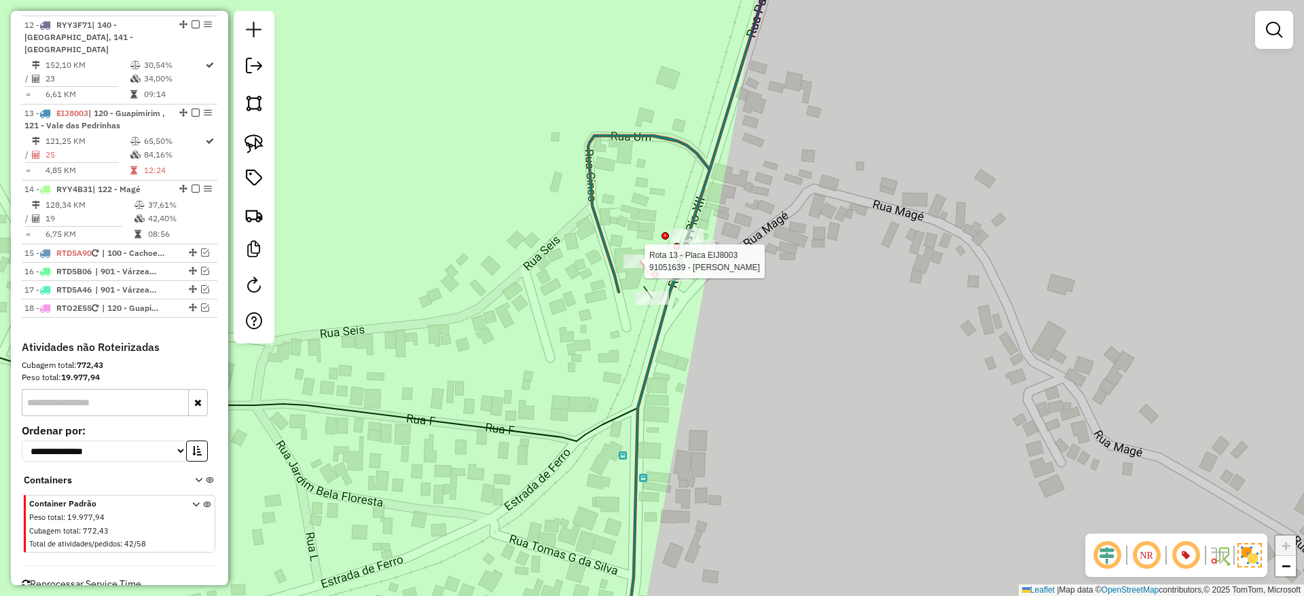
select select "*********"
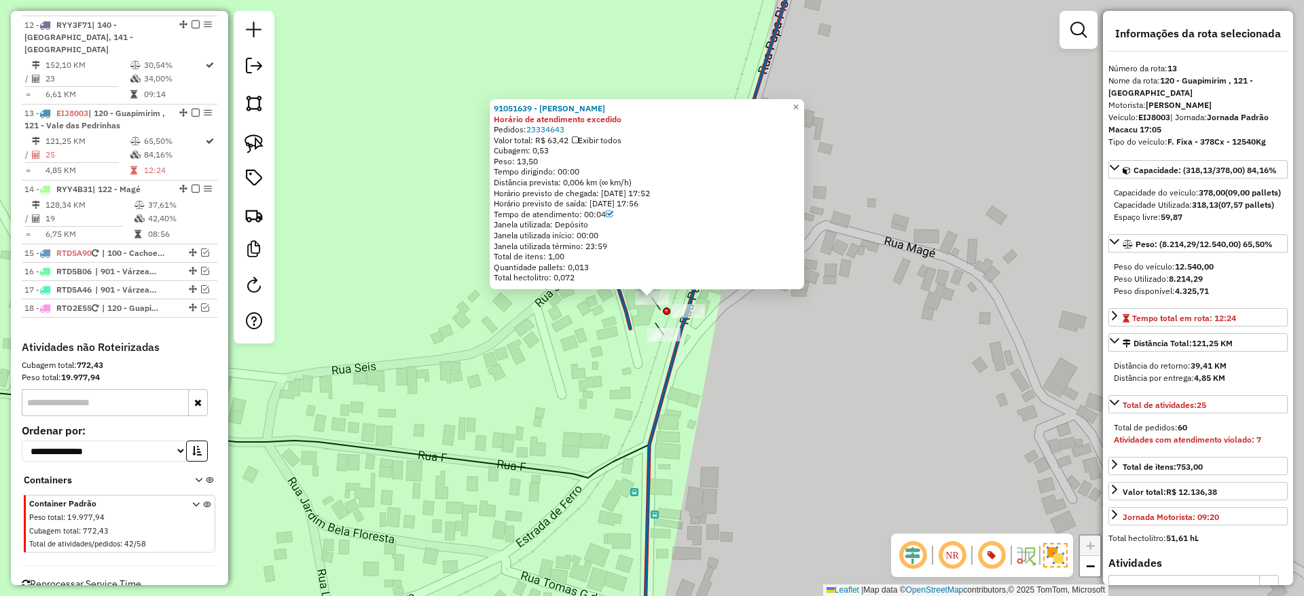
click at [733, 371] on div "91051639 - PRISCILA MORAIS DA SILVA Horário de atendimento excedido Pedidos: 23…" at bounding box center [652, 298] width 1304 height 596
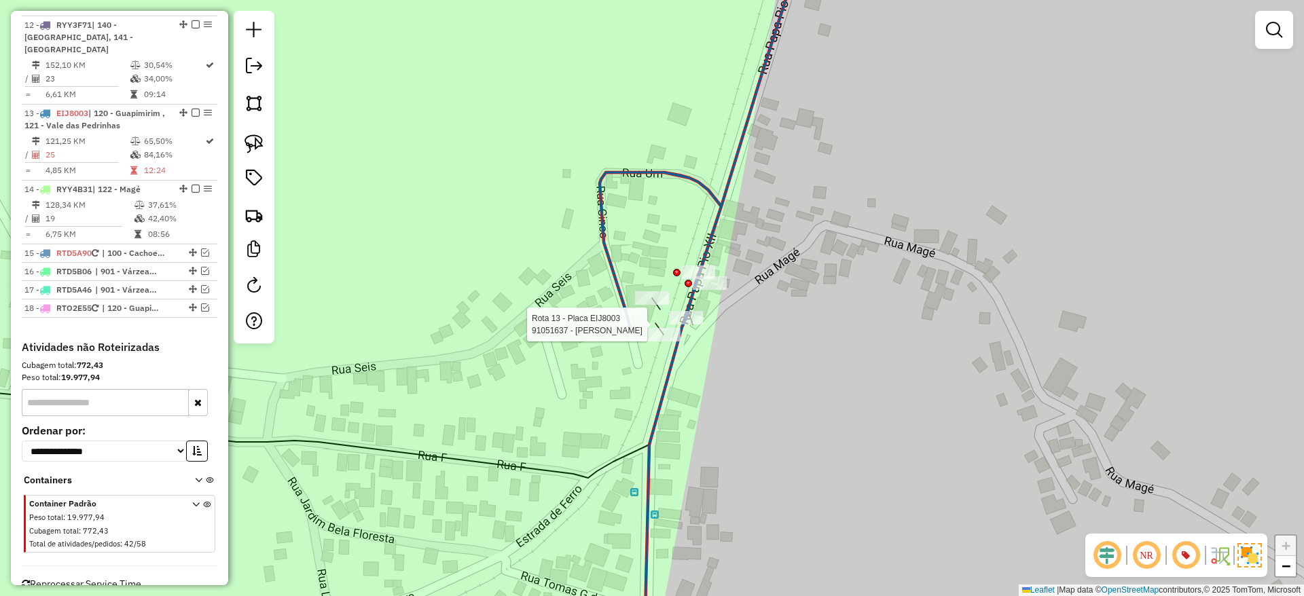
select select "*********"
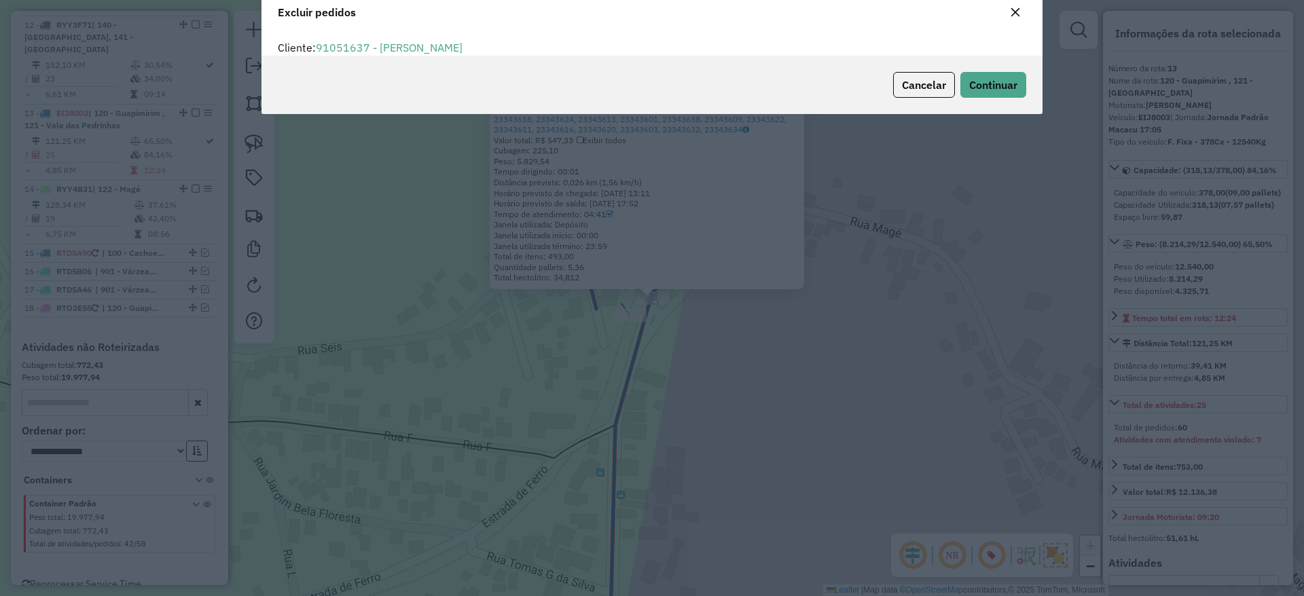
scroll to position [7, 4]
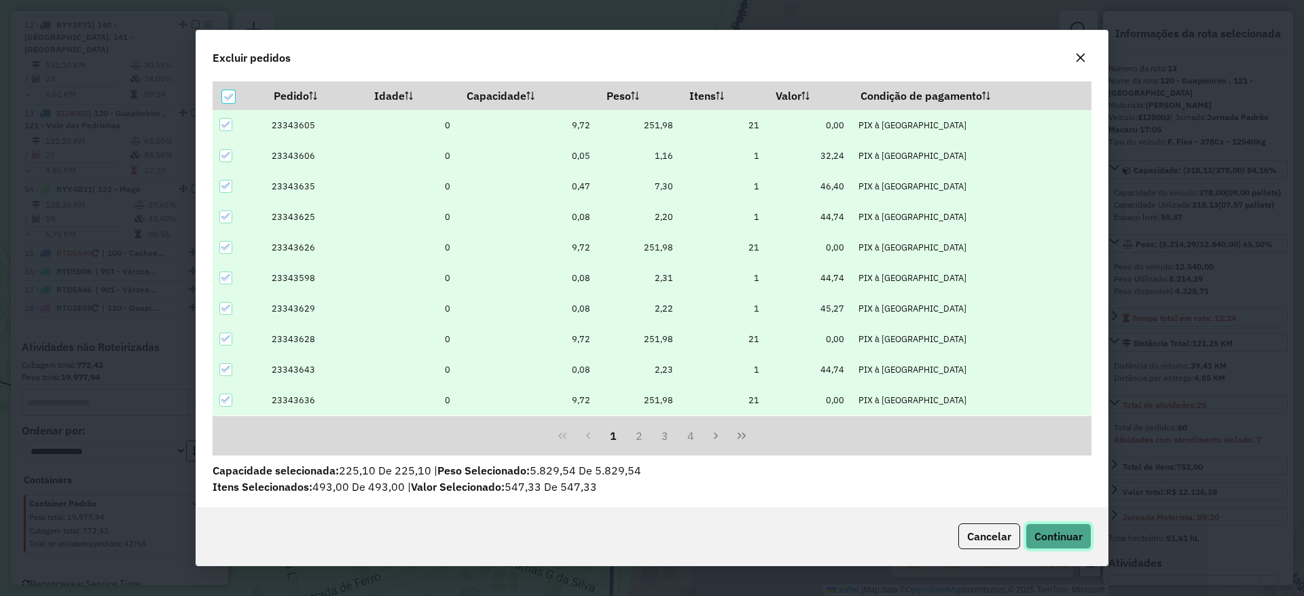
click at [1048, 539] on span "Continuar" at bounding box center [1058, 537] width 48 height 14
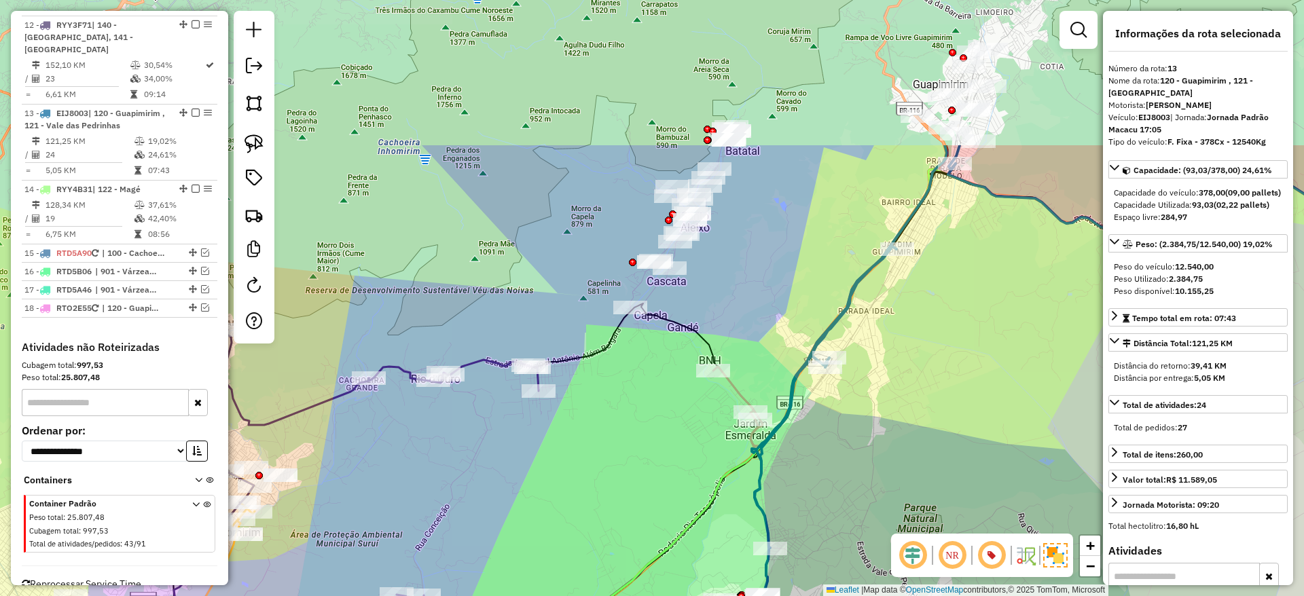
drag, startPoint x: 923, startPoint y: 248, endPoint x: 828, endPoint y: 453, distance: 226.0
click at [828, 453] on div "Janela de atendimento Grade de atendimento Capacidade Transportadoras Veículos …" at bounding box center [652, 298] width 1304 height 596
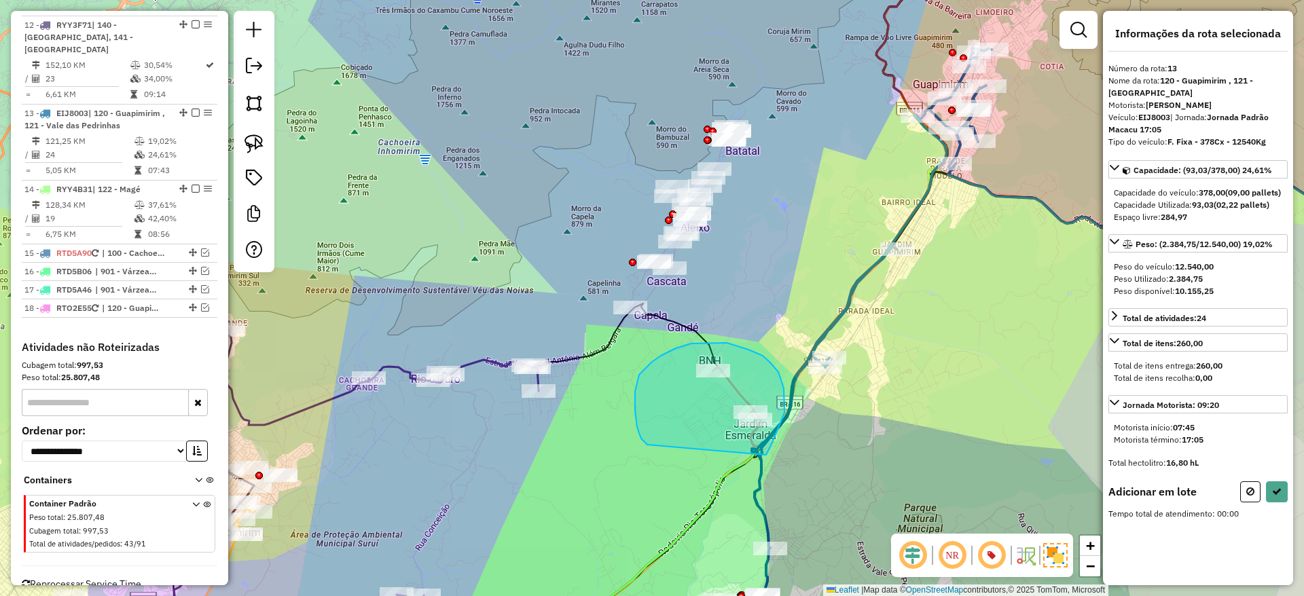
drag, startPoint x: 767, startPoint y: 455, endPoint x: 648, endPoint y: 454, distance: 118.2
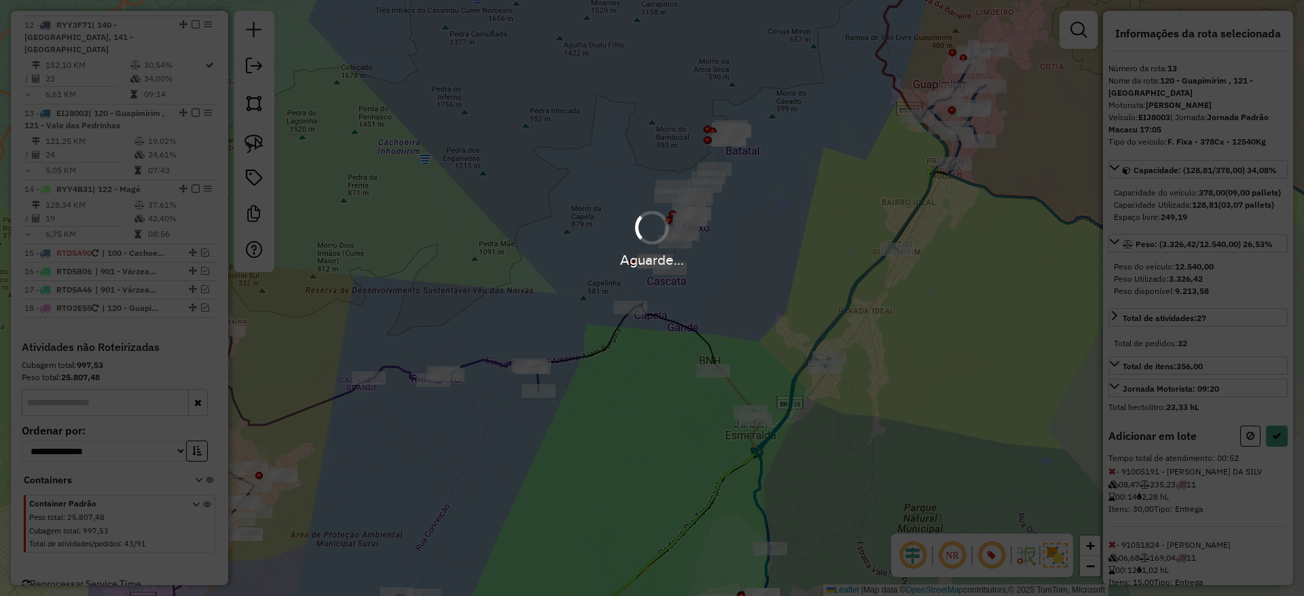
select select "*********"
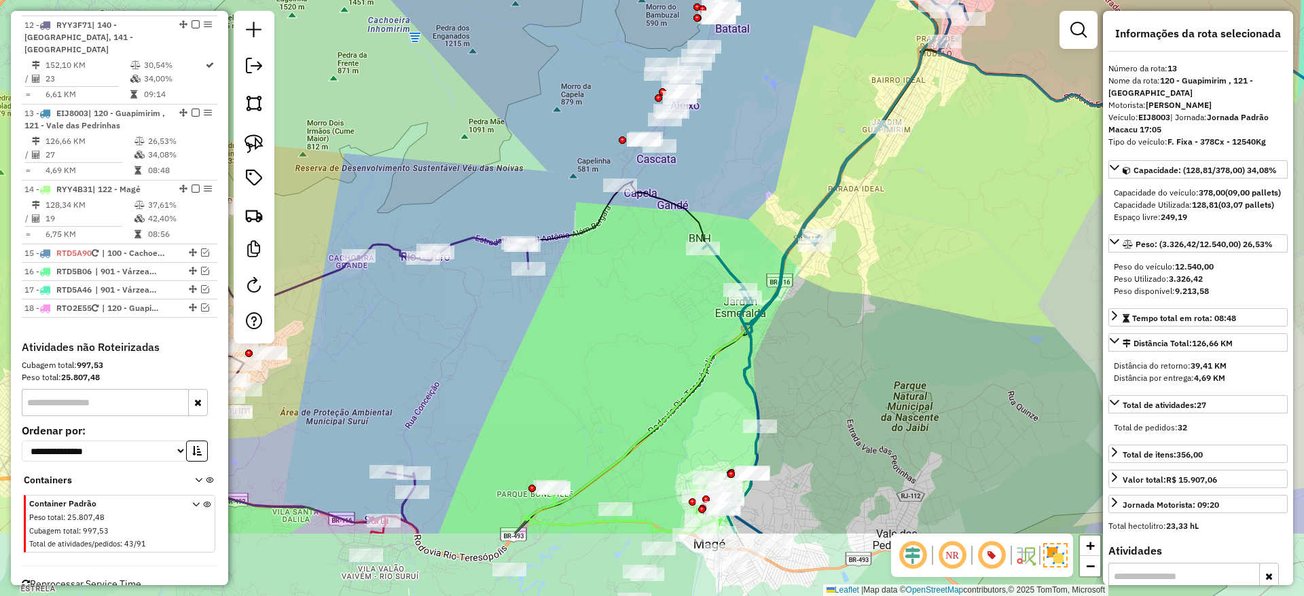
drag, startPoint x: 906, startPoint y: 476, endPoint x: 896, endPoint y: 354, distance: 122.6
click at [896, 354] on div "Janela de atendimento Grade de atendimento Capacidade Transportadoras Veículos …" at bounding box center [652, 298] width 1304 height 596
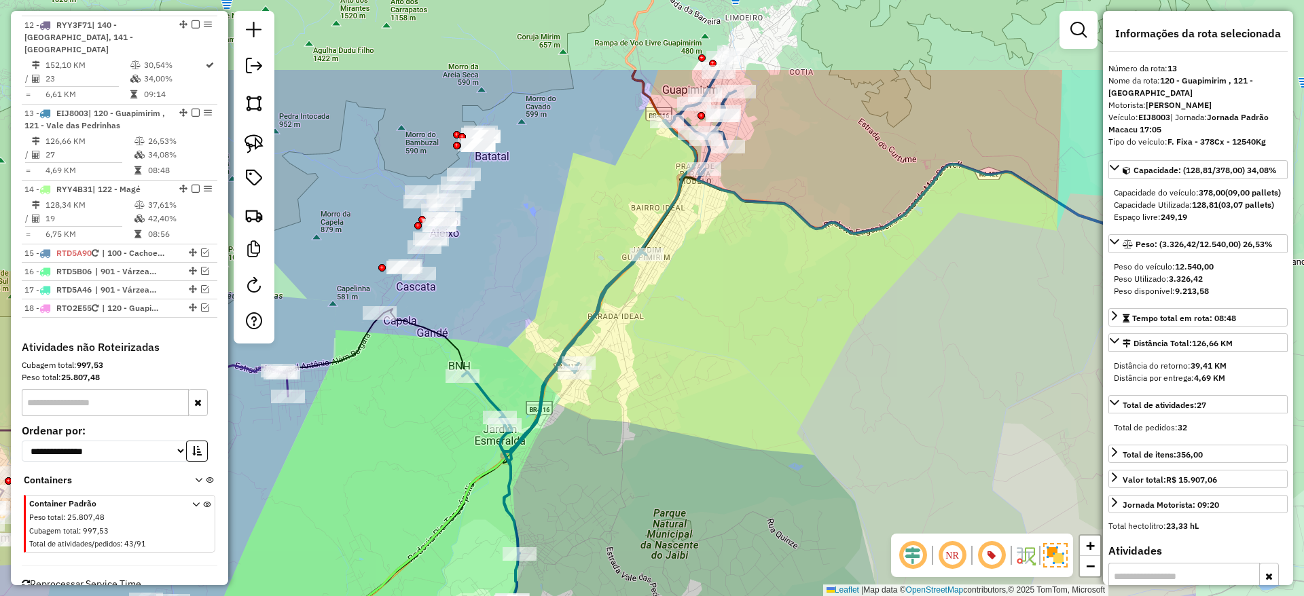
drag, startPoint x: 872, startPoint y: 314, endPoint x: 644, endPoint y: 437, distance: 258.8
click at [644, 437] on div "Janela de atendimento Grade de atendimento Capacidade Transportadoras Veículos …" at bounding box center [652, 298] width 1304 height 596
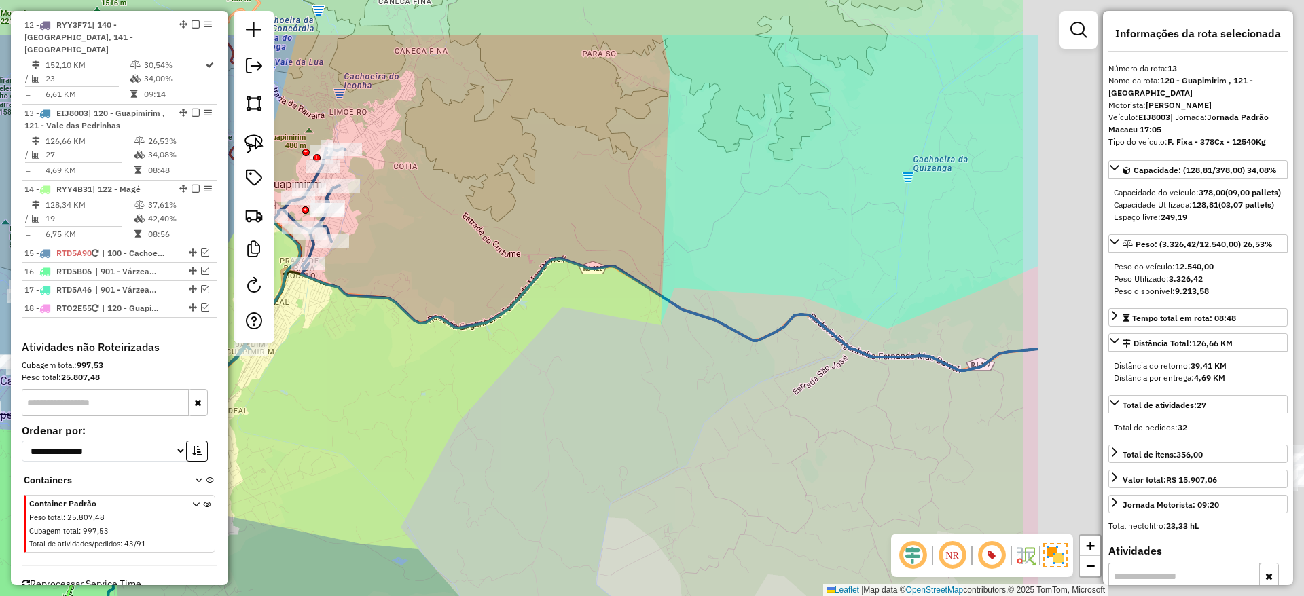
drag, startPoint x: 972, startPoint y: 346, endPoint x: 572, endPoint y: 440, distance: 410.8
click at [572, 440] on div "Janela de atendimento Grade de atendimento Capacidade Transportadoras Veículos …" at bounding box center [652, 298] width 1304 height 596
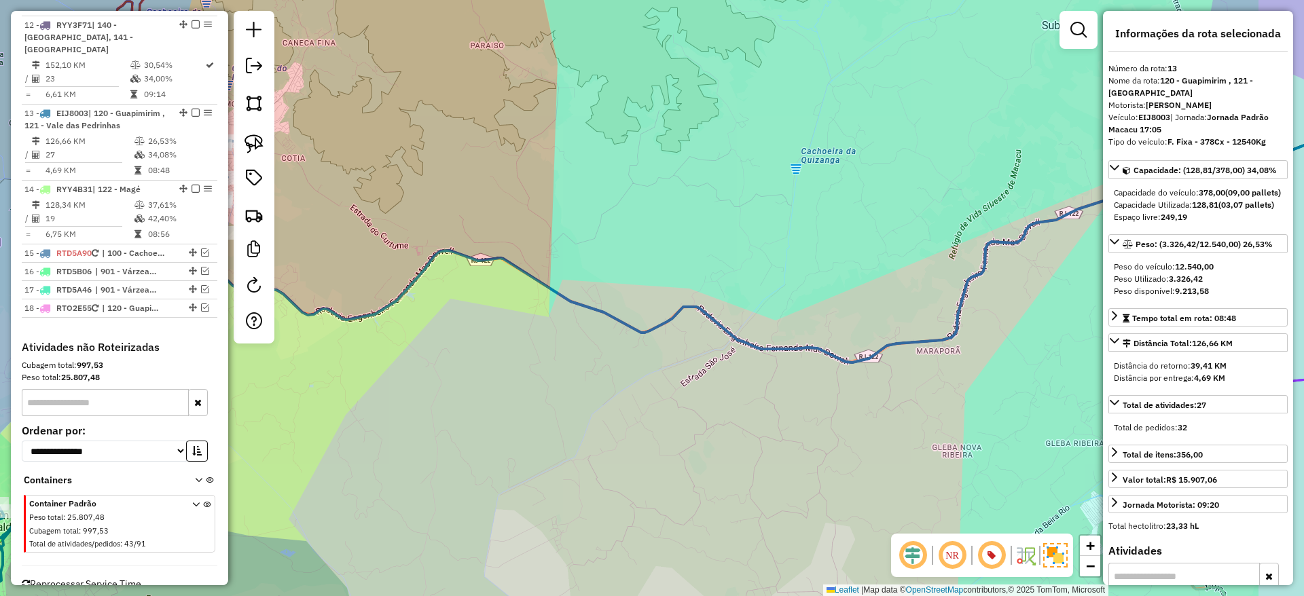
drag, startPoint x: 887, startPoint y: 485, endPoint x: 564, endPoint y: 424, distance: 329.0
click at [564, 424] on div "Janela de atendimento Grade de atendimento Capacidade Transportadoras Veículos …" at bounding box center [652, 298] width 1304 height 596
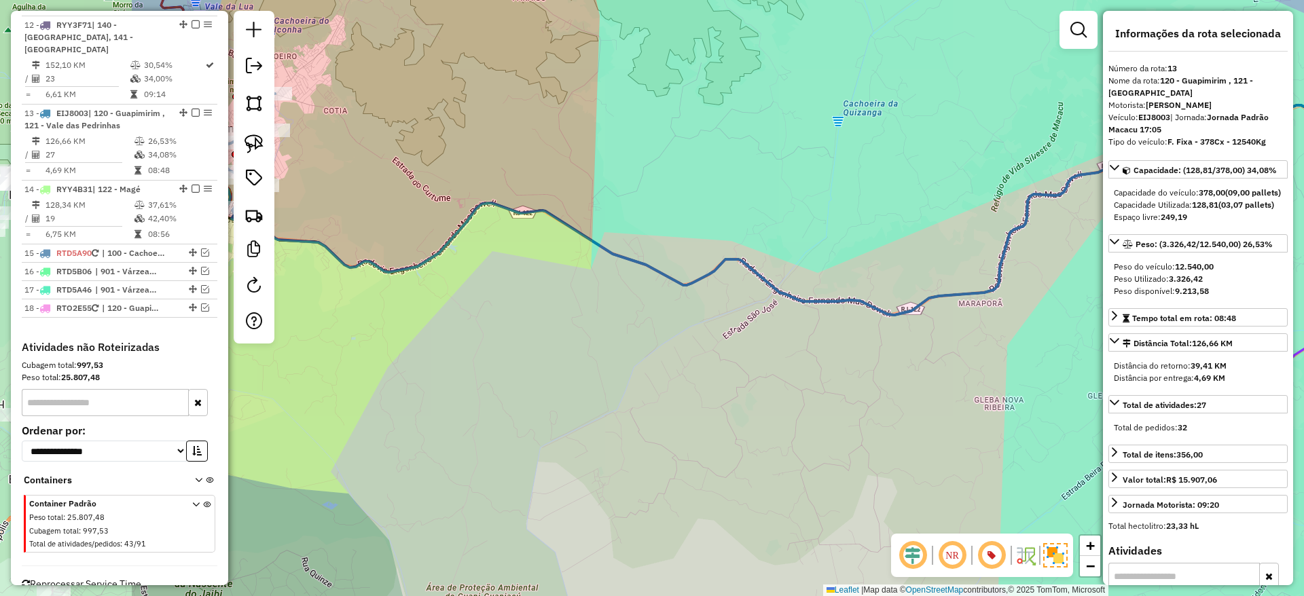
drag, startPoint x: 570, startPoint y: 424, endPoint x: 863, endPoint y: 433, distance: 292.8
click at [863, 433] on div "Janela de atendimento Grade de atendimento Capacidade Transportadoras Veículos …" at bounding box center [652, 298] width 1304 height 596
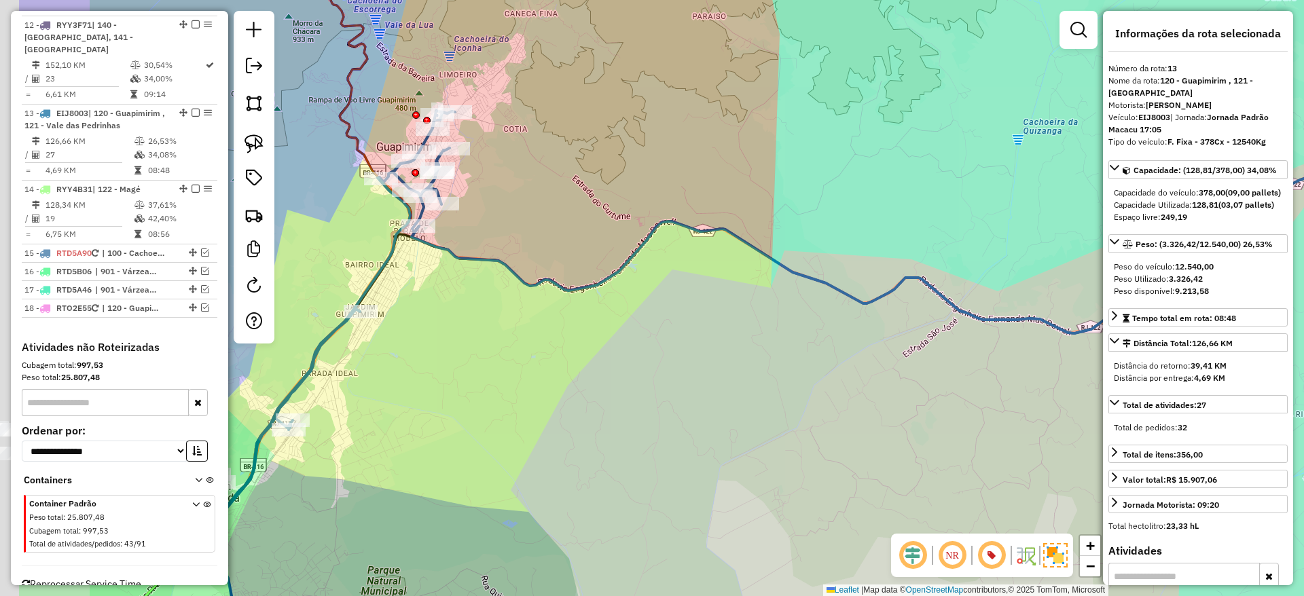
drag, startPoint x: 684, startPoint y: 399, endPoint x: 925, endPoint y: 430, distance: 242.4
click at [925, 430] on div "Janela de atendimento Grade de atendimento Capacidade Transportadoras Veículos …" at bounding box center [652, 298] width 1304 height 596
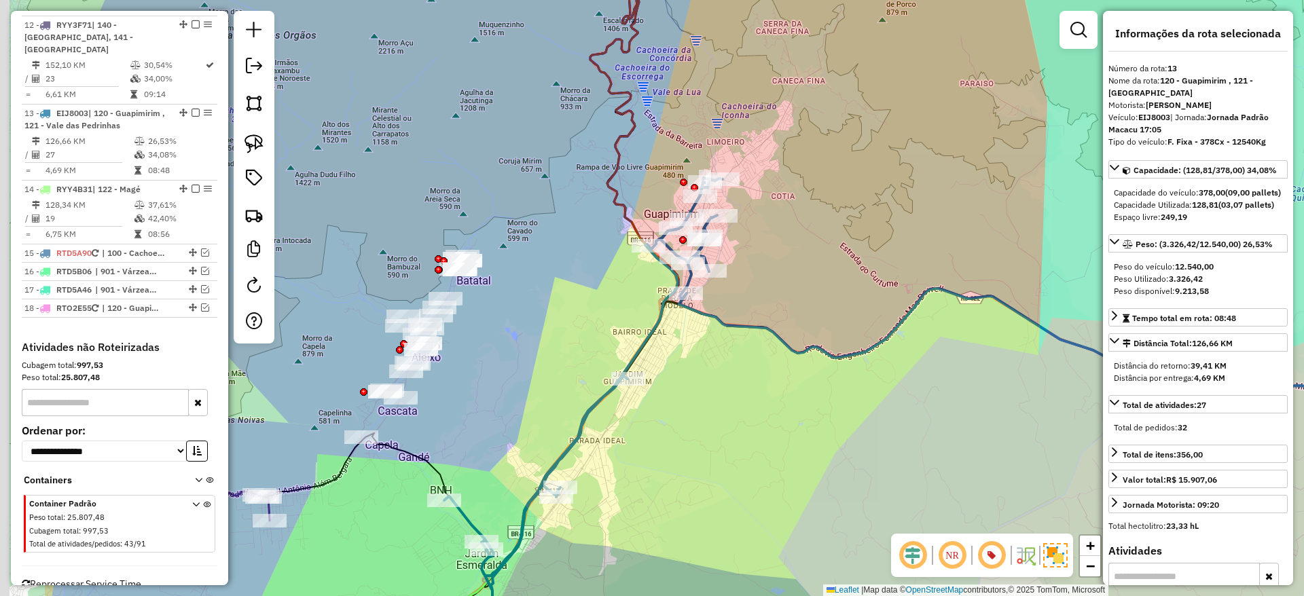
drag, startPoint x: 737, startPoint y: 416, endPoint x: 940, endPoint y: 482, distance: 213.4
click at [940, 482] on div "Janela de atendimento Grade de atendimento Capacidade Transportadoras Veículos …" at bounding box center [652, 298] width 1304 height 596
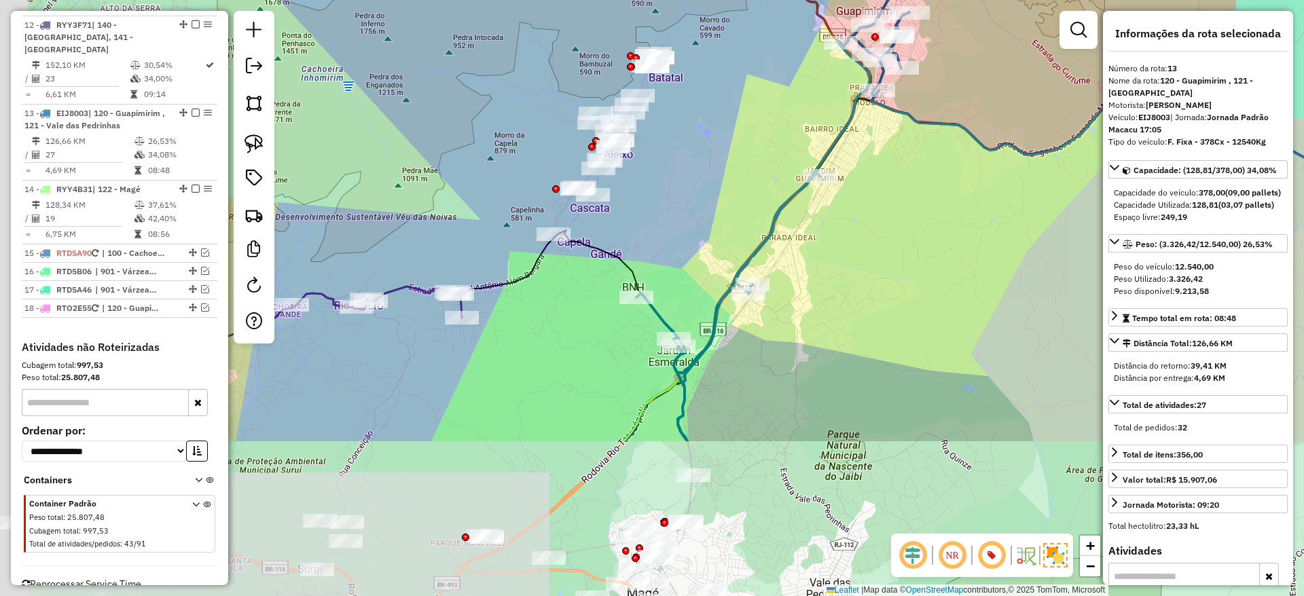
drag, startPoint x: 646, startPoint y: 492, endPoint x: 818, endPoint y: 269, distance: 281.3
click at [818, 269] on div "Janela de atendimento Grade de atendimento Capacidade Transportadoras Veículos …" at bounding box center [652, 298] width 1304 height 596
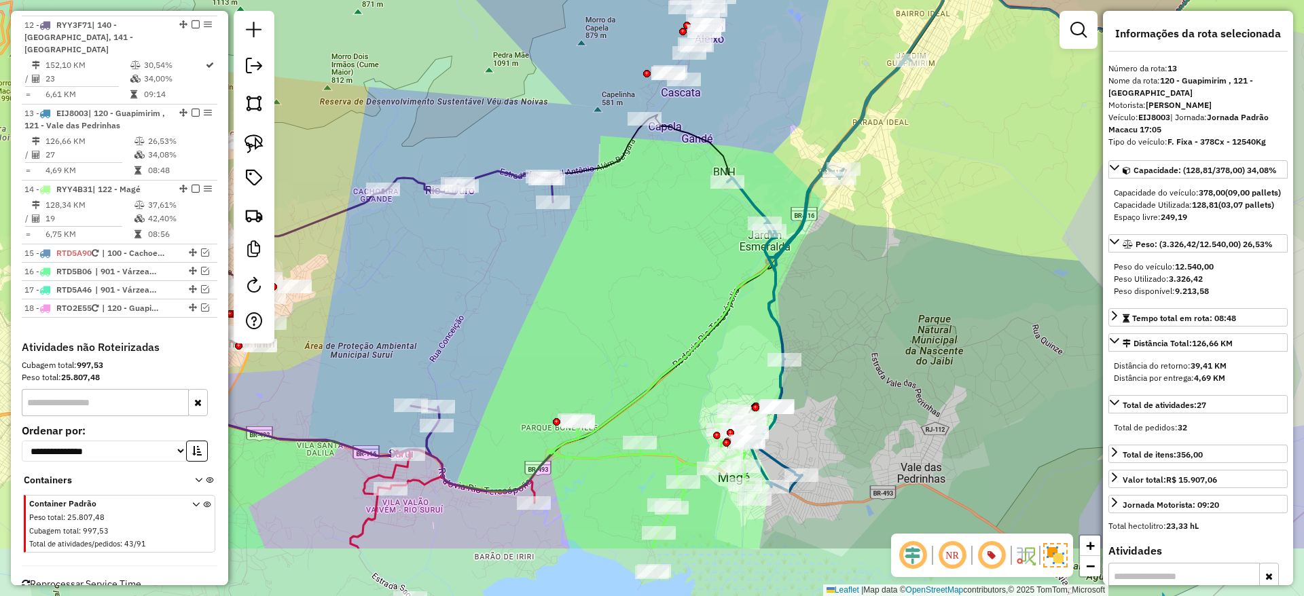
drag, startPoint x: 742, startPoint y: 374, endPoint x: 826, endPoint y: 266, distance: 136.9
click at [826, 266] on div "Janela de atendimento Grade de atendimento Capacidade Transportadoras Veículos …" at bounding box center [652, 298] width 1304 height 596
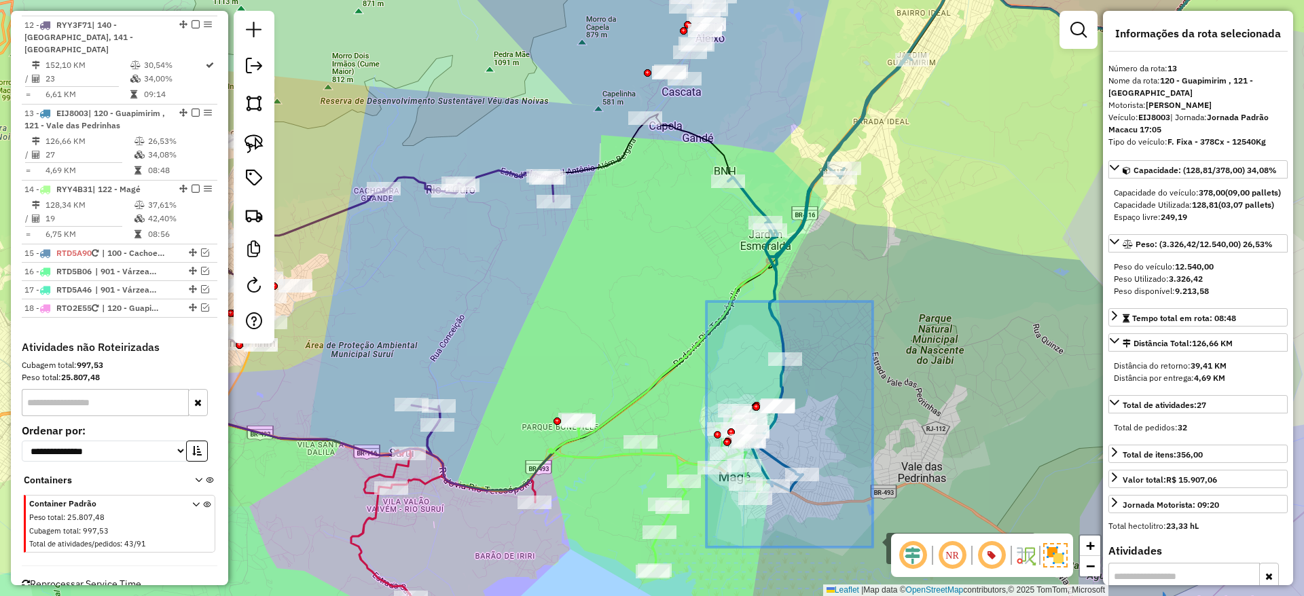
drag, startPoint x: 706, startPoint y: 301, endPoint x: 872, endPoint y: 547, distance: 296.8
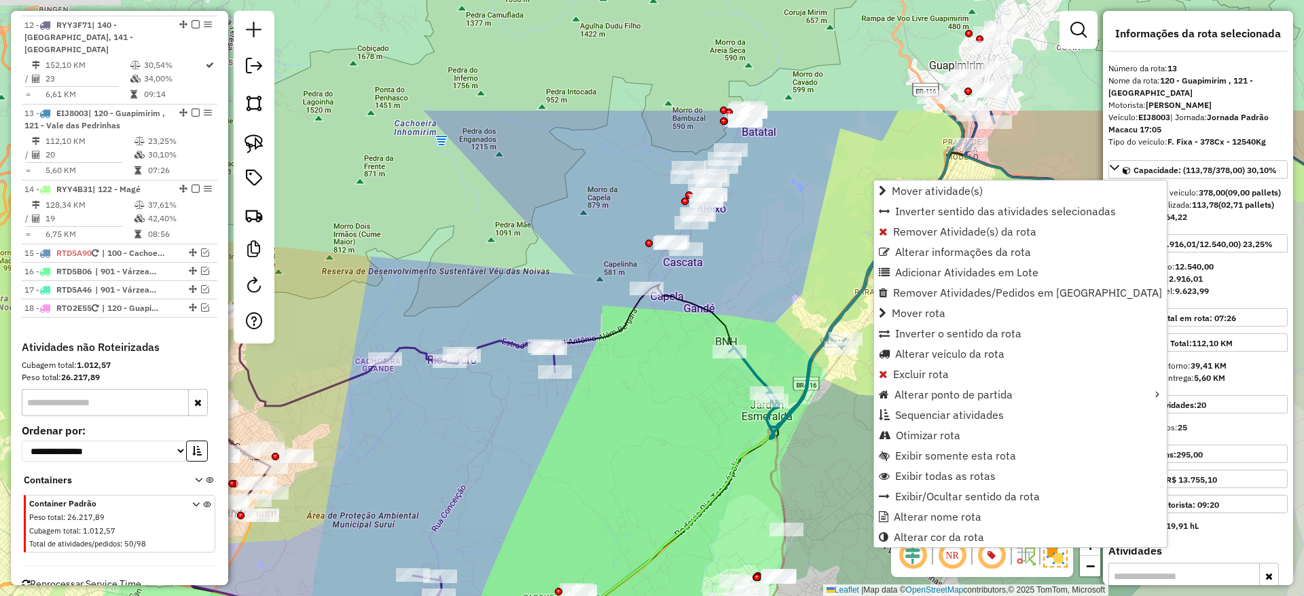
drag, startPoint x: 701, startPoint y: 223, endPoint x: 702, endPoint y: 394, distance: 170.4
click at [702, 394] on div "Janela de atendimento Grade de atendimento Capacidade Transportadoras Veículos …" at bounding box center [652, 298] width 1304 height 596
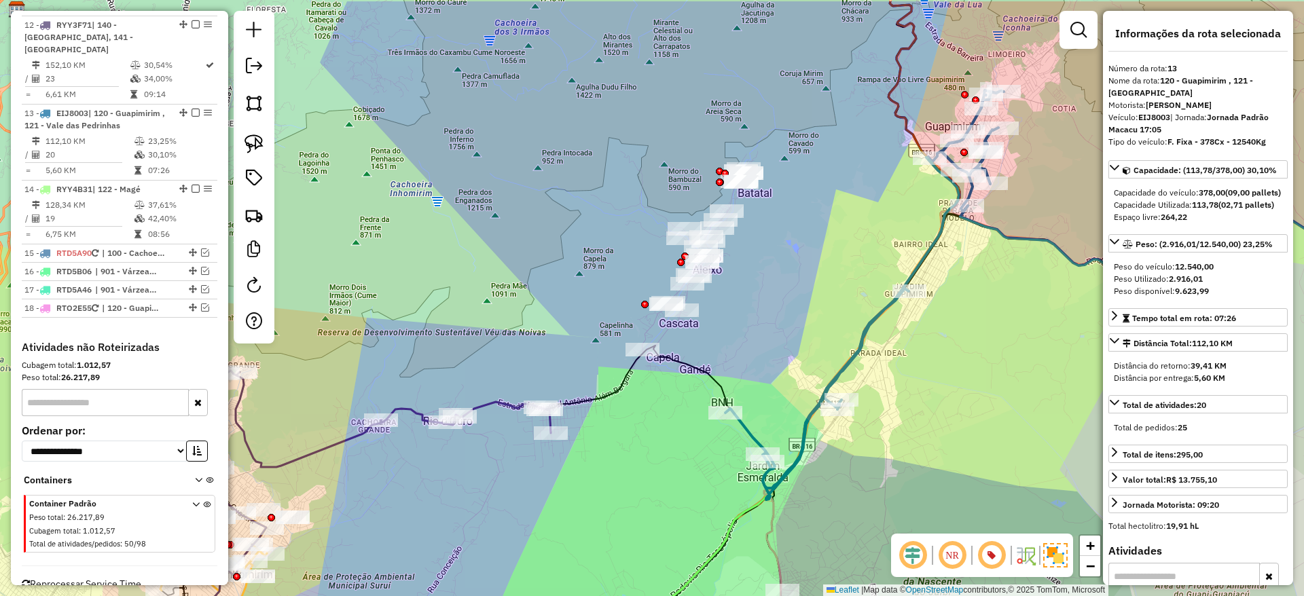
drag, startPoint x: 724, startPoint y: 264, endPoint x: 718, endPoint y: 328, distance: 64.1
click at [718, 328] on div "Janela de atendimento Grade de atendimento Capacidade Transportadoras Veículos …" at bounding box center [652, 298] width 1304 height 596
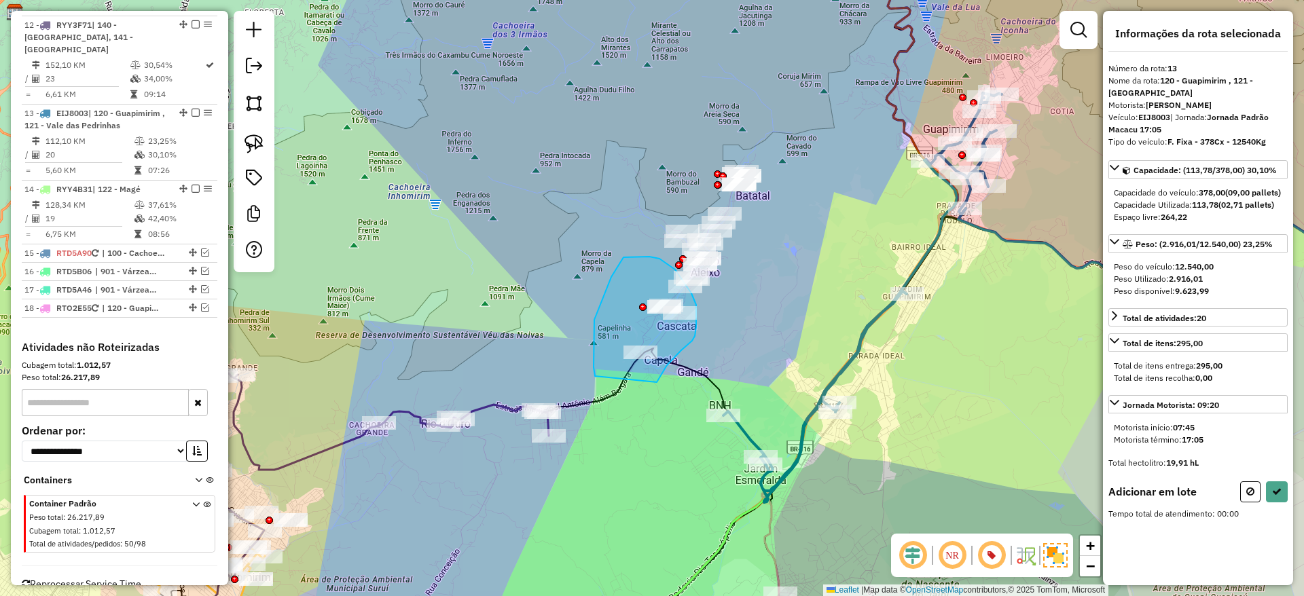
drag, startPoint x: 657, startPoint y: 382, endPoint x: 595, endPoint y: 380, distance: 61.8
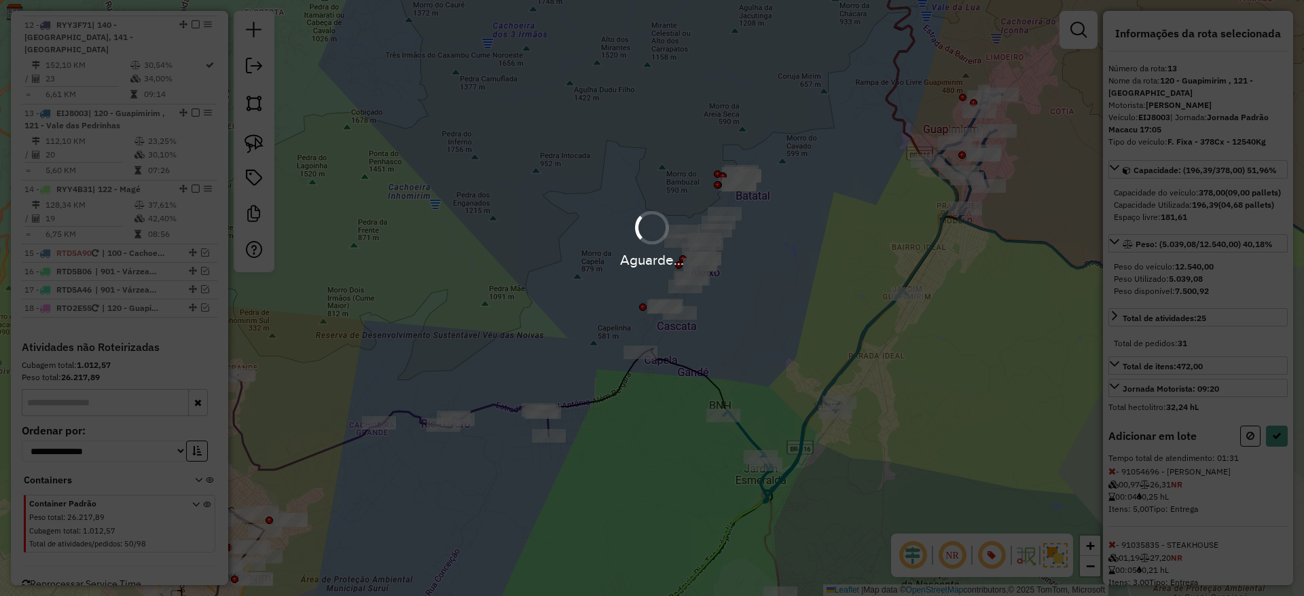
select select "*********"
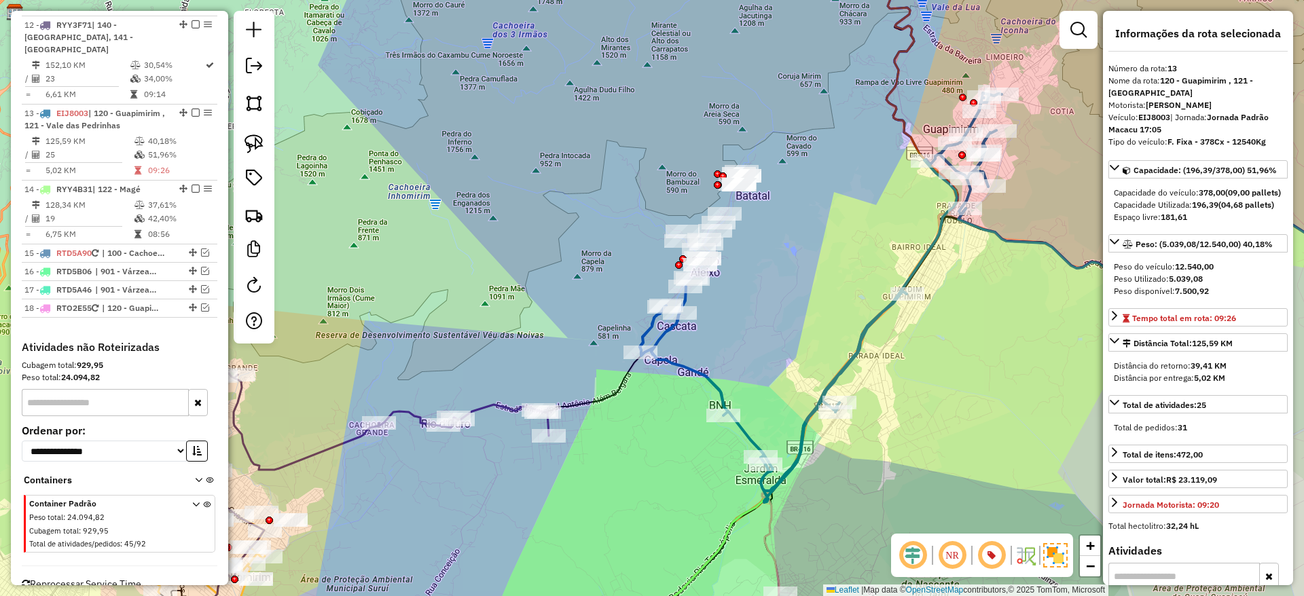
click at [657, 341] on icon at bounding box center [821, 297] width 362 height 409
click at [0, 0] on div "Aguarde..." at bounding box center [0, 0] width 0 height 0
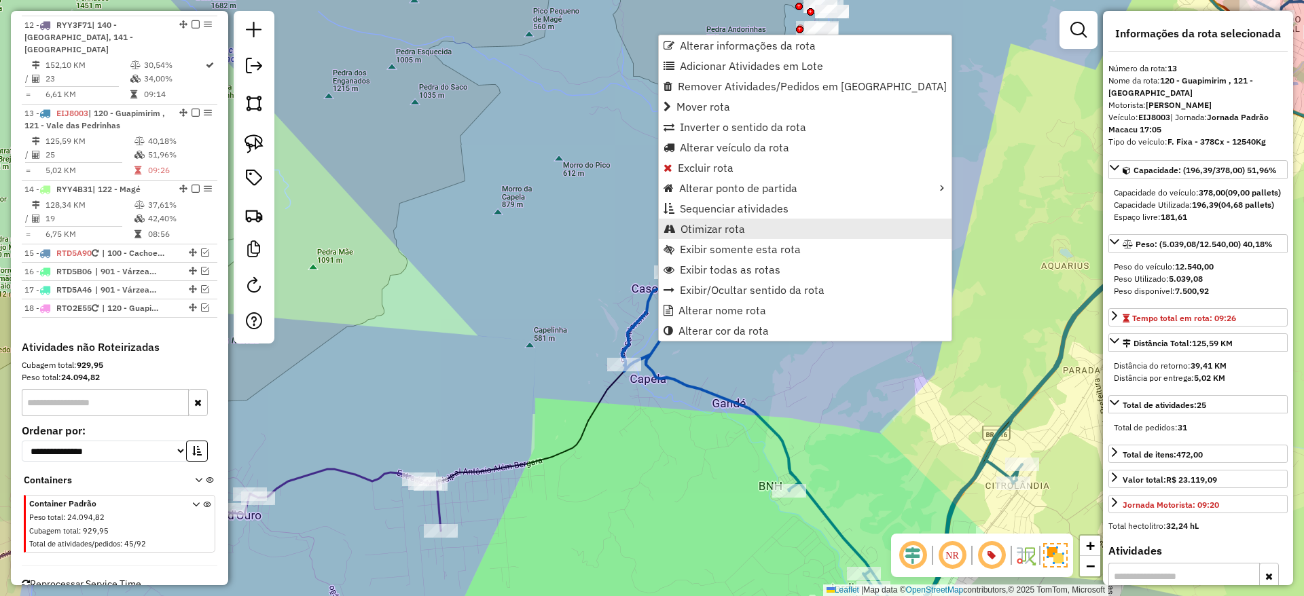
click at [710, 227] on span "Otimizar rota" at bounding box center [712, 228] width 65 height 11
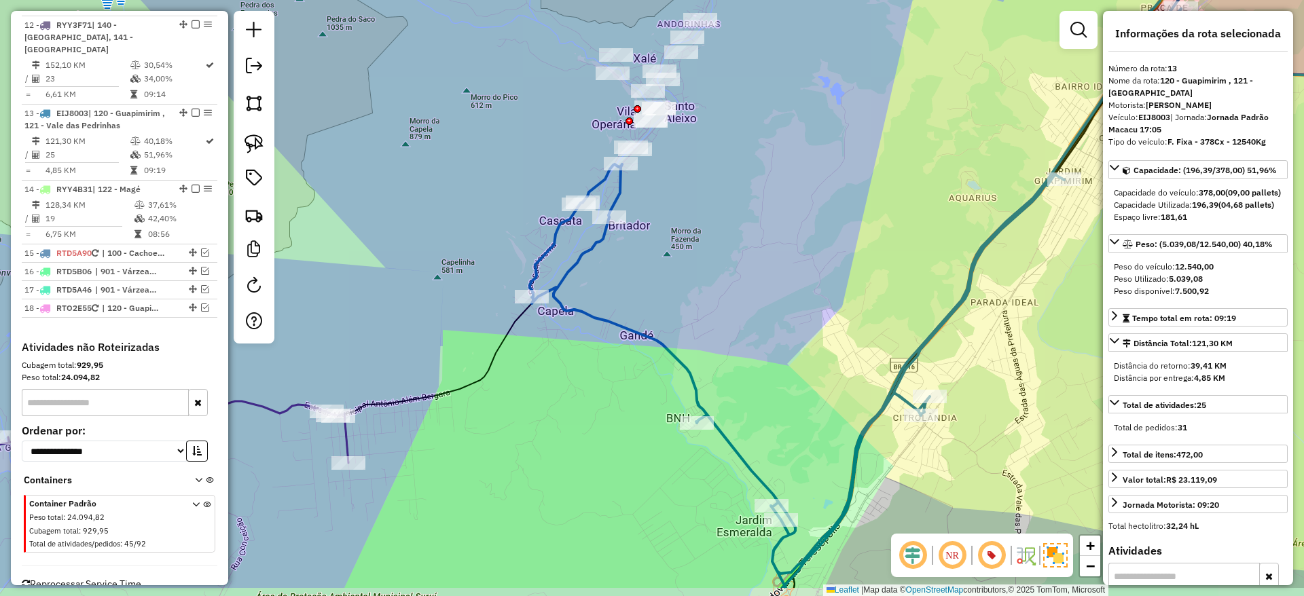
drag, startPoint x: 816, startPoint y: 327, endPoint x: 721, endPoint y: 254, distance: 119.6
click at [721, 254] on div "Janela de atendimento Grade de atendimento Capacidade Transportadoras Veículos …" at bounding box center [652, 298] width 1304 height 596
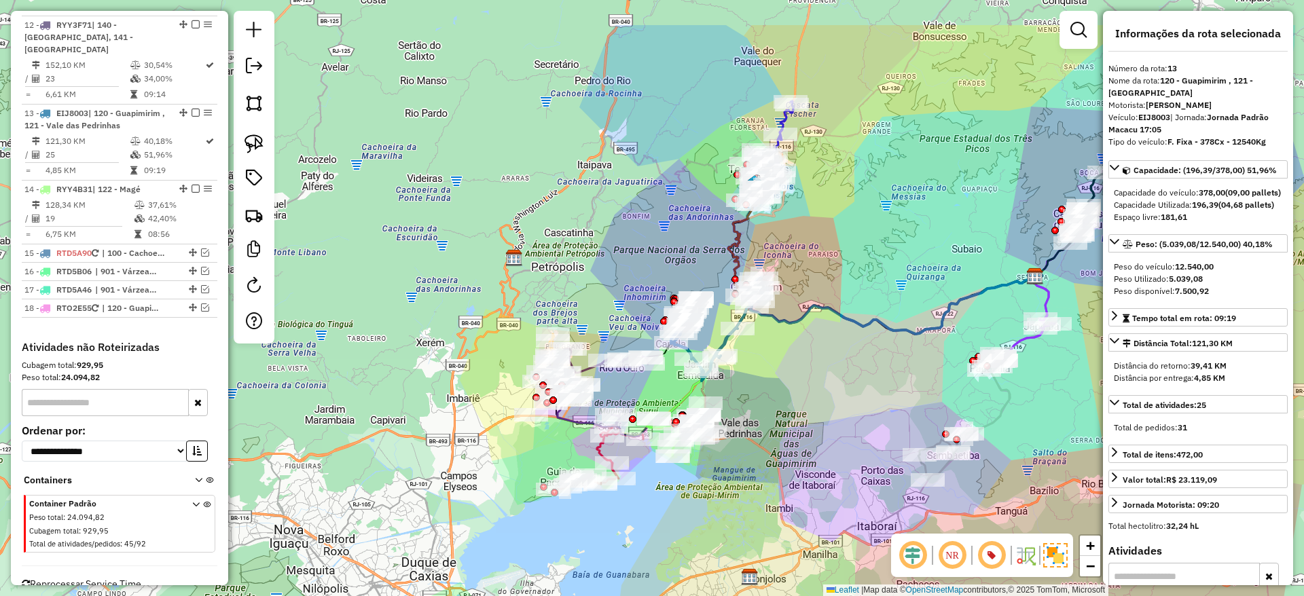
drag, startPoint x: 816, startPoint y: 280, endPoint x: 790, endPoint y: 365, distance: 88.7
click at [790, 365] on div "Janela de atendimento Grade de atendimento Capacidade Transportadoras Veículos …" at bounding box center [652, 298] width 1304 height 596
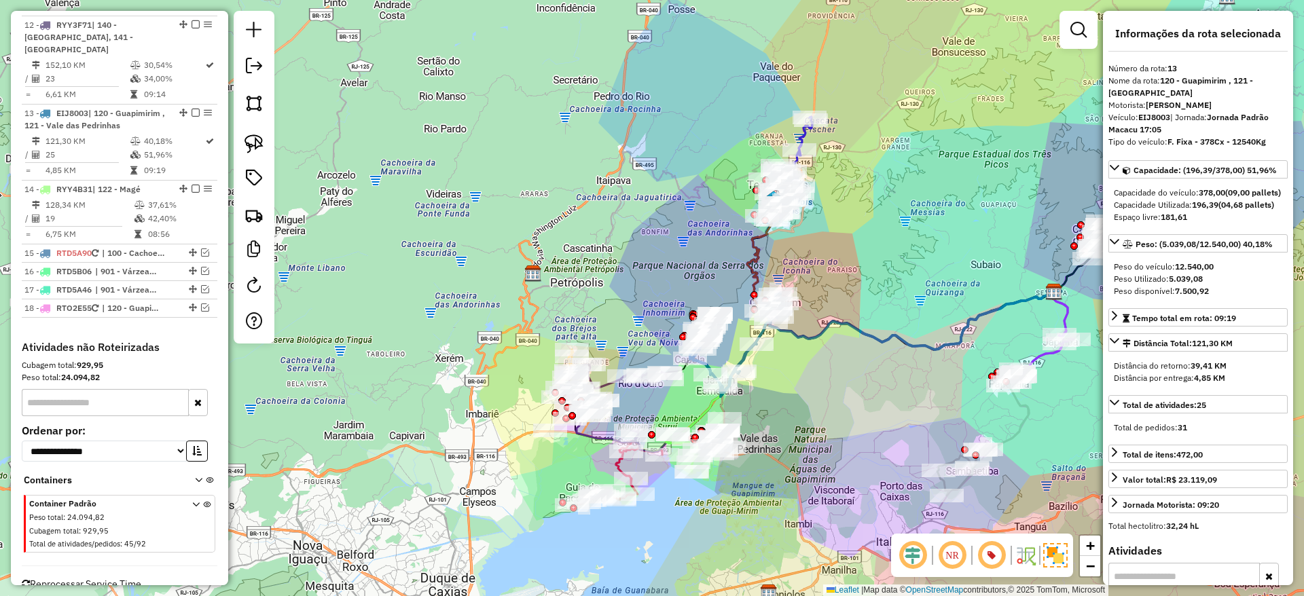
drag, startPoint x: 711, startPoint y: 327, endPoint x: 732, endPoint y: 344, distance: 26.6
click at [732, 344] on div "Janela de atendimento Grade de atendimento Capacidade Transportadoras Veículos …" at bounding box center [652, 298] width 1304 height 596
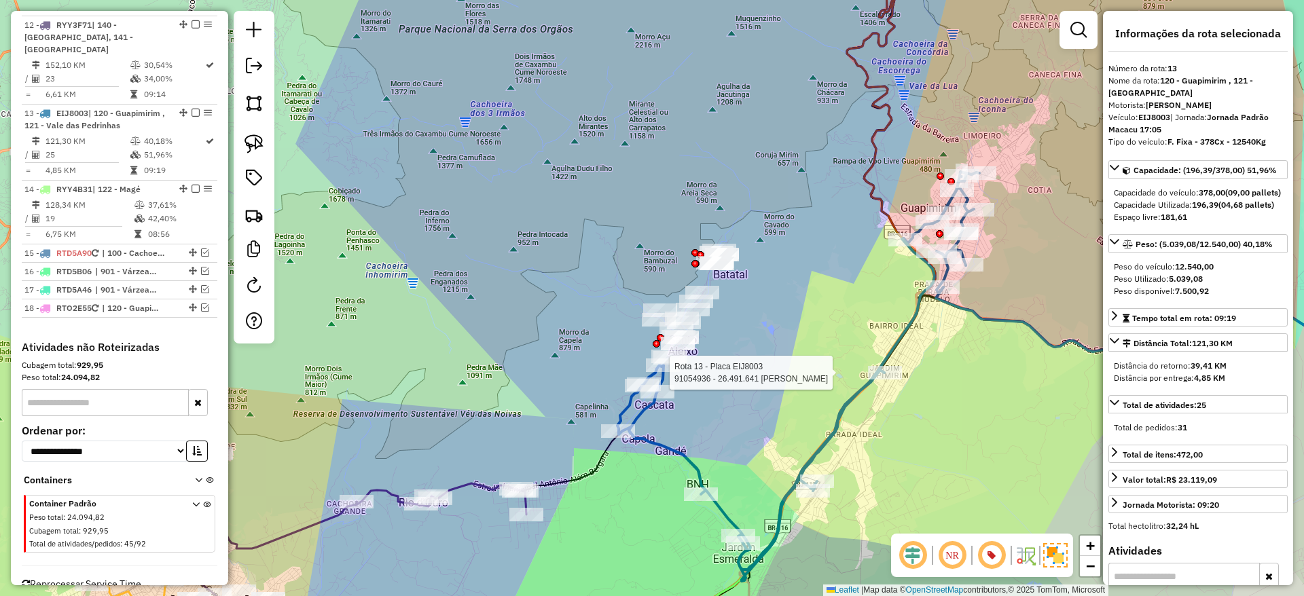
drag, startPoint x: 729, startPoint y: 344, endPoint x: 739, endPoint y: 333, distance: 15.4
click at [739, 333] on div "Rota 13 - Placa EIJ8003 91054936 - 26.491.641 MOISES NOGUEIRA PEIXOTO Janela de…" at bounding box center [652, 298] width 1304 height 596
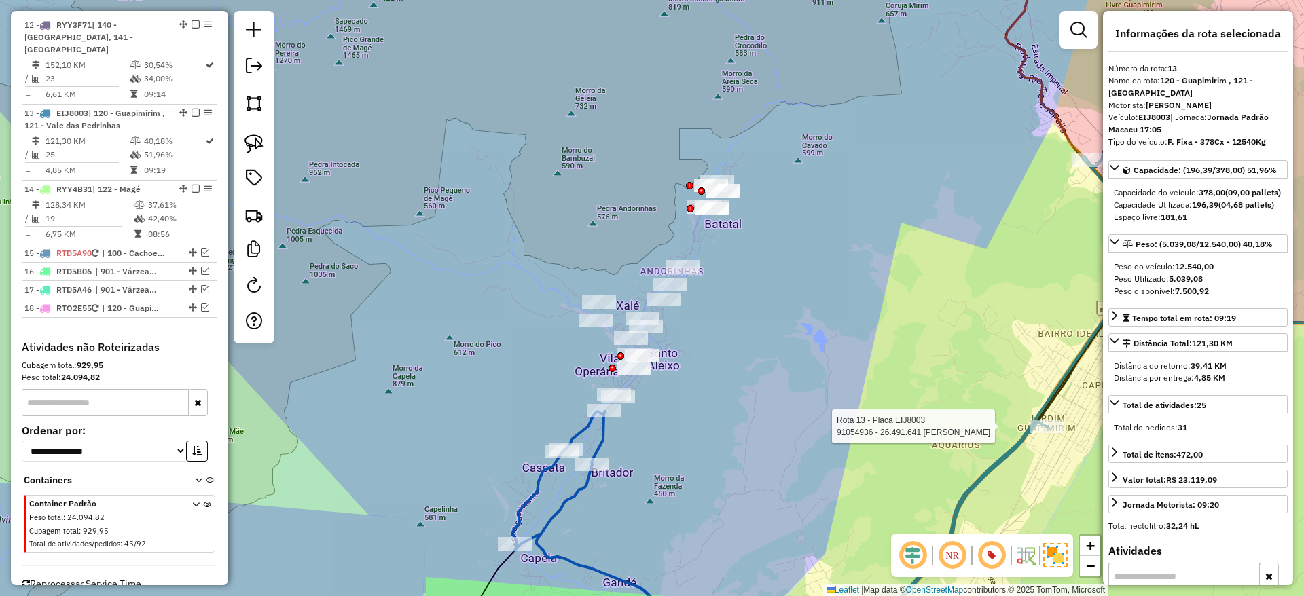
drag, startPoint x: 680, startPoint y: 316, endPoint x: 699, endPoint y: 331, distance: 24.2
click at [699, 331] on div "Rota 13 - Placa EIJ8003 91054936 - 26.491.641 MOISES NOGUEIRA PEIXOTO Janela de…" at bounding box center [652, 298] width 1304 height 596
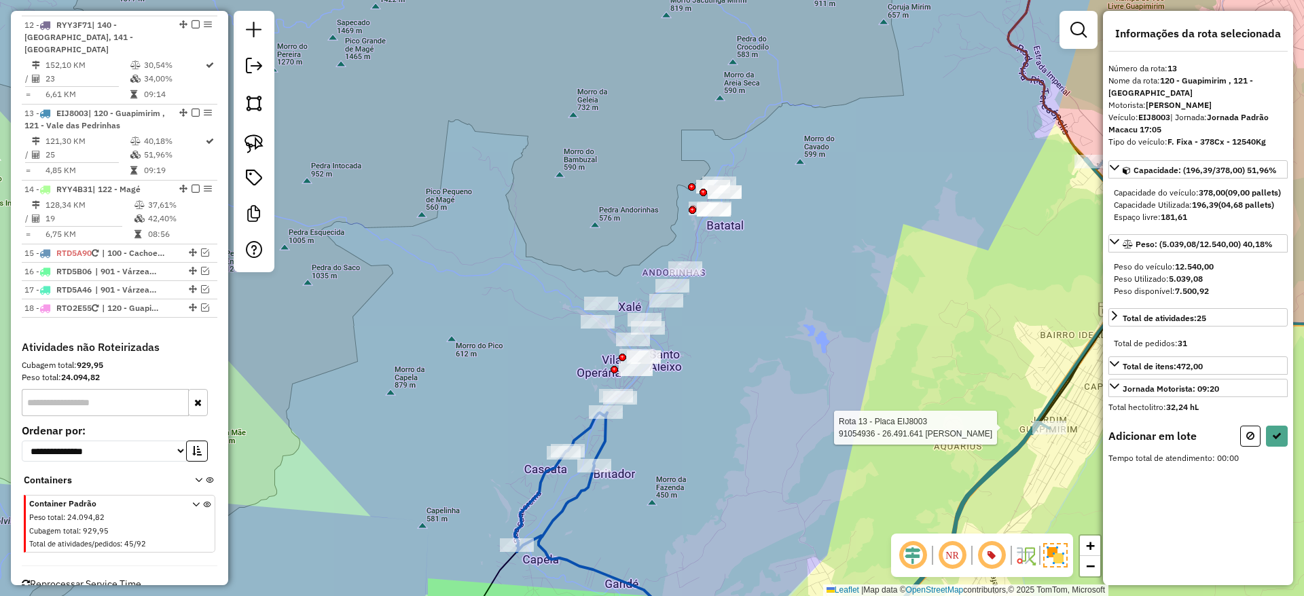
select select "*********"
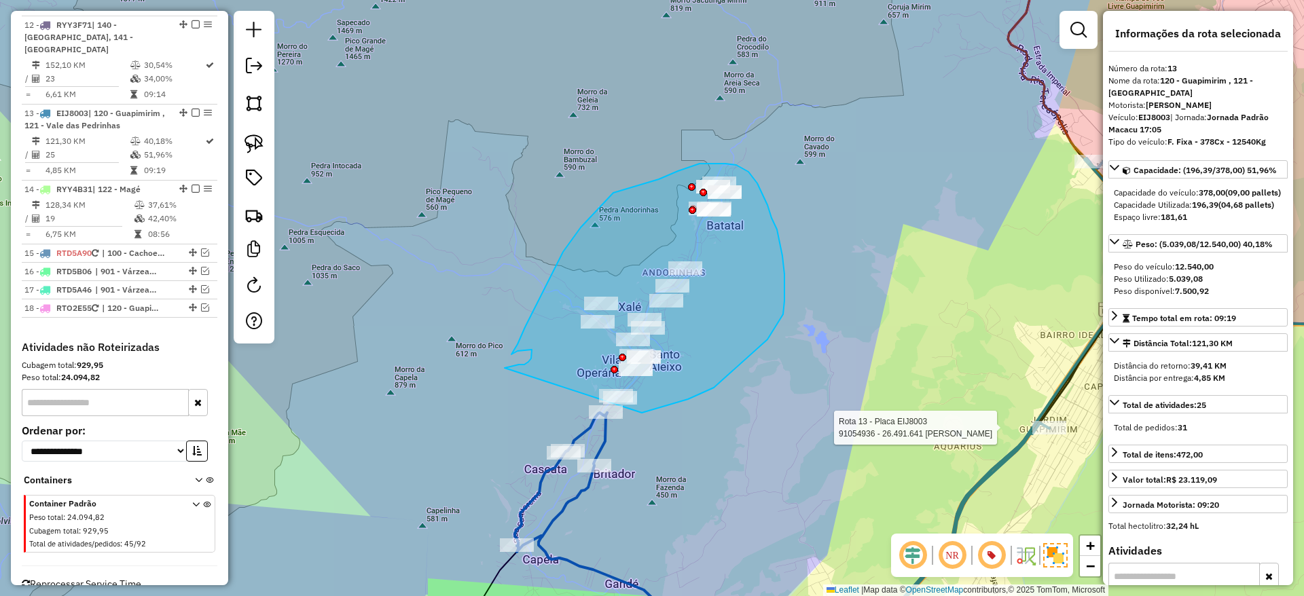
drag, startPoint x: 642, startPoint y: 413, endPoint x: 504, endPoint y: 368, distance: 145.6
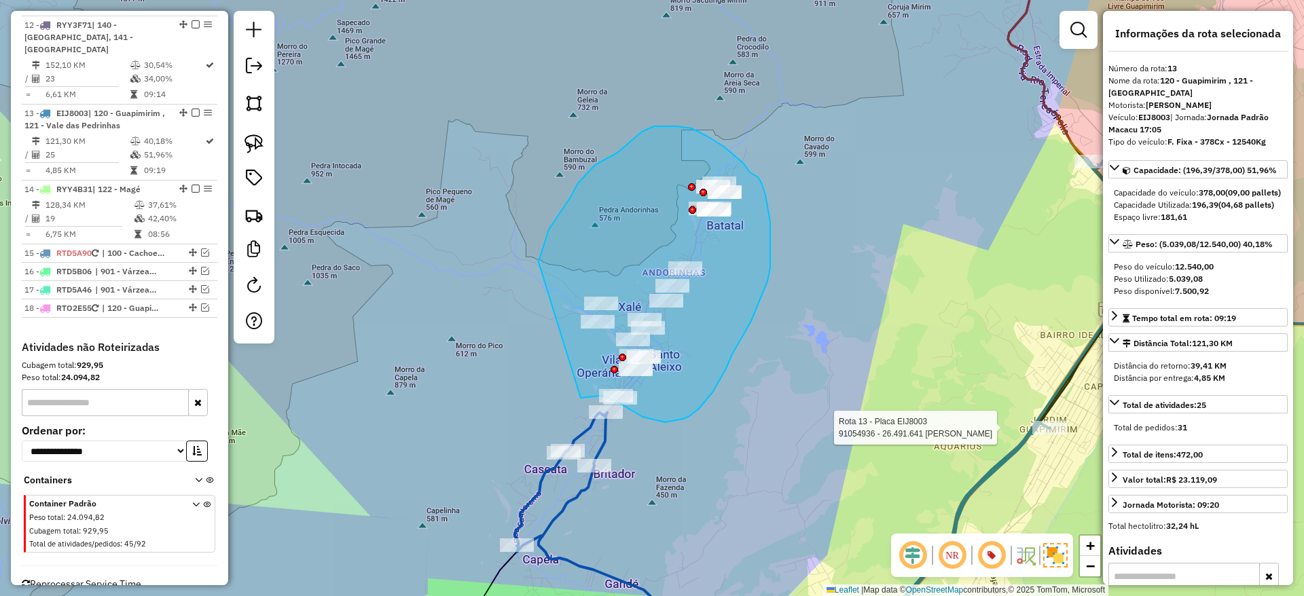
drag, startPoint x: 581, startPoint y: 398, endPoint x: 538, endPoint y: 260, distance: 144.3
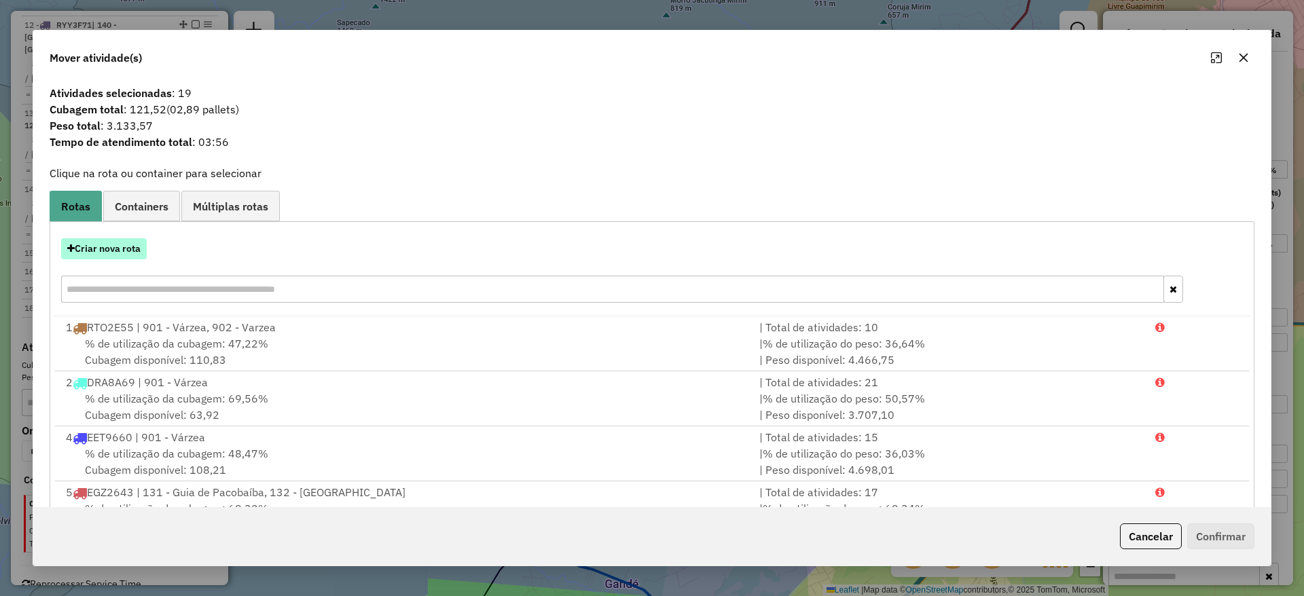
click at [120, 248] on button "Criar nova rota" at bounding box center [104, 248] width 86 height 21
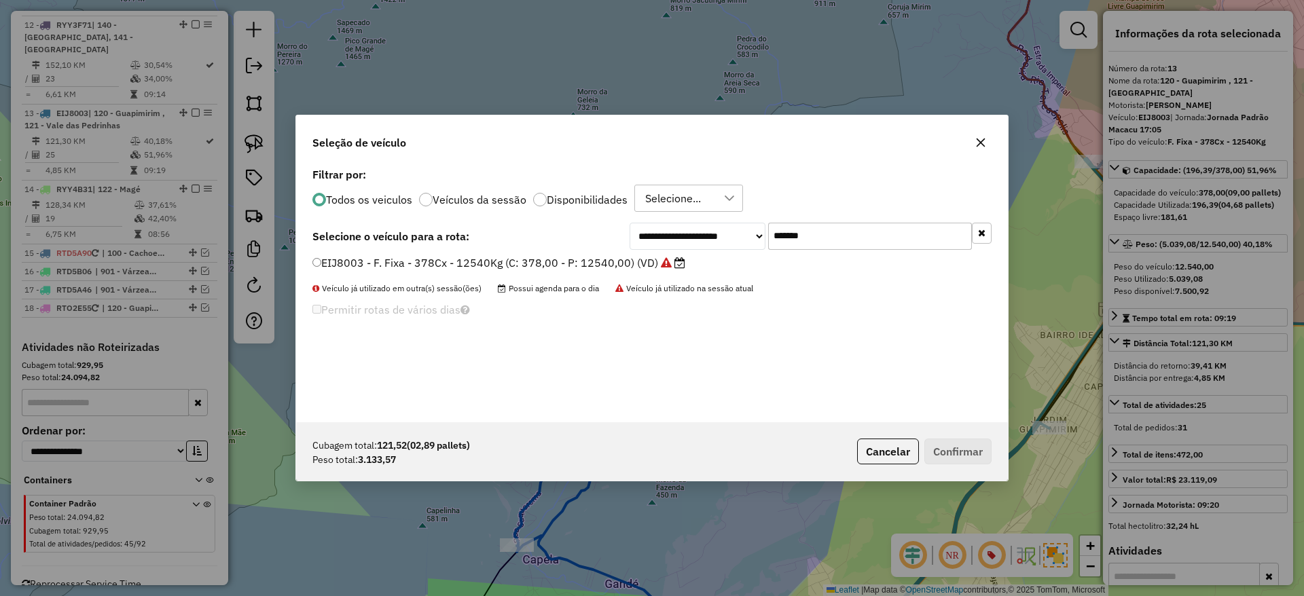
click at [817, 229] on input "*******" at bounding box center [870, 236] width 204 height 27
paste input "text"
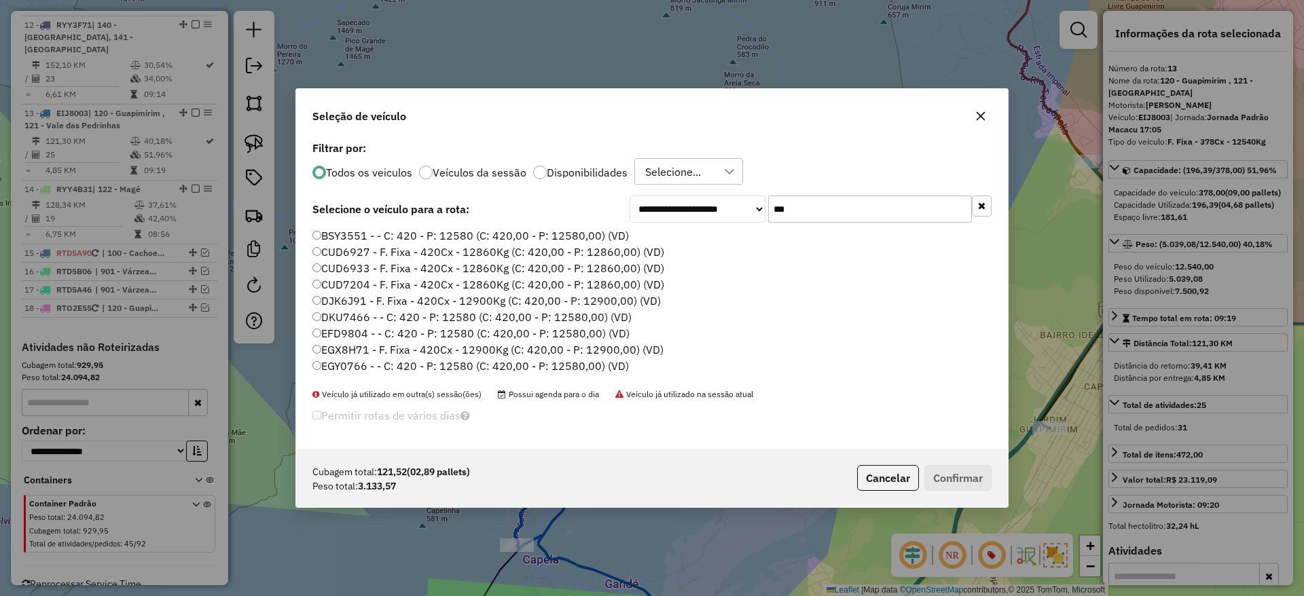
click at [826, 209] on input "***" at bounding box center [870, 209] width 204 height 27
paste input "text"
click at [804, 205] on input "***" at bounding box center [870, 209] width 204 height 27
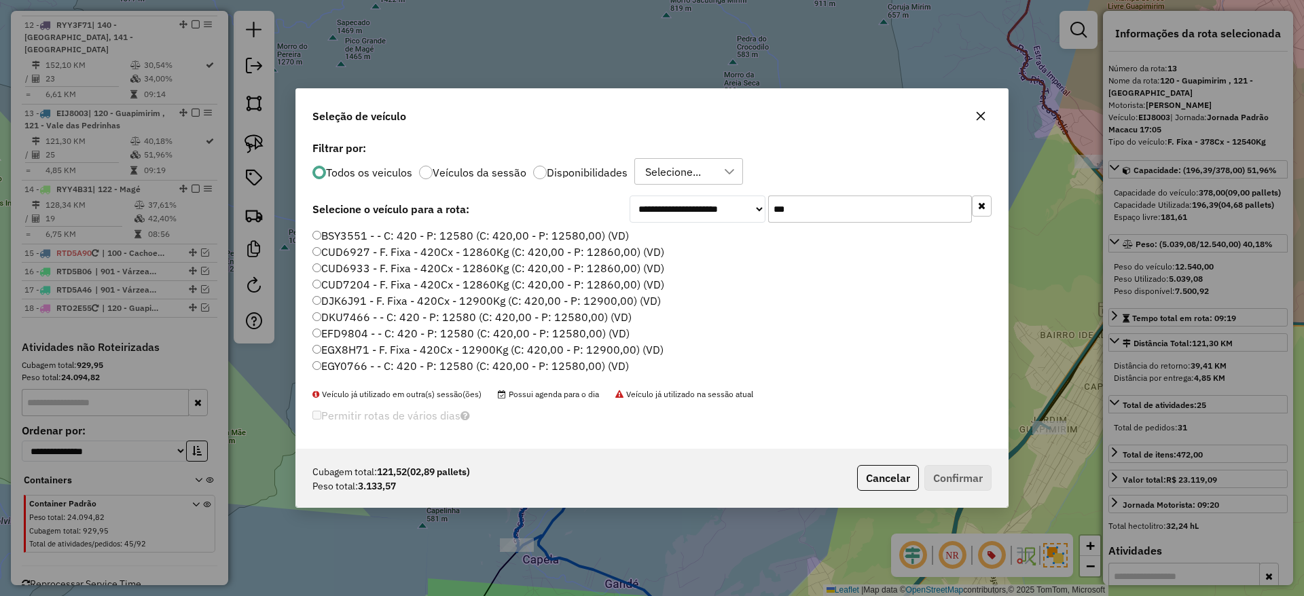
paste input "****"
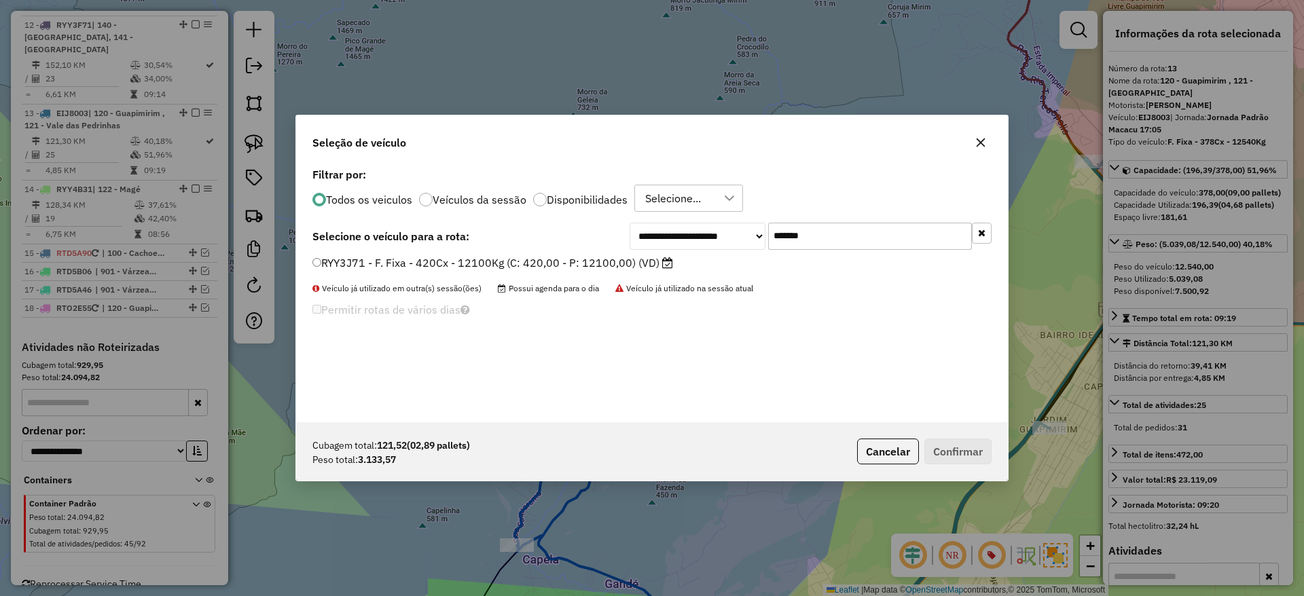
type input "*******"
click at [638, 268] on label "RYY3J71 - F. Fixa - 420Cx - 12100Kg (C: 420,00 - P: 12100,00) (VD)" at bounding box center [492, 263] width 361 height 16
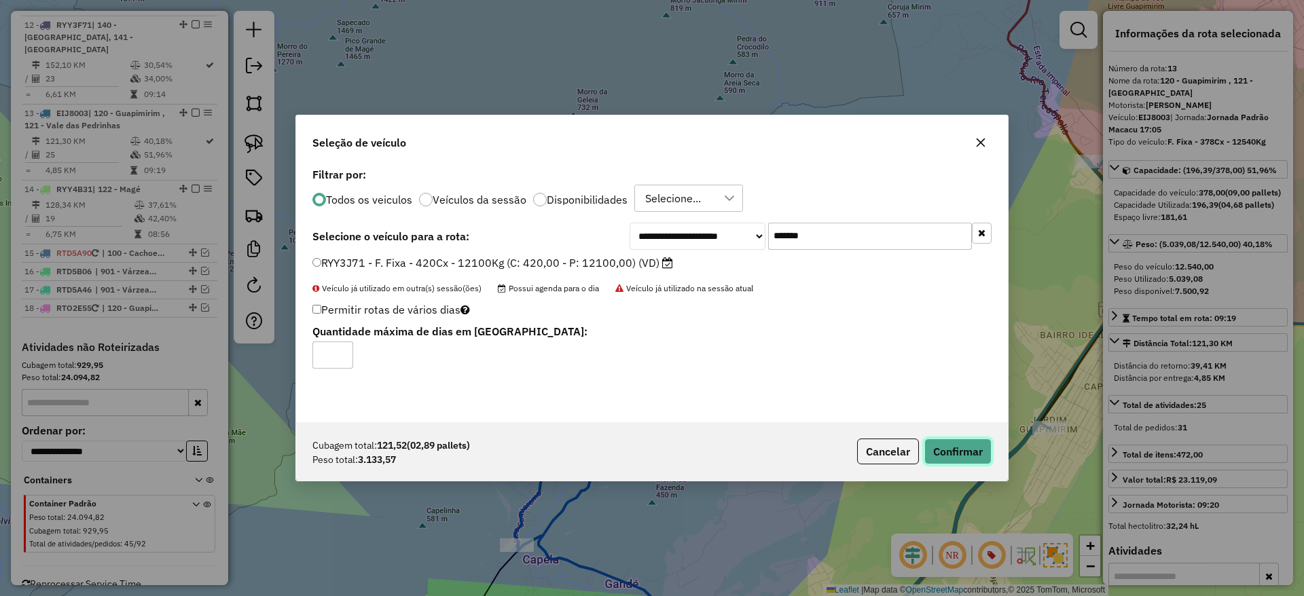
click at [938, 449] on button "Confirmar" at bounding box center [957, 452] width 67 height 26
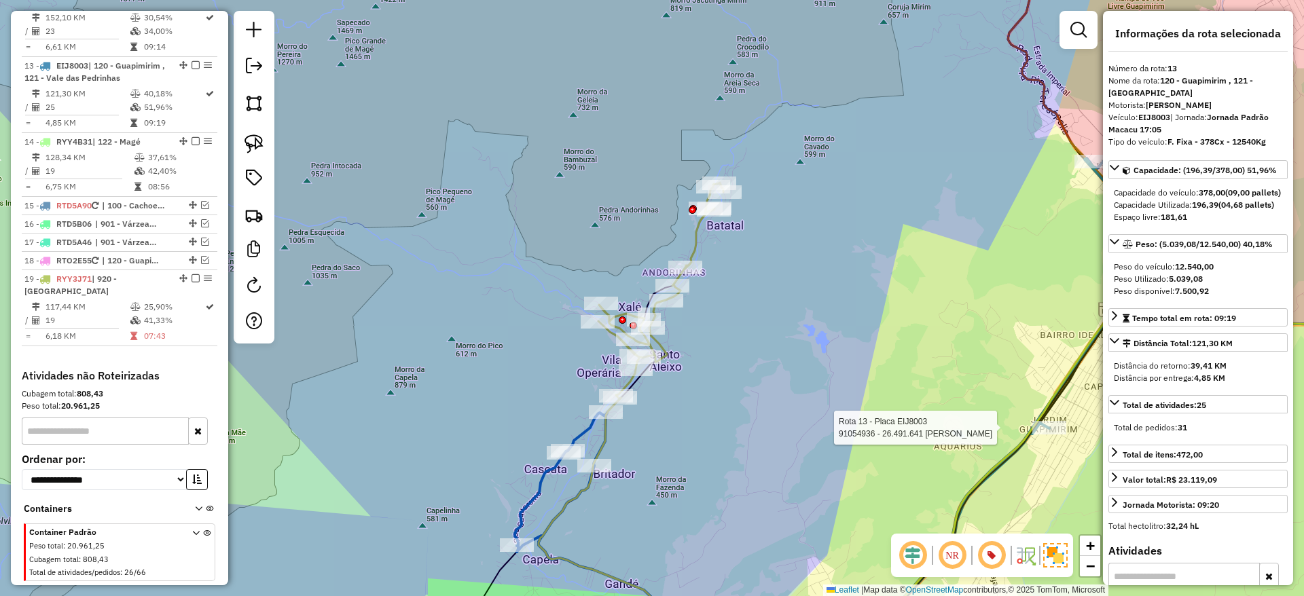
scroll to position [1295, 0]
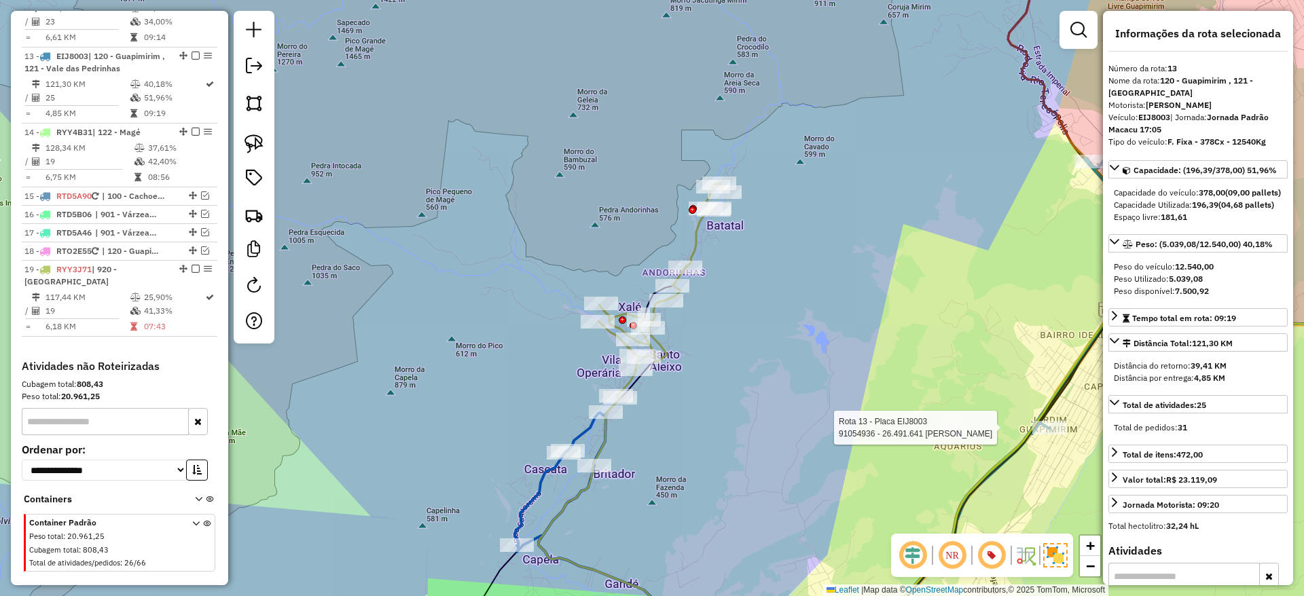
click at [695, 246] on icon at bounding box center [660, 291] width 125 height 217
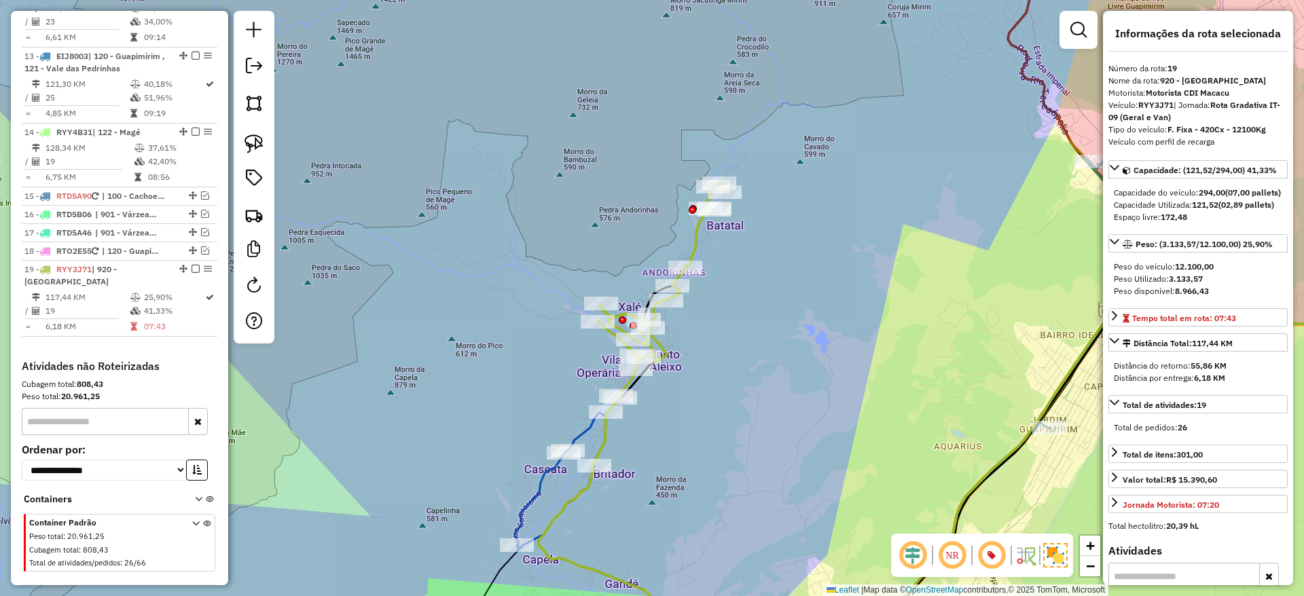
scroll to position [1315, 0]
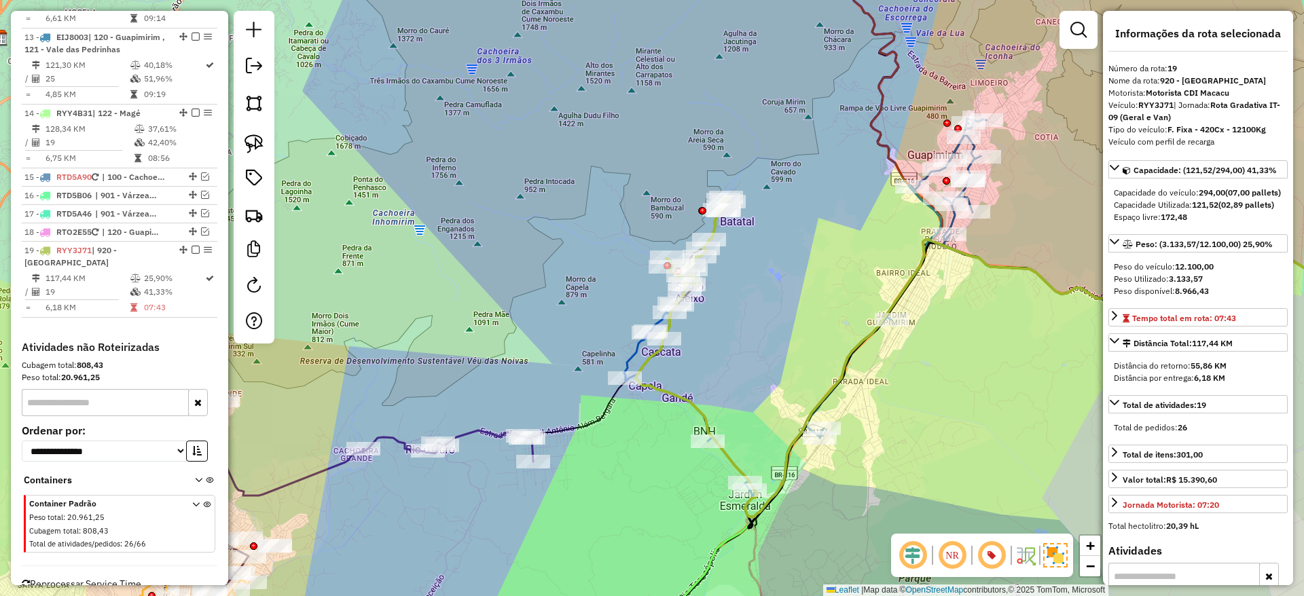
drag, startPoint x: 765, startPoint y: 404, endPoint x: 760, endPoint y: 348, distance: 56.6
click at [760, 348] on div "Janela de atendimento Grade de atendimento Capacidade Transportadoras Veículos …" at bounding box center [652, 298] width 1304 height 596
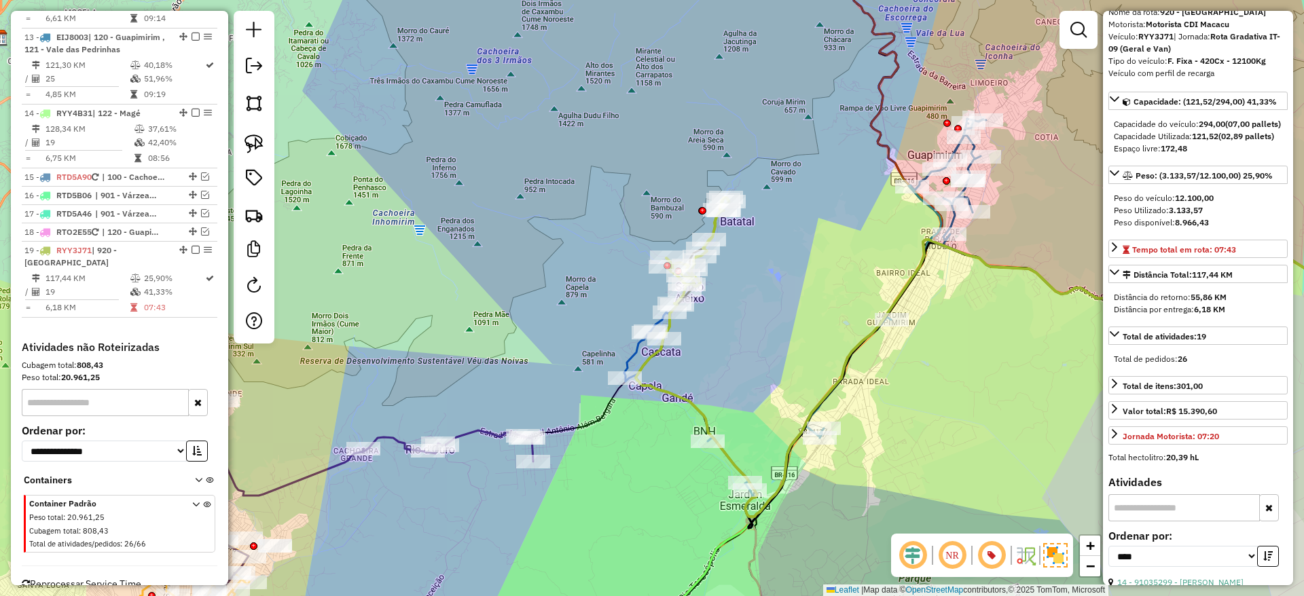
scroll to position [69, 0]
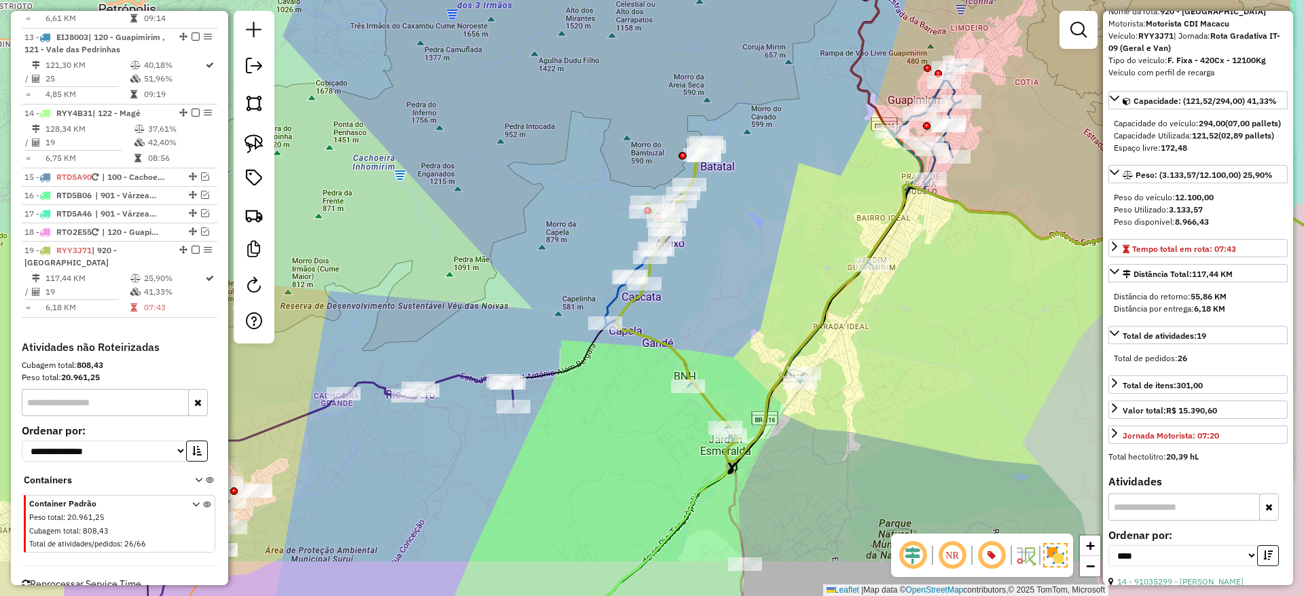
drag, startPoint x: 791, startPoint y: 362, endPoint x: 786, endPoint y: 346, distance: 17.2
click at [786, 346] on div "Janela de atendimento Grade de atendimento Capacidade Transportadoras Veículos …" at bounding box center [652, 298] width 1304 height 596
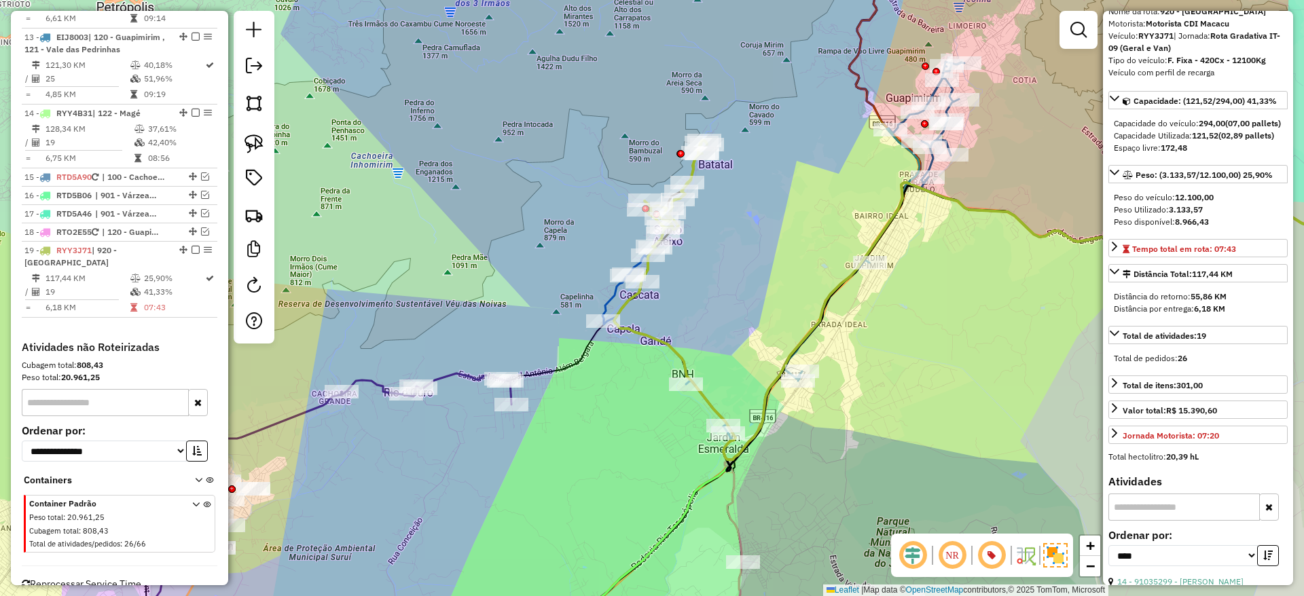
click at [667, 354] on icon at bounding box center [1024, 315] width 820 height 287
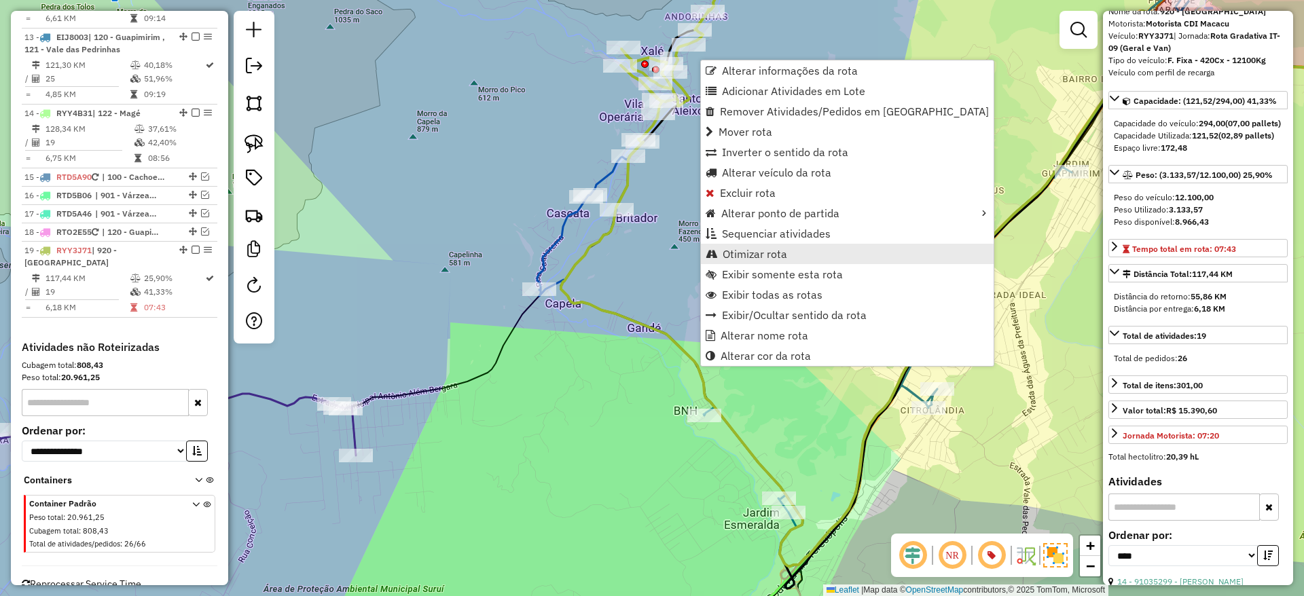
click at [766, 250] on span "Otimizar rota" at bounding box center [754, 254] width 65 height 11
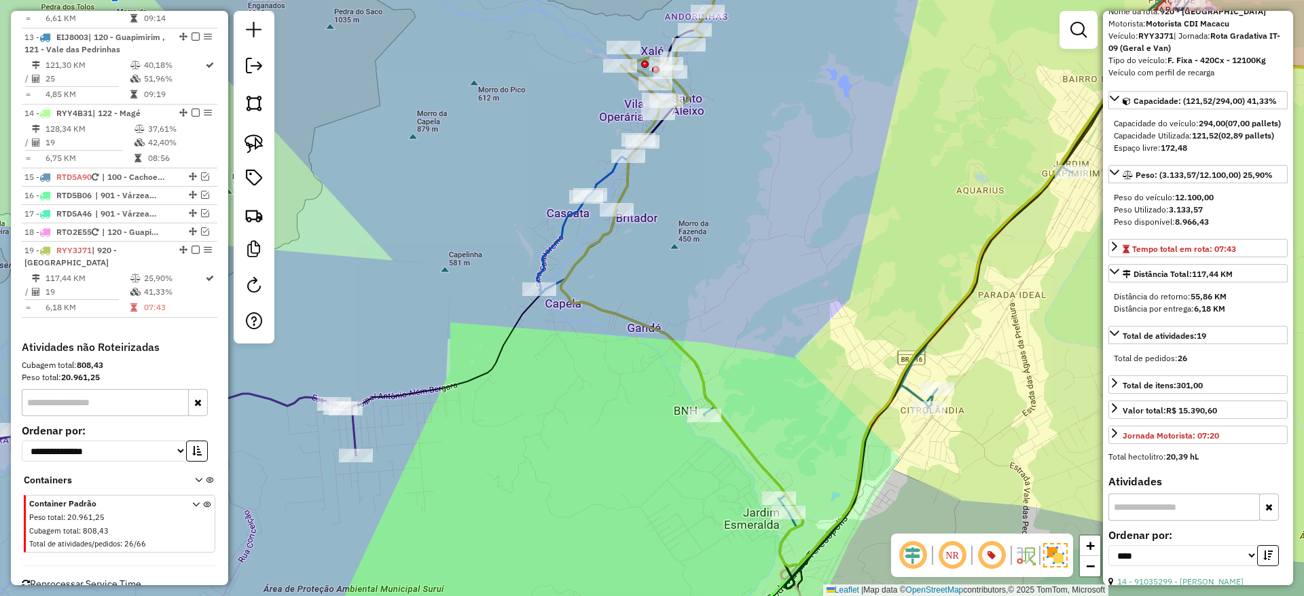
click at [555, 255] on icon at bounding box center [885, 264] width 697 height 648
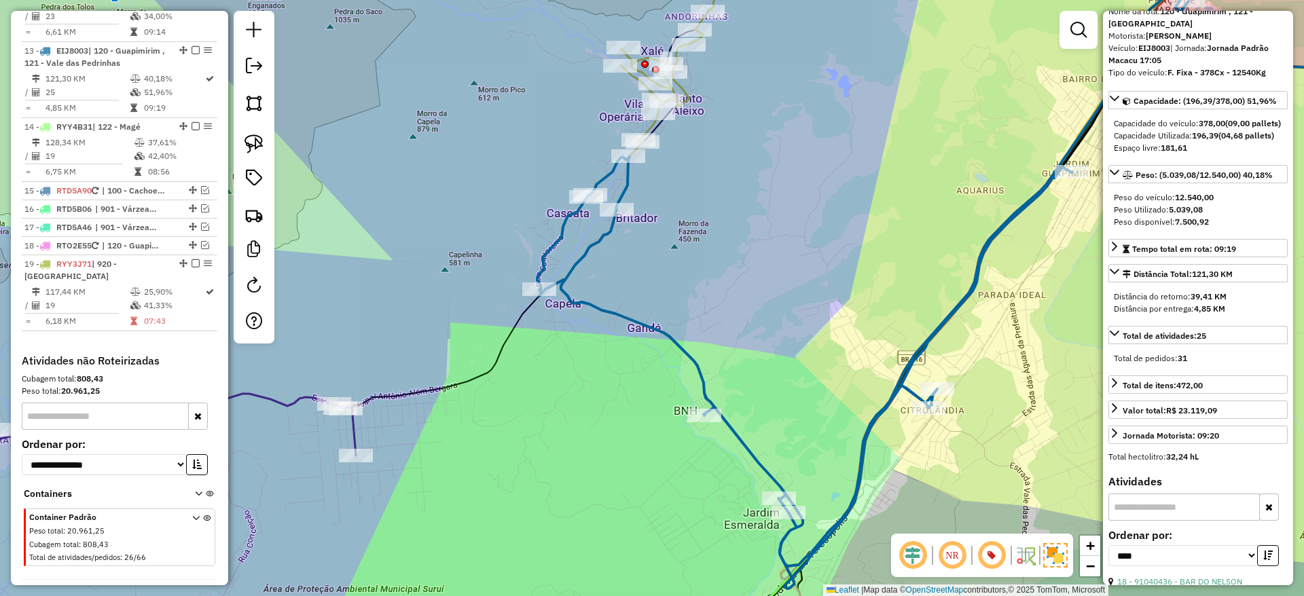
scroll to position [1295, 0]
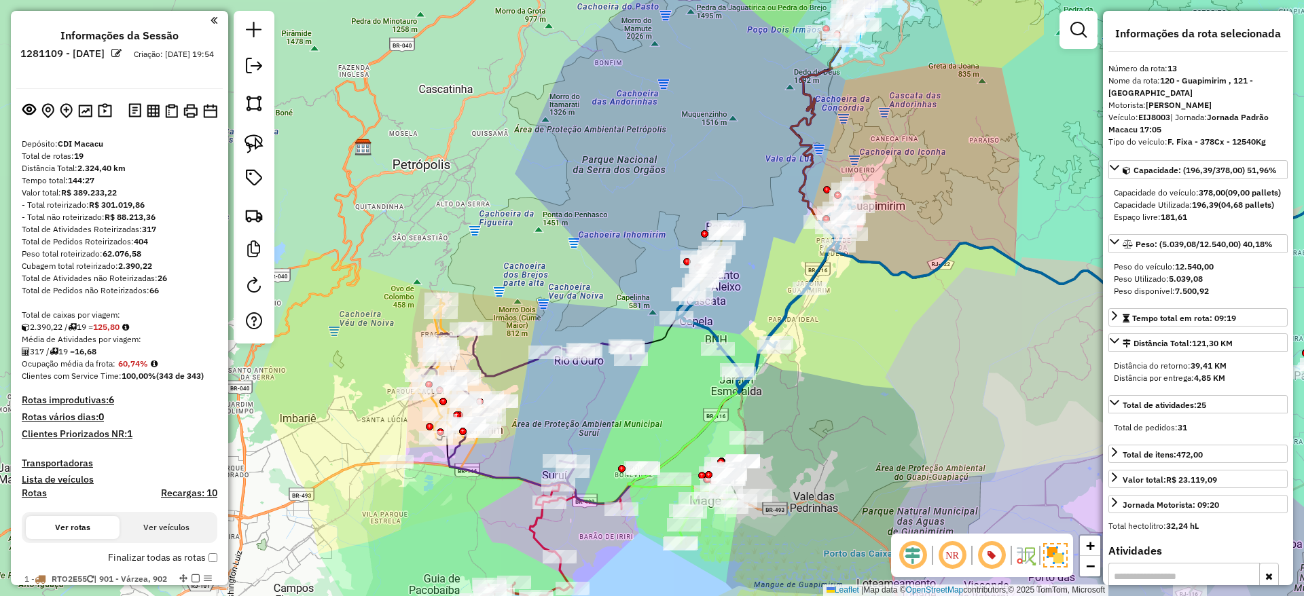
select select "*********"
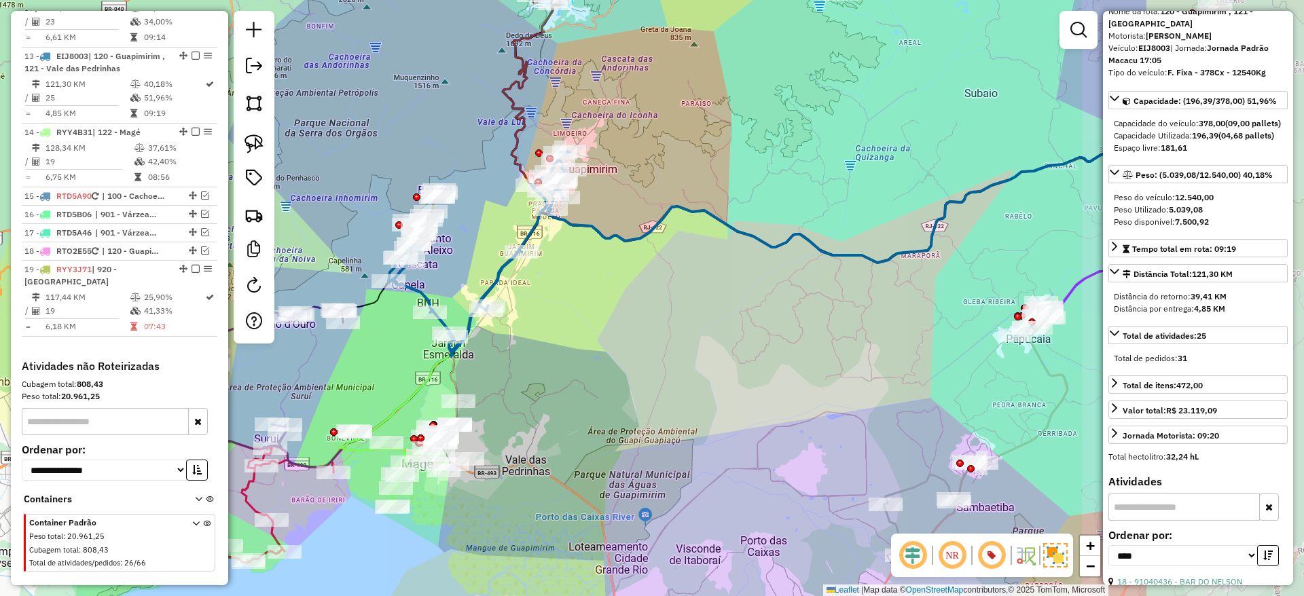
drag, startPoint x: 1032, startPoint y: 409, endPoint x: 724, endPoint y: 367, distance: 310.5
click at [724, 367] on div "Janela de atendimento Grade de atendimento Capacidade Transportadoras Veículos …" at bounding box center [652, 298] width 1304 height 596
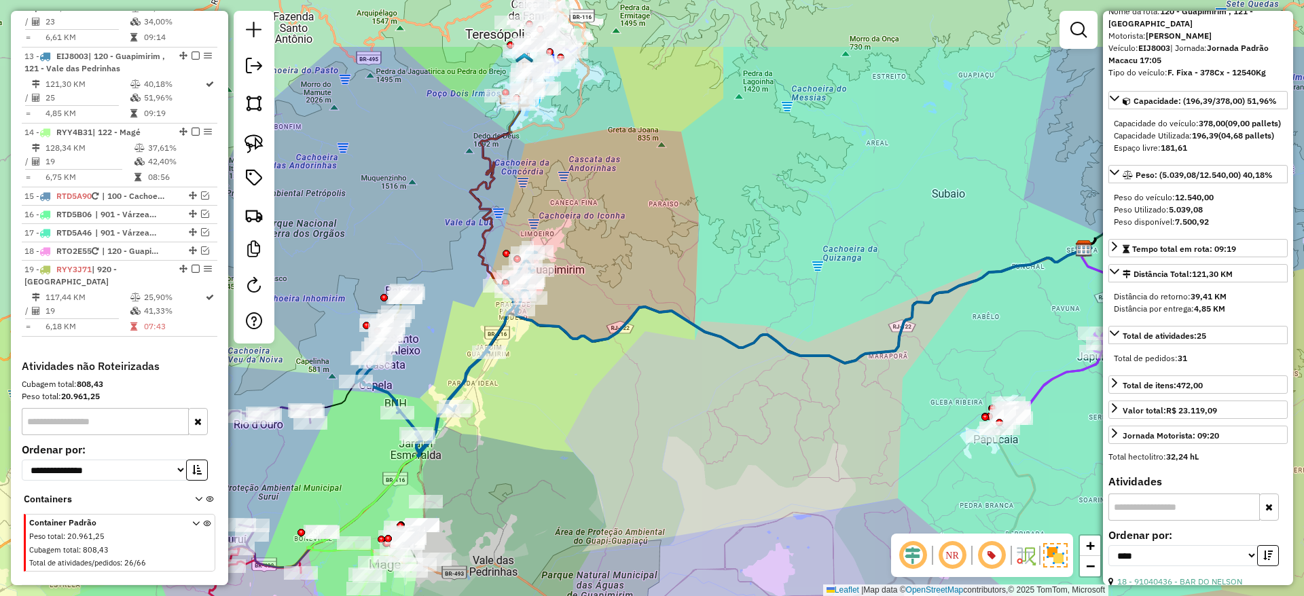
drag, startPoint x: 913, startPoint y: 308, endPoint x: 959, endPoint y: 382, distance: 87.2
click at [959, 382] on div "Janela de atendimento Grade de atendimento Capacidade Transportadoras Veículos …" at bounding box center [652, 298] width 1304 height 596
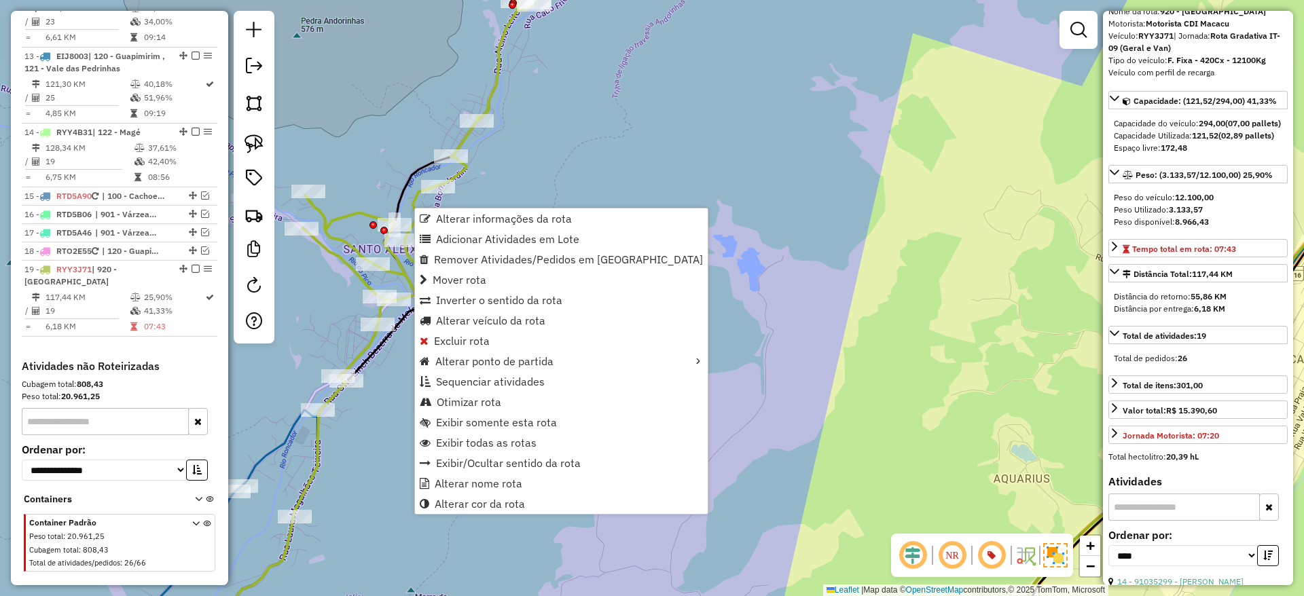
scroll to position [1315, 0]
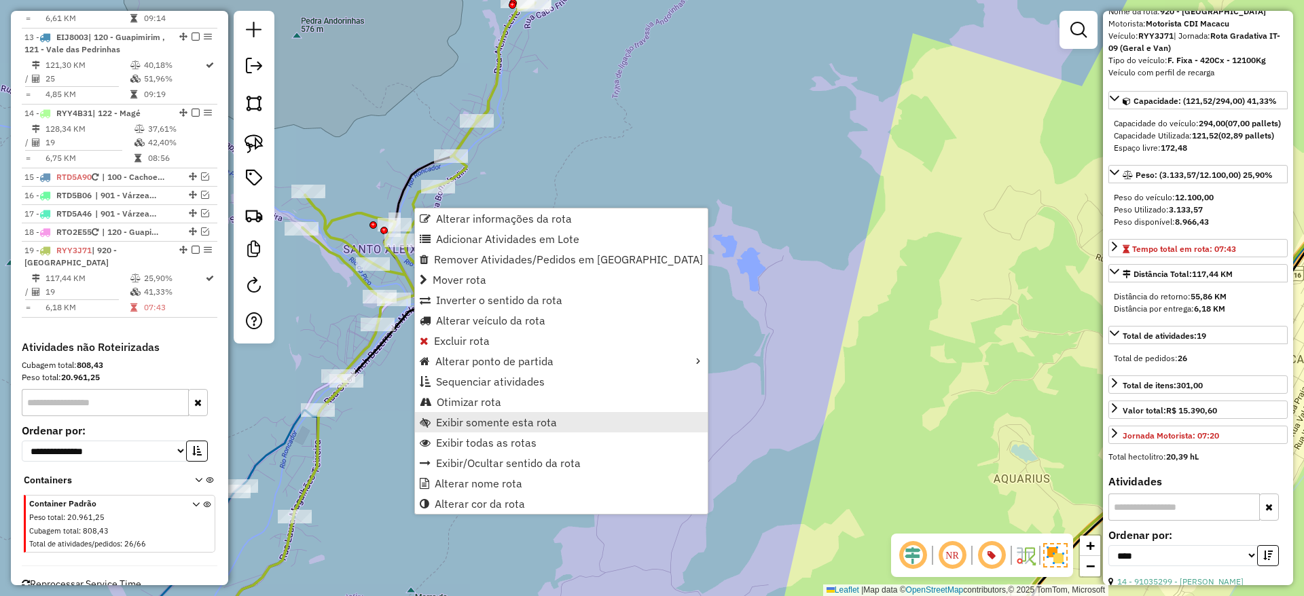
click at [539, 424] on span "Exibir somente esta rota" at bounding box center [496, 422] width 121 height 11
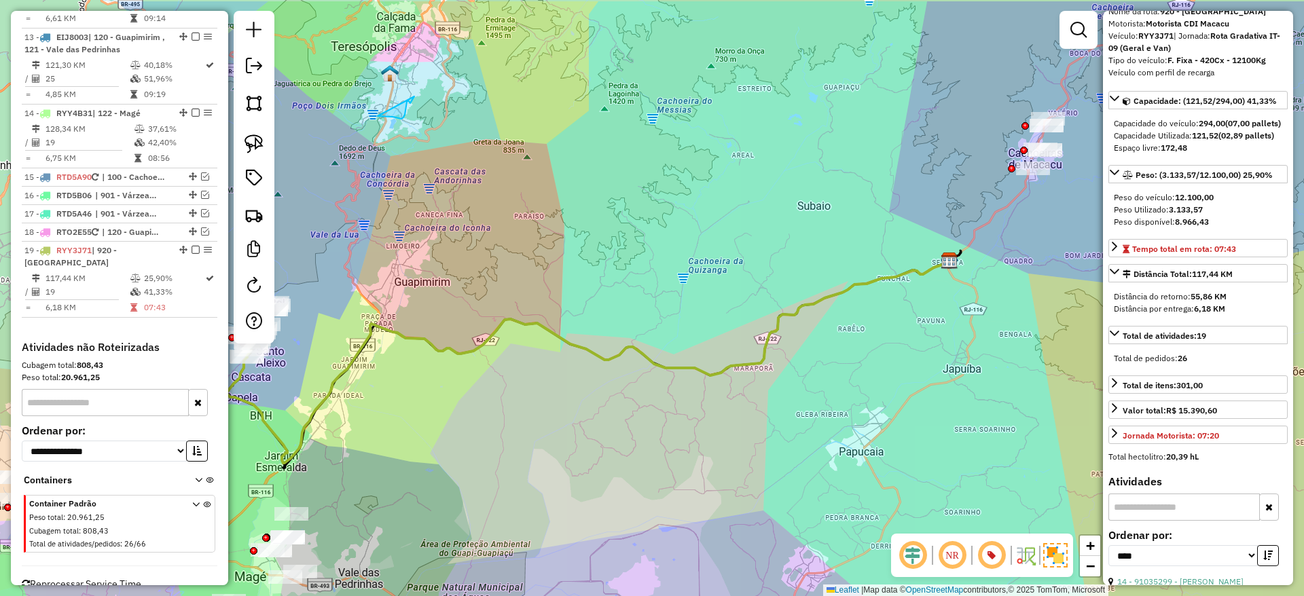
drag, startPoint x: 492, startPoint y: 391, endPoint x: 433, endPoint y: 451, distance: 84.0
click at [433, 451] on div "Janela de atendimento Grade de atendimento Capacidade Transportadoras Veículos …" at bounding box center [652, 298] width 1304 height 596
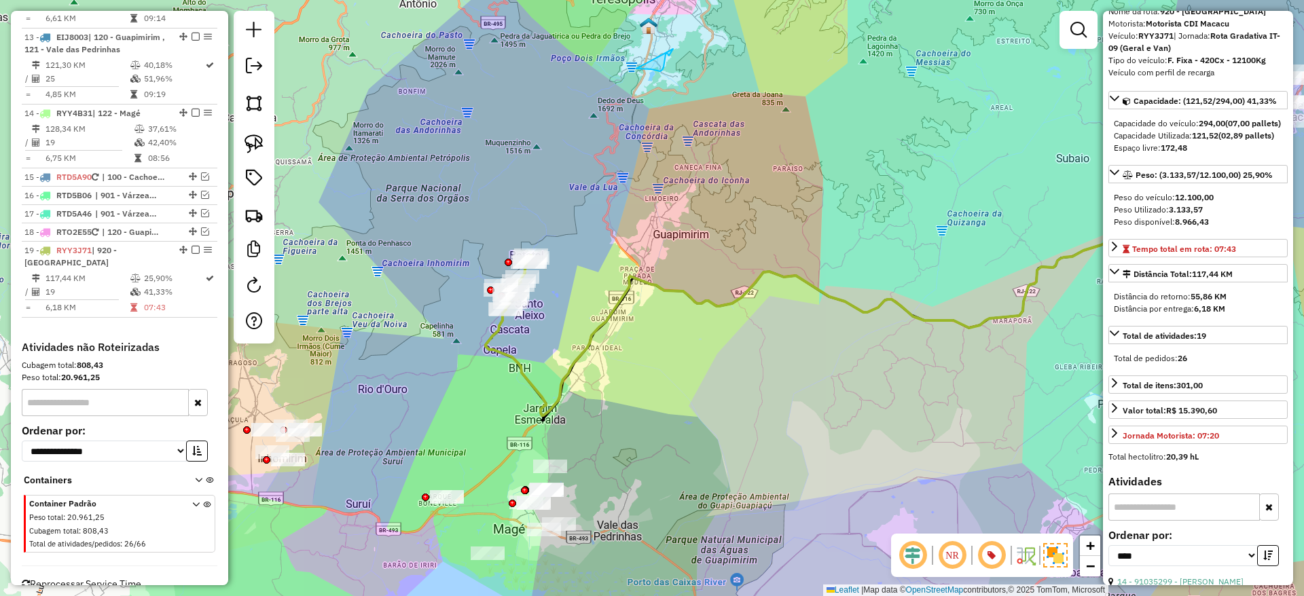
drag, startPoint x: 433, startPoint y: 451, endPoint x: 706, endPoint y: 407, distance: 277.2
click at [706, 407] on div "Janela de atendimento Grade de atendimento Capacidade Transportadoras Veículos …" at bounding box center [652, 298] width 1304 height 596
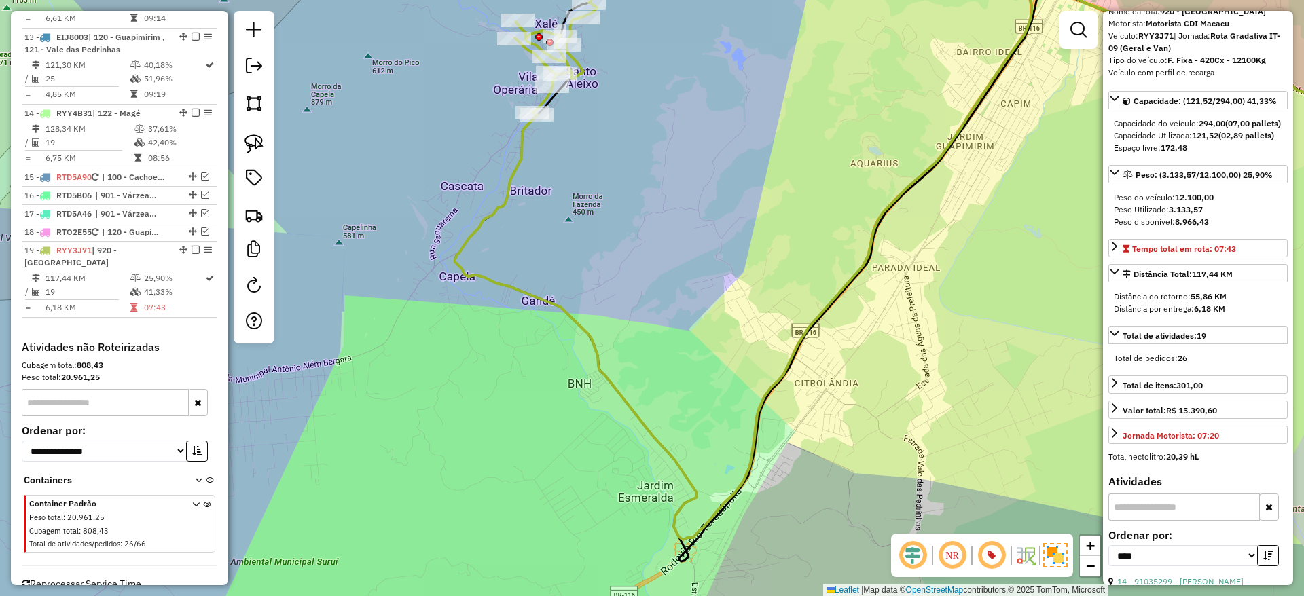
click at [574, 161] on div "Janela de atendimento Grade de atendimento Capacidade Transportadoras Veículos …" at bounding box center [652, 298] width 1304 height 596
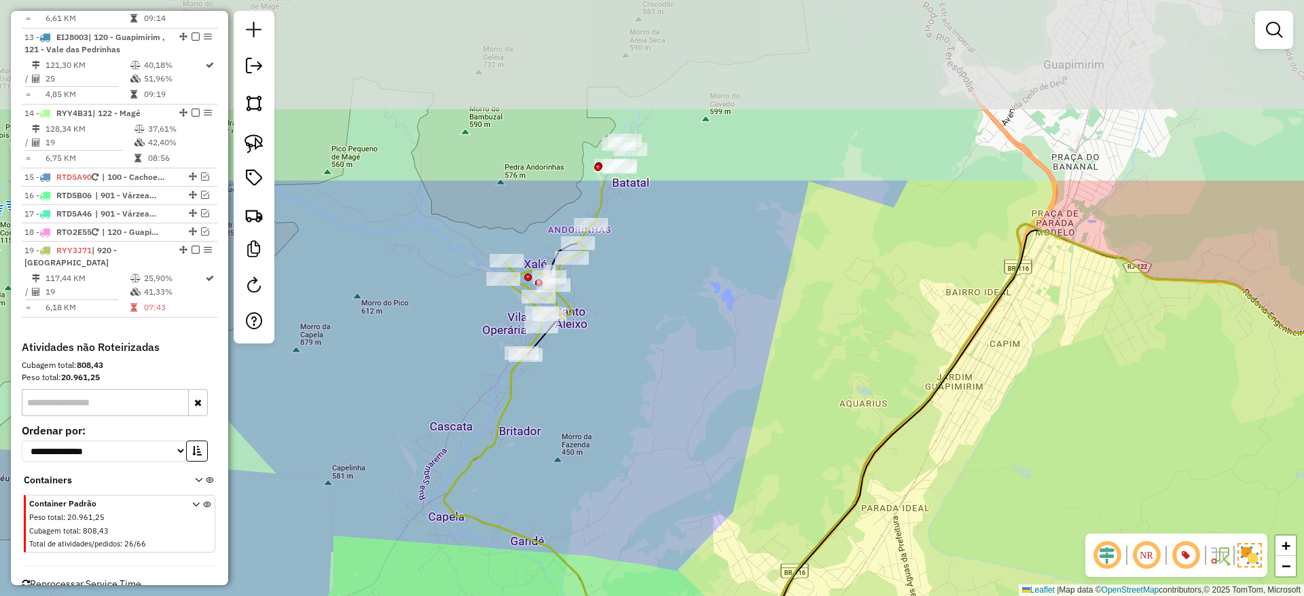
drag, startPoint x: 621, startPoint y: 73, endPoint x: 610, endPoint y: 313, distance: 240.6
click at [610, 313] on div "Janela de atendimento Grade de atendimento Capacidade Transportadoras Veículos …" at bounding box center [652, 298] width 1304 height 596
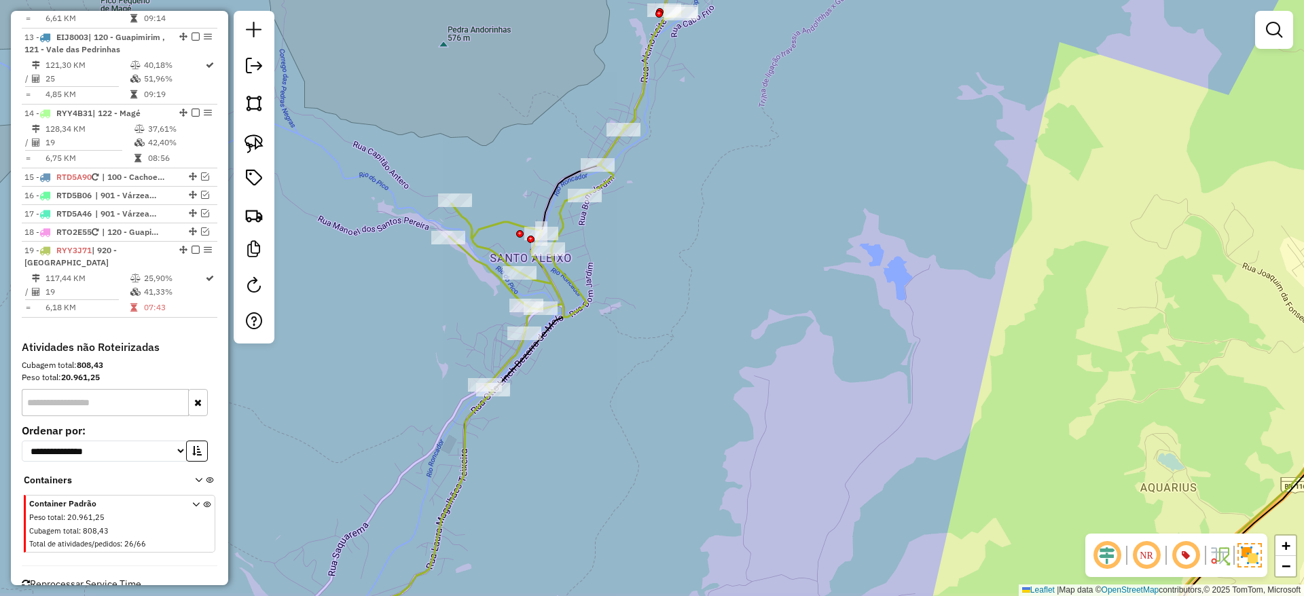
drag, startPoint x: 642, startPoint y: 134, endPoint x: 694, endPoint y: 126, distance: 52.1
click at [694, 126] on div "Janela de atendimento Grade de atendimento Capacidade Transportadoras Veículos …" at bounding box center [652, 298] width 1304 height 596
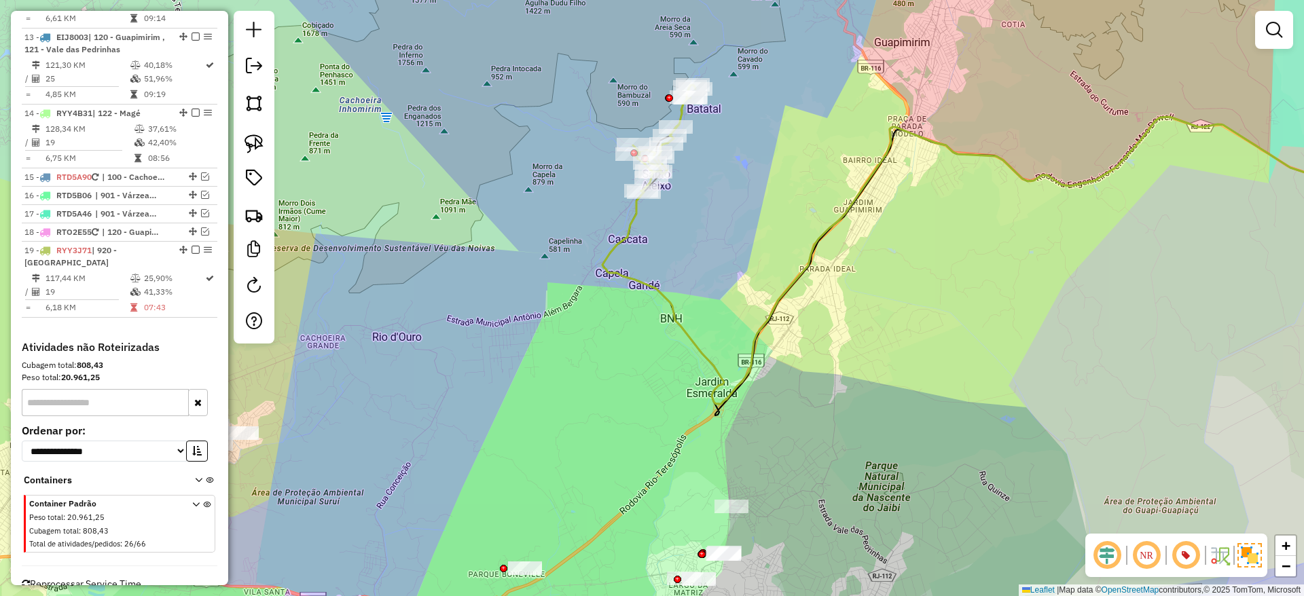
click at [633, 211] on icon at bounding box center [1018, 260] width 832 height 287
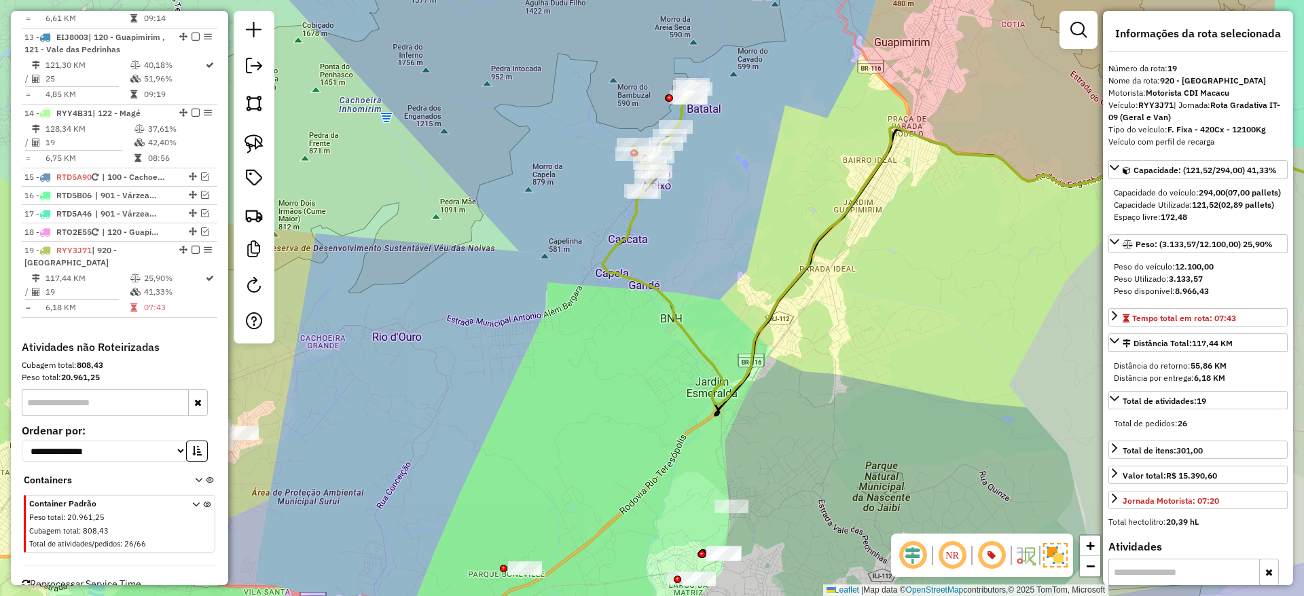
click at [633, 211] on icon at bounding box center [1018, 260] width 832 height 287
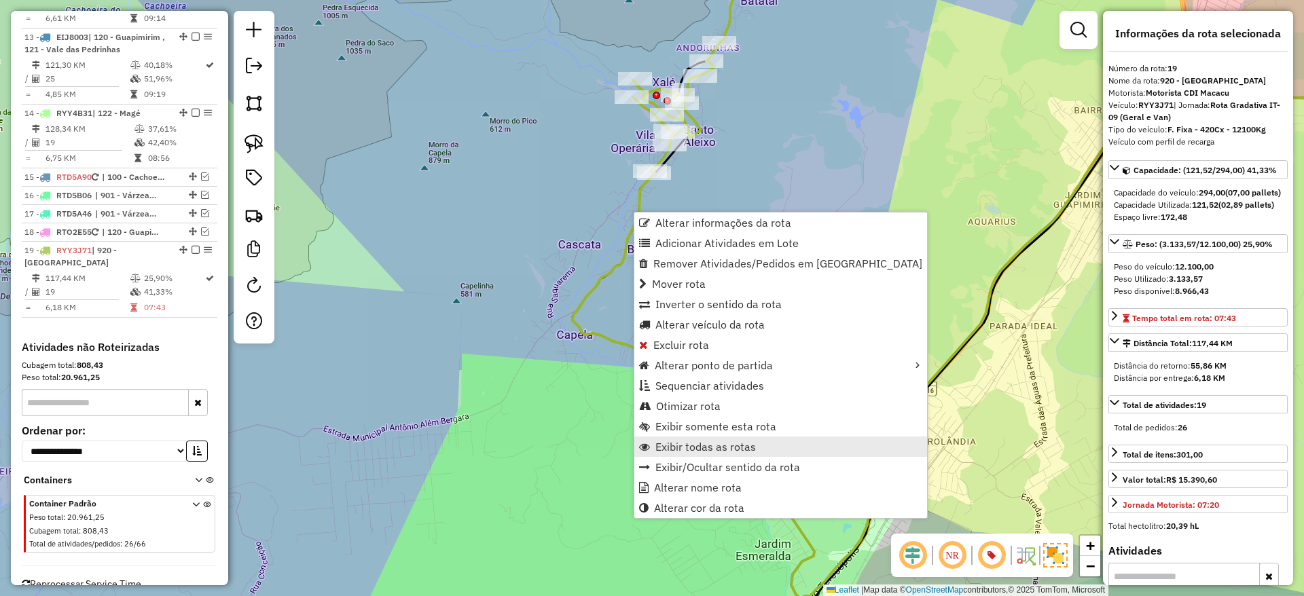
click at [712, 441] on span "Exibir todas as rotas" at bounding box center [705, 446] width 100 height 11
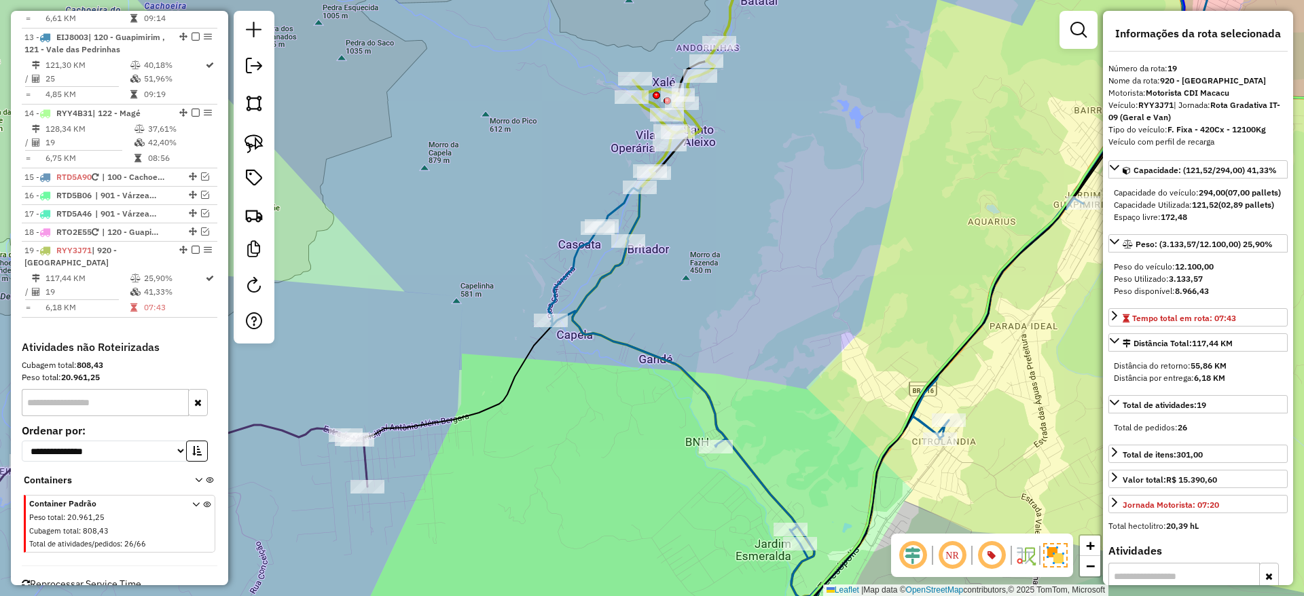
click at [612, 274] on icon at bounding box center [897, 280] width 697 height 680
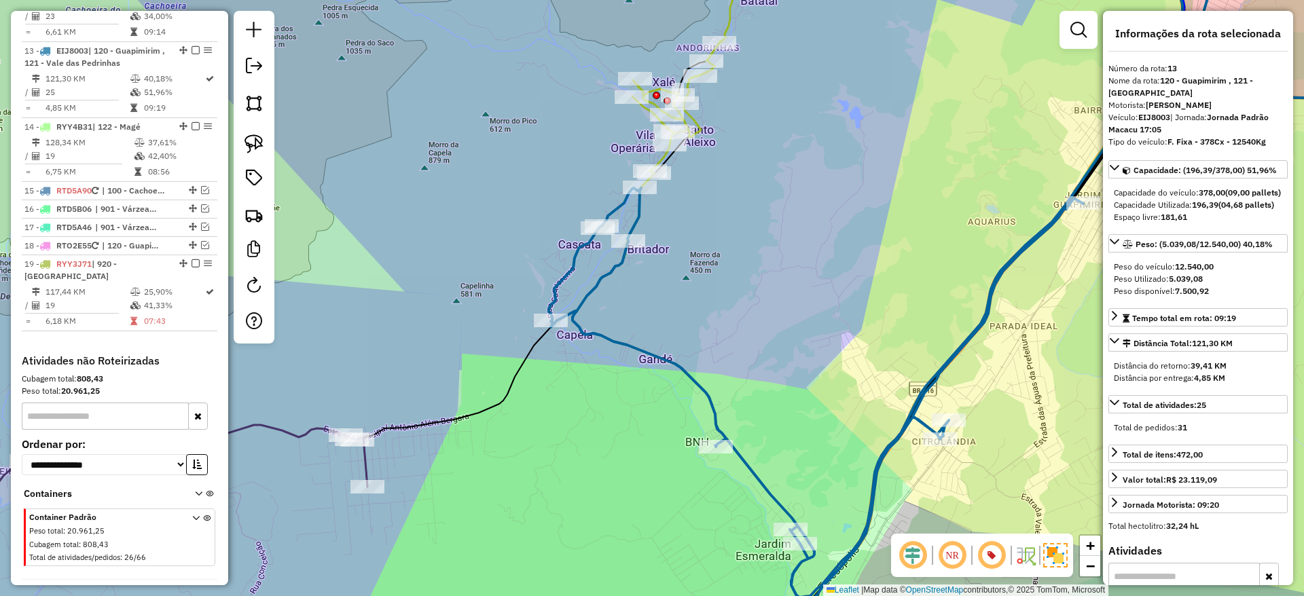
scroll to position [1295, 0]
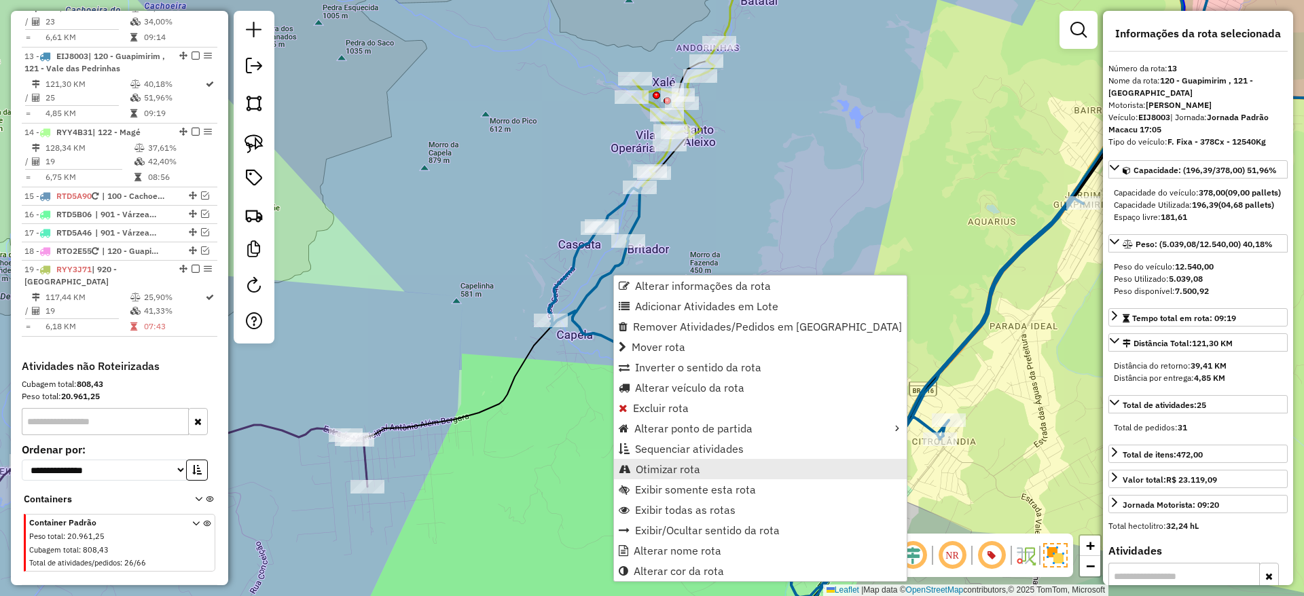
click at [675, 464] on span "Otimizar rota" at bounding box center [668, 469] width 65 height 11
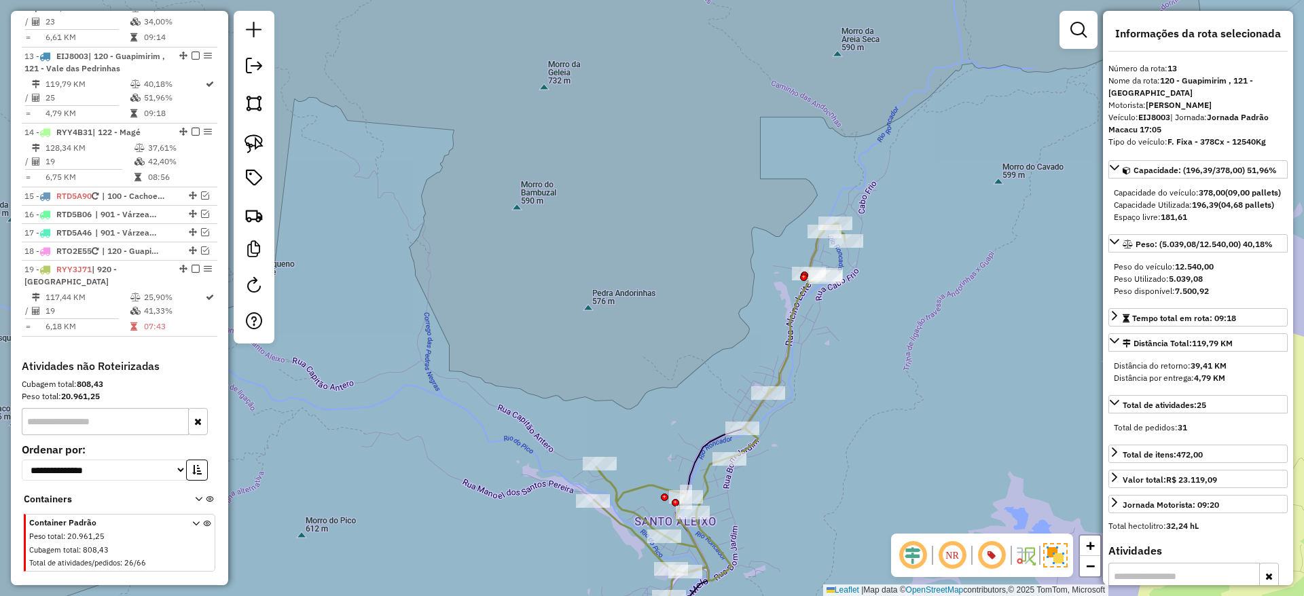
drag, startPoint x: 763, startPoint y: 521, endPoint x: 758, endPoint y: 424, distance: 97.9
click at [758, 424] on div "Janela de atendimento Grade de atendimento Capacidade Transportadoras Veículos …" at bounding box center [652, 298] width 1304 height 596
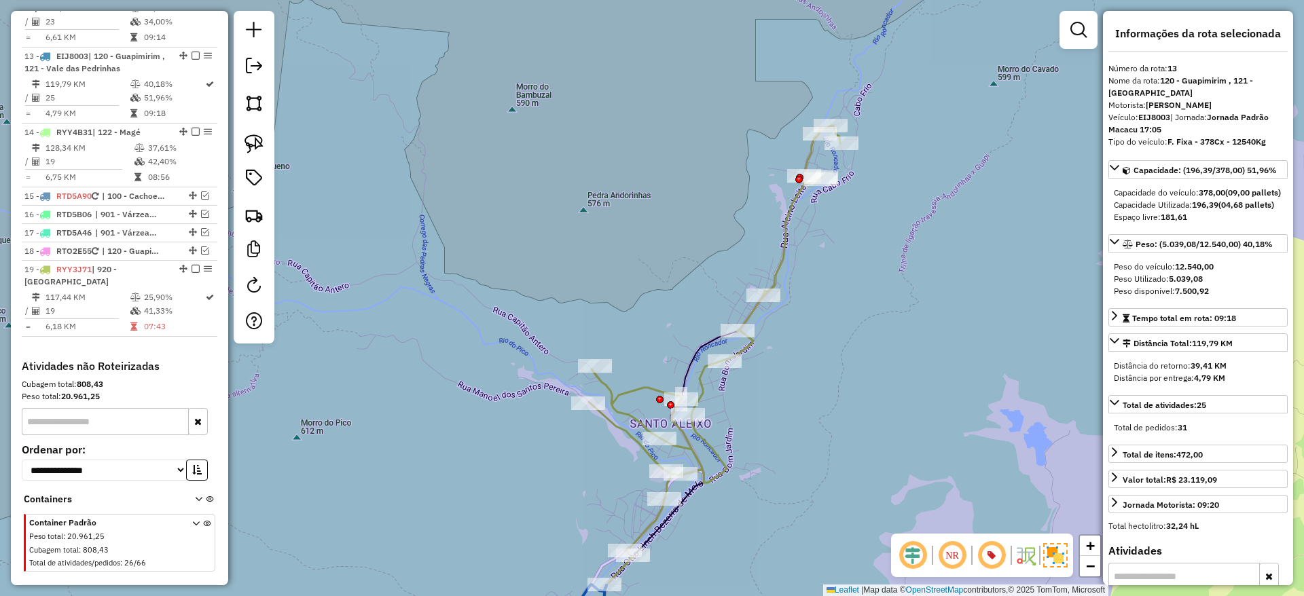
click at [704, 384] on icon at bounding box center [714, 342] width 251 height 433
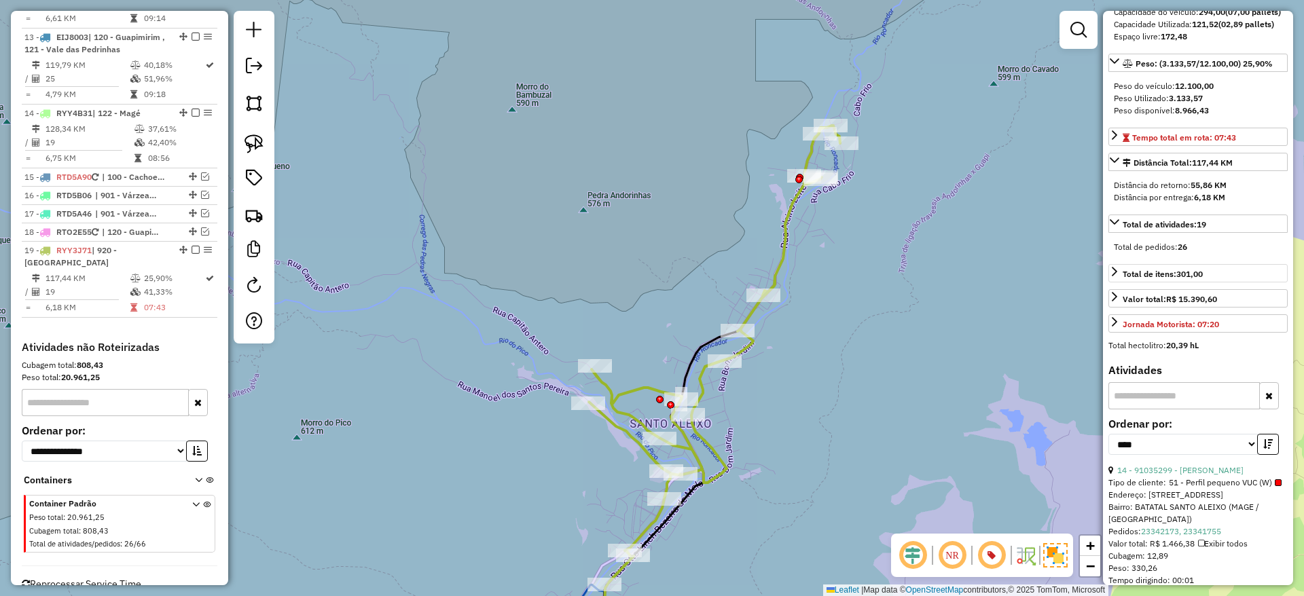
scroll to position [181, 0]
click at [1166, 454] on select "**********" at bounding box center [1182, 443] width 149 height 21
select select "**********"
click at [1108, 454] on select "**********" at bounding box center [1182, 443] width 149 height 21
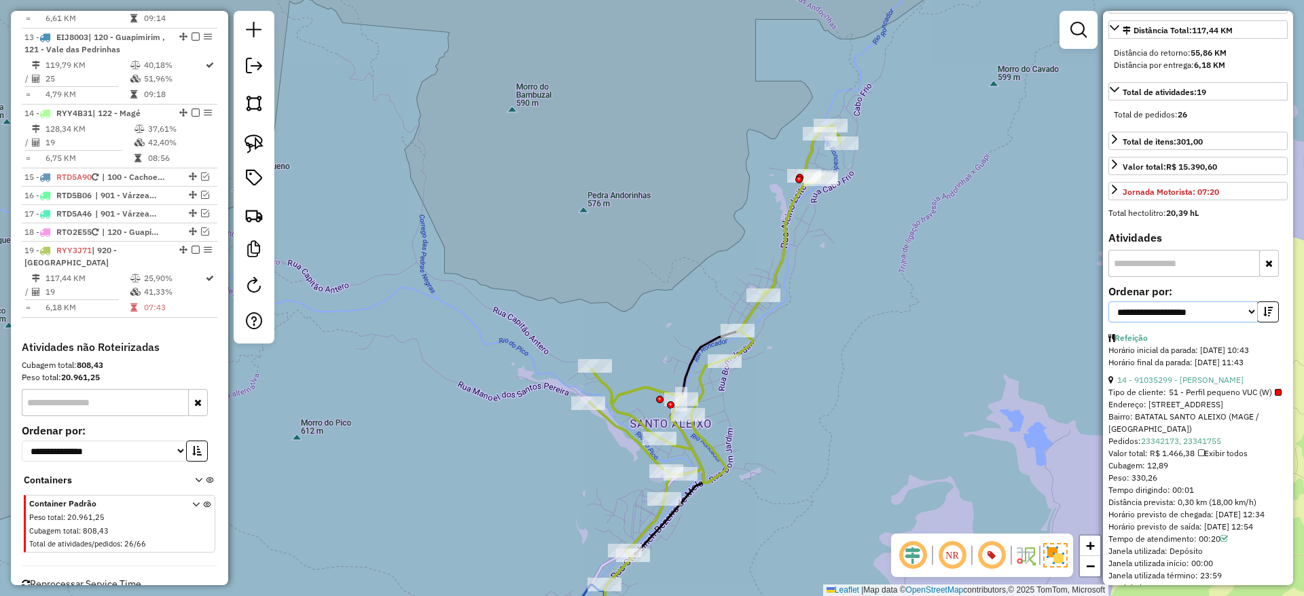
scroll to position [314, 0]
click at [1175, 384] on link "14 - 91035299 - [PERSON_NAME]" at bounding box center [1180, 379] width 126 height 10
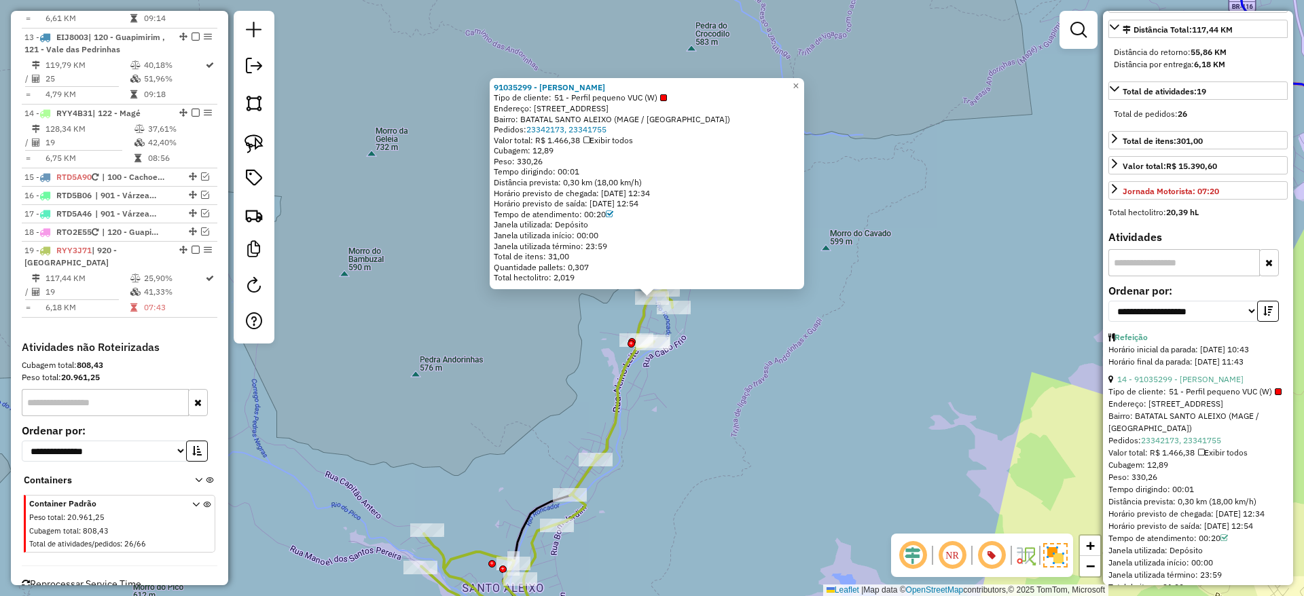
click at [925, 421] on div "91035299 - [PERSON_NAME] Tipo de cliente: 51 - Perfil pequeno VUC (W) Endereço:…" at bounding box center [652, 298] width 1304 height 596
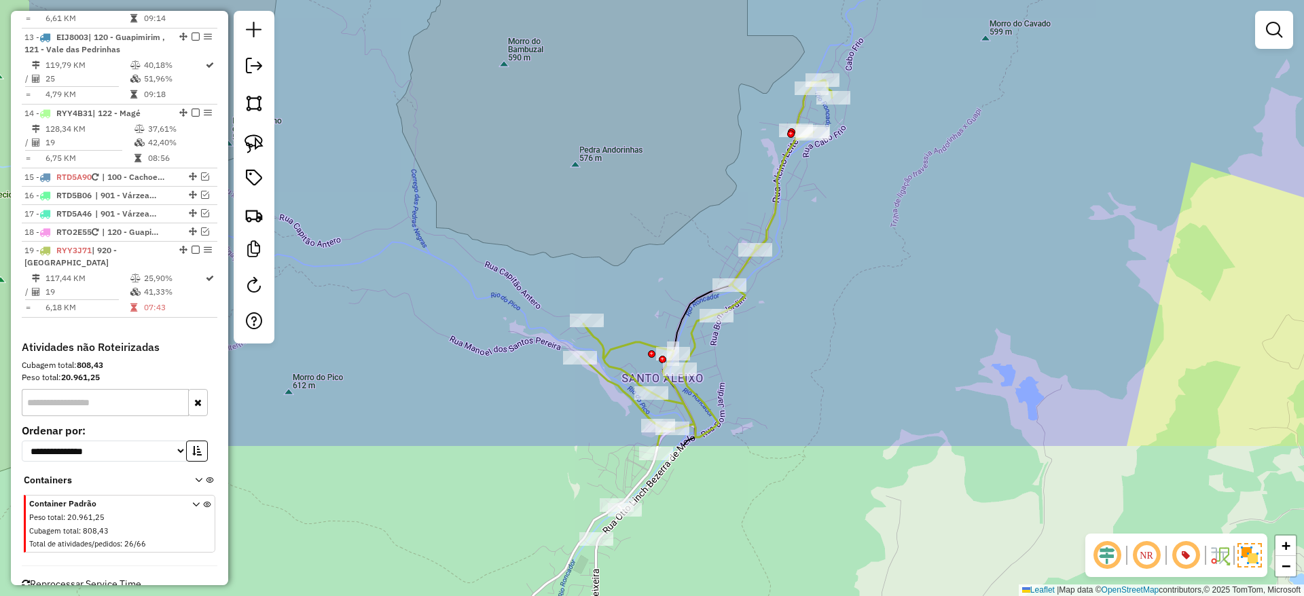
drag, startPoint x: 653, startPoint y: 553, endPoint x: 842, endPoint y: 304, distance: 312.1
click at [842, 304] on div "Janela de atendimento Grade de atendimento Capacidade Transportadoras Veículos …" at bounding box center [652, 298] width 1304 height 596
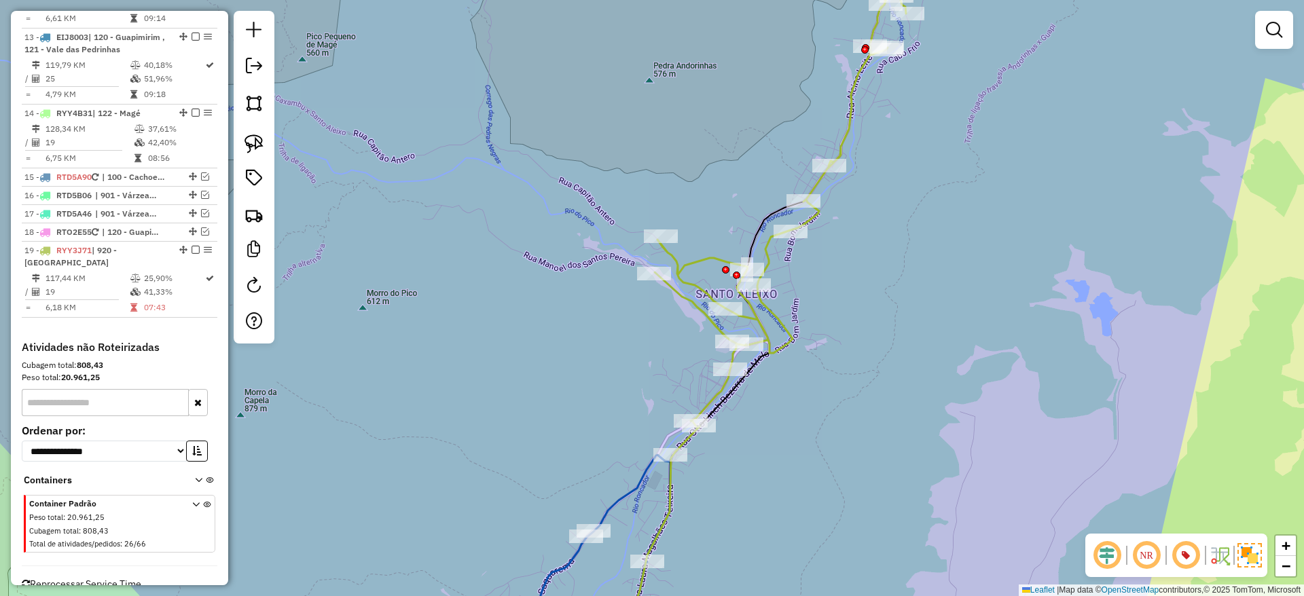
drag, startPoint x: 739, startPoint y: 459, endPoint x: 800, endPoint y: 388, distance: 93.9
click at [800, 388] on div "Janela de atendimento Grade de atendimento Capacidade Transportadoras Veículos …" at bounding box center [652, 298] width 1304 height 596
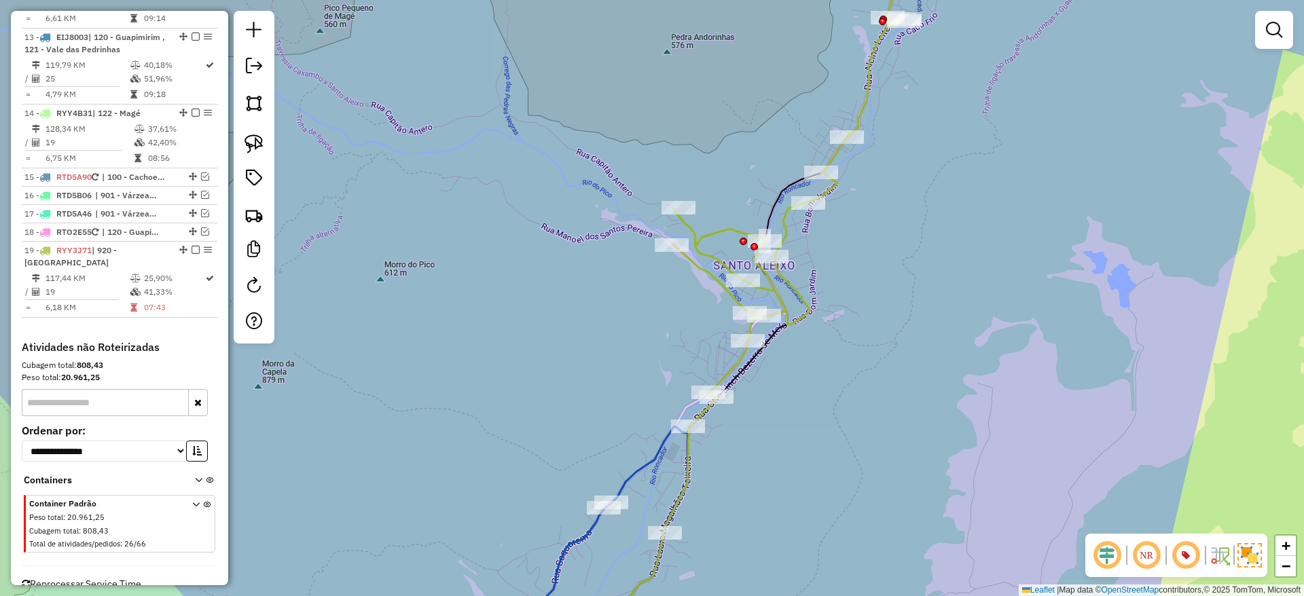
click at [737, 358] on icon at bounding box center [797, 183] width 251 height 433
select select "**********"
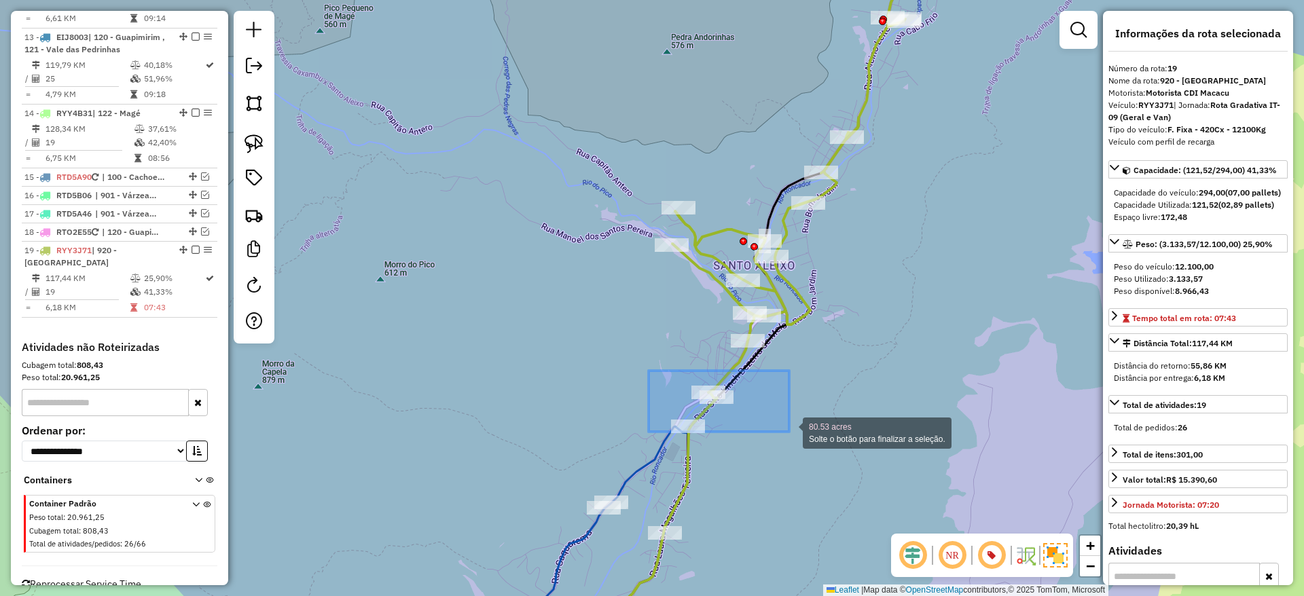
drag, startPoint x: 648, startPoint y: 371, endPoint x: 809, endPoint y: 455, distance: 181.6
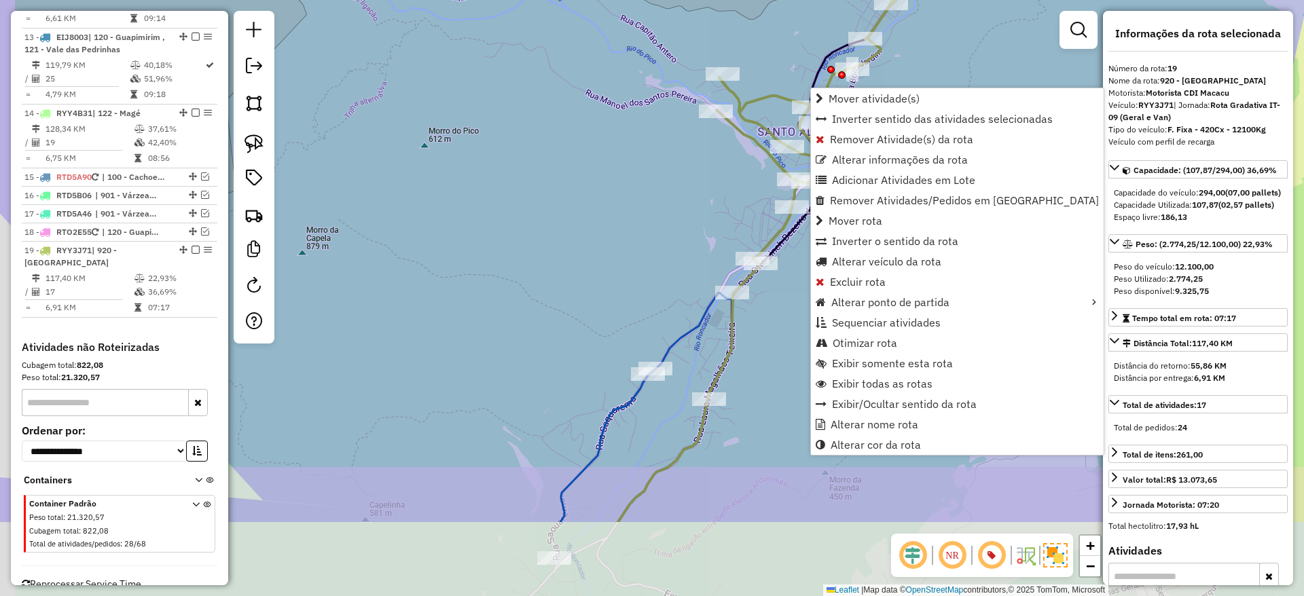
drag, startPoint x: 655, startPoint y: 399, endPoint x: 702, endPoint y: 254, distance: 152.9
click at [702, 254] on div "Janela de atendimento Grade de atendimento Capacidade Transportadoras Veículos …" at bounding box center [652, 298] width 1304 height 596
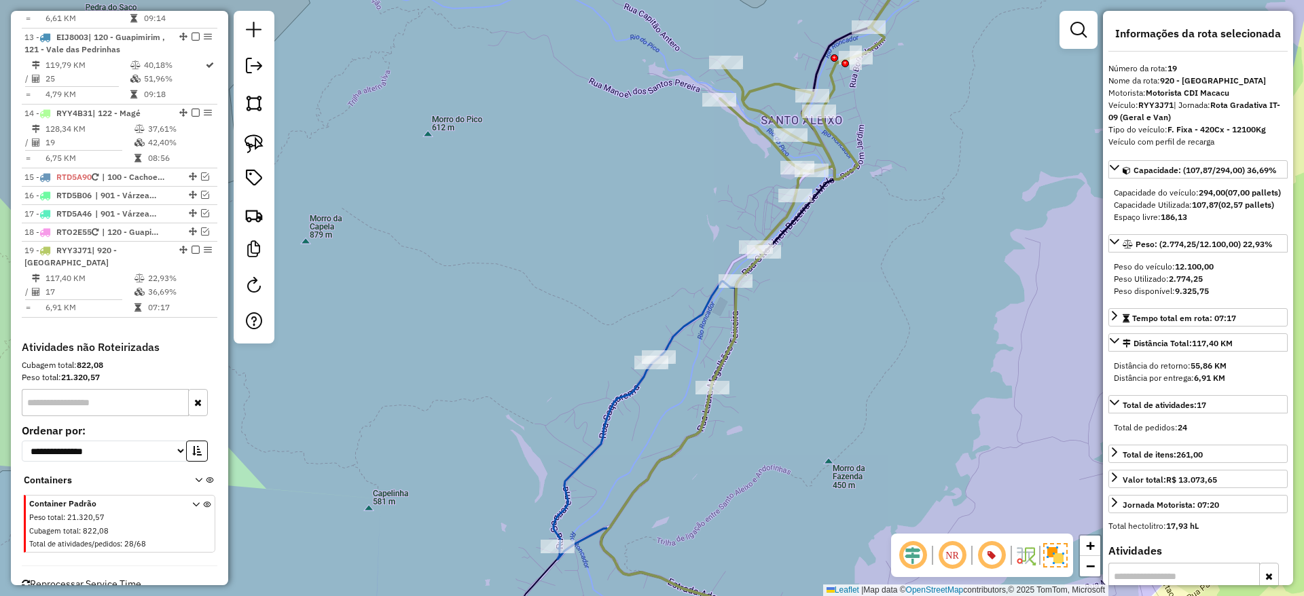
click at [692, 314] on icon at bounding box center [993, 468] width 881 height 375
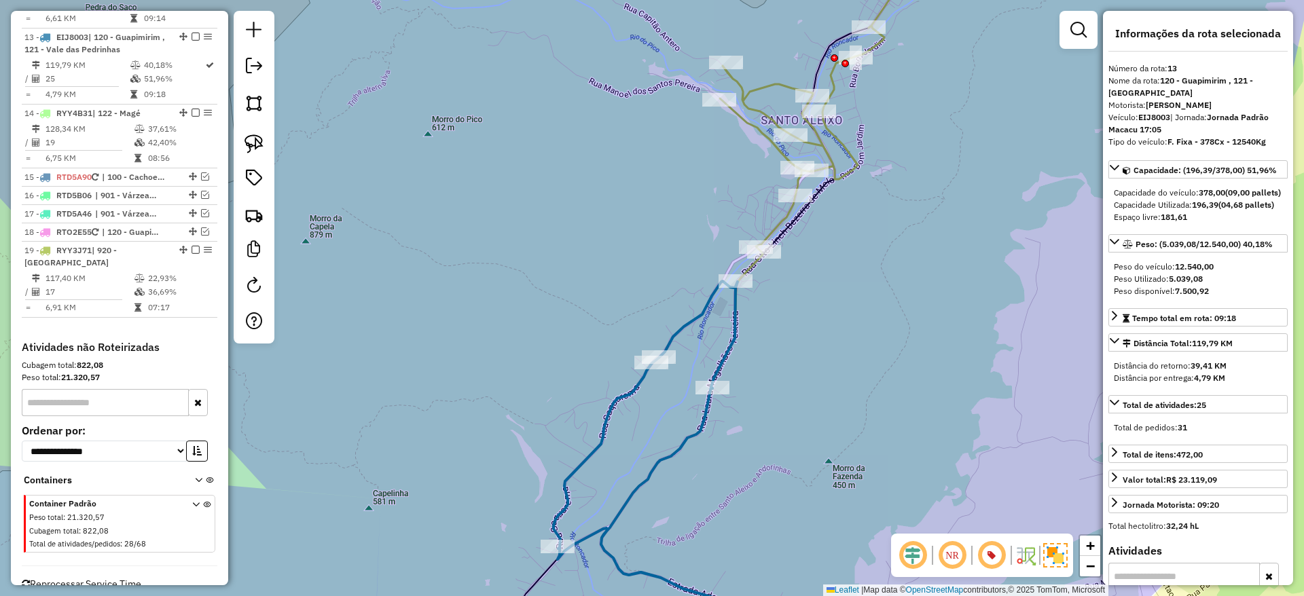
scroll to position [1295, 0]
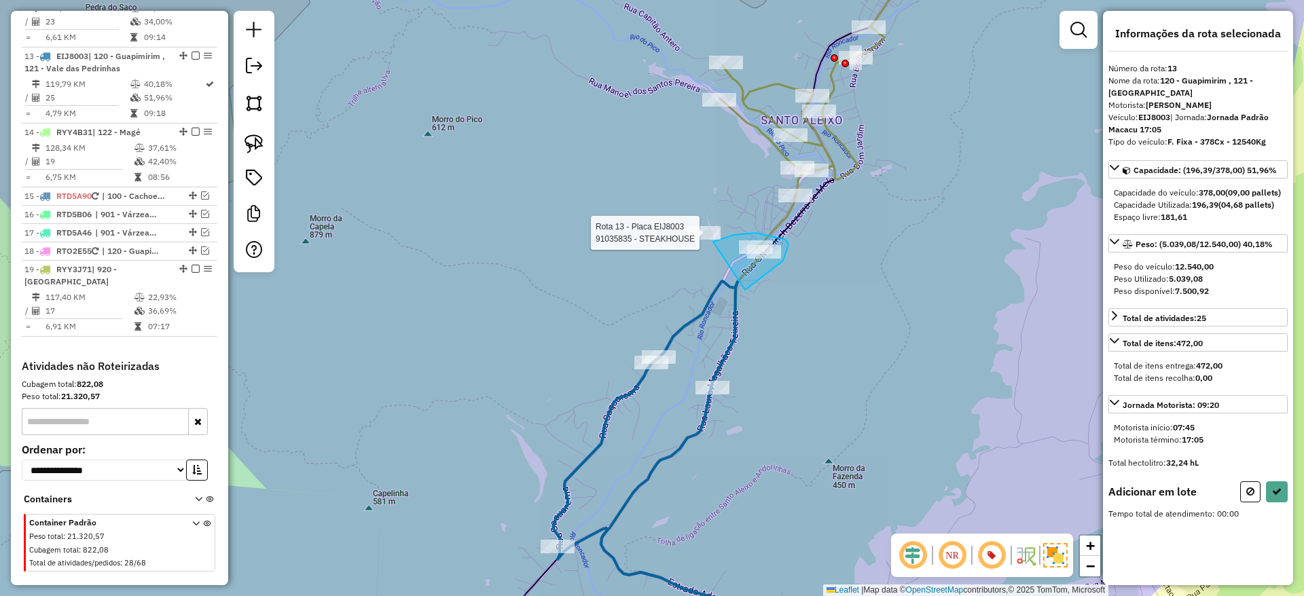
drag, startPoint x: 745, startPoint y: 290, endPoint x: 703, endPoint y: 272, distance: 45.9
click at [703, 240] on div at bounding box center [703, 233] width 34 height 14
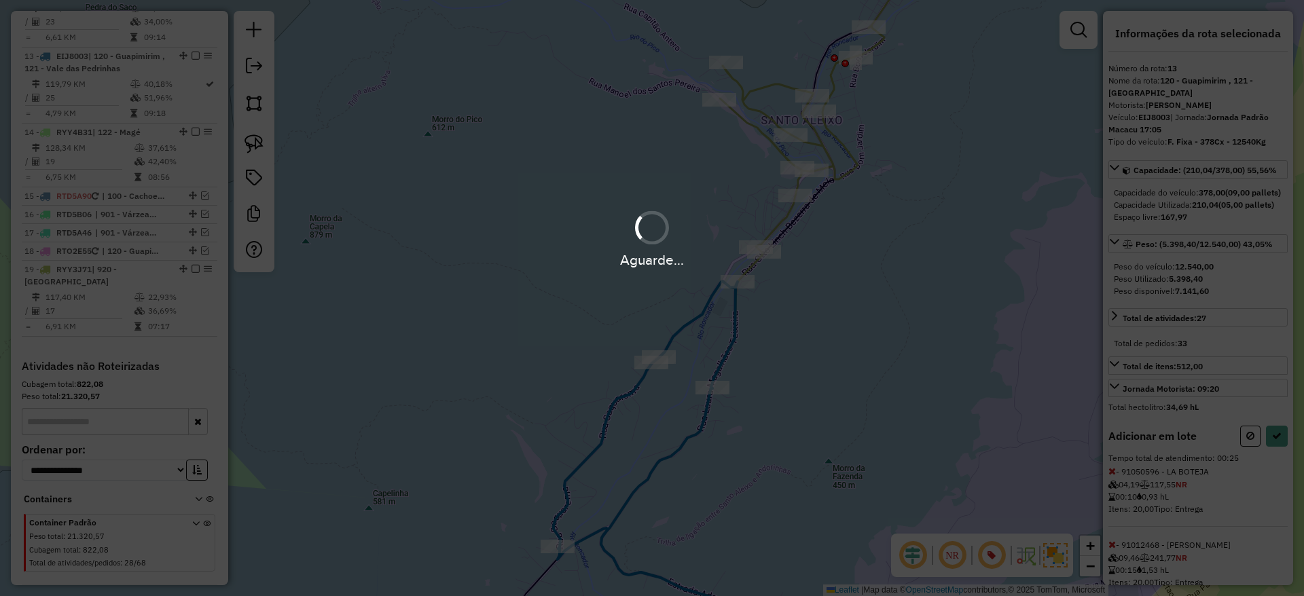
select select "**********"
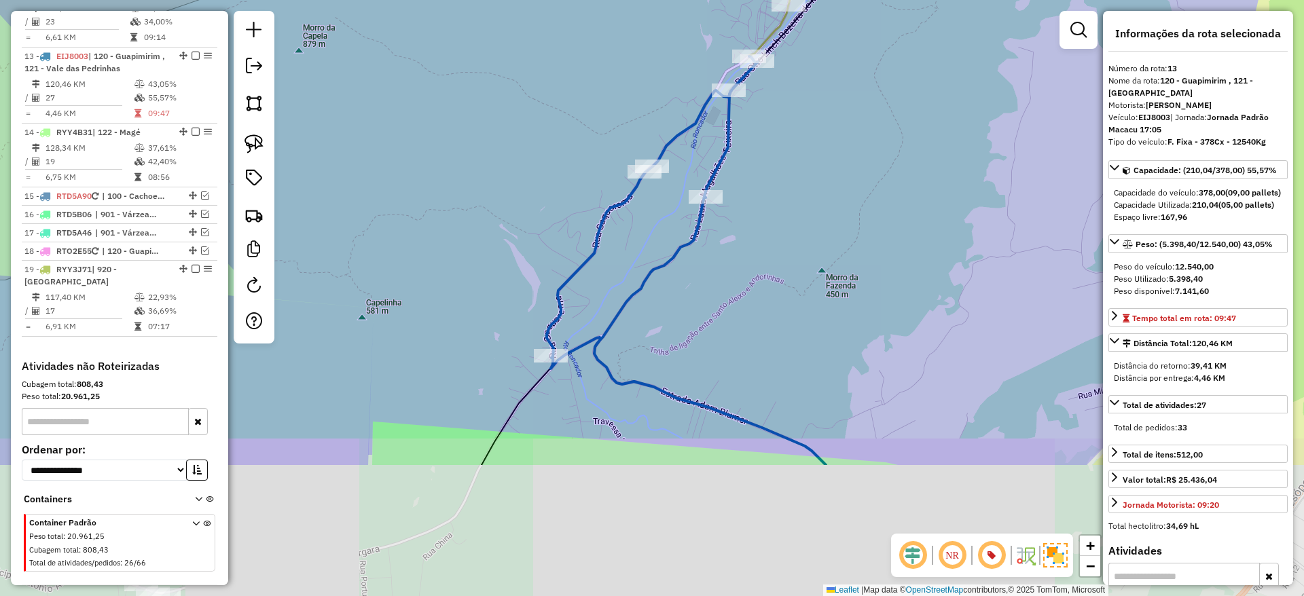
drag, startPoint x: 864, startPoint y: 384, endPoint x: 856, endPoint y: 191, distance: 193.7
click at [856, 191] on div "Janela de atendimento Grade de atendimento Capacidade Transportadoras Veículos …" at bounding box center [652, 298] width 1304 height 596
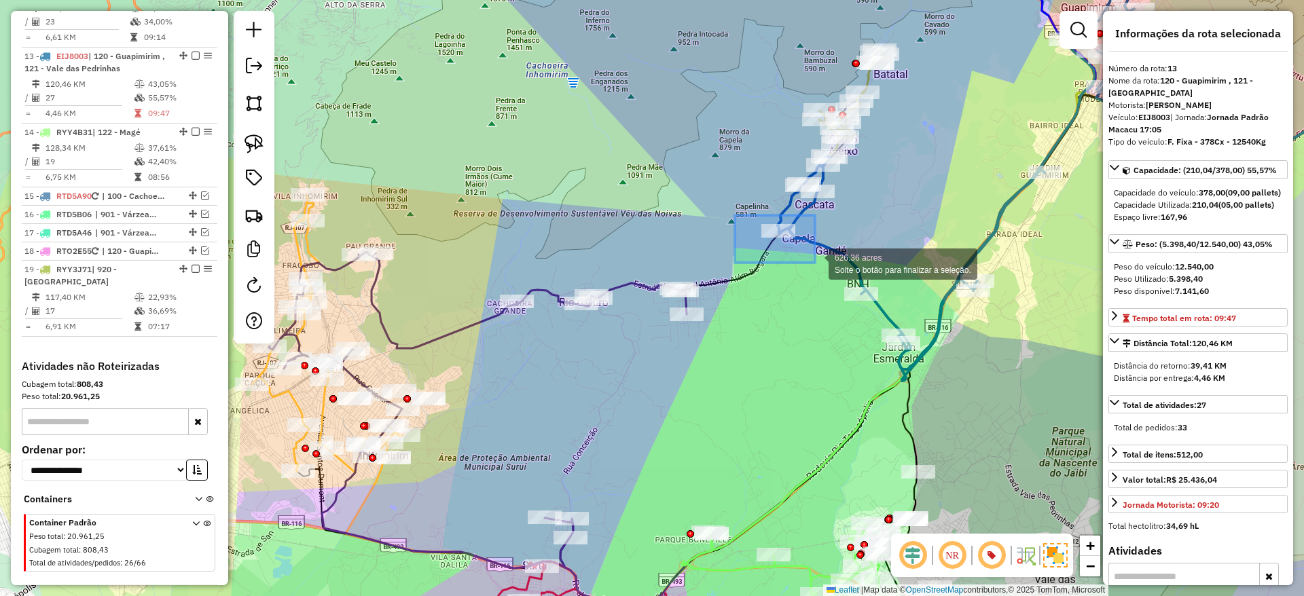
drag, startPoint x: 735, startPoint y: 215, endPoint x: 815, endPoint y: 263, distance: 93.2
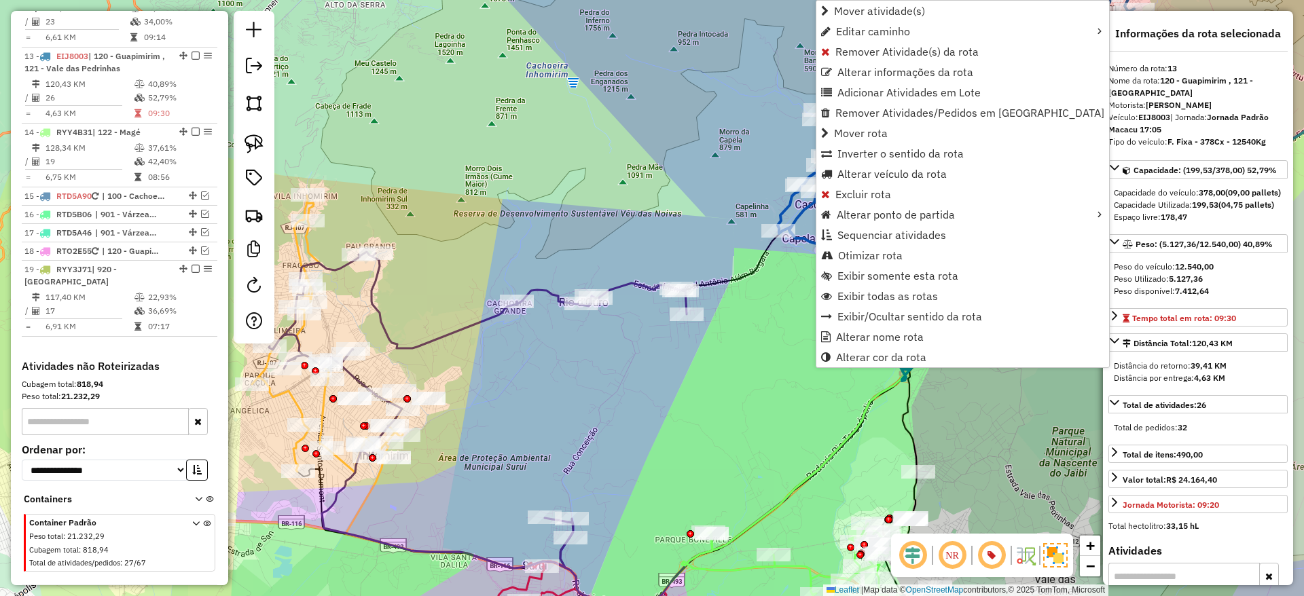
click at [800, 241] on icon at bounding box center [958, 175] width 362 height 409
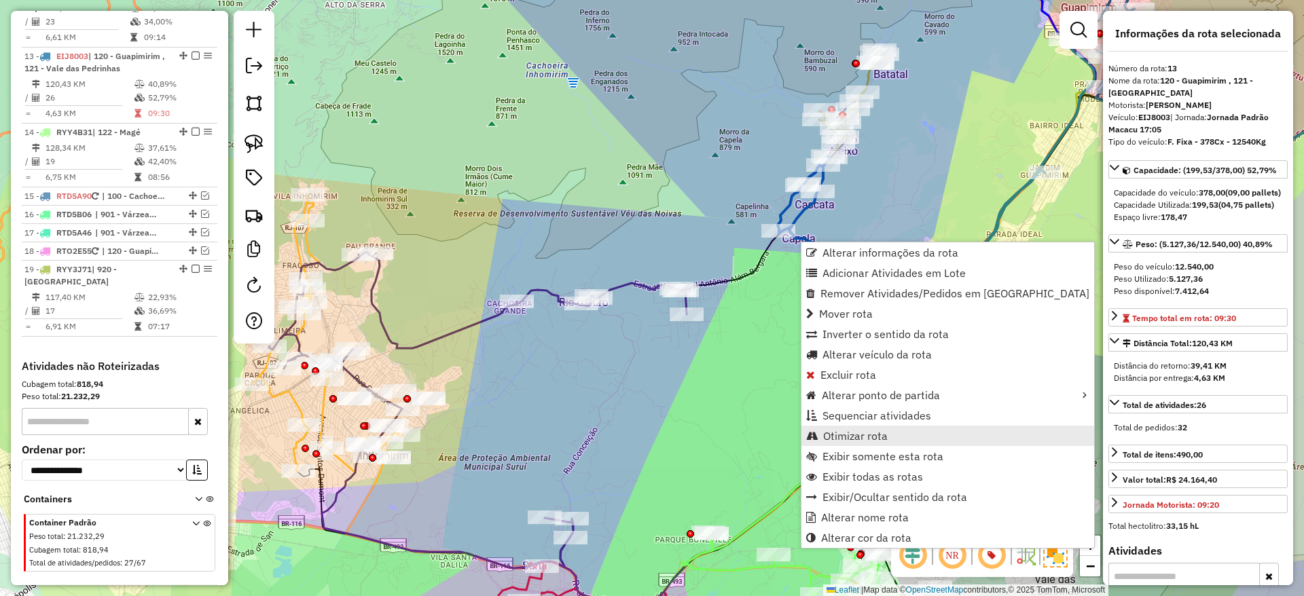
click at [864, 436] on span "Otimizar rota" at bounding box center [855, 435] width 65 height 11
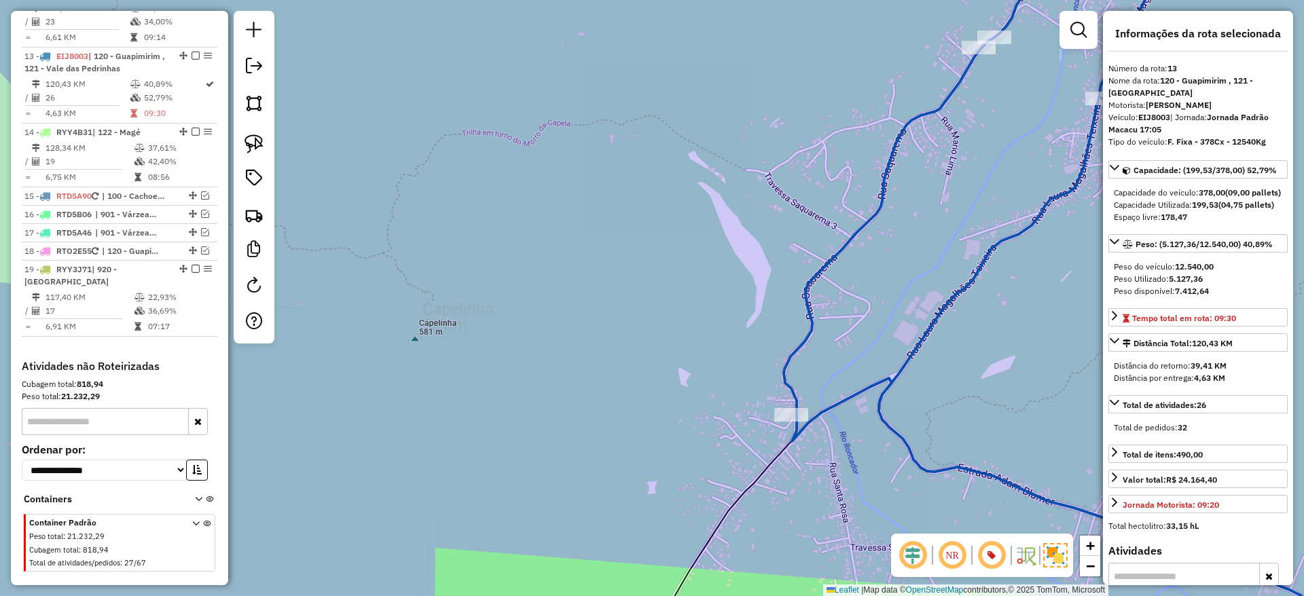
drag, startPoint x: 807, startPoint y: 160, endPoint x: 634, endPoint y: 354, distance: 259.2
click at [630, 363] on div "Janela de atendimento Grade de atendimento Capacidade Transportadoras Veículos …" at bounding box center [652, 298] width 1304 height 596
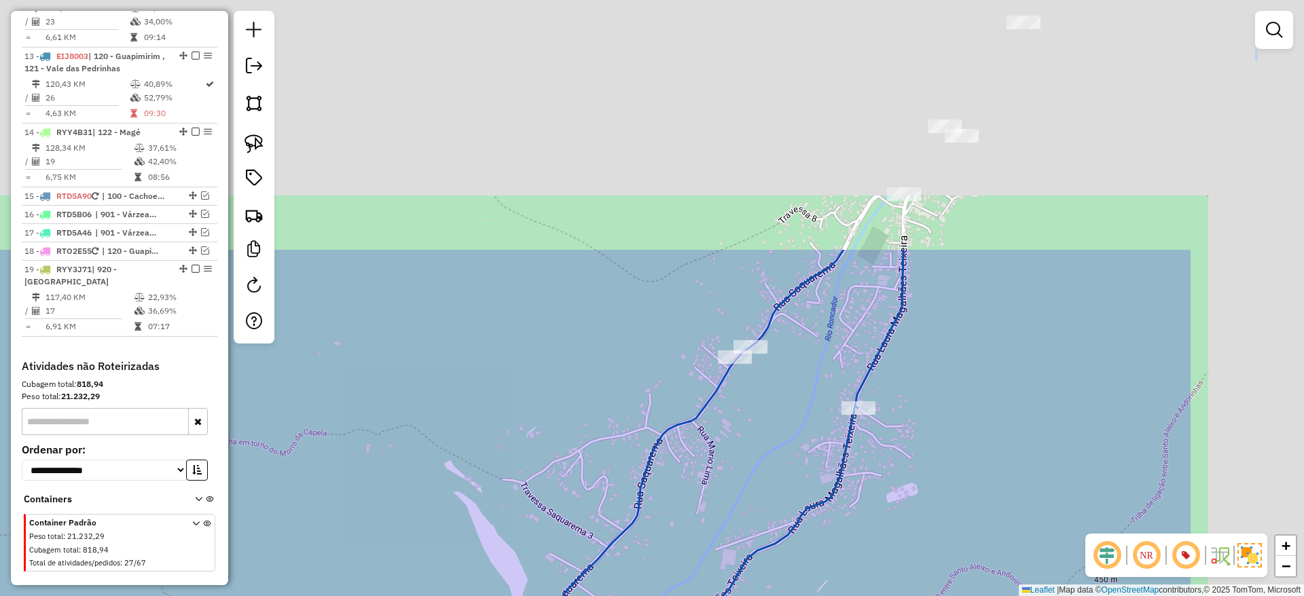
drag, startPoint x: 581, startPoint y: 432, endPoint x: 502, endPoint y: 540, distance: 134.6
click at [502, 540] on div "Janela de atendimento Grade de atendimento Capacidade Transportadoras Veículos …" at bounding box center [652, 298] width 1304 height 596
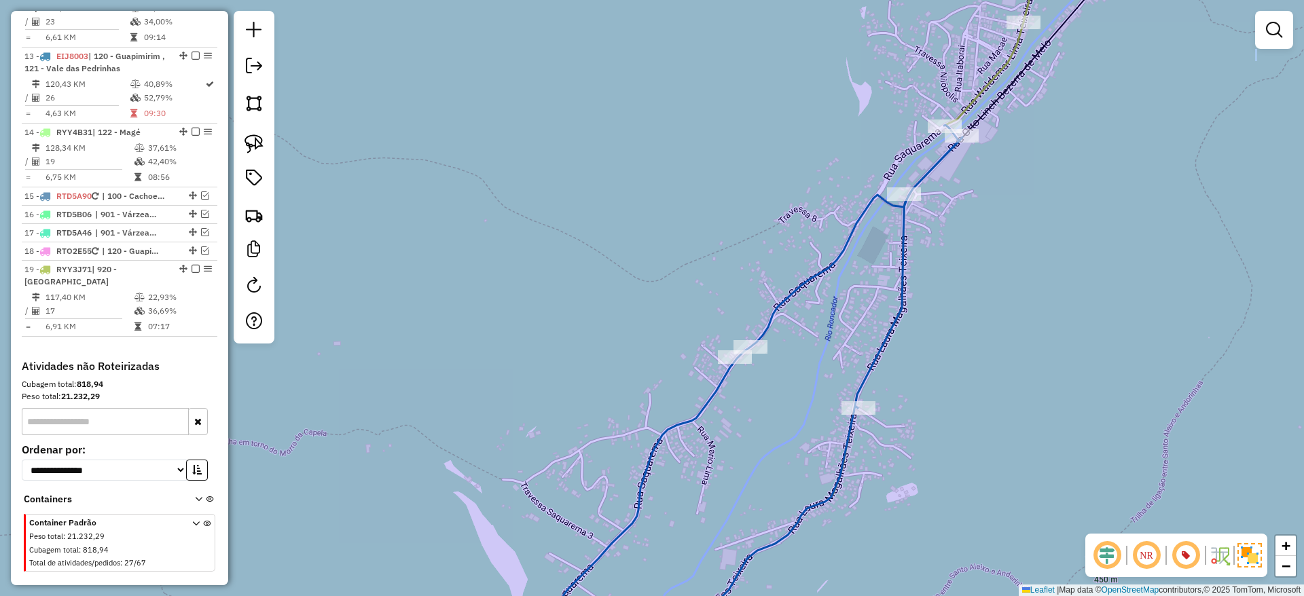
click at [788, 292] on icon at bounding box center [759, 390] width 406 height 531
select select "**********"
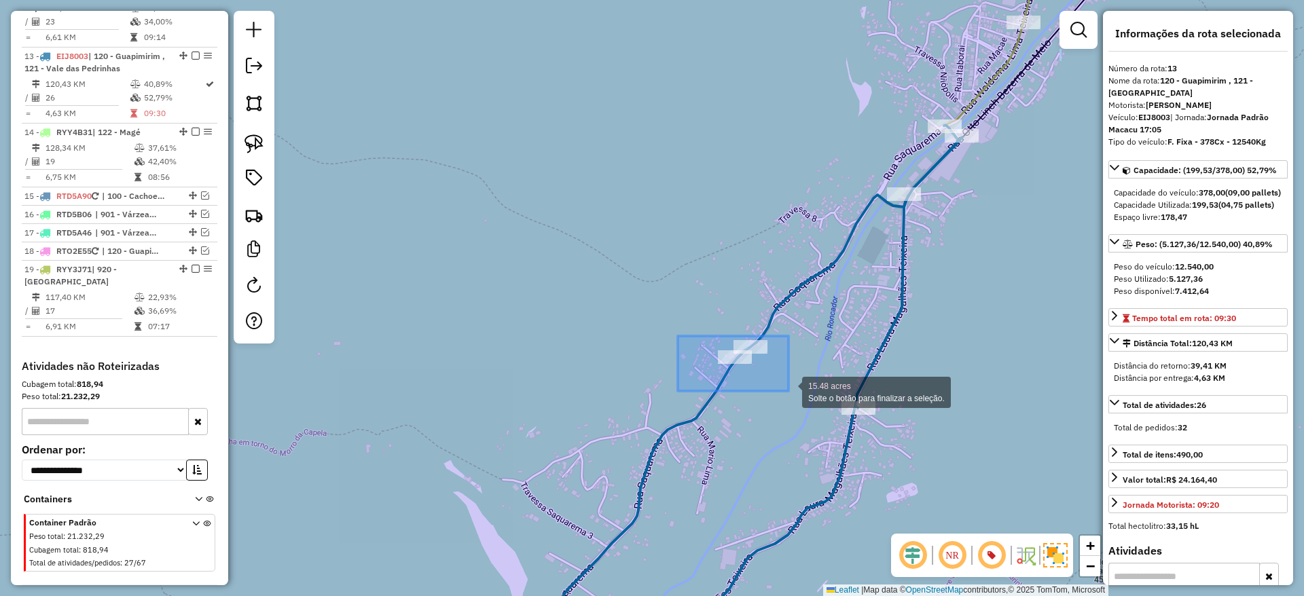
drag, startPoint x: 678, startPoint y: 336, endPoint x: 789, endPoint y: 392, distance: 124.8
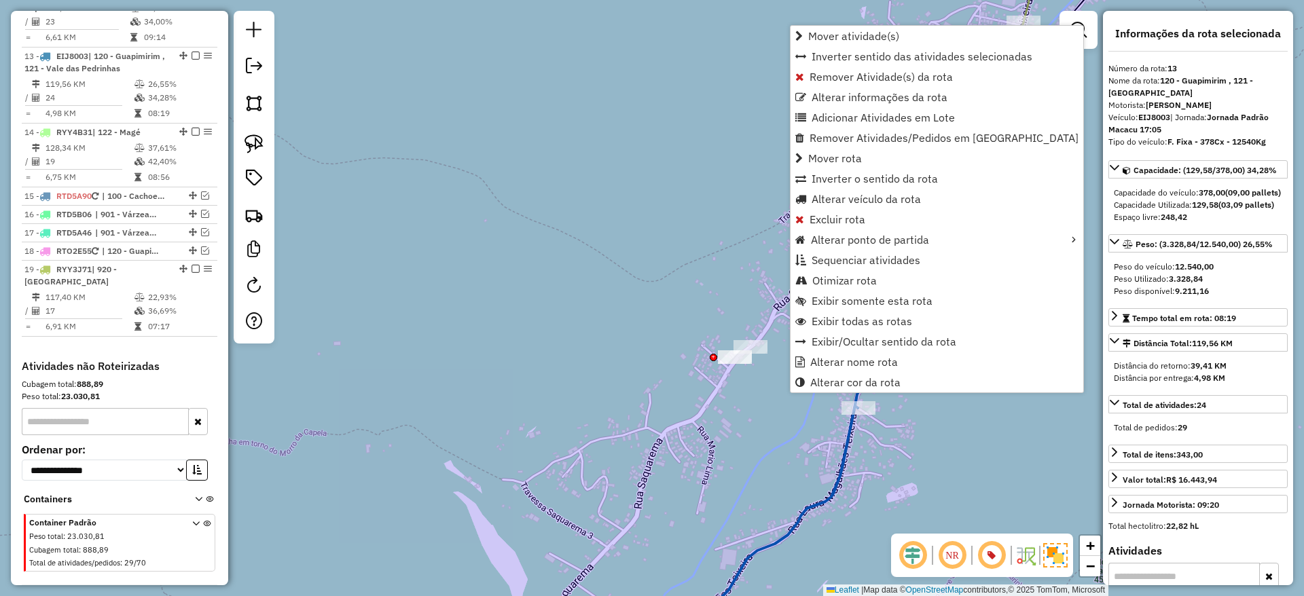
click at [820, 449] on div "Janela de atendimento Grade de atendimento Capacidade Transportadoras Veículos …" at bounding box center [652, 298] width 1304 height 596
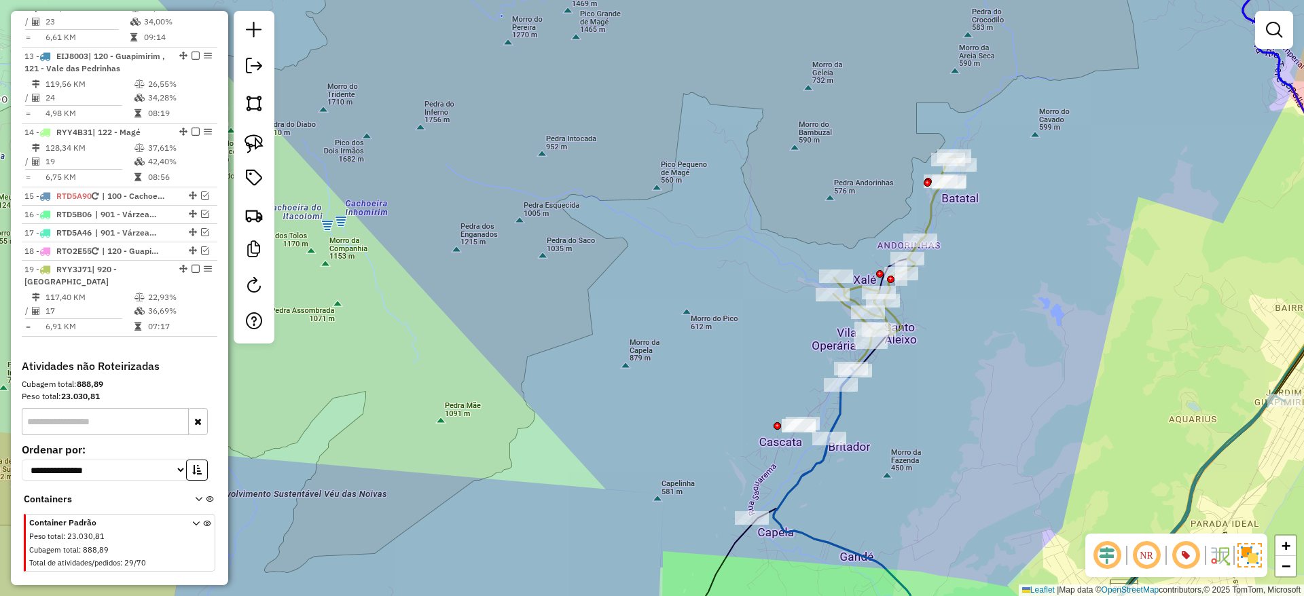
click at [834, 416] on icon at bounding box center [1103, 331] width 661 height 649
select select "**********"
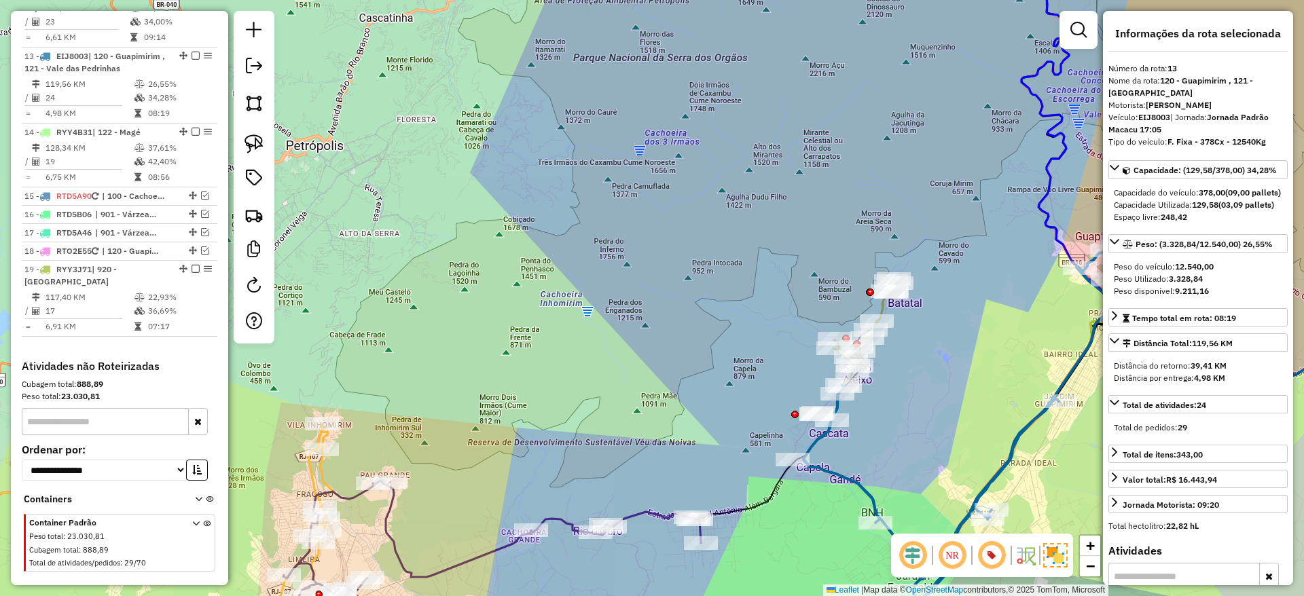
drag, startPoint x: 886, startPoint y: 464, endPoint x: 911, endPoint y: 324, distance: 142.8
click at [911, 324] on div "Janela de atendimento Grade de atendimento Capacidade Transportadoras Veículos …" at bounding box center [652, 298] width 1304 height 596
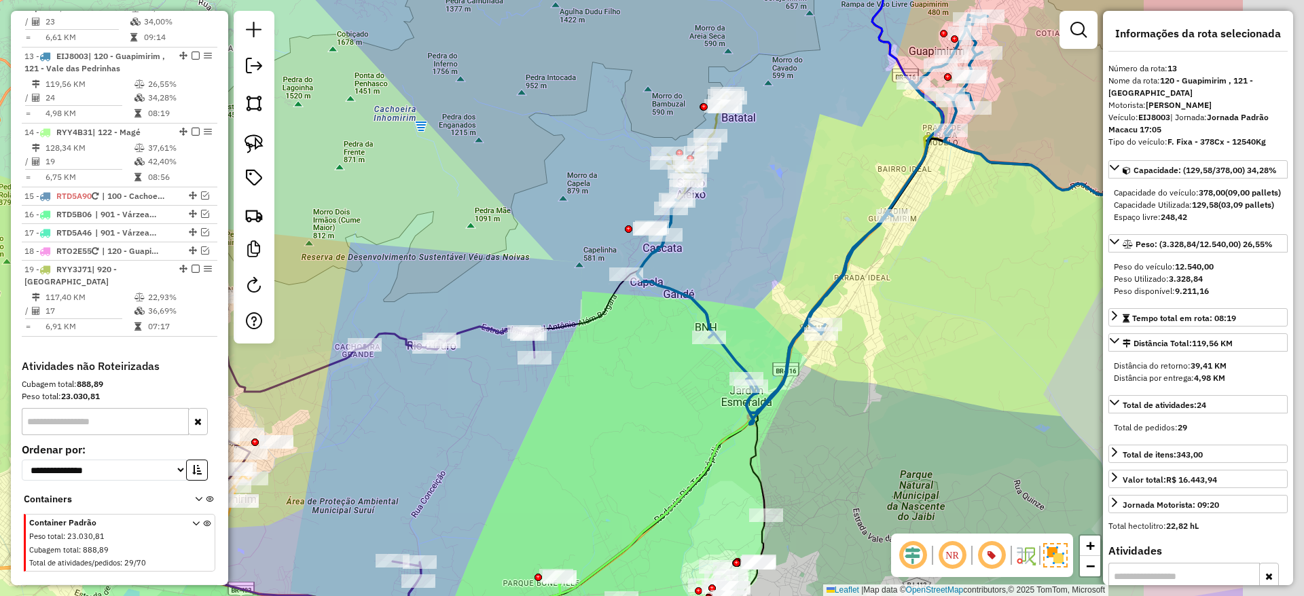
drag, startPoint x: 901, startPoint y: 313, endPoint x: 692, endPoint y: 262, distance: 215.2
click at [692, 262] on div "Janela de atendimento Grade de atendimento Capacidade Transportadoras Veículos …" at bounding box center [652, 298] width 1304 height 596
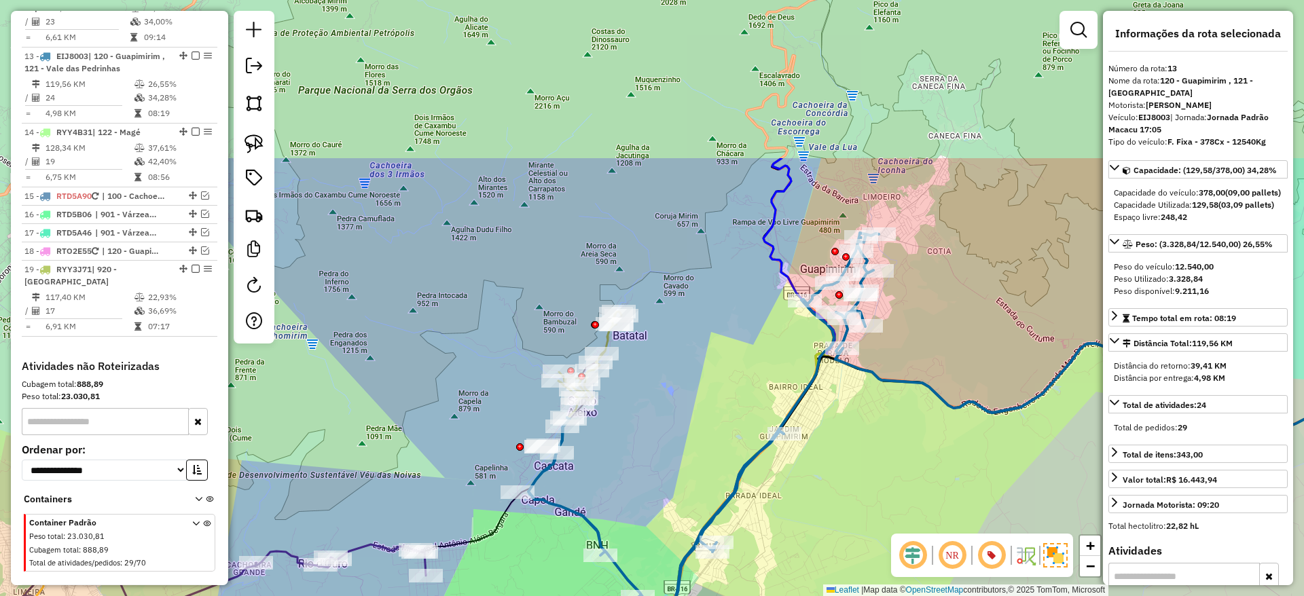
drag, startPoint x: 839, startPoint y: 143, endPoint x: 748, endPoint y: 361, distance: 236.2
click at [748, 361] on div "Janela de atendimento Grade de atendimento Capacidade Transportadoras Veículos …" at bounding box center [652, 298] width 1304 height 596
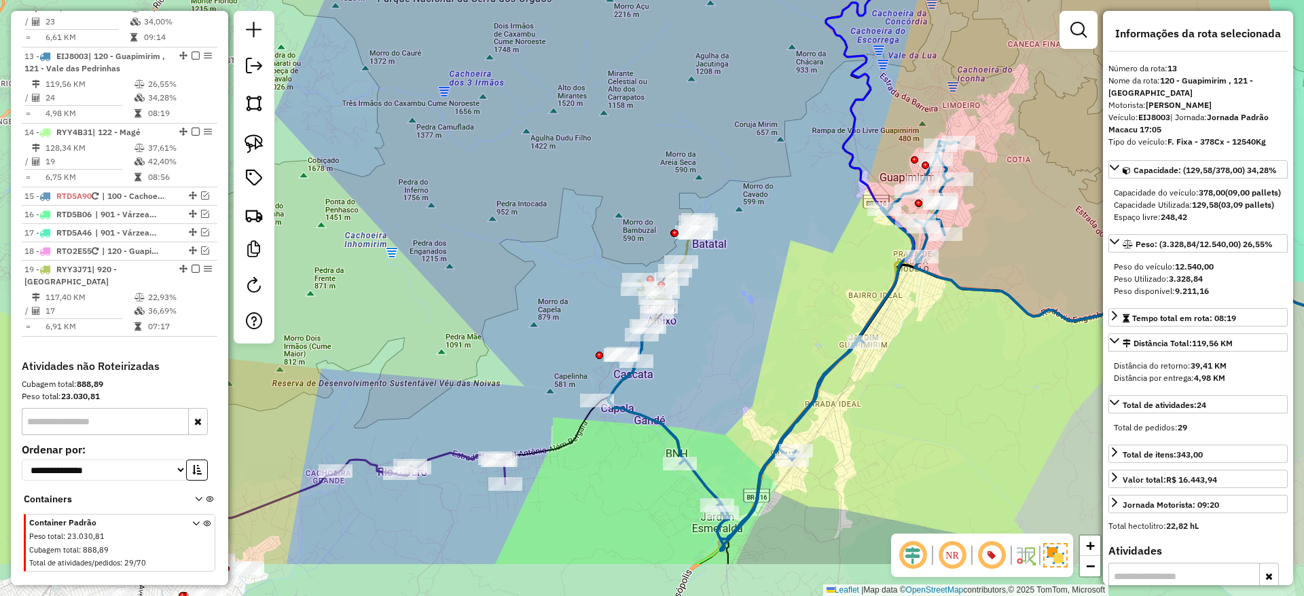
drag, startPoint x: 748, startPoint y: 361, endPoint x: 855, endPoint y: 249, distance: 154.2
click at [855, 249] on div "Janela de atendimento Grade de atendimento Capacidade Transportadoras Veículos …" at bounding box center [652, 298] width 1304 height 596
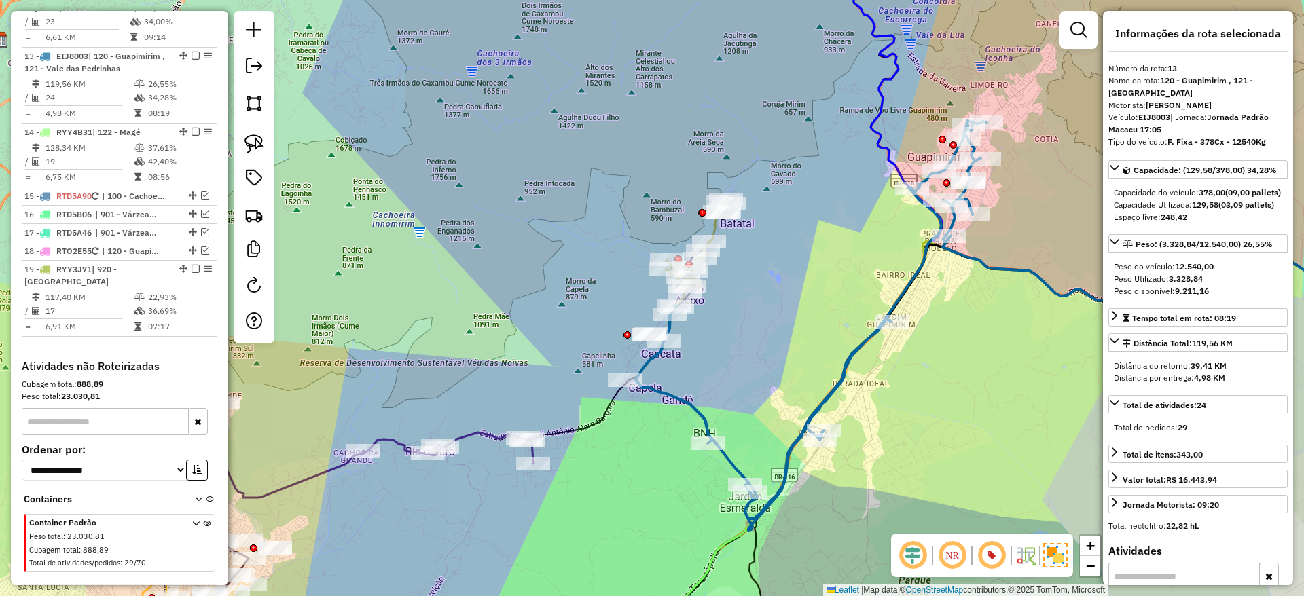
click at [490, 441] on icon at bounding box center [324, 528] width 418 height 255
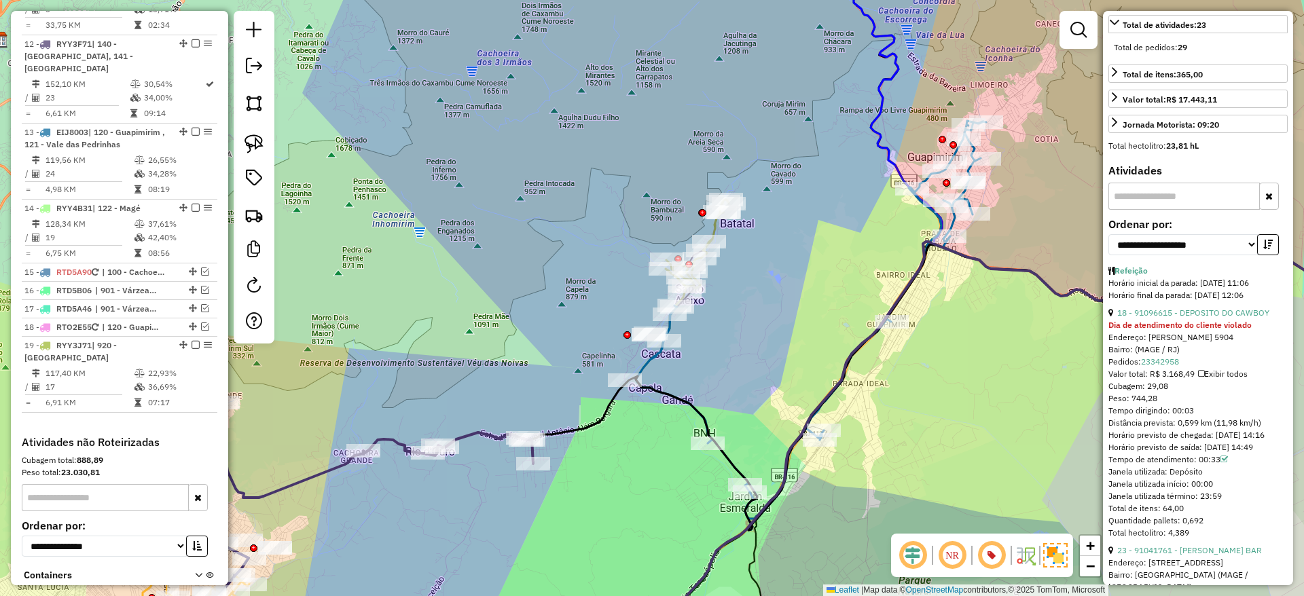
scroll to position [433, 0]
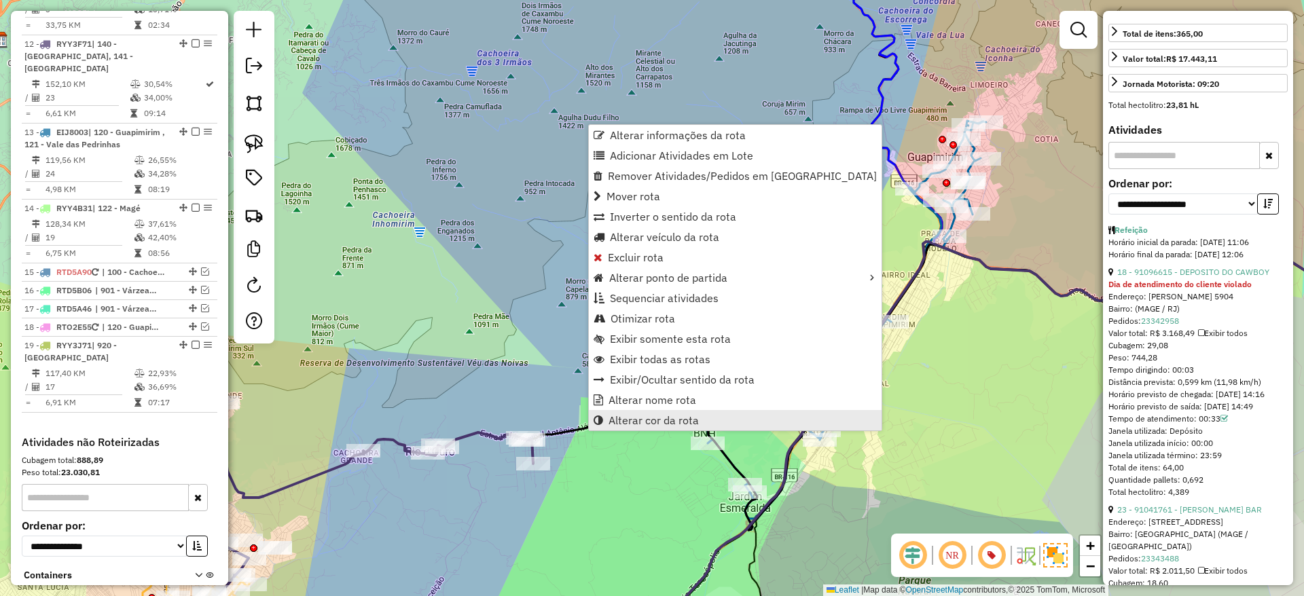
click at [623, 418] on span "Alterar cor da rota" at bounding box center [653, 420] width 90 height 11
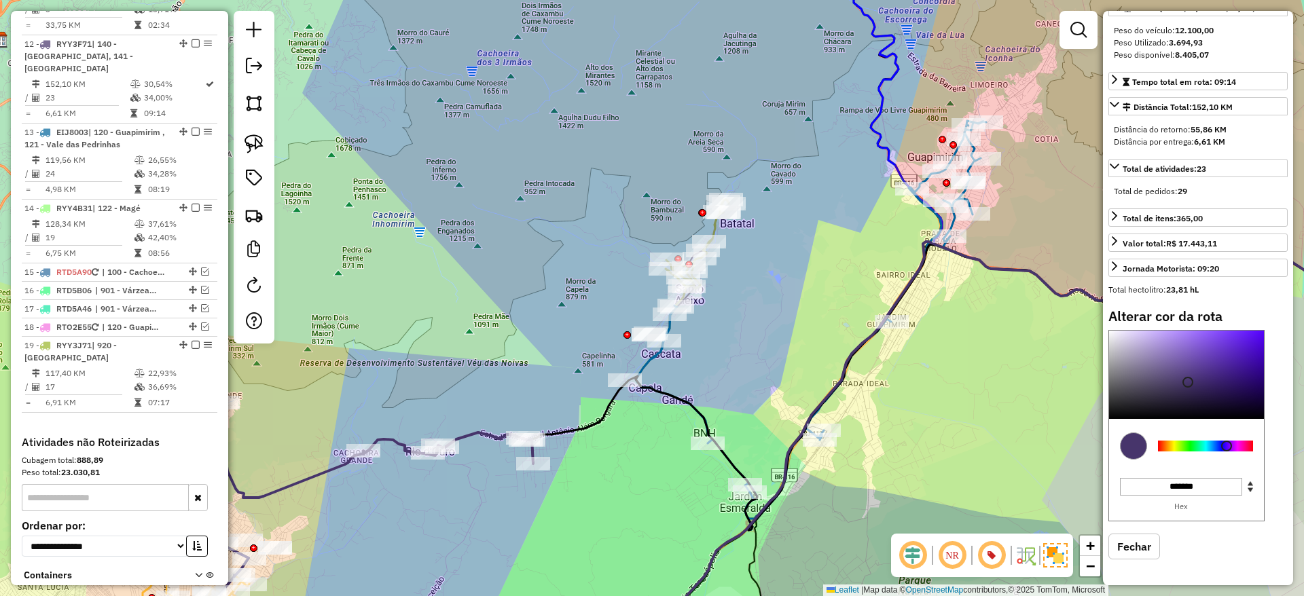
click at [1242, 452] on div at bounding box center [1205, 446] width 106 height 49
click at [1238, 444] on div at bounding box center [1205, 446] width 95 height 11
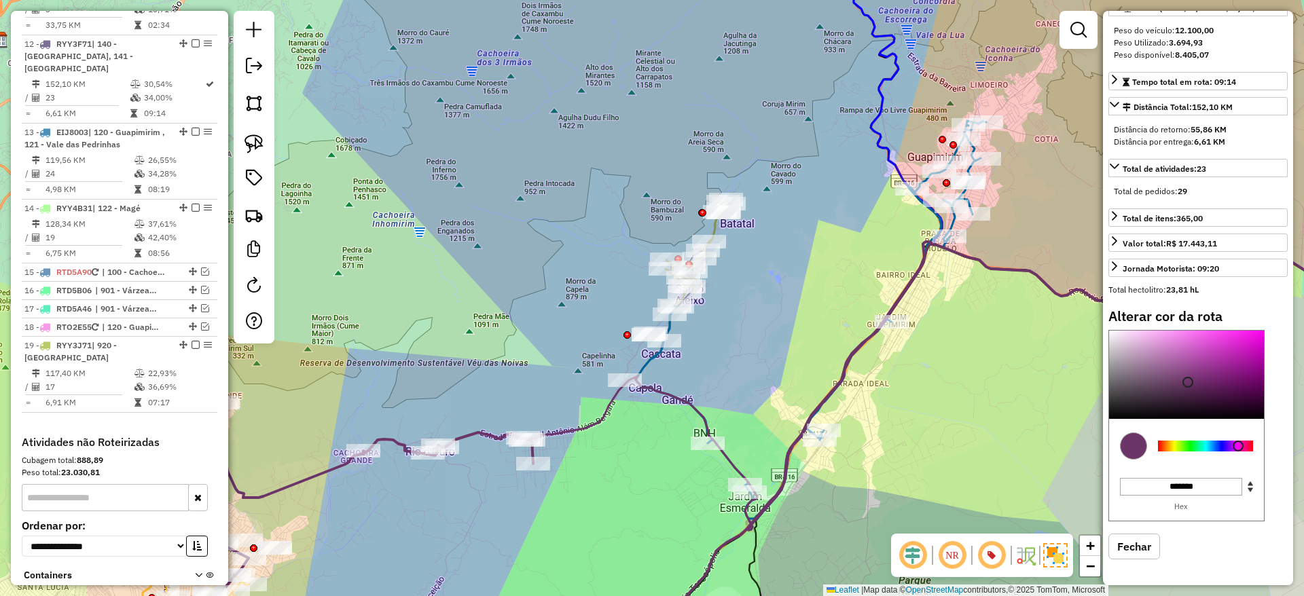
click at [1196, 348] on div at bounding box center [1186, 375] width 155 height 88
type input "*******"
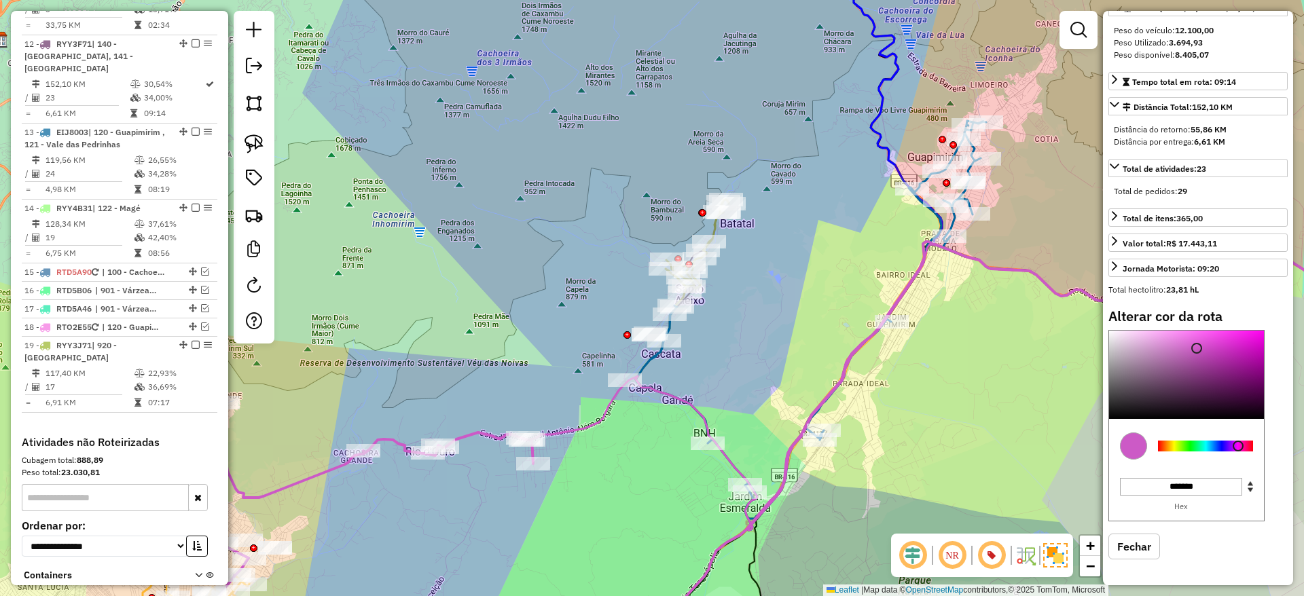
click at [557, 435] on hb-app "Aguarde... Pop-up bloqueado! Seu navegador bloqueou automáticamente a abertura …" at bounding box center [652, 298] width 1304 height 596
click at [557, 435] on icon at bounding box center [983, 381] width 902 height 299
select select "**********"
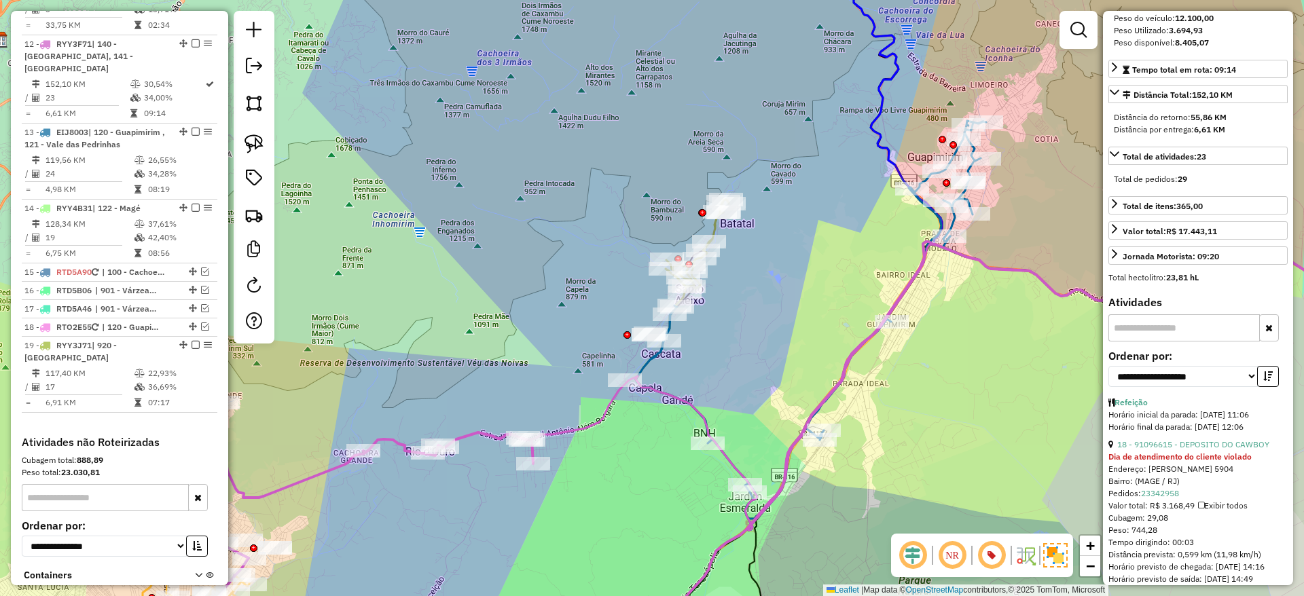
click at [989, 562] on em at bounding box center [991, 555] width 33 height 33
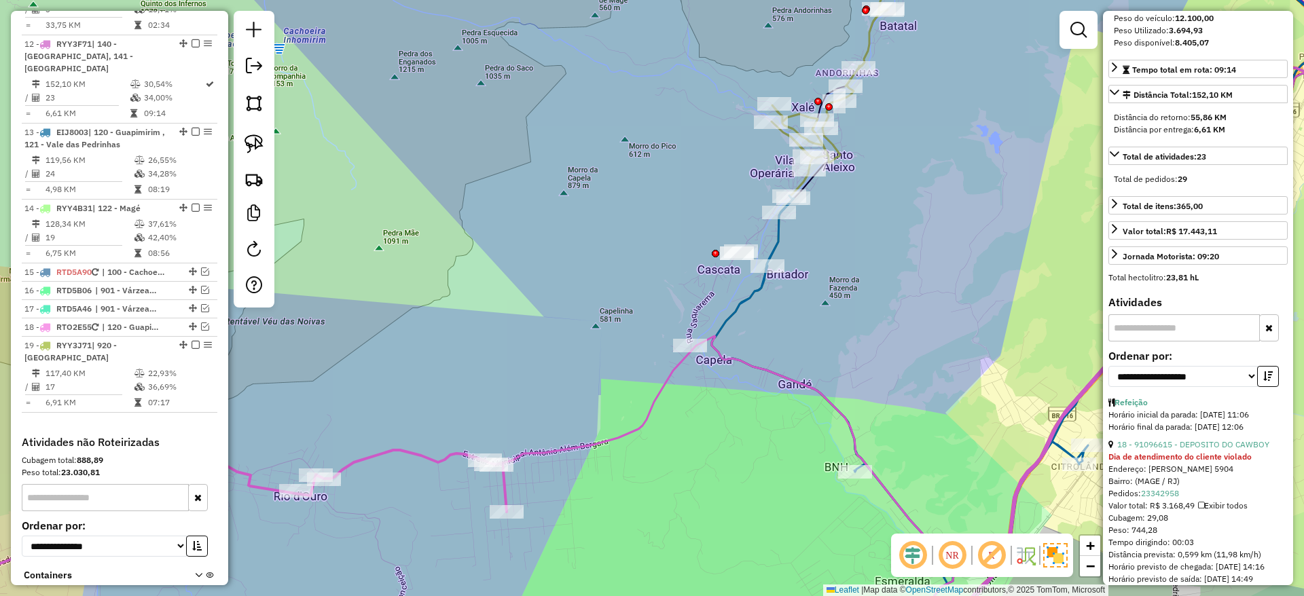
drag, startPoint x: 587, startPoint y: 441, endPoint x: 588, endPoint y: 384, distance: 57.1
click at [588, 384] on div "Janela de atendimento Grade de atendimento Capacidade Transportadoras Veículos …" at bounding box center [652, 298] width 1304 height 596
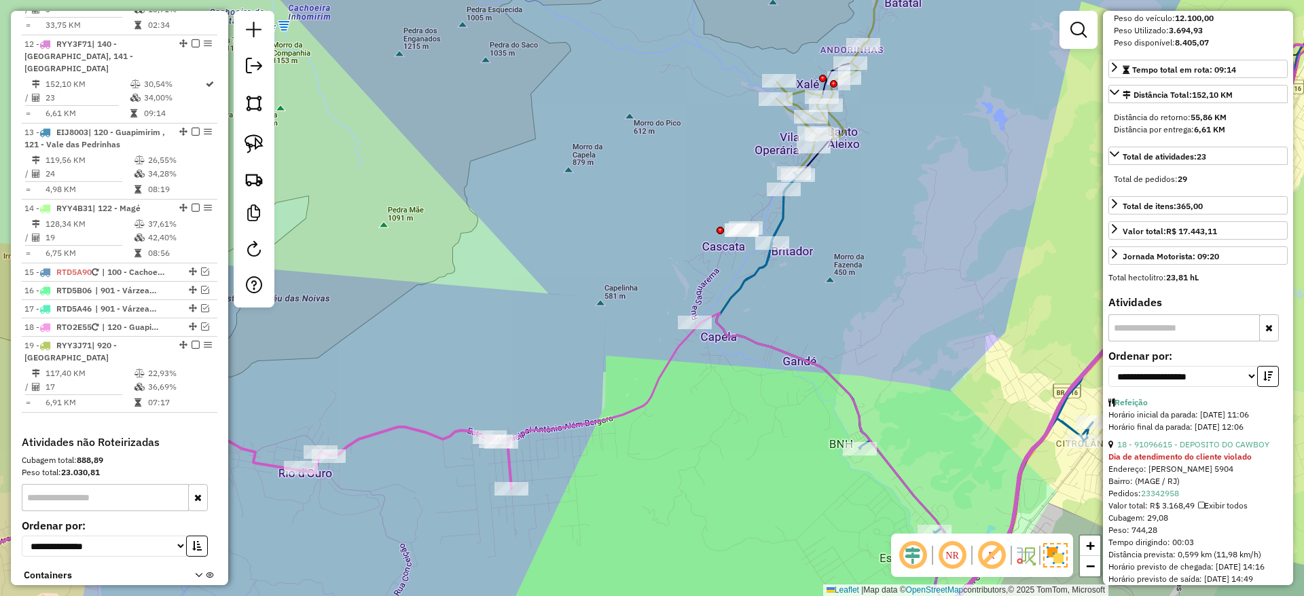
click at [598, 419] on icon at bounding box center [970, 336] width 927 height 572
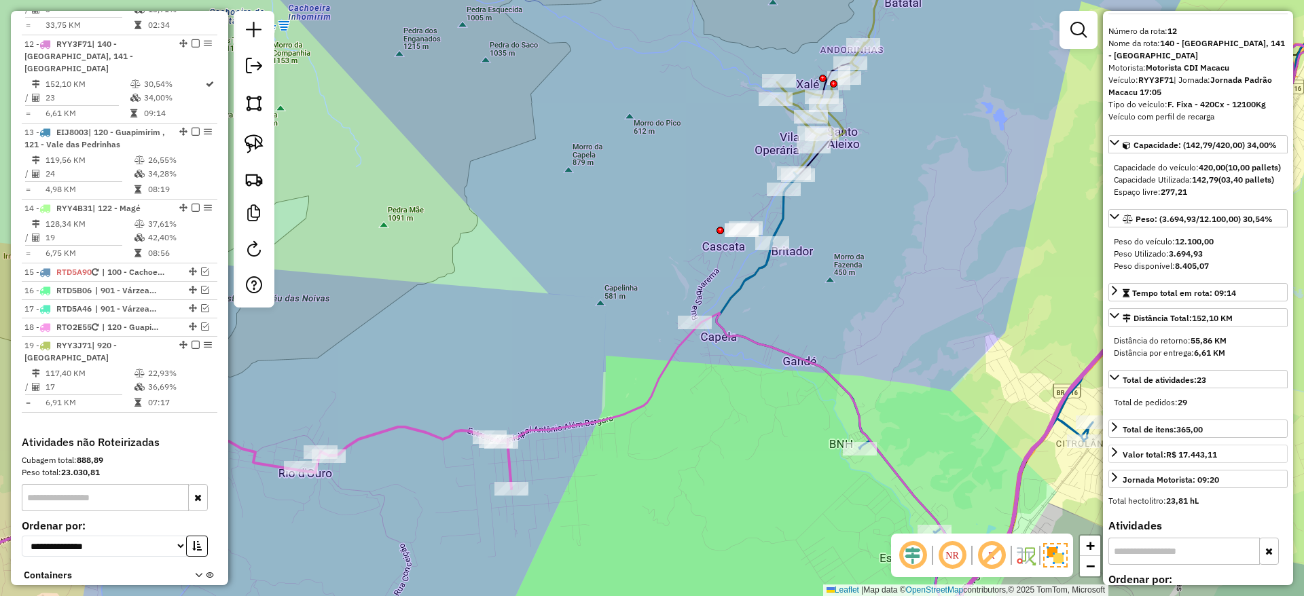
scroll to position [0, 0]
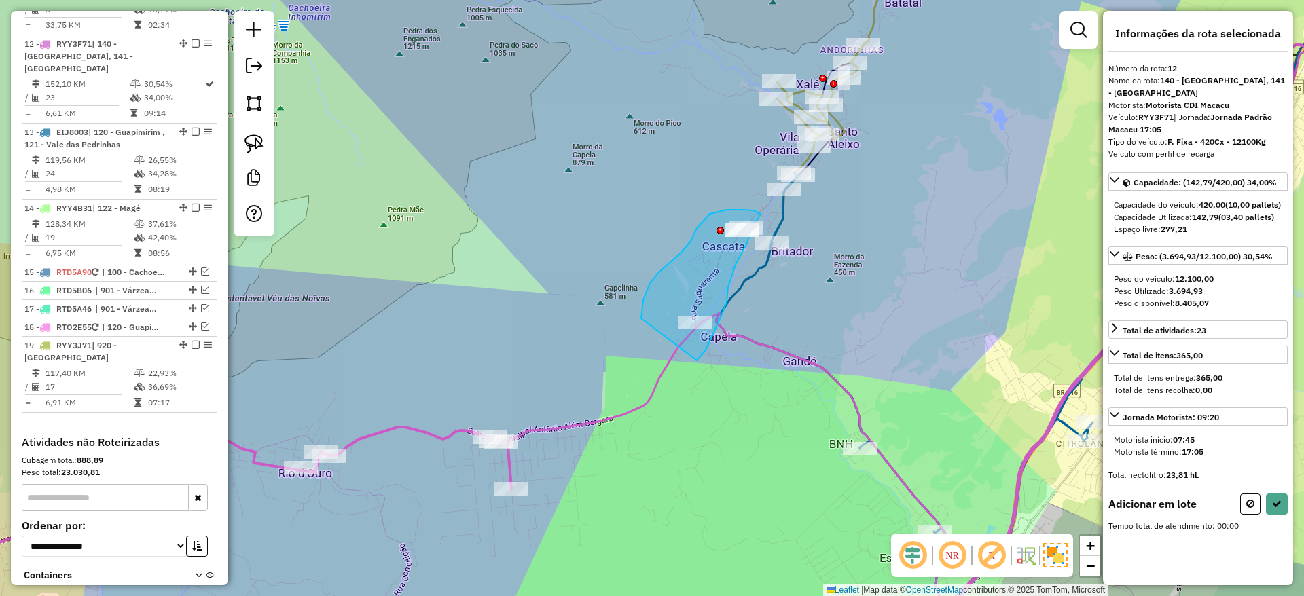
drag, startPoint x: 697, startPoint y: 361, endPoint x: 641, endPoint y: 318, distance: 69.8
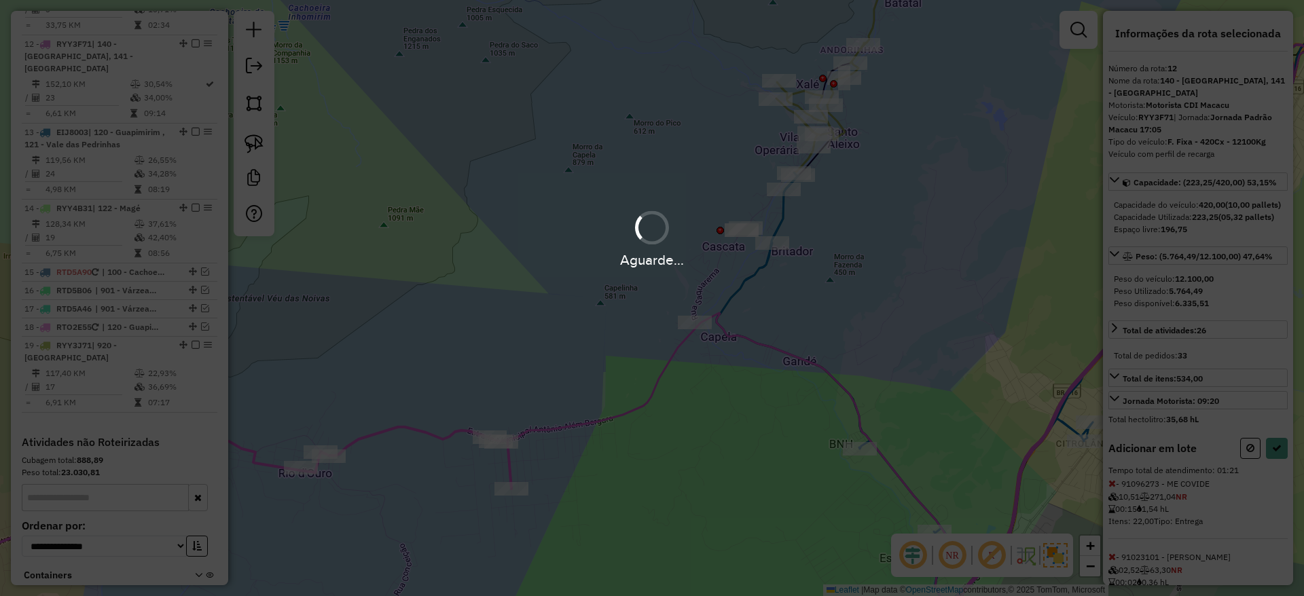
select select "**********"
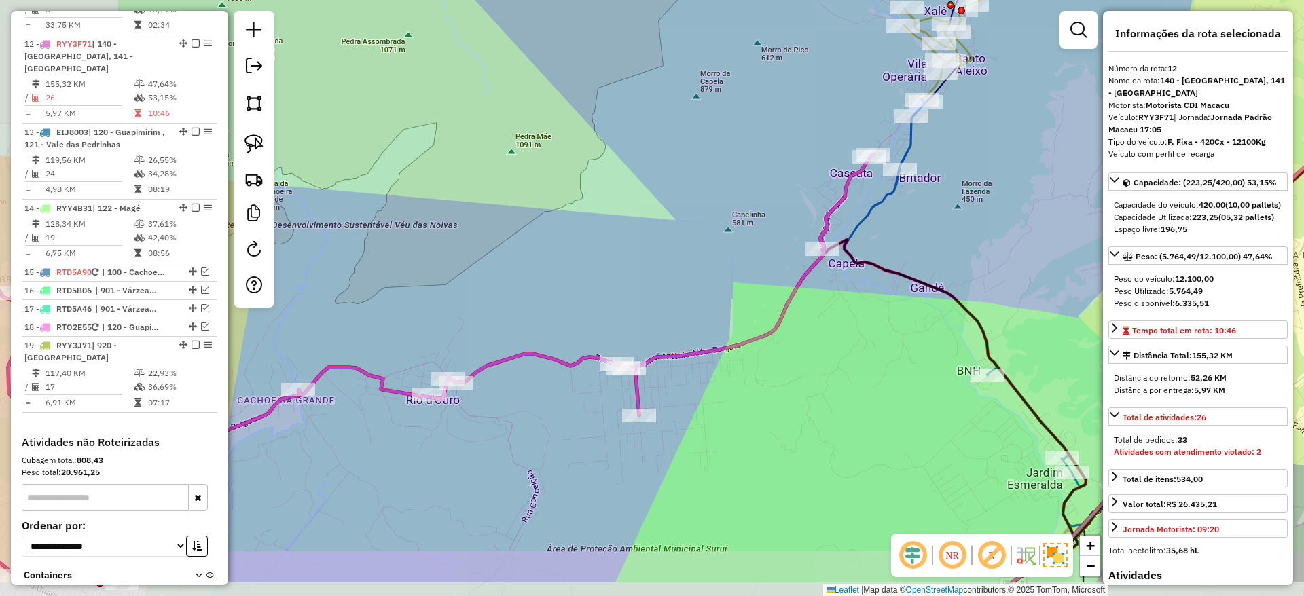
drag, startPoint x: 543, startPoint y: 324, endPoint x: 672, endPoint y: 249, distance: 148.8
click at [672, 249] on div "Janela de atendimento Grade de atendimento Capacidade Transportadoras Veículos …" at bounding box center [652, 298] width 1304 height 596
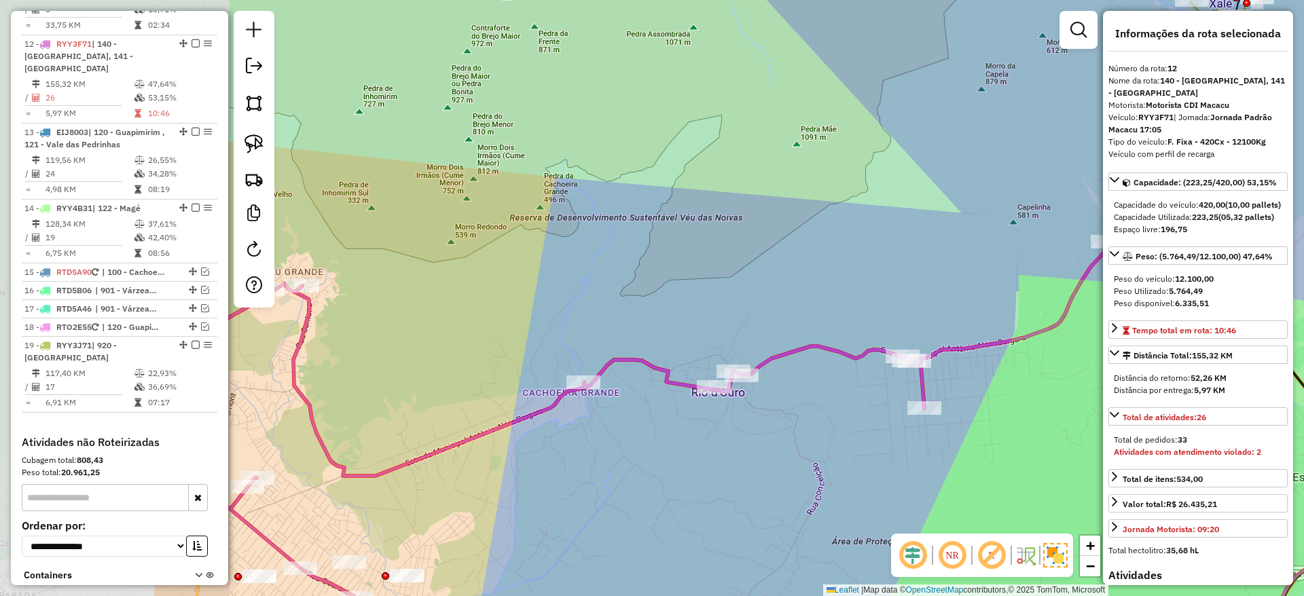
drag, startPoint x: 597, startPoint y: 297, endPoint x: 874, endPoint y: 293, distance: 277.0
click at [877, 293] on div "Janela de atendimento Grade de atendimento Capacidade Transportadoras Veículos …" at bounding box center [652, 298] width 1304 height 596
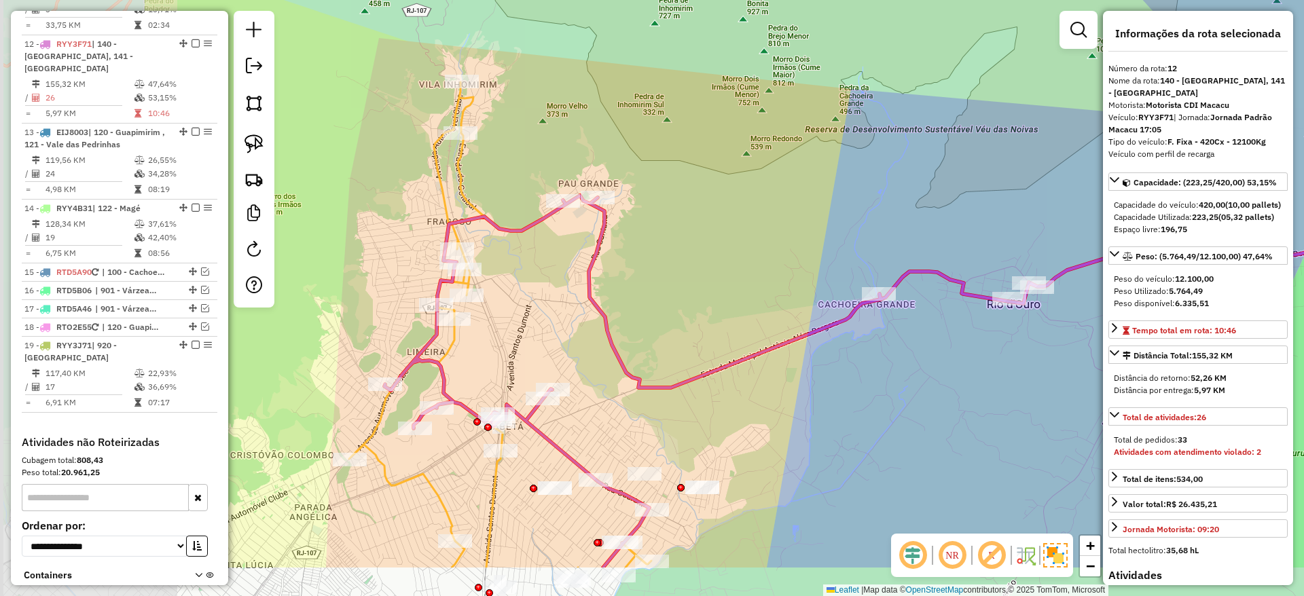
drag, startPoint x: 631, startPoint y: 303, endPoint x: 911, endPoint y: 215, distance: 294.0
click at [911, 215] on div "Janela de atendimento Grade de atendimento Capacidade Transportadoras Veículos …" at bounding box center [652, 298] width 1304 height 596
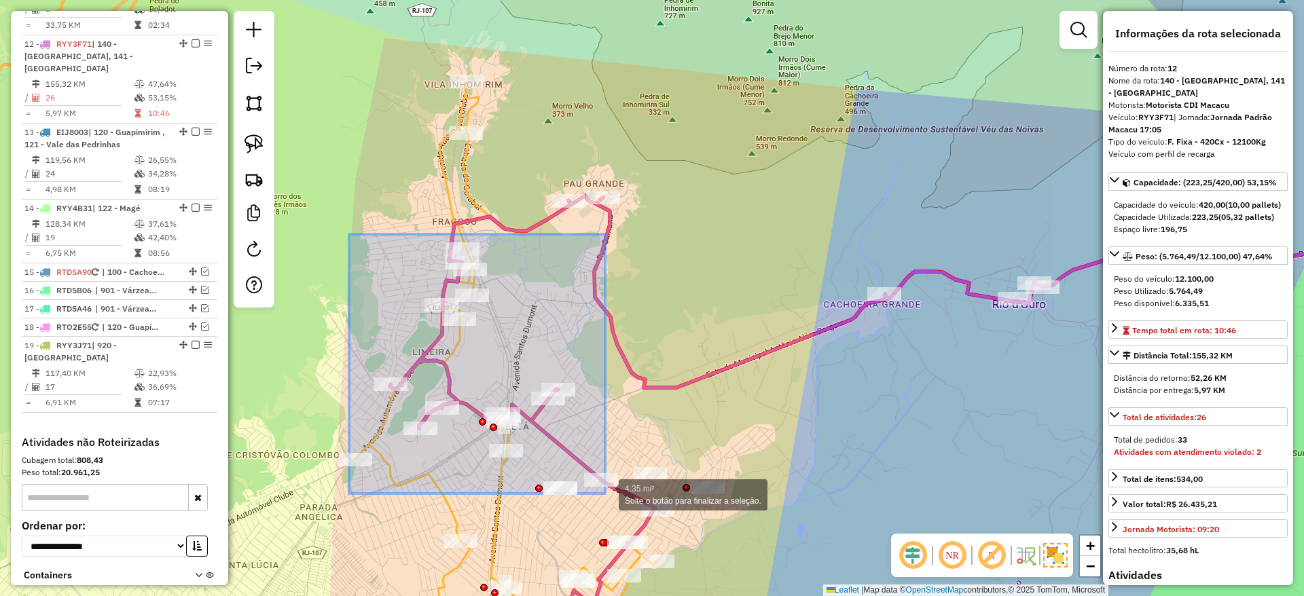
drag, startPoint x: 349, startPoint y: 234, endPoint x: 605, endPoint y: 494, distance: 364.4
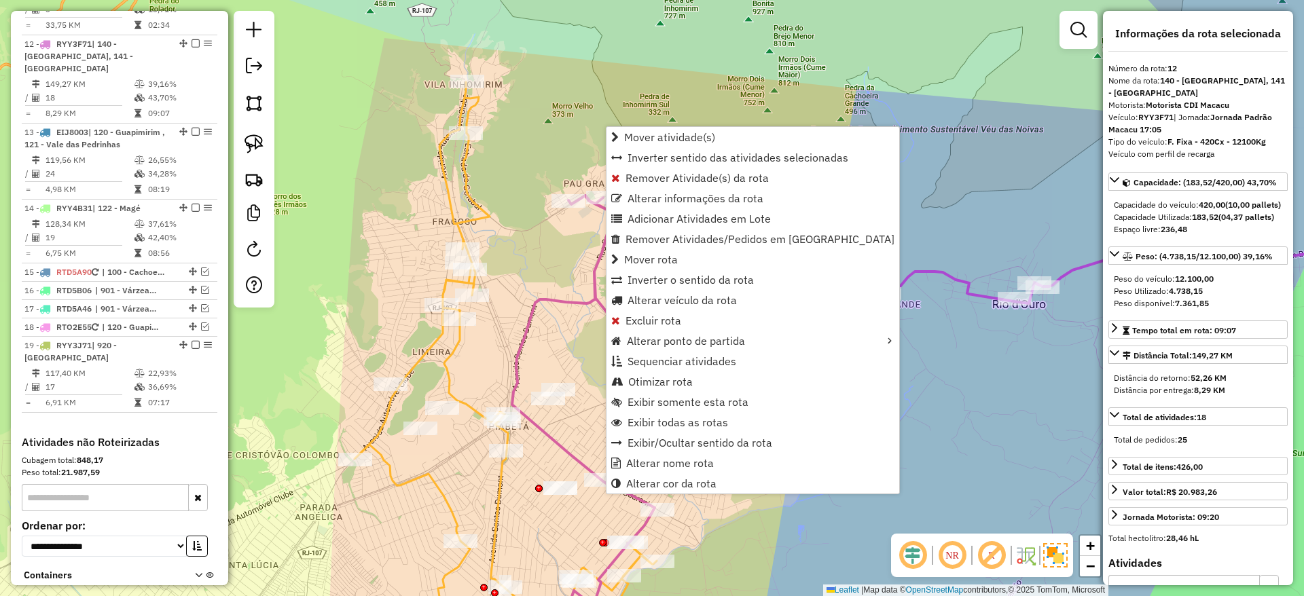
click at [1025, 344] on div "Janela de atendimento Grade de atendimento Capacidade Transportadoras Veículos …" at bounding box center [652, 298] width 1304 height 596
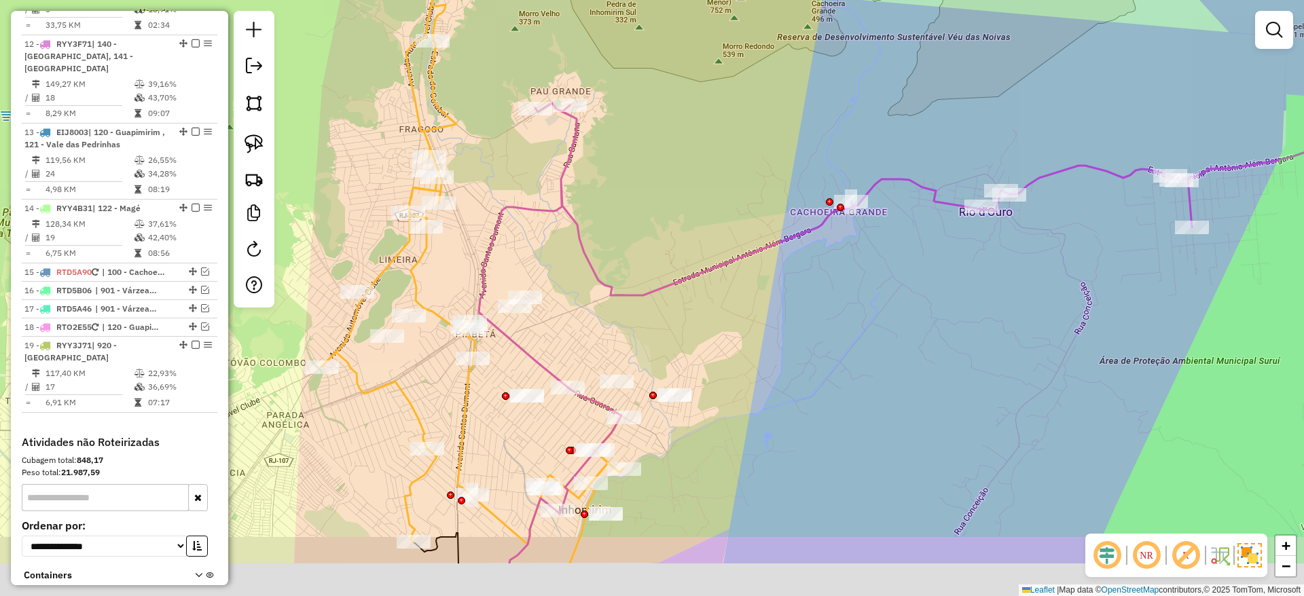
drag, startPoint x: 539, startPoint y: 511, endPoint x: 485, endPoint y: 362, distance: 158.1
click at [485, 362] on div "Janela de atendimento Grade de atendimento Capacidade Transportadoras Veículos …" at bounding box center [652, 298] width 1304 height 596
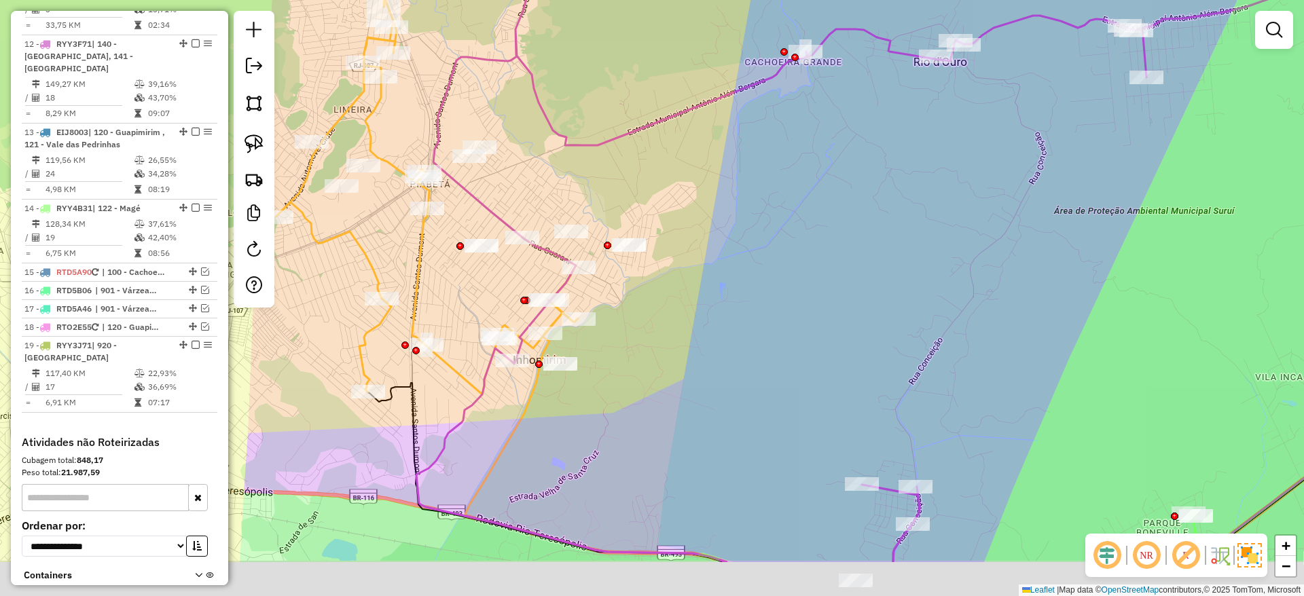
drag, startPoint x: 474, startPoint y: 314, endPoint x: 470, endPoint y: 288, distance: 26.8
click at [470, 288] on div "Janela de atendimento Grade de atendimento Capacidade Transportadoras Veículos …" at bounding box center [652, 298] width 1304 height 596
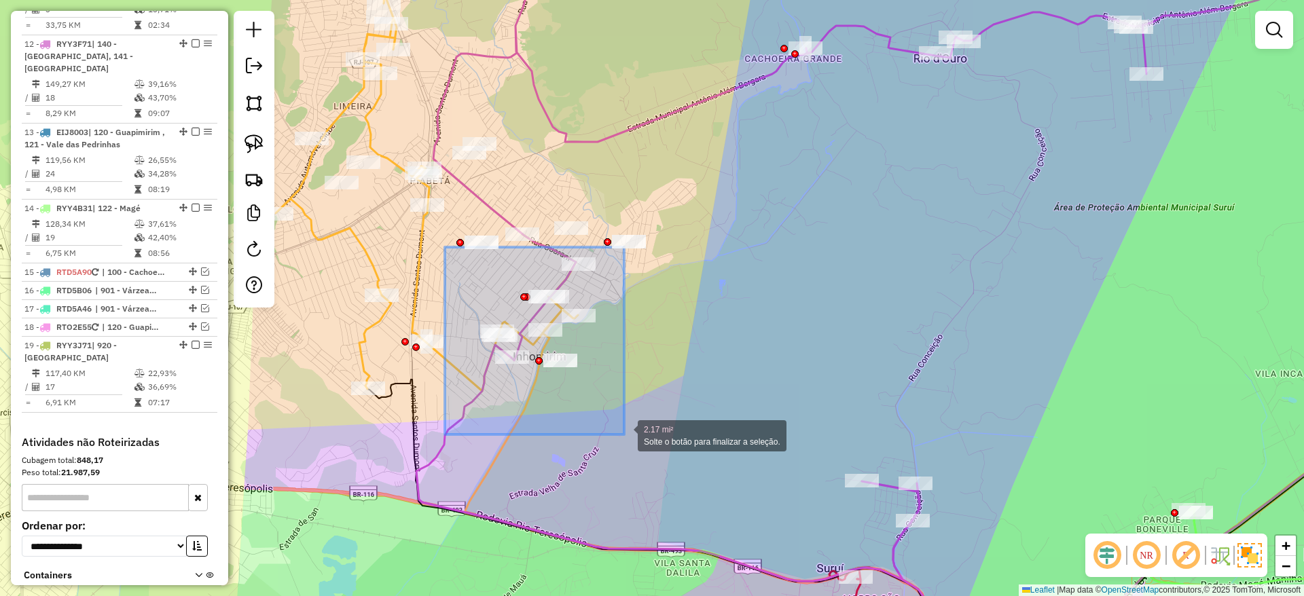
drag, startPoint x: 445, startPoint y: 247, endPoint x: 624, endPoint y: 435, distance: 259.3
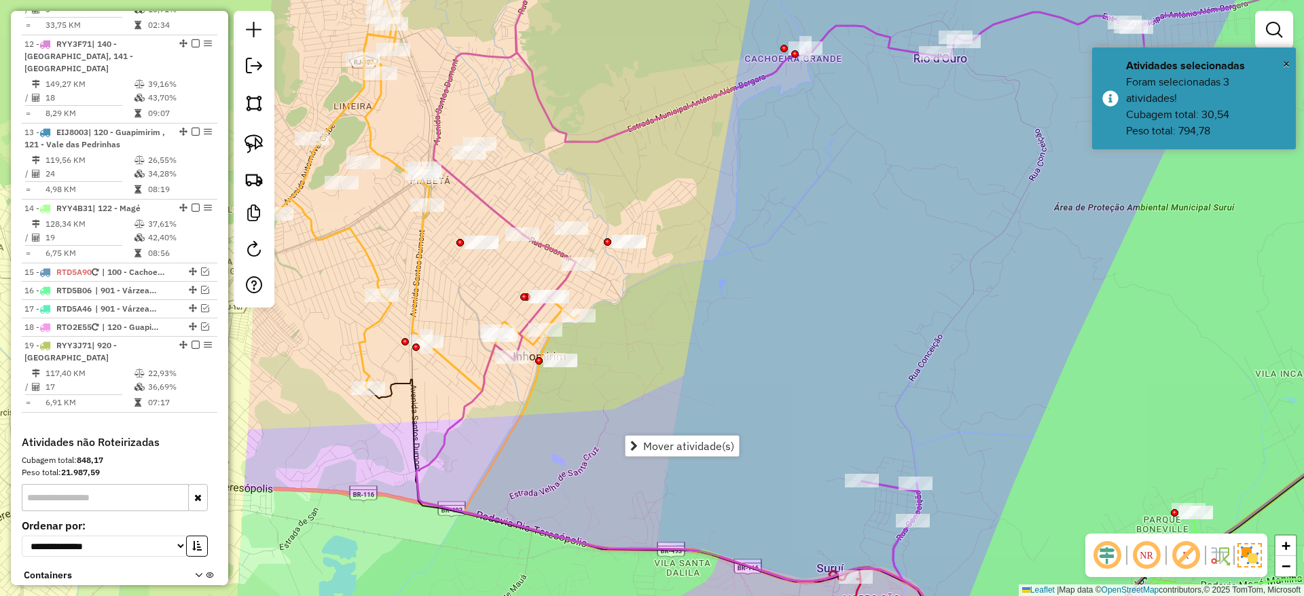
click at [485, 373] on icon at bounding box center [862, 260] width 892 height 641
select select "**********"
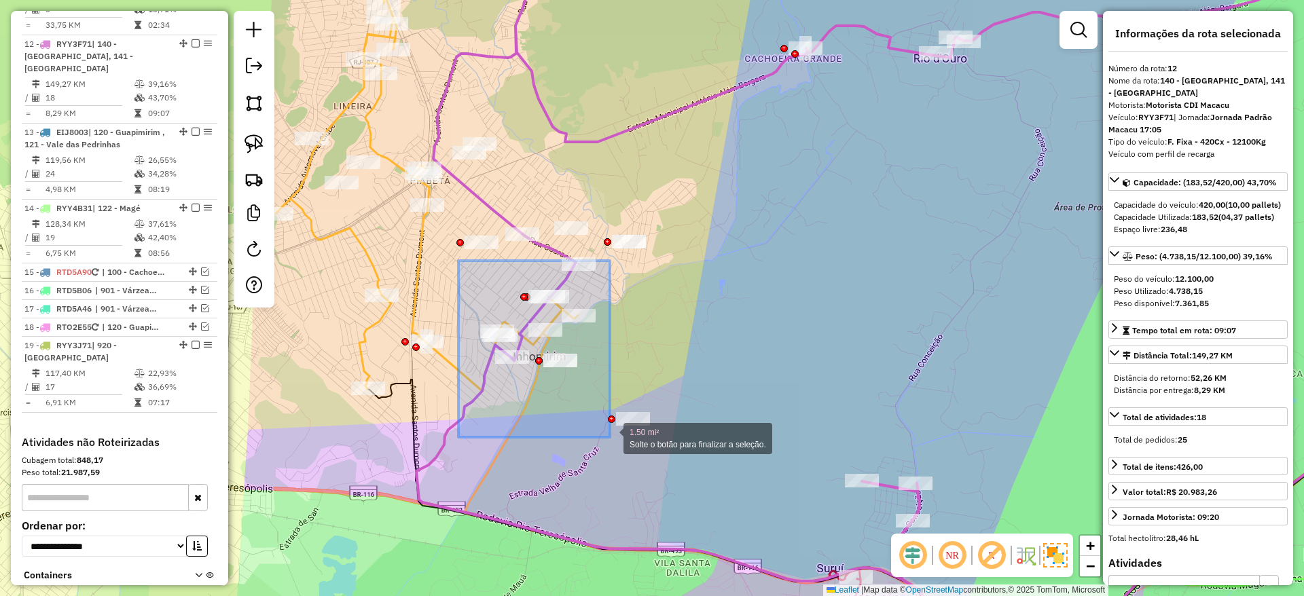
drag, startPoint x: 458, startPoint y: 261, endPoint x: 610, endPoint y: 437, distance: 232.6
click at [610, 423] on div at bounding box center [611, 419] width 7 height 7
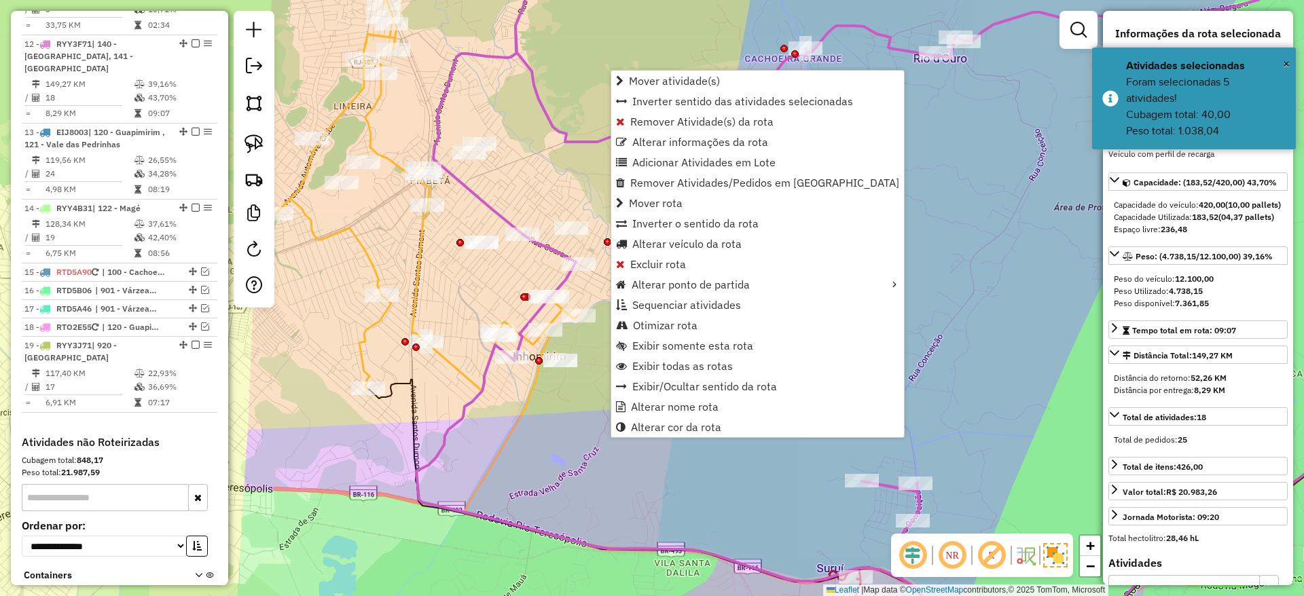
click at [441, 288] on div "Janela de atendimento Grade de atendimento Capacidade Transportadoras Veículos …" at bounding box center [652, 298] width 1304 height 596
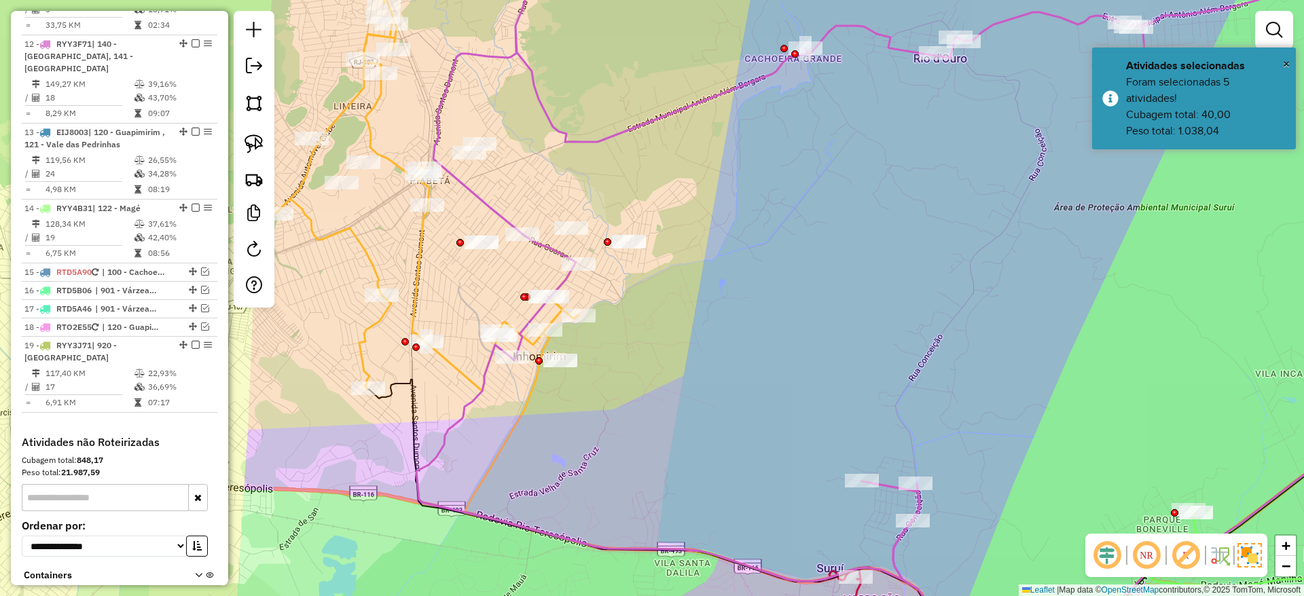
click at [481, 378] on icon at bounding box center [862, 260] width 892 height 641
select select "**********"
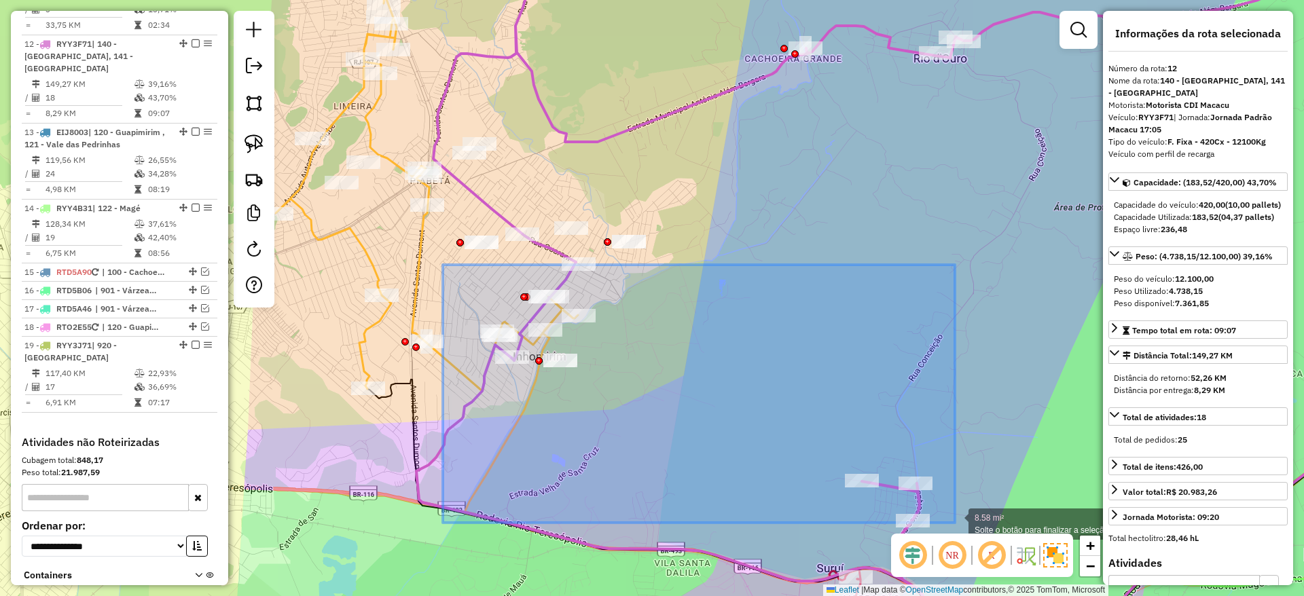
drag, startPoint x: 443, startPoint y: 265, endPoint x: 955, endPoint y: 523, distance: 573.3
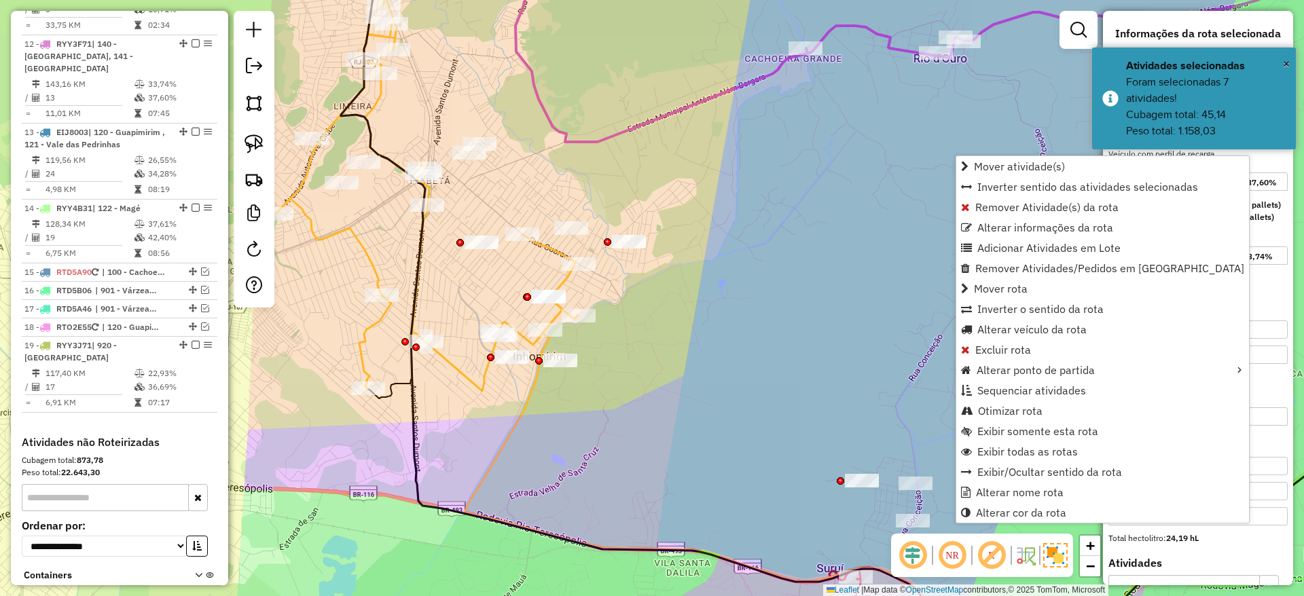
click at [787, 352] on div "Janela de atendimento Grade de atendimento Capacidade Transportadoras Veículos …" at bounding box center [652, 298] width 1304 height 596
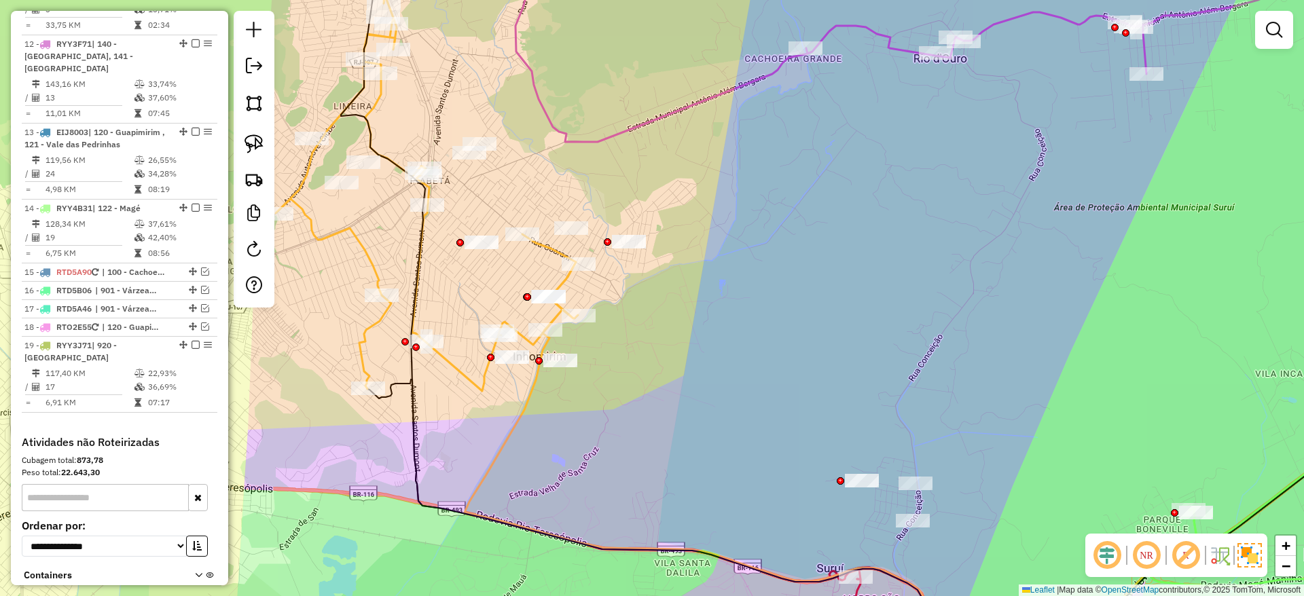
click at [628, 127] on icon at bounding box center [899, 41] width 819 height 202
select select "**********"
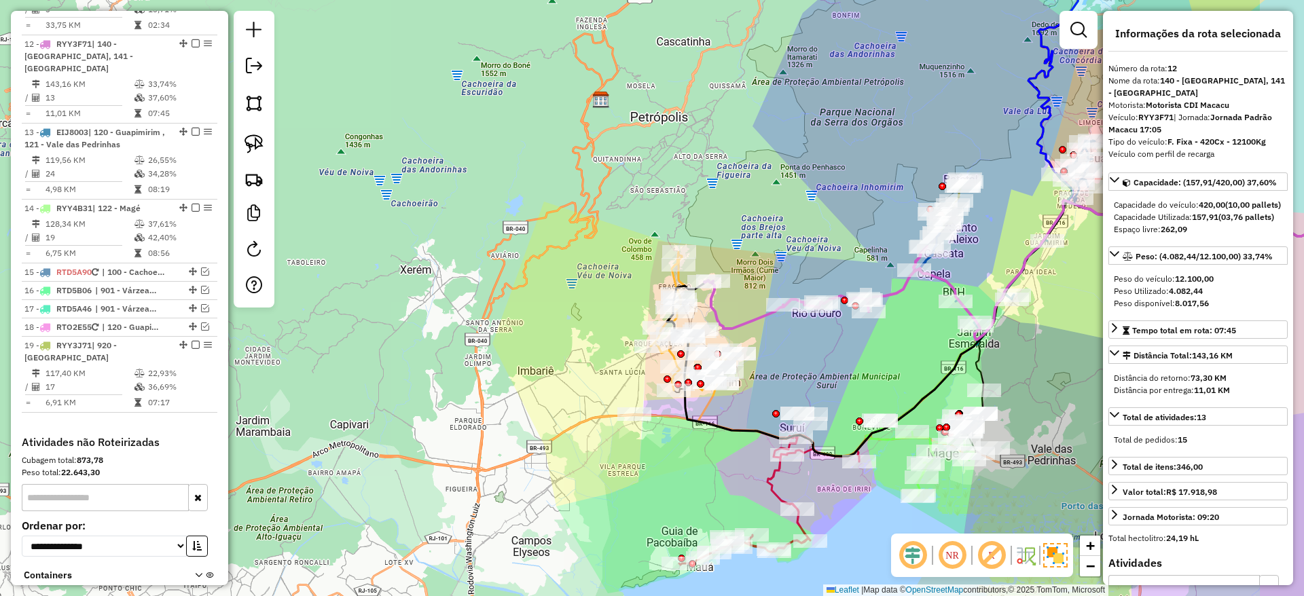
drag, startPoint x: 961, startPoint y: 314, endPoint x: 794, endPoint y: 380, distance: 179.5
click at [794, 380] on div "Janela de atendimento Grade de atendimento Capacidade Transportadoras Veículos …" at bounding box center [652, 298] width 1304 height 596
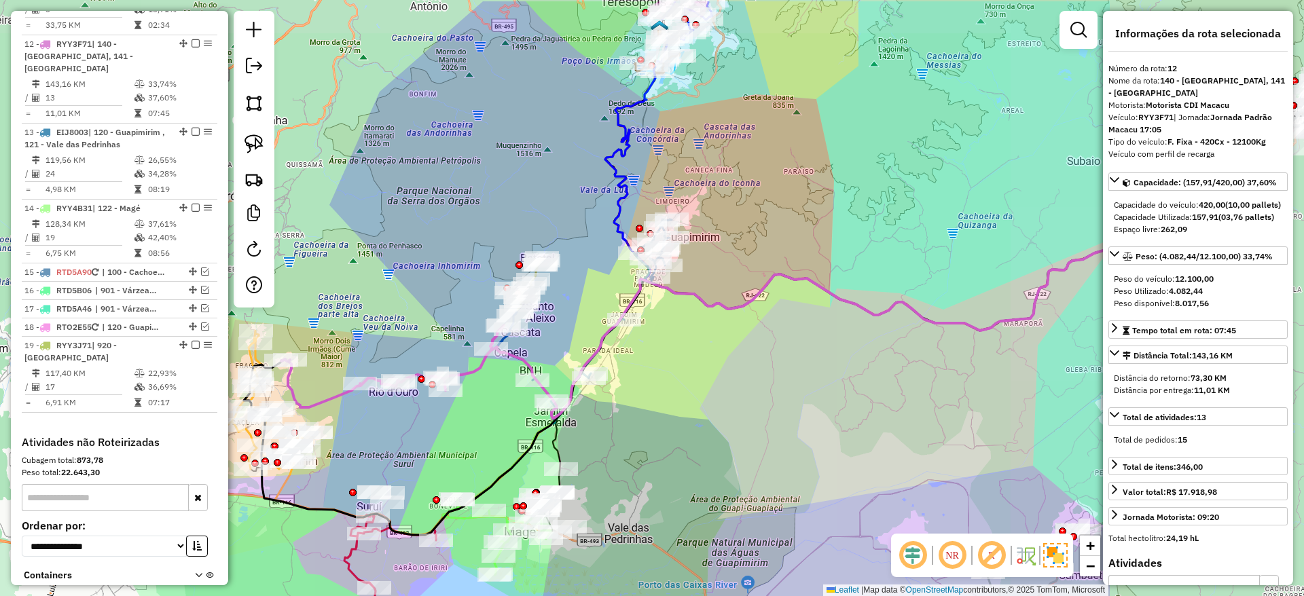
drag, startPoint x: 949, startPoint y: 385, endPoint x: 697, endPoint y: 426, distance: 255.8
click at [697, 426] on div "Janela de atendimento Grade de atendimento Capacidade Transportadoras Veículos …" at bounding box center [652, 298] width 1304 height 596
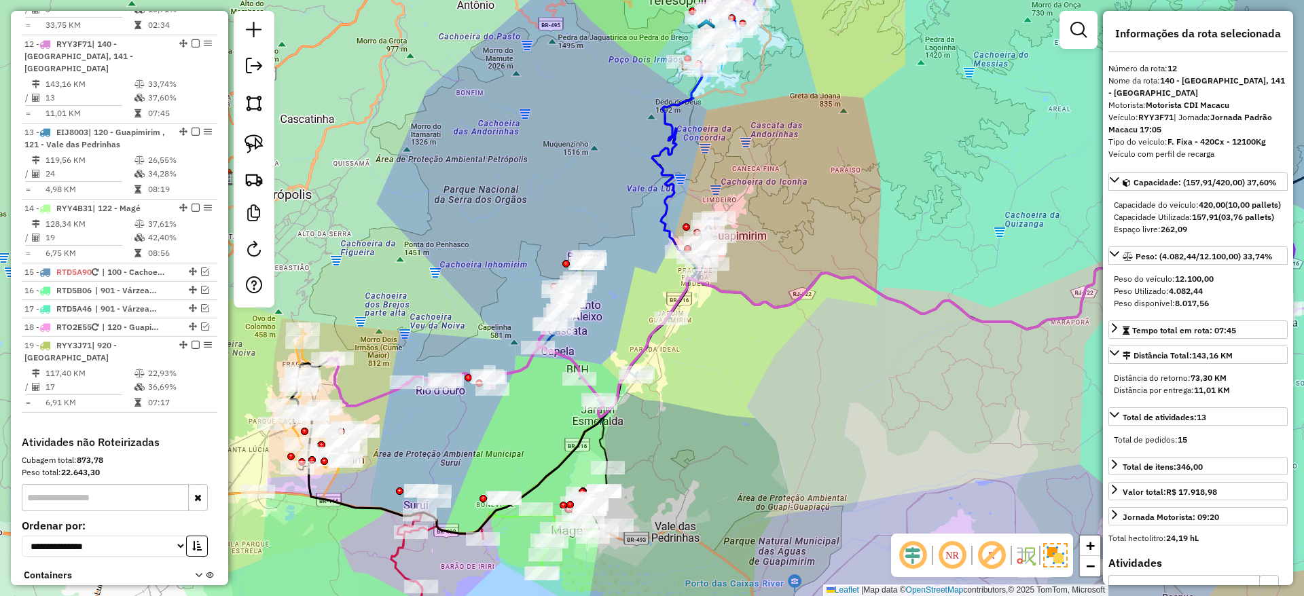
drag, startPoint x: 656, startPoint y: 426, endPoint x: 861, endPoint y: 402, distance: 206.4
click at [861, 402] on div "Janela de atendimento Grade de atendimento Capacidade Transportadoras Veículos …" at bounding box center [652, 298] width 1304 height 596
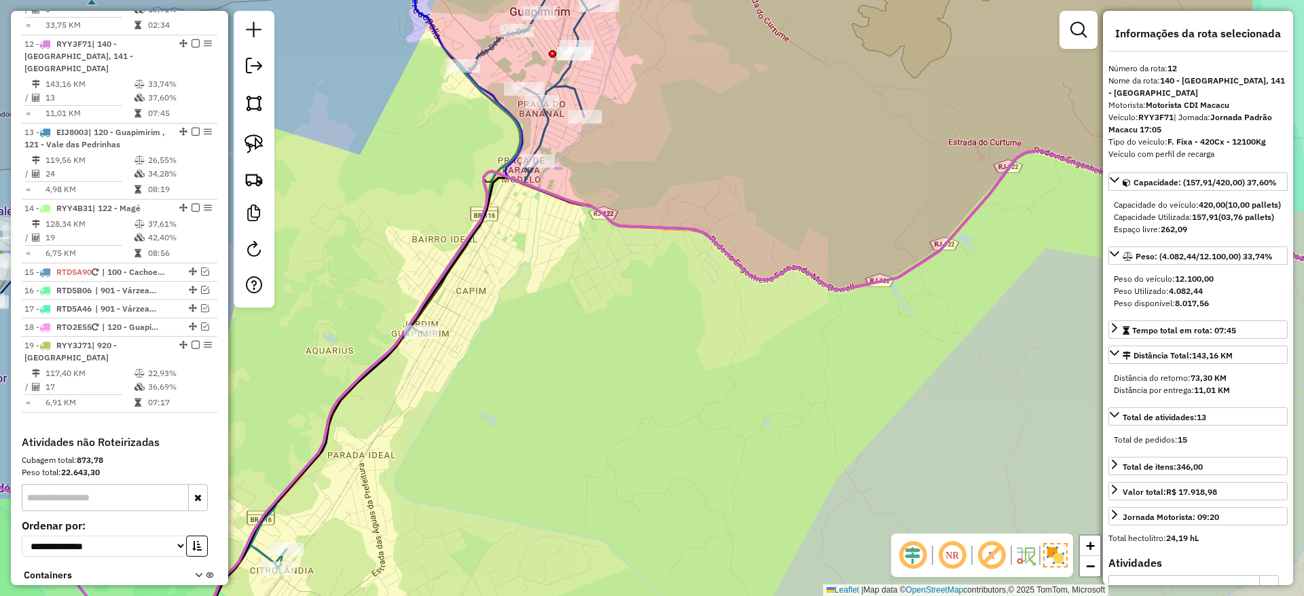
drag, startPoint x: 534, startPoint y: 445, endPoint x: 777, endPoint y: 302, distance: 281.6
click at [777, 302] on div "Janela de atendimento Grade de atendimento Capacidade Transportadoras Veículos …" at bounding box center [652, 298] width 1304 height 596
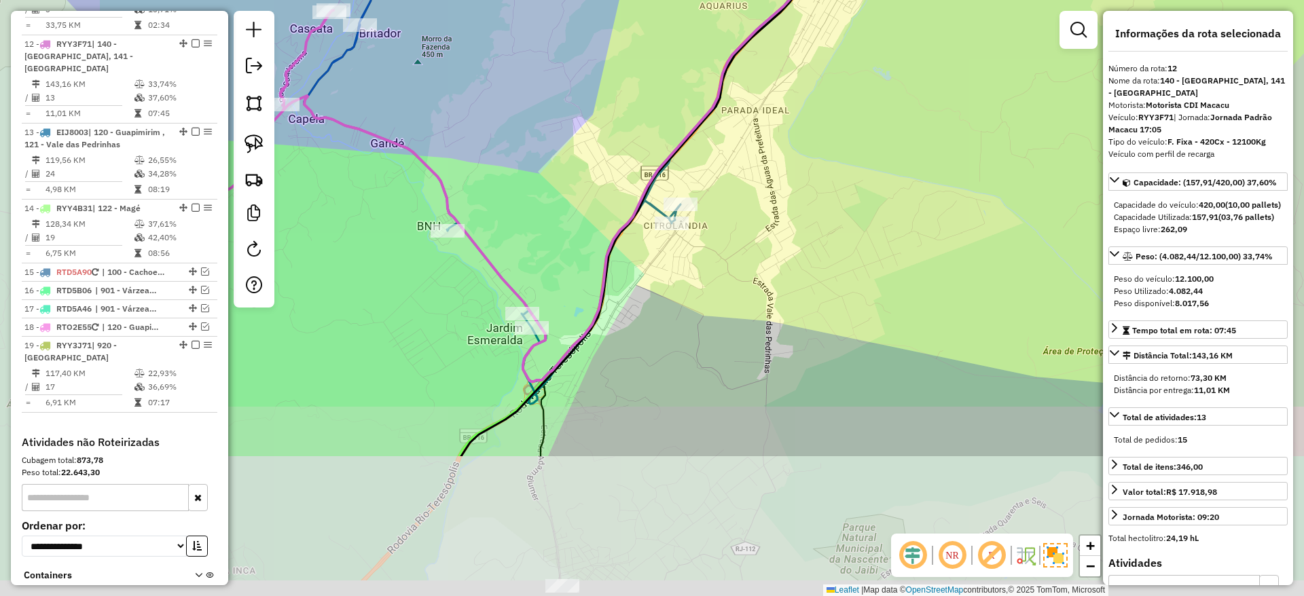
drag, startPoint x: 645, startPoint y: 477, endPoint x: 799, endPoint y: 270, distance: 258.2
click at [799, 270] on div "Janela de atendimento Grade de atendimento Capacidade Transportadoras Veículos …" at bounding box center [652, 298] width 1304 height 596
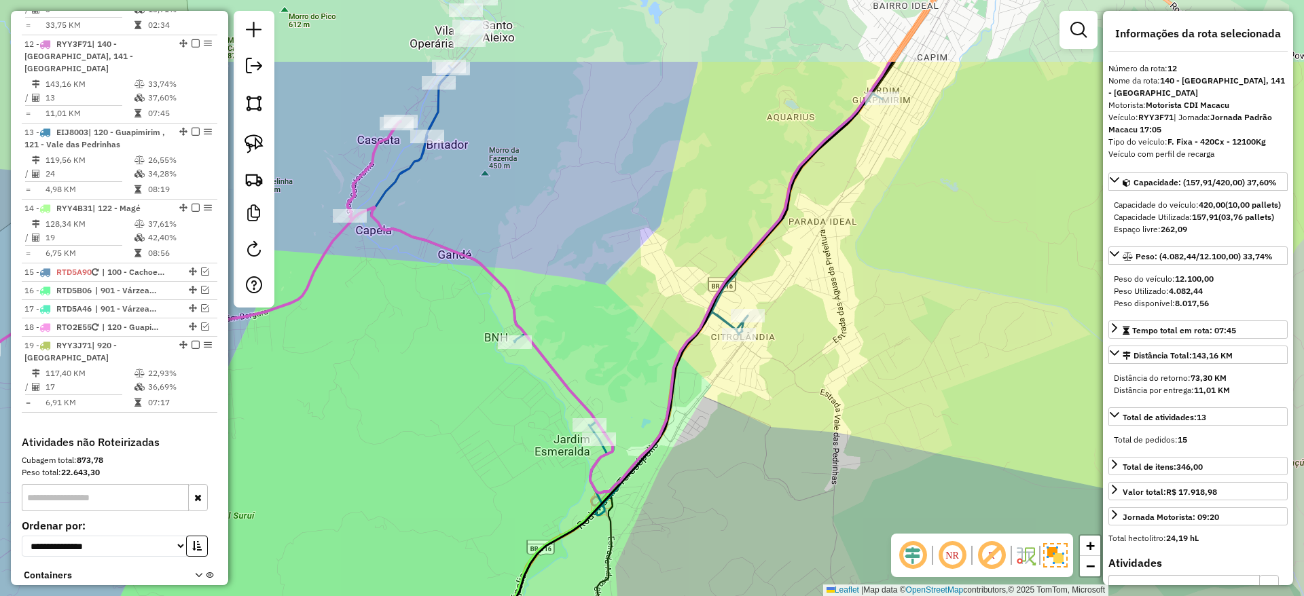
drag, startPoint x: 688, startPoint y: 367, endPoint x: 694, endPoint y: 493, distance: 125.7
click at [694, 493] on div "Janela de atendimento Grade de atendimento Capacidade Transportadoras Veículos …" at bounding box center [652, 298] width 1304 height 596
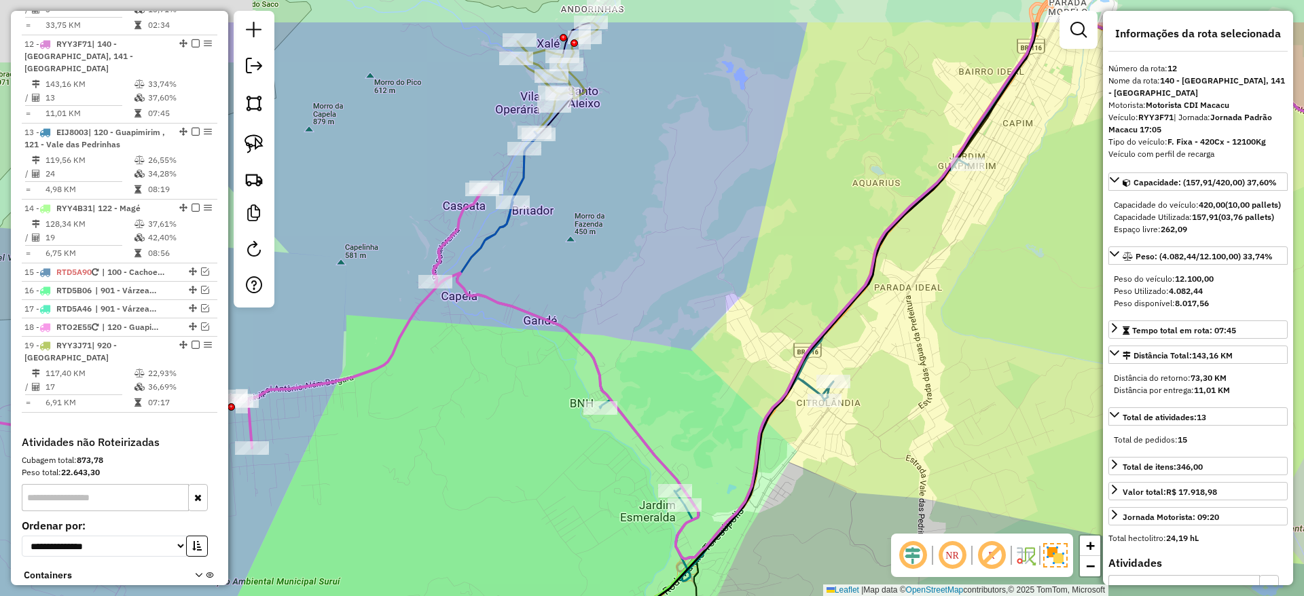
drag, startPoint x: 656, startPoint y: 388, endPoint x: 703, endPoint y: 422, distance: 58.0
click at [741, 447] on div "Janela de atendimento Grade de atendimento Capacidade Transportadoras Veículos …" at bounding box center [652, 298] width 1304 height 596
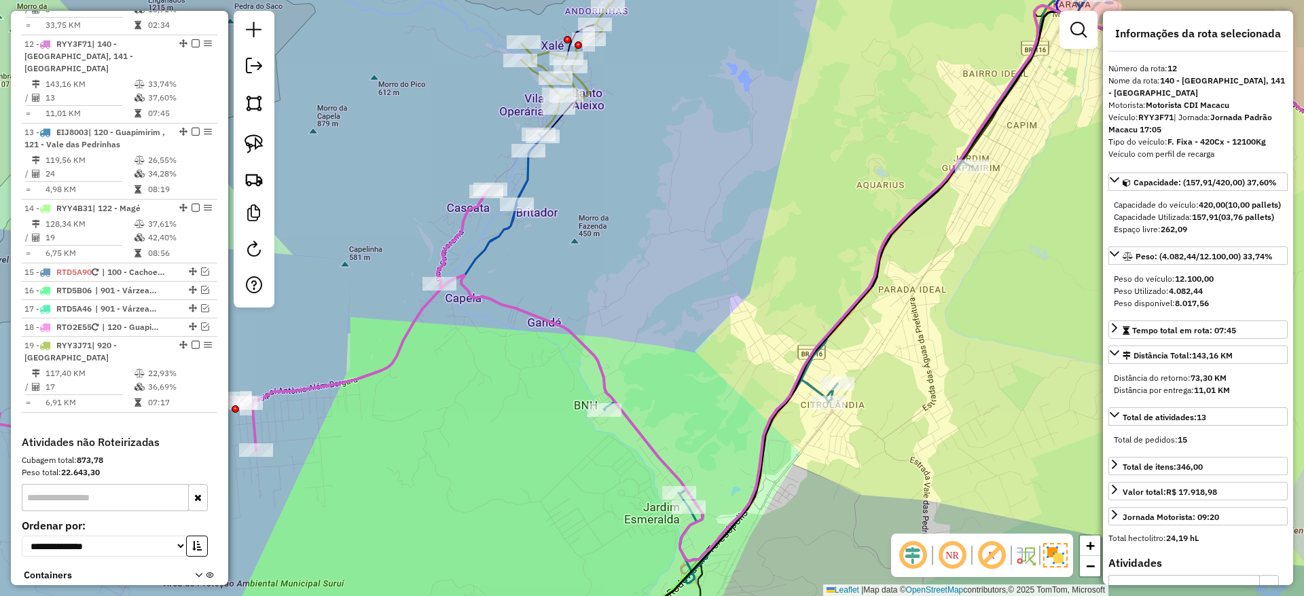
drag, startPoint x: 643, startPoint y: 363, endPoint x: 769, endPoint y: 441, distance: 147.9
click at [769, 441] on div "Janela de atendimento Grade de atendimento Capacidade Transportadoras Veículos …" at bounding box center [652, 298] width 1304 height 596
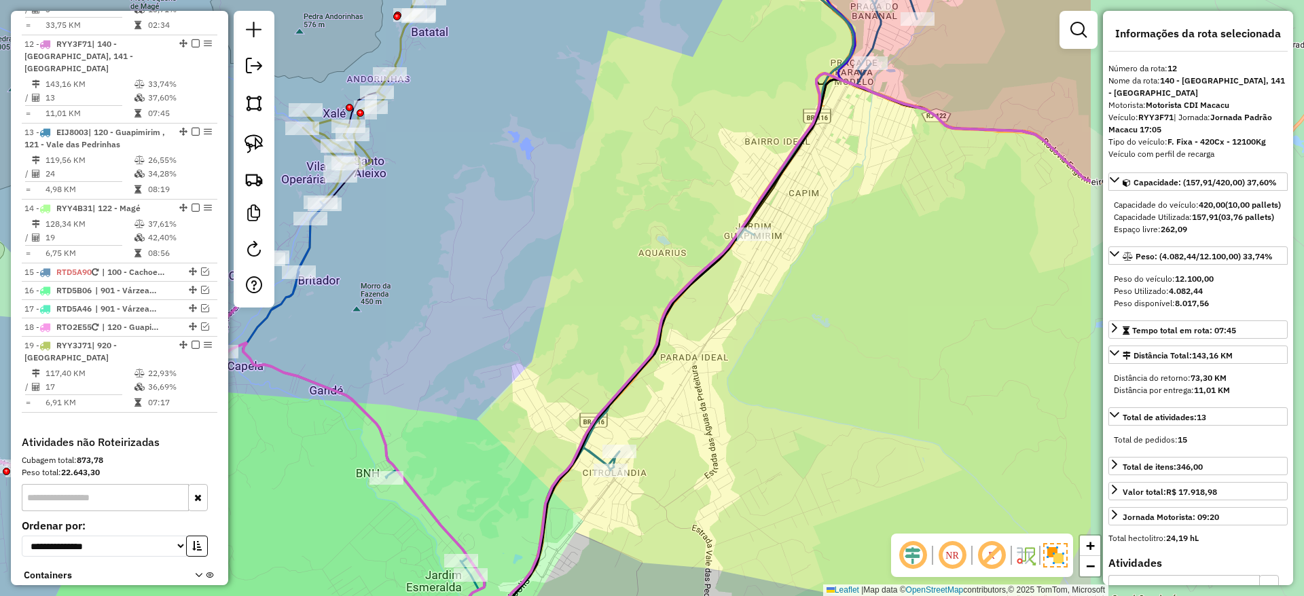
drag, startPoint x: 829, startPoint y: 406, endPoint x: 469, endPoint y: 397, distance: 360.0
click at [469, 397] on div "Janela de atendimento Grade de atendimento Capacidade Transportadoras Veículos …" at bounding box center [652, 298] width 1304 height 596
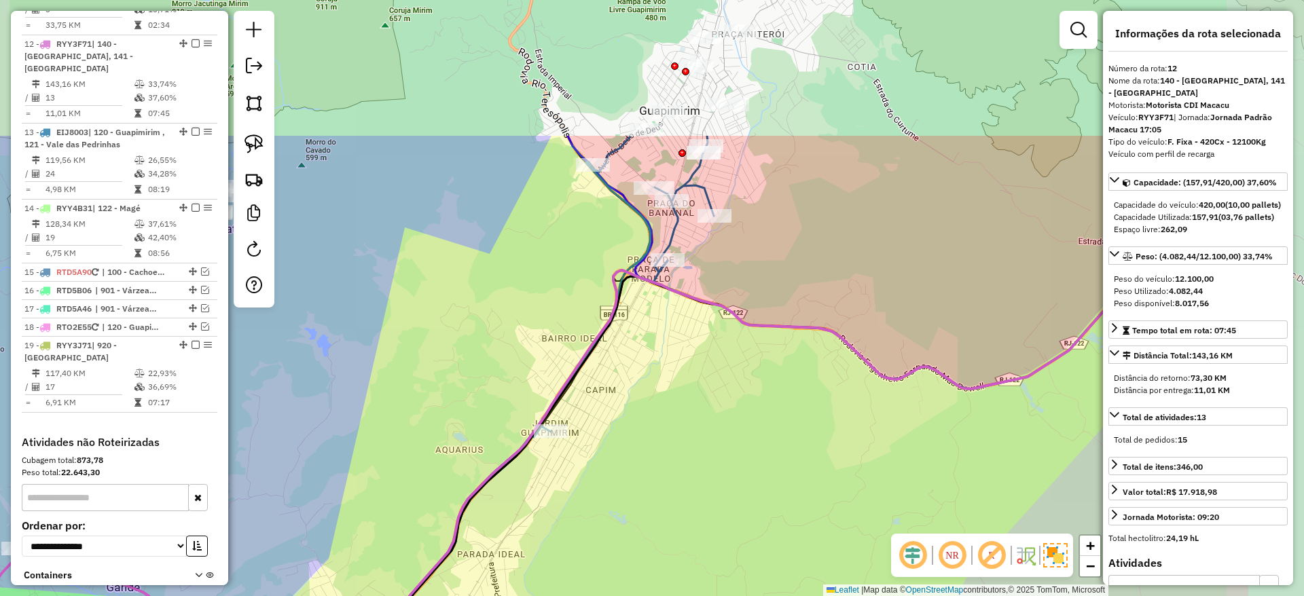
drag, startPoint x: 519, startPoint y: 643, endPoint x: 481, endPoint y: 642, distance: 37.4
click at [481, 595] on html "Aguarde... Pop-up bloqueado! Seu navegador bloqueou automáticamente a abertura …" at bounding box center [652, 298] width 1304 height 596
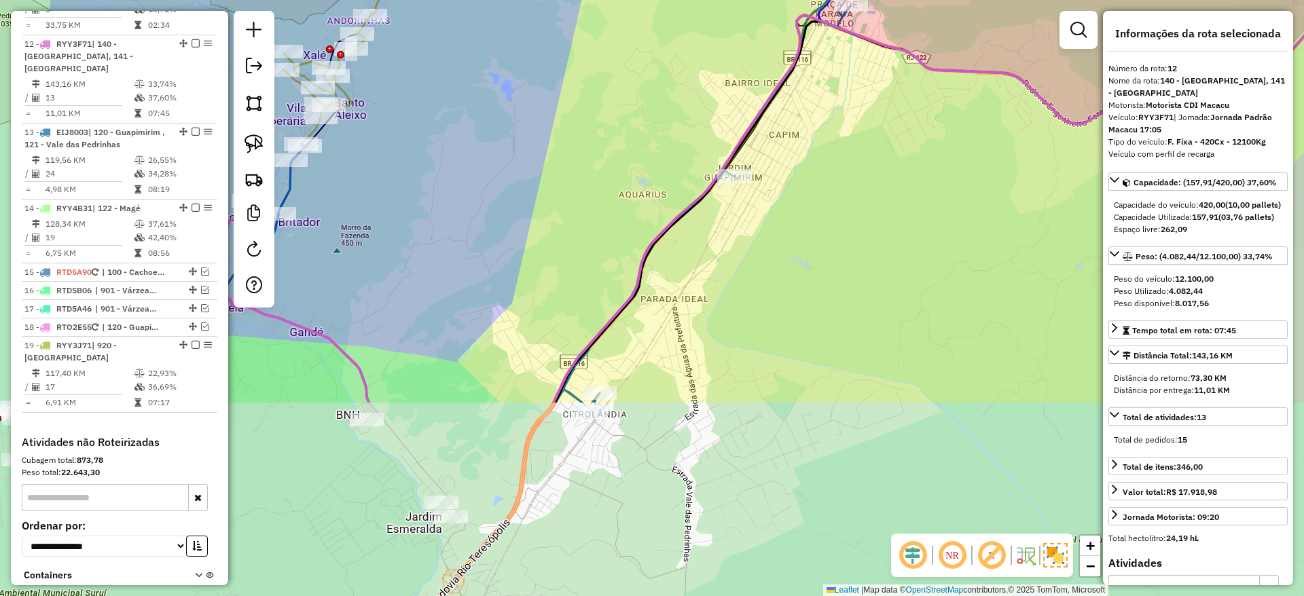
drag, startPoint x: 749, startPoint y: 246, endPoint x: 826, endPoint y: 141, distance: 130.8
click at [826, 141] on div "Janela de atendimento Grade de atendimento Capacidade Transportadoras Veículos …" at bounding box center [652, 298] width 1304 height 596
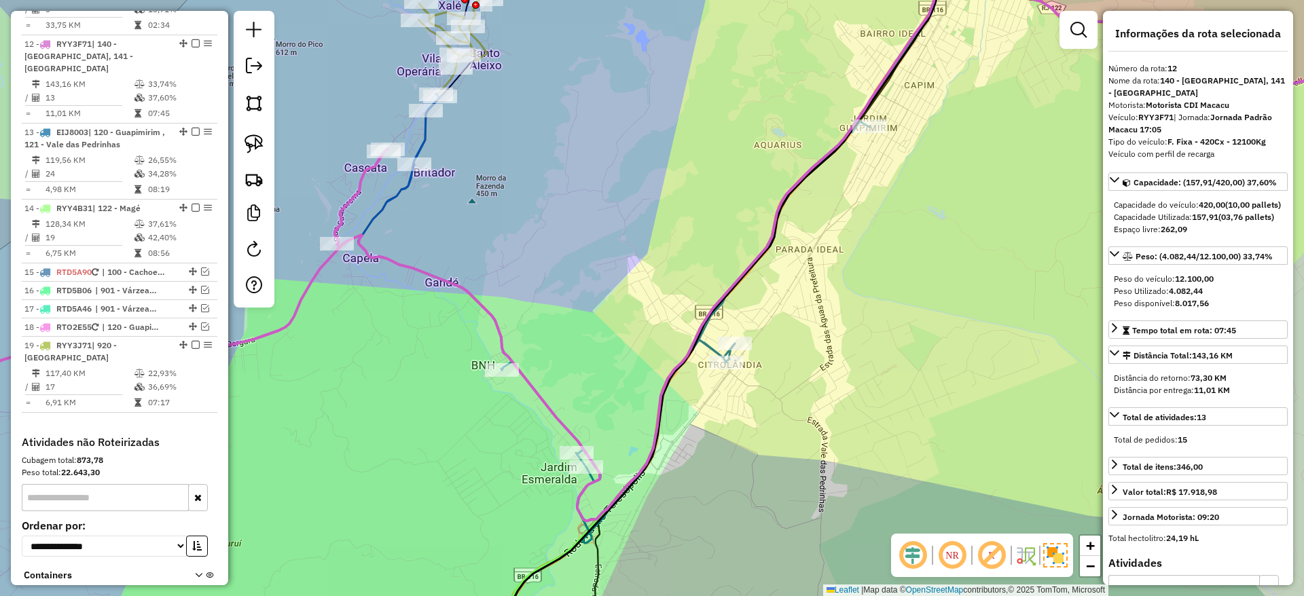
drag, startPoint x: 763, startPoint y: 329, endPoint x: 809, endPoint y: 303, distance: 52.6
click at [809, 303] on div "Janela de atendimento Grade de atendimento Capacidade Transportadoras Veículos …" at bounding box center [652, 298] width 1304 height 596
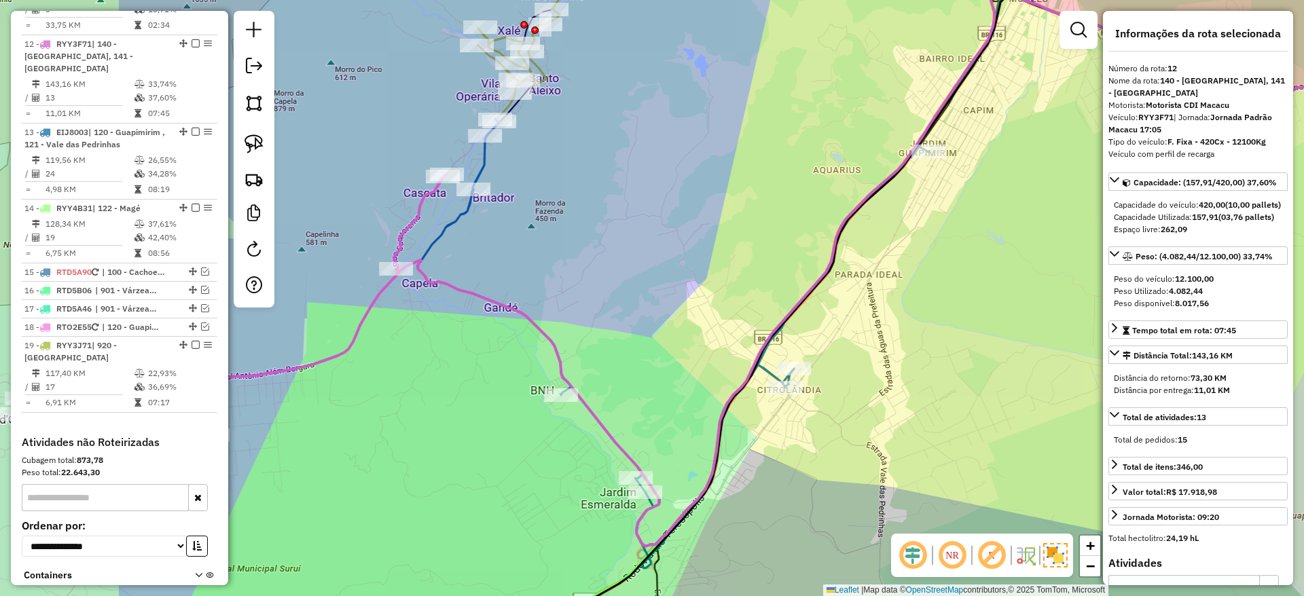
drag, startPoint x: 706, startPoint y: 312, endPoint x: 957, endPoint y: 335, distance: 251.5
click at [957, 335] on div "Janela de atendimento Grade de atendimento Capacidade Transportadoras Veículos …" at bounding box center [652, 298] width 1304 height 596
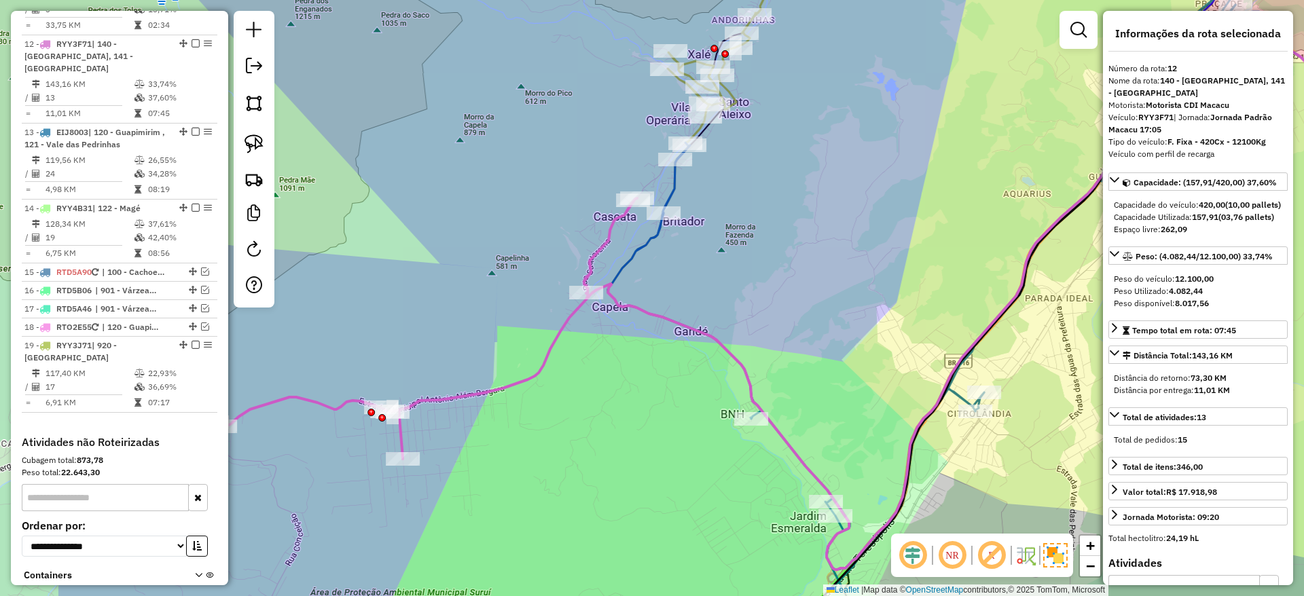
drag, startPoint x: 615, startPoint y: 239, endPoint x: 804, endPoint y: 263, distance: 190.2
click at [804, 263] on div "Janela de atendimento Grade de atendimento Capacidade Transportadoras Veículos …" at bounding box center [652, 298] width 1304 height 596
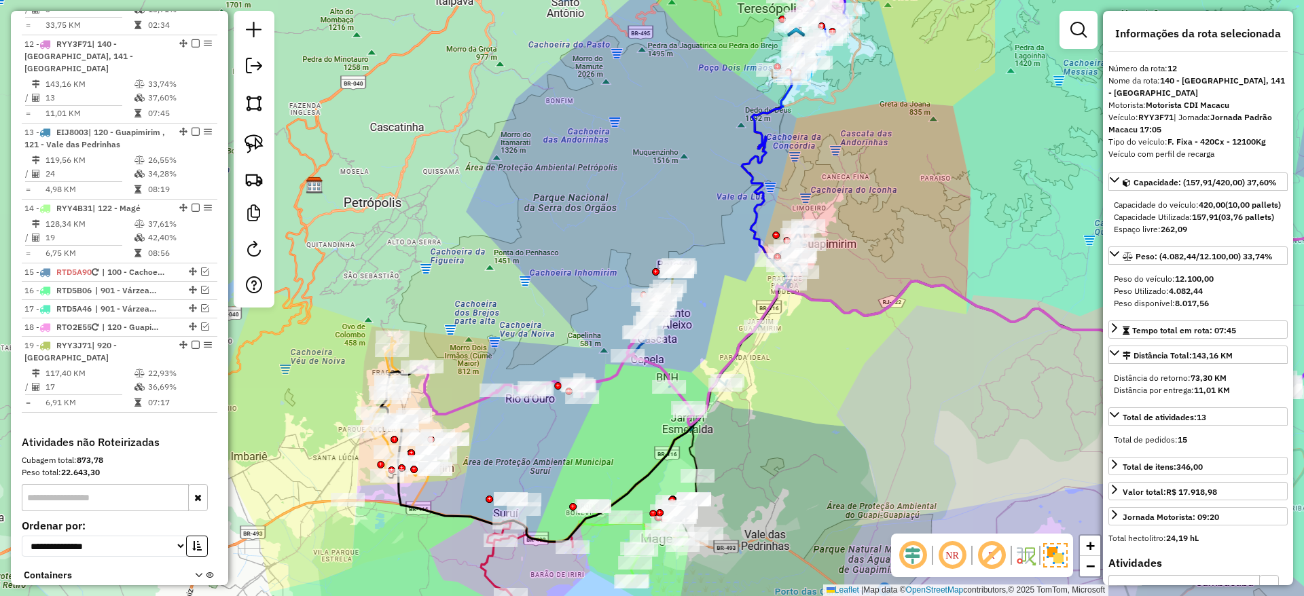
drag, startPoint x: 506, startPoint y: 432, endPoint x: 608, endPoint y: 435, distance: 101.9
click at [608, 435] on div "Janela de atendimento Grade de atendimento Capacidade Transportadoras Veículos …" at bounding box center [652, 298] width 1304 height 596
click at [987, 555] on em at bounding box center [991, 555] width 33 height 33
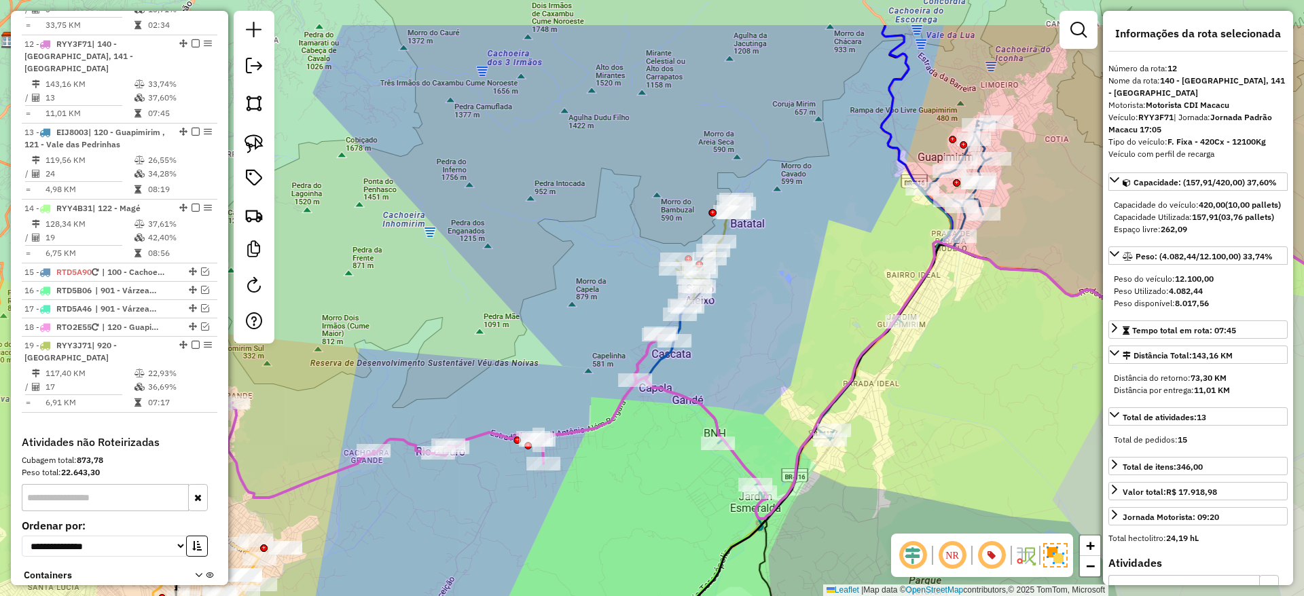
drag, startPoint x: 743, startPoint y: 309, endPoint x: 650, endPoint y: 394, distance: 125.9
click at [650, 394] on icon at bounding box center [990, 375] width 709 height 287
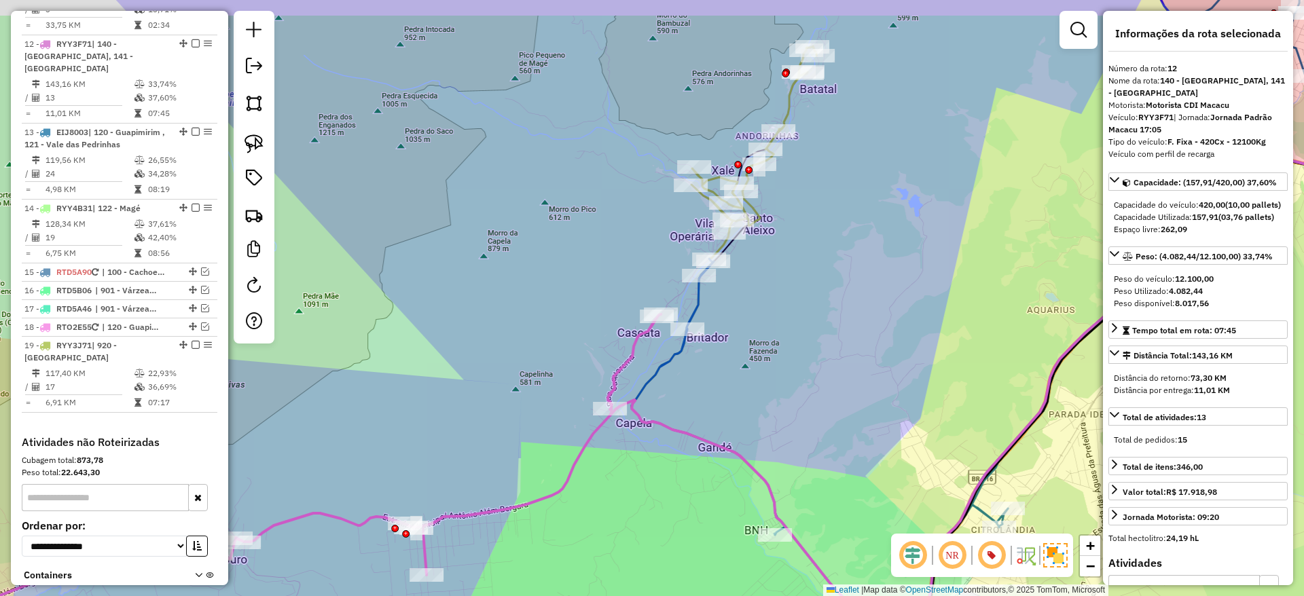
drag, startPoint x: 743, startPoint y: 283, endPoint x: 735, endPoint y: 346, distance: 63.7
click at [735, 346] on div "Janela de atendimento Grade de atendimento Capacidade Transportadoras Veículos …" at bounding box center [652, 298] width 1304 height 596
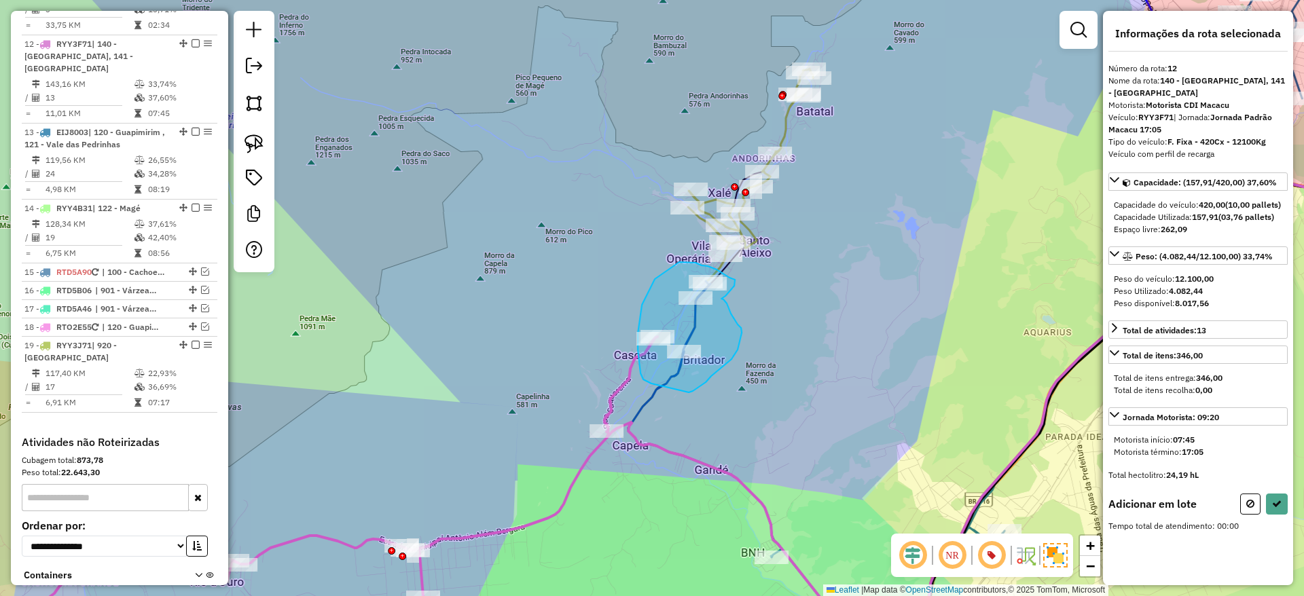
drag, startPoint x: 688, startPoint y: 392, endPoint x: 651, endPoint y: 384, distance: 38.4
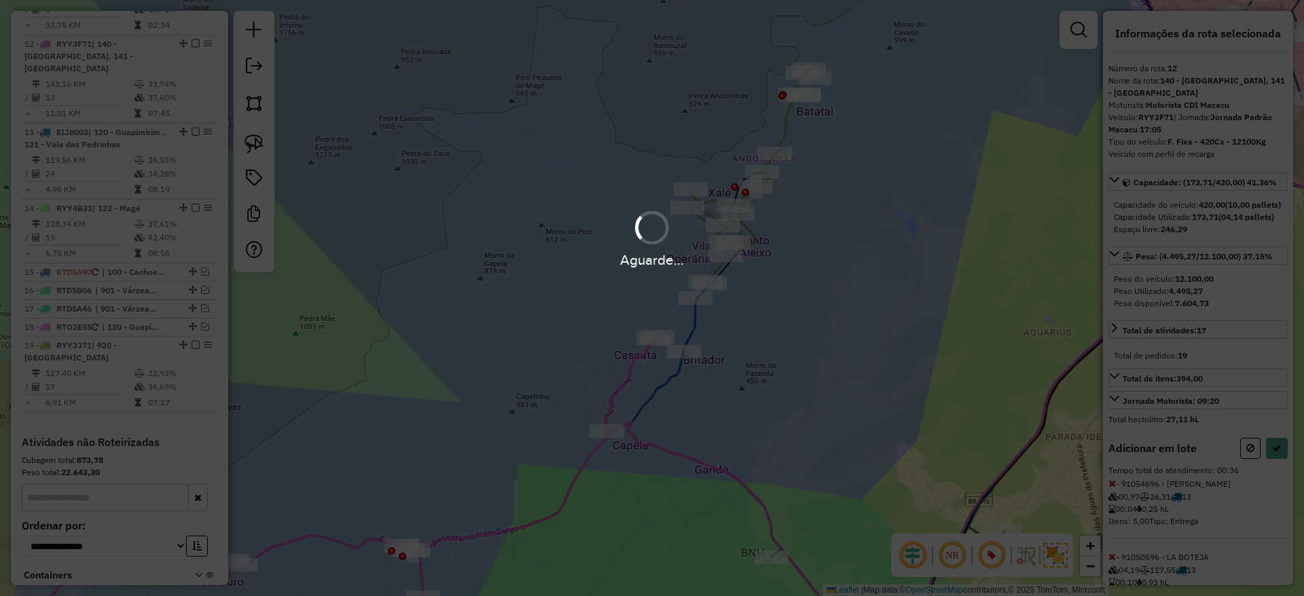
select select "**********"
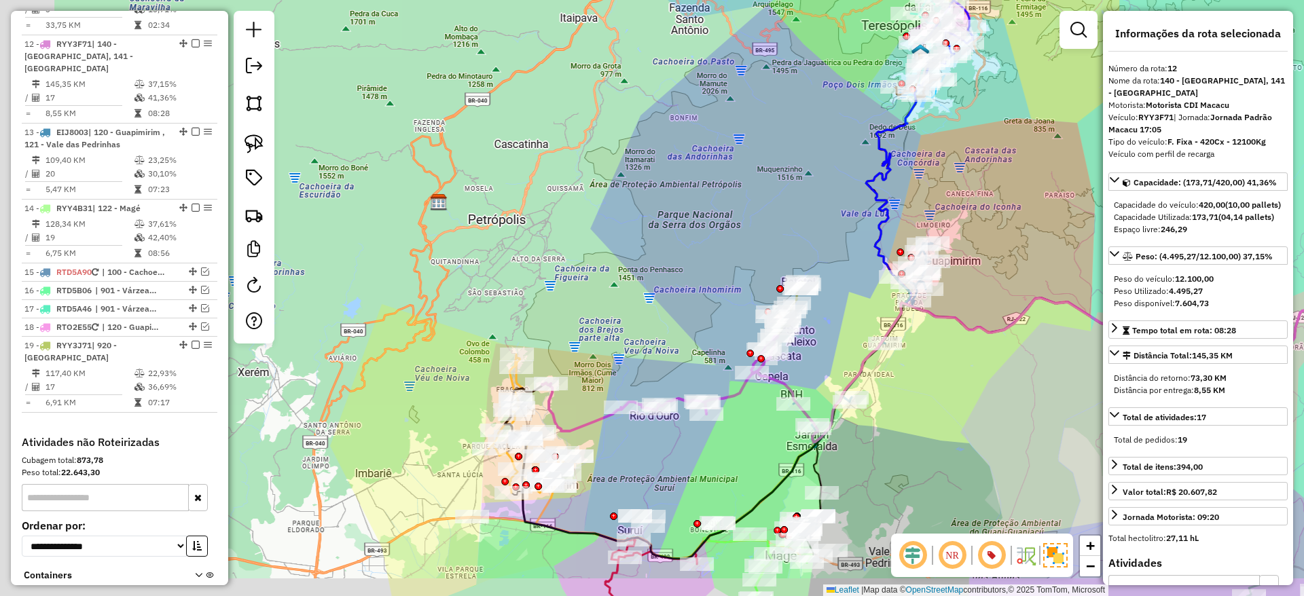
drag, startPoint x: 682, startPoint y: 496, endPoint x: 742, endPoint y: 447, distance: 78.2
click at [742, 447] on div "Janela de atendimento Grade de atendimento Capacidade Transportadoras Veículos …" at bounding box center [652, 298] width 1304 height 596
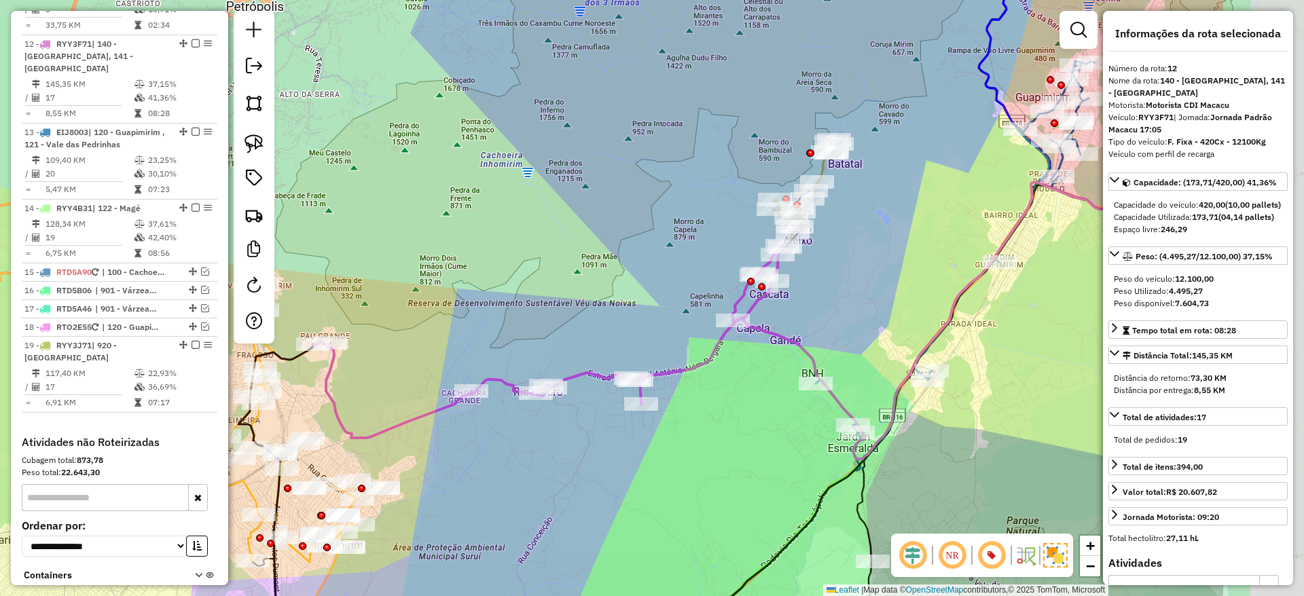
drag, startPoint x: 786, startPoint y: 440, endPoint x: 559, endPoint y: 421, distance: 227.6
click at [559, 421] on div "Janela de atendimento Grade de atendimento Capacidade Transportadoras Veículos …" at bounding box center [652, 298] width 1304 height 596
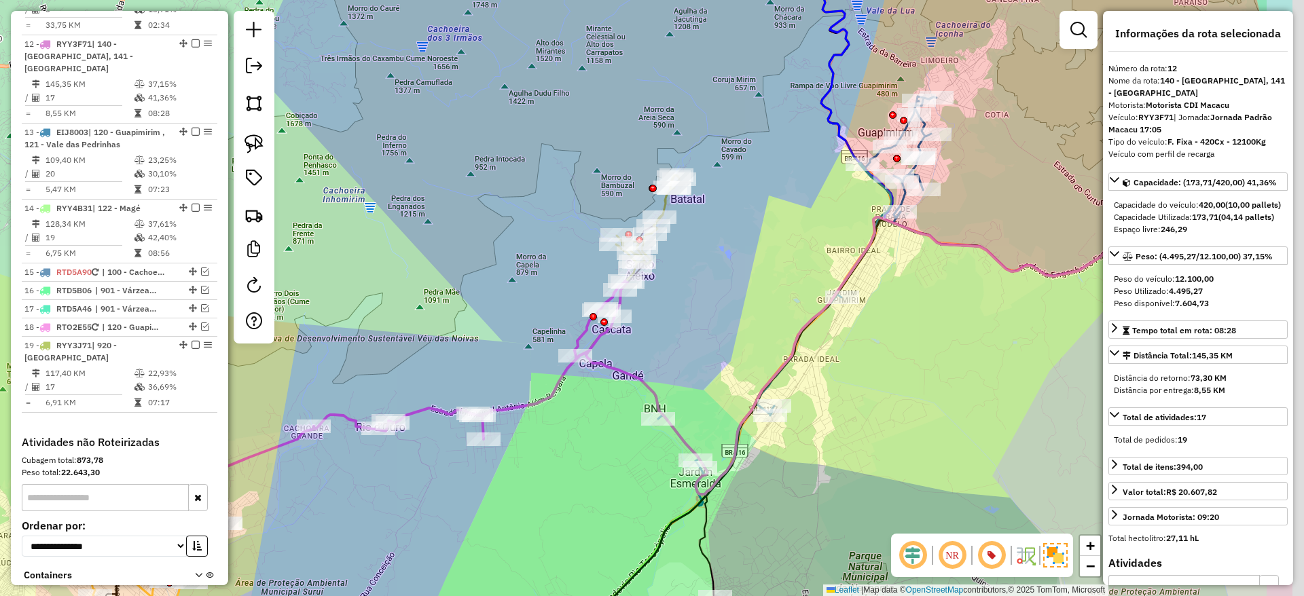
drag, startPoint x: 756, startPoint y: 420, endPoint x: 566, endPoint y: 434, distance: 190.6
click at [566, 434] on div "Janela de atendimento Grade de atendimento Capacidade Transportadoras Veículos …" at bounding box center [652, 298] width 1304 height 596
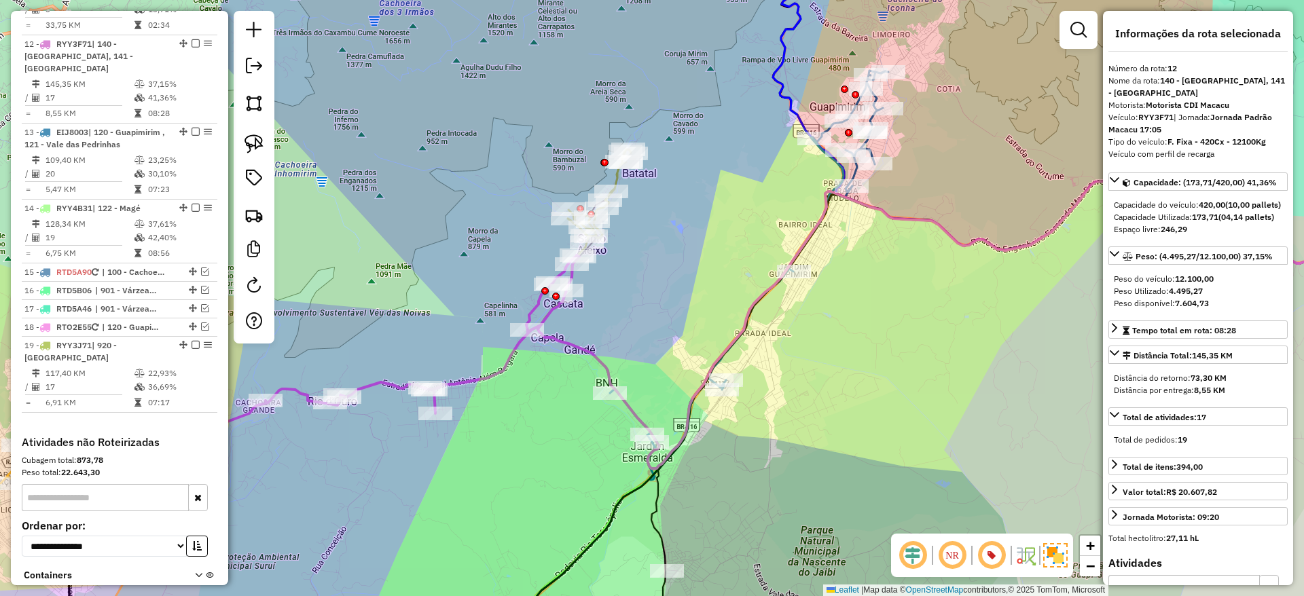
click at [842, 168] on icon at bounding box center [749, 275] width 278 height 409
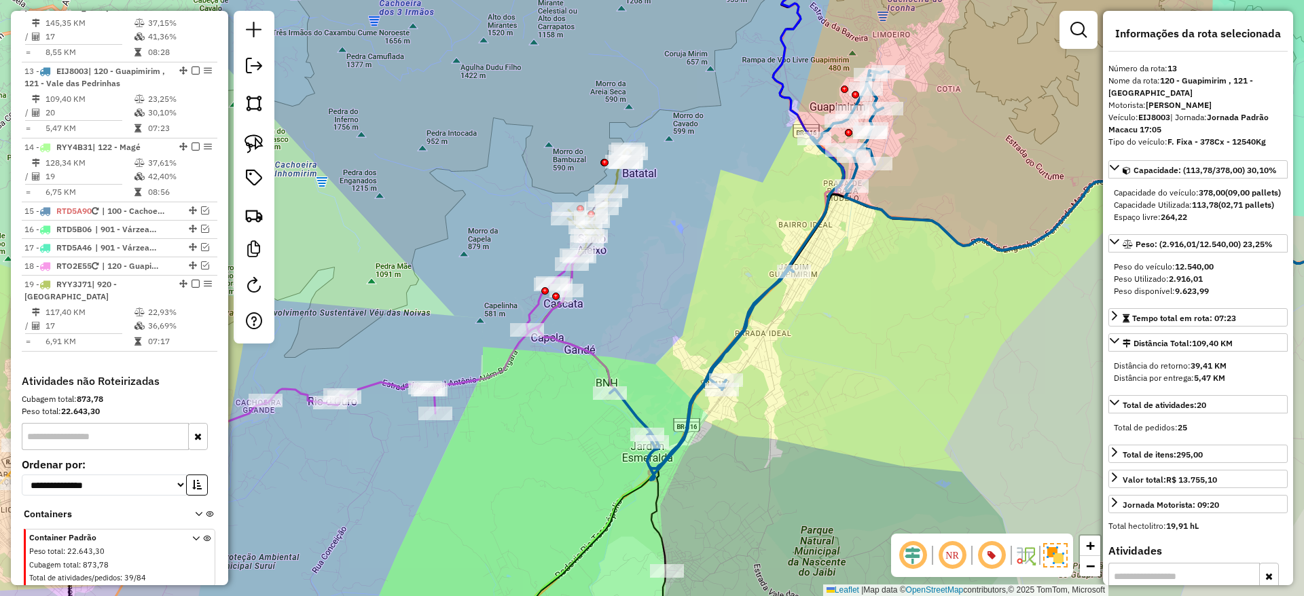
scroll to position [1295, 0]
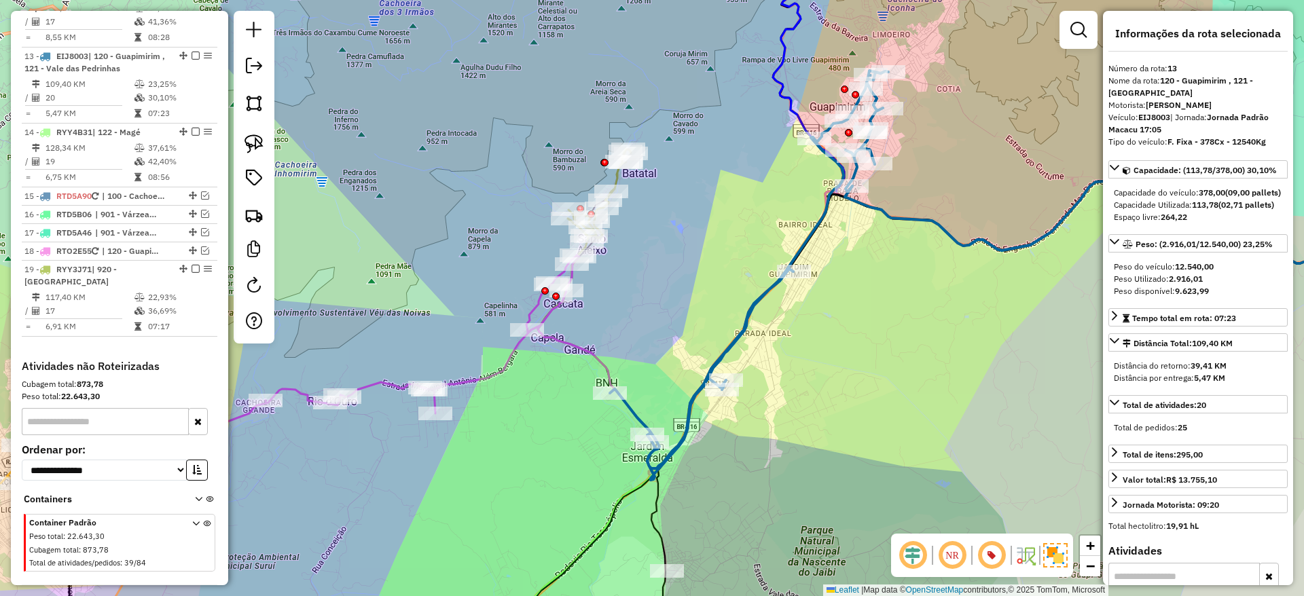
click at [842, 168] on icon at bounding box center [749, 275] width 278 height 409
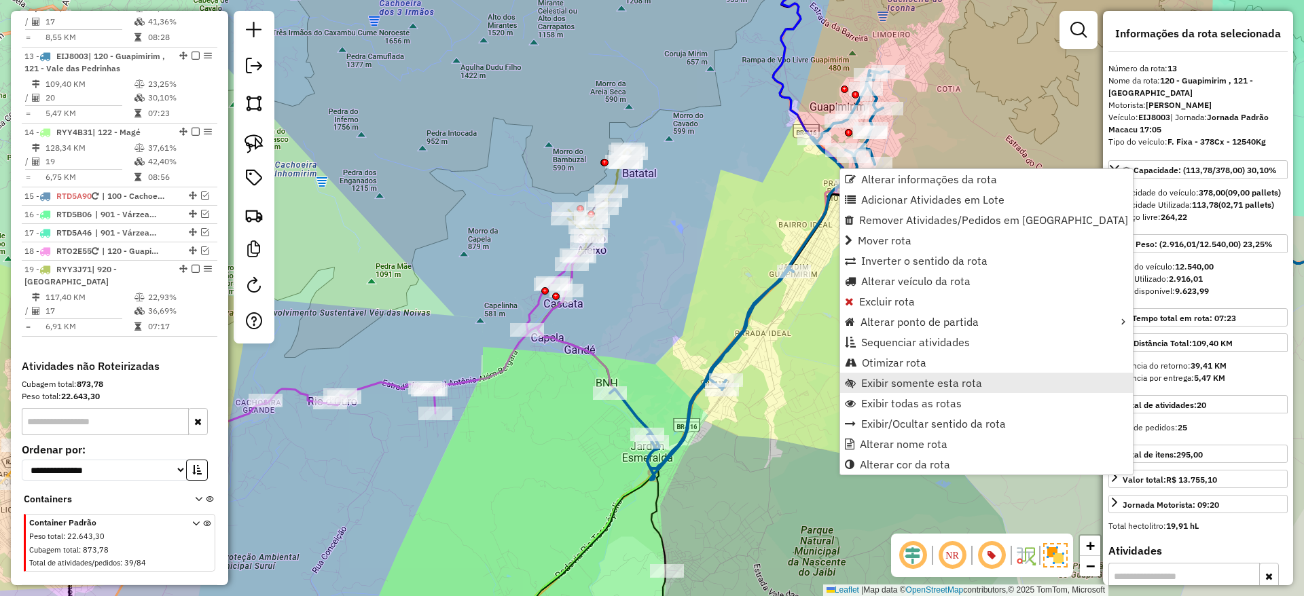
click at [899, 388] on span "Exibir somente esta rota" at bounding box center [921, 383] width 121 height 11
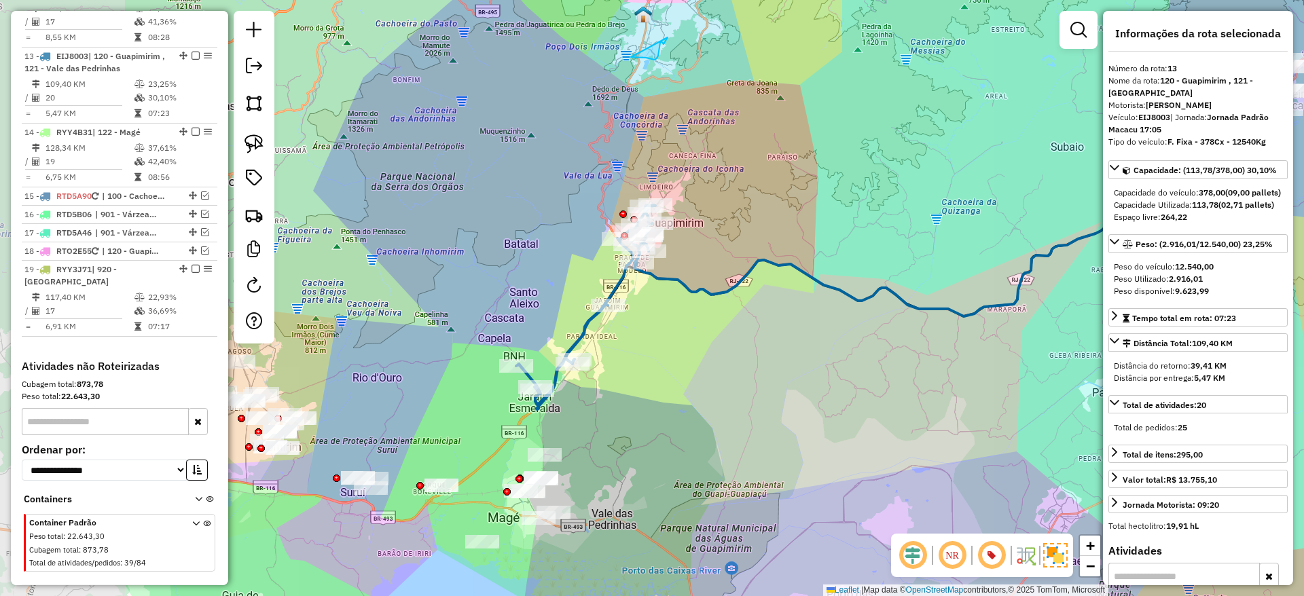
drag, startPoint x: 595, startPoint y: 415, endPoint x: 808, endPoint y: 417, distance: 213.2
click at [808, 417] on div "Janela de atendimento Grade de atendimento Capacidade Transportadoras Veículos …" at bounding box center [652, 298] width 1304 height 596
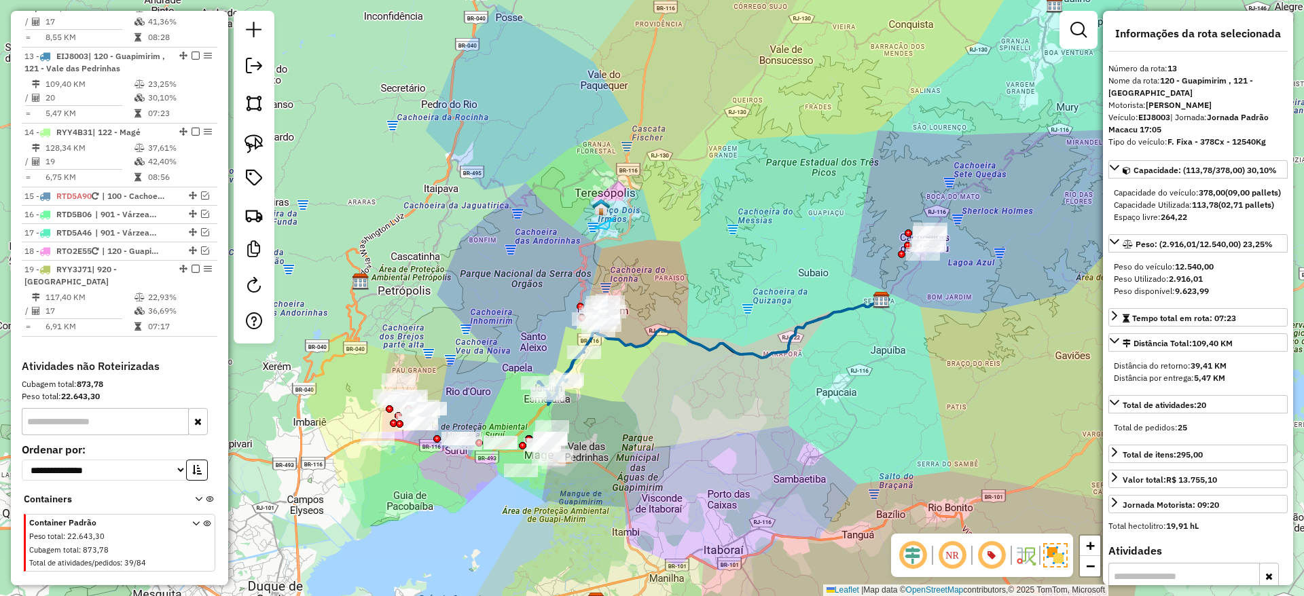
drag, startPoint x: 703, startPoint y: 397, endPoint x: 669, endPoint y: 400, distance: 34.1
click at [669, 400] on div "Janela de atendimento Grade de atendimento Capacidade Transportadoras Veículos …" at bounding box center [652, 298] width 1304 height 596
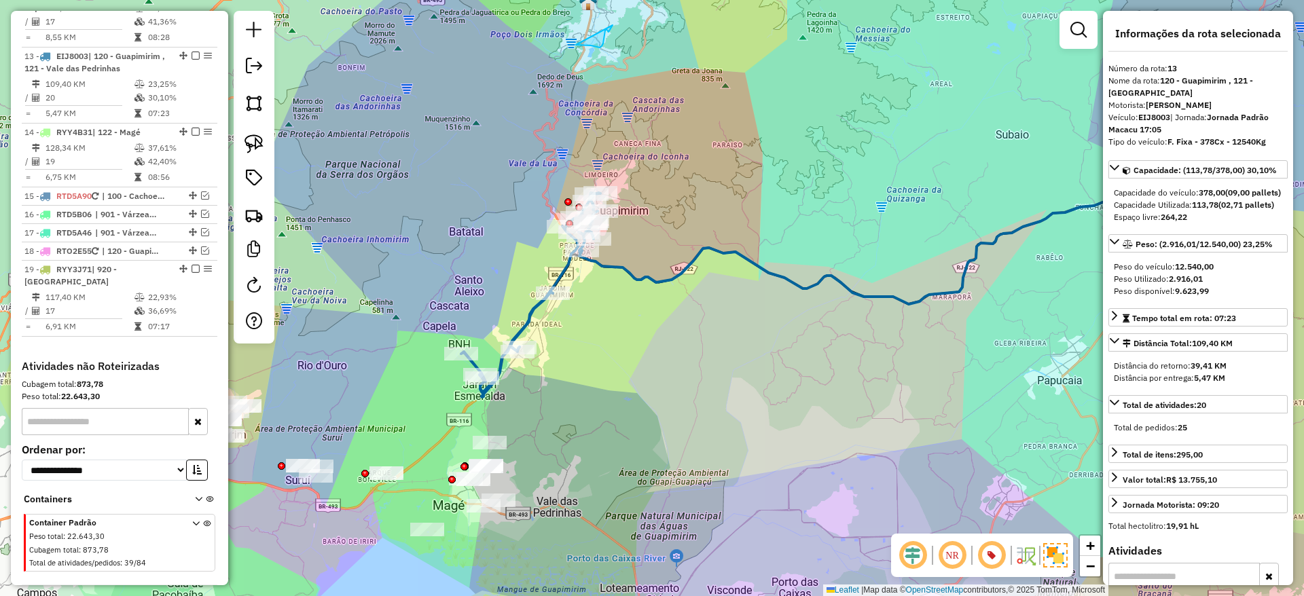
drag, startPoint x: 459, startPoint y: 417, endPoint x: 591, endPoint y: 384, distance: 136.4
click at [591, 384] on div "Janela de atendimento Grade de atendimento Capacidade Transportadoras Veículos …" at bounding box center [652, 298] width 1304 height 596
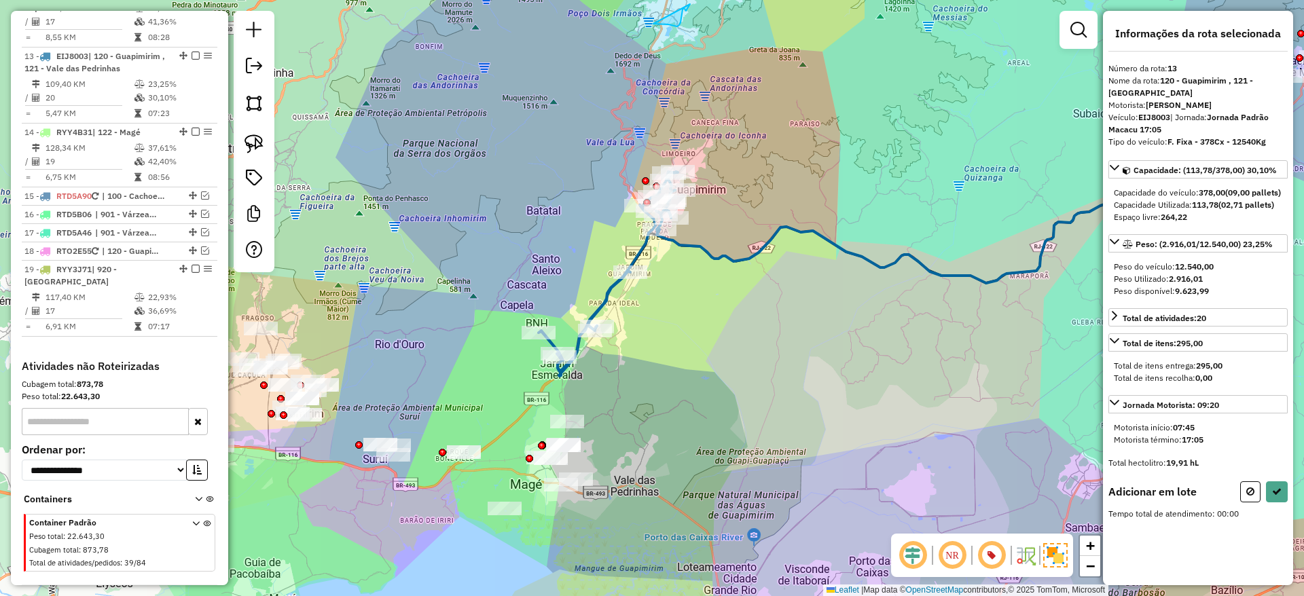
click at [530, 405] on div "Janela de atendimento Grade de atendimento Capacidade Transportadoras Veículos …" at bounding box center [652, 298] width 1304 height 596
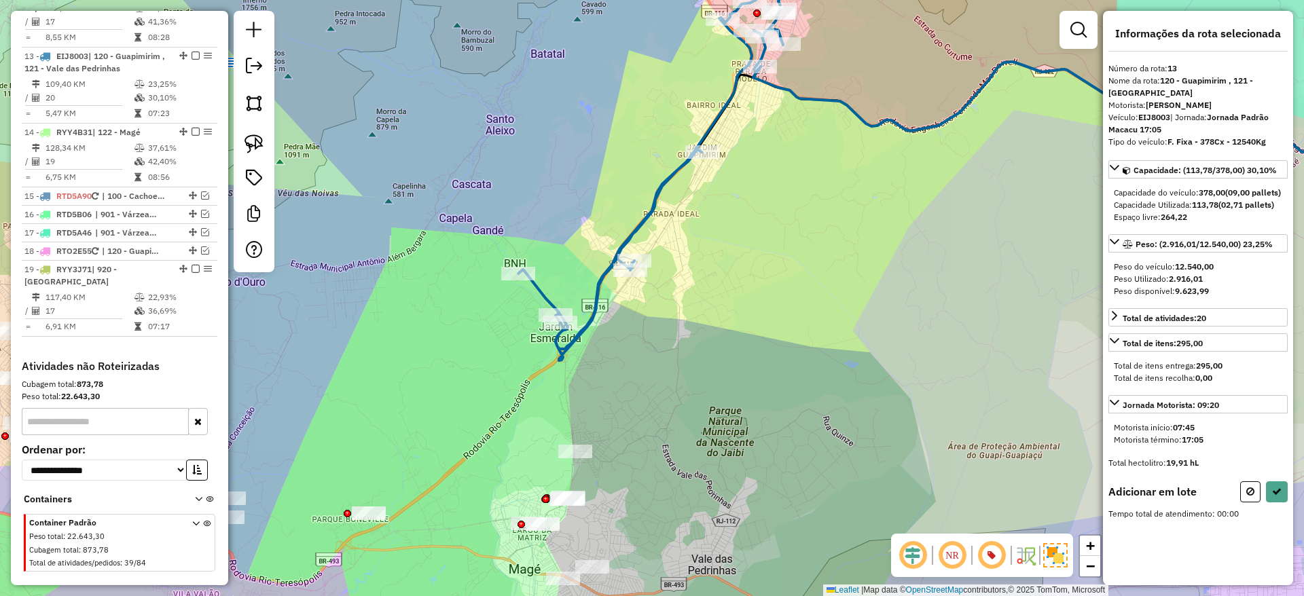
drag, startPoint x: 611, startPoint y: 399, endPoint x: 583, endPoint y: 412, distance: 31.3
click at [583, 412] on div "Janela de atendimento Grade de atendimento Capacidade Transportadoras Veículos …" at bounding box center [652, 298] width 1304 height 596
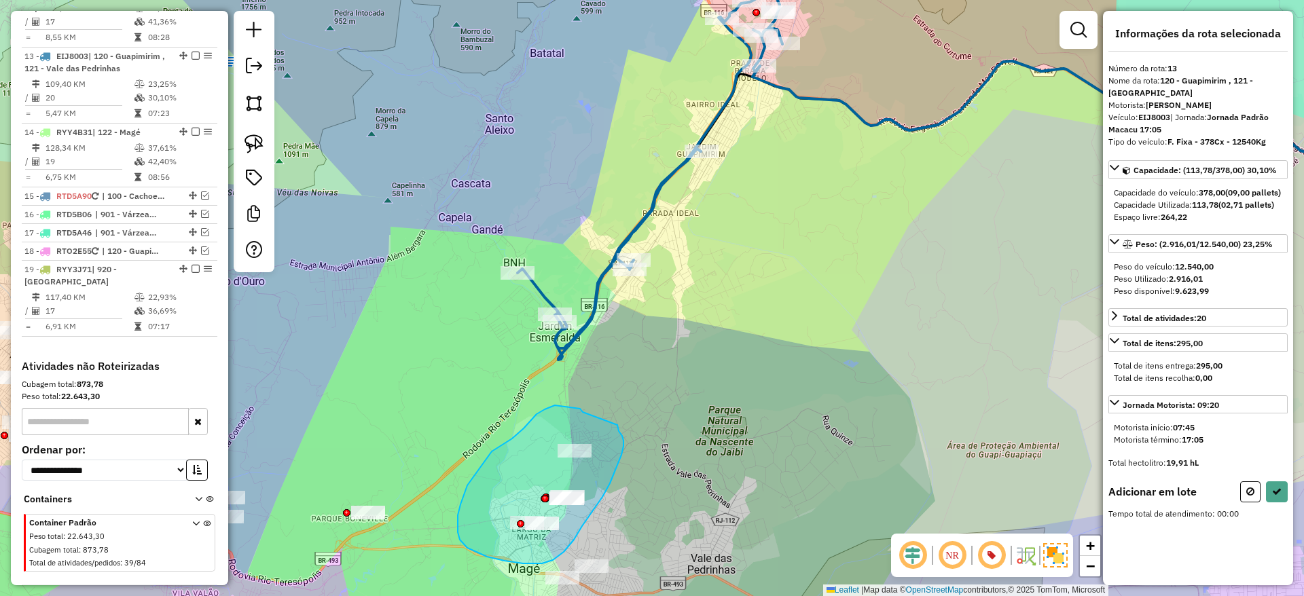
drag, startPoint x: 583, startPoint y: 412, endPoint x: 617, endPoint y: 424, distance: 36.7
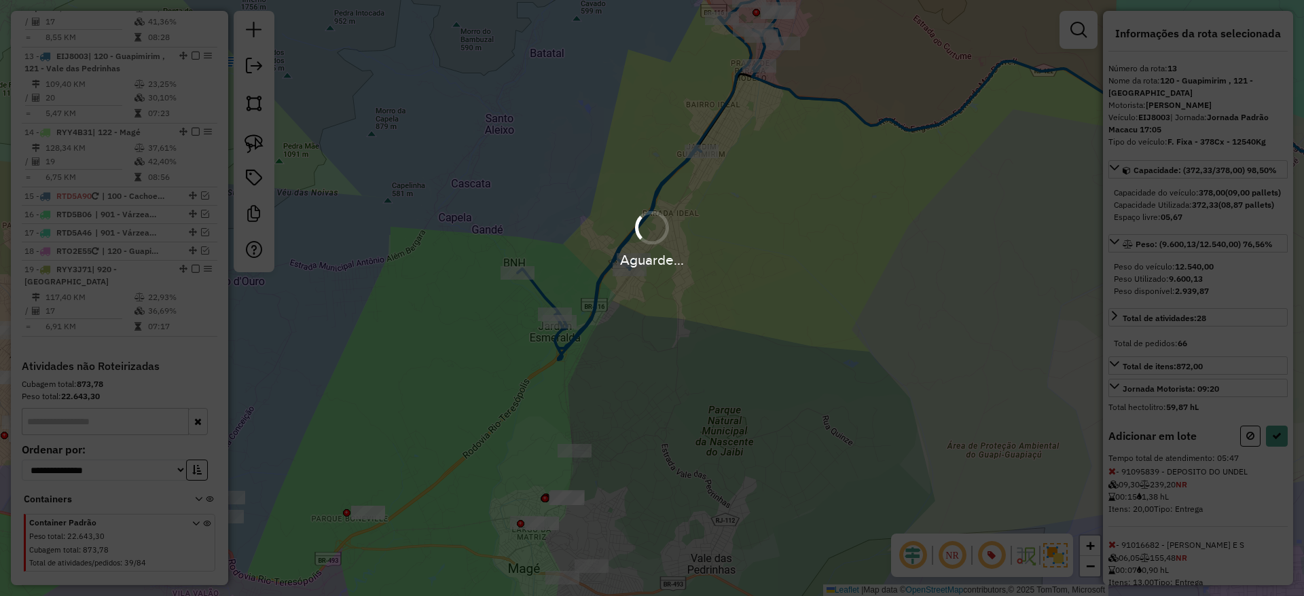
select select "**********"
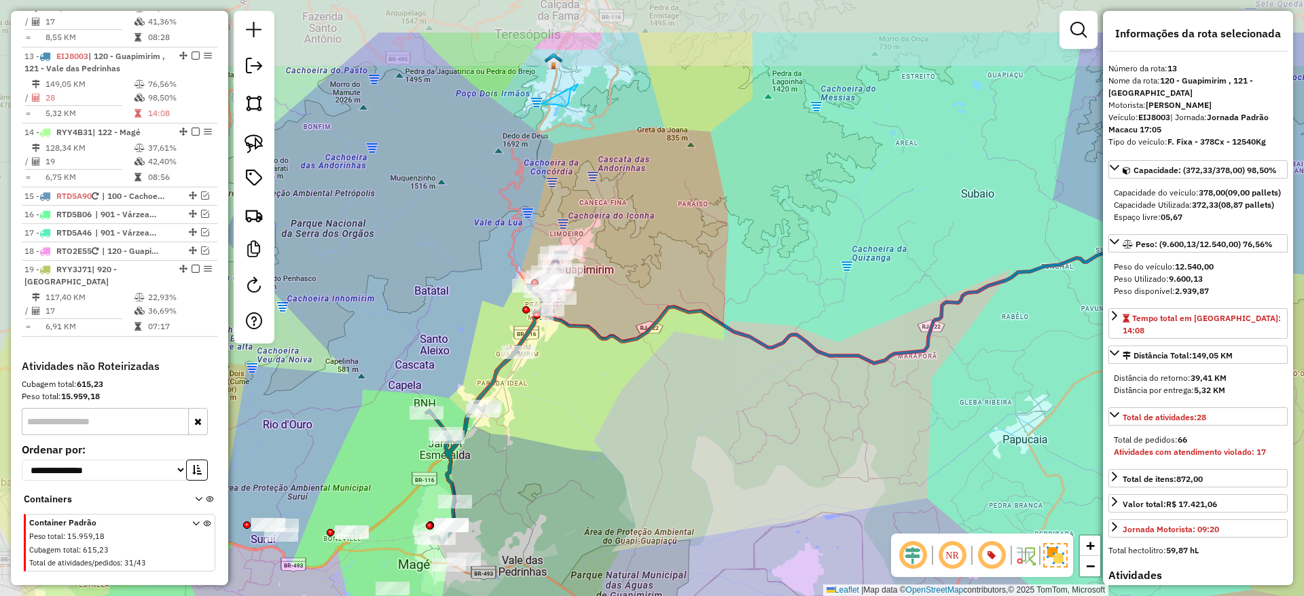
drag, startPoint x: 384, startPoint y: 356, endPoint x: 508, endPoint y: 449, distance: 154.3
click at [508, 449] on div "Janela de atendimento Grade de atendimento Capacidade Transportadoras Veículos …" at bounding box center [652, 298] width 1304 height 596
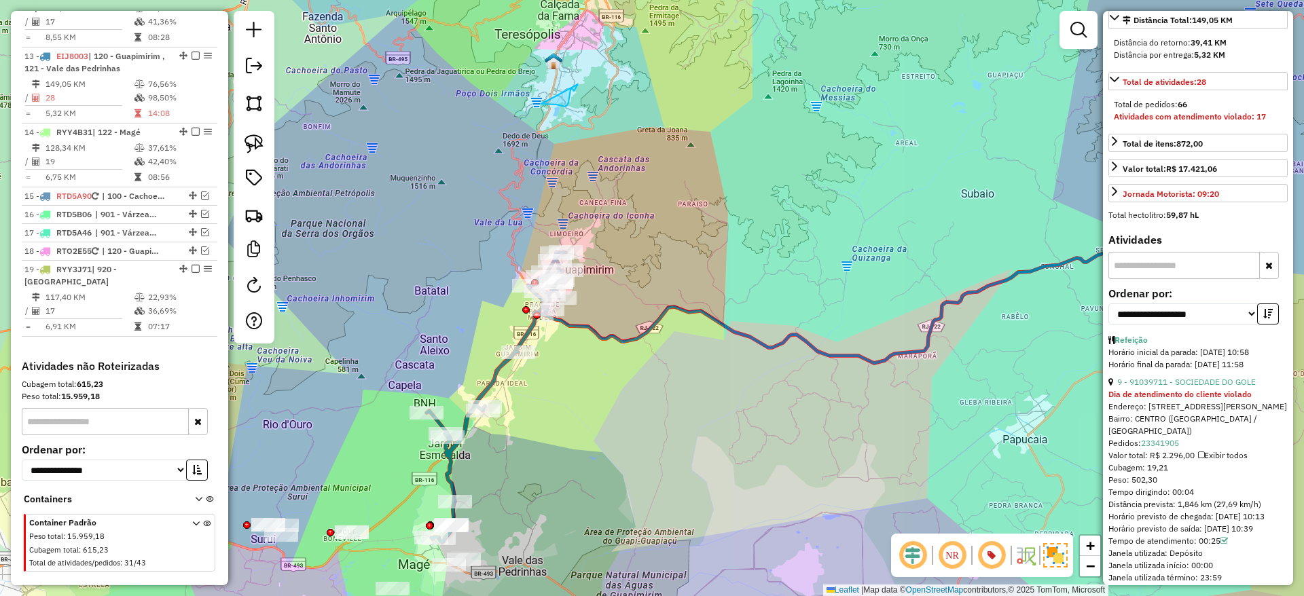
scroll to position [336, 0]
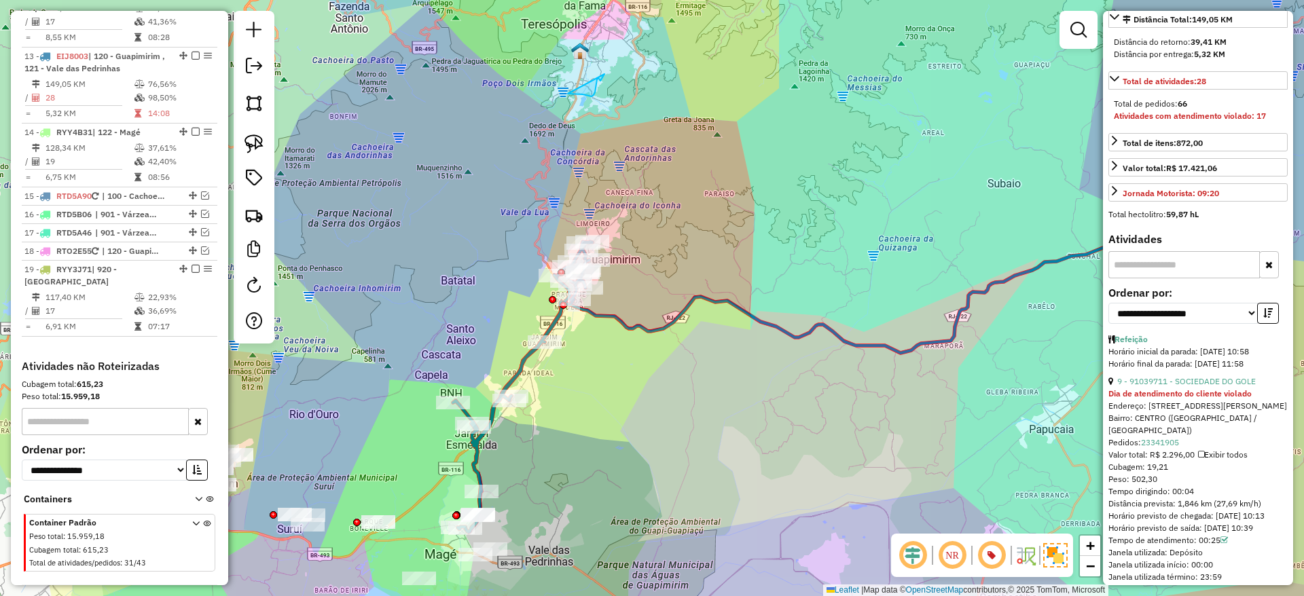
drag, startPoint x: 508, startPoint y: 487, endPoint x: 572, endPoint y: 443, distance: 77.2
click at [572, 443] on div "Janela de atendimento Grade de atendimento Capacidade Transportadoras Veículos …" at bounding box center [652, 298] width 1304 height 596
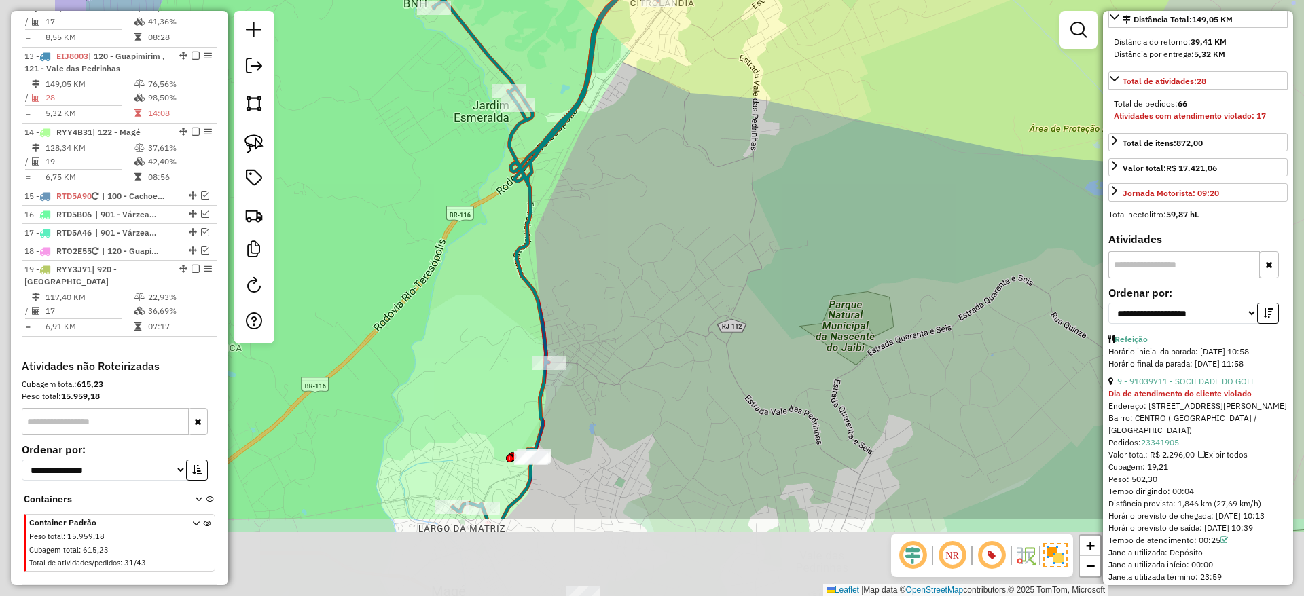
drag, startPoint x: 451, startPoint y: 482, endPoint x: 653, endPoint y: 321, distance: 258.0
click at [653, 321] on div "Janela de atendimento Grade de atendimento Capacidade Transportadoras Veículos …" at bounding box center [652, 298] width 1304 height 596
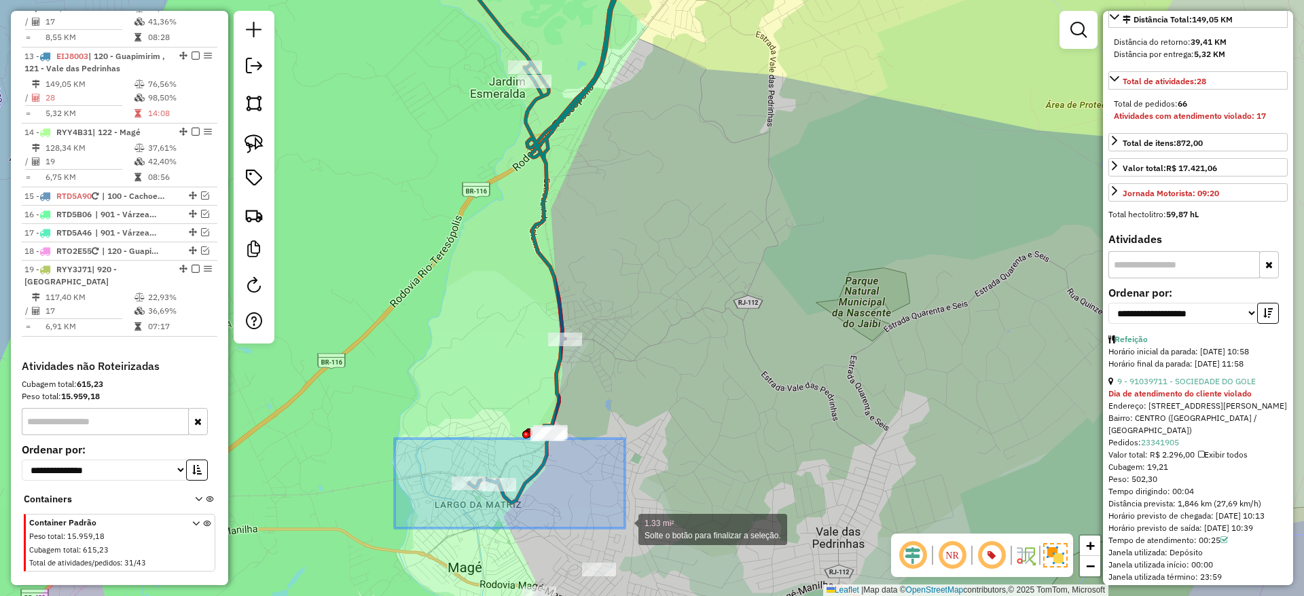
drag, startPoint x: 394, startPoint y: 439, endPoint x: 625, endPoint y: 528, distance: 247.0
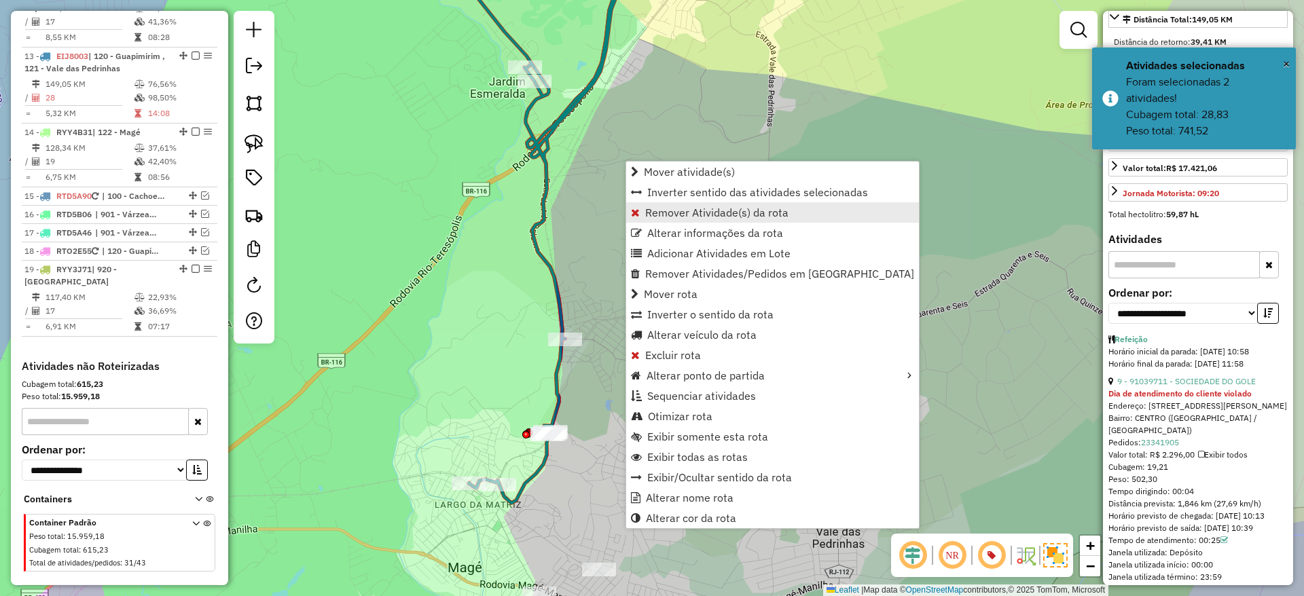
click at [732, 209] on span "Remover Atividade(s) da rota" at bounding box center [716, 212] width 143 height 11
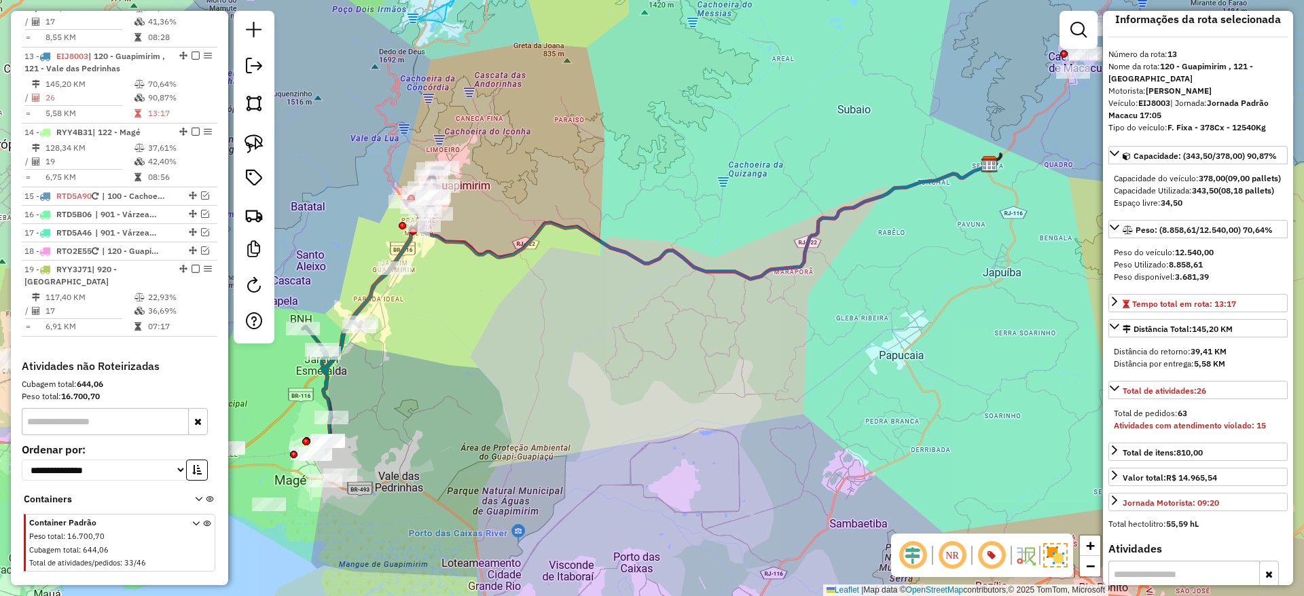
scroll to position [0, 0]
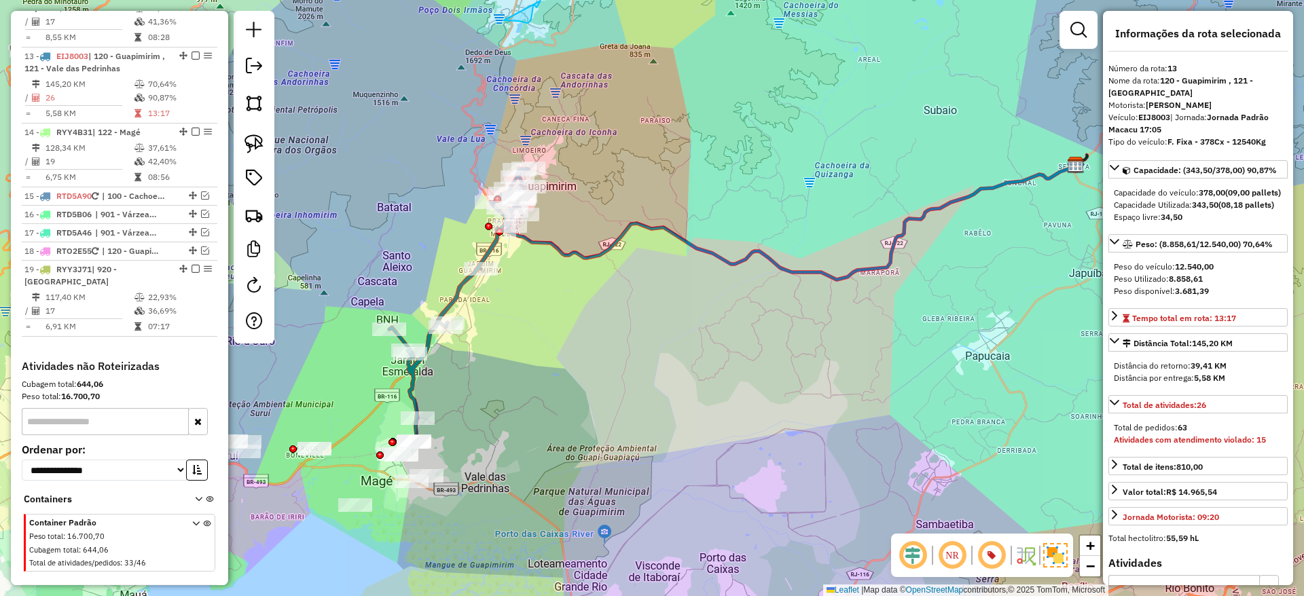
drag, startPoint x: 409, startPoint y: 418, endPoint x: 646, endPoint y: 447, distance: 238.8
click at [646, 447] on div "Janela de atendimento Grade de atendimento Capacidade Transportadoras Veículos …" at bounding box center [652, 298] width 1304 height 596
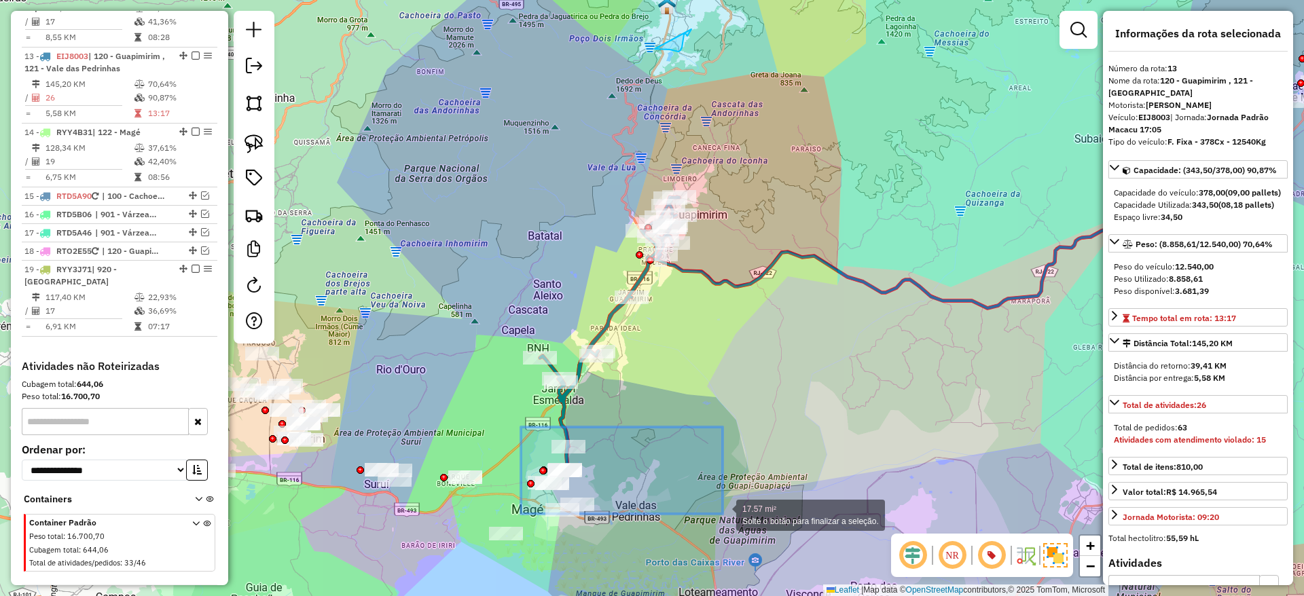
drag, startPoint x: 521, startPoint y: 427, endPoint x: 722, endPoint y: 514, distance: 219.6
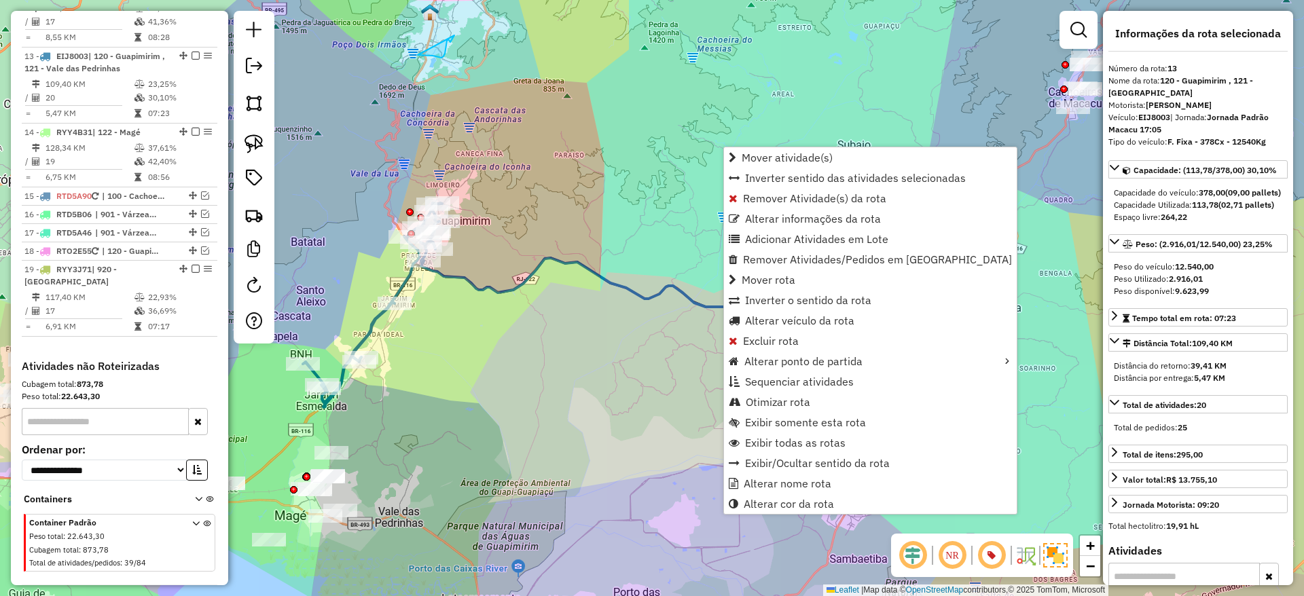
click at [449, 378] on div "Janela de atendimento Grade de atendimento Capacidade Transportadoras Veículos …" at bounding box center [652, 298] width 1304 height 596
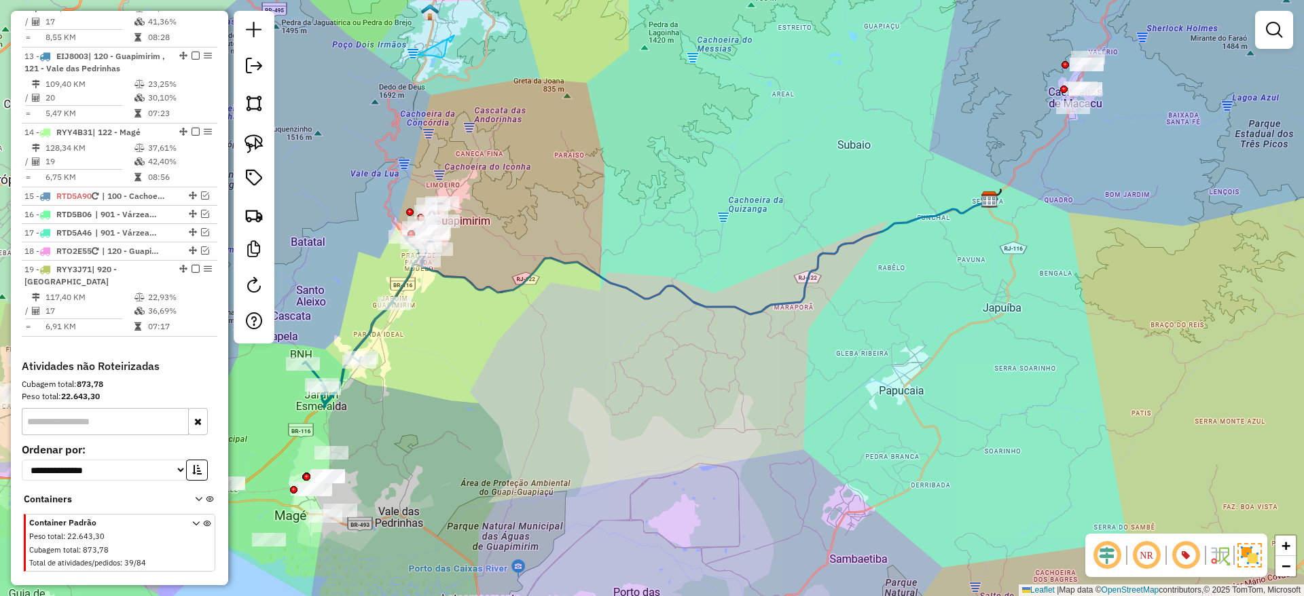
select select "**********"
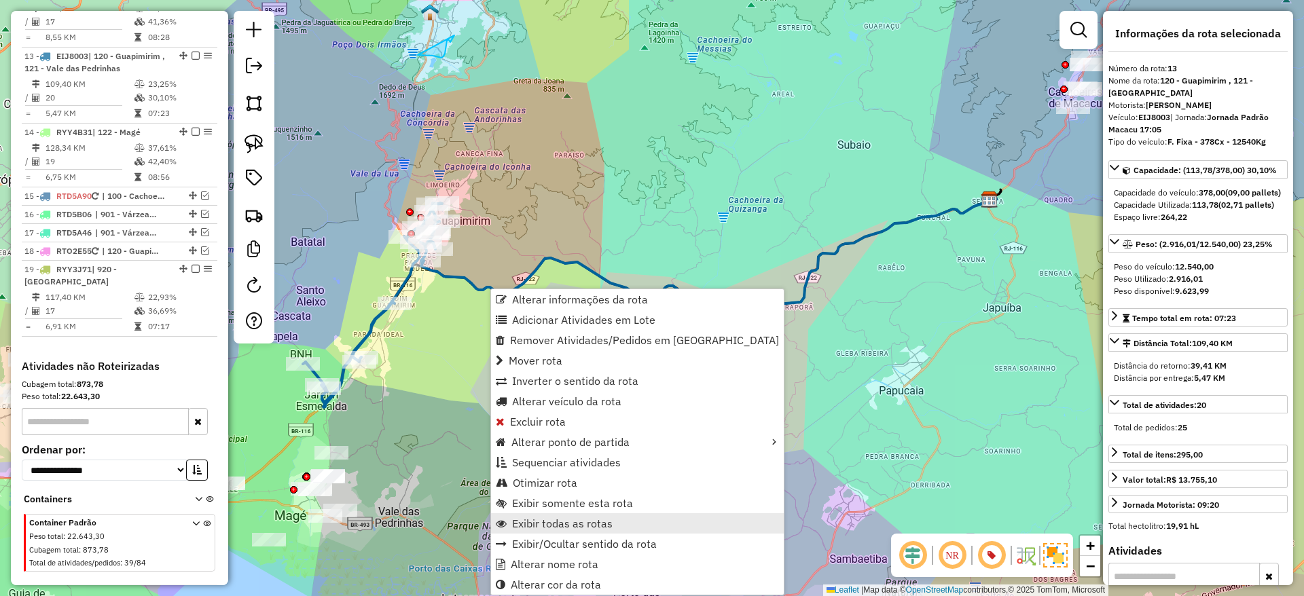
click at [551, 523] on span "Exibir todas as rotas" at bounding box center [562, 523] width 100 height 11
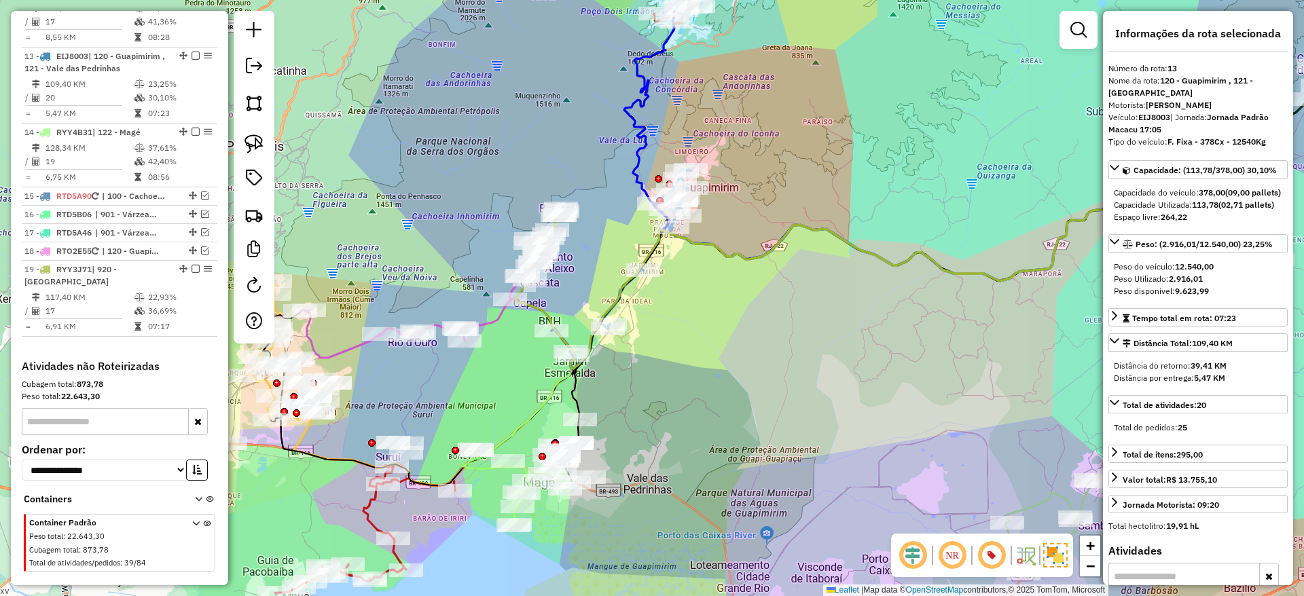
drag, startPoint x: 416, startPoint y: 434, endPoint x: 705, endPoint y: 399, distance: 290.6
click at [705, 399] on div "Janela de atendimento Grade de atendimento Capacidade Transportadoras Veículos …" at bounding box center [652, 298] width 1304 height 596
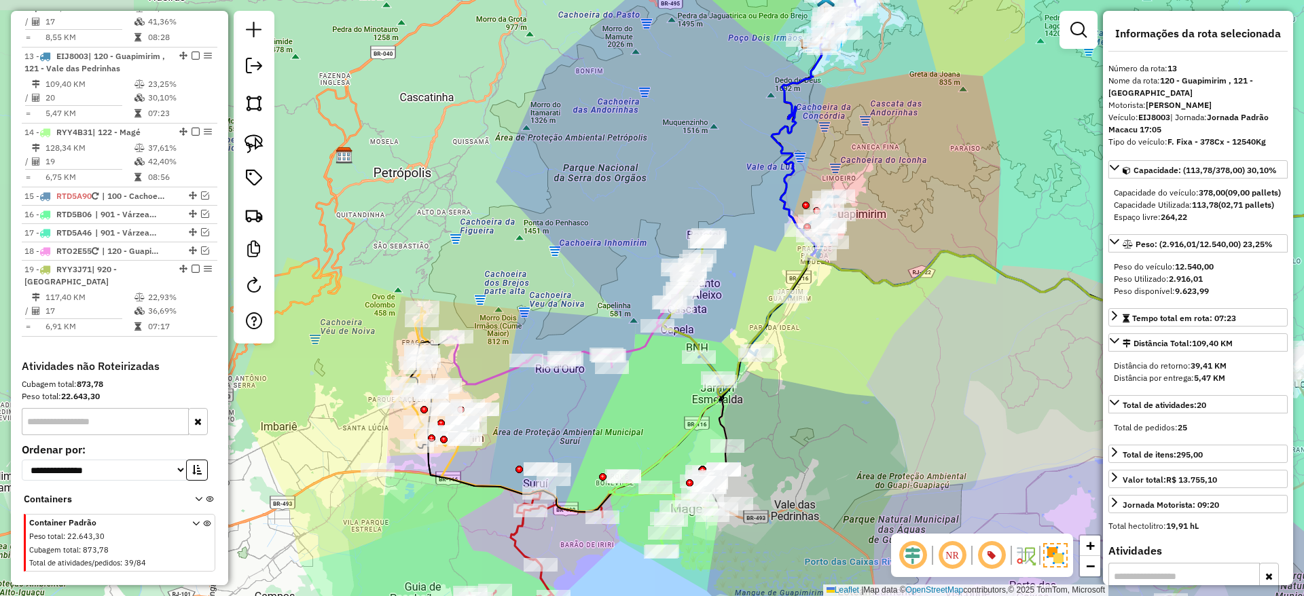
drag, startPoint x: 524, startPoint y: 372, endPoint x: 631, endPoint y: 400, distance: 110.8
click at [631, 400] on div "Janela de atendimento Grade de atendimento Capacidade Transportadoras Veículos …" at bounding box center [652, 298] width 1304 height 596
click at [502, 381] on icon at bounding box center [566, 337] width 236 height 96
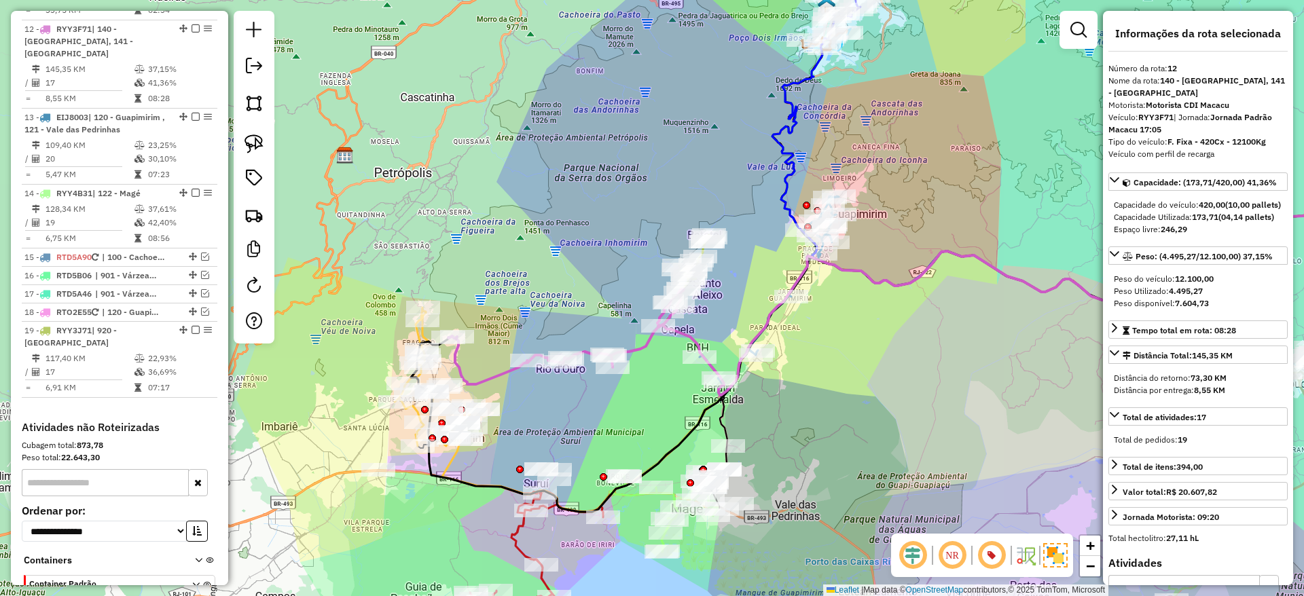
scroll to position [1219, 0]
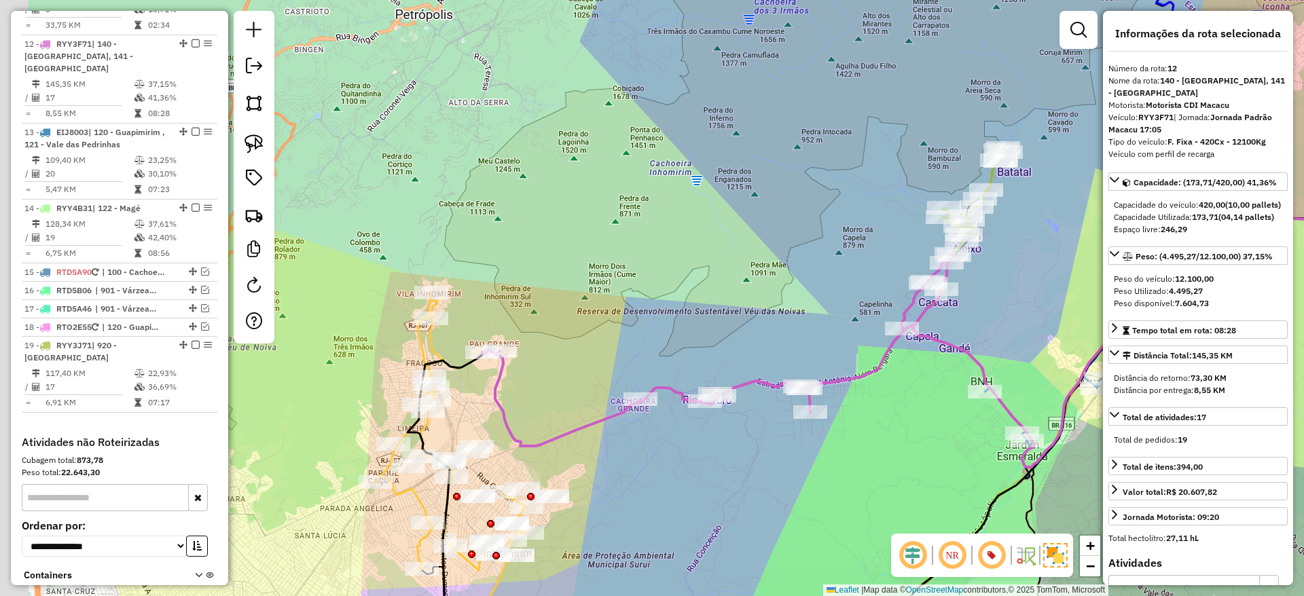
drag, startPoint x: 420, startPoint y: 308, endPoint x: 500, endPoint y: 323, distance: 80.7
click at [500, 323] on div "Janela de atendimento Grade de atendimento Capacidade Transportadoras Veículos …" at bounding box center [652, 298] width 1304 height 596
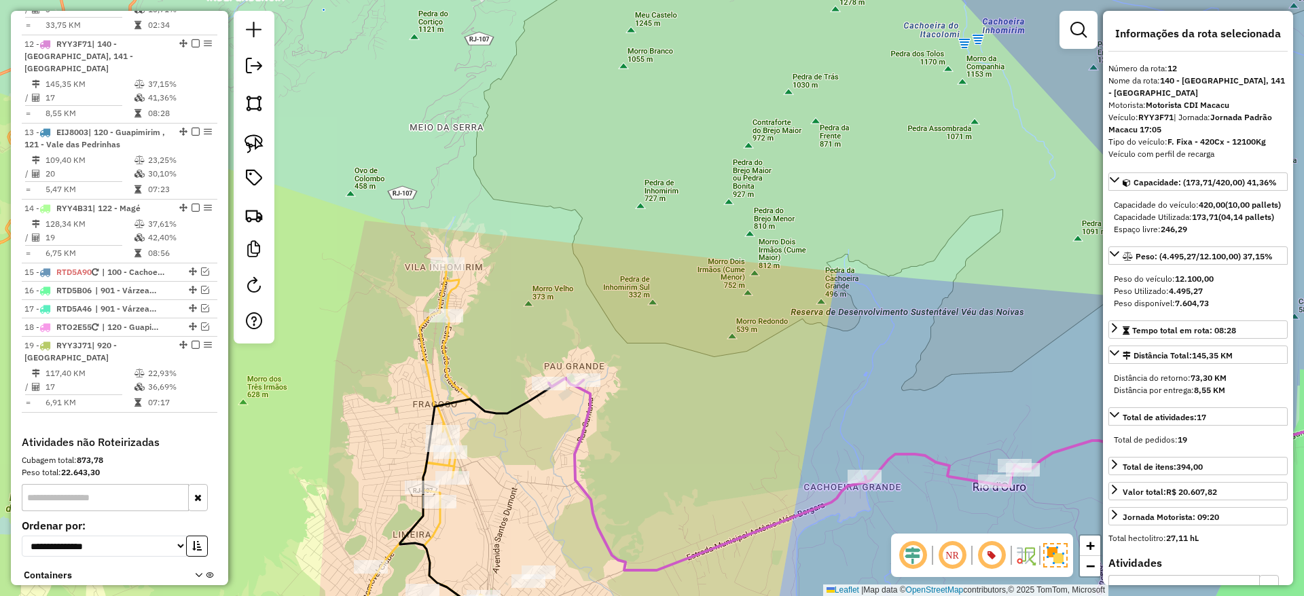
drag, startPoint x: 508, startPoint y: 519, endPoint x: 551, endPoint y: 427, distance: 101.2
click at [551, 427] on div "Janela de atendimento Grade de atendimento Capacidade Transportadoras Veículos …" at bounding box center [652, 298] width 1304 height 596
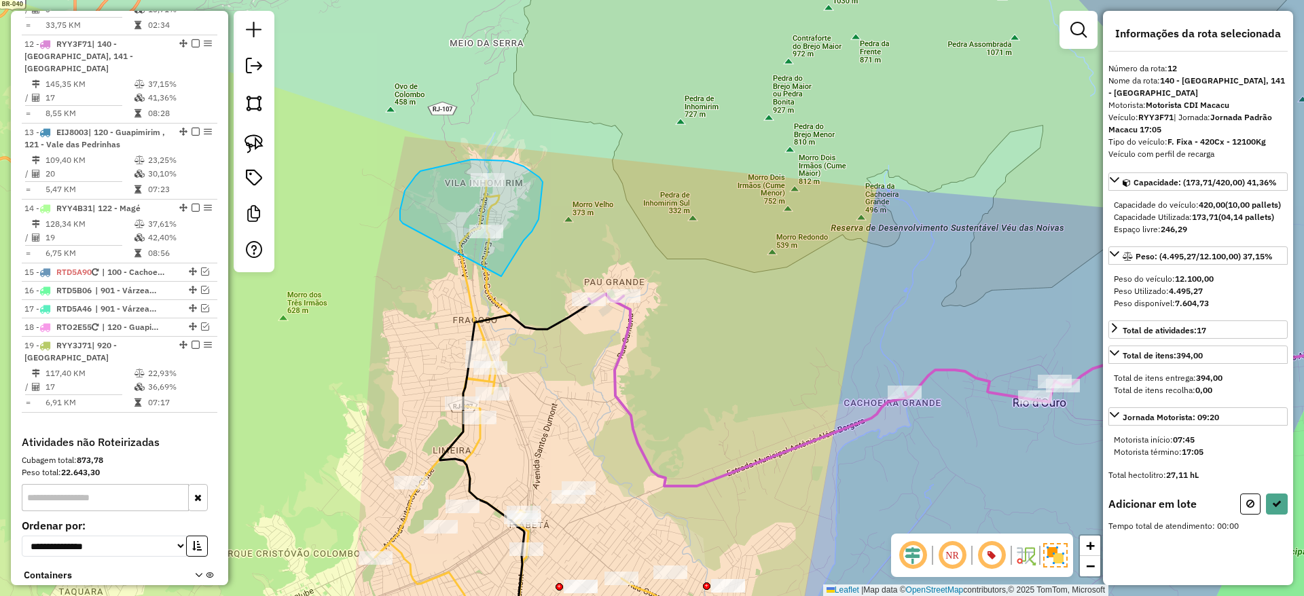
drag, startPoint x: 501, startPoint y: 276, endPoint x: 410, endPoint y: 234, distance: 100.5
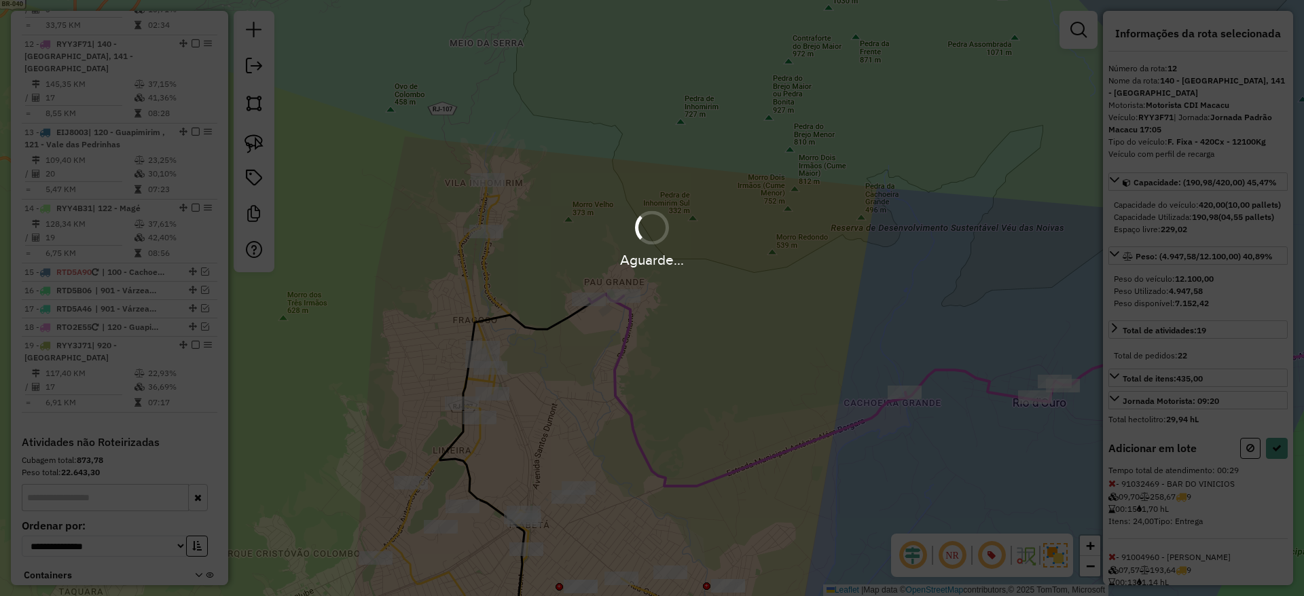
select select "**********"
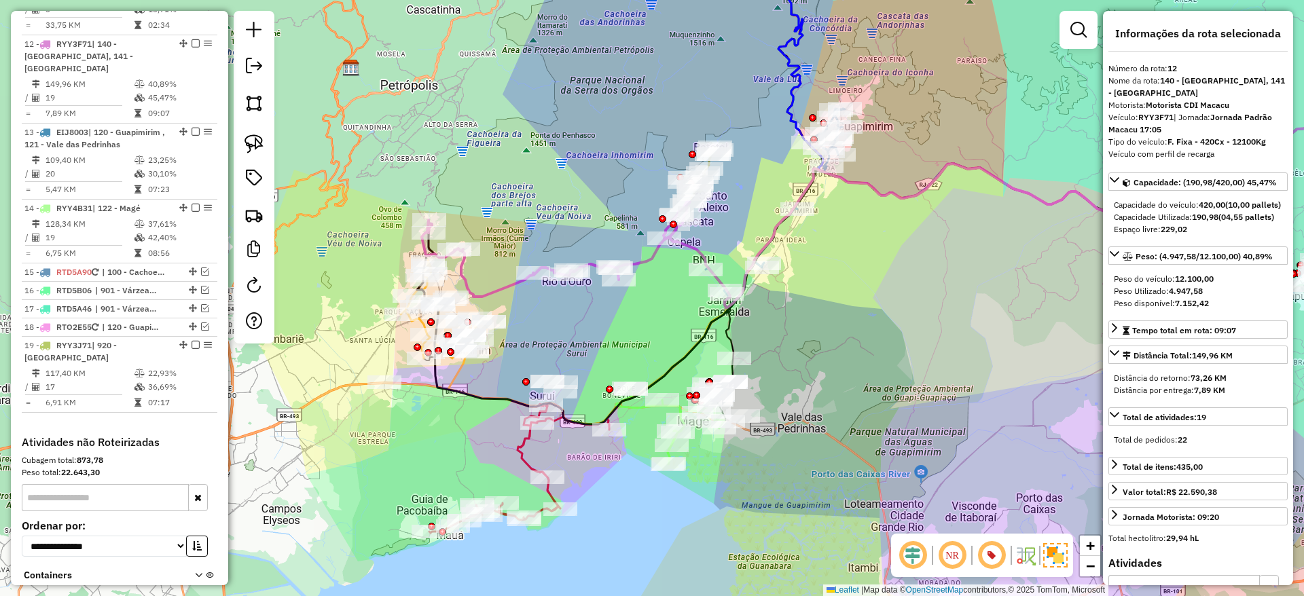
drag, startPoint x: 483, startPoint y: 298, endPoint x: 513, endPoint y: 315, distance: 35.0
click at [513, 297] on icon at bounding box center [556, 249] width 268 height 96
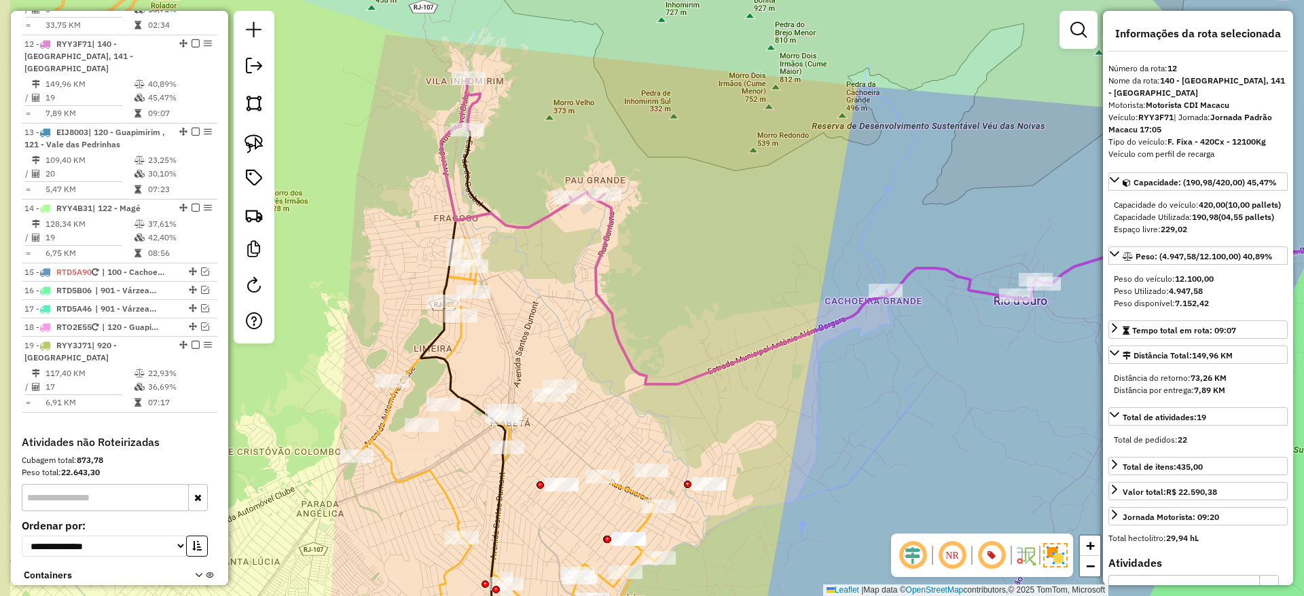
drag, startPoint x: 439, startPoint y: 281, endPoint x: 517, endPoint y: 296, distance: 78.8
click at [517, 296] on div "Janela de atendimento Grade de atendimento Capacidade Transportadoras Veículos …" at bounding box center [652, 298] width 1304 height 596
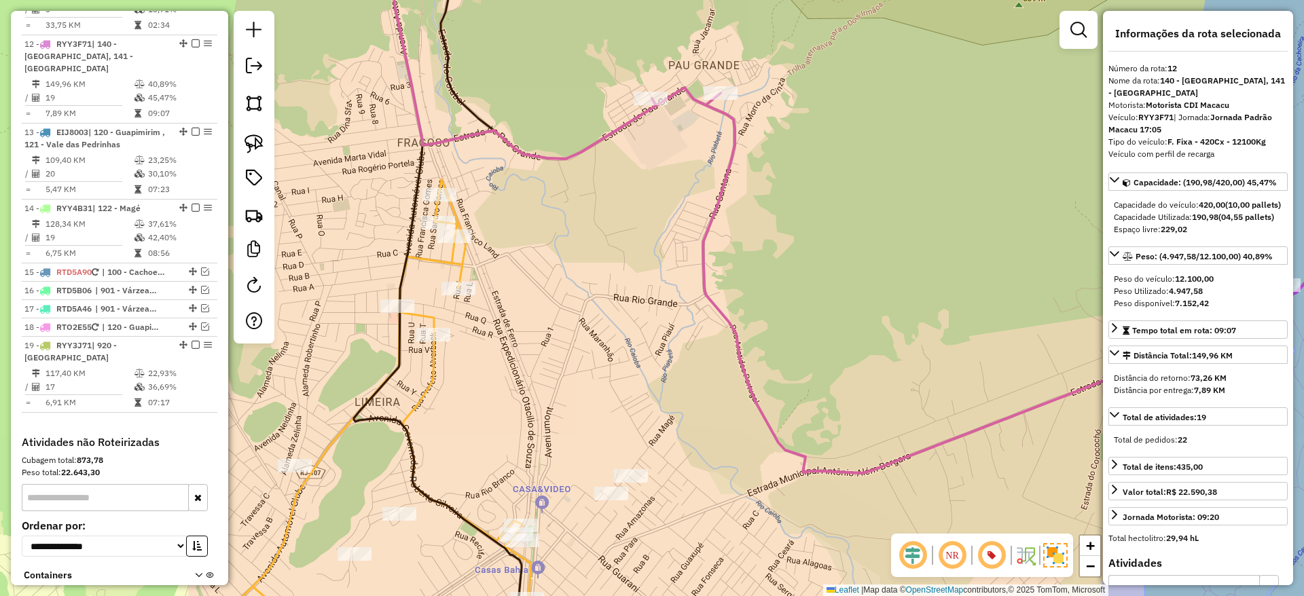
click at [433, 265] on icon at bounding box center [377, 417] width 308 height 477
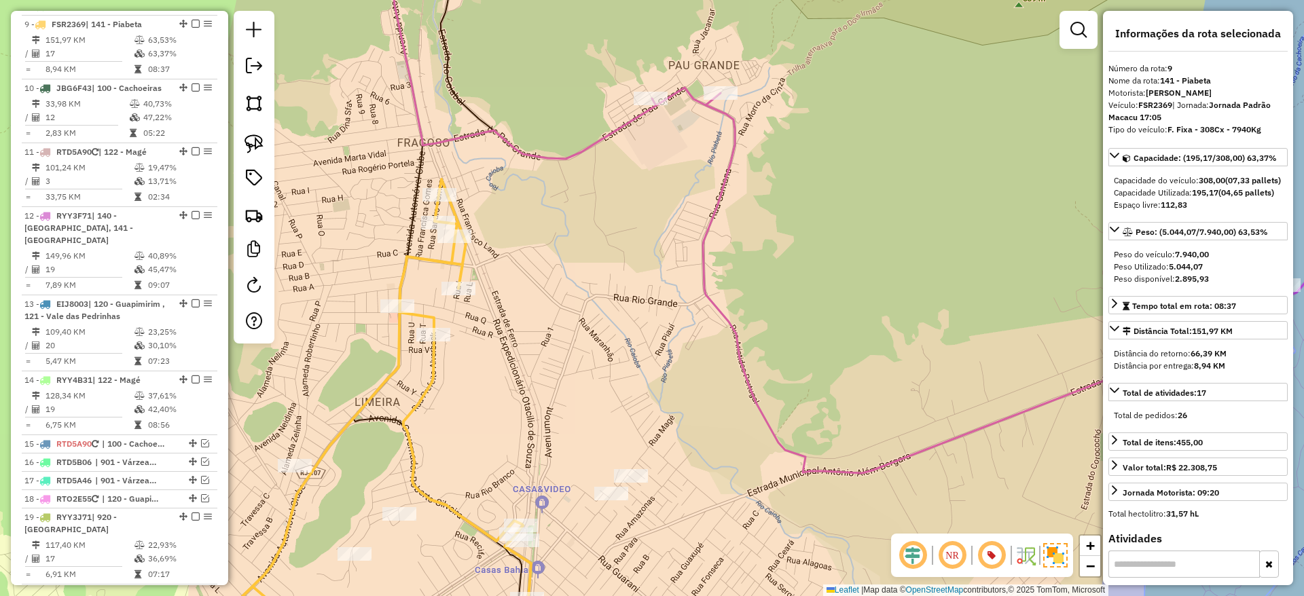
scroll to position [1028, 0]
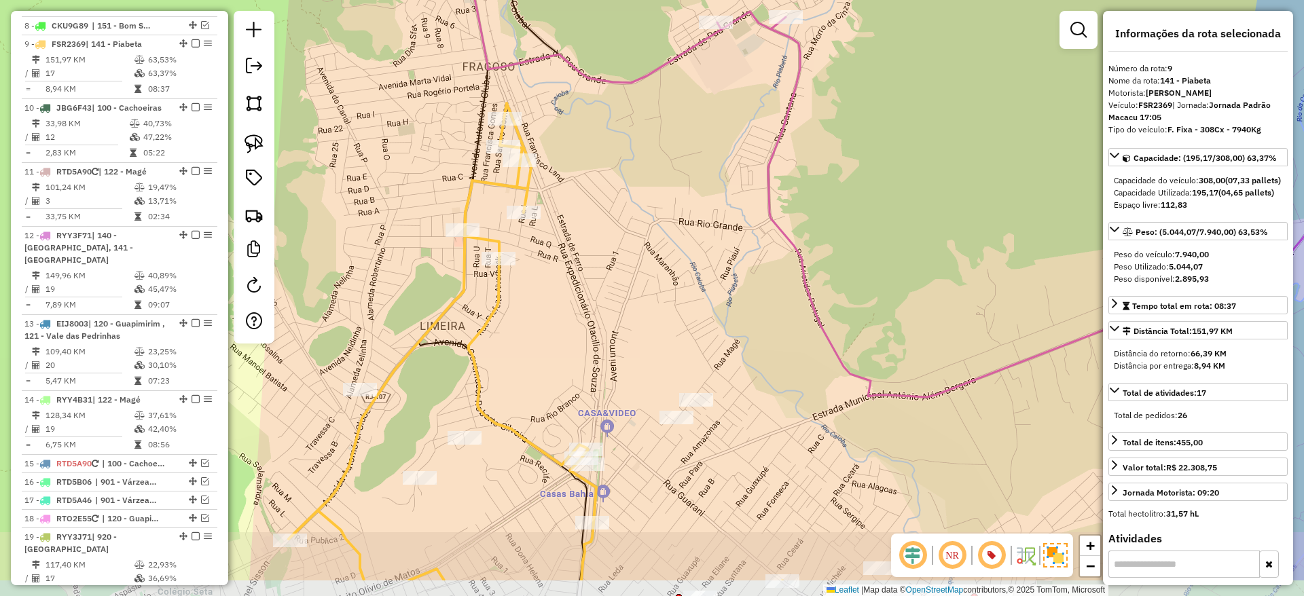
drag, startPoint x: 485, startPoint y: 408, endPoint x: 563, endPoint y: 304, distance: 130.5
click at [563, 304] on div "Janela de atendimento Grade de atendimento Capacidade Transportadoras Veículos …" at bounding box center [652, 298] width 1304 height 596
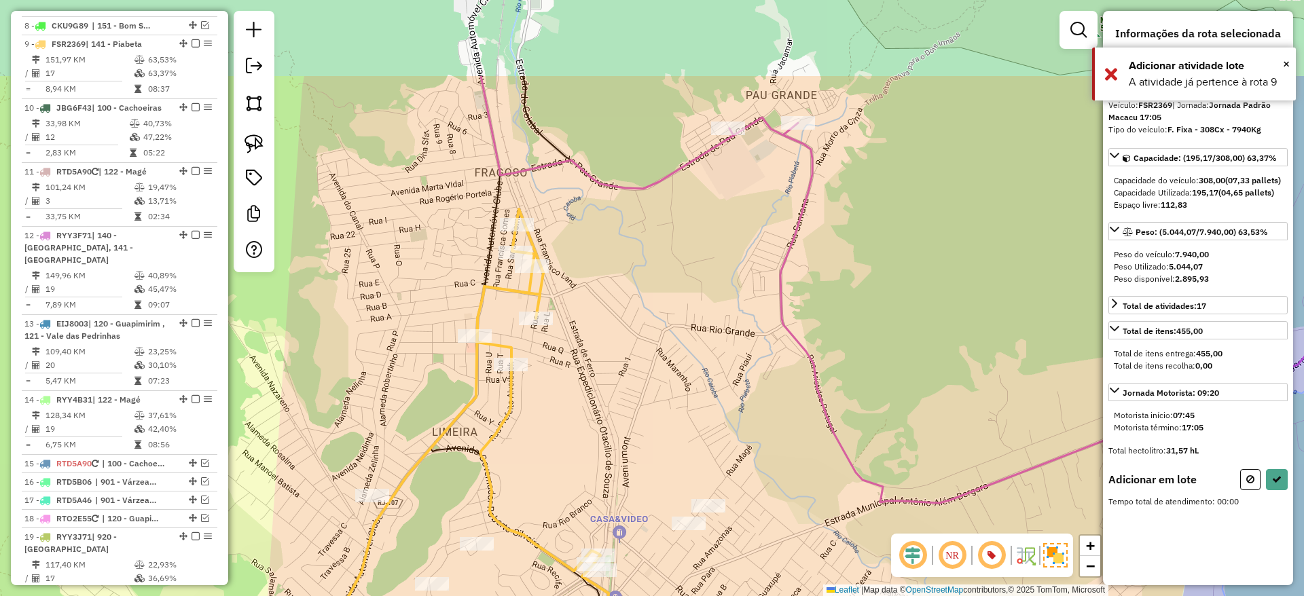
drag, startPoint x: 517, startPoint y: 160, endPoint x: 513, endPoint y: 297, distance: 136.5
click at [513, 297] on icon at bounding box center [601, 500] width 601 height 583
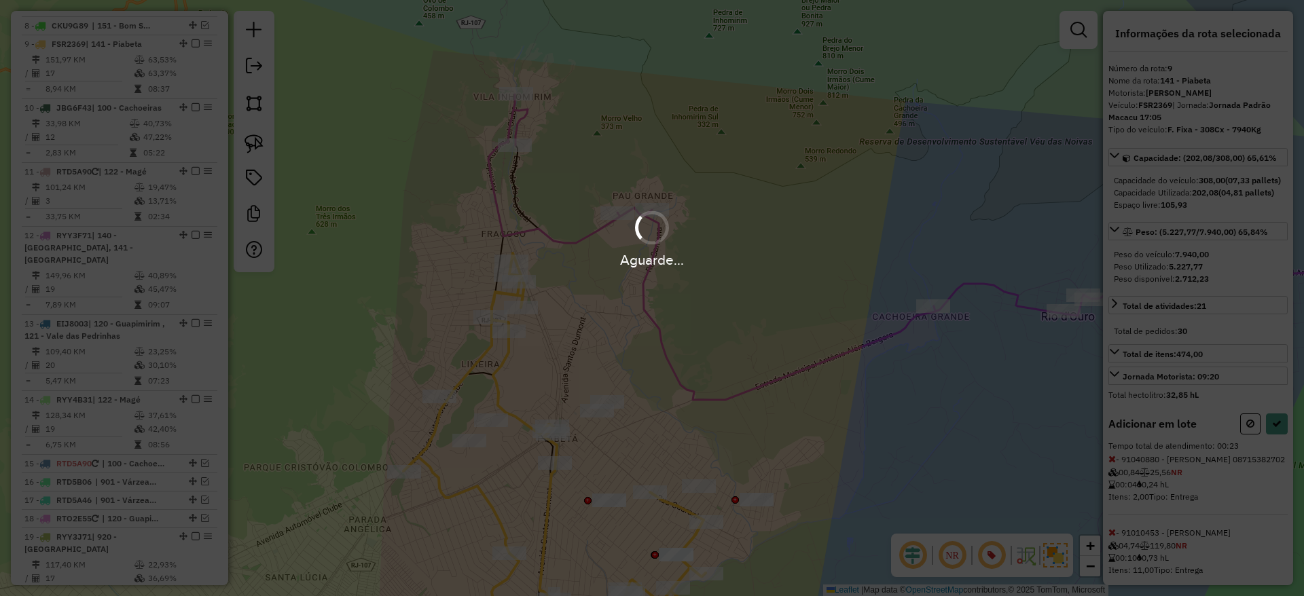
select select "**********"
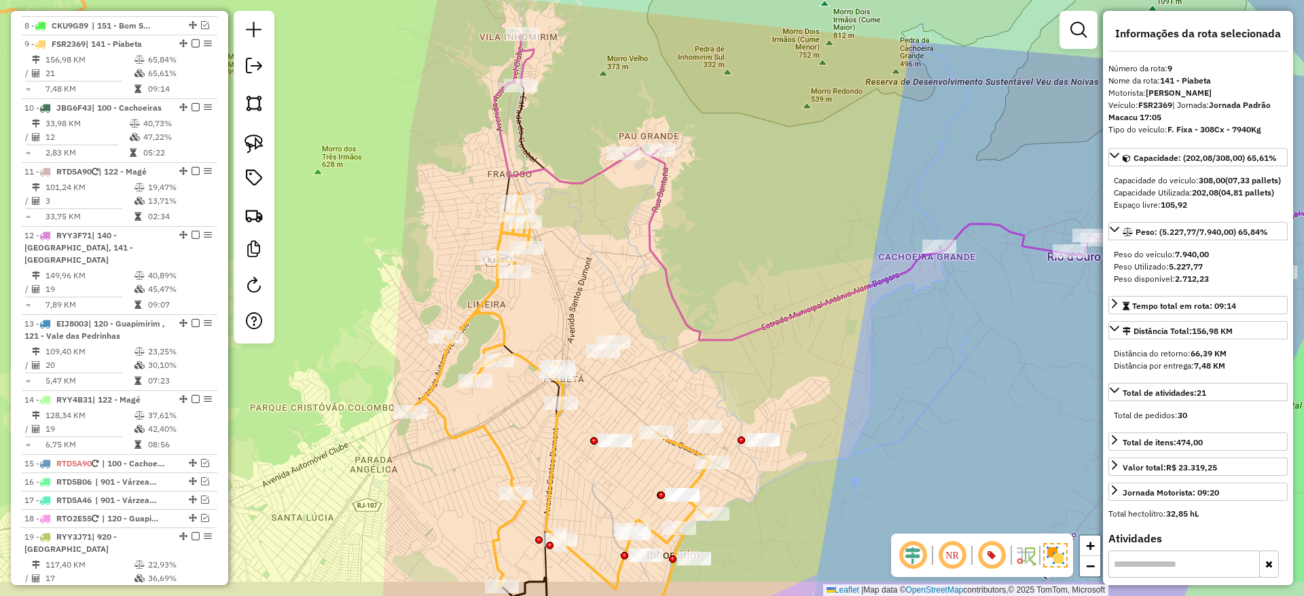
drag, startPoint x: 526, startPoint y: 371, endPoint x: 532, endPoint y: 305, distance: 66.8
click at [532, 305] on div "Janela de atendimento Grade de atendimento Capacidade Transportadoras Veículos …" at bounding box center [652, 298] width 1304 height 596
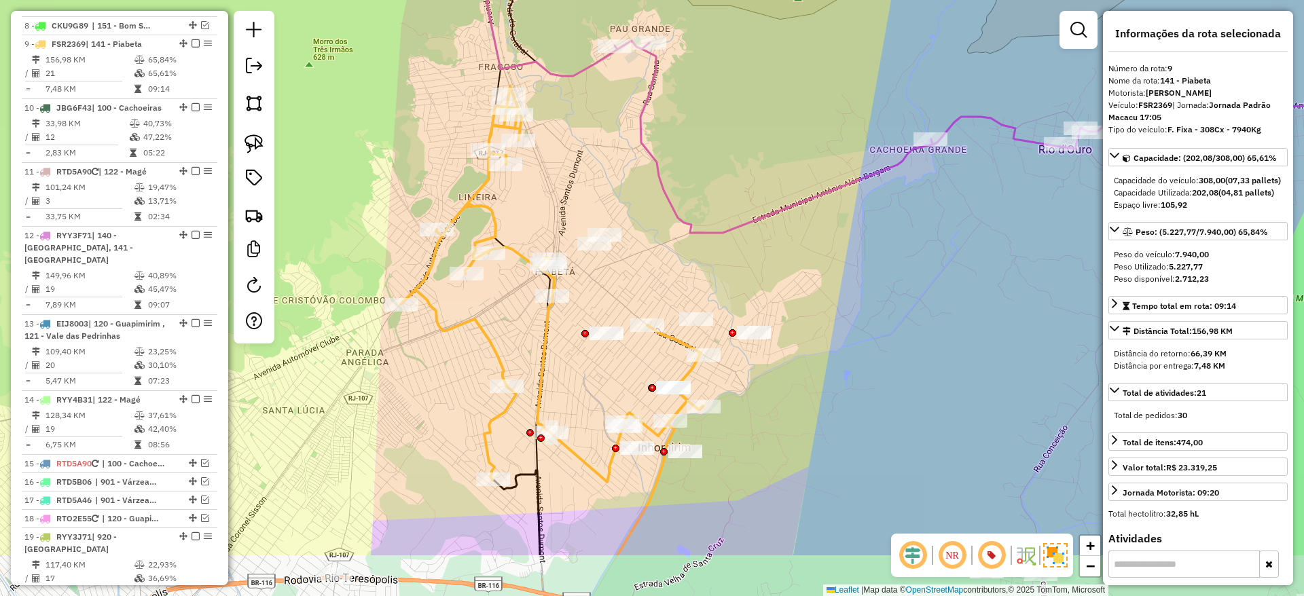
drag, startPoint x: 521, startPoint y: 437, endPoint x: 512, endPoint y: 335, distance: 101.6
click at [512, 335] on div "Janela de atendimento Grade de atendimento Capacidade Transportadoras Veículos …" at bounding box center [652, 298] width 1304 height 596
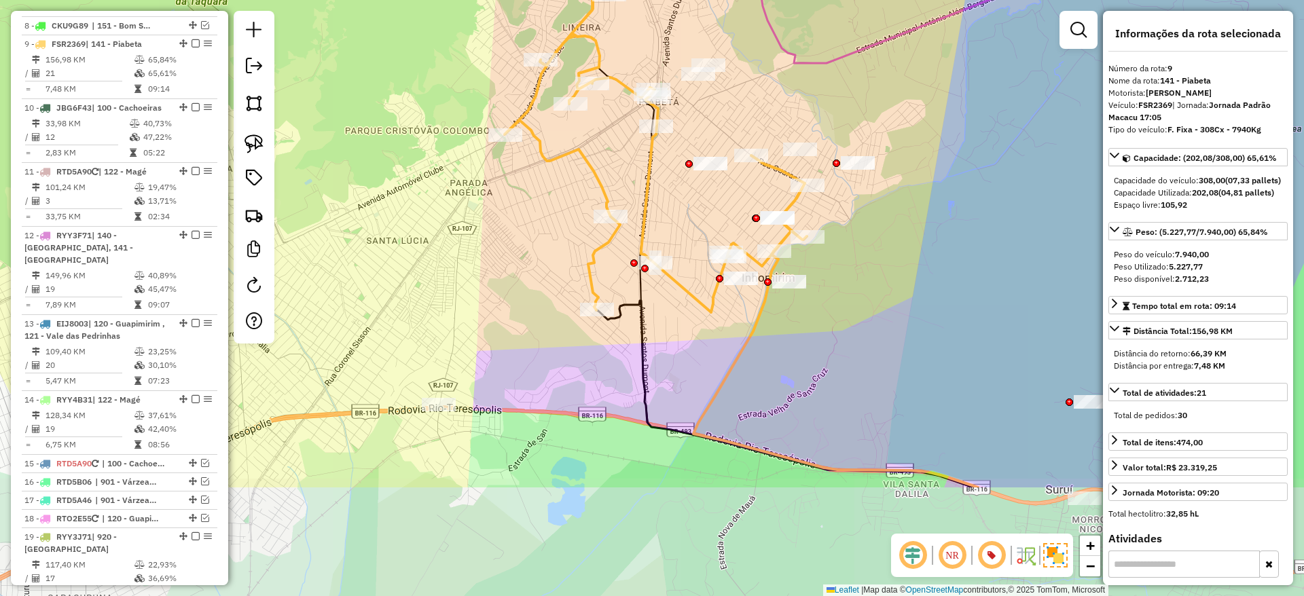
drag, startPoint x: 467, startPoint y: 501, endPoint x: 571, endPoint y: 328, distance: 201.9
click at [571, 328] on div "Janela de atendimento Grade de atendimento Capacidade Transportadoras Veículos …" at bounding box center [652, 298] width 1304 height 596
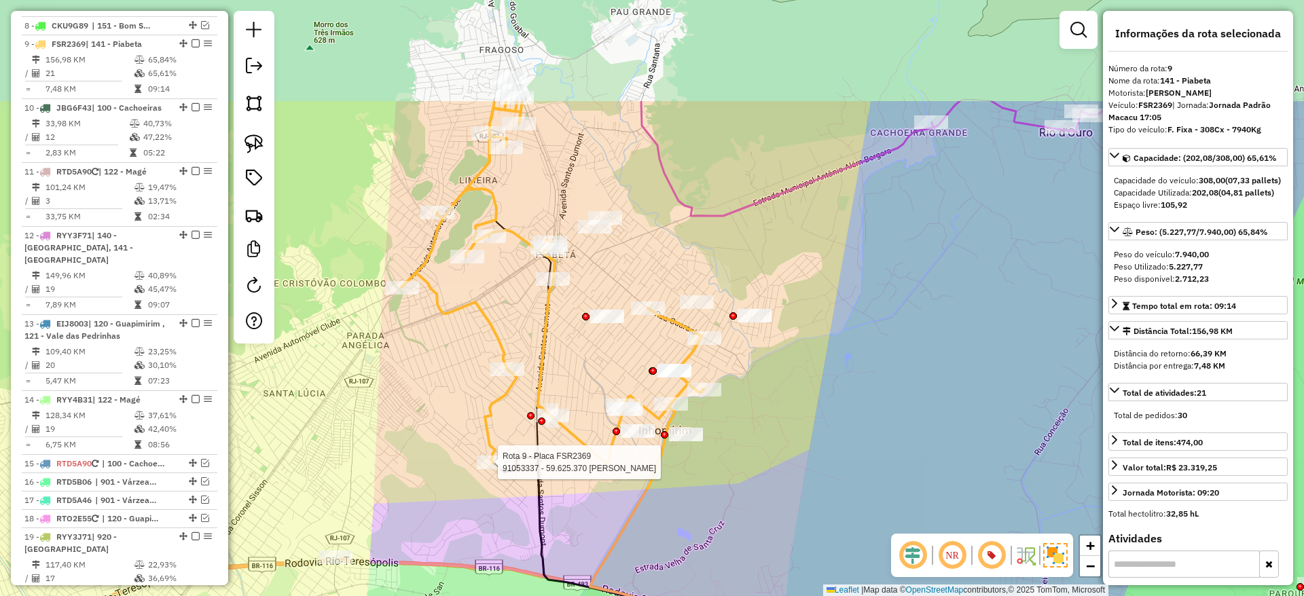
drag, startPoint x: 659, startPoint y: 382, endPoint x: 595, endPoint y: 494, distance: 128.0
click at [595, 494] on div "Rota 9 - Placa FSR2369 91053337 - 59.625.370 ALCIDES FERREIRA Janela de atendim…" at bounding box center [652, 298] width 1304 height 596
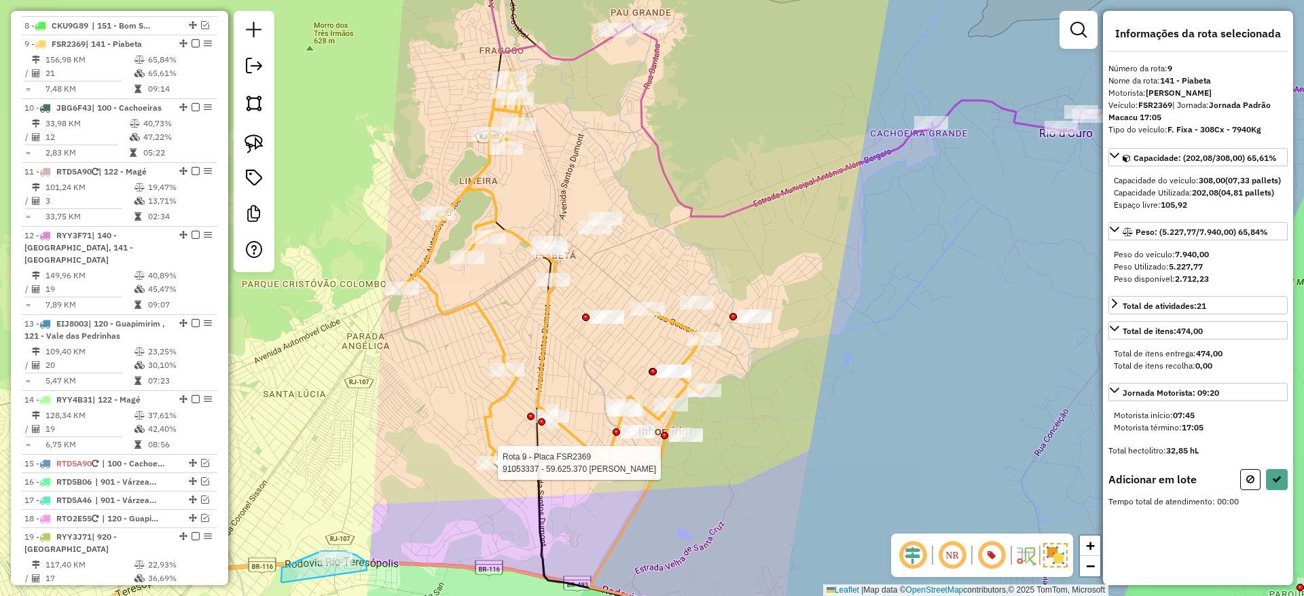
drag, startPoint x: 367, startPoint y: 570, endPoint x: 282, endPoint y: 583, distance: 85.1
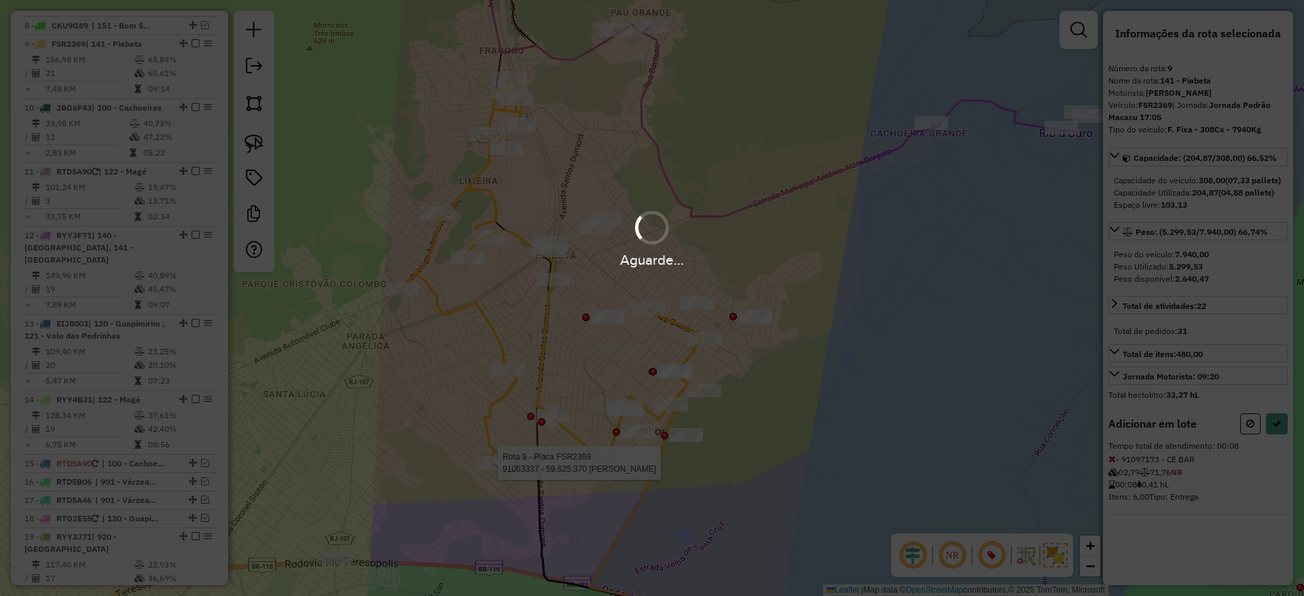
select select "**********"
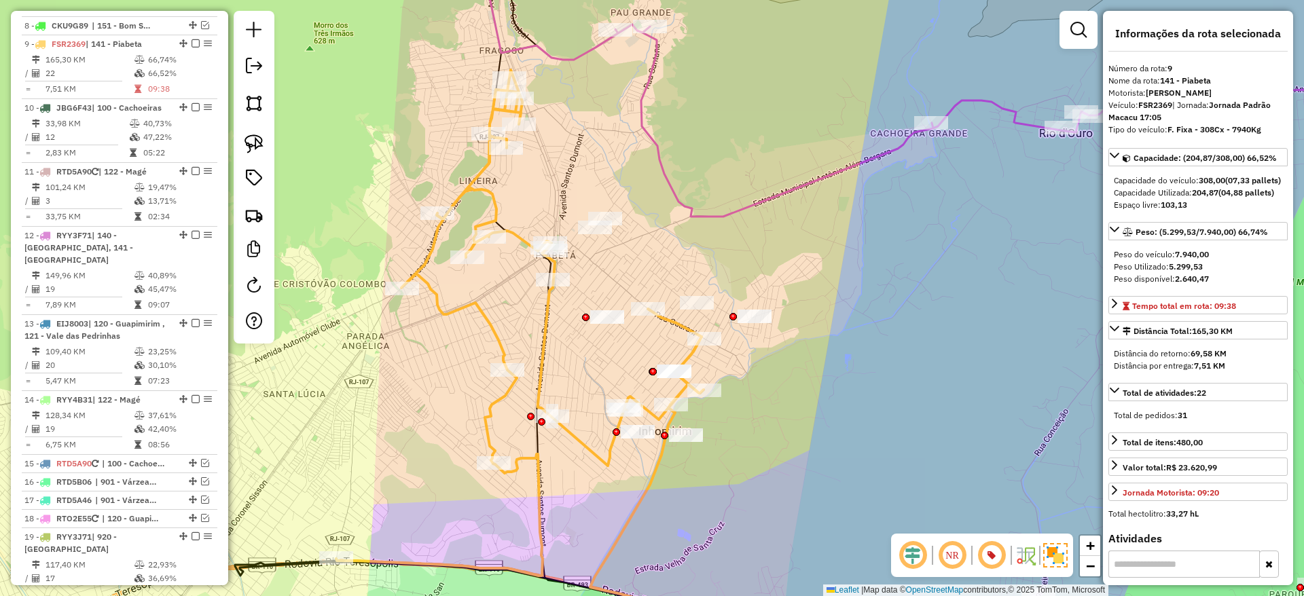
click at [489, 408] on icon at bounding box center [519, 323] width 367 height 506
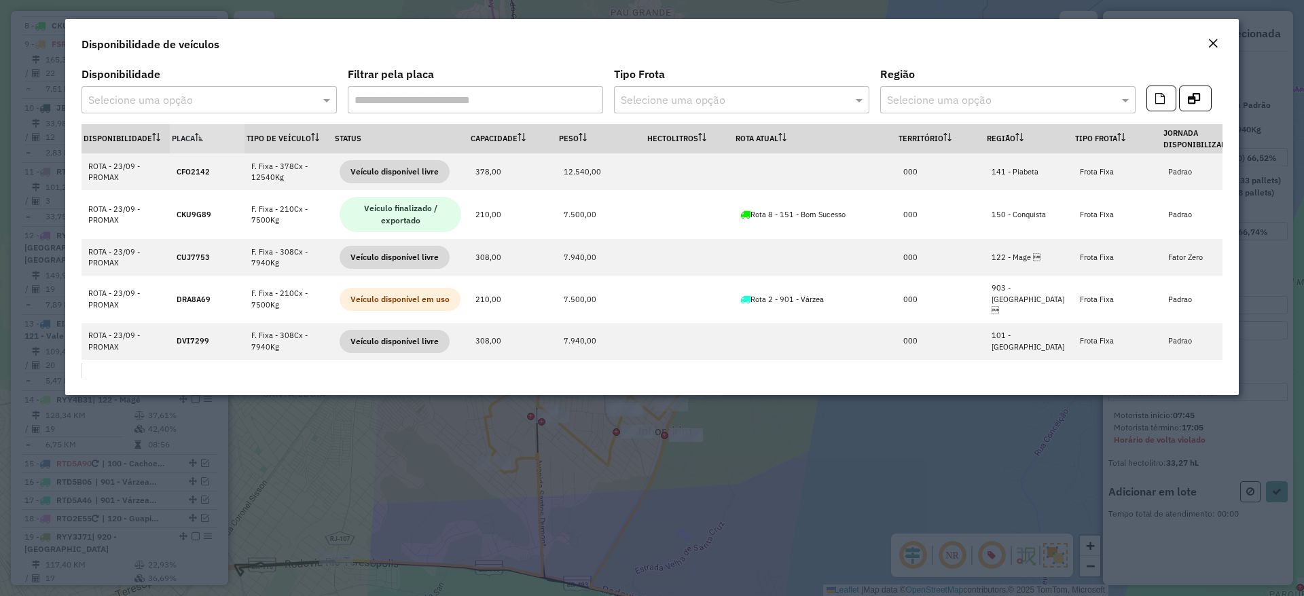
click at [1211, 51] on div "Close" at bounding box center [1212, 44] width 11 height 16
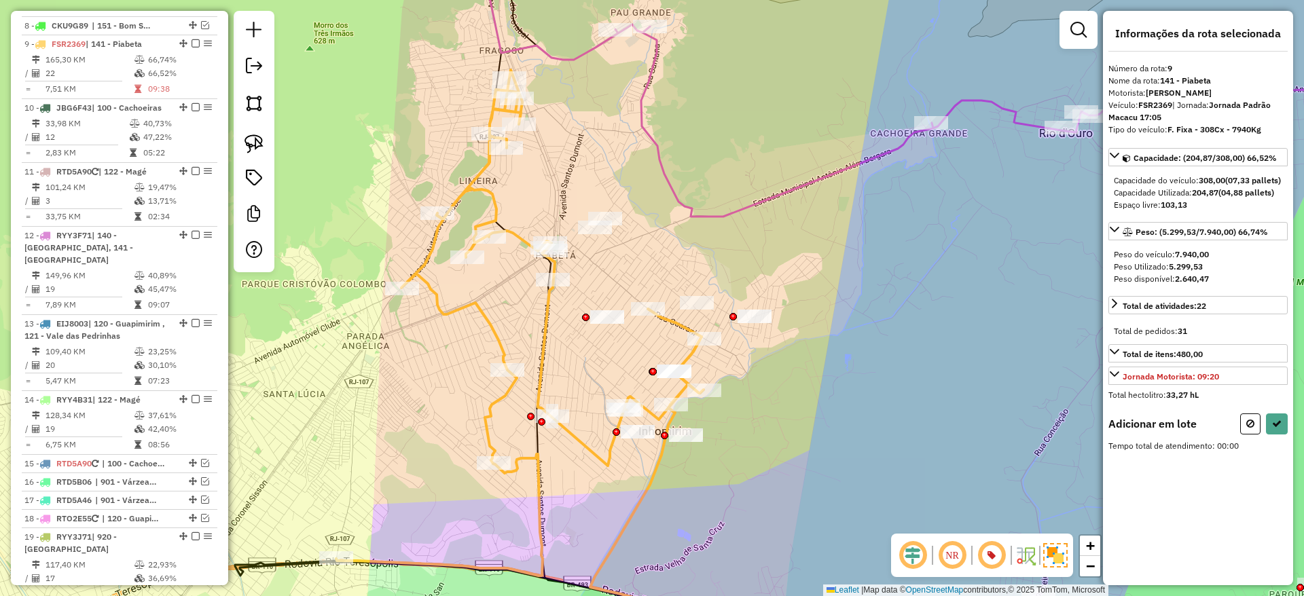
select select "**********"
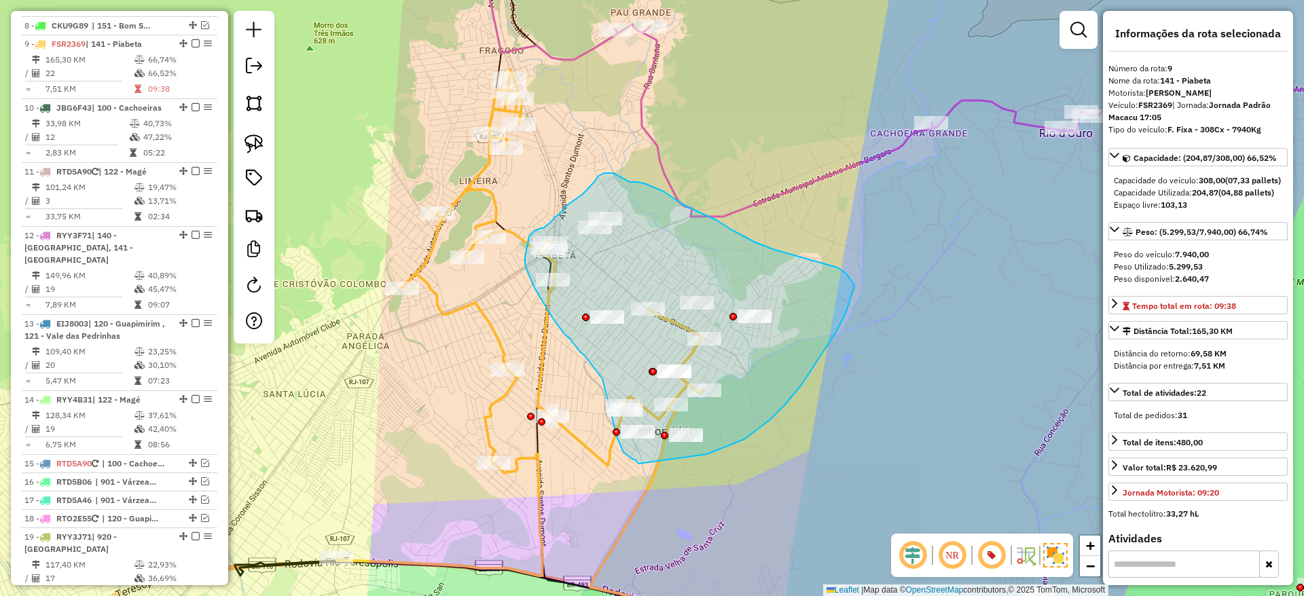
drag, startPoint x: 707, startPoint y: 454, endPoint x: 638, endPoint y: 464, distance: 69.2
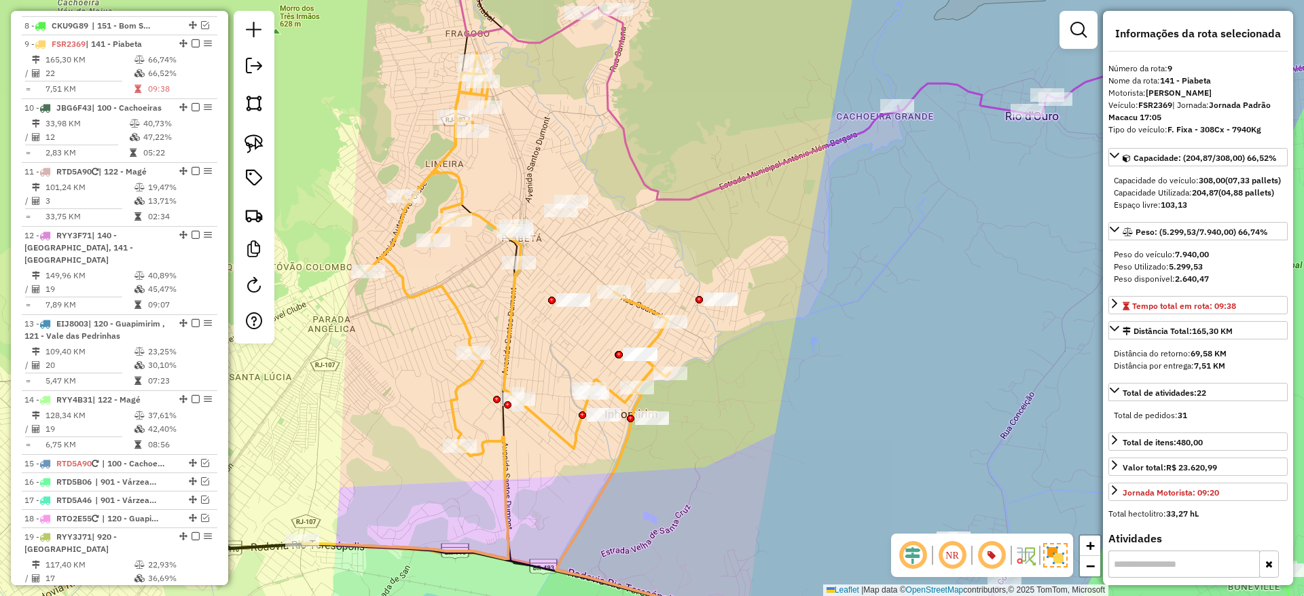
drag, startPoint x: 579, startPoint y: 482, endPoint x: 595, endPoint y: 503, distance: 26.2
click at [595, 503] on icon at bounding box center [1005, 534] width 898 height 292
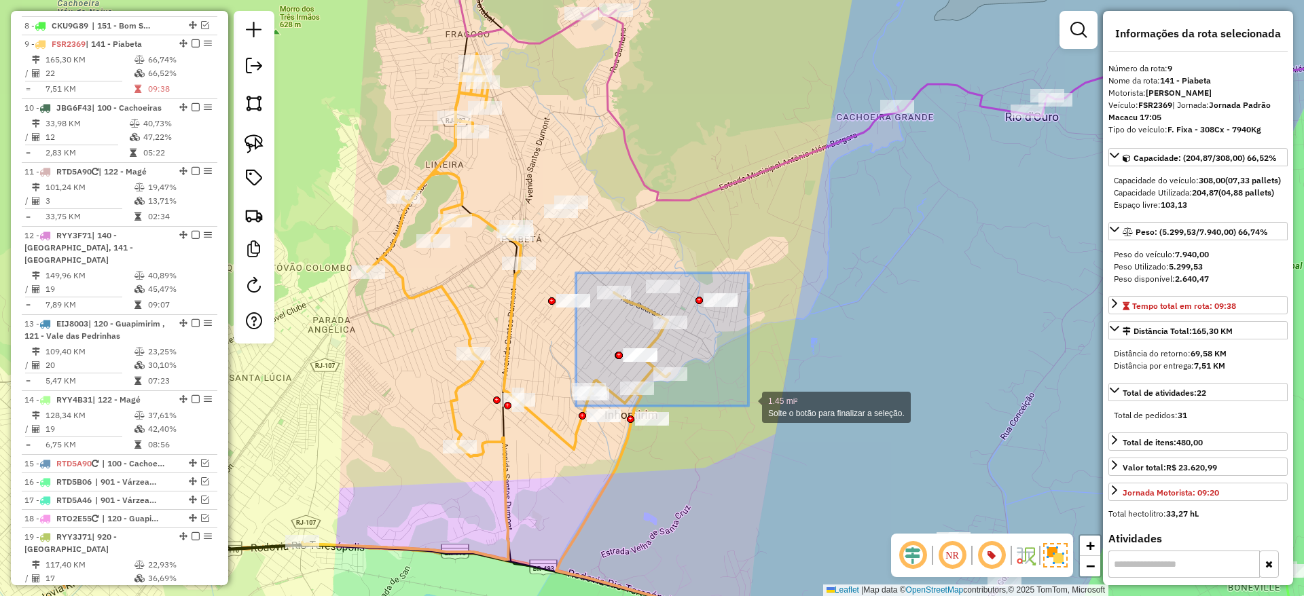
drag, startPoint x: 576, startPoint y: 273, endPoint x: 748, endPoint y: 406, distance: 217.8
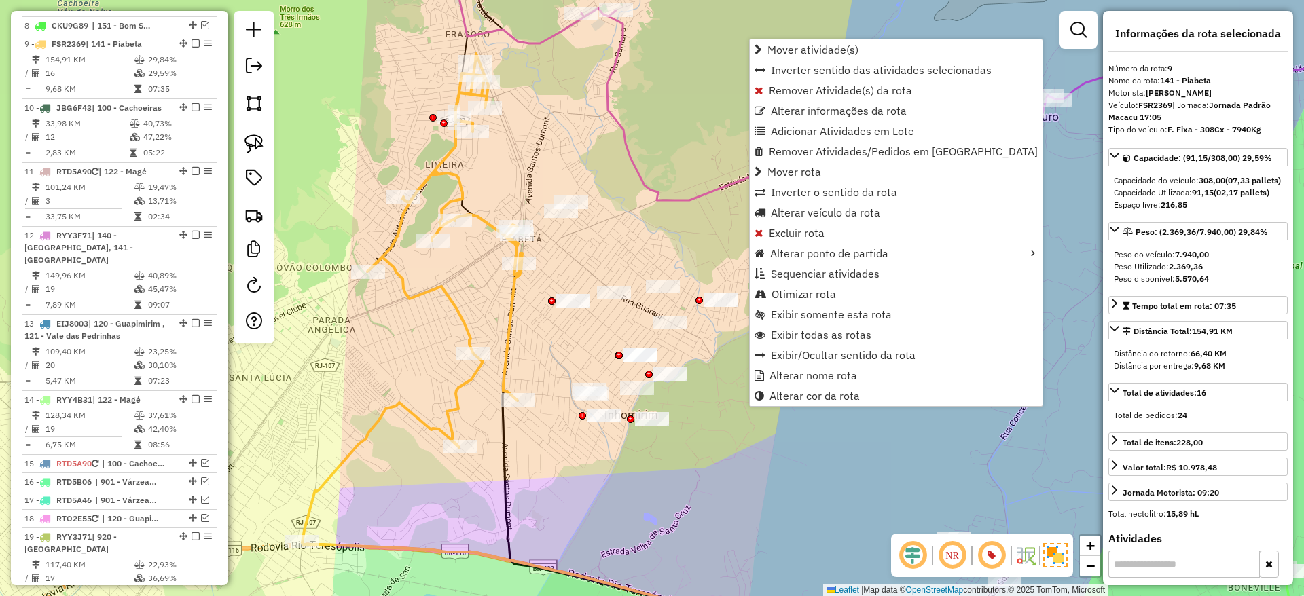
click at [508, 338] on icon at bounding box center [412, 298] width 220 height 489
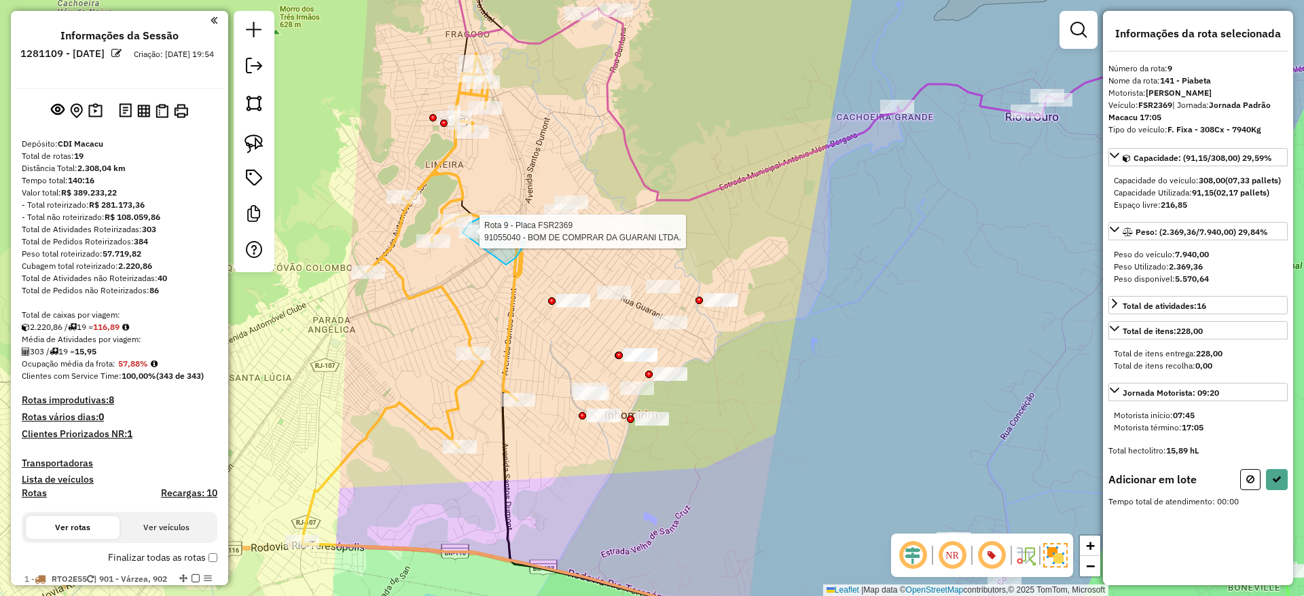
scroll to position [1028, 0]
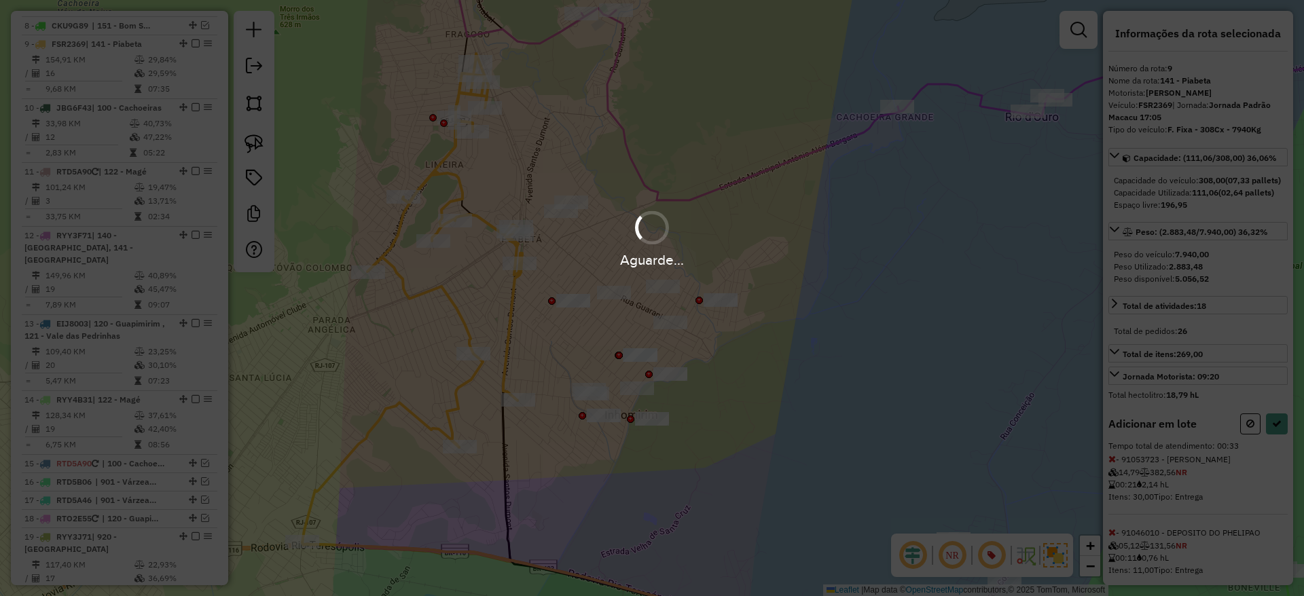
select select "**********"
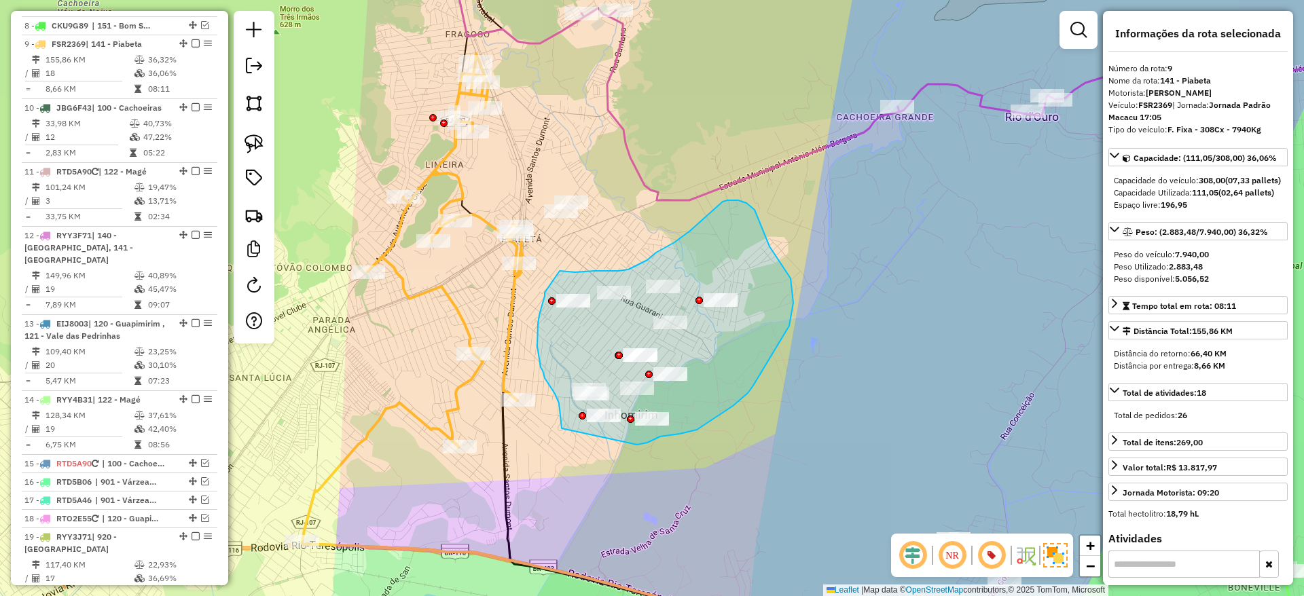
drag, startPoint x: 637, startPoint y: 445, endPoint x: 562, endPoint y: 433, distance: 75.7
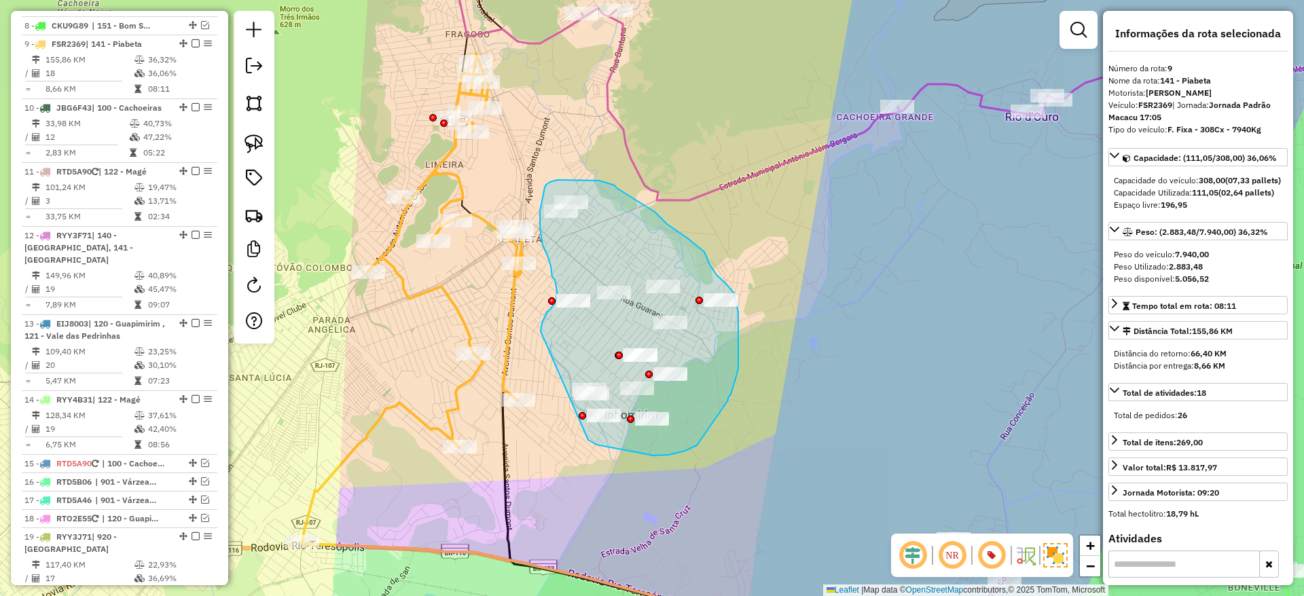
drag, startPoint x: 588, startPoint y: 440, endPoint x: 540, endPoint y: 331, distance: 118.9
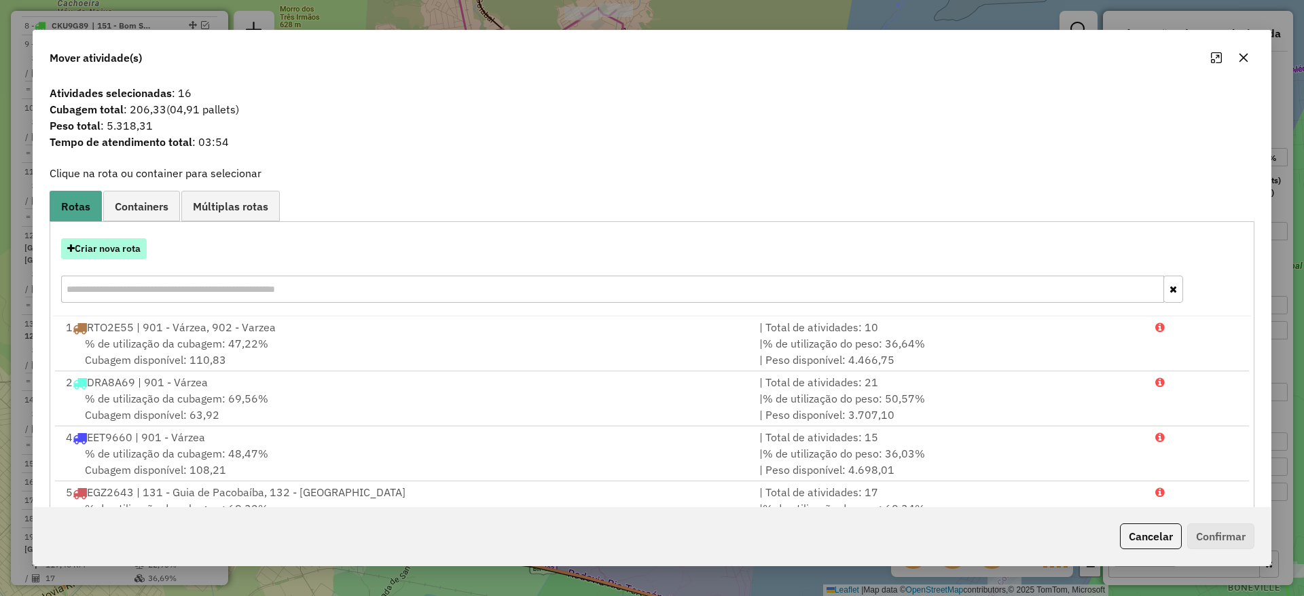
click at [124, 248] on button "Criar nova rota" at bounding box center [104, 248] width 86 height 21
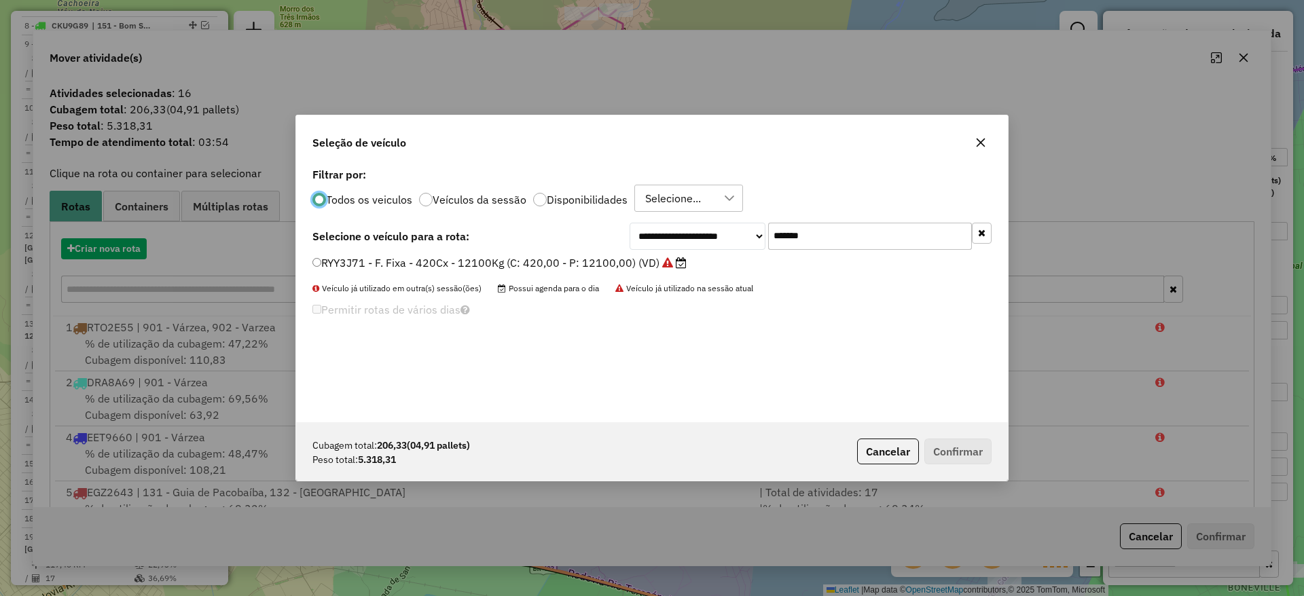
scroll to position [7, 4]
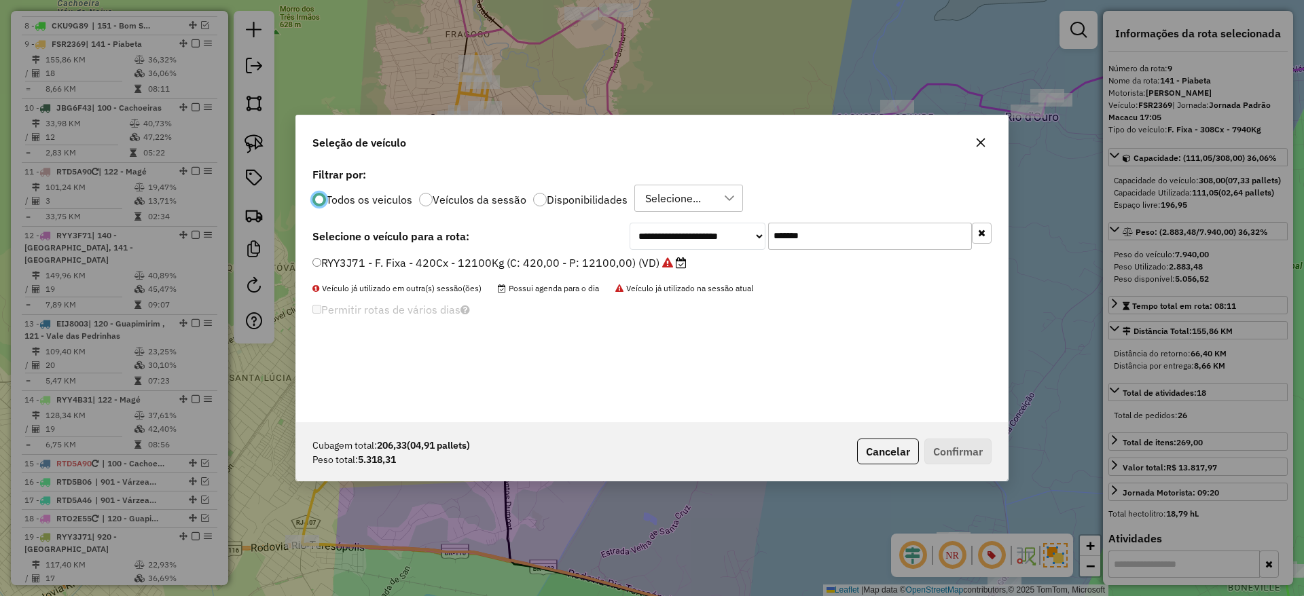
click at [811, 246] on input "*******" at bounding box center [870, 236] width 204 height 27
paste input "text"
type input "*******"
click at [619, 264] on label "RYY4F01 - F. Fixa - 420Cx - 12100Kg (C: 420,00 - P: 12100,00) (VD)" at bounding box center [492, 263] width 361 height 16
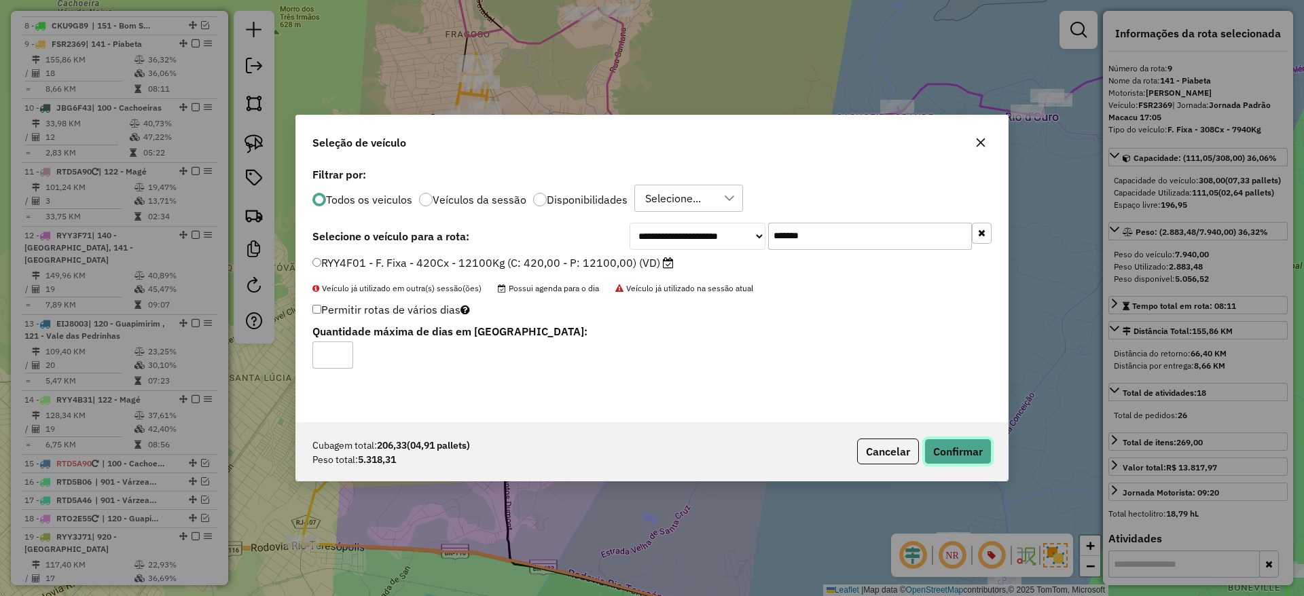
click at [951, 445] on button "Confirmar" at bounding box center [957, 452] width 67 height 26
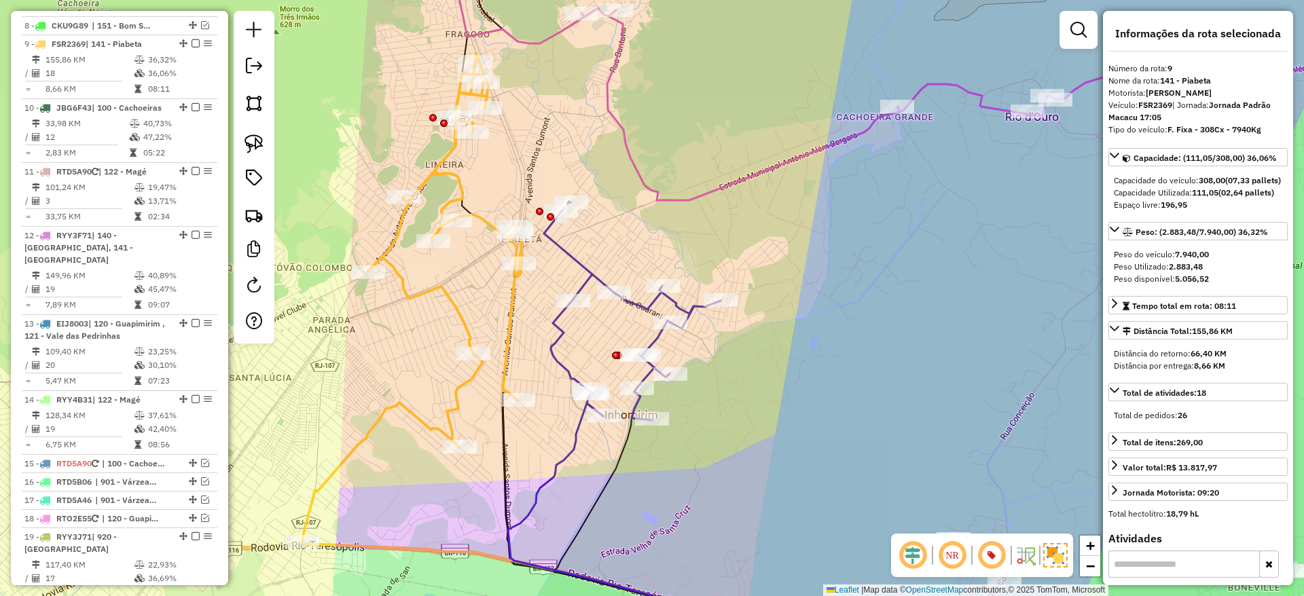
click at [627, 443] on icon at bounding box center [994, 537] width 880 height 238
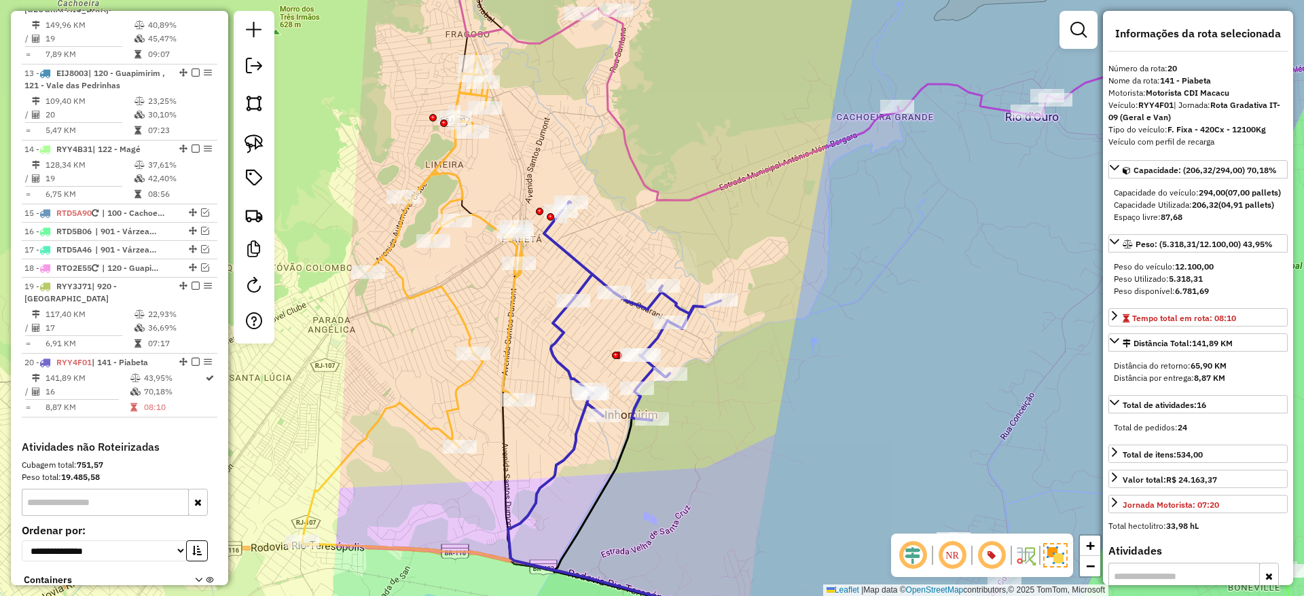
scroll to position [1378, 0]
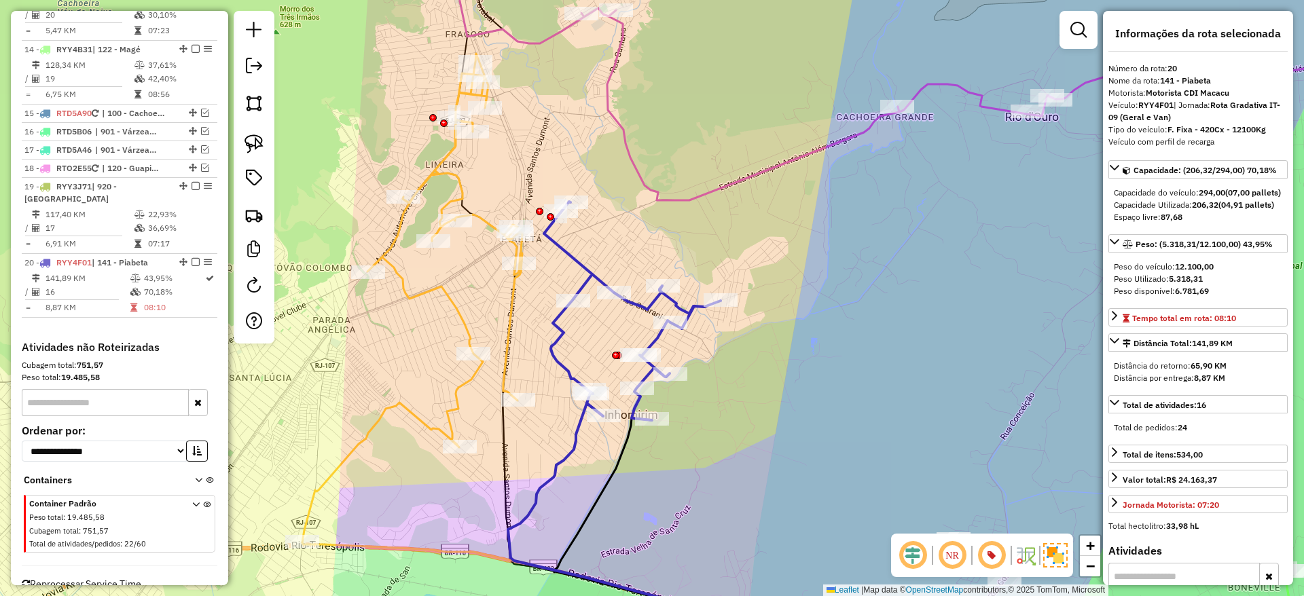
click at [627, 443] on icon at bounding box center [994, 537] width 880 height 238
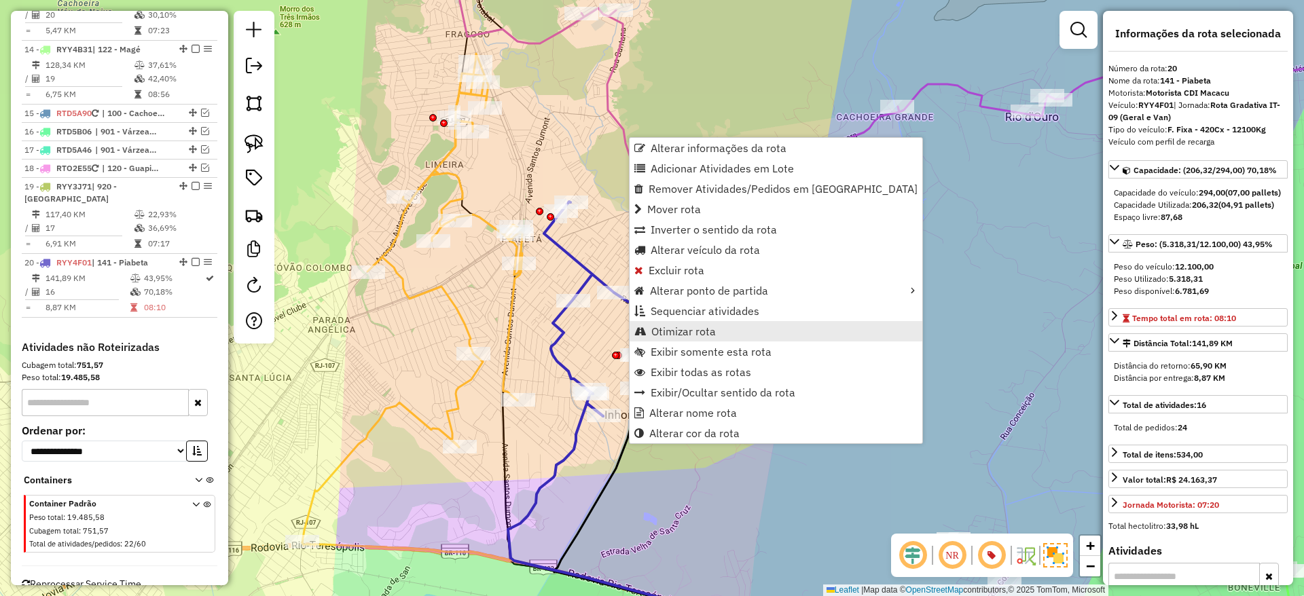
click at [705, 323] on link "Otimizar rota" at bounding box center [775, 331] width 293 height 20
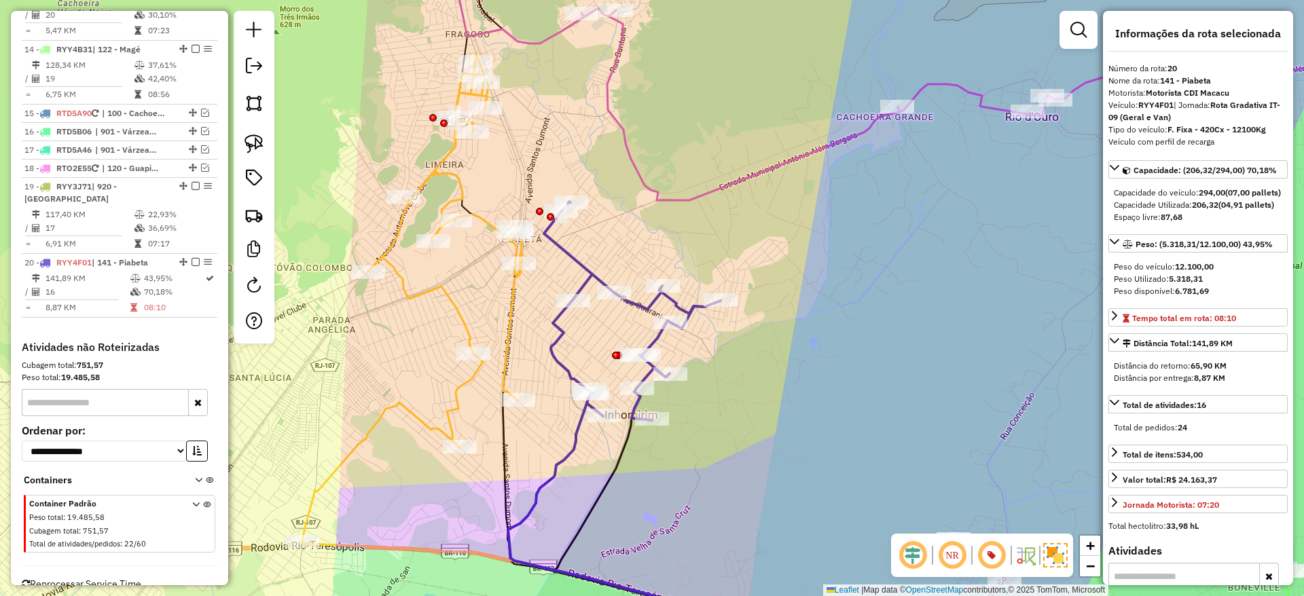
click at [513, 311] on icon at bounding box center [412, 298] width 220 height 489
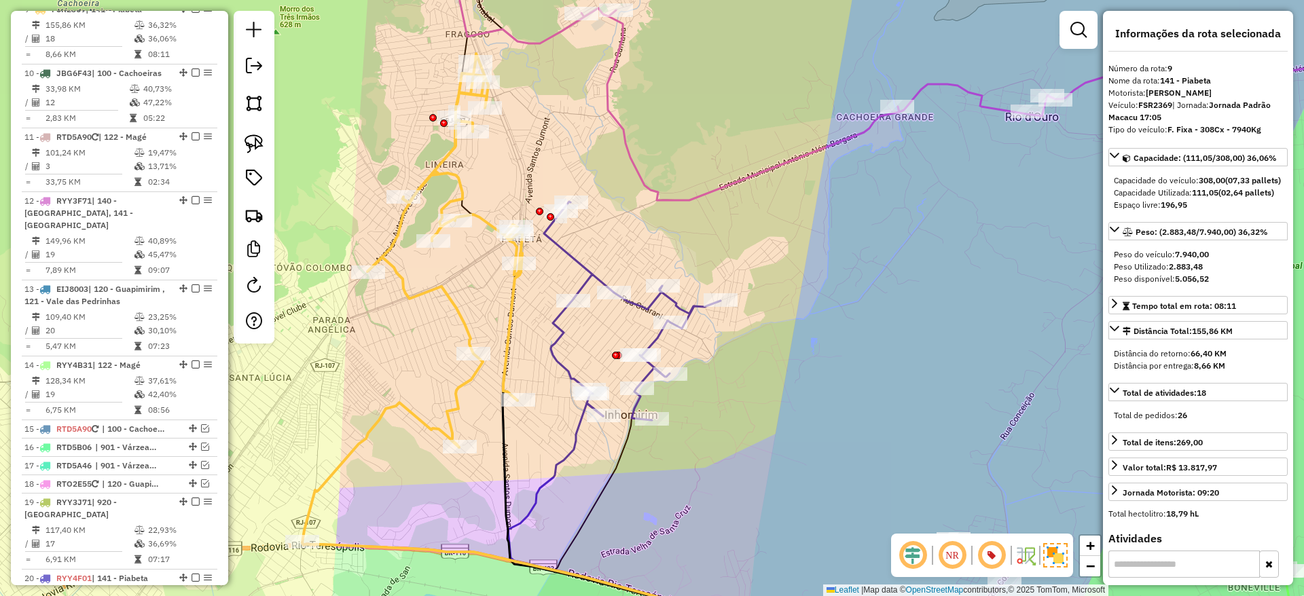
scroll to position [1028, 0]
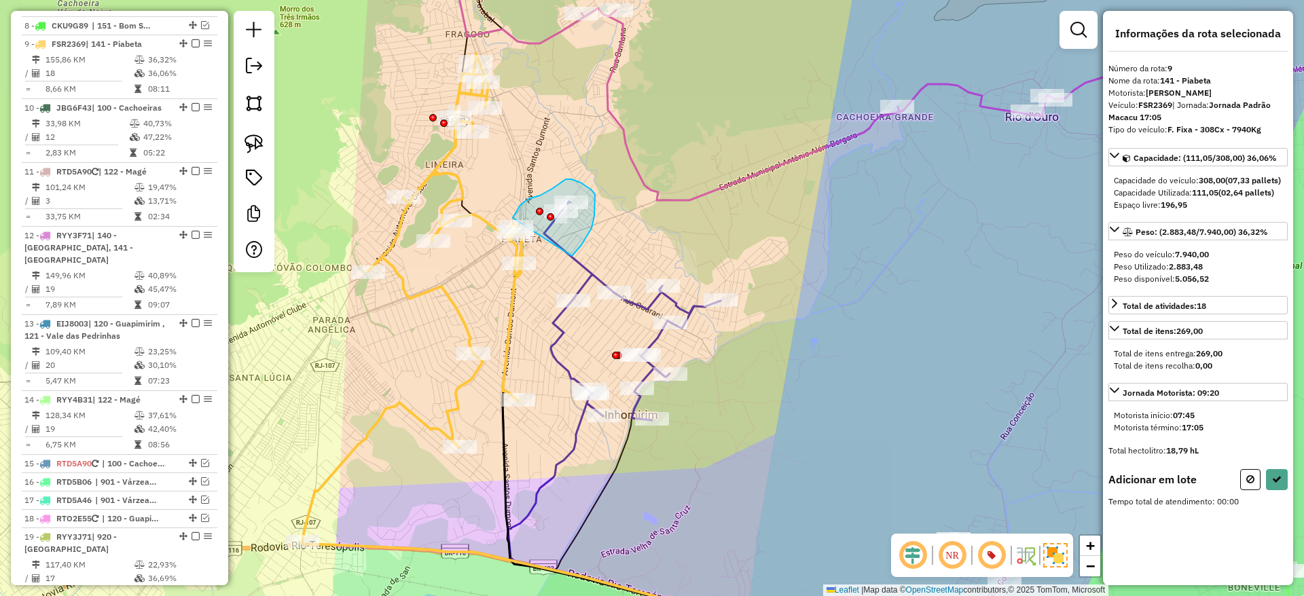
drag, startPoint x: 572, startPoint y: 256, endPoint x: 513, endPoint y: 218, distance: 70.3
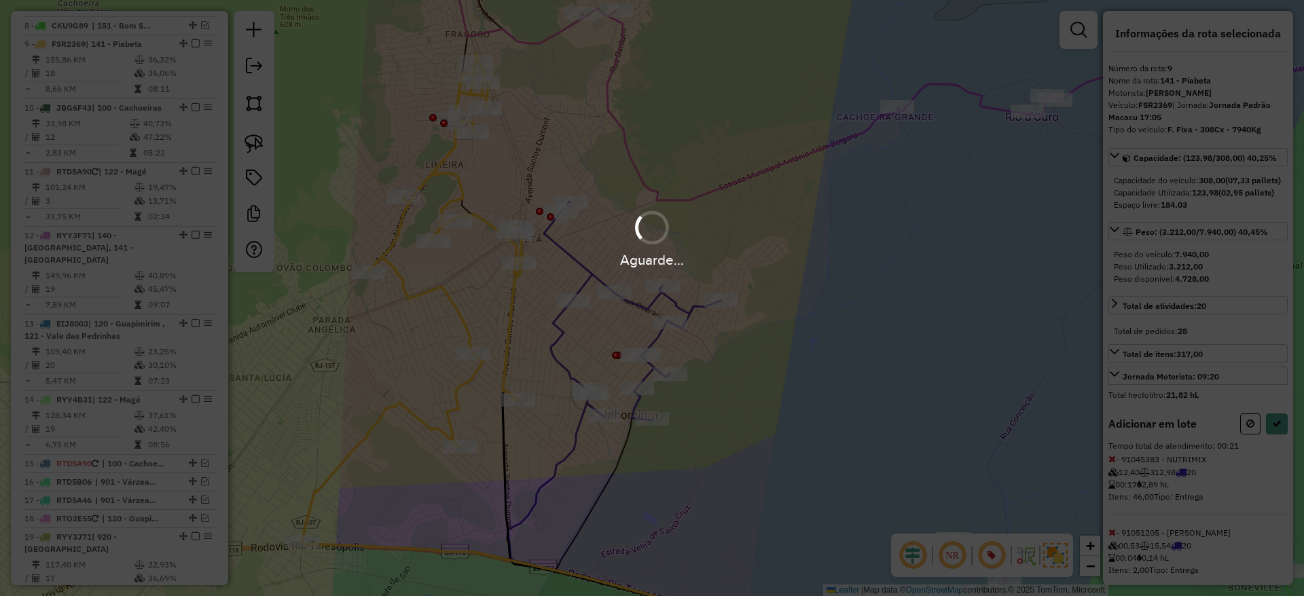
select select "**********"
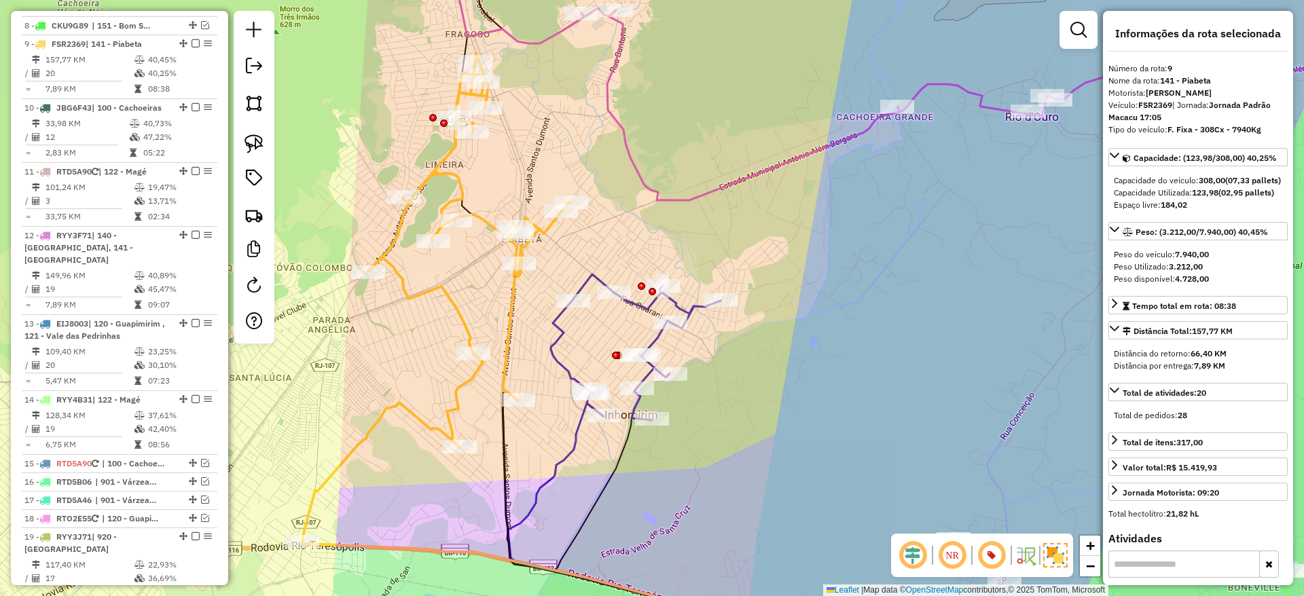
click at [557, 337] on icon at bounding box center [636, 347] width 170 height 146
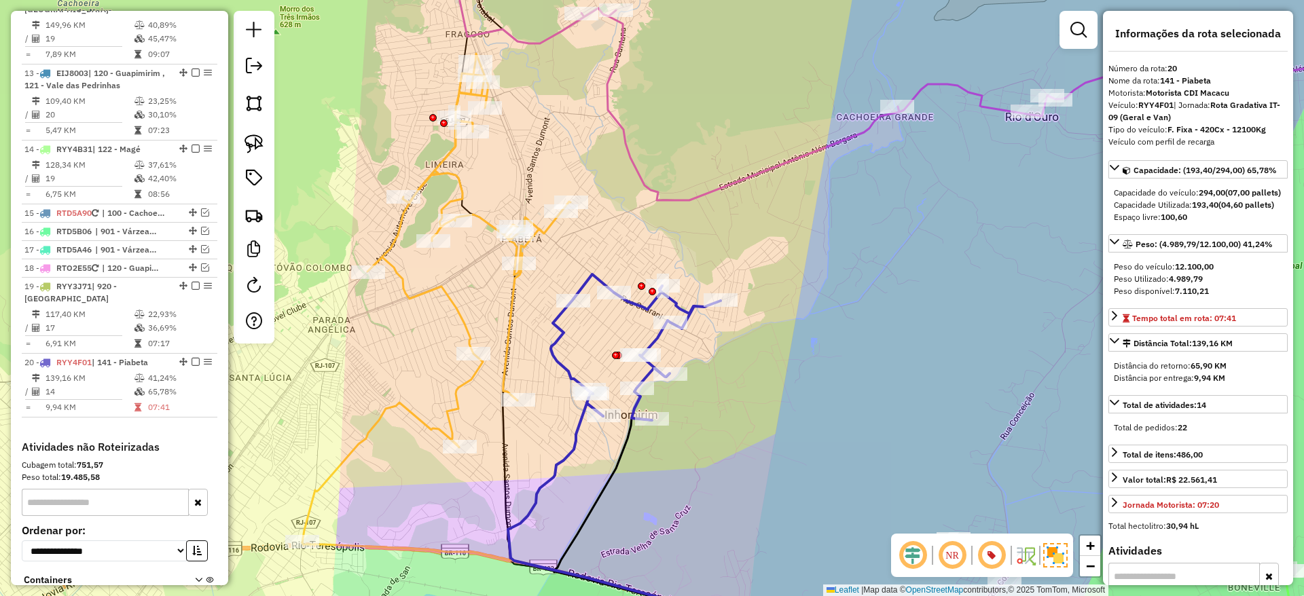
scroll to position [1378, 0]
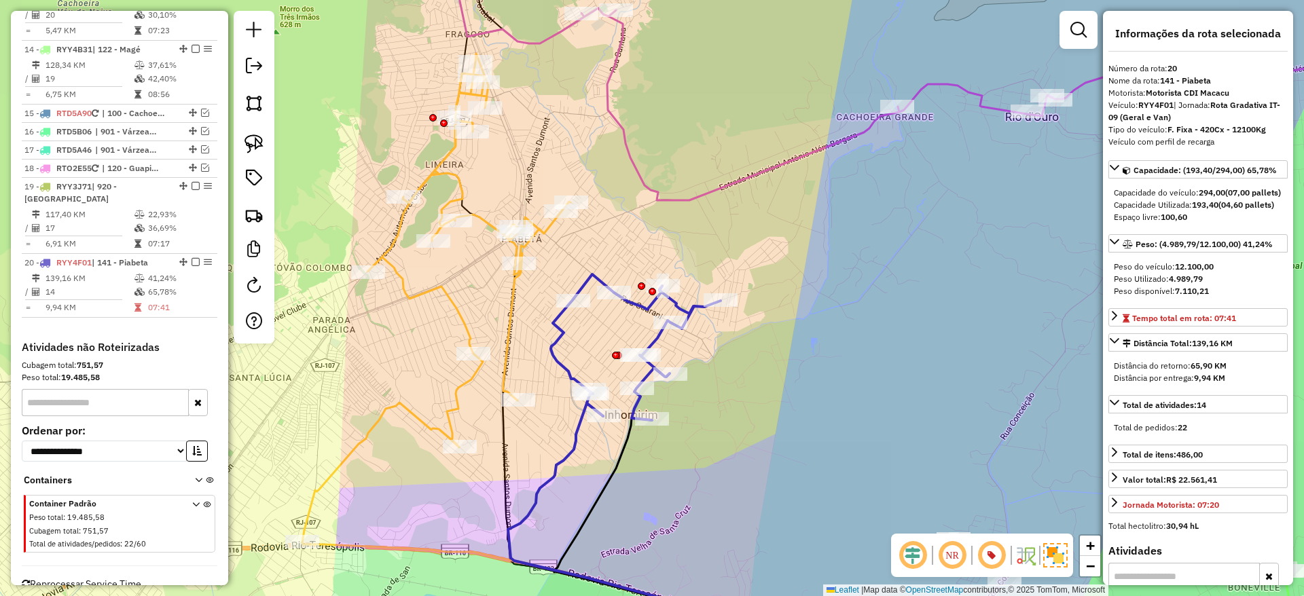
click at [557, 337] on icon at bounding box center [636, 347] width 170 height 146
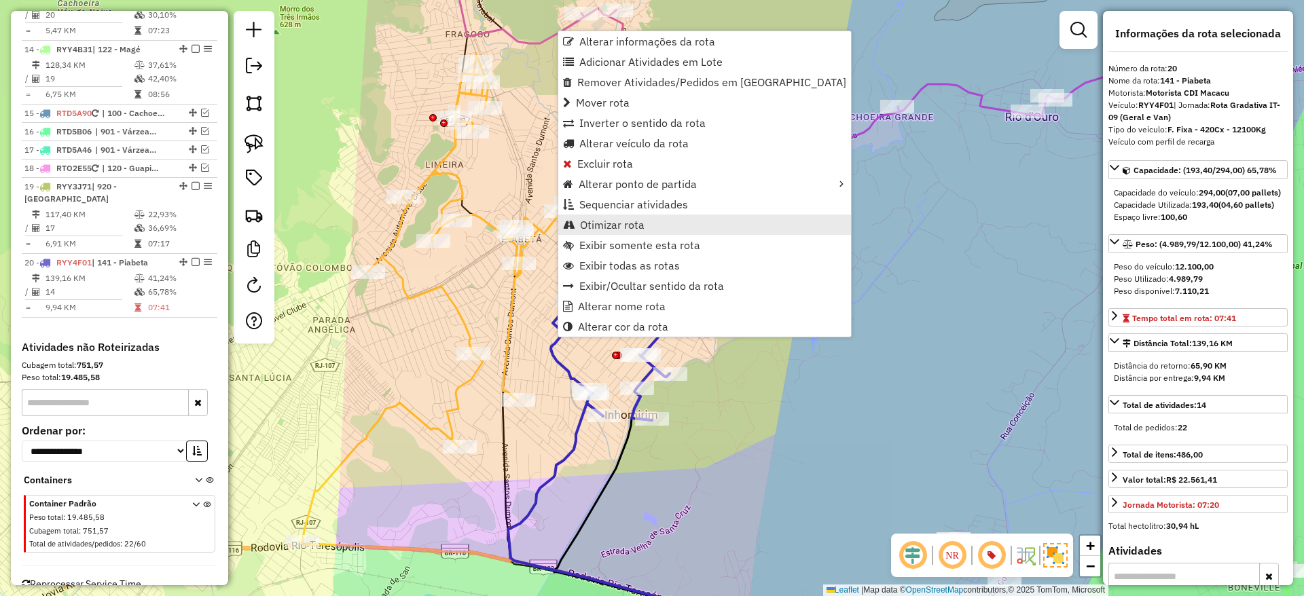
click at [601, 225] on span "Otimizar rota" at bounding box center [612, 224] width 65 height 11
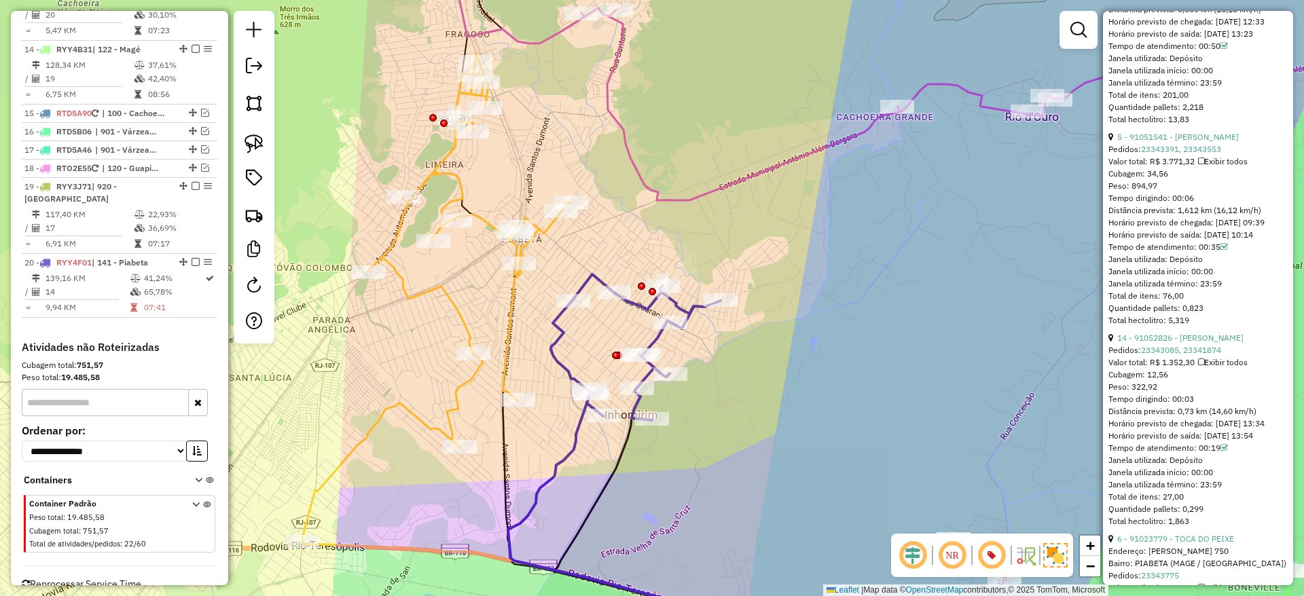
scroll to position [811, 0]
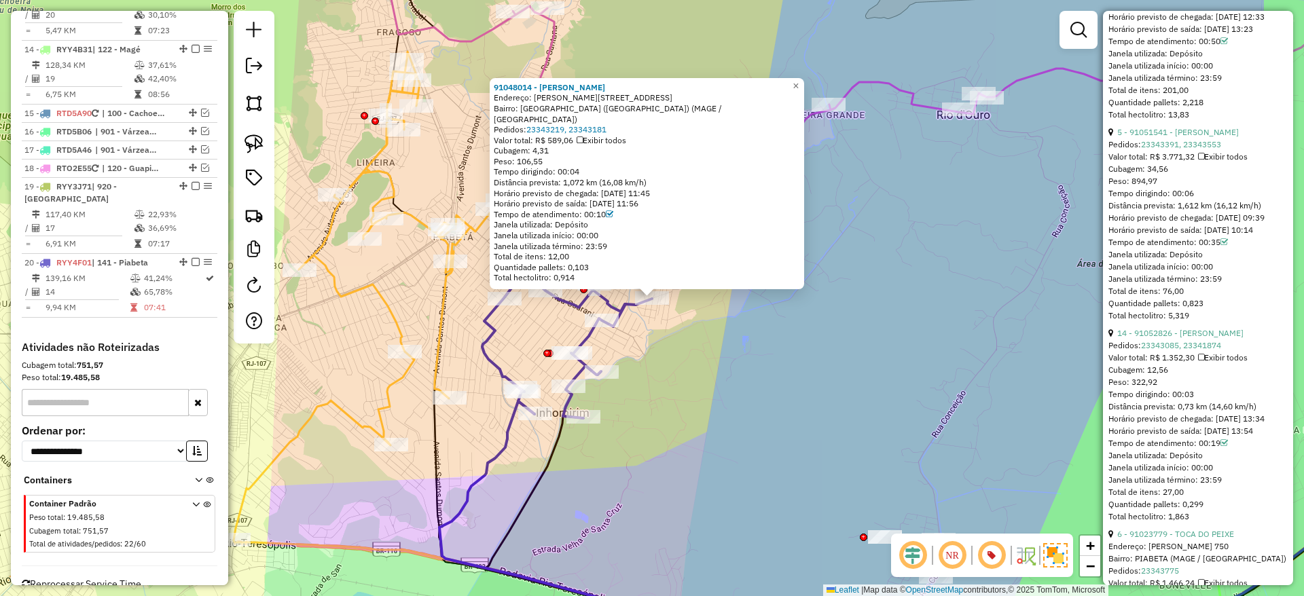
click at [640, 348] on div "91048014 - UANDER OLIVEIRA Endereço: MARIZA PRADO 15 Bairro: PARQUE DOS ARTISTA…" at bounding box center [652, 298] width 1304 height 596
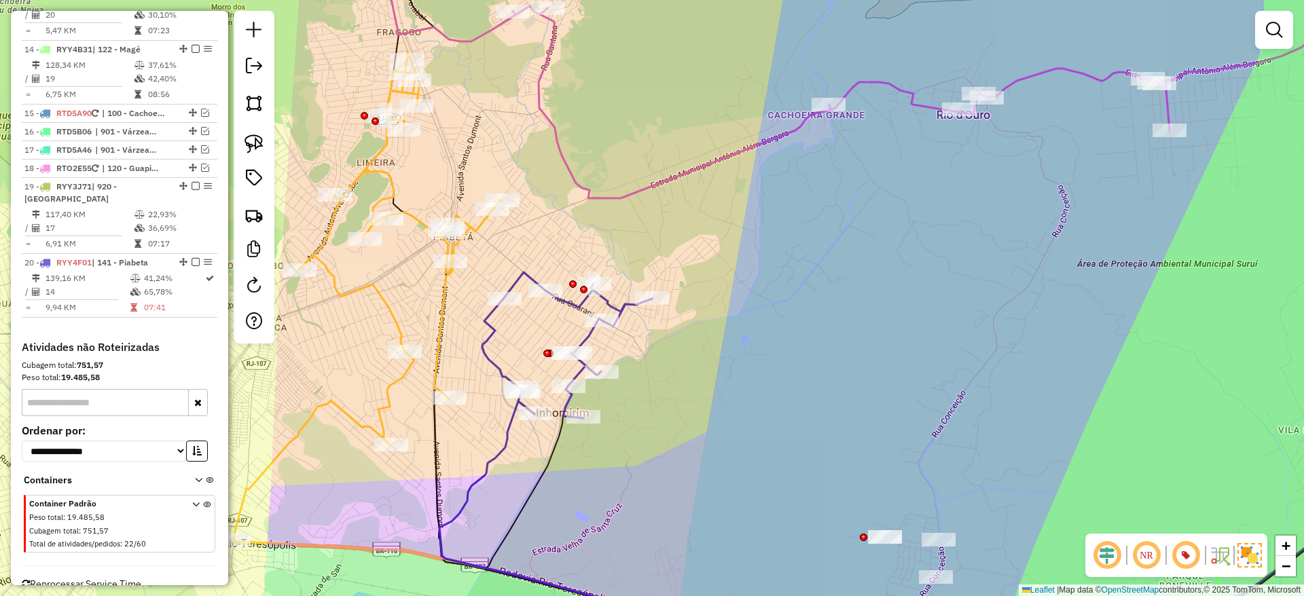
click at [586, 274] on div "Janela de atendimento Grade de atendimento Capacidade Transportadoras Veículos …" at bounding box center [652, 298] width 1304 height 596
select select "**********"
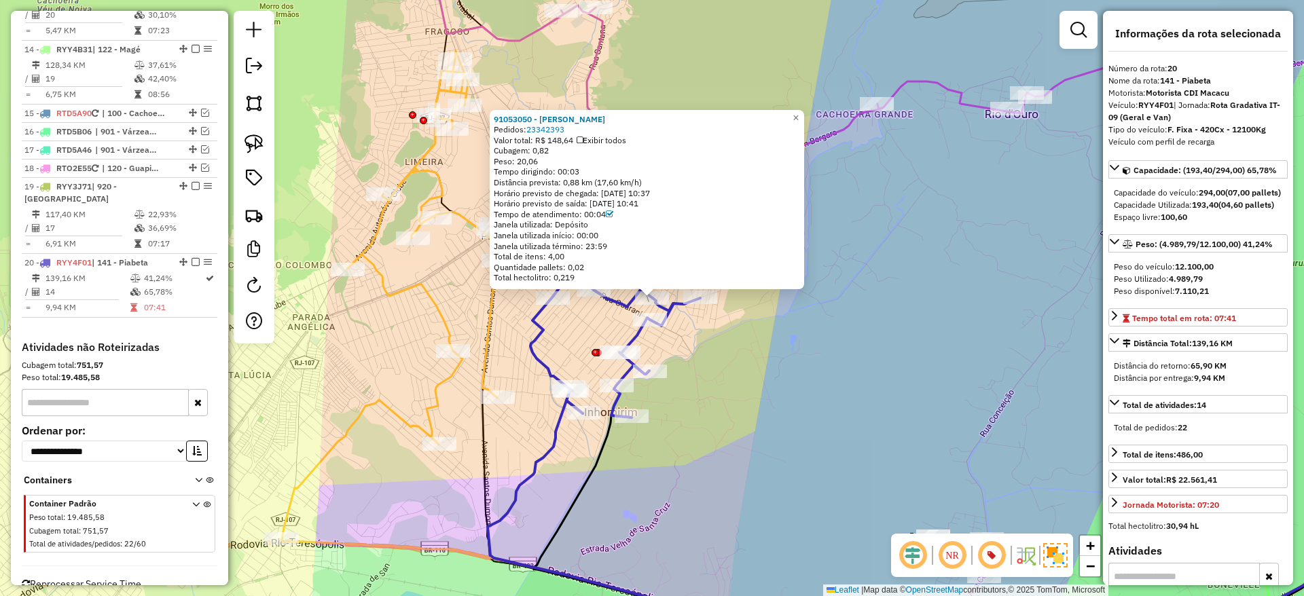
click at [587, 312] on div "91053050 - DANUBIA AZEVEDO Pedidos: 23342393 Valor total: R$ 148,64 Exibir todo…" at bounding box center [652, 298] width 1304 height 596
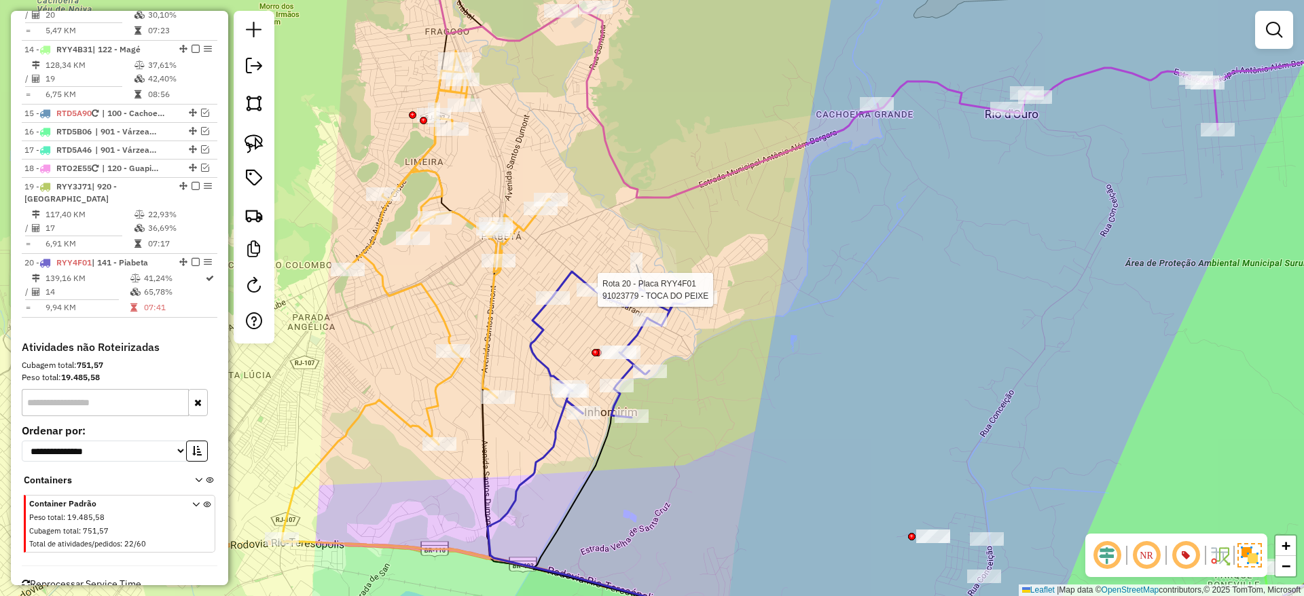
select select "**********"
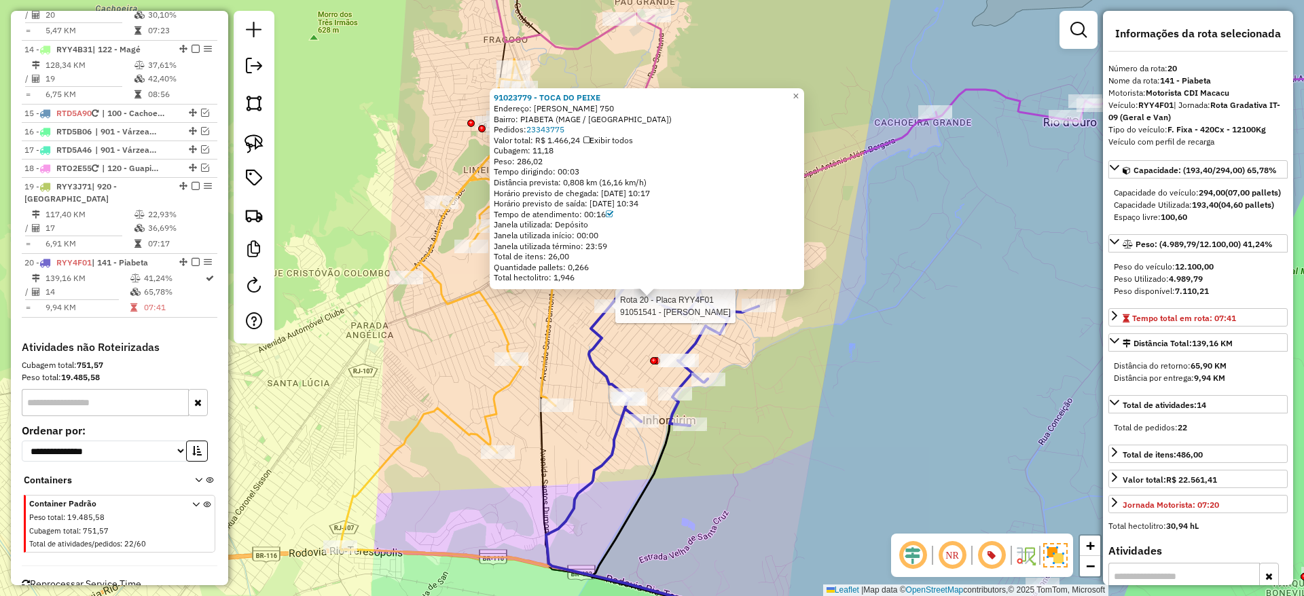
click at [605, 313] on div at bounding box center [611, 306] width 34 height 14
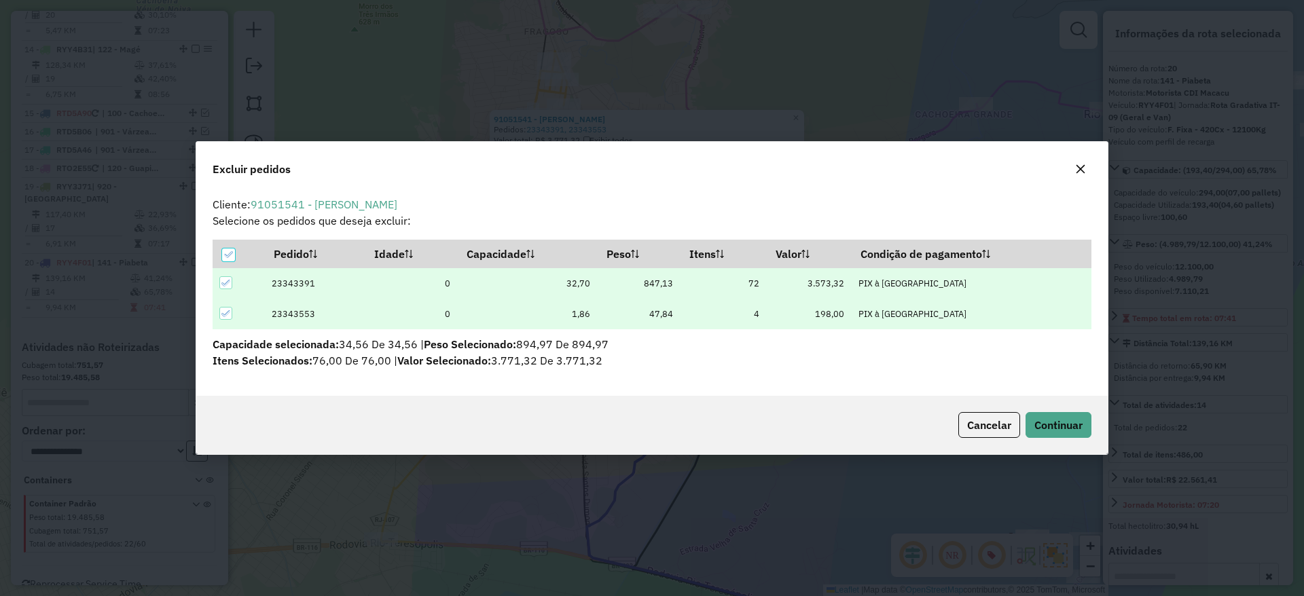
scroll to position [0, 0]
click at [1033, 412] on button "Continuar" at bounding box center [1058, 425] width 66 height 26
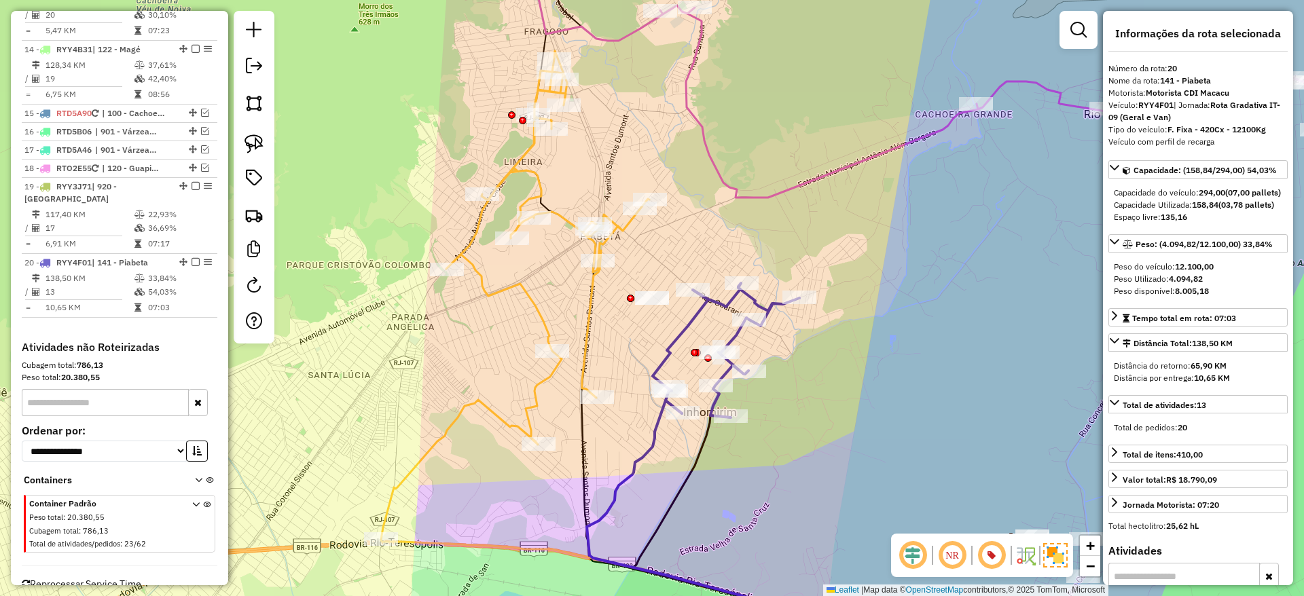
click at [588, 333] on icon at bounding box center [515, 295] width 268 height 489
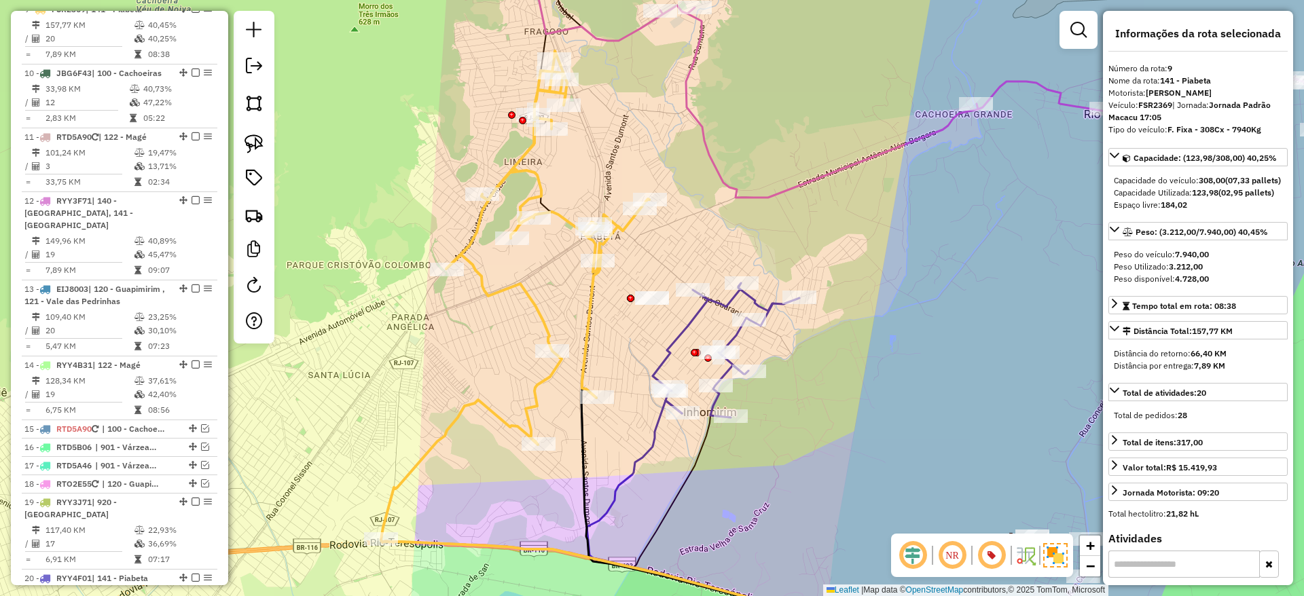
scroll to position [1028, 0]
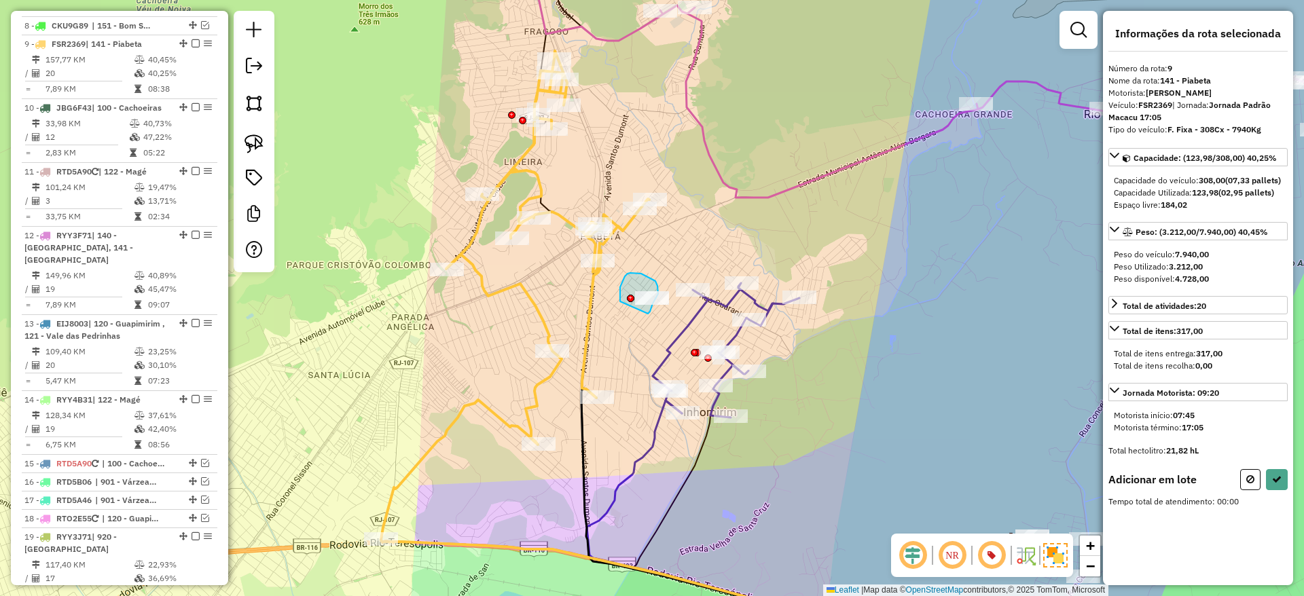
drag, startPoint x: 648, startPoint y: 314, endPoint x: 620, endPoint y: 301, distance: 30.4
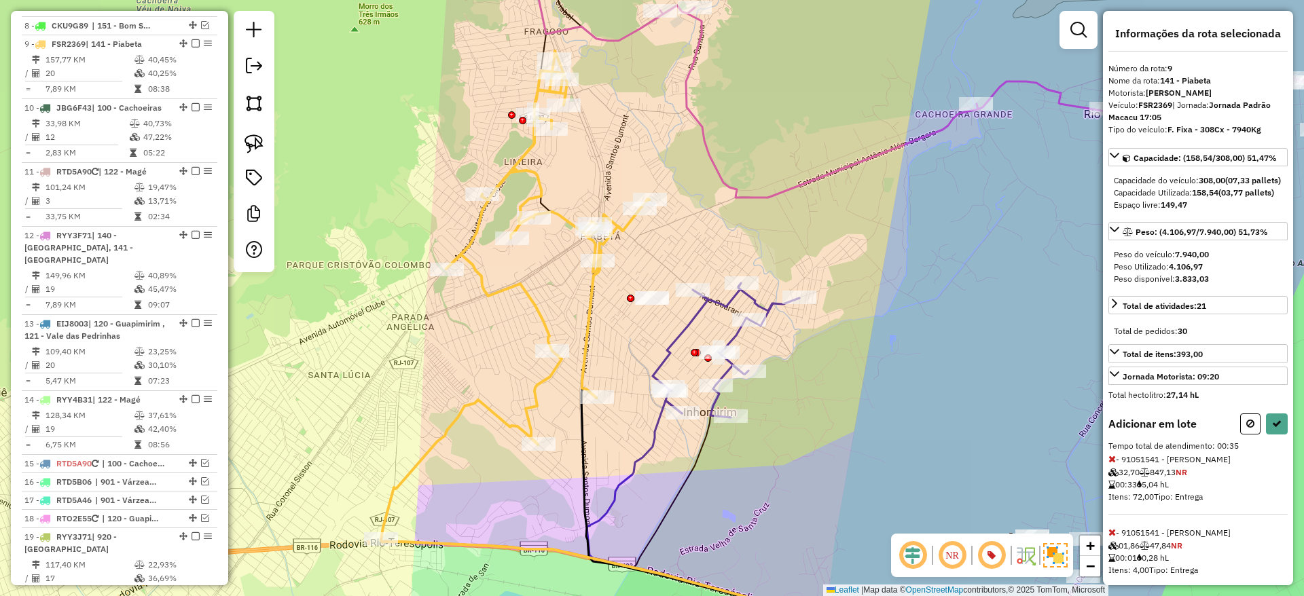
select select "**********"
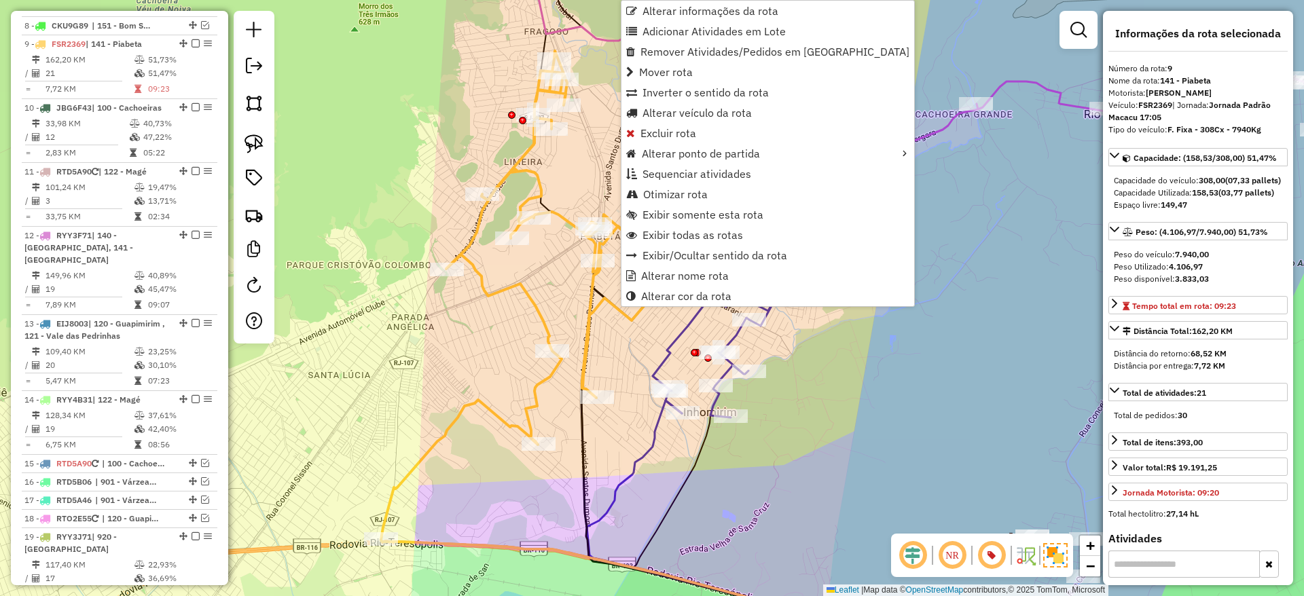
click at [606, 302] on icon at bounding box center [516, 295] width 270 height 489
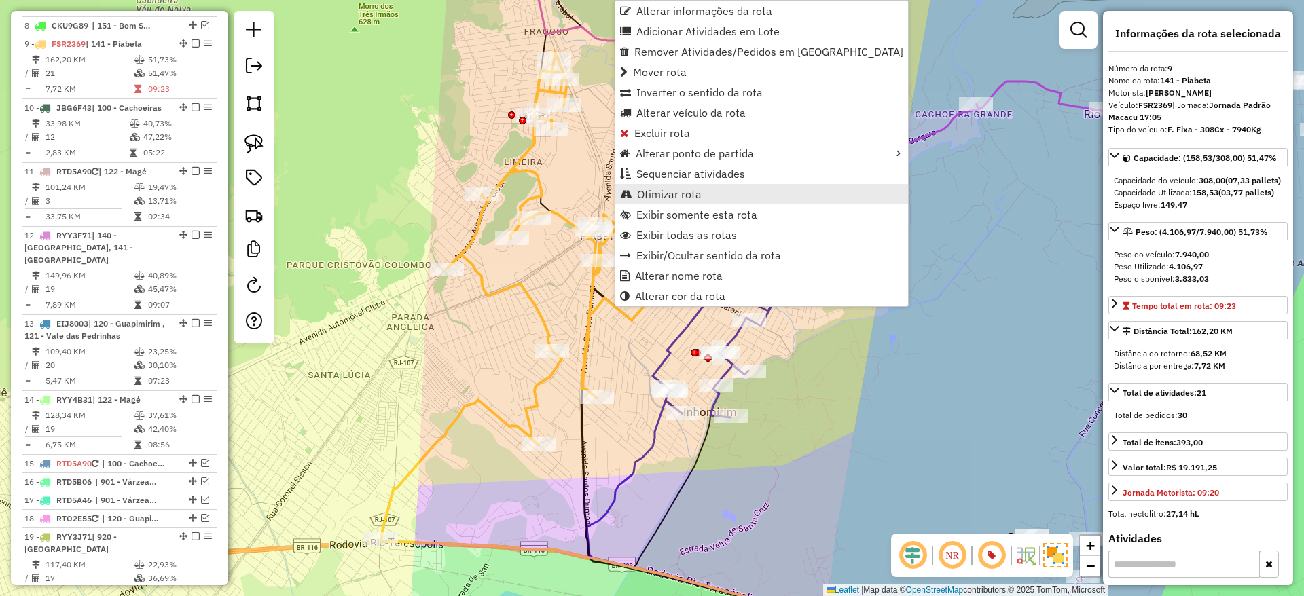
click at [667, 186] on link "Otimizar rota" at bounding box center [761, 194] width 293 height 20
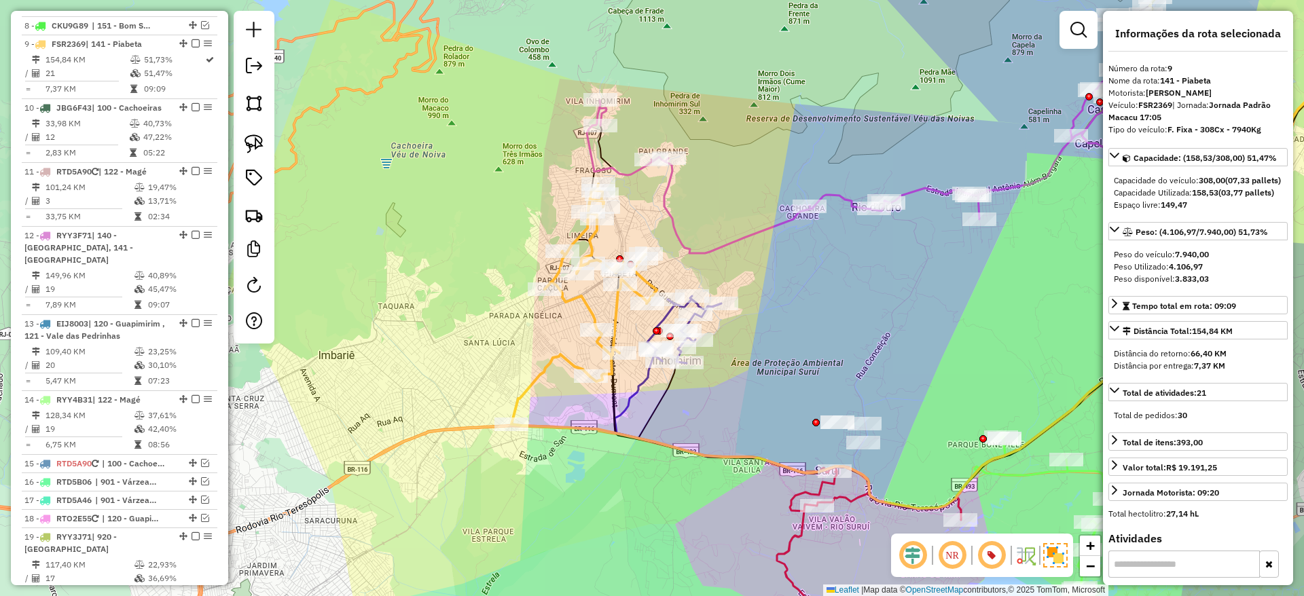
click at [672, 384] on icon at bounding box center [1036, 255] width 796 height 509
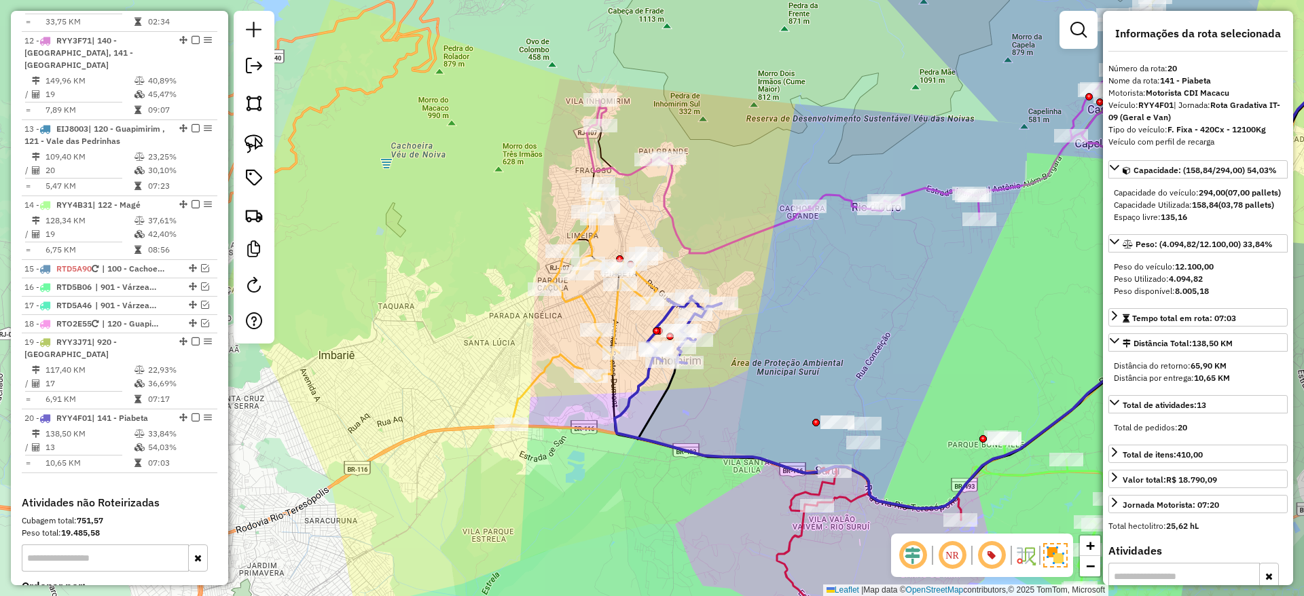
scroll to position [1378, 0]
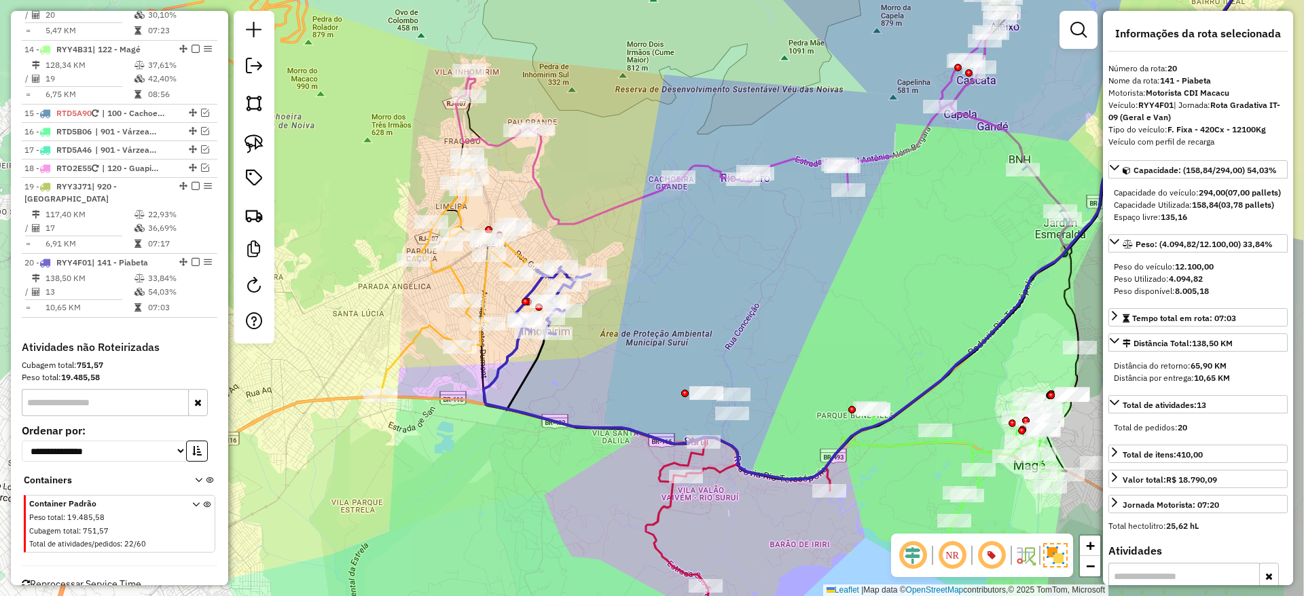
drag, startPoint x: 759, startPoint y: 436, endPoint x: 627, endPoint y: 407, distance: 134.9
click at [627, 407] on div "Janela de atendimento Grade de atendimento Capacidade Transportadoras Veículos …" at bounding box center [652, 298] width 1304 height 596
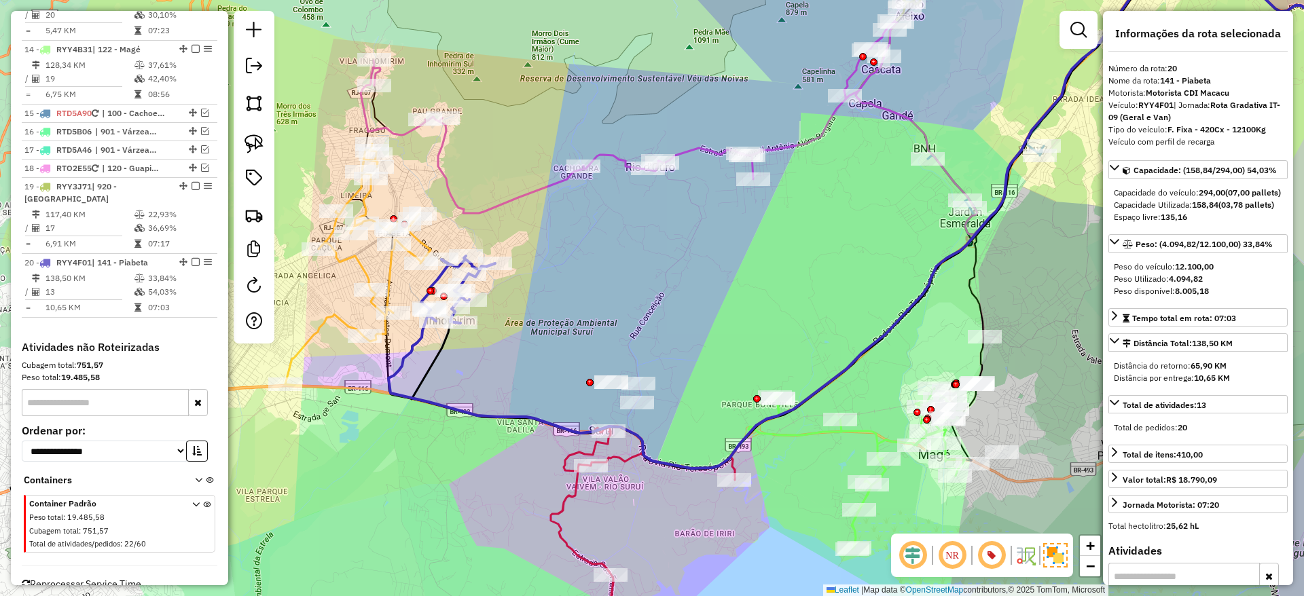
drag, startPoint x: 580, startPoint y: 517, endPoint x: 430, endPoint y: 472, distance: 156.6
click at [430, 472] on div "Janela de atendimento Grade de atendimento Capacidade Transportadoras Veículos …" at bounding box center [652, 298] width 1304 height 596
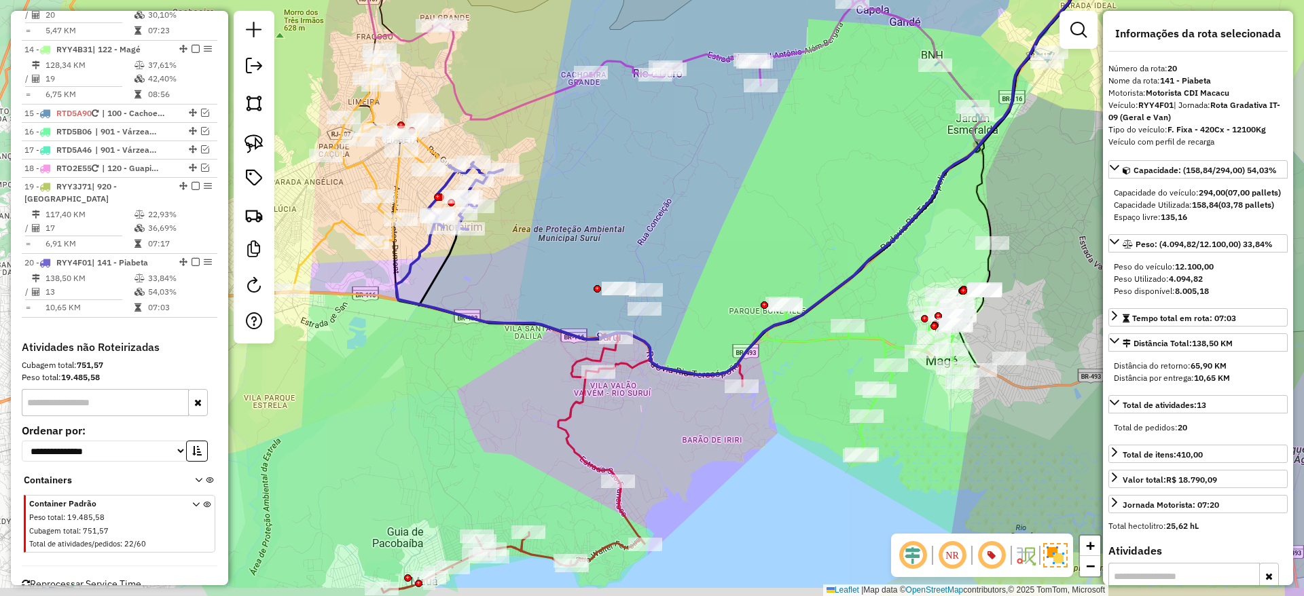
drag, startPoint x: 614, startPoint y: 499, endPoint x: 684, endPoint y: 434, distance: 95.6
click at [684, 434] on div "Janela de atendimento Grade de atendimento Capacidade Transportadoras Veículos …" at bounding box center [652, 298] width 1304 height 596
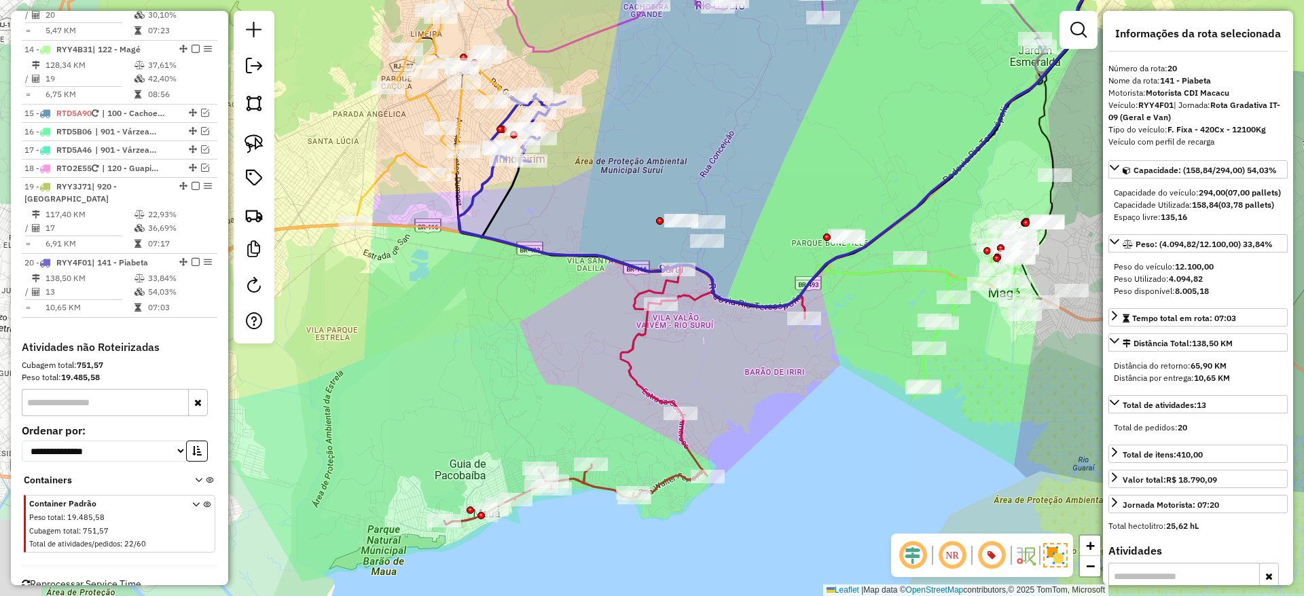
drag, startPoint x: 684, startPoint y: 443, endPoint x: 723, endPoint y: 393, distance: 63.3
click at [723, 393] on div "Janela de atendimento Grade de atendimento Capacidade Transportadoras Veículos …" at bounding box center [652, 298] width 1304 height 596
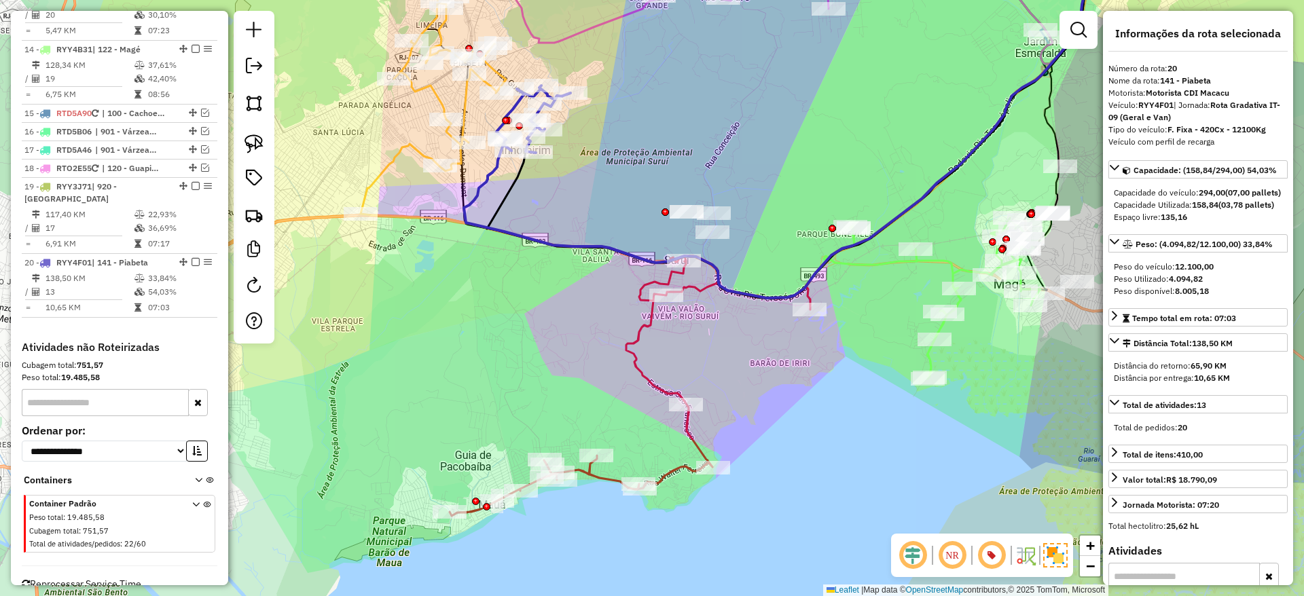
click at [470, 508] on icon at bounding box center [629, 388] width 361 height 255
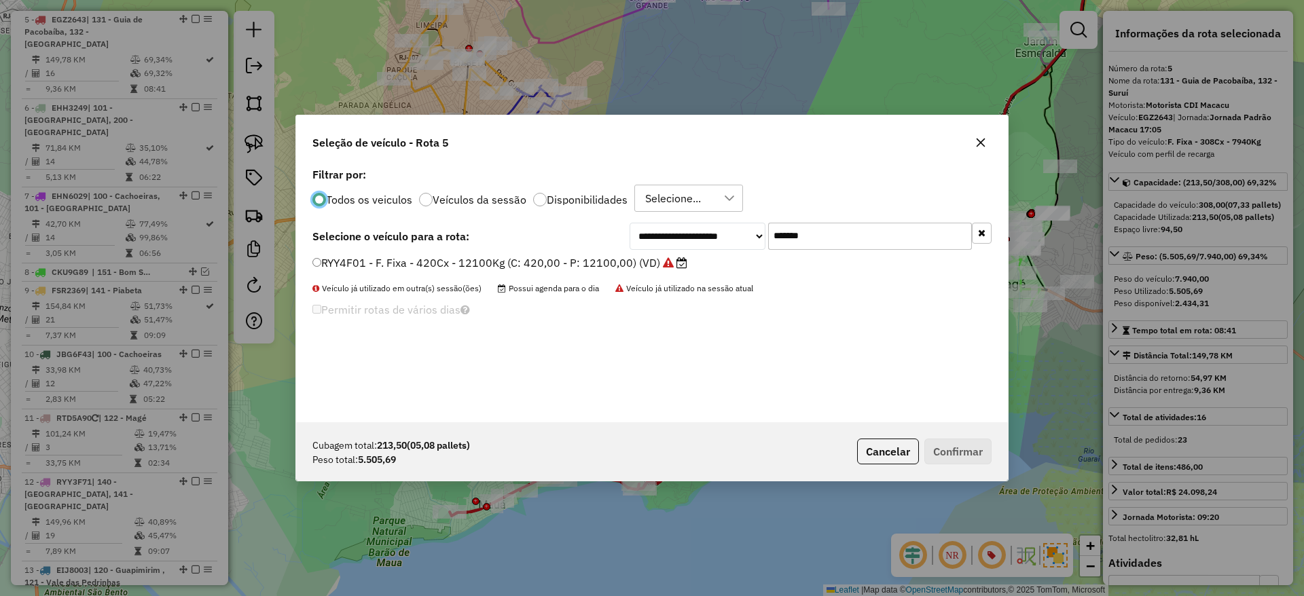
scroll to position [7, 4]
click at [830, 236] on input "*******" at bounding box center [870, 236] width 204 height 27
paste input "text"
type input "*******"
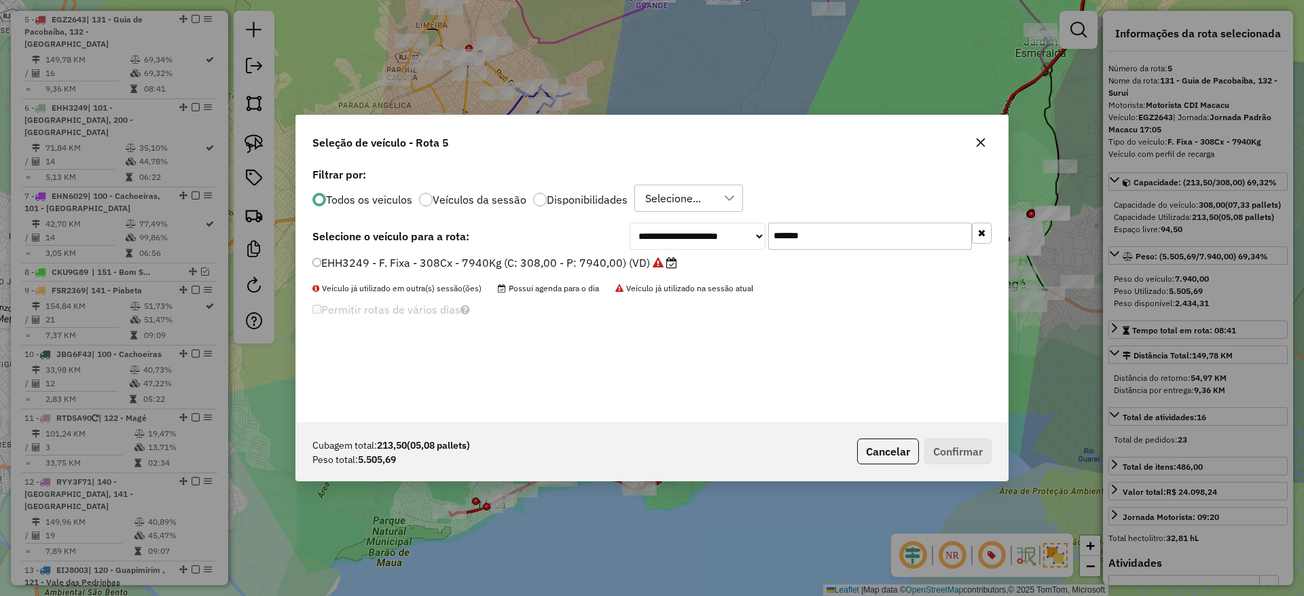
click at [574, 261] on label "EHH3249 - F. Fixa - 308Cx - 7940Kg (C: 308,00 - P: 7940,00) (VD)" at bounding box center [494, 263] width 365 height 16
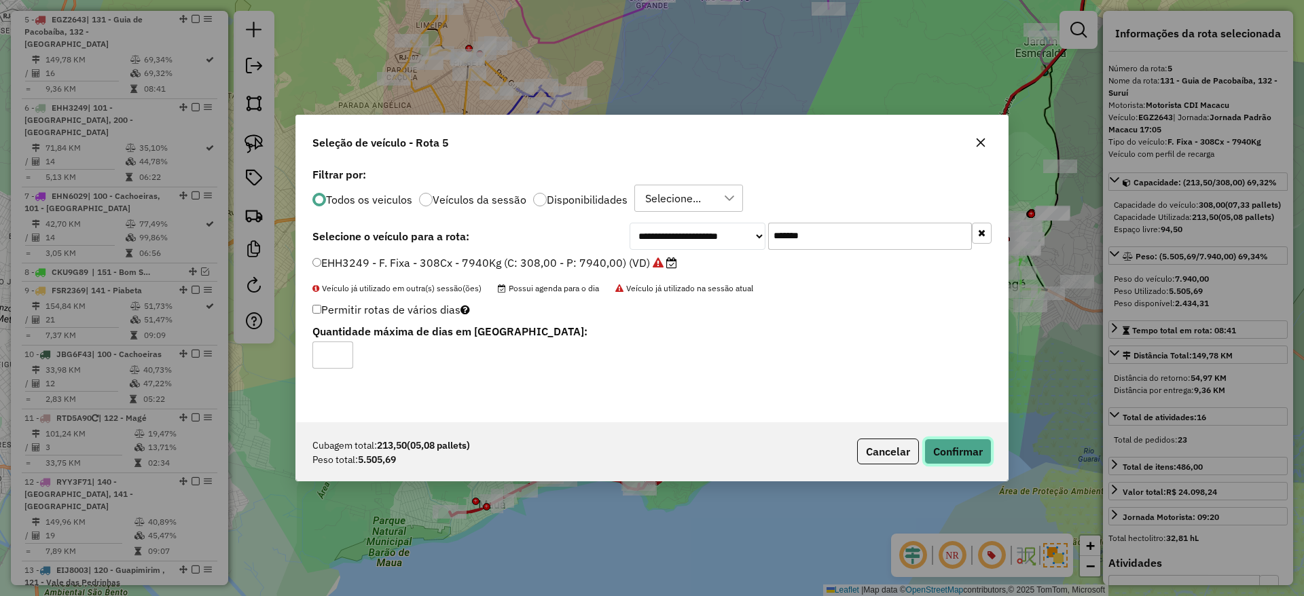
click at [949, 442] on button "Confirmar" at bounding box center [957, 452] width 67 height 26
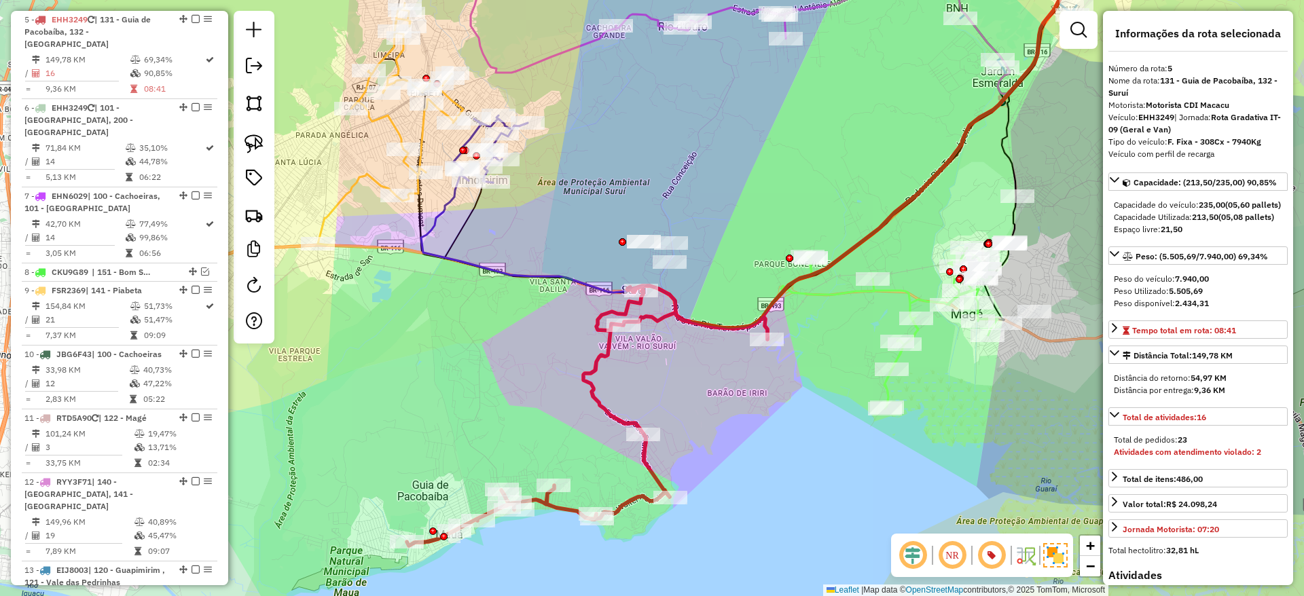
drag, startPoint x: 627, startPoint y: 437, endPoint x: 574, endPoint y: 468, distance: 62.1
click at [574, 468] on div "Janela de atendimento Grade de atendimento Capacidade Transportadoras Veículos …" at bounding box center [652, 298] width 1304 height 596
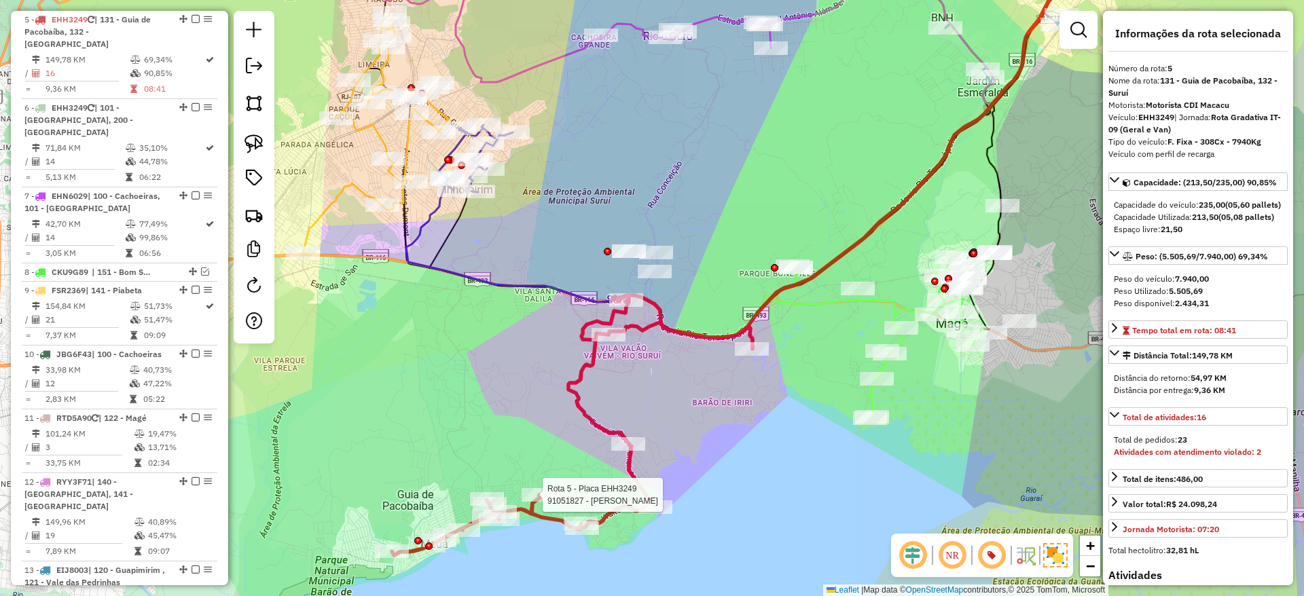
drag, startPoint x: 672, startPoint y: 403, endPoint x: 646, endPoint y: 441, distance: 45.4
click at [646, 441] on div "Rota 5 - Placa EHH3249 91051827 - LUZIA ALVES DOS SANTOS Janela de atendimento …" at bounding box center [652, 298] width 1304 height 596
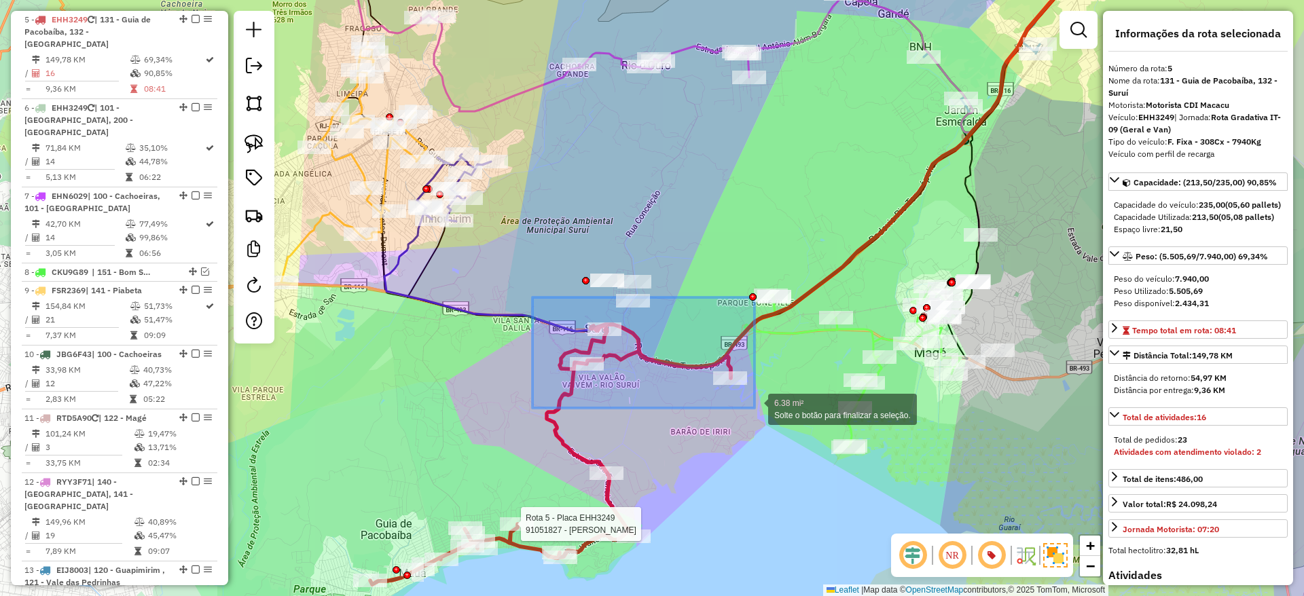
drag, startPoint x: 532, startPoint y: 297, endPoint x: 754, endPoint y: 408, distance: 248.1
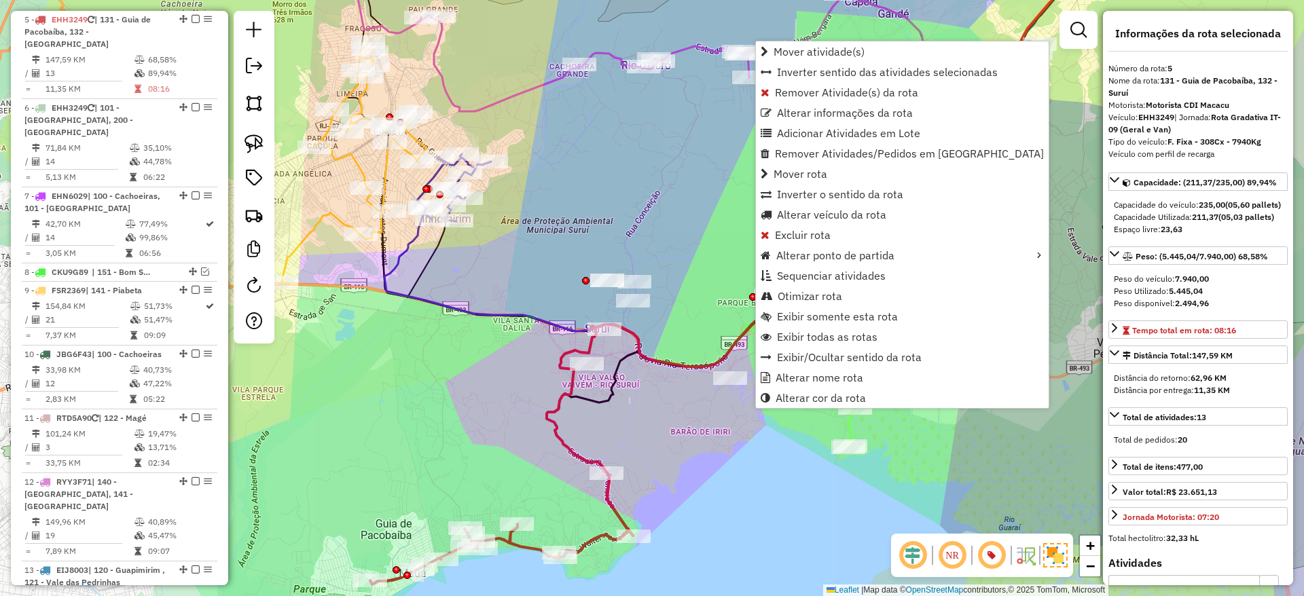
click at [551, 410] on icon at bounding box center [821, 237] width 549 height 595
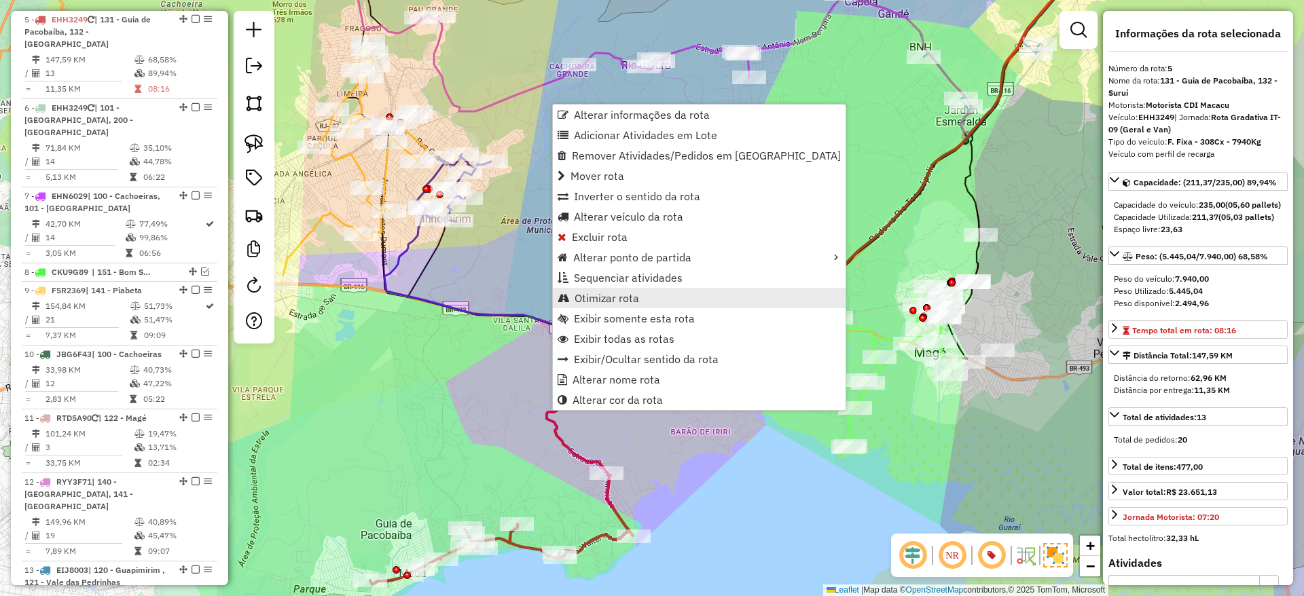
click at [632, 301] on span "Otimizar rota" at bounding box center [606, 298] width 65 height 11
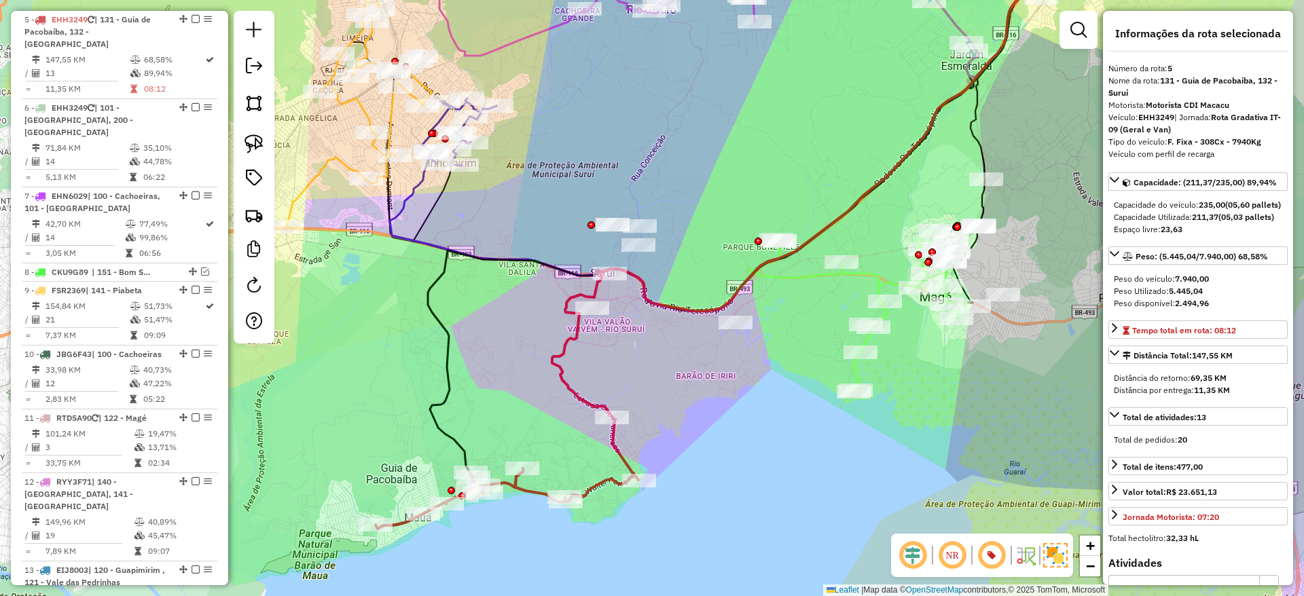
drag, startPoint x: 667, startPoint y: 432, endPoint x: 672, endPoint y: 346, distance: 85.7
click at [672, 346] on div "Janela de atendimento Grade de atendimento Capacidade Transportadoras Veículos …" at bounding box center [652, 298] width 1304 height 596
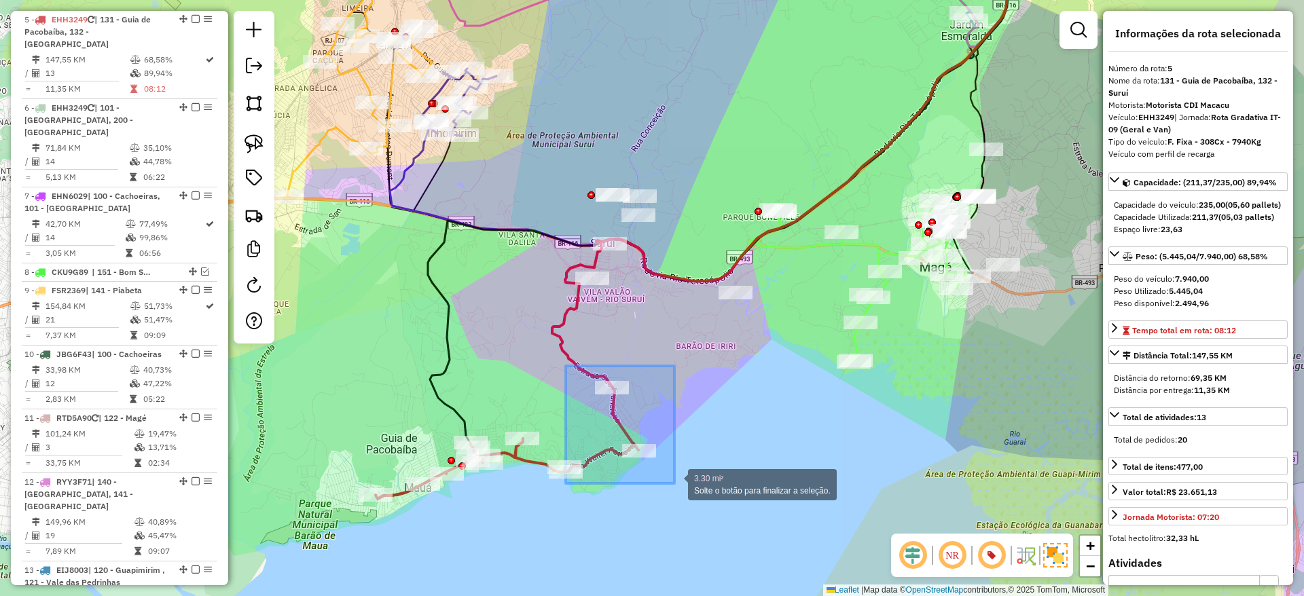
drag, startPoint x: 566, startPoint y: 366, endPoint x: 674, endPoint y: 483, distance: 160.0
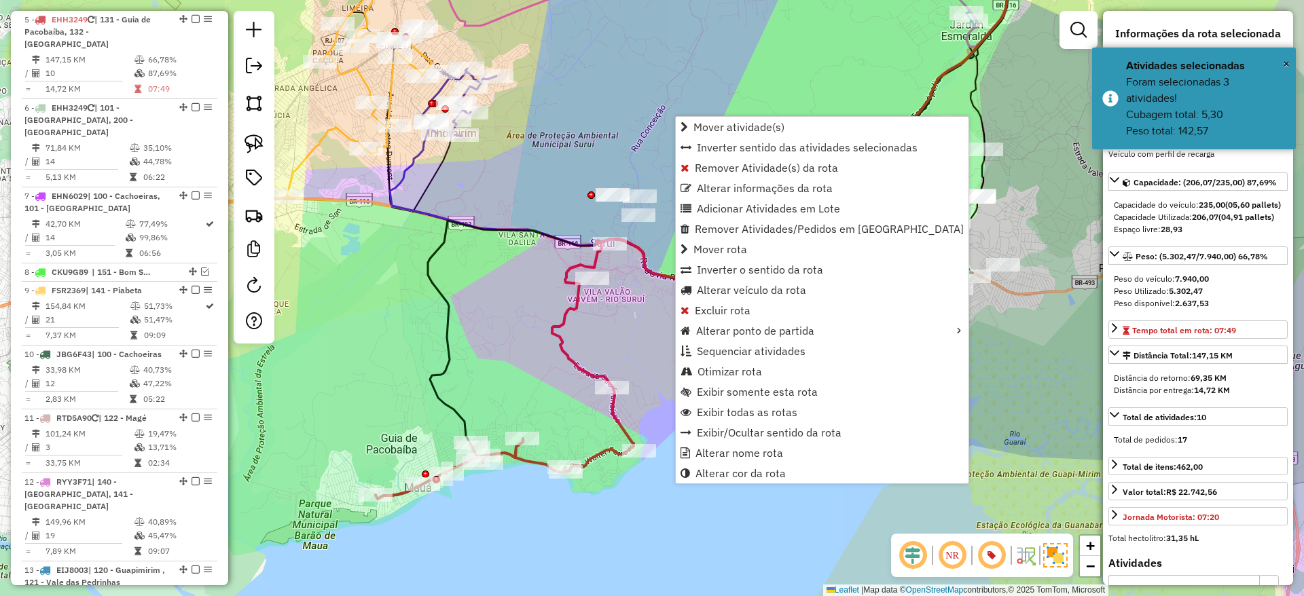
click at [613, 405] on icon at bounding box center [793, 206] width 483 height 532
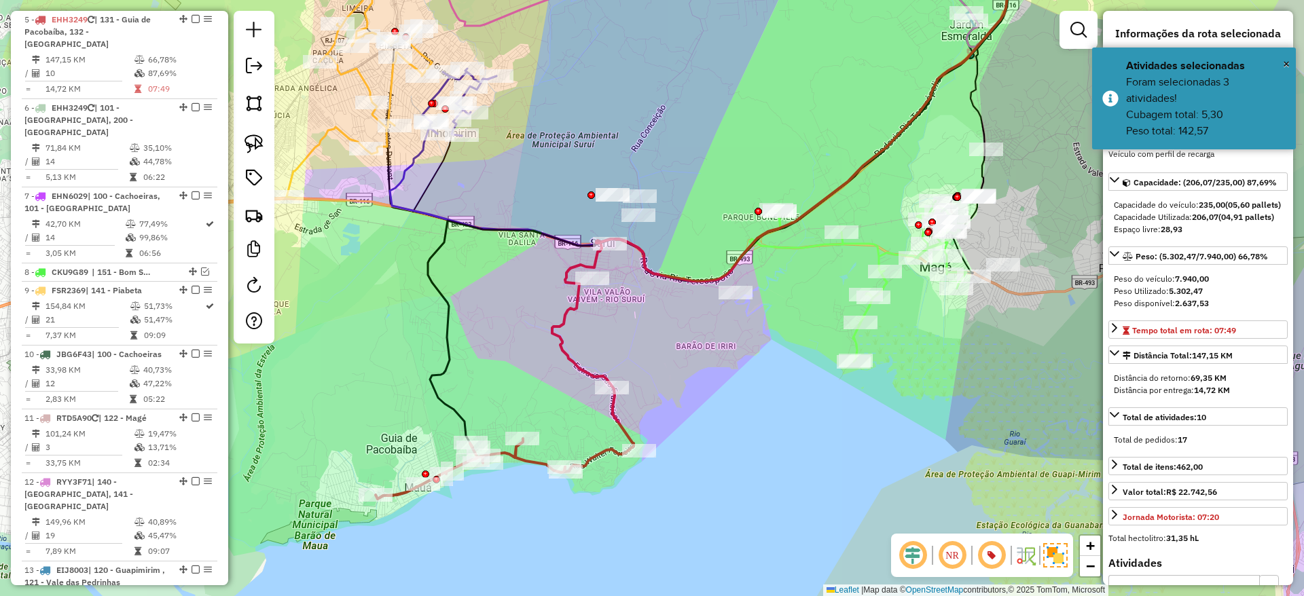
click at [613, 405] on icon at bounding box center [793, 206] width 483 height 532
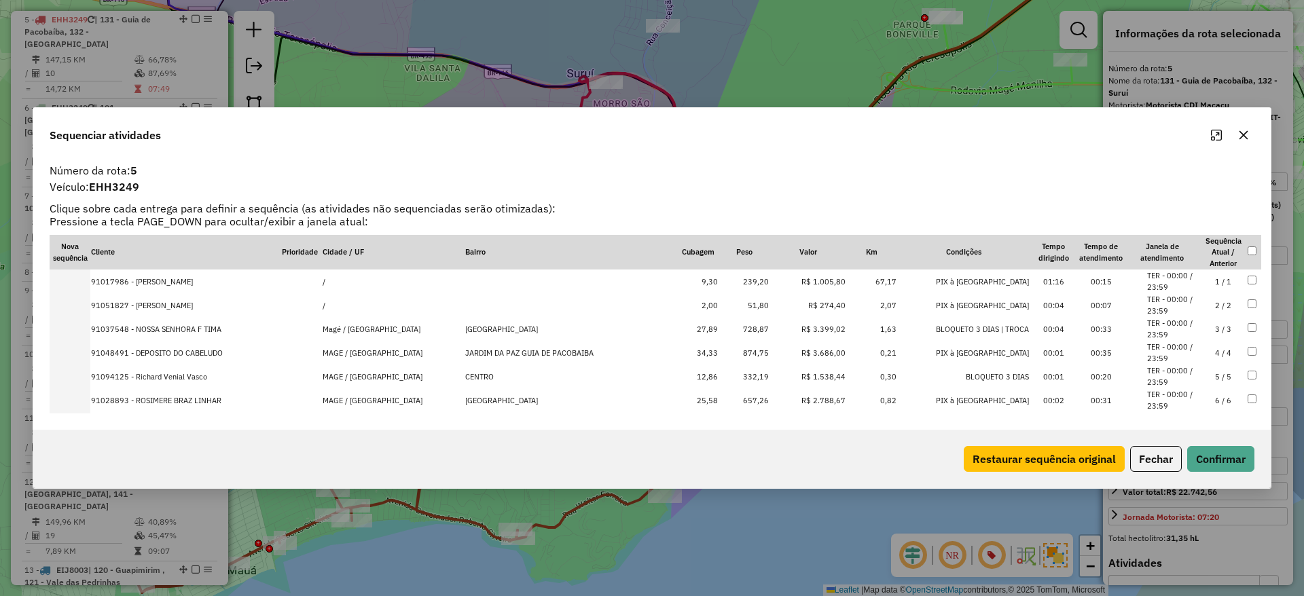
click at [410, 525] on div "Sequenciar atividades Número da rota: 5 Veículo: EHH3249 Clique sobre cada entr…" at bounding box center [652, 298] width 1304 height 596
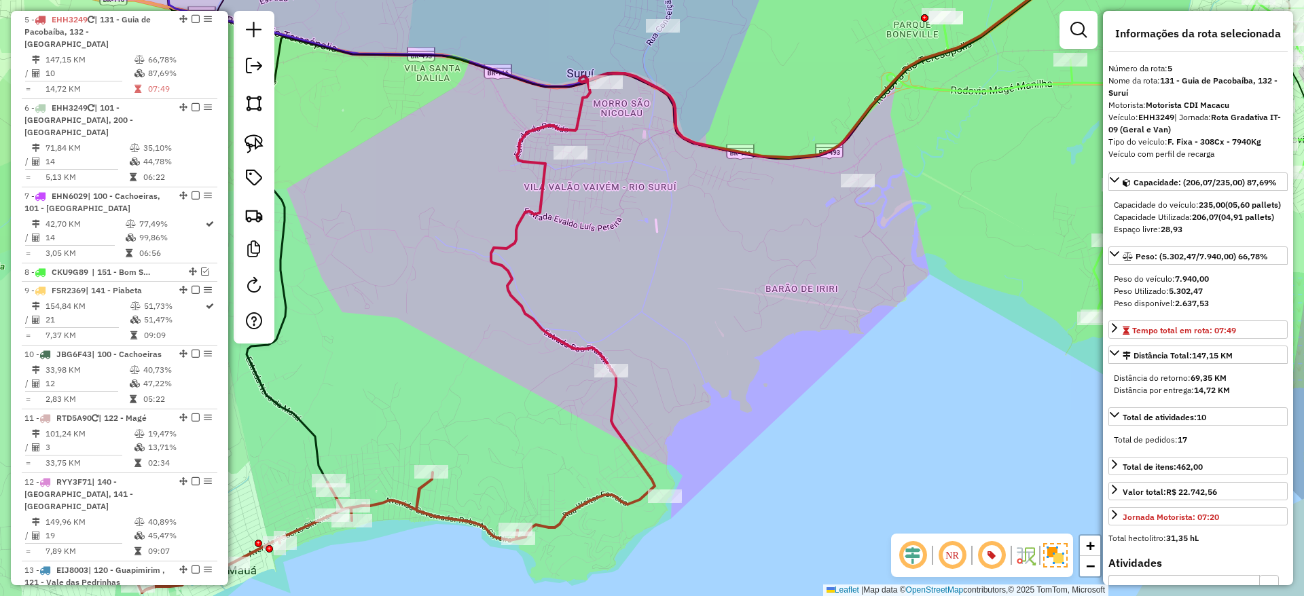
click at [407, 504] on icon at bounding box center [328, 533] width 379 height 120
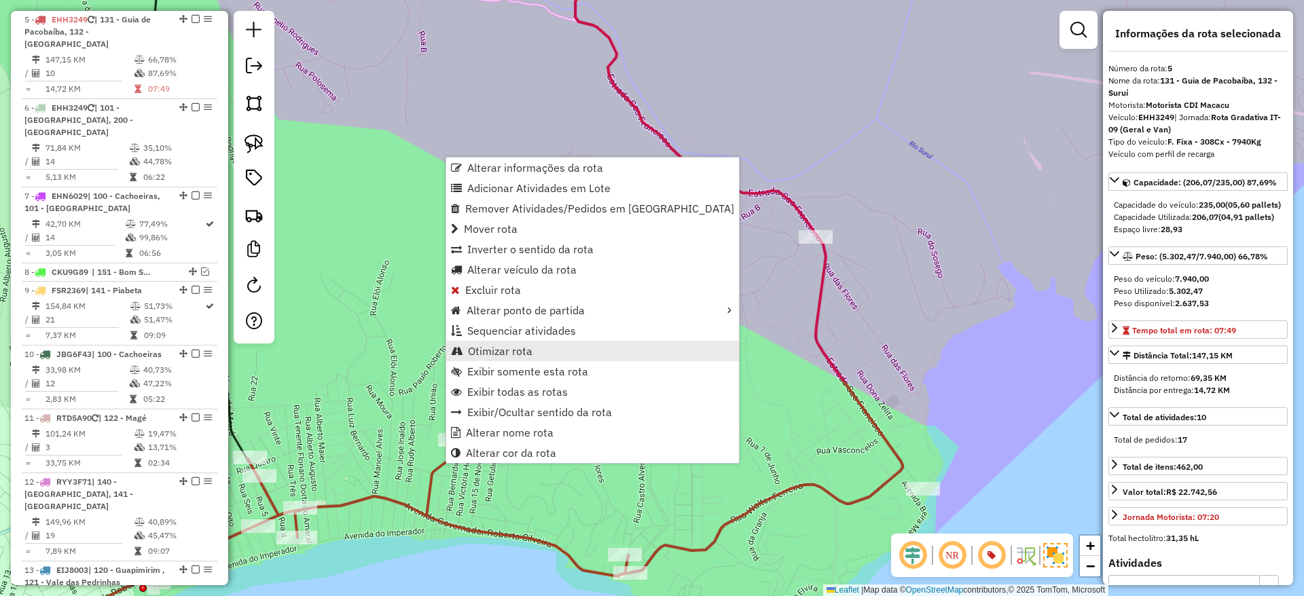
click at [525, 346] on span "Otimizar rota" at bounding box center [500, 351] width 65 height 11
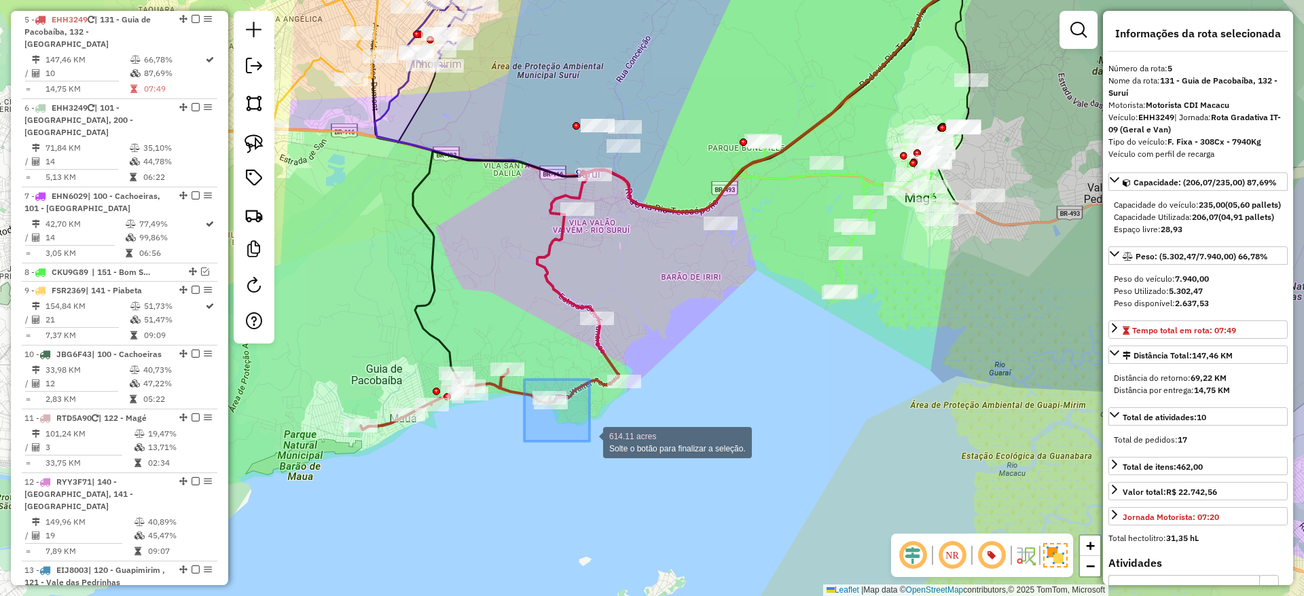
drag, startPoint x: 524, startPoint y: 380, endPoint x: 589, endPoint y: 441, distance: 89.8
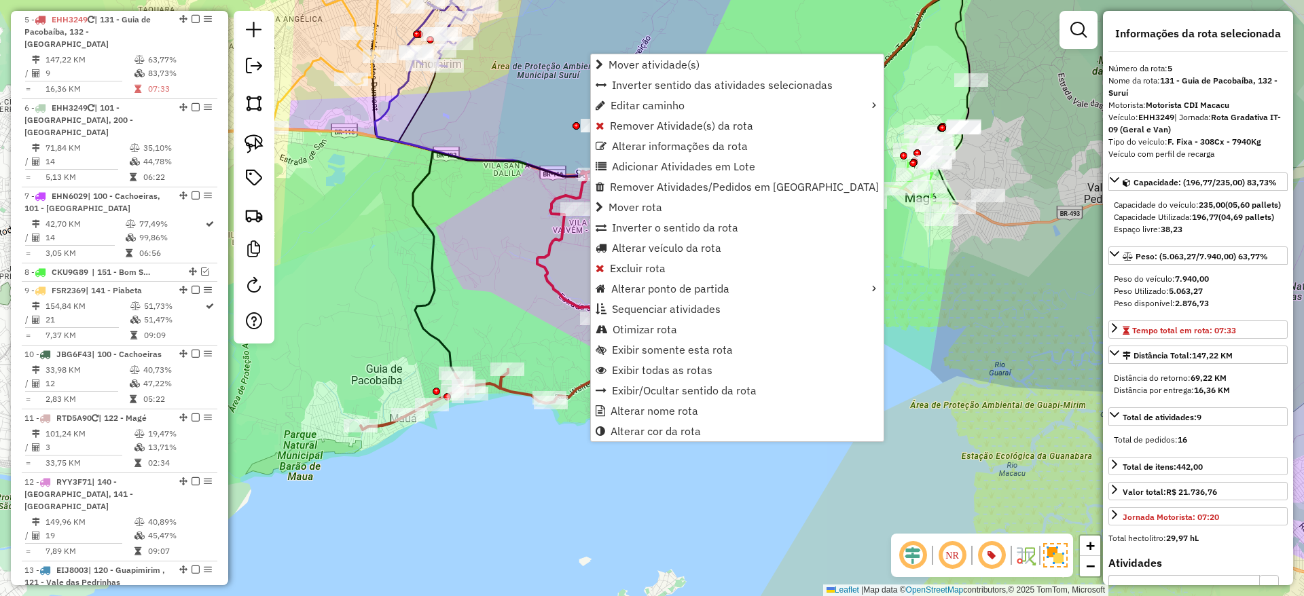
click at [515, 390] on icon at bounding box center [745, 171] width 490 height 463
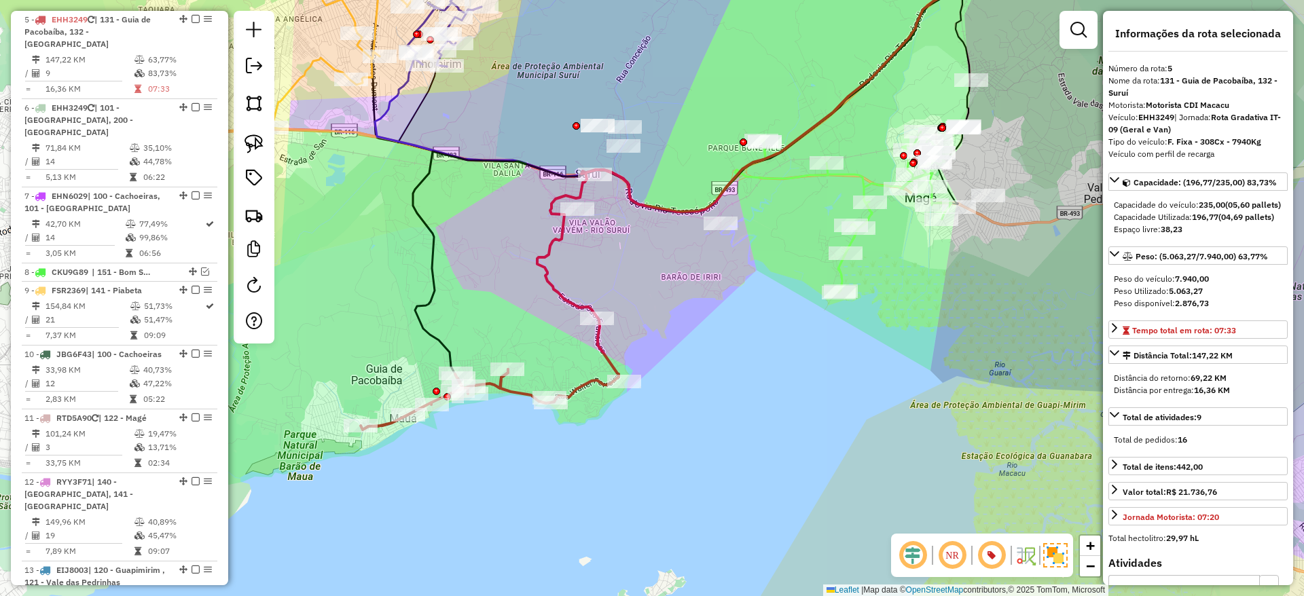
click at [515, 390] on icon at bounding box center [745, 171] width 490 height 463
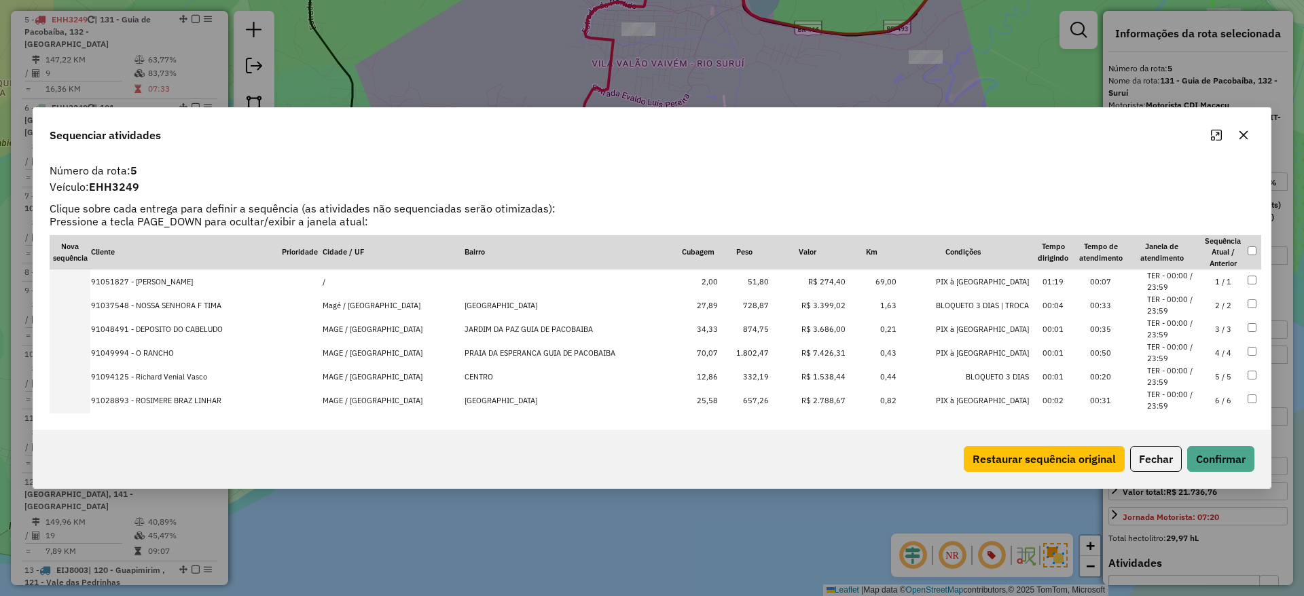
click at [1244, 134] on icon "button" at bounding box center [1243, 135] width 9 height 9
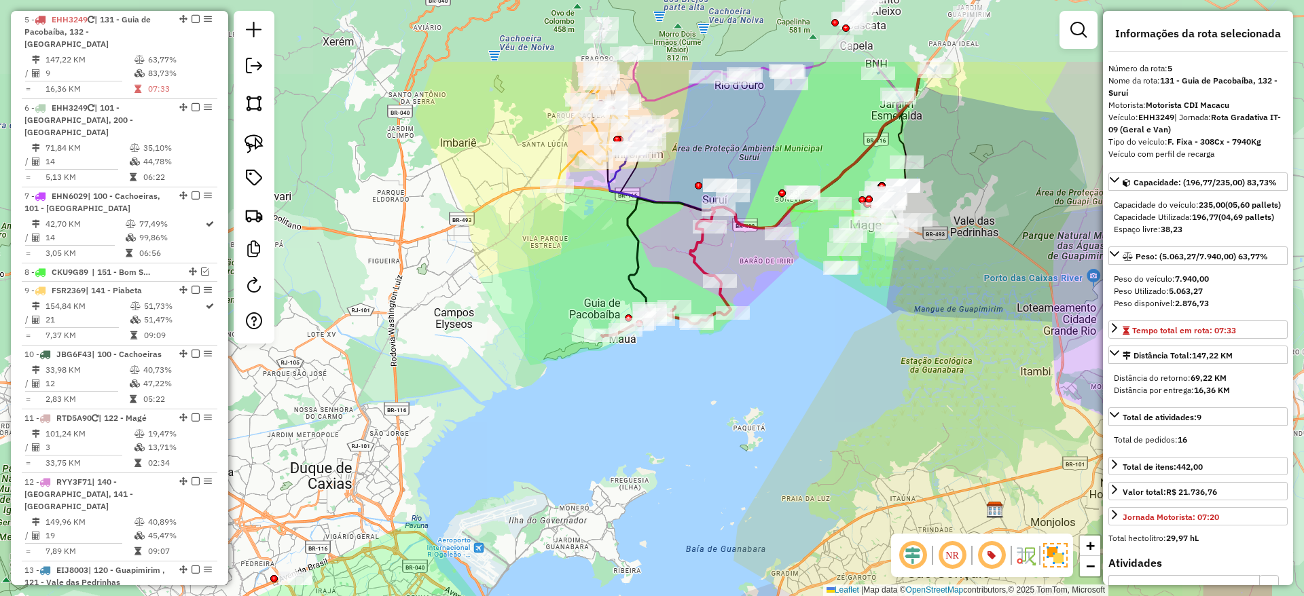
drag, startPoint x: 922, startPoint y: 147, endPoint x: 758, endPoint y: 269, distance: 203.8
click at [758, 269] on div "Janela de atendimento Grade de atendimento Capacidade Transportadoras Veículos …" at bounding box center [652, 298] width 1304 height 596
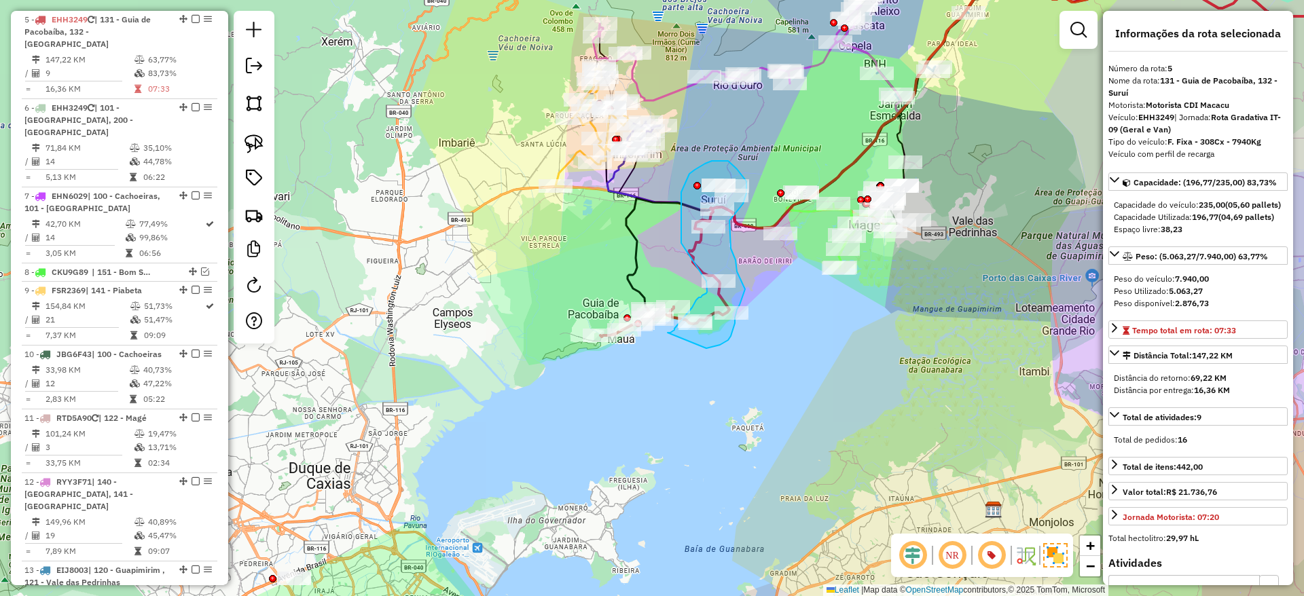
drag, startPoint x: 706, startPoint y: 348, endPoint x: 664, endPoint y: 333, distance: 44.9
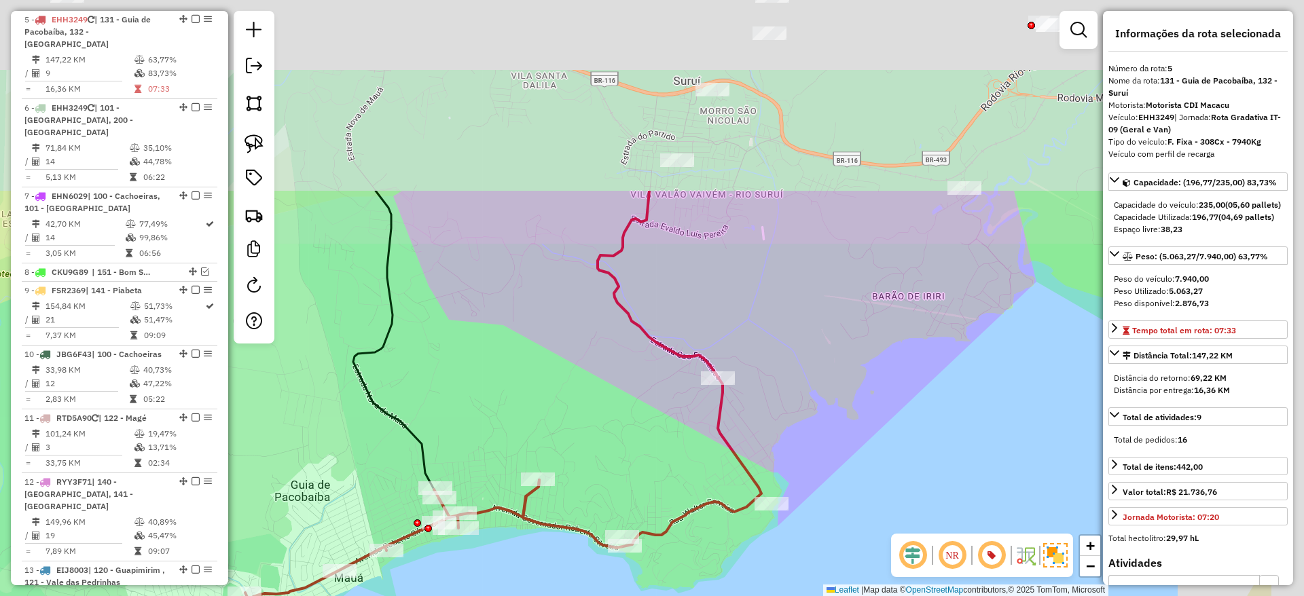
drag, startPoint x: 777, startPoint y: 222, endPoint x: 601, endPoint y: 511, distance: 338.3
click at [601, 511] on div "Janela de atendimento Grade de atendimento Capacidade Transportadoras Veículos …" at bounding box center [652, 298] width 1304 height 596
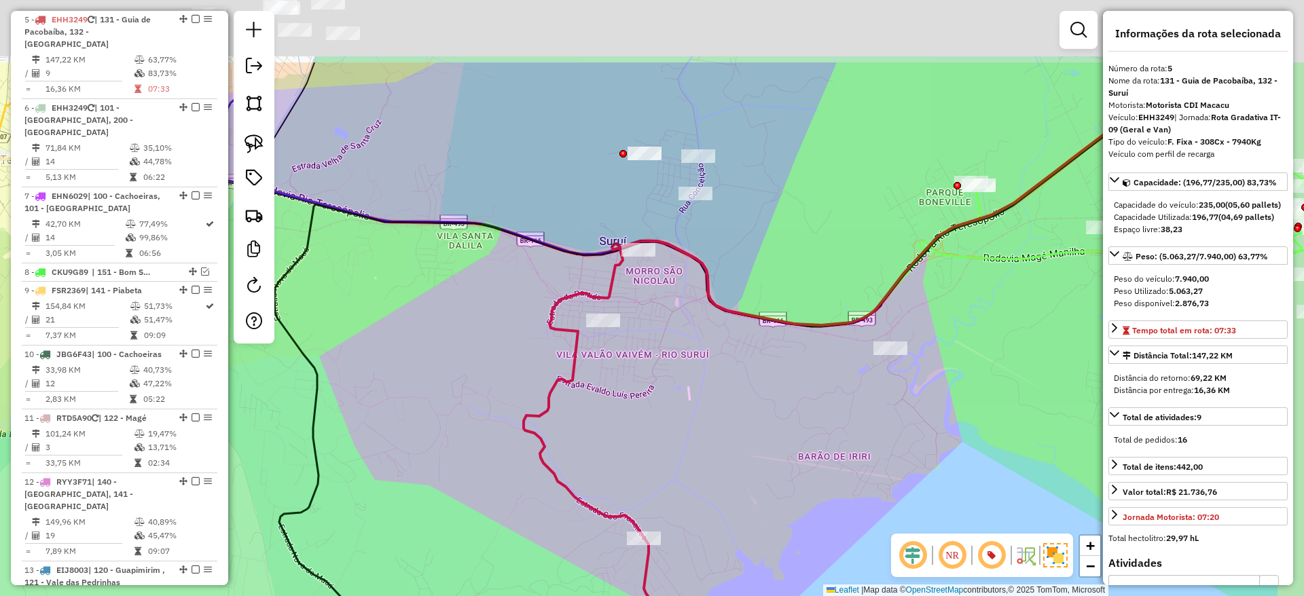
drag, startPoint x: 746, startPoint y: 283, endPoint x: 619, endPoint y: 444, distance: 205.0
click at [619, 444] on div "Janela de atendimento Grade de atendimento Capacidade Transportadoras Veículos …" at bounding box center [652, 298] width 1304 height 596
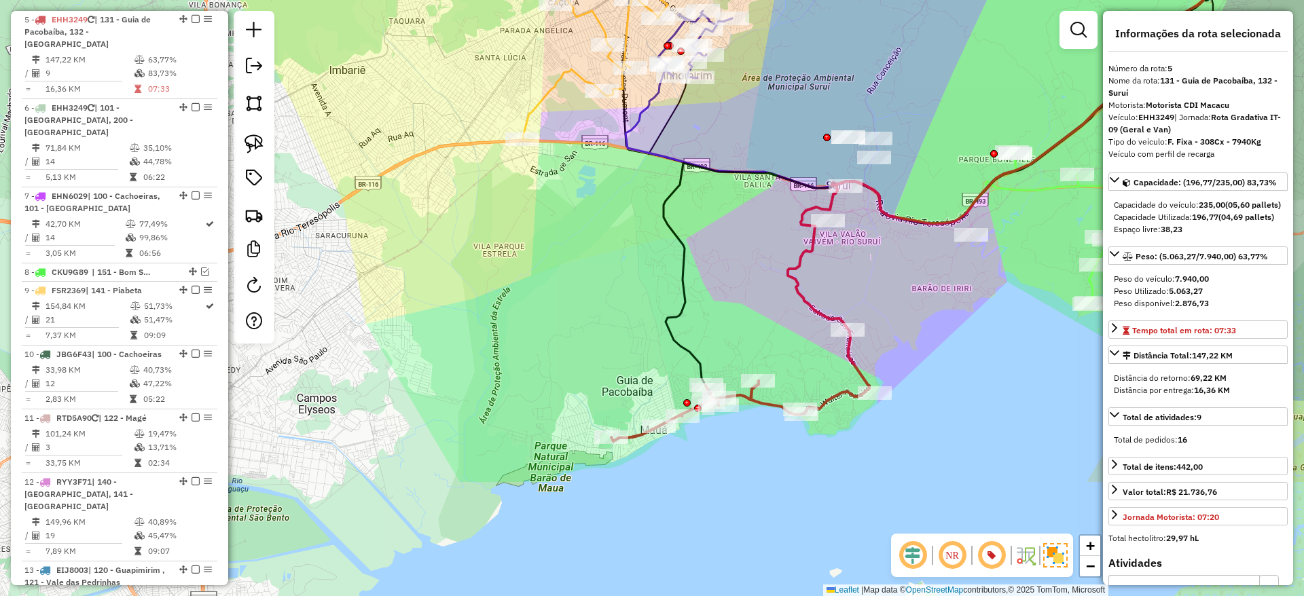
drag, startPoint x: 480, startPoint y: 460, endPoint x: 695, endPoint y: 294, distance: 271.6
click at [695, 294] on div "Janela de atendimento Grade de atendimento Capacidade Transportadoras Veículos …" at bounding box center [652, 298] width 1304 height 596
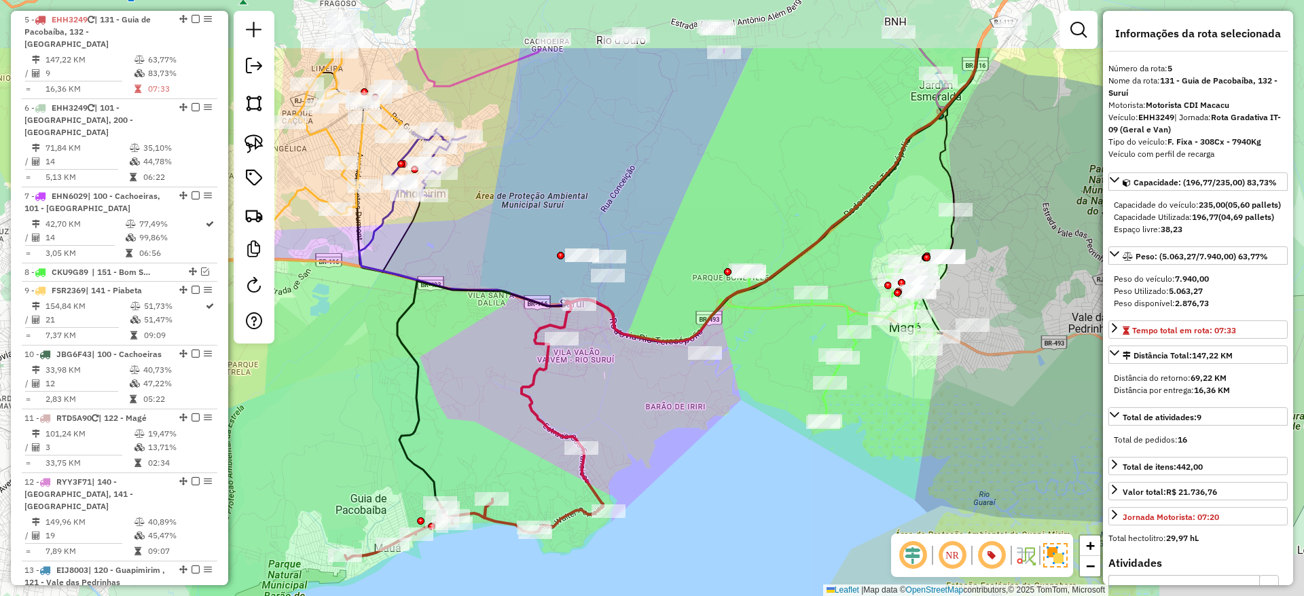
drag, startPoint x: 593, startPoint y: 358, endPoint x: 391, endPoint y: 380, distance: 203.6
click at [391, 380] on div "Janela de atendimento Grade de atendimento Capacidade Transportadoras Veículos …" at bounding box center [652, 298] width 1304 height 596
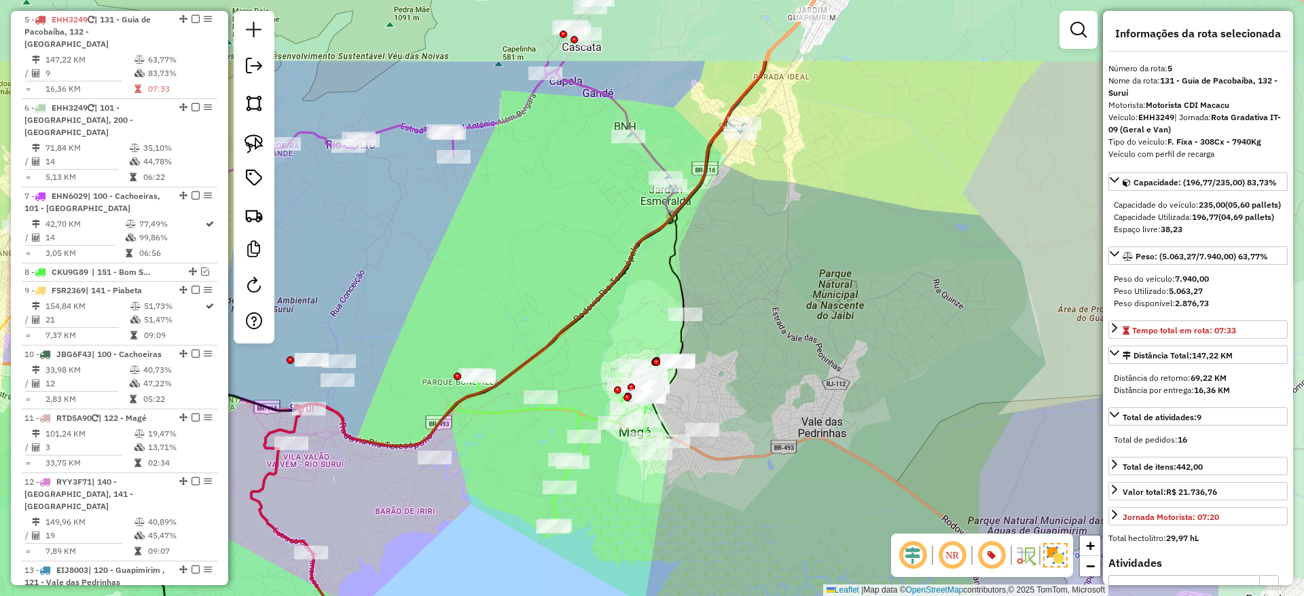
drag, startPoint x: 896, startPoint y: 367, endPoint x: 680, endPoint y: 488, distance: 247.4
click at [680, 488] on div "Janela de atendimento Grade de atendimento Capacidade Transportadoras Veículos …" at bounding box center [652, 298] width 1304 height 596
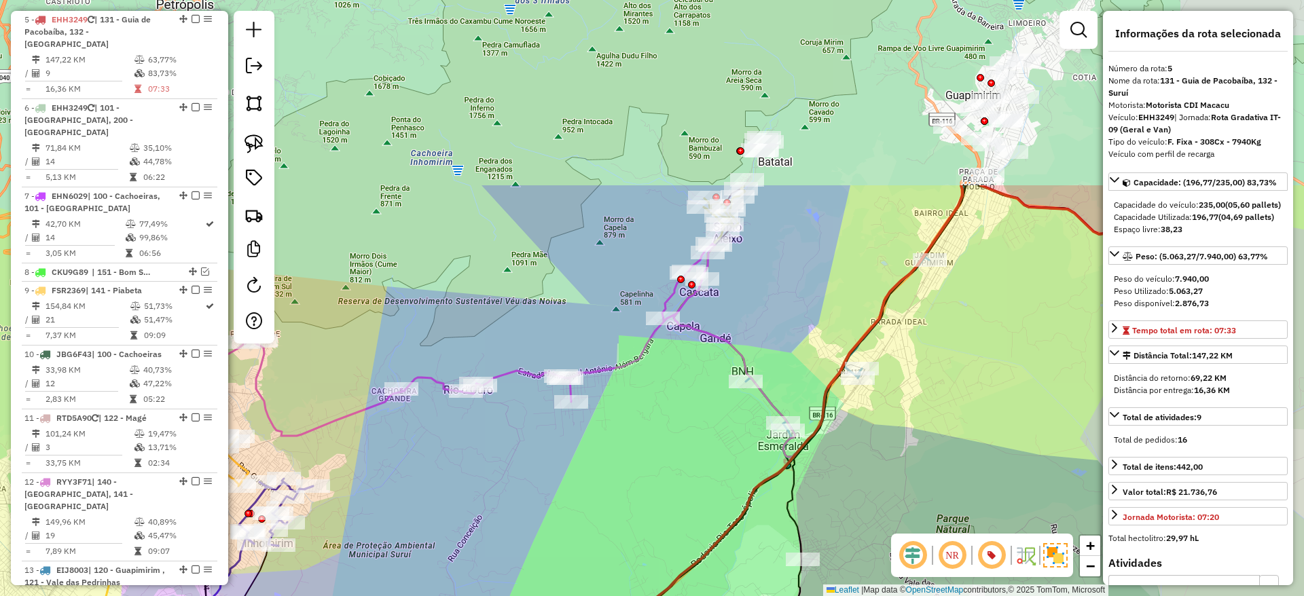
drag, startPoint x: 388, startPoint y: 258, endPoint x: 478, endPoint y: 490, distance: 248.3
click at [478, 490] on div "Janela de atendimento Grade de atendimento Capacidade Transportadoras Veículos …" at bounding box center [652, 298] width 1304 height 596
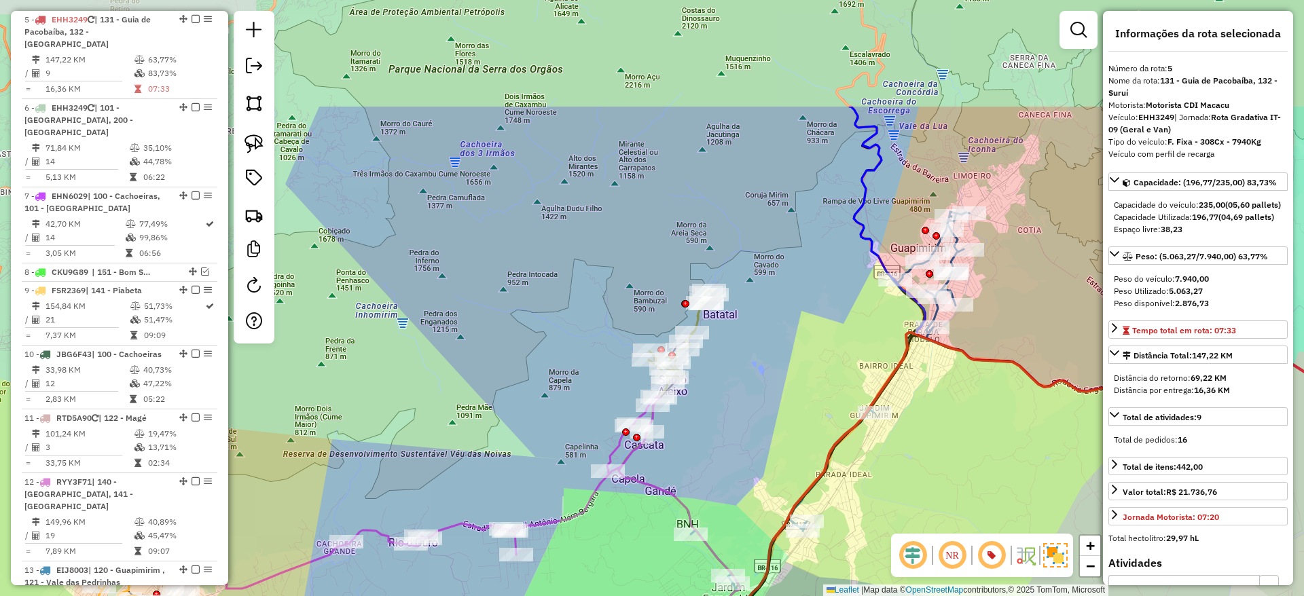
drag, startPoint x: 784, startPoint y: 258, endPoint x: 758, endPoint y: 424, distance: 168.3
click at [758, 424] on div "Janela de atendimento Grade de atendimento Capacidade Transportadoras Veículos …" at bounding box center [652, 298] width 1304 height 596
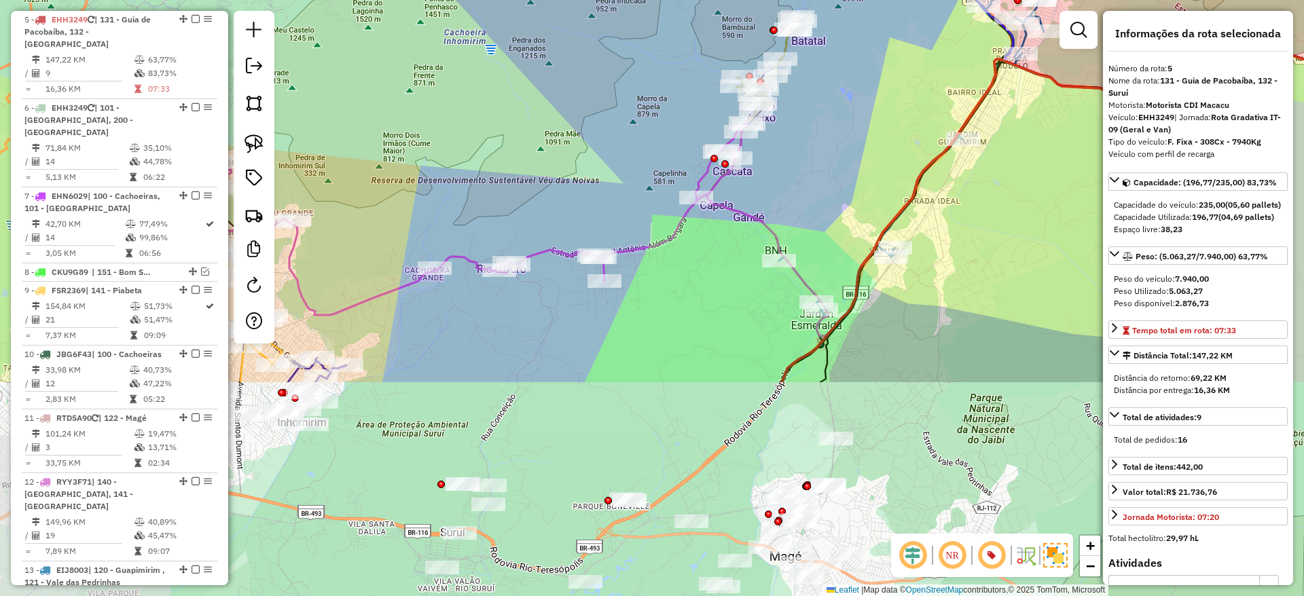
drag, startPoint x: 514, startPoint y: 586, endPoint x: 601, endPoint y: 312, distance: 287.7
click at [601, 312] on div "Janela de atendimento Grade de atendimento Capacidade Transportadoras Veículos …" at bounding box center [652, 298] width 1304 height 596
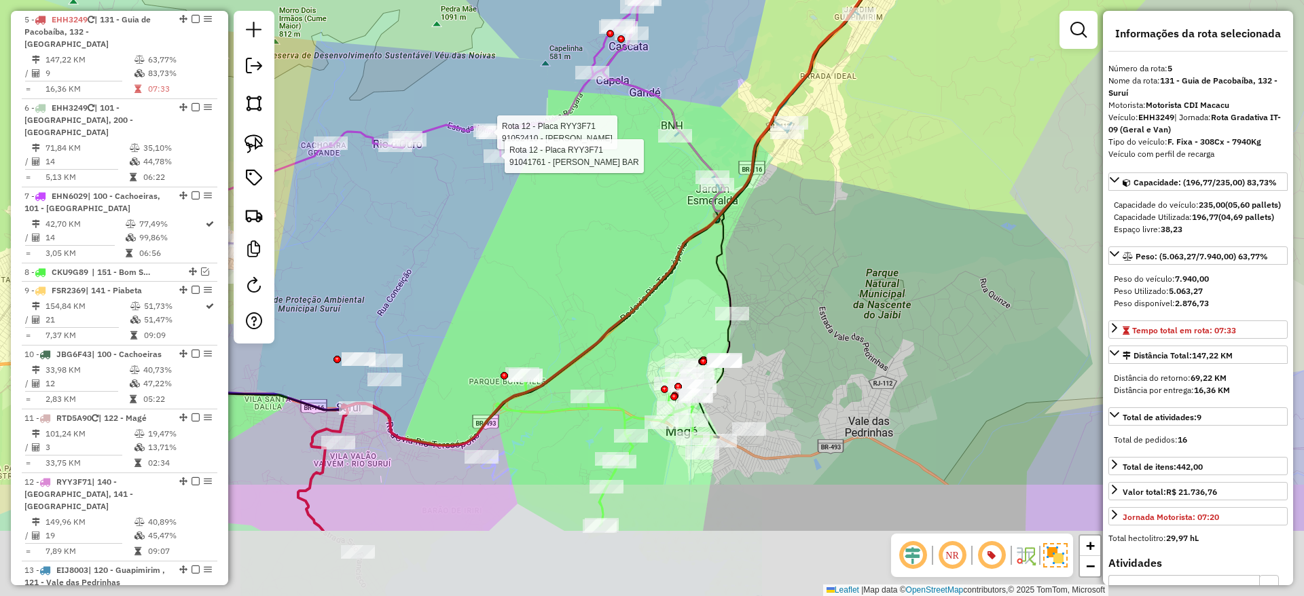
drag, startPoint x: 622, startPoint y: 404, endPoint x: 449, endPoint y: 179, distance: 283.7
click at [449, 179] on div "Rota 12 - Placa RYY3F71 91052410 - THIAGO SANTOS Rota 12 - Placa RYY3F71 910417…" at bounding box center [652, 298] width 1304 height 596
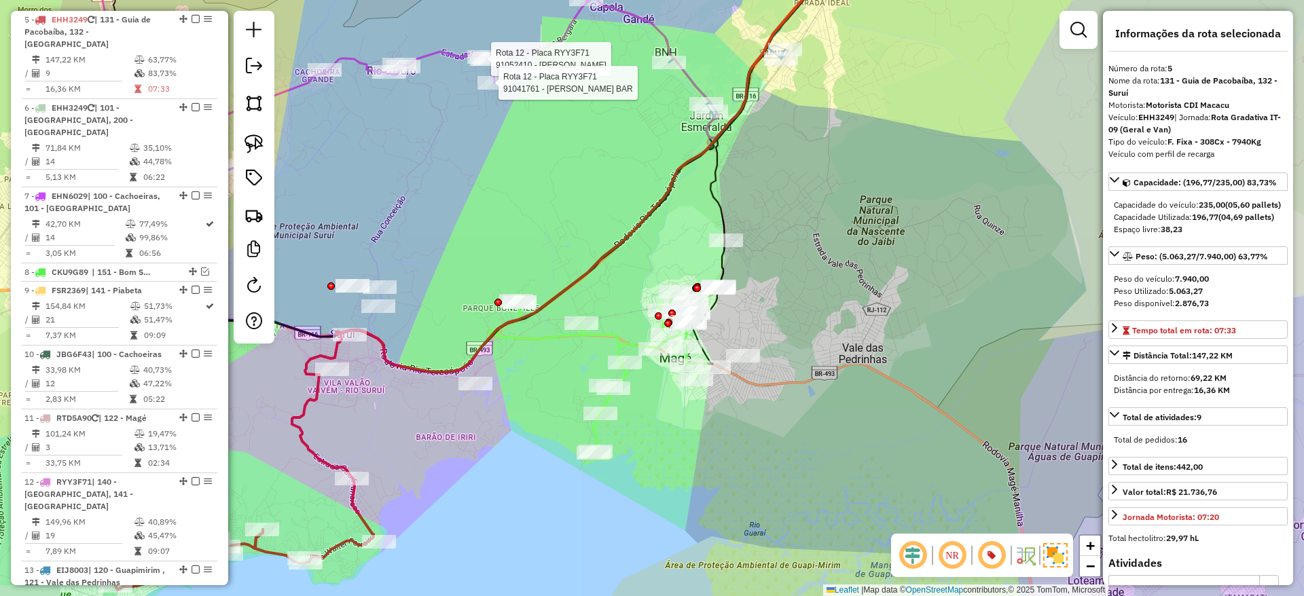
drag, startPoint x: 436, startPoint y: 313, endPoint x: 636, endPoint y: 424, distance: 228.2
click at [636, 424] on icon at bounding box center [494, 250] width 652 height 567
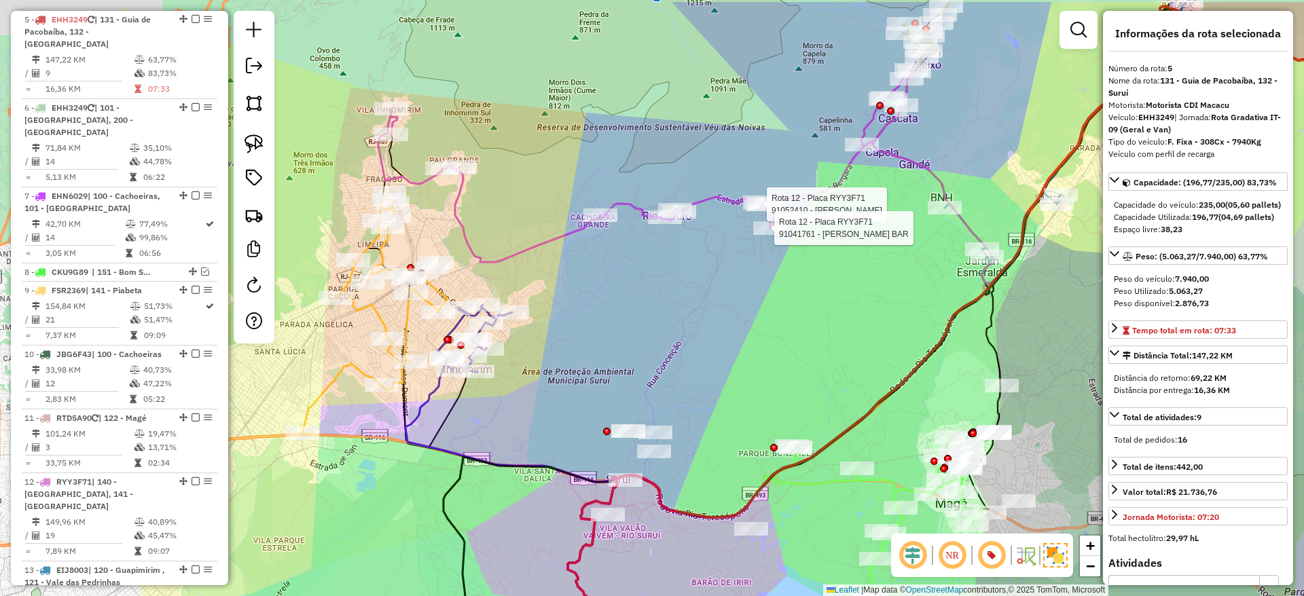
drag, startPoint x: 481, startPoint y: 256, endPoint x: 631, endPoint y: 325, distance: 164.4
click at [631, 325] on div "Rota 12 - Placa RYY3F71 91052410 - THIAGO SANTOS Rota 12 - Placa RYY3F71 910417…" at bounding box center [652, 298] width 1304 height 596
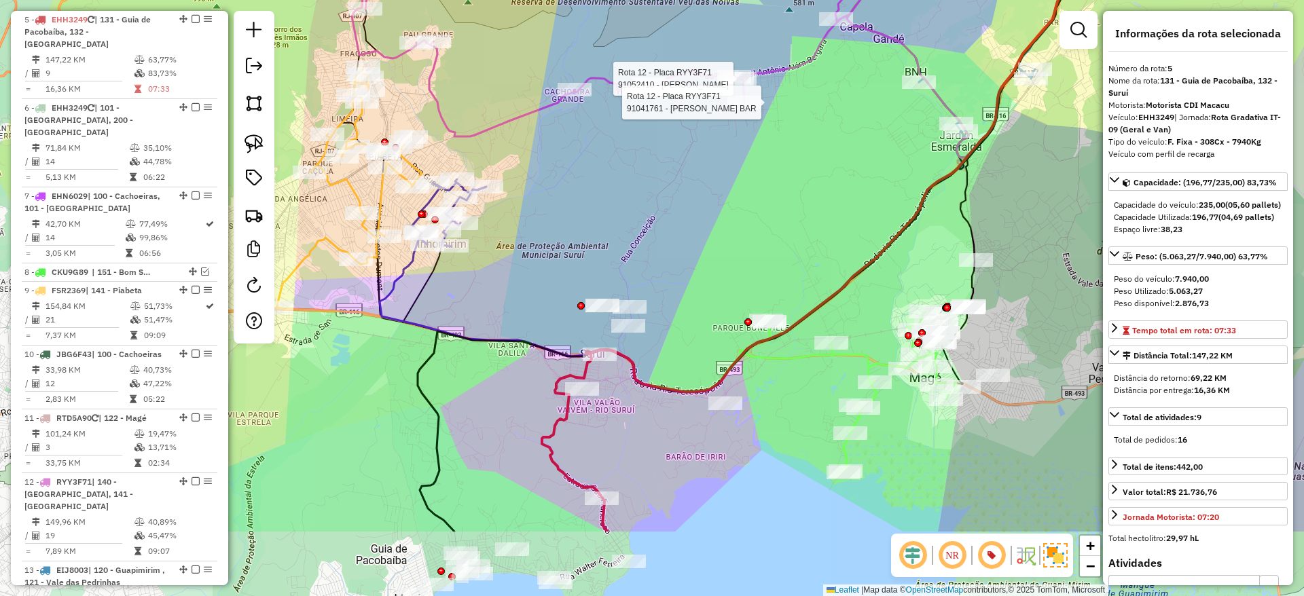
drag, startPoint x: 659, startPoint y: 433, endPoint x: 685, endPoint y: 272, distance: 162.4
click at [685, 272] on div "Rota 12 - Placa RYY3F71 91052410 - THIAGO SANTOS Rota 12 - Placa RYY3F71 910417…" at bounding box center [652, 298] width 1304 height 596
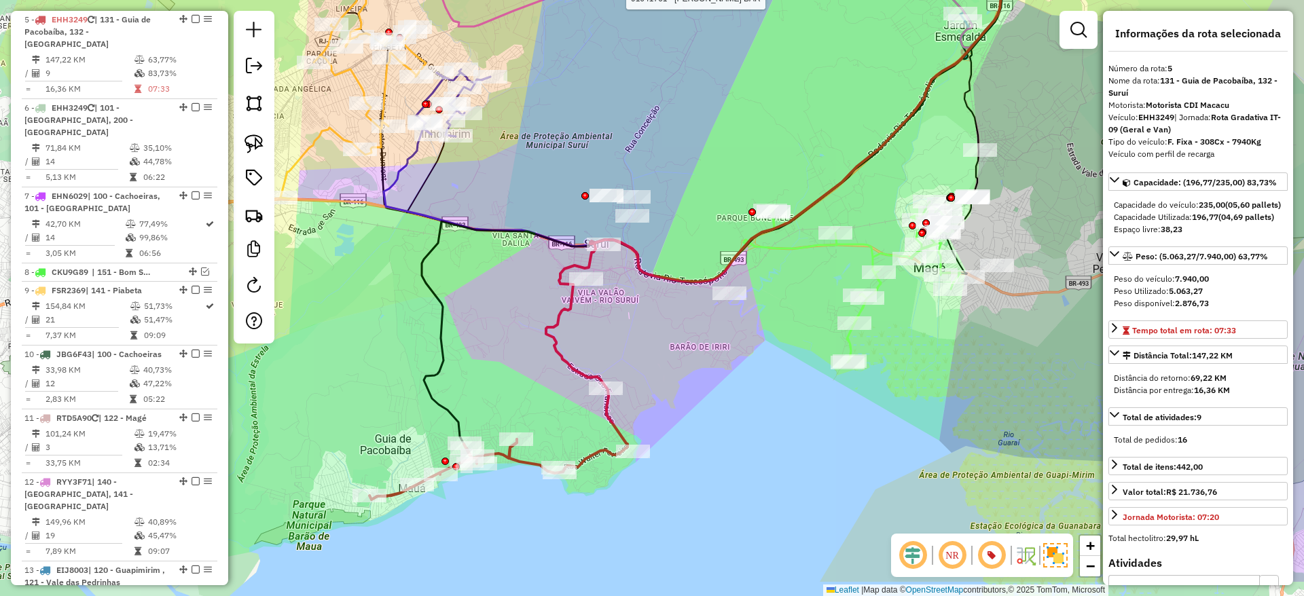
drag, startPoint x: 669, startPoint y: 389, endPoint x: 673, endPoint y: 311, distance: 78.2
click at [673, 311] on div "Rota 12 - Placa RYY3F71 91052410 - THIAGO SANTOS Rota 12 - Placa RYY3F71 910417…" at bounding box center [652, 298] width 1304 height 596
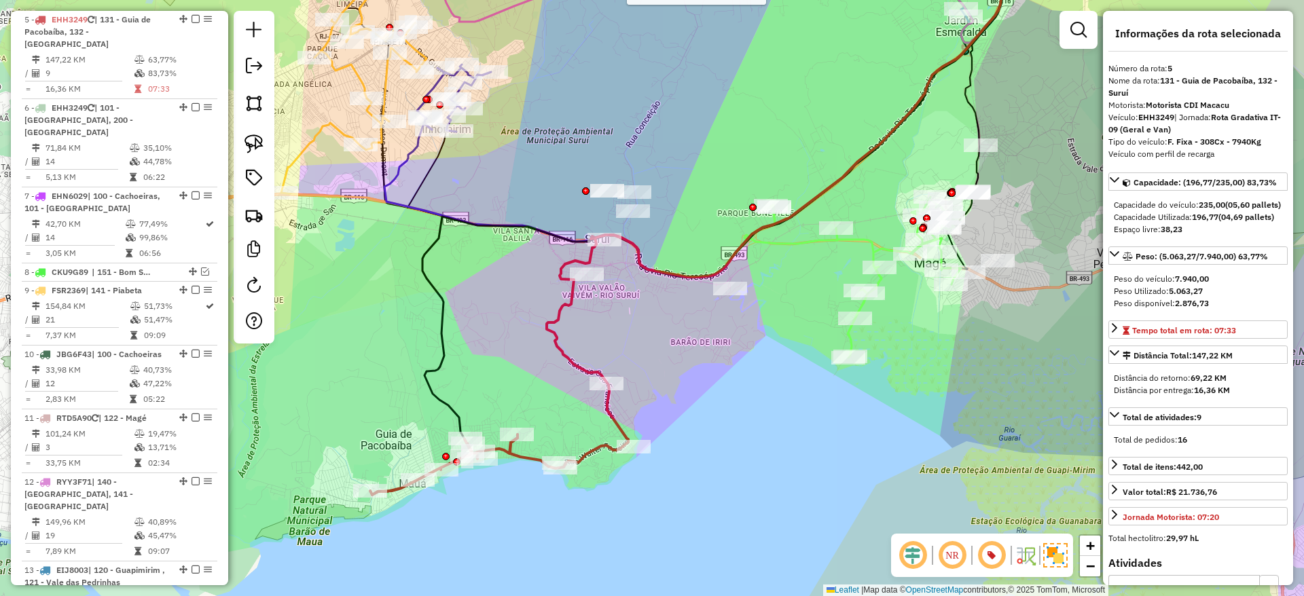
click at [510, 452] on icon at bounding box center [443, 465] width 147 height 60
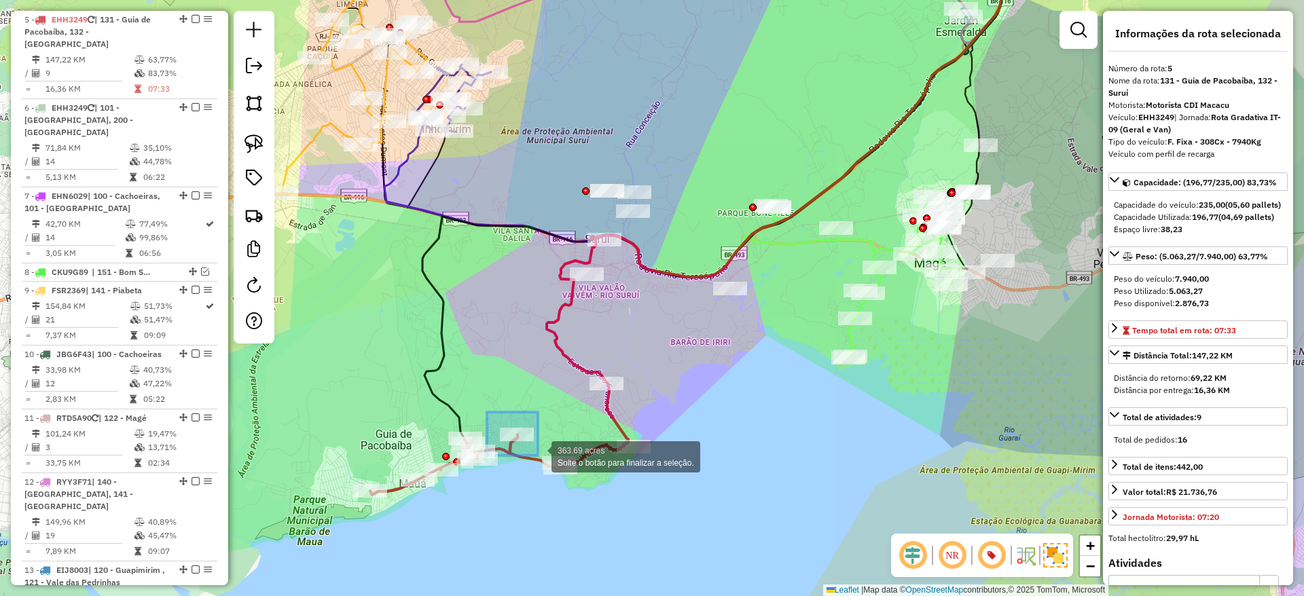
drag, startPoint x: 487, startPoint y: 412, endPoint x: 538, endPoint y: 456, distance: 66.9
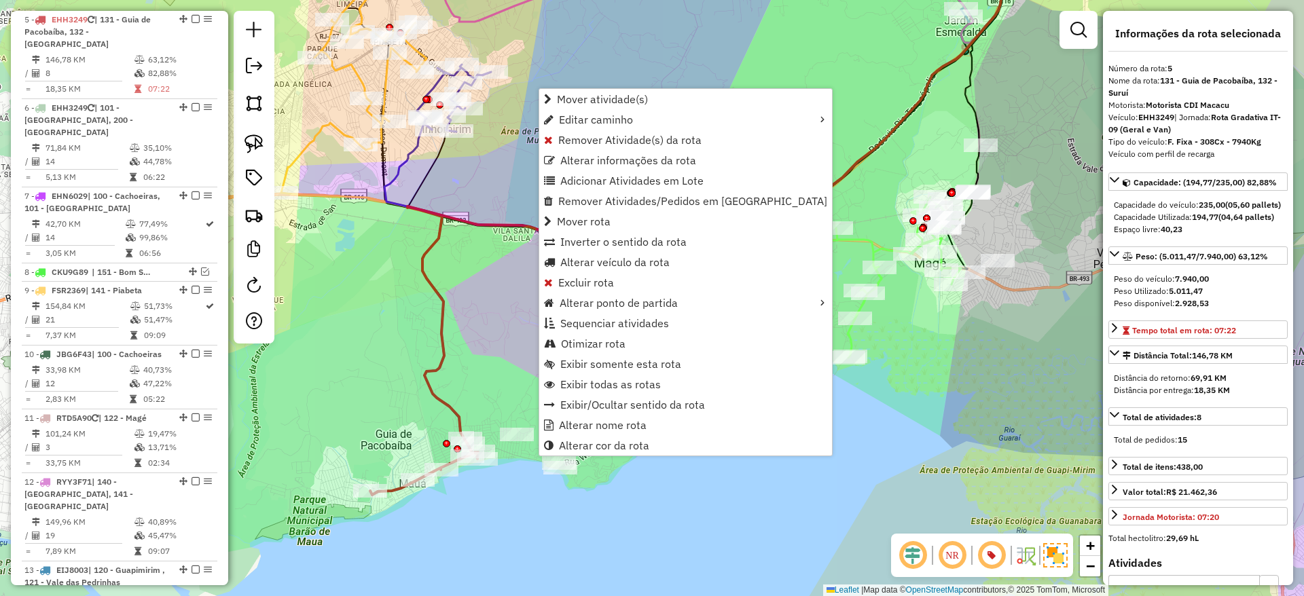
click at [459, 420] on icon at bounding box center [716, 189] width 619 height 499
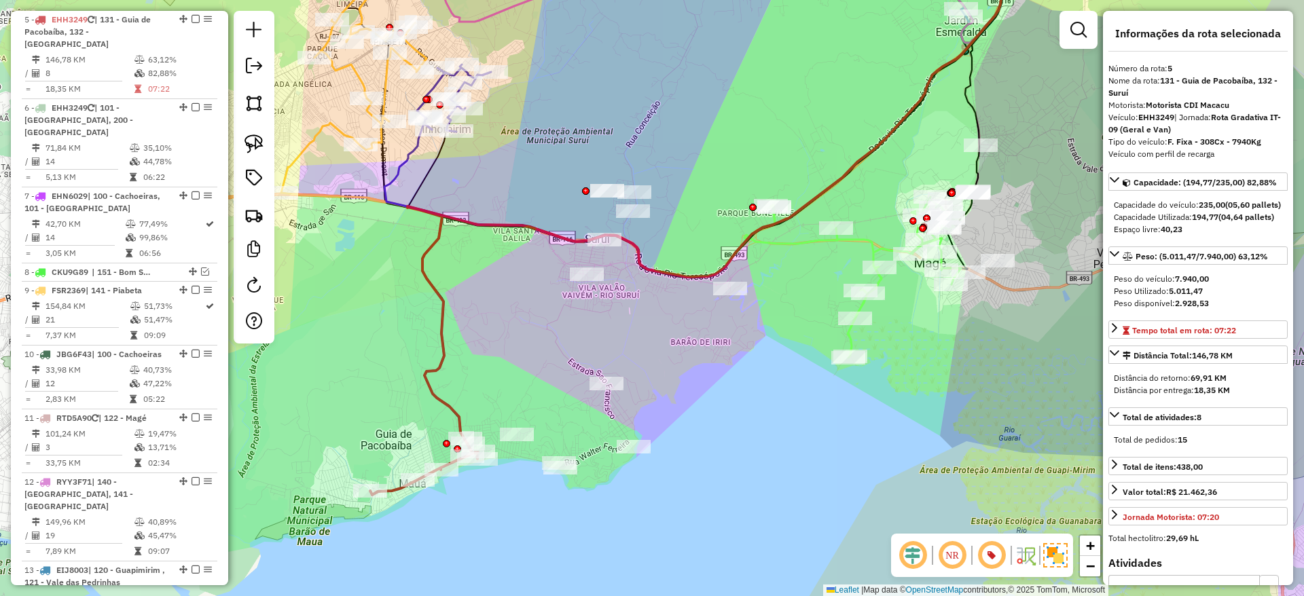
click at [459, 420] on icon at bounding box center [716, 189] width 619 height 499
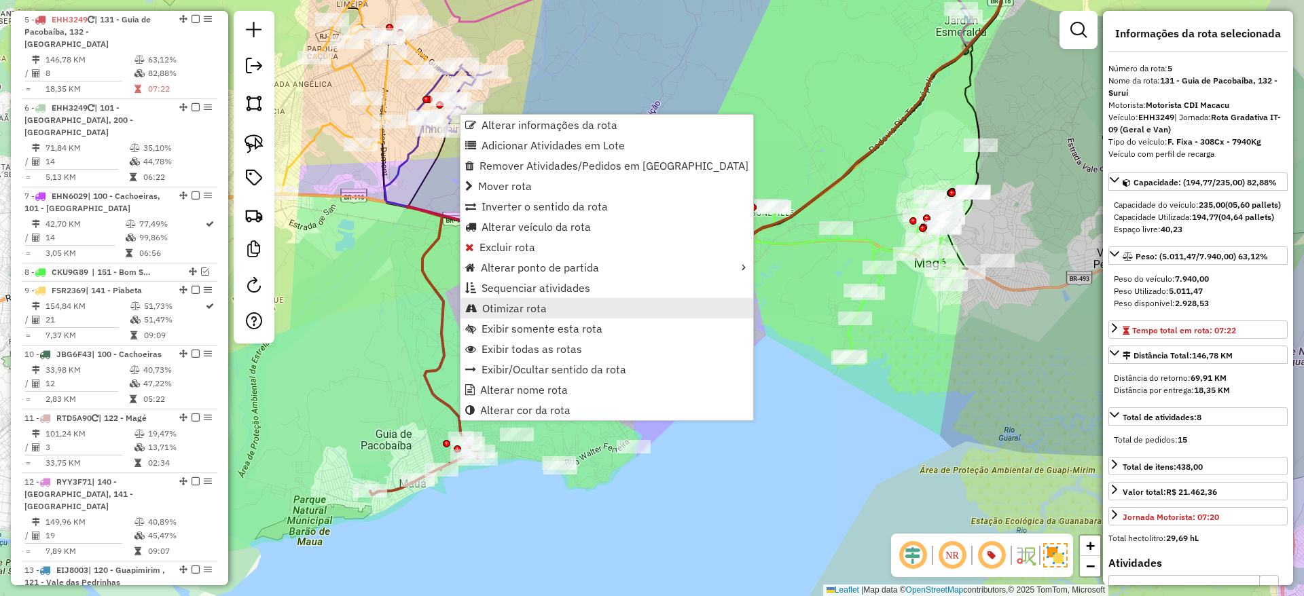
click at [509, 303] on span "Otimizar rota" at bounding box center [514, 308] width 65 height 11
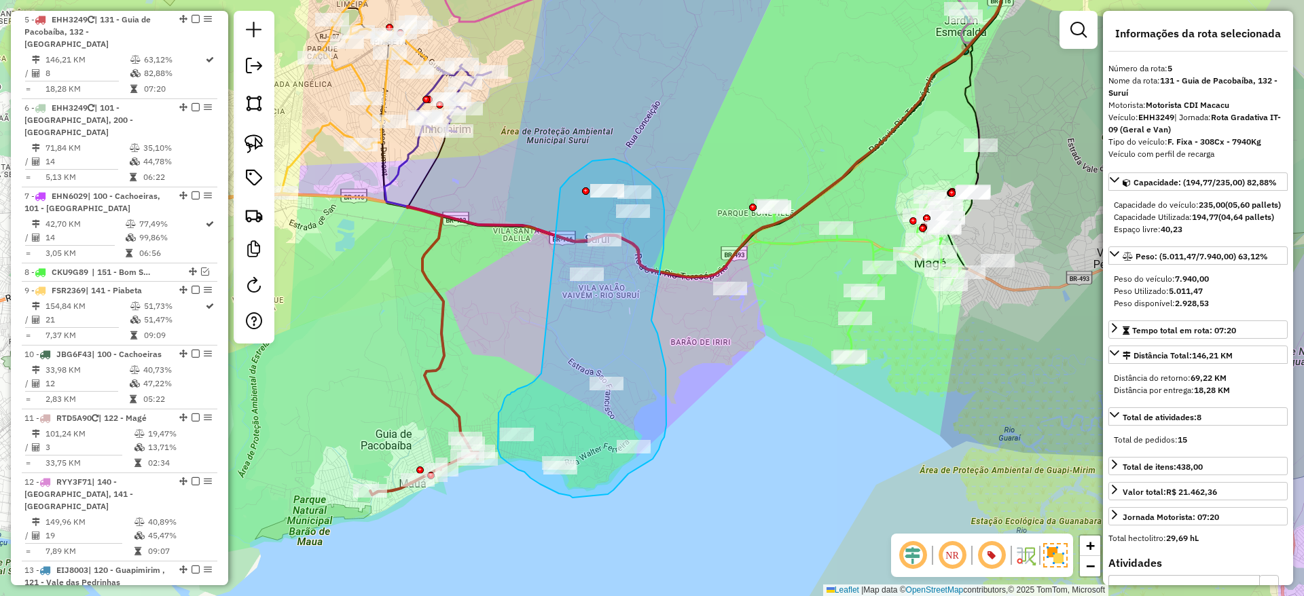
drag, startPoint x: 541, startPoint y: 373, endPoint x: 559, endPoint y: 194, distance: 180.1
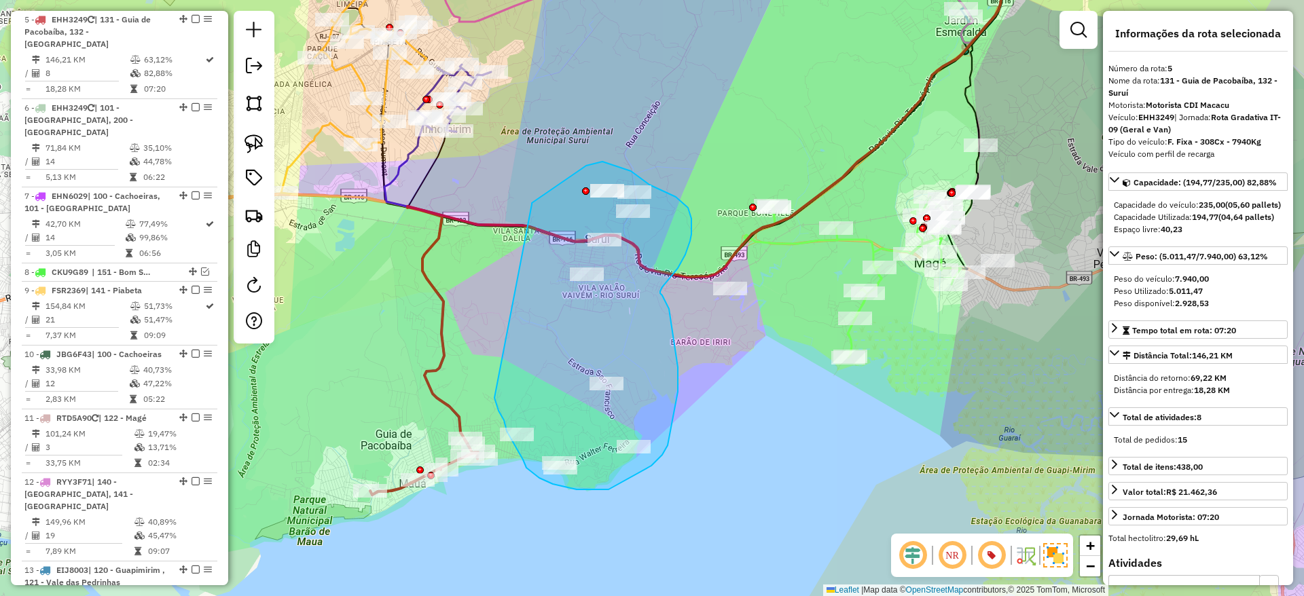
drag, startPoint x: 494, startPoint y: 398, endPoint x: 532, endPoint y: 204, distance: 197.1
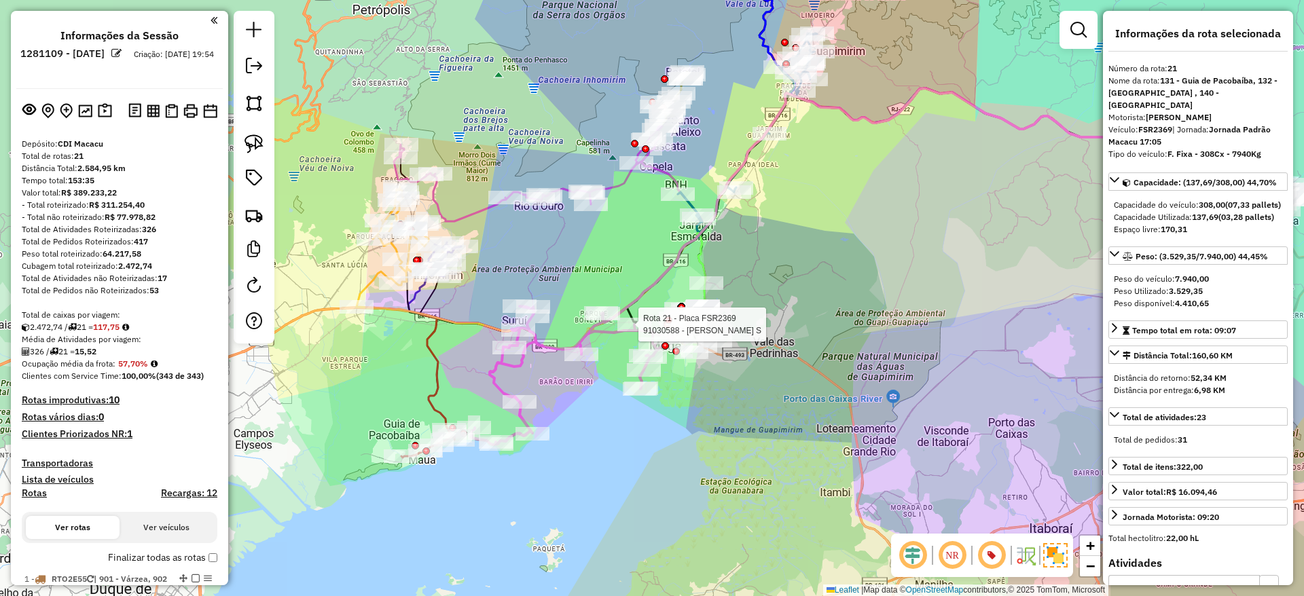
select select "**********"
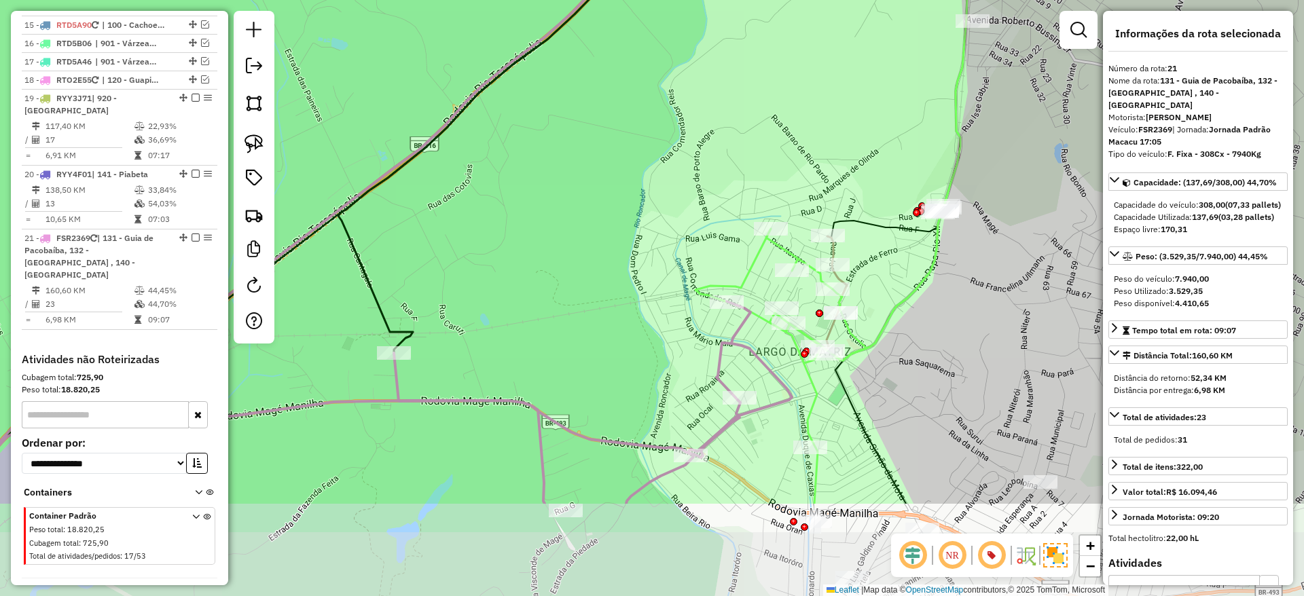
drag, startPoint x: 803, startPoint y: 354, endPoint x: 805, endPoint y: 201, distance: 153.5
click at [805, 201] on div "Janela de atendimento Grade de atendimento Capacidade Transportadoras Veículos …" at bounding box center [652, 298] width 1304 height 596
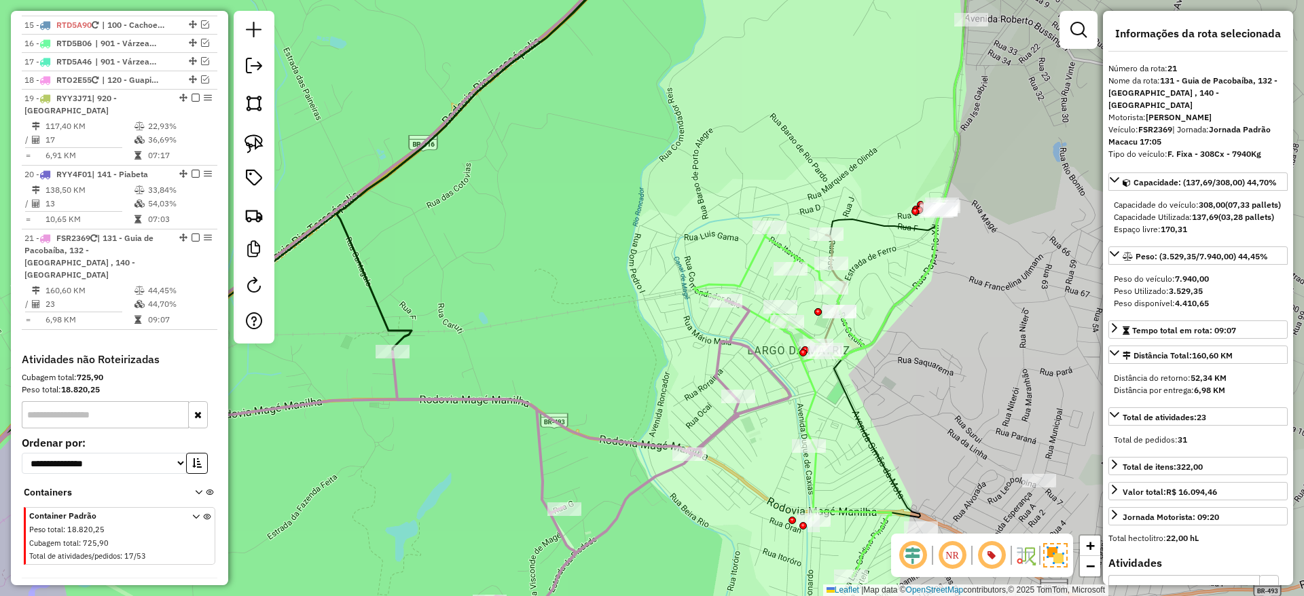
click at [750, 277] on icon at bounding box center [792, 402] width 197 height 350
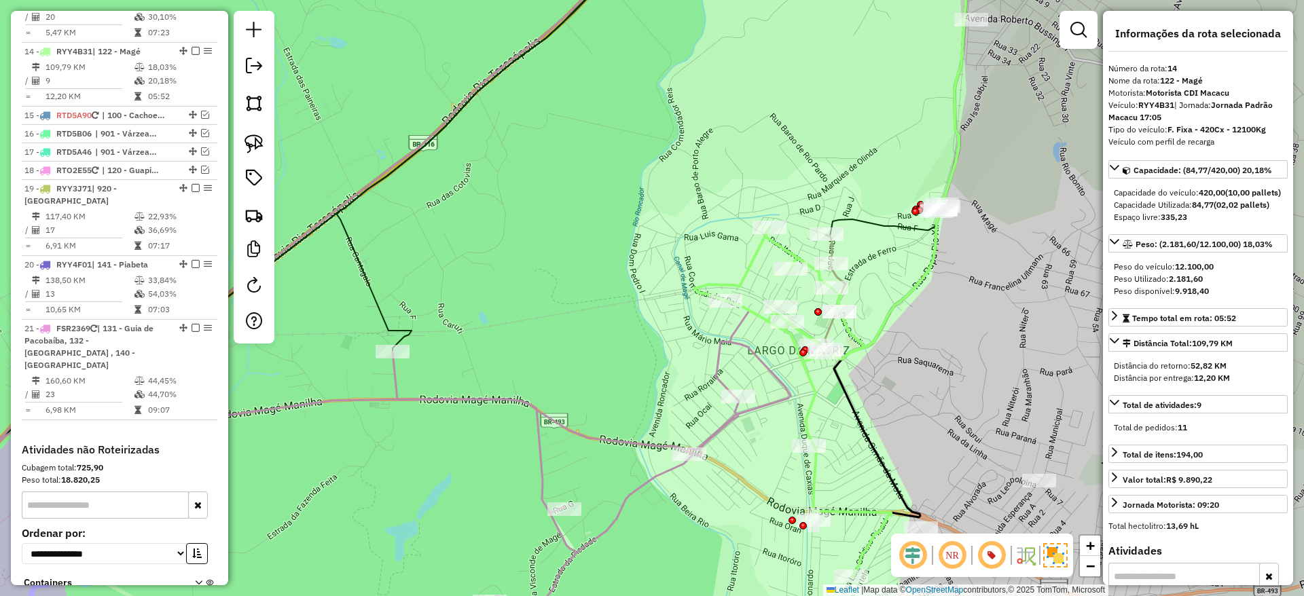
scroll to position [1372, 0]
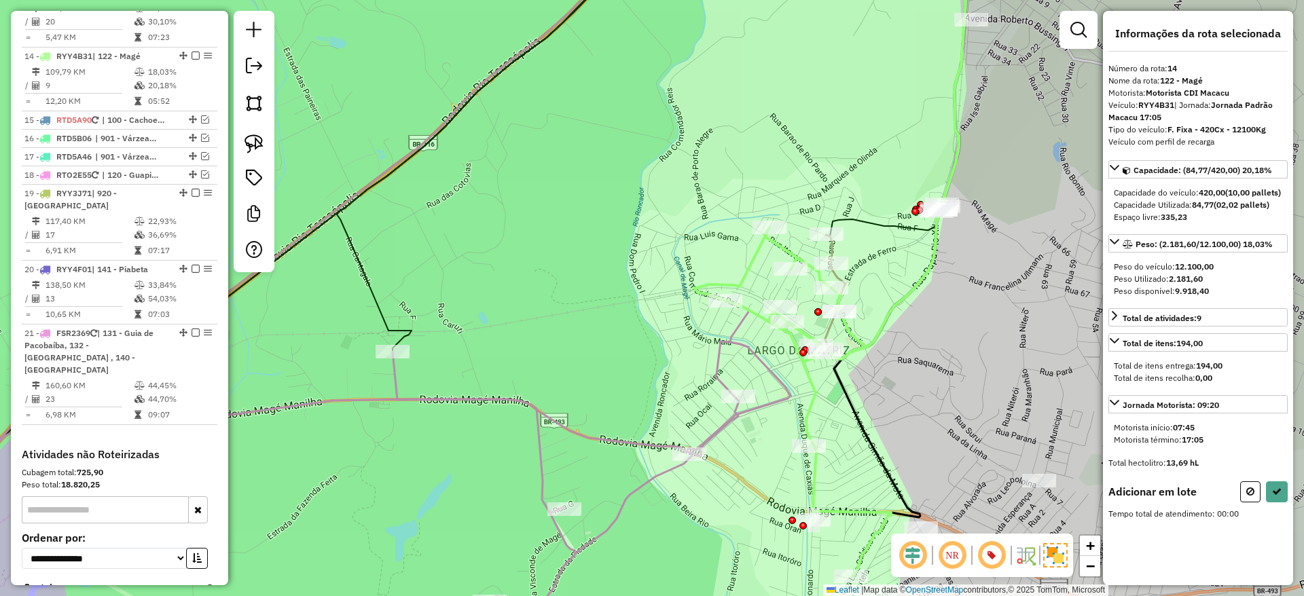
click at [566, 428] on icon at bounding box center [330, 457] width 921 height 397
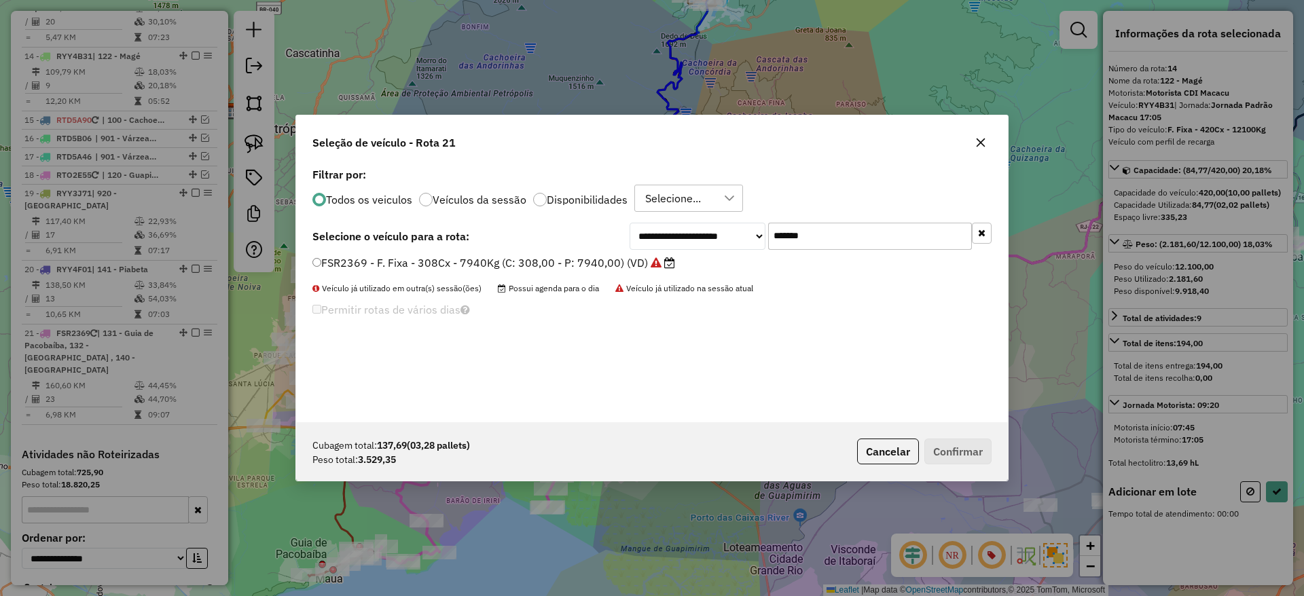
scroll to position [7, 4]
click at [828, 229] on input "*******" at bounding box center [870, 236] width 204 height 27
click at [604, 270] on label "FSR2369 - F. Fixa - 308Cx - 7940Kg (C: 308,00 - P: 7940,00) (VD)" at bounding box center [493, 263] width 363 height 16
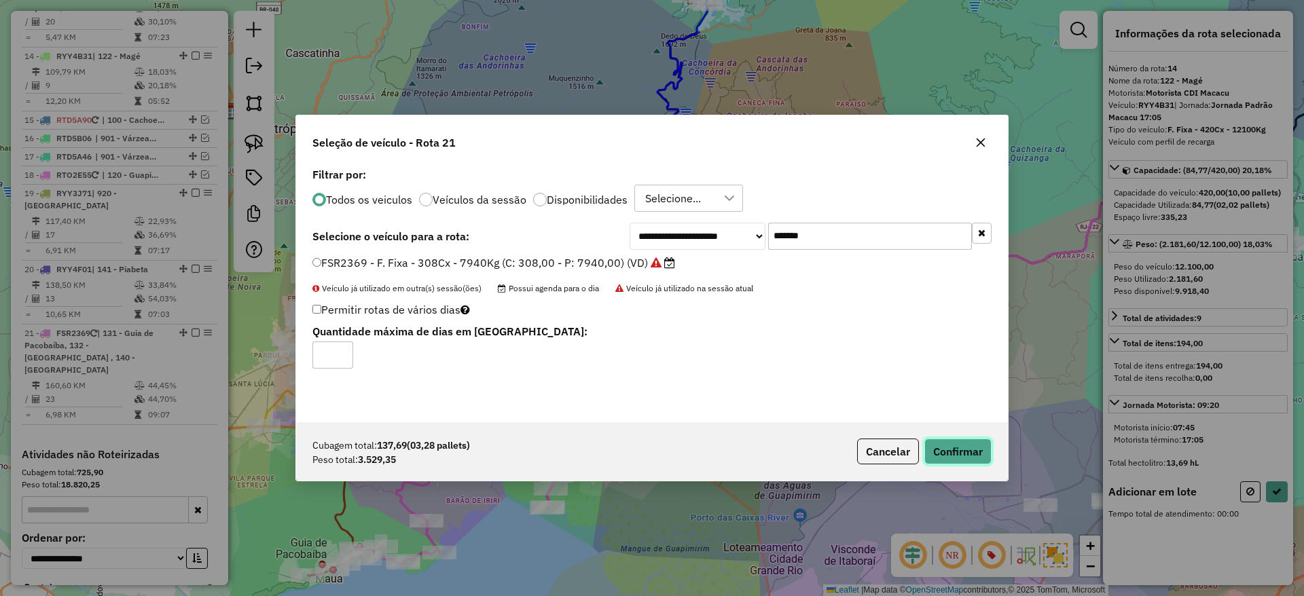
click at [934, 447] on button "Confirmar" at bounding box center [957, 452] width 67 height 26
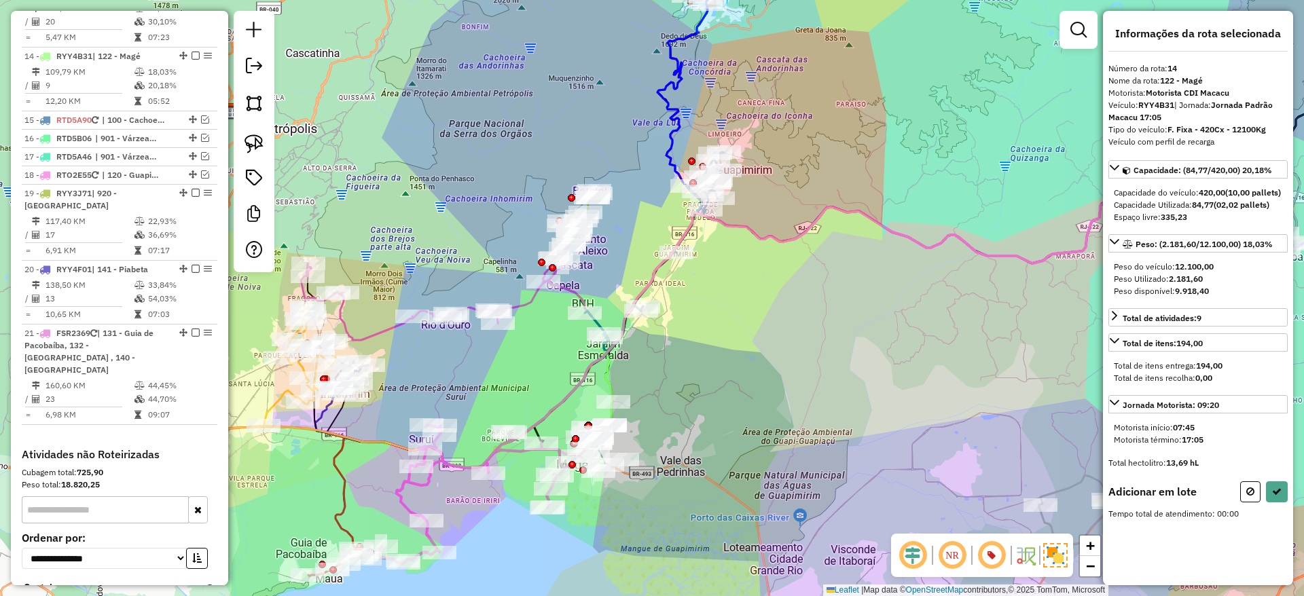
click at [479, 465] on icon at bounding box center [484, 494] width 213 height 139
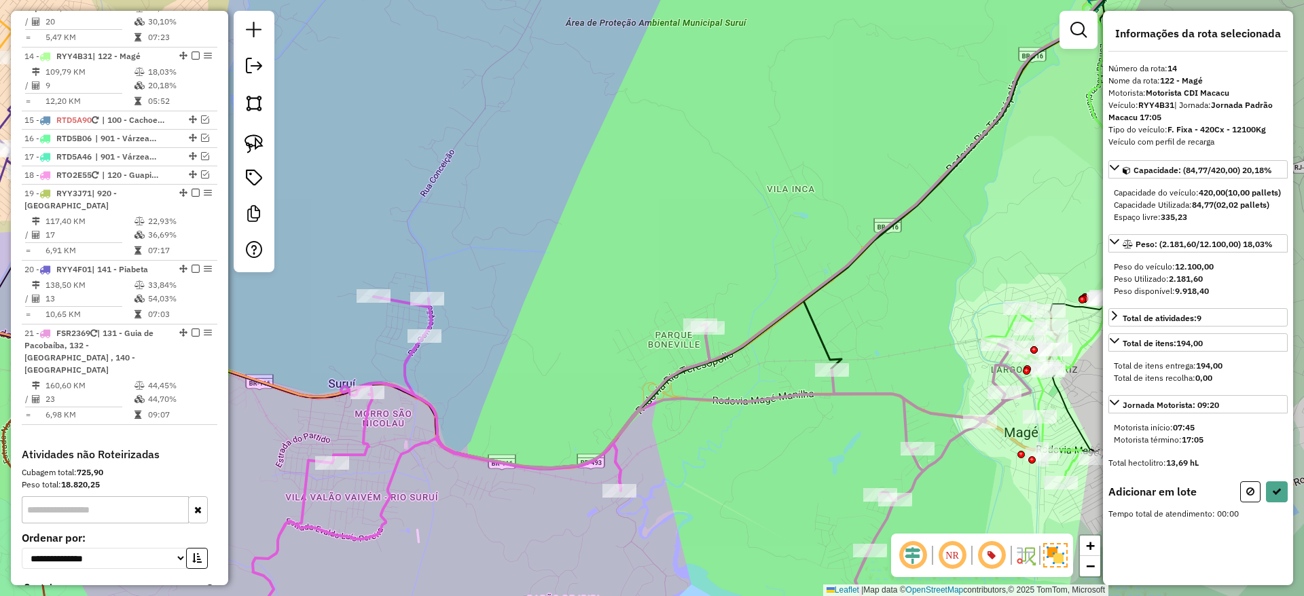
click at [458, 452] on icon at bounding box center [641, 476] width 777 height 359
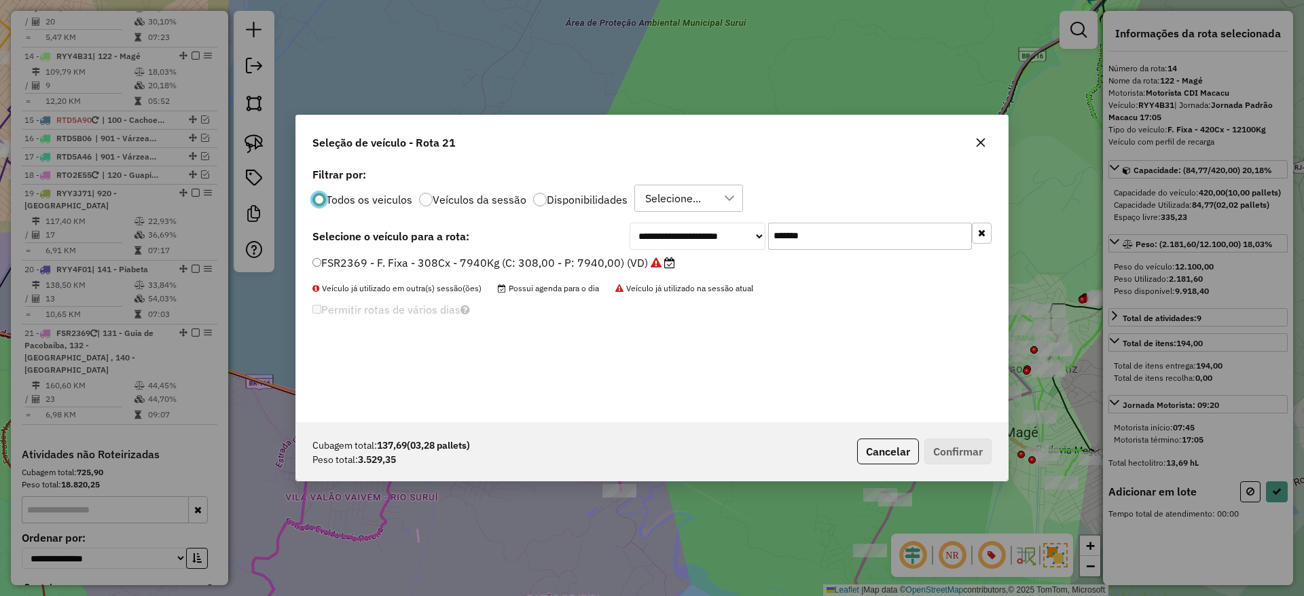
click at [814, 239] on input "*******" at bounding box center [870, 236] width 204 height 27
click at [595, 262] on label "FSR2369 - F. Fixa - 308Cx - 7940Kg (C: 308,00 - P: 7940,00) (VD)" at bounding box center [493, 263] width 363 height 16
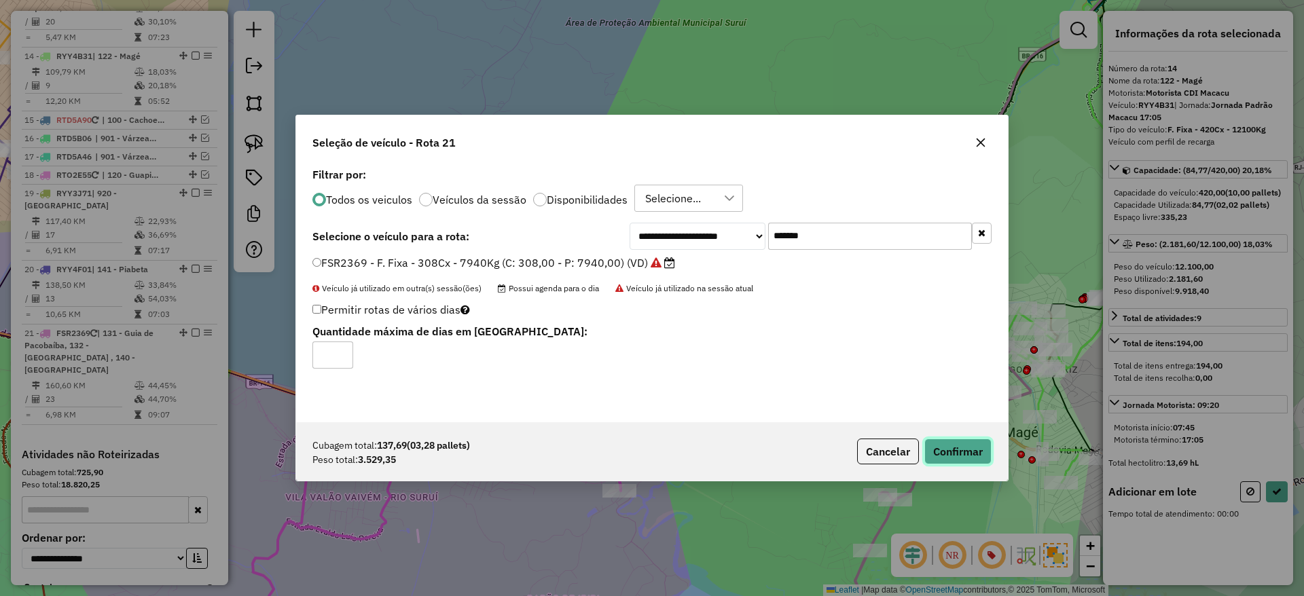
click at [964, 442] on button "Confirmar" at bounding box center [957, 452] width 67 height 26
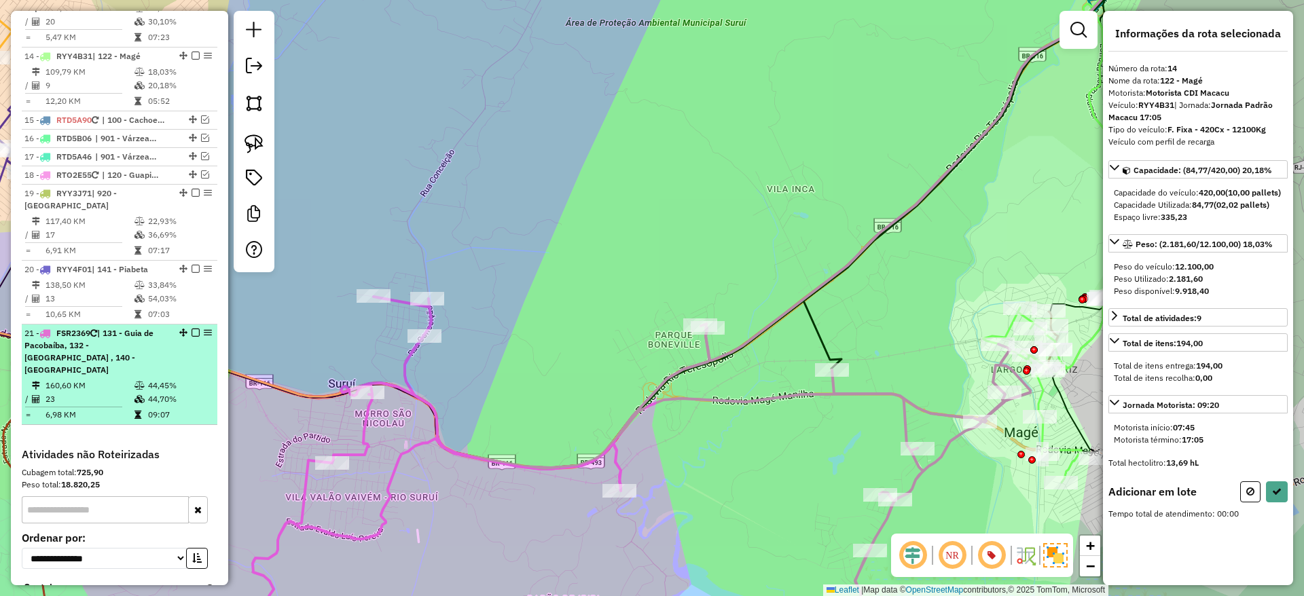
click at [69, 327] on div "21 - FSR2369 | 131 - Guia de Pacobaíba, 132 - [GEOGRAPHIC_DATA] , 140 - [GEOGRA…" at bounding box center [96, 351] width 144 height 49
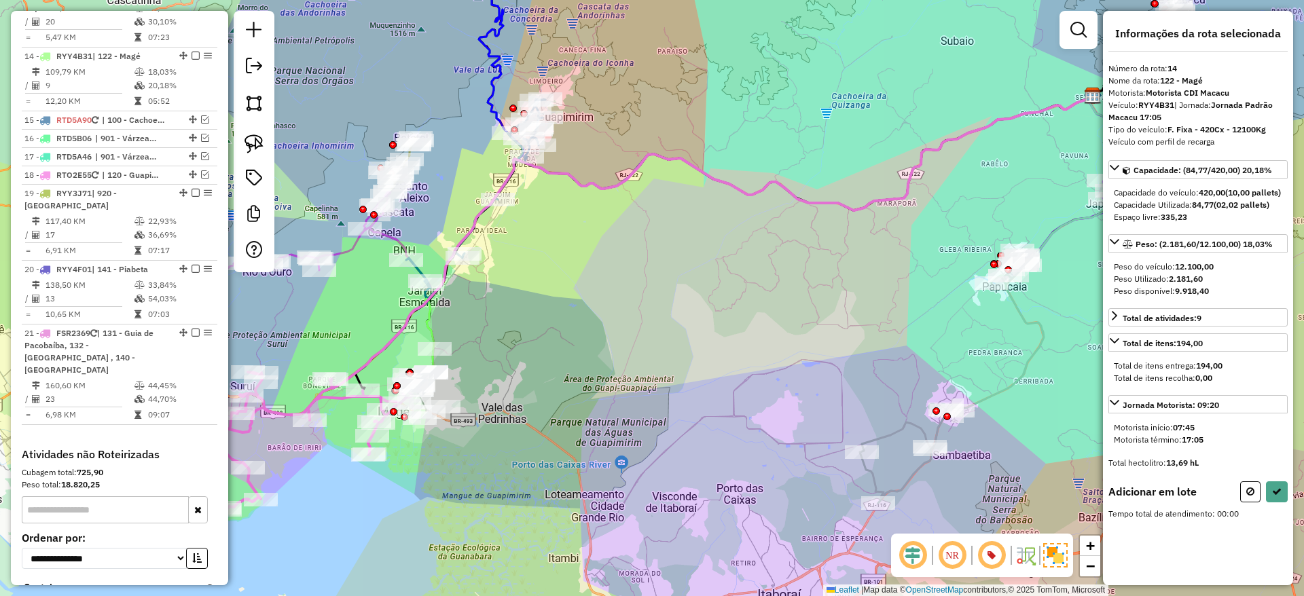
click at [266, 409] on icon at bounding box center [305, 441] width 213 height 139
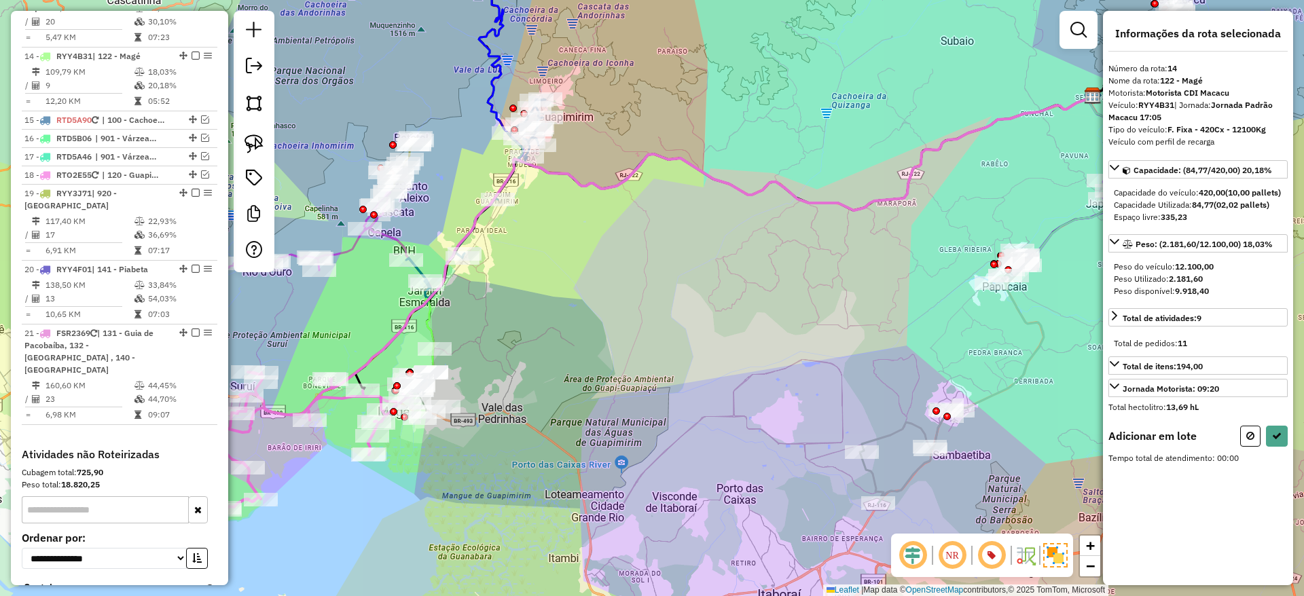
select select "**********"
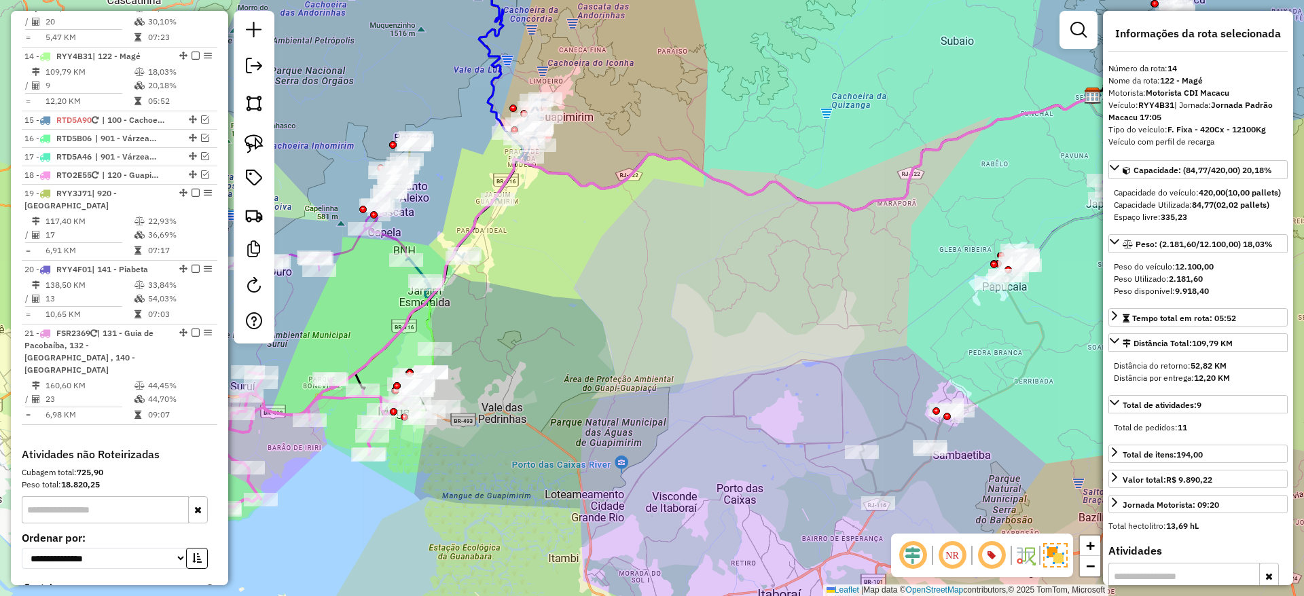
click at [266, 409] on icon at bounding box center [305, 441] width 213 height 139
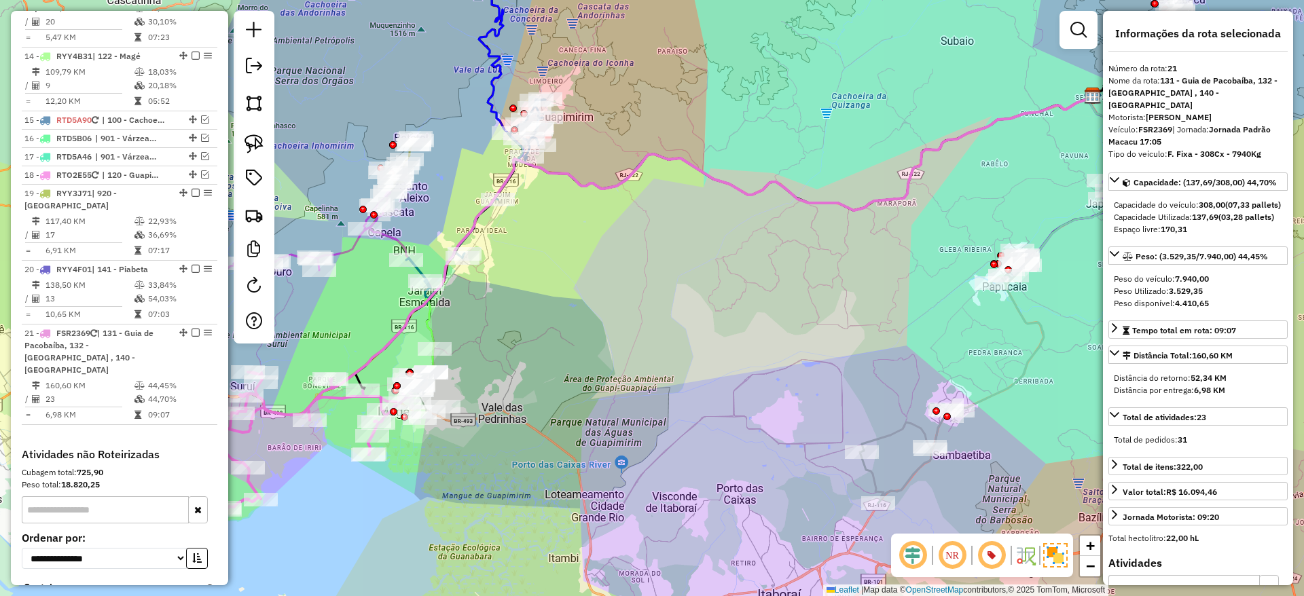
scroll to position [1467, 0]
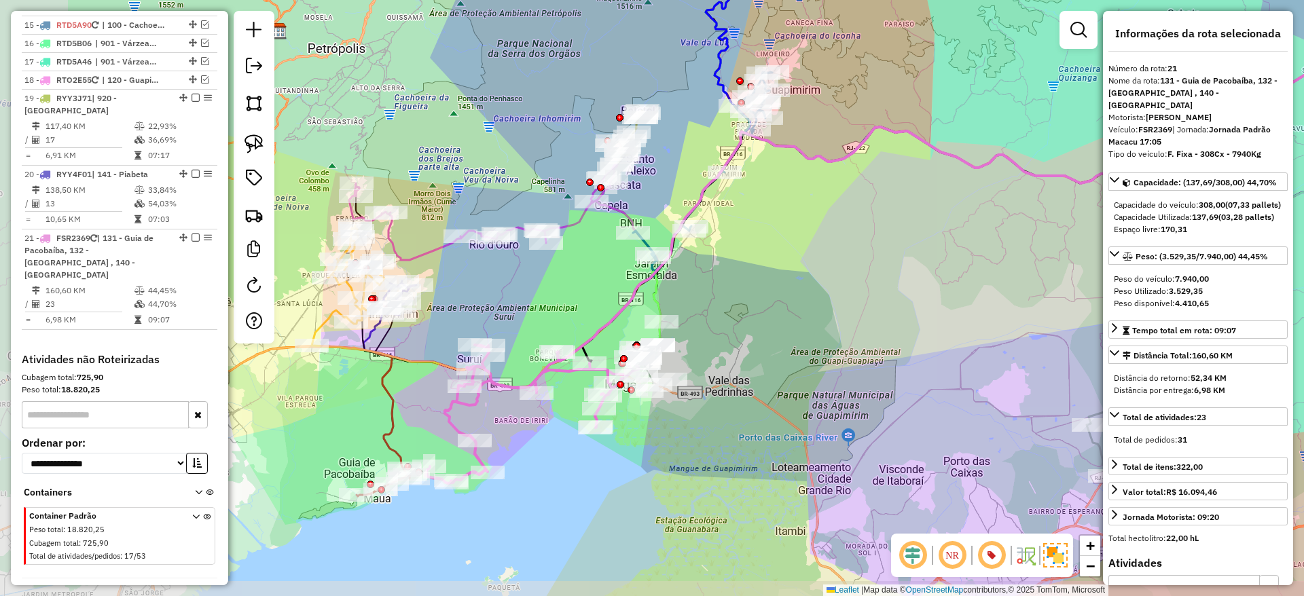
drag, startPoint x: 322, startPoint y: 432, endPoint x: 550, endPoint y: 402, distance: 230.1
click at [550, 402] on div "Rota 21 - Placa FSR2369 91044326 - [PERSON_NAME] 1187572470 Janela de atendimen…" at bounding box center [652, 298] width 1304 height 596
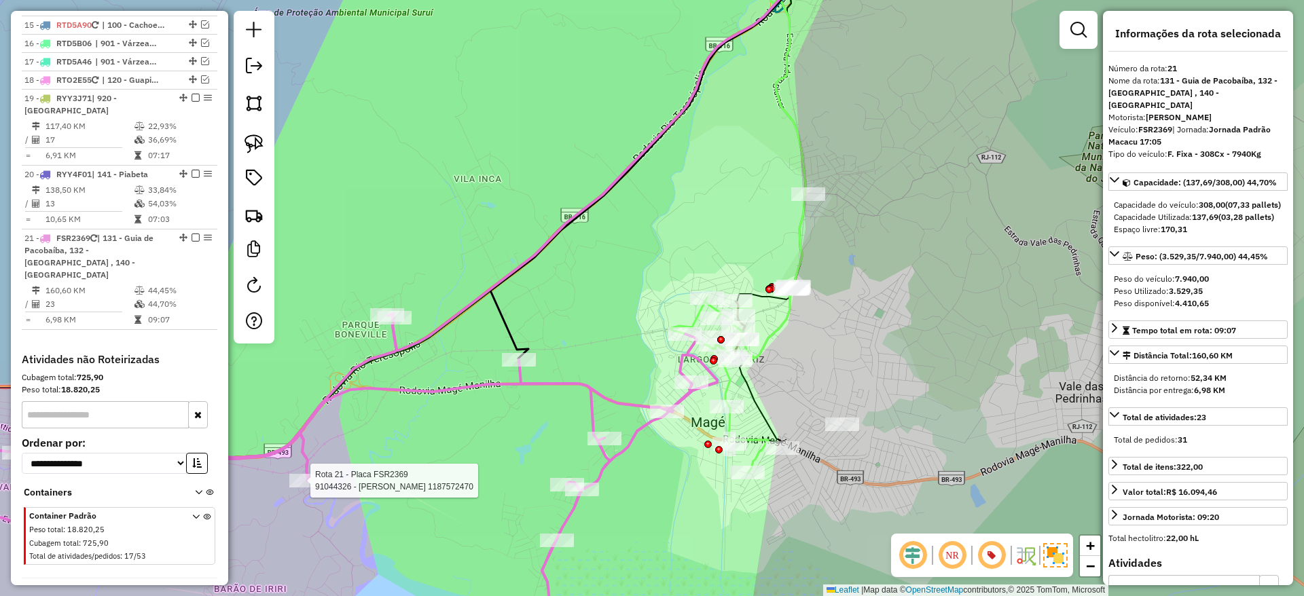
drag, startPoint x: 657, startPoint y: 373, endPoint x: 543, endPoint y: 315, distance: 128.4
click at [543, 315] on div "Rota 21 - Placa FSR2369 91044326 - [PERSON_NAME] 1187572470 Janela de atendimen…" at bounding box center [652, 298] width 1304 height 596
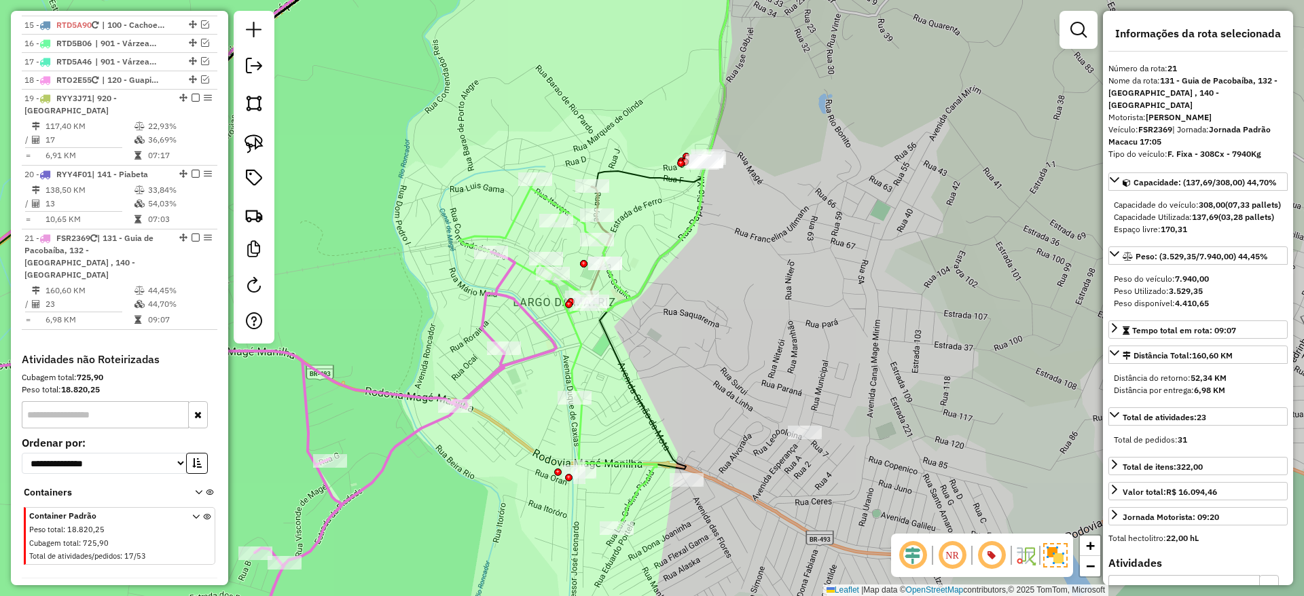
click at [574, 327] on icon at bounding box center [558, 354] width 197 height 350
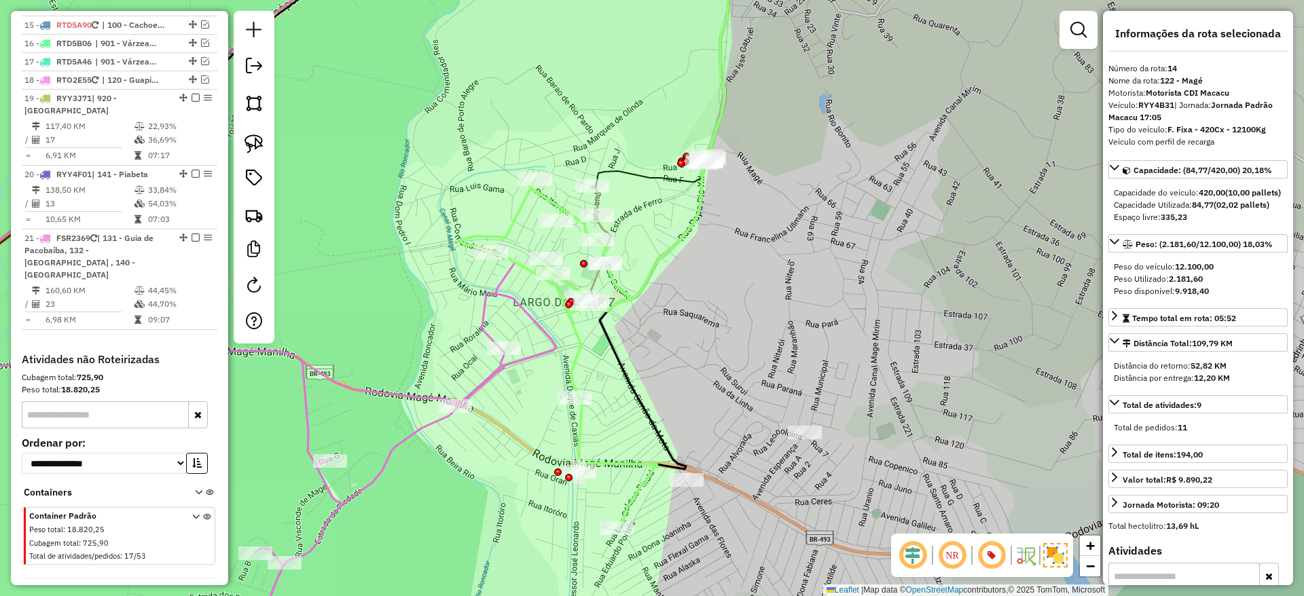
scroll to position [1372, 0]
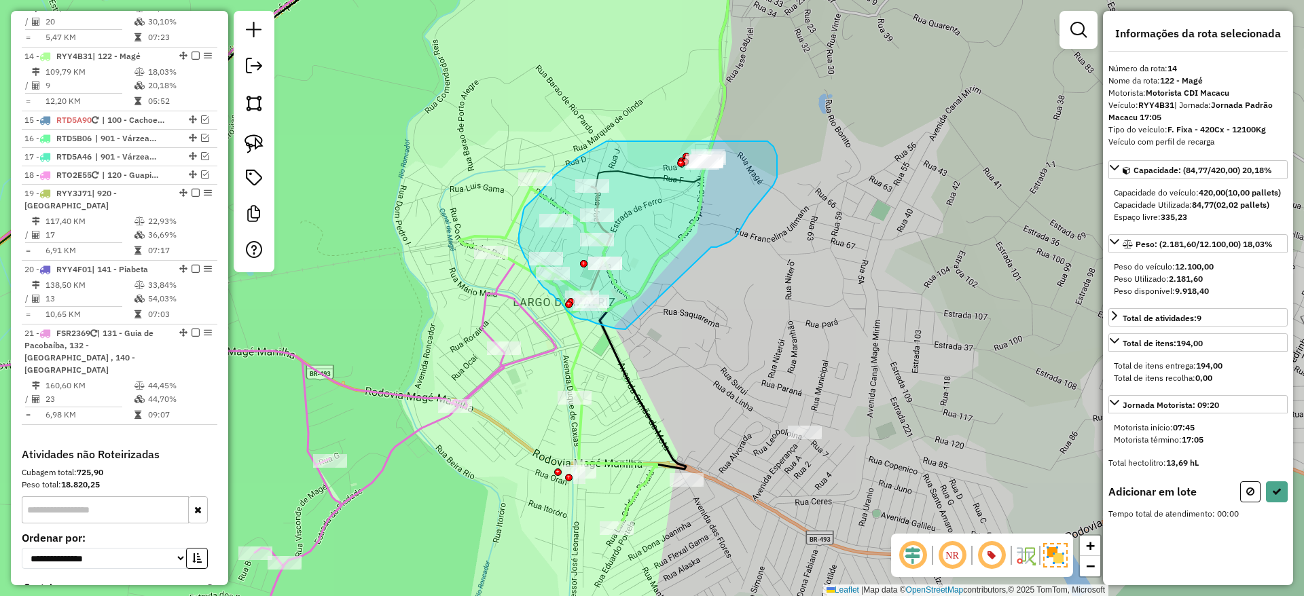
drag, startPoint x: 625, startPoint y: 329, endPoint x: 711, endPoint y: 247, distance: 118.6
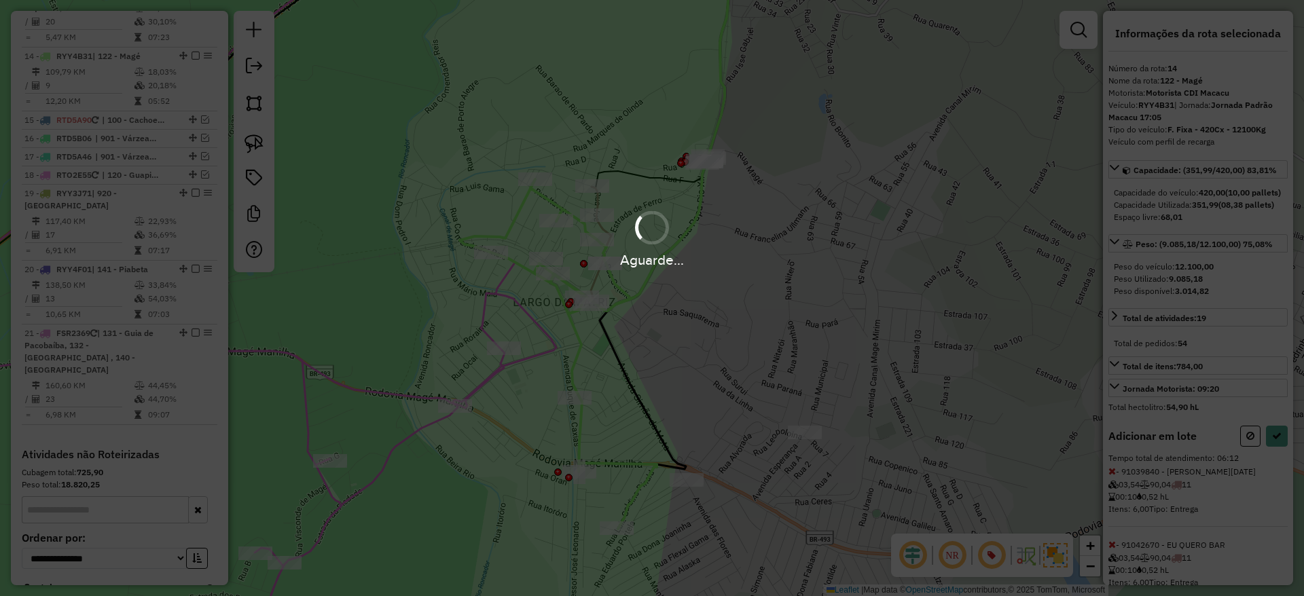
select select "**********"
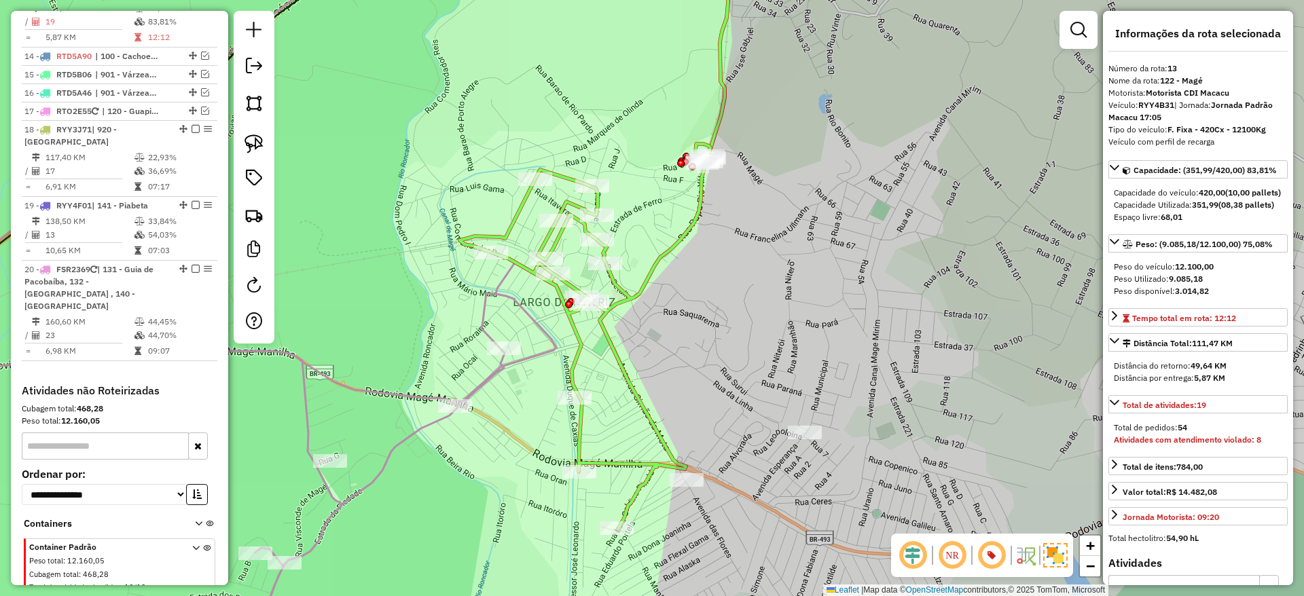
click at [606, 333] on icon at bounding box center [585, 336] width 251 height 385
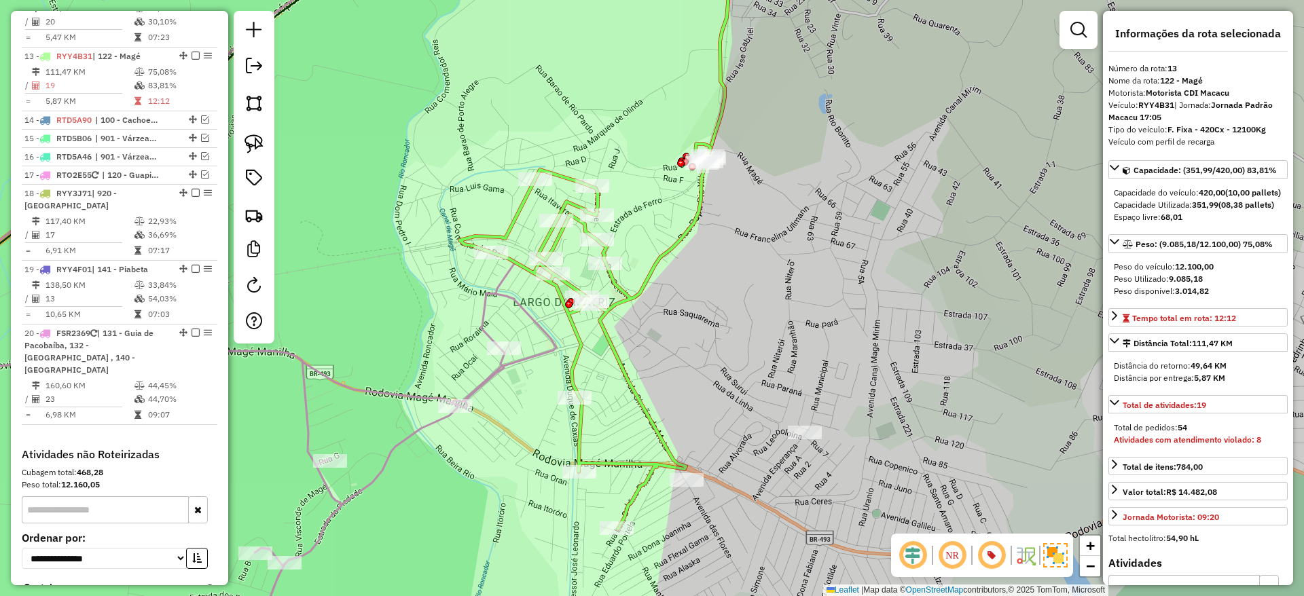
click at [606, 333] on icon at bounding box center [585, 336] width 251 height 385
click at [549, 338] on icon at bounding box center [213, 432] width 686 height 445
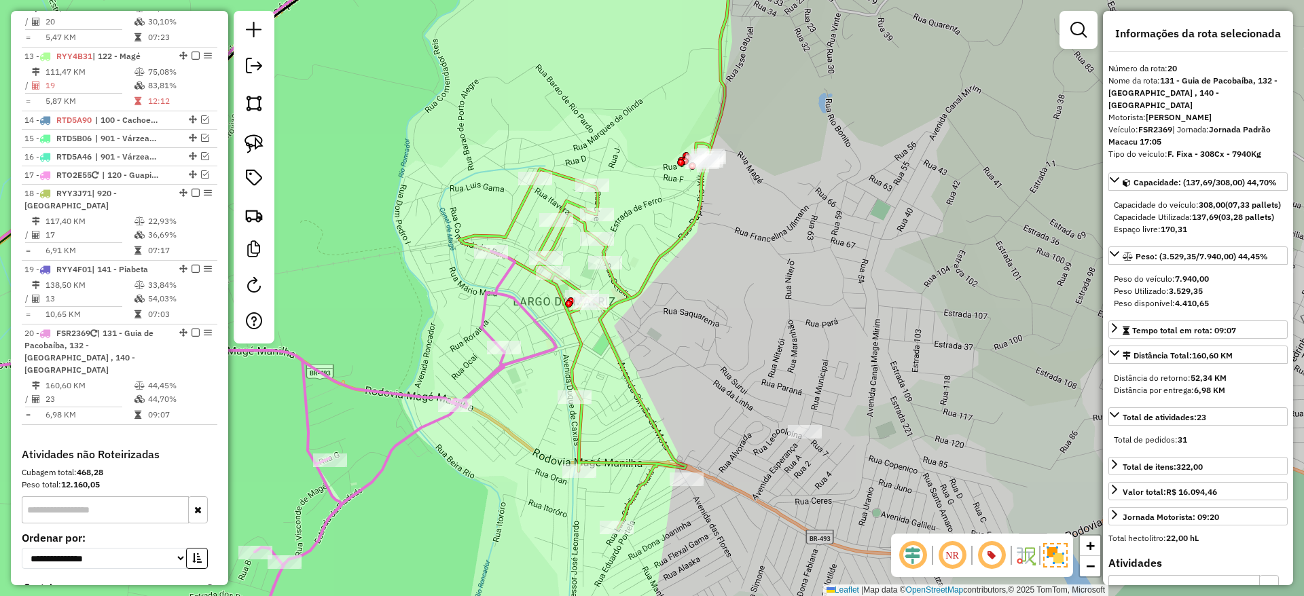
scroll to position [1403, 0]
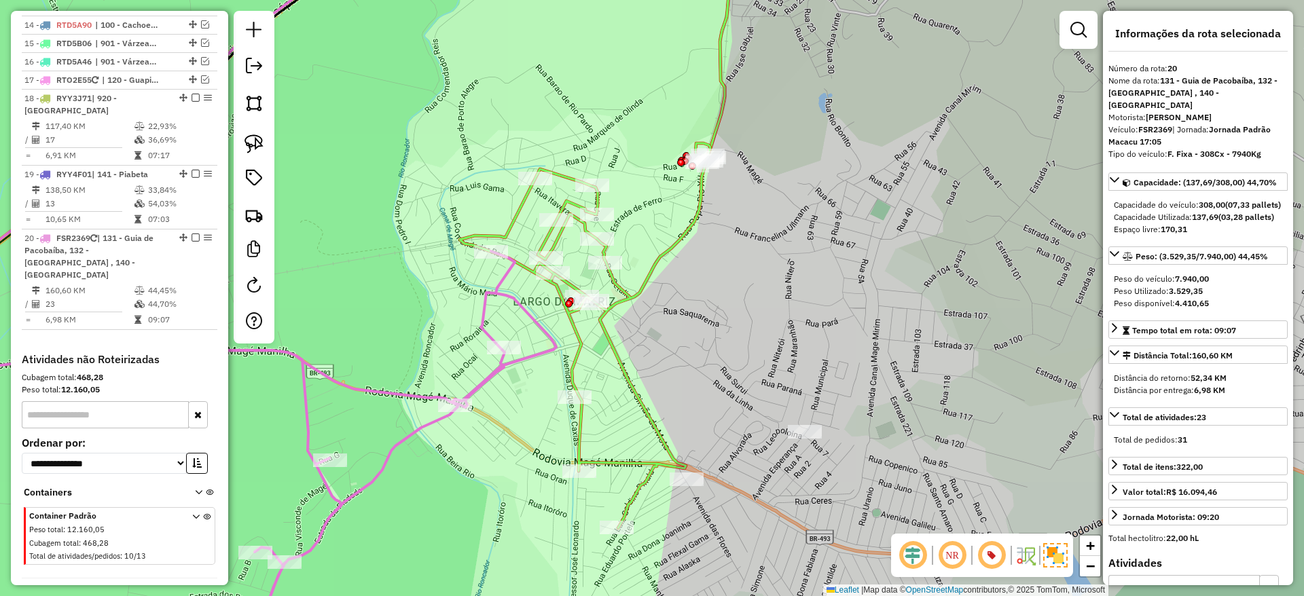
click at [611, 340] on icon at bounding box center [585, 335] width 251 height 385
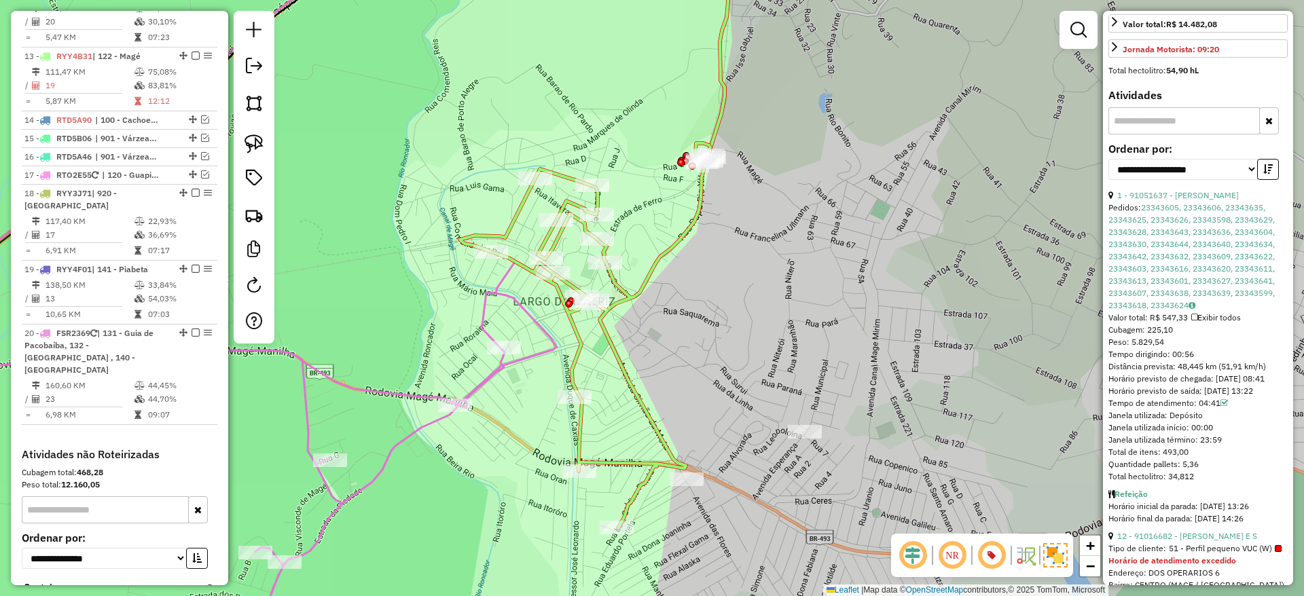
scroll to position [458, 0]
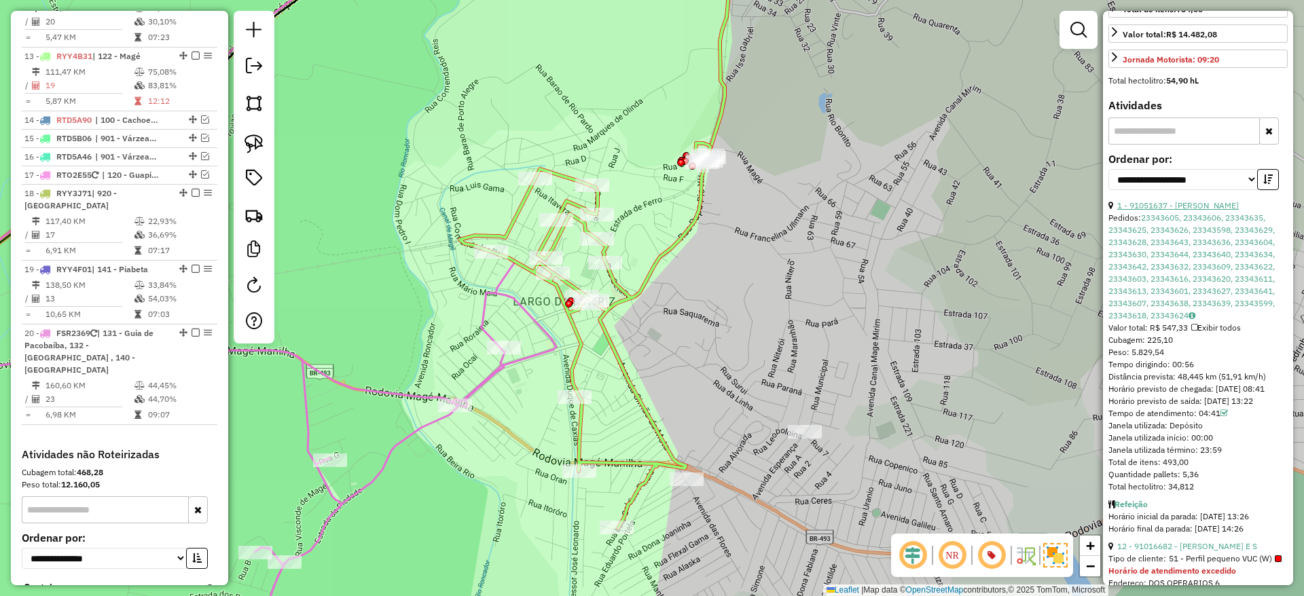
click at [1166, 210] on link "1 - 91051637 - [PERSON_NAME]" at bounding box center [1178, 205] width 122 height 10
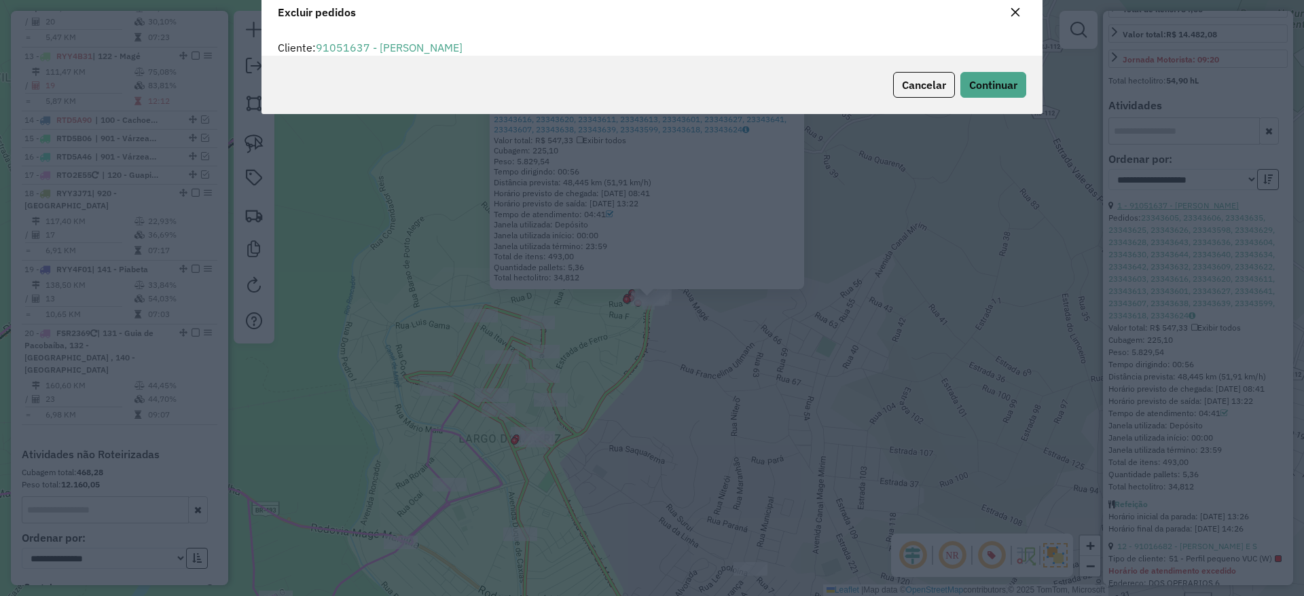
scroll to position [47, 0]
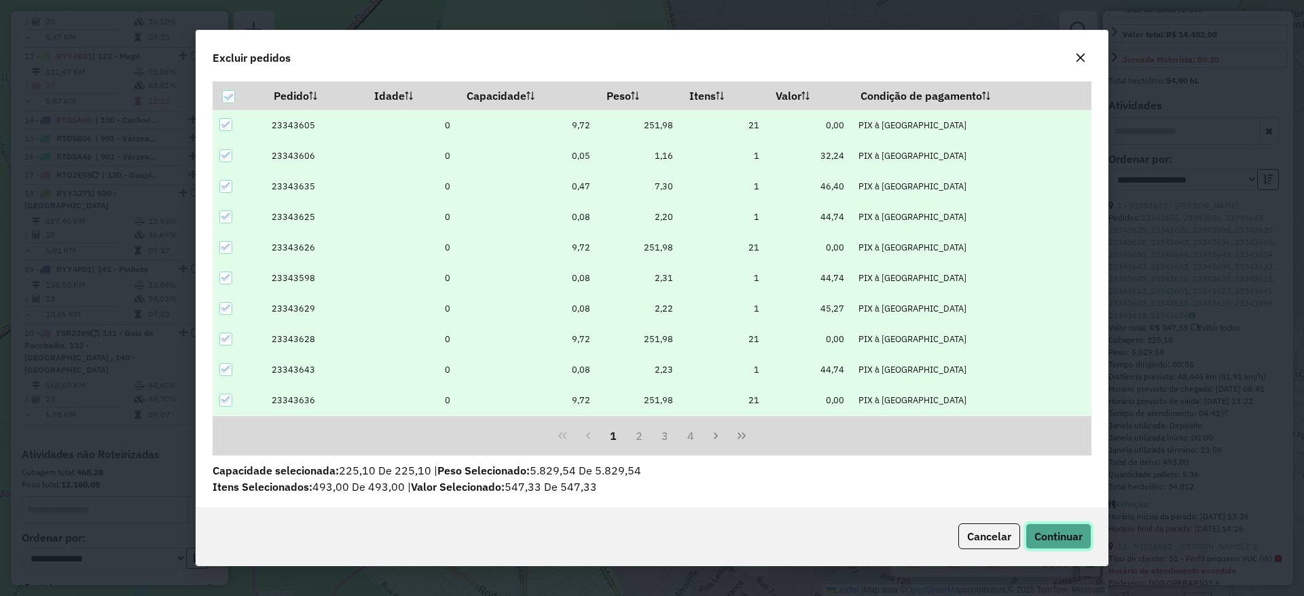
click at [1059, 538] on span "Continuar" at bounding box center [1058, 537] width 48 height 14
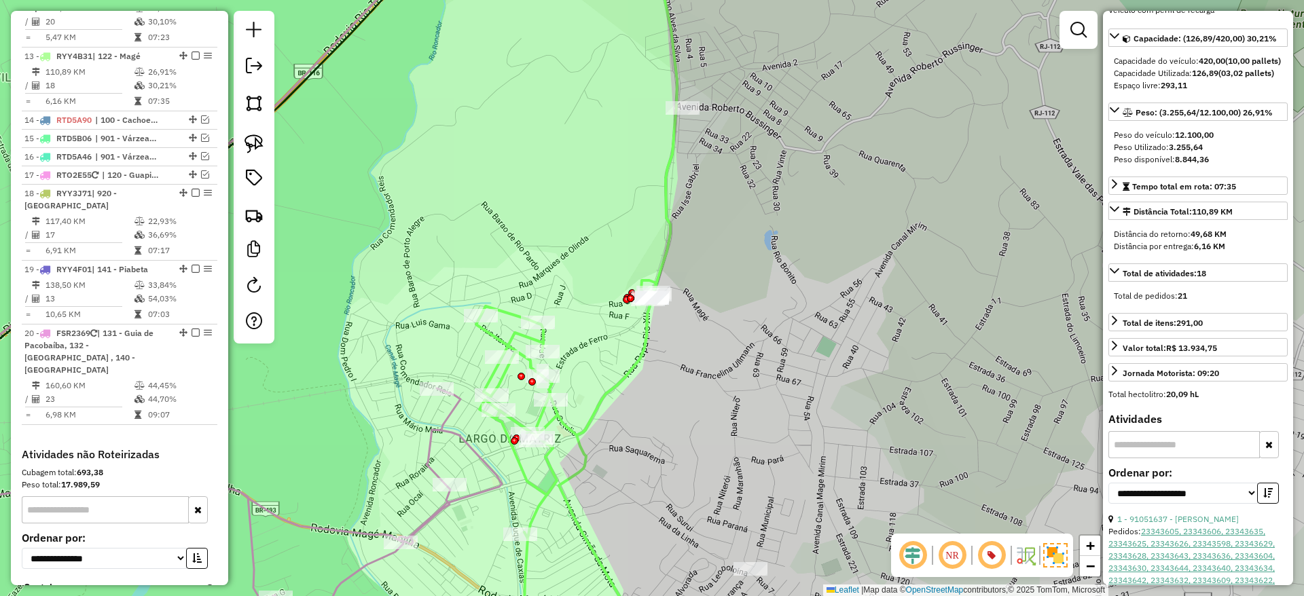
scroll to position [0, 0]
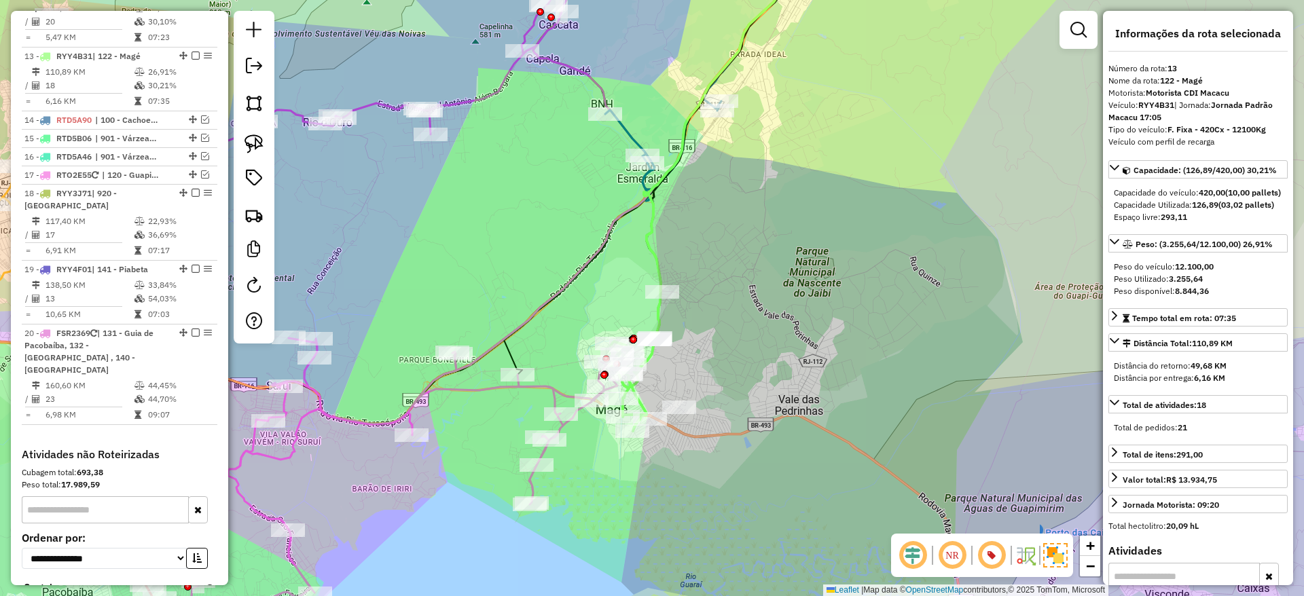
drag, startPoint x: 665, startPoint y: 416, endPoint x: 660, endPoint y: 394, distance: 22.9
click at [660, 394] on div "Janela de atendimento Grade de atendimento Capacidade Transportadoras Veículos …" at bounding box center [652, 298] width 1304 height 596
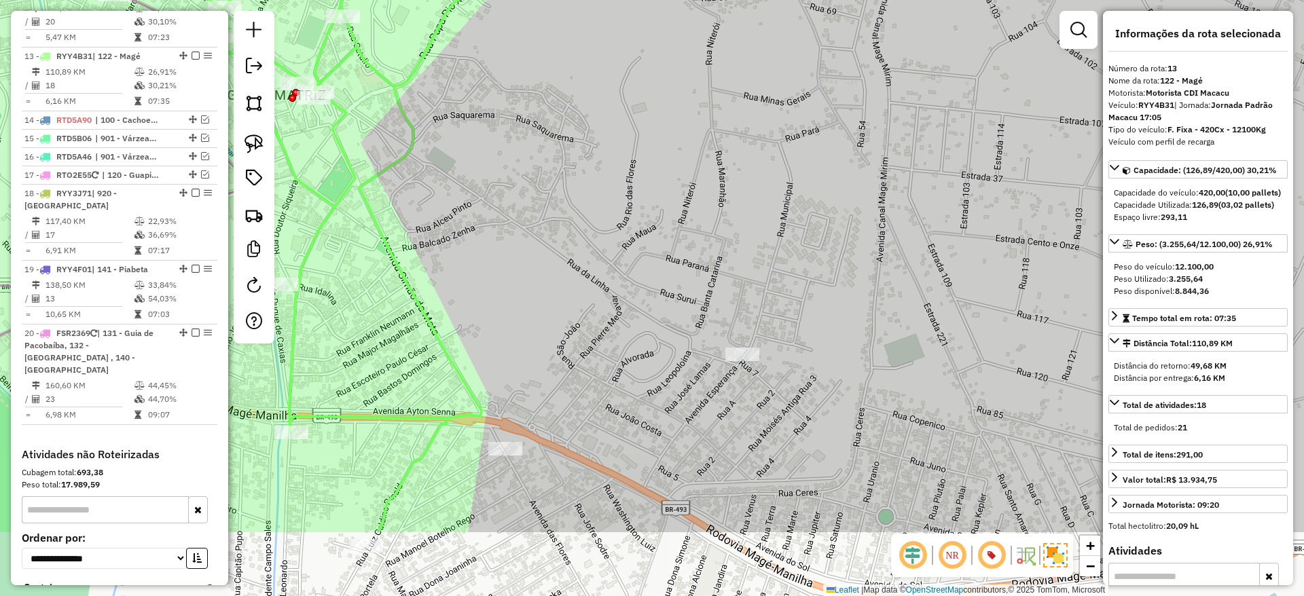
drag, startPoint x: 672, startPoint y: 475, endPoint x: 614, endPoint y: 350, distance: 137.3
click at [614, 350] on div "Janela de atendimento Grade de atendimento Capacidade Transportadoras Veículos …" at bounding box center [652, 298] width 1304 height 596
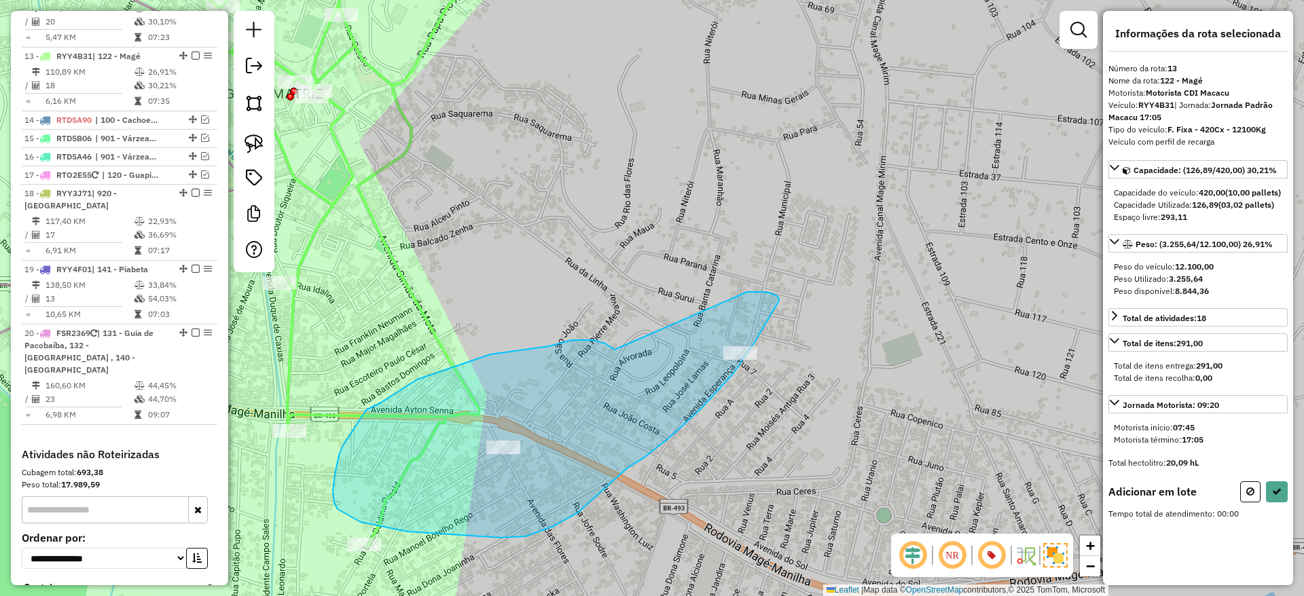
drag, startPoint x: 614, startPoint y: 350, endPoint x: 747, endPoint y: 292, distance: 144.4
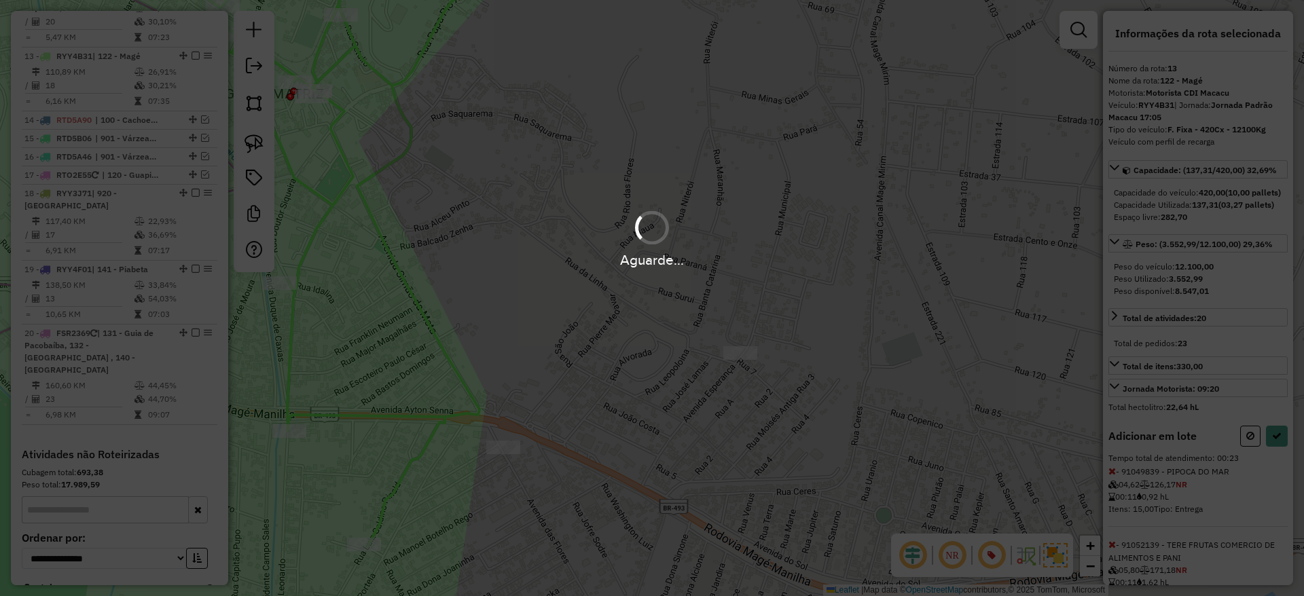
select select "**********"
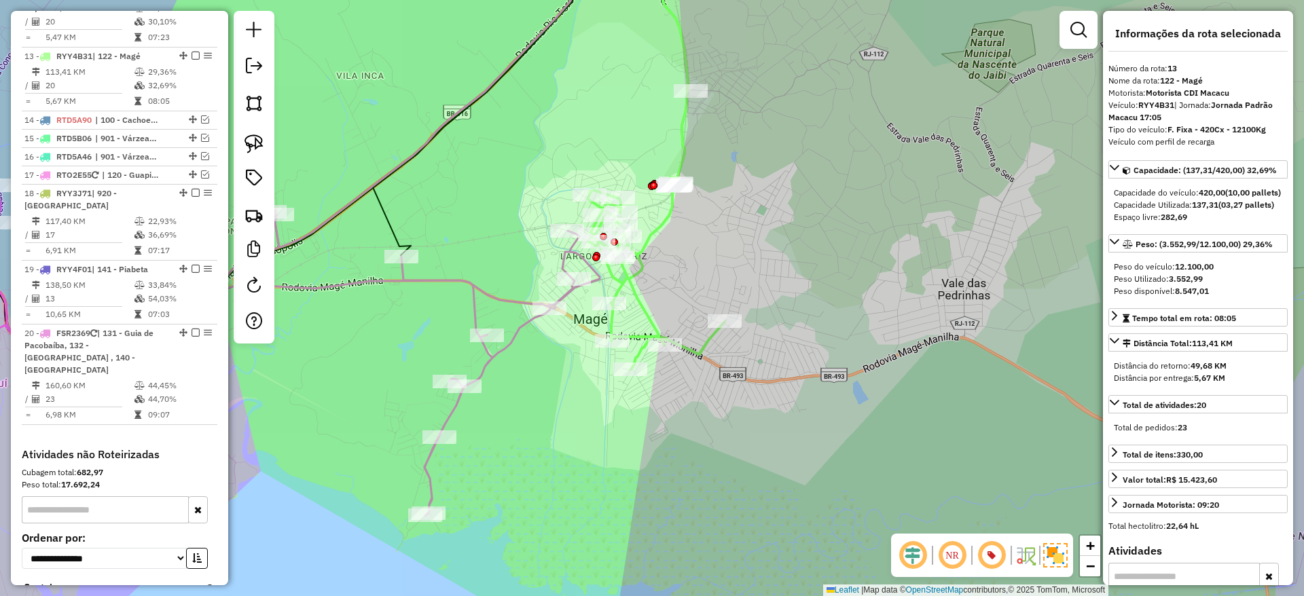
drag, startPoint x: 702, startPoint y: 243, endPoint x: 705, endPoint y: 350, distance: 107.3
click at [705, 350] on div "Janela de atendimento Grade de atendimento Capacidade Transportadoras Veículos …" at bounding box center [652, 298] width 1304 height 596
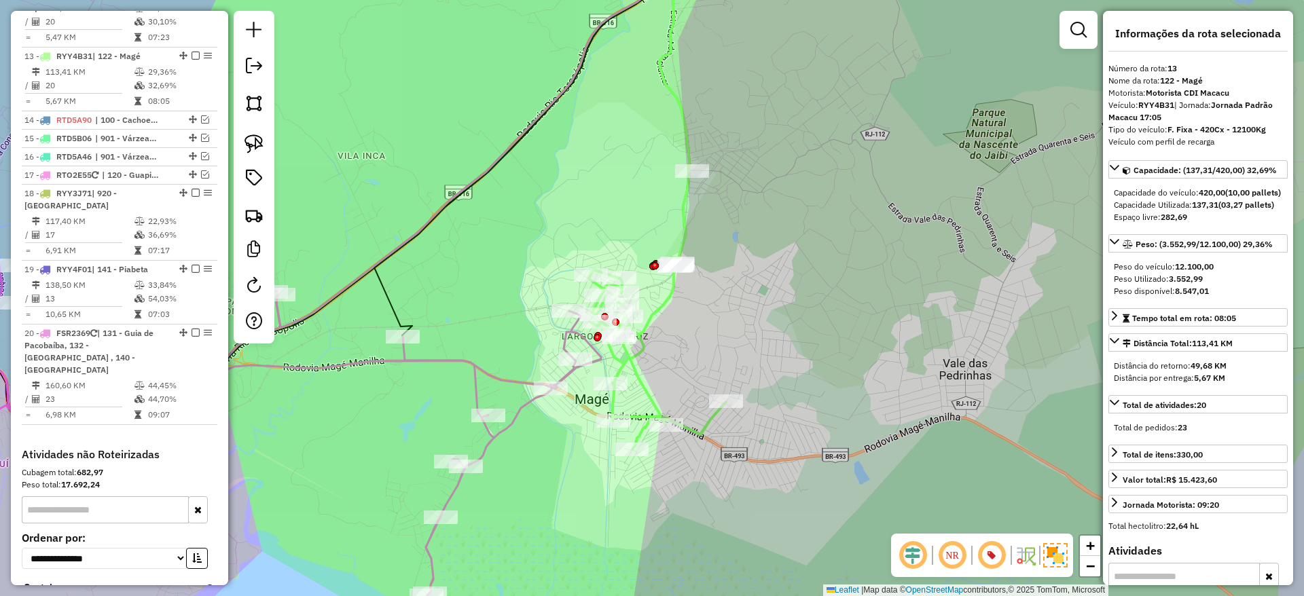
click at [705, 350] on div "Janela de atendimento Grade de atendimento Capacidade Transportadoras Veículos …" at bounding box center [652, 298] width 1304 height 596
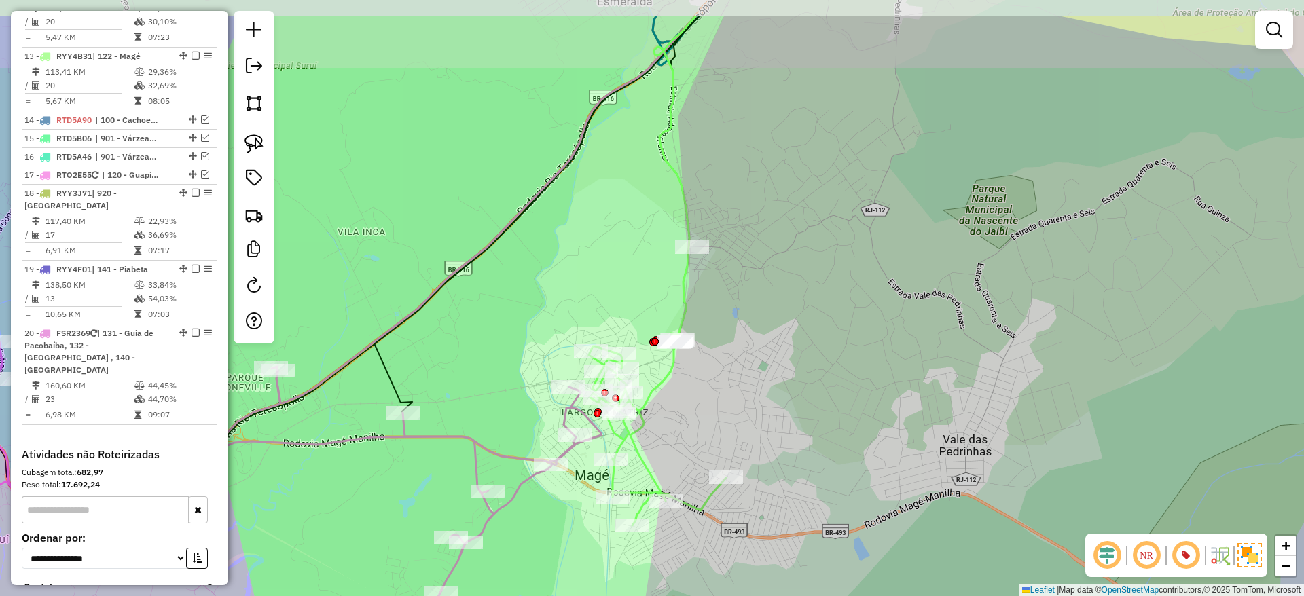
drag, startPoint x: 722, startPoint y: 227, endPoint x: 722, endPoint y: 305, distance: 77.4
click at [722, 305] on div "Janela de atendimento Grade de atendimento Capacidade Transportadoras Veículos …" at bounding box center [652, 298] width 1304 height 596
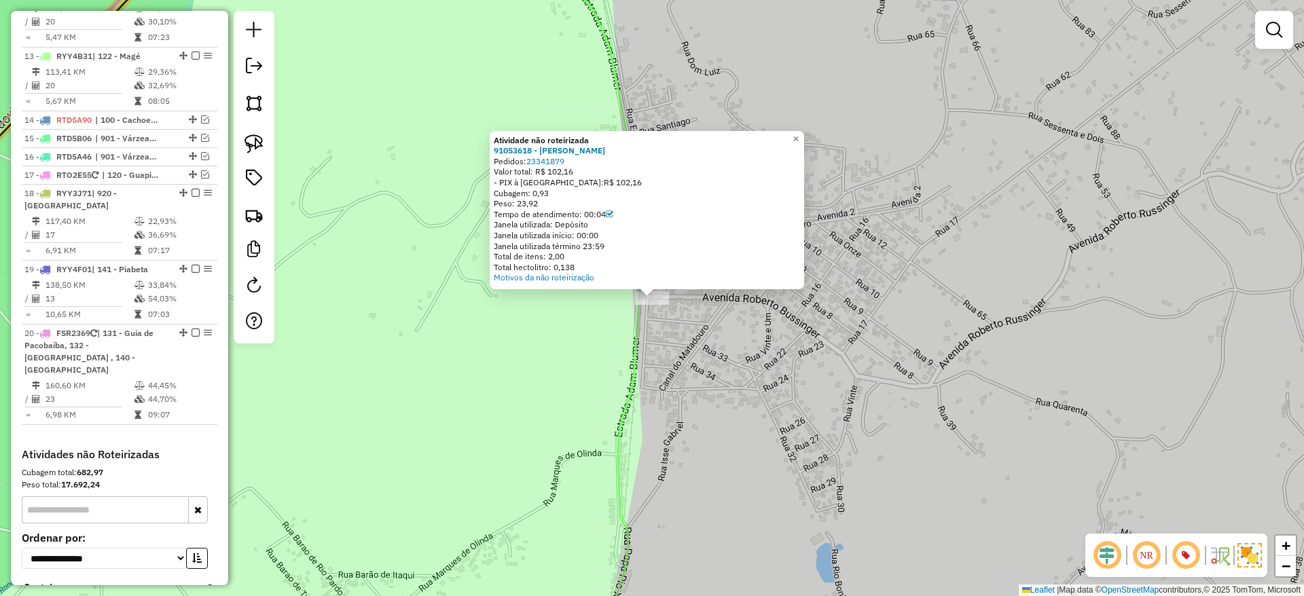
click at [594, 75] on div "Atividade não roteirizada 91053618 - LENILSON GONCALVES Pedidos: 23341879 Valor…" at bounding box center [652, 298] width 1304 height 596
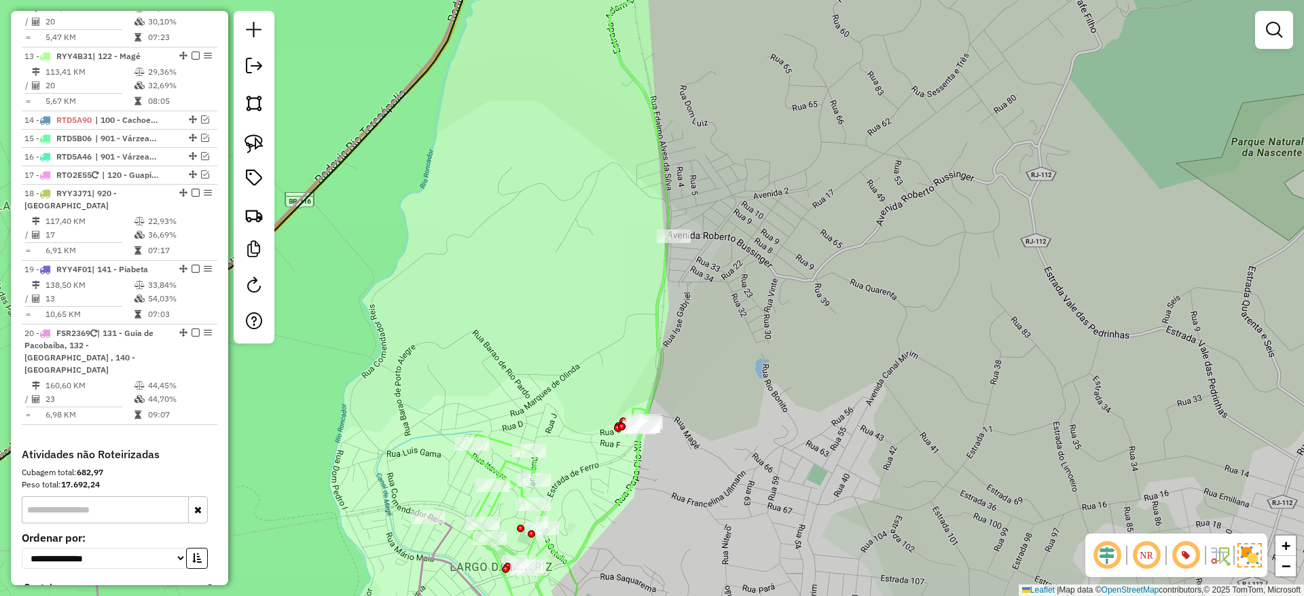
click at [492, 471] on icon at bounding box center [557, 532] width 180 height 247
select select "**********"
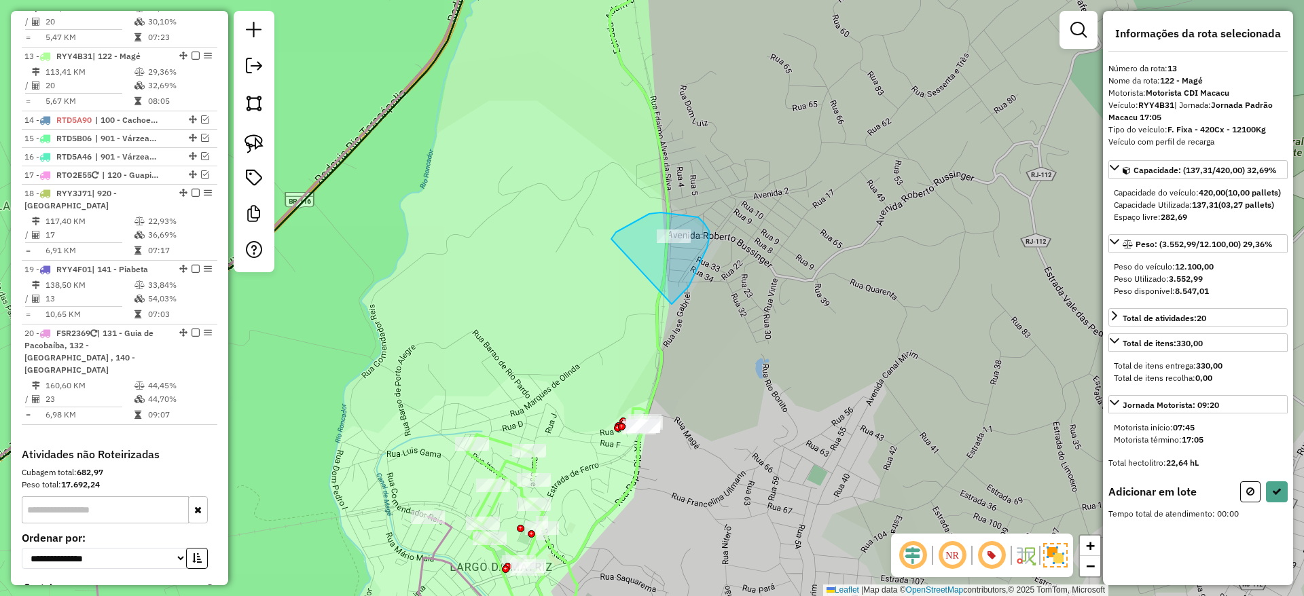
drag, startPoint x: 672, startPoint y: 304, endPoint x: 602, endPoint y: 266, distance: 79.6
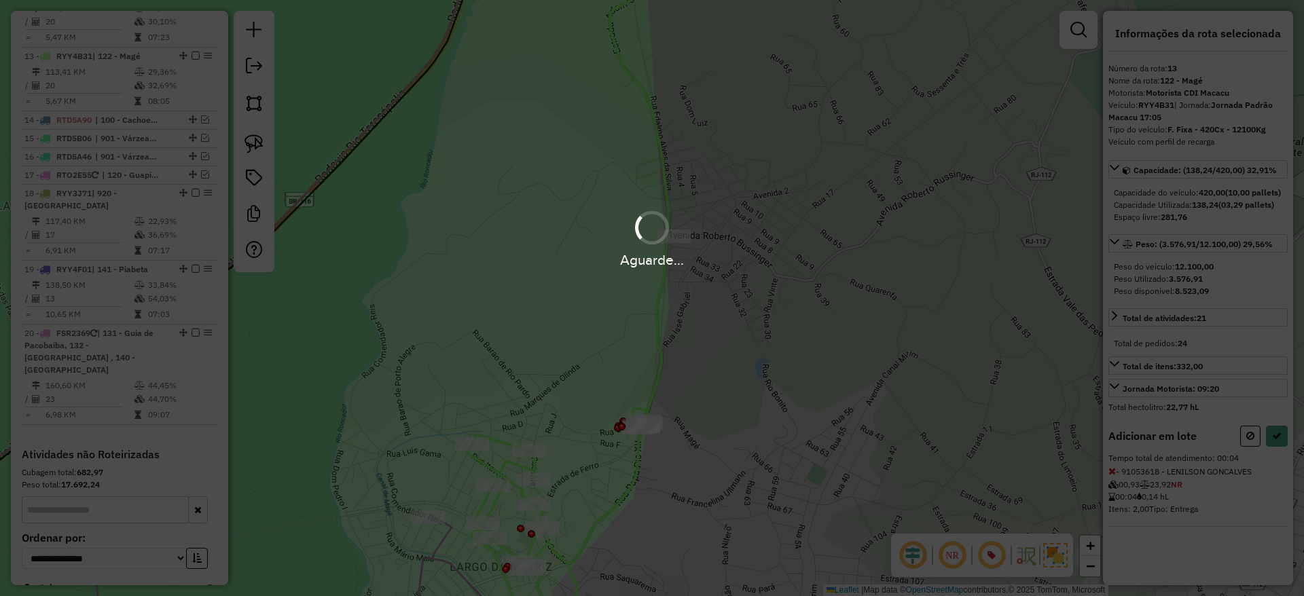
select select "**********"
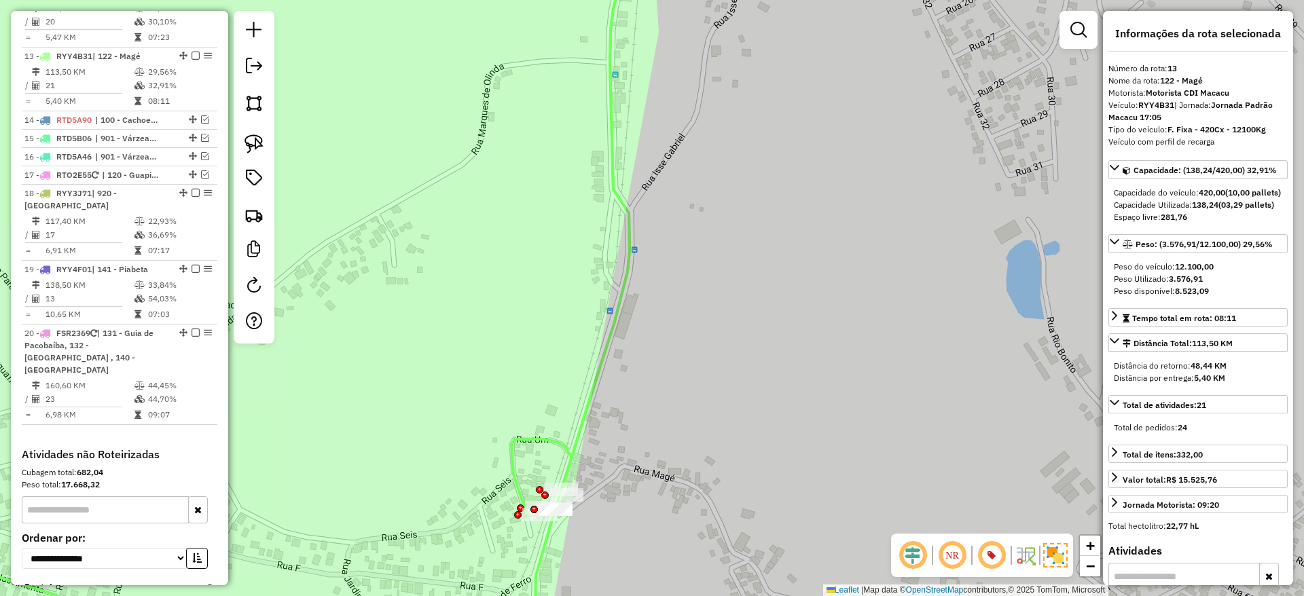
click at [513, 449] on icon at bounding box center [253, 298] width 766 height 716
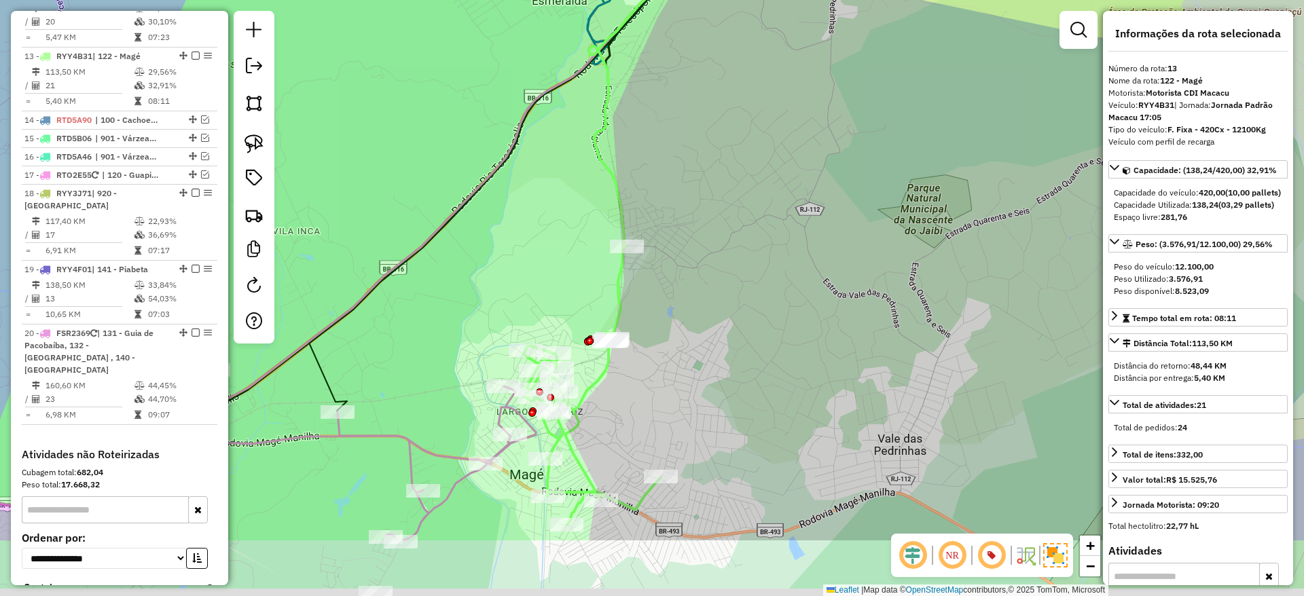
drag, startPoint x: 551, startPoint y: 518, endPoint x: 657, endPoint y: 370, distance: 182.0
click at [657, 370] on div "Janela de atendimento Grade de atendimento Capacidade Transportadoras Veículos …" at bounding box center [652, 298] width 1304 height 596
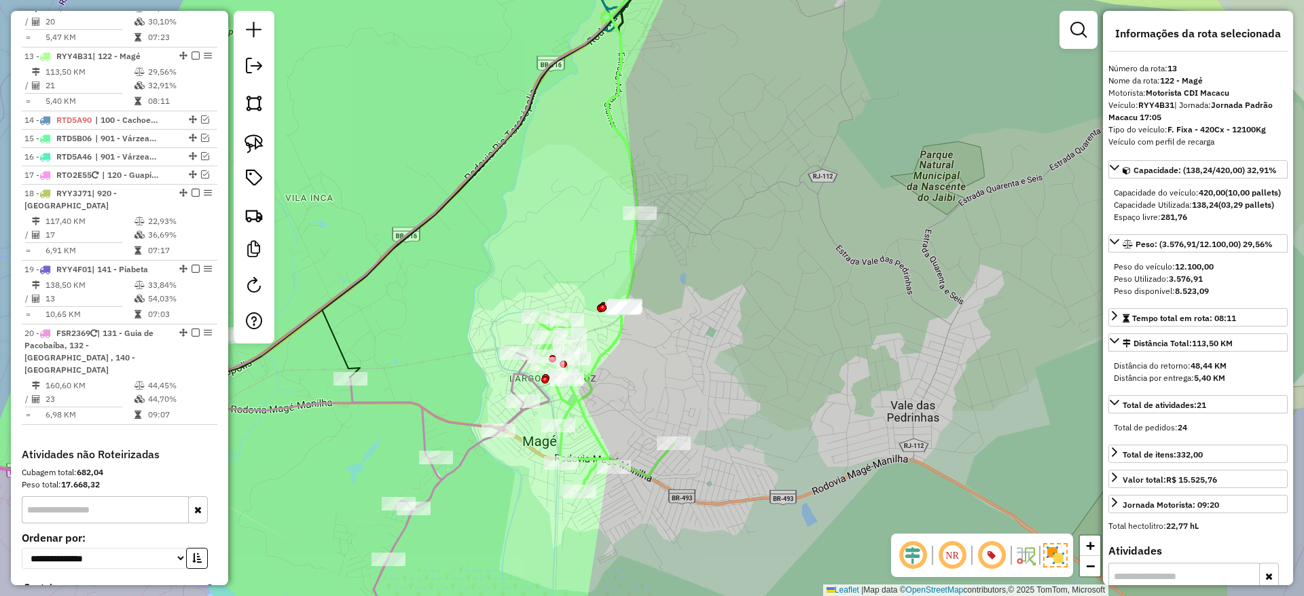
click at [558, 443] on icon at bounding box center [604, 352] width 137 height 280
click at [567, 404] on icon at bounding box center [604, 352] width 137 height 280
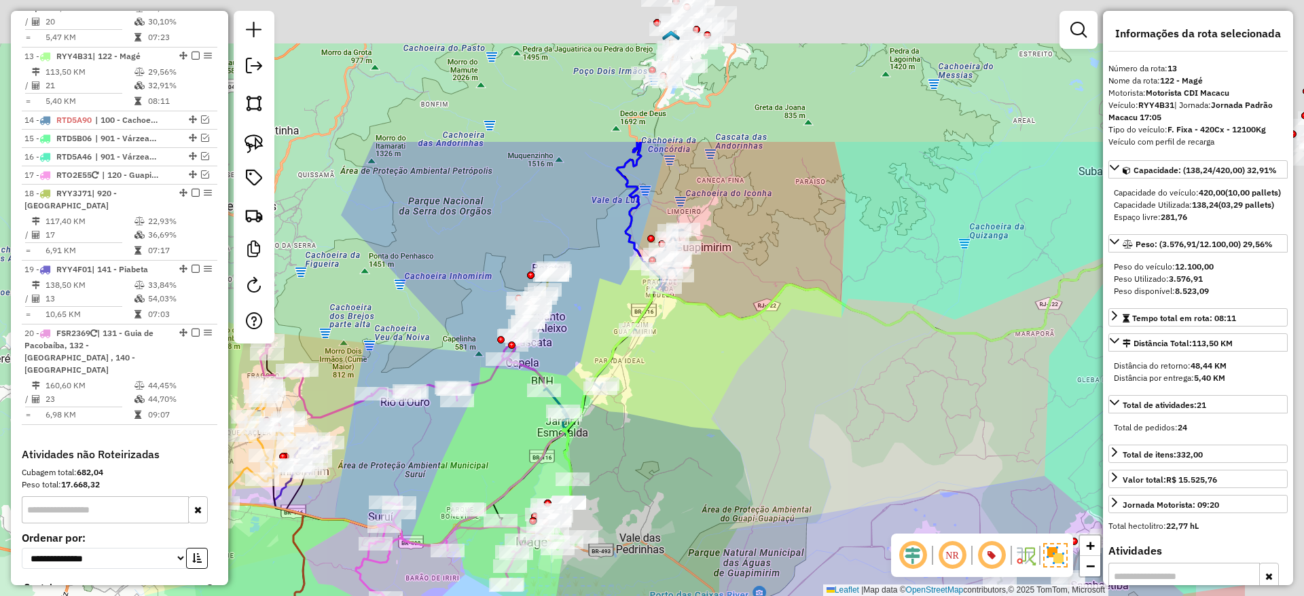
drag, startPoint x: 847, startPoint y: 199, endPoint x: 641, endPoint y: 401, distance: 288.6
click at [641, 401] on div "Janela de atendimento Grade de atendimento Capacidade Transportadoras Veículos …" at bounding box center [652, 298] width 1304 height 596
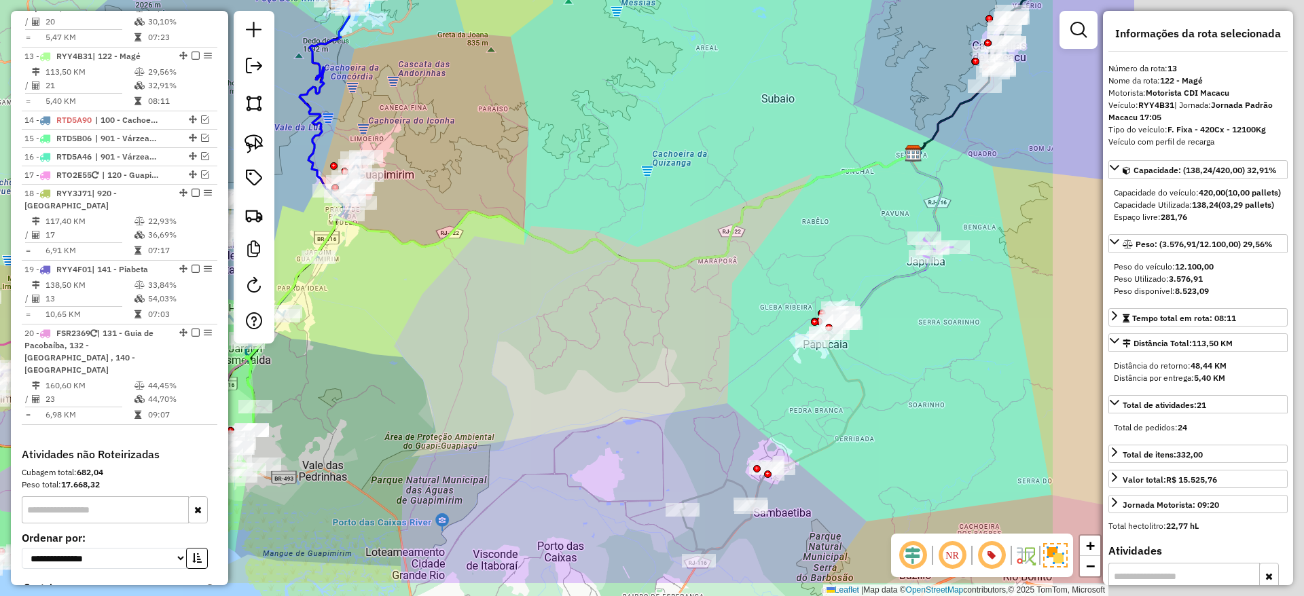
drag, startPoint x: 841, startPoint y: 399, endPoint x: 538, endPoint y: 324, distance: 312.7
click at [538, 324] on div "Janela de atendimento Grade de atendimento Capacidade Transportadoras Veículos …" at bounding box center [652, 298] width 1304 height 596
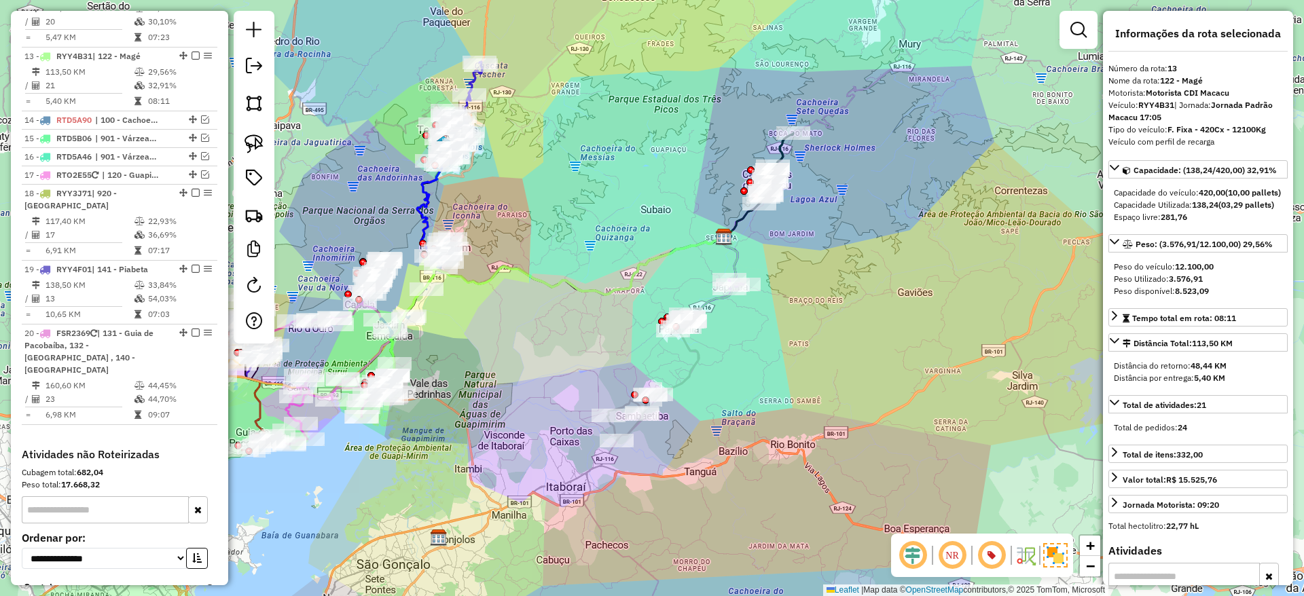
click at [576, 255] on div "Janela de atendimento Grade de atendimento Capacidade Transportadoras Veículos …" at bounding box center [652, 298] width 1304 height 596
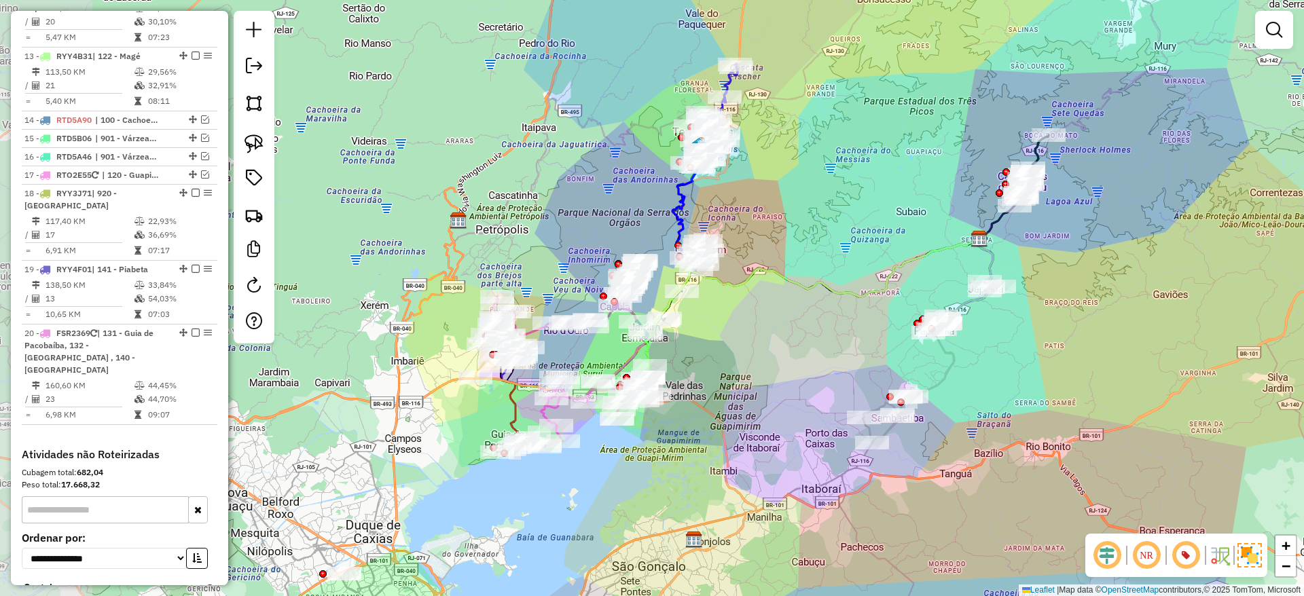
drag, startPoint x: 462, startPoint y: 324, endPoint x: 733, endPoint y: 331, distance: 271.0
click at [733, 331] on div "Janela de atendimento Grade de atendimento Capacidade Transportadoras Veículos …" at bounding box center [652, 298] width 1304 height 596
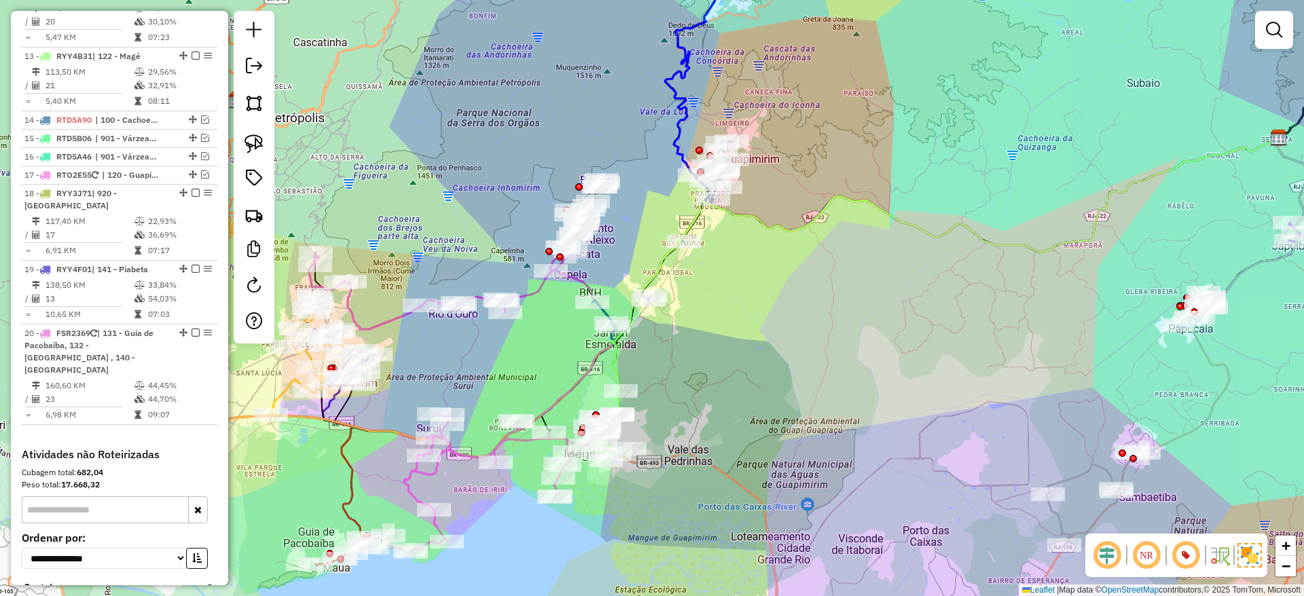
drag, startPoint x: 712, startPoint y: 425, endPoint x: 835, endPoint y: 443, distance: 124.3
click at [835, 443] on div "Janela de atendimento Grade de atendimento Capacidade Transportadoras Veículos …" at bounding box center [652, 298] width 1304 height 596
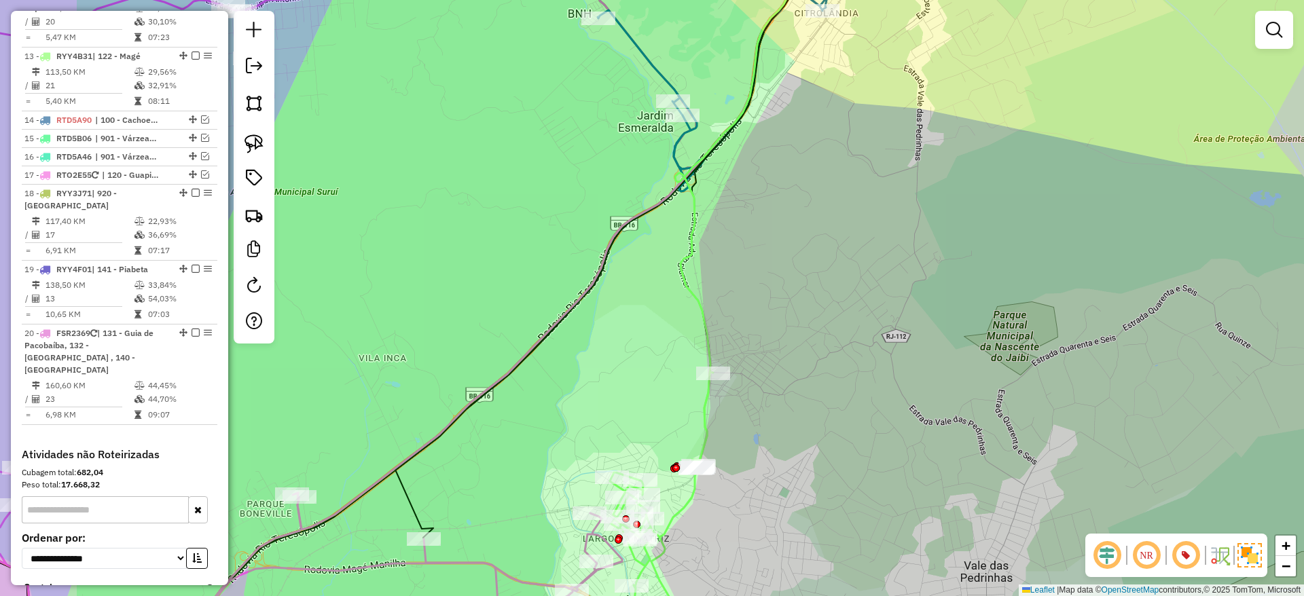
drag, startPoint x: 720, startPoint y: 443, endPoint x: 782, endPoint y: 454, distance: 62.0
click at [782, 454] on div "Janela de atendimento Grade de atendimento Capacidade Transportadoras Veículos …" at bounding box center [652, 298] width 1304 height 596
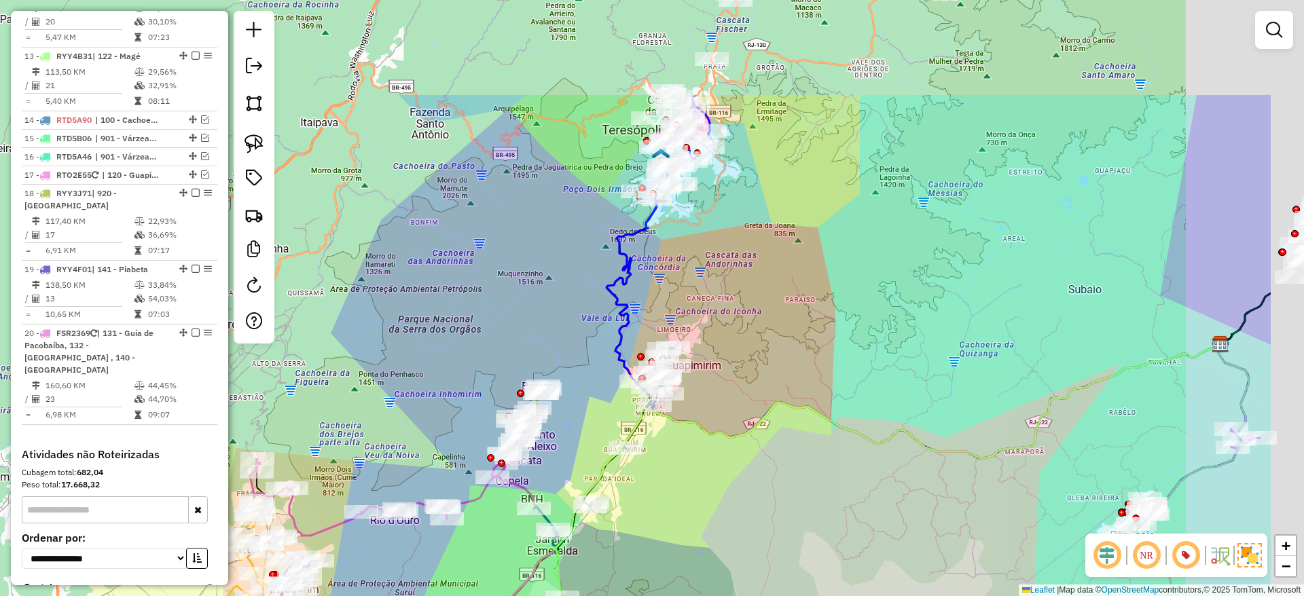
drag, startPoint x: 807, startPoint y: 393, endPoint x: 638, endPoint y: 549, distance: 229.7
click at [638, 549] on div "Janela de atendimento Grade de atendimento Capacidade Transportadoras Veículos …" at bounding box center [652, 298] width 1304 height 596
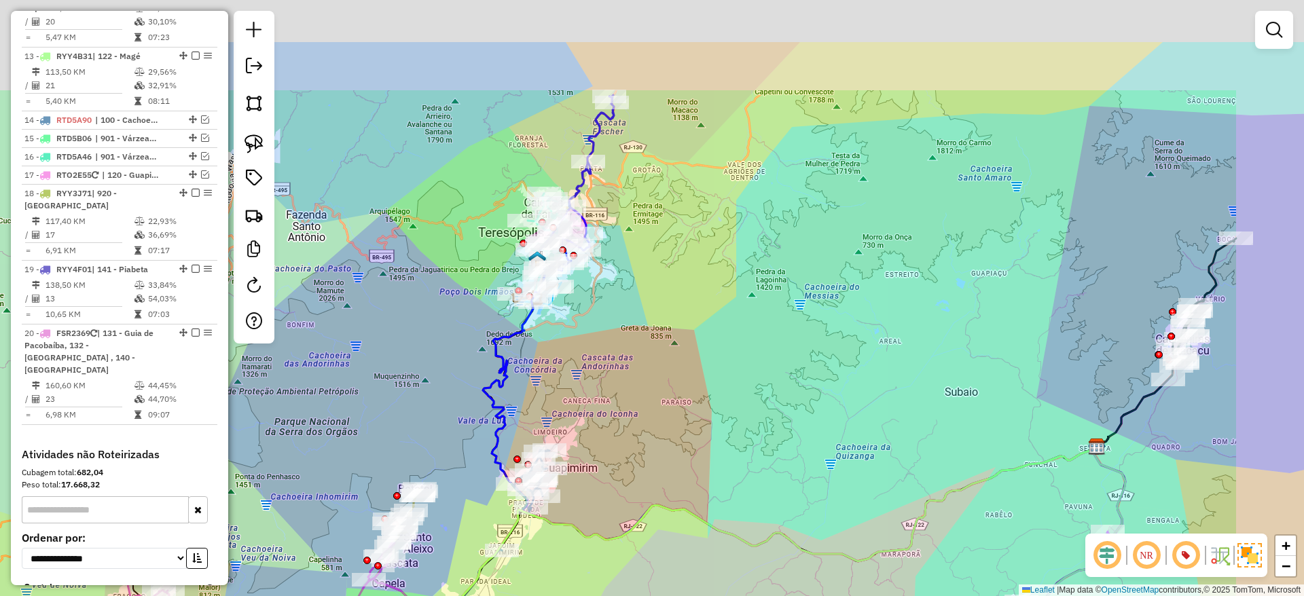
drag, startPoint x: 781, startPoint y: 403, endPoint x: 639, endPoint y: 520, distance: 184.2
click at [639, 520] on icon at bounding box center [762, 585] width 667 height 276
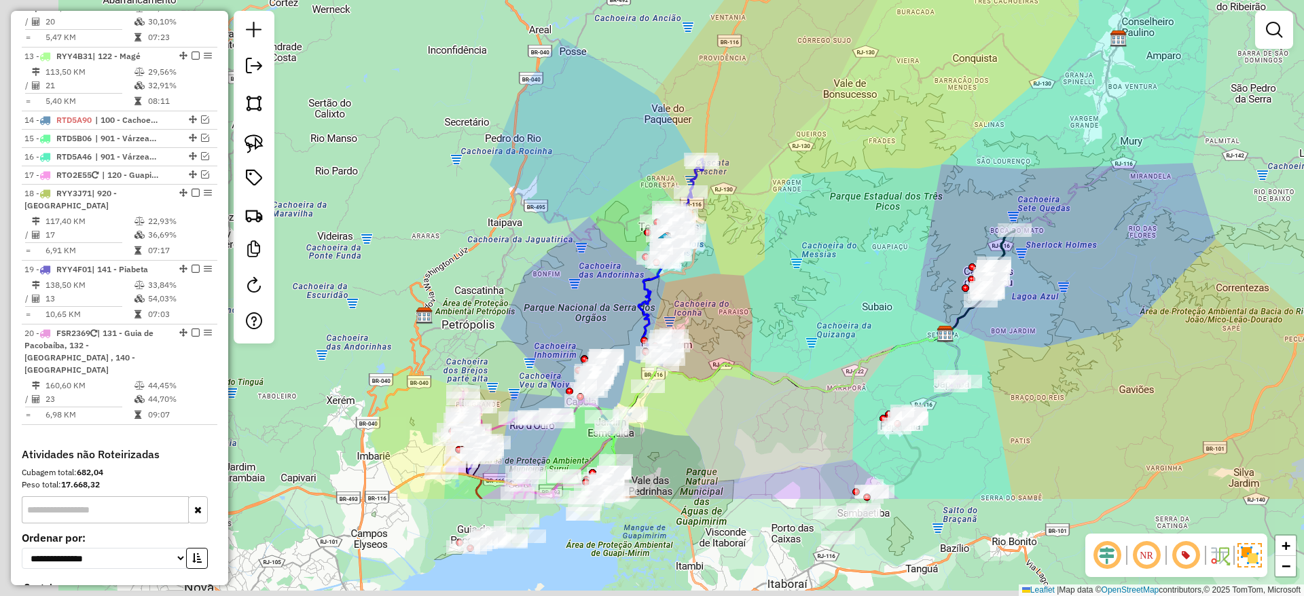
drag, startPoint x: 662, startPoint y: 494, endPoint x: 769, endPoint y: 312, distance: 210.7
click at [769, 312] on div "Janela de atendimento Grade de atendimento Capacidade Transportadoras Veículos …" at bounding box center [652, 298] width 1304 height 596
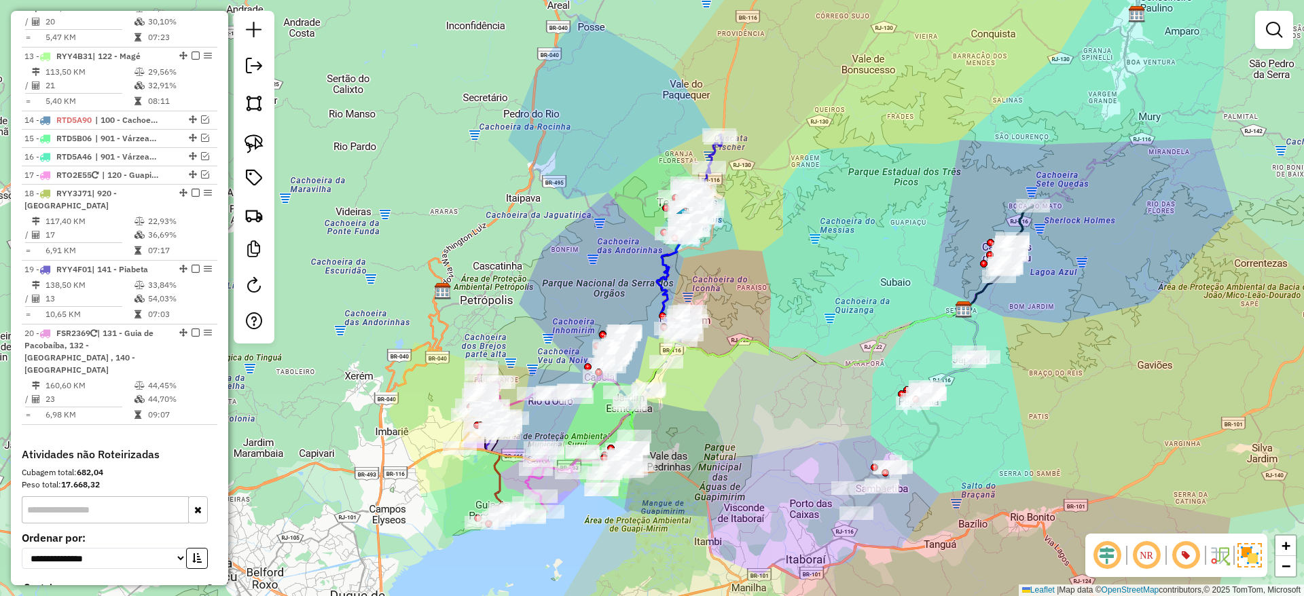
click at [712, 149] on icon at bounding box center [702, 178] width 39 height 88
select select "**********"
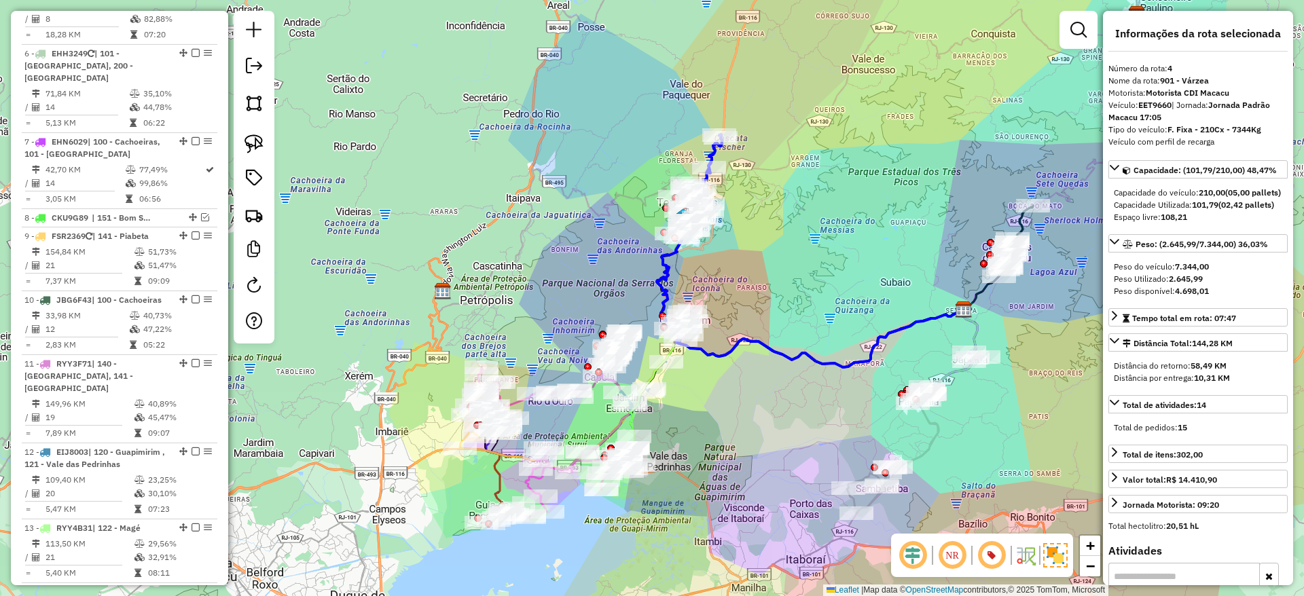
scroll to position [718, 0]
